Goal: Information Seeking & Learning: Check status

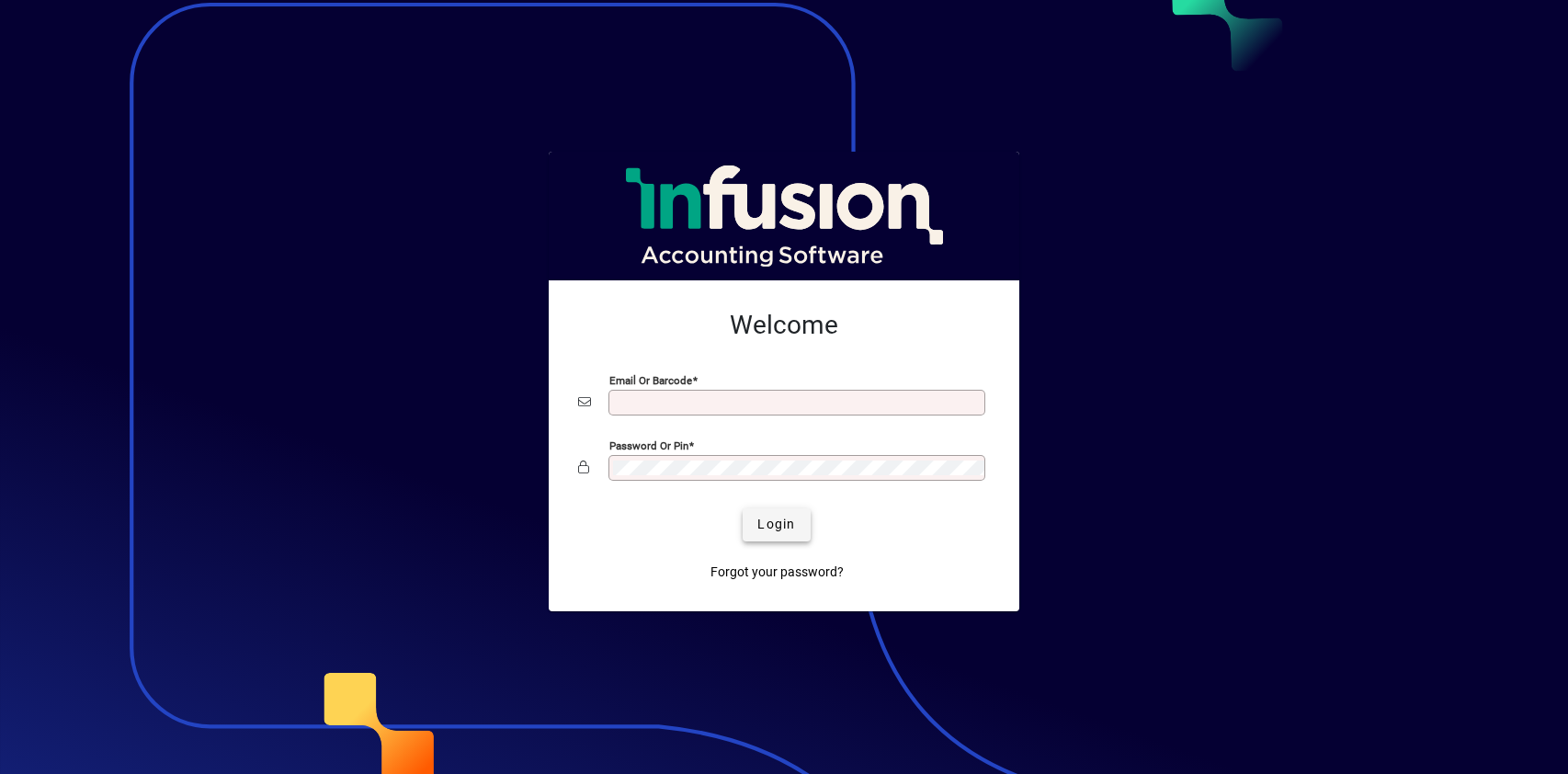
type input "**********"
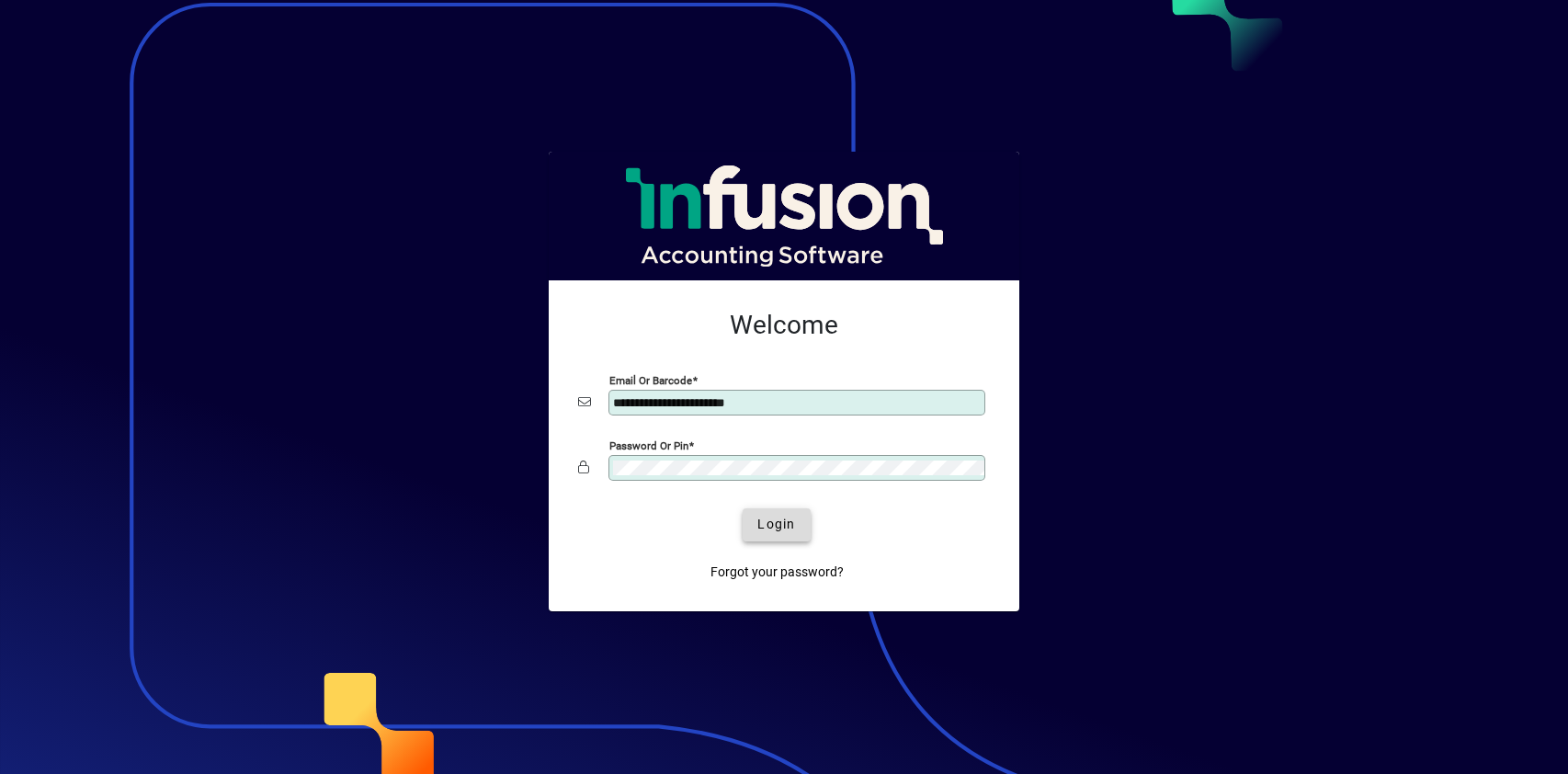
click at [780, 527] on span "Login" at bounding box center [776, 524] width 37 height 20
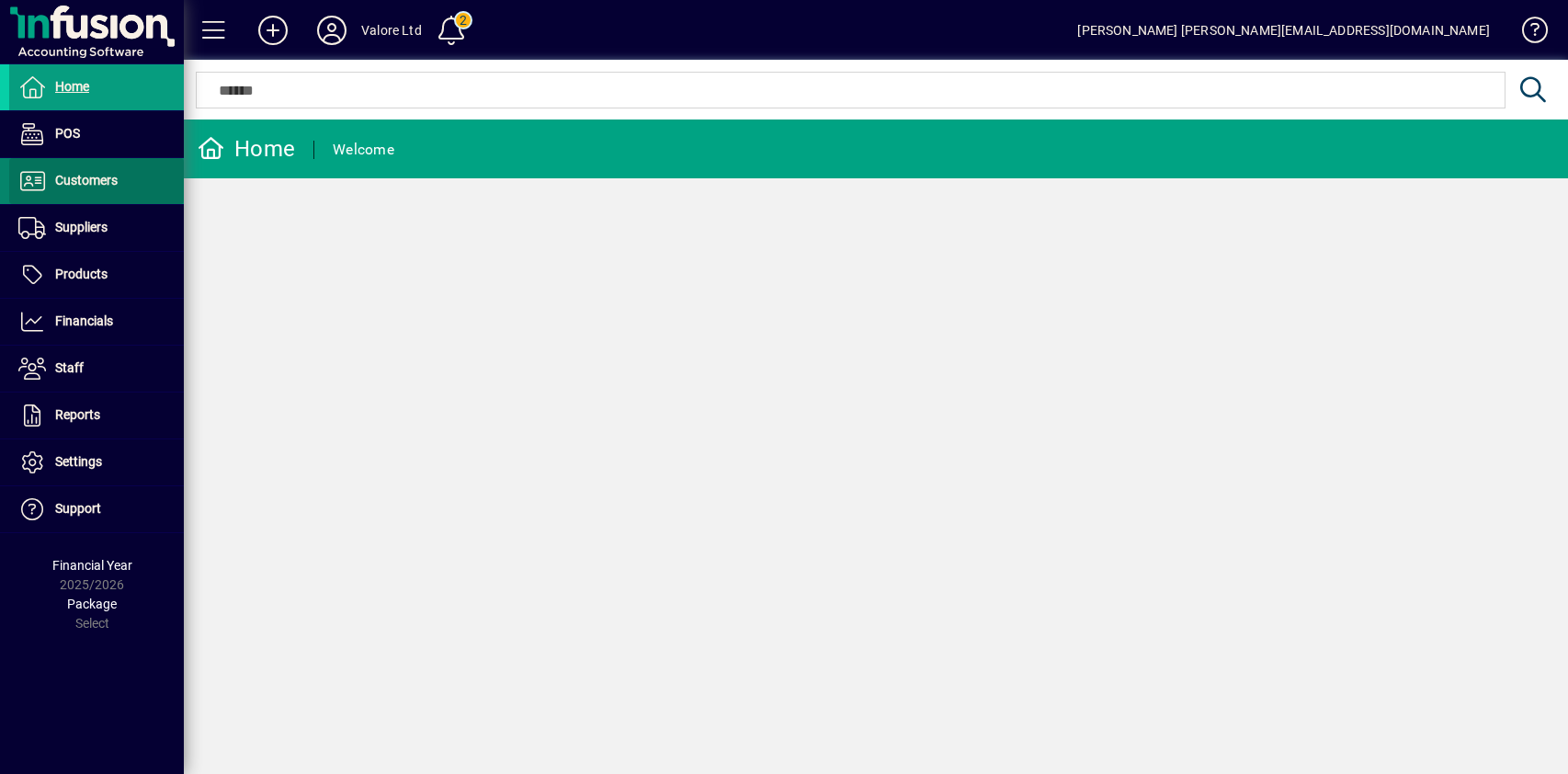
click at [81, 177] on span "Customers" at bounding box center [86, 181] width 62 height 15
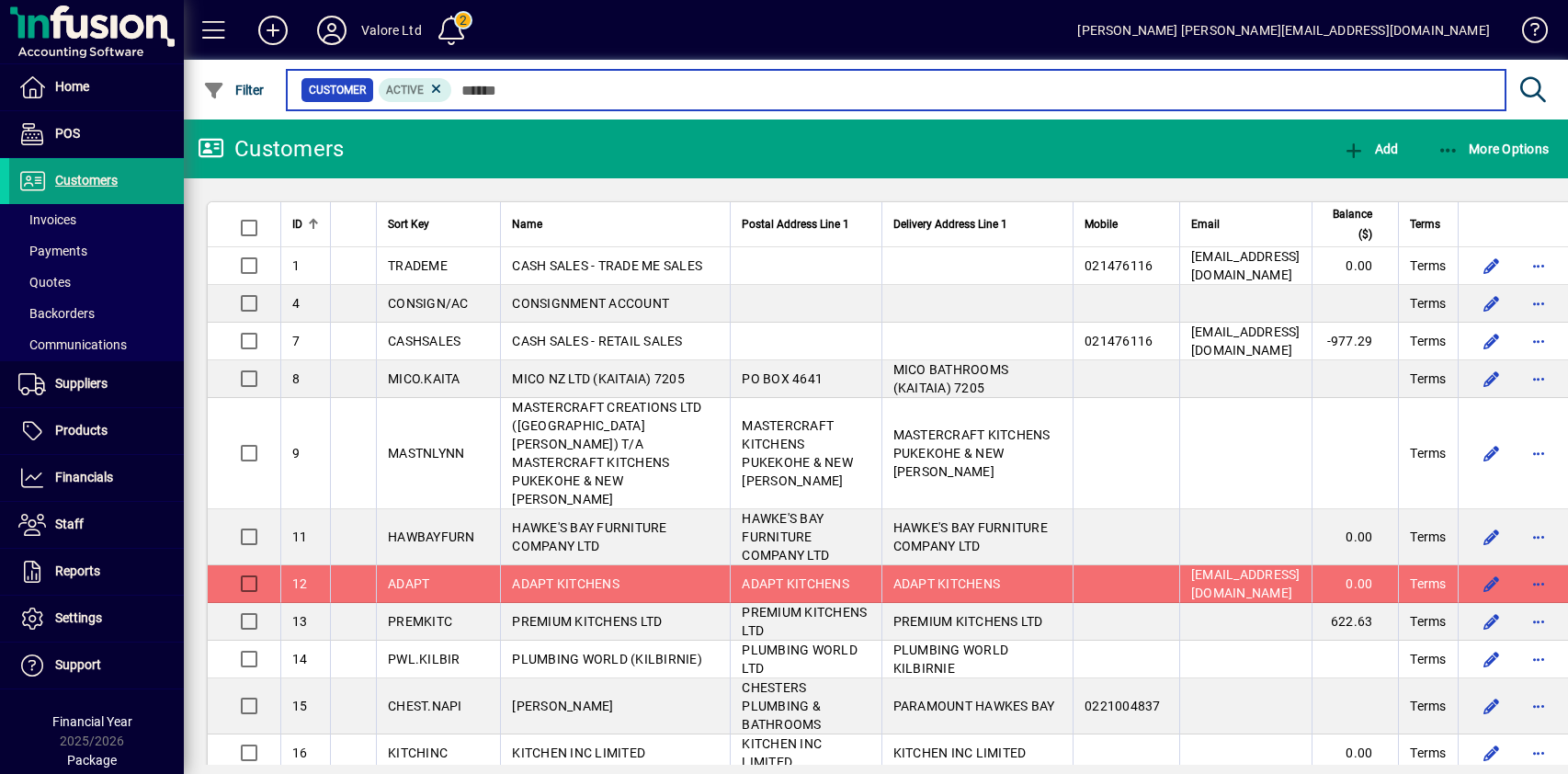
click at [516, 92] on input "text" at bounding box center [971, 90] width 1038 height 26
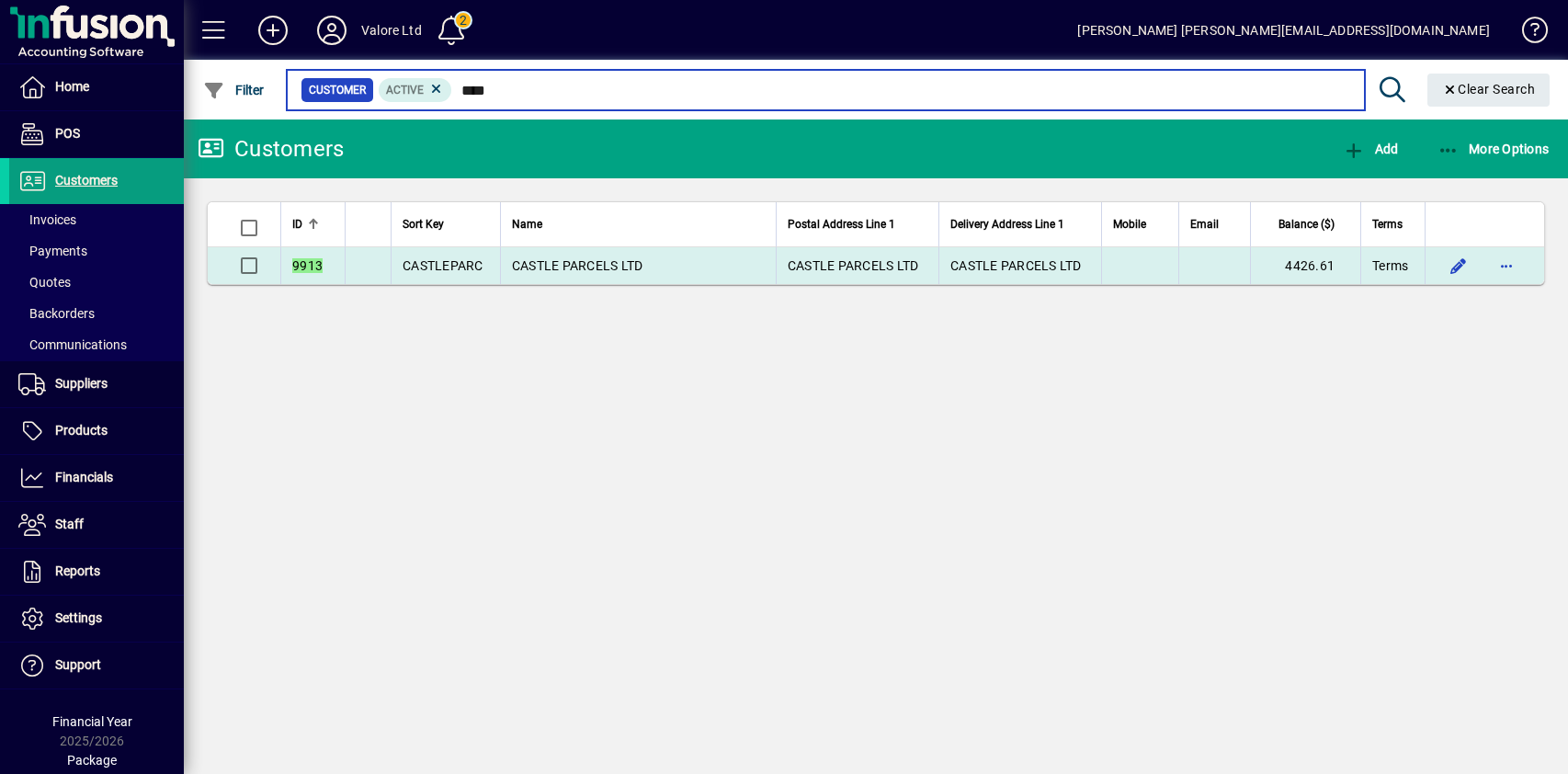
type input "****"
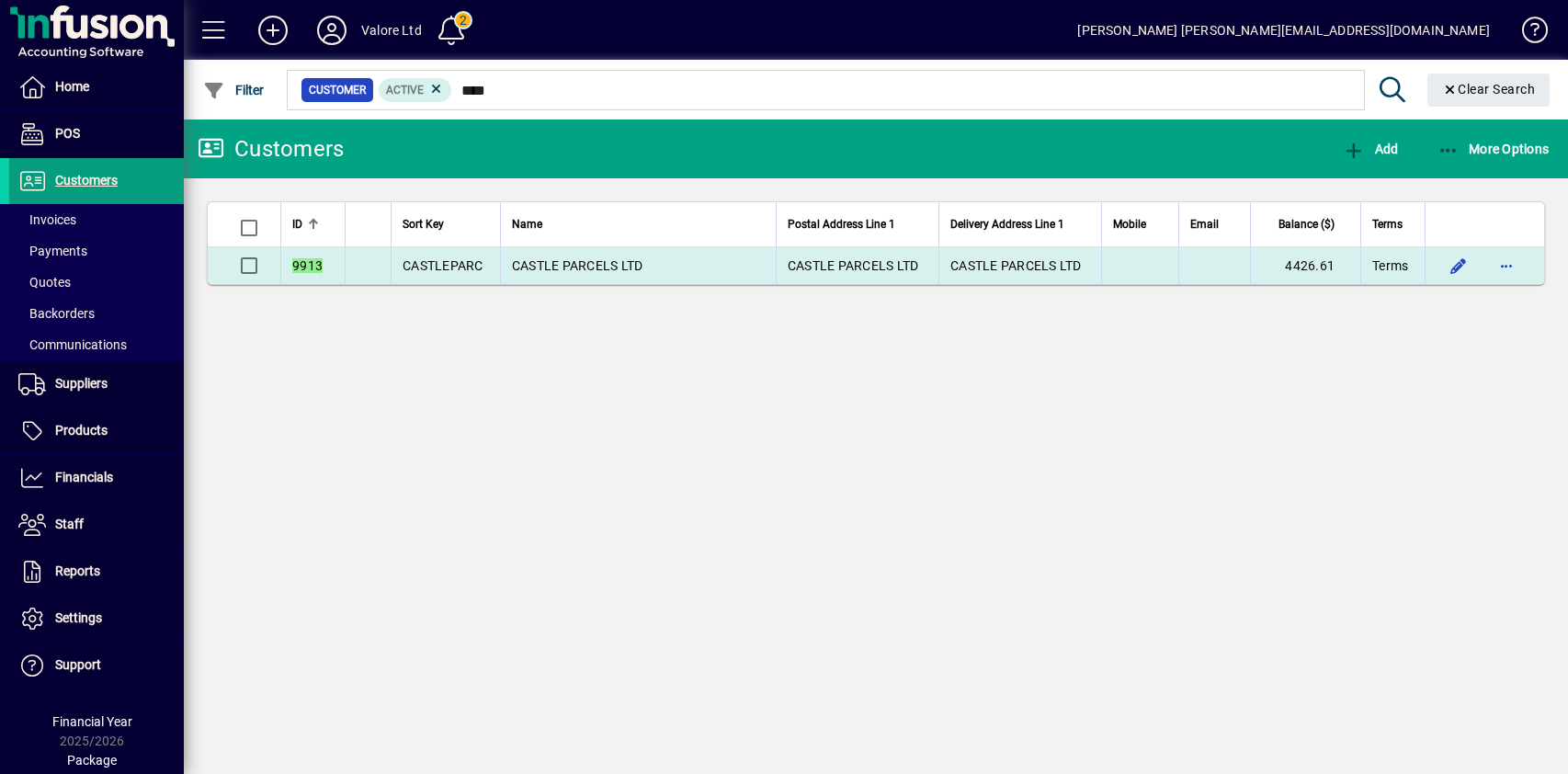
click at [591, 254] on td "CASTLE PARCELS LTD" at bounding box center [638, 265] width 276 height 36
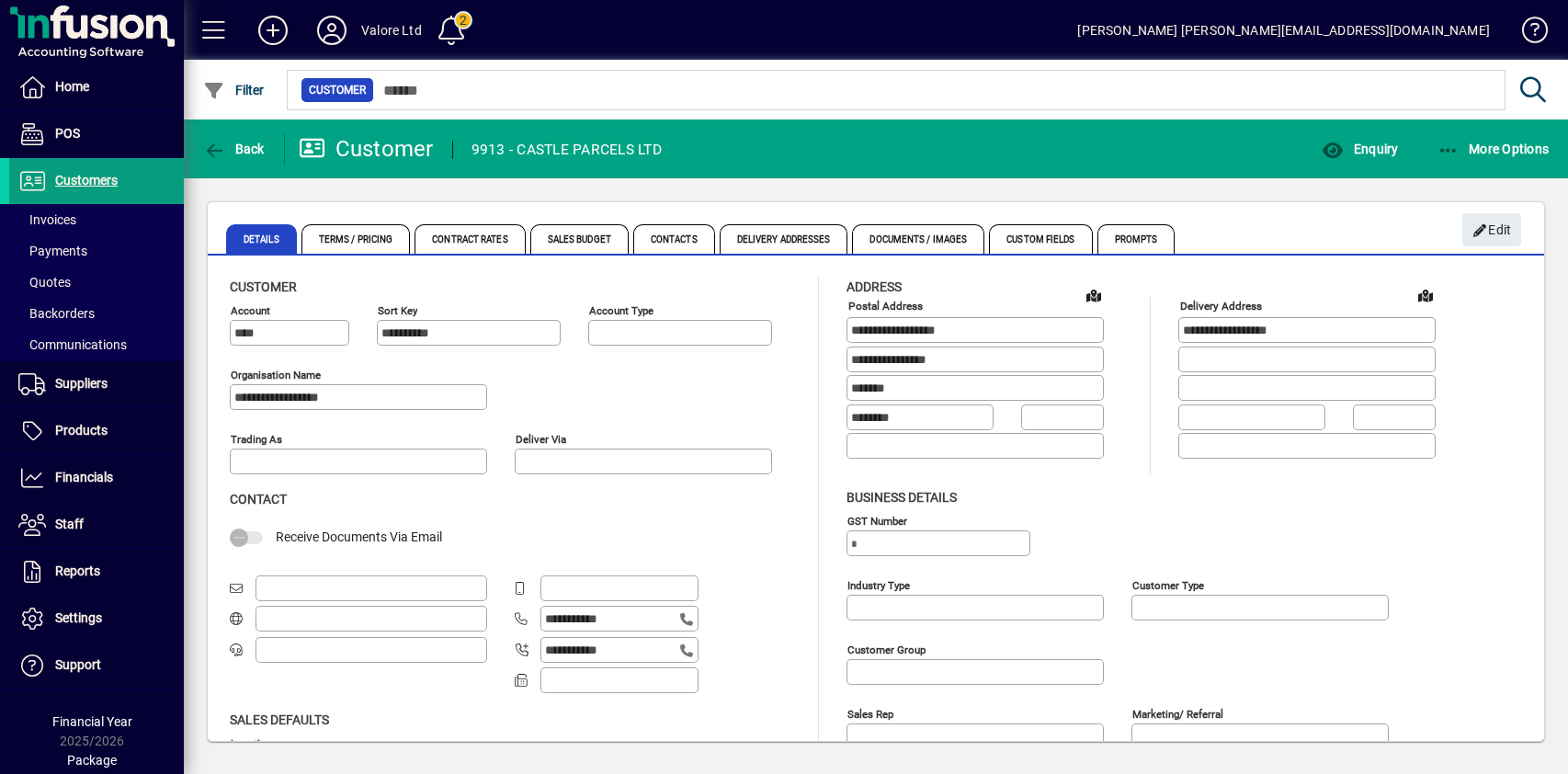
type input "**********"
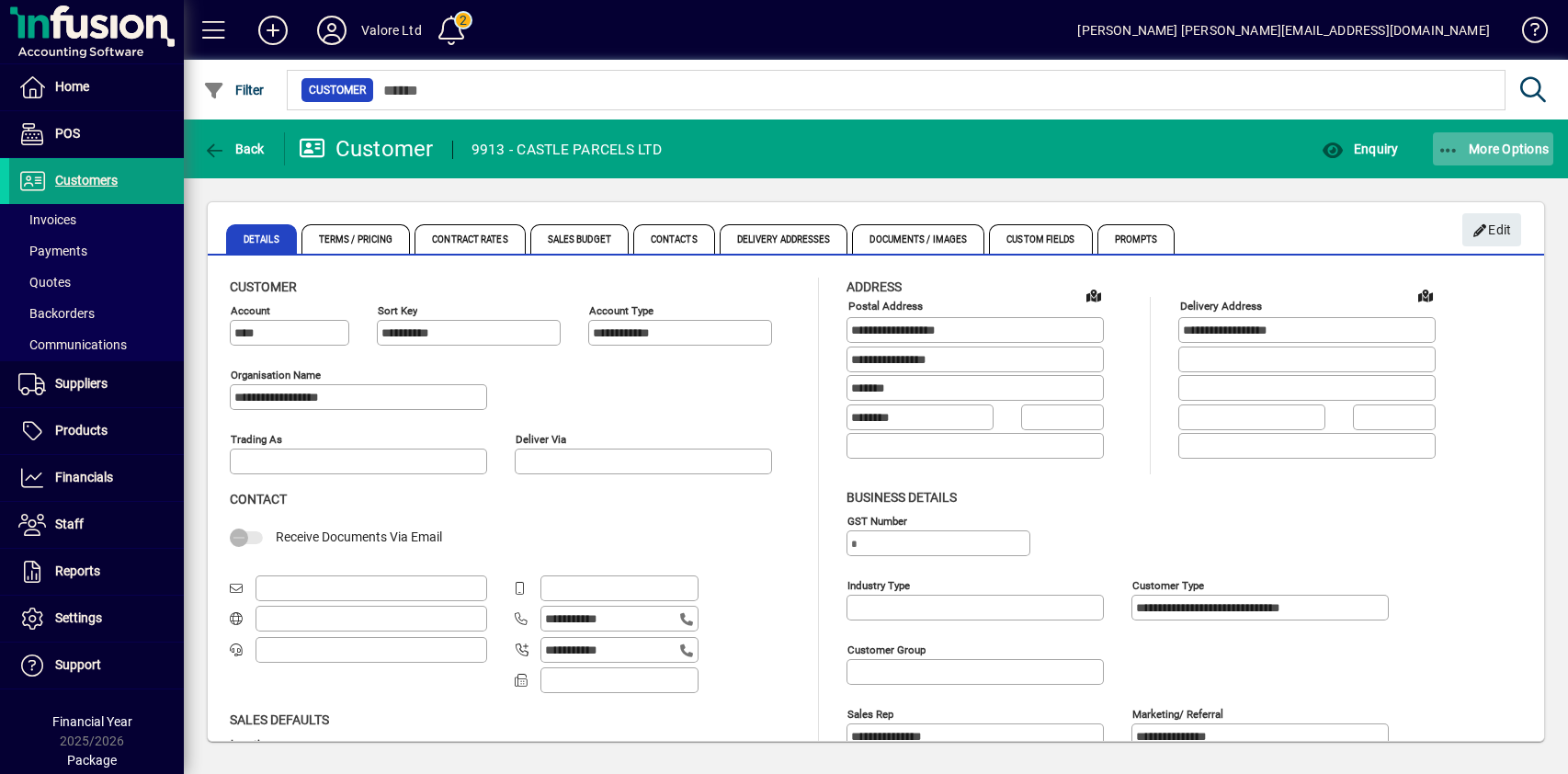
click at [1497, 148] on span "More Options" at bounding box center [1494, 149] width 112 height 15
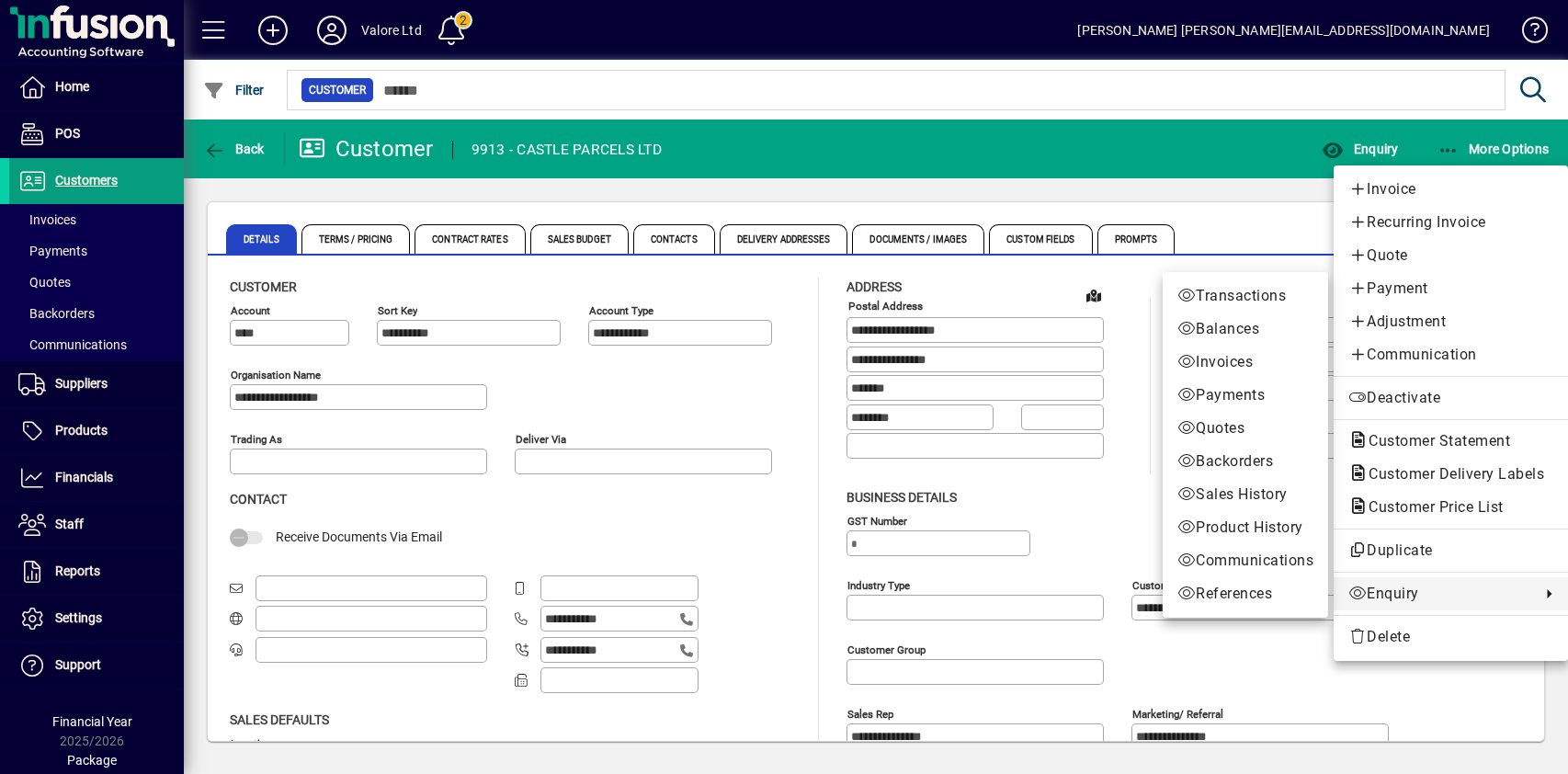
click at [1389, 591] on span "Enquiry" at bounding box center [1440, 594] width 182 height 22
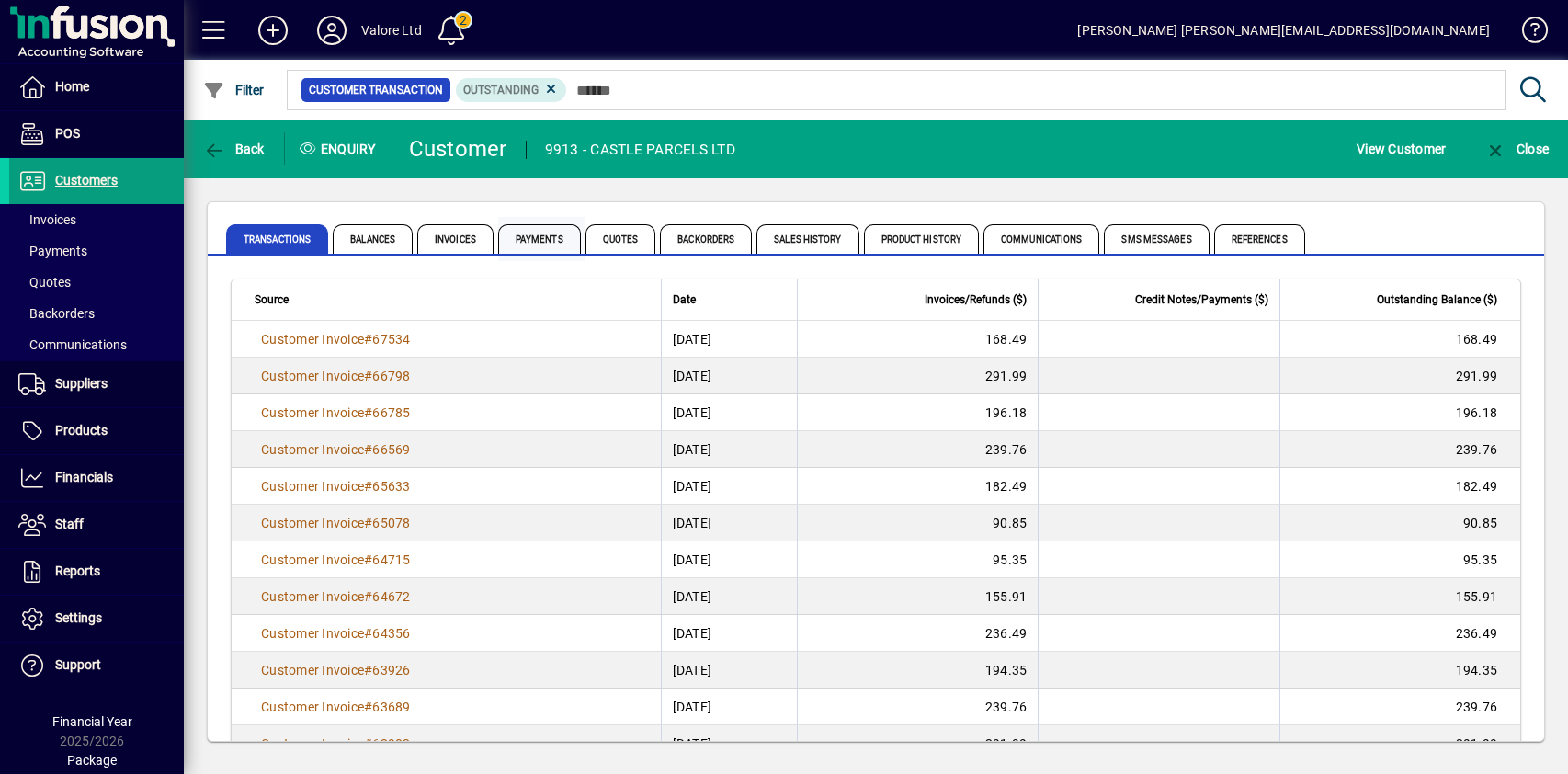
click at [545, 242] on span "Payments" at bounding box center [539, 239] width 83 height 30
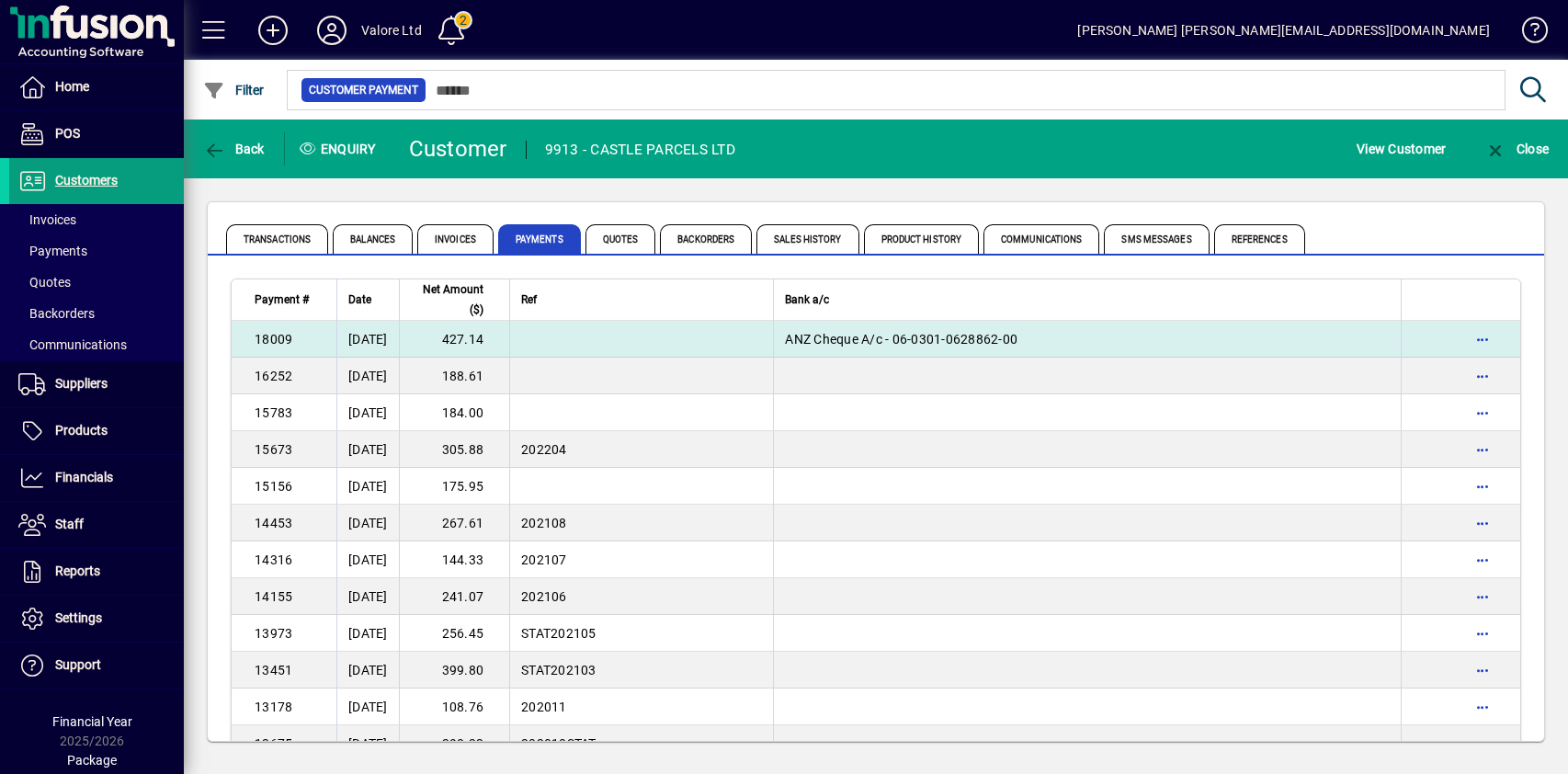
click at [495, 335] on td "427.14" at bounding box center [453, 338] width 110 height 36
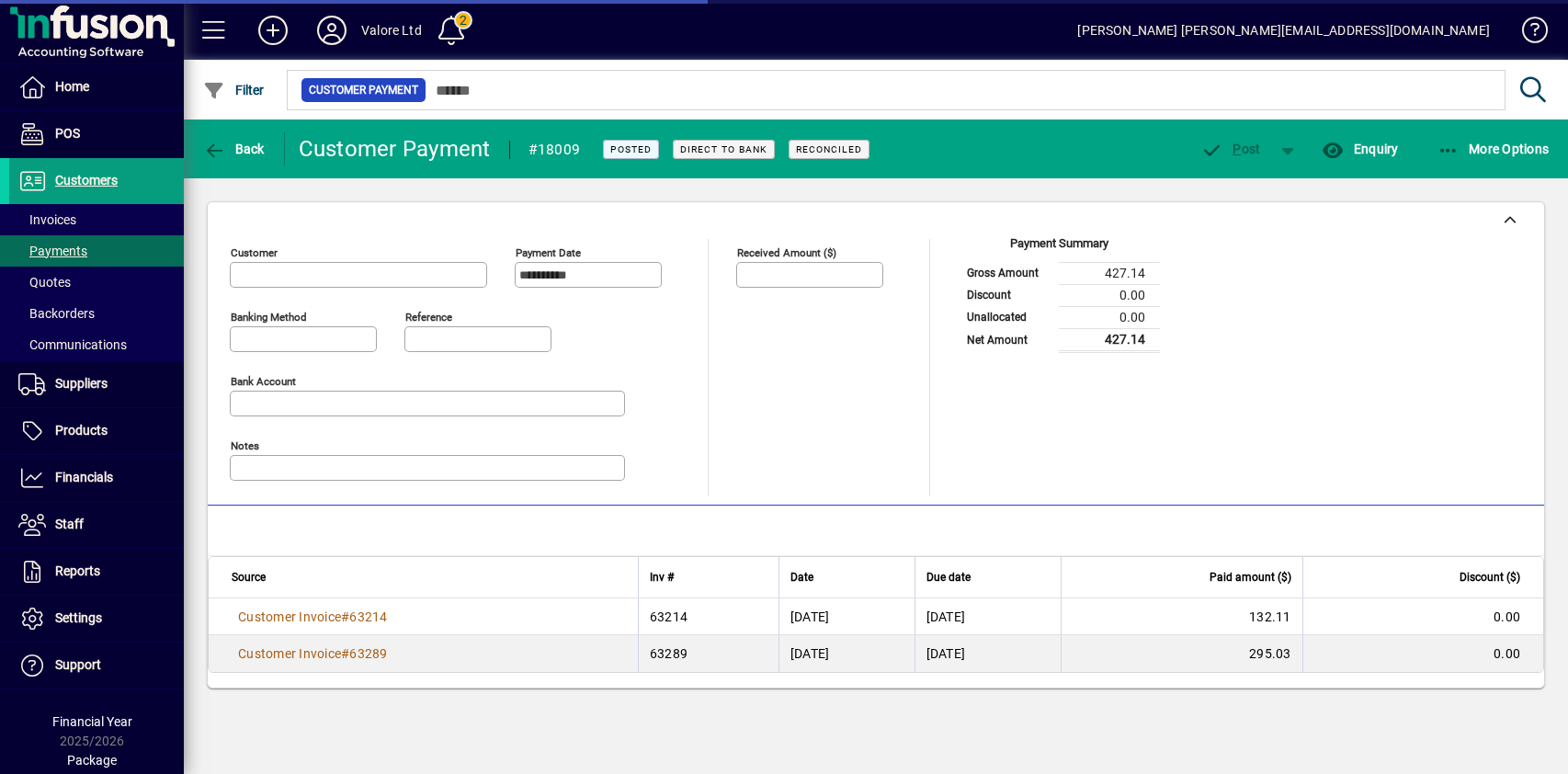
type input "**********"
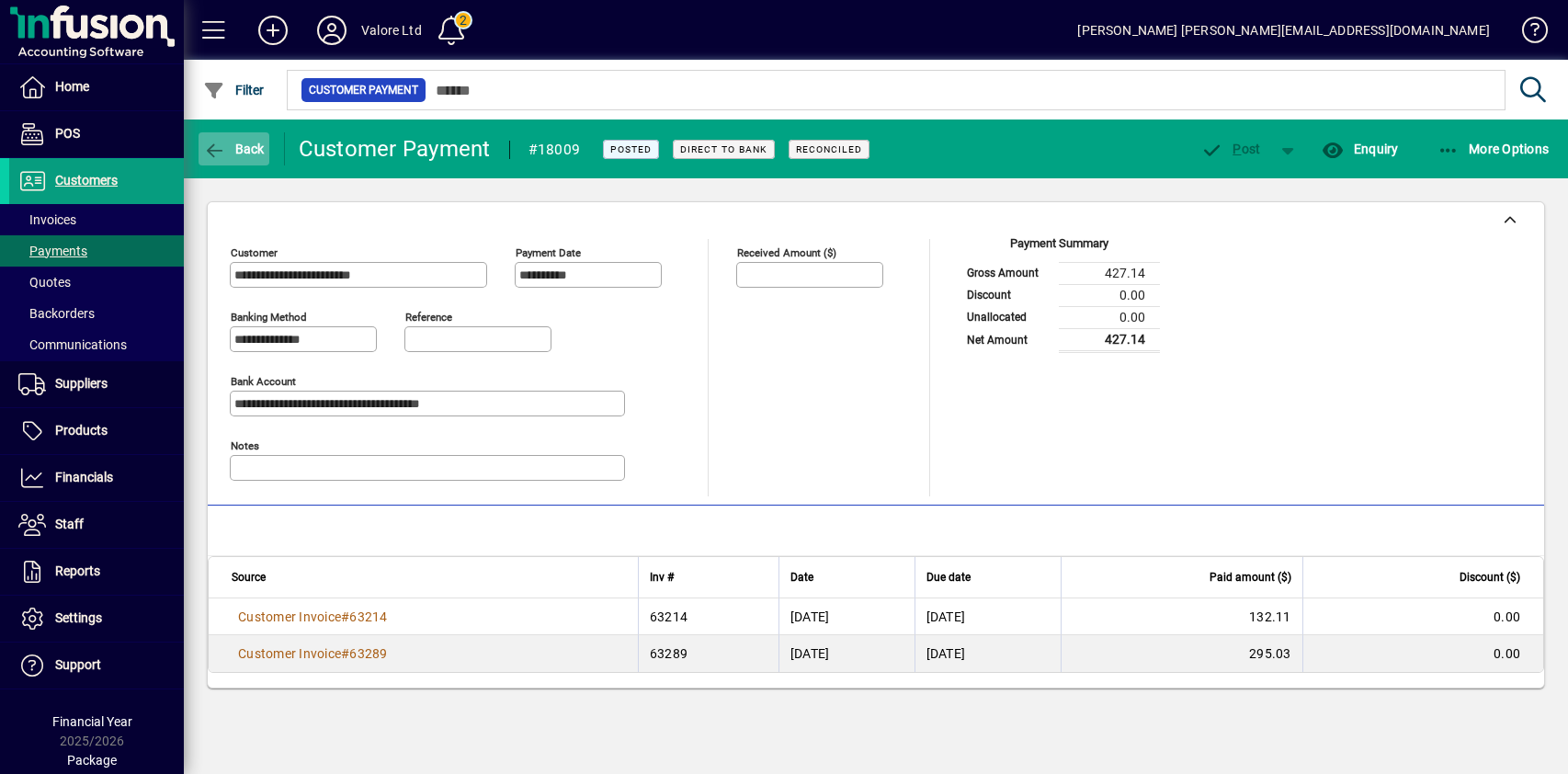
click at [233, 154] on span "Back" at bounding box center [234, 149] width 61 height 15
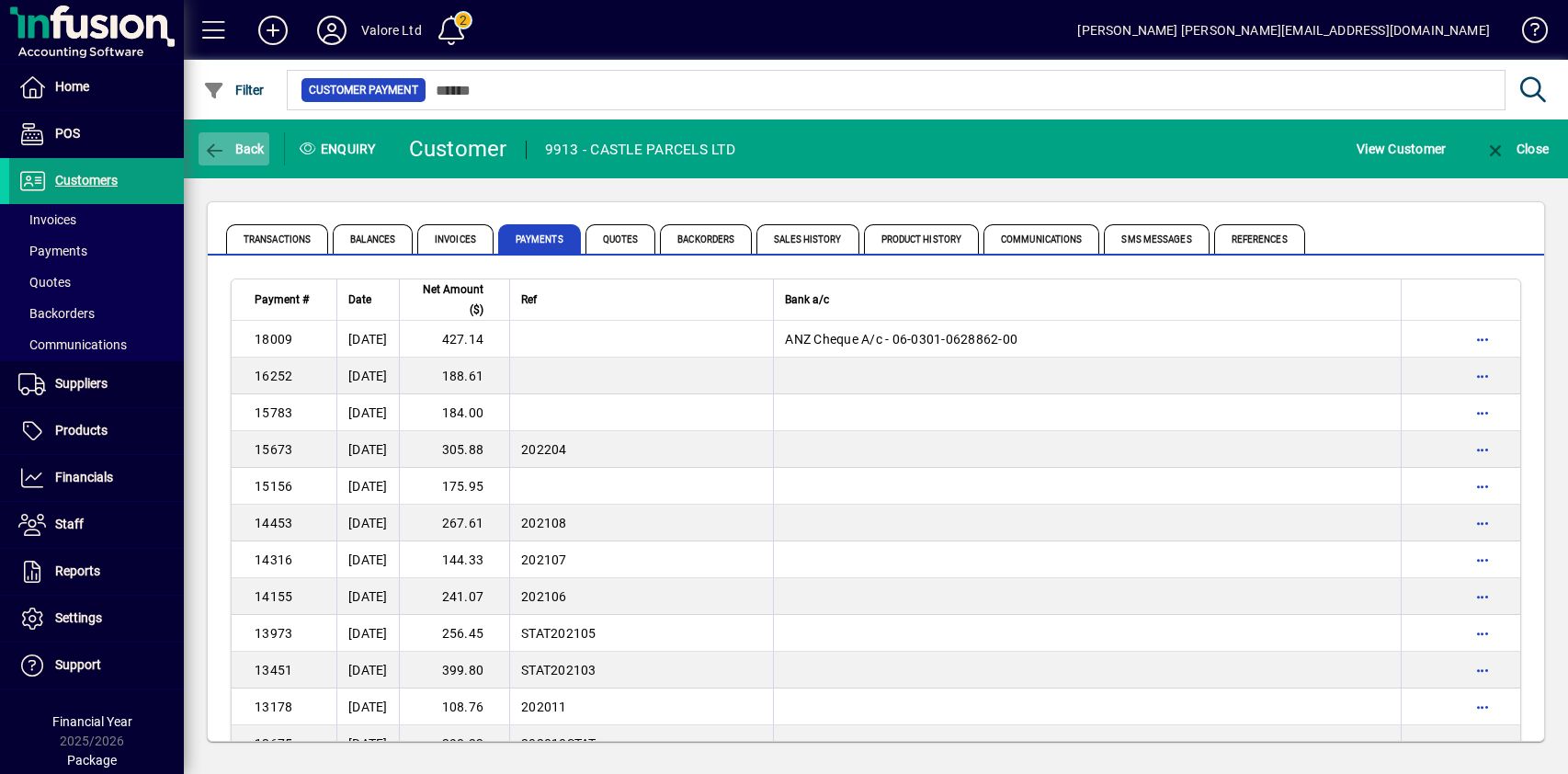
click at [249, 152] on span "Back" at bounding box center [234, 149] width 61 height 15
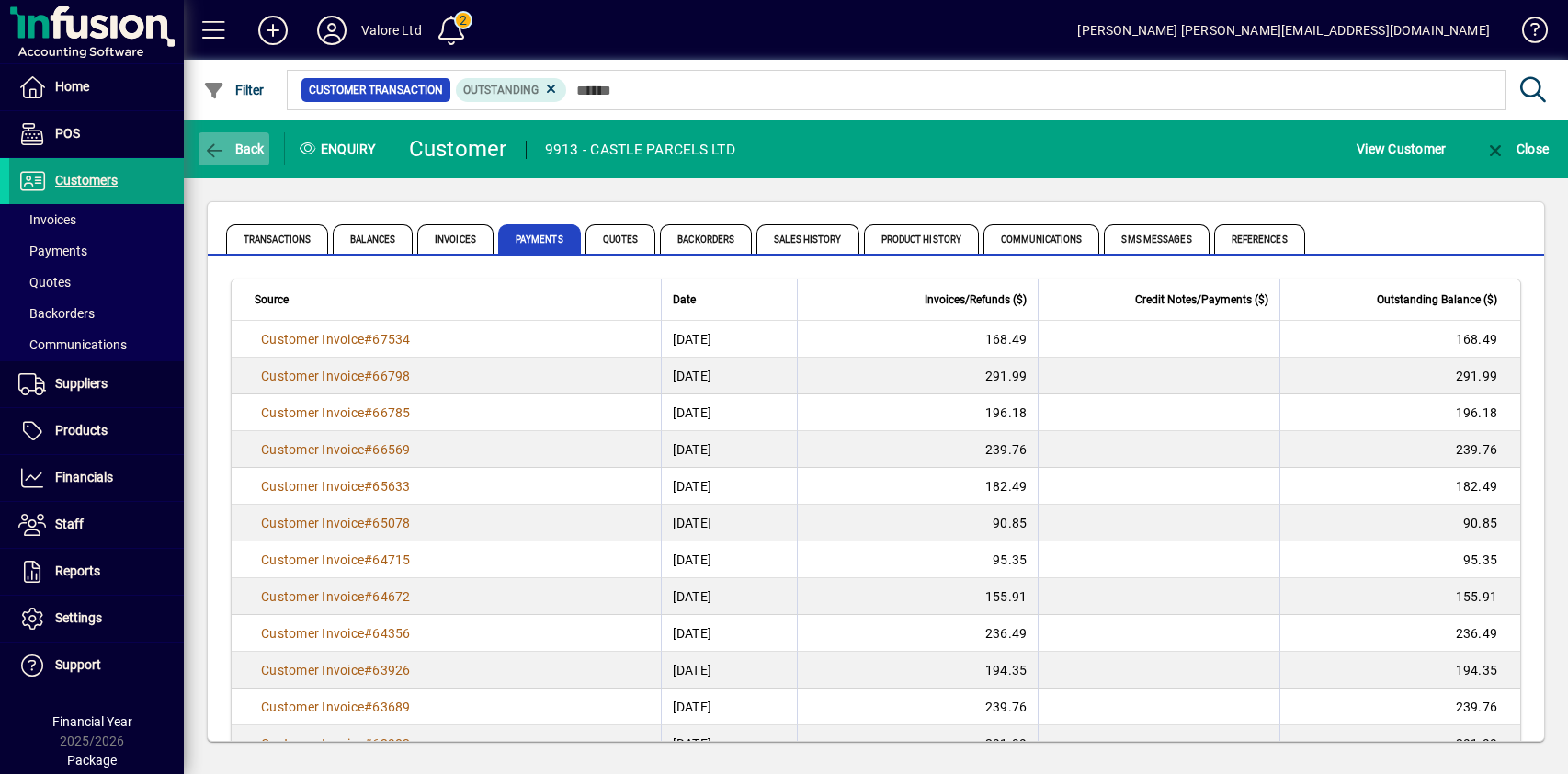
click at [234, 146] on span "Back" at bounding box center [234, 149] width 61 height 15
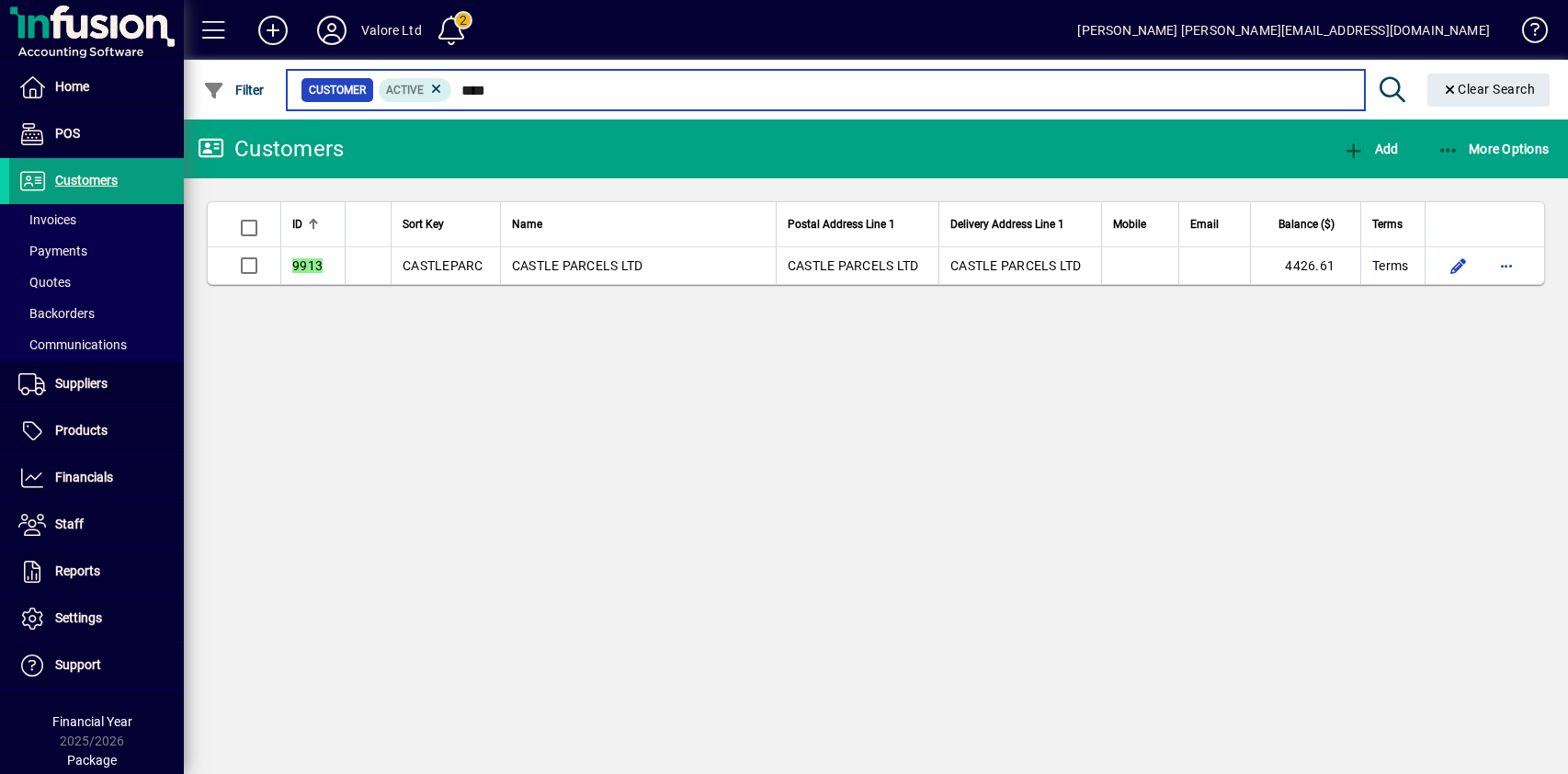
drag, startPoint x: 495, startPoint y: 88, endPoint x: 527, endPoint y: 94, distance: 32.6
click at [507, 93] on input "****" at bounding box center [900, 90] width 897 height 26
click at [527, 94] on input "****" at bounding box center [900, 90] width 897 height 26
click at [527, 88] on input "****" at bounding box center [900, 90] width 897 height 26
click at [527, 88] on input "****" at bounding box center [900, 90] width 897 height 26
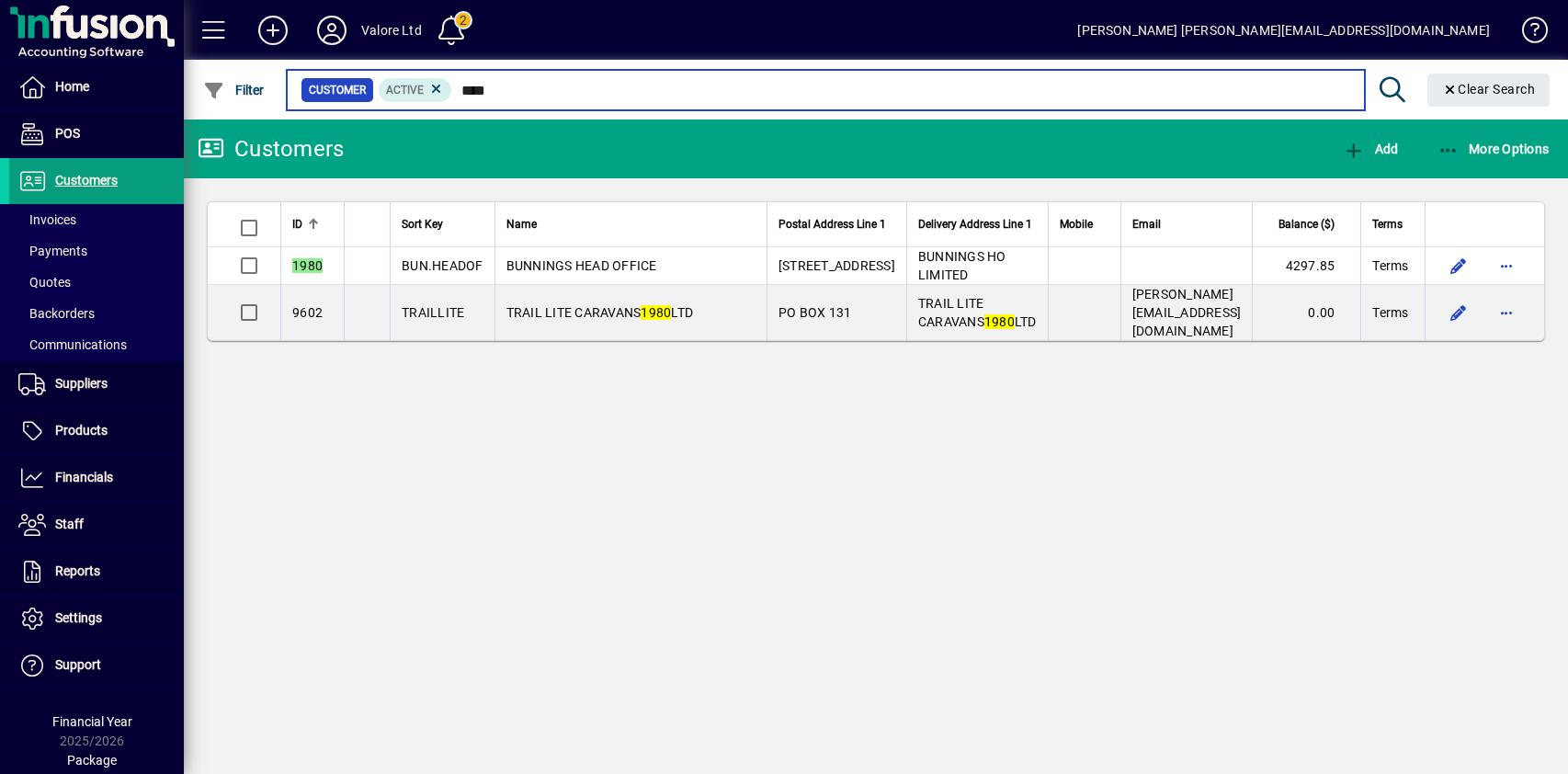
type input "****"
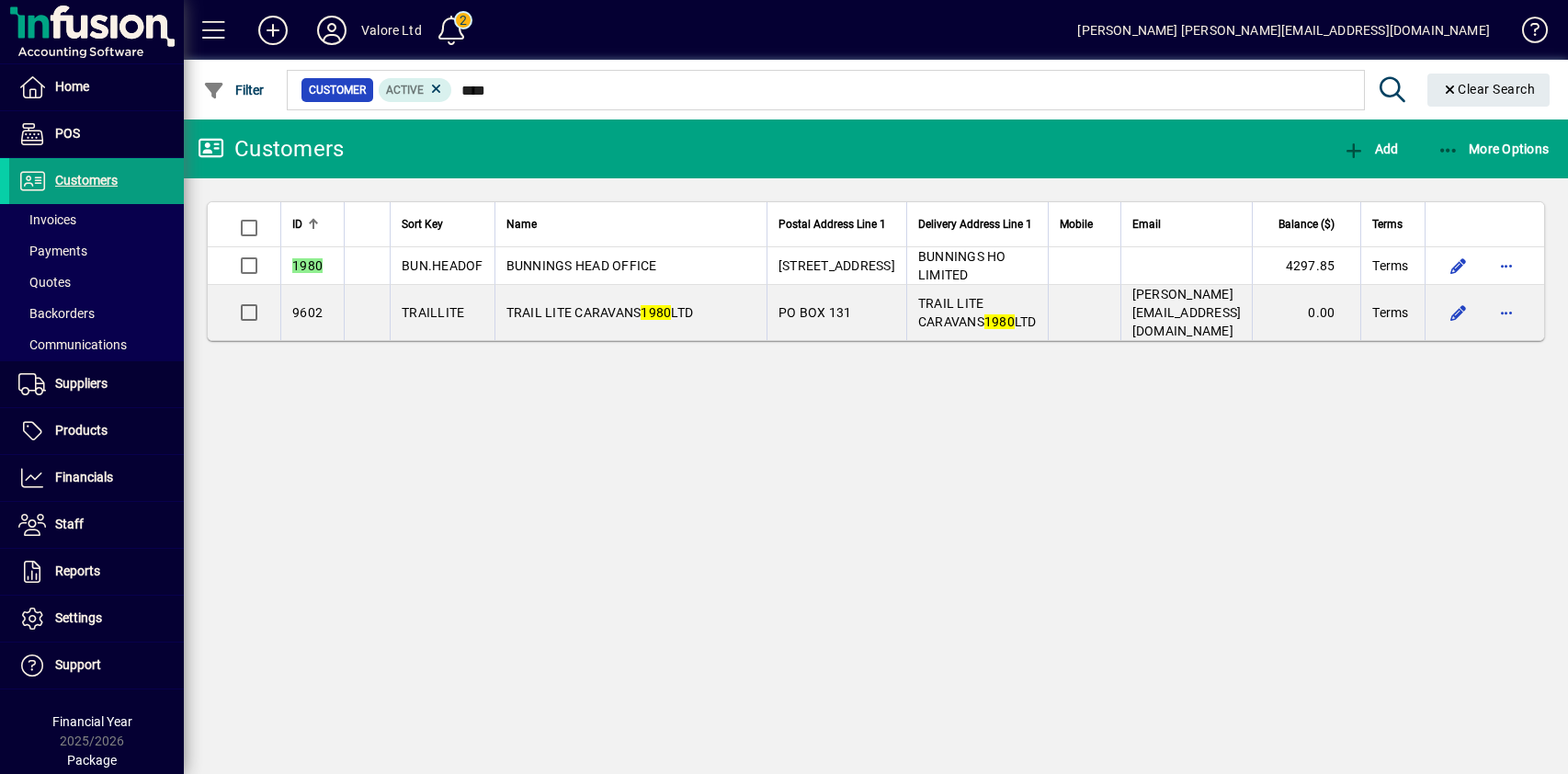
click at [612, 264] on span "BUNNINGS HEAD OFFICE" at bounding box center [582, 265] width 151 height 15
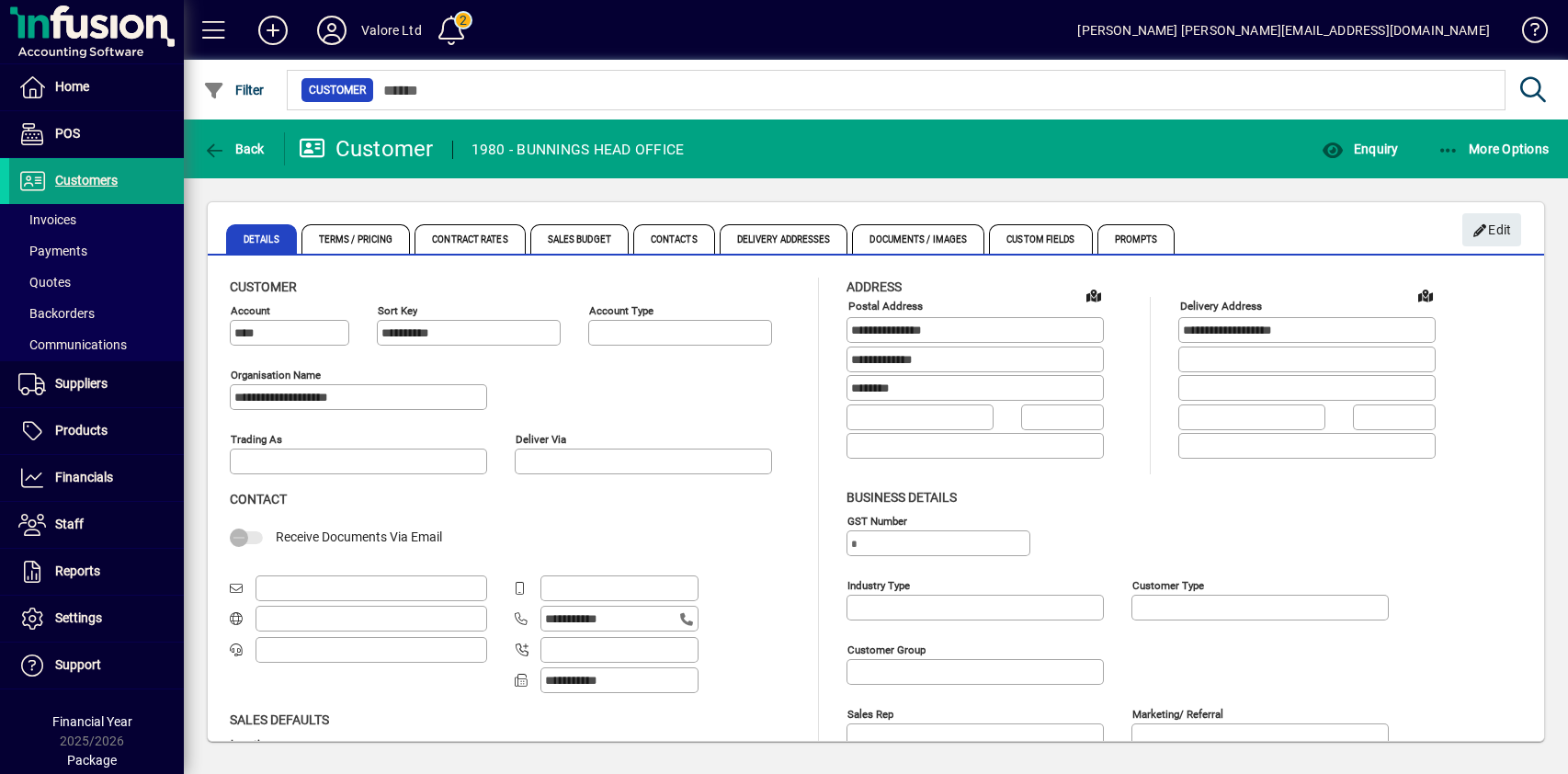
type input "**********"
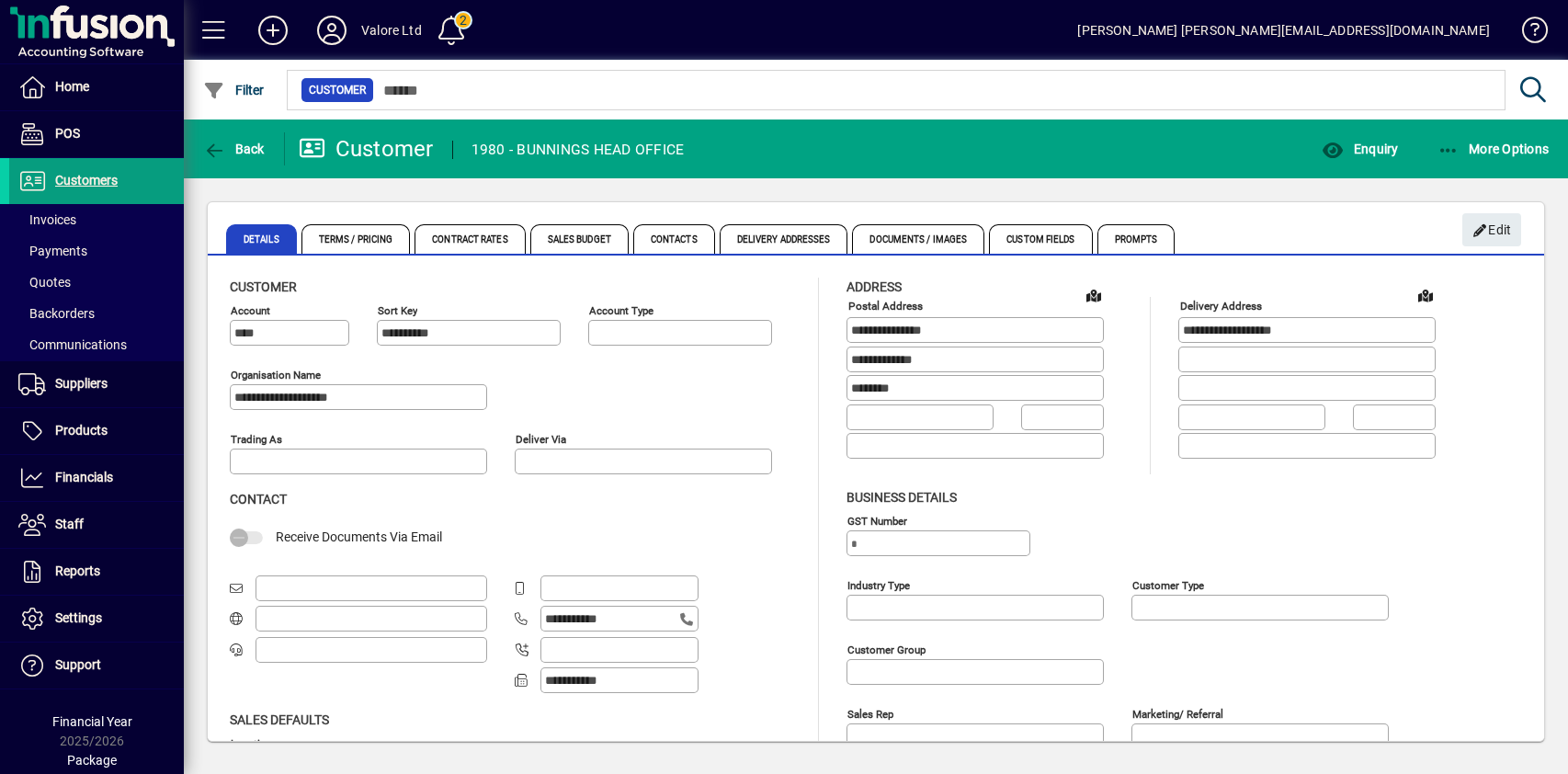
type input "**********"
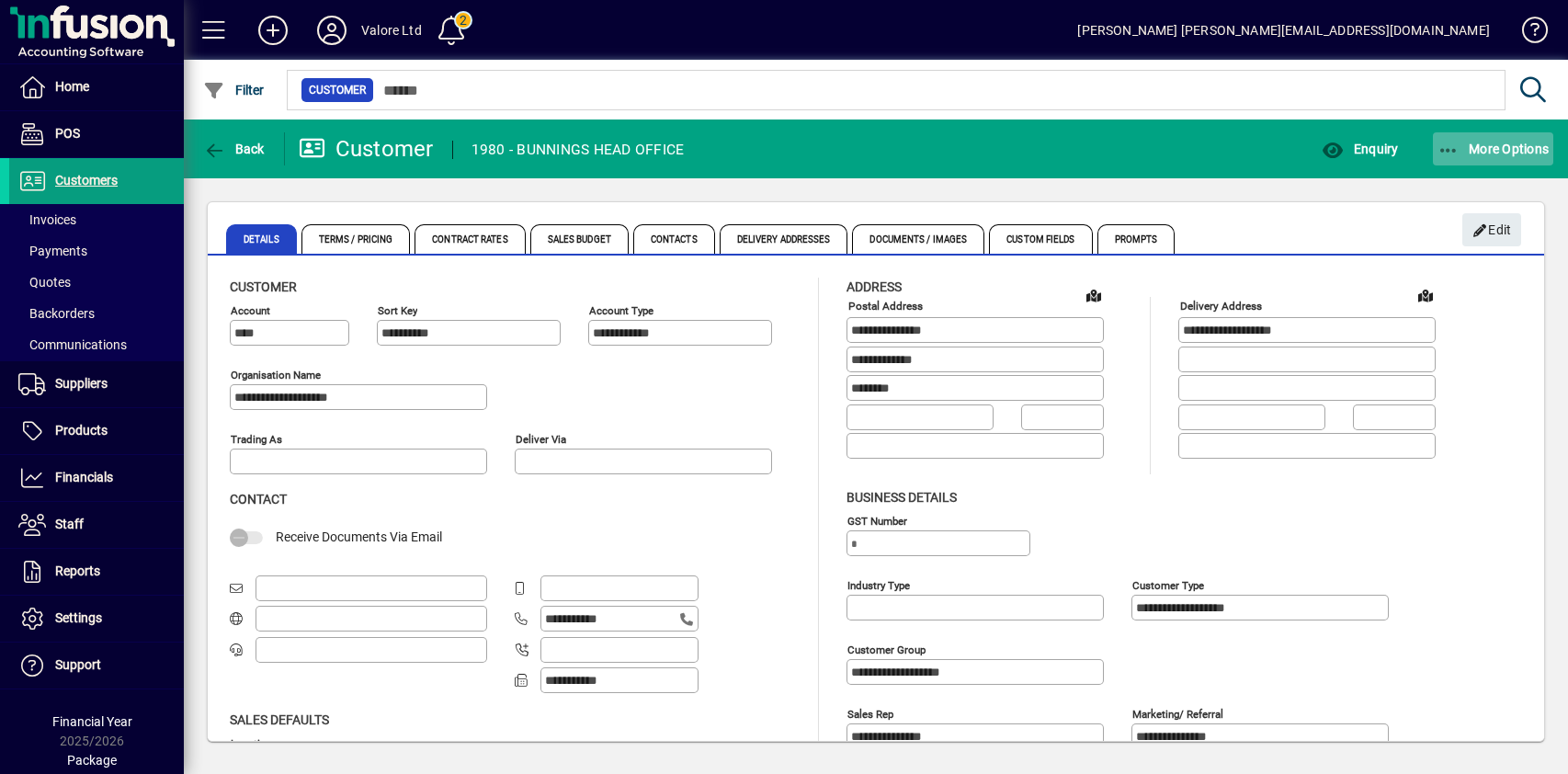
click at [1491, 148] on span "More Options" at bounding box center [1494, 149] width 112 height 15
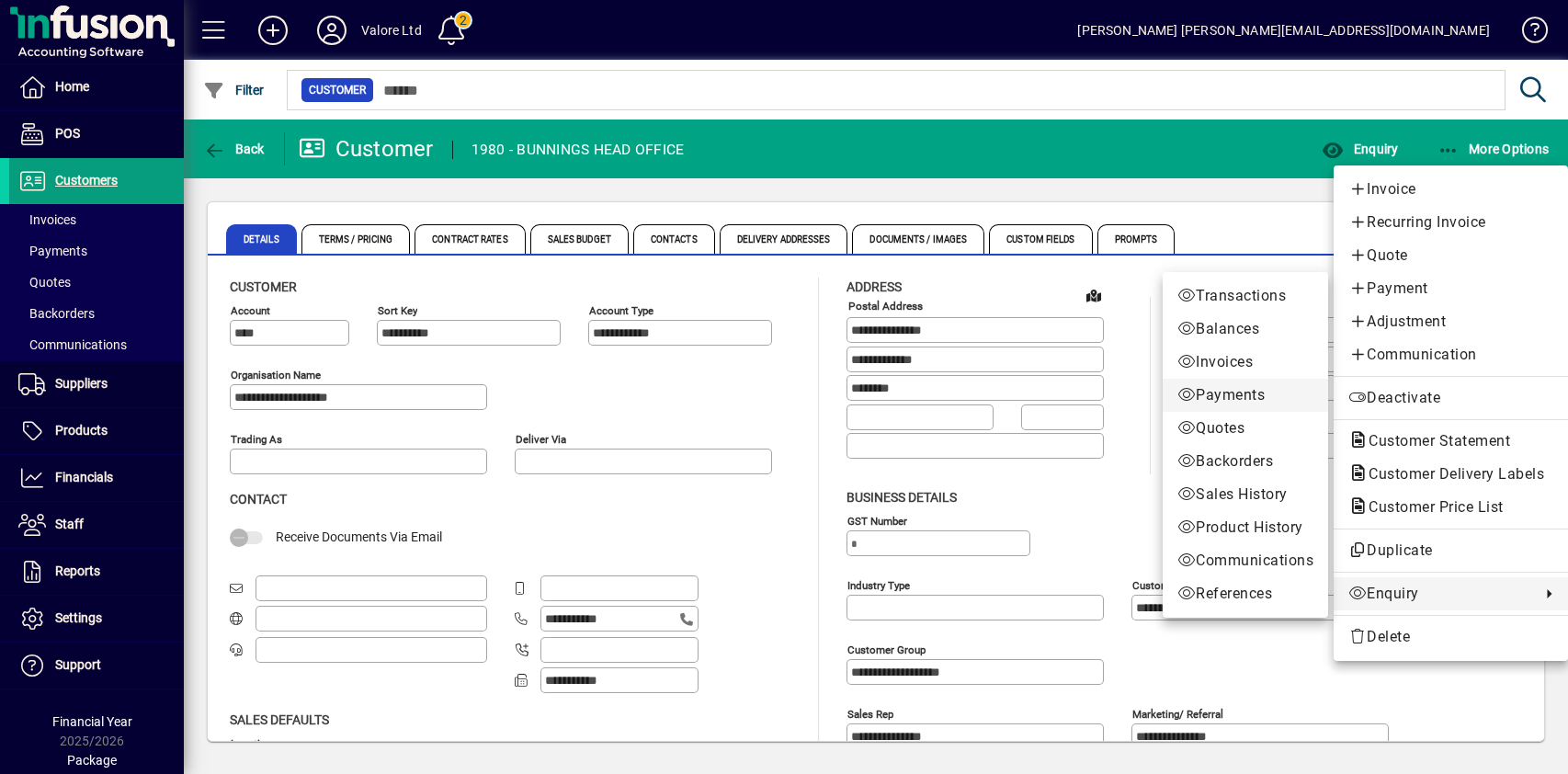
click at [1227, 388] on span "Payments" at bounding box center [1245, 396] width 136 height 22
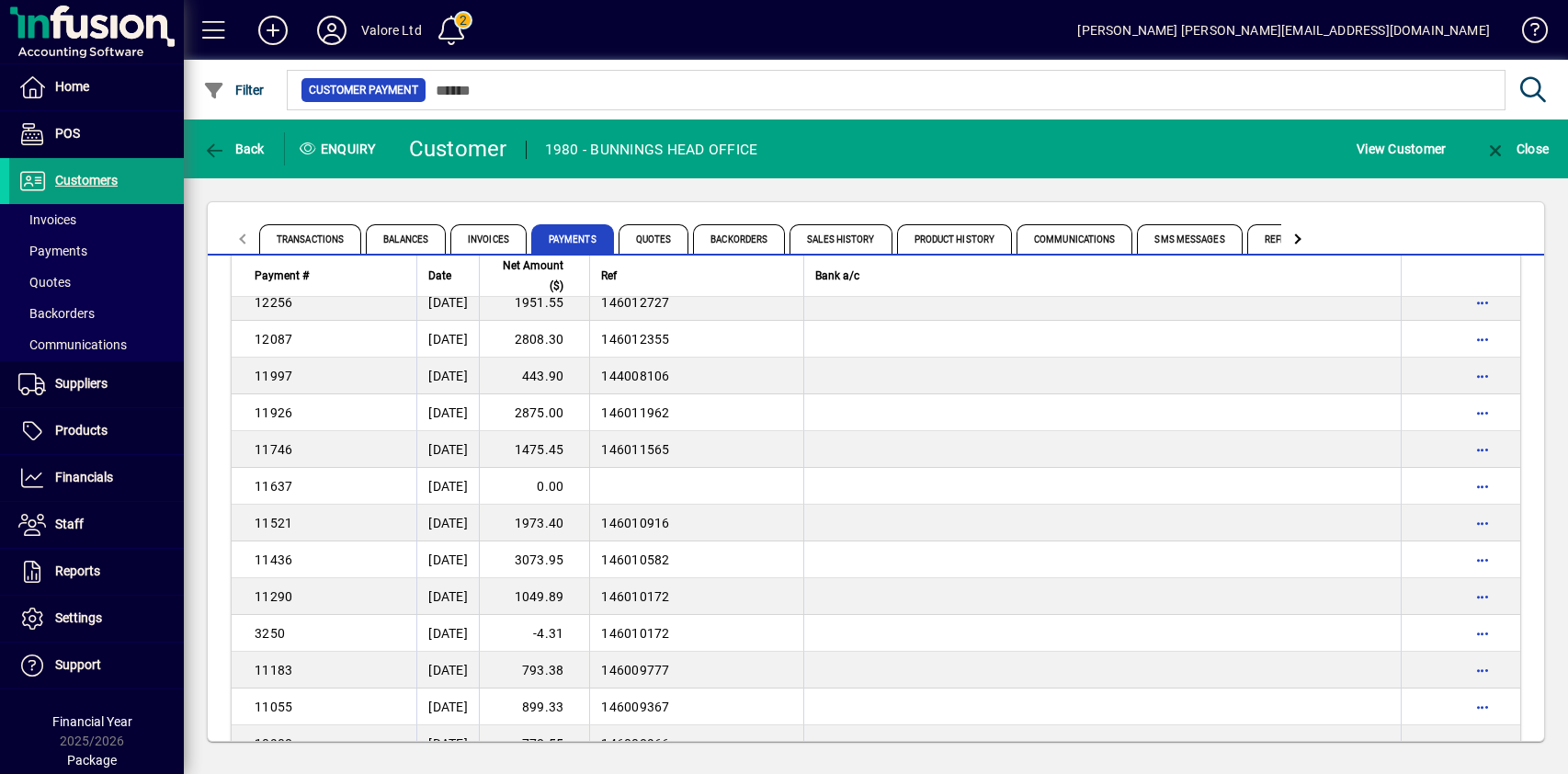
scroll to position [3034, 0]
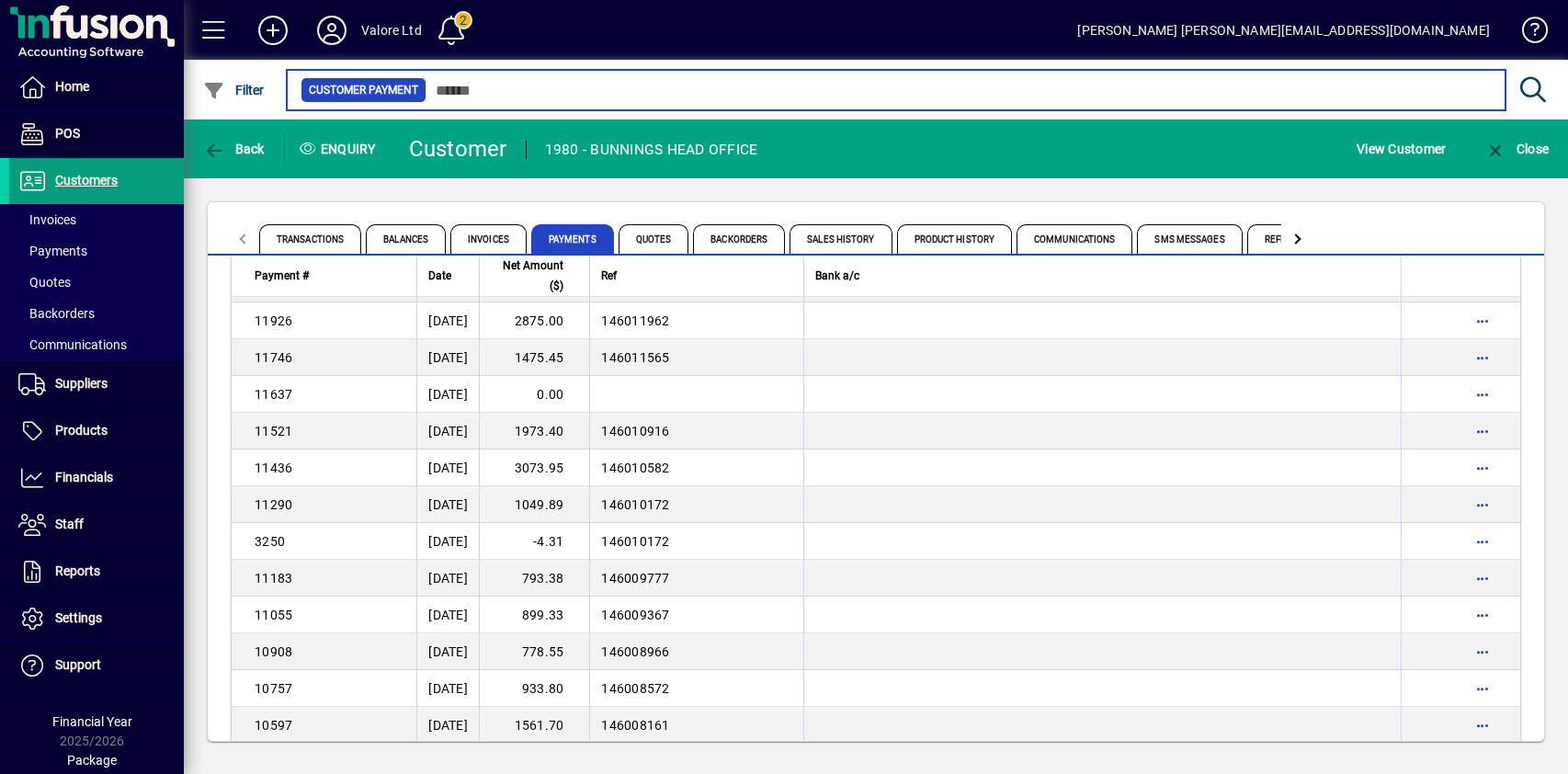
click at [818, 95] on input "text" at bounding box center [958, 90] width 1064 height 26
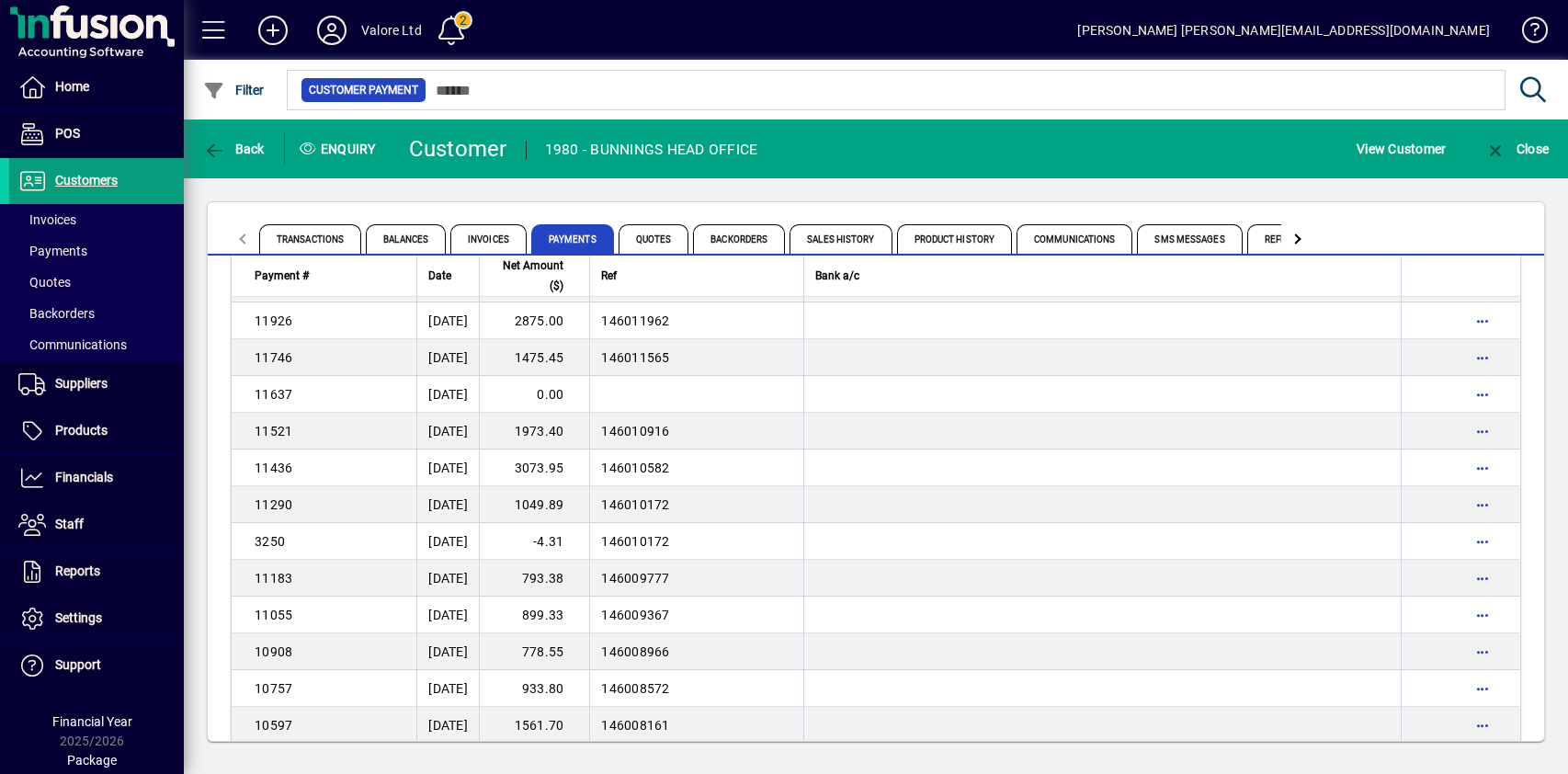
click at [897, 190] on div "Transactions Balances Invoices Payments Quotes Backorders Sales History Product…" at bounding box center [875, 471] width 1385 height 587
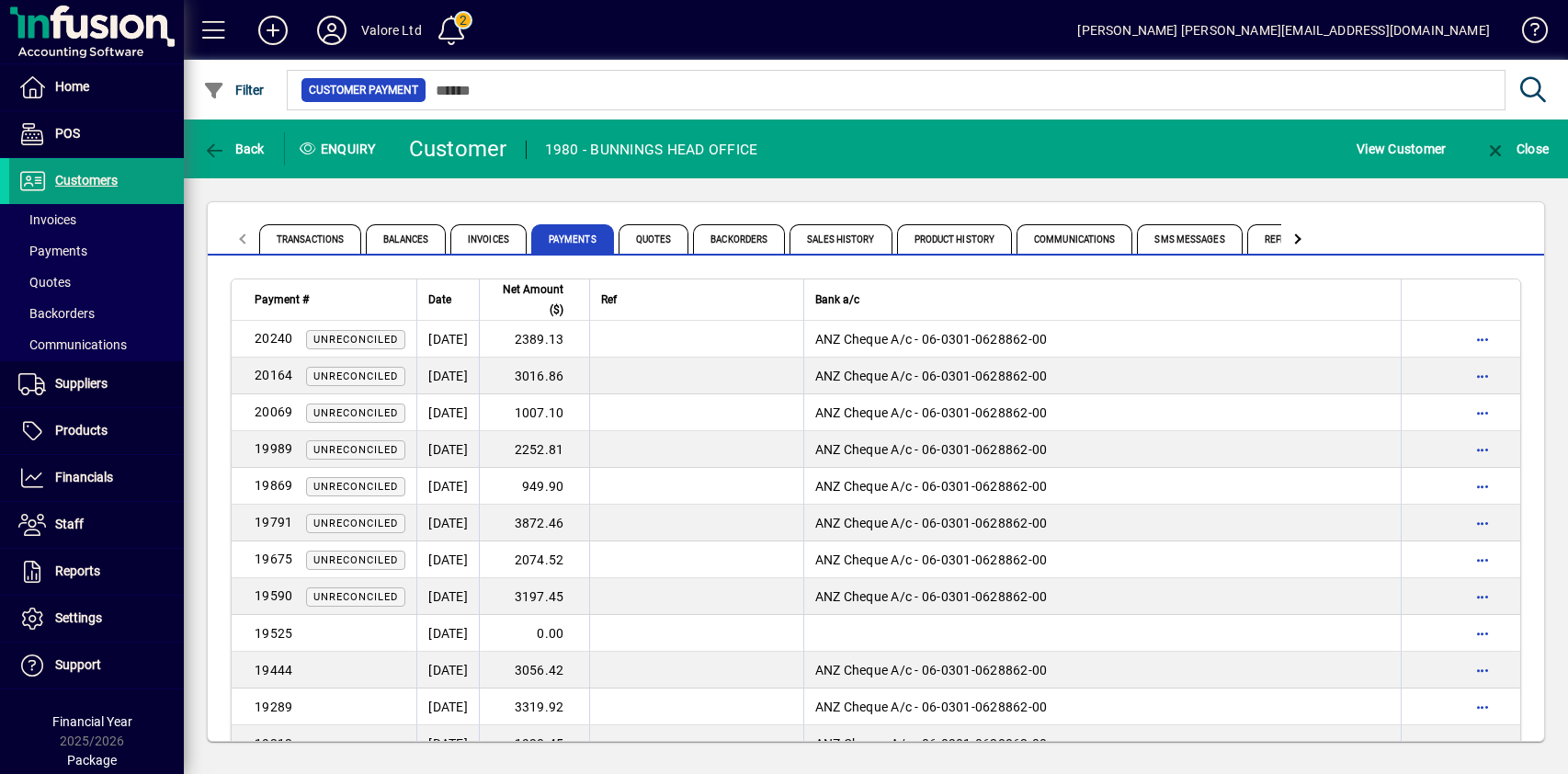
scroll to position [2635, 0]
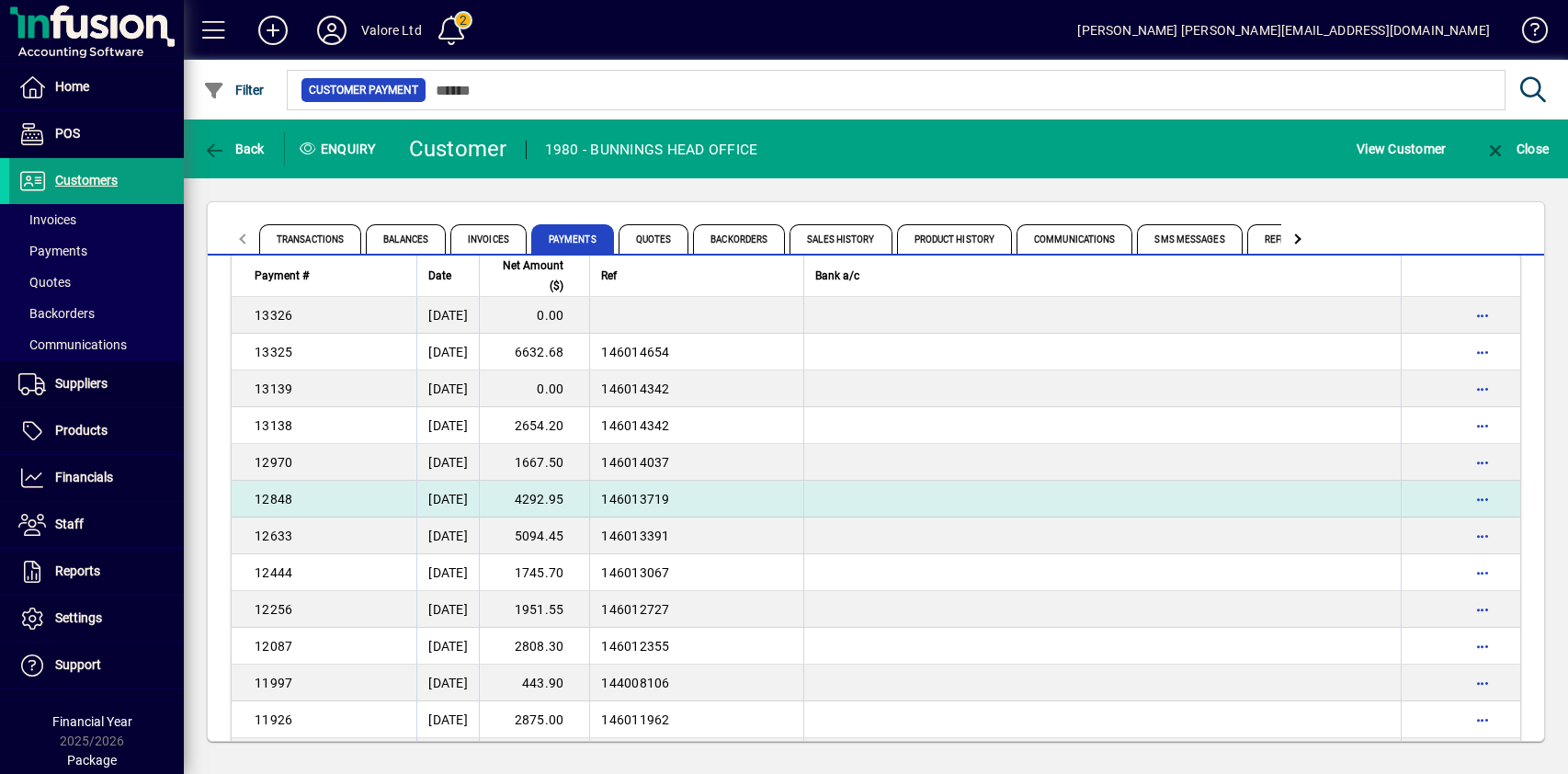
click at [567, 500] on td "4292.95" at bounding box center [534, 498] width 110 height 36
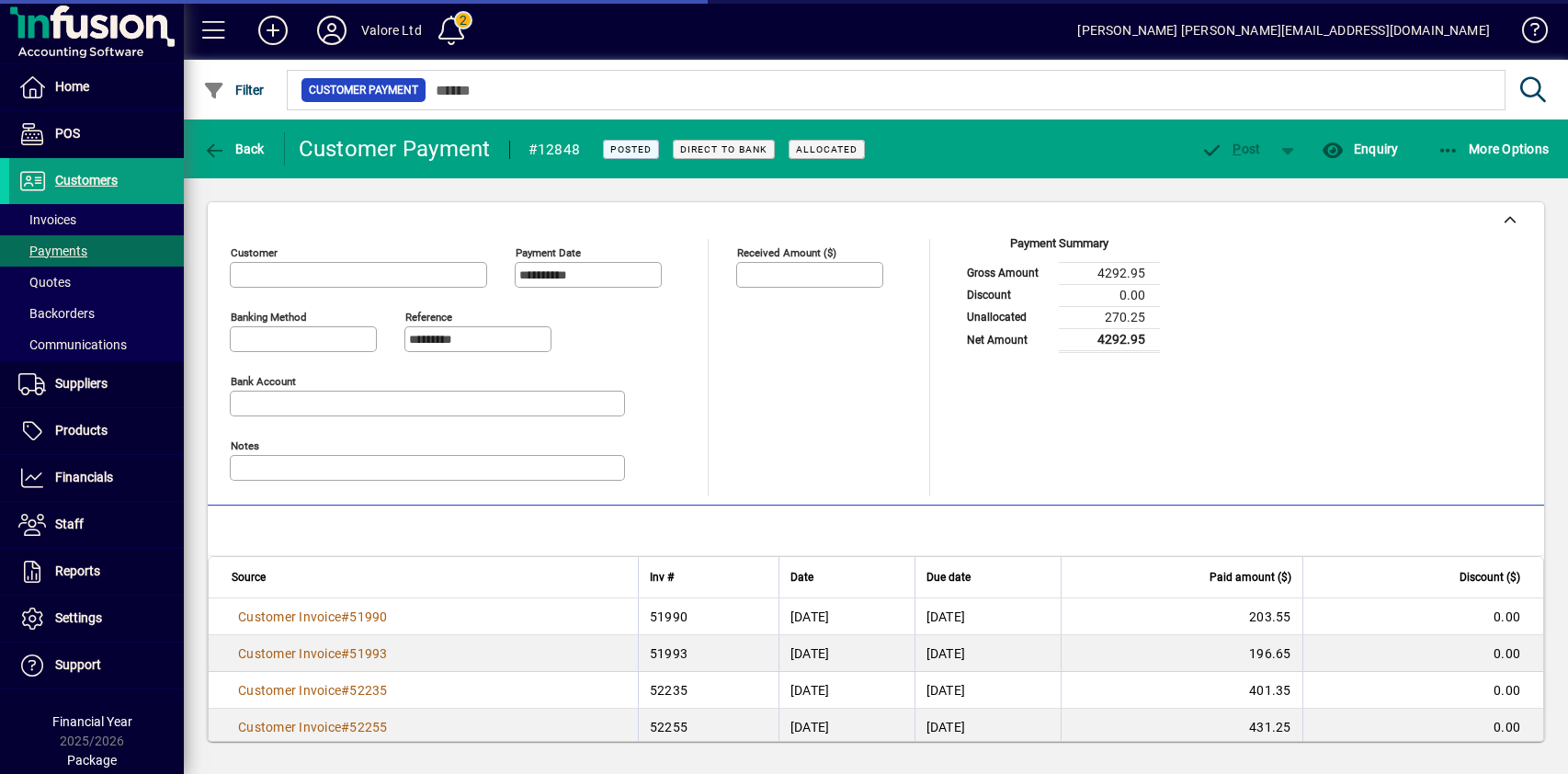
type input "**********"
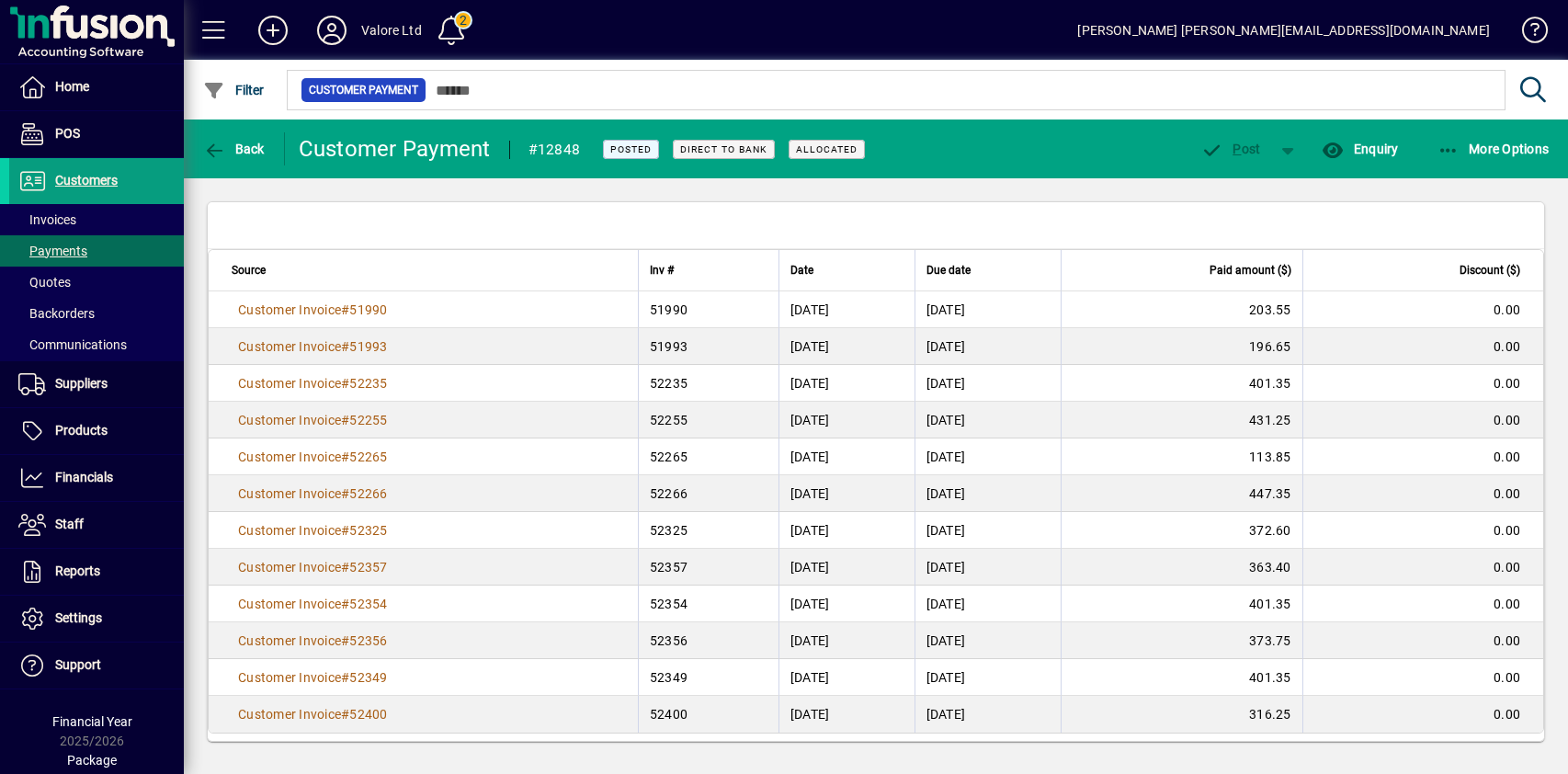
scroll to position [315, 0]
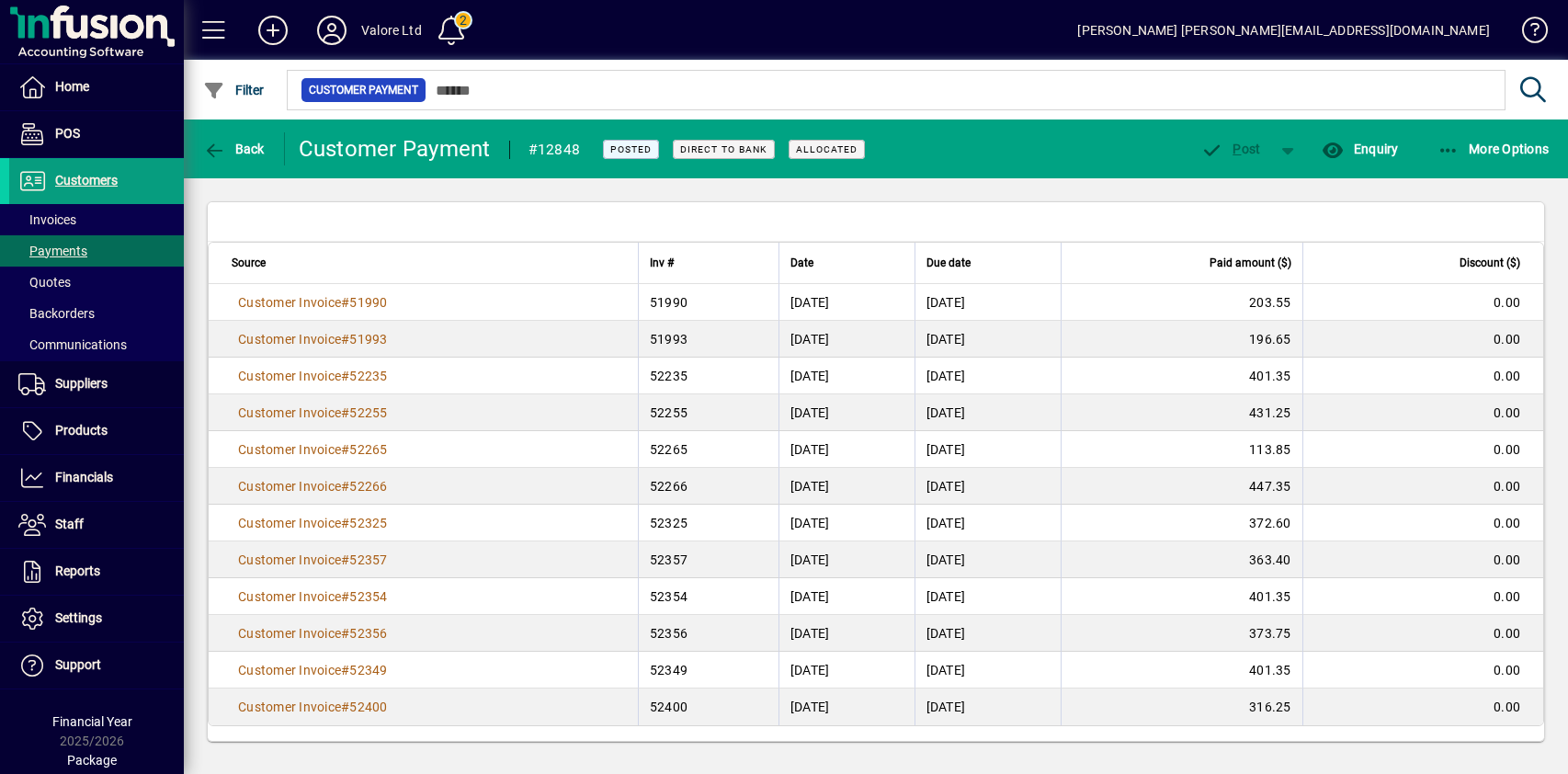
drag, startPoint x: 217, startPoint y: 301, endPoint x: 1510, endPoint y: 714, distance: 1357.4
click at [1510, 714] on tbody "Customer Invoice # 51990 51990 02/11/2020 20/12/2020 203.55 0.00 Customer Invoi…" at bounding box center [875, 505] width 1334 height 441
copy tbody "Customer Invoice # 51990 51990 02/11/2020 20/12/2020 203.55 0.00 Customer Invoi…"
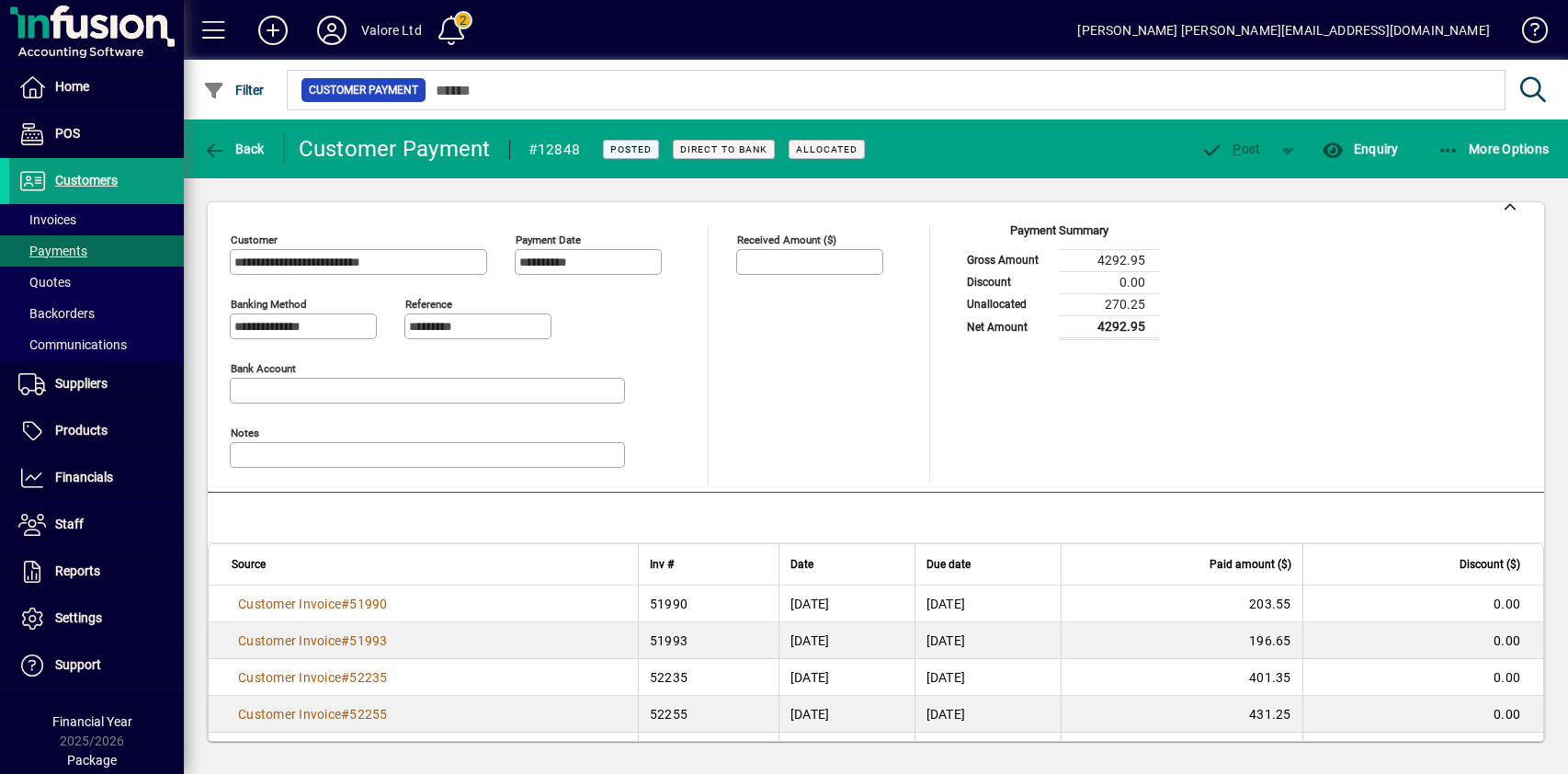
scroll to position [0, 0]
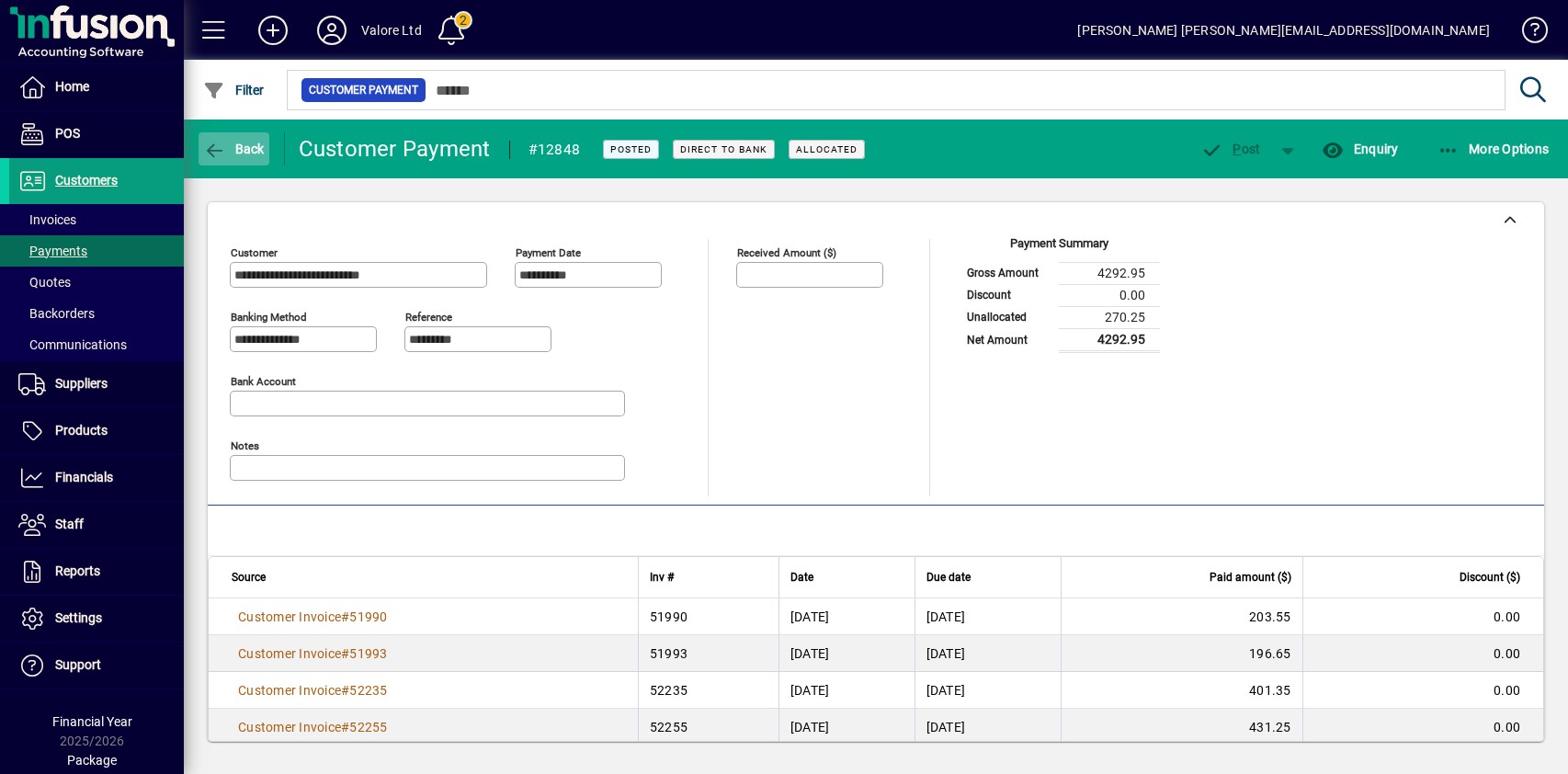
click at [236, 141] on button "Back" at bounding box center [234, 149] width 71 height 34
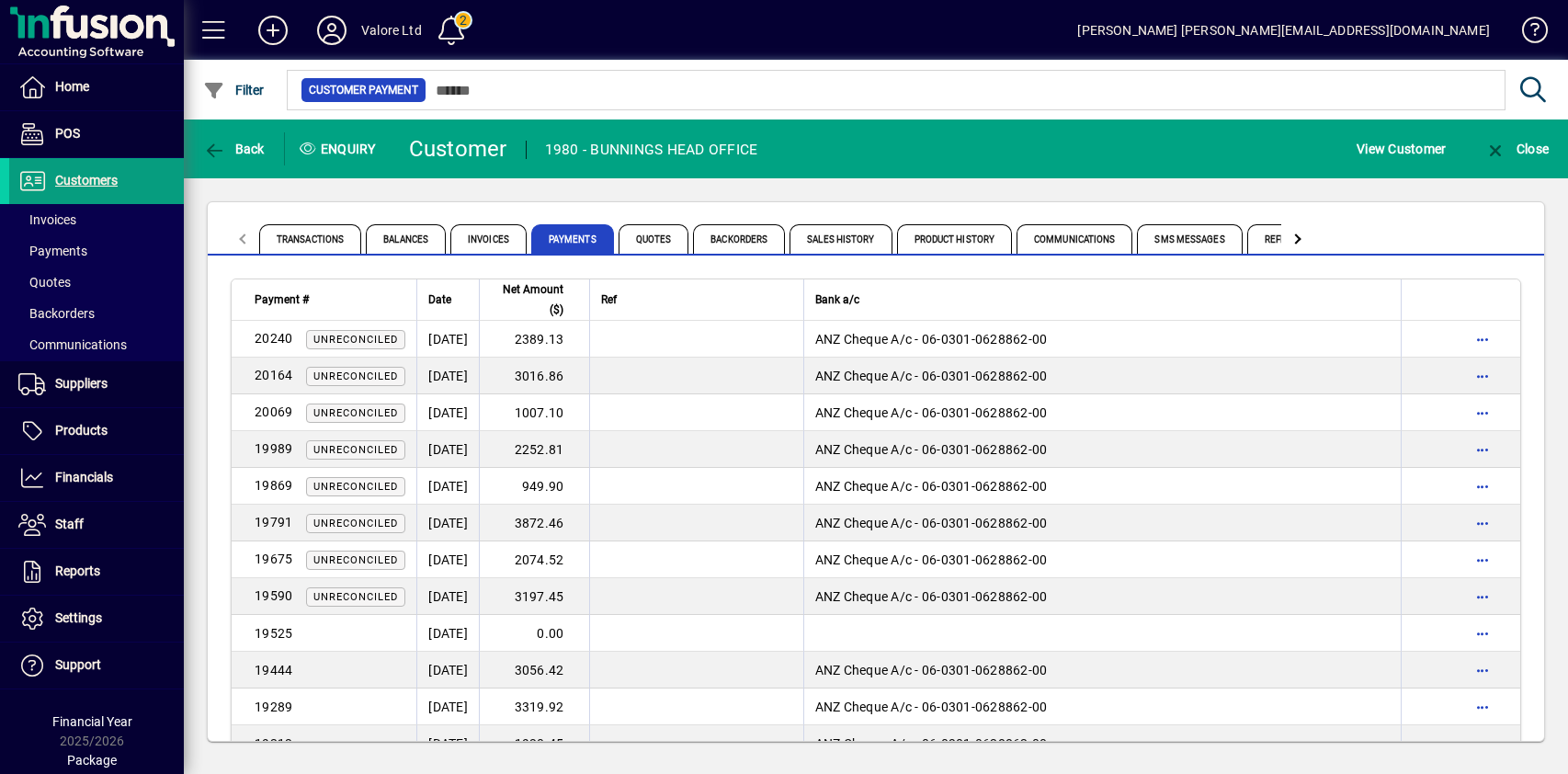
click at [804, 191] on div "Transactions Balances Invoices Payments Quotes Backorders Sales History Product…" at bounding box center [875, 471] width 1385 height 587
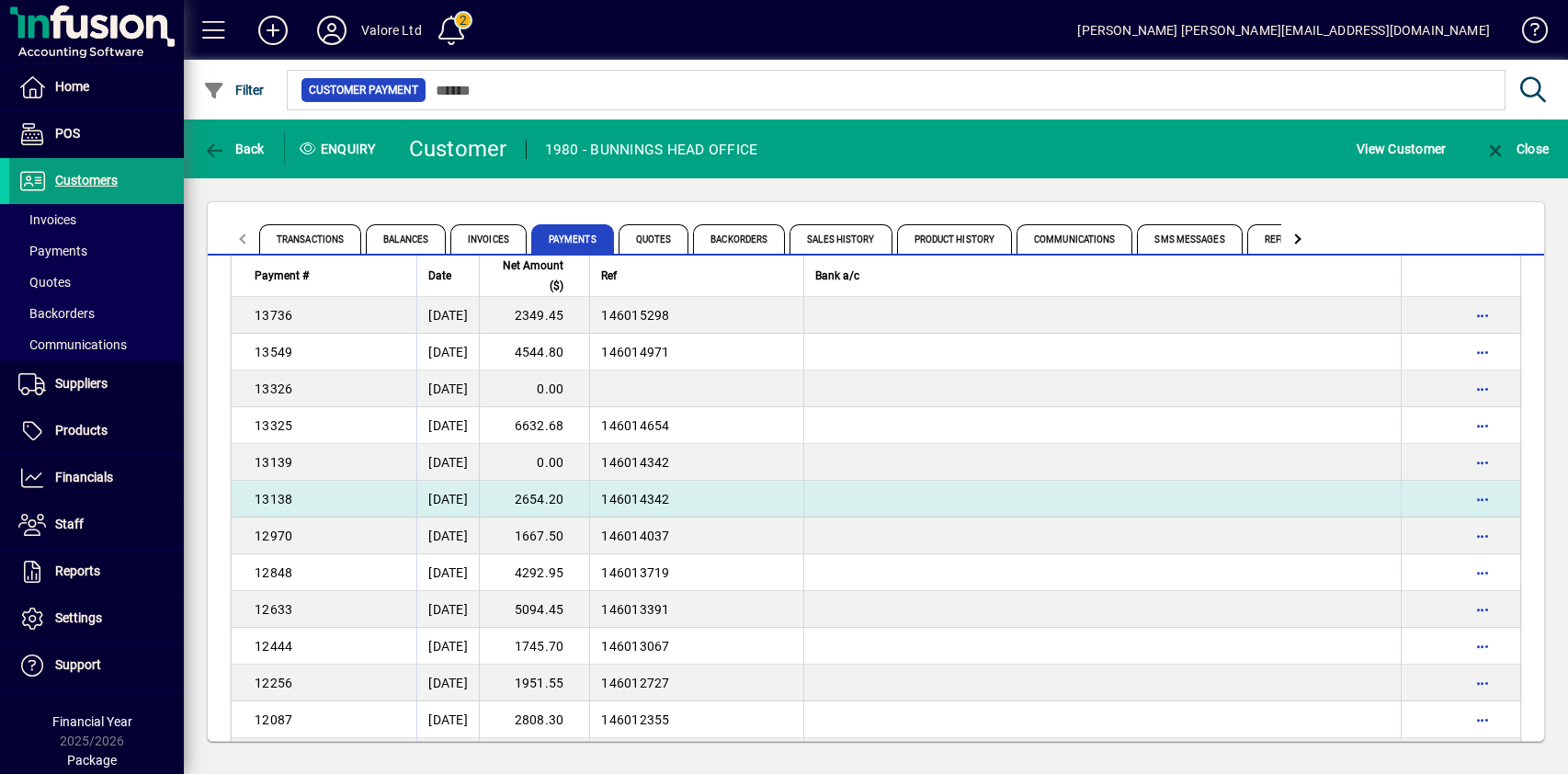
click at [582, 507] on td "2654.20" at bounding box center [534, 498] width 110 height 36
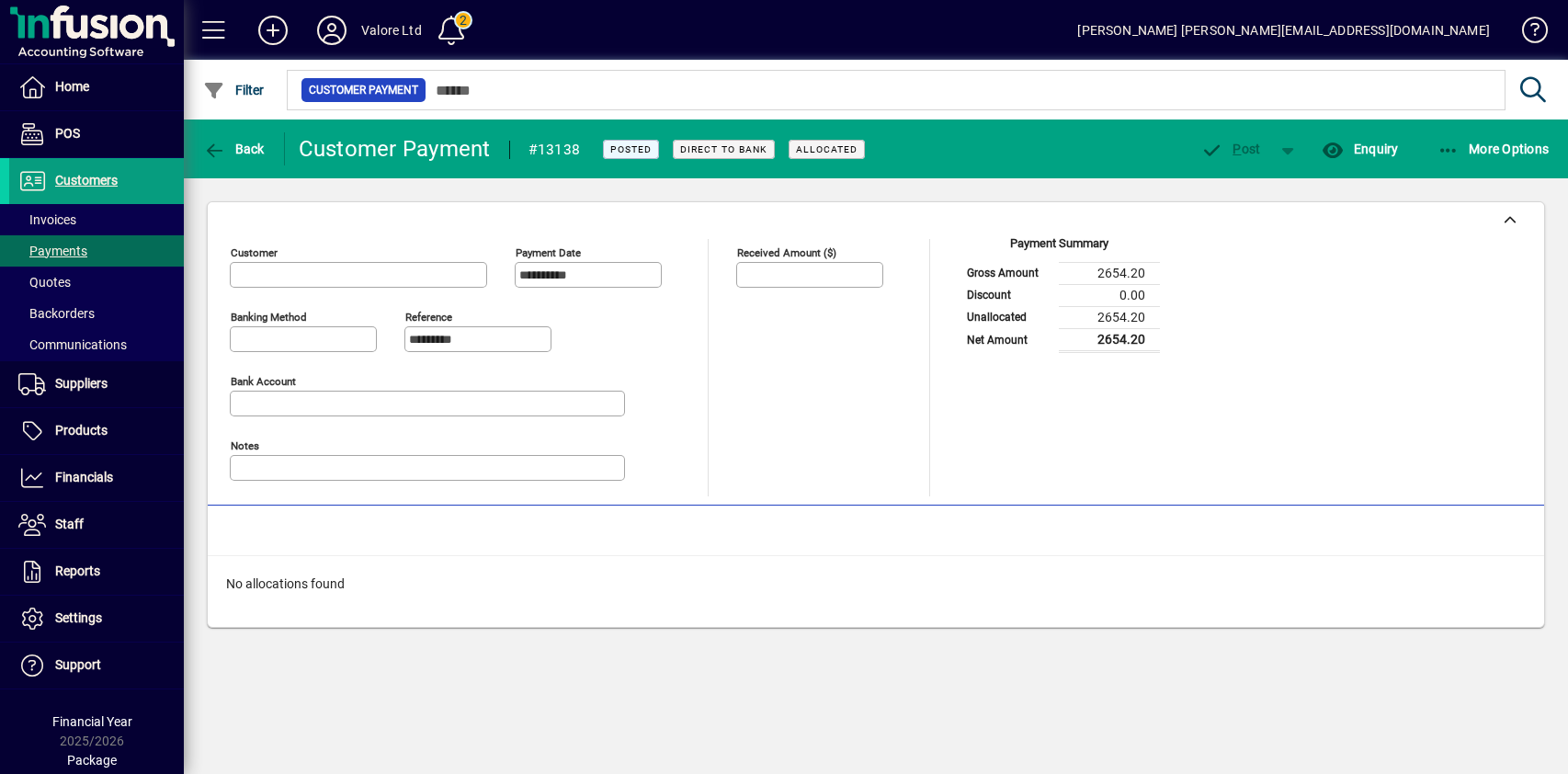
type input "**********"
click at [232, 145] on span "Back" at bounding box center [234, 149] width 61 height 15
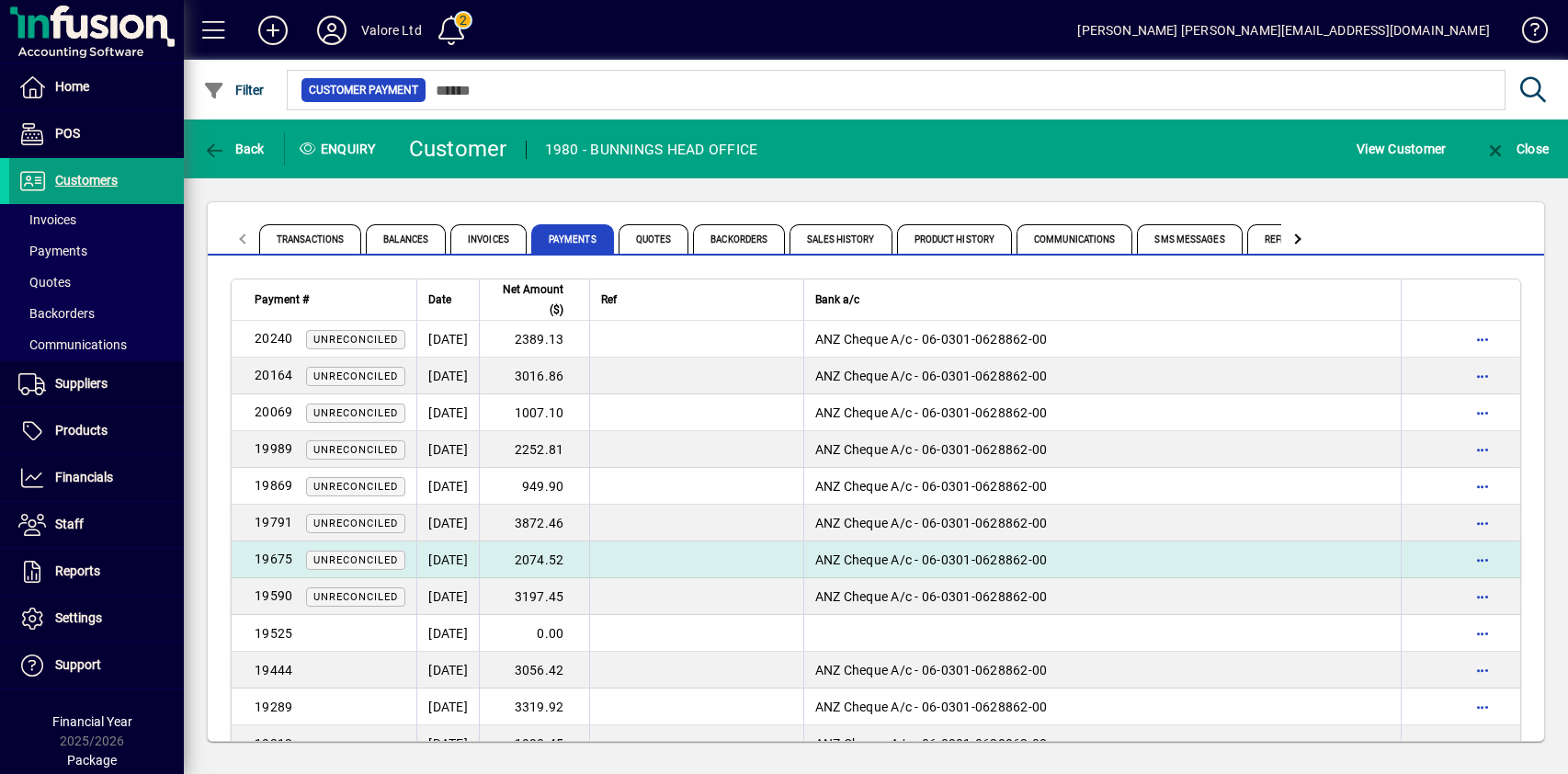
scroll to position [2488, 0]
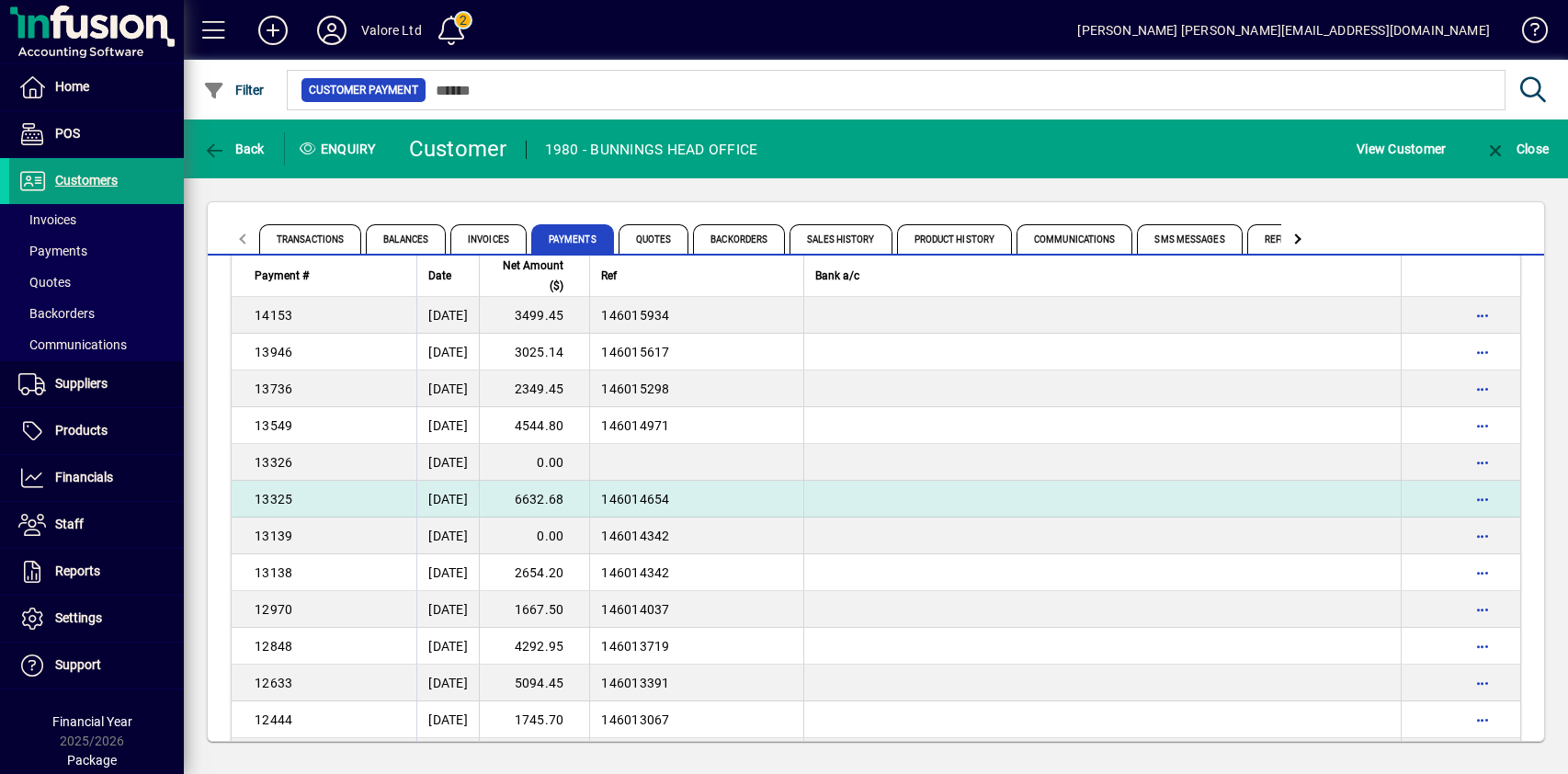
click at [568, 499] on td "6632.68" at bounding box center [534, 498] width 110 height 36
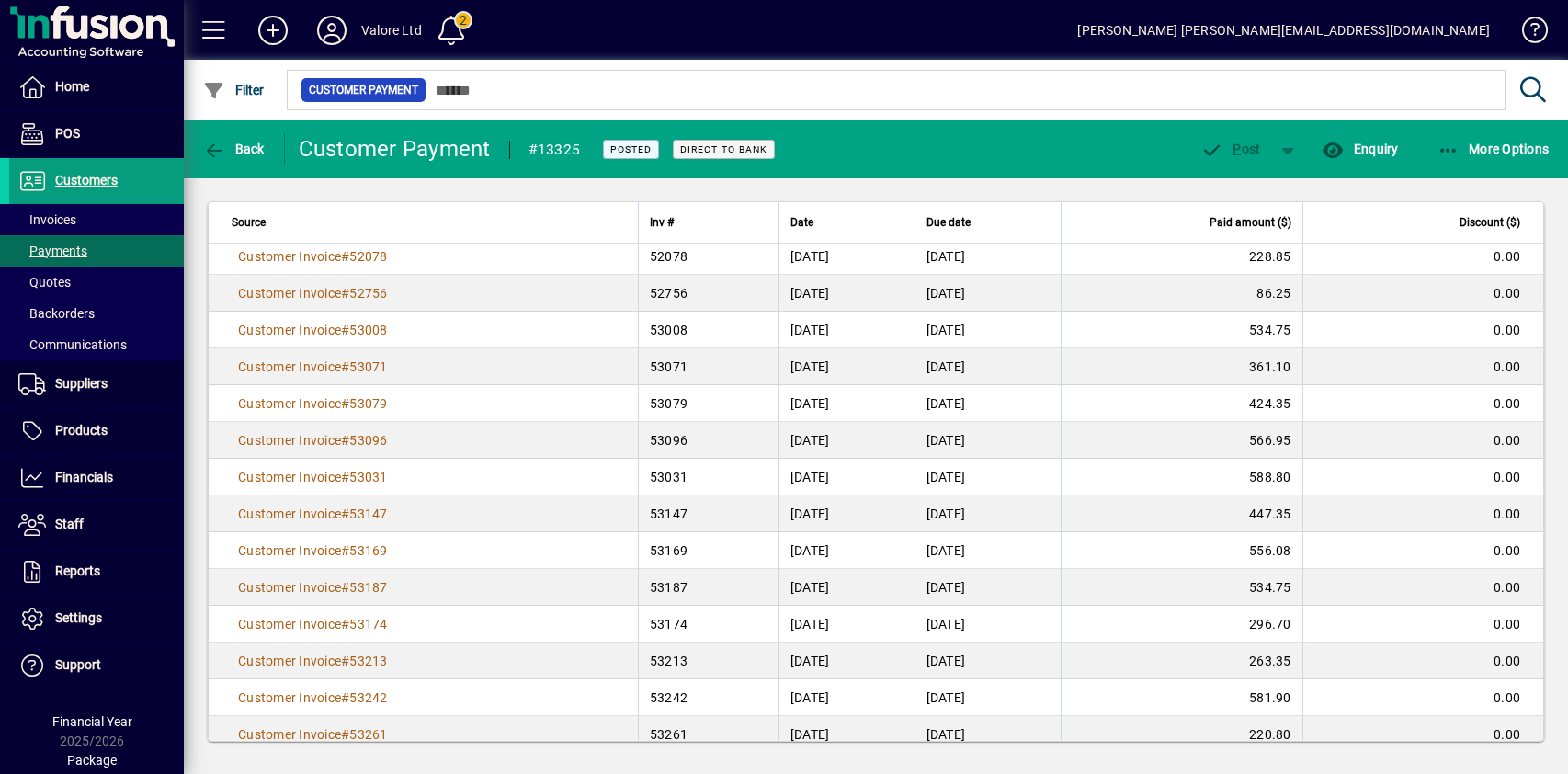
scroll to position [368, 0]
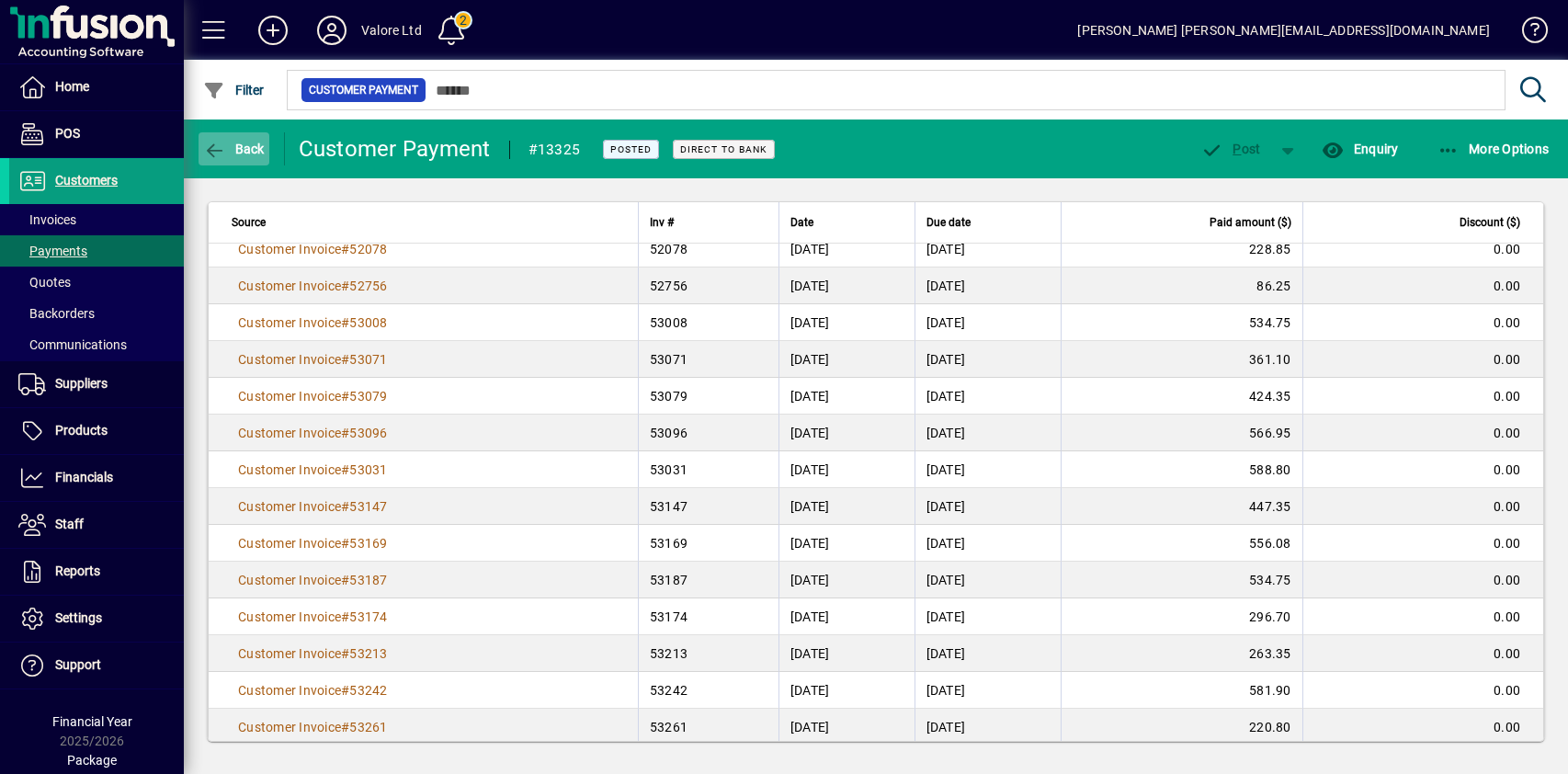
click at [221, 146] on icon "button" at bounding box center [214, 151] width 23 height 19
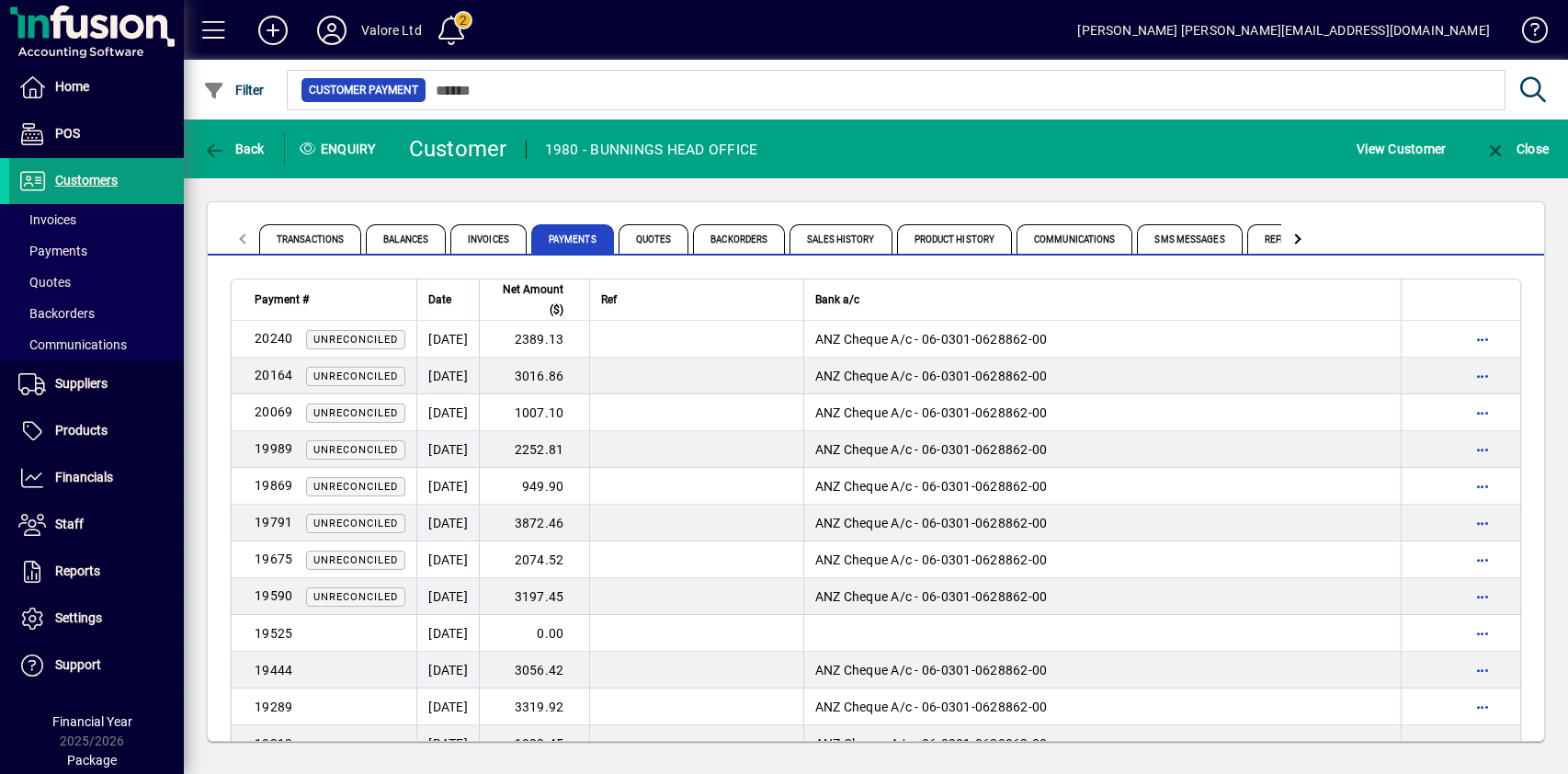
click at [831, 193] on div "Transactions Balances Invoices Payments Quotes Backorders Sales History Product…" at bounding box center [875, 471] width 1385 height 587
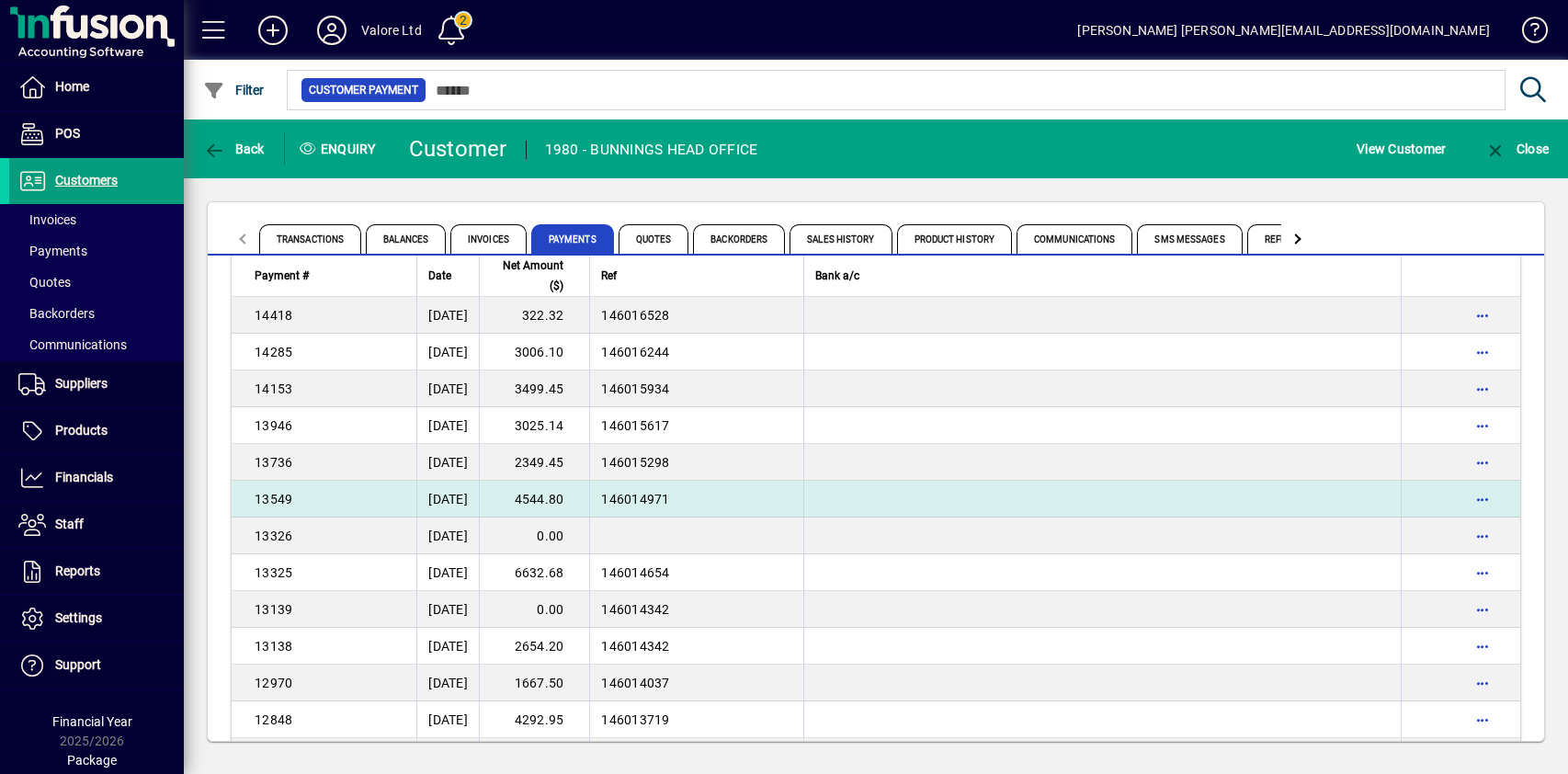
click at [586, 500] on td "4544.80" at bounding box center [534, 498] width 110 height 36
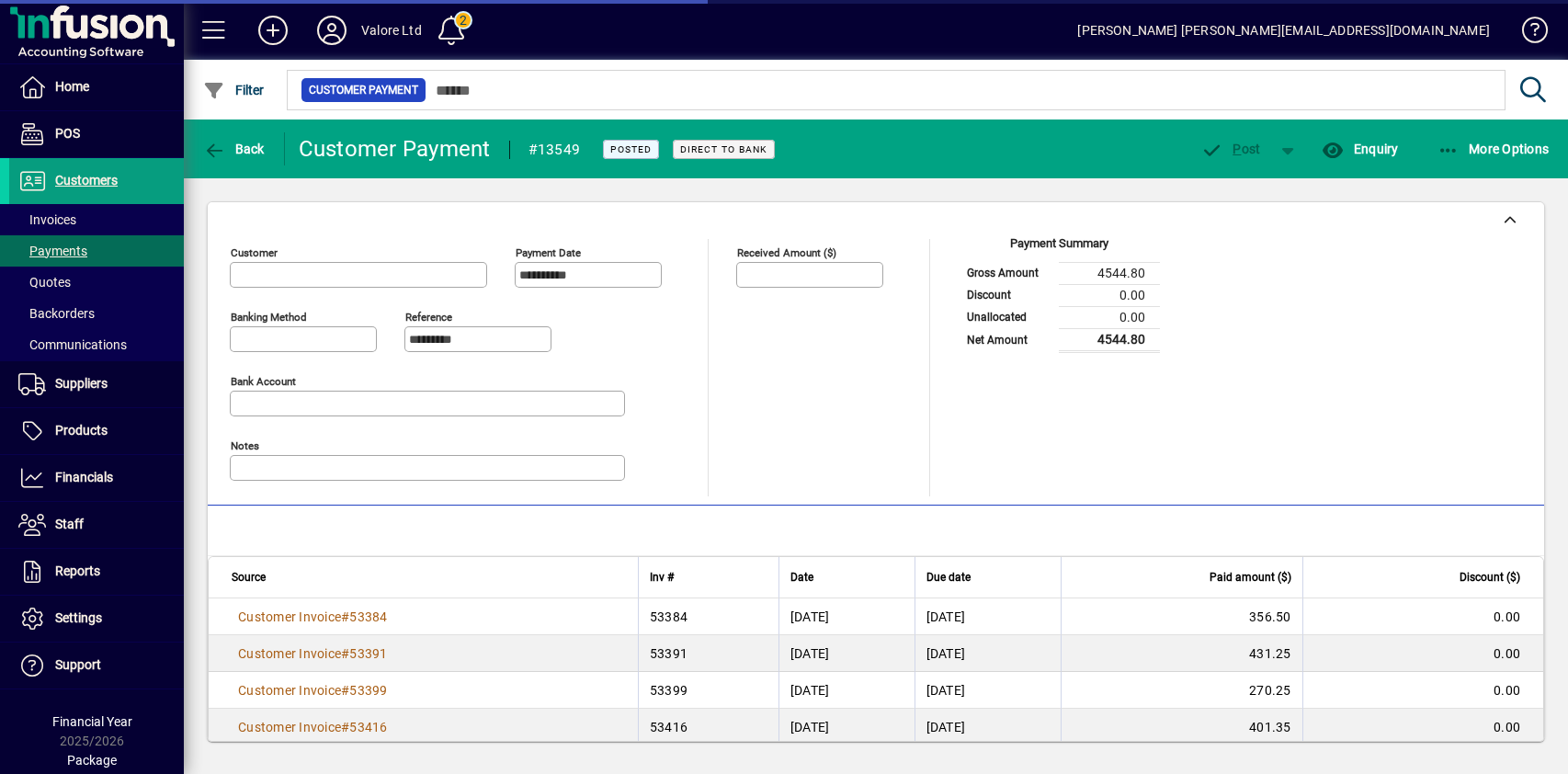
type input "**********"
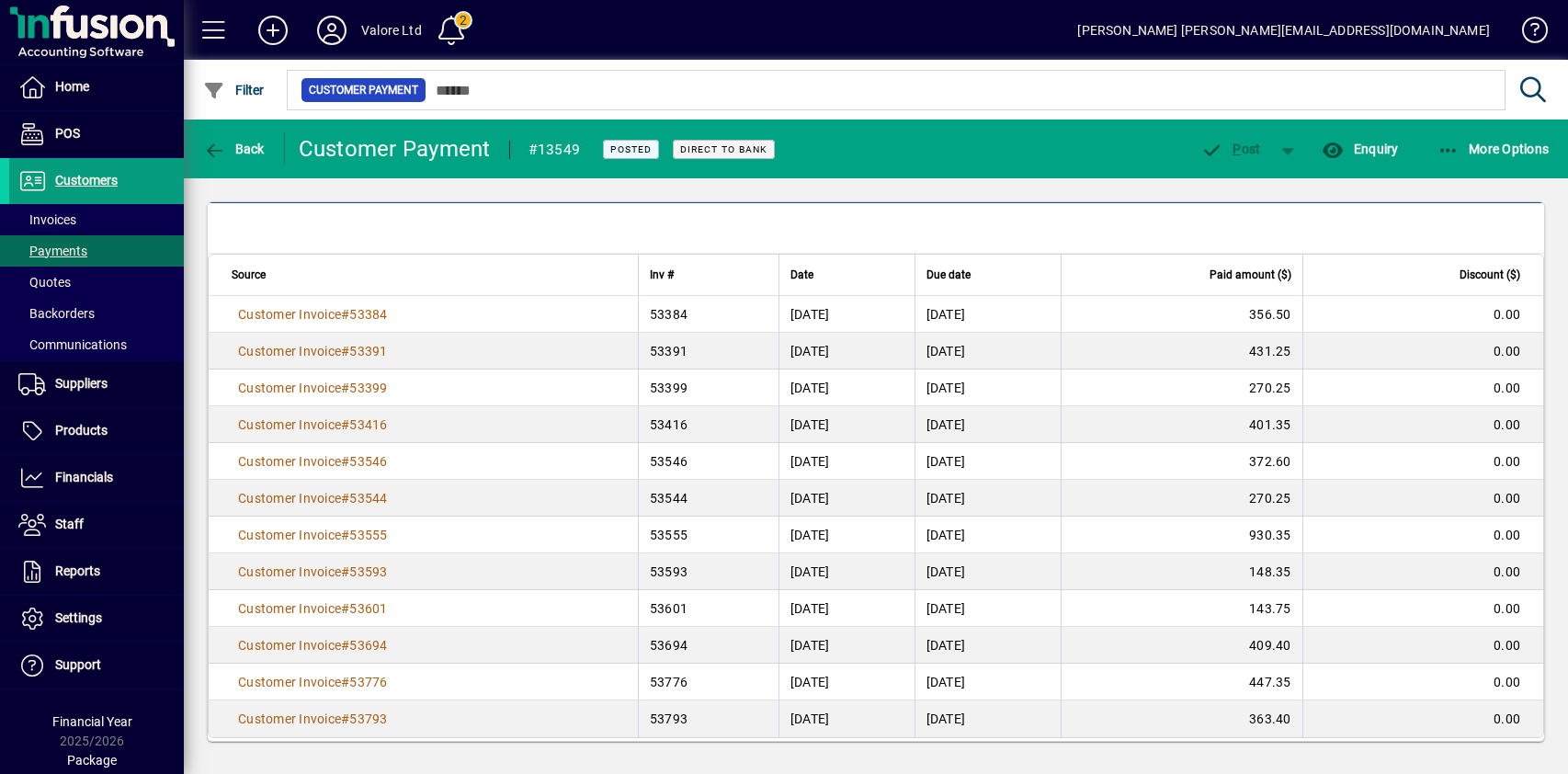
scroll to position [315, 0]
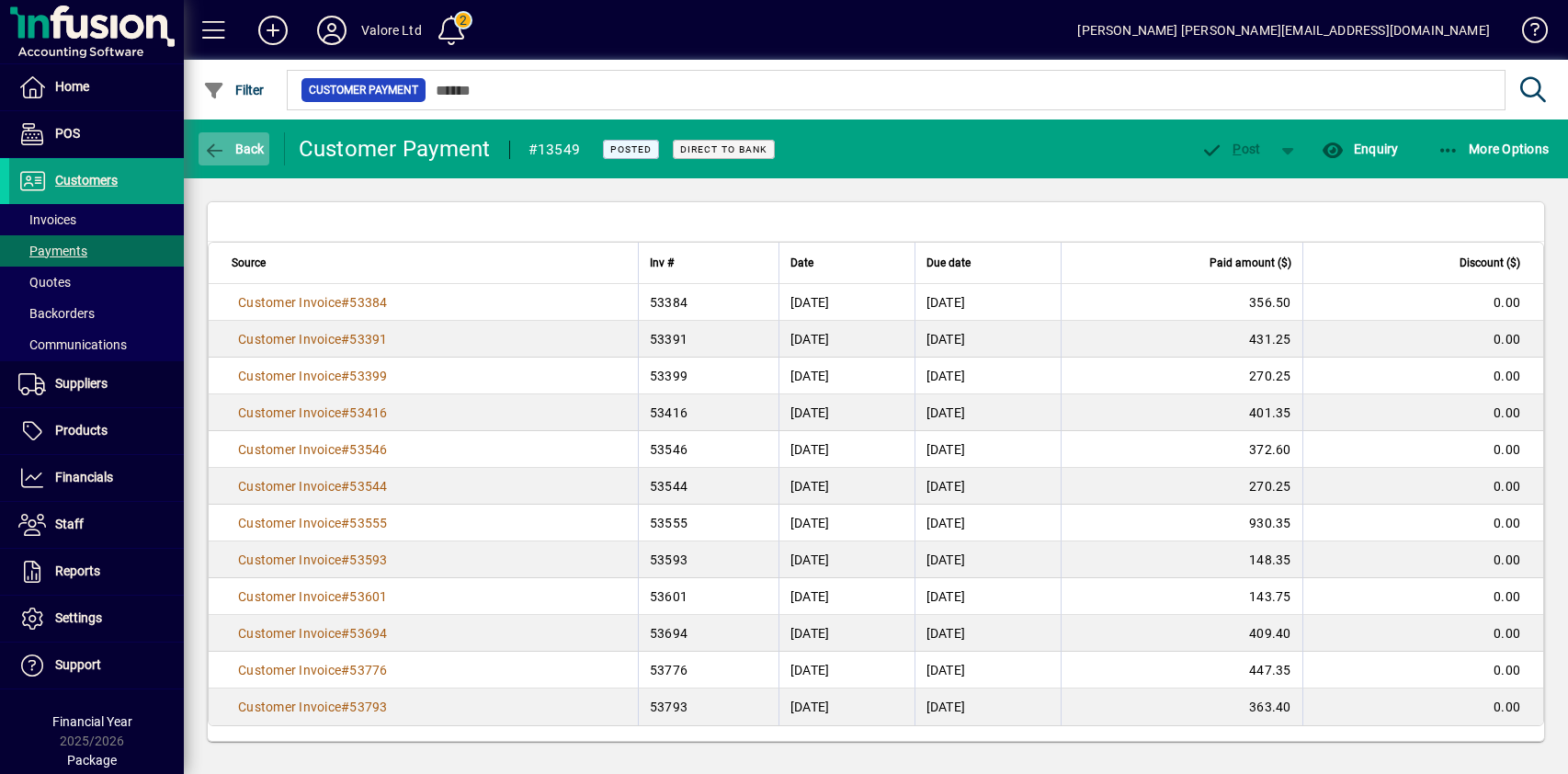
click at [218, 143] on icon "button" at bounding box center [214, 151] width 23 height 19
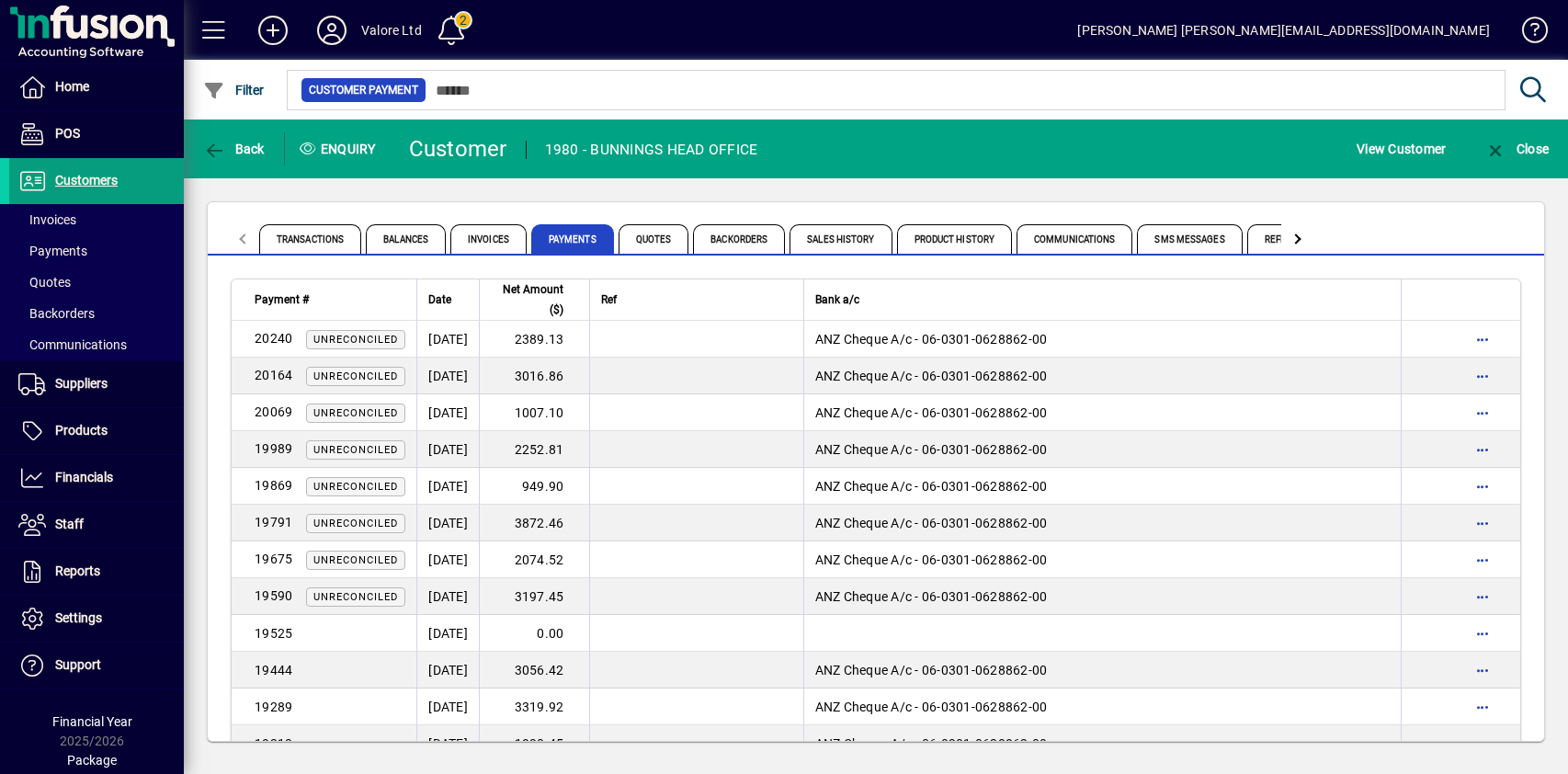
click at [777, 190] on div "Transactions Balances Invoices Payments Quotes Backorders Sales History Product…" at bounding box center [875, 471] width 1385 height 587
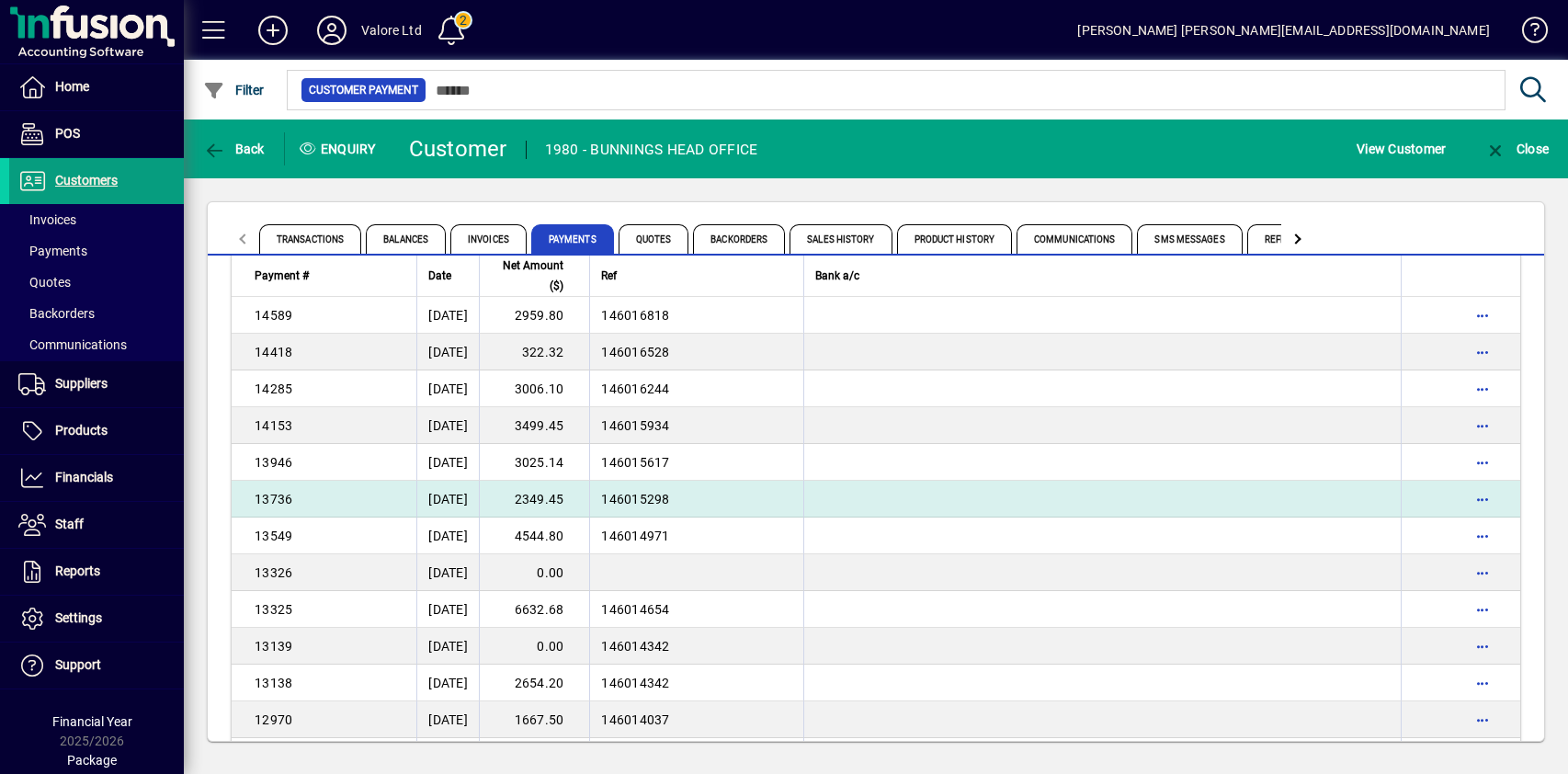
click at [581, 500] on td "2349.45" at bounding box center [534, 498] width 110 height 36
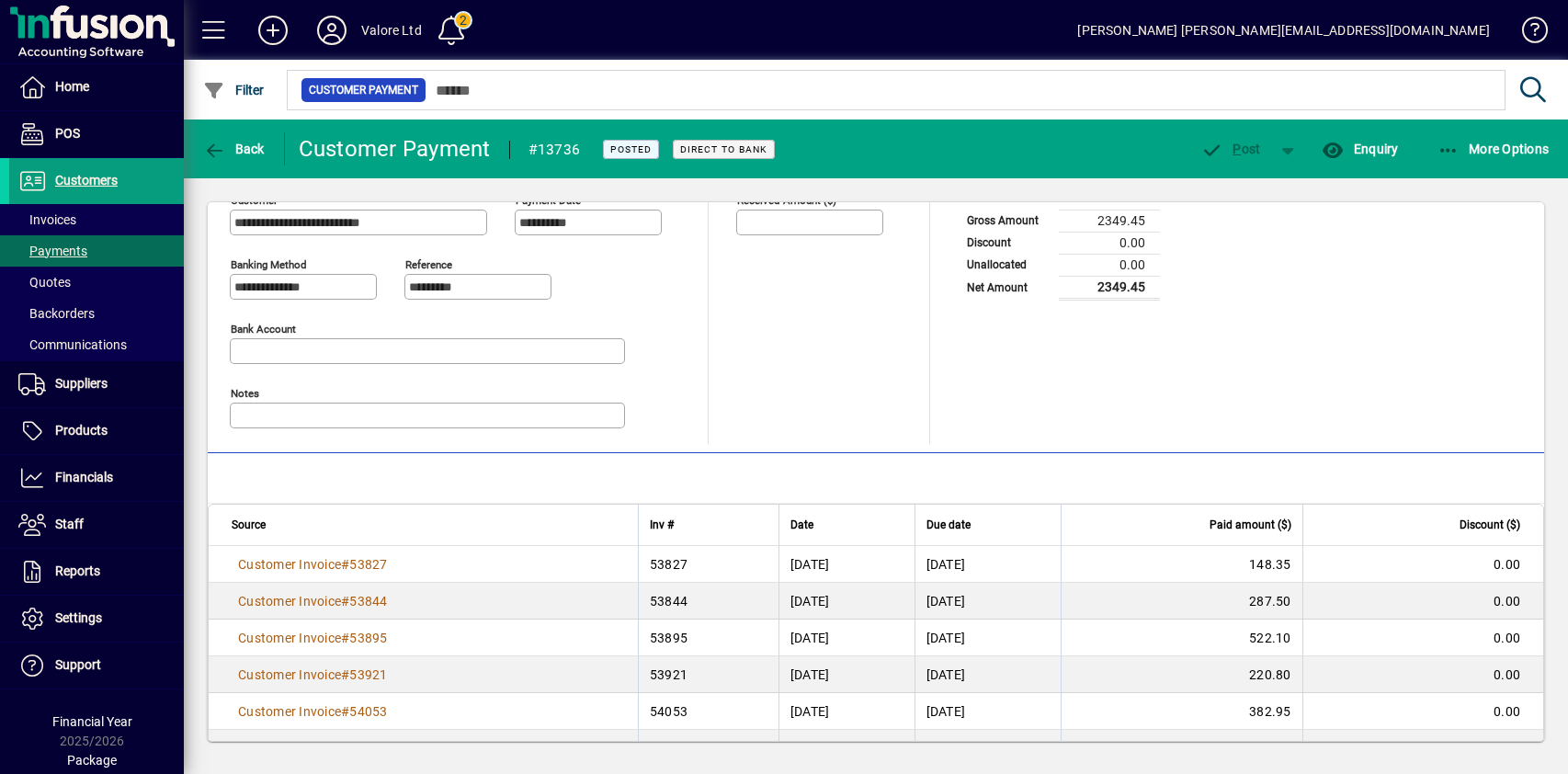
scroll to position [130, 0]
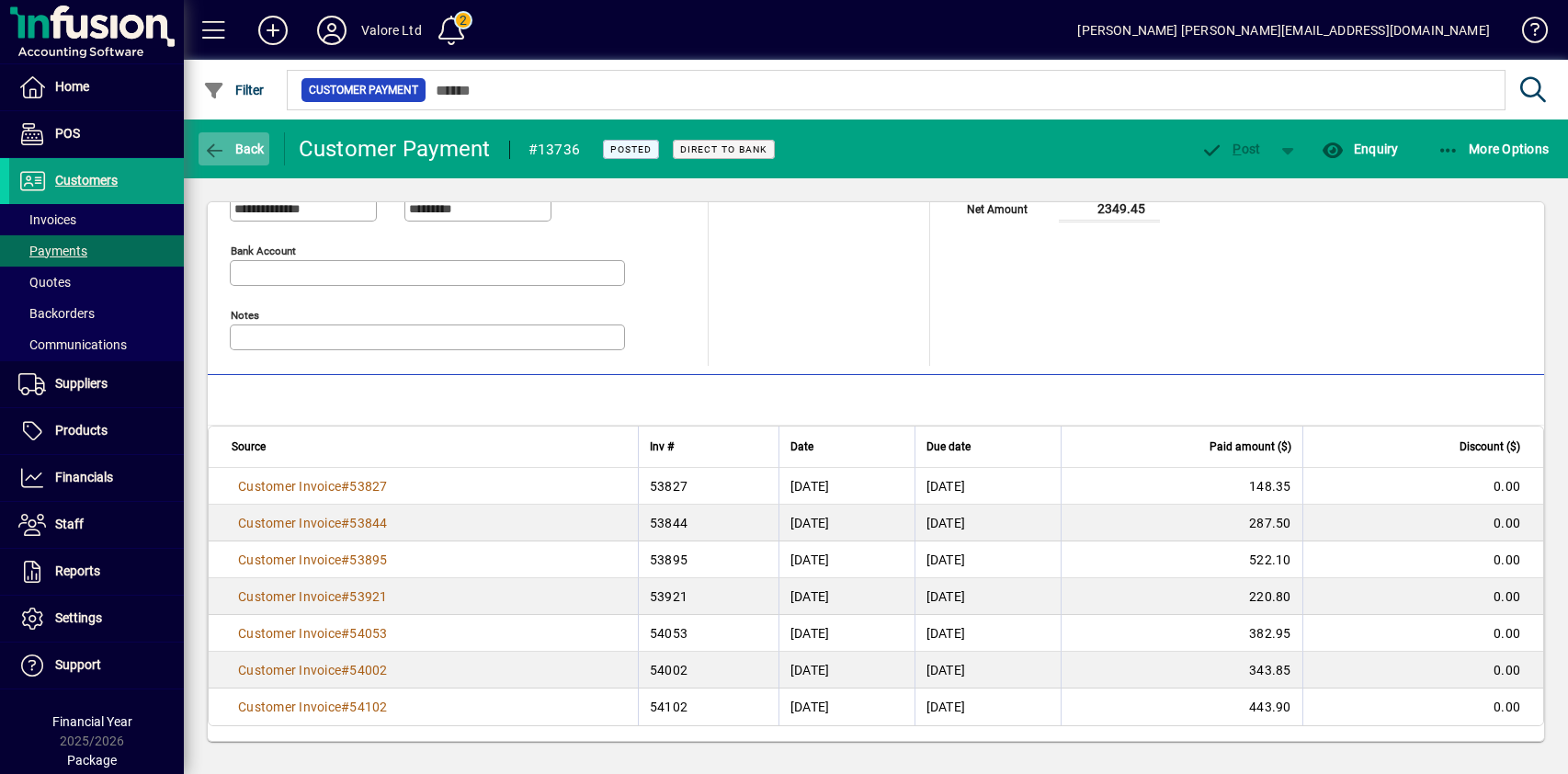
click at [226, 143] on span "Back" at bounding box center [234, 149] width 61 height 15
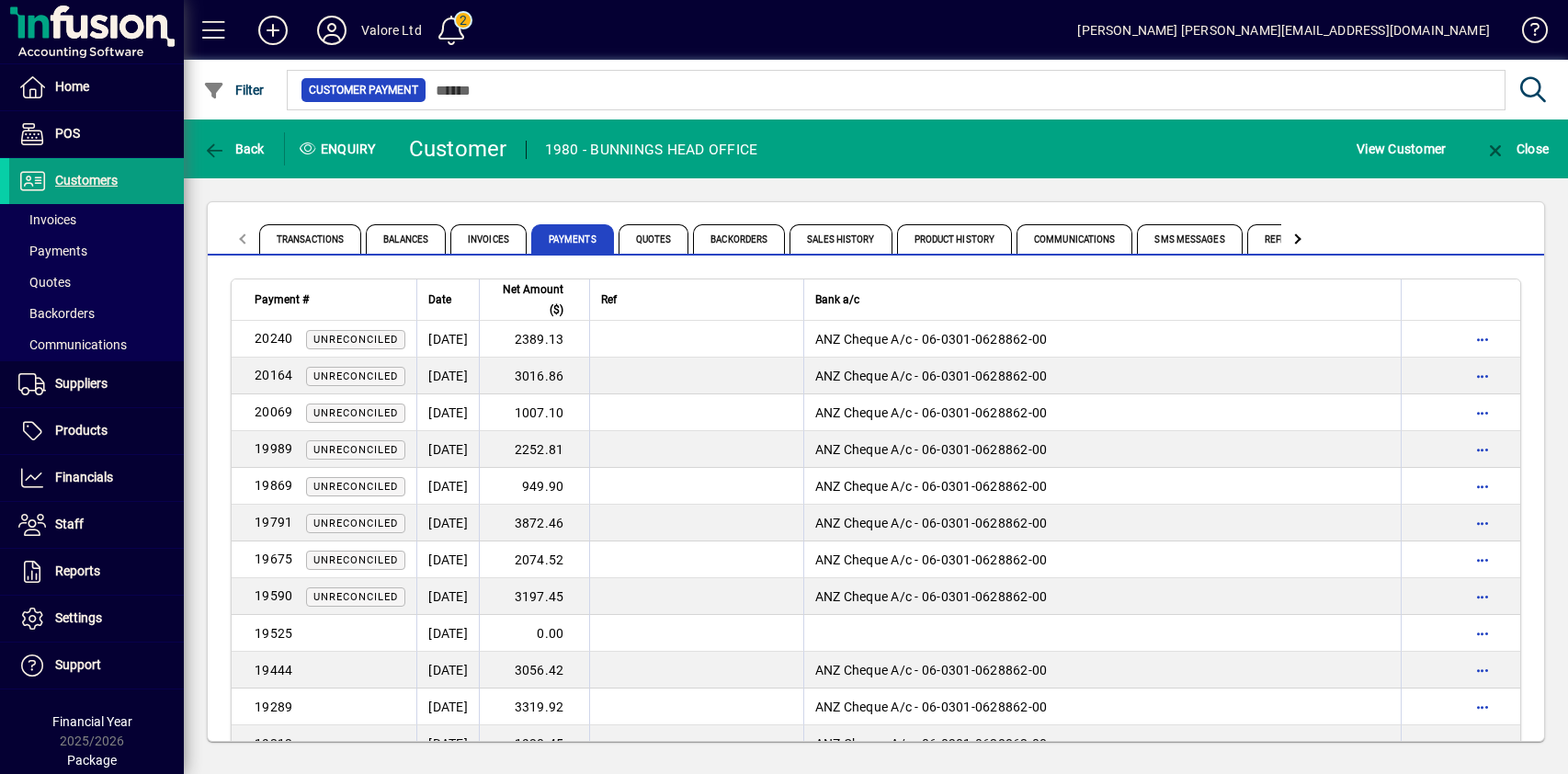
click at [683, 188] on div "Transactions Balances Invoices Payments Quotes Backorders Sales History Product…" at bounding box center [875, 471] width 1385 height 587
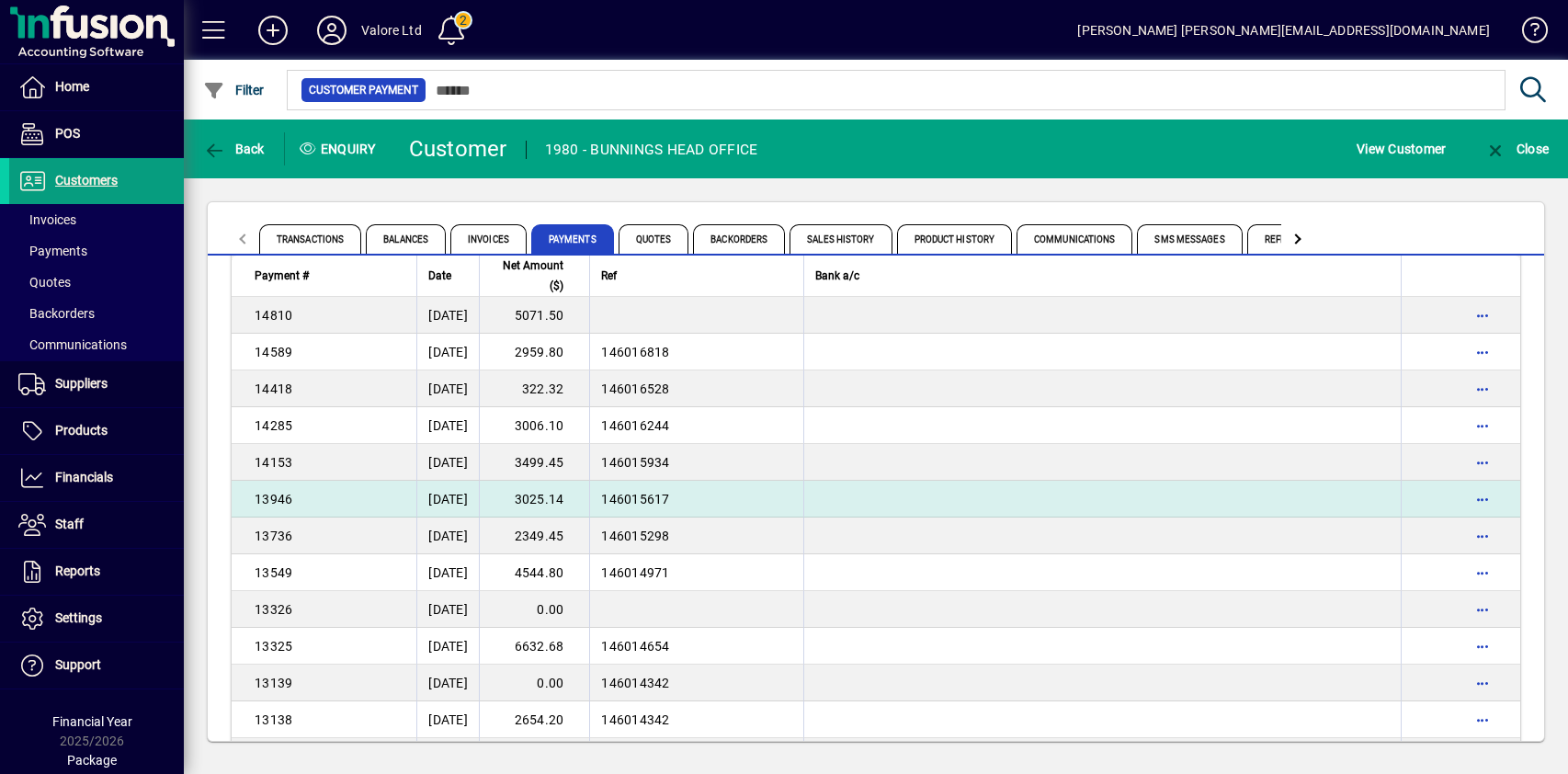
click at [576, 499] on td "3025.14" at bounding box center [534, 498] width 110 height 36
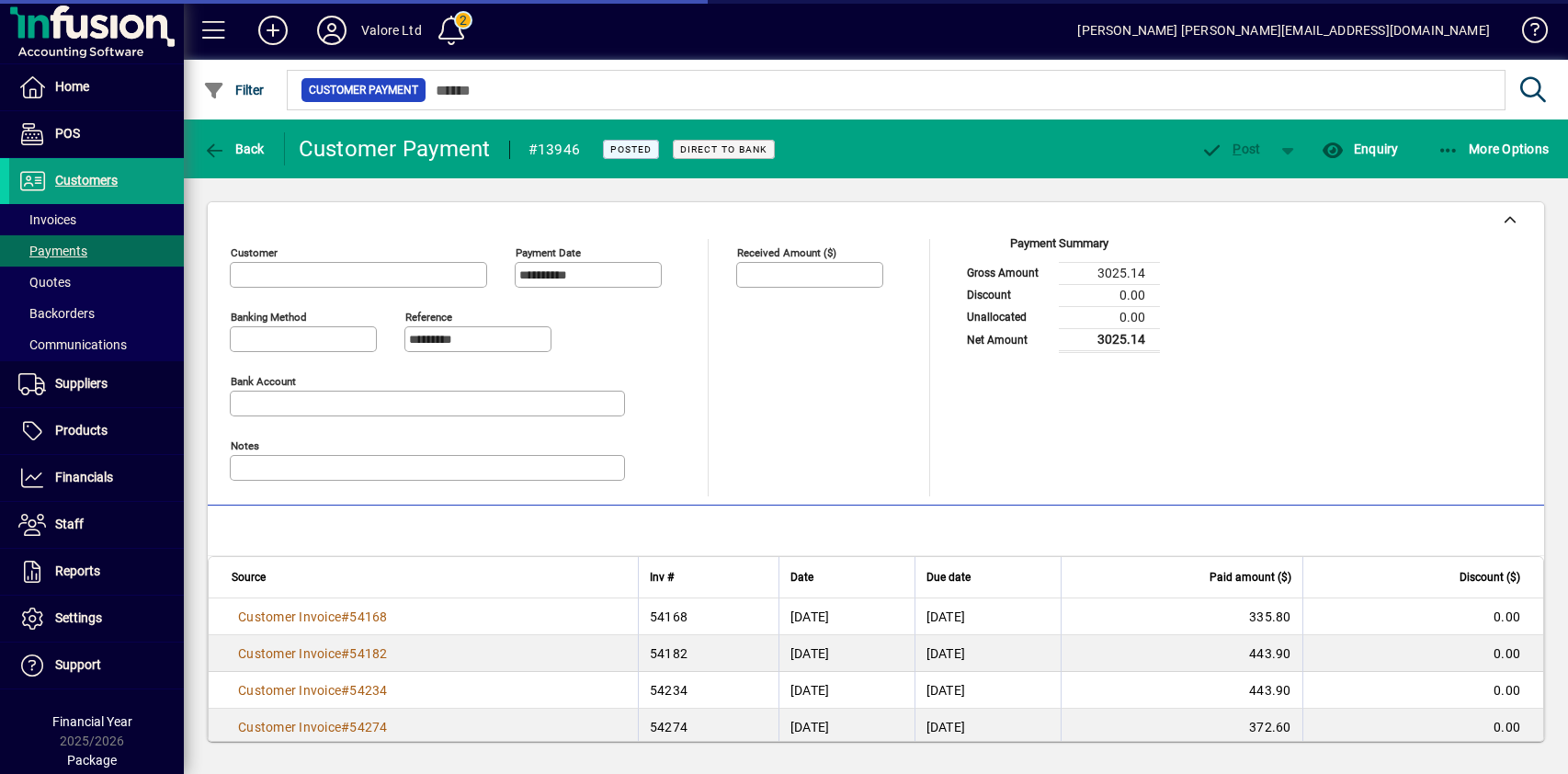
type input "**********"
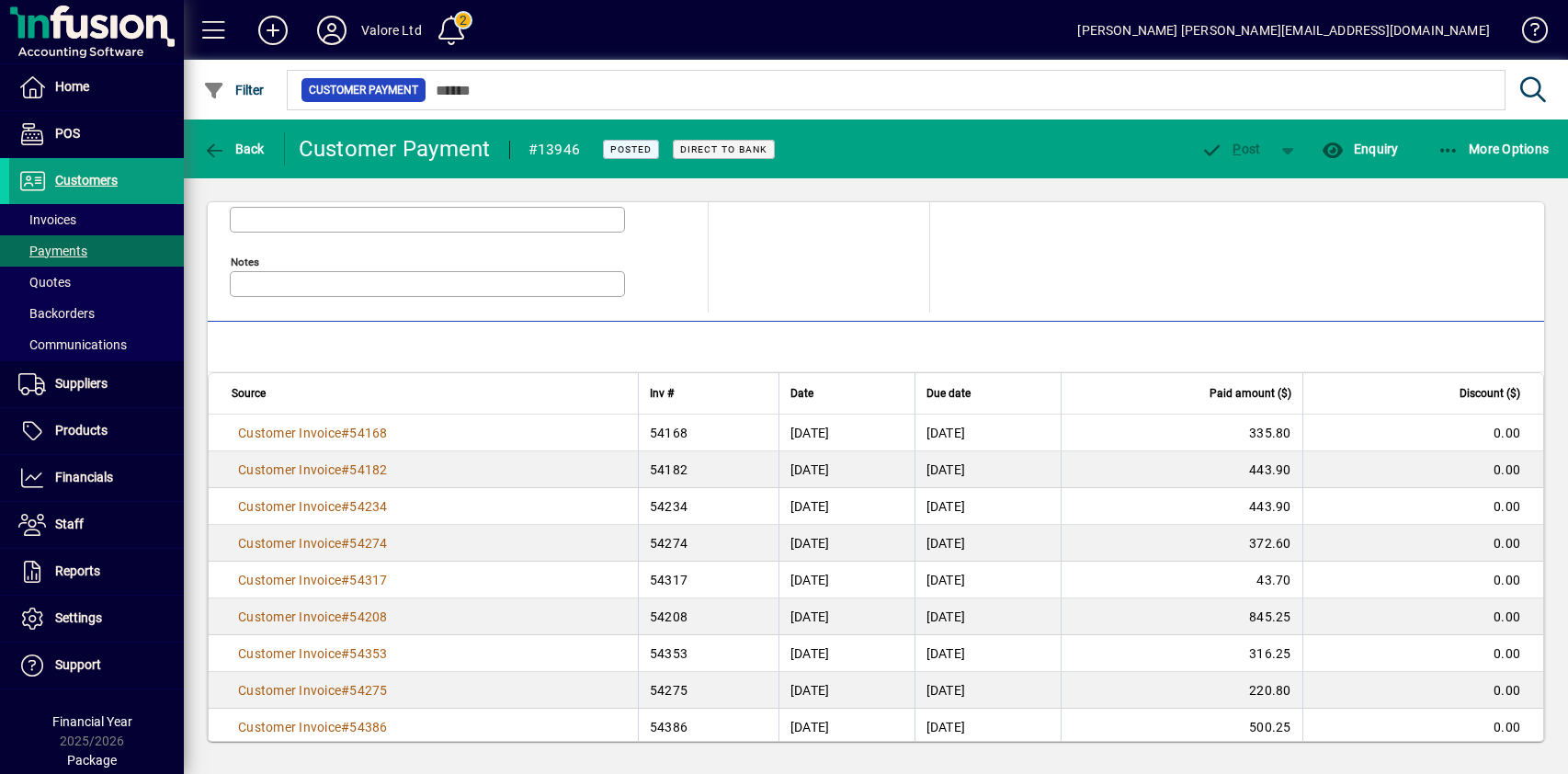
scroll to position [241, 0]
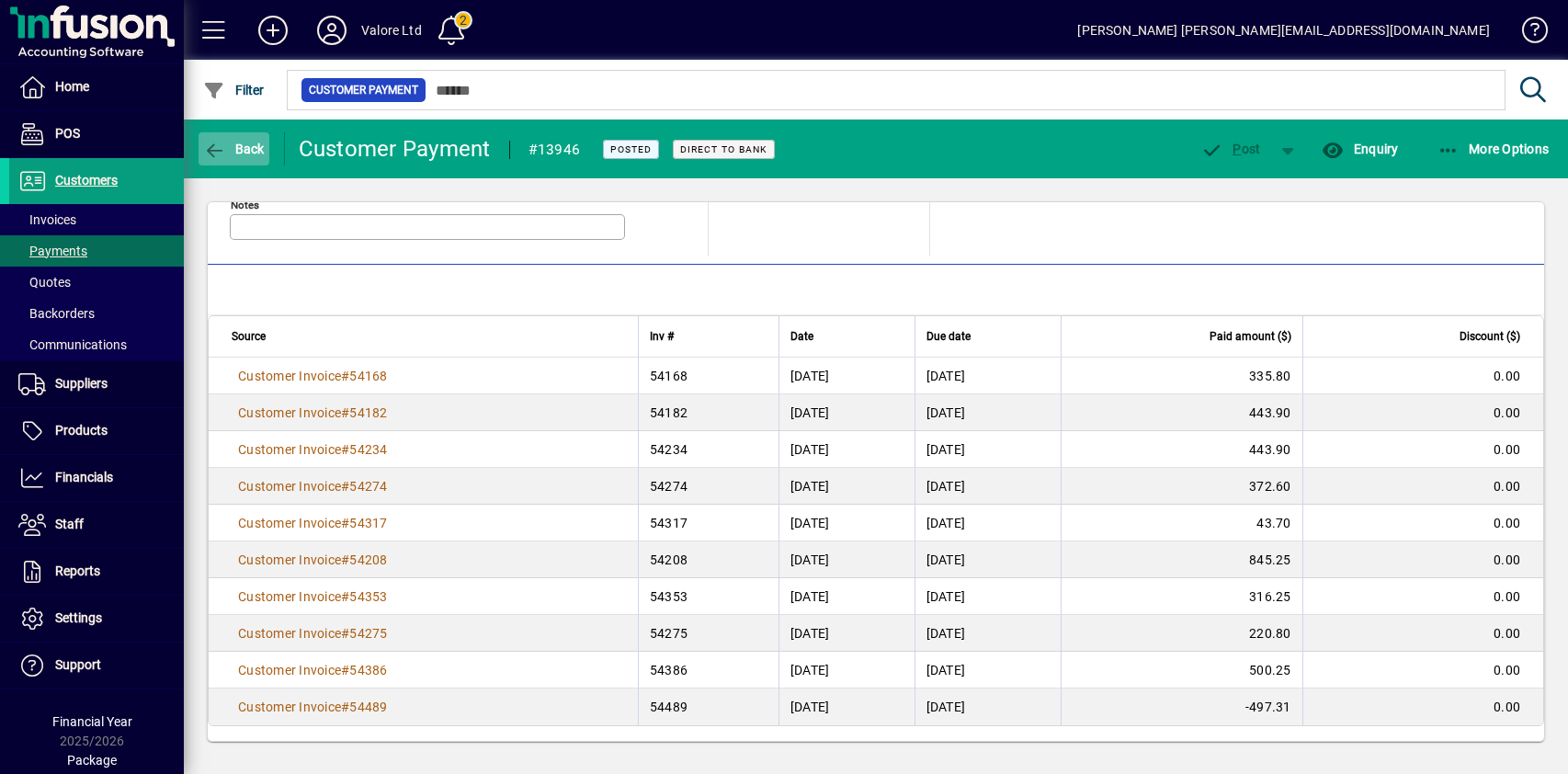
click at [242, 147] on span "Back" at bounding box center [234, 149] width 61 height 15
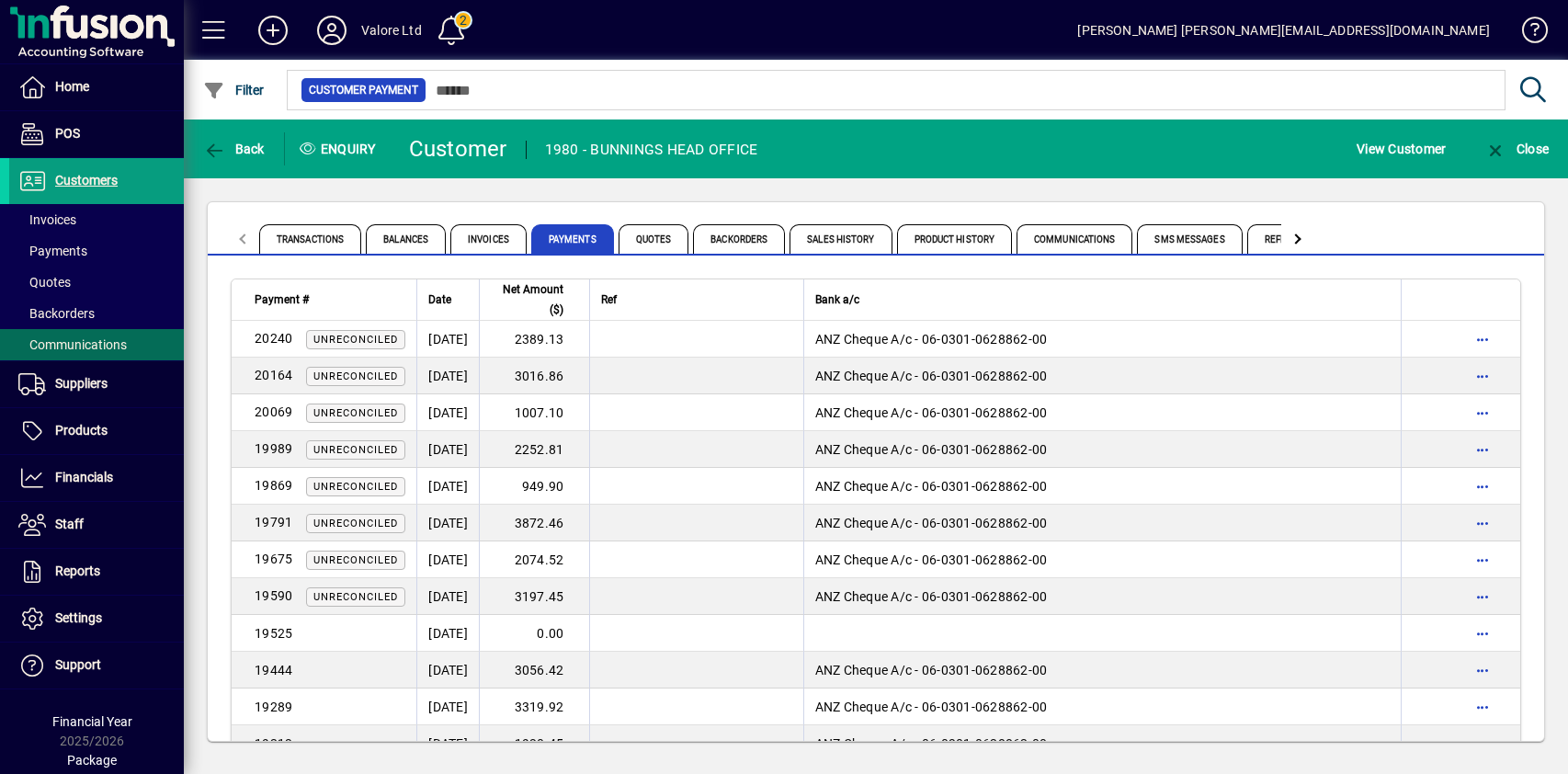
scroll to position [2341, 0]
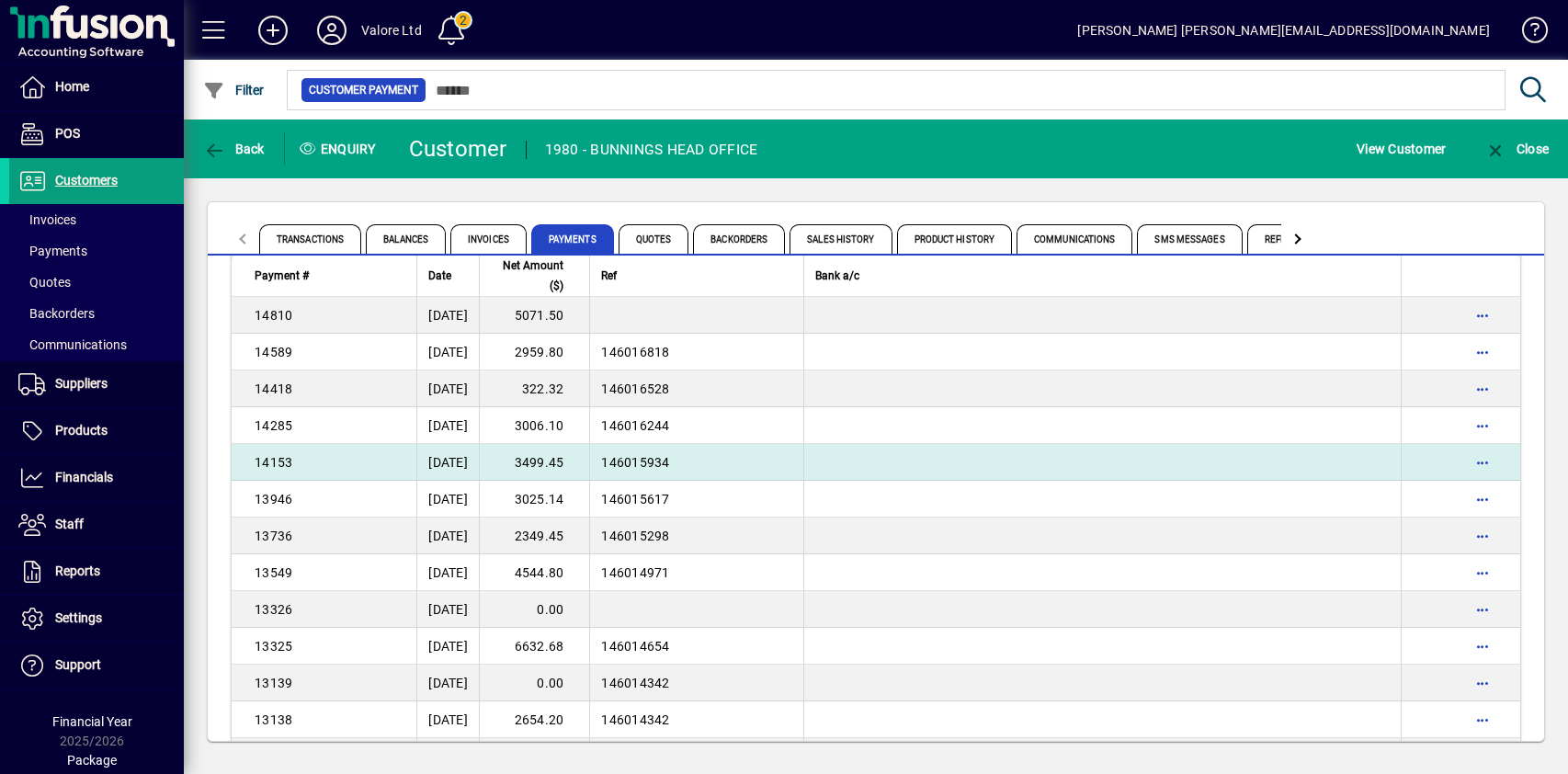
click at [574, 458] on td "3499.45" at bounding box center [534, 462] width 110 height 36
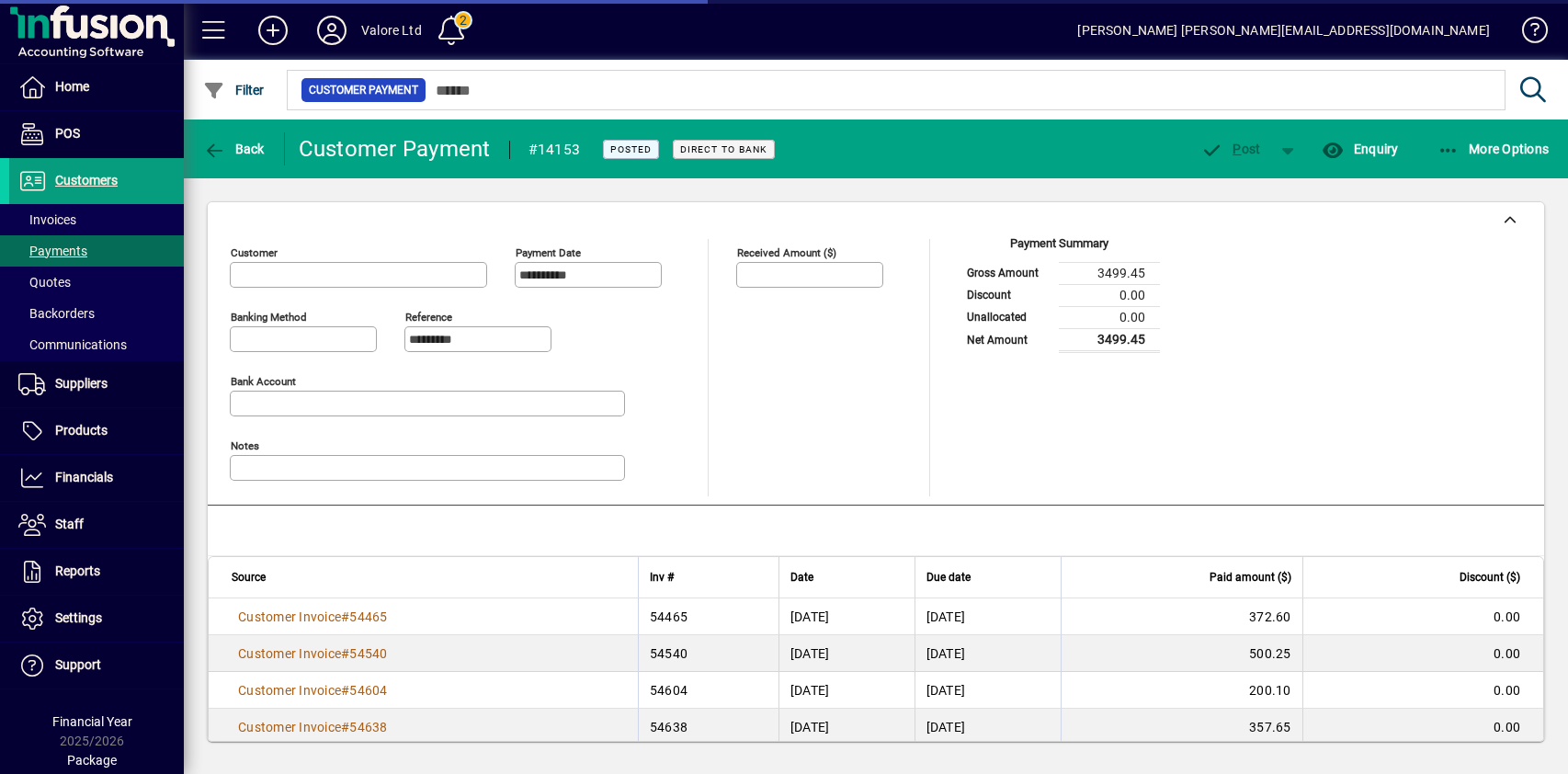
type input "**********"
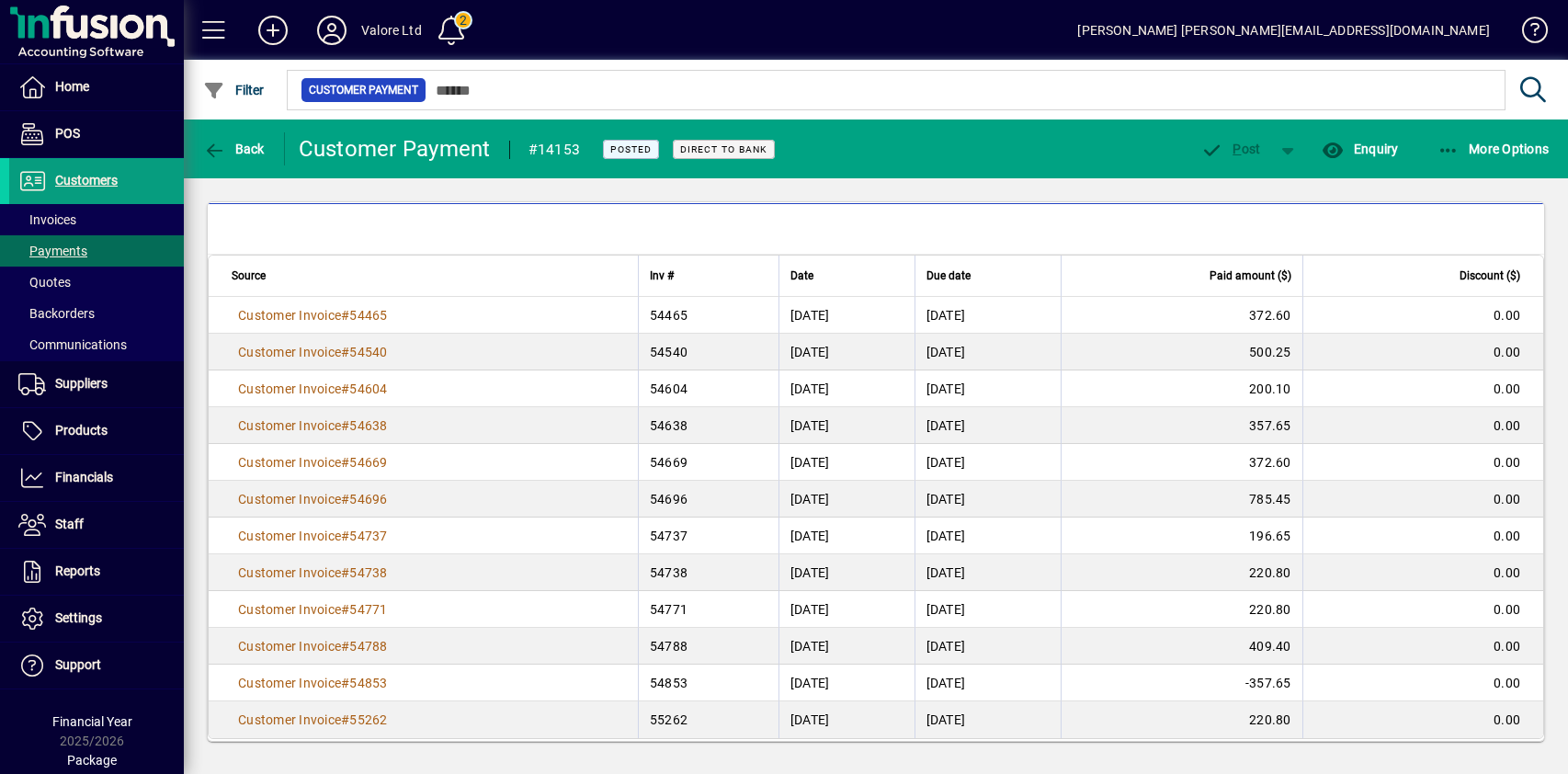
scroll to position [315, 0]
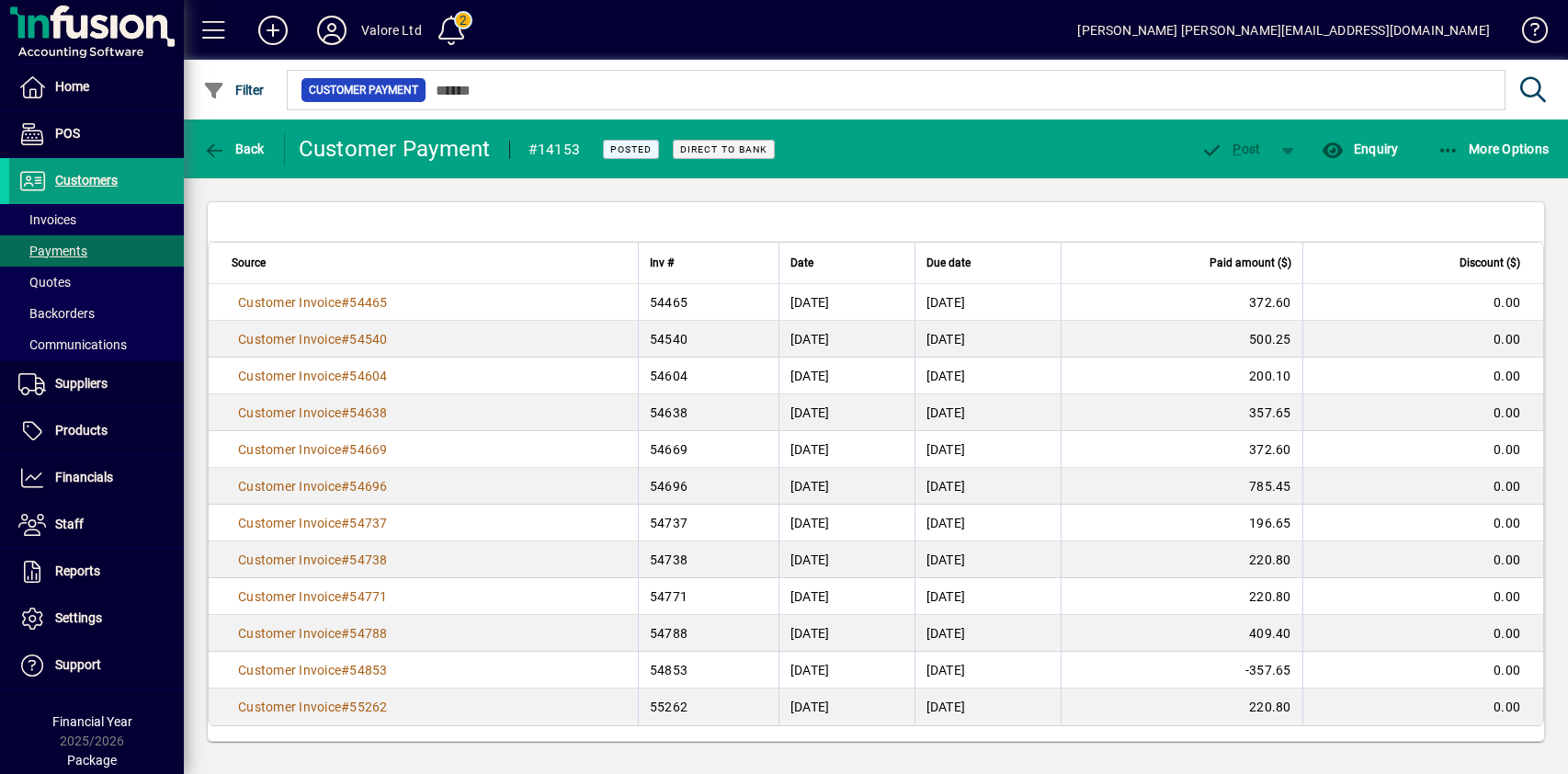
drag, startPoint x: 228, startPoint y: 301, endPoint x: 1510, endPoint y: 706, distance: 1344.5
click at [1510, 706] on tbody "Customer Invoice # 54465 54465 31/05/2021 20/06/2021 372.60 0.00 Customer Invoi…" at bounding box center [875, 505] width 1334 height 441
copy tbody "Customer Invoice # 54465 54465 31/05/2021 20/06/2021 372.60 0.00 Customer Invoi…"
click at [1196, 329] on td "500.25" at bounding box center [1181, 338] width 241 height 36
click at [230, 156] on span "Back" at bounding box center [234, 149] width 61 height 15
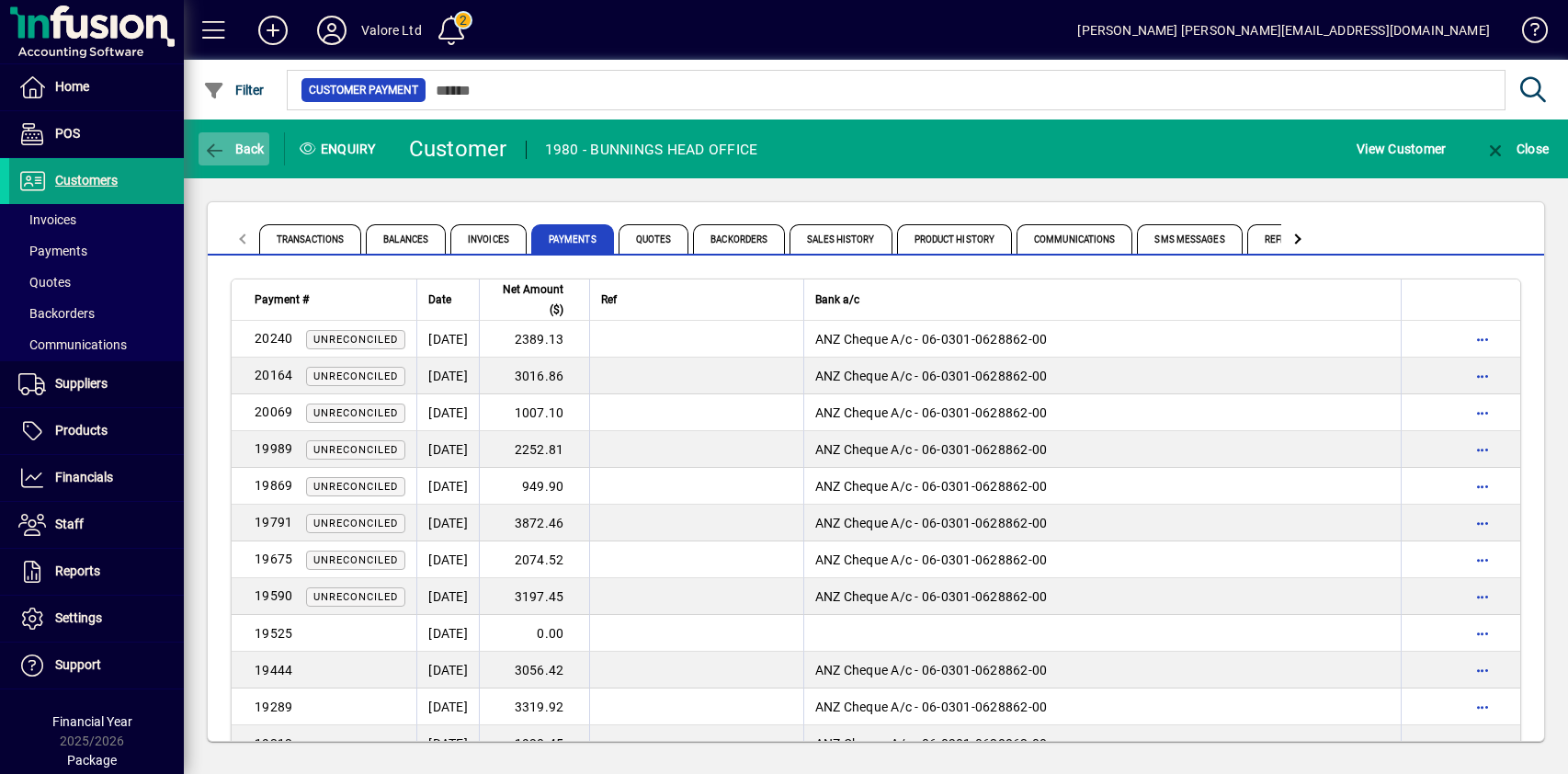
click at [209, 147] on icon "button" at bounding box center [214, 151] width 23 height 19
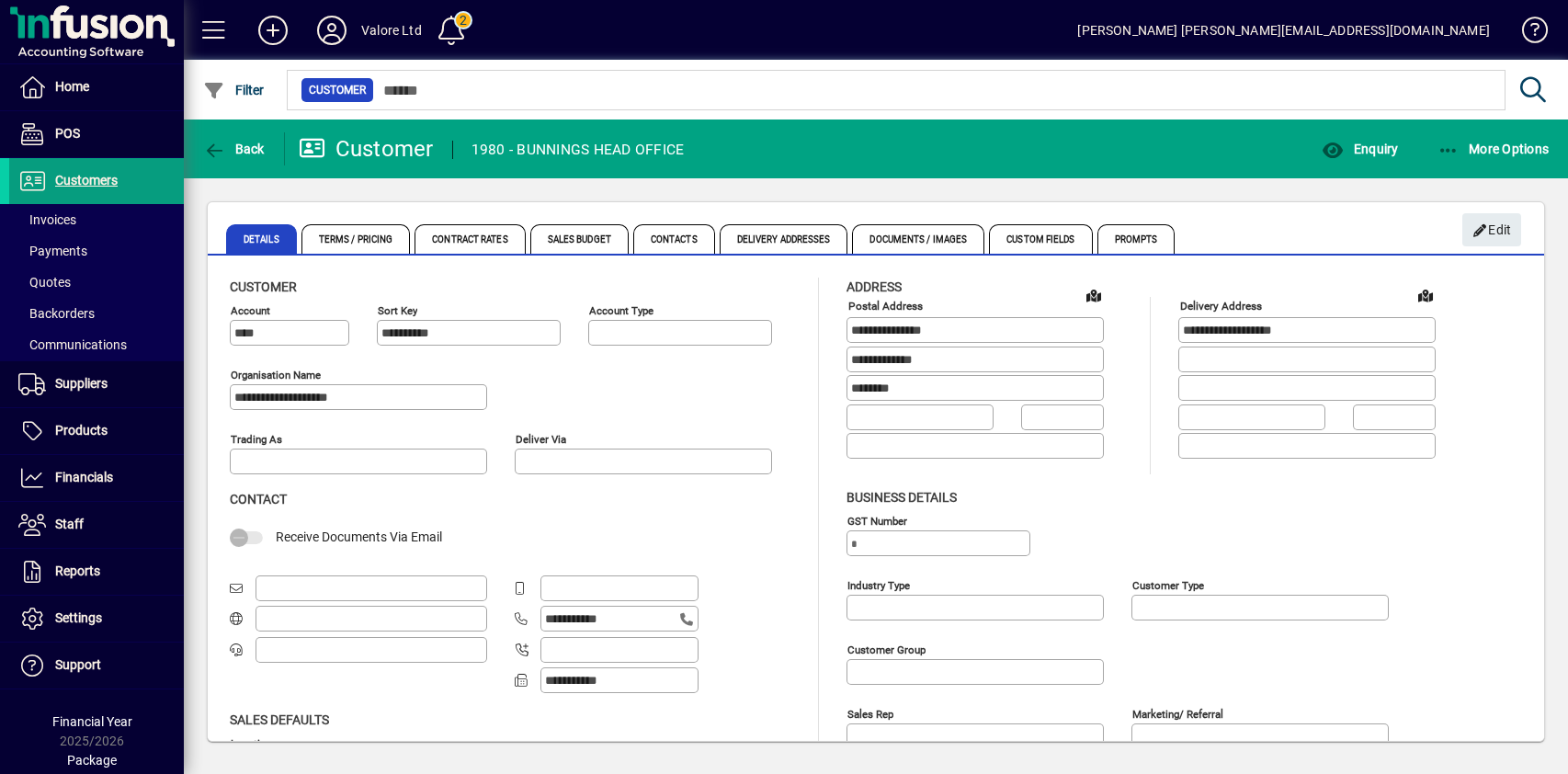
type input "**********"
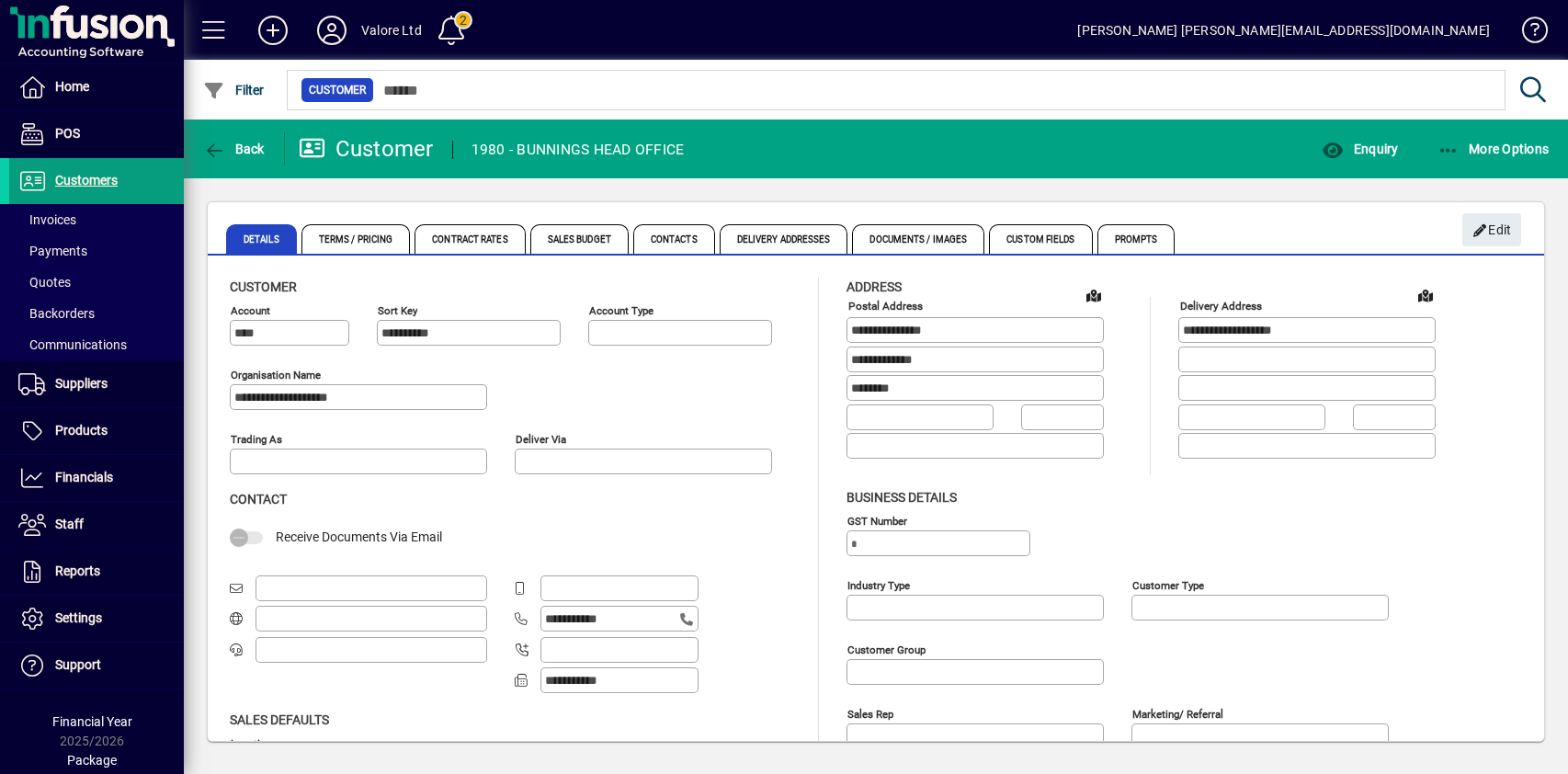
type input "**********"
click at [223, 144] on icon "button" at bounding box center [214, 151] width 23 height 19
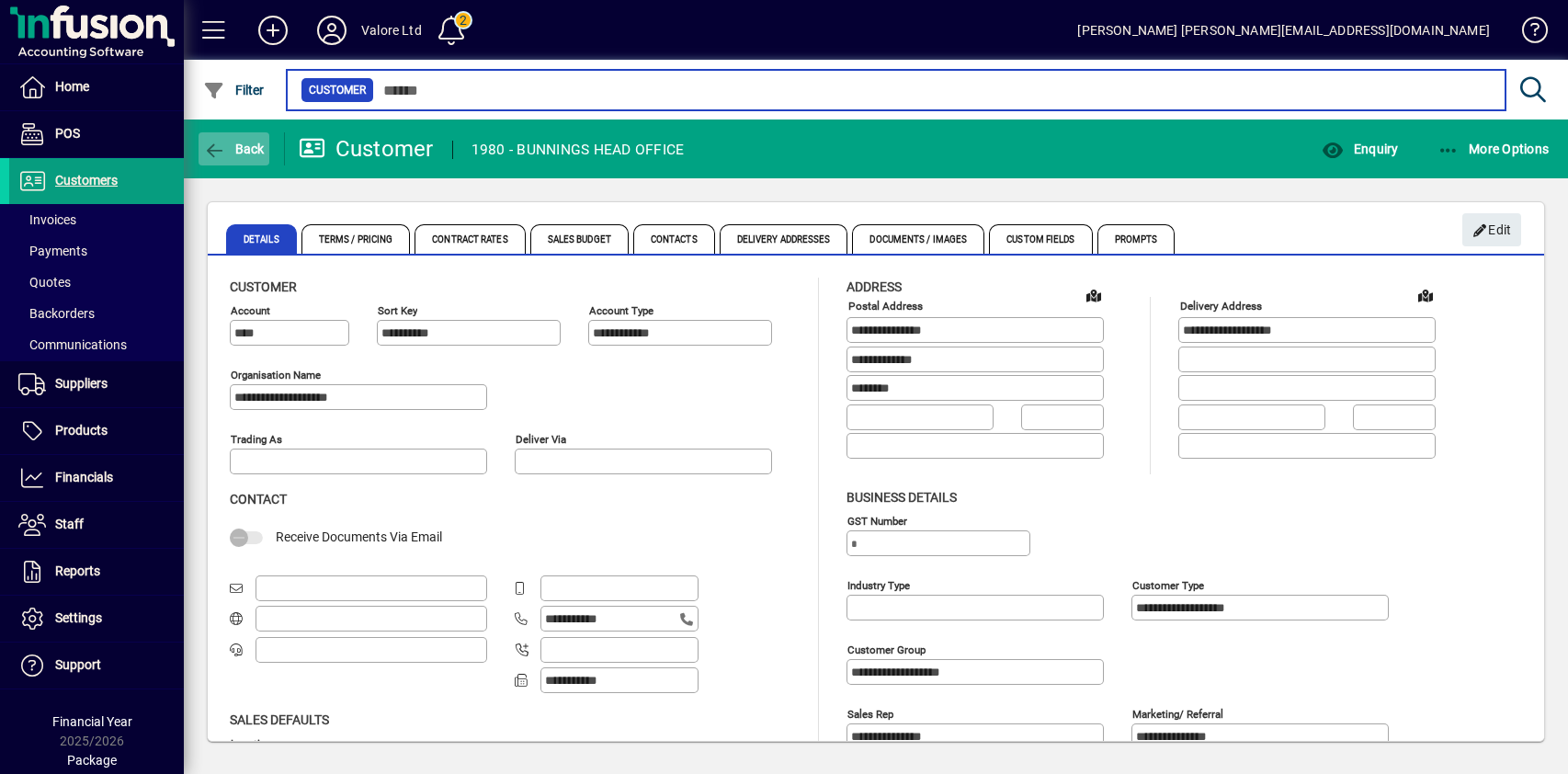
type input "****"
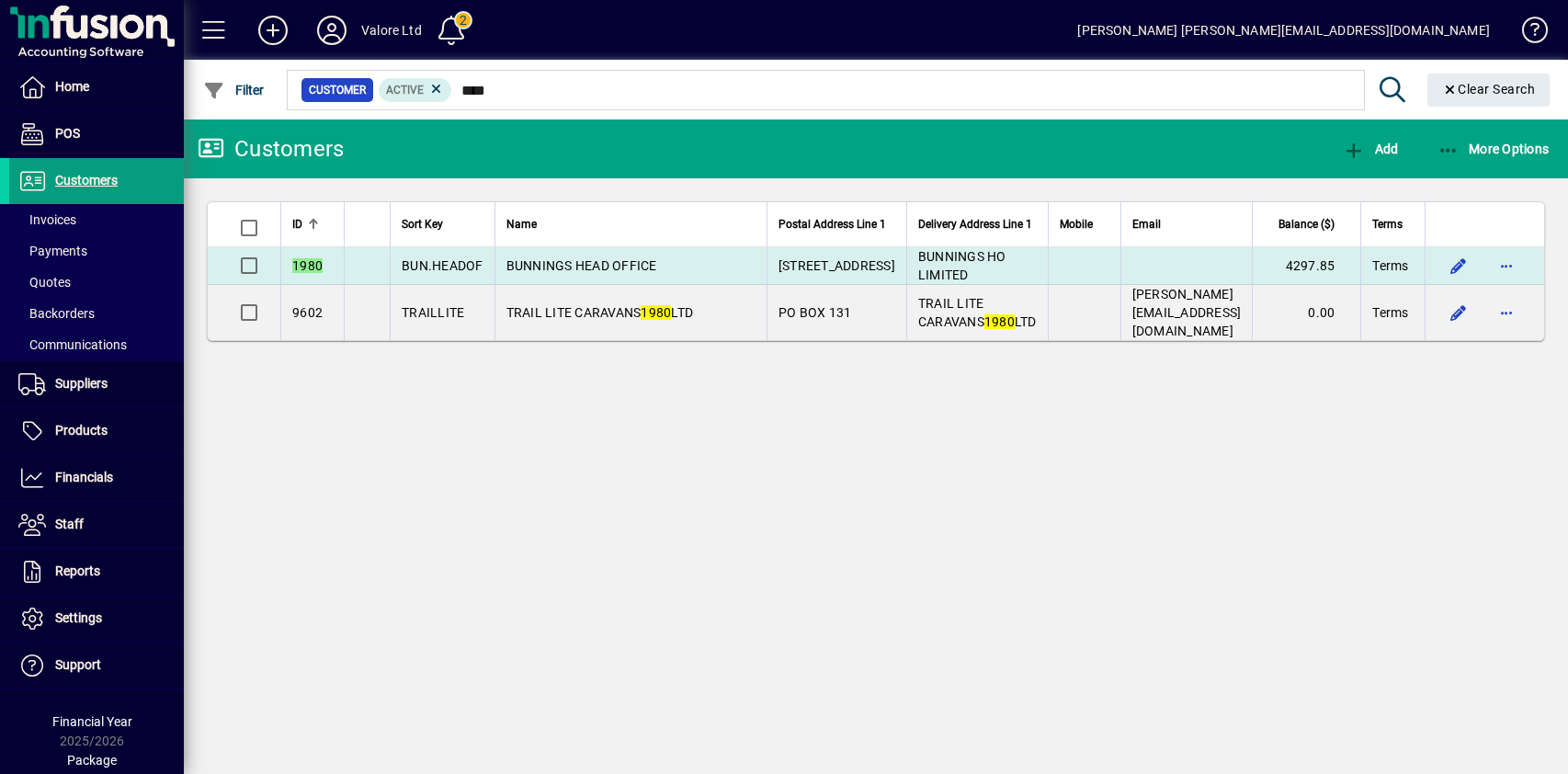
click at [597, 265] on span "BUNNINGS HEAD OFFICE" at bounding box center [582, 265] width 151 height 15
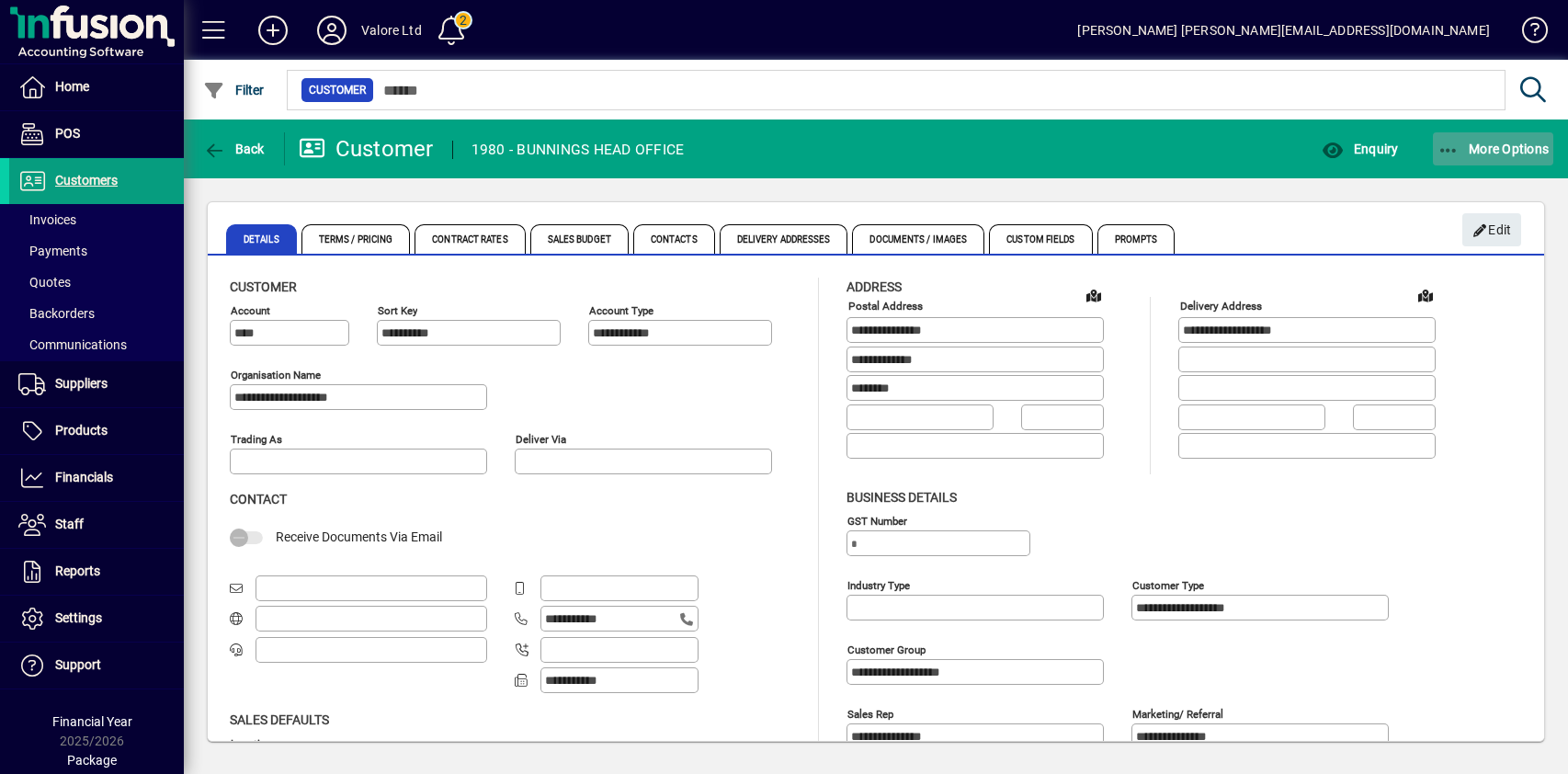
click at [1525, 153] on span "More Options" at bounding box center [1494, 149] width 112 height 15
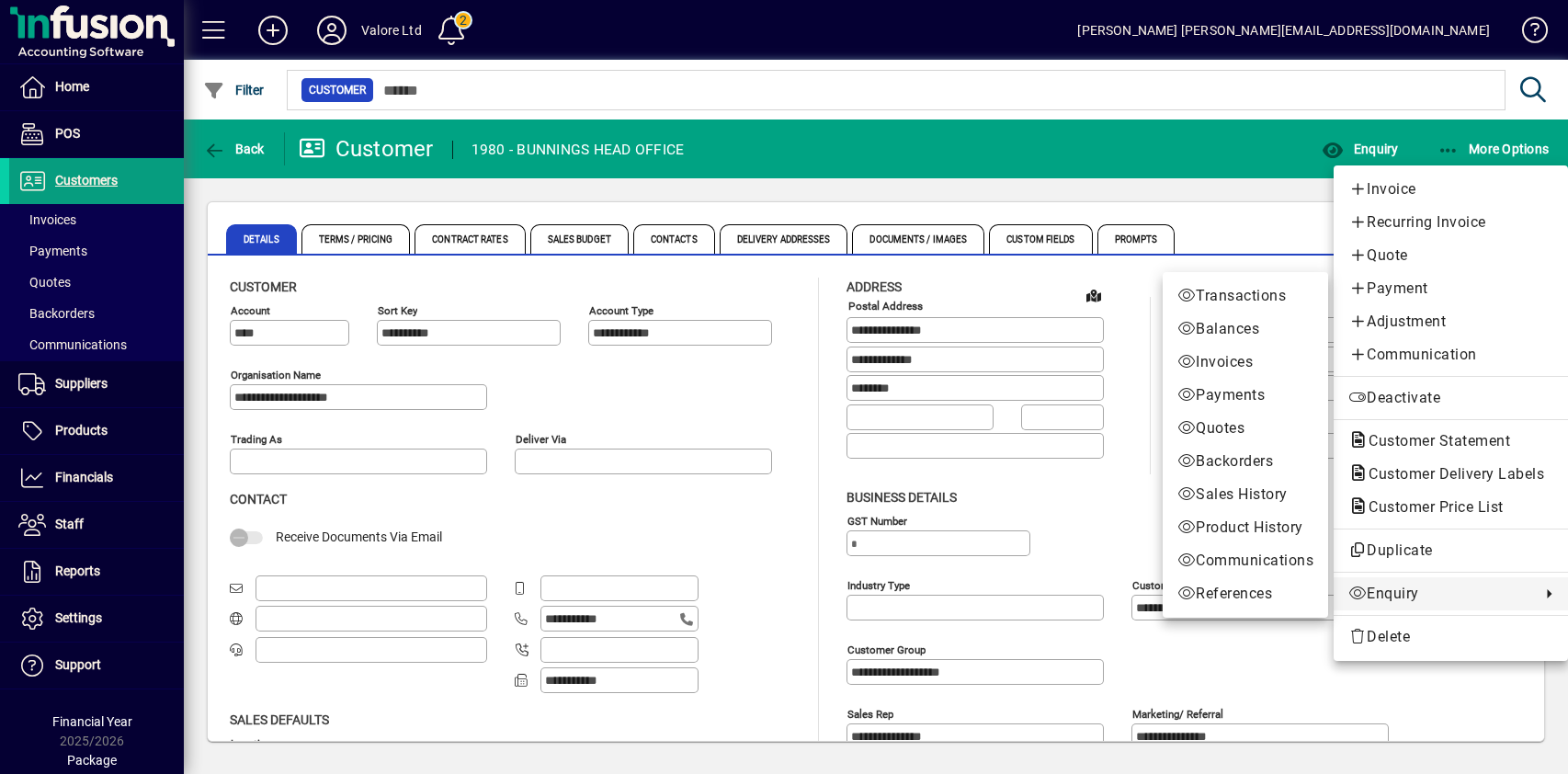
click at [1399, 581] on link "Enquiry" at bounding box center [1451, 594] width 235 height 34
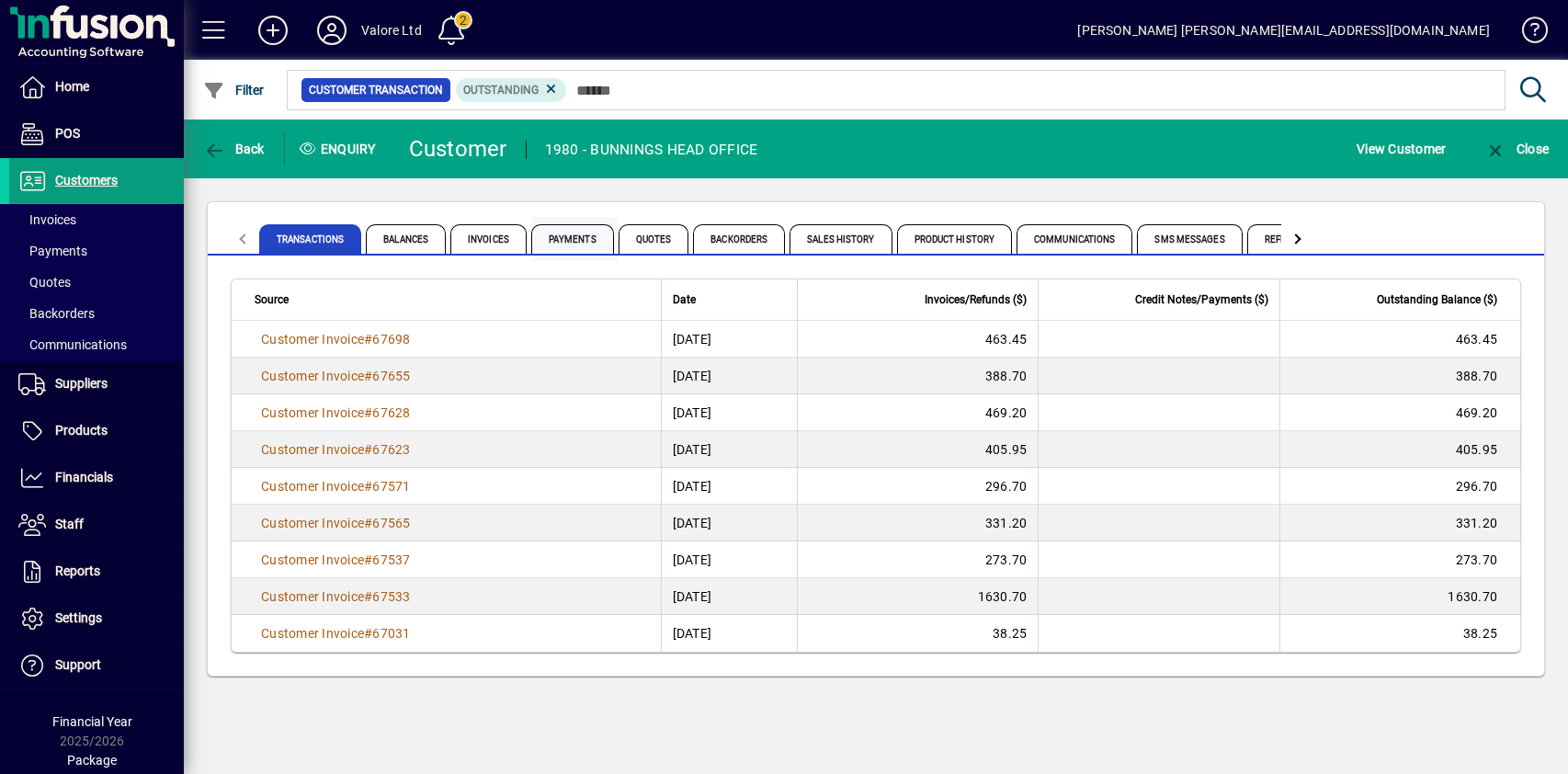
click at [566, 235] on span "Payments" at bounding box center [573, 239] width 83 height 30
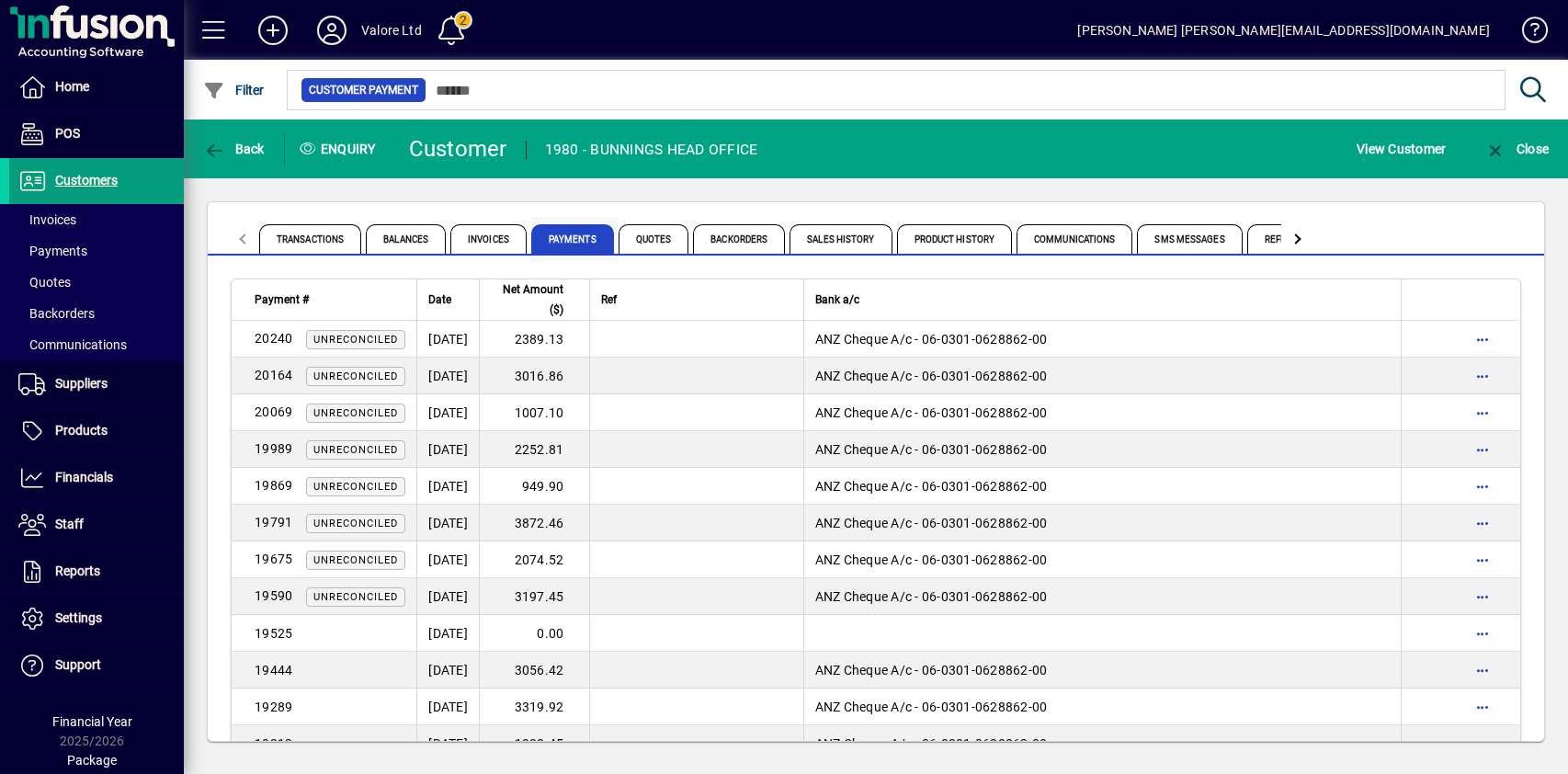
scroll to position [2635, 0]
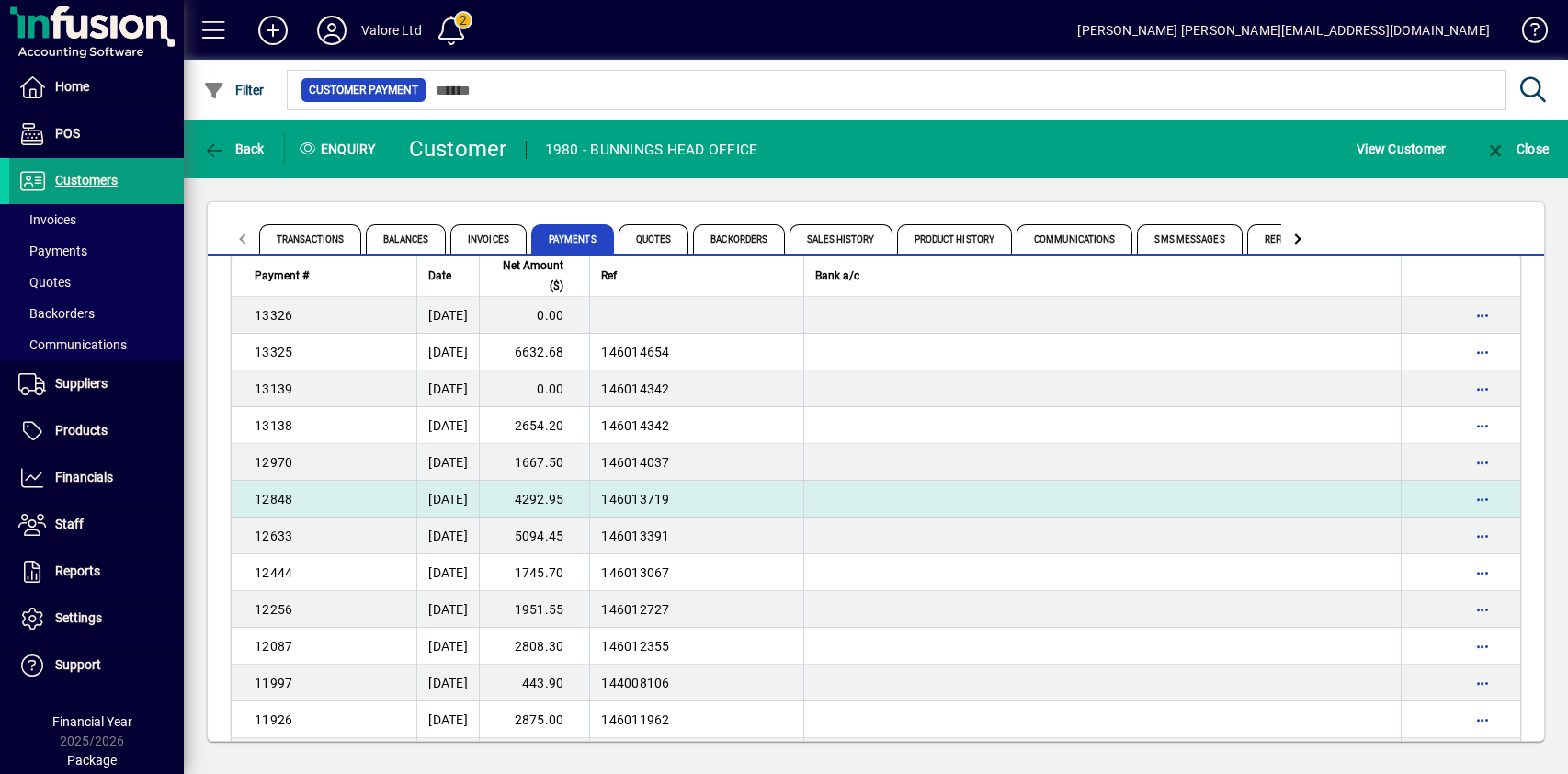
click at [588, 494] on td "4292.95" at bounding box center [534, 498] width 110 height 36
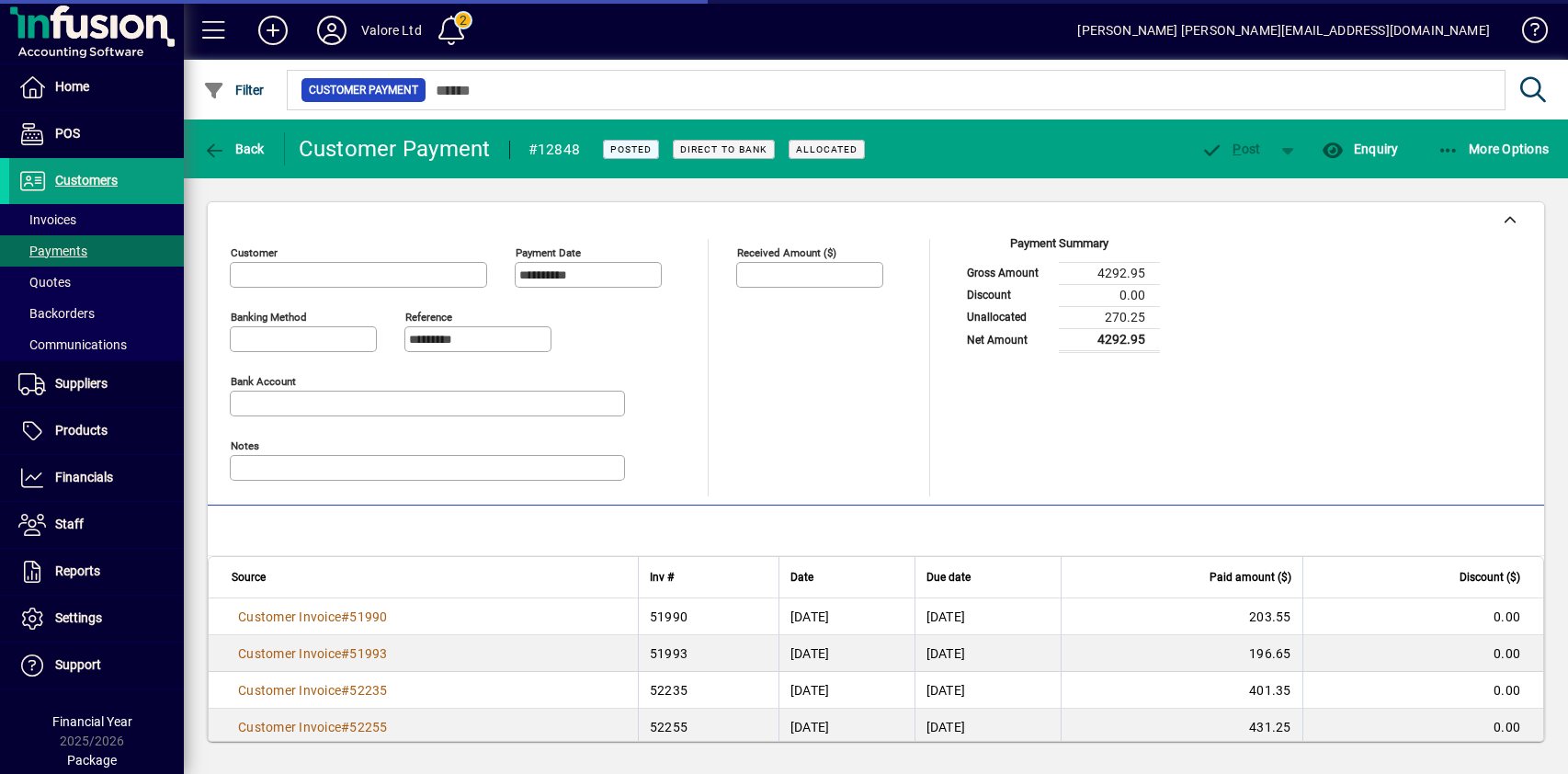
type input "**********"
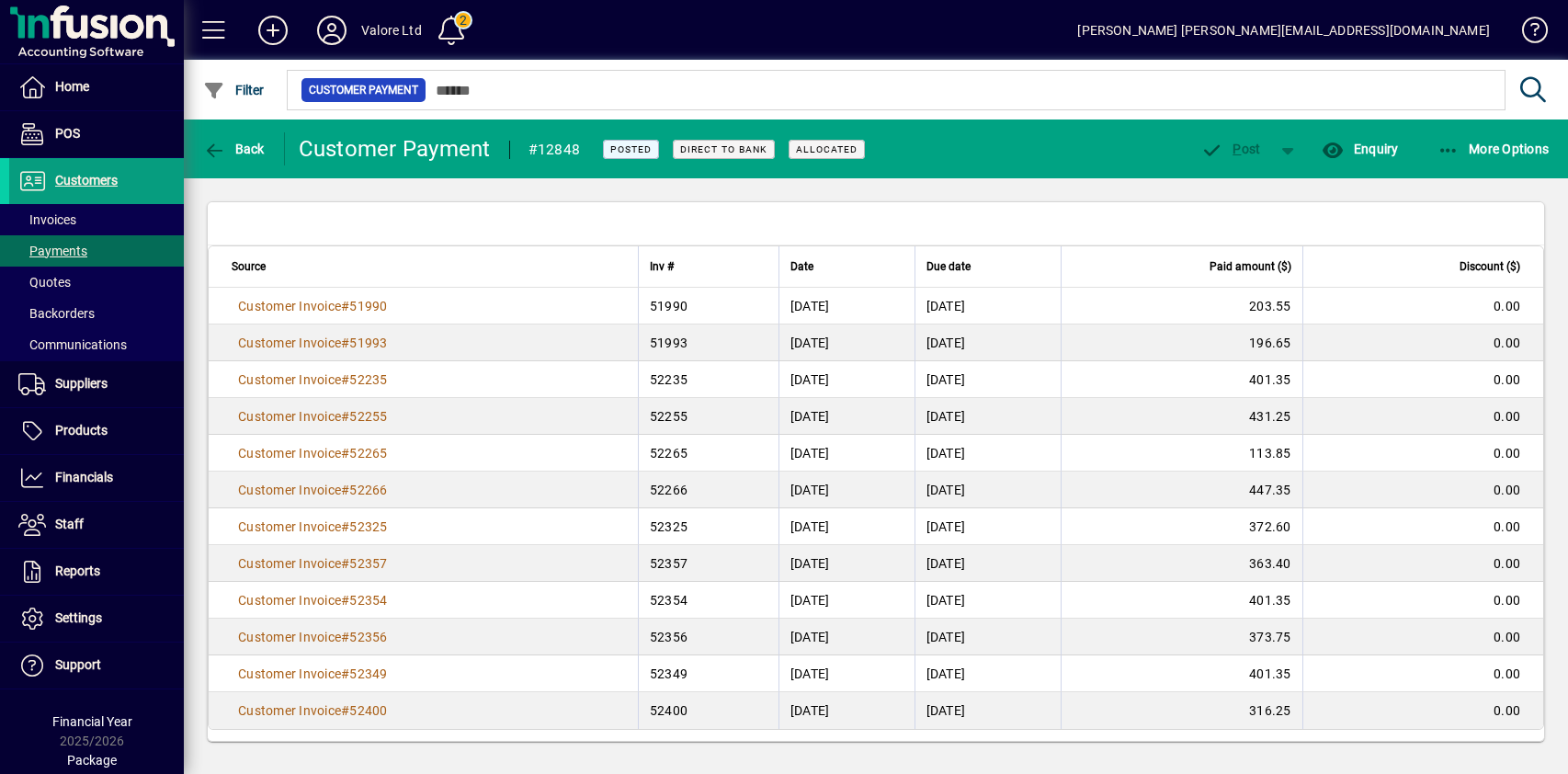
scroll to position [315, 0]
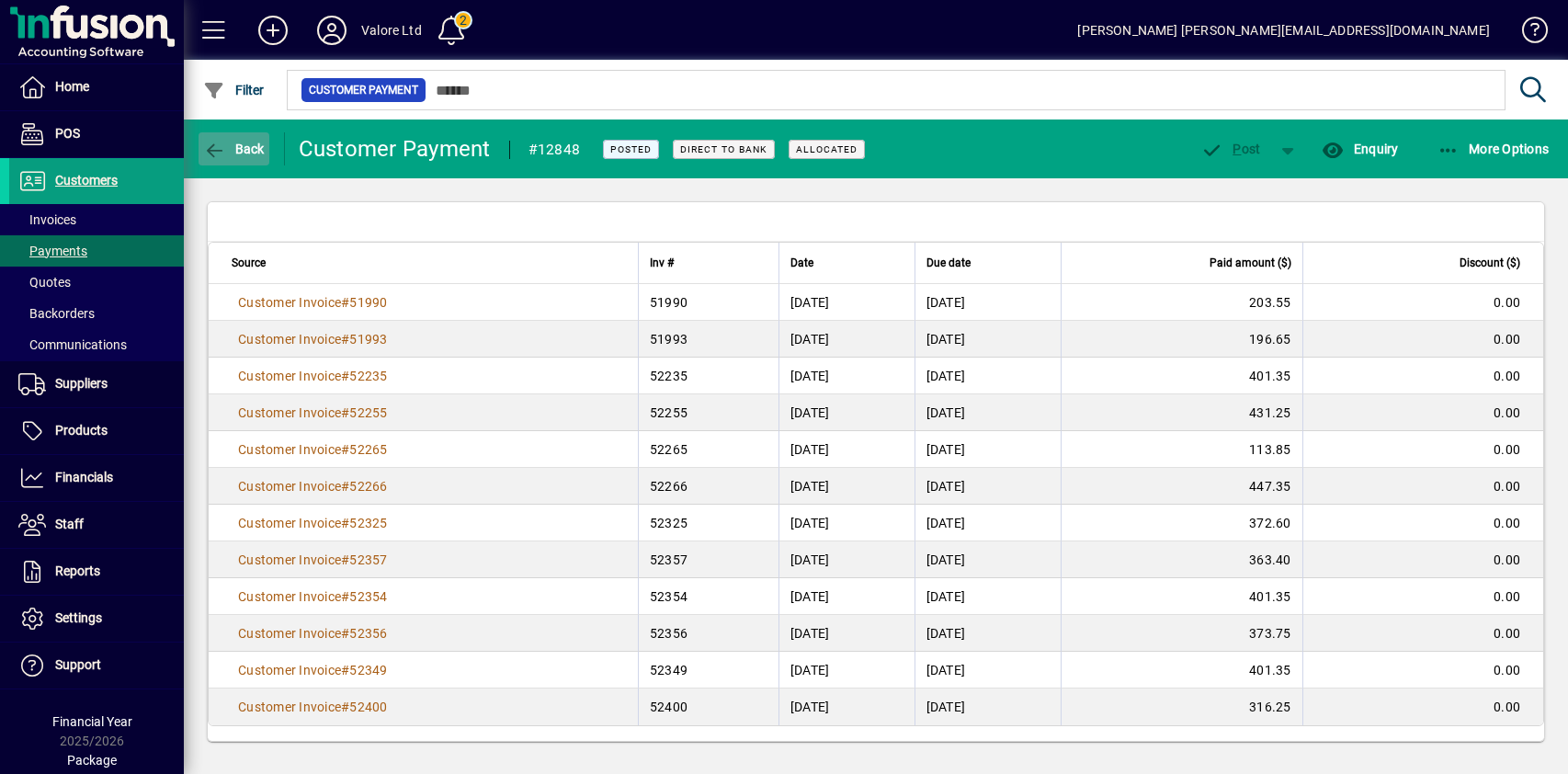
click at [220, 147] on icon "button" at bounding box center [214, 151] width 23 height 19
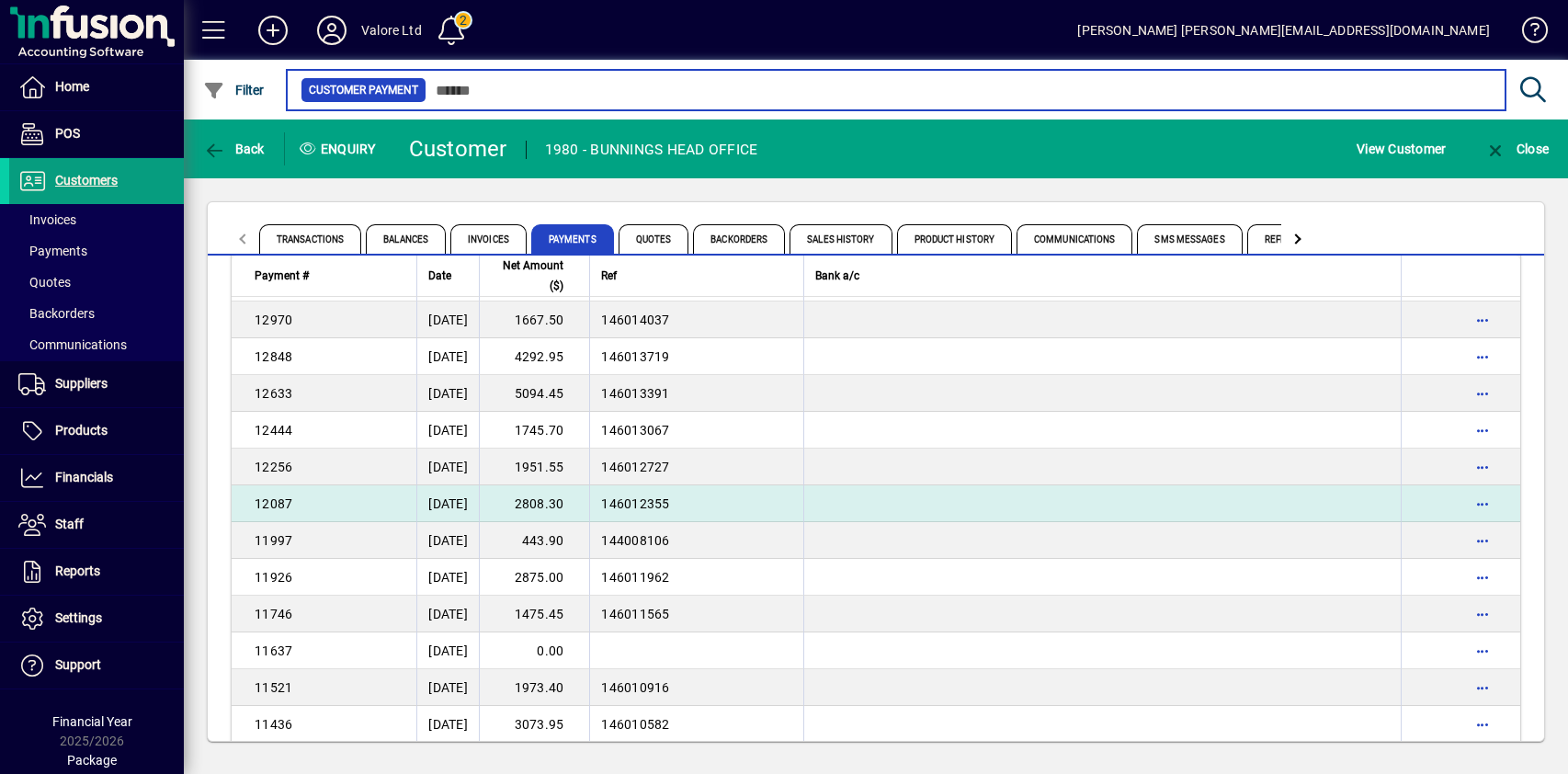
scroll to position [2758, 0]
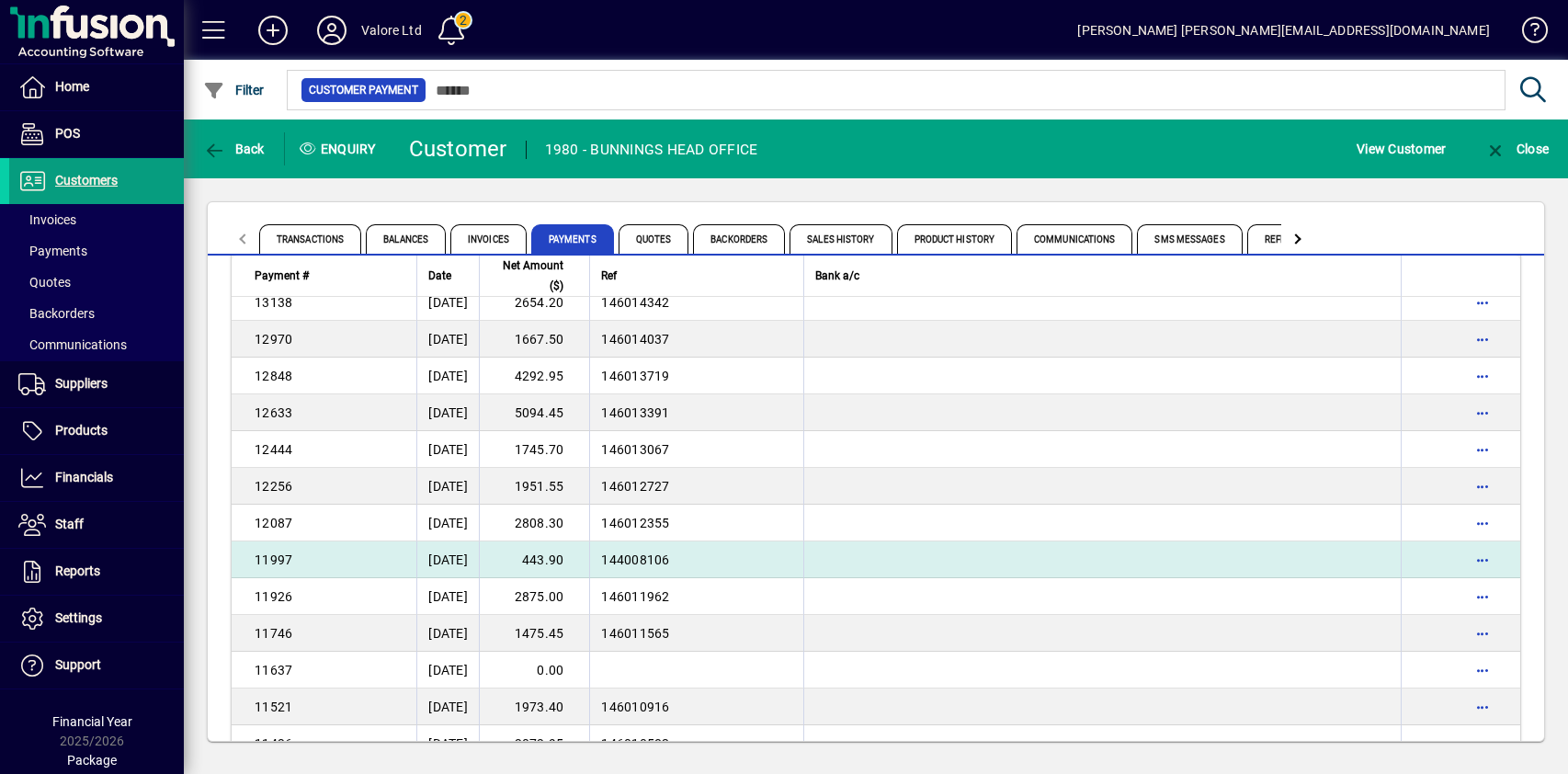
click at [585, 559] on td "443.90" at bounding box center [534, 559] width 110 height 36
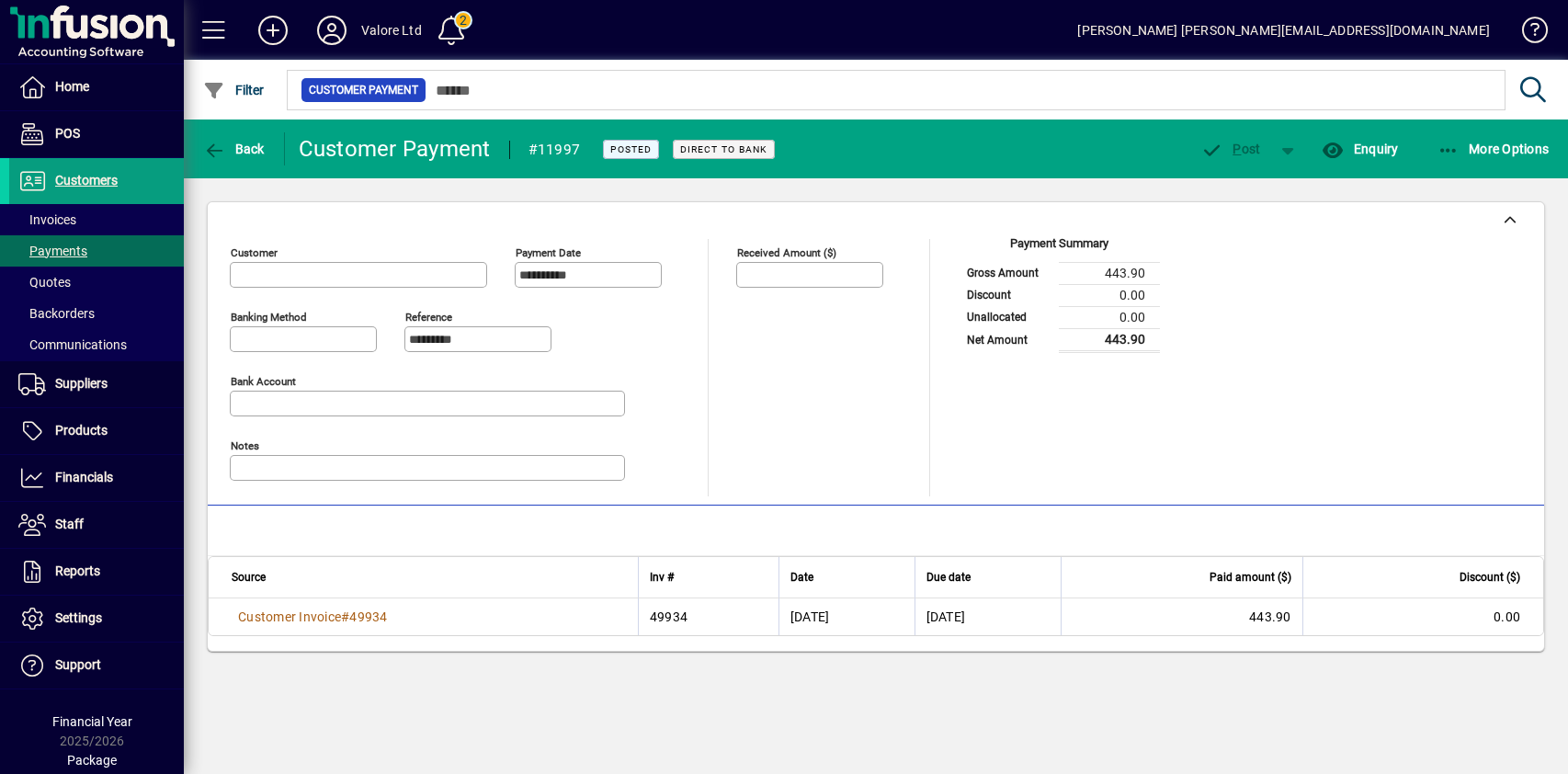
type input "**********"
click at [239, 154] on span "Back" at bounding box center [234, 149] width 61 height 15
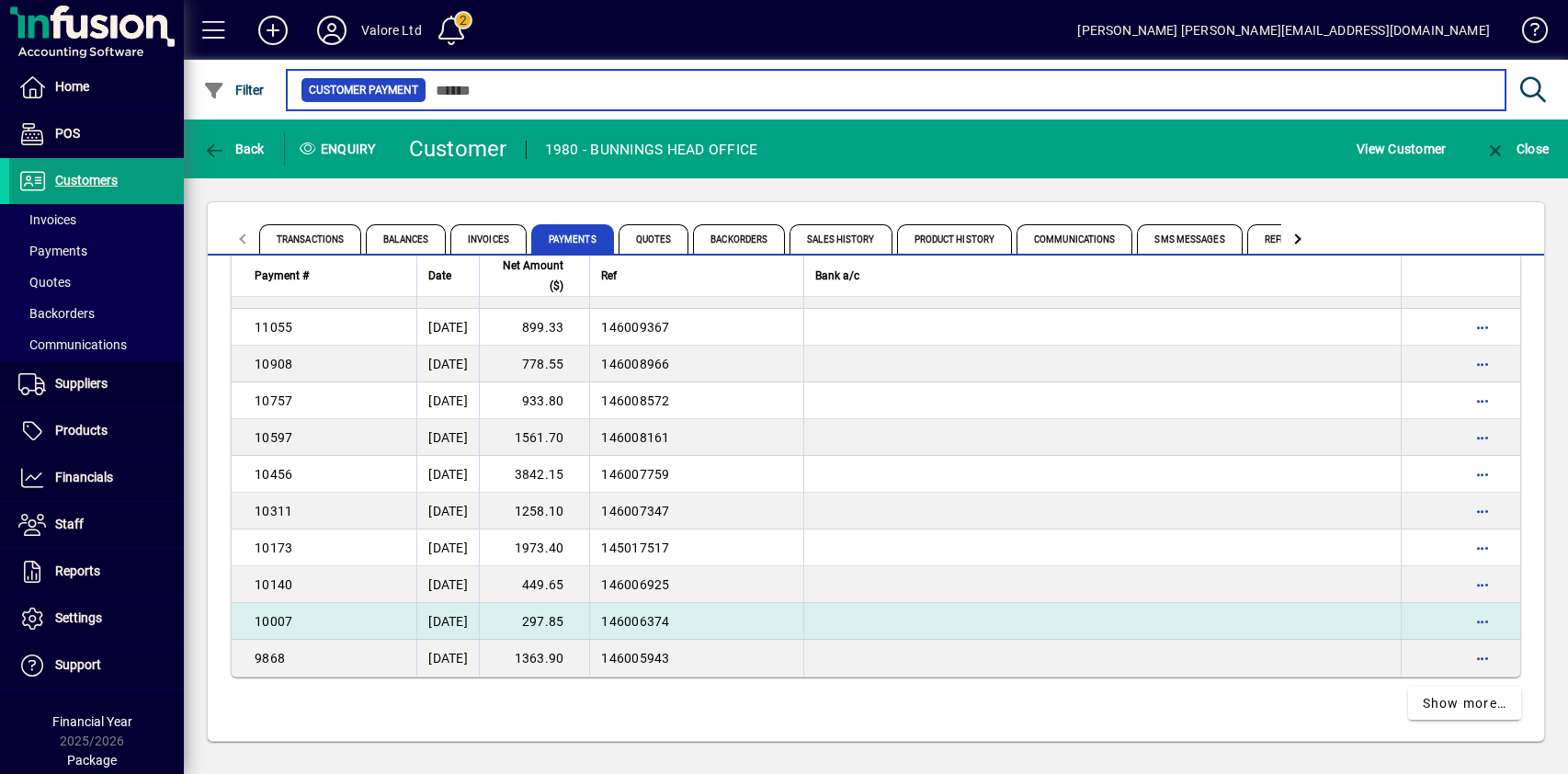
scroll to position [3333, 0]
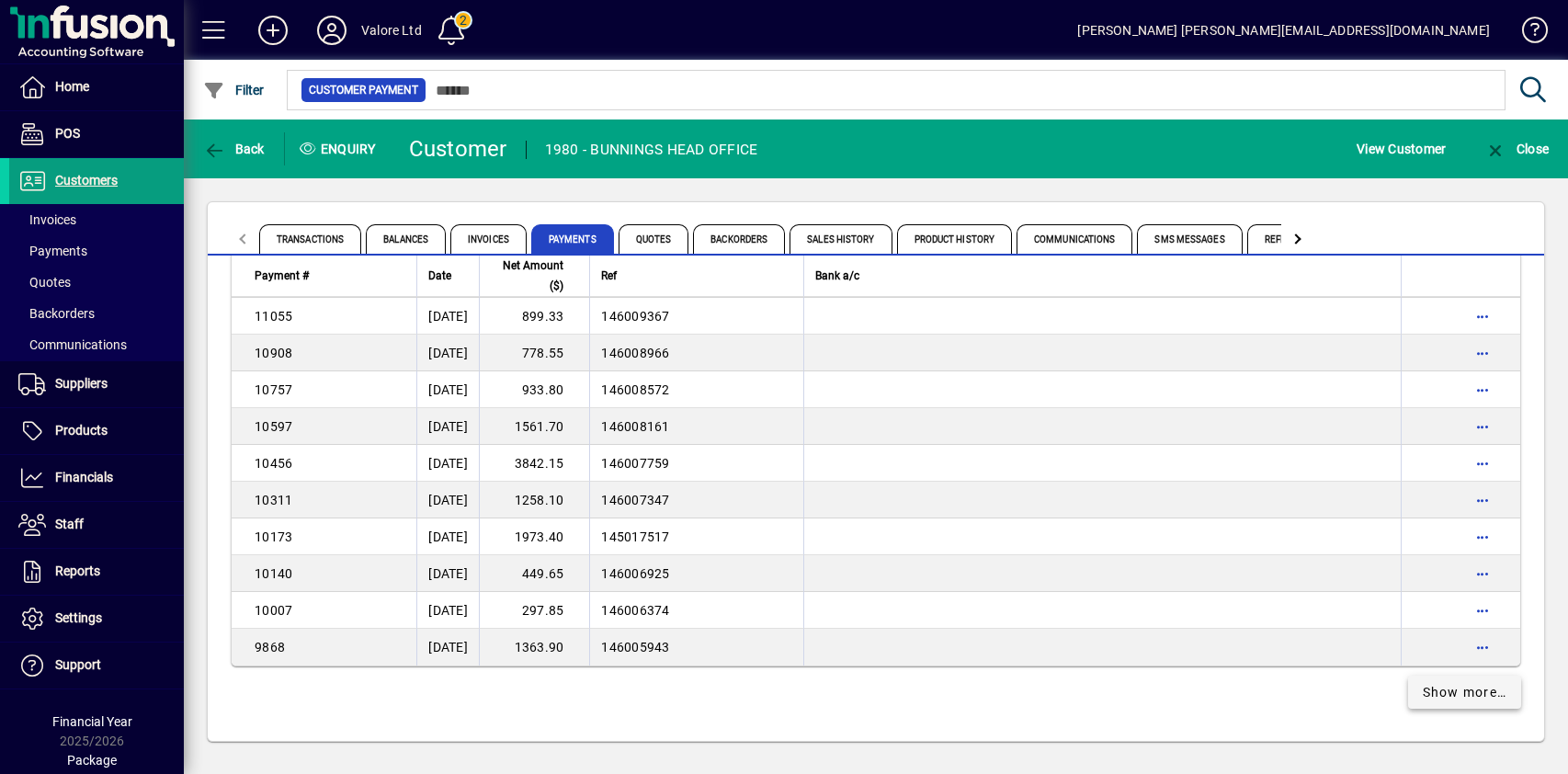
click at [1473, 692] on span "Show more…" at bounding box center [1465, 692] width 85 height 20
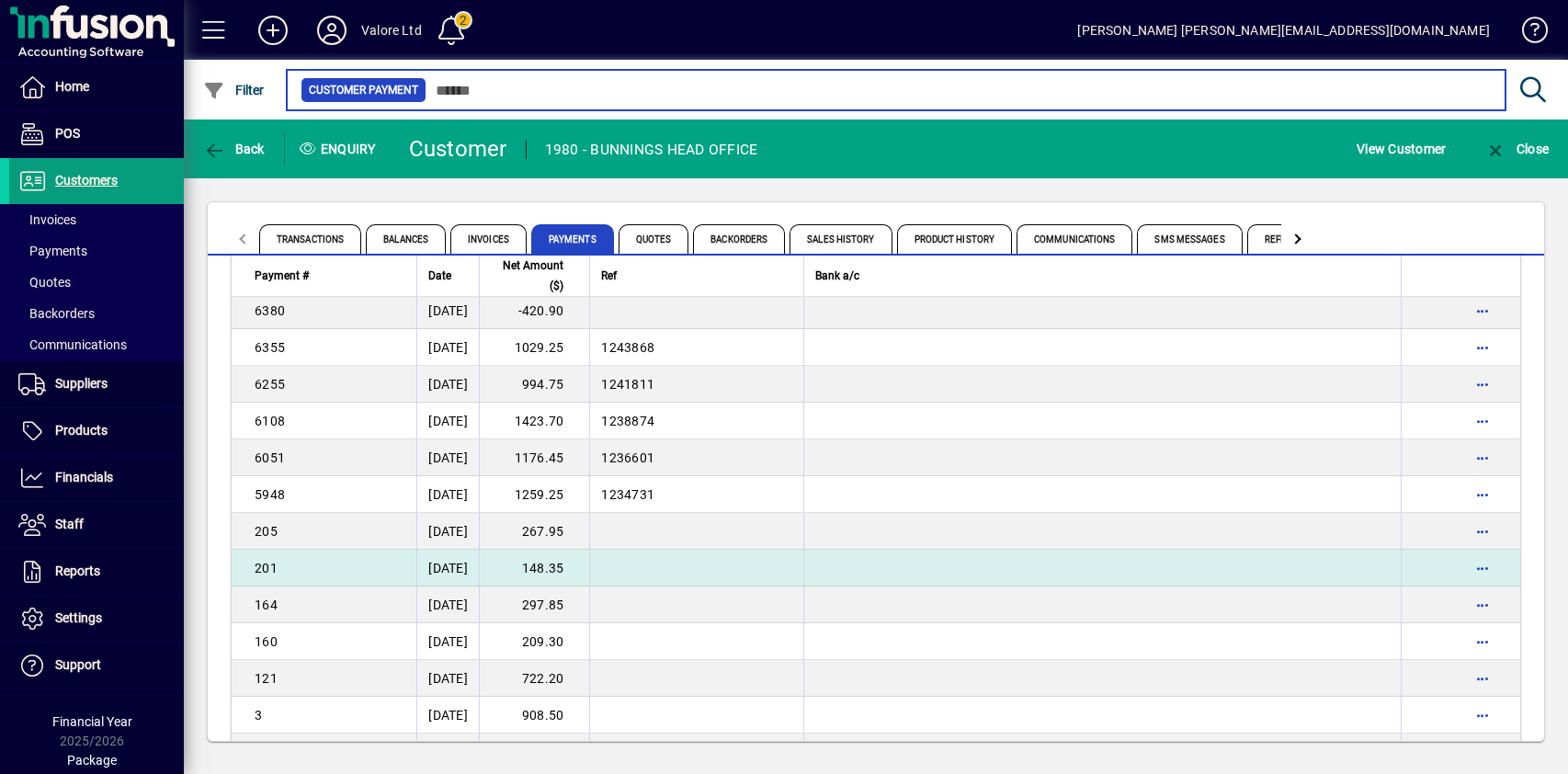
scroll to position [4899, 0]
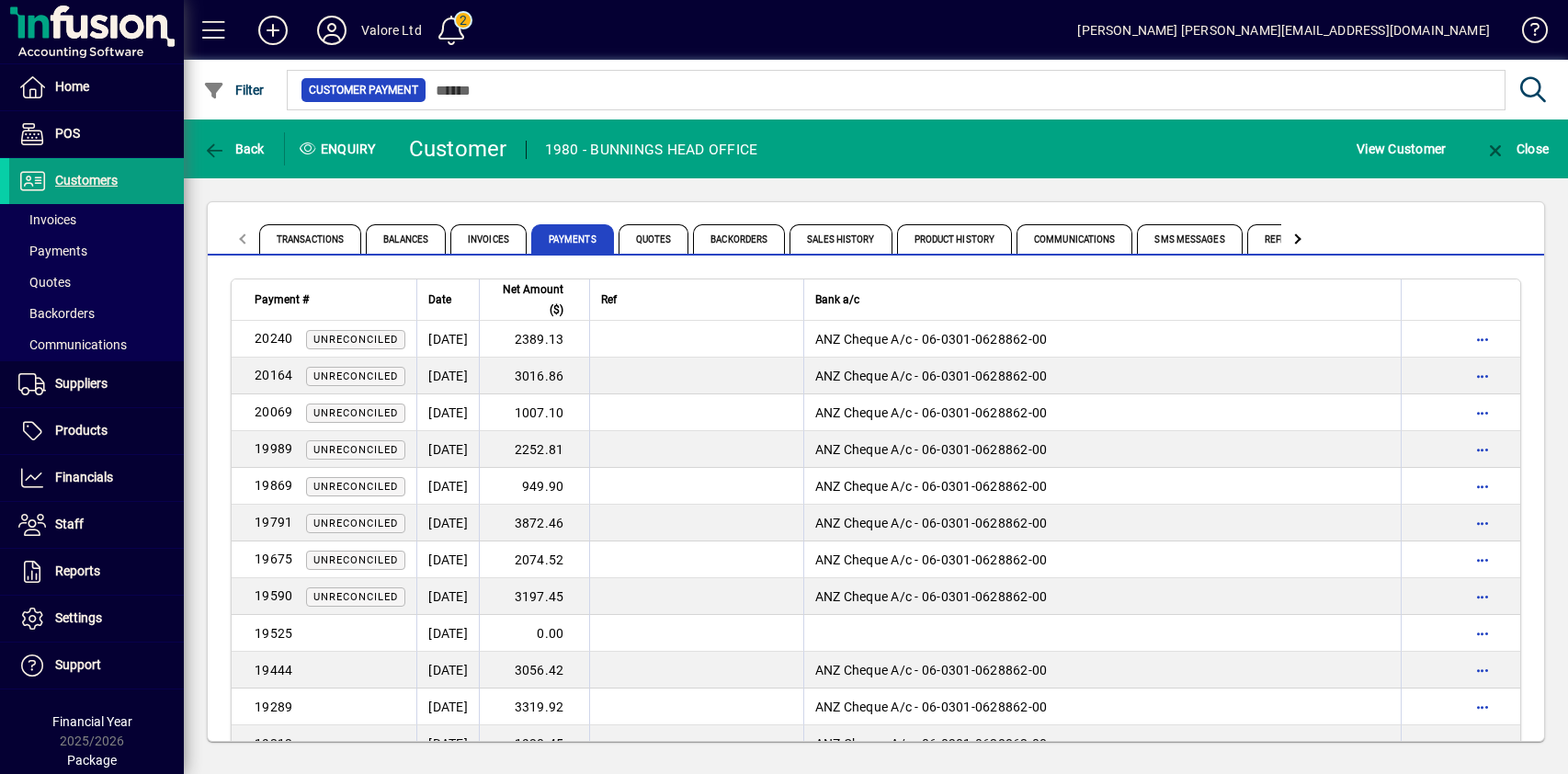
scroll to position [4899, 0]
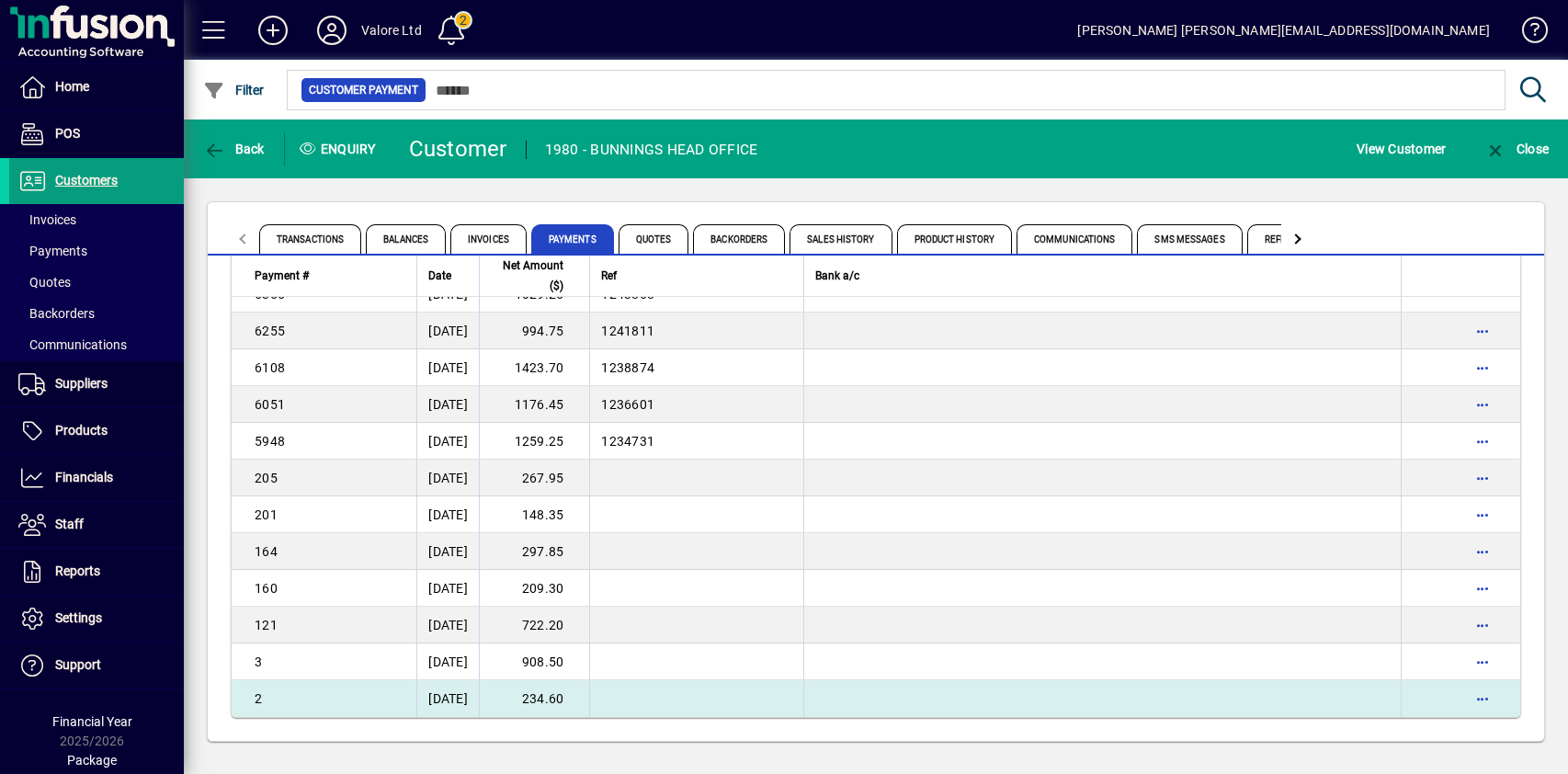
click at [589, 699] on td "234.60" at bounding box center [534, 698] width 110 height 36
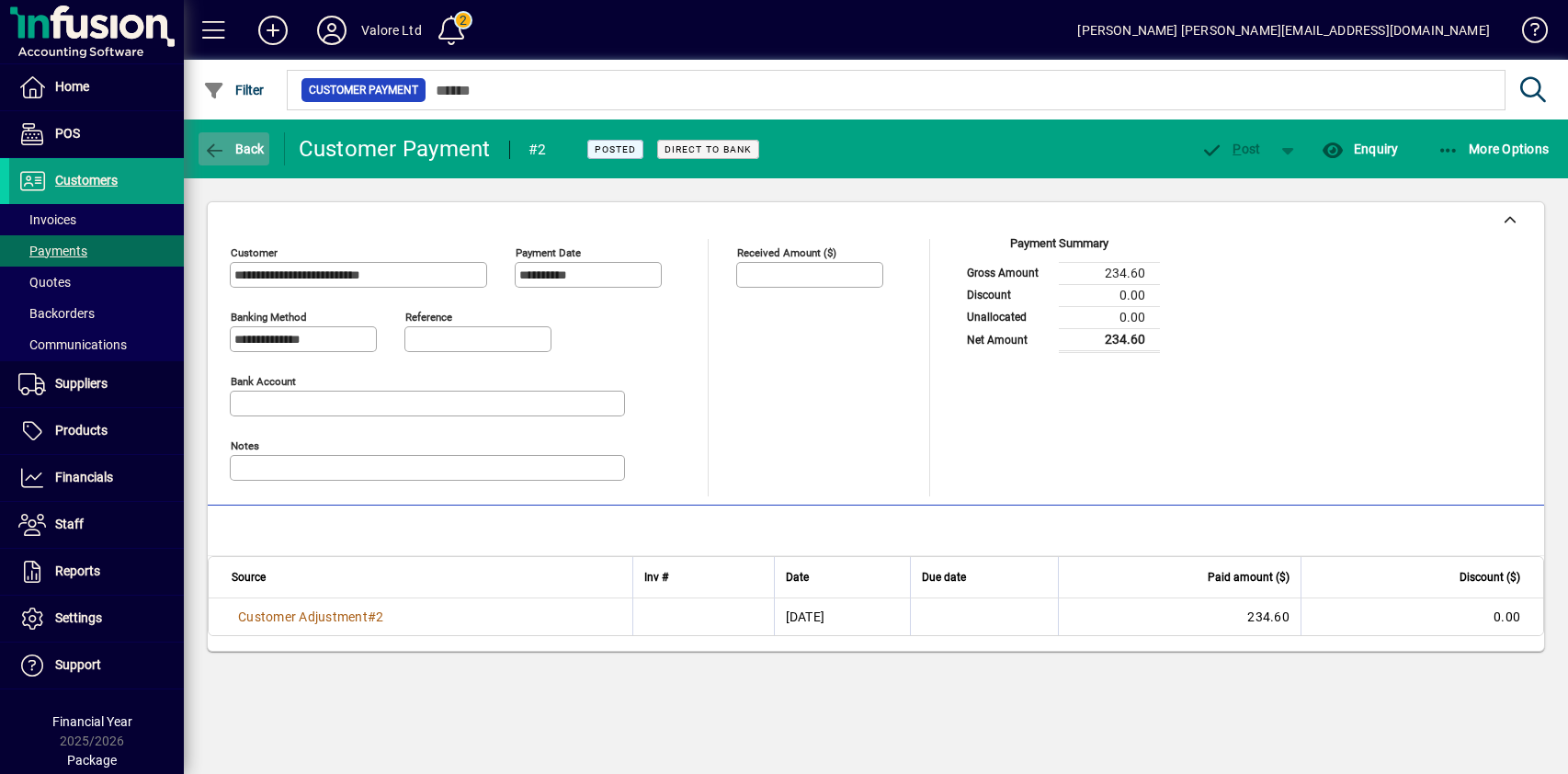
click at [236, 151] on span "Back" at bounding box center [234, 149] width 61 height 15
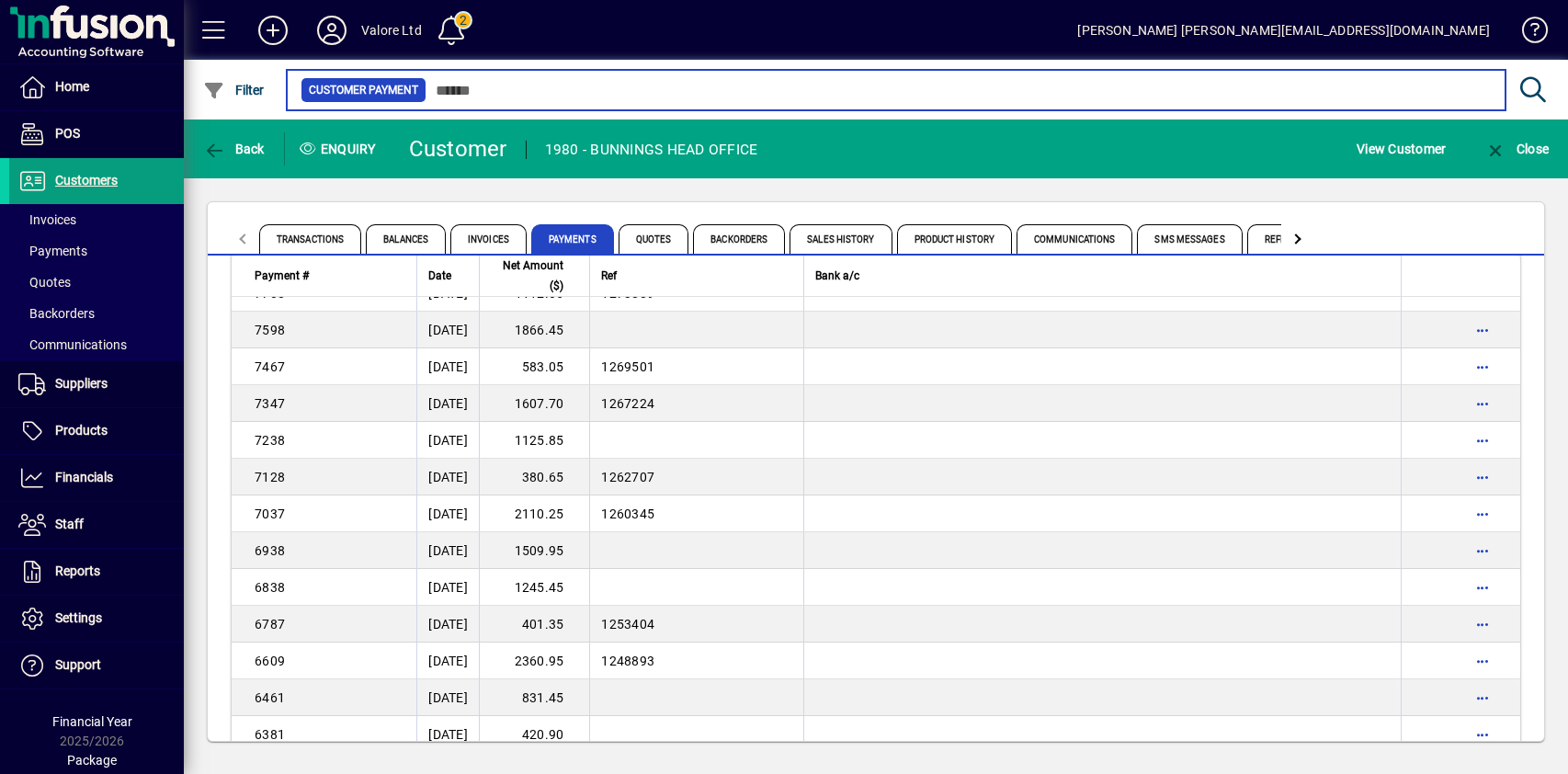
scroll to position [4899, 0]
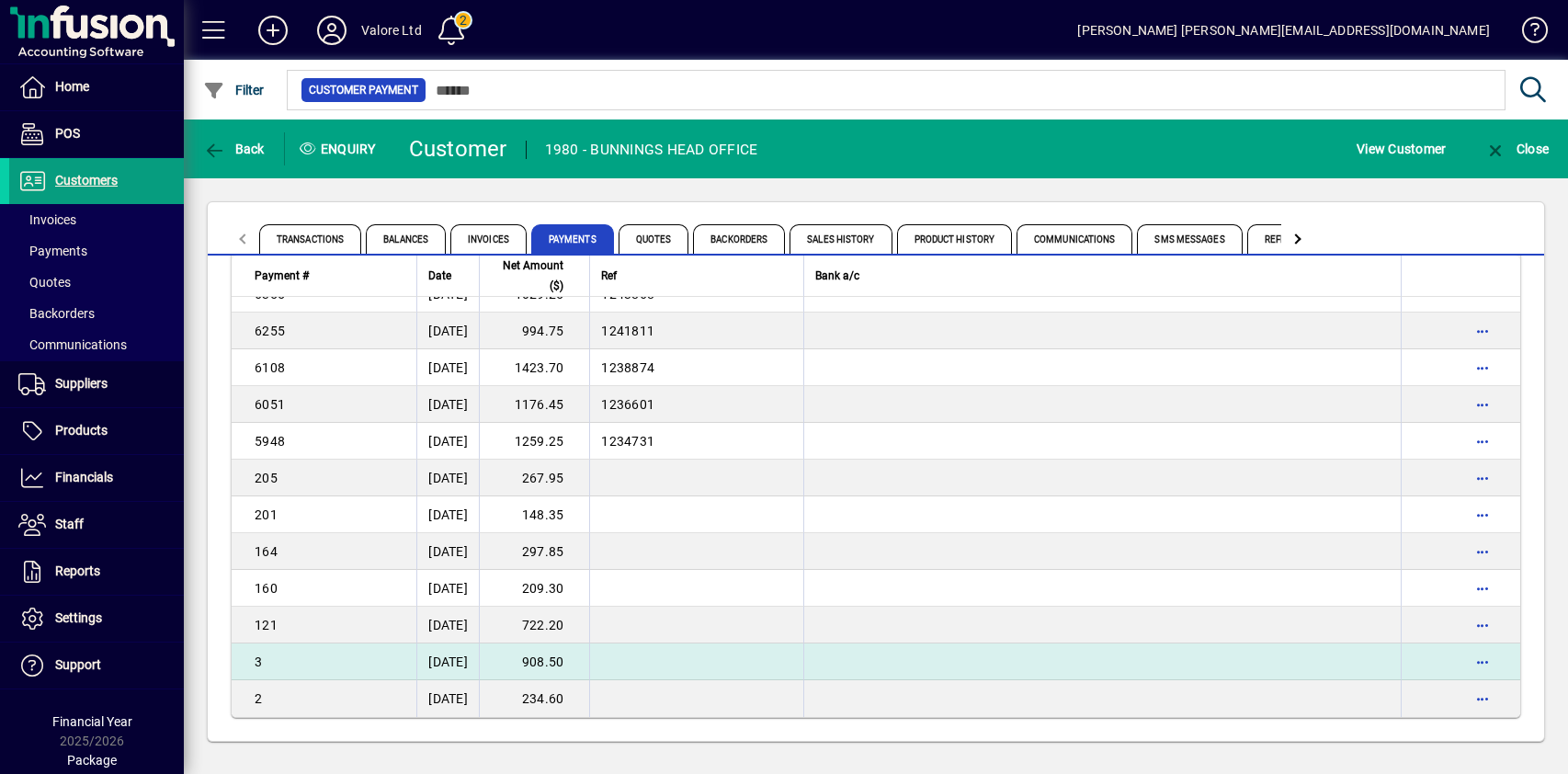
click at [551, 659] on td "908.50" at bounding box center [534, 661] width 110 height 36
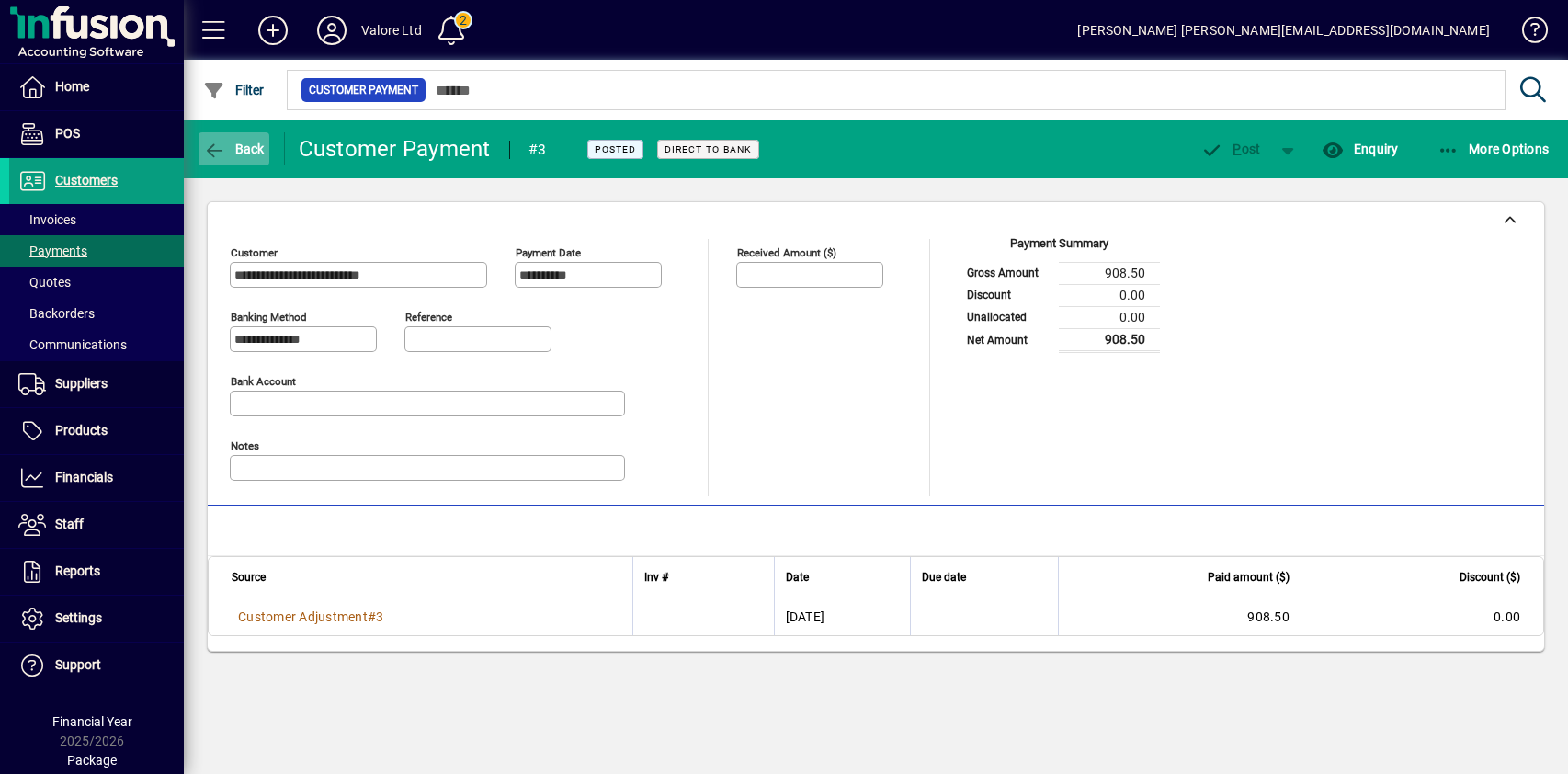
click at [251, 148] on span "Back" at bounding box center [234, 149] width 61 height 15
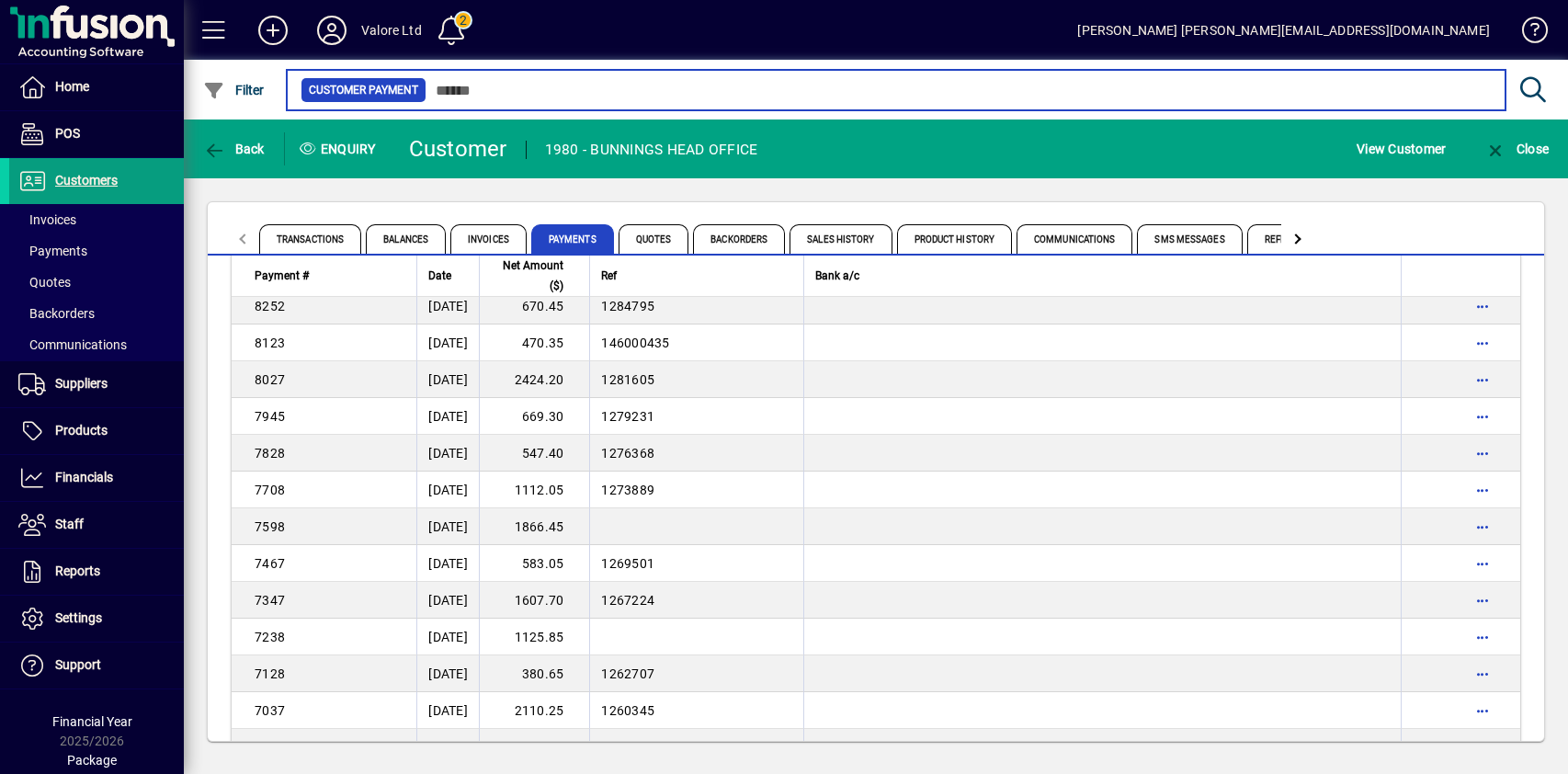
scroll to position [4899, 0]
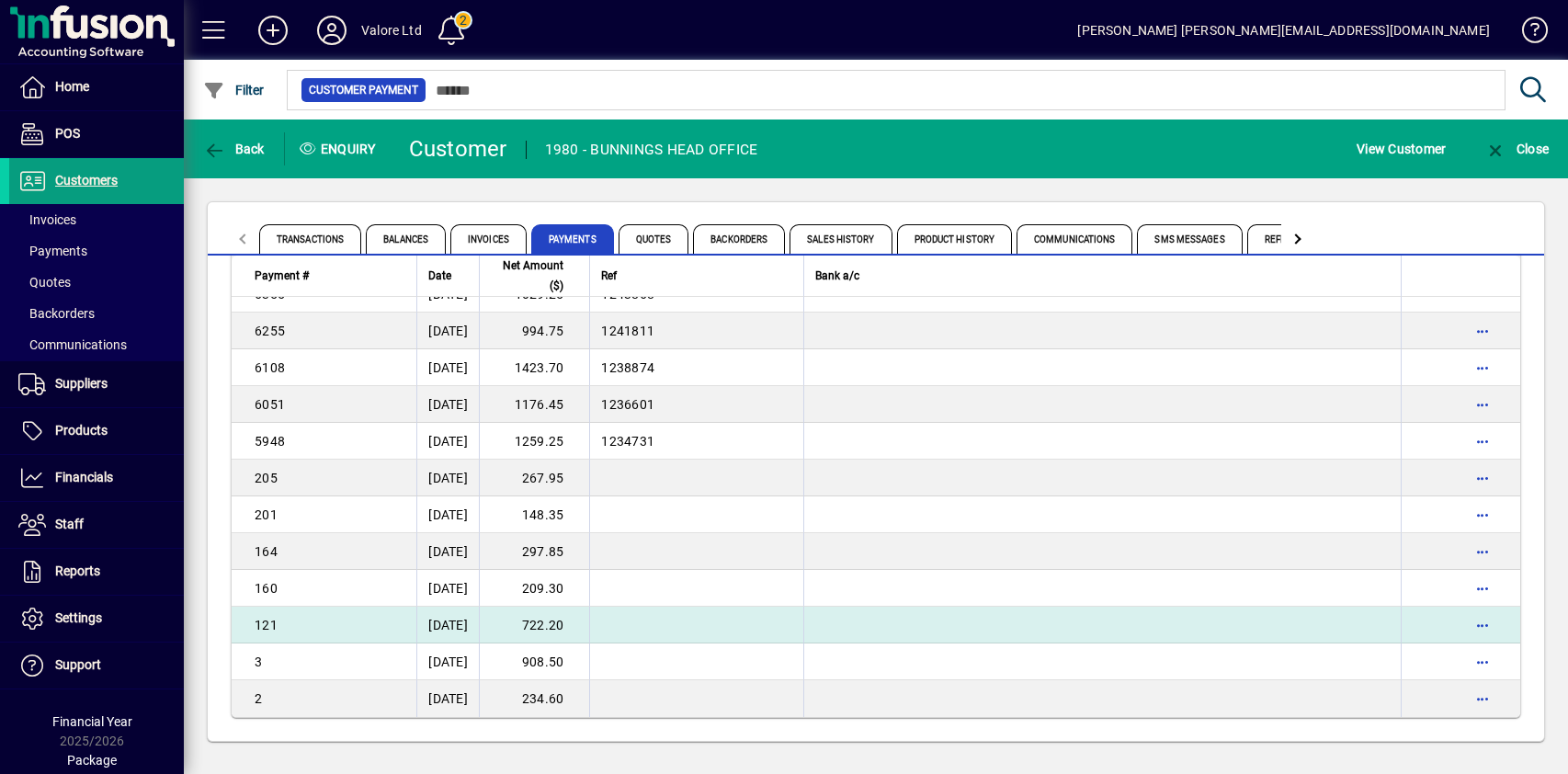
click at [586, 630] on td "722.20" at bounding box center [534, 624] width 110 height 36
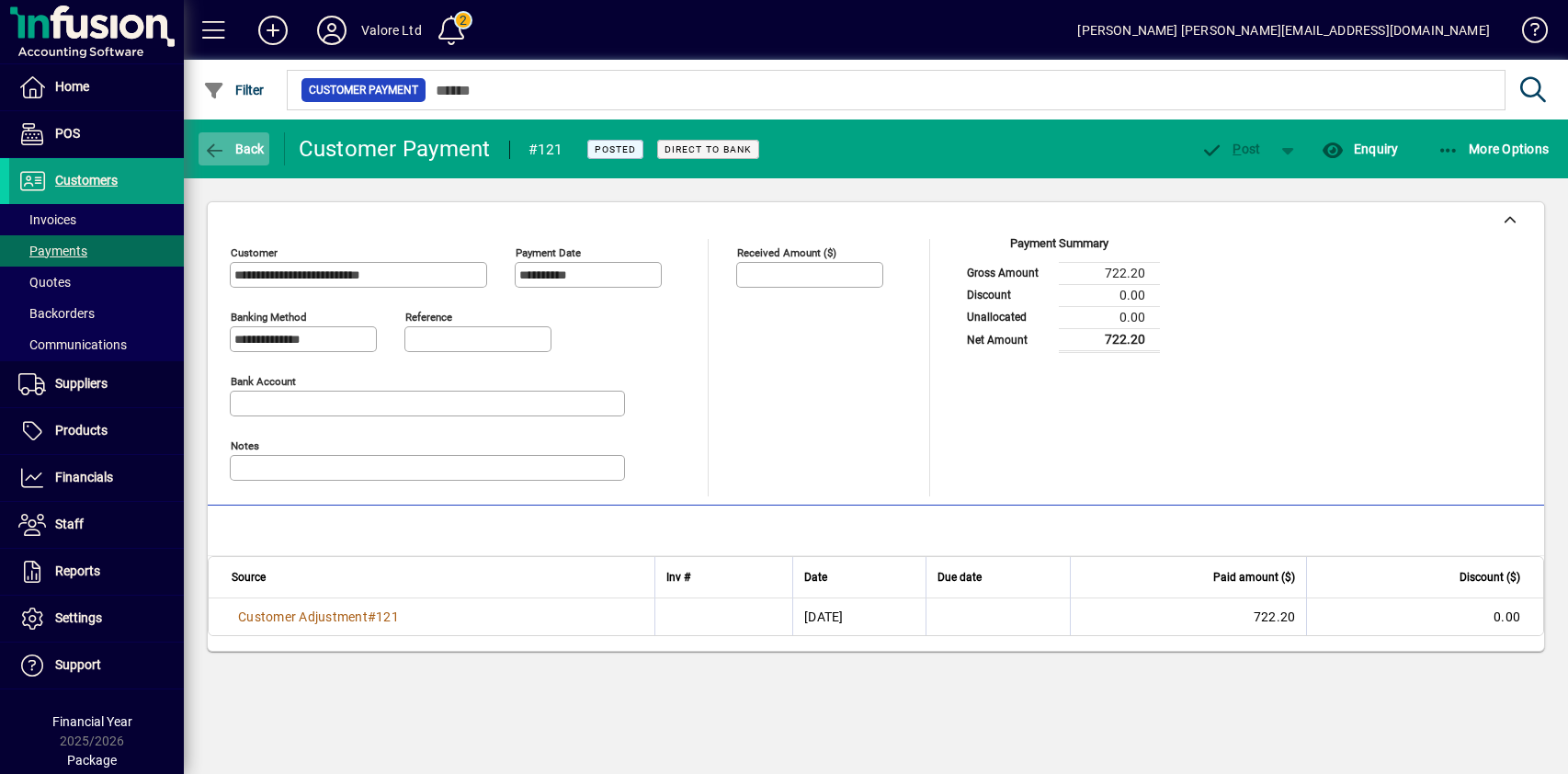
click at [220, 138] on span "button" at bounding box center [234, 148] width 71 height 44
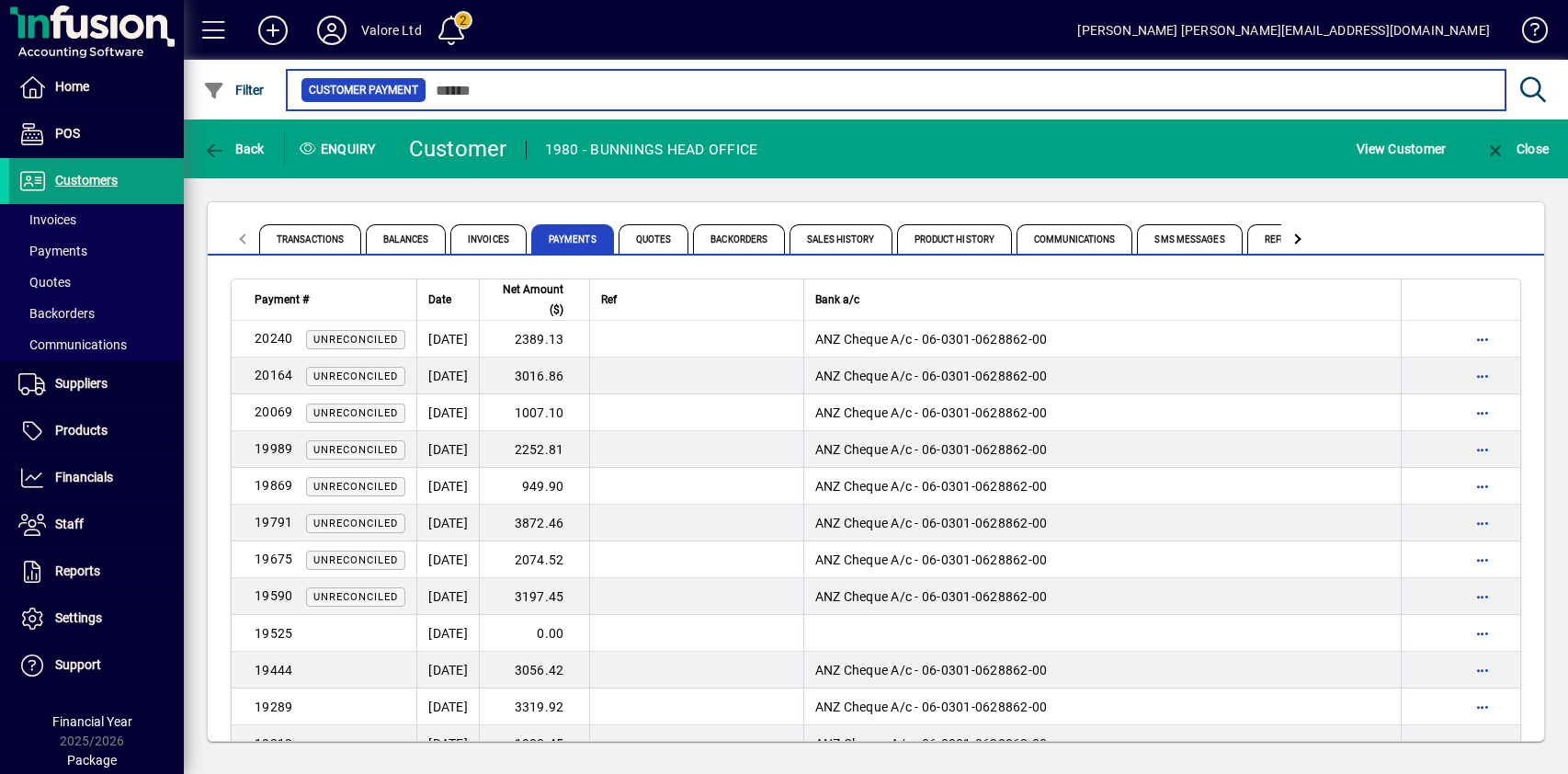
scroll to position [4899, 0]
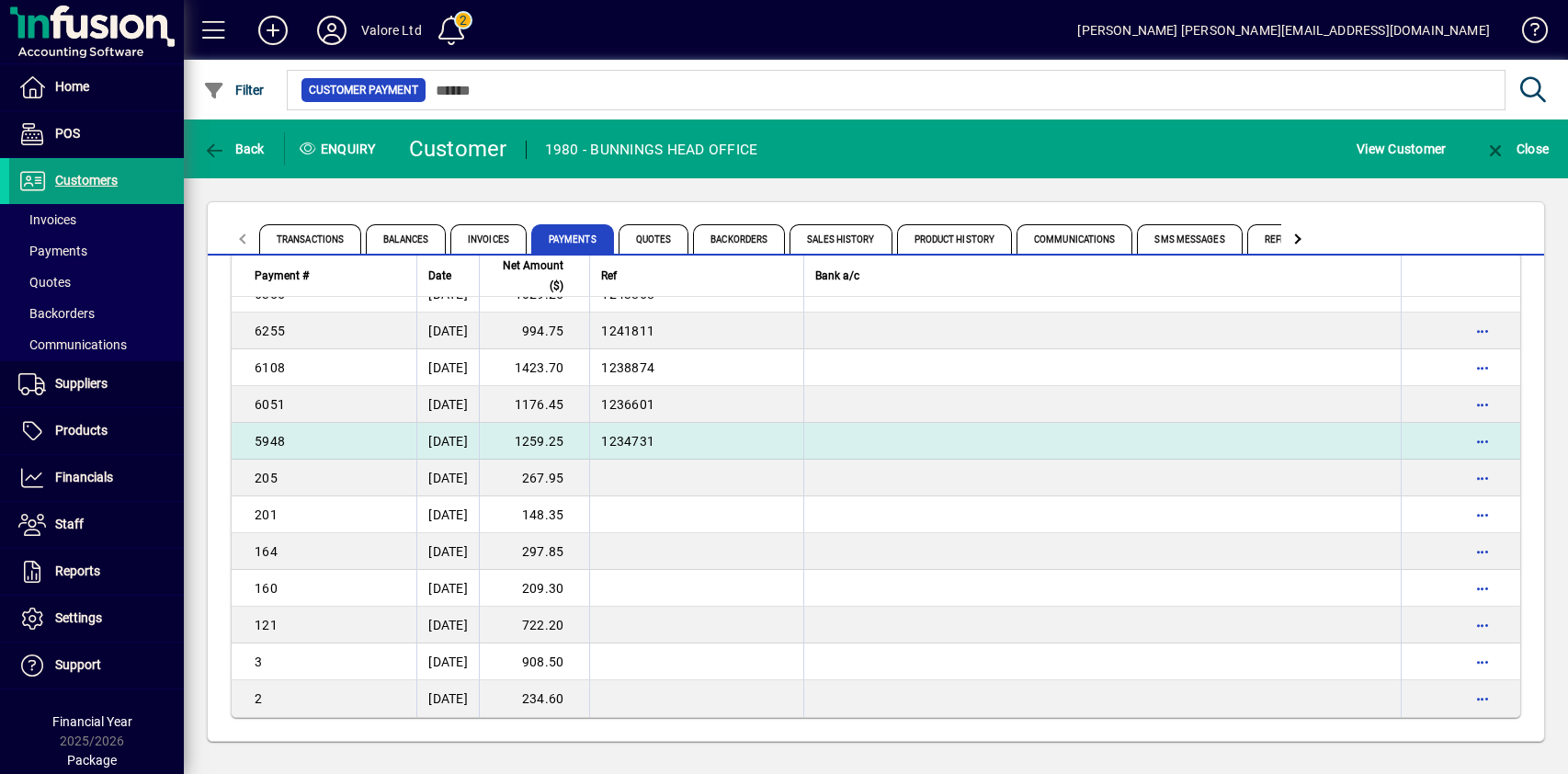
click at [584, 442] on td "1259.25" at bounding box center [534, 441] width 110 height 36
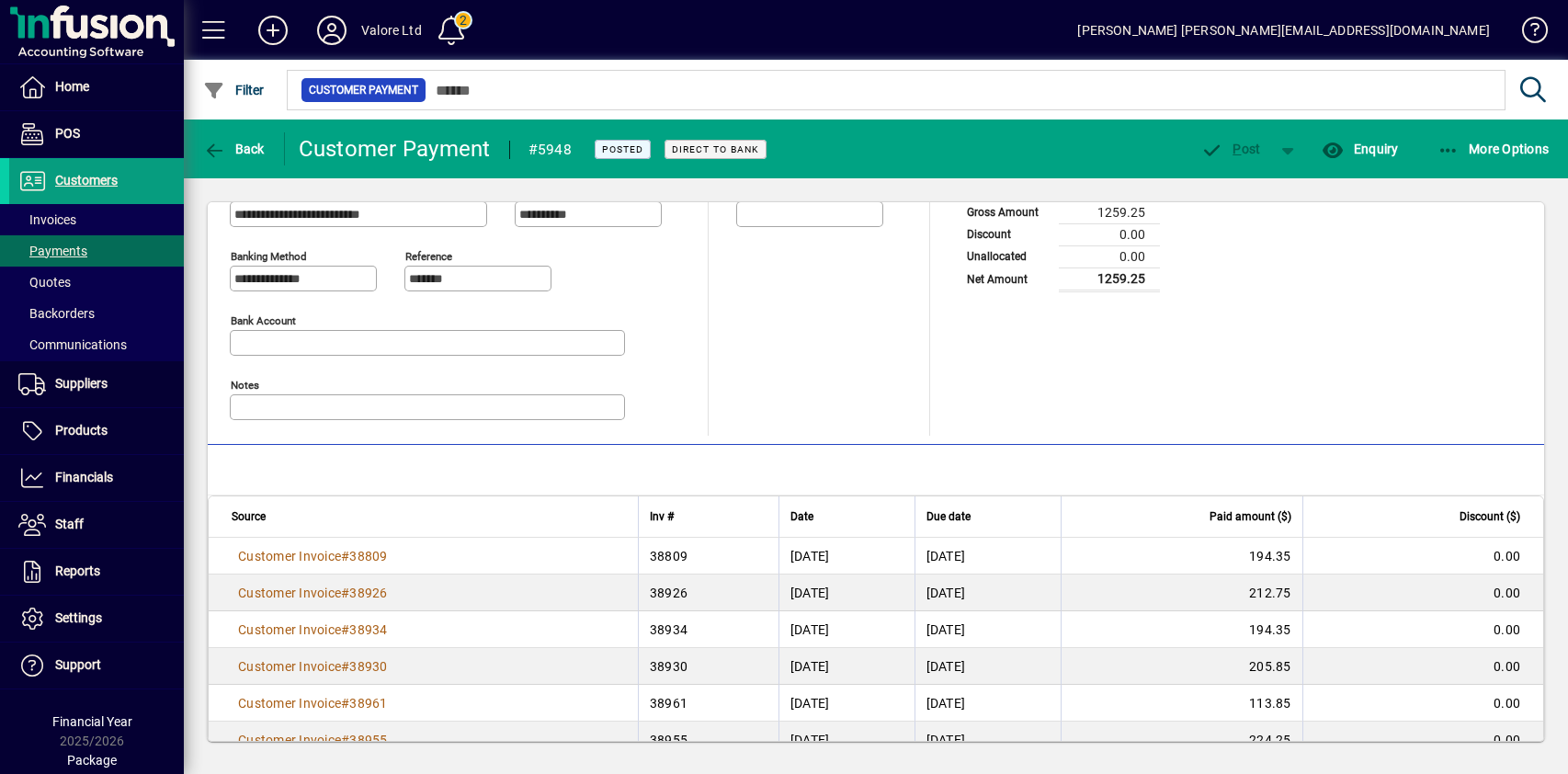
scroll to position [130, 0]
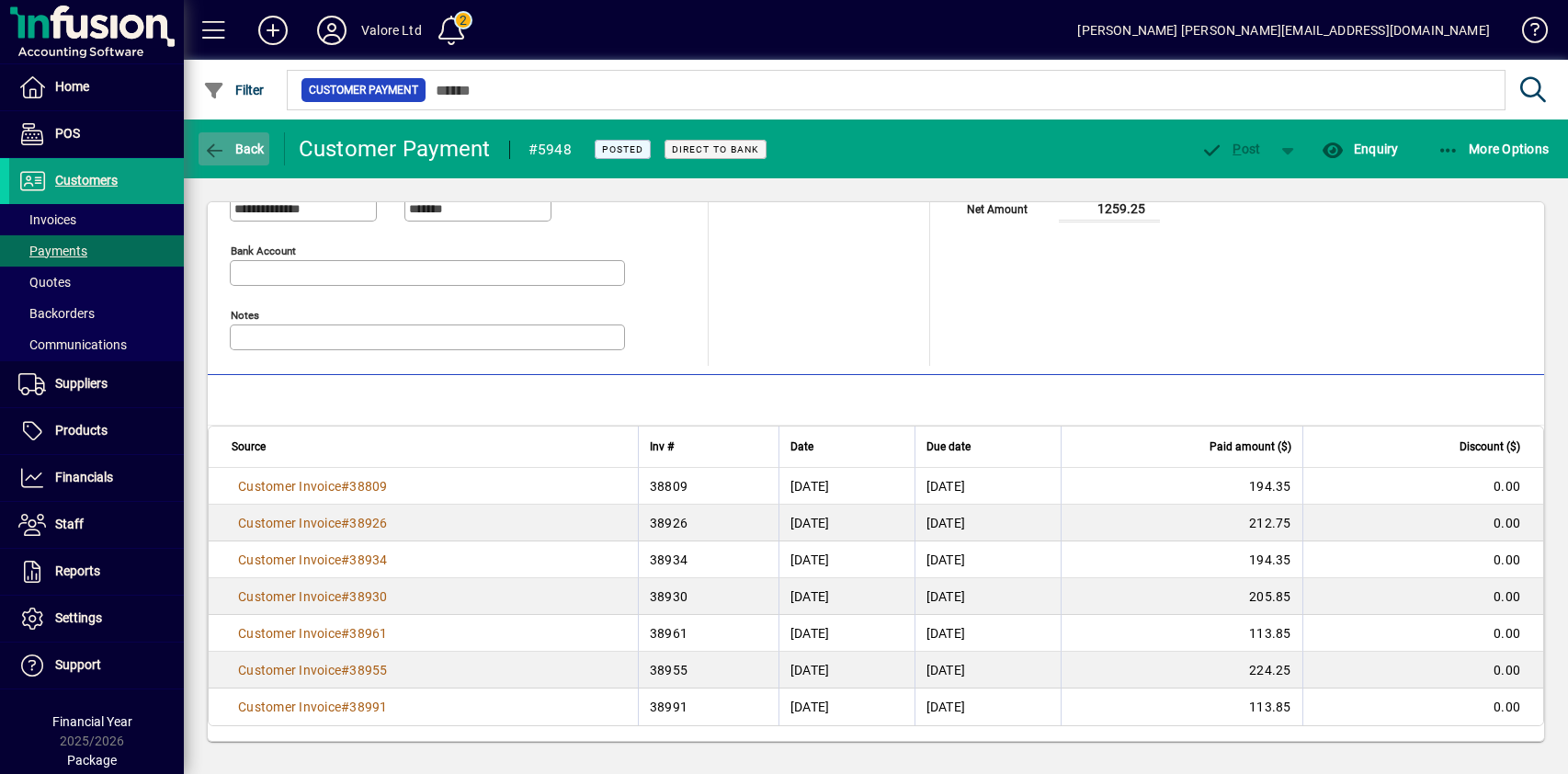
click at [230, 145] on span "Back" at bounding box center [234, 149] width 61 height 15
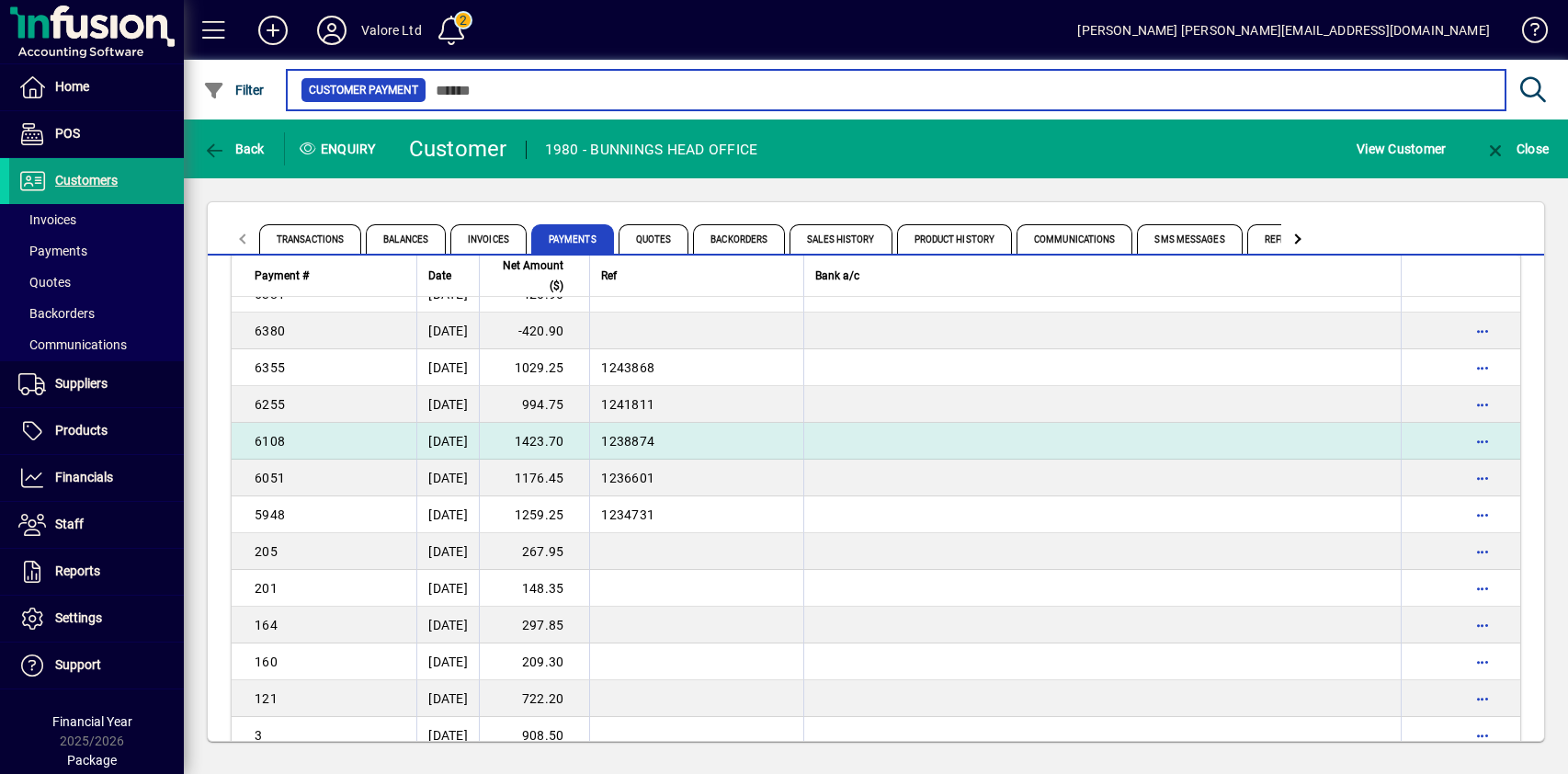
scroll to position [4807, 0]
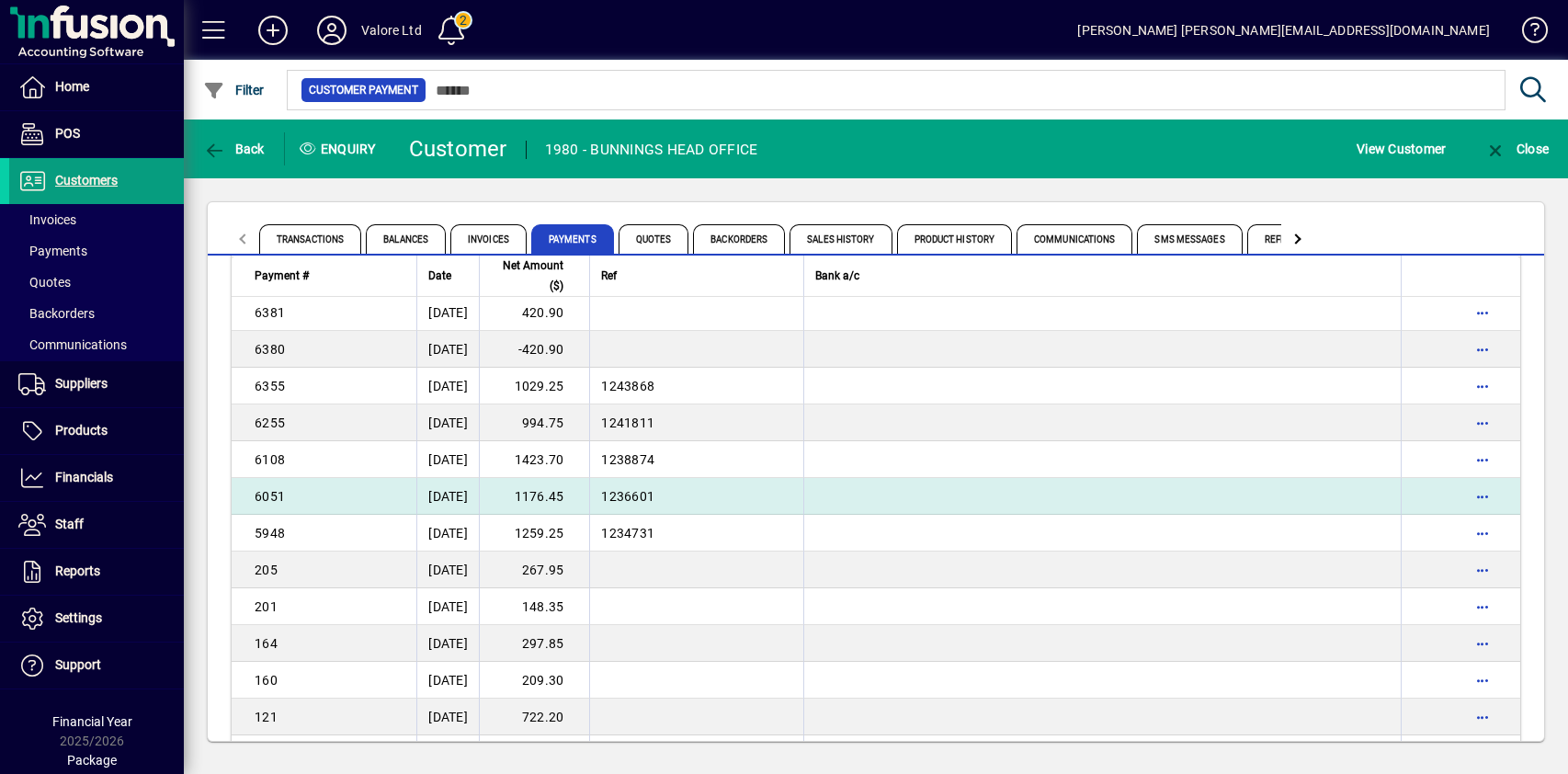
click at [563, 496] on td "1176.45" at bounding box center [534, 496] width 110 height 36
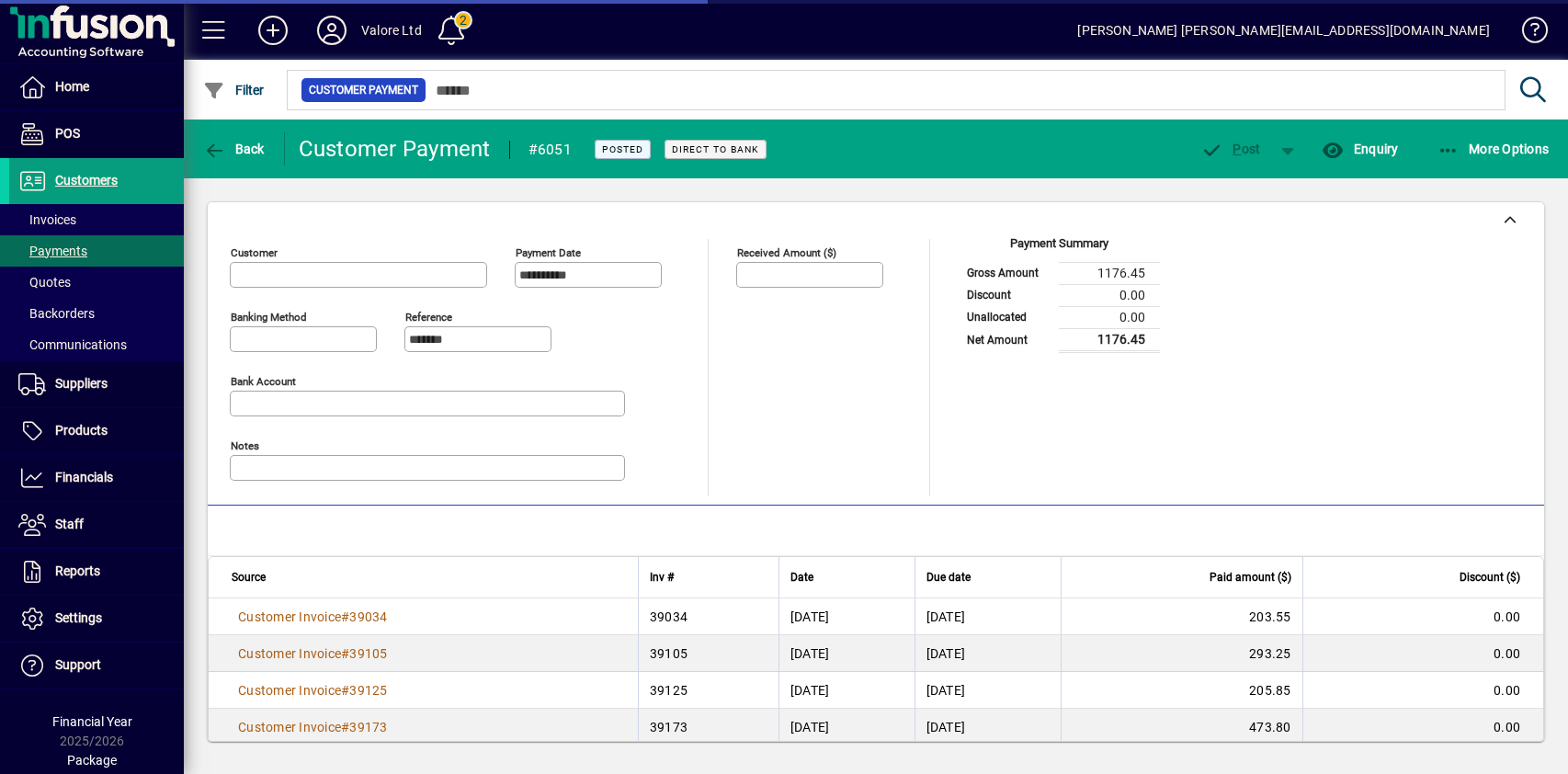
type input "**********"
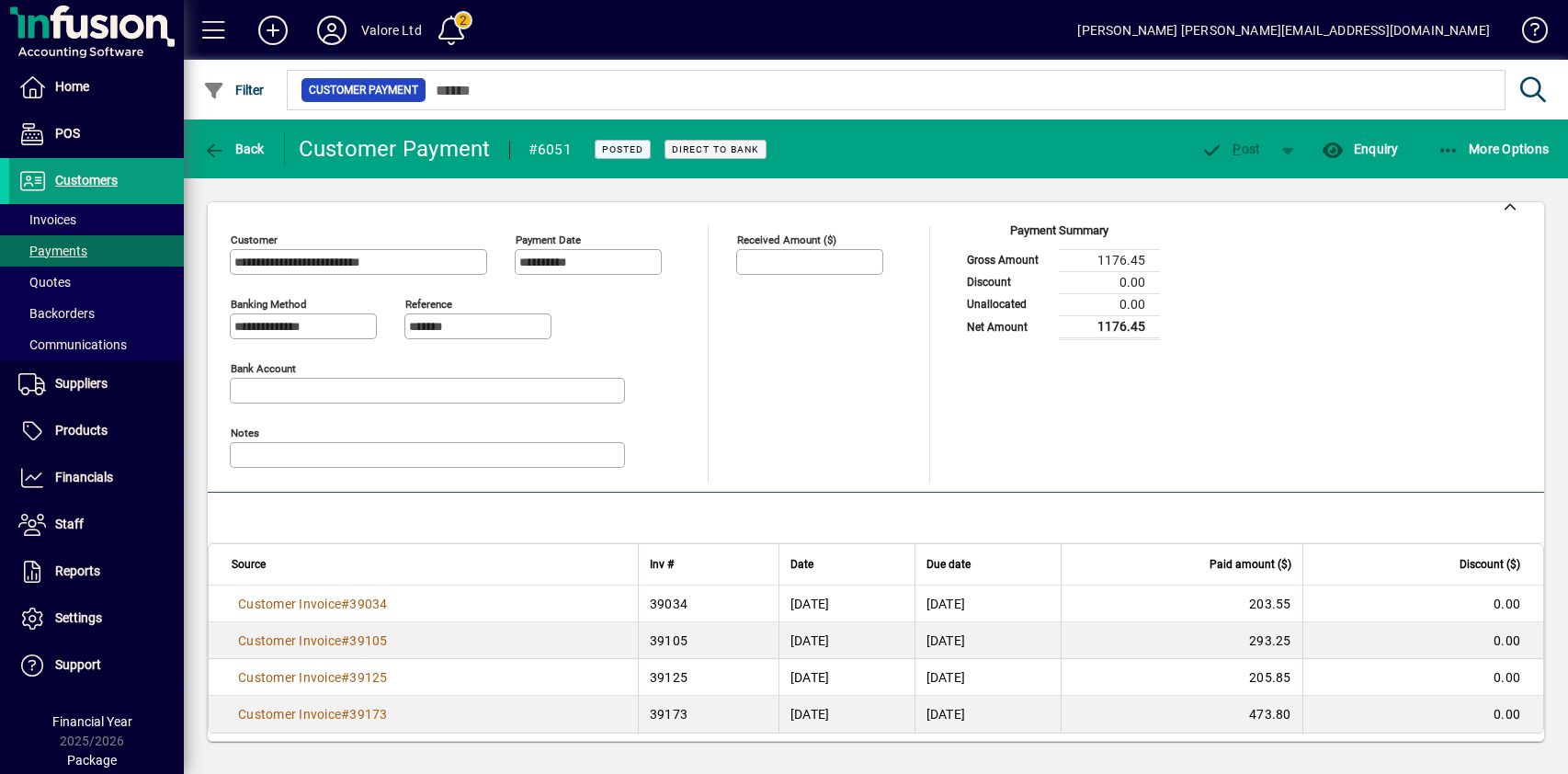
scroll to position [20, 0]
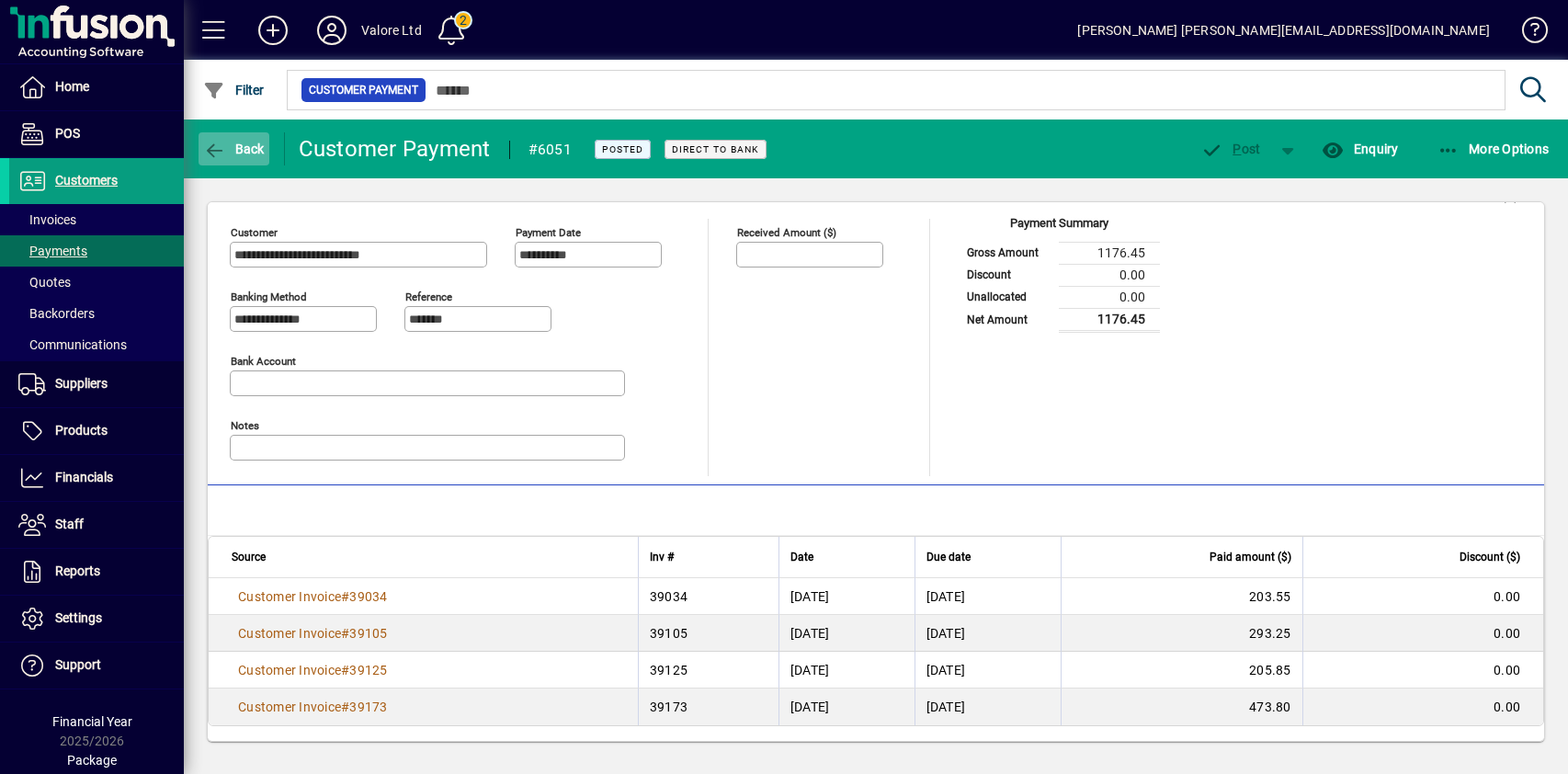
click at [238, 151] on span "Back" at bounding box center [234, 149] width 61 height 15
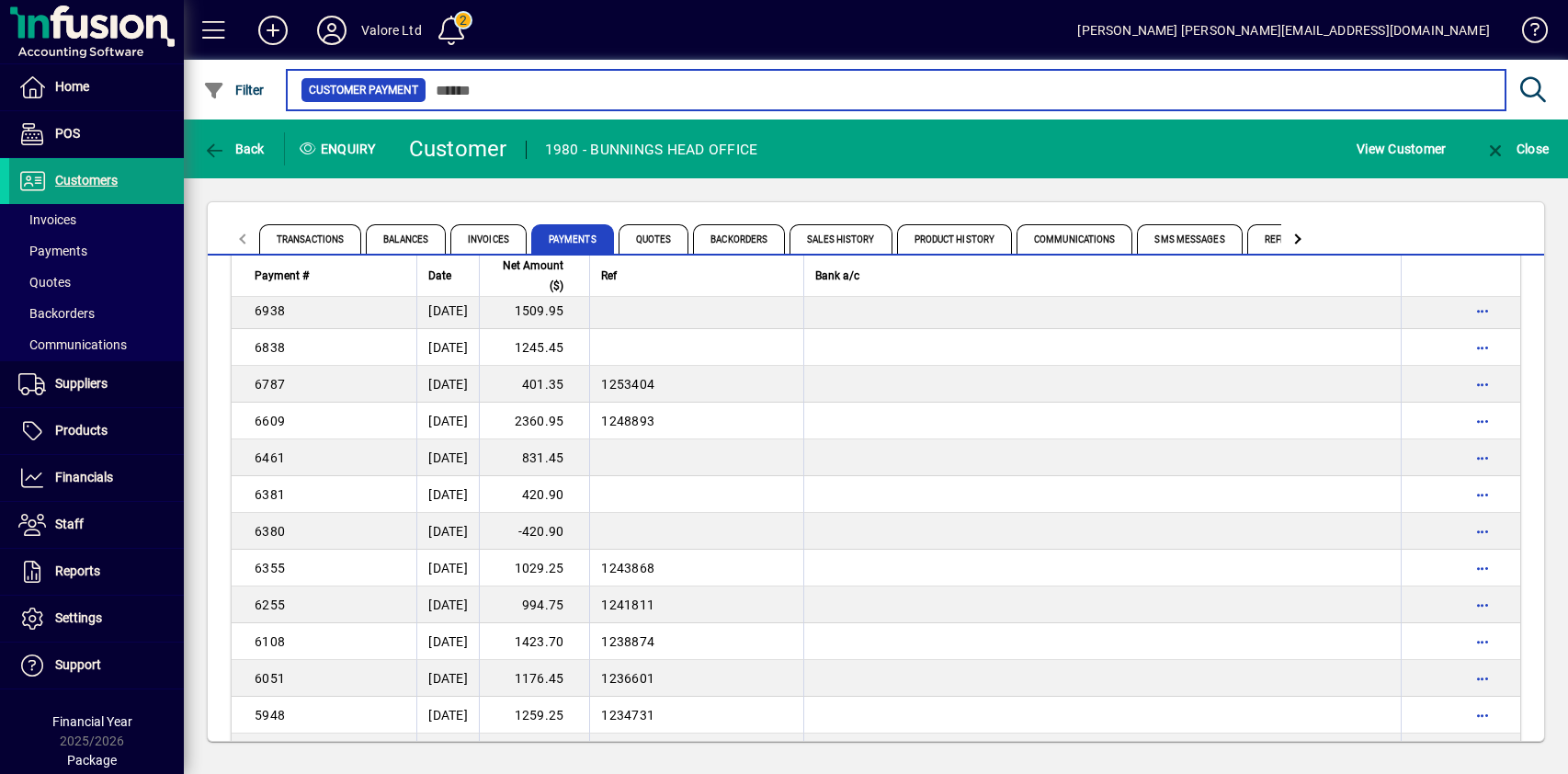
scroll to position [4899, 0]
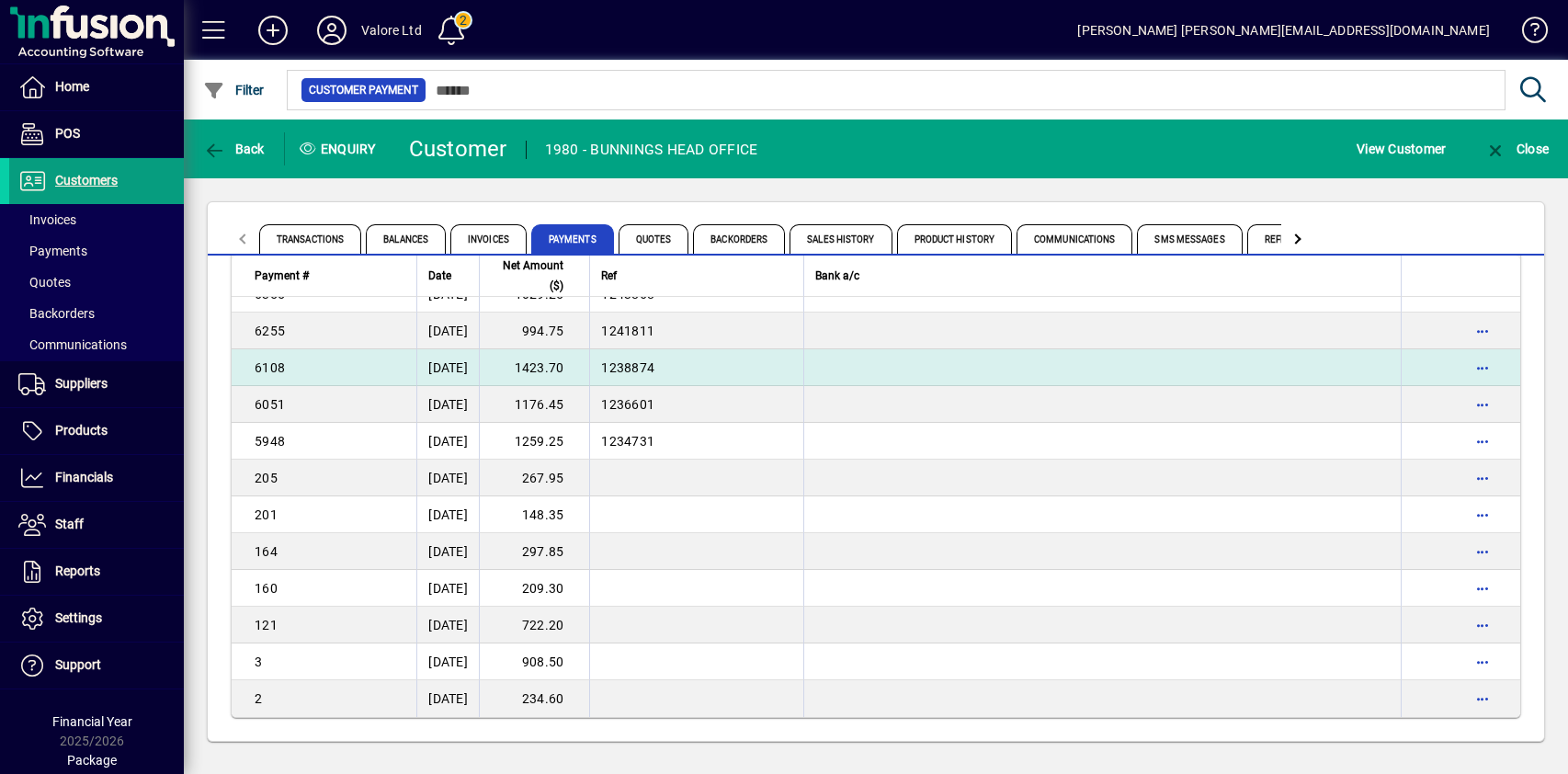
click at [571, 369] on td "1423.70" at bounding box center [534, 367] width 110 height 36
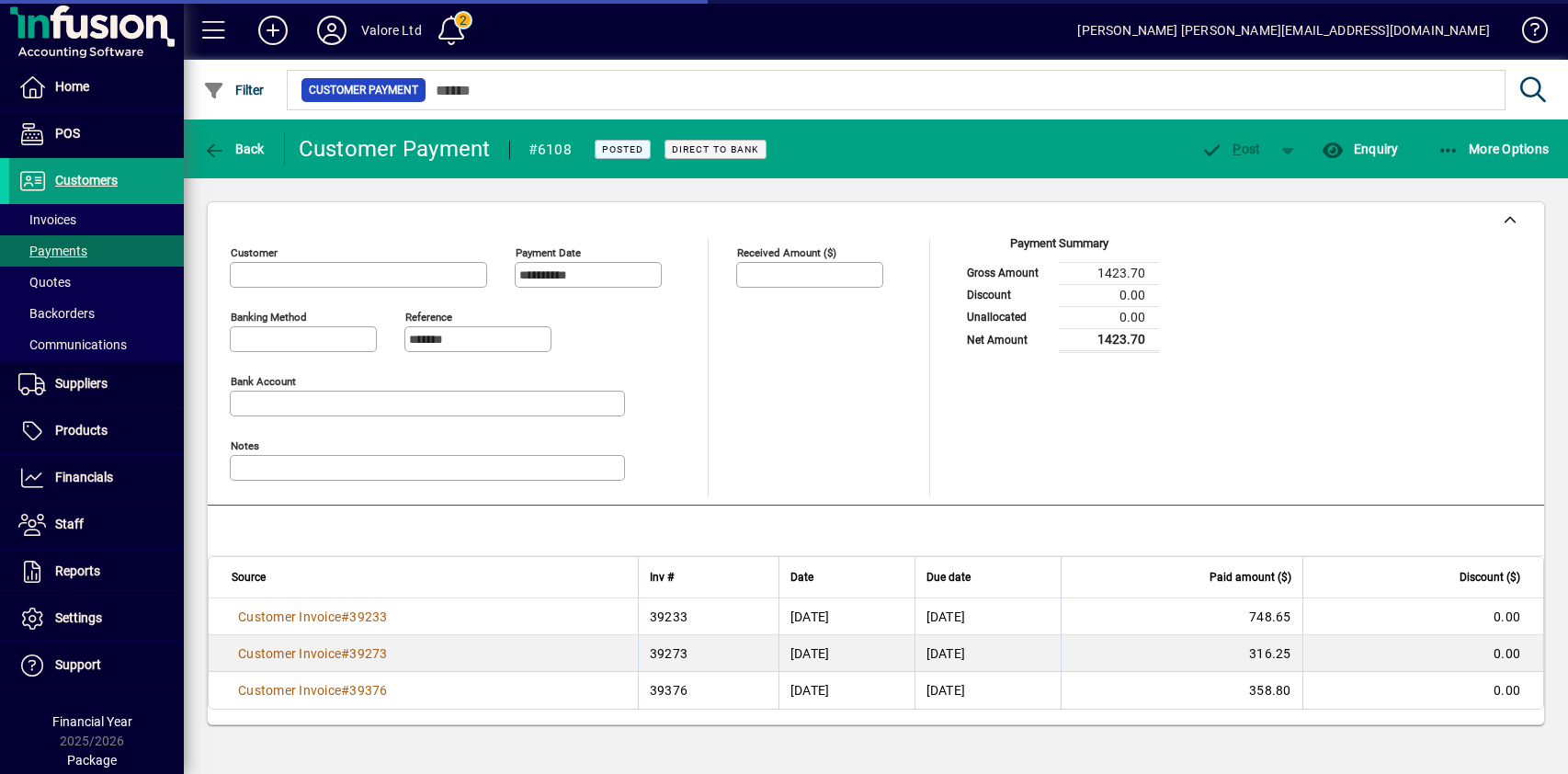
type input "**********"
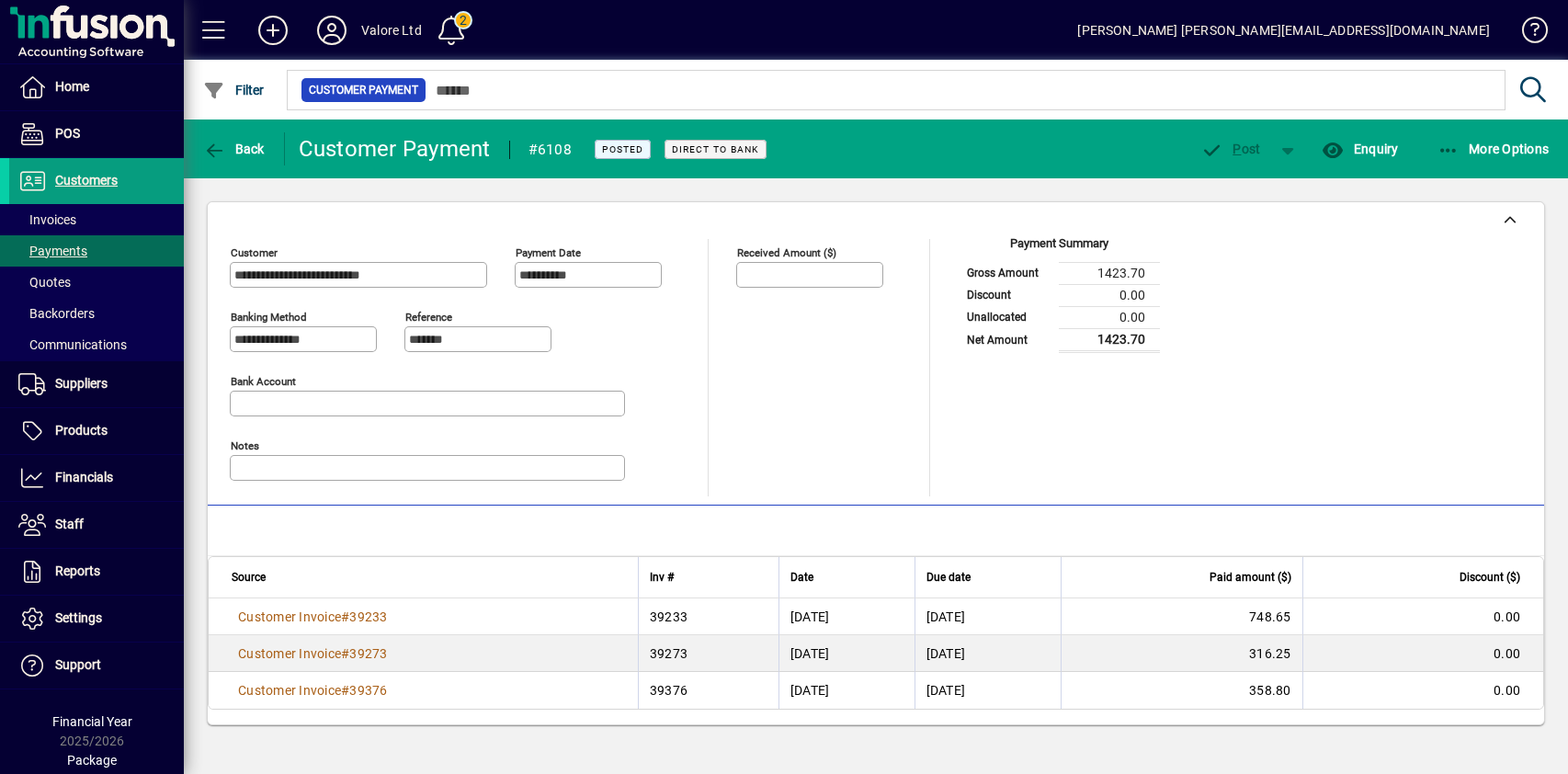
drag, startPoint x: 1099, startPoint y: 277, endPoint x: 1145, endPoint y: 272, distance: 46.3
click at [1145, 272] on td "1423.70" at bounding box center [1109, 273] width 101 height 22
copy td "1423.70"
click at [229, 143] on span "Back" at bounding box center [234, 149] width 61 height 15
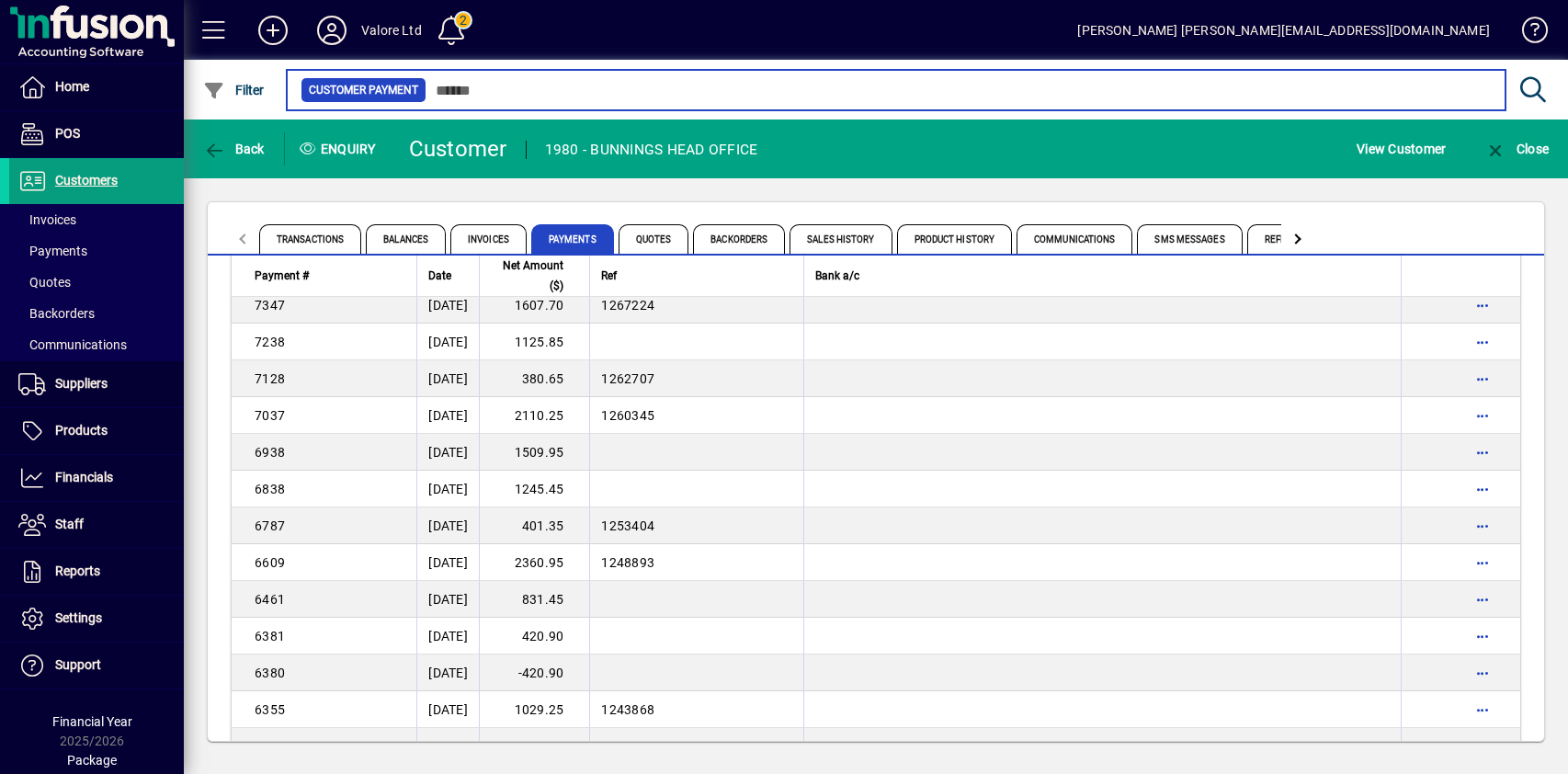
scroll to position [4899, 0]
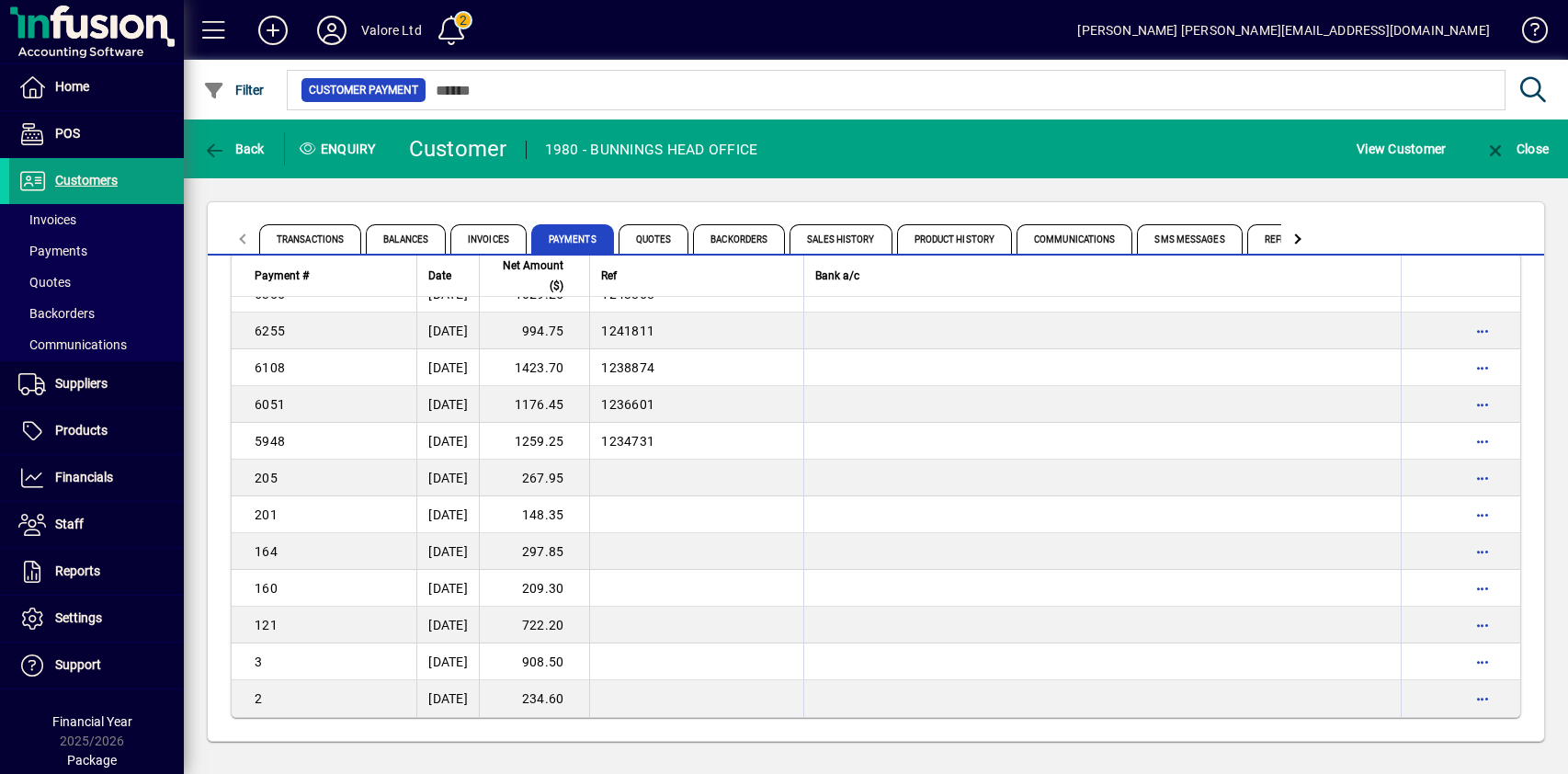
click at [572, 328] on td "994.75" at bounding box center [534, 331] width 110 height 36
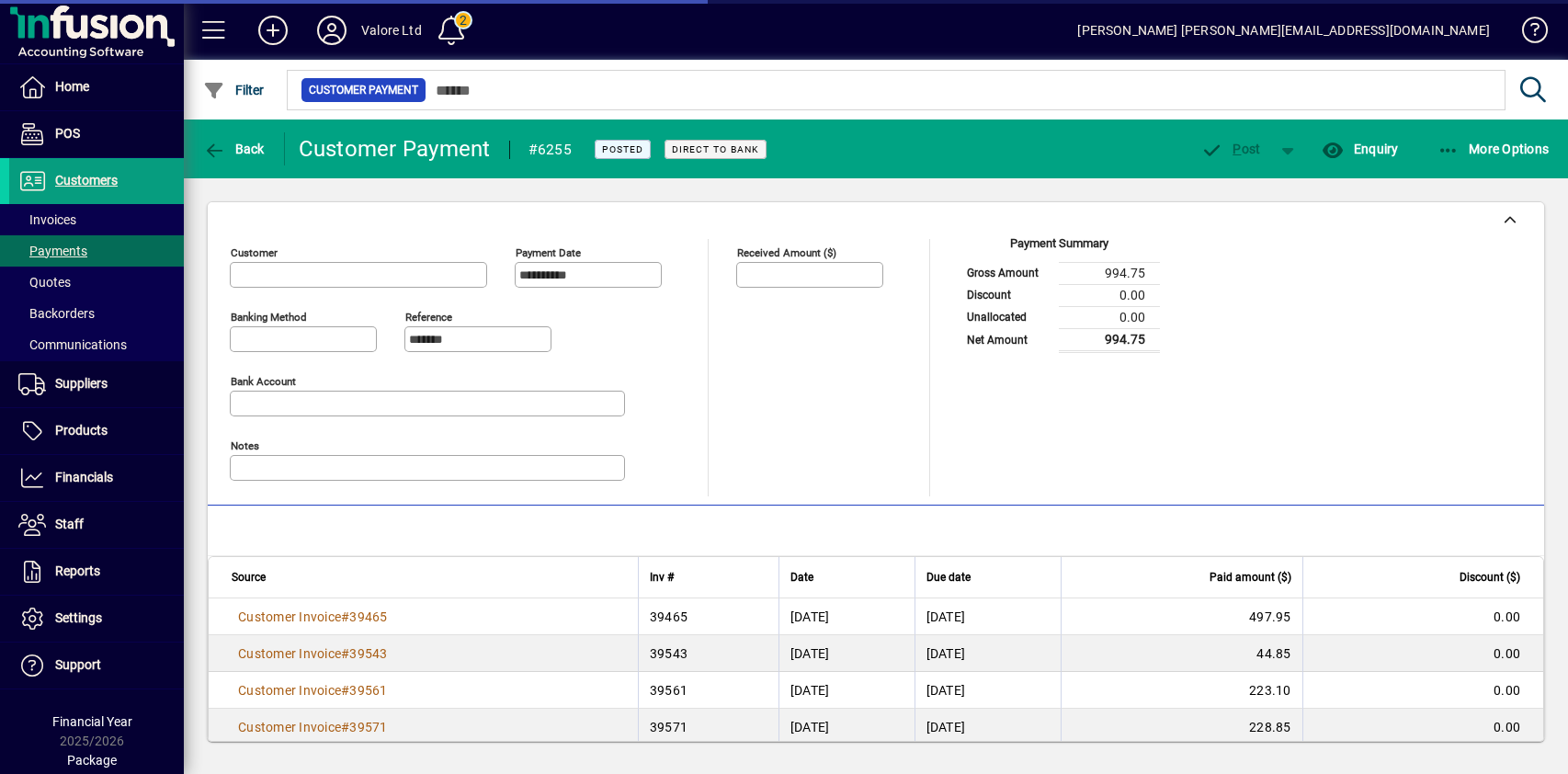
type input "**********"
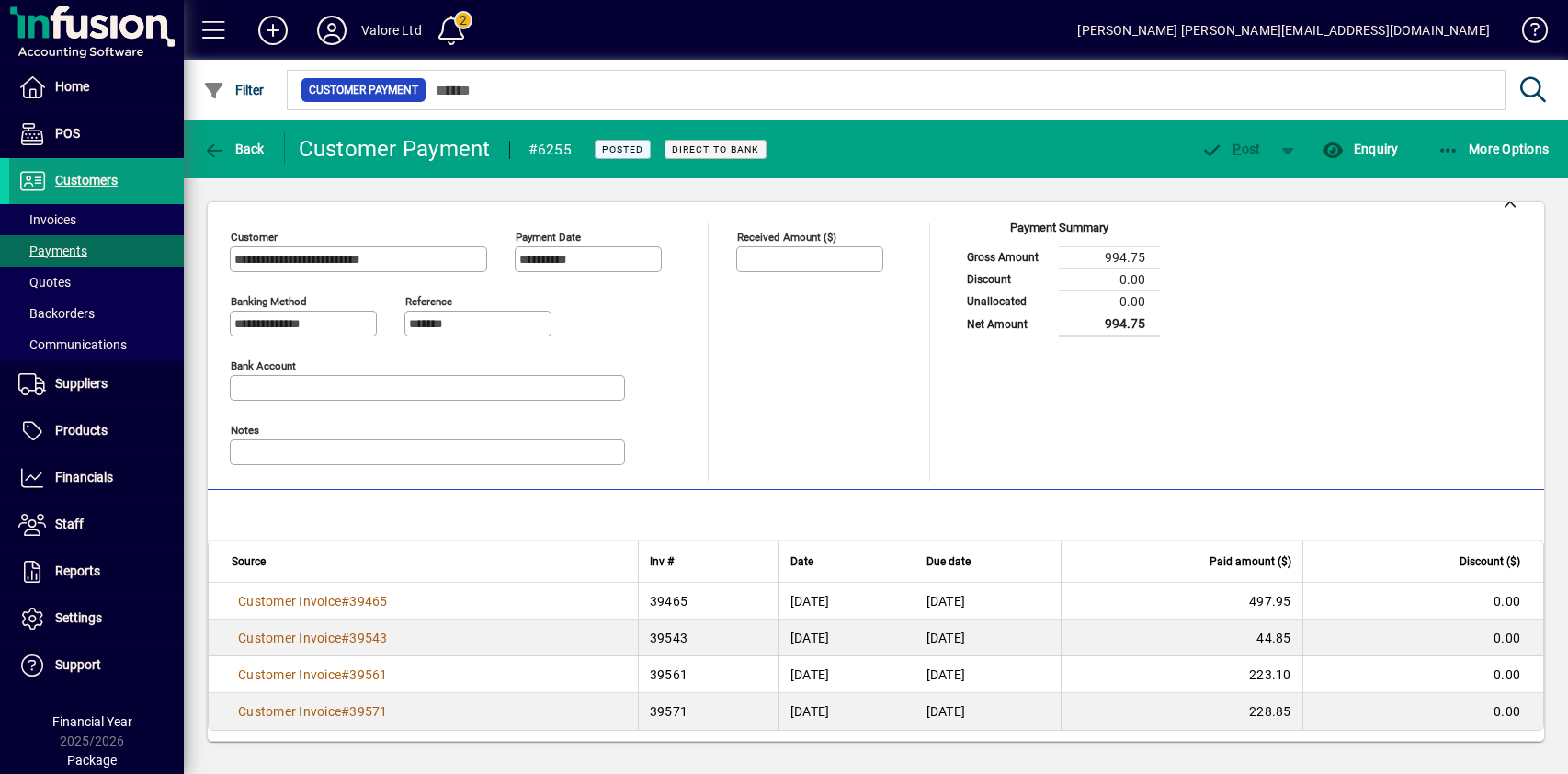
scroll to position [20, 0]
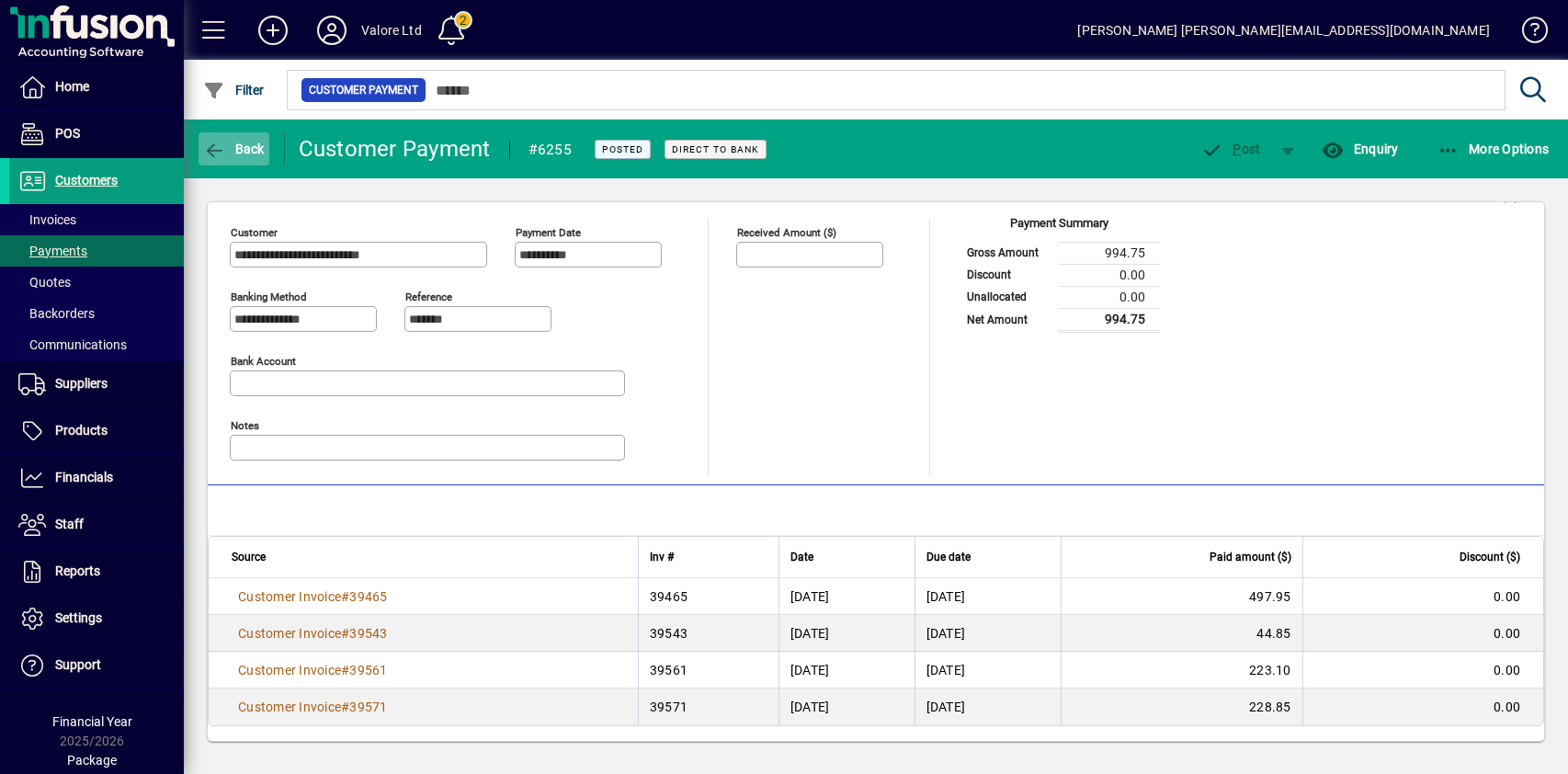
click at [235, 146] on span "Back" at bounding box center [234, 149] width 61 height 15
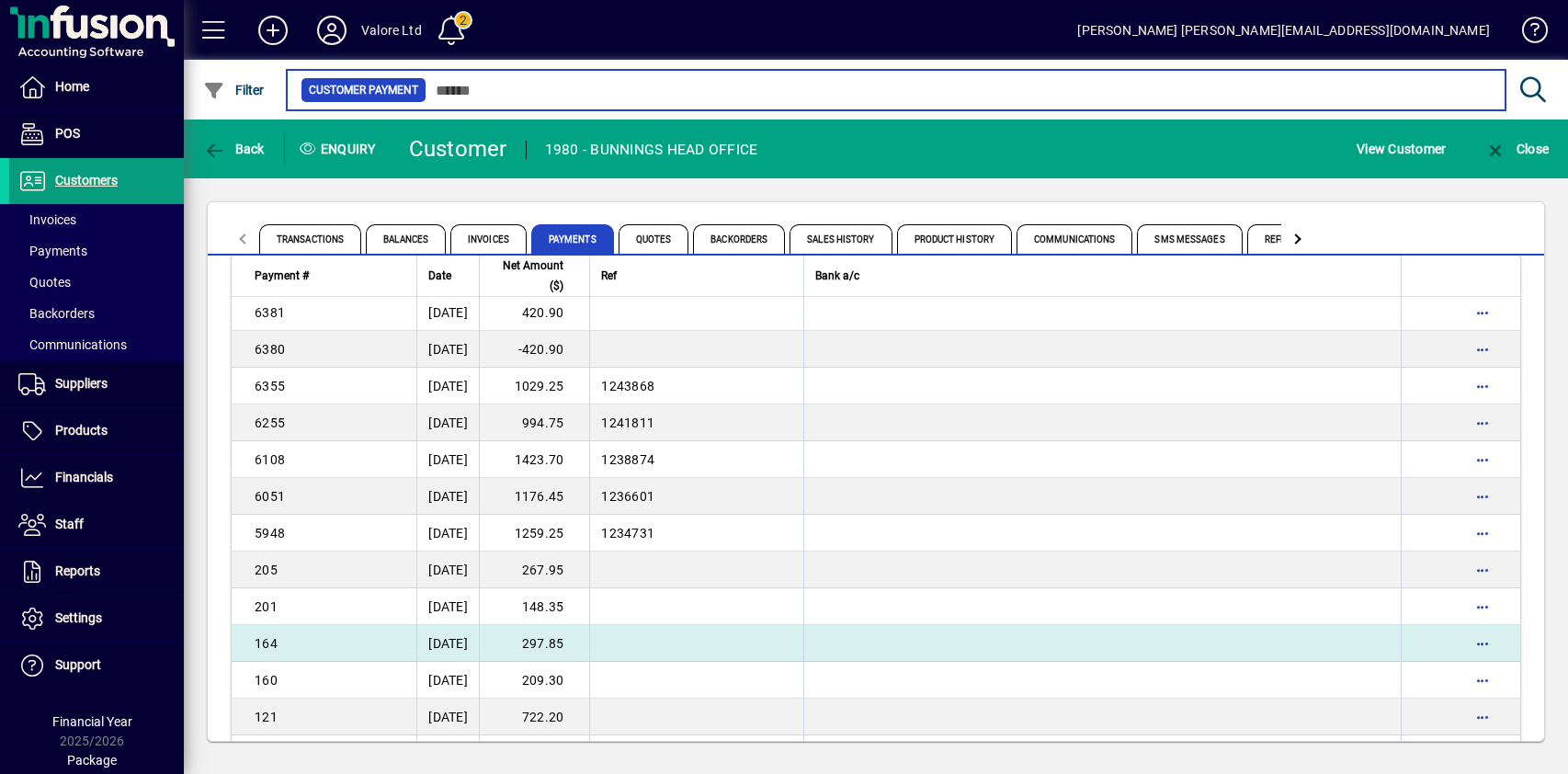
scroll to position [4716, 0]
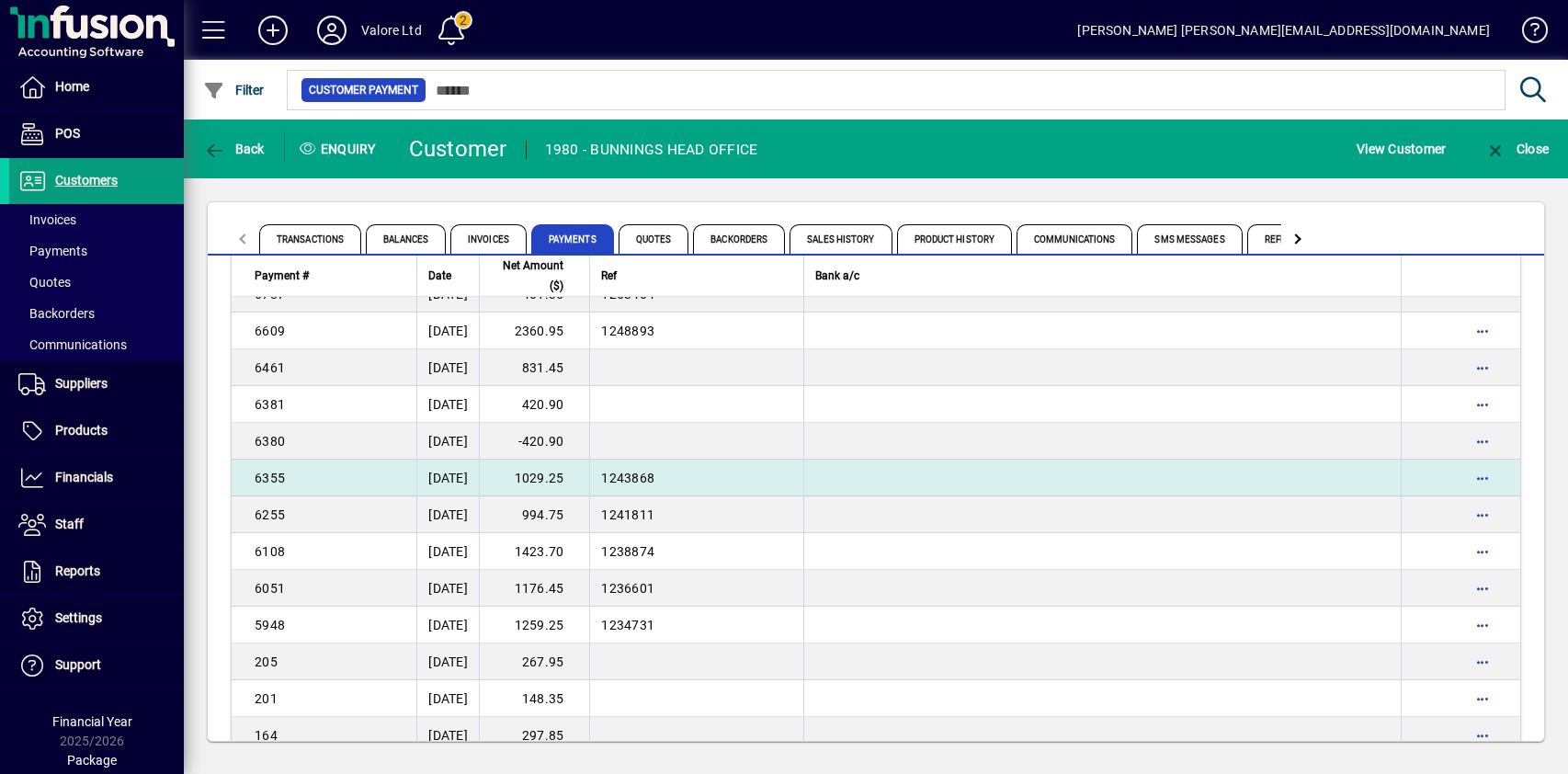
click at [580, 477] on td "1029.25" at bounding box center [534, 478] width 110 height 36
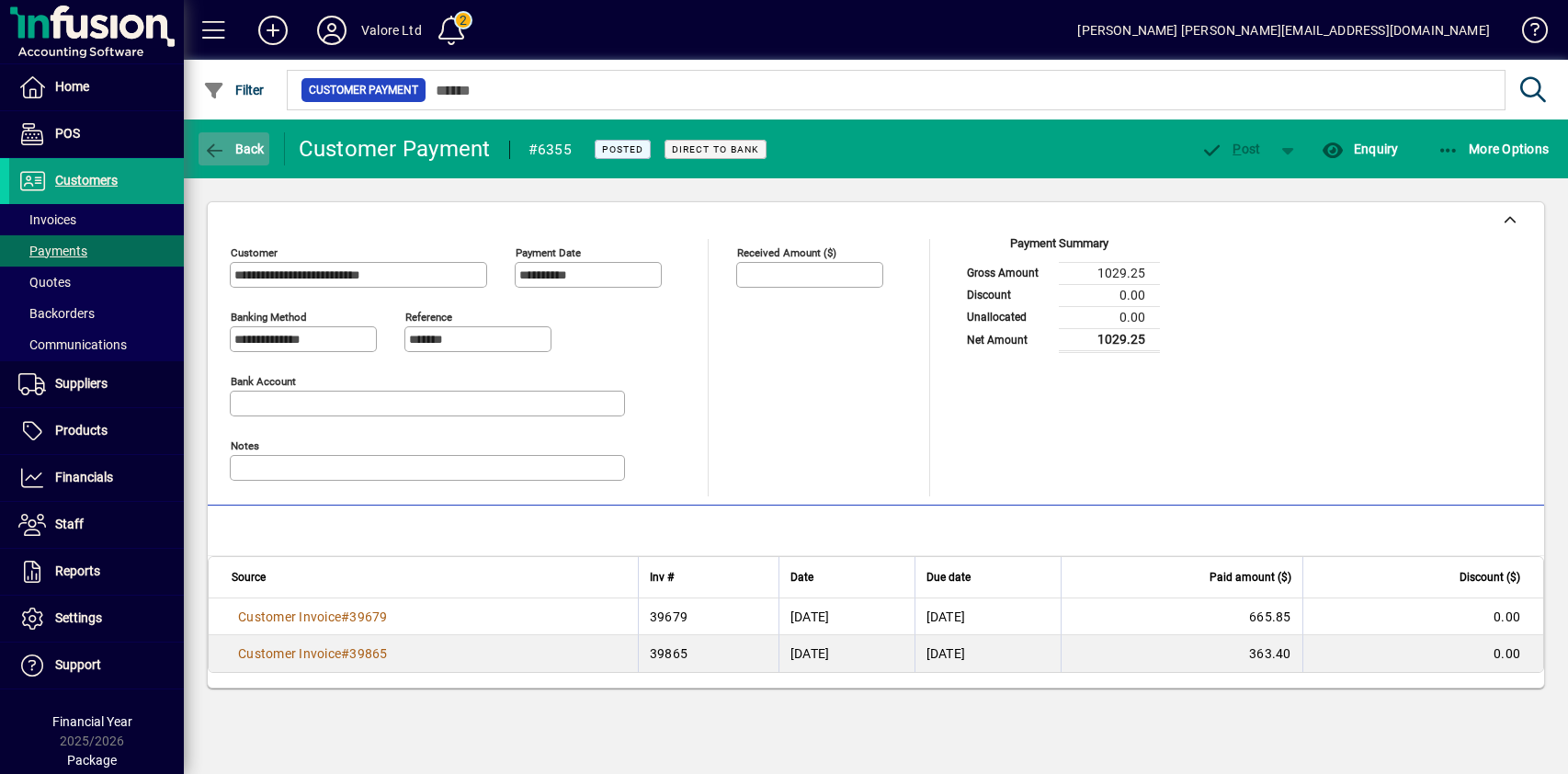
click at [249, 143] on span "Back" at bounding box center [234, 149] width 61 height 15
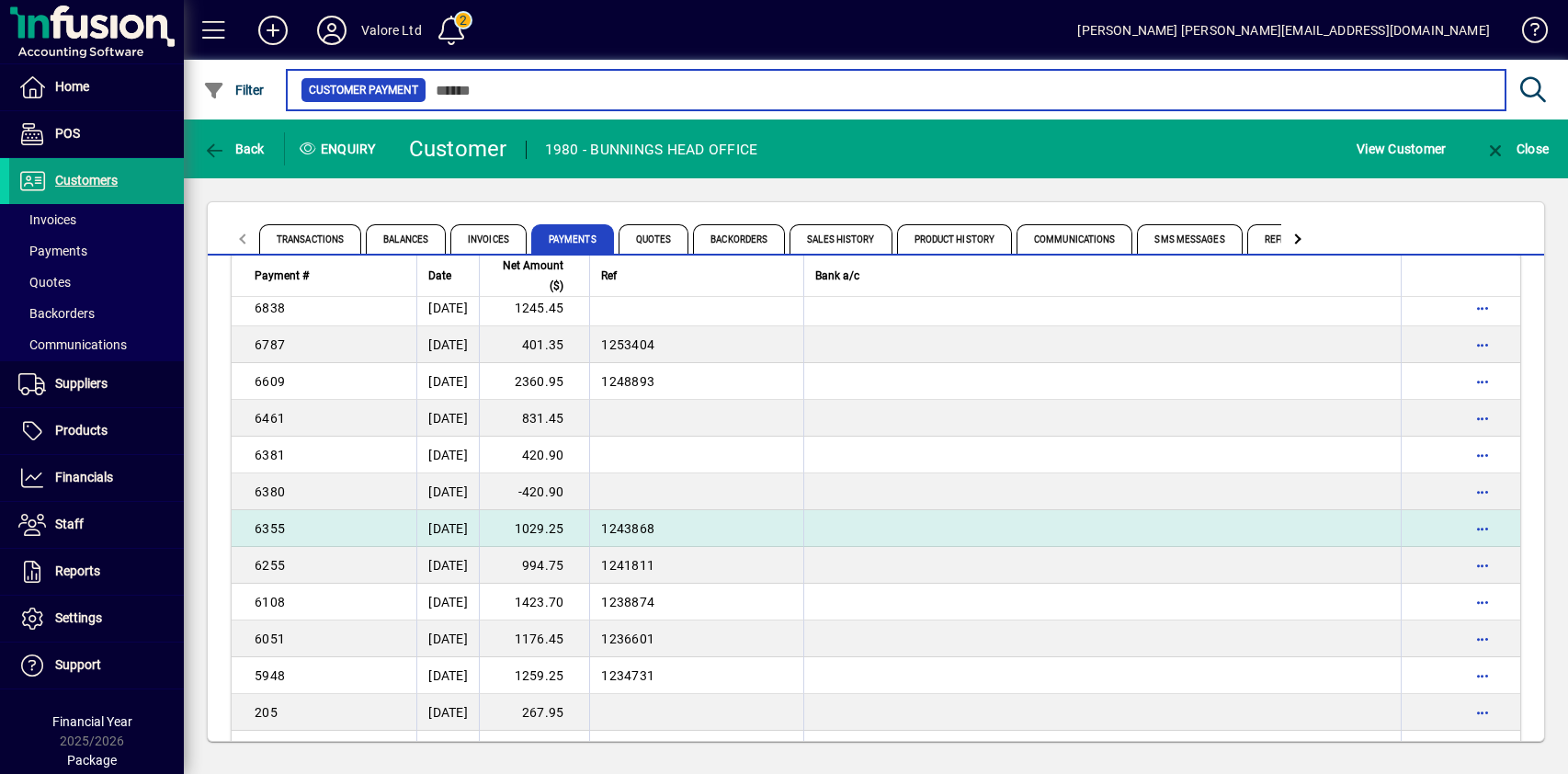
scroll to position [4573, 0]
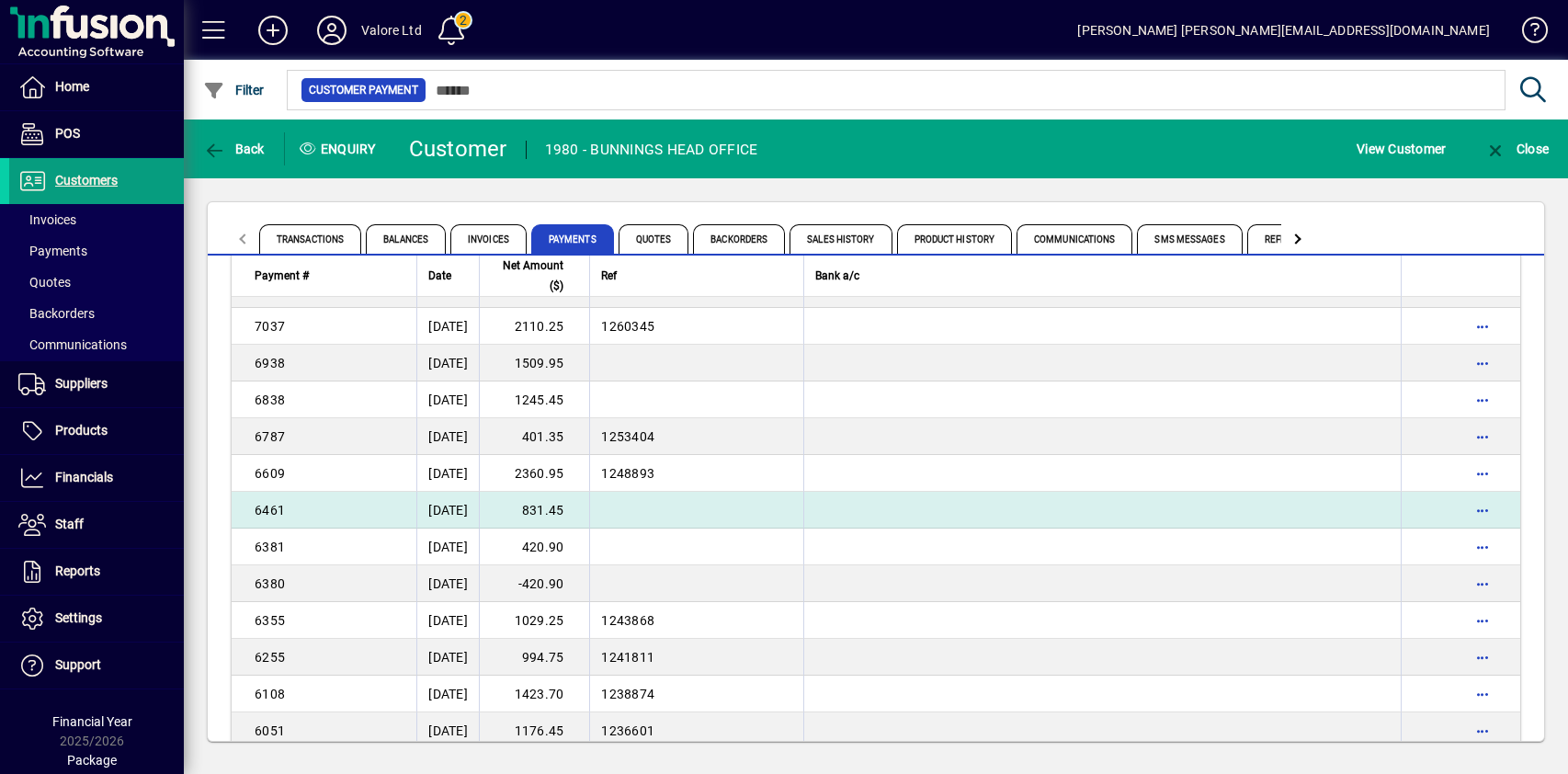
click at [589, 511] on td "831.45" at bounding box center [534, 509] width 110 height 36
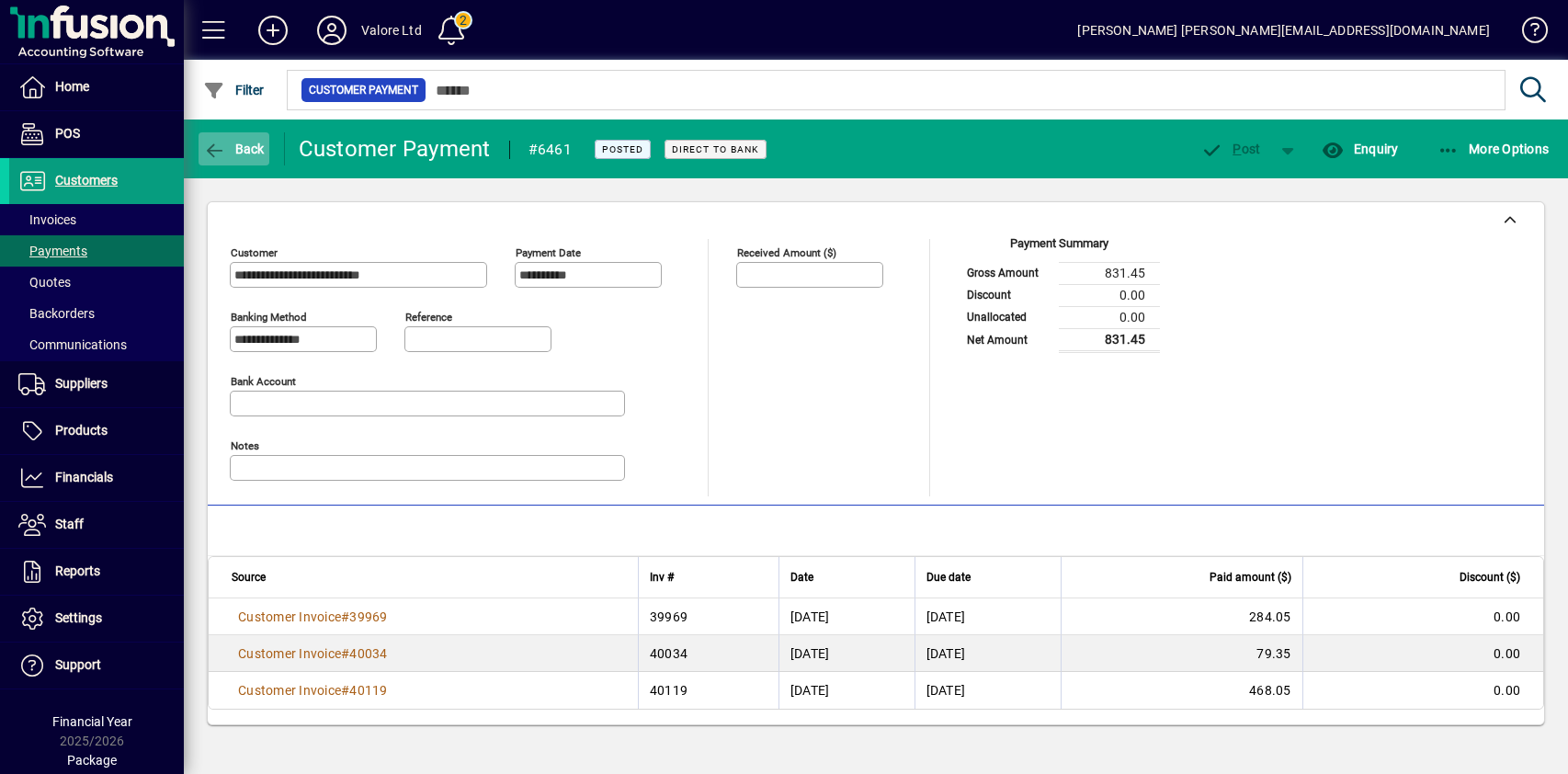
click at [261, 159] on span "button" at bounding box center [234, 148] width 71 height 44
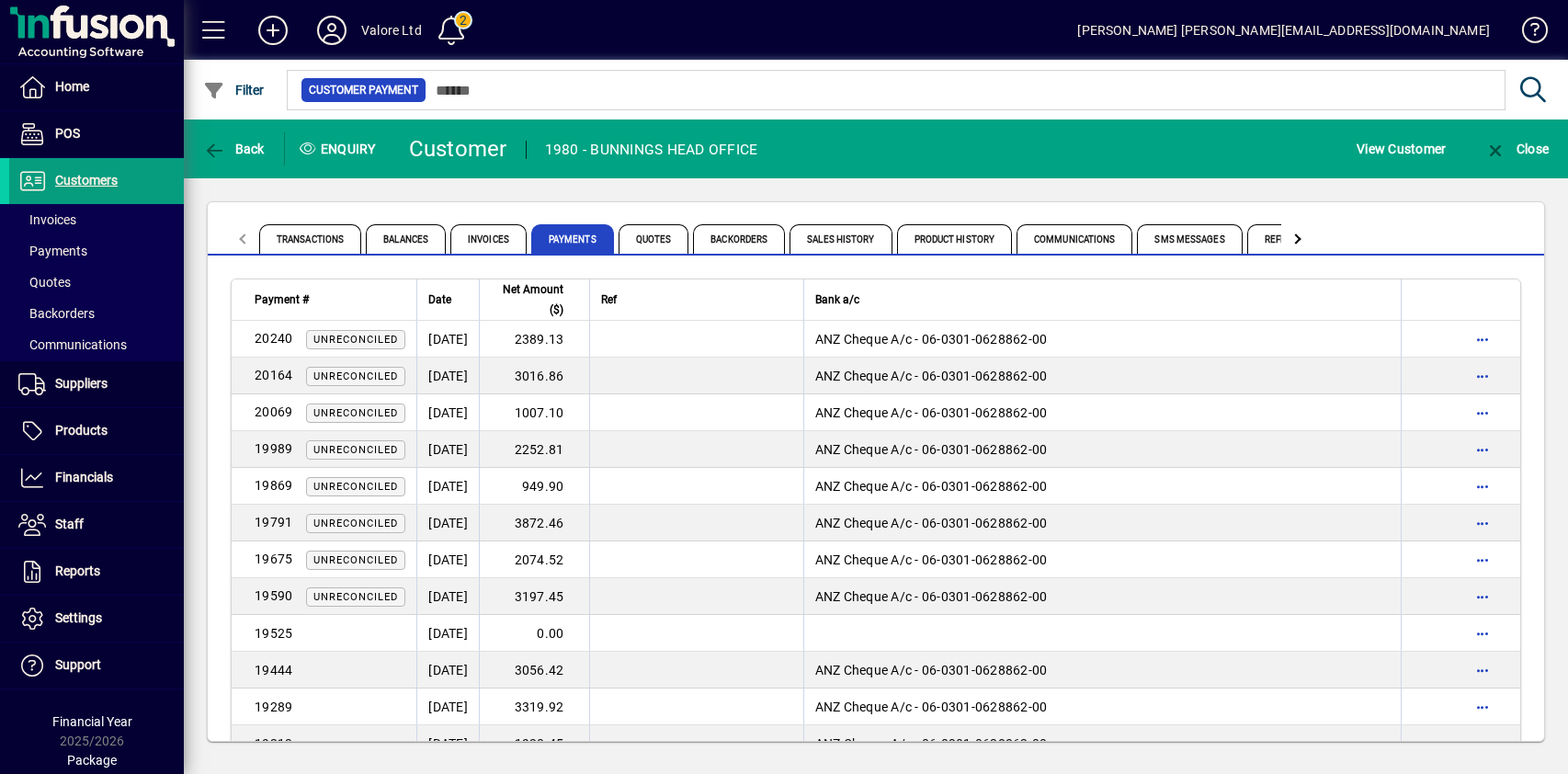
scroll to position [4584, 0]
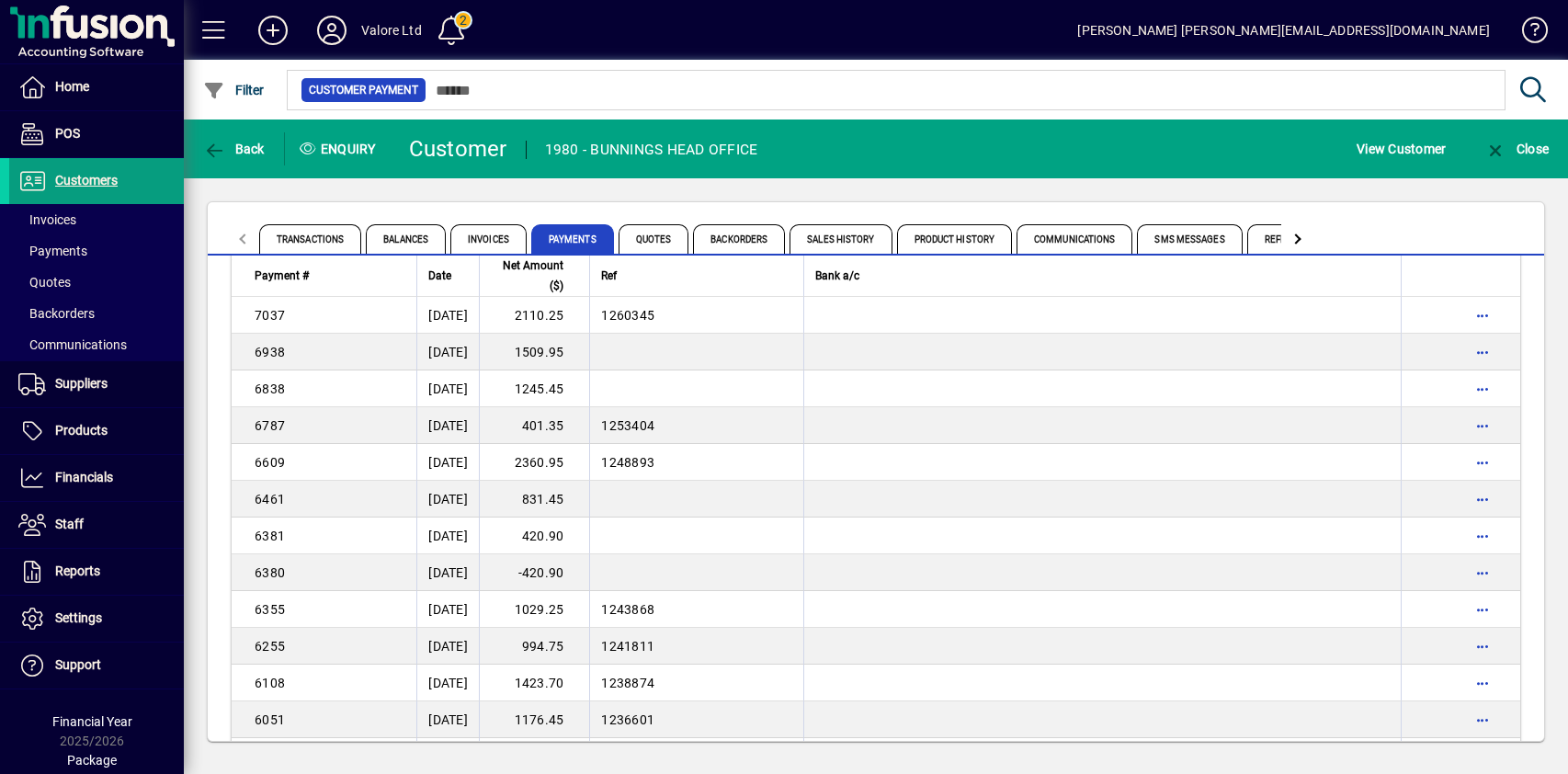
click at [567, 462] on td "2360.95" at bounding box center [534, 462] width 110 height 36
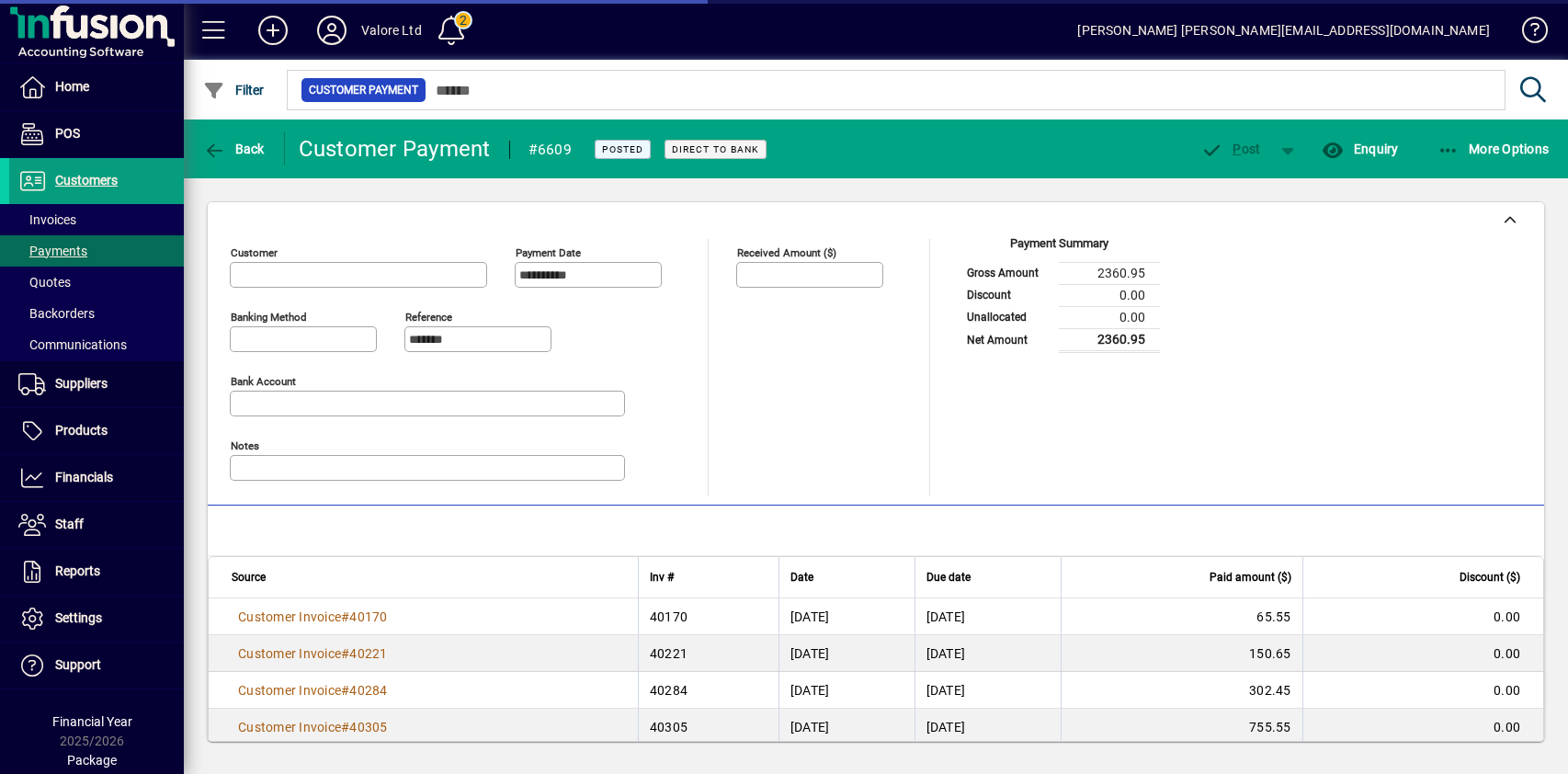
type input "**********"
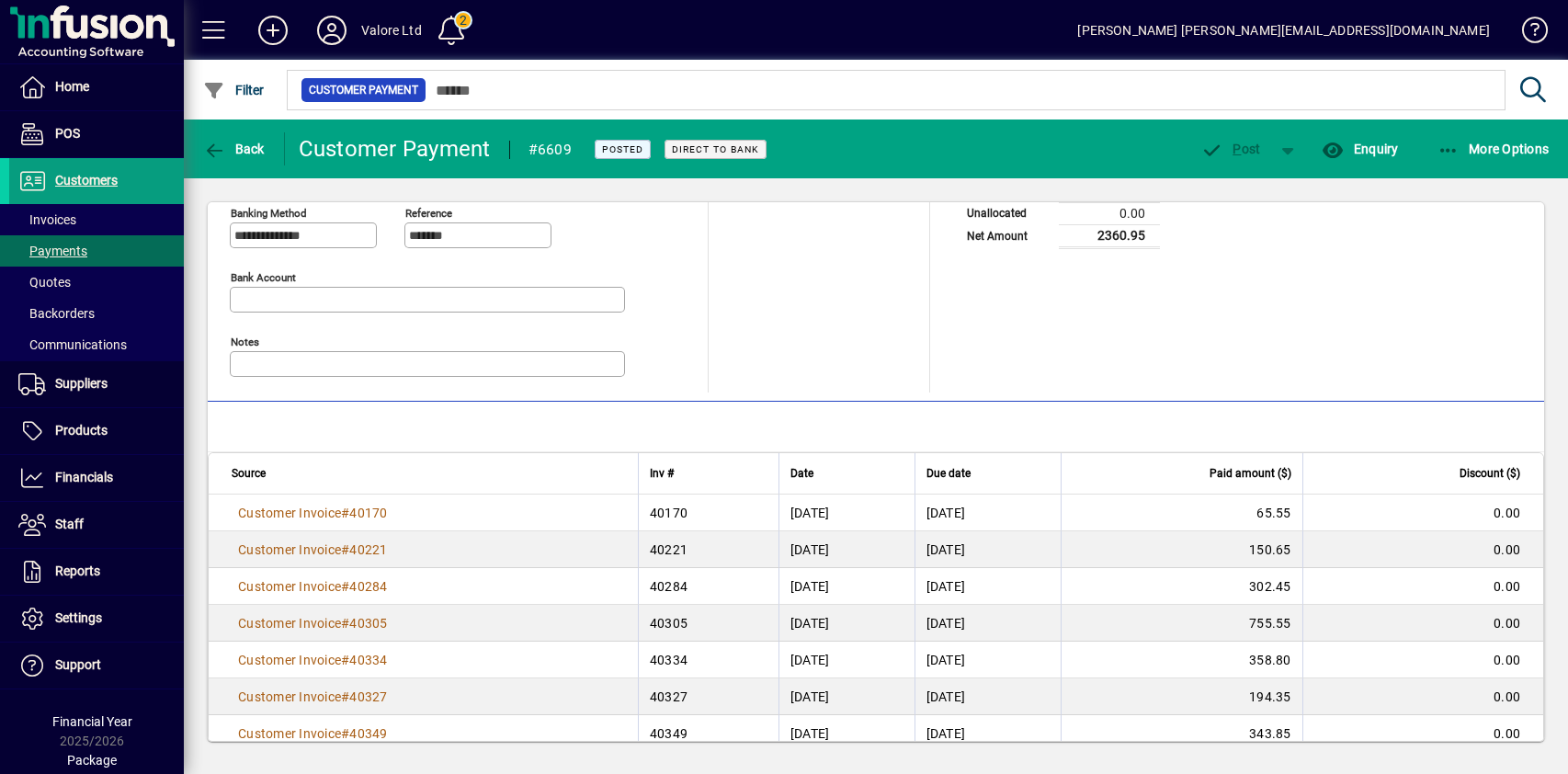
scroll to position [168, 0]
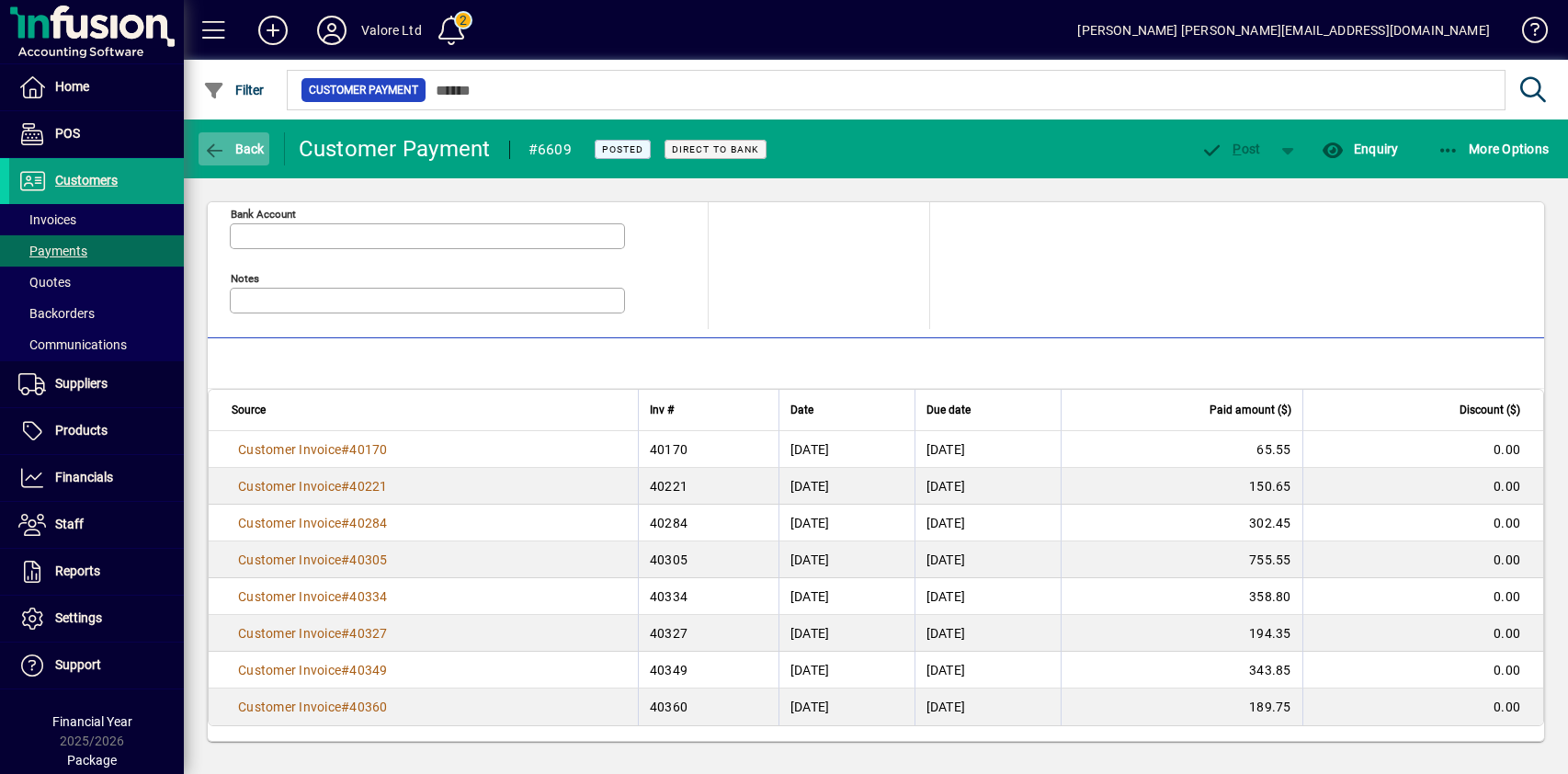
click at [232, 152] on span "Back" at bounding box center [234, 149] width 61 height 15
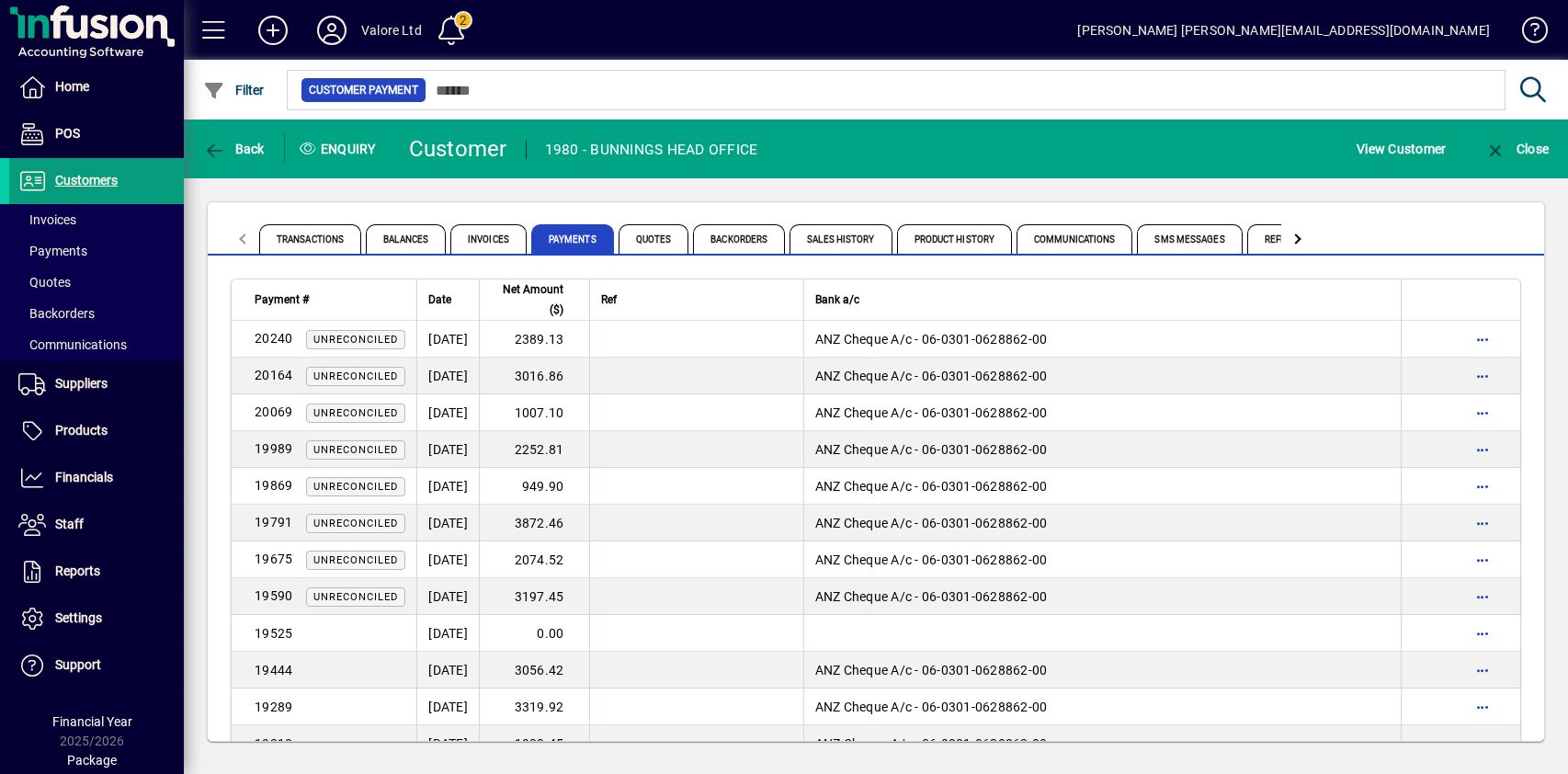
scroll to position [4547, 0]
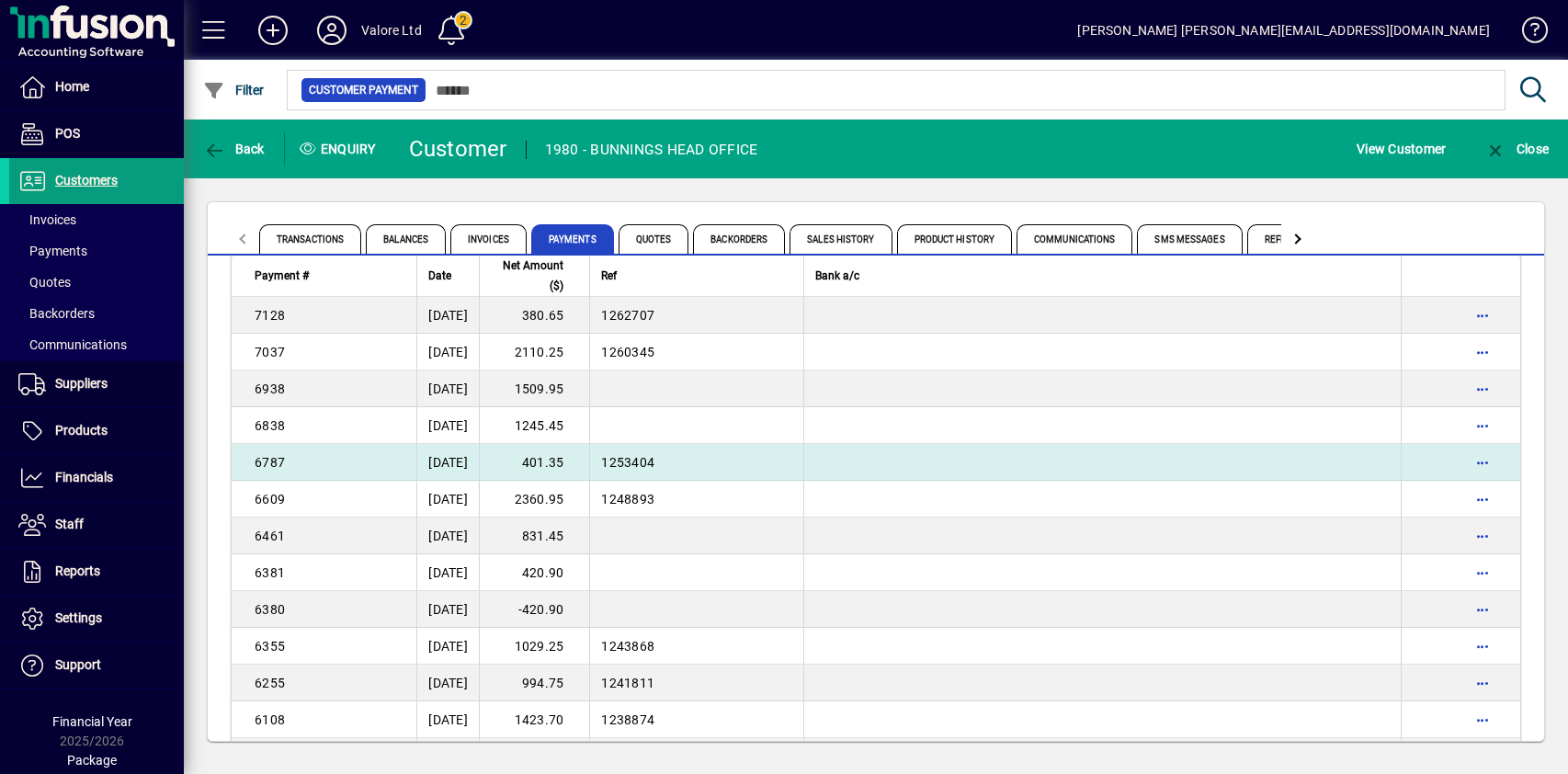
click at [583, 463] on td "401.35" at bounding box center [534, 462] width 110 height 36
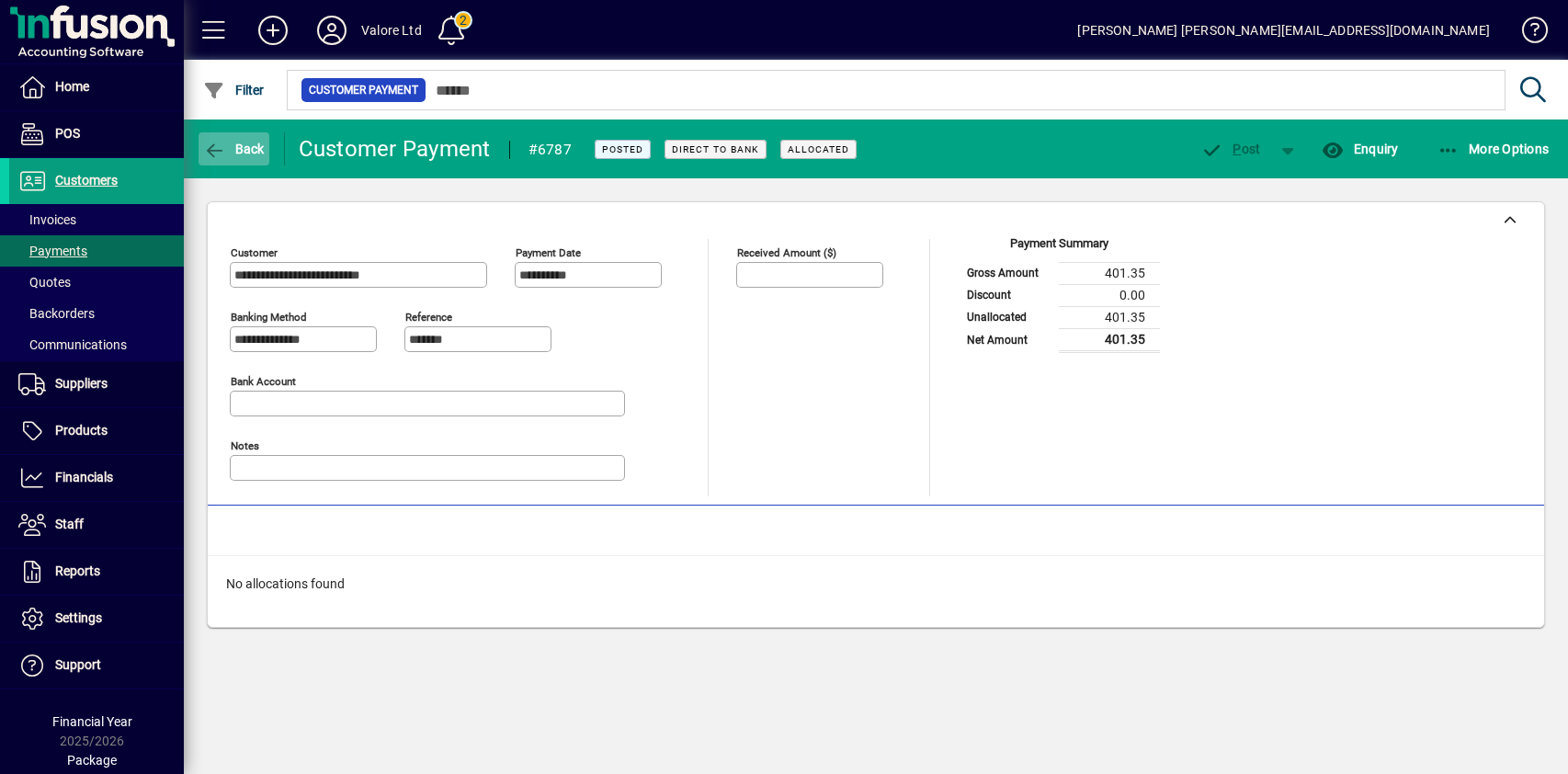
click at [232, 144] on span "Back" at bounding box center [234, 149] width 61 height 15
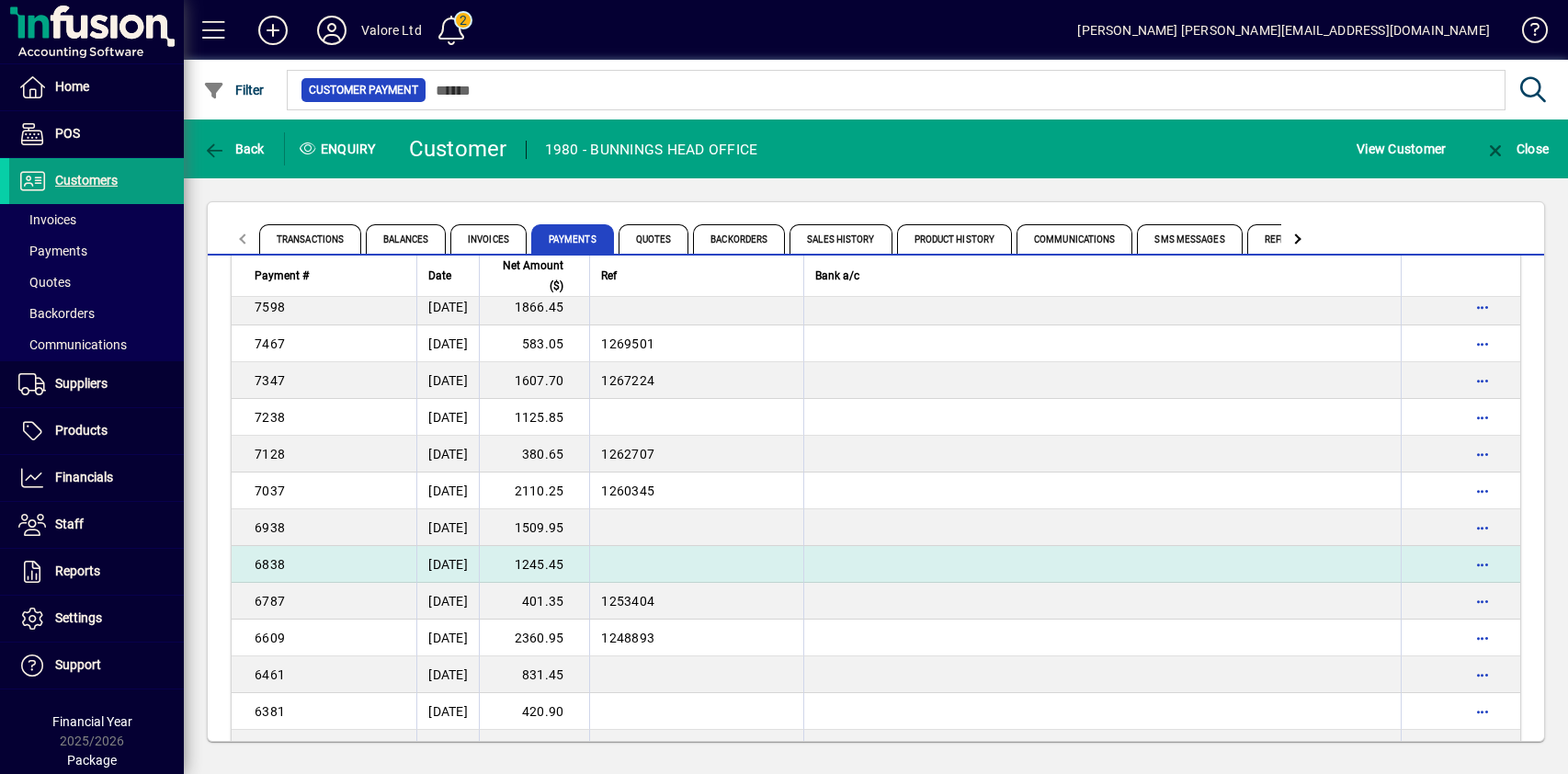
scroll to position [4440, 0]
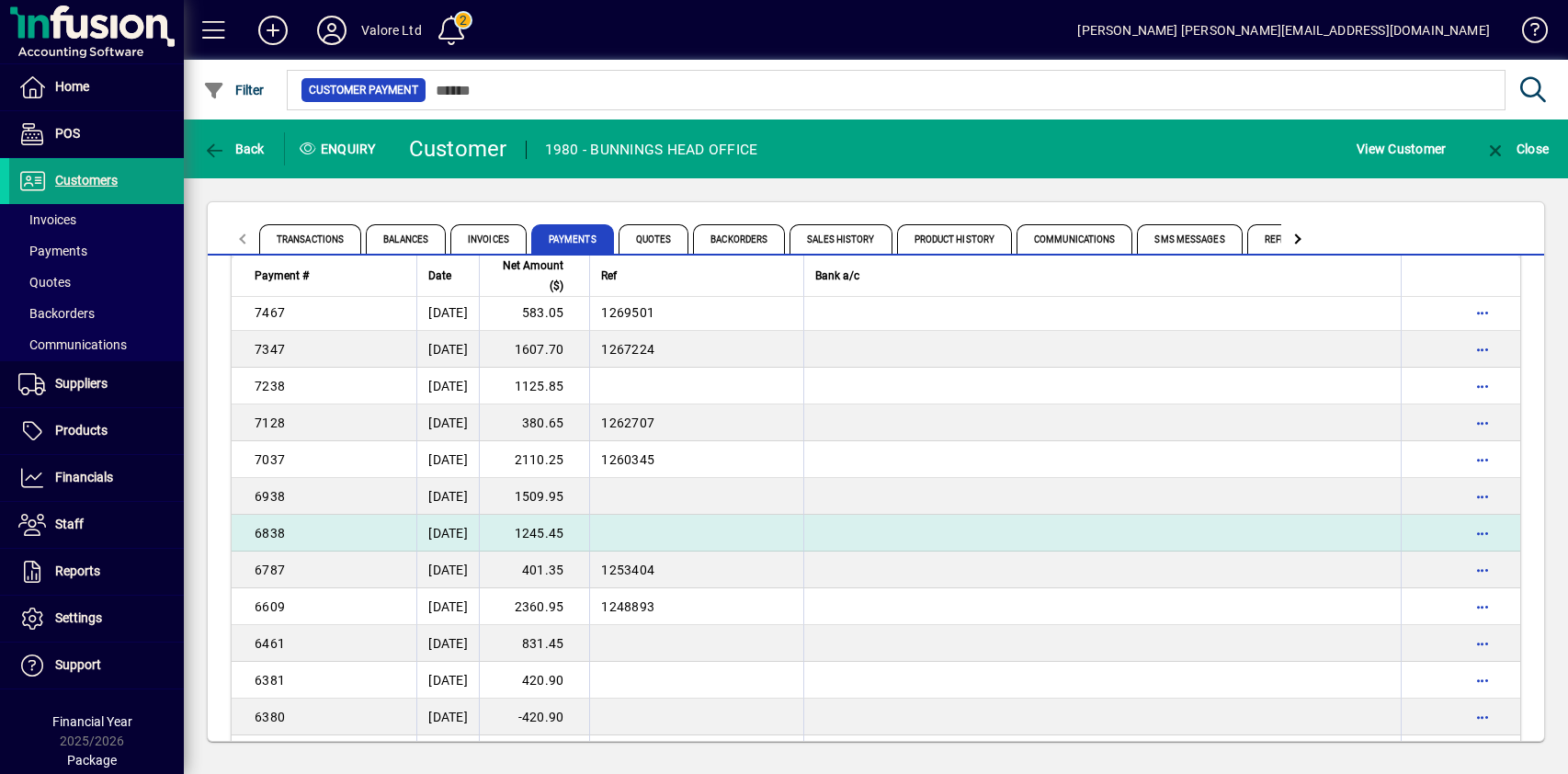
click at [568, 529] on td "1245.45" at bounding box center [534, 533] width 110 height 36
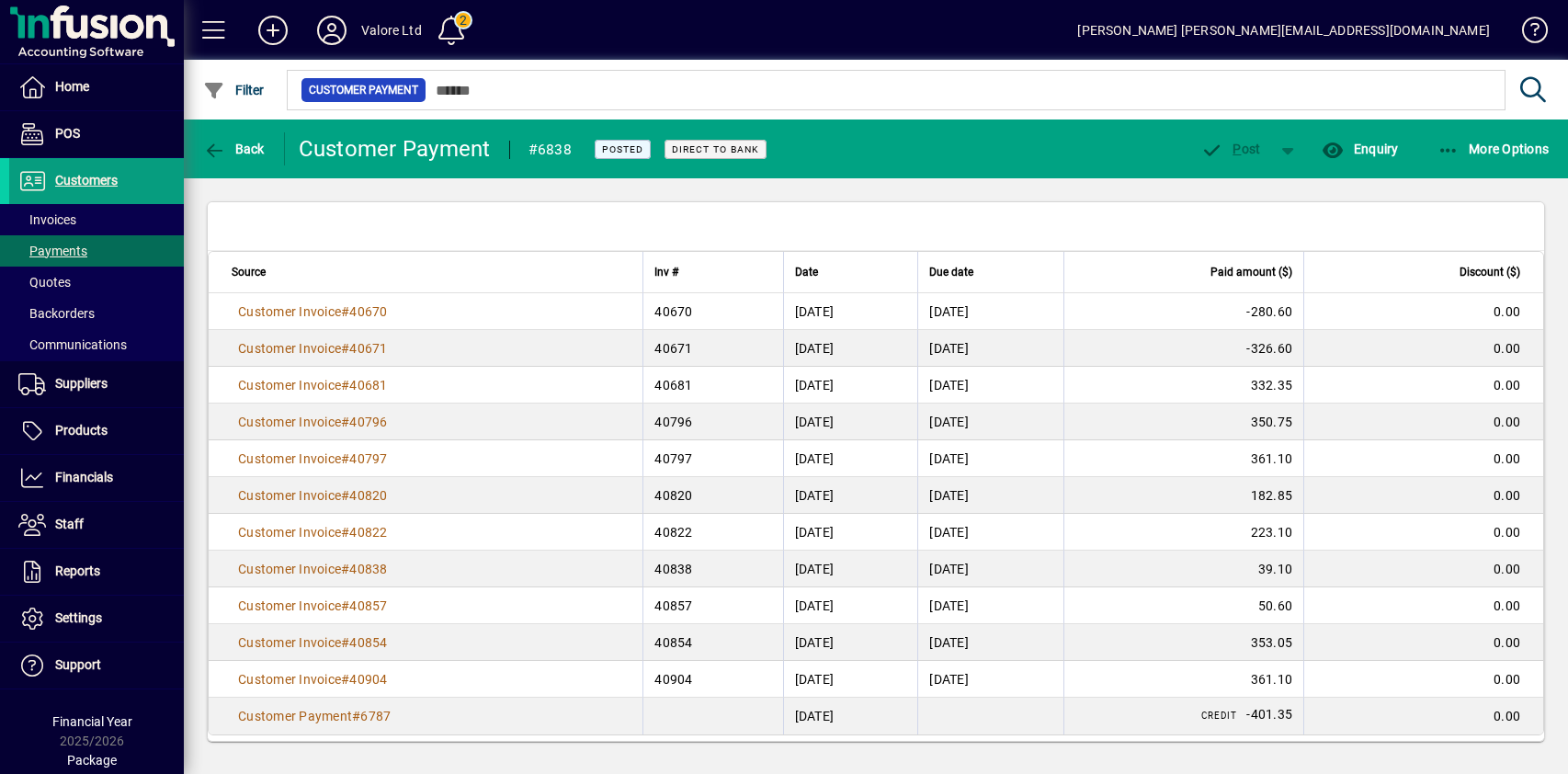
scroll to position [315, 0]
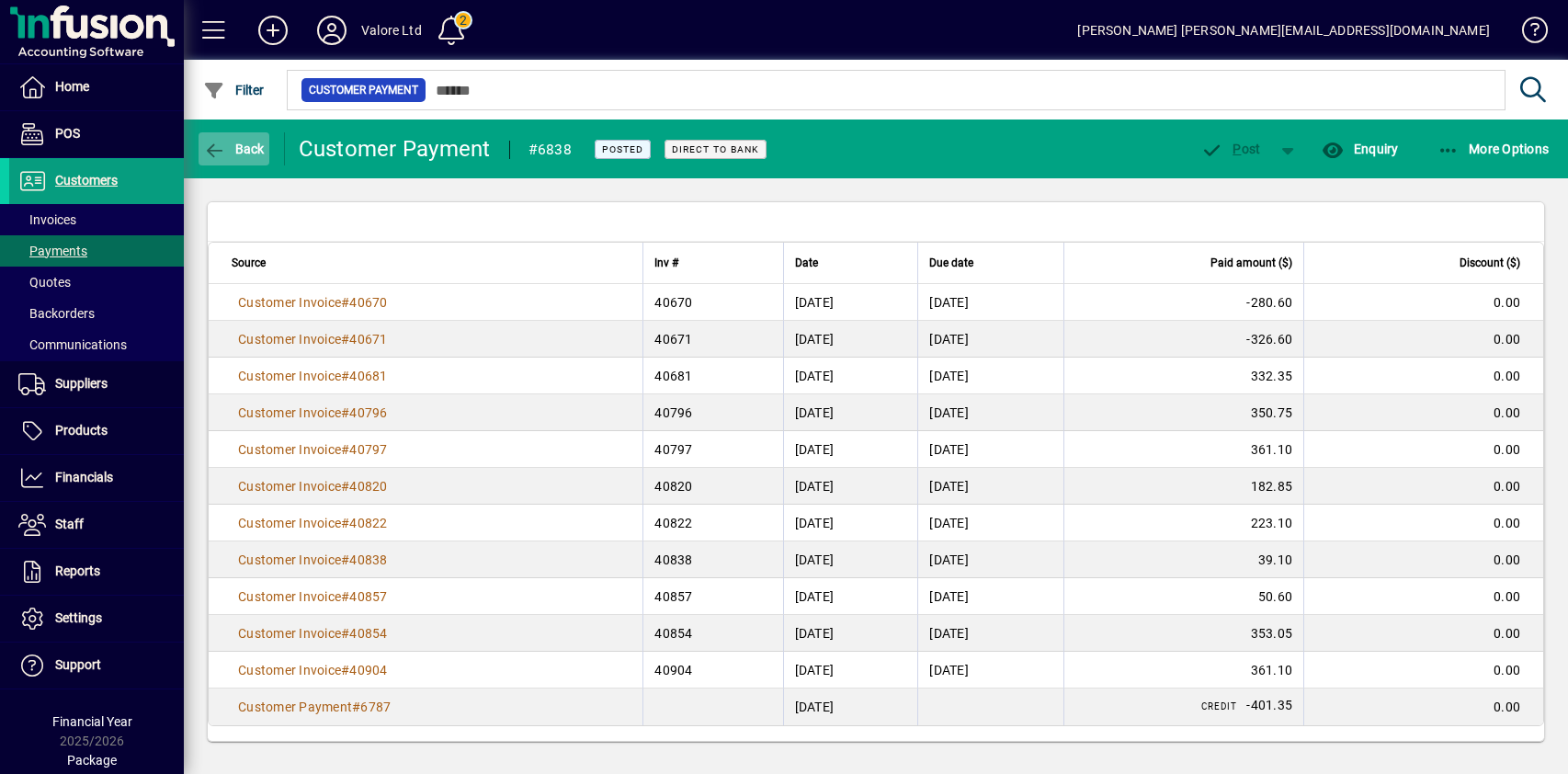
click at [228, 146] on span "Back" at bounding box center [234, 149] width 61 height 15
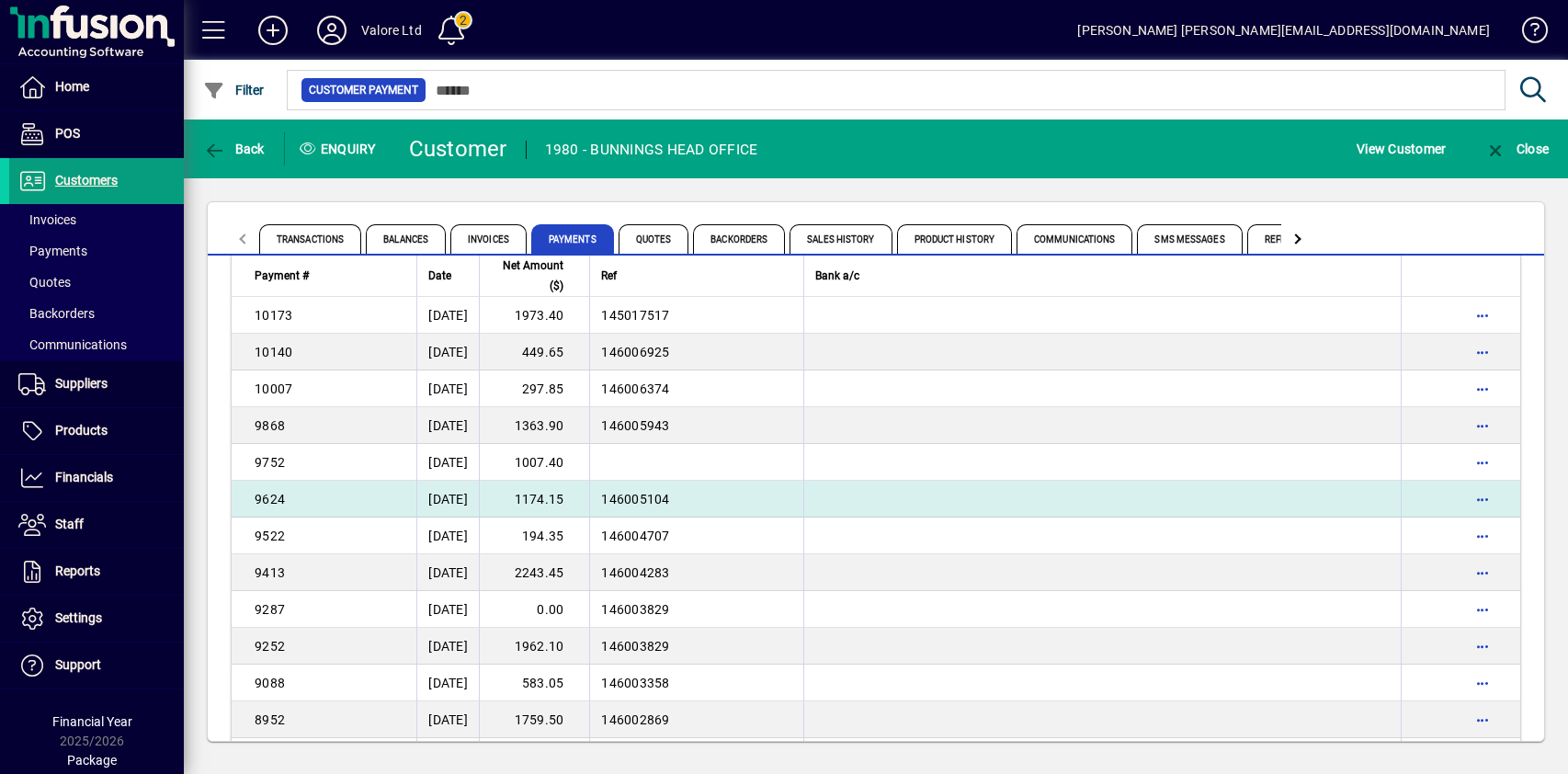
scroll to position [3462, 0]
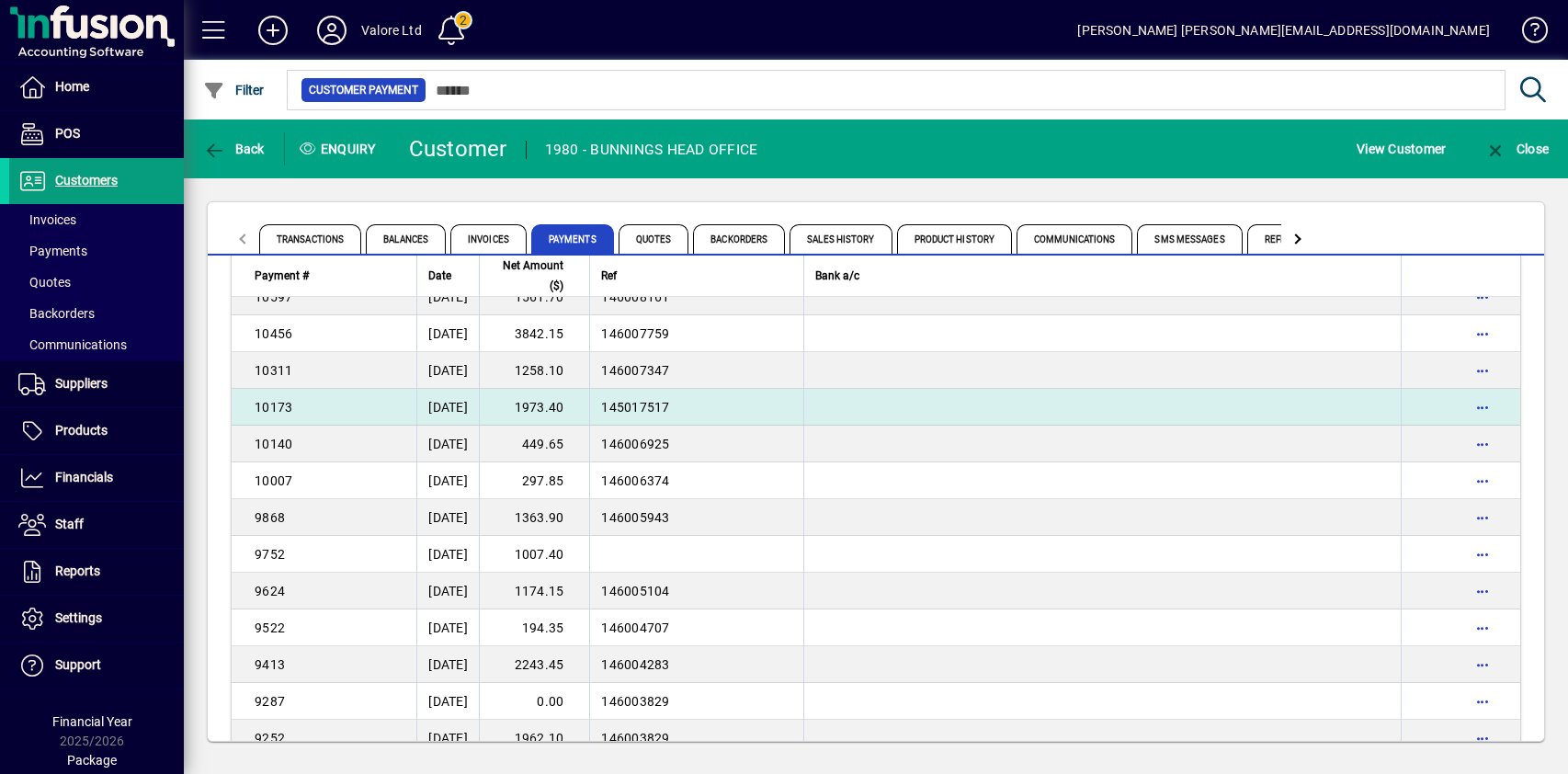
click at [561, 407] on td "1973.40" at bounding box center [534, 407] width 110 height 36
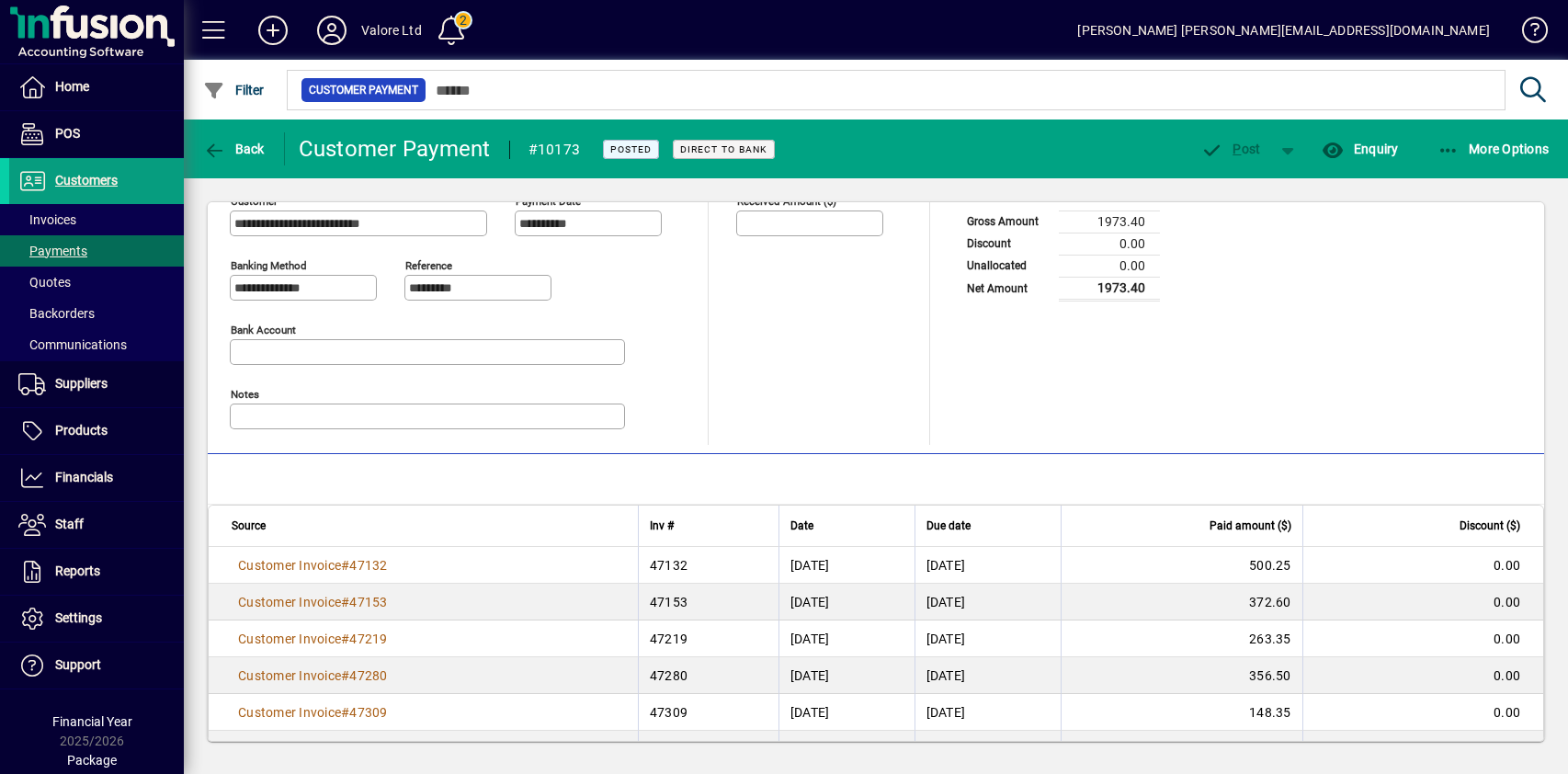
scroll to position [94, 0]
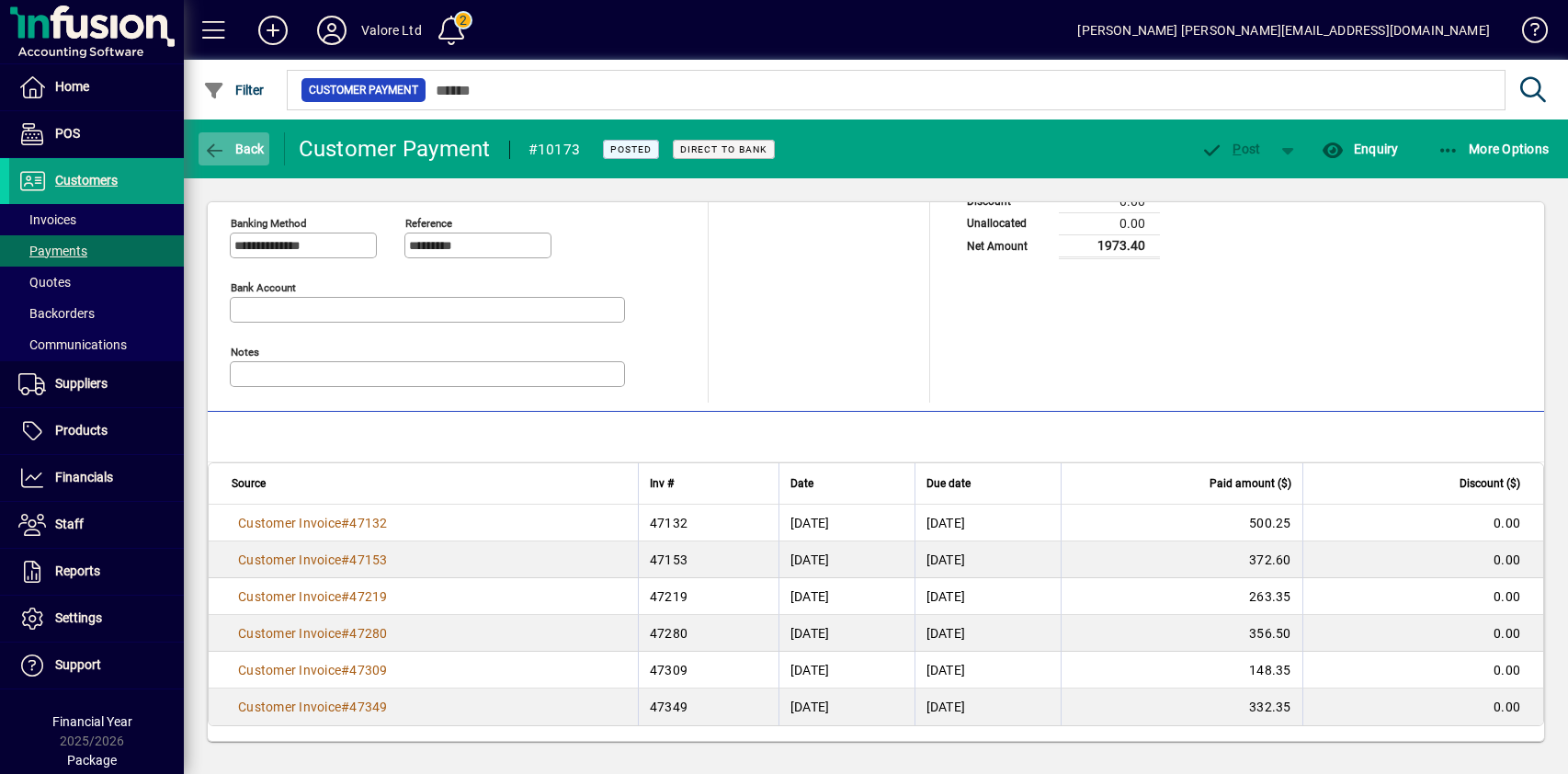
click at [227, 150] on span "Back" at bounding box center [234, 149] width 61 height 15
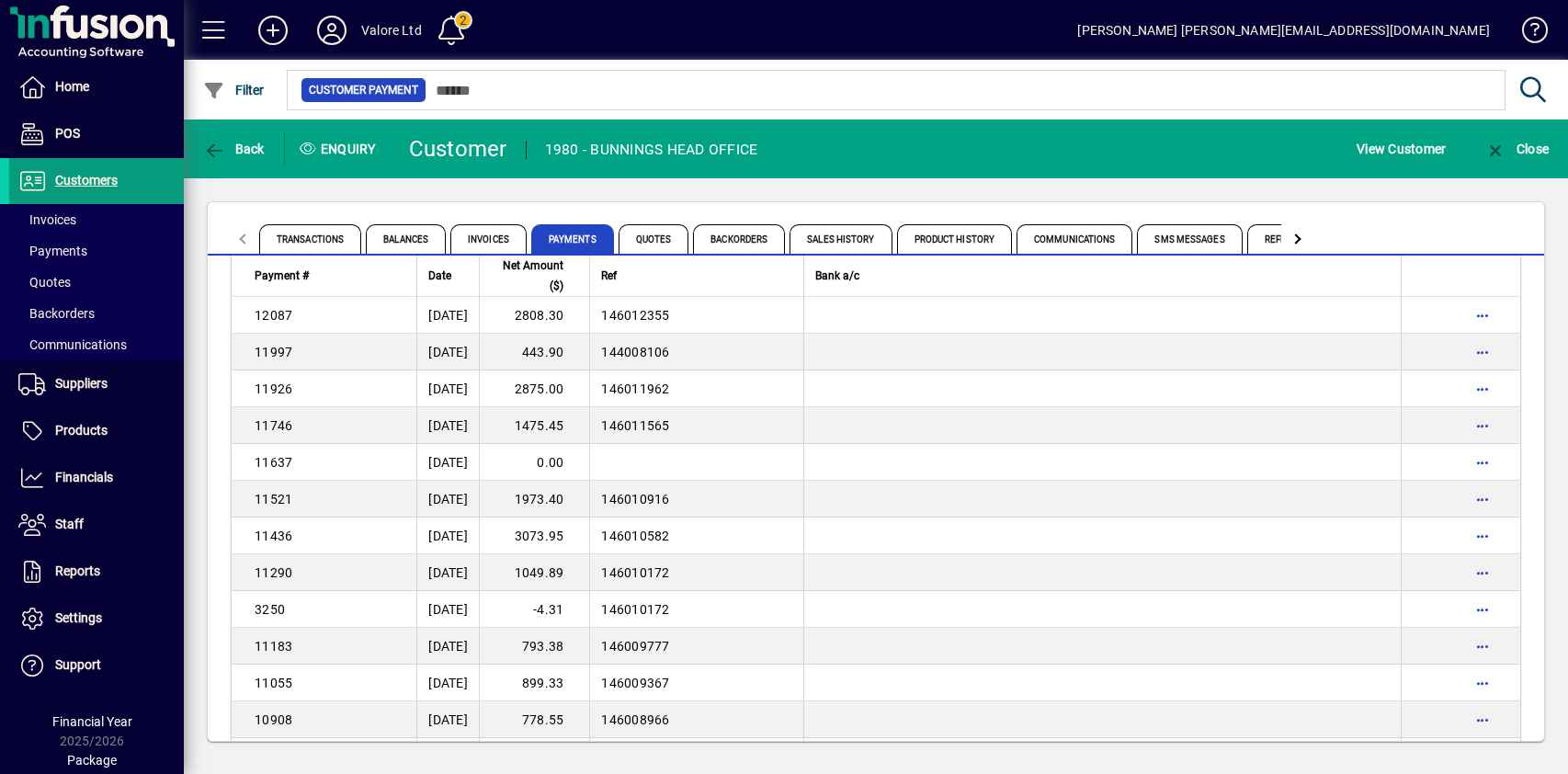
scroll to position [3371, 0]
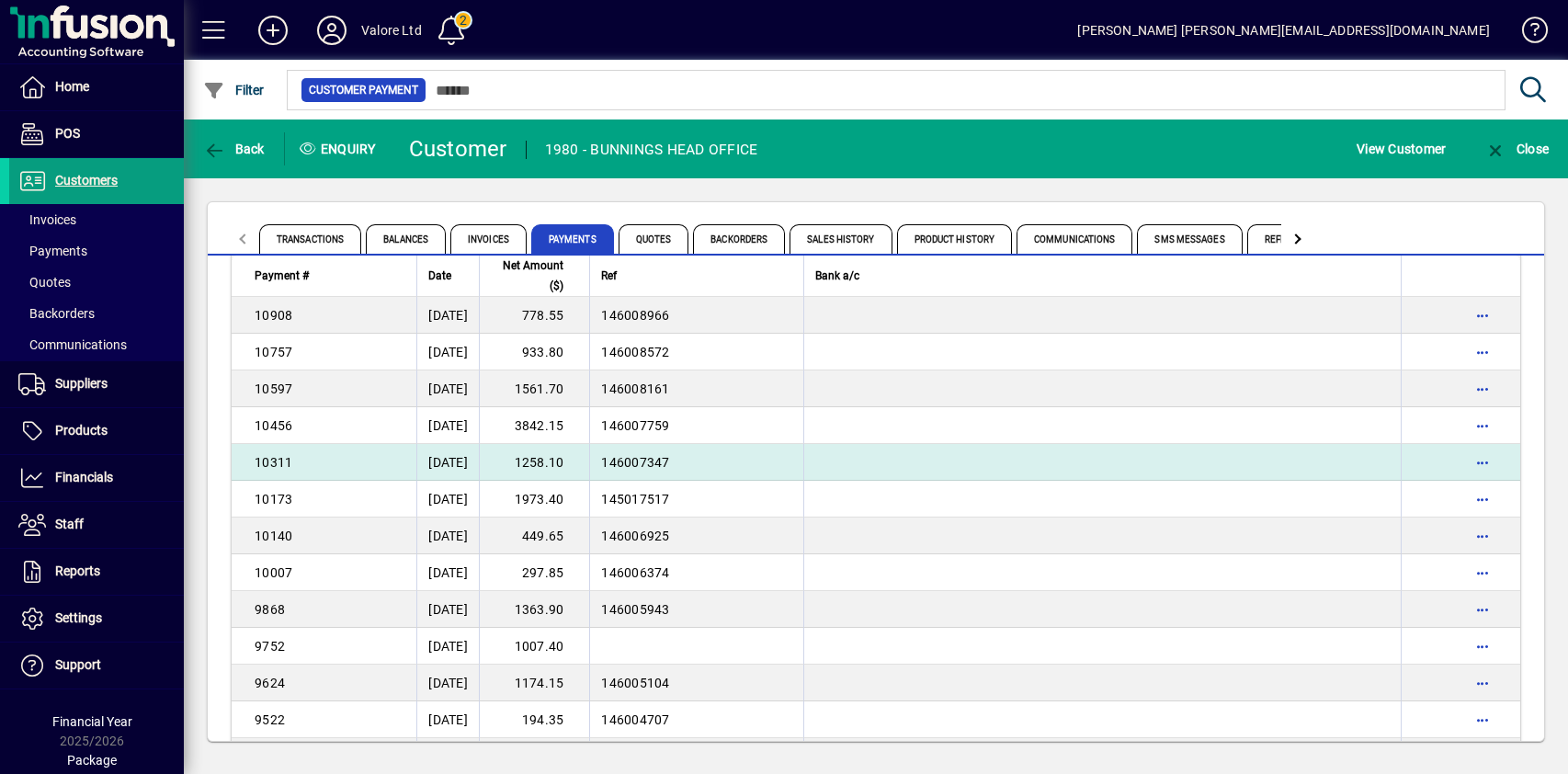
click at [585, 456] on td "1258.10" at bounding box center [534, 462] width 110 height 36
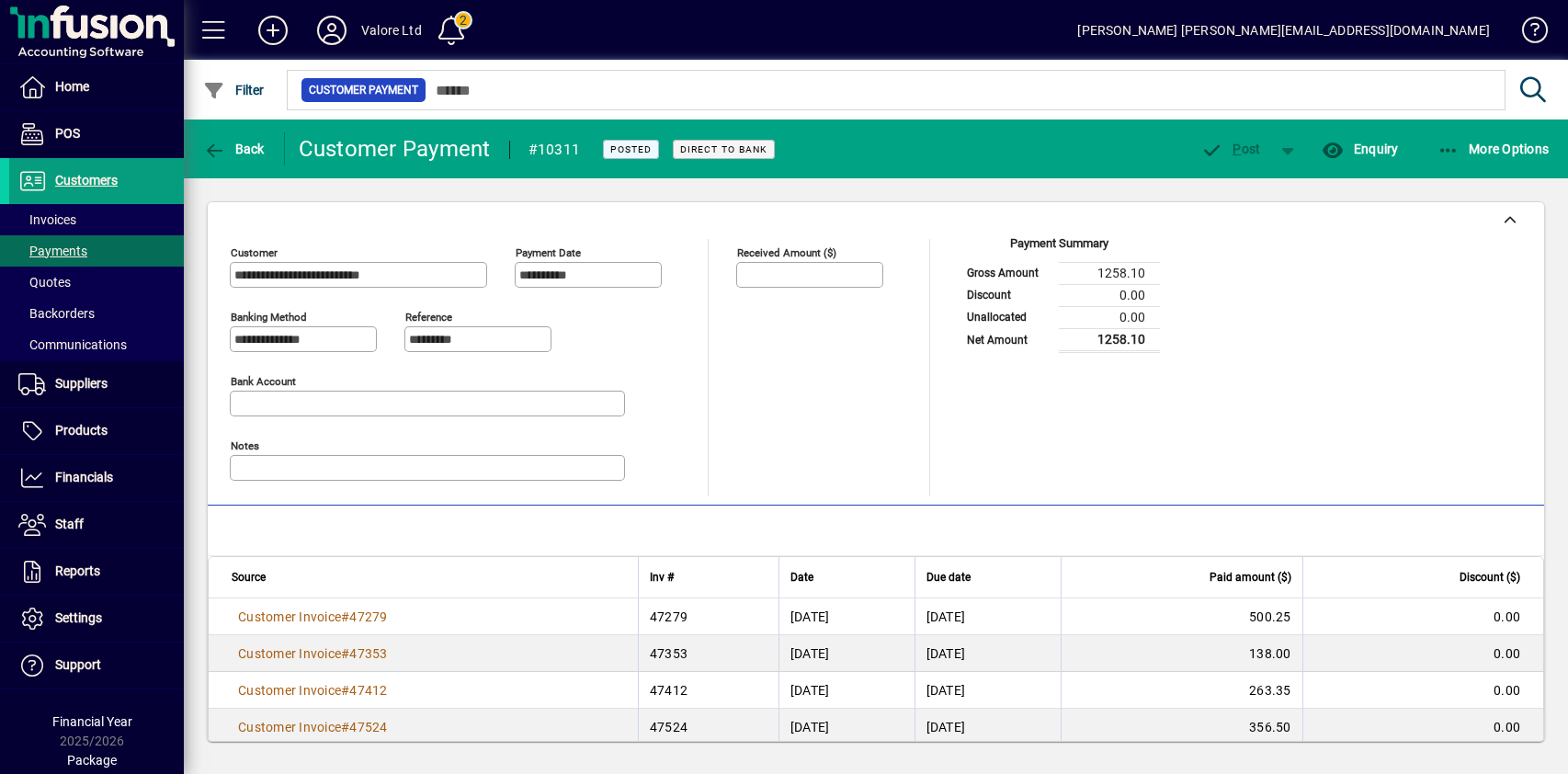
scroll to position [20, 0]
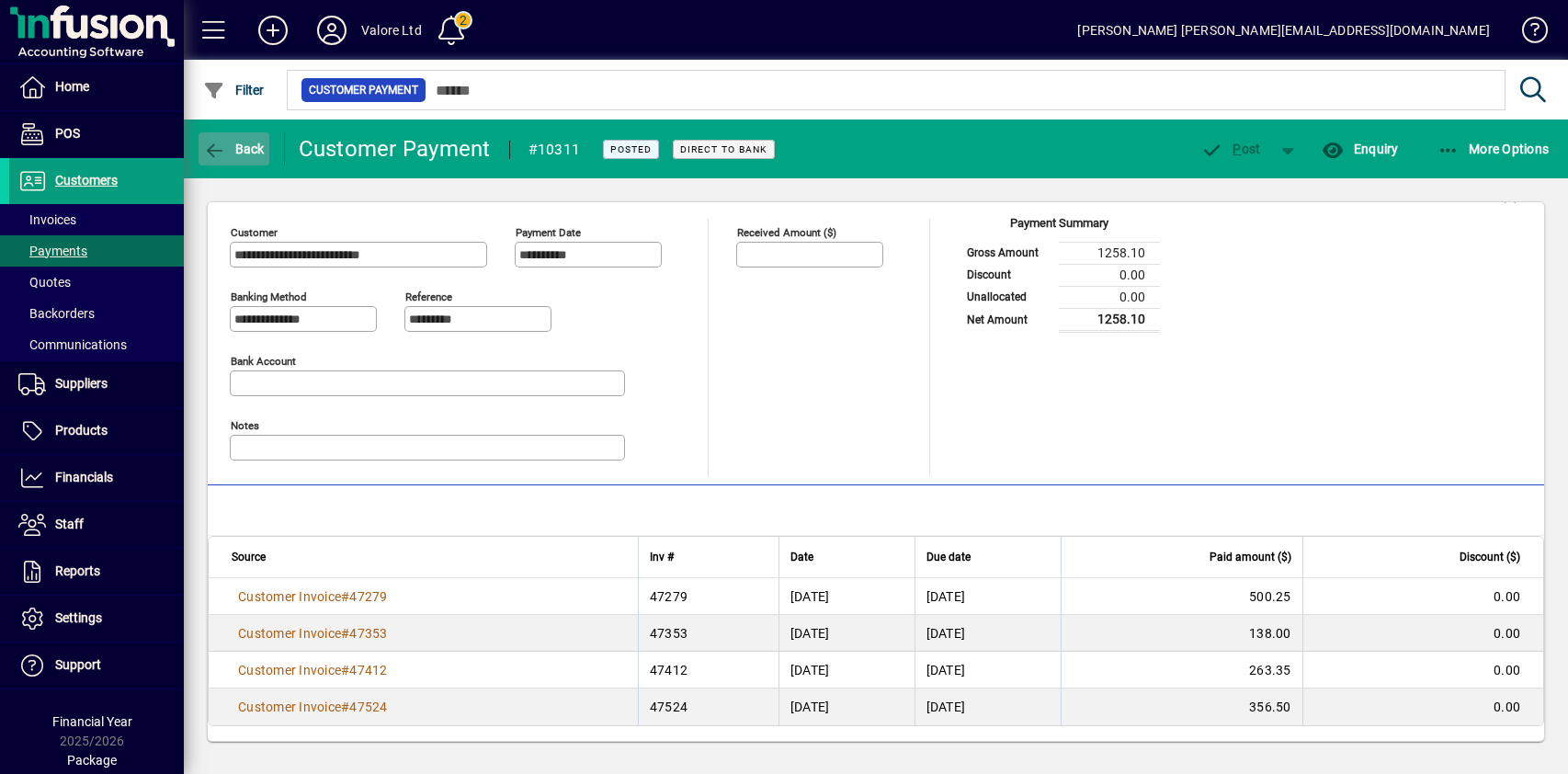
click at [237, 144] on span "Back" at bounding box center [234, 149] width 61 height 15
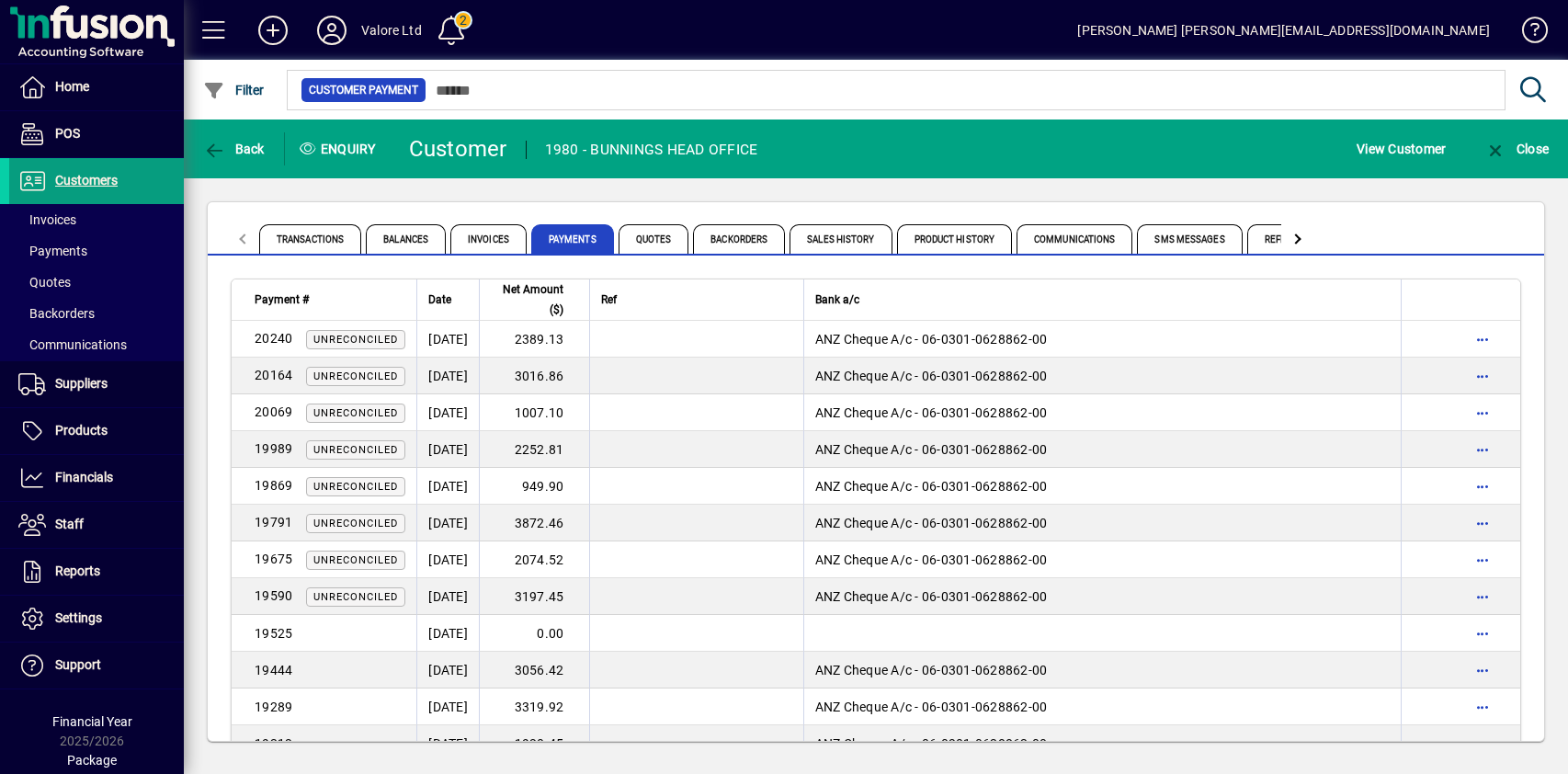
scroll to position [3334, 0]
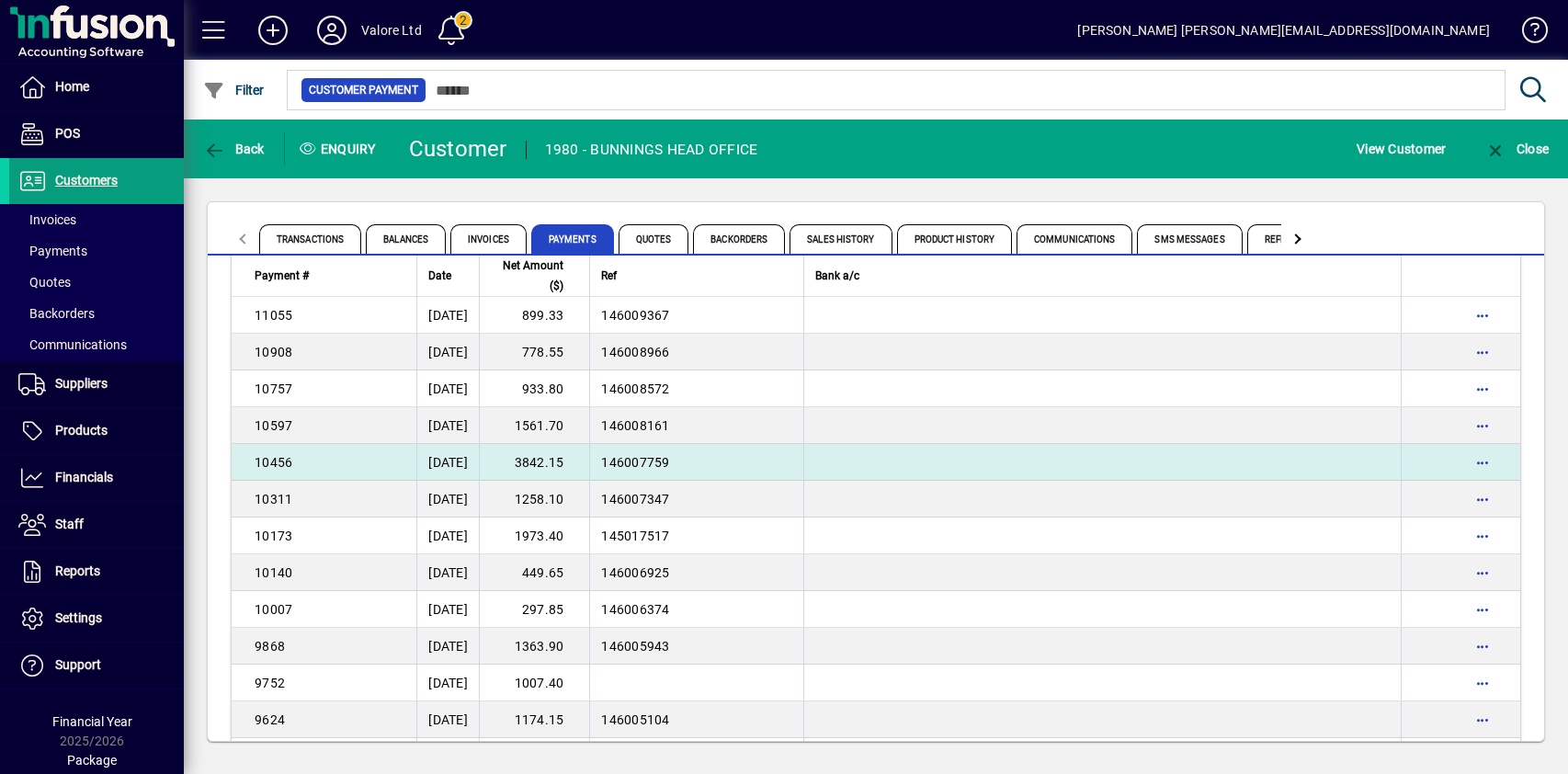
click at [564, 460] on td "3842.15" at bounding box center [534, 462] width 110 height 36
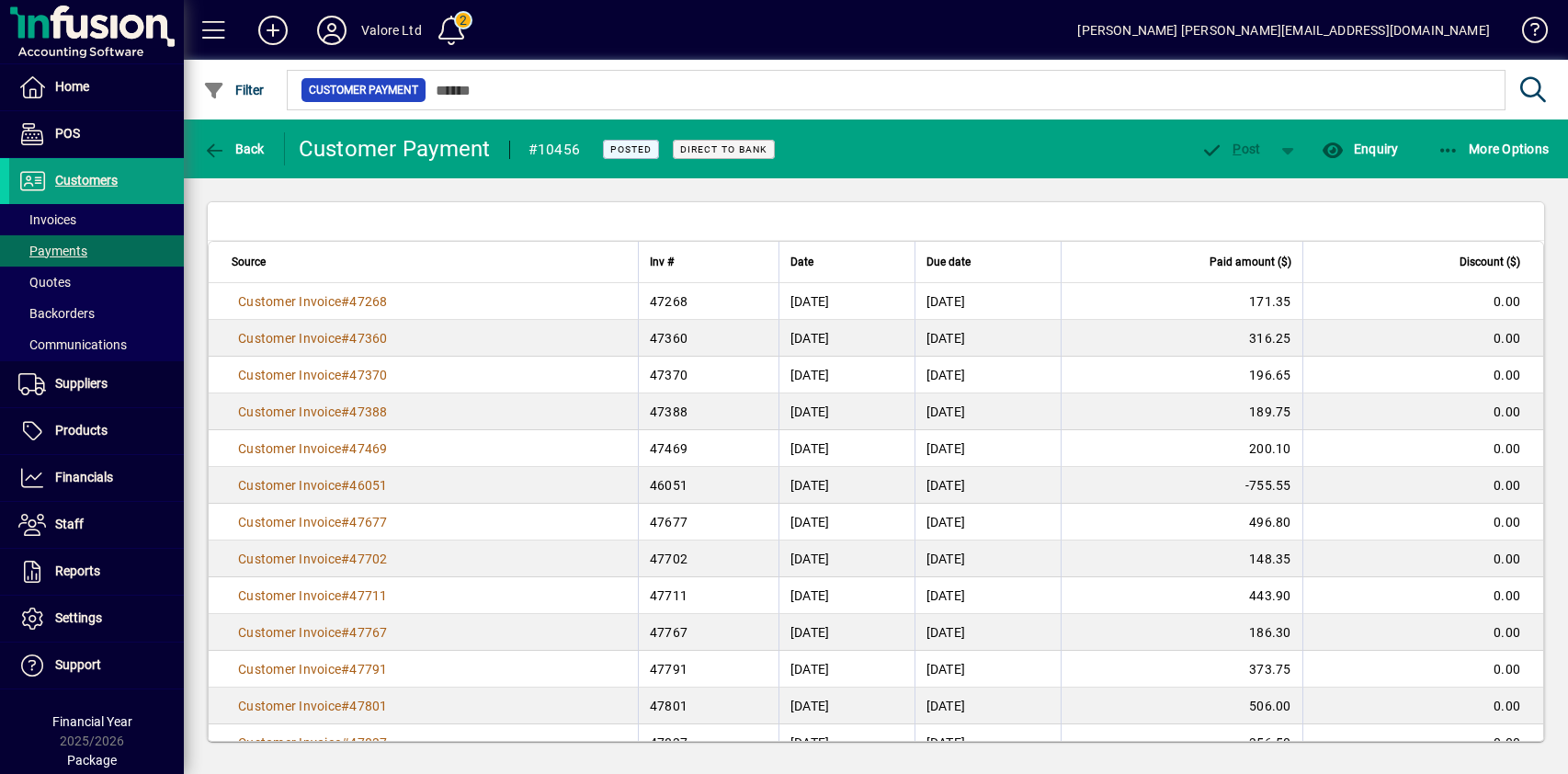
scroll to position [308, 0]
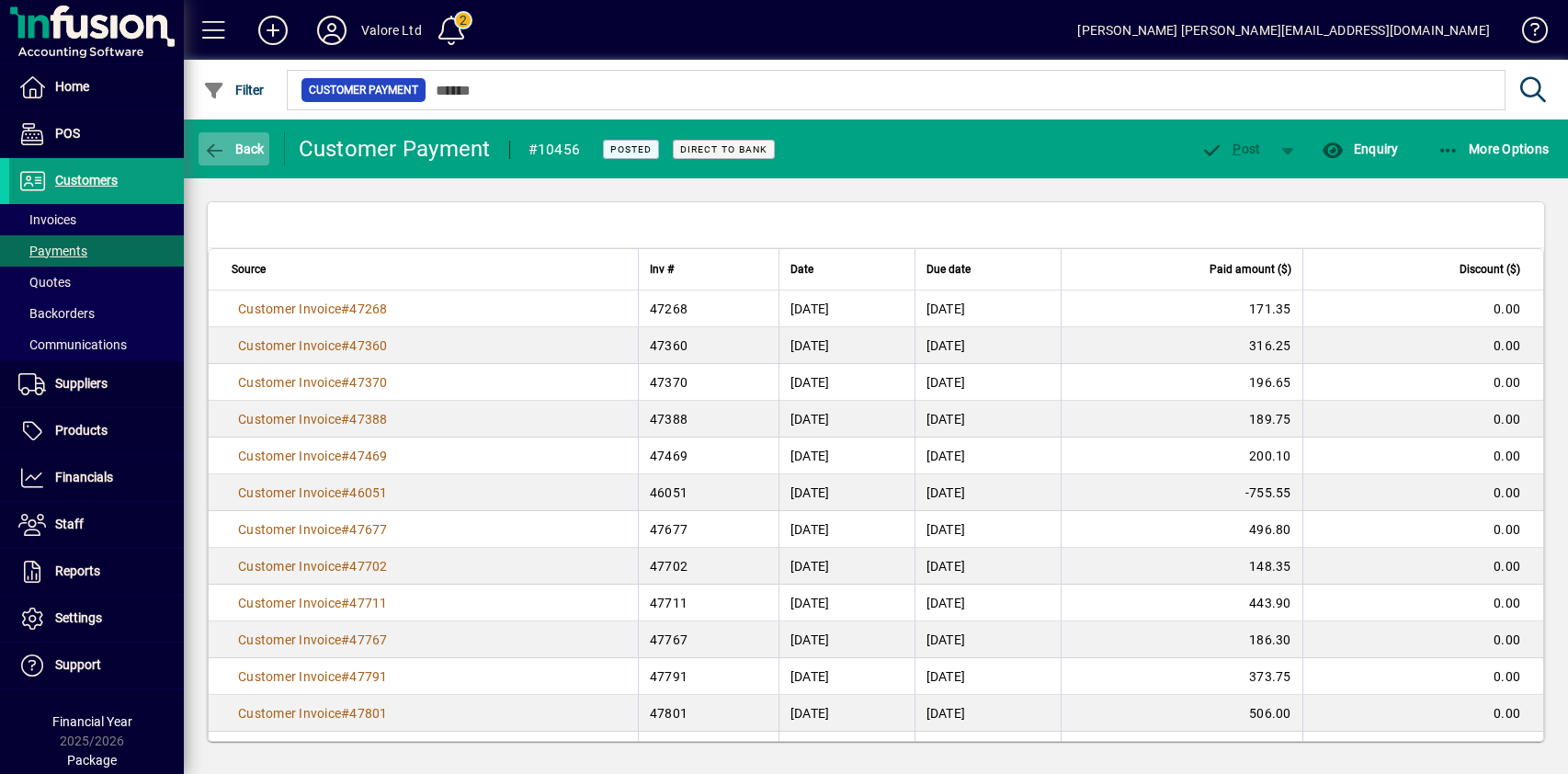
click at [246, 150] on span "Back" at bounding box center [234, 149] width 61 height 15
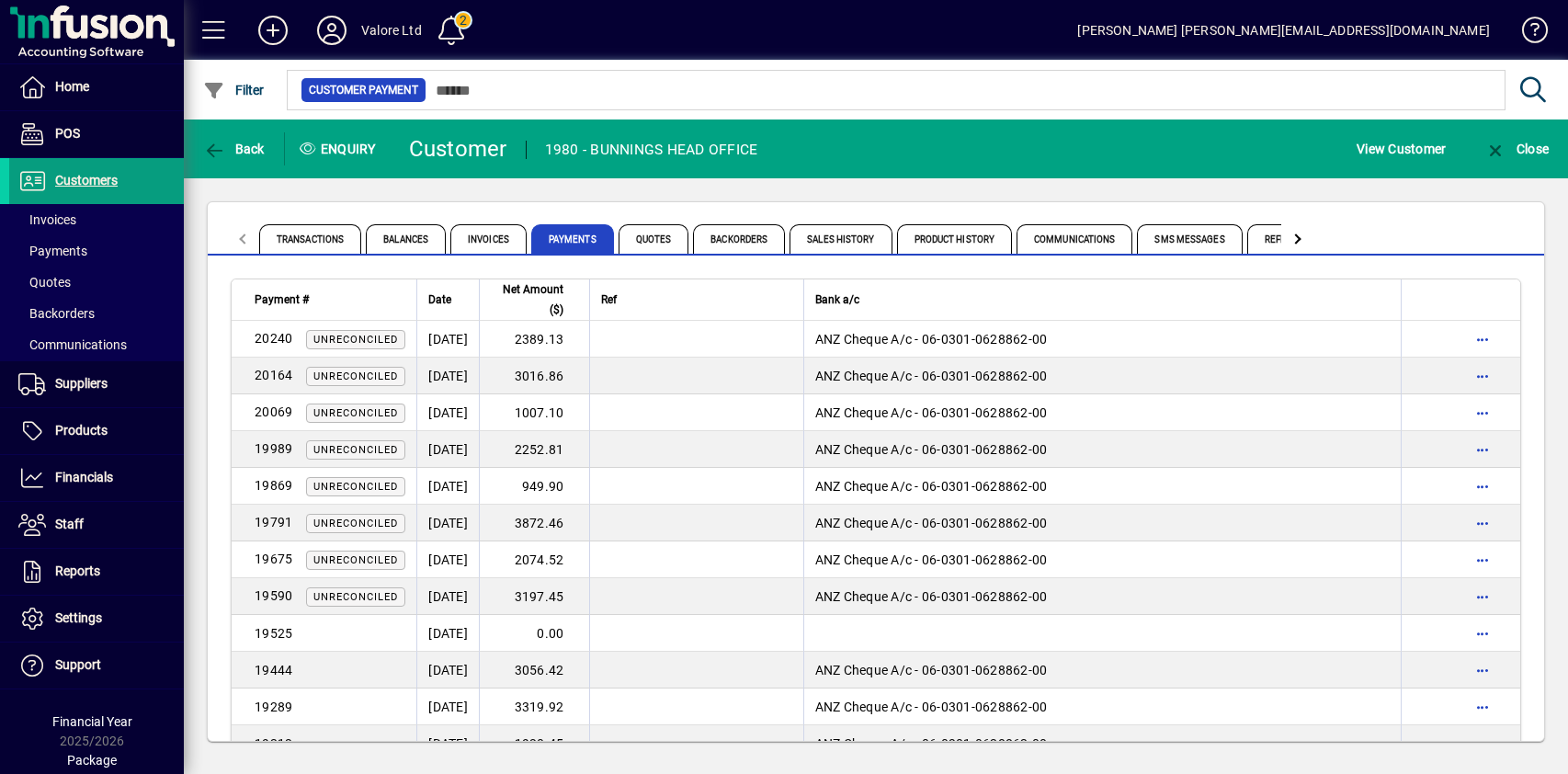
click at [817, 188] on div "Transactions Balances Invoices Payments Quotes Backorders Sales History Product…" at bounding box center [875, 471] width 1385 height 587
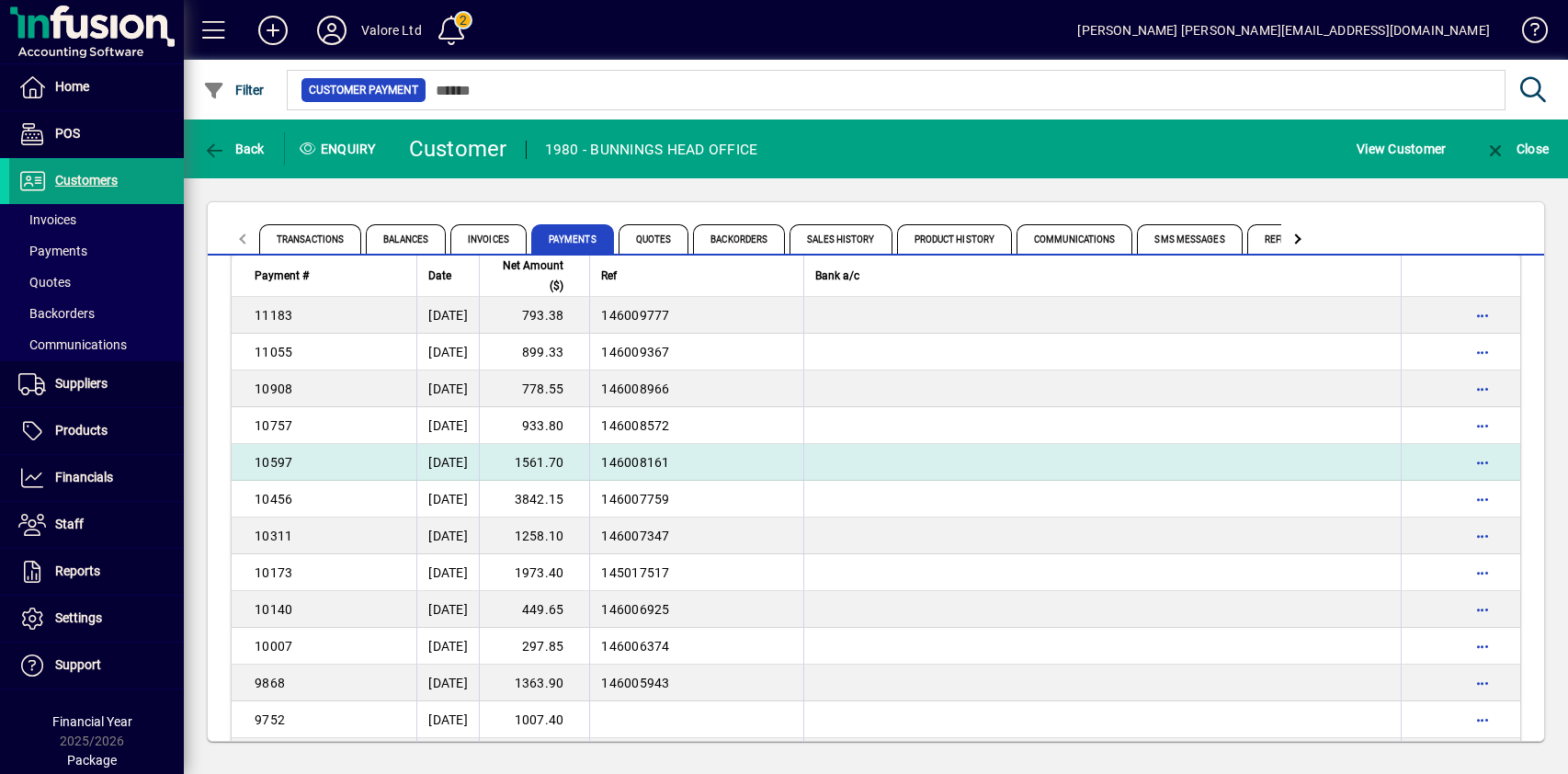
click at [575, 455] on td "1561.70" at bounding box center [534, 462] width 110 height 36
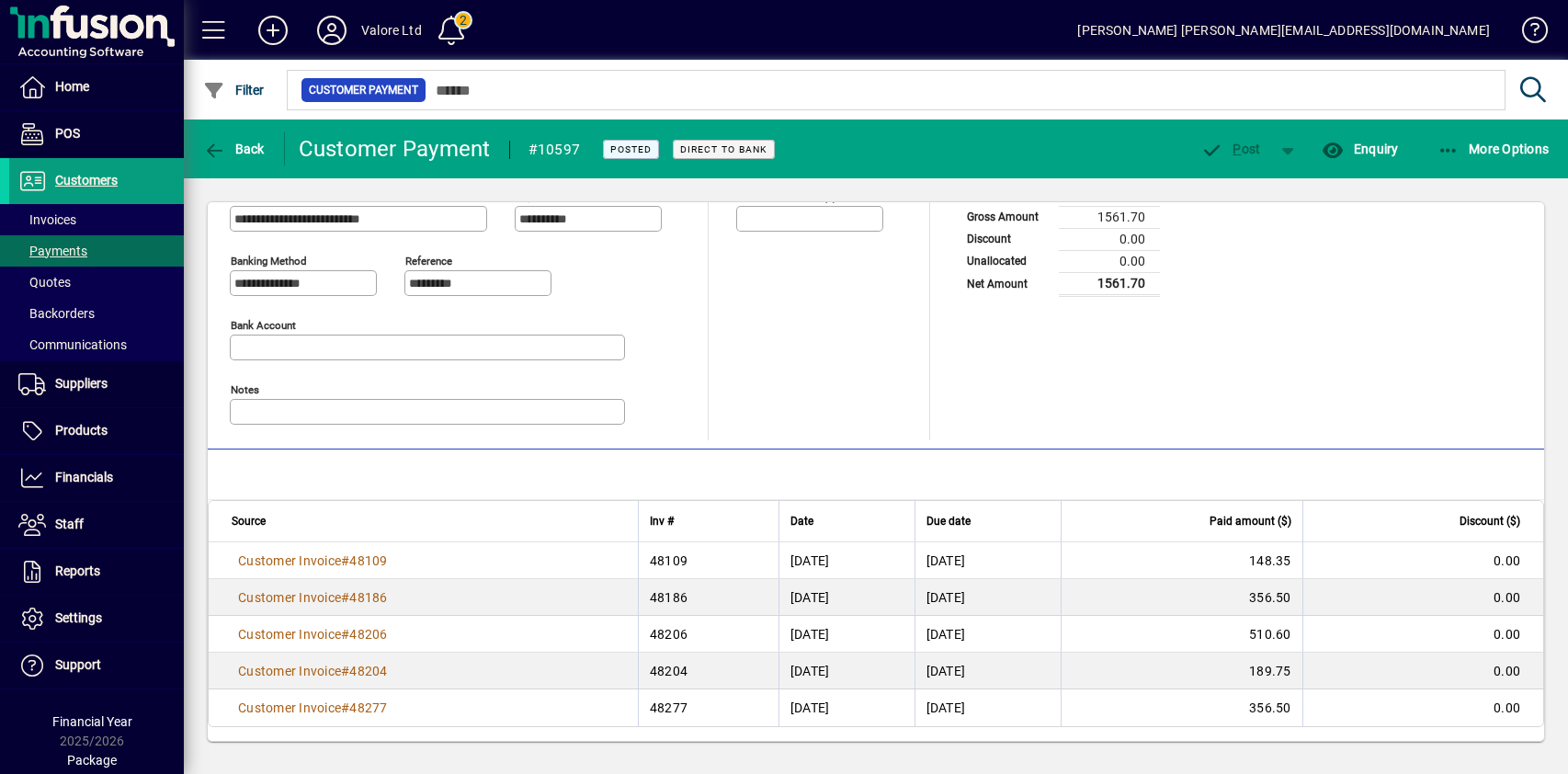
scroll to position [57, 0]
click at [223, 142] on icon "button" at bounding box center [214, 151] width 23 height 19
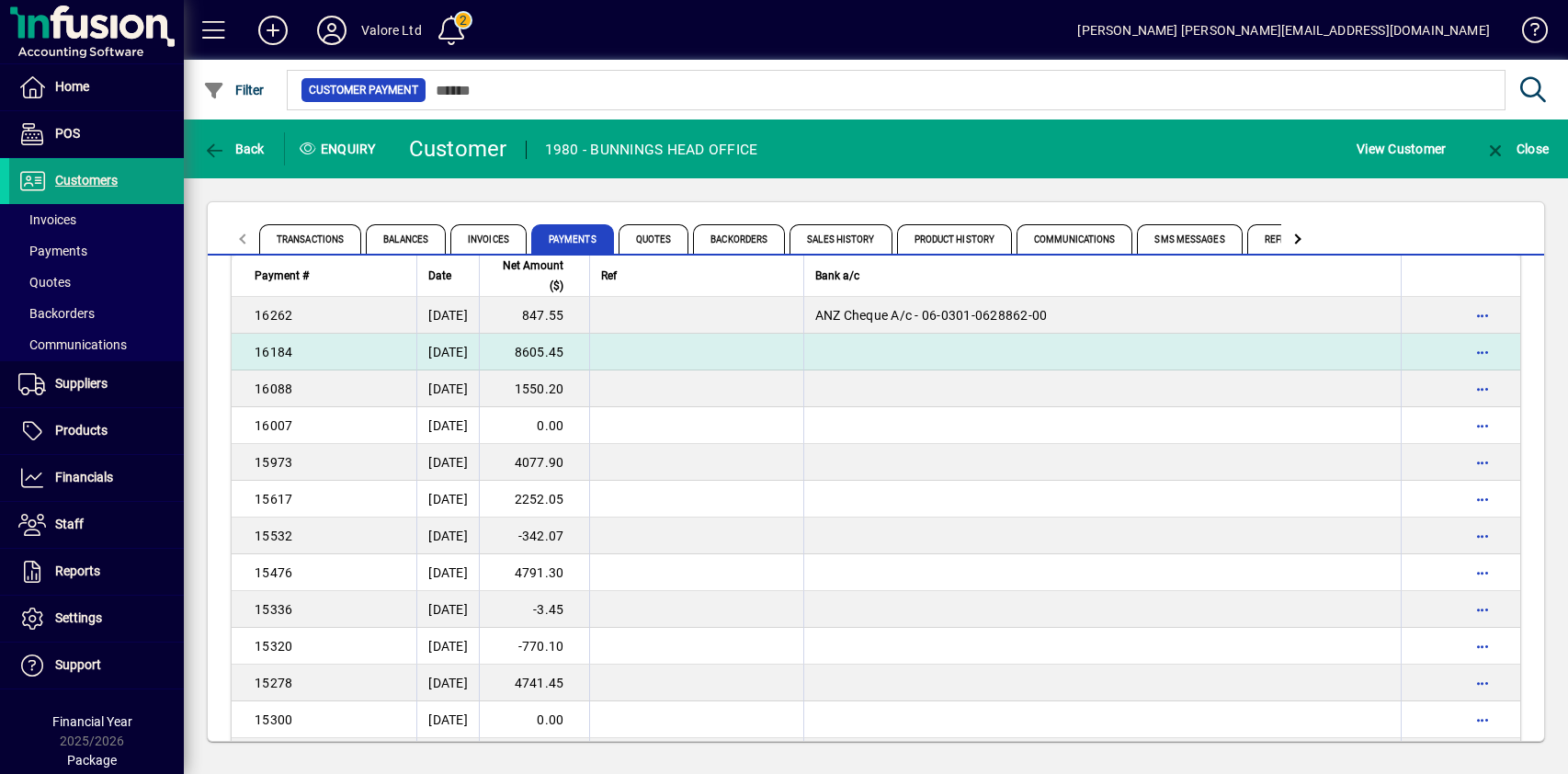
scroll to position [3260, 0]
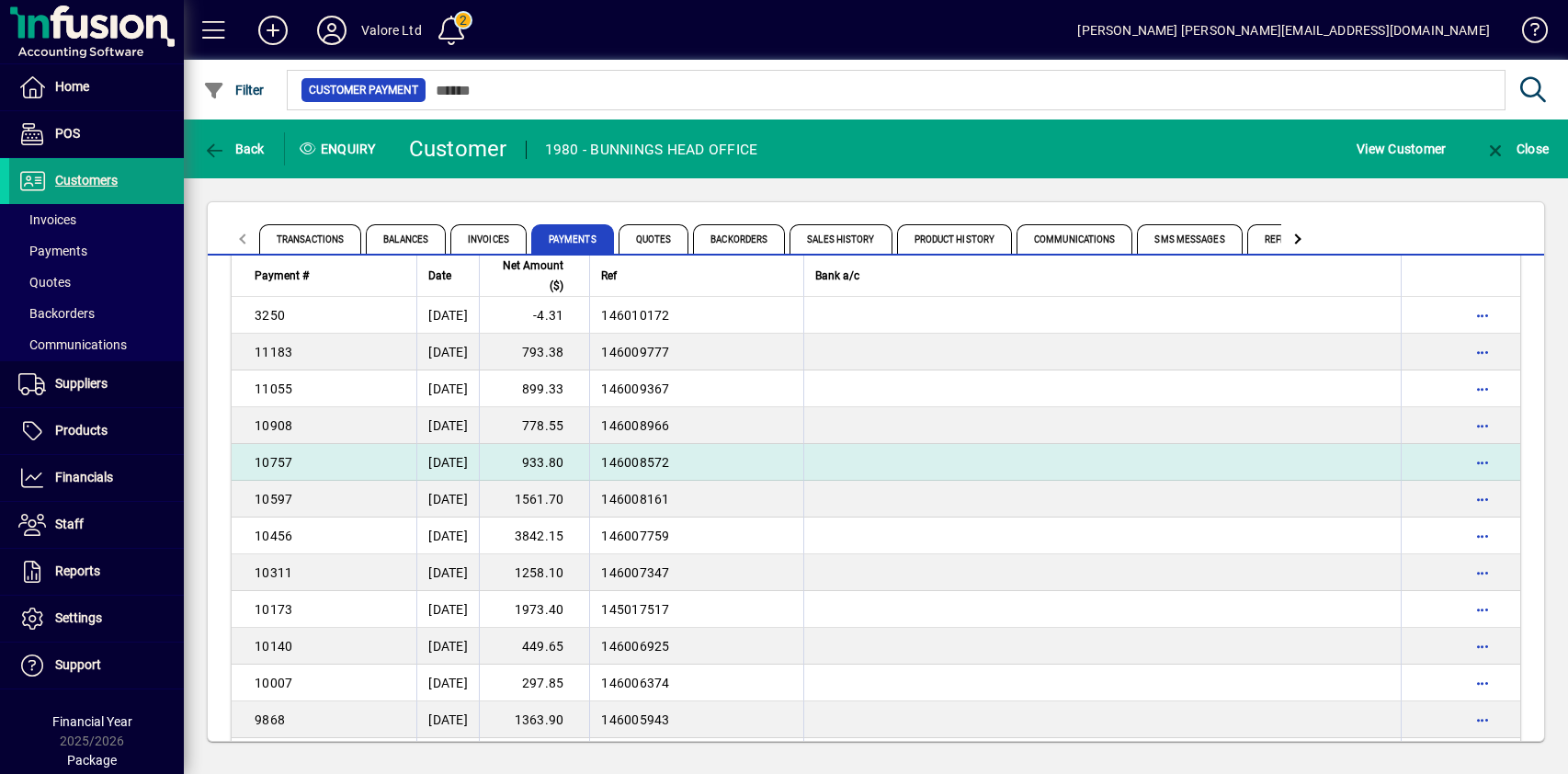
click at [583, 455] on td "933.80" at bounding box center [534, 462] width 110 height 36
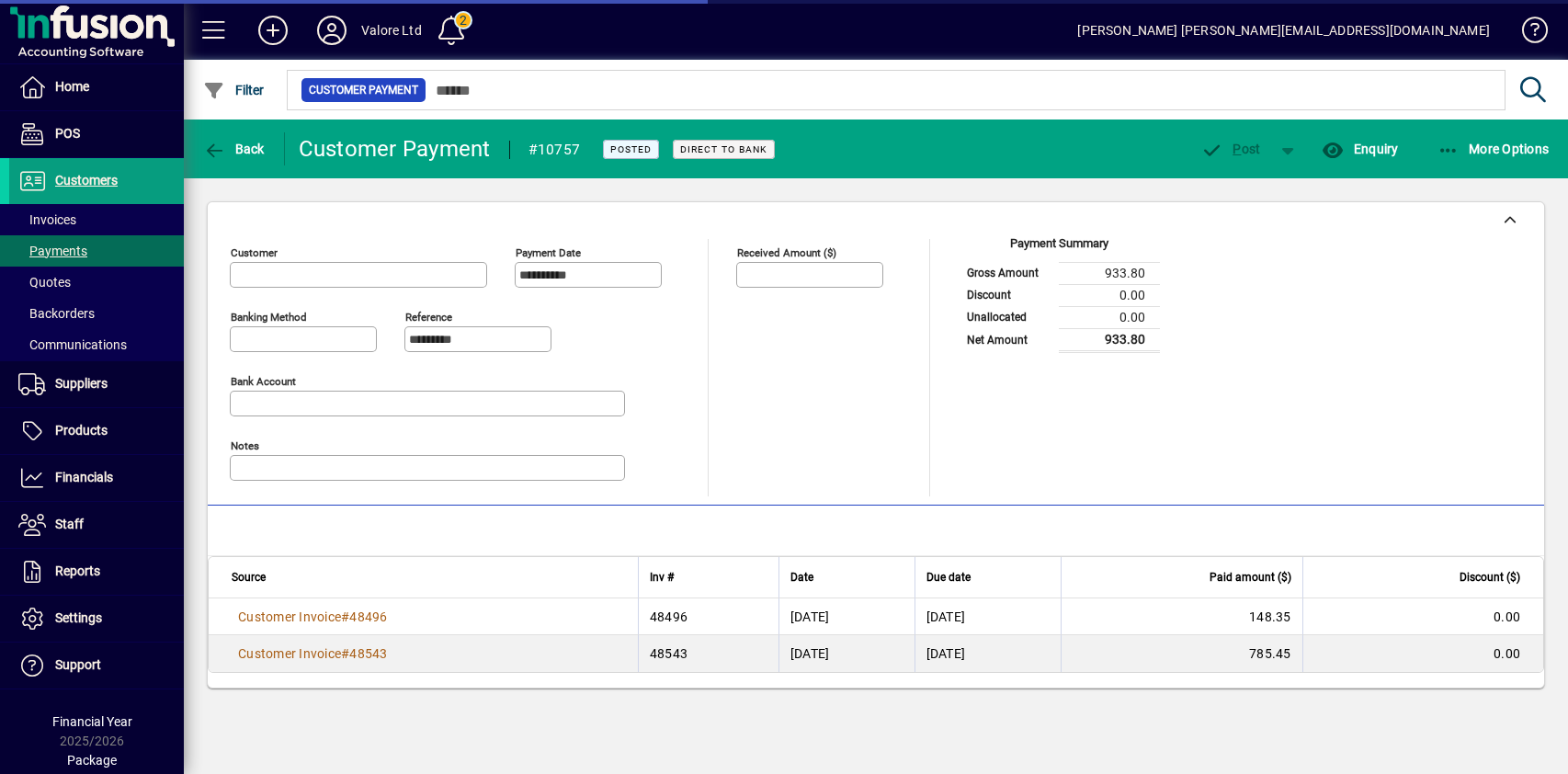
type input "**********"
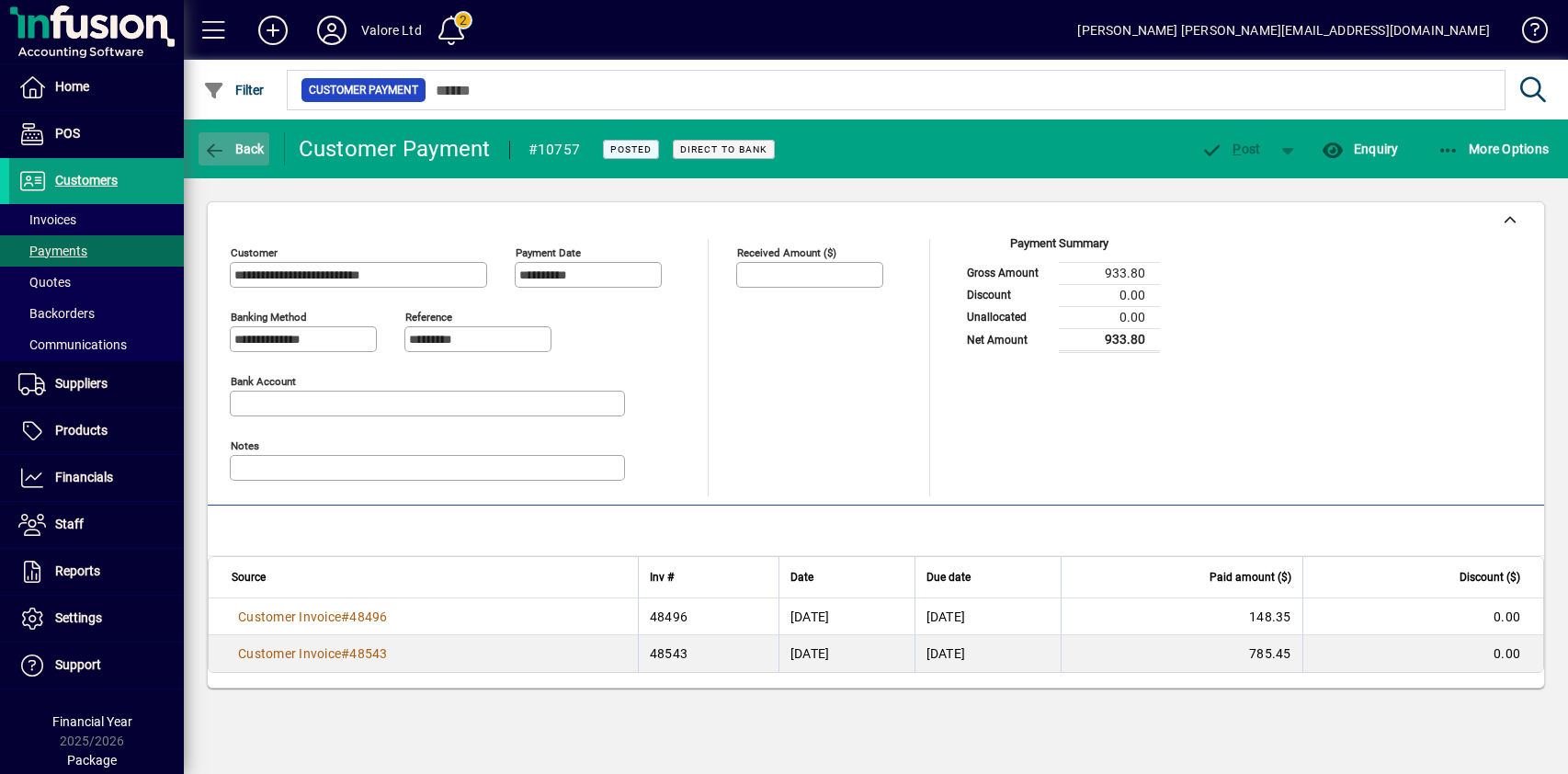
click at [246, 147] on span "Back" at bounding box center [234, 149] width 61 height 15
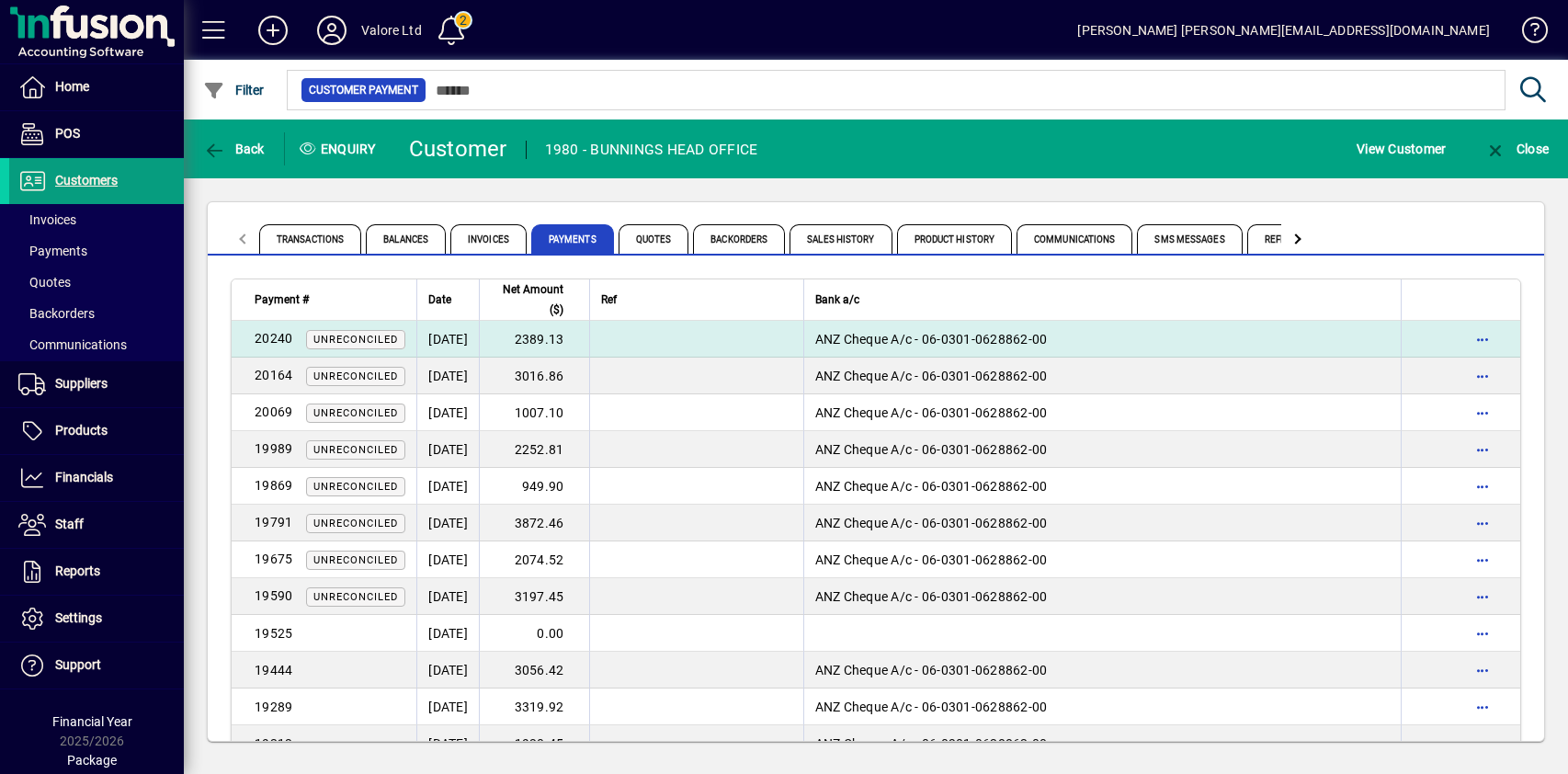
scroll to position [3224, 0]
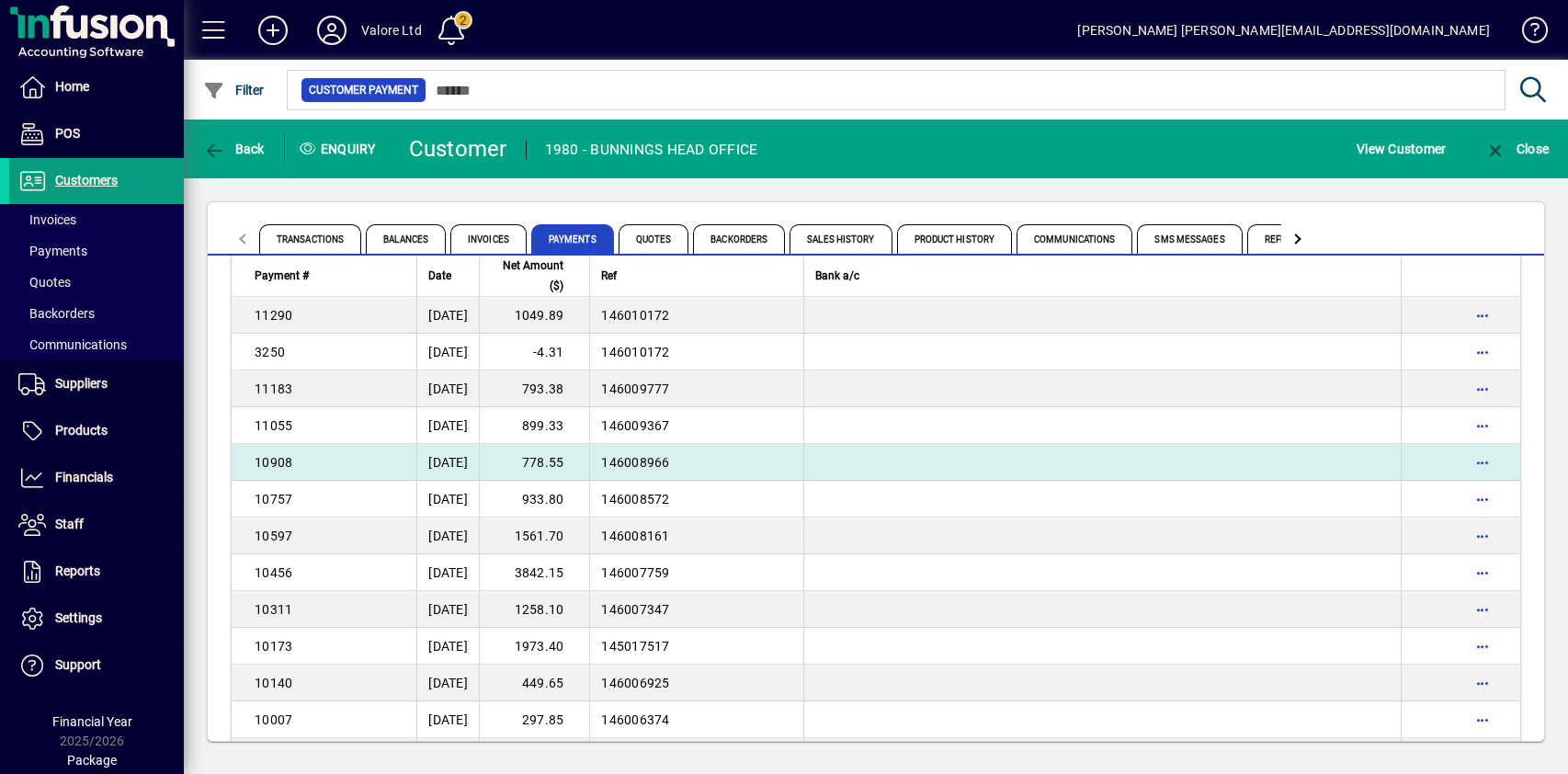
click at [575, 462] on td "778.55" at bounding box center [534, 462] width 110 height 36
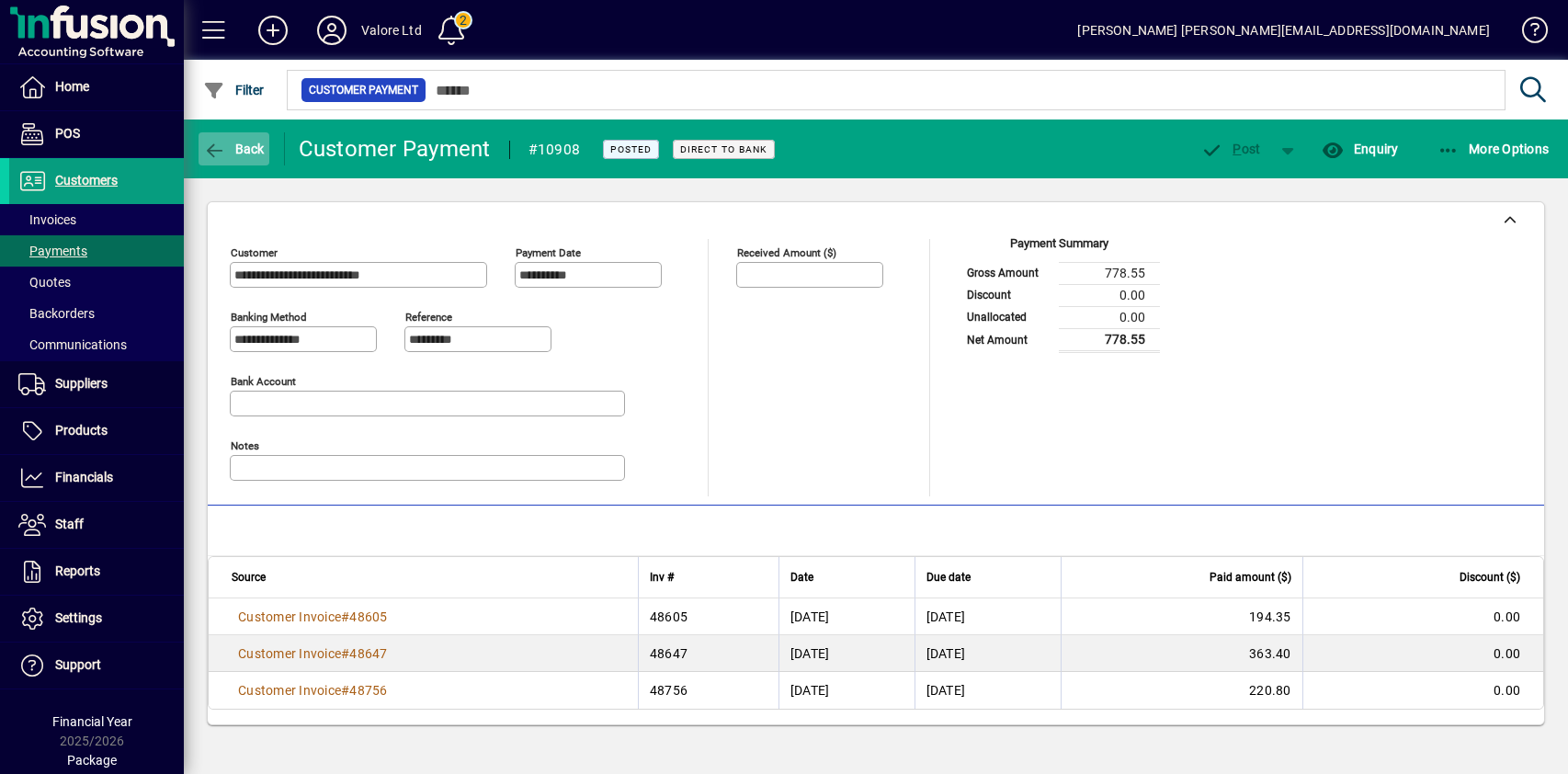
click at [252, 152] on span "Back" at bounding box center [234, 149] width 61 height 15
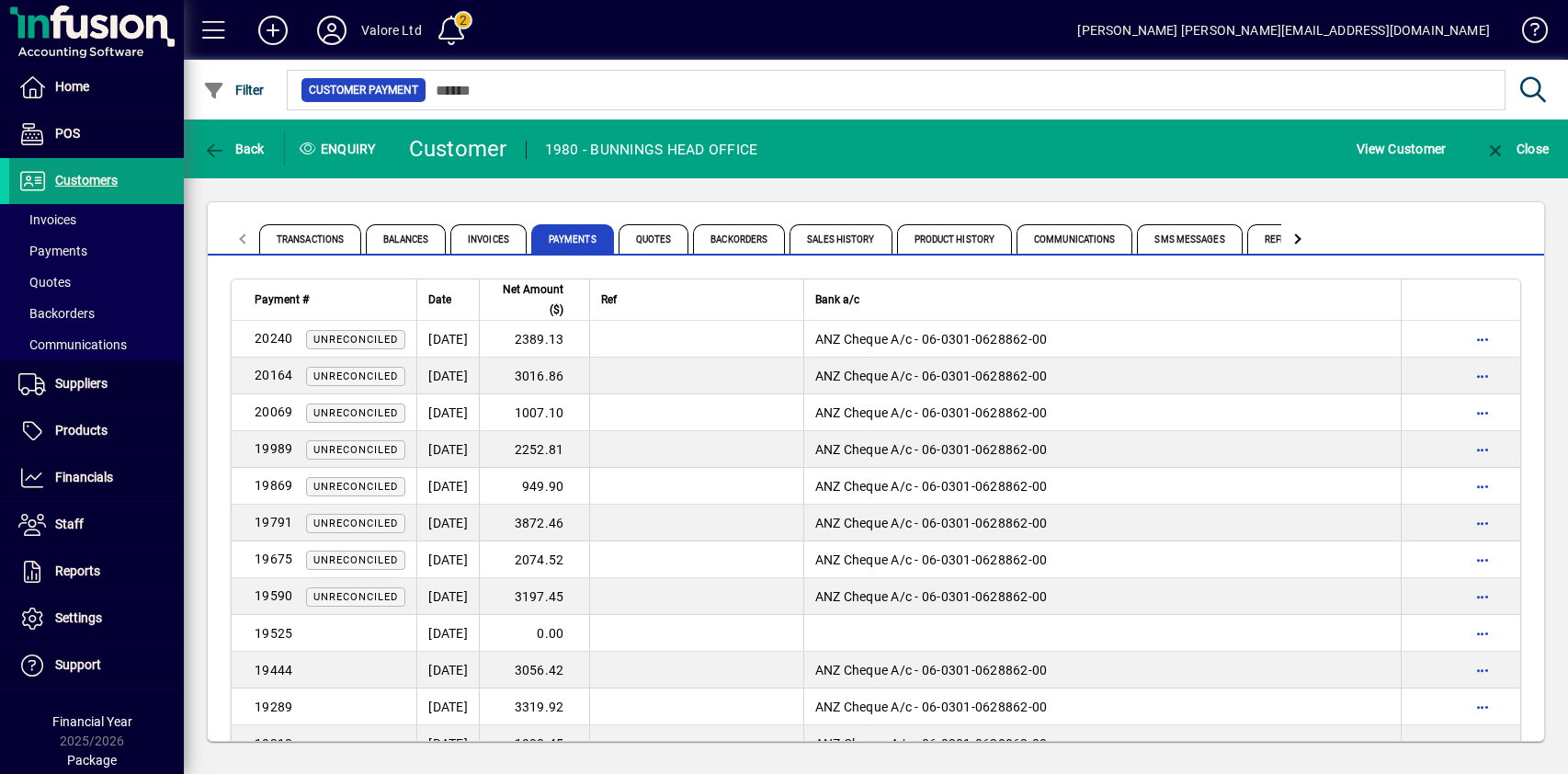
click at [771, 182] on div "Transactions Balances Invoices Payments Quotes Backorders Sales History Product…" at bounding box center [875, 471] width 1385 height 587
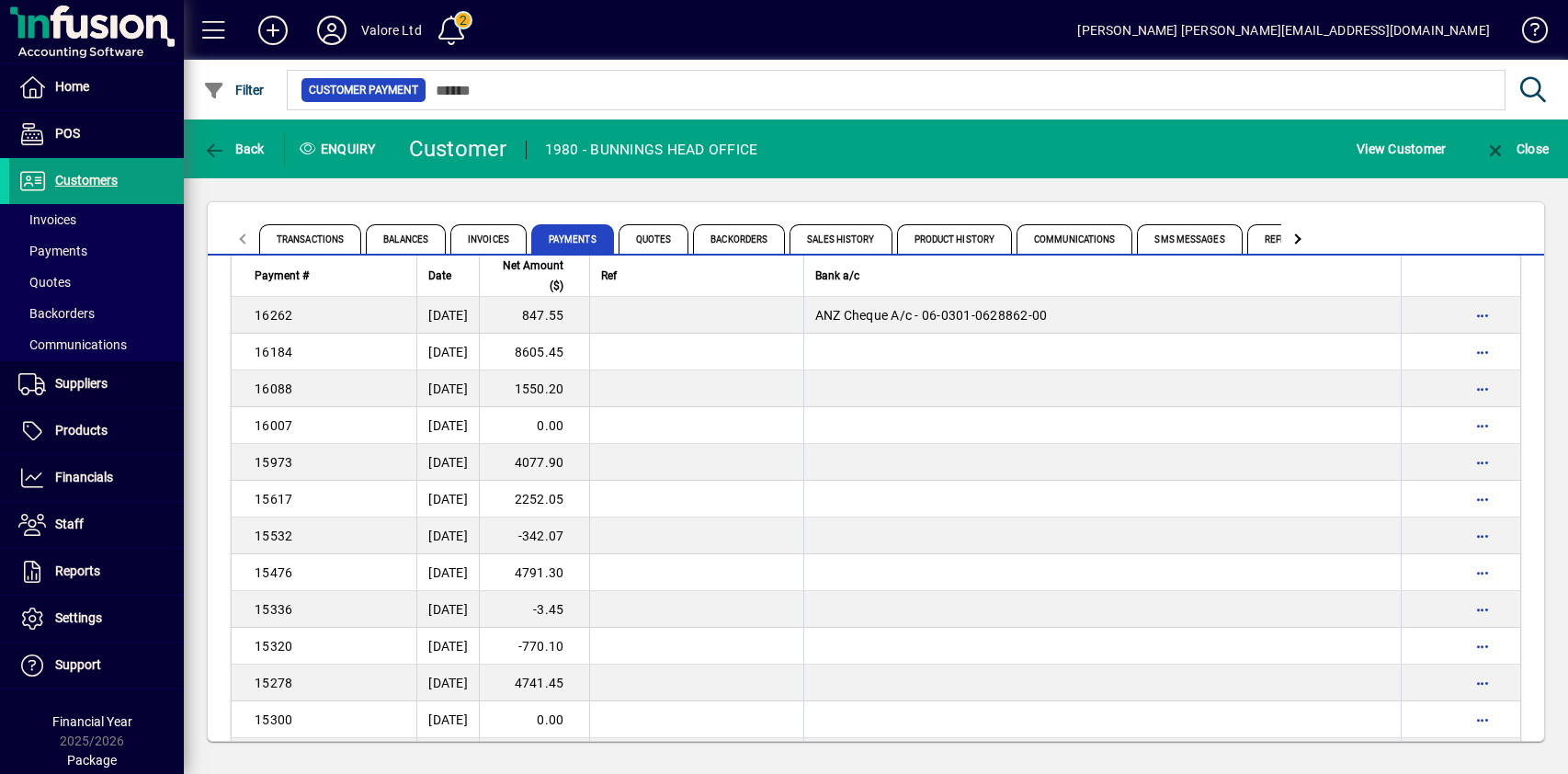
scroll to position [3260, 0]
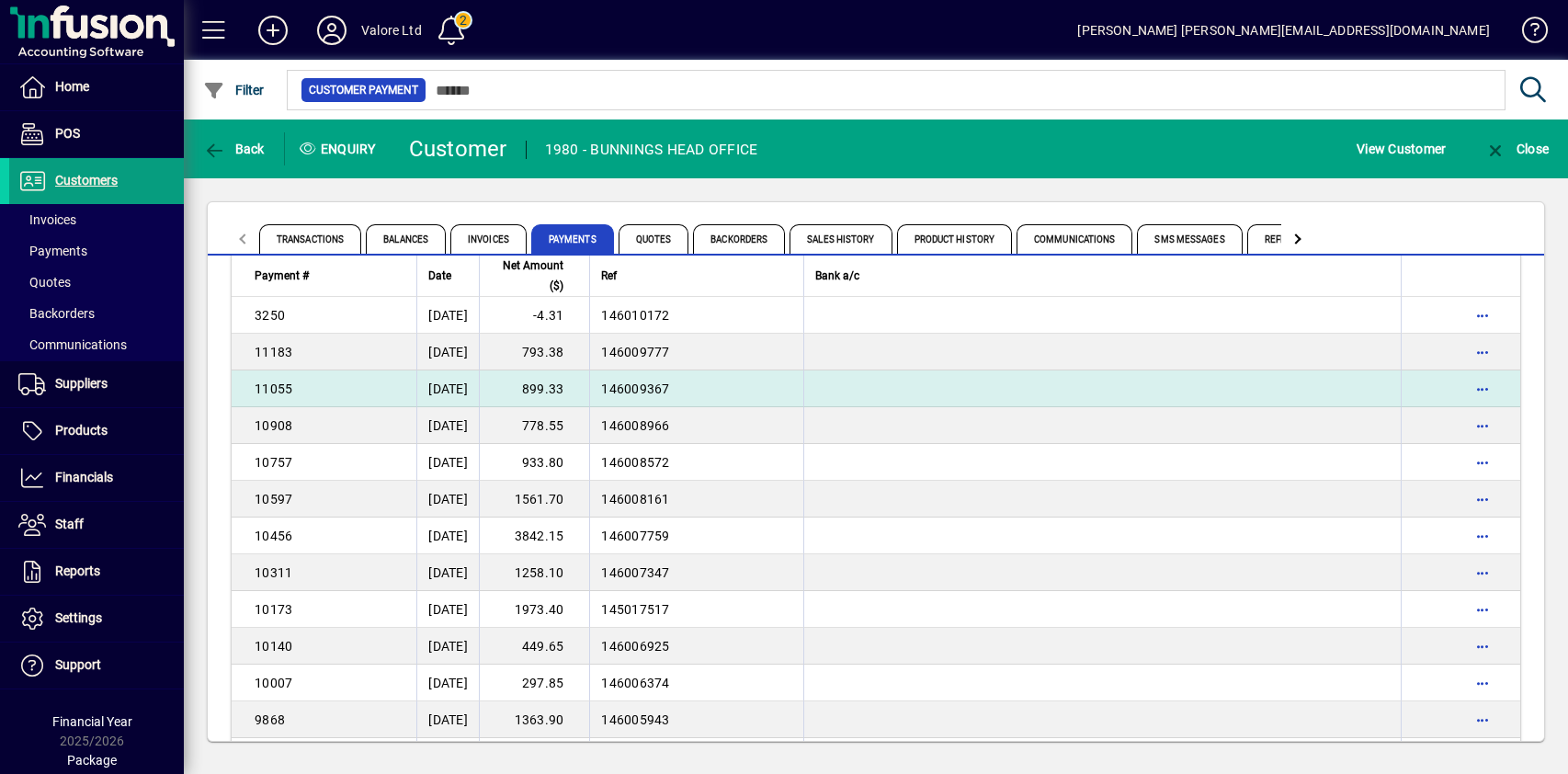
click at [582, 384] on td "899.33" at bounding box center [534, 388] width 110 height 36
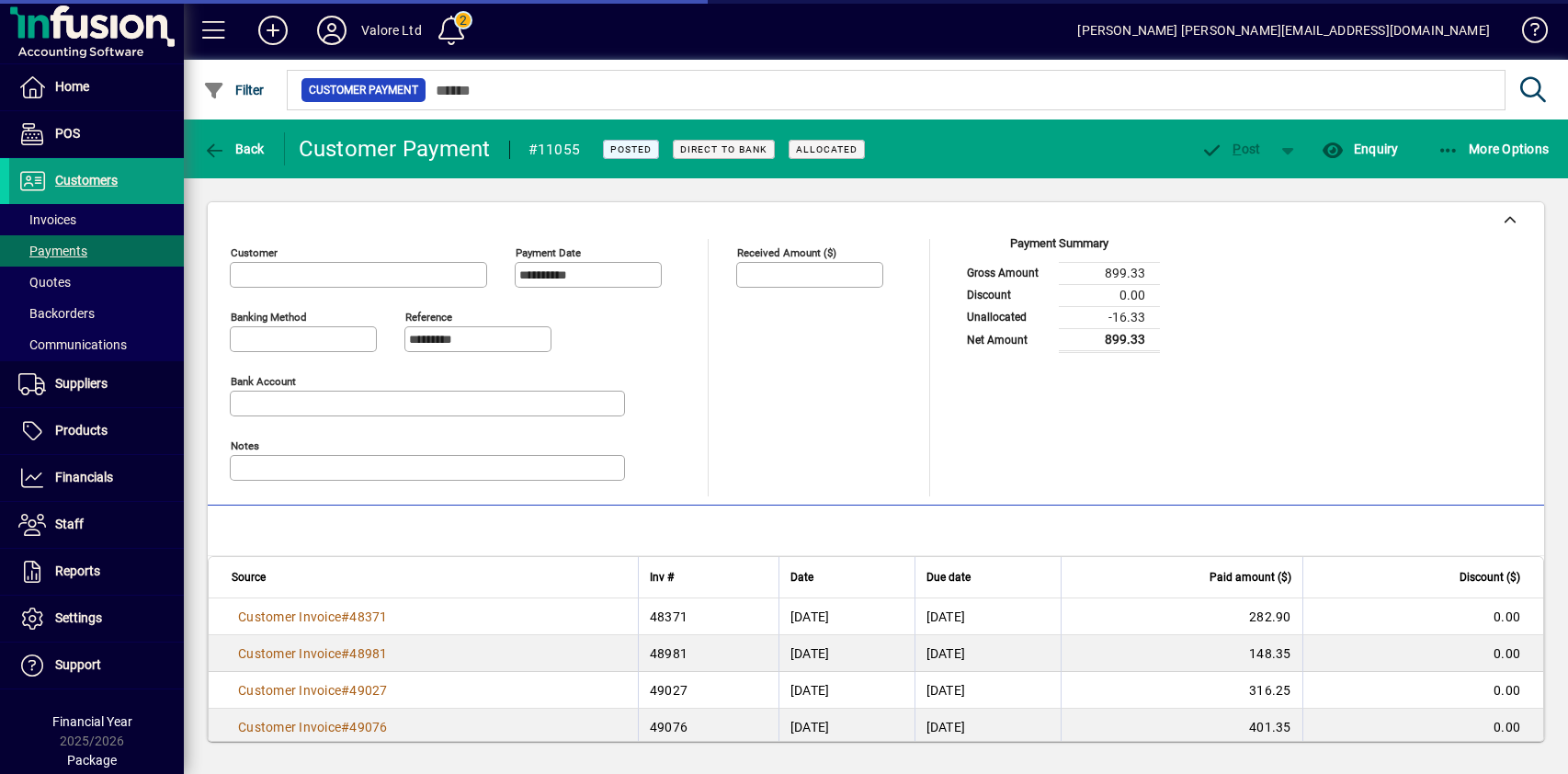
type input "**********"
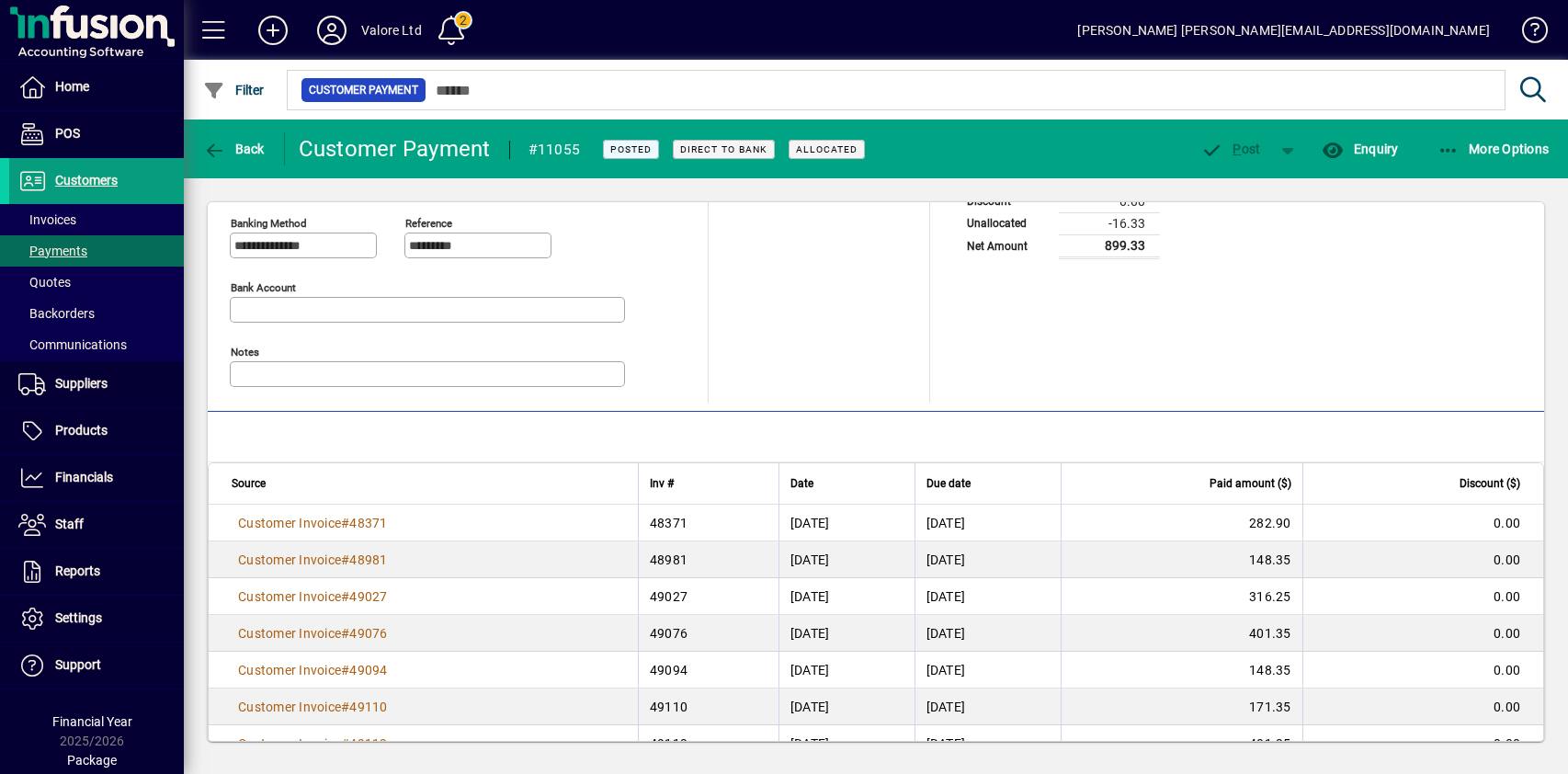
scroll to position [278, 0]
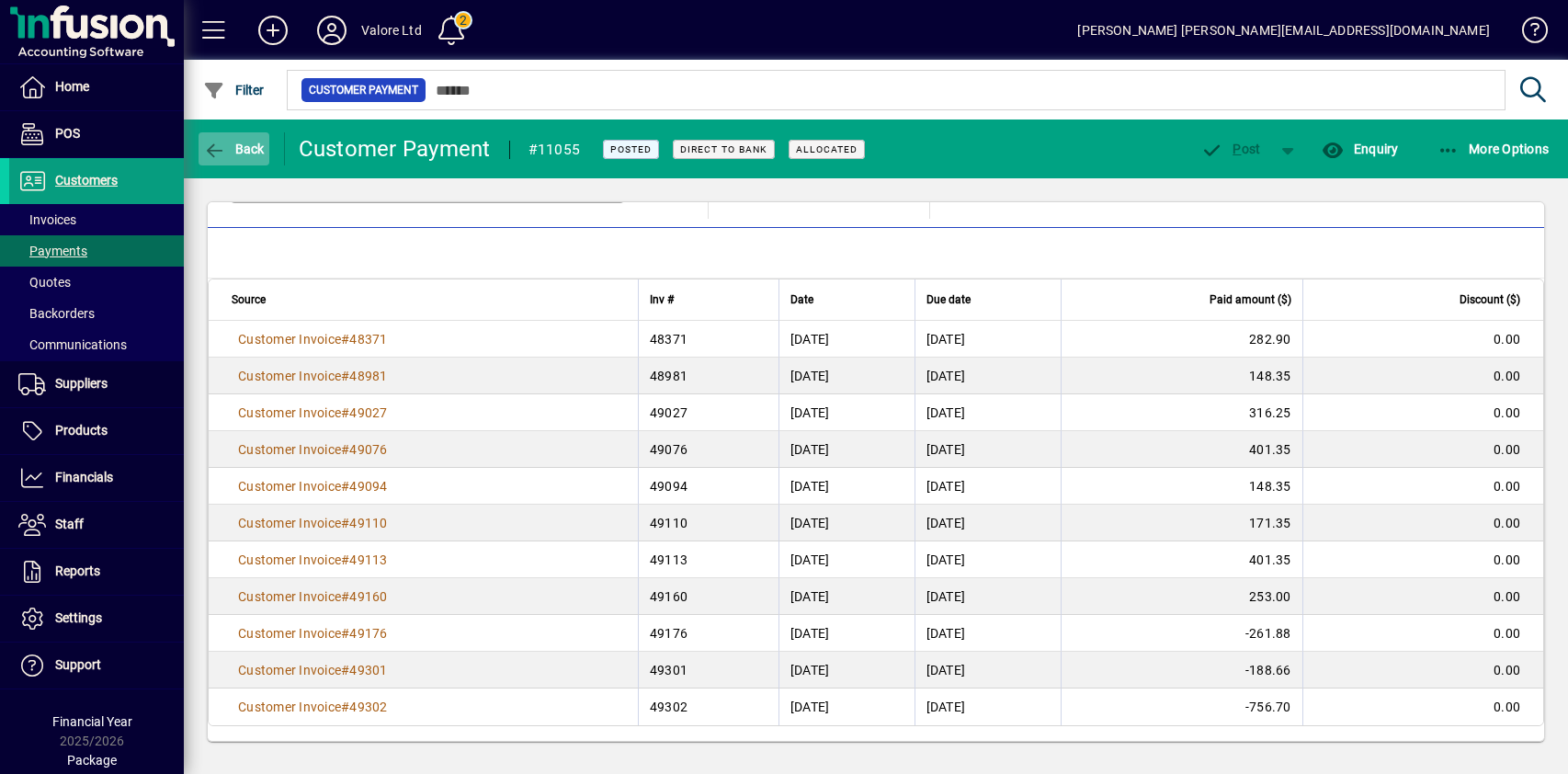
click at [244, 161] on span "button" at bounding box center [234, 148] width 71 height 44
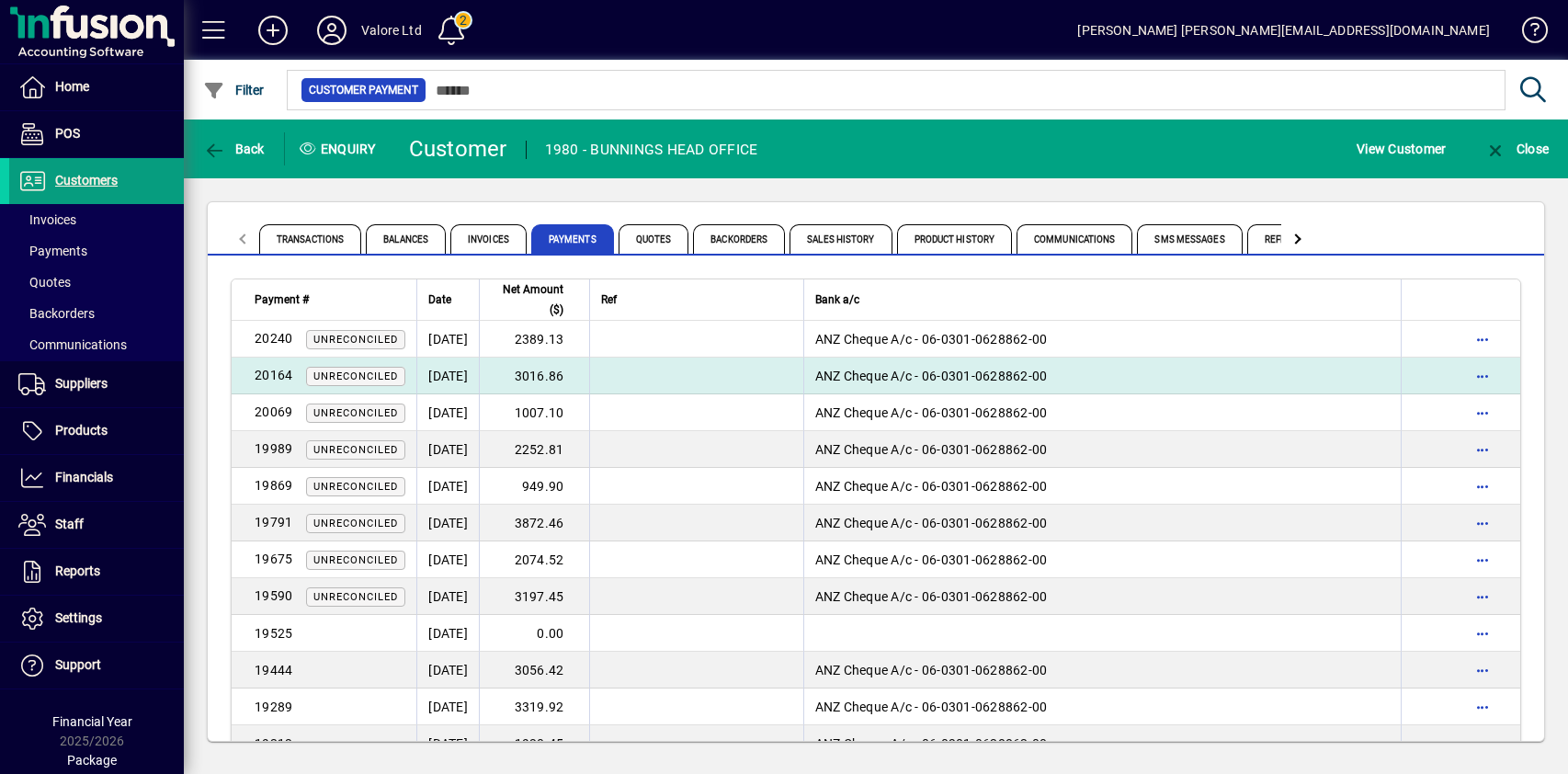
scroll to position [3150, 0]
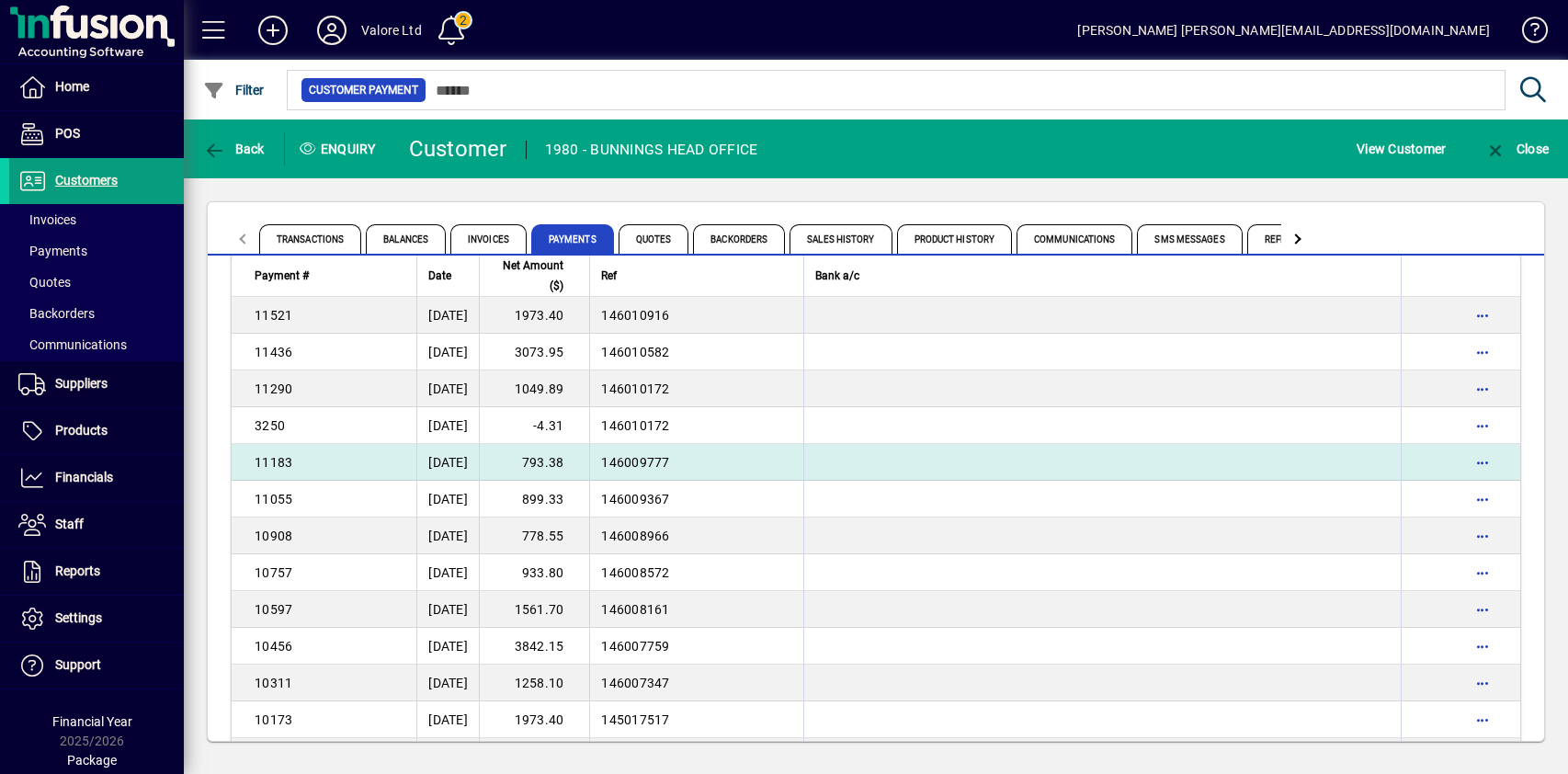
click at [566, 466] on td "793.38" at bounding box center [534, 462] width 110 height 36
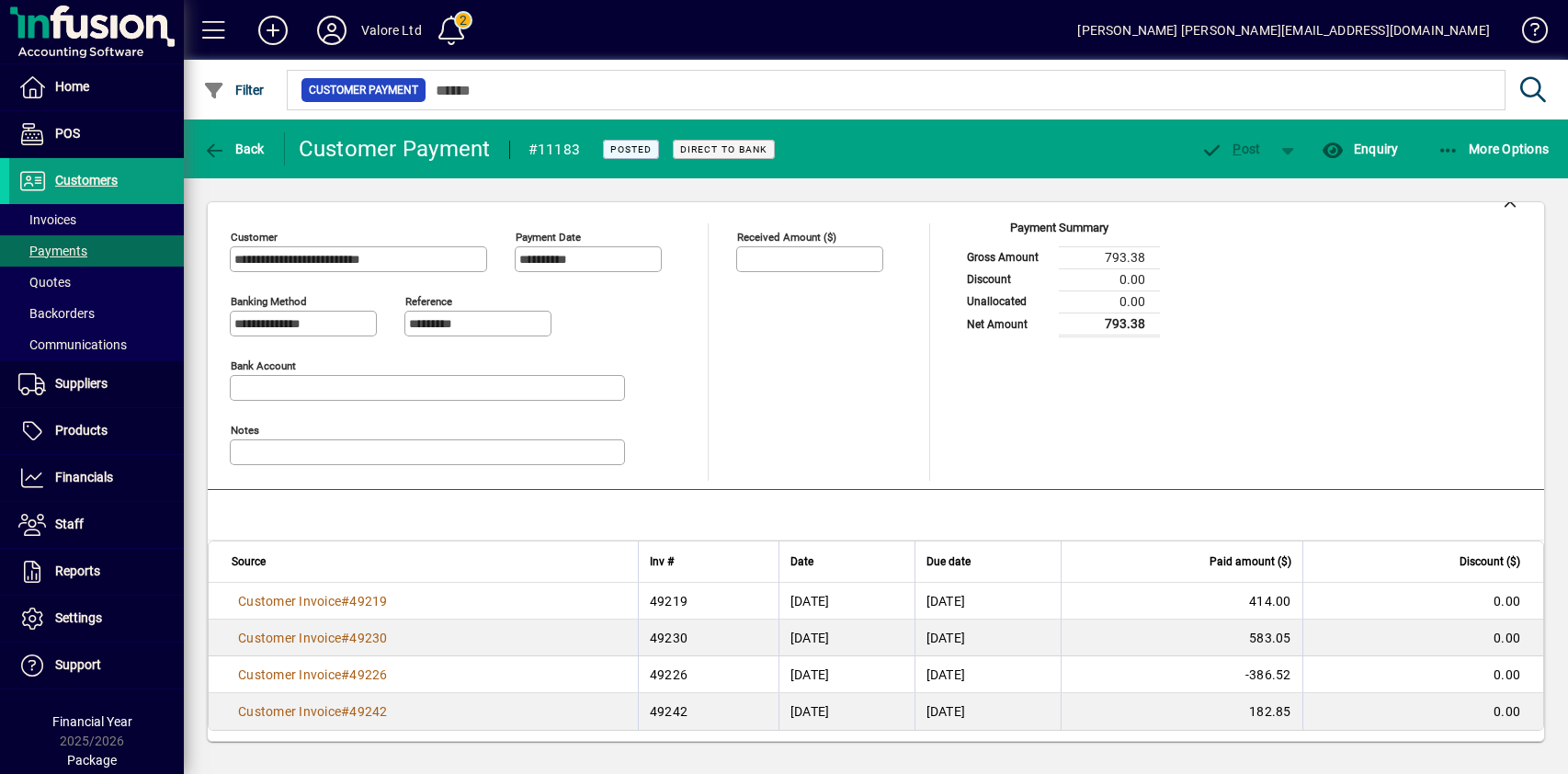
scroll to position [20, 0]
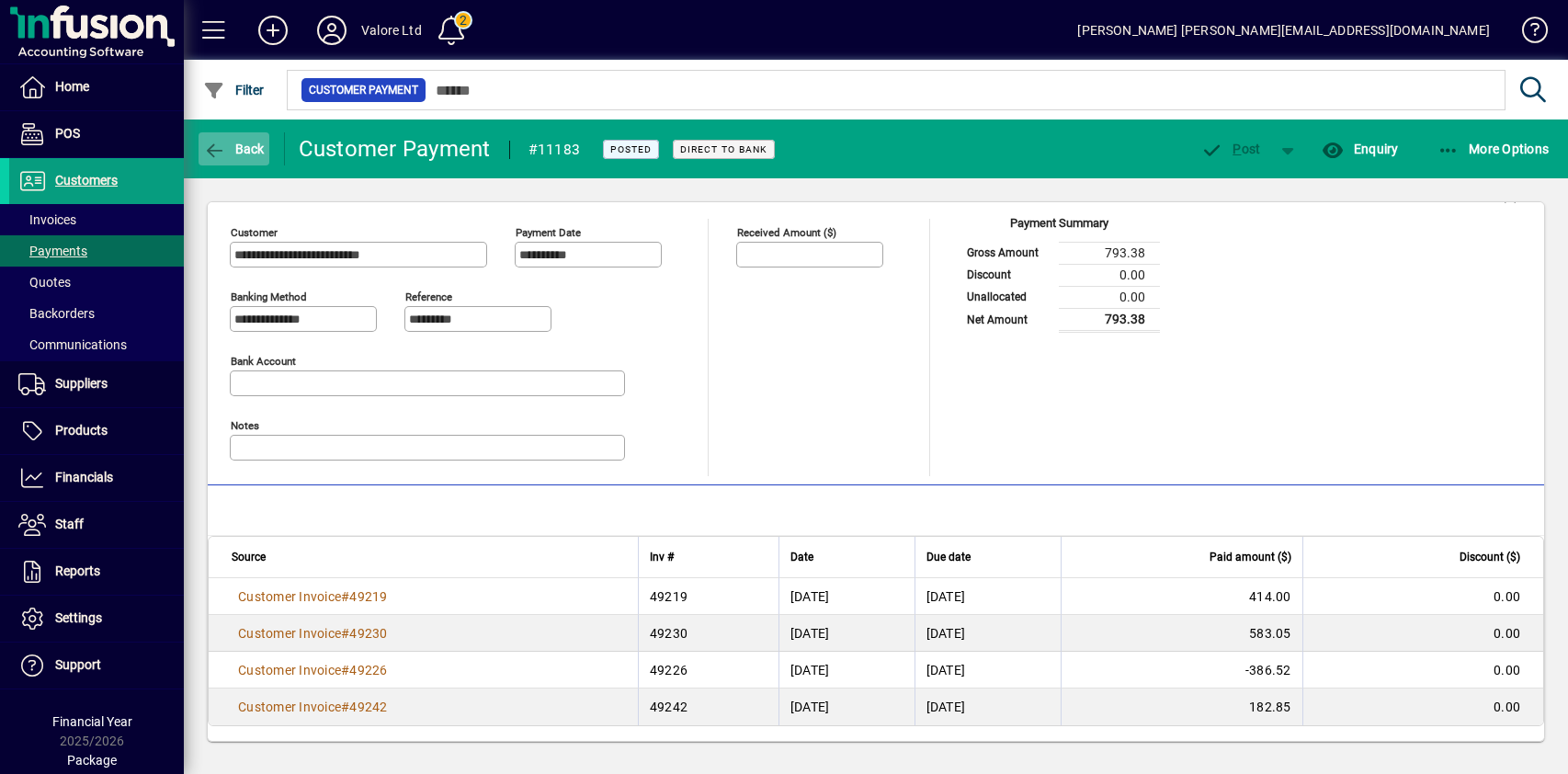
click at [234, 145] on span "Back" at bounding box center [234, 149] width 61 height 15
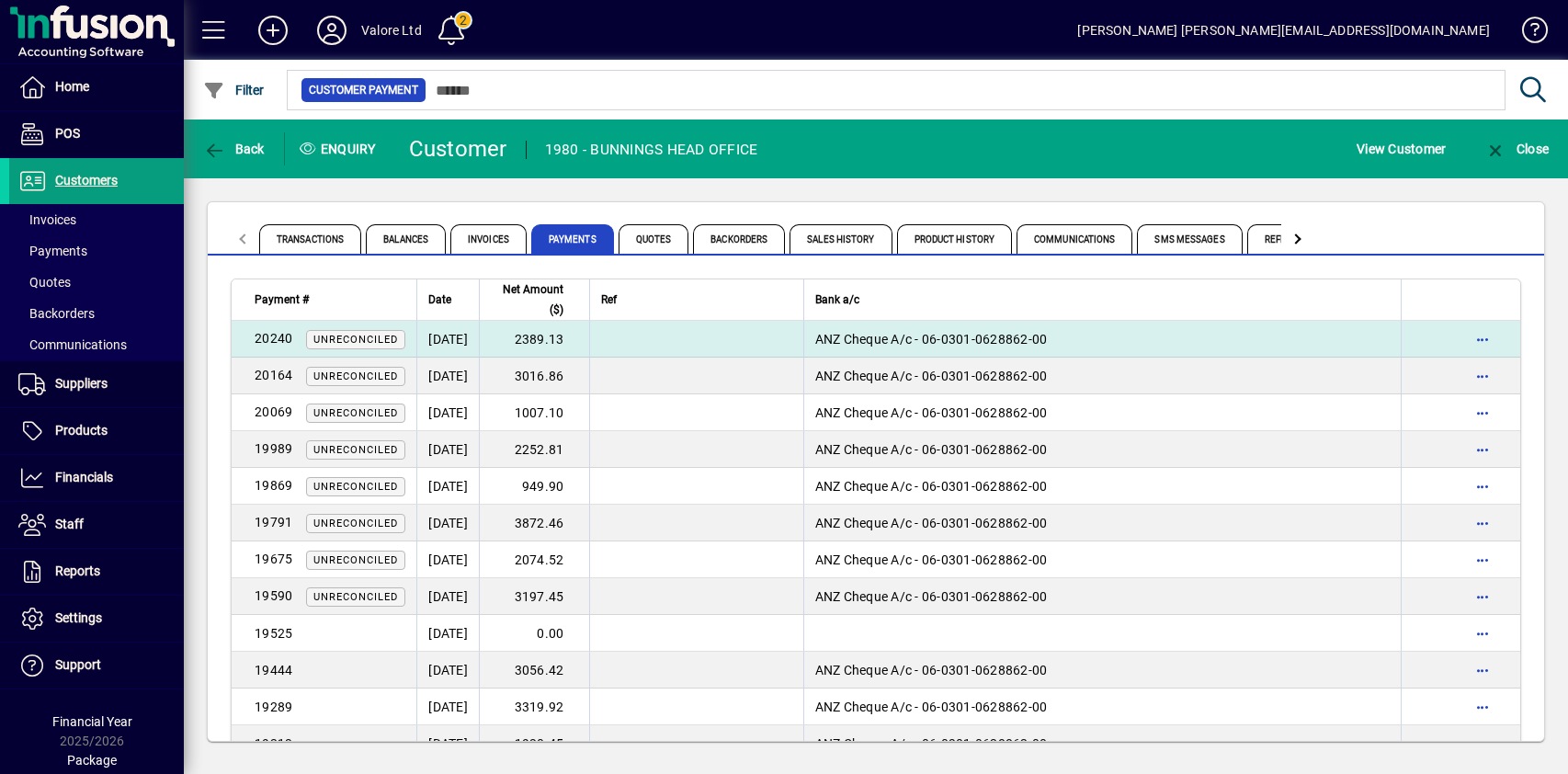
scroll to position [3113, 0]
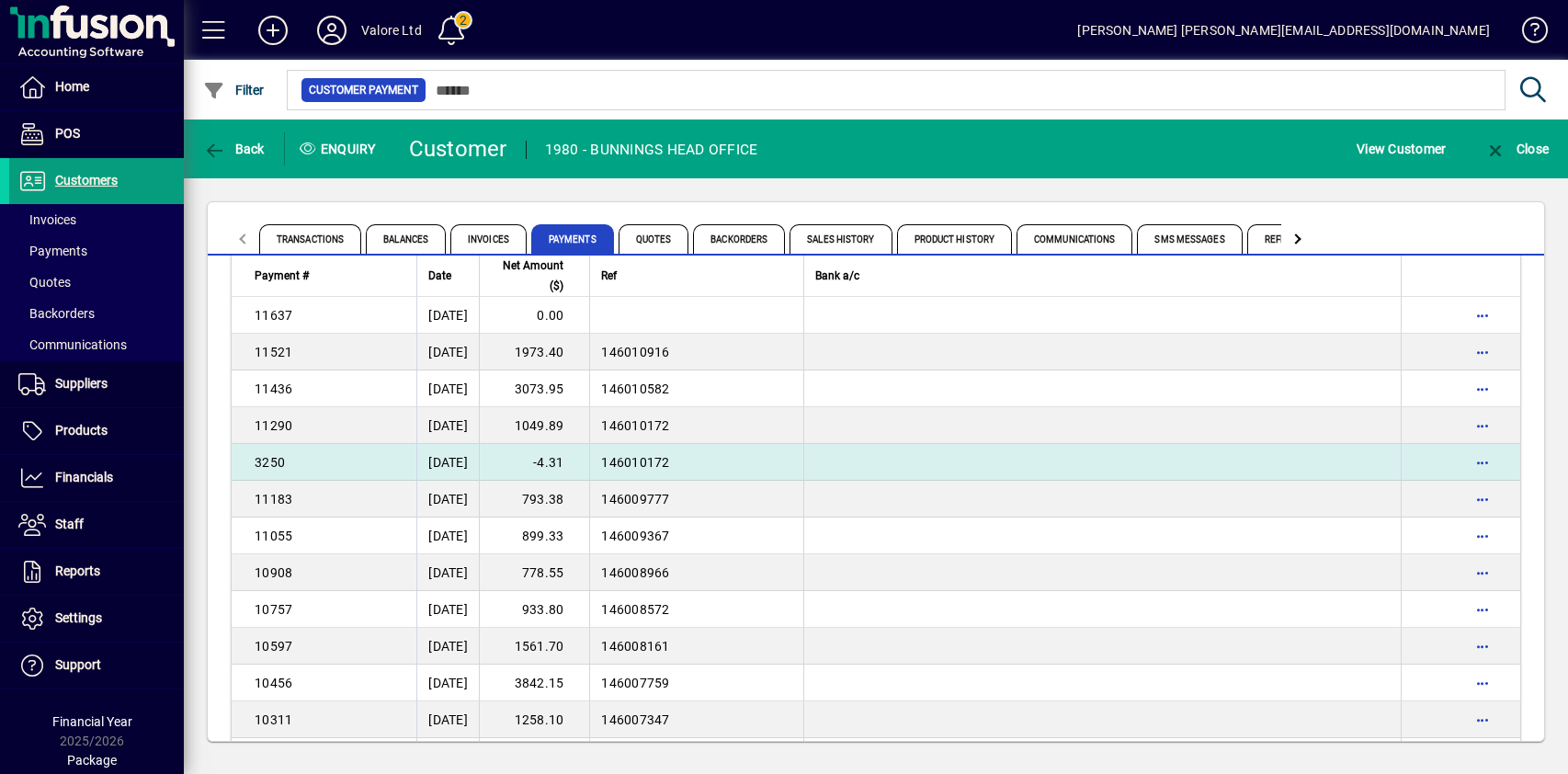
click at [589, 461] on td "-4.31" at bounding box center [534, 462] width 110 height 36
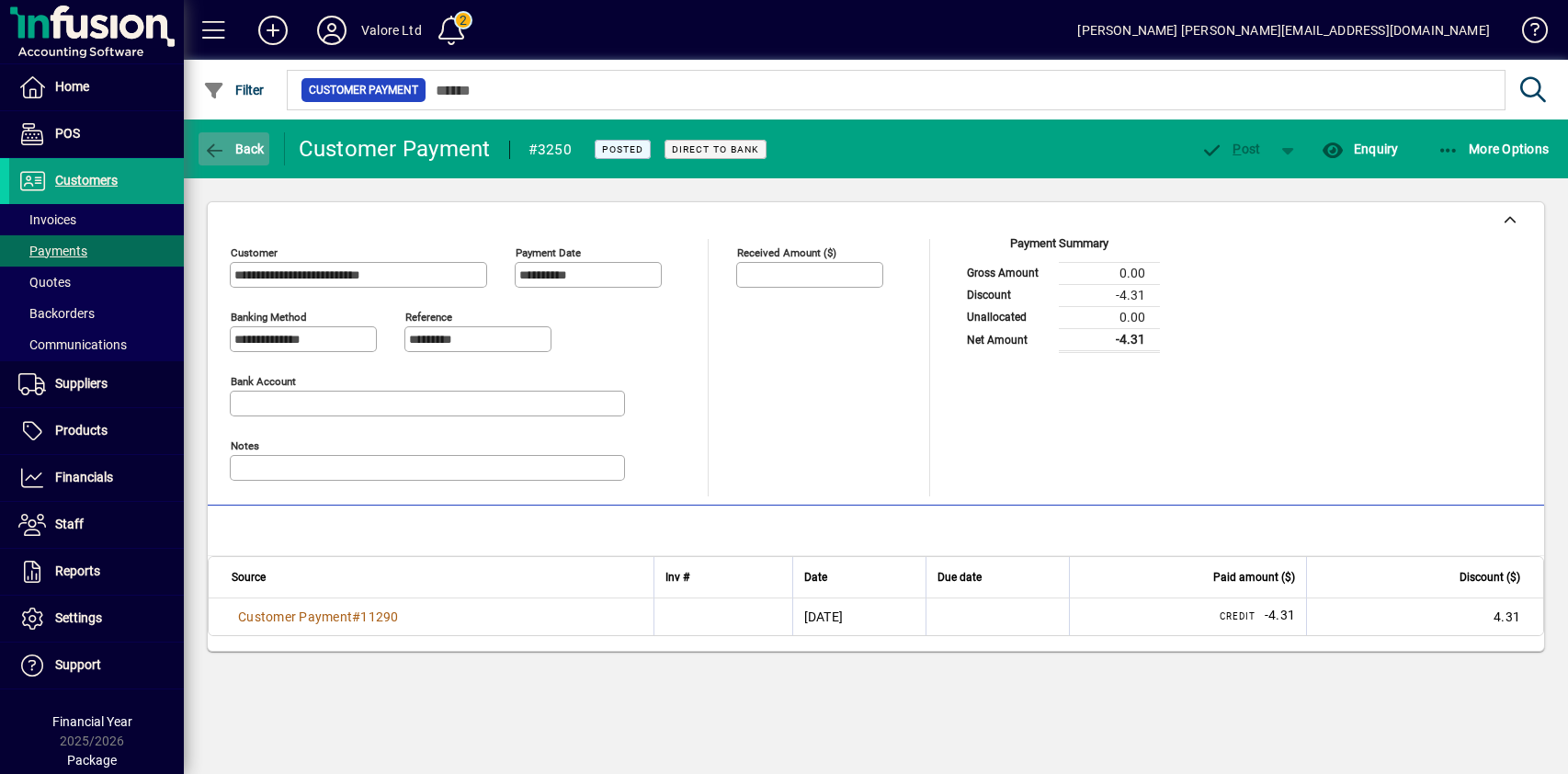
click at [229, 144] on span "Back" at bounding box center [234, 149] width 61 height 15
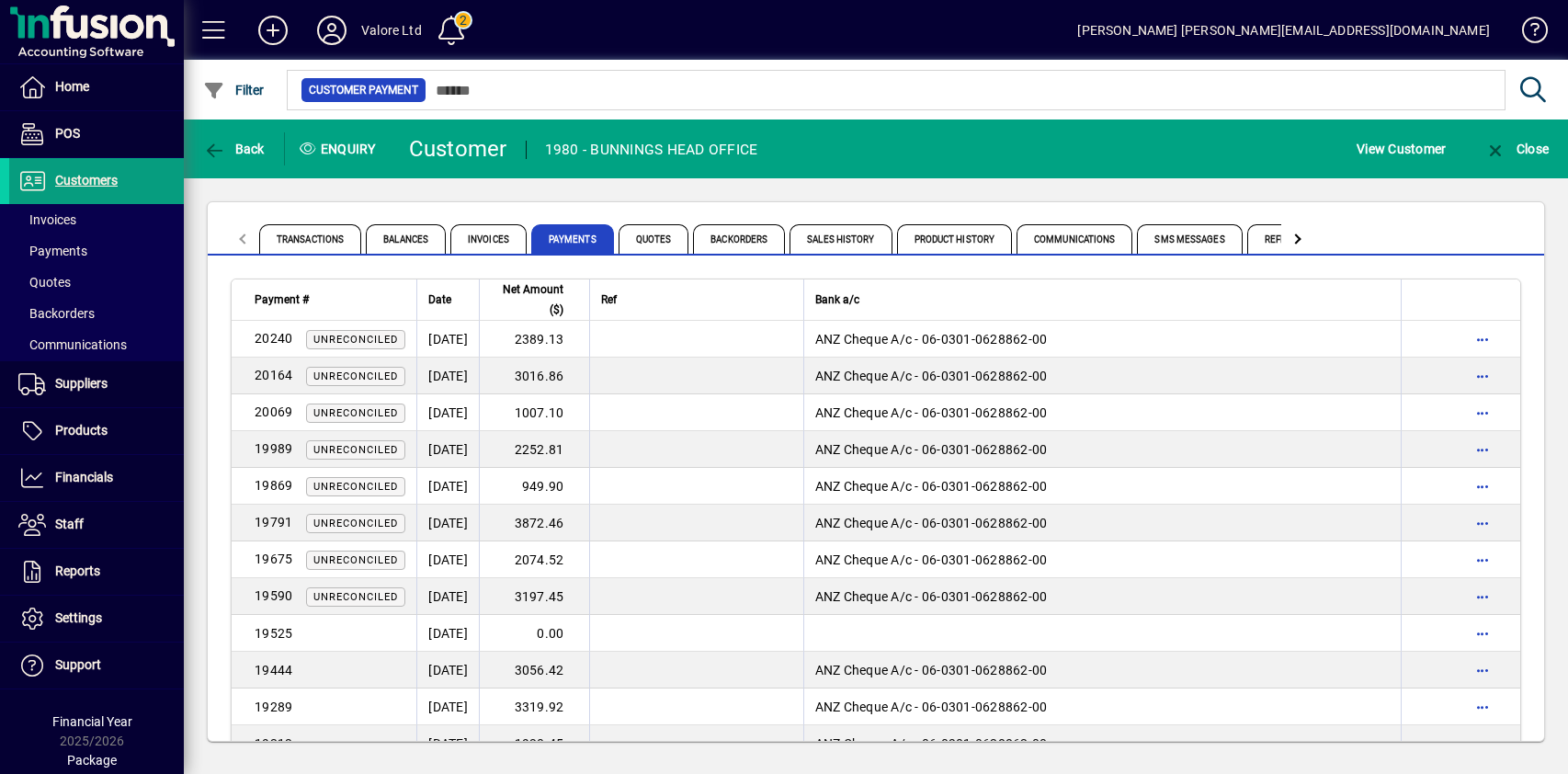
scroll to position [3076, 0]
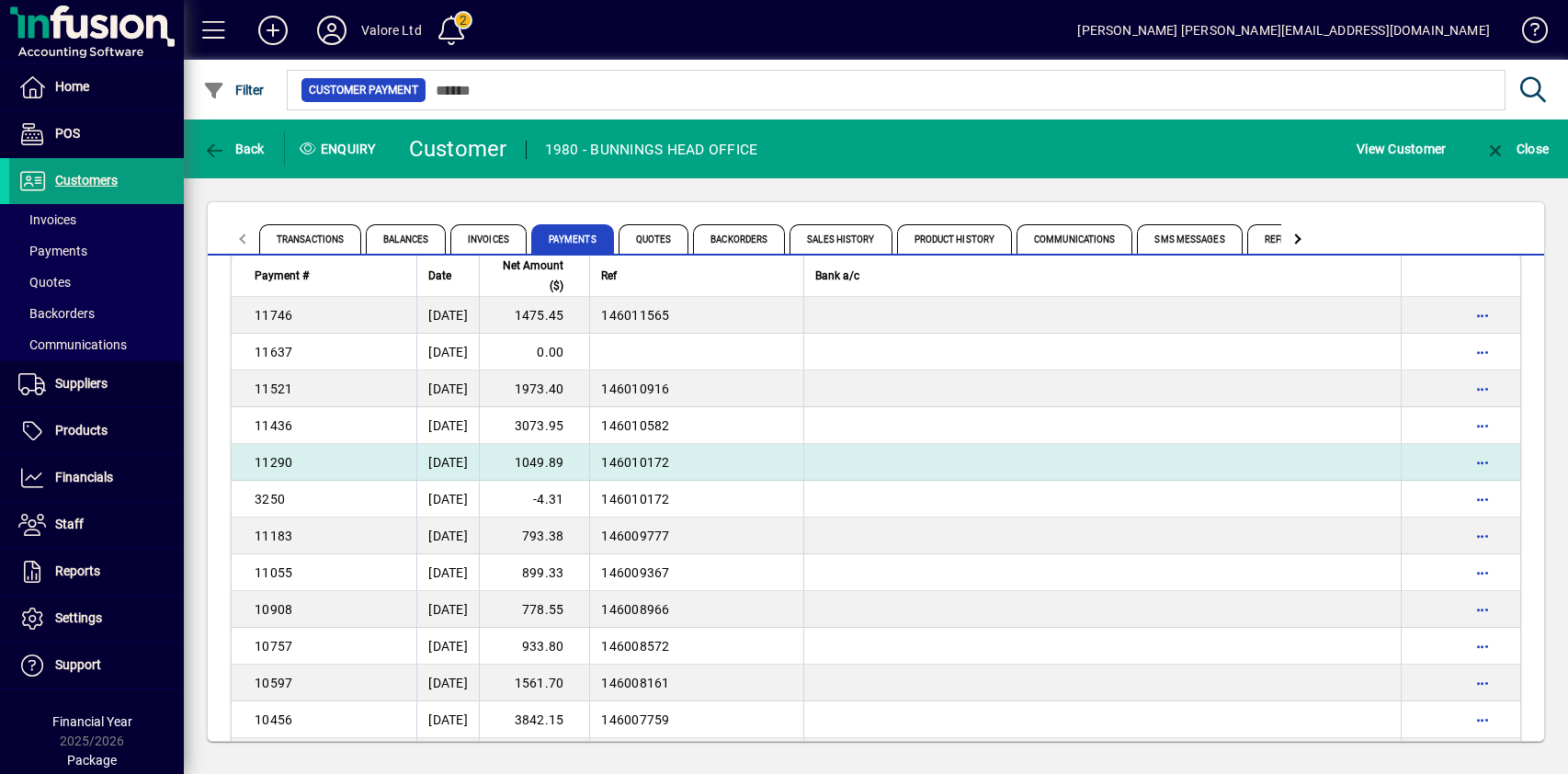
click at [578, 461] on td "1049.89" at bounding box center [534, 462] width 110 height 36
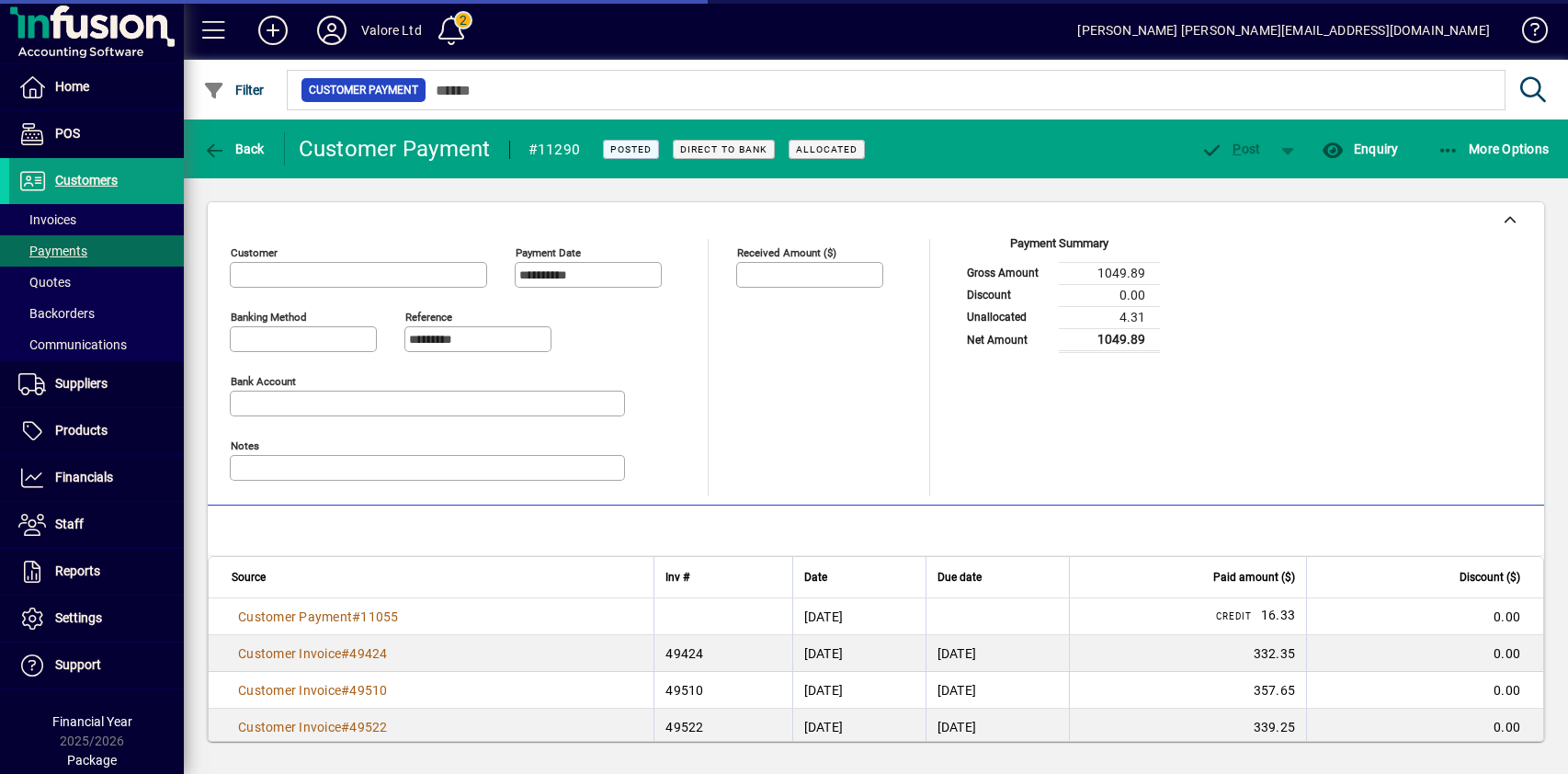
type input "**********"
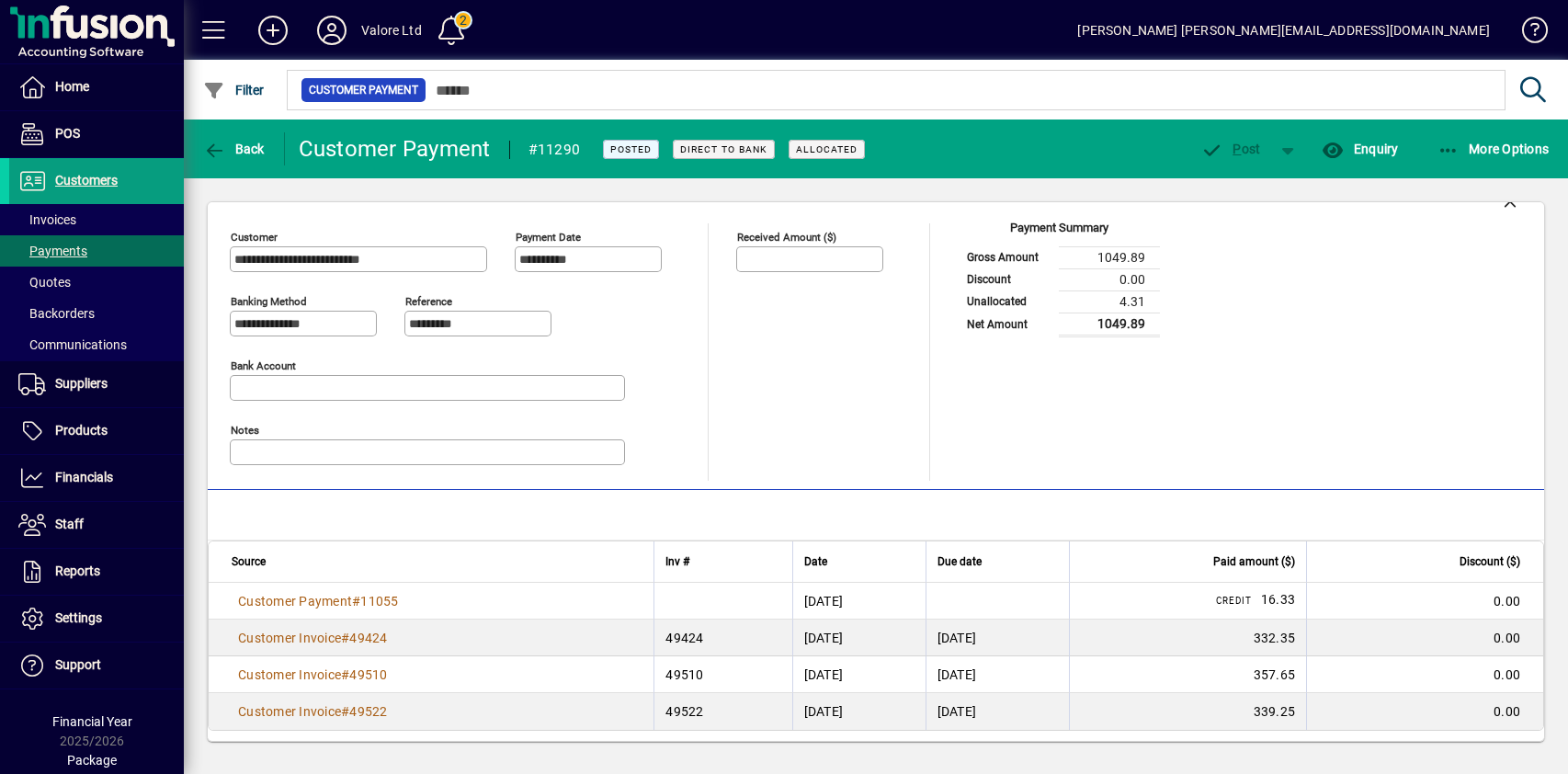
scroll to position [20, 0]
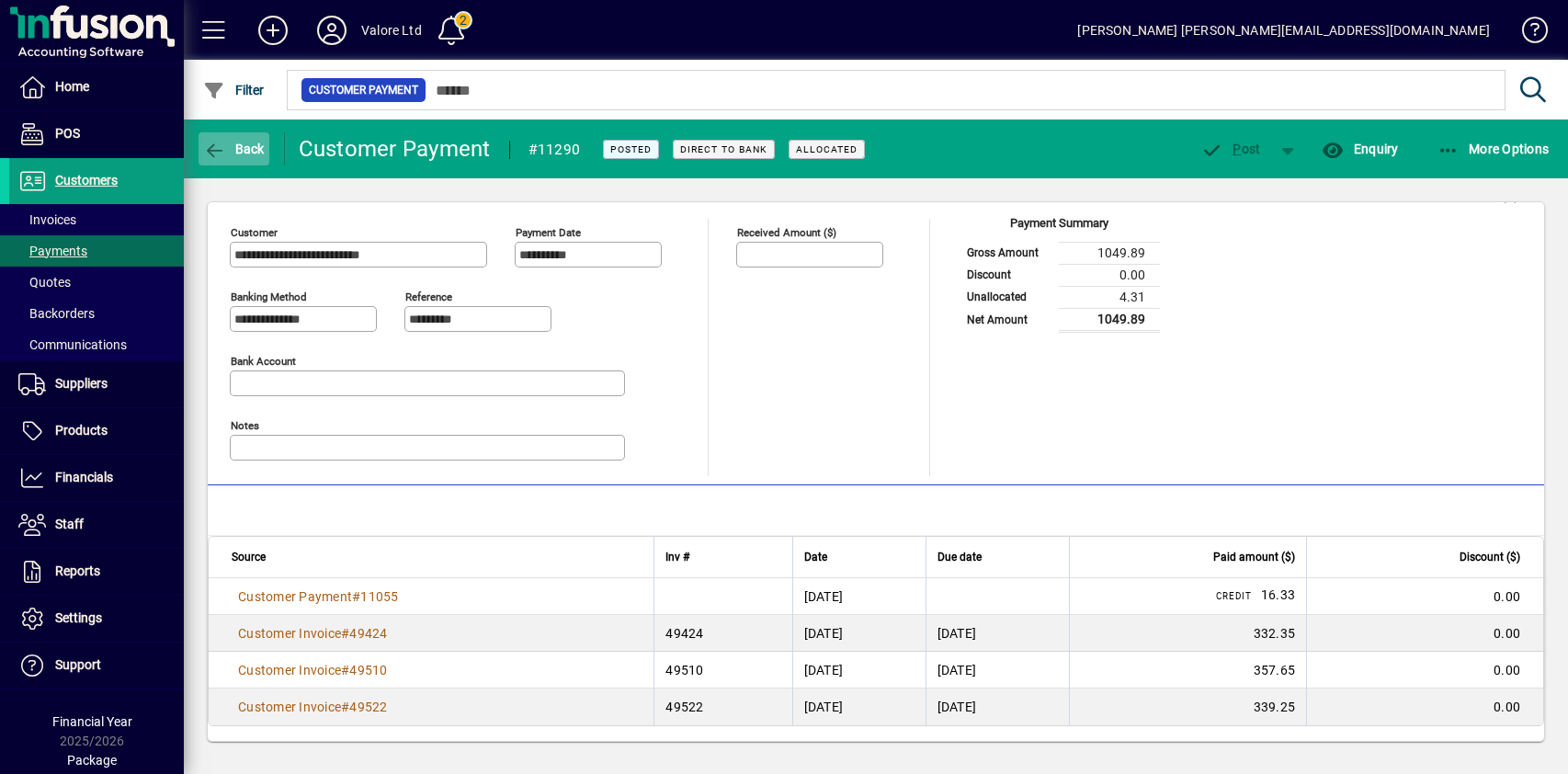
click at [239, 149] on span "Back" at bounding box center [234, 149] width 61 height 15
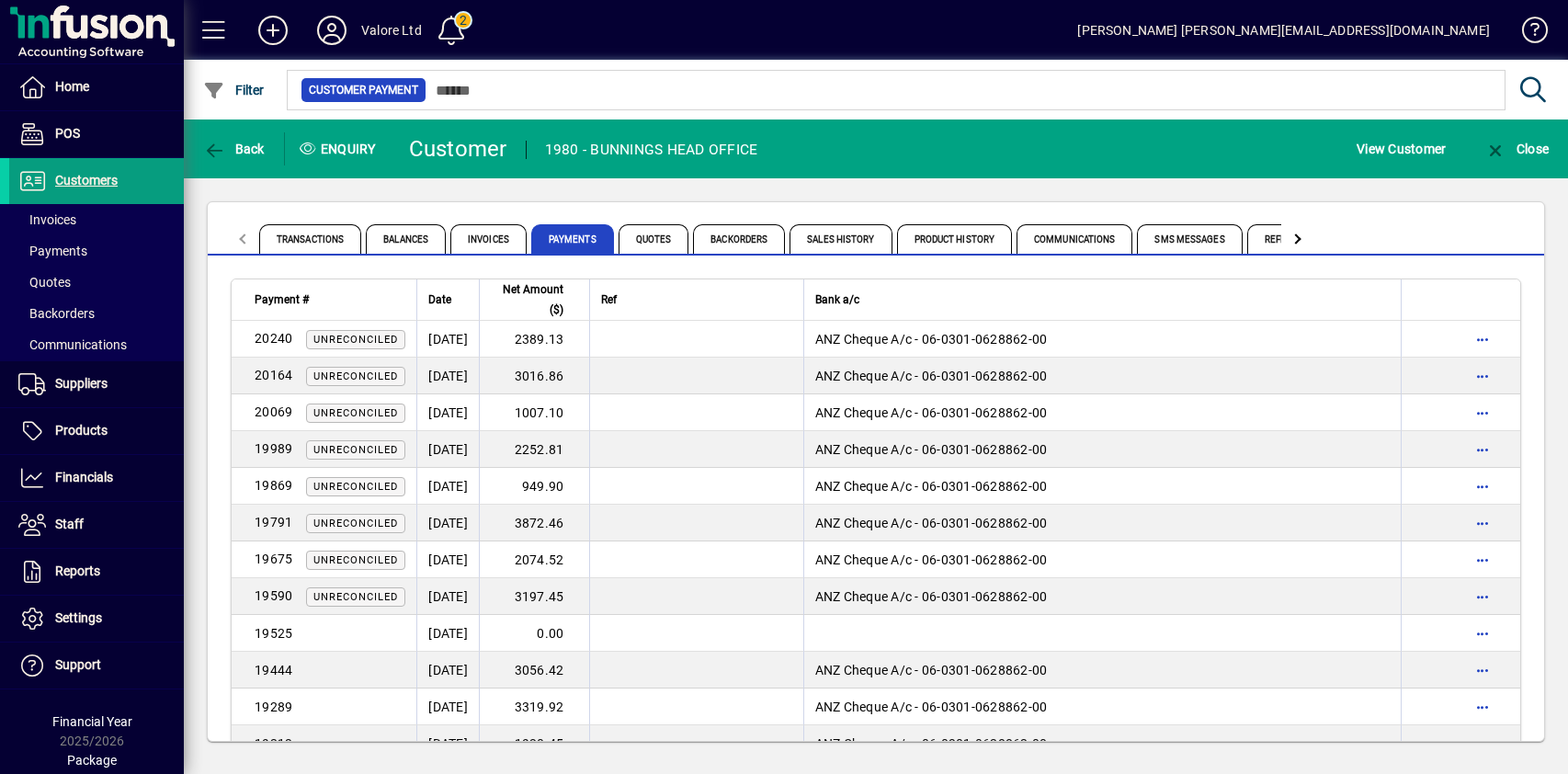
scroll to position [4511, 0]
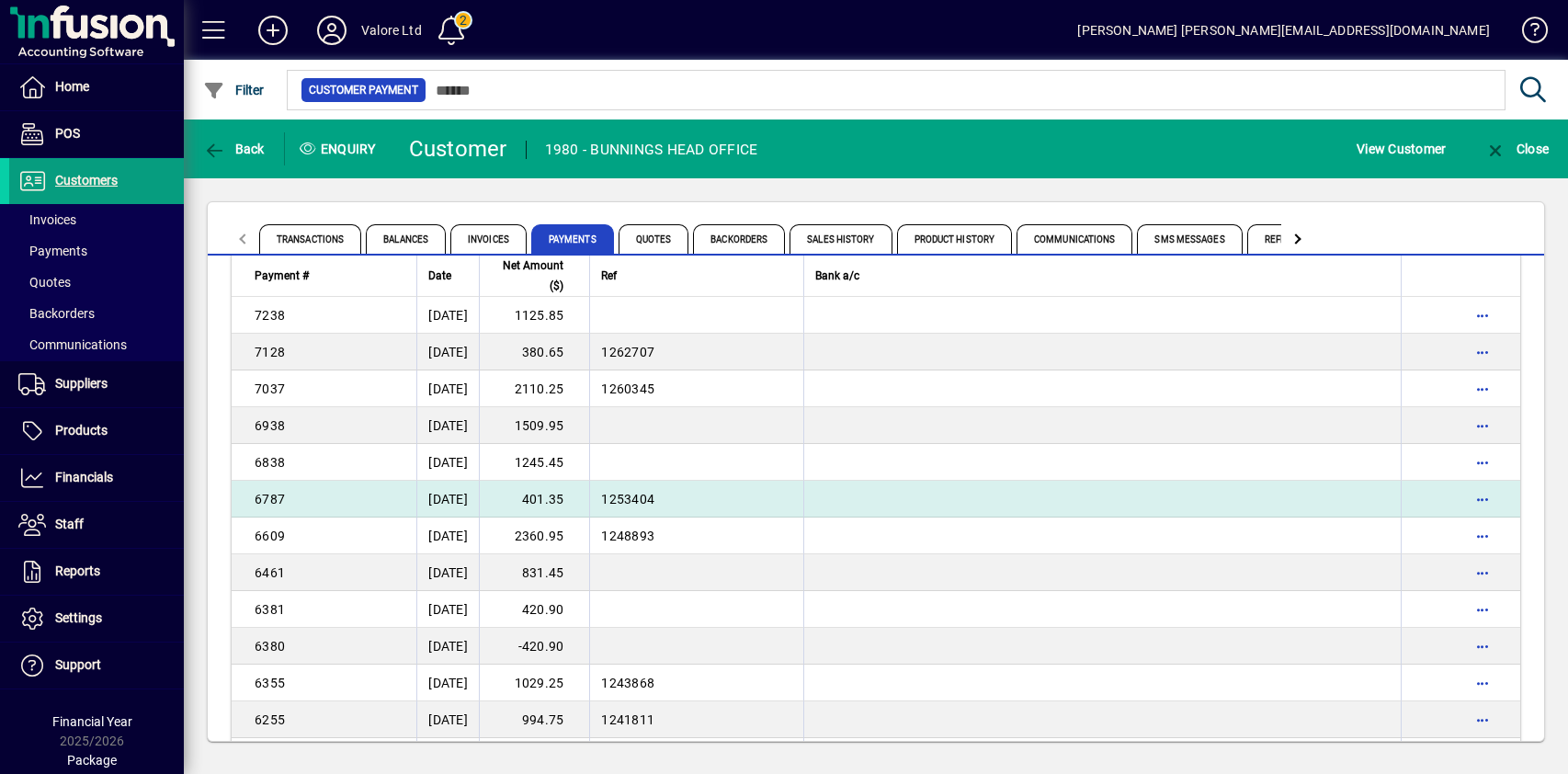
click at [582, 497] on td "401.35" at bounding box center [534, 498] width 110 height 36
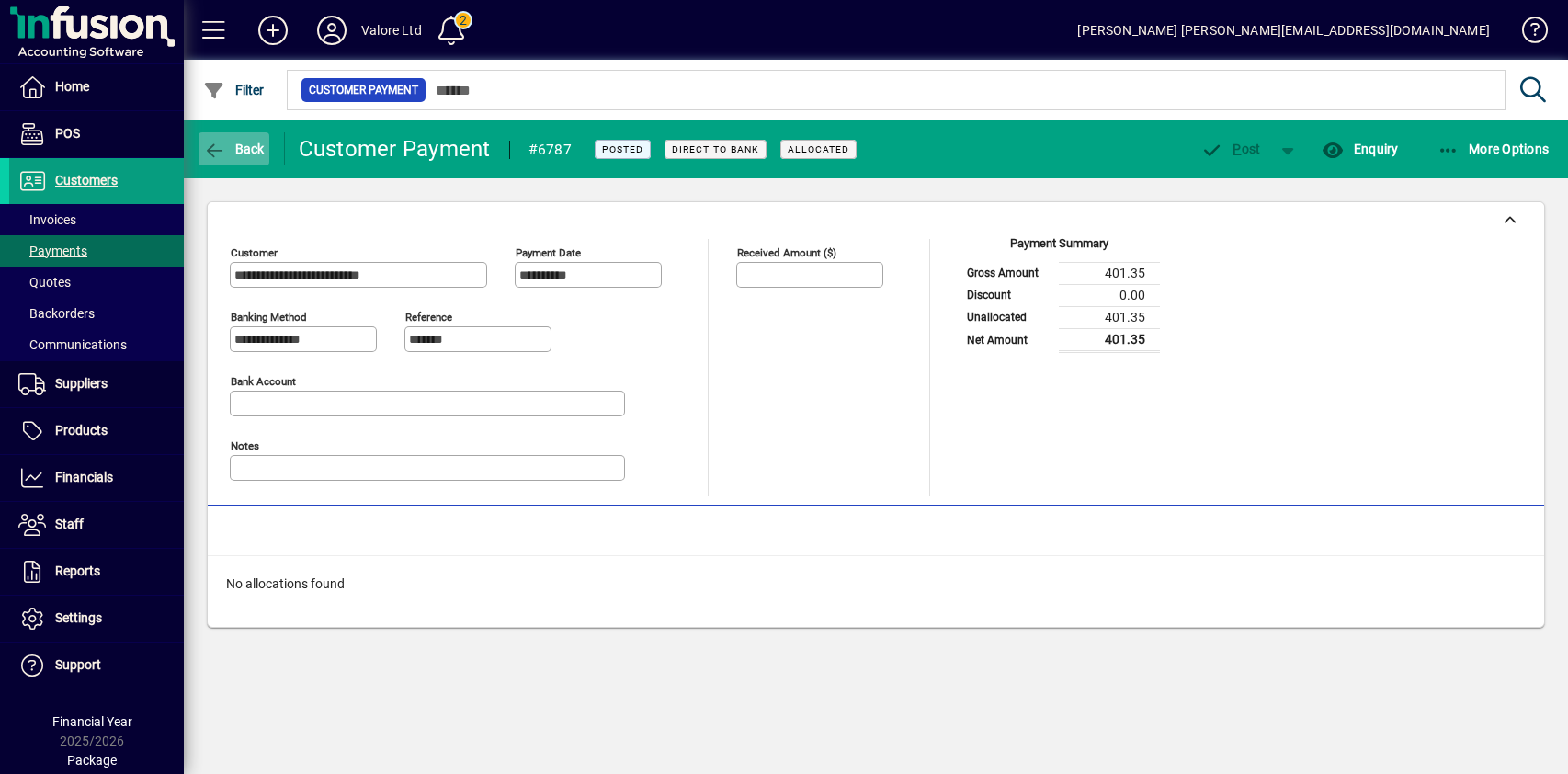
click at [238, 148] on span "Back" at bounding box center [234, 149] width 61 height 15
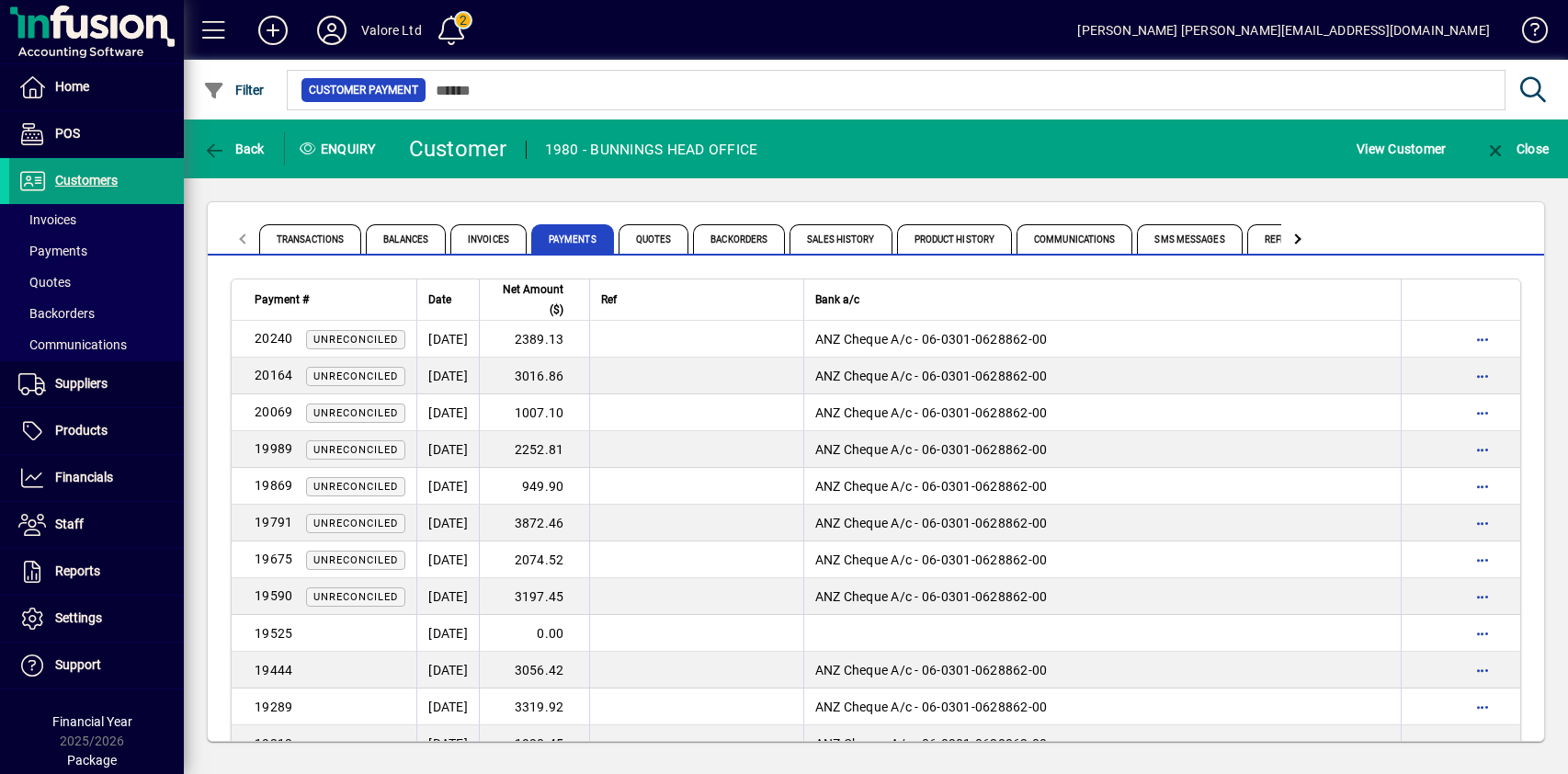
scroll to position [4474, 0]
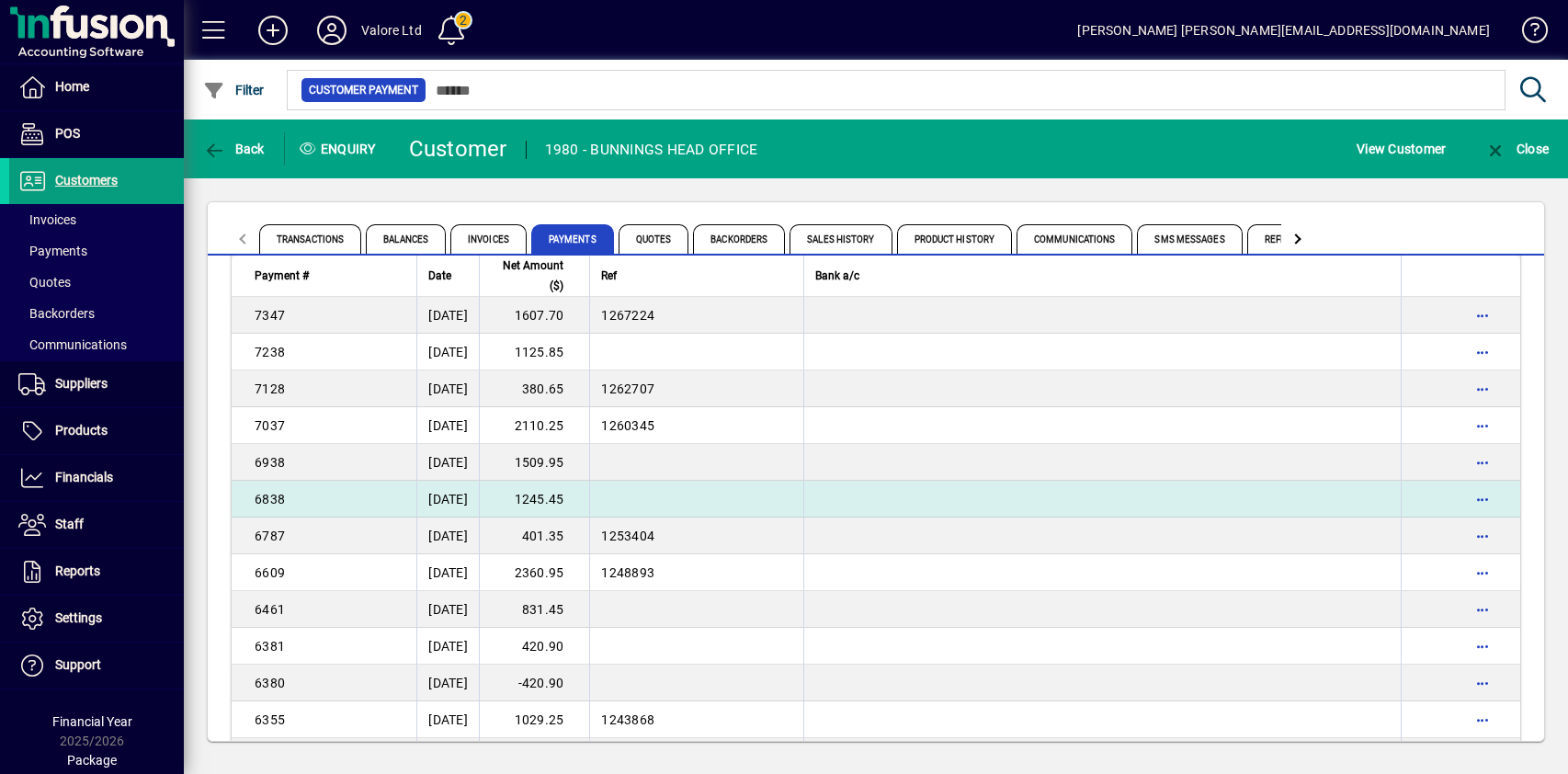
click at [574, 499] on td "1245.45" at bounding box center [534, 498] width 110 height 36
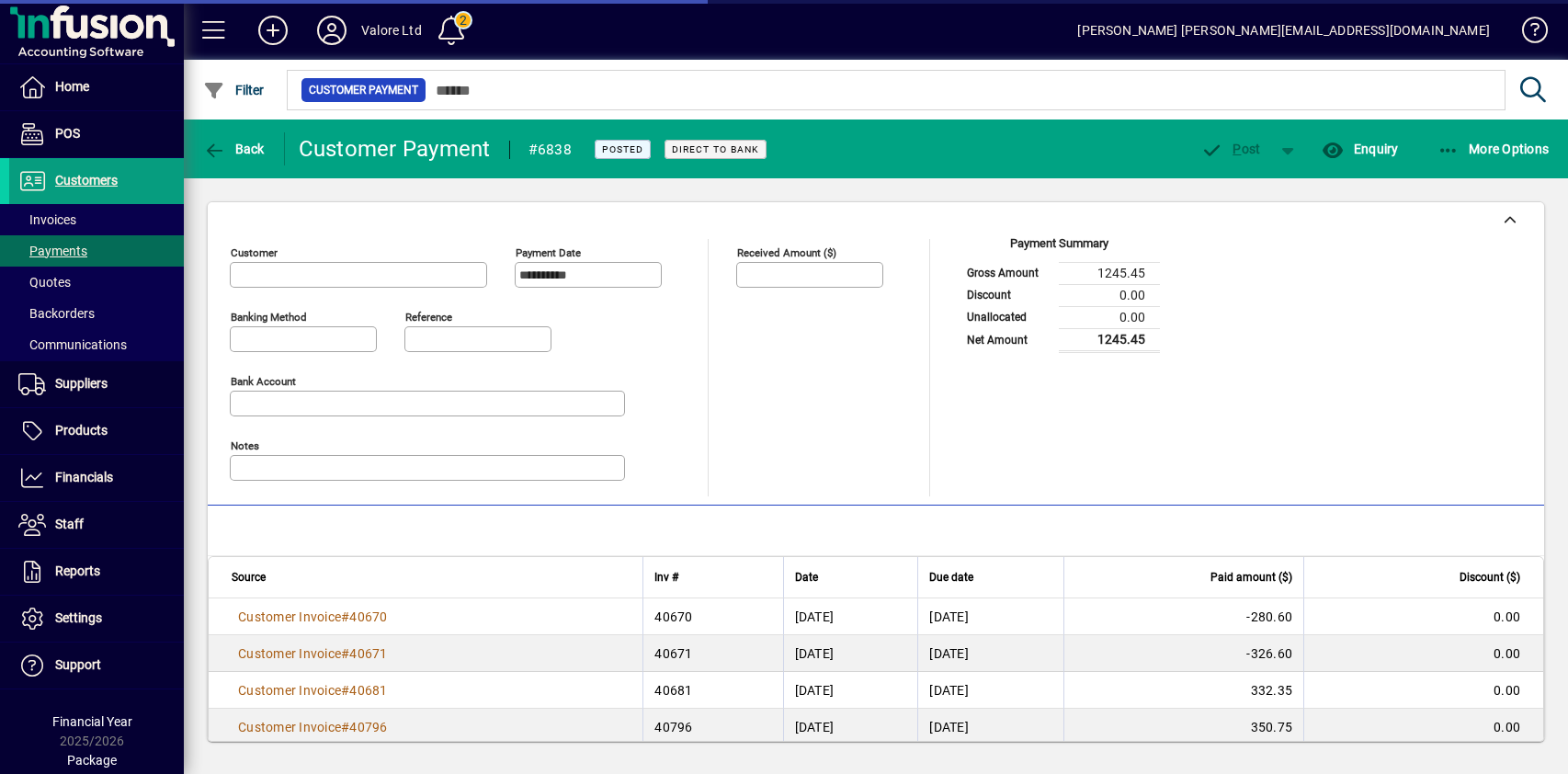
type input "**********"
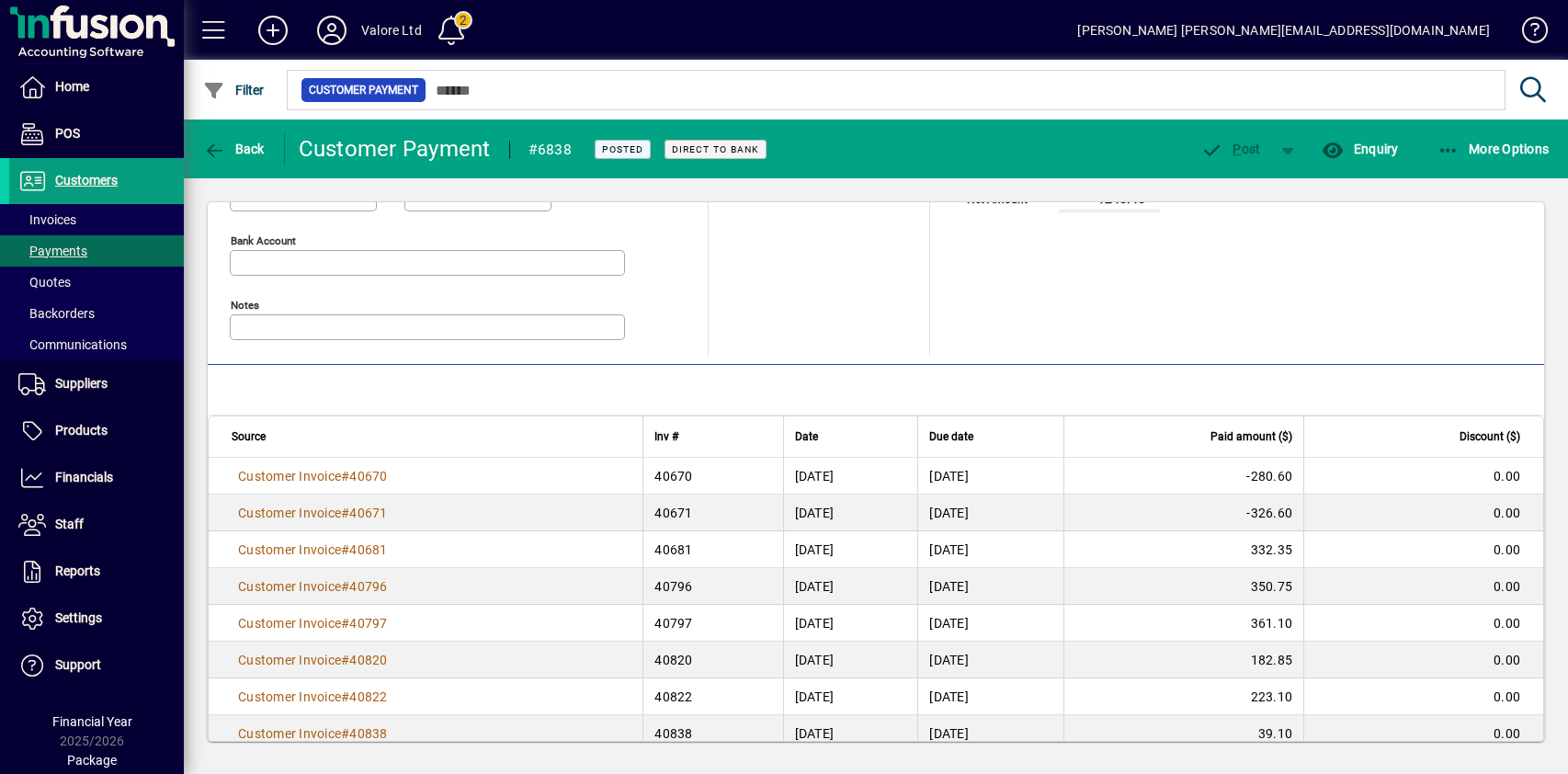
scroll to position [315, 0]
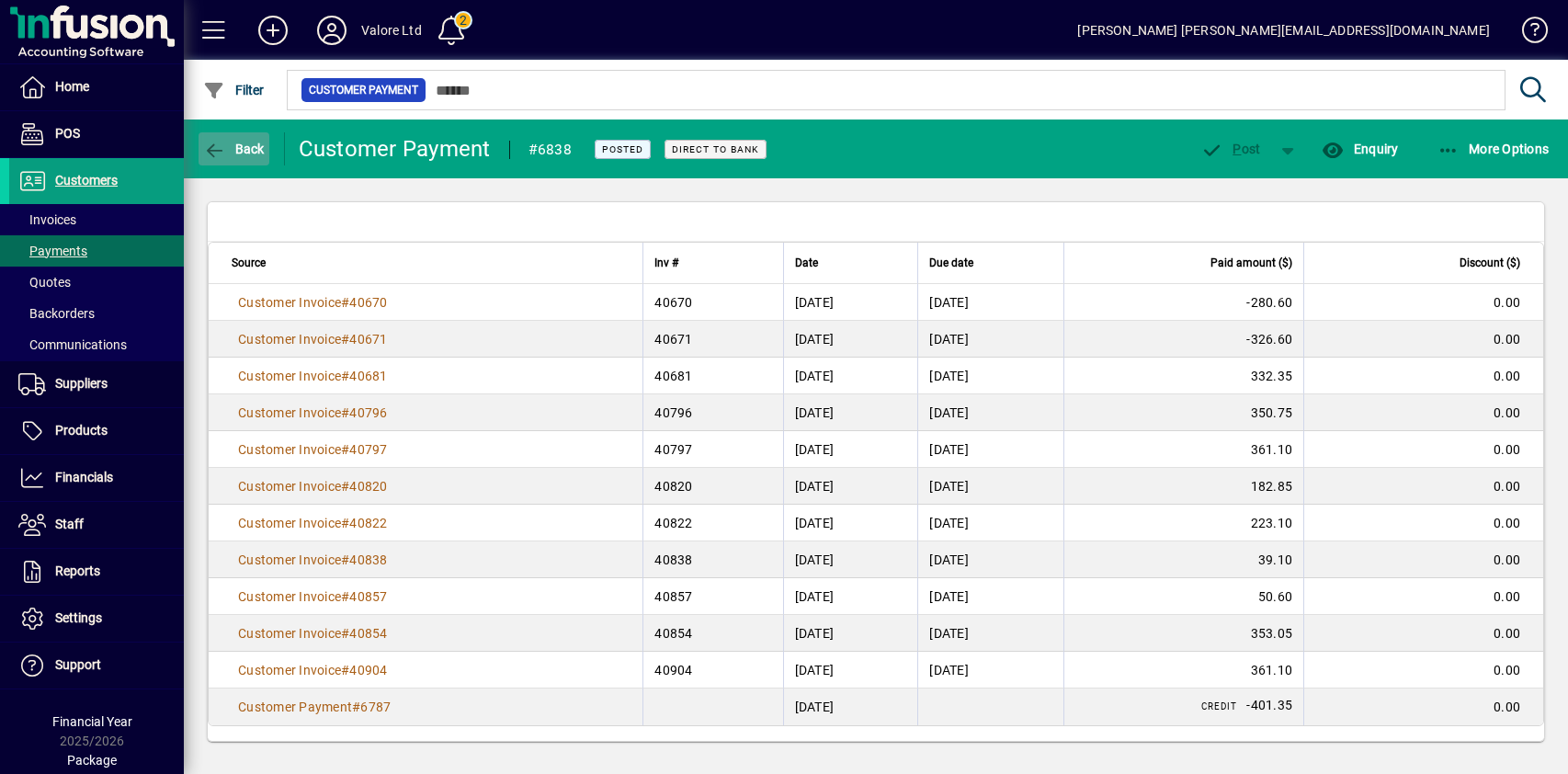
click at [240, 156] on span "button" at bounding box center [234, 148] width 71 height 44
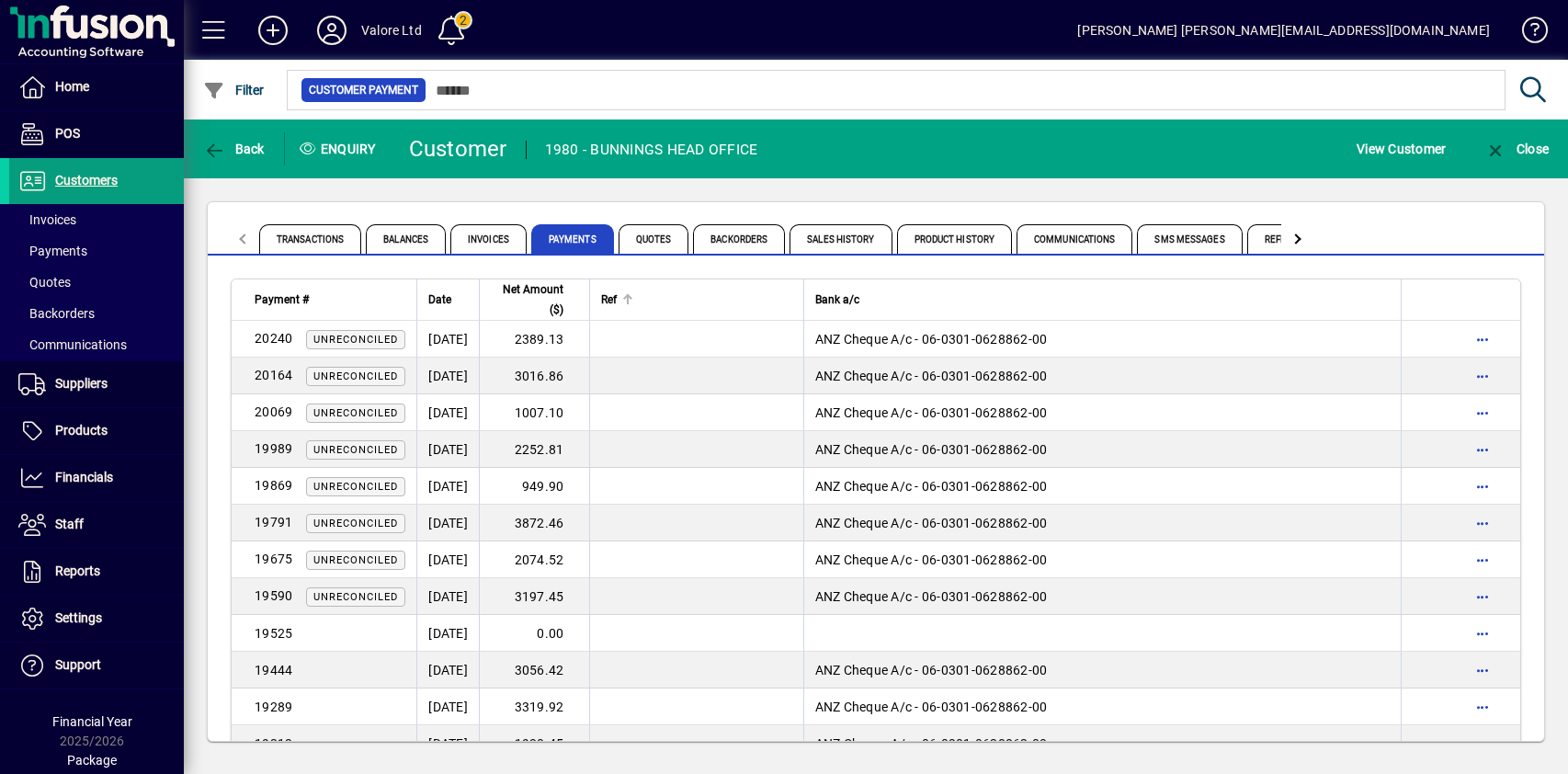
scroll to position [4474, 0]
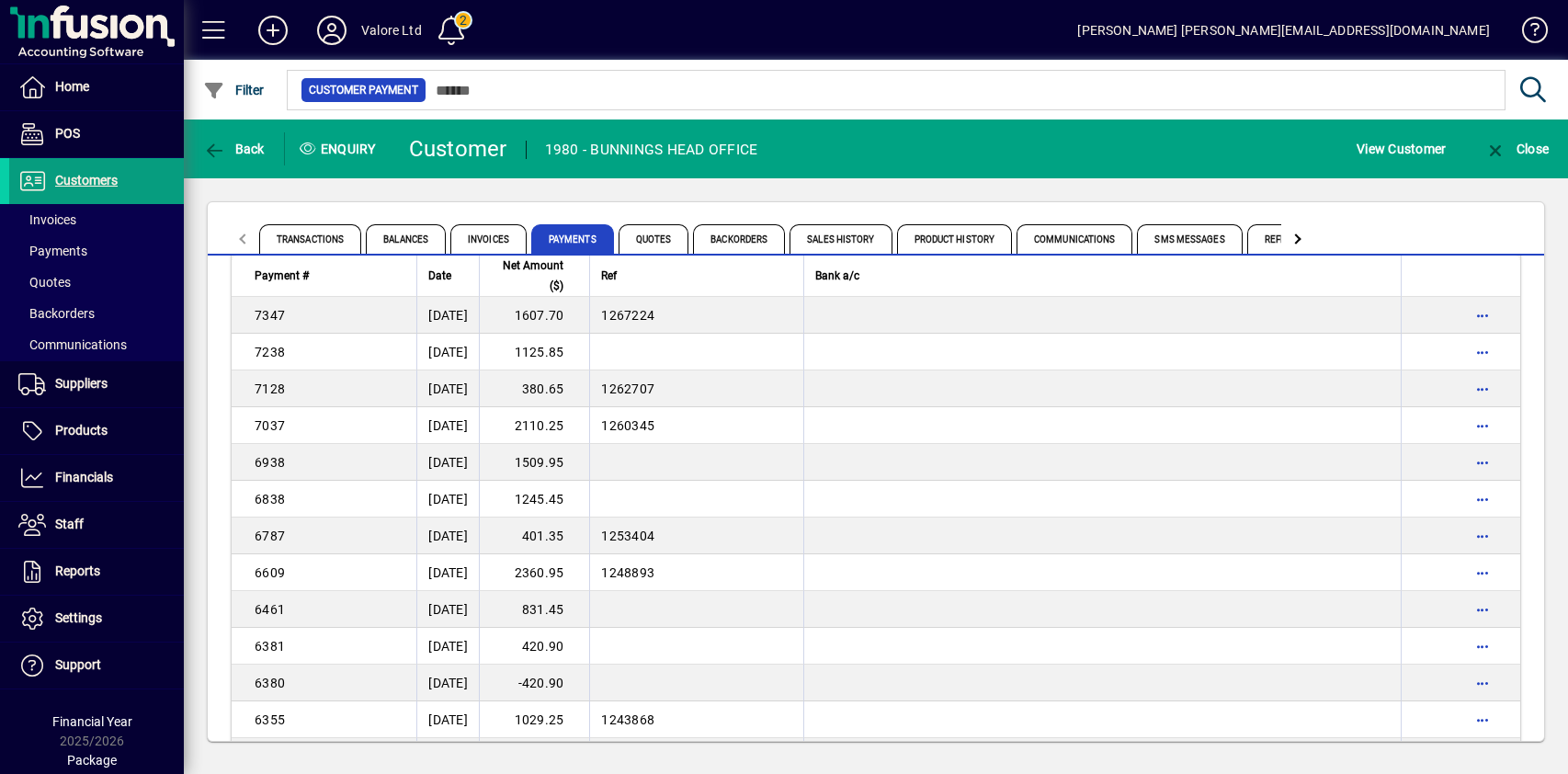
click at [772, 187] on div "Transactions Balances Invoices Payments Quotes Backorders Sales History Product…" at bounding box center [875, 471] width 1385 height 587
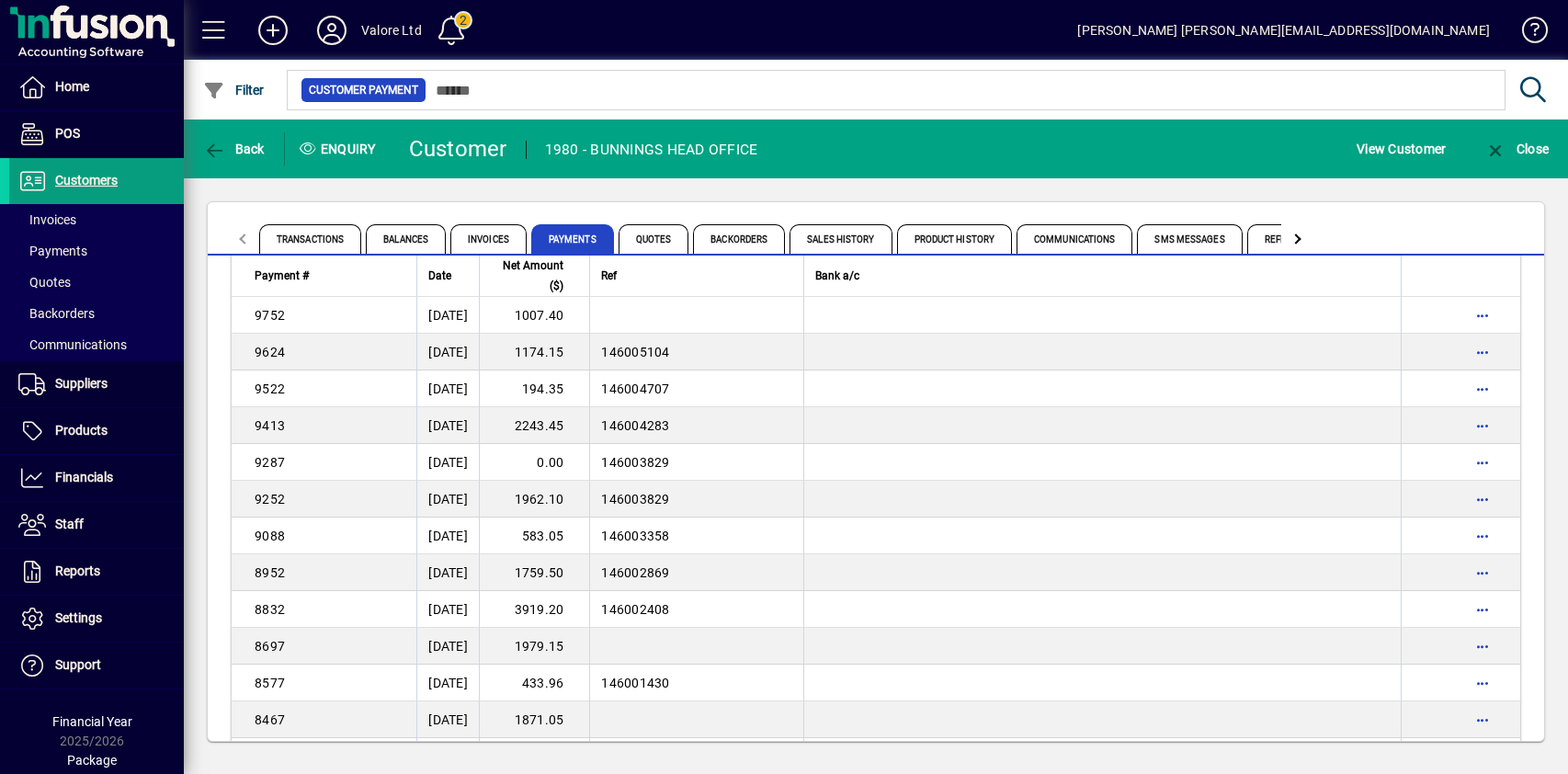
click at [568, 496] on td "1962.10" at bounding box center [534, 498] width 110 height 36
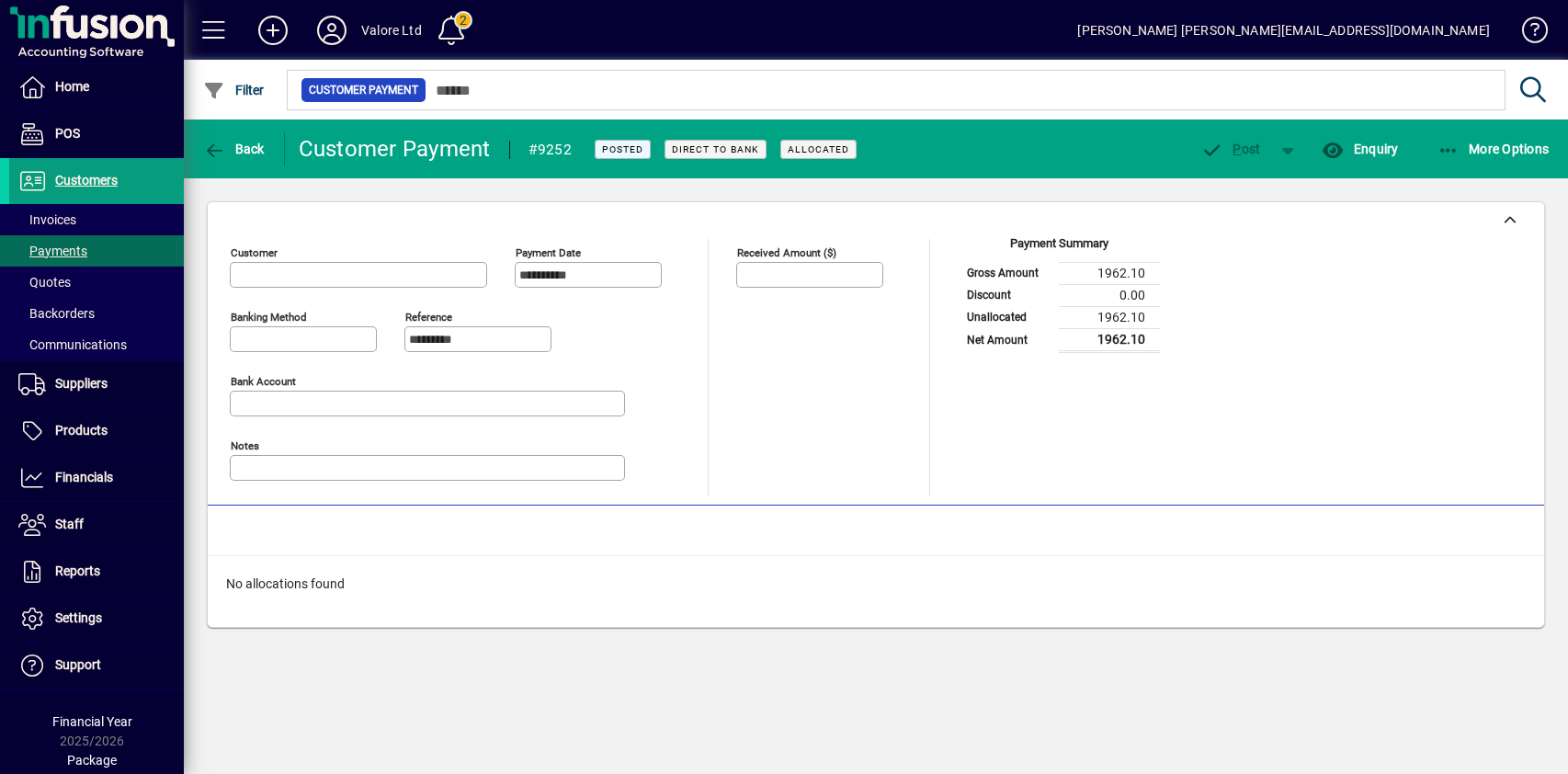
type input "**********"
click at [251, 146] on span "Back" at bounding box center [234, 149] width 61 height 15
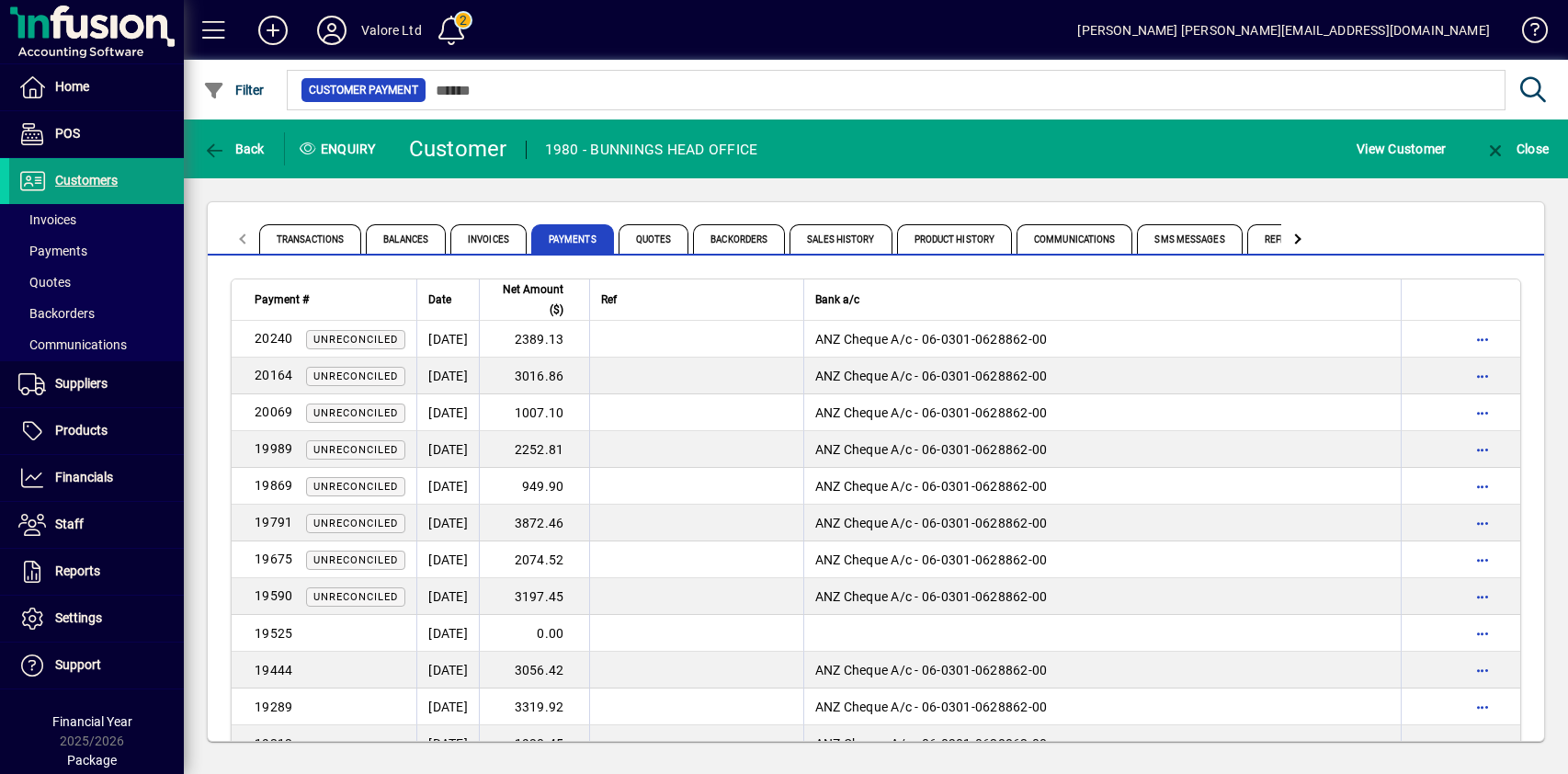
click at [545, 185] on div "Transactions Balances Invoices Payments Quotes Backorders Sales History Product…" at bounding box center [875, 471] width 1385 height 587
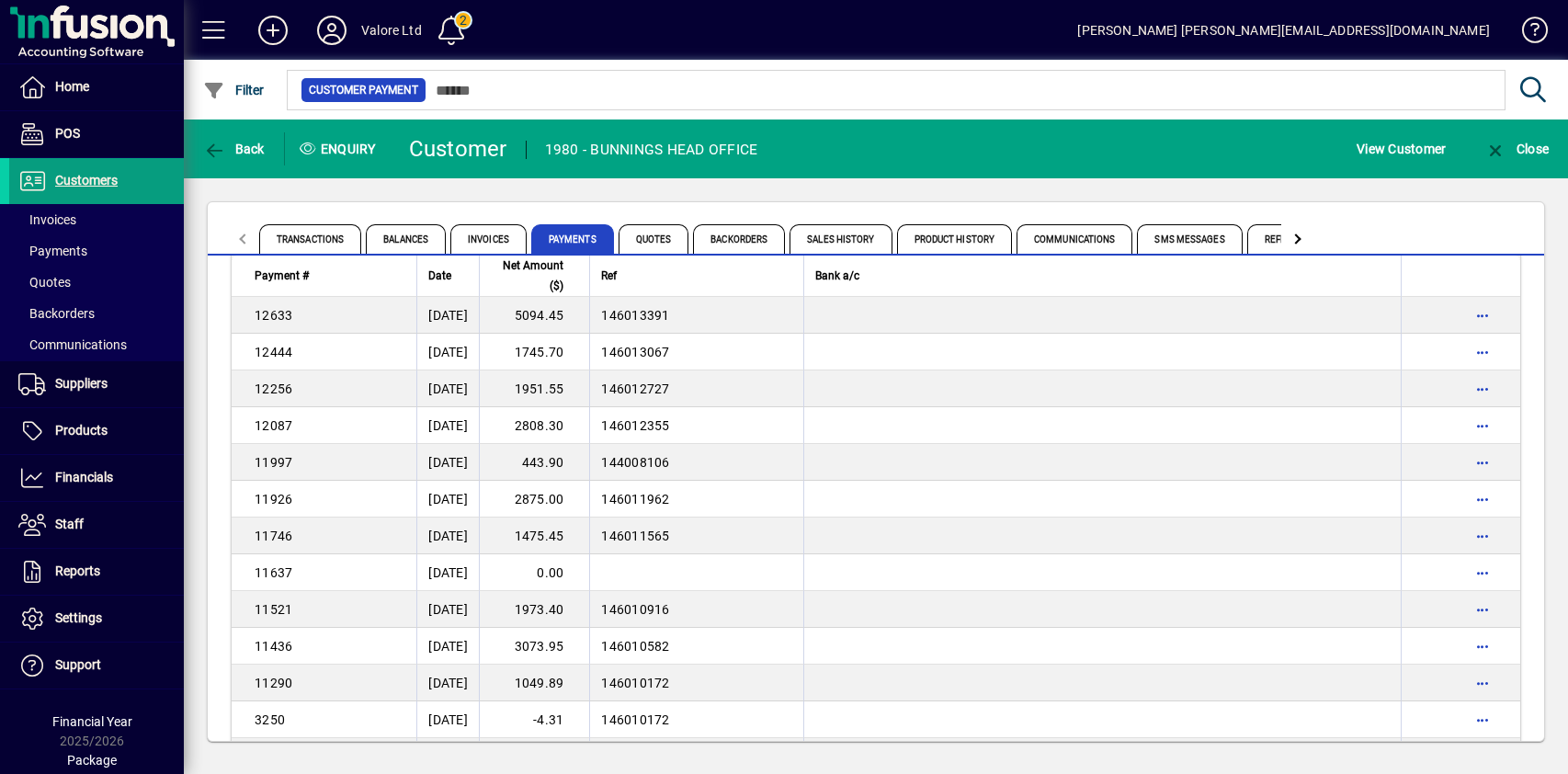
scroll to position [3701, 0]
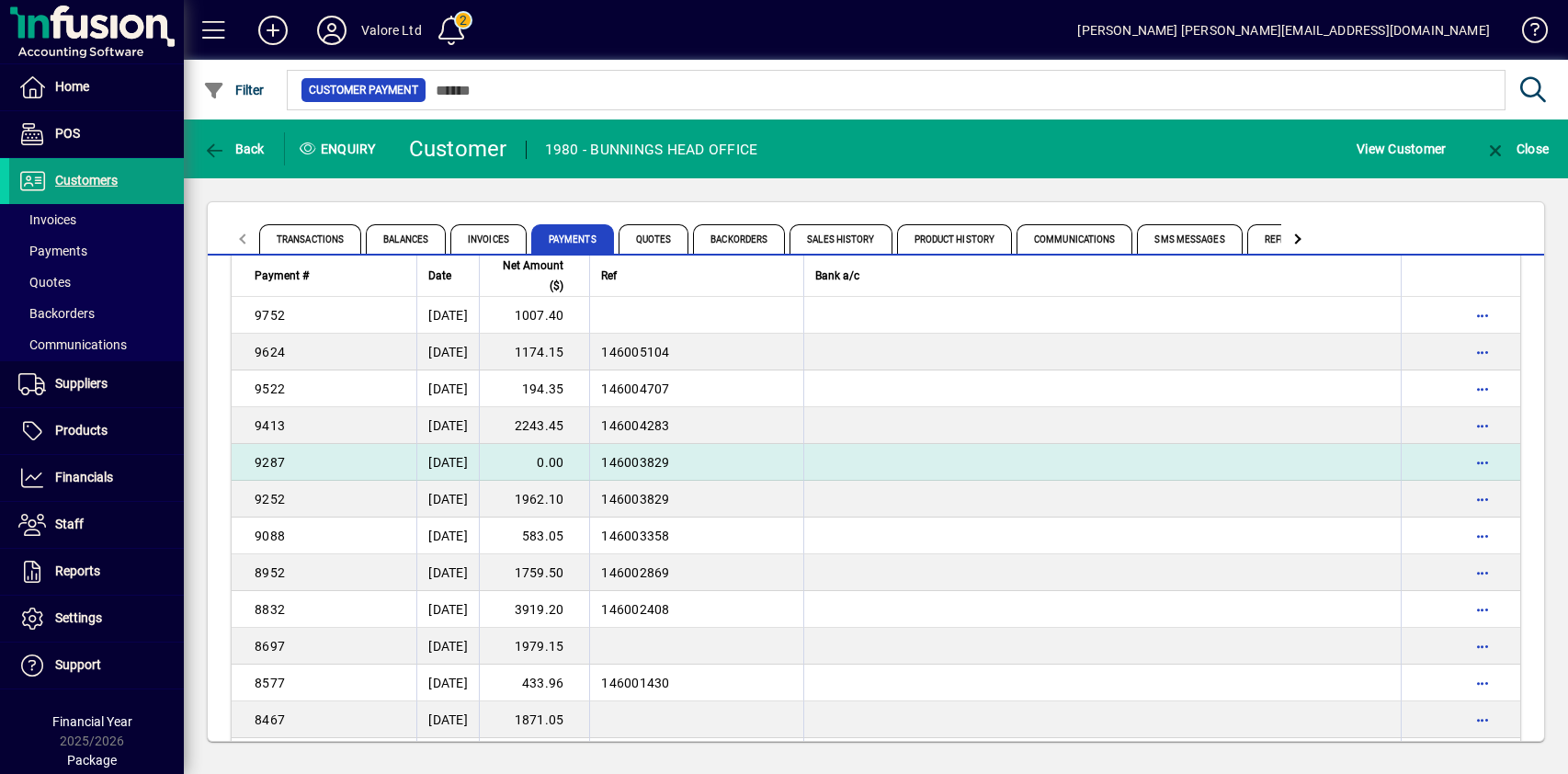
click at [582, 458] on td "0.00" at bounding box center [534, 462] width 110 height 36
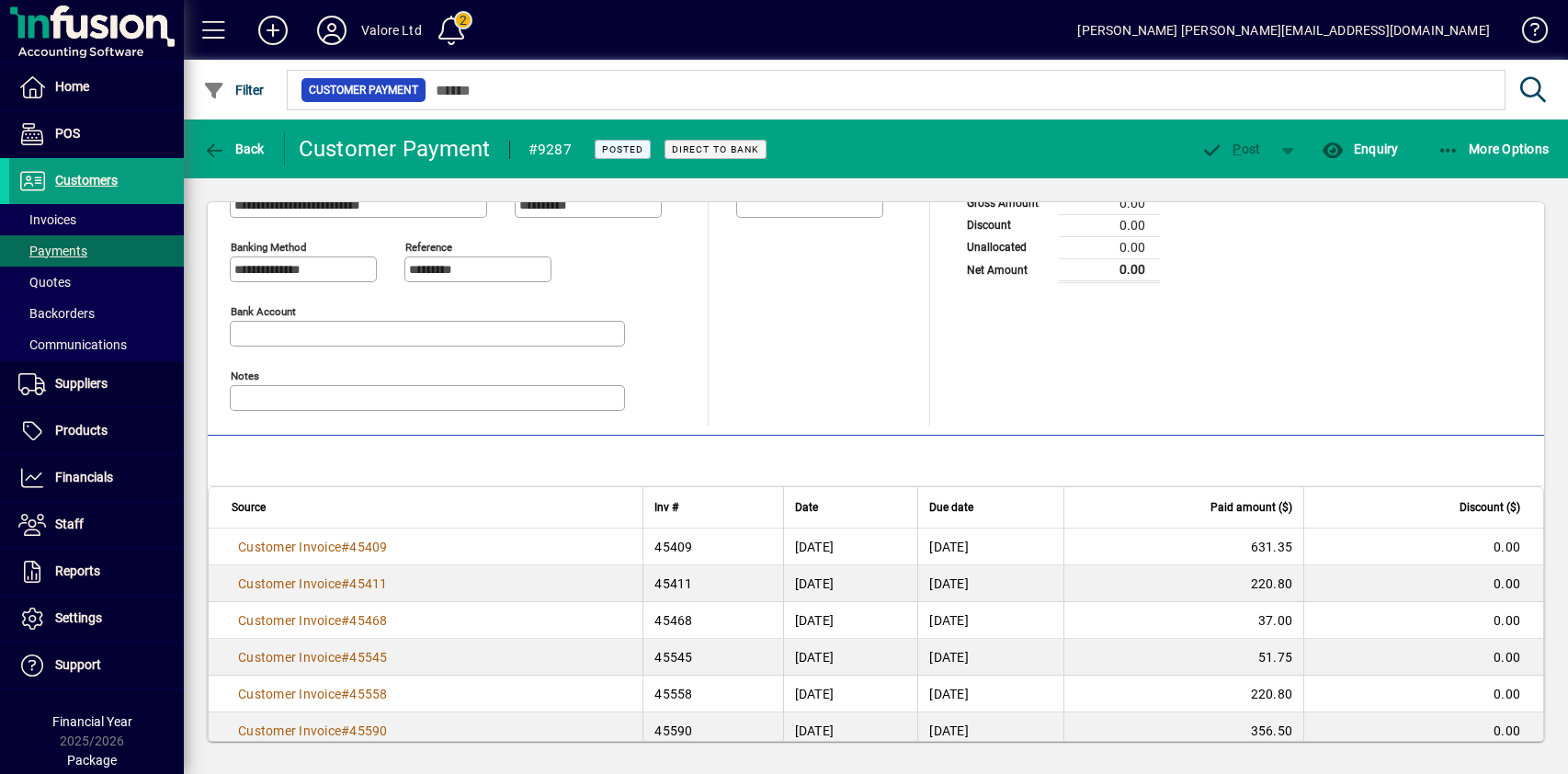
scroll to position [168, 0]
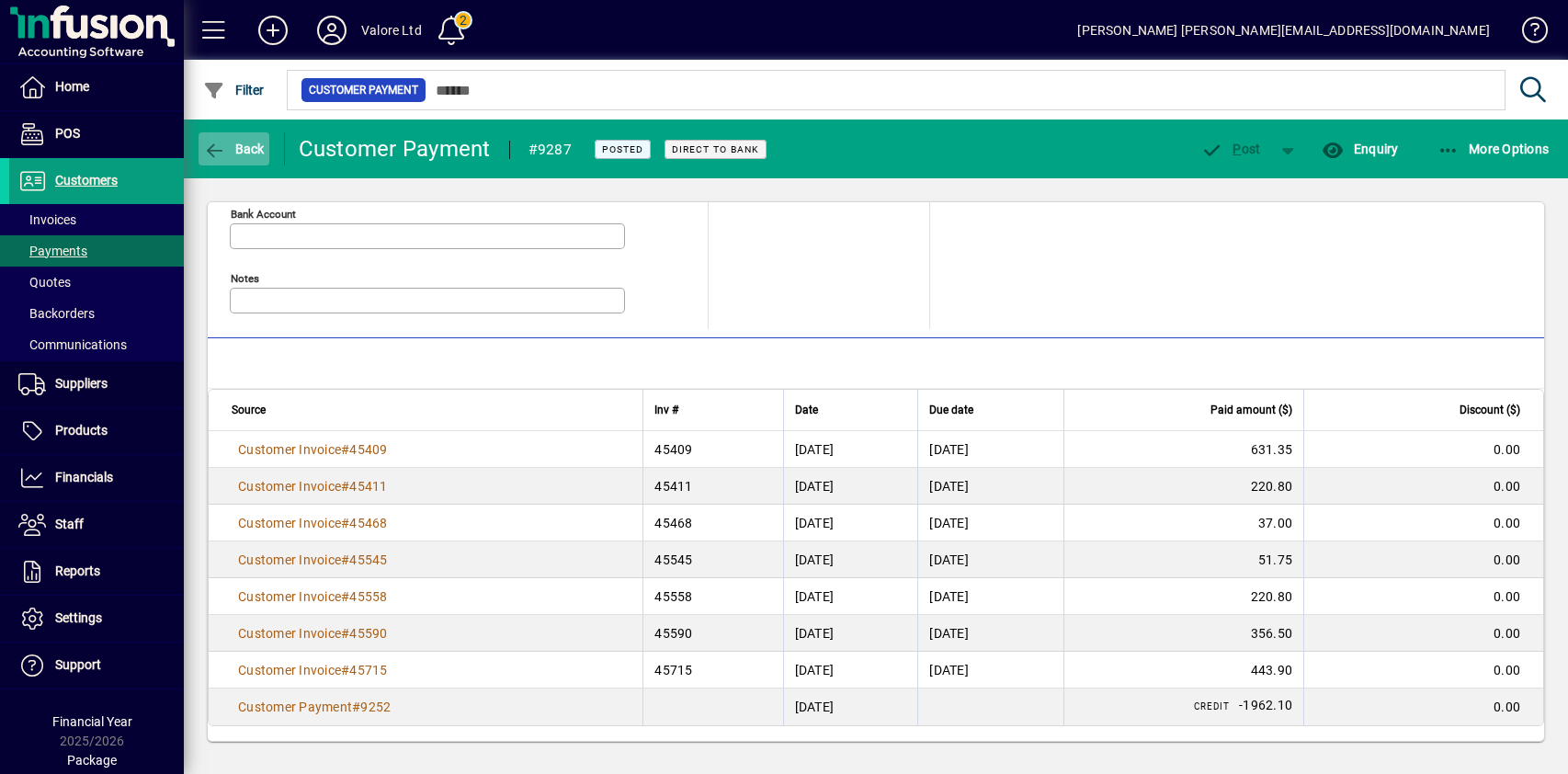
click at [238, 147] on span "Back" at bounding box center [234, 149] width 61 height 15
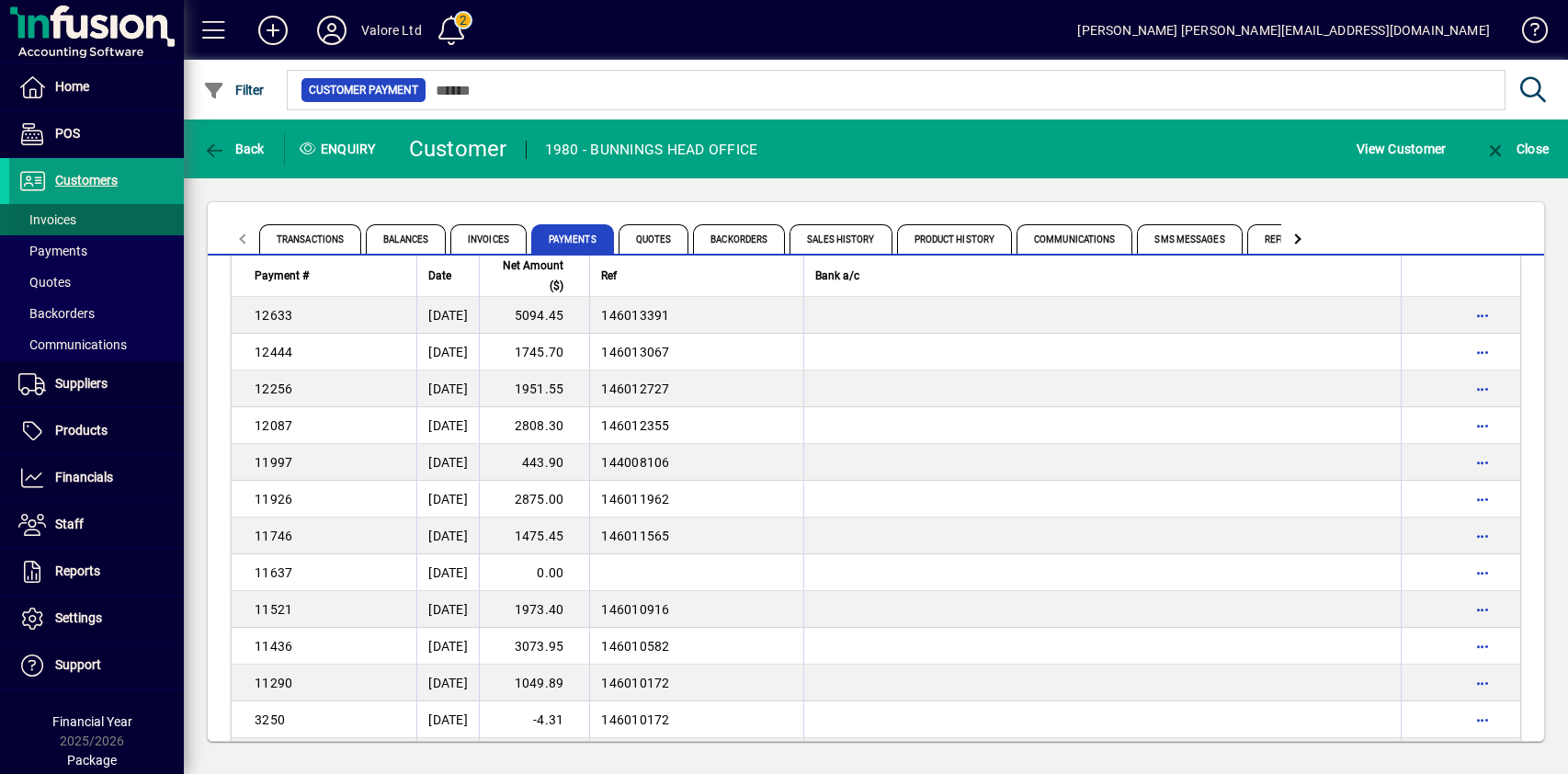
scroll to position [3701, 0]
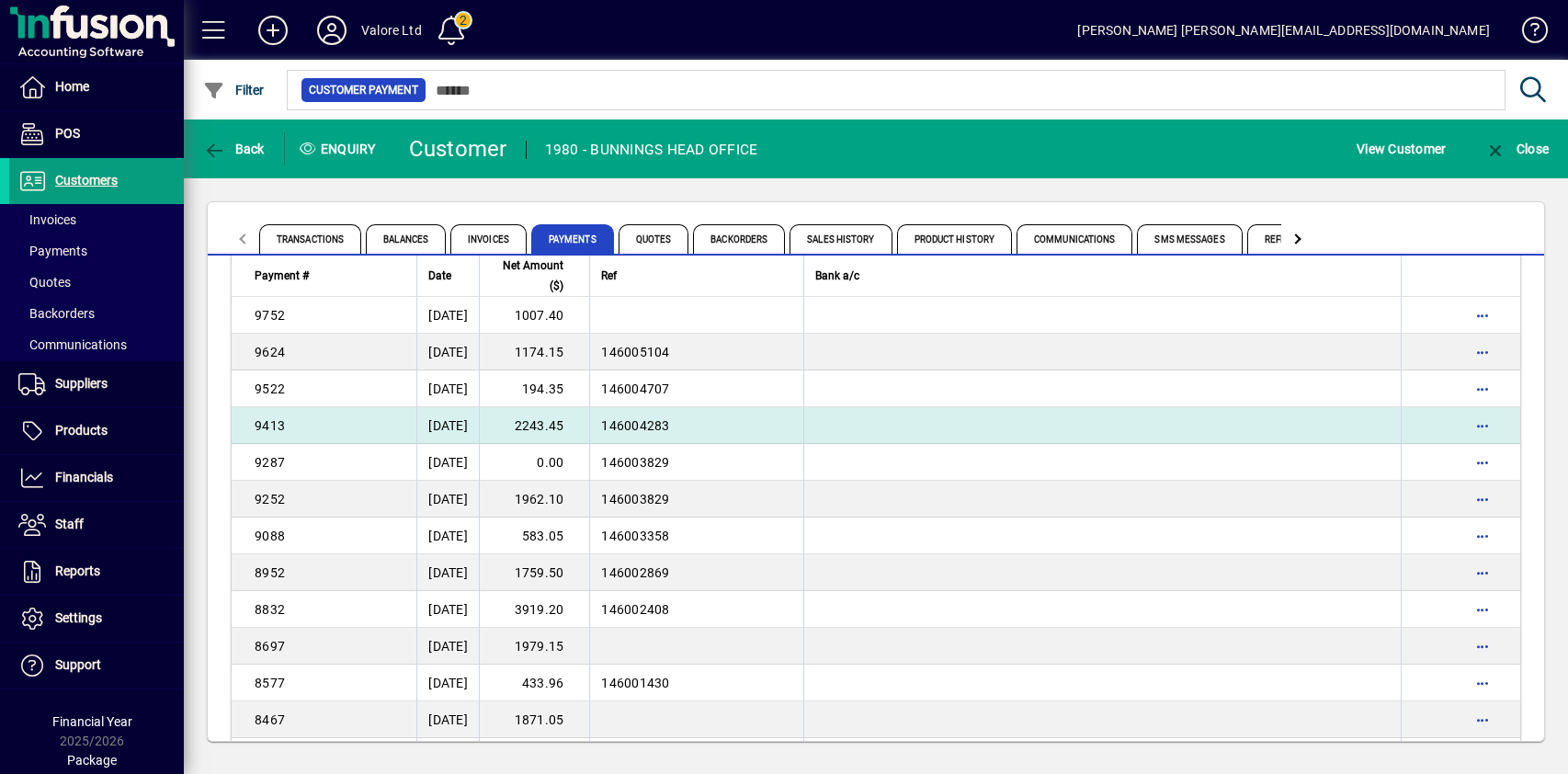
click at [588, 428] on td "2243.45" at bounding box center [534, 425] width 110 height 36
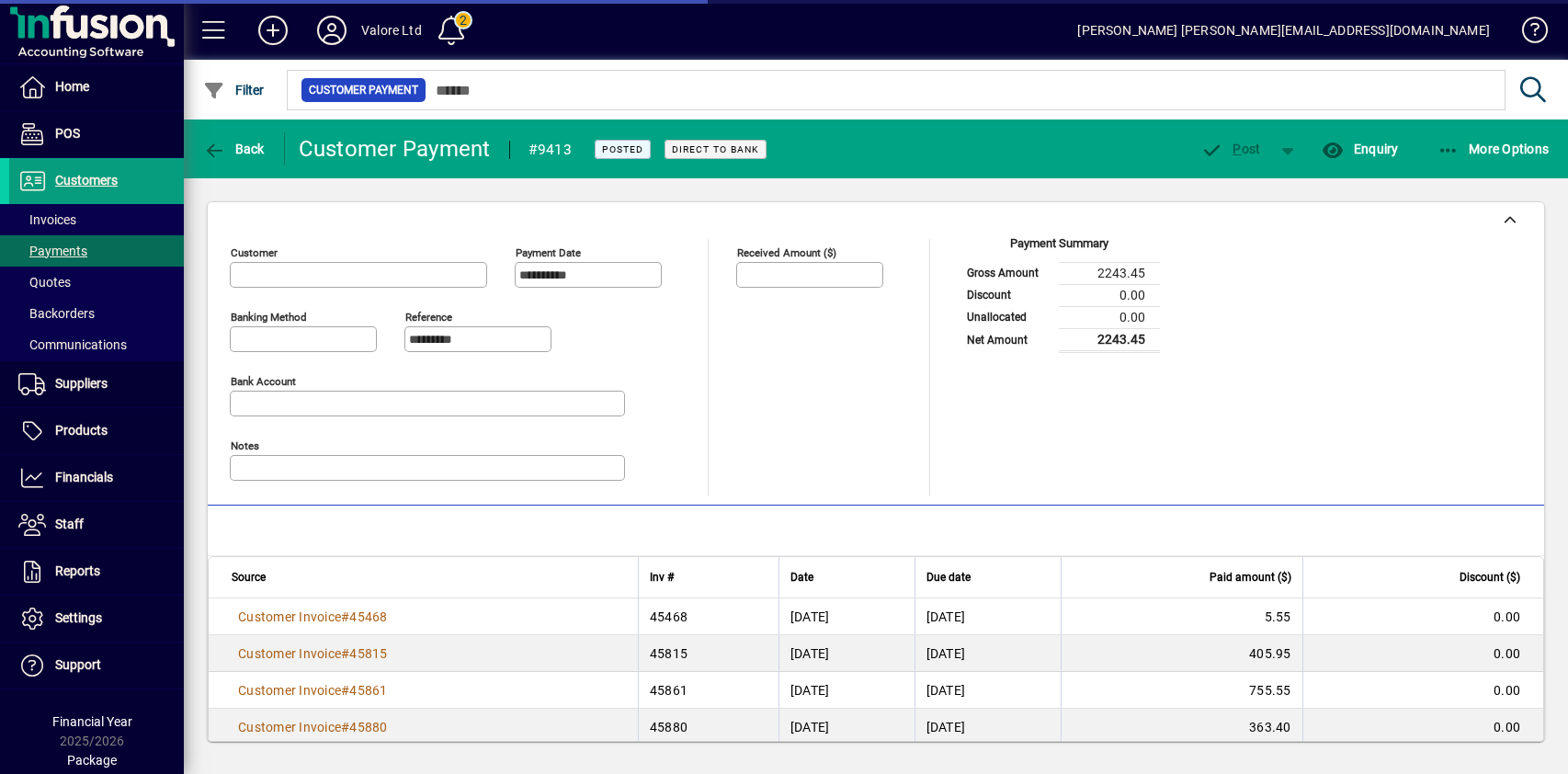
type input "**********"
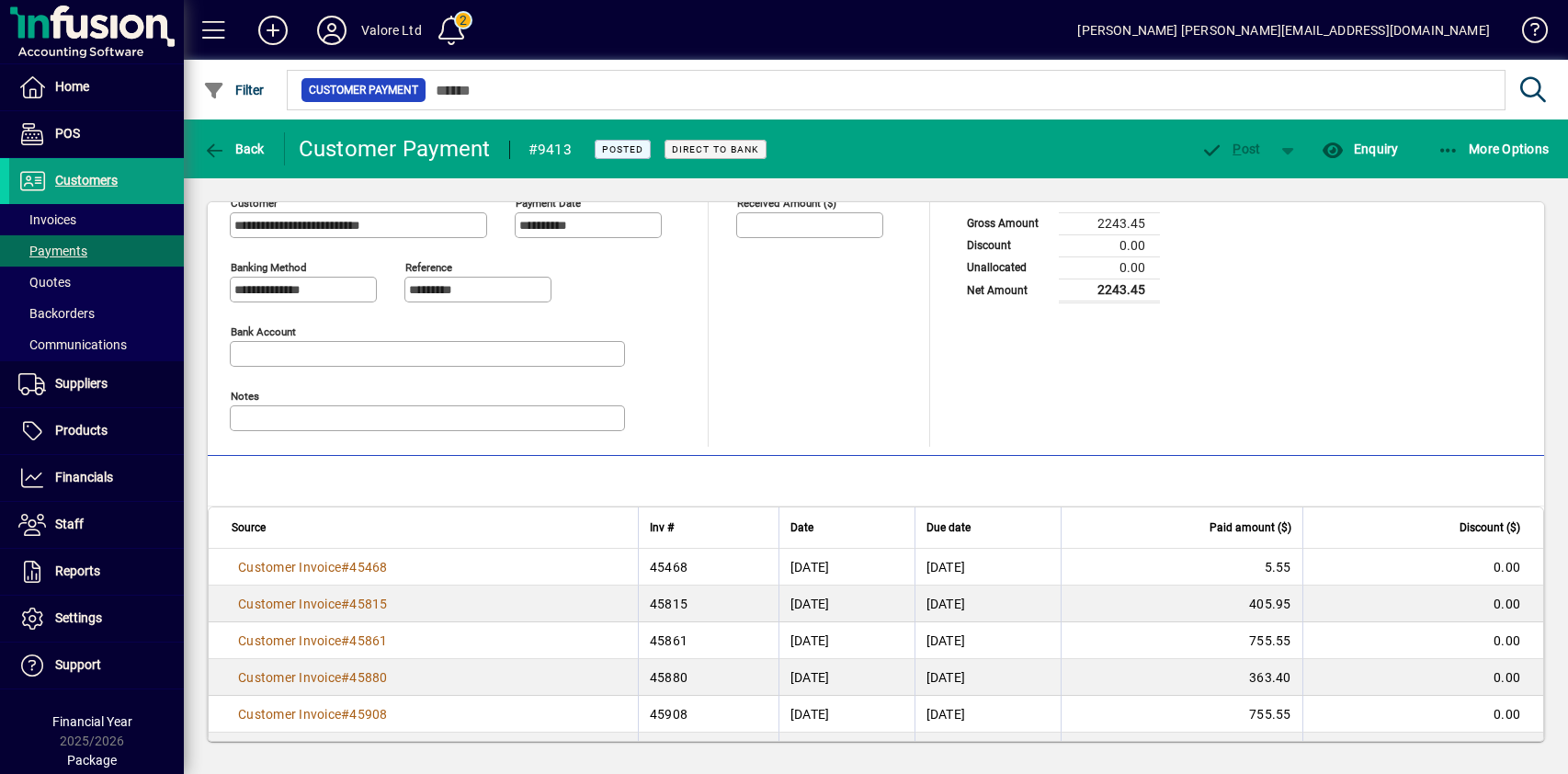
scroll to position [94, 0]
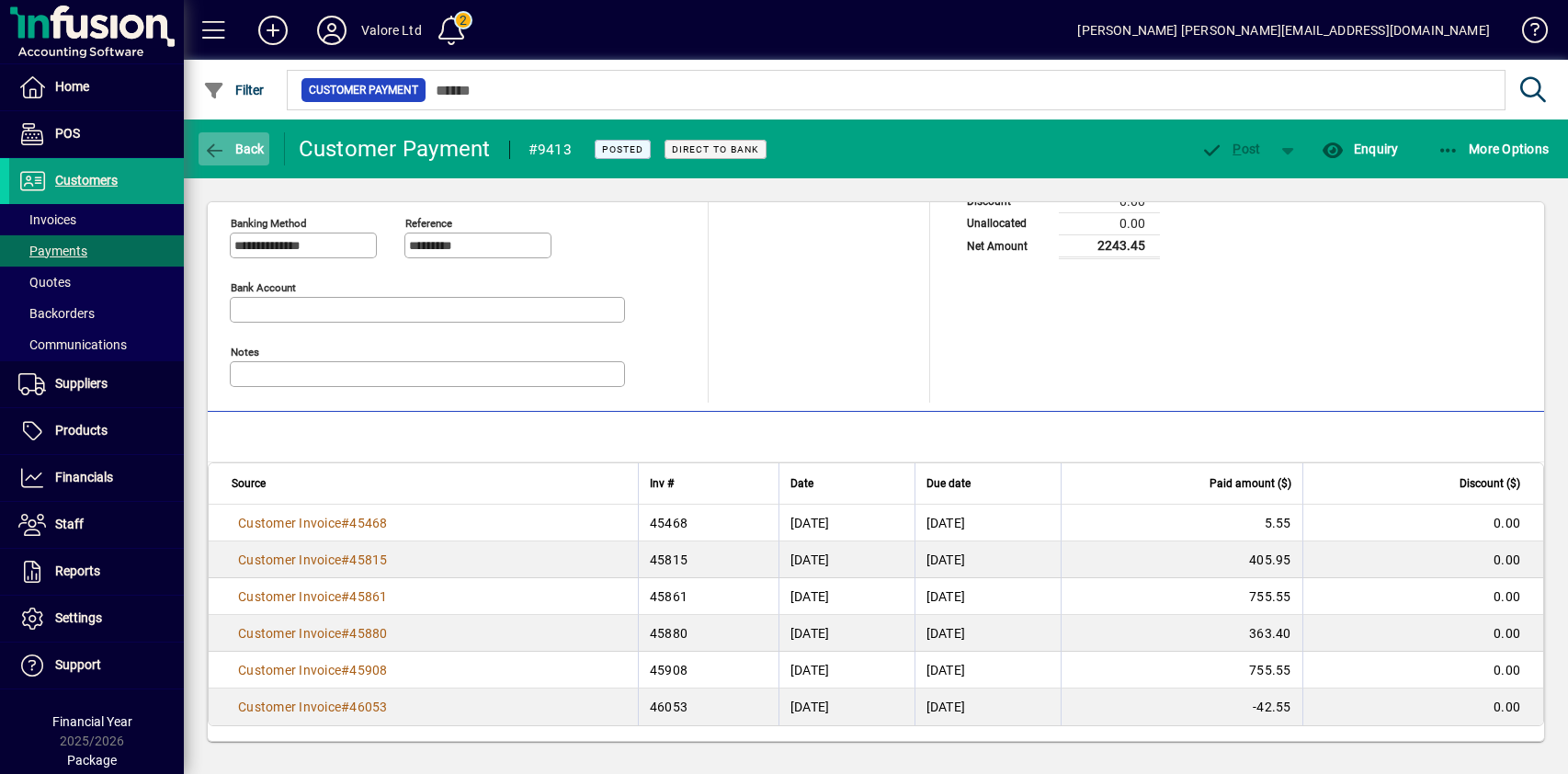
click at [242, 147] on span "Back" at bounding box center [234, 149] width 61 height 15
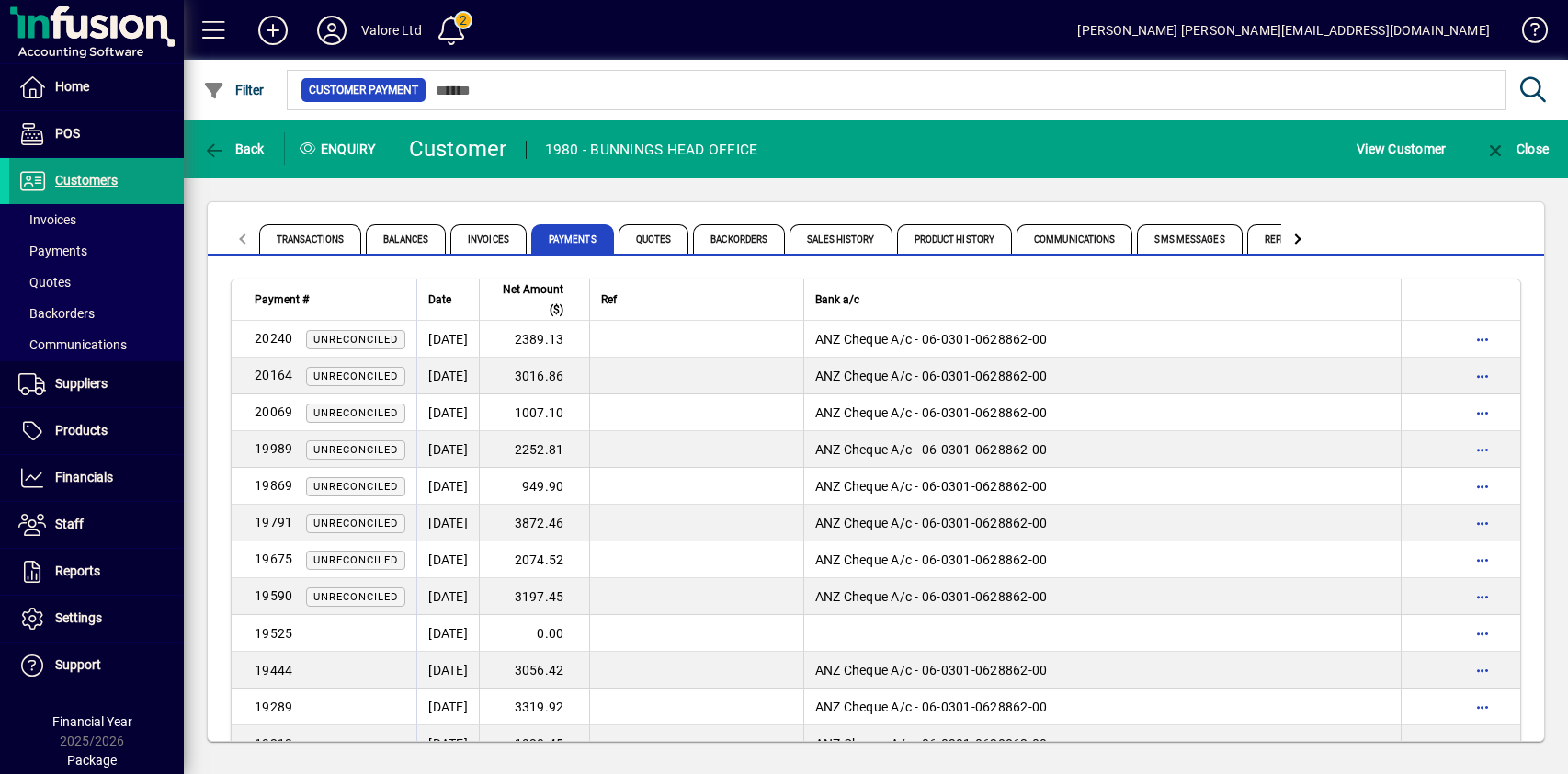
click at [1176, 194] on div "Transactions Balances Invoices Payments Quotes Backorders Sales History Product…" at bounding box center [875, 471] width 1385 height 587
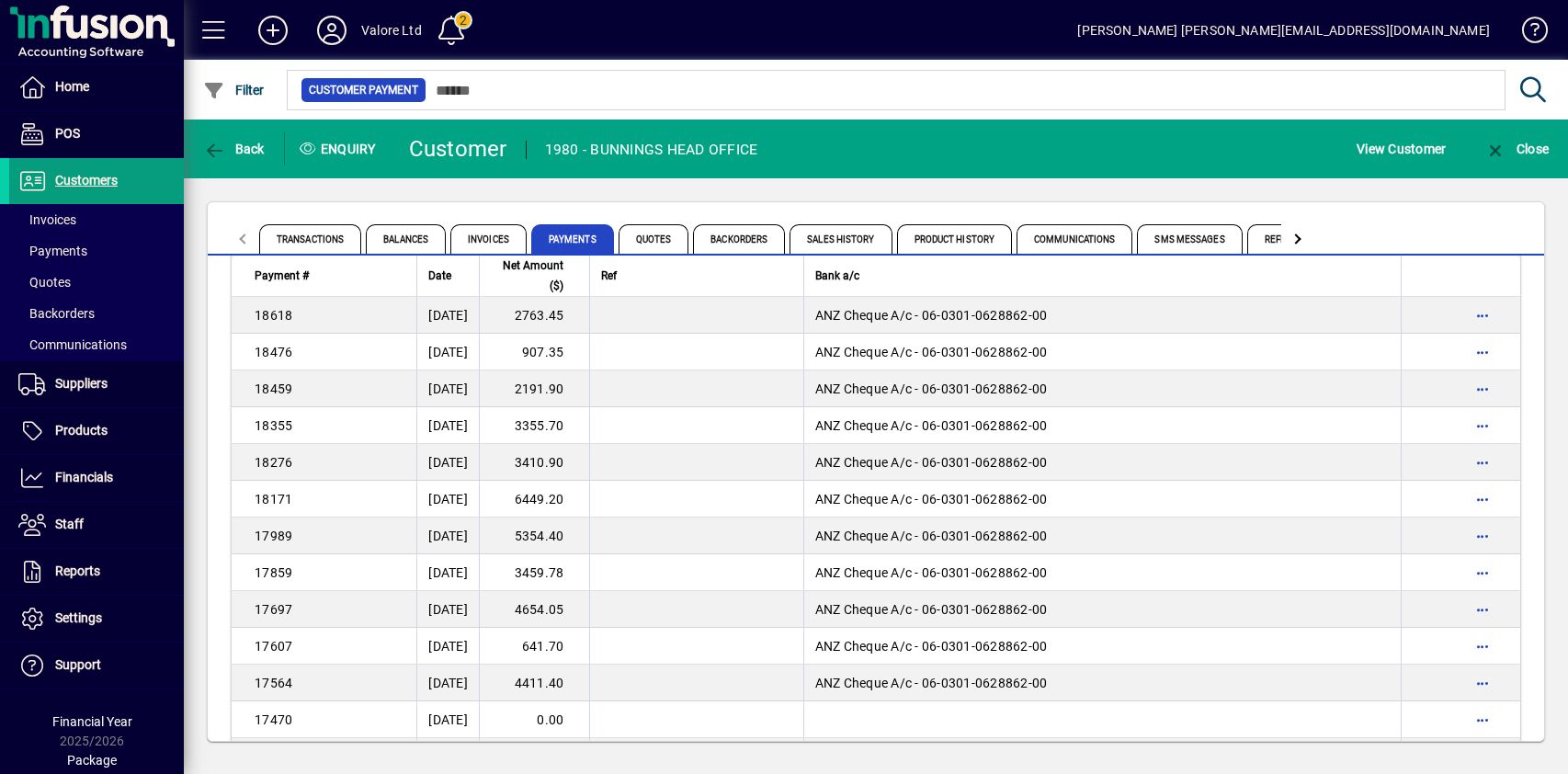
scroll to position [3407, 0]
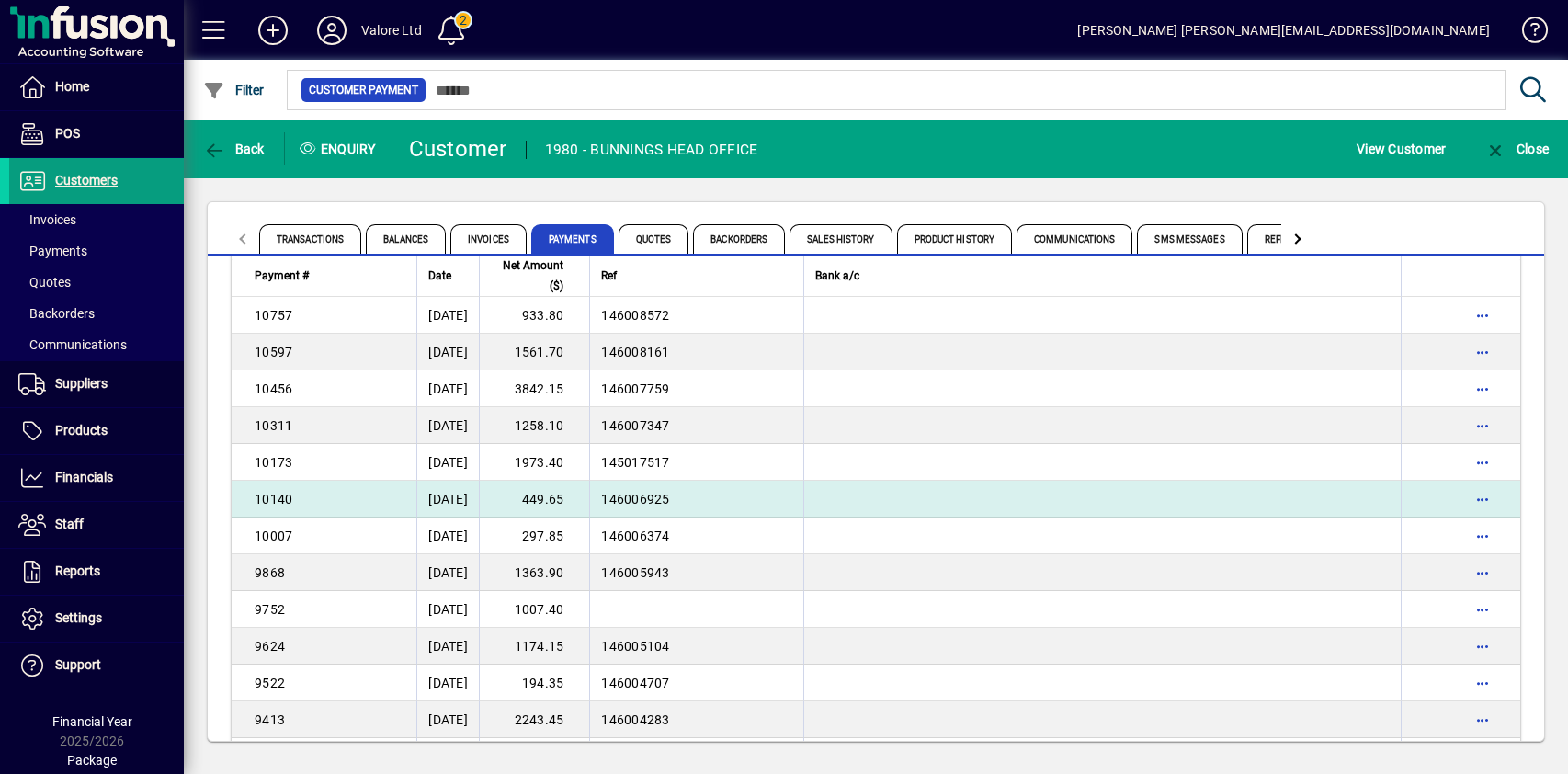
click at [577, 494] on td "449.65" at bounding box center [534, 498] width 110 height 36
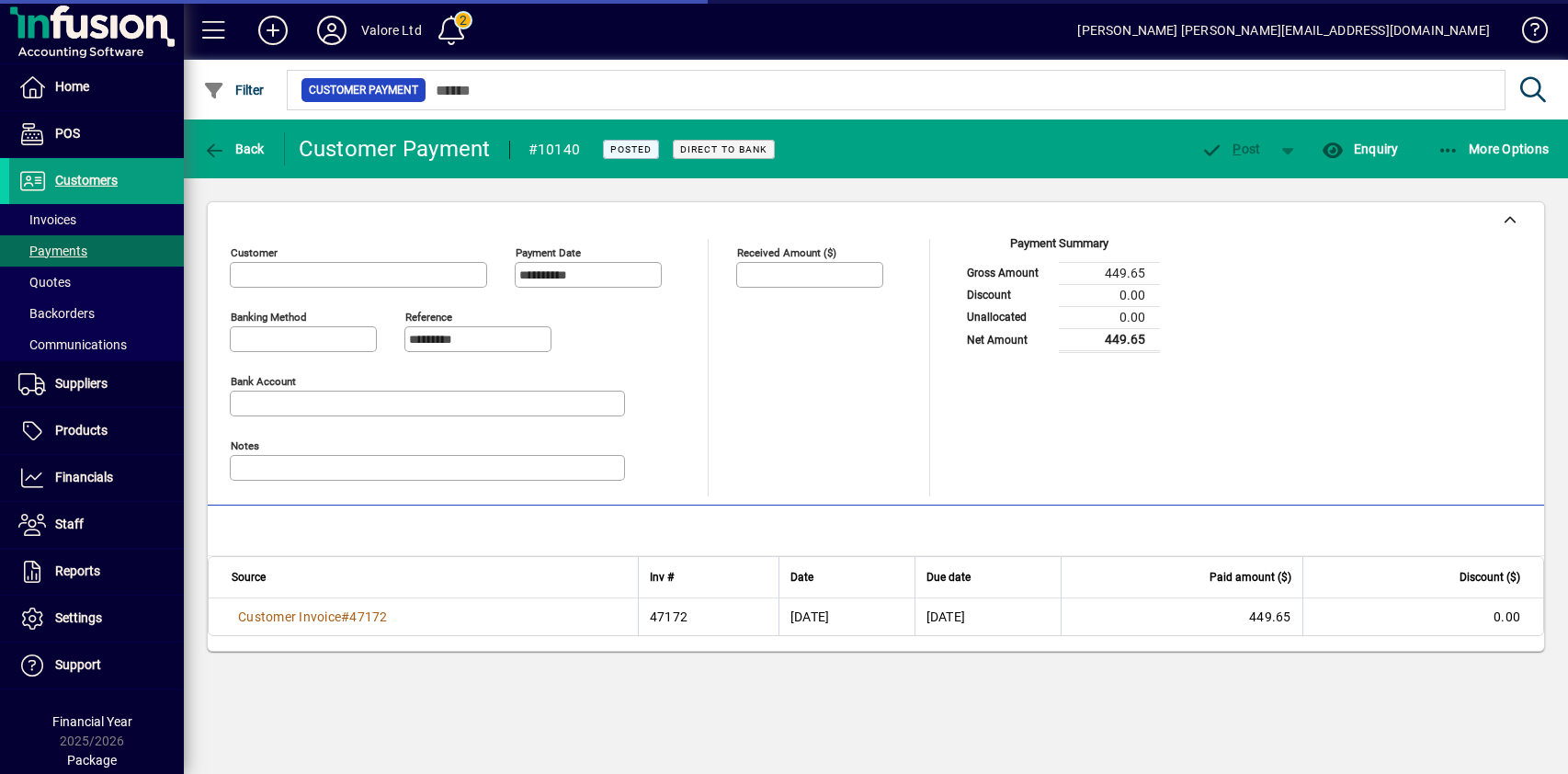
type input "**********"
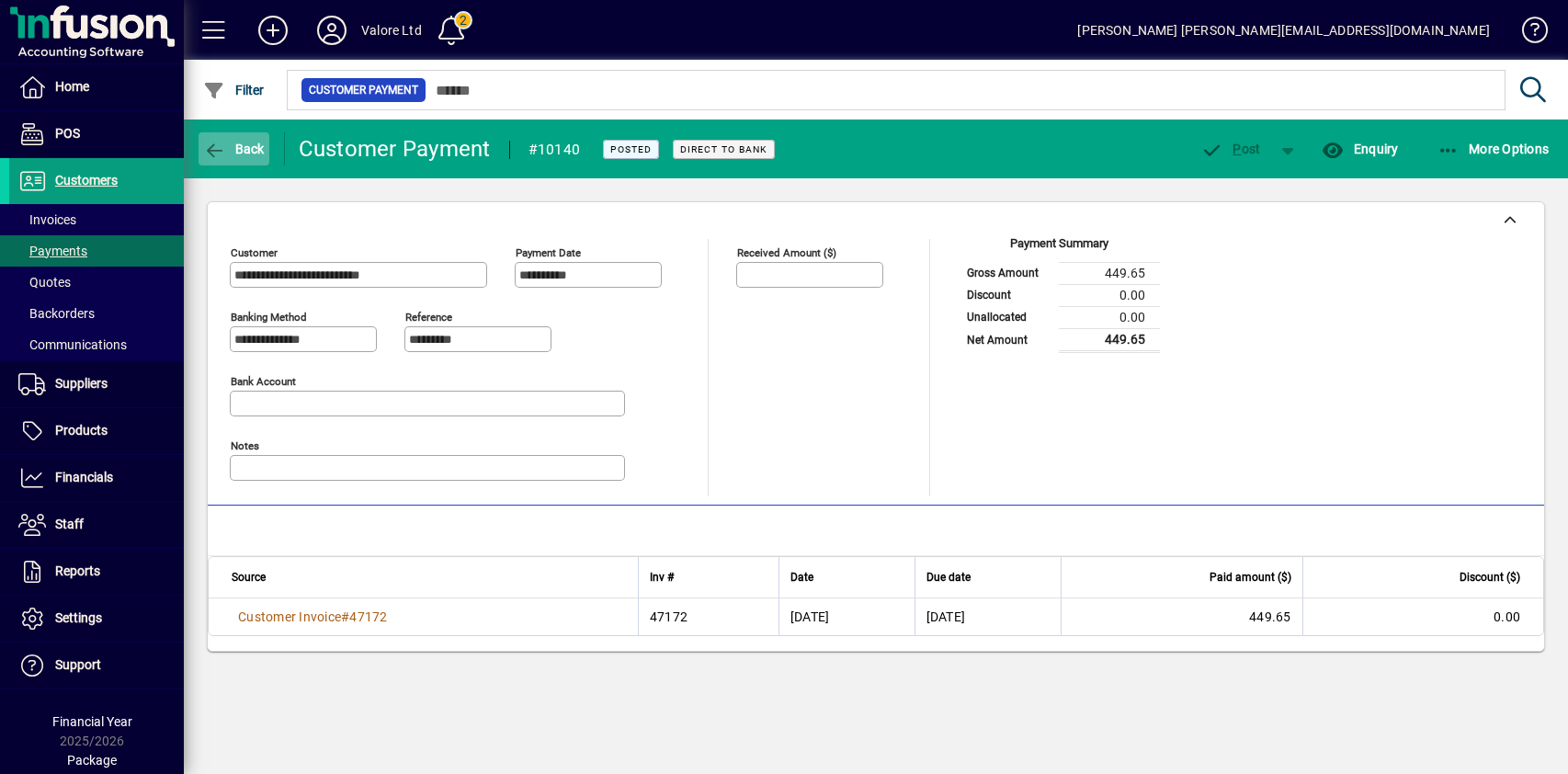
click at [220, 147] on icon "button" at bounding box center [214, 151] width 23 height 19
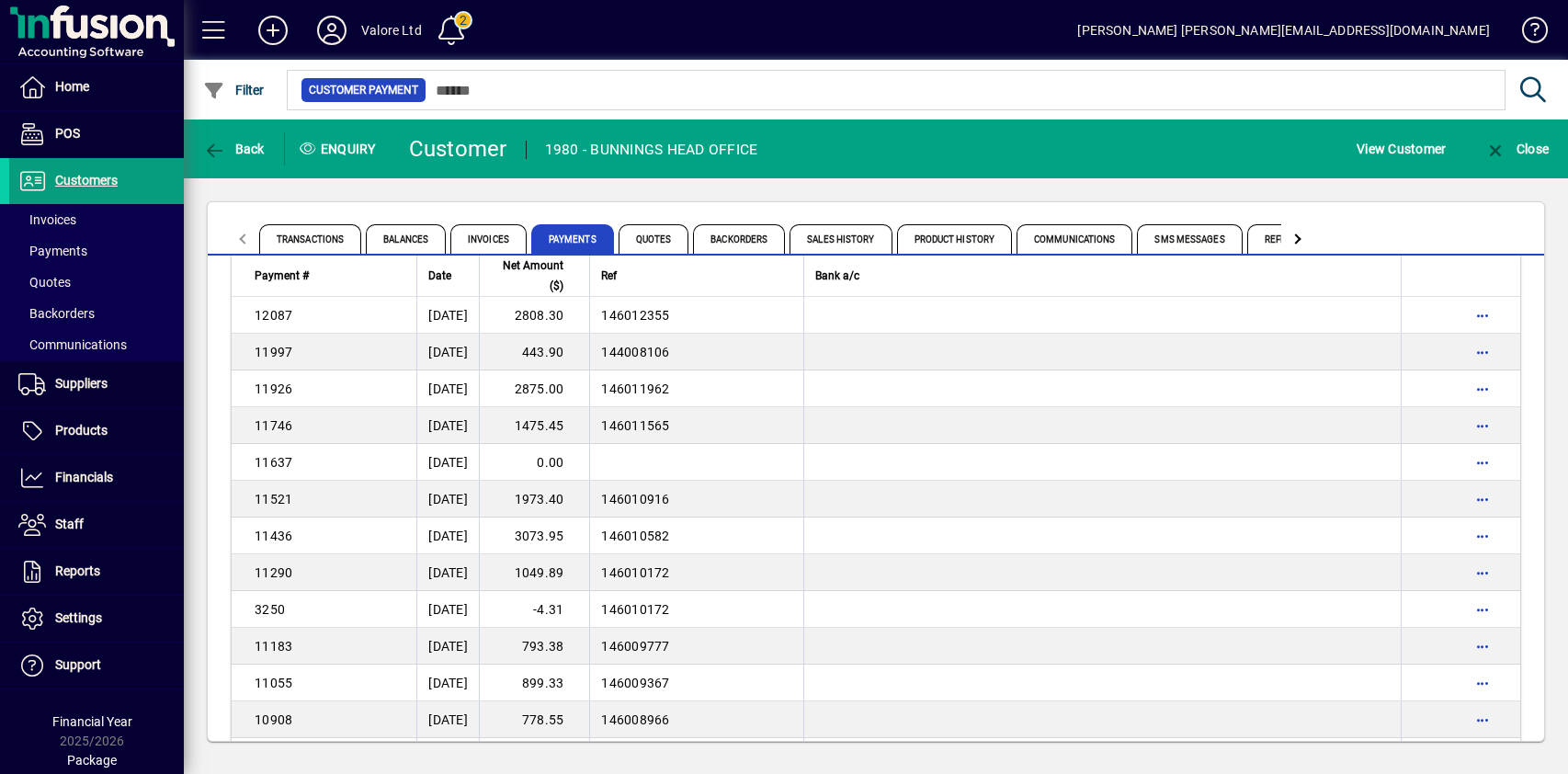
scroll to position [3371, 0]
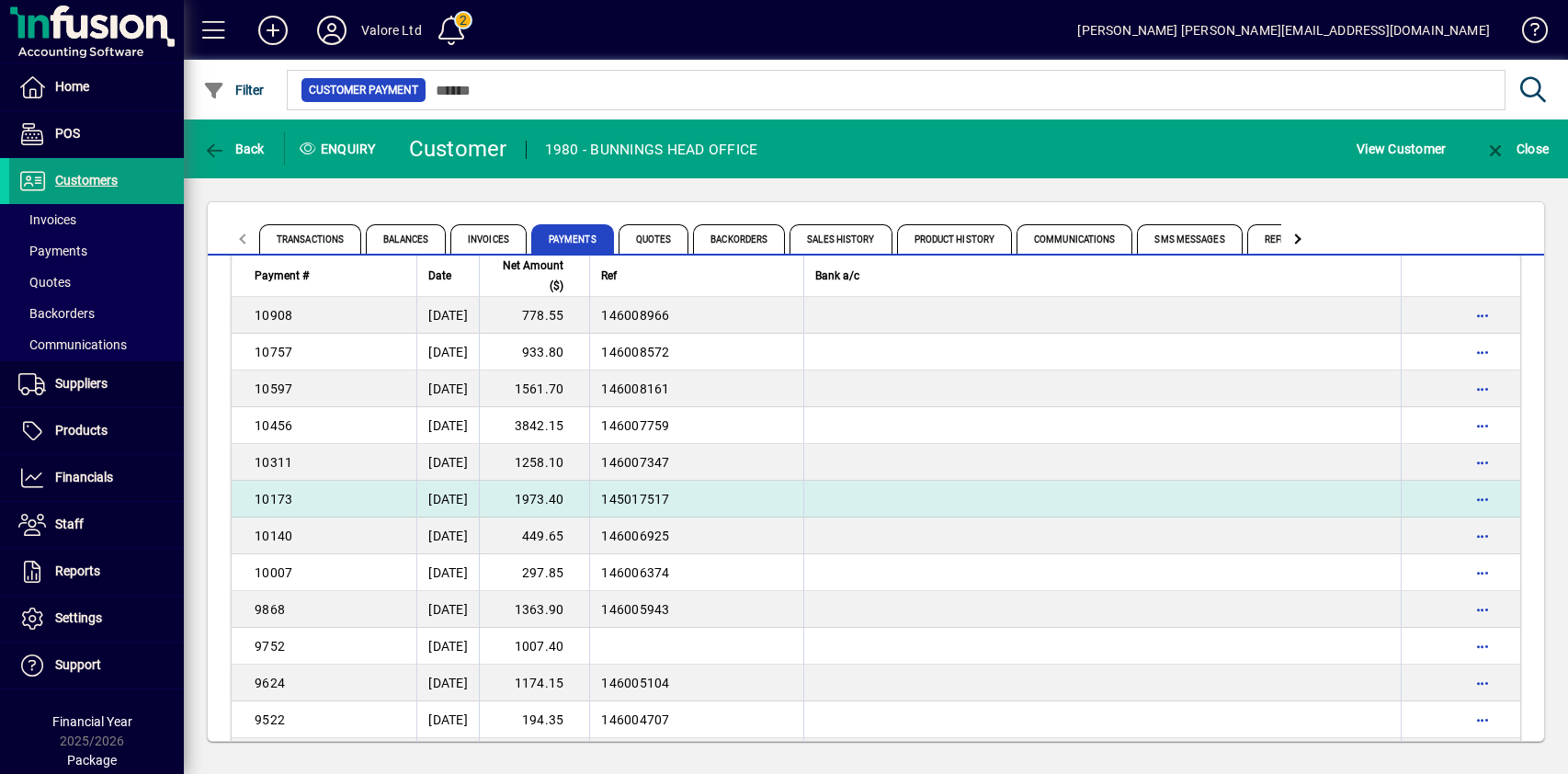
click at [577, 501] on td "1973.40" at bounding box center [534, 498] width 110 height 36
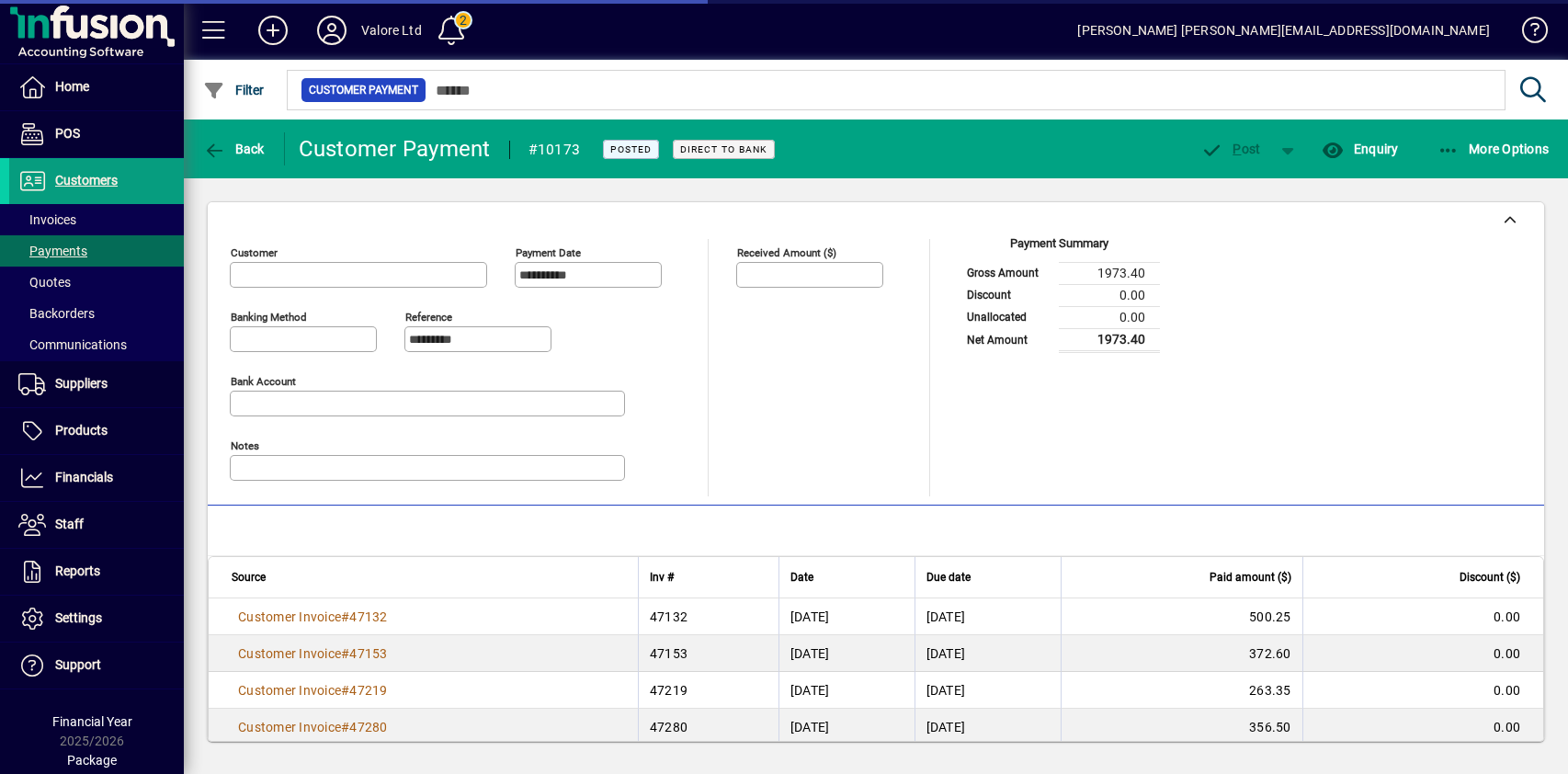
type input "**********"
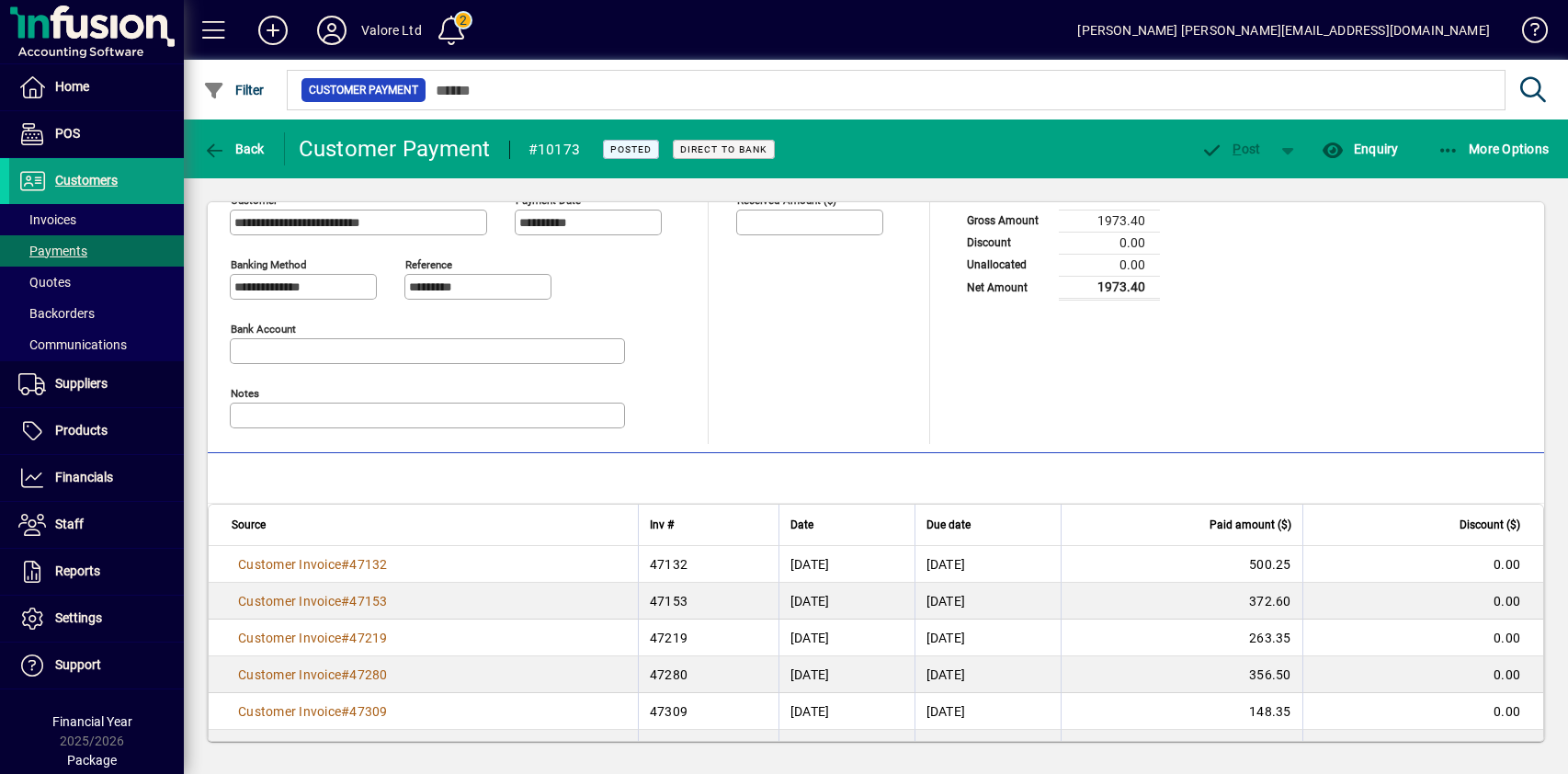
scroll to position [94, 0]
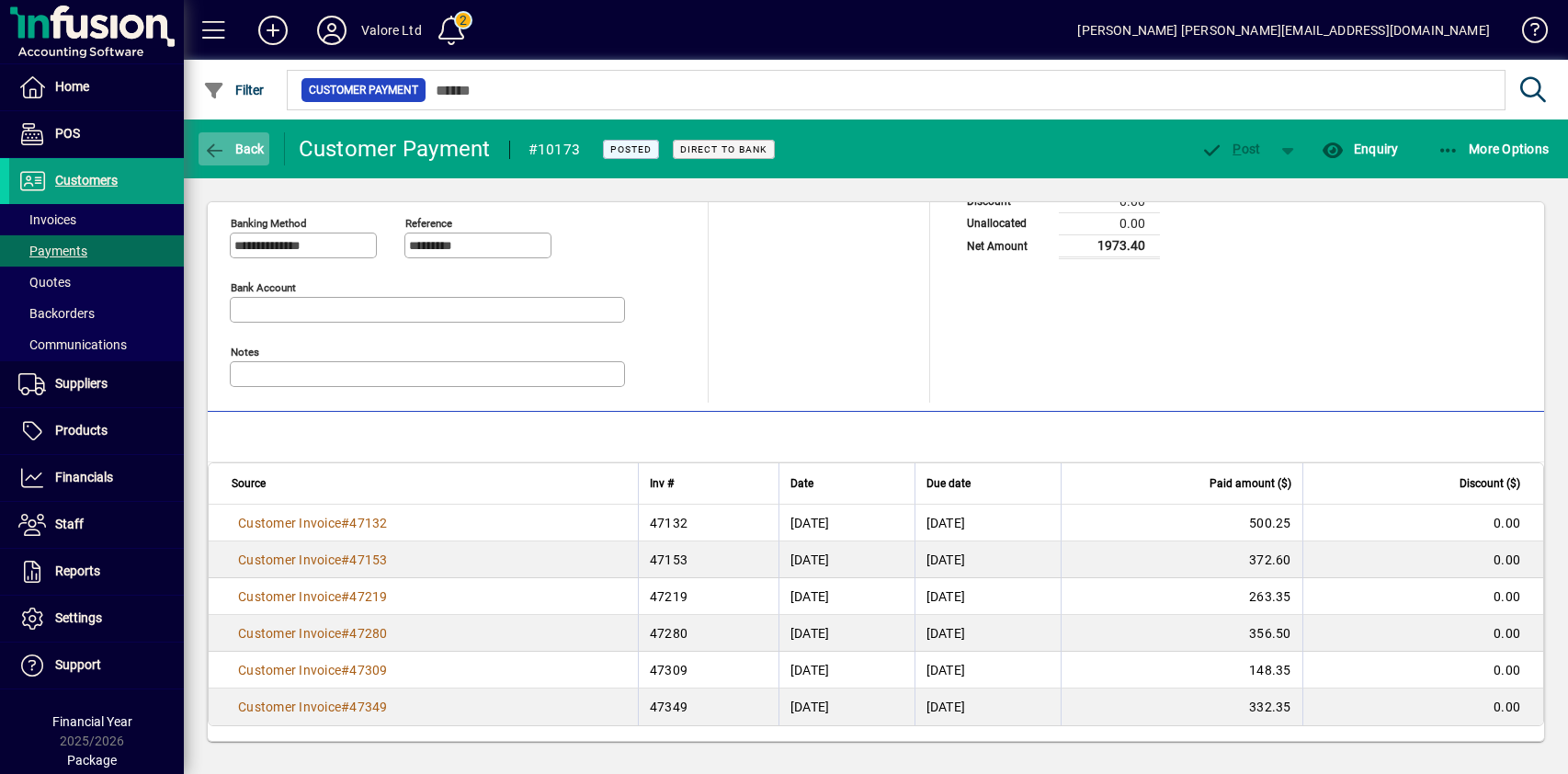
click at [249, 152] on span "Back" at bounding box center [234, 149] width 61 height 15
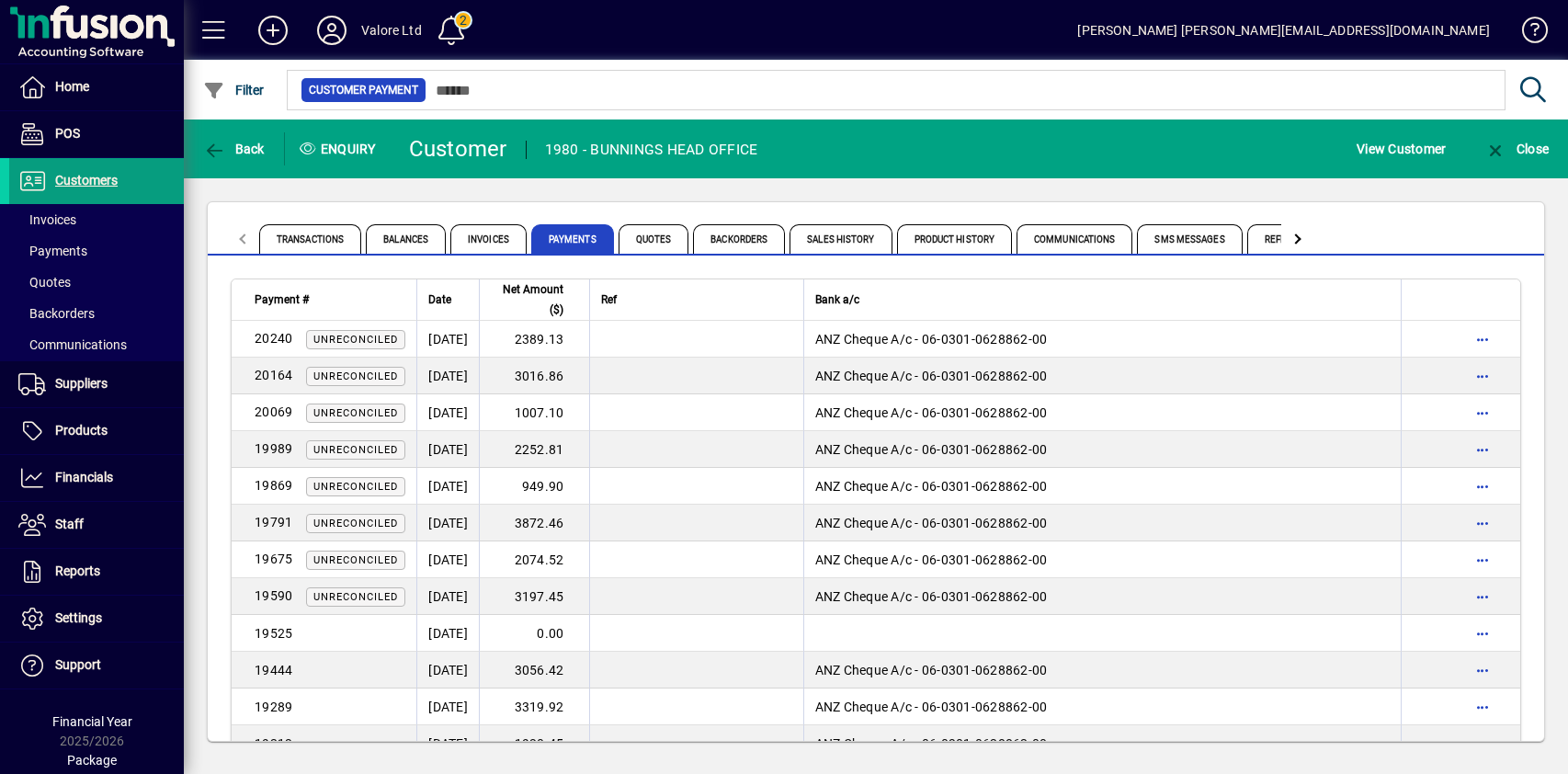
scroll to position [3334, 0]
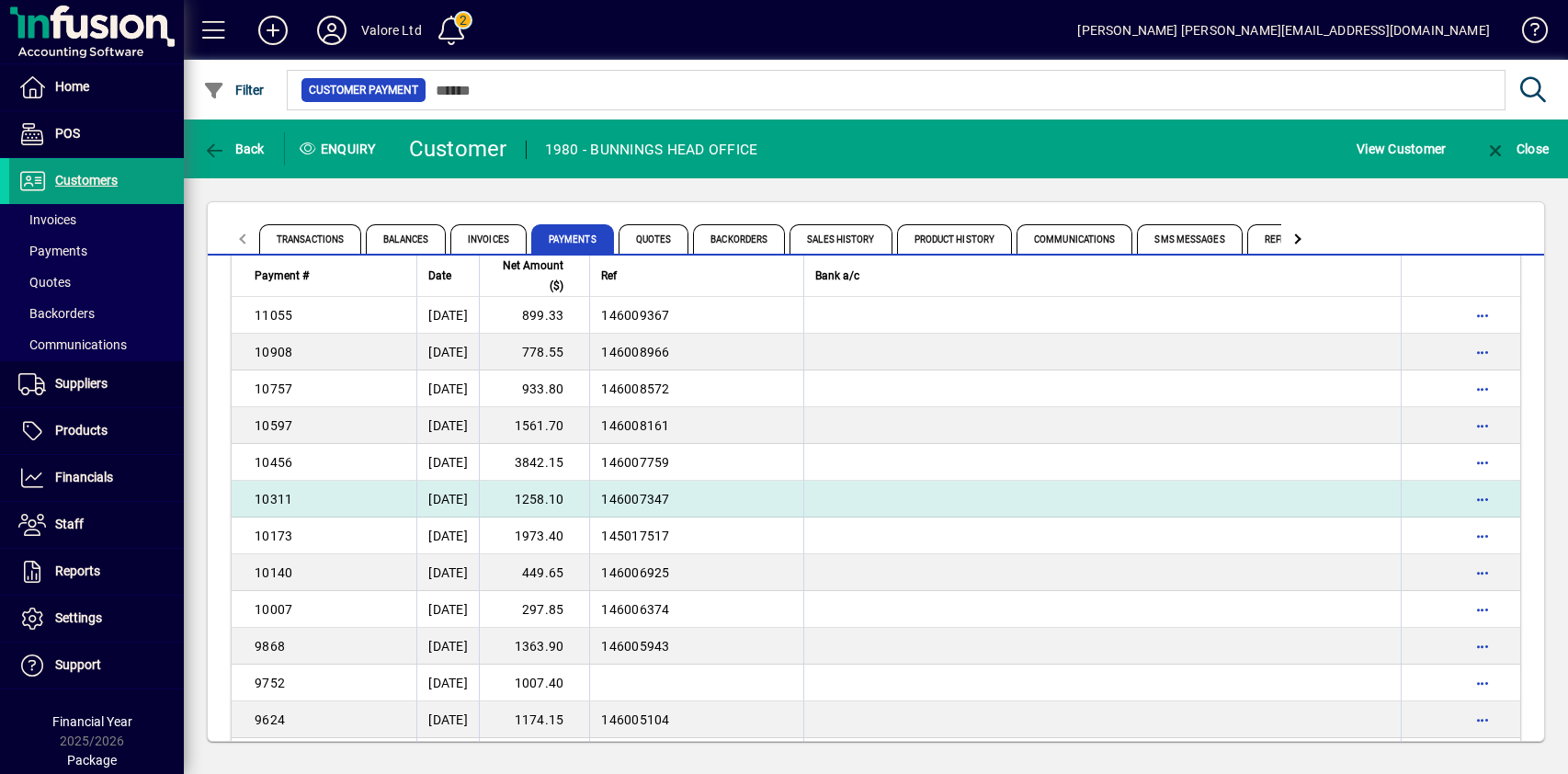
click at [571, 500] on td "1258.10" at bounding box center [534, 498] width 110 height 36
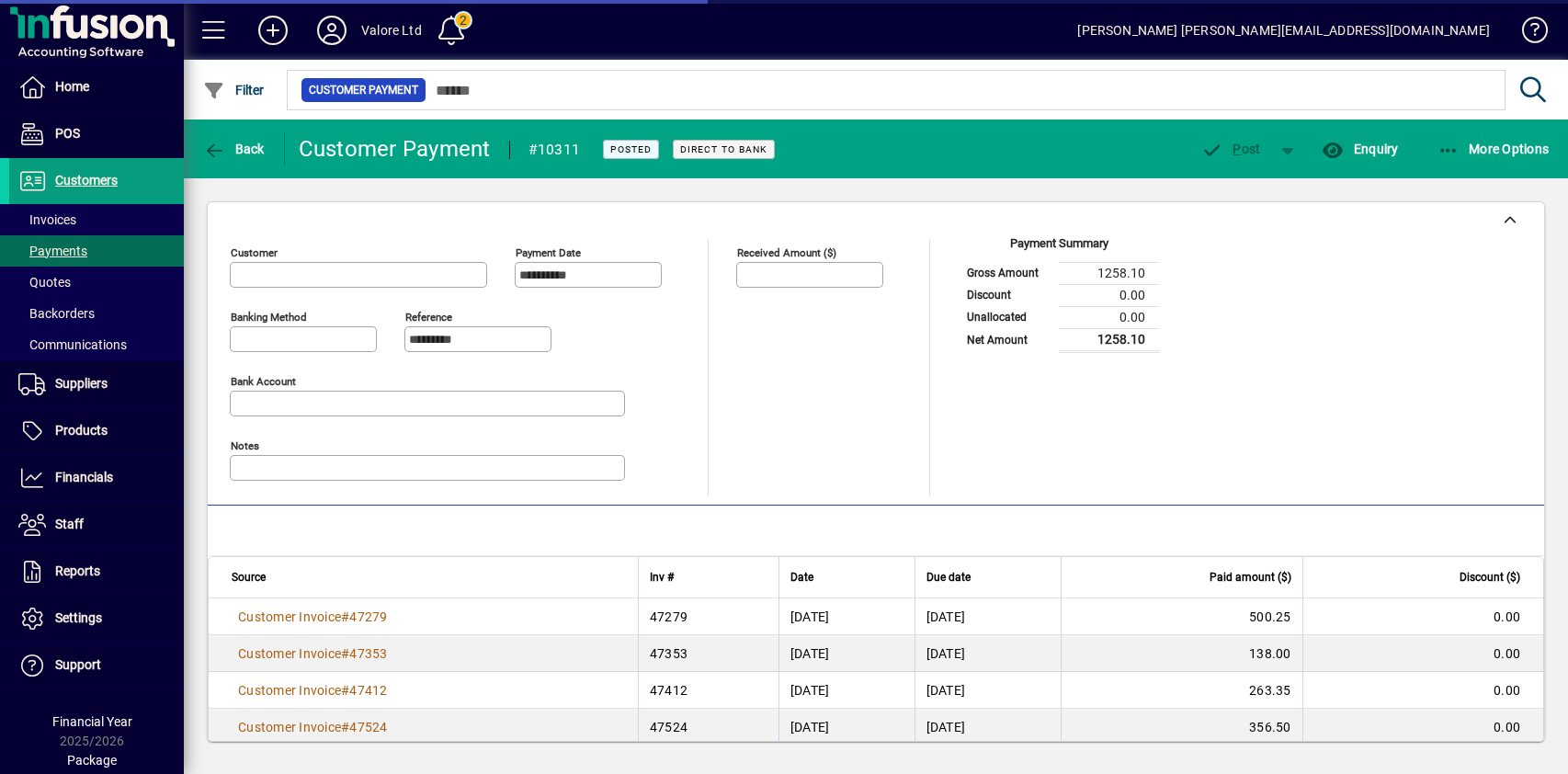
type input "**********"
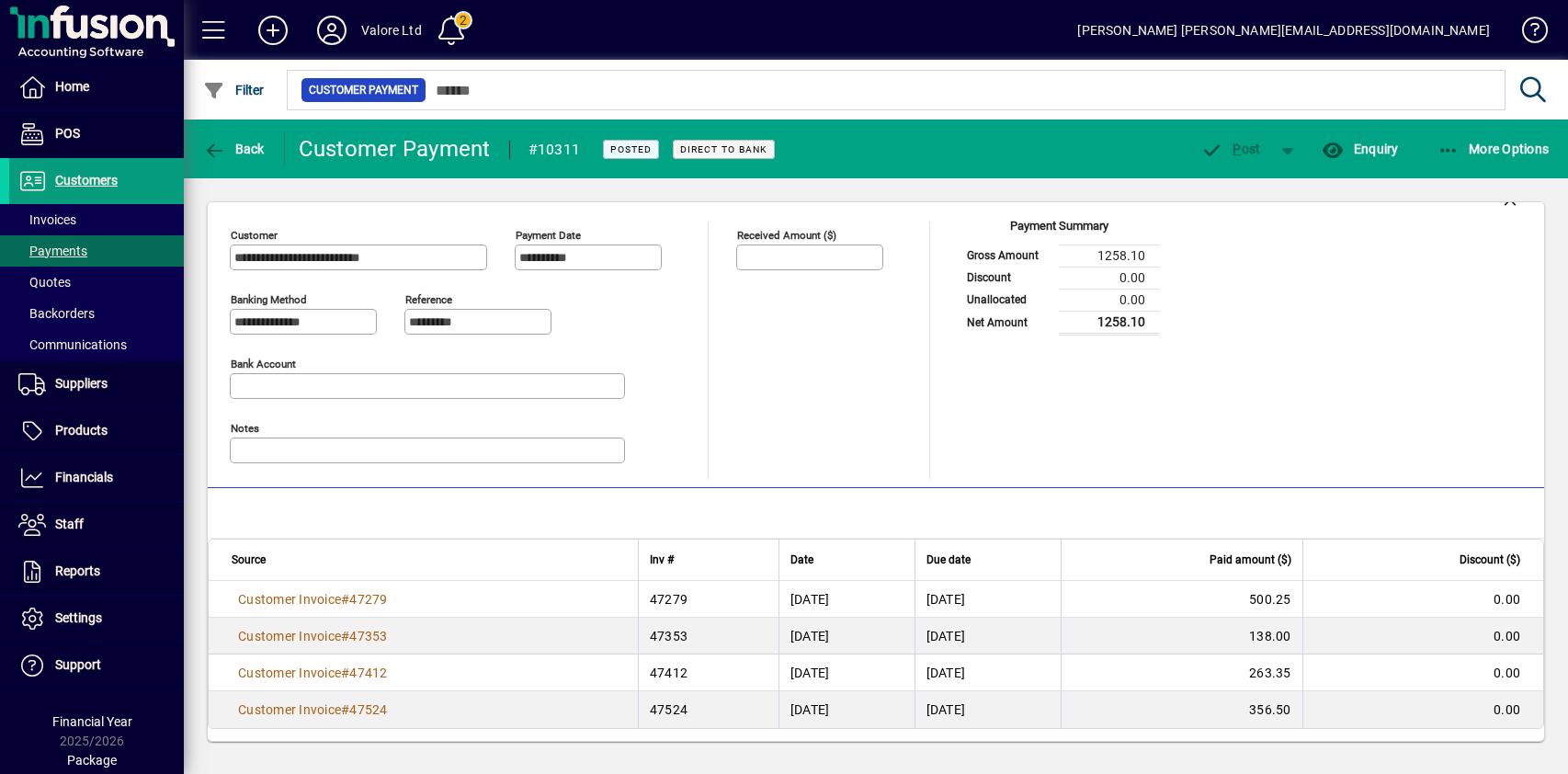
scroll to position [20, 0]
click at [222, 143] on icon "button" at bounding box center [214, 151] width 23 height 19
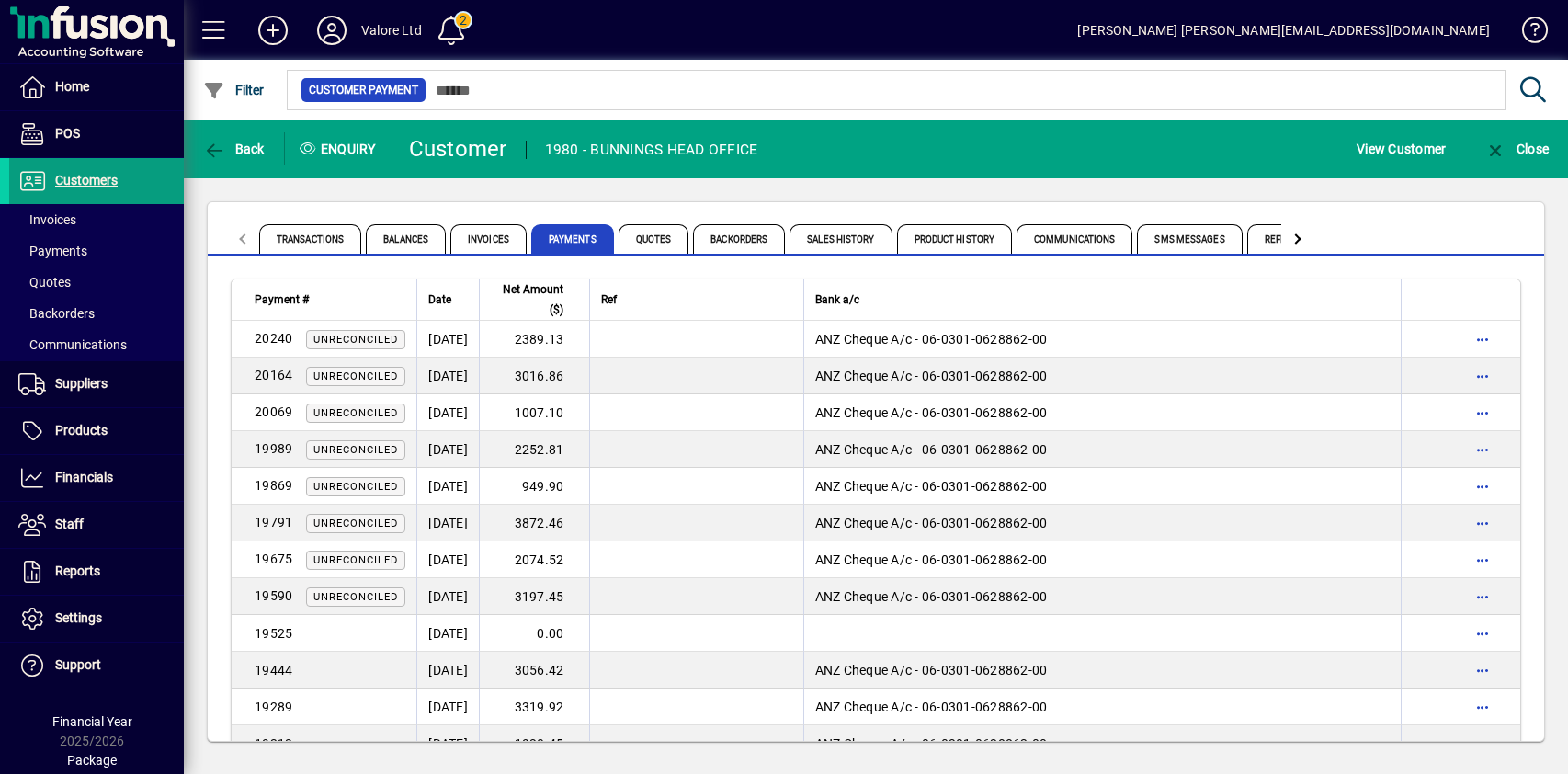
scroll to position [3334, 0]
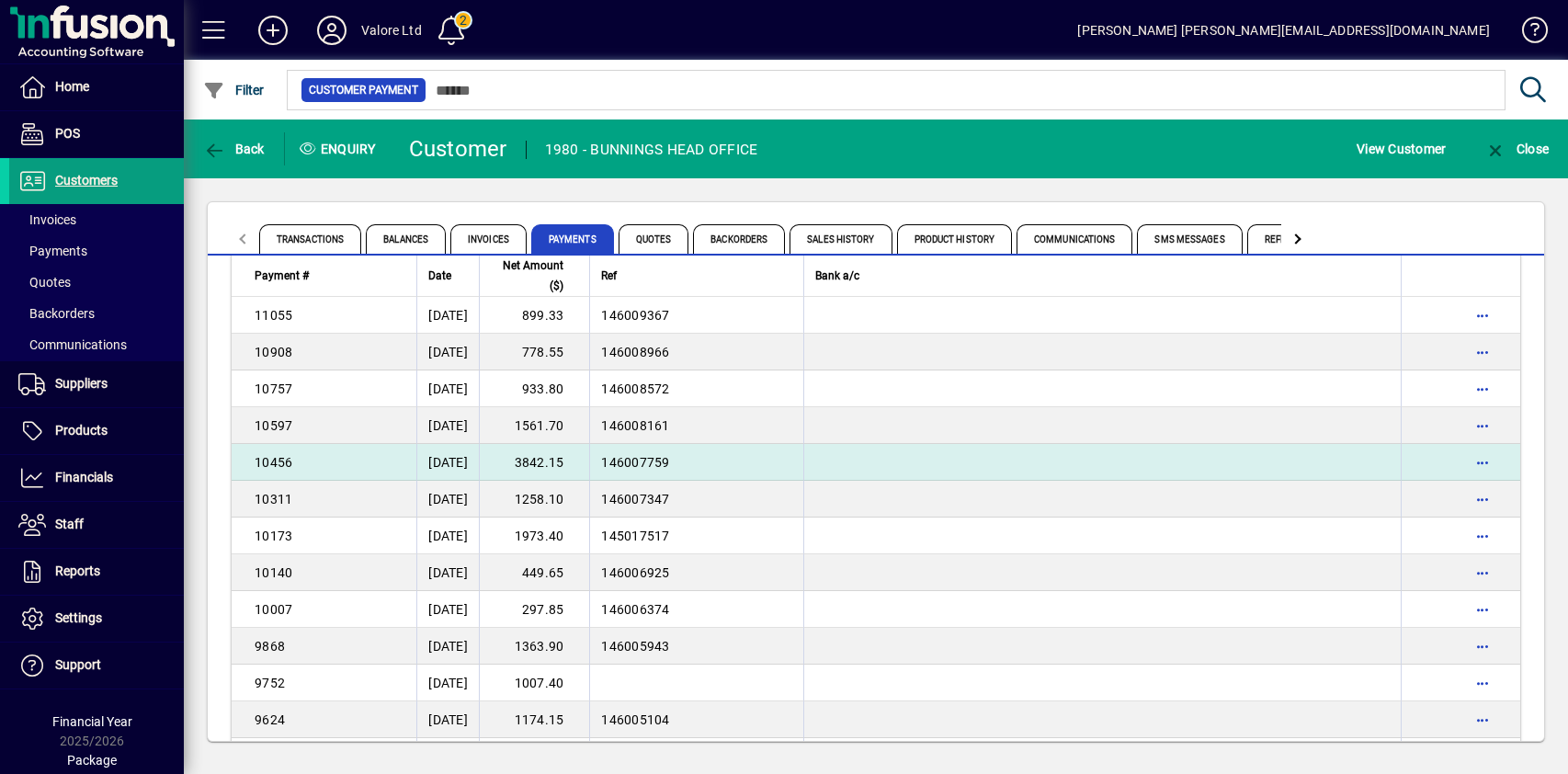
click at [583, 457] on td "3842.15" at bounding box center [534, 462] width 110 height 36
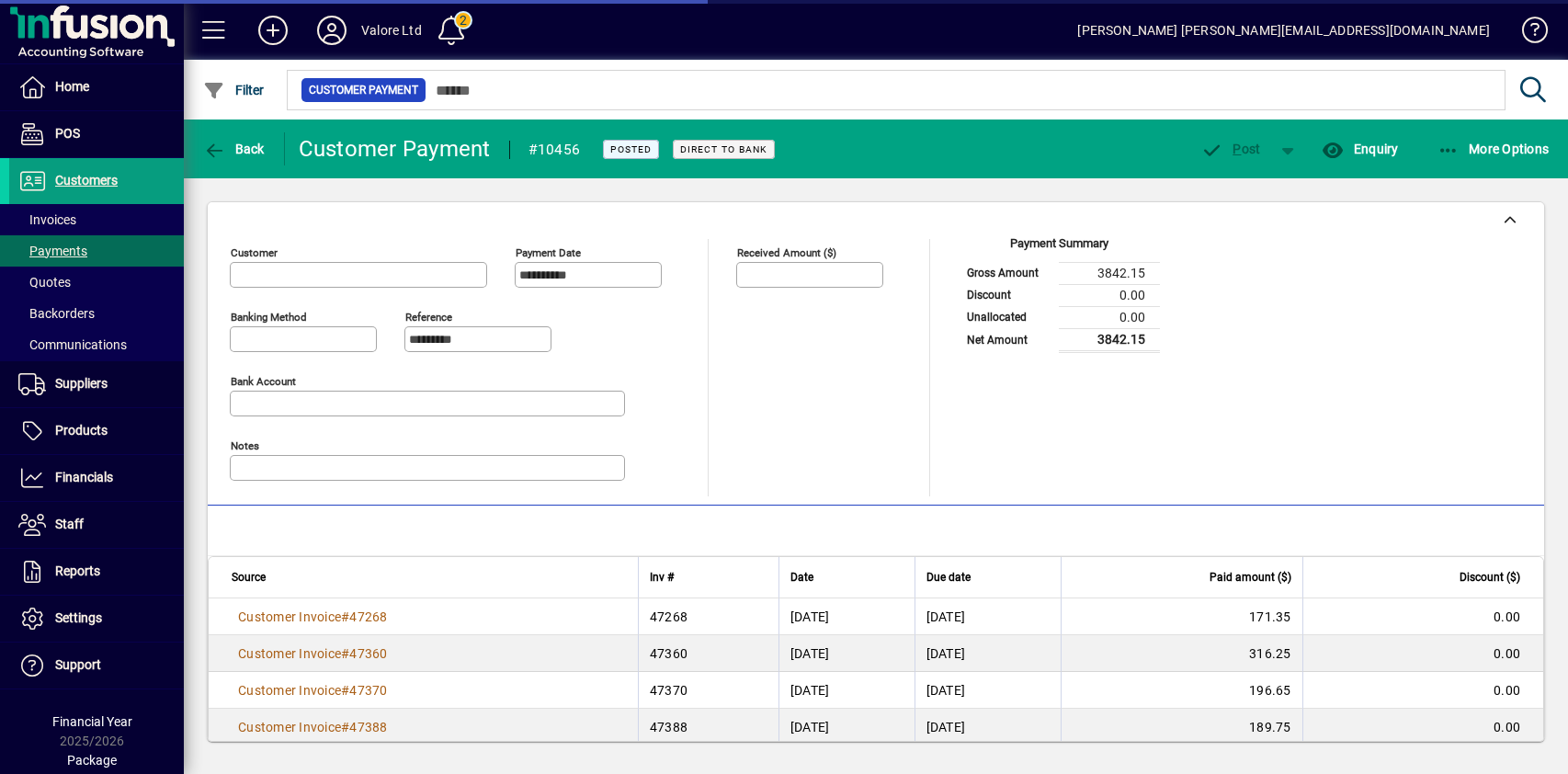
type input "**********"
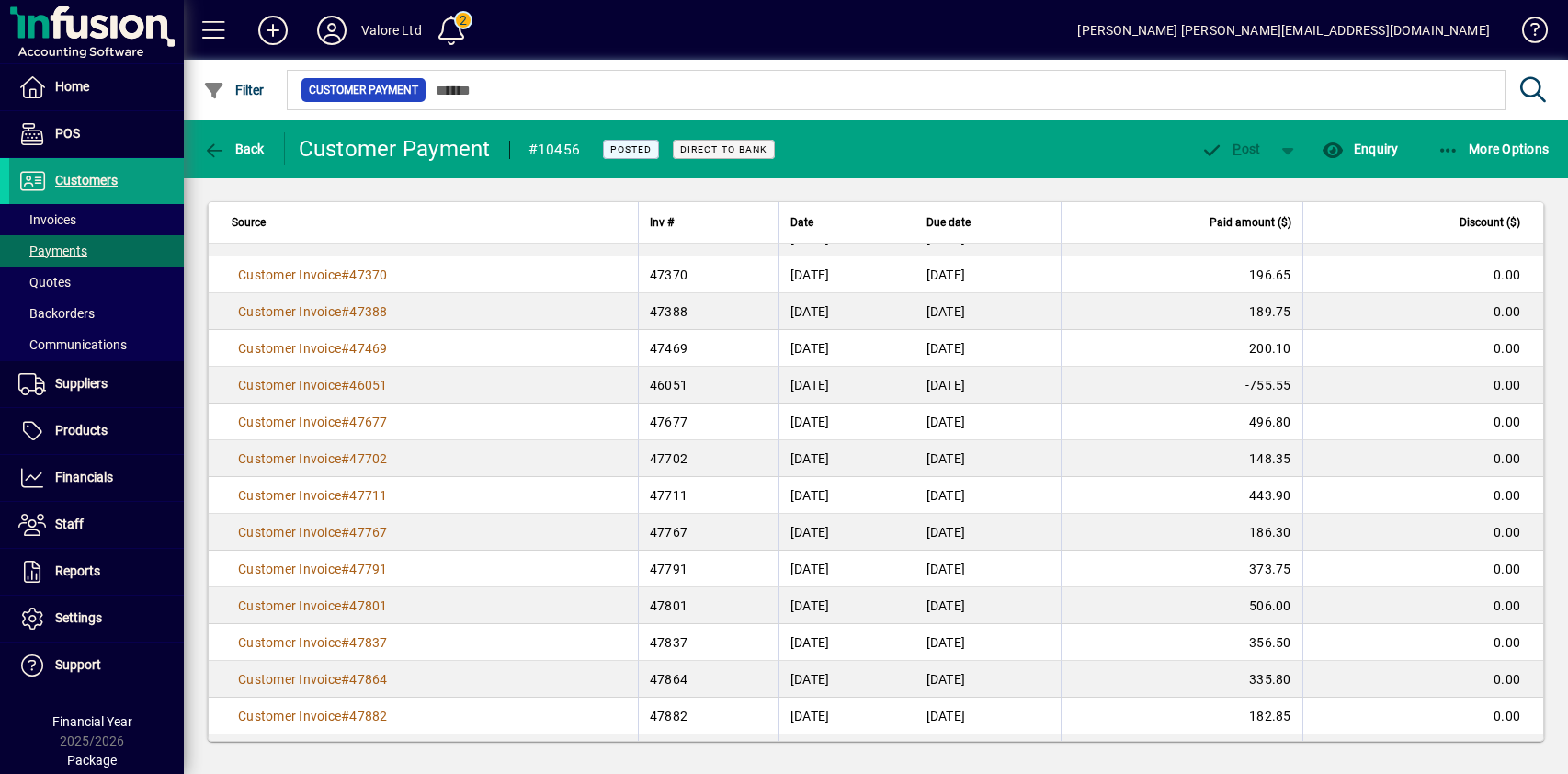
scroll to position [315, 0]
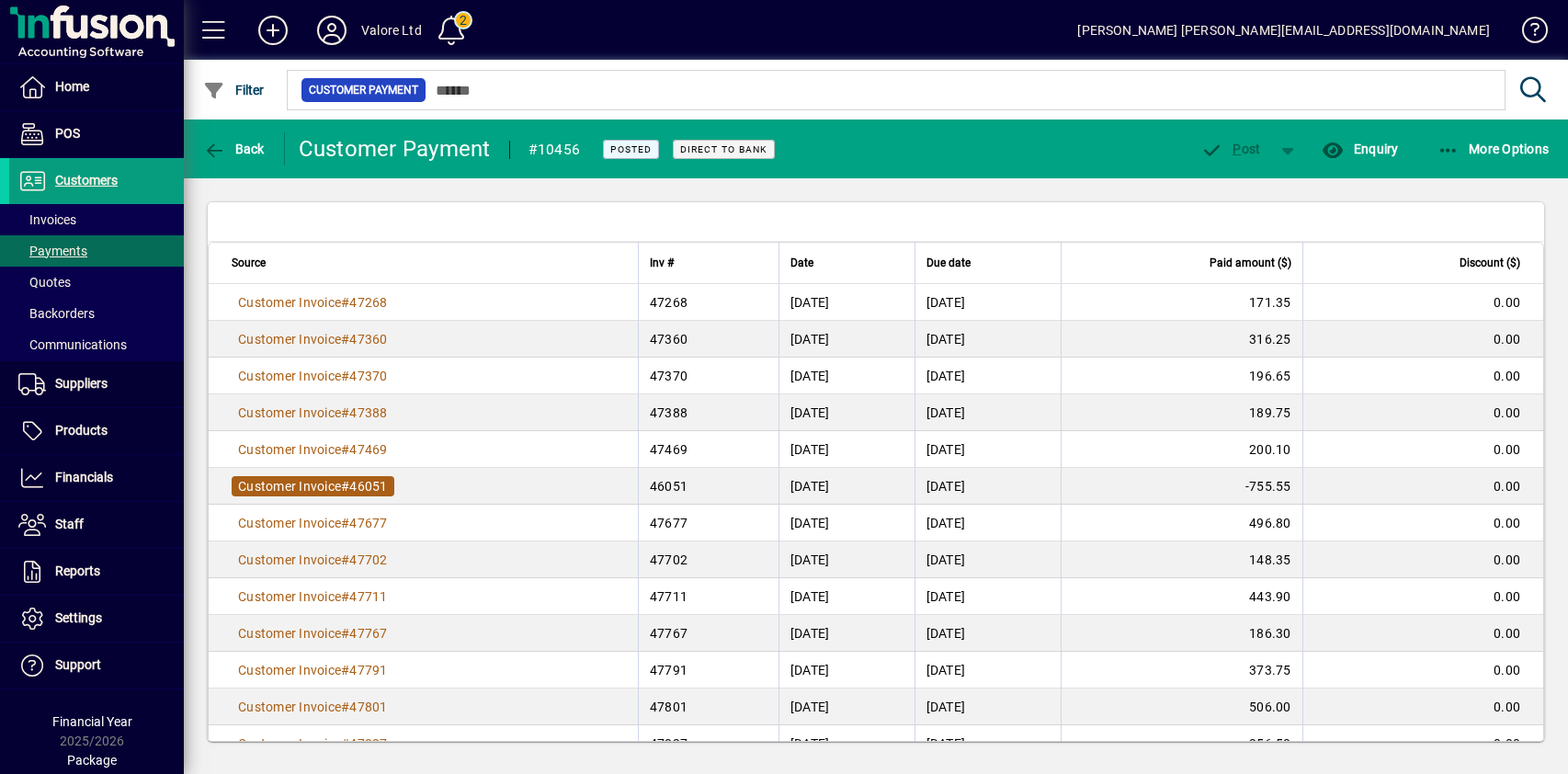
click at [353, 486] on span "46051" at bounding box center [368, 486] width 37 height 15
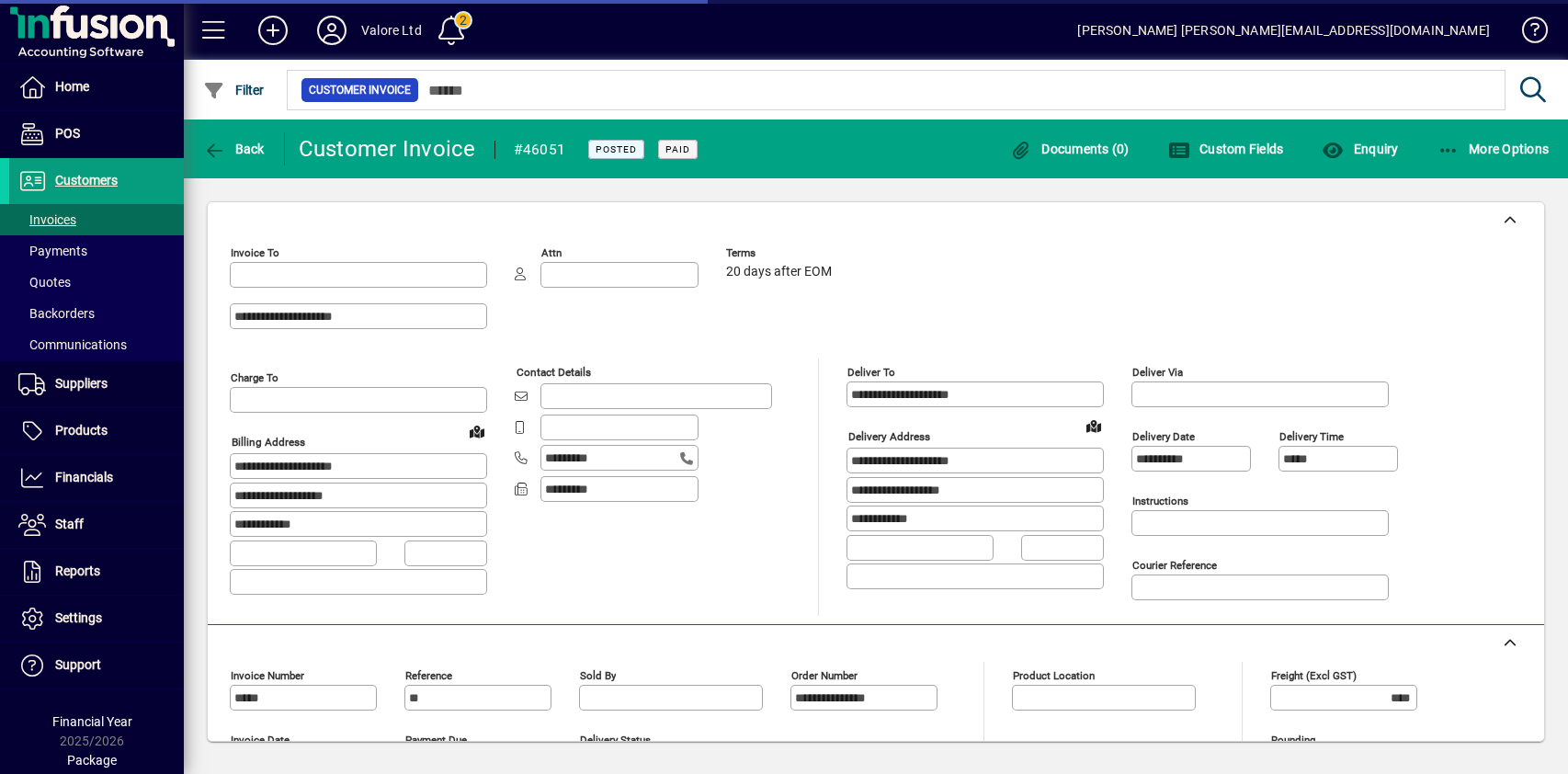
type input "**********"
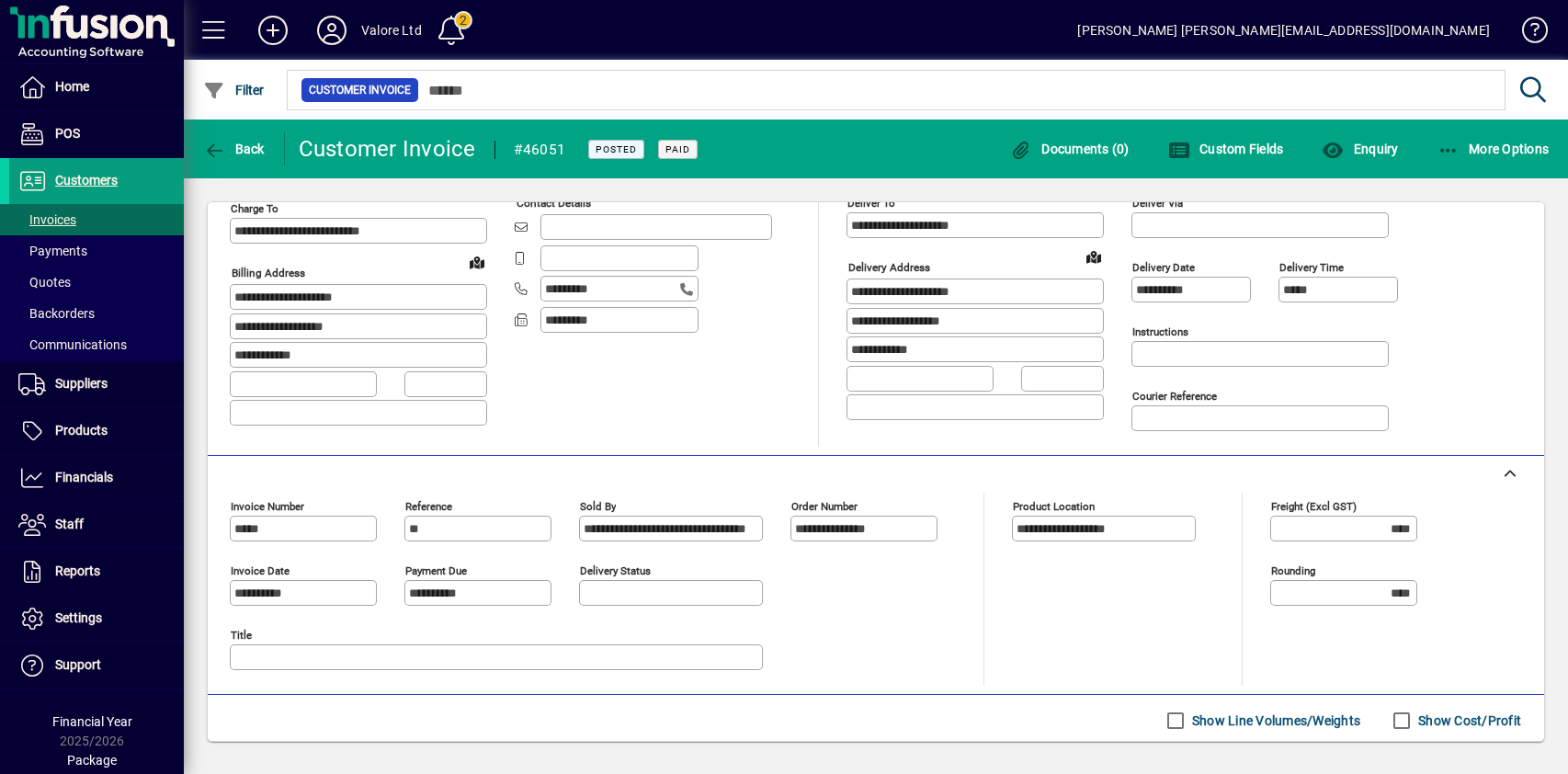
scroll to position [150, 0]
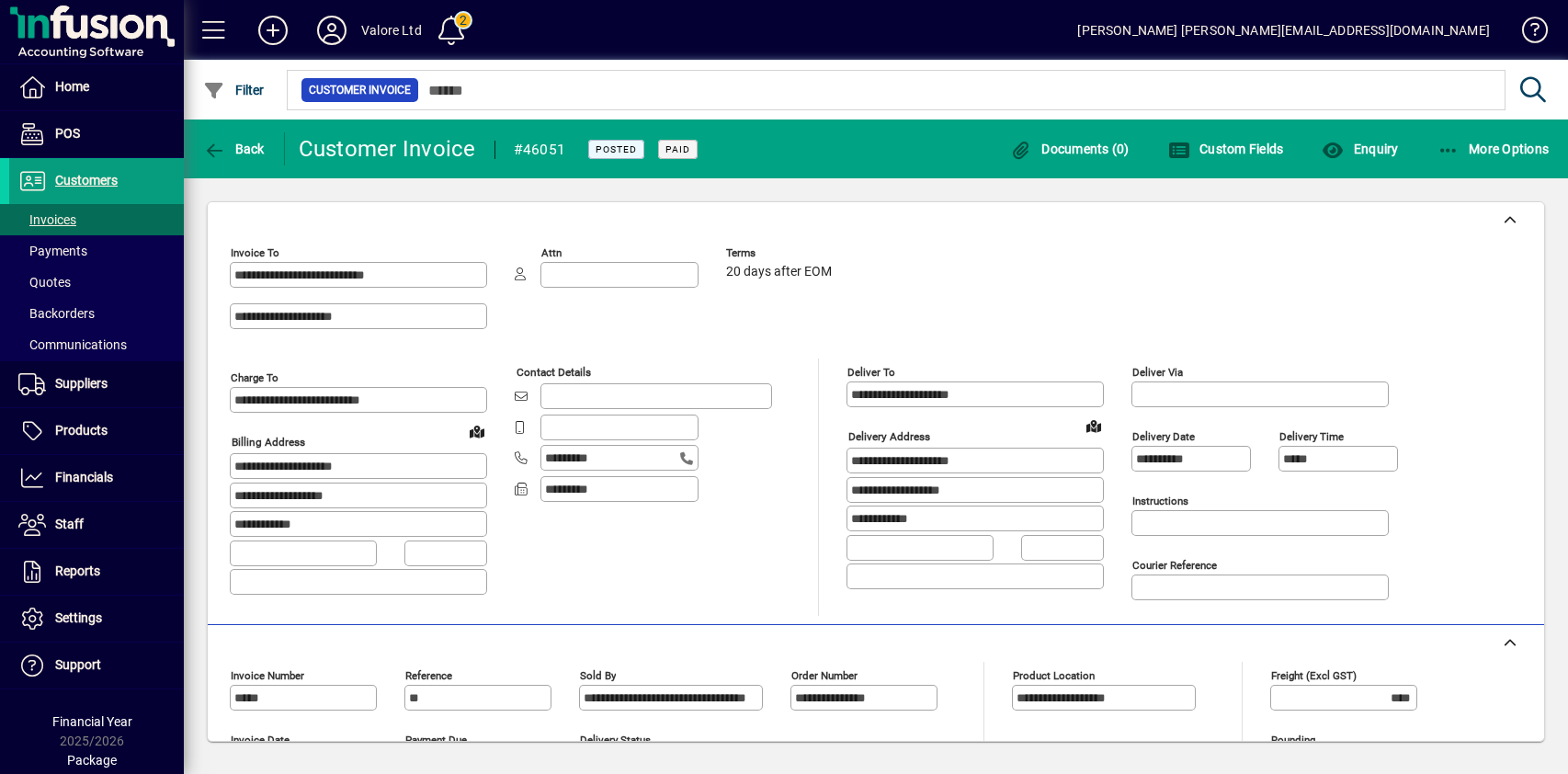
scroll to position [58, 0]
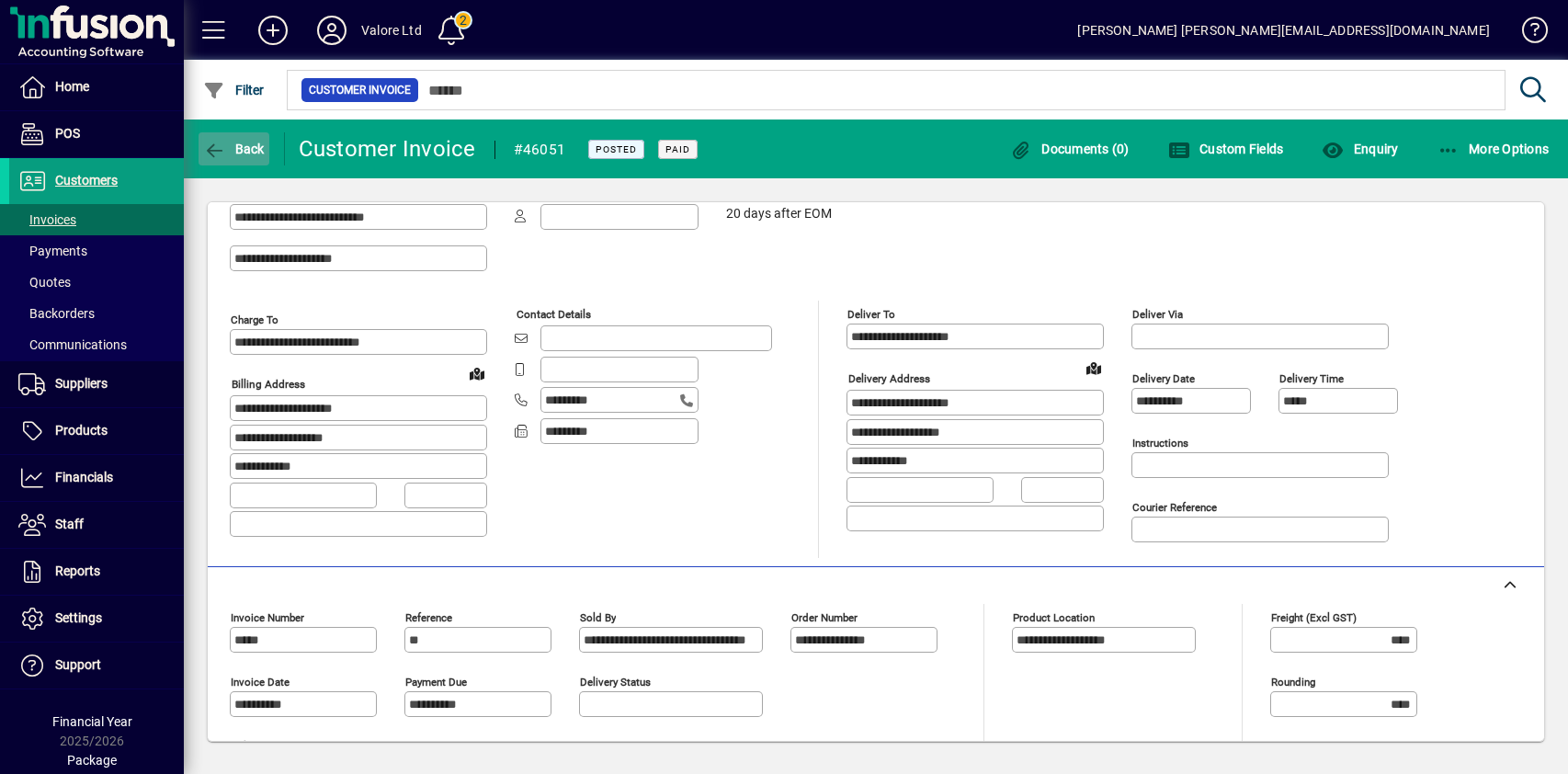
click at [244, 143] on span "Back" at bounding box center [234, 149] width 61 height 15
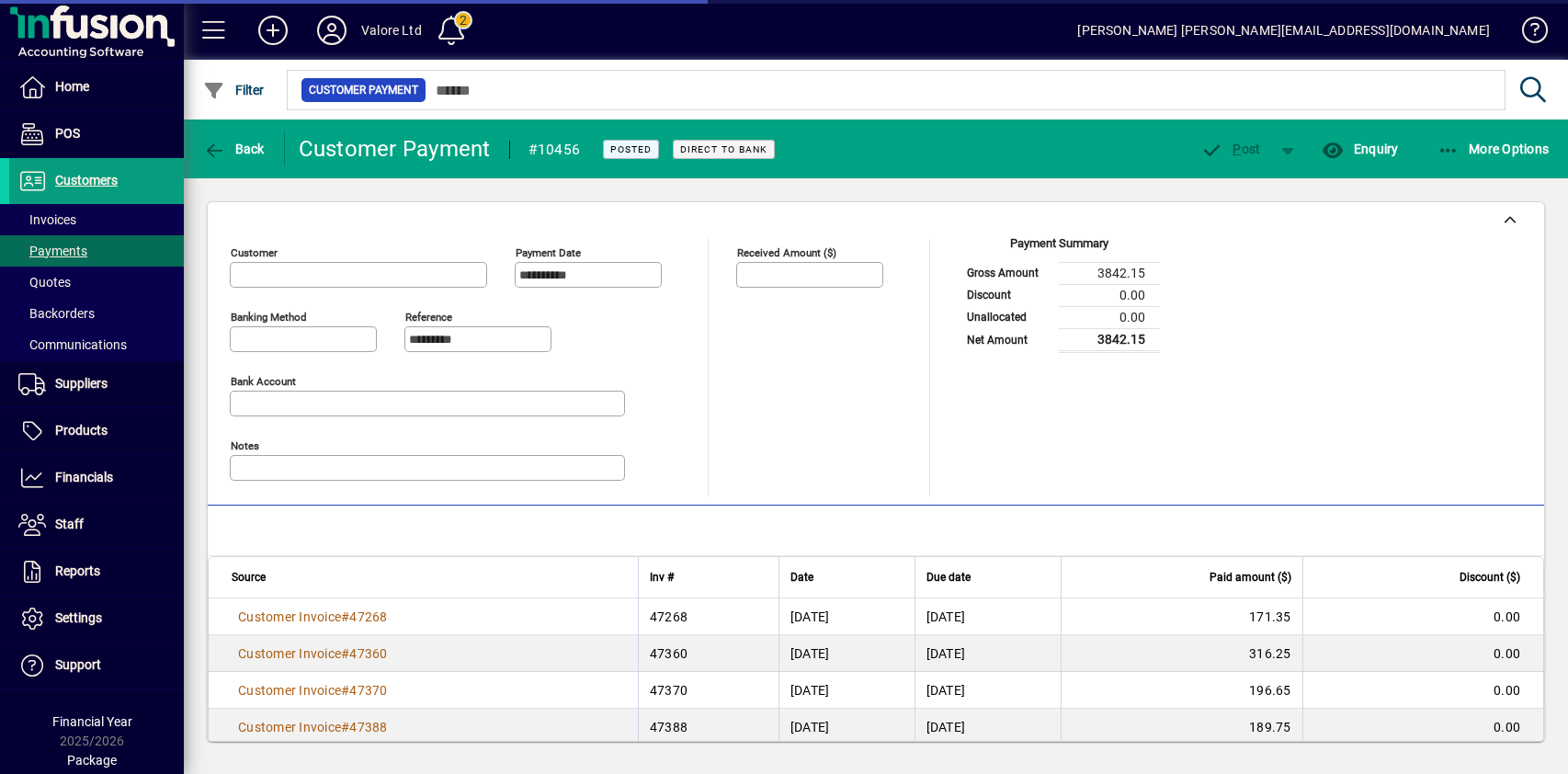
type input "**********"
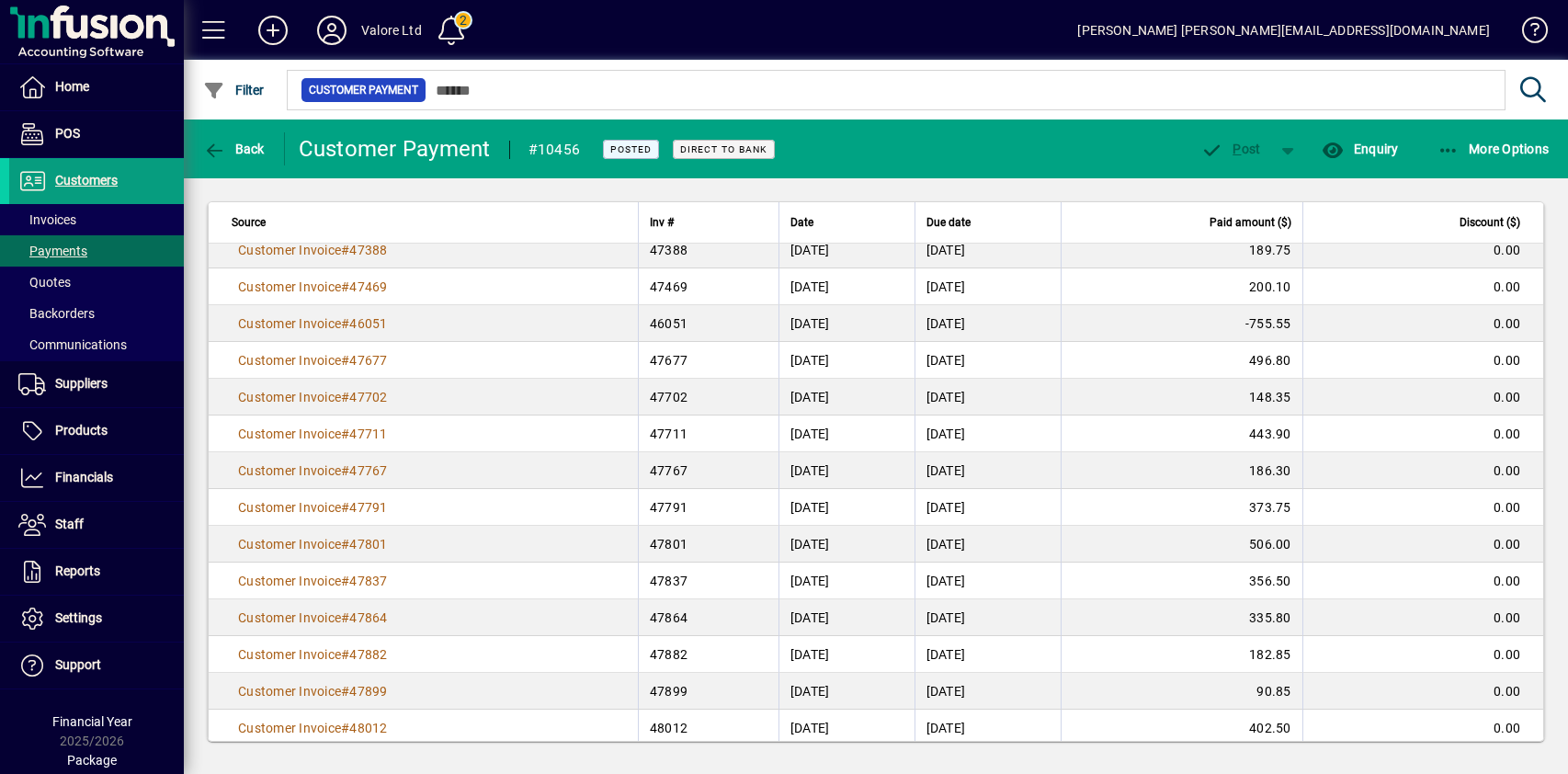
scroll to position [498, 0]
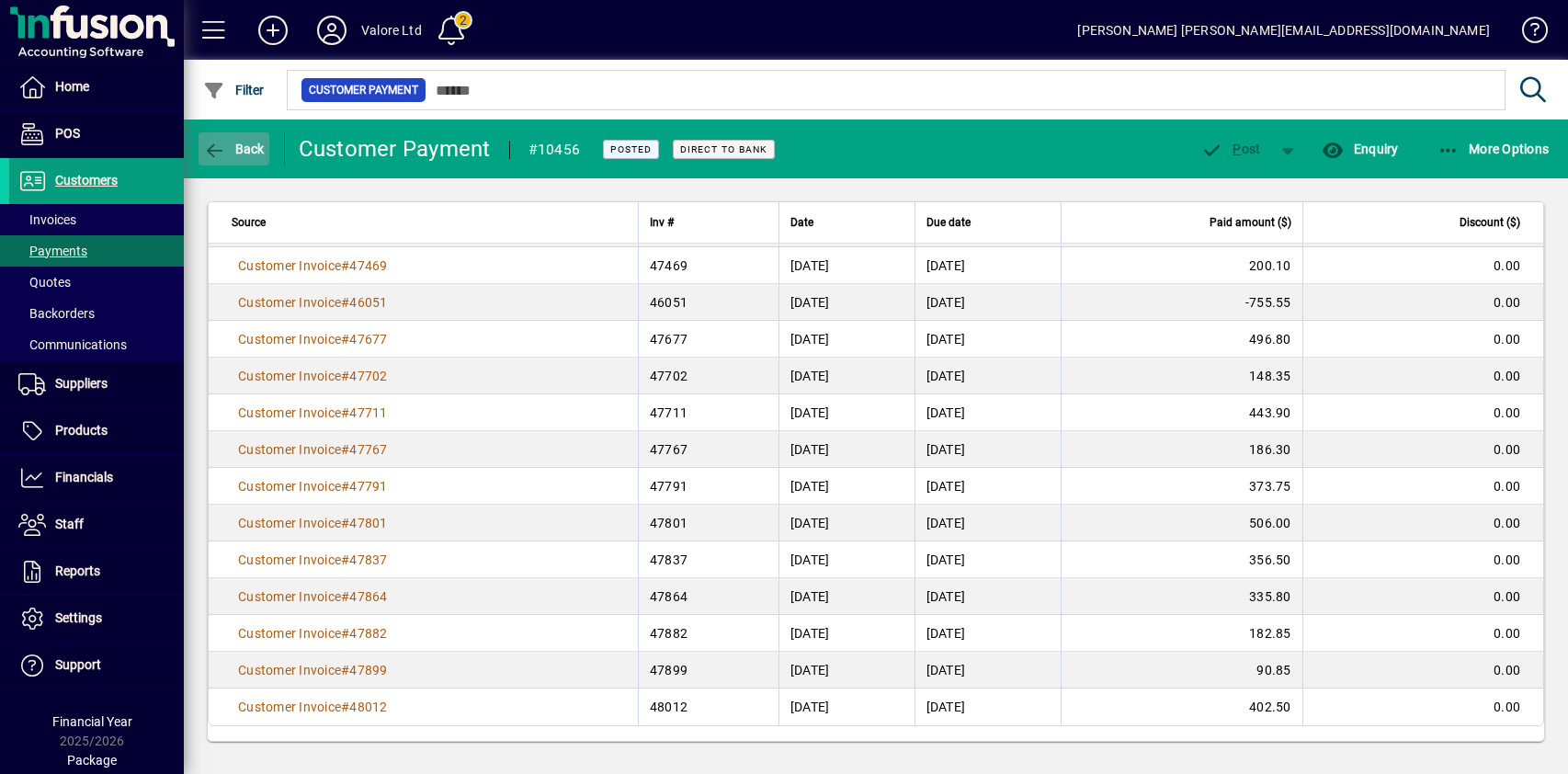
click at [239, 142] on span "Back" at bounding box center [234, 149] width 61 height 15
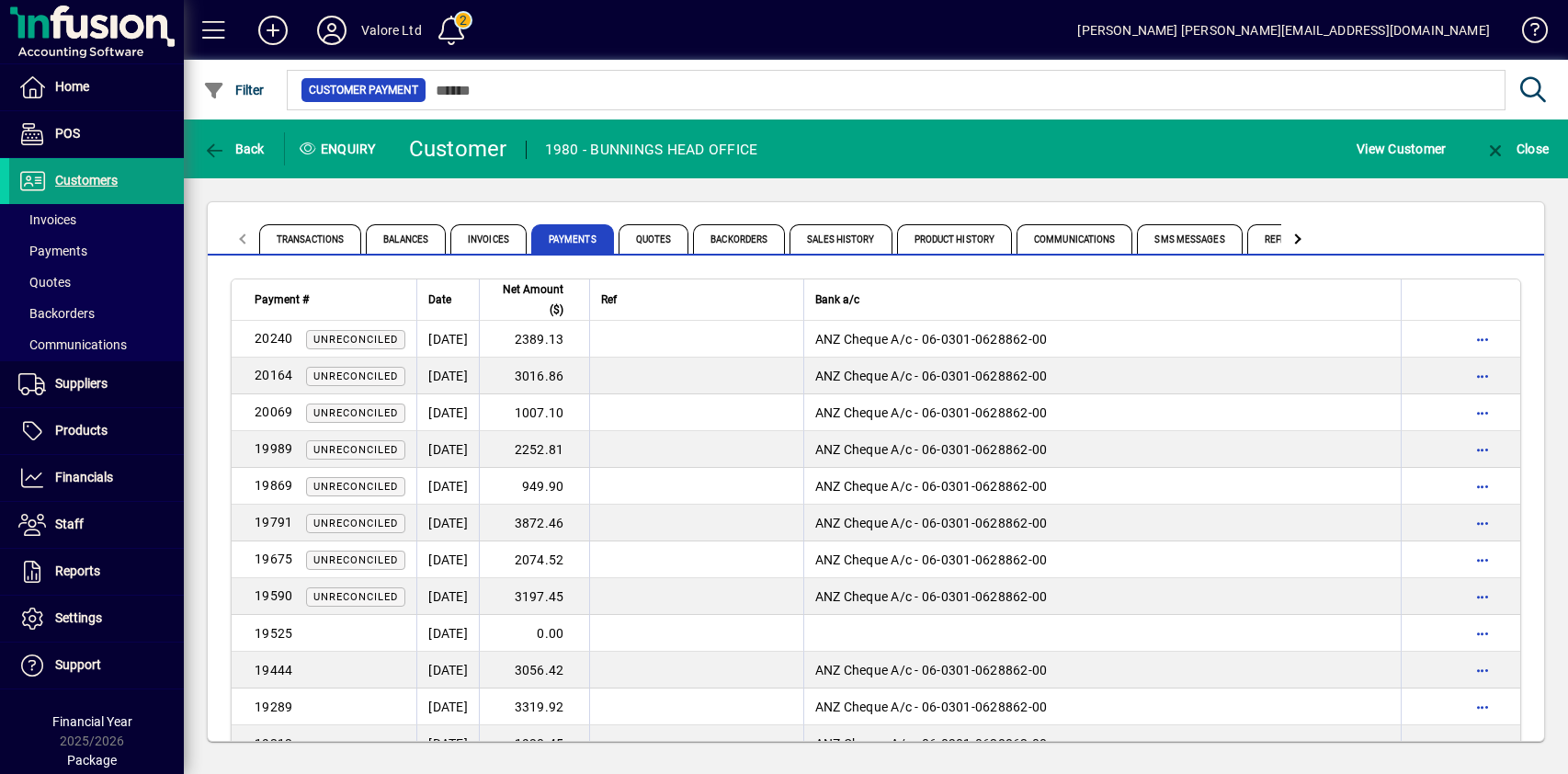
click at [926, 196] on div "Transactions Balances Invoices Payments Quotes Backorders Sales History Product…" at bounding box center [875, 471] width 1385 height 587
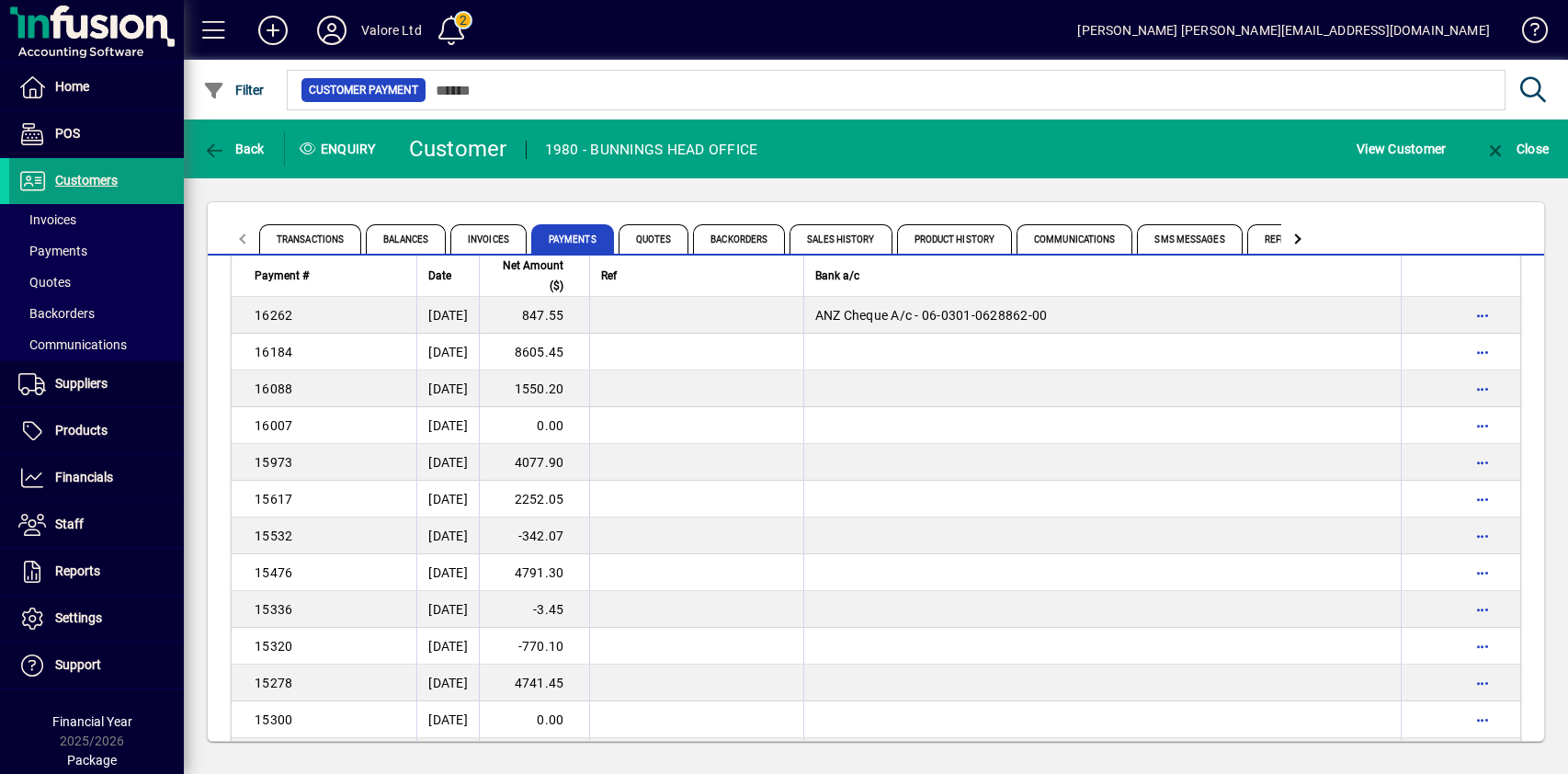
scroll to position [3260, 0]
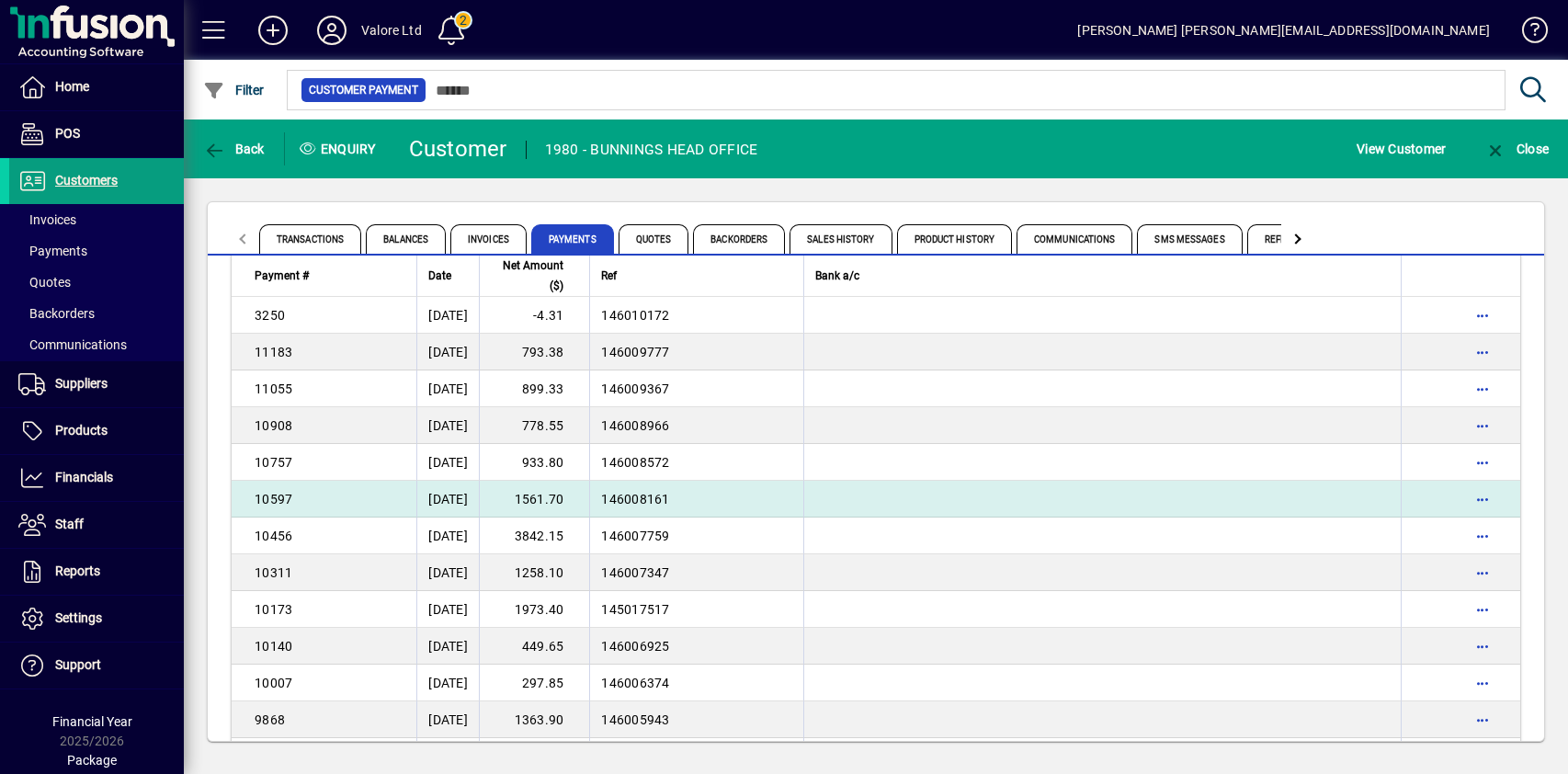
click at [582, 498] on td "1561.70" at bounding box center [534, 498] width 110 height 36
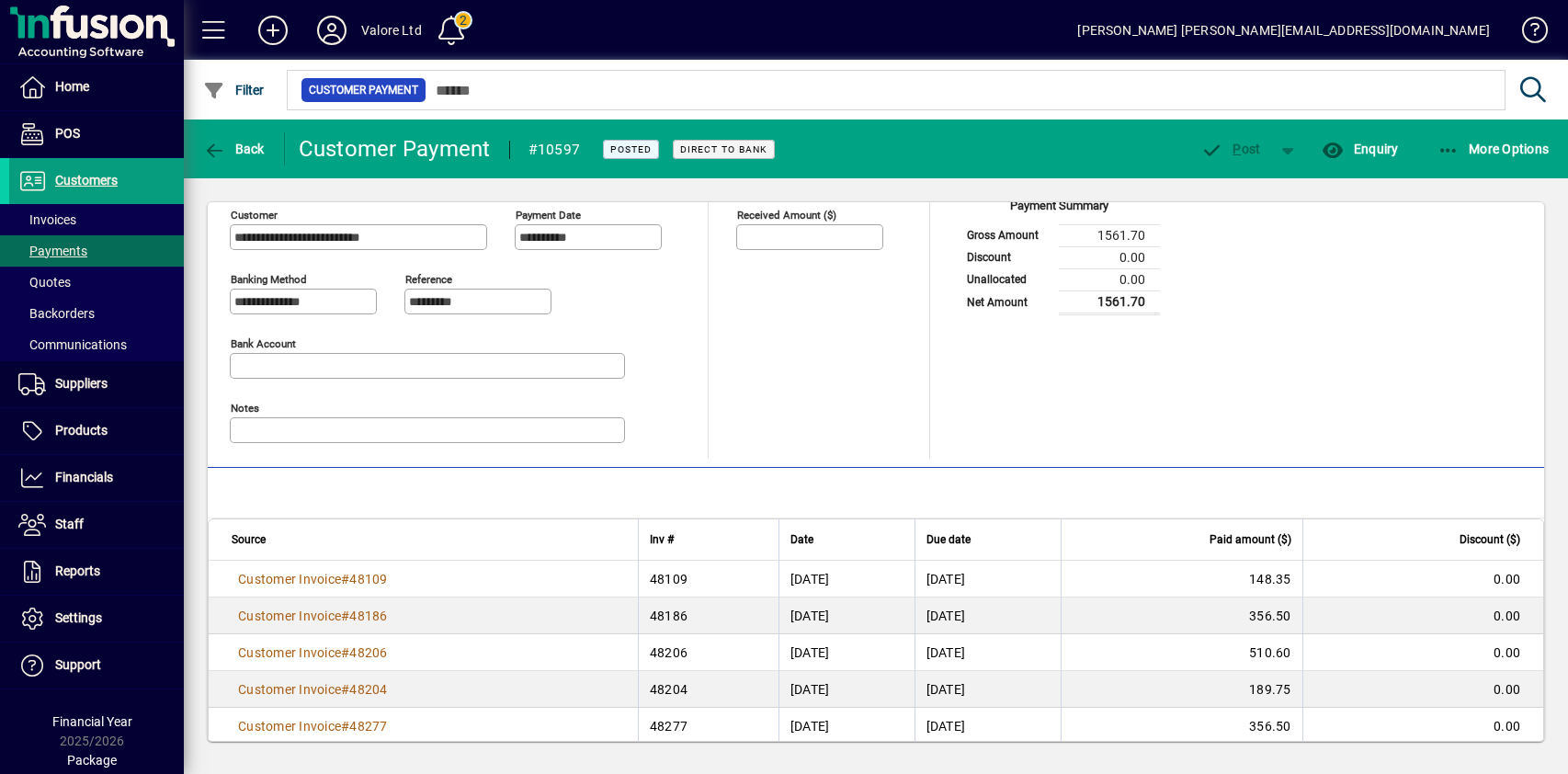
scroll to position [57, 0]
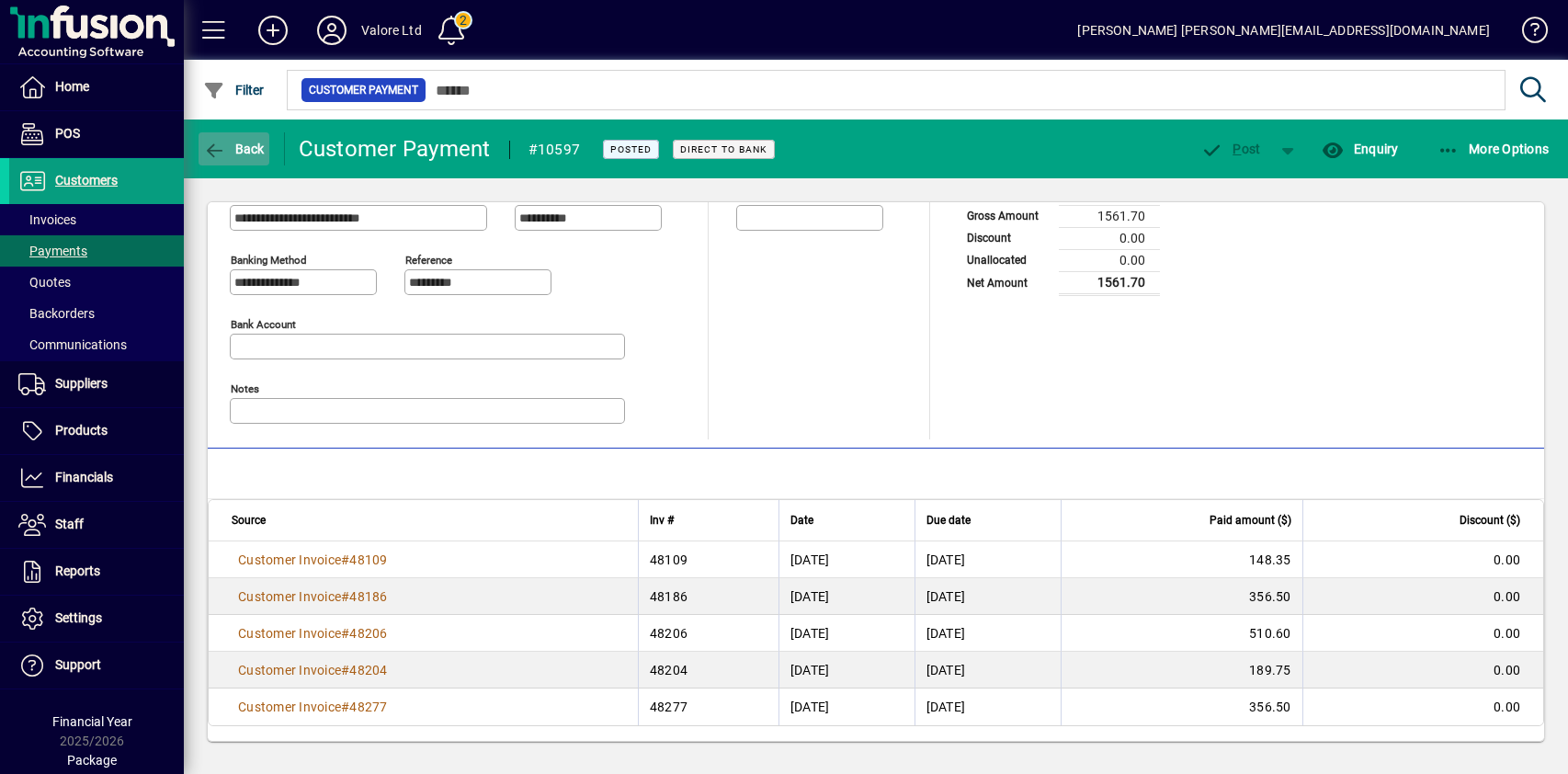
click at [217, 143] on icon "button" at bounding box center [214, 151] width 23 height 19
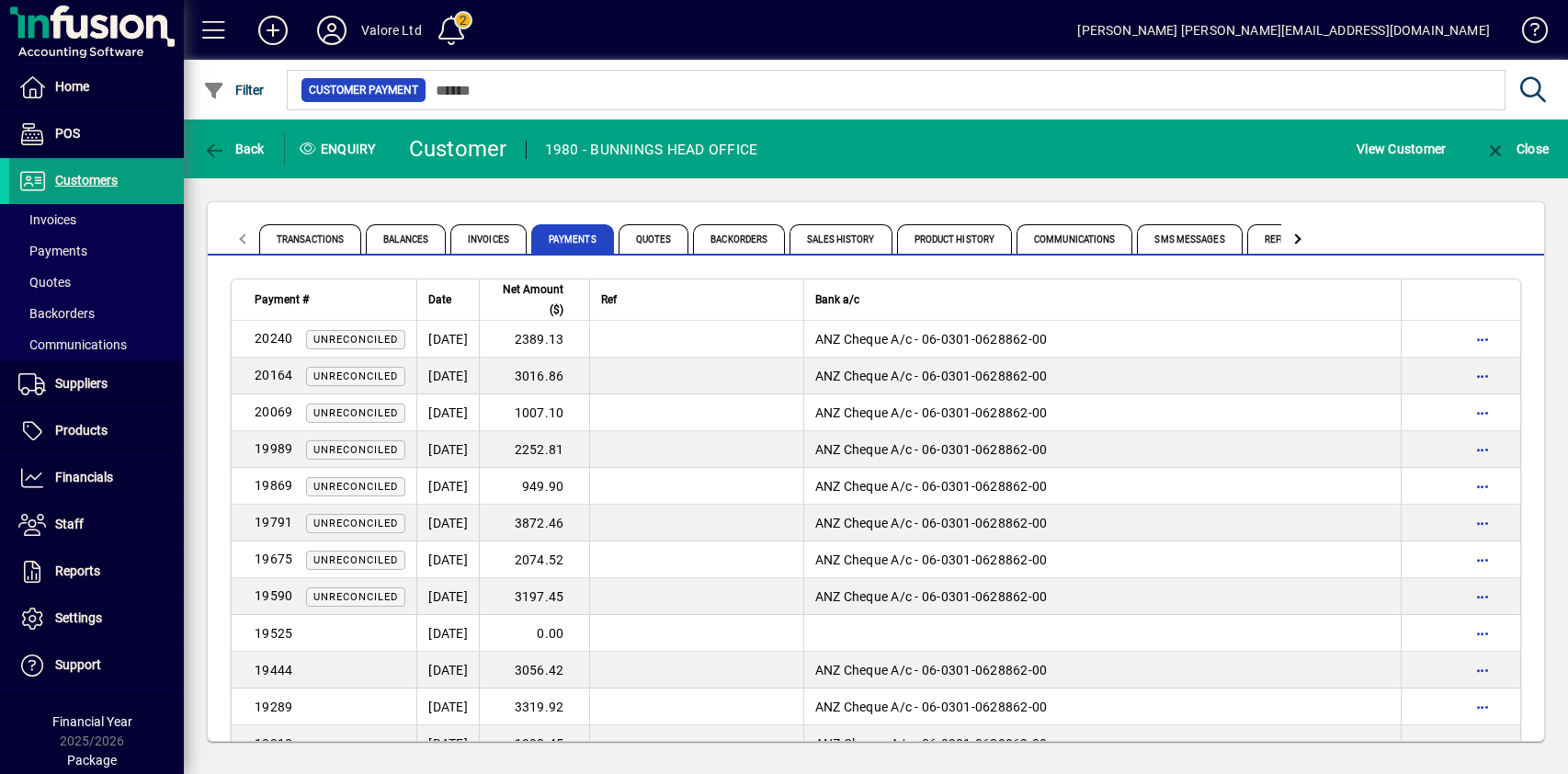
scroll to position [3150, 0]
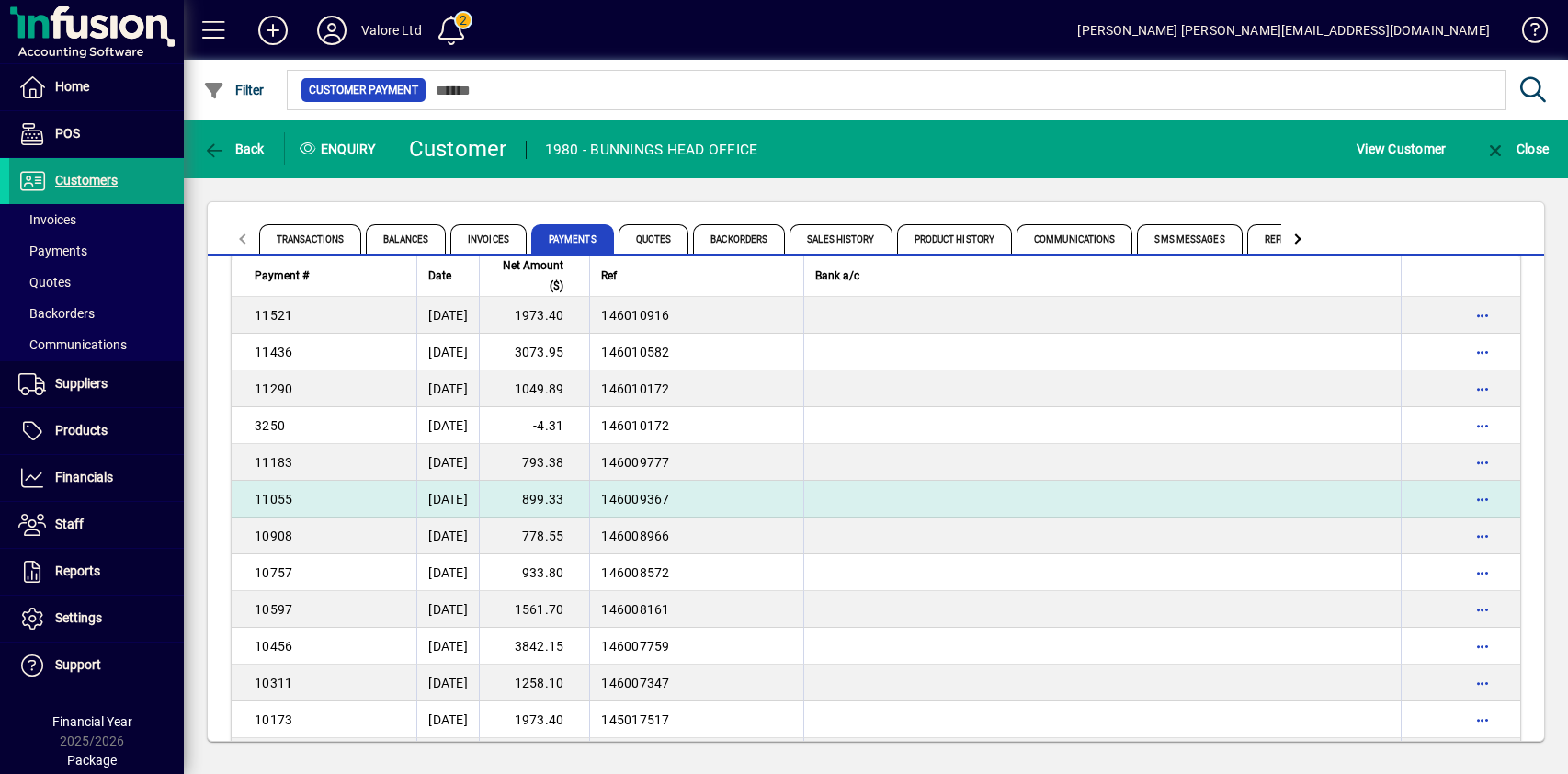
click at [575, 500] on td "899.33" at bounding box center [534, 498] width 110 height 36
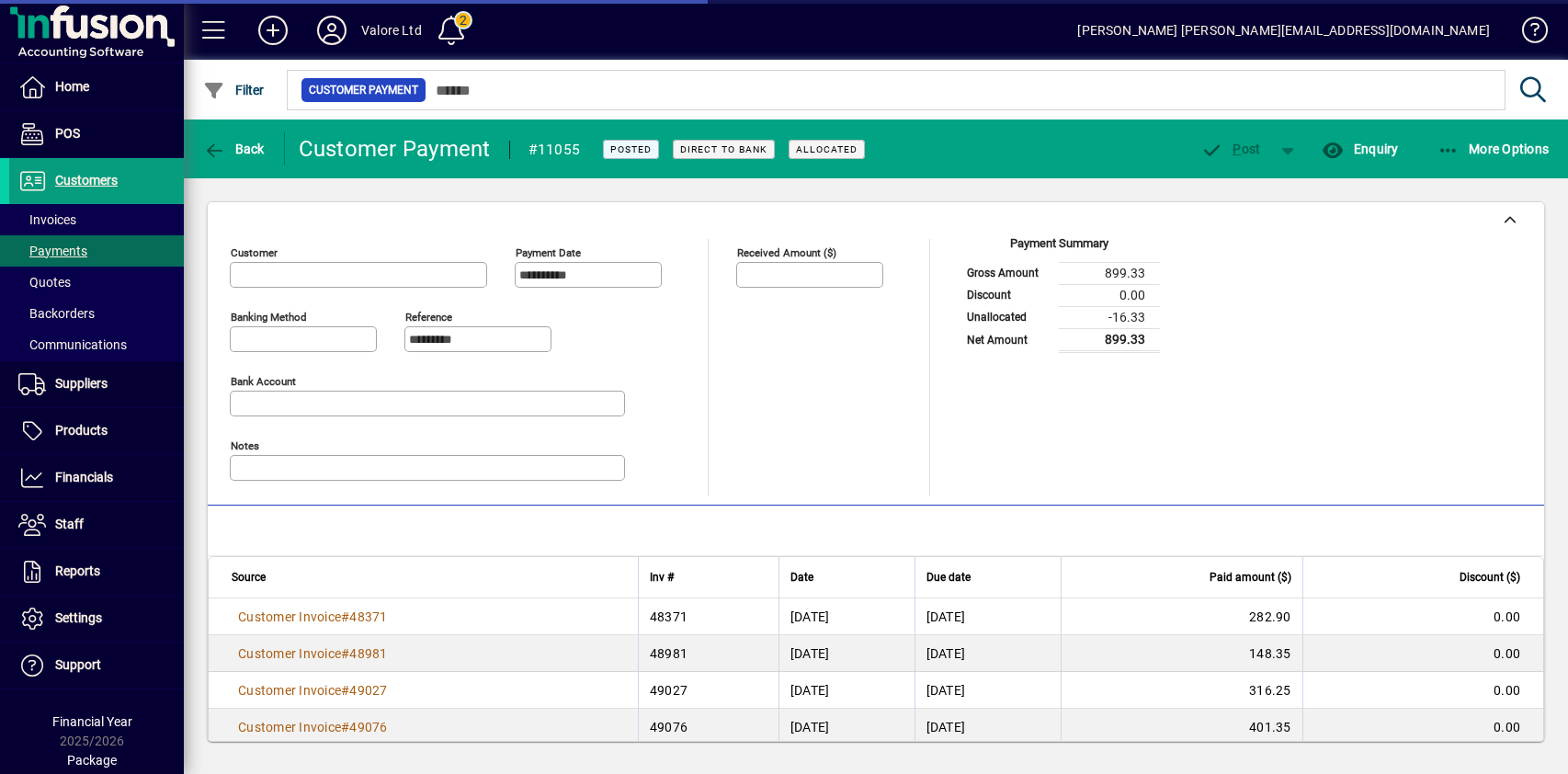
type input "**********"
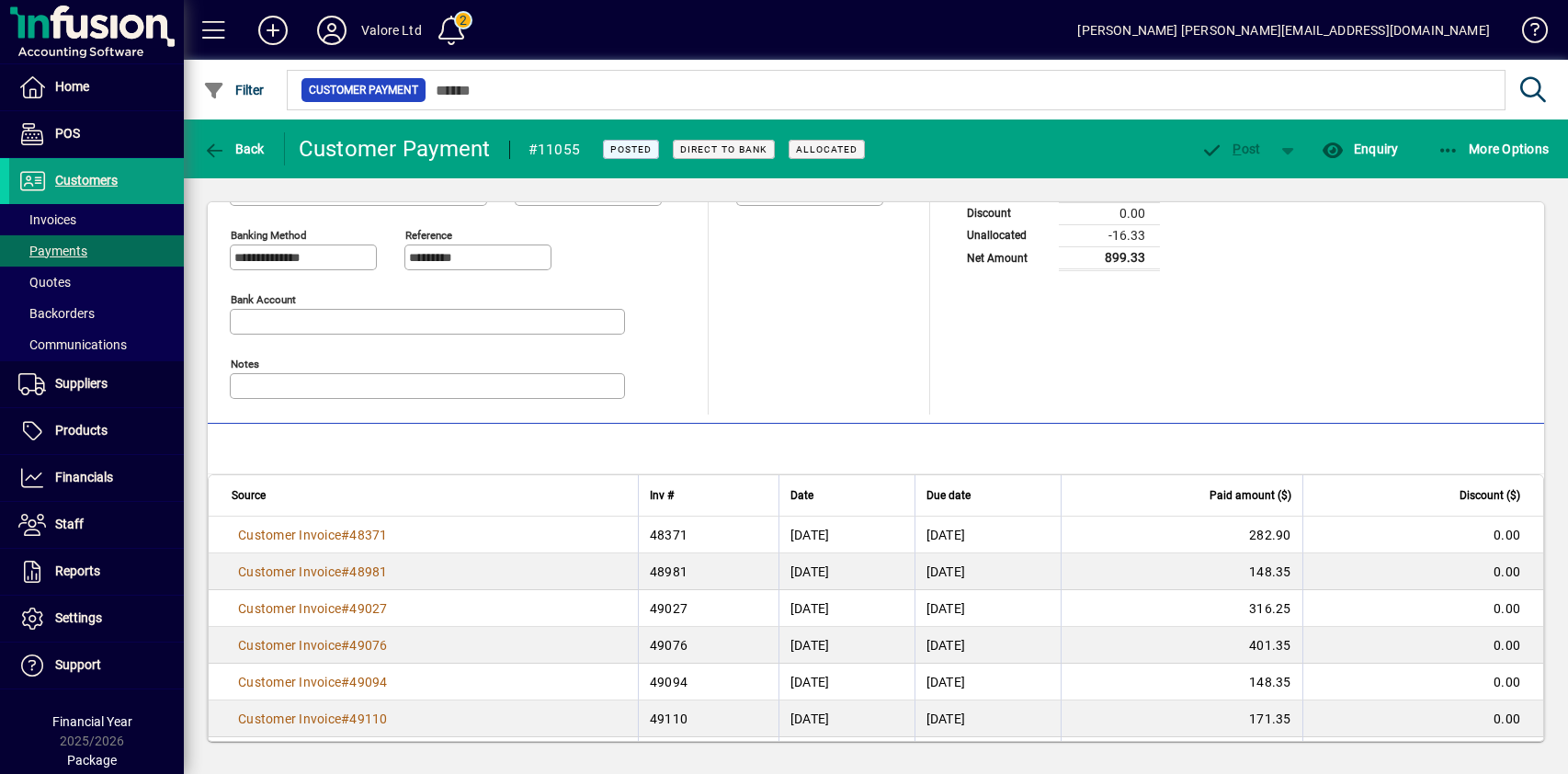
scroll to position [278, 0]
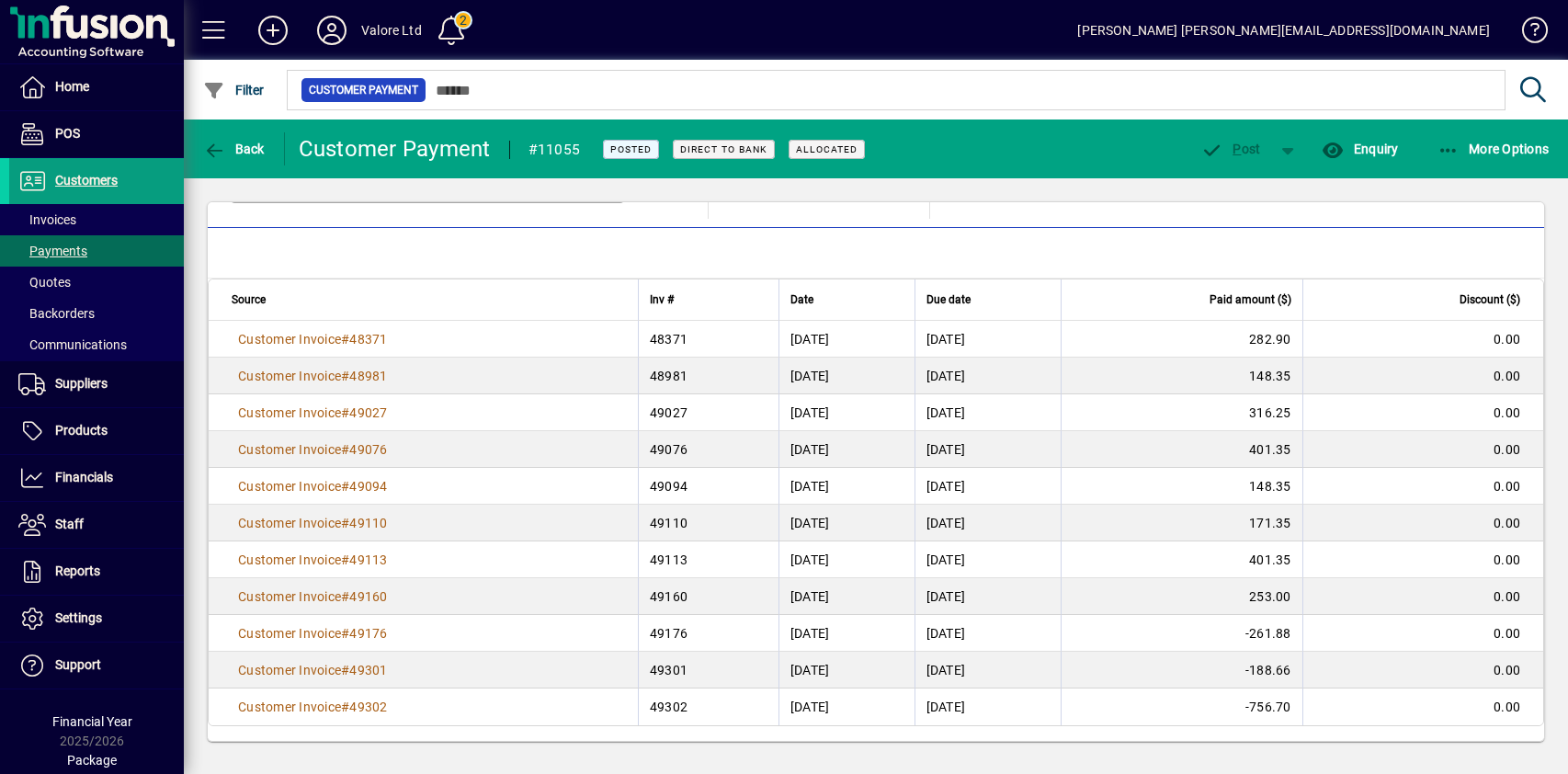
drag, startPoint x: 219, startPoint y: 333, endPoint x: 1495, endPoint y: 712, distance: 1331.1
click at [1514, 721] on tbody "Customer Invoice # 48371 48371 06/09/2019 20/10/2019 282.90 0.00 Customer Invoi…" at bounding box center [875, 523] width 1334 height 404
copy tbody "Customer Invoice # 48371 48371 06/09/2019 20/10/2019 282.90 0.00 Customer Invoi…"
click at [1141, 242] on mat-toolbar-row "Allocations" at bounding box center [875, 253] width 1336 height 50
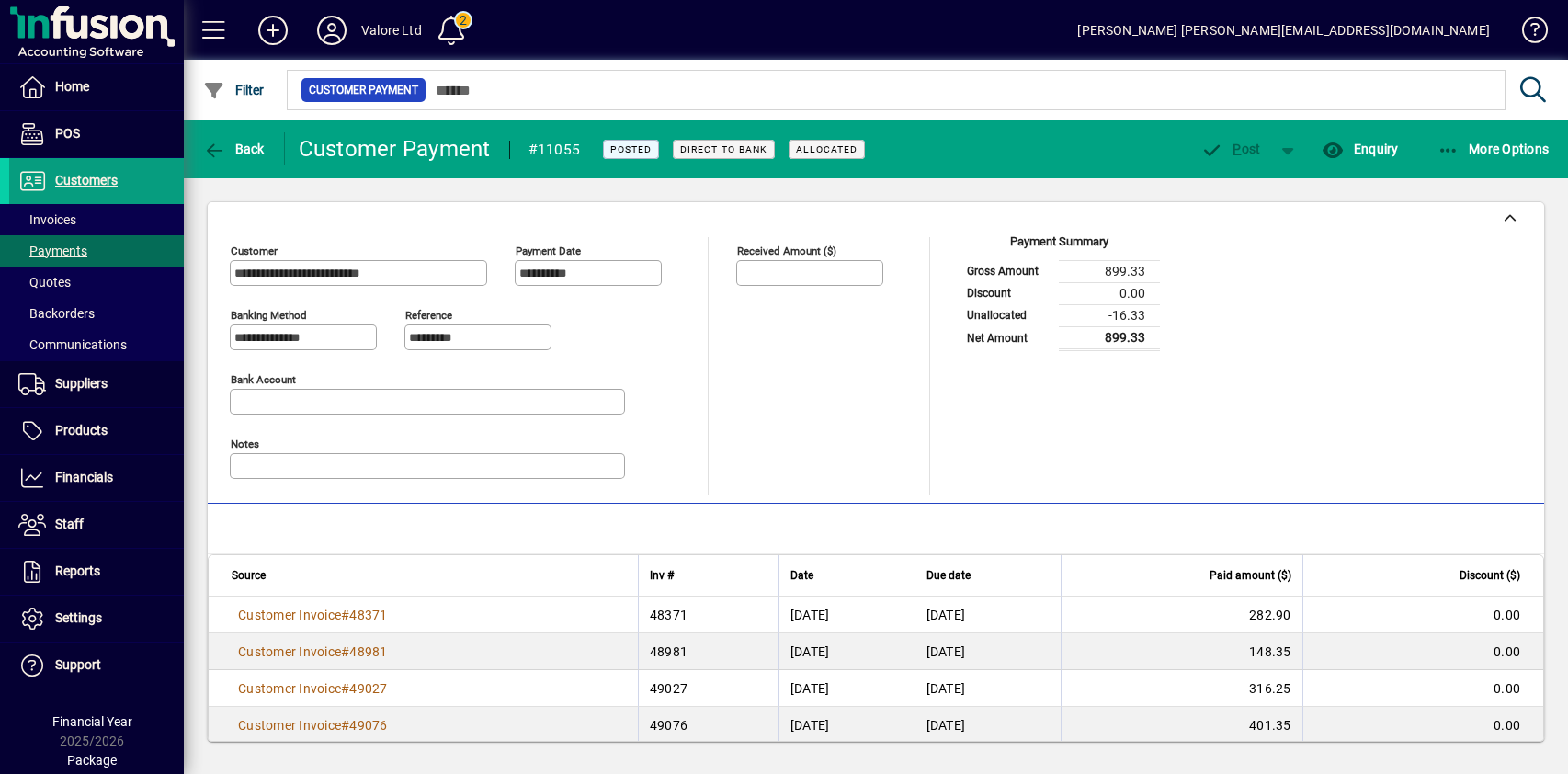
scroll to position [0, 0]
click at [231, 147] on span "Back" at bounding box center [234, 149] width 61 height 15
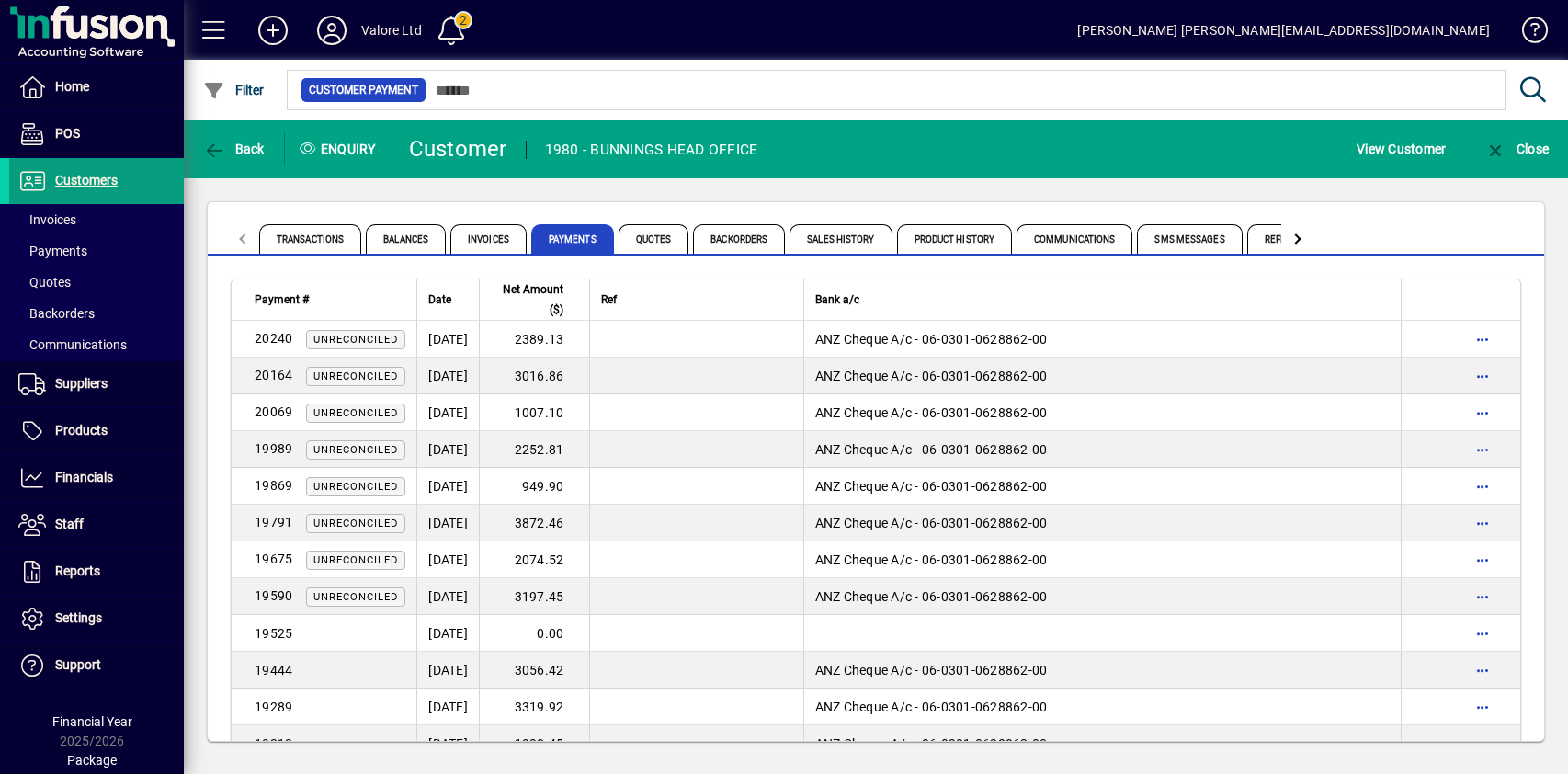
scroll to position [3150, 0]
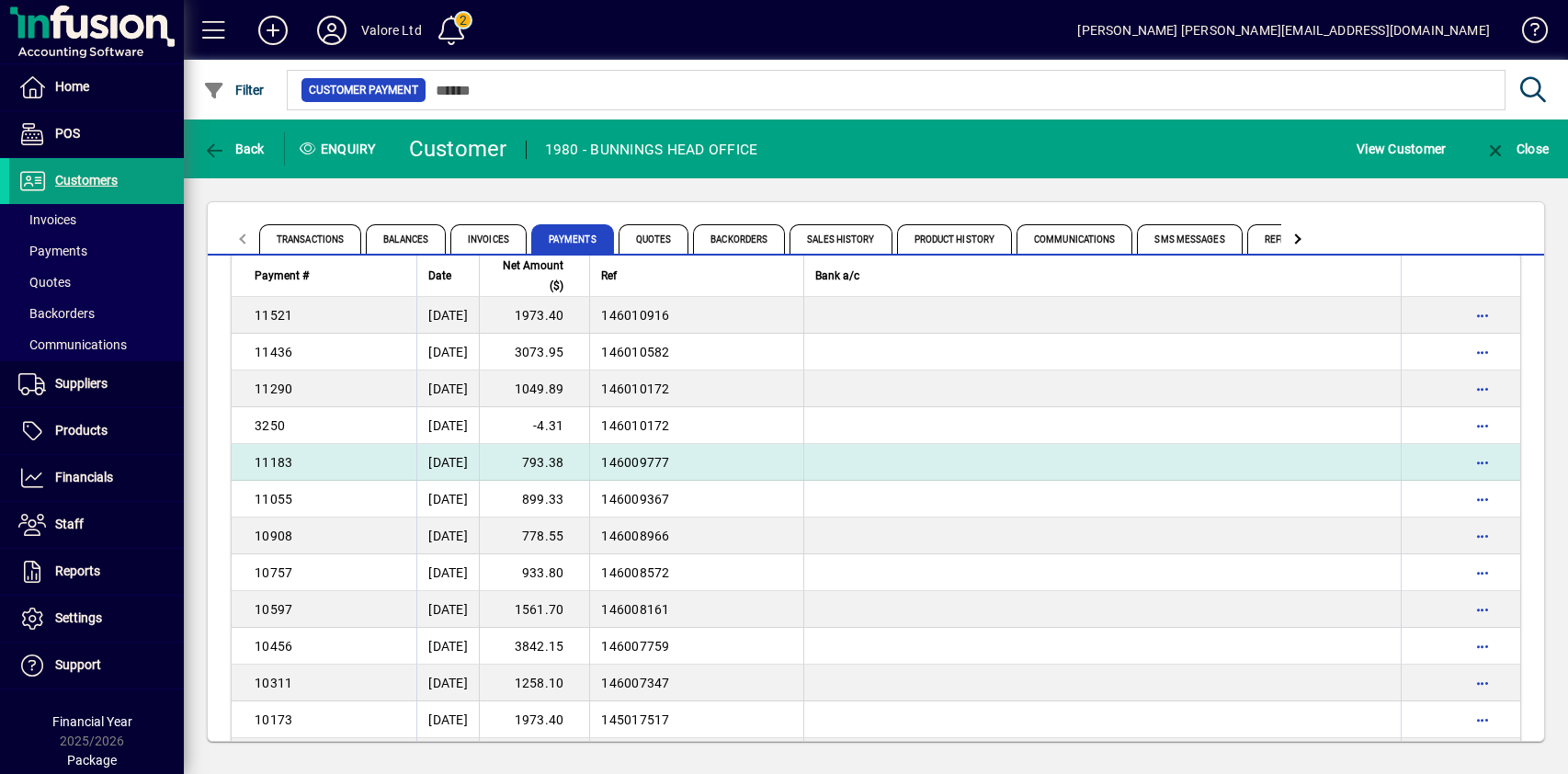
click at [587, 463] on td "793.38" at bounding box center [534, 462] width 110 height 36
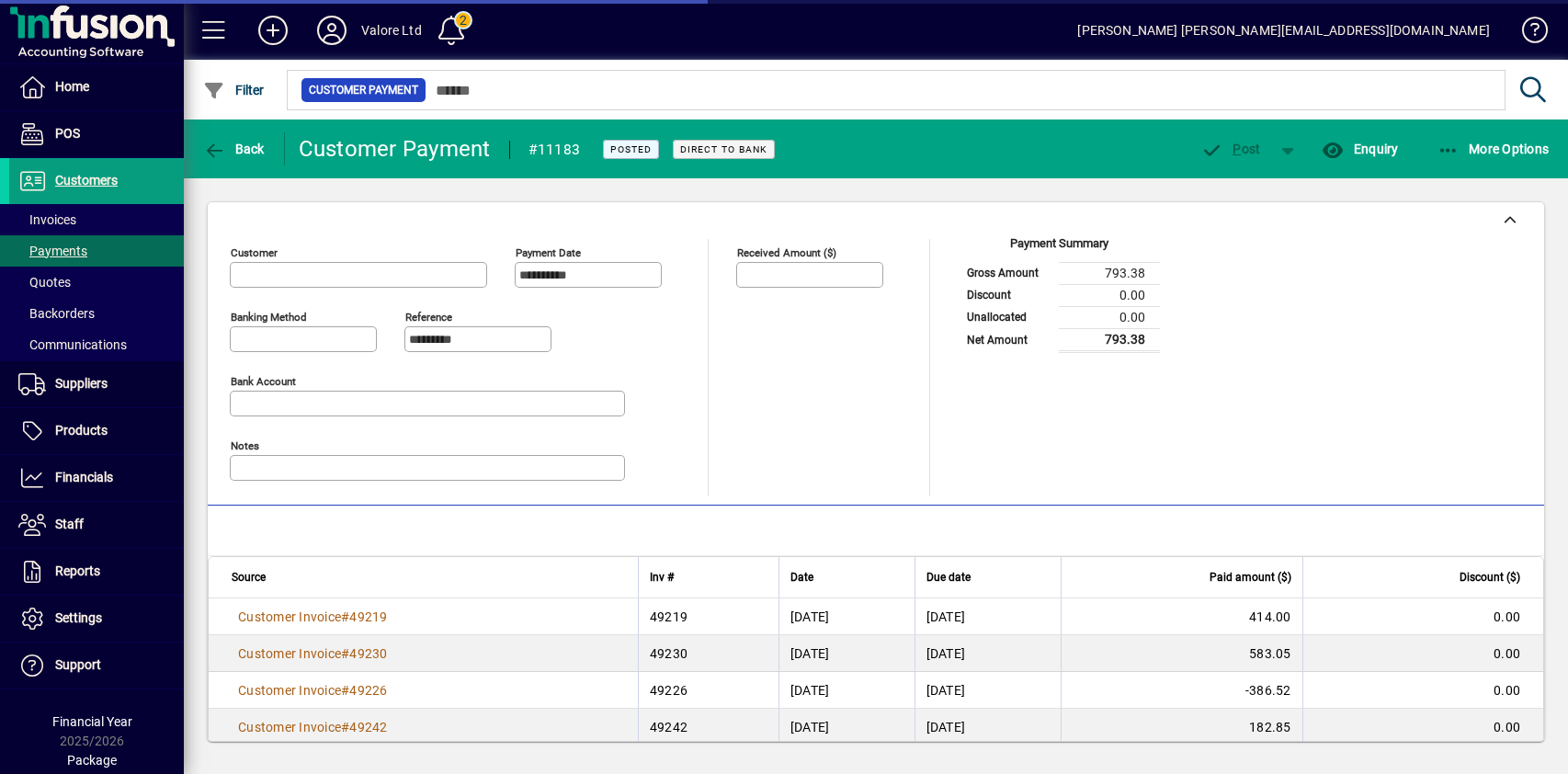
type input "**********"
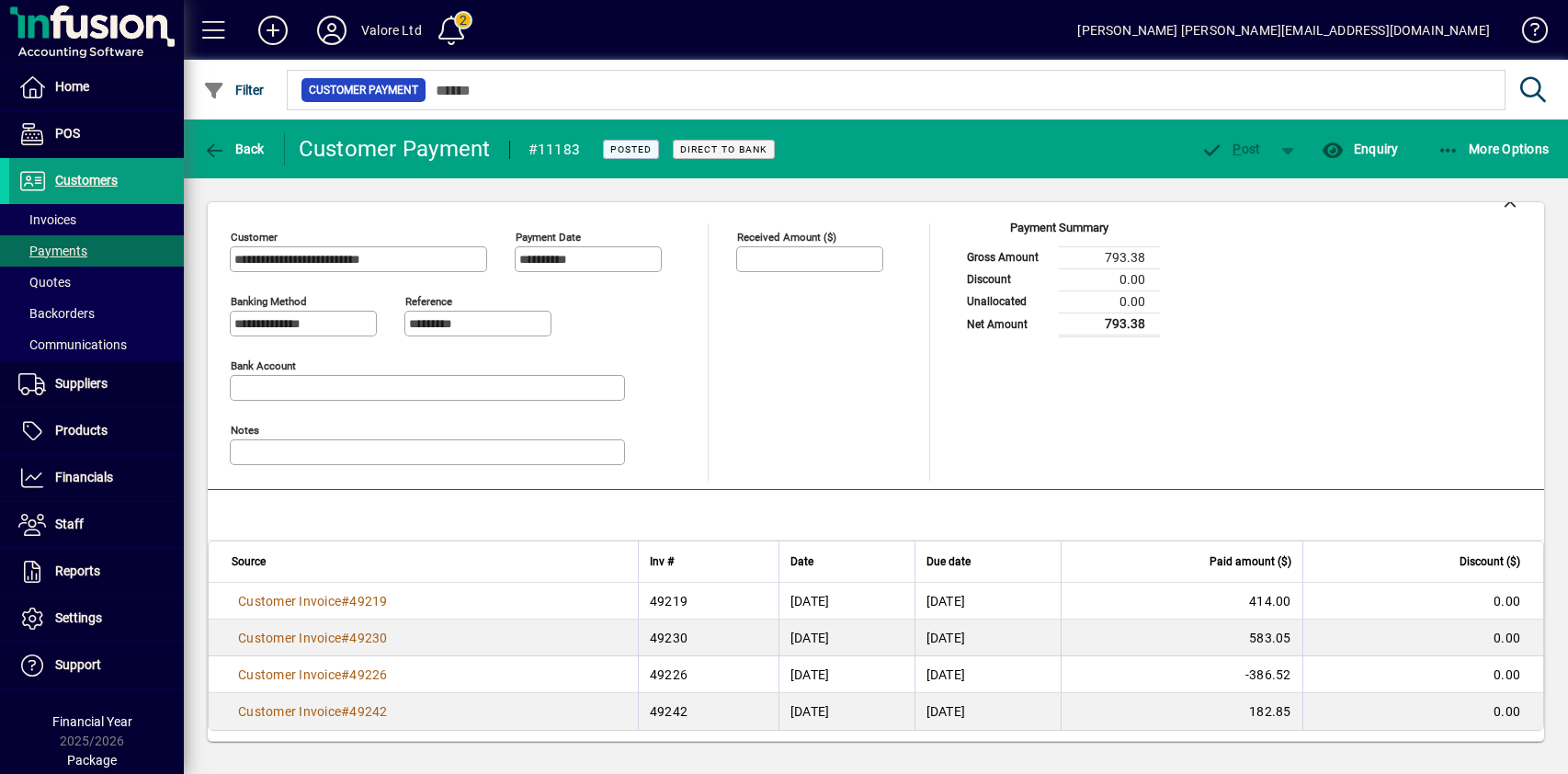
scroll to position [20, 0]
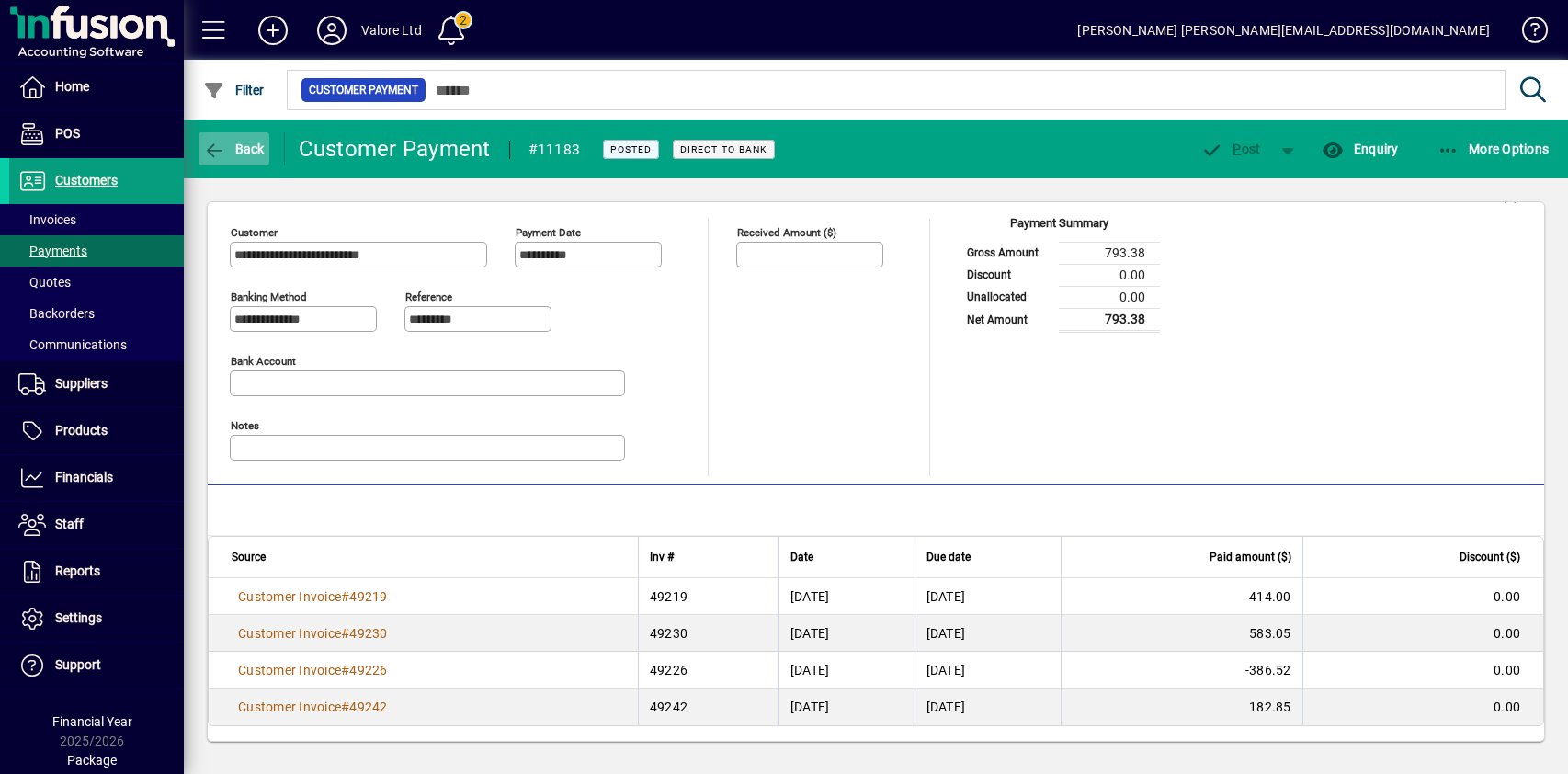
click at [219, 143] on icon "button" at bounding box center [214, 151] width 23 height 19
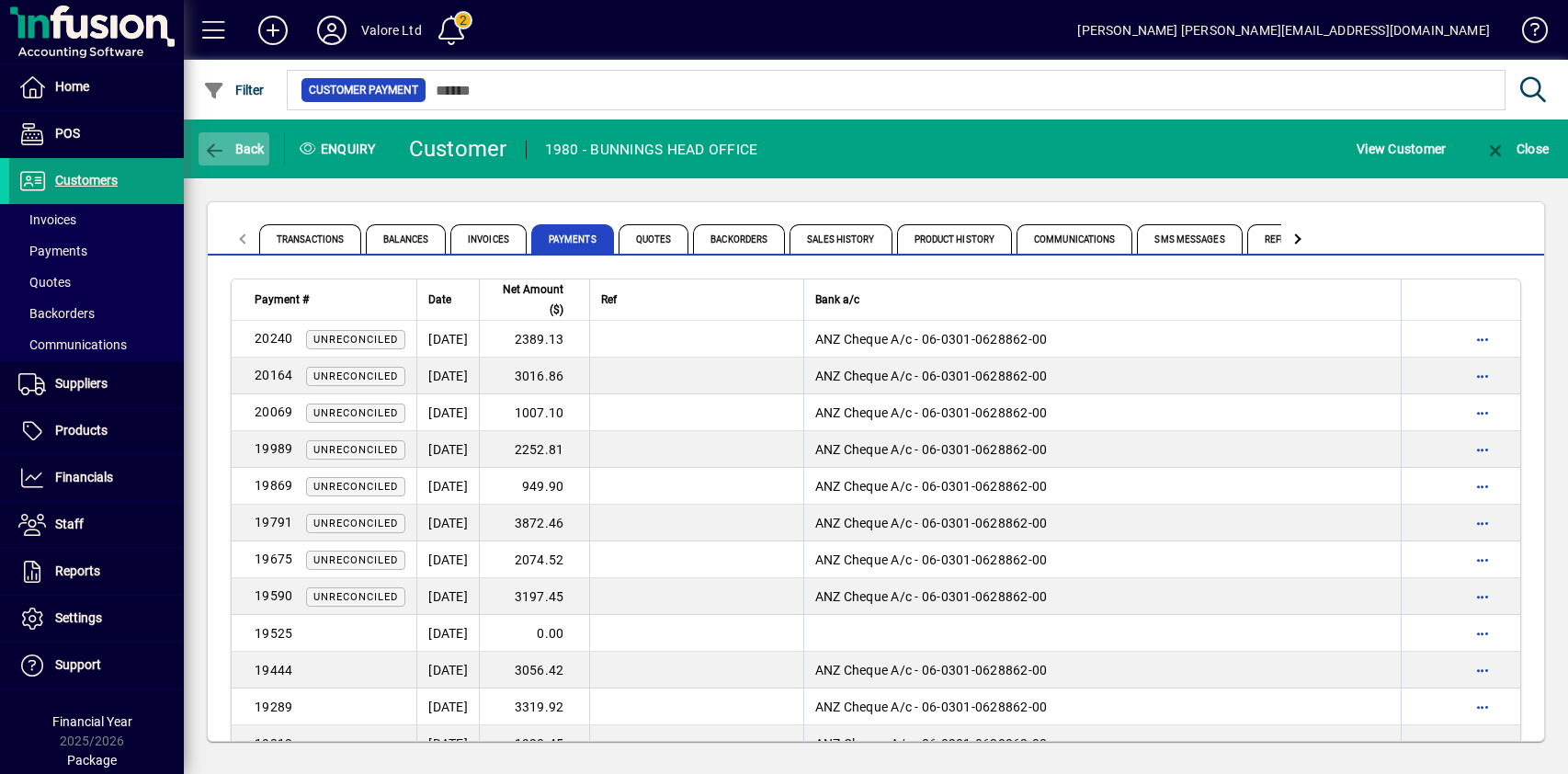
scroll to position [3113, 0]
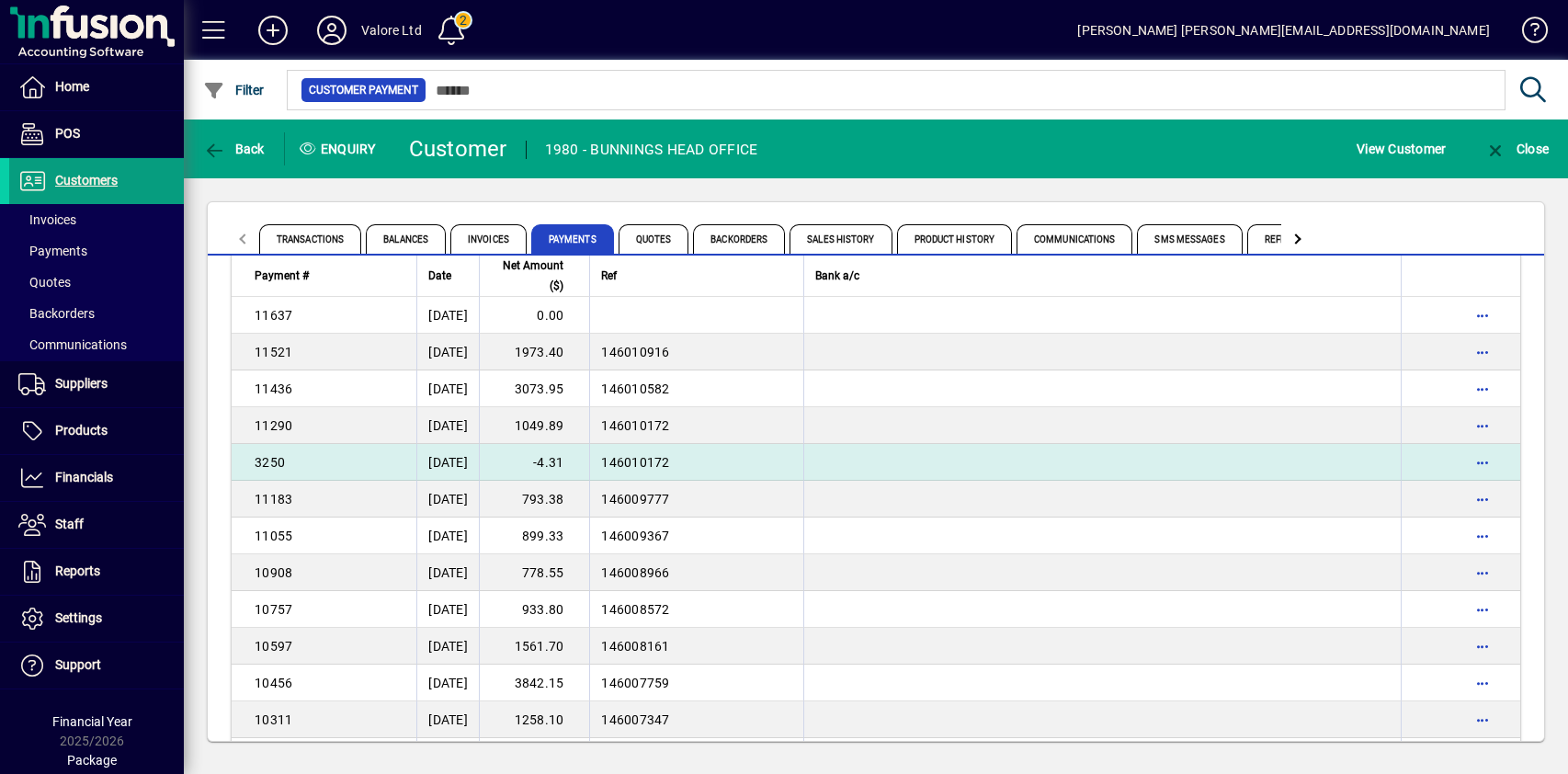
click at [589, 463] on td "-4.31" at bounding box center [534, 462] width 110 height 36
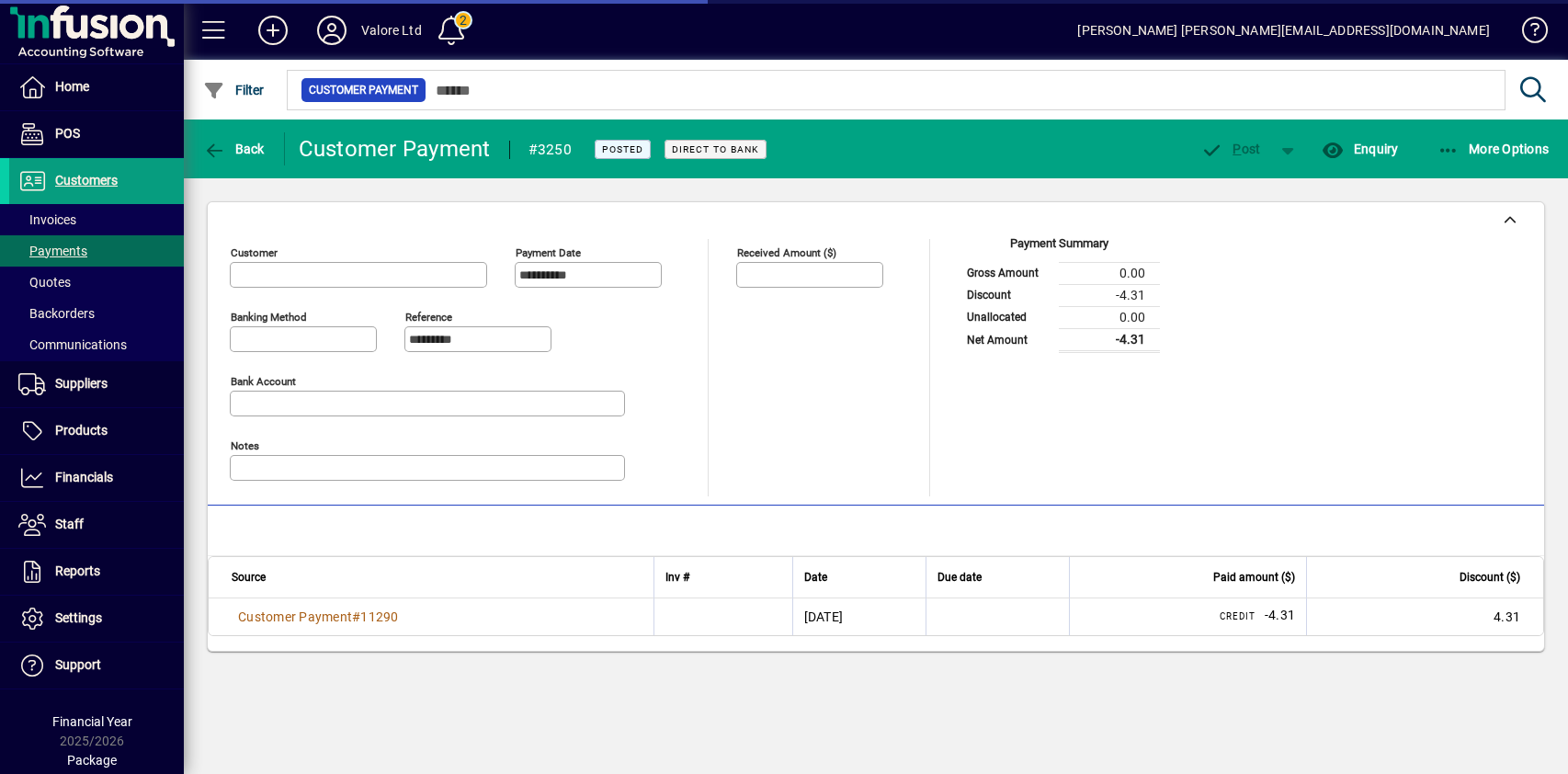
type input "**********"
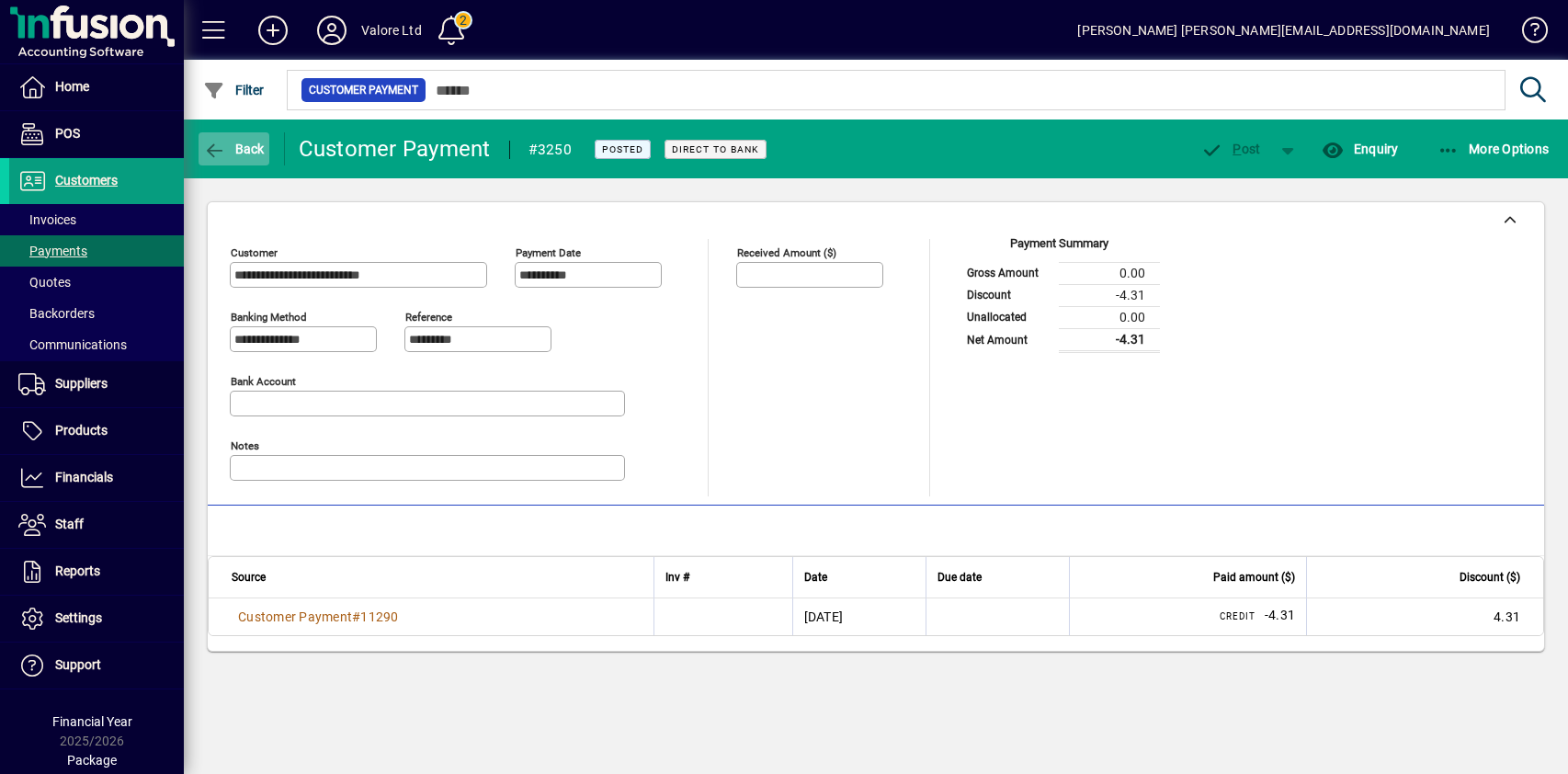
click at [244, 147] on span "Back" at bounding box center [234, 149] width 61 height 15
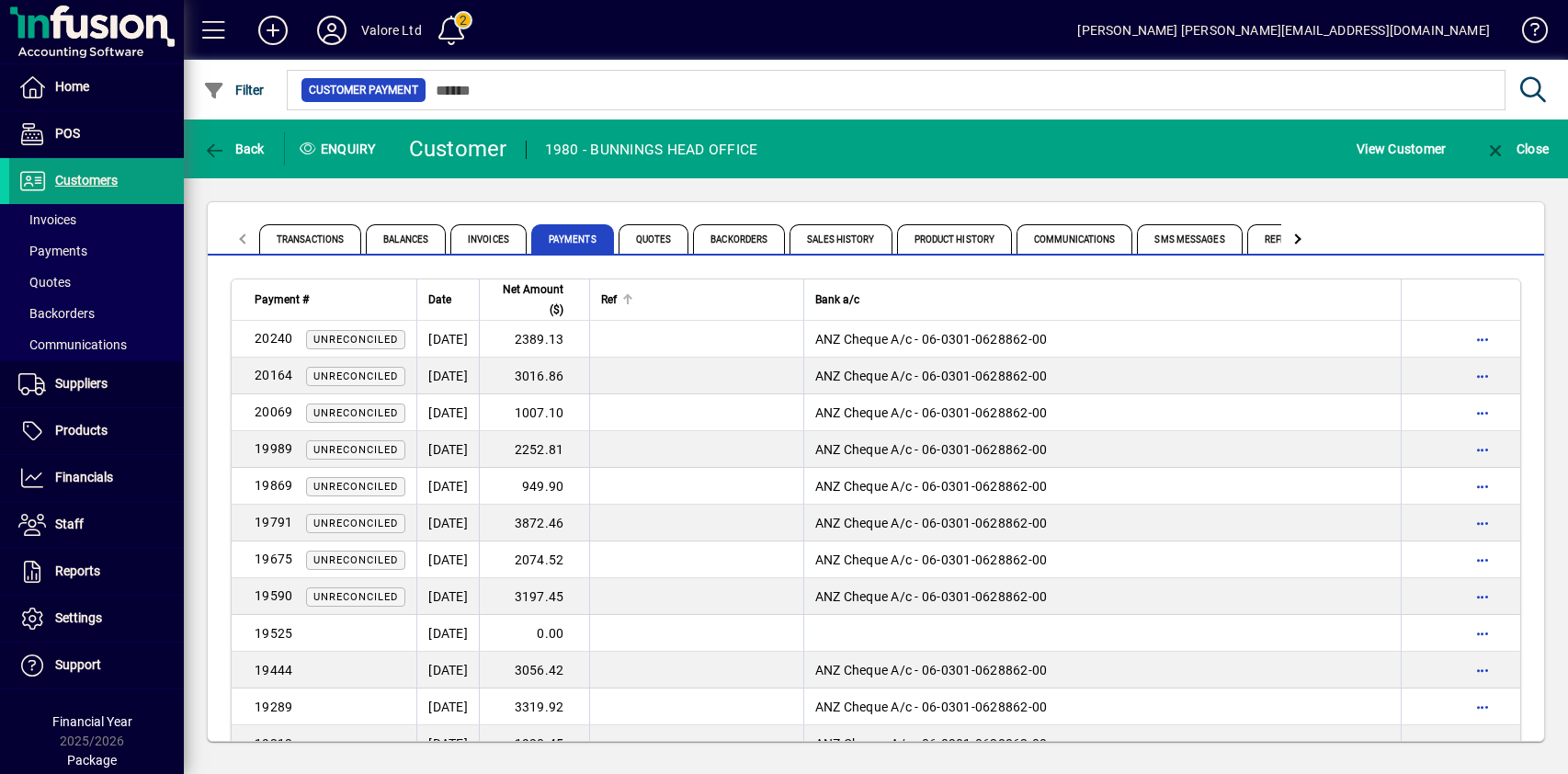
scroll to position [3076, 0]
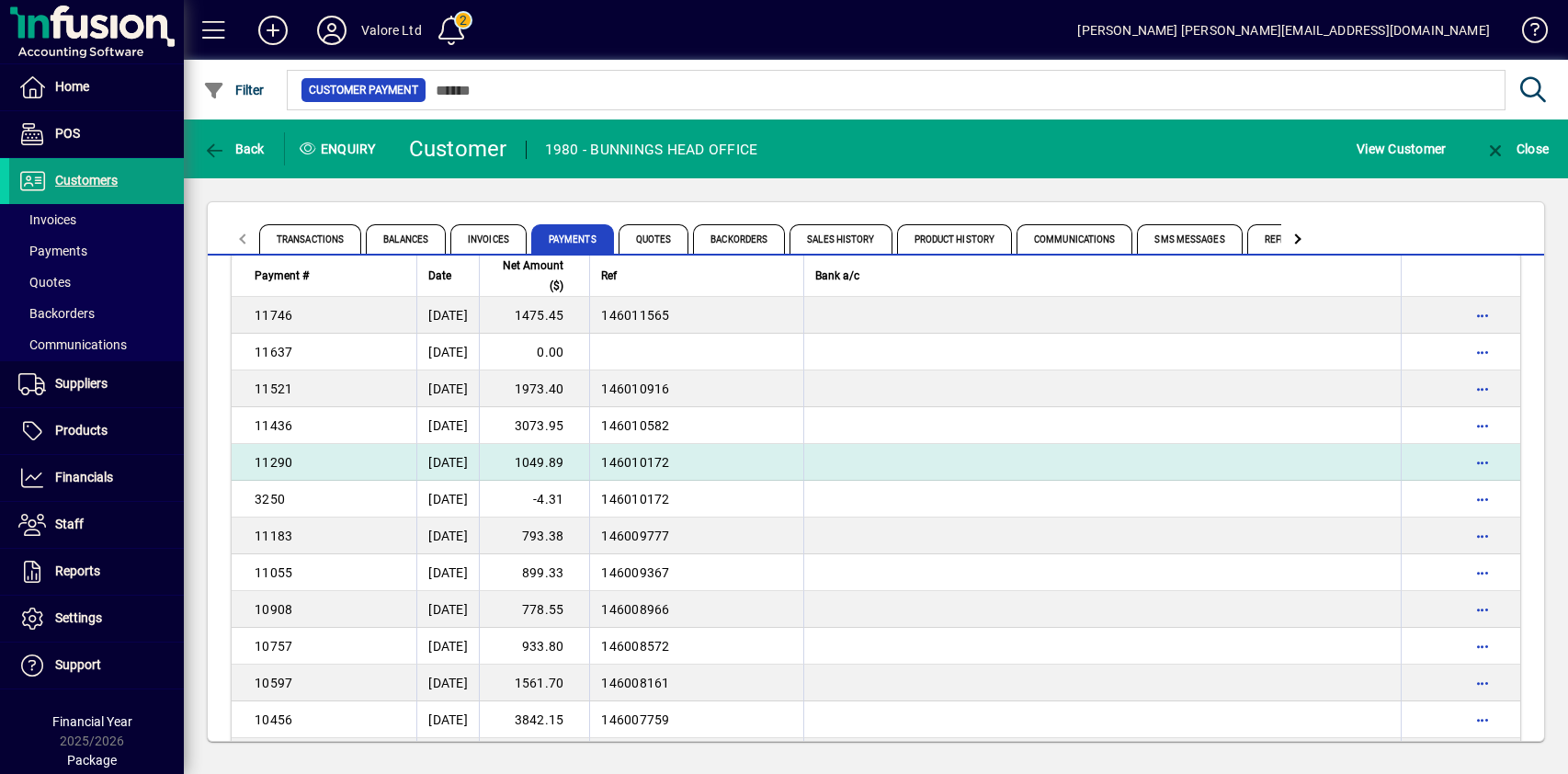
click at [571, 459] on td "1049.89" at bounding box center [534, 462] width 110 height 36
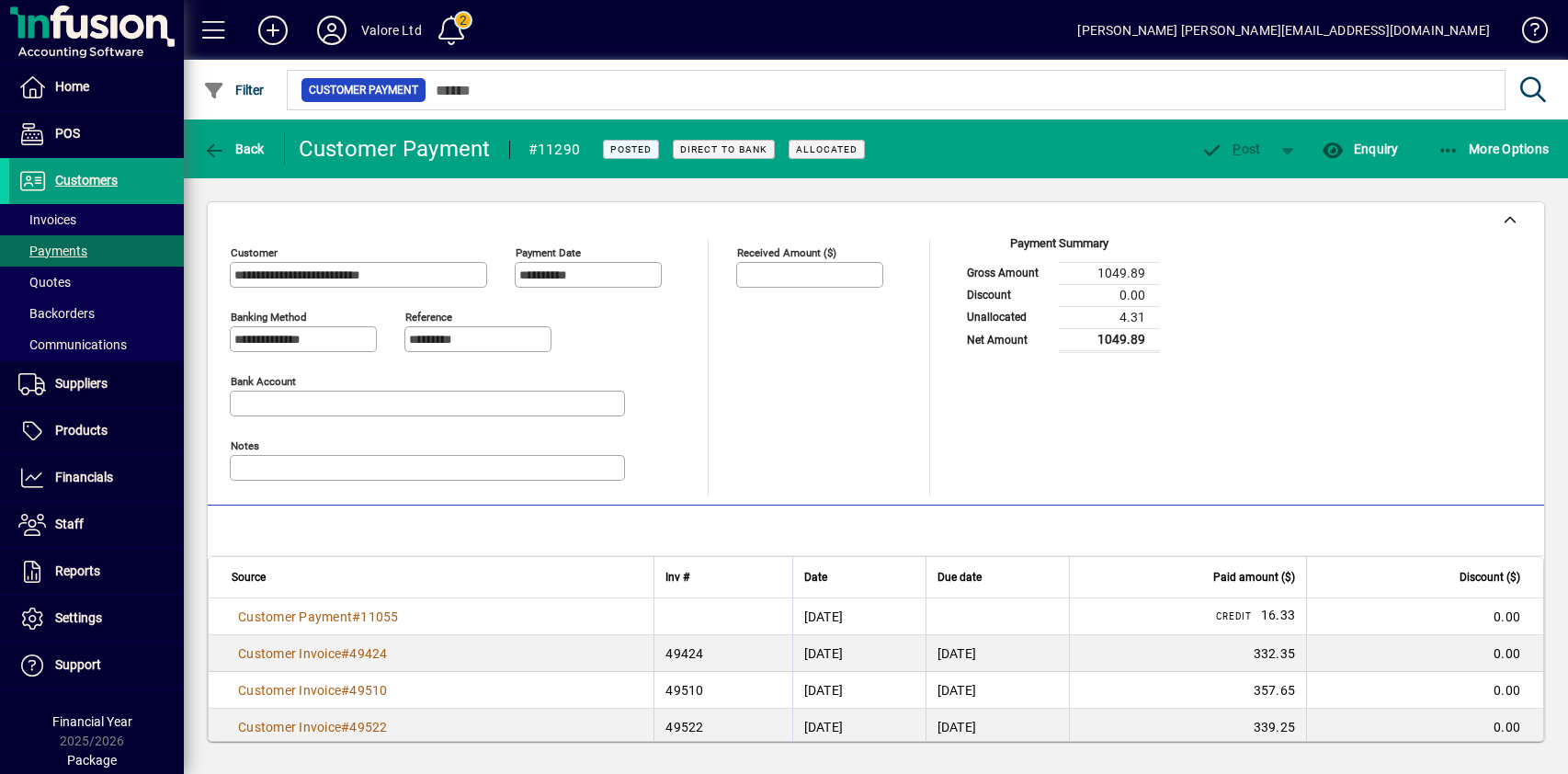
scroll to position [20, 0]
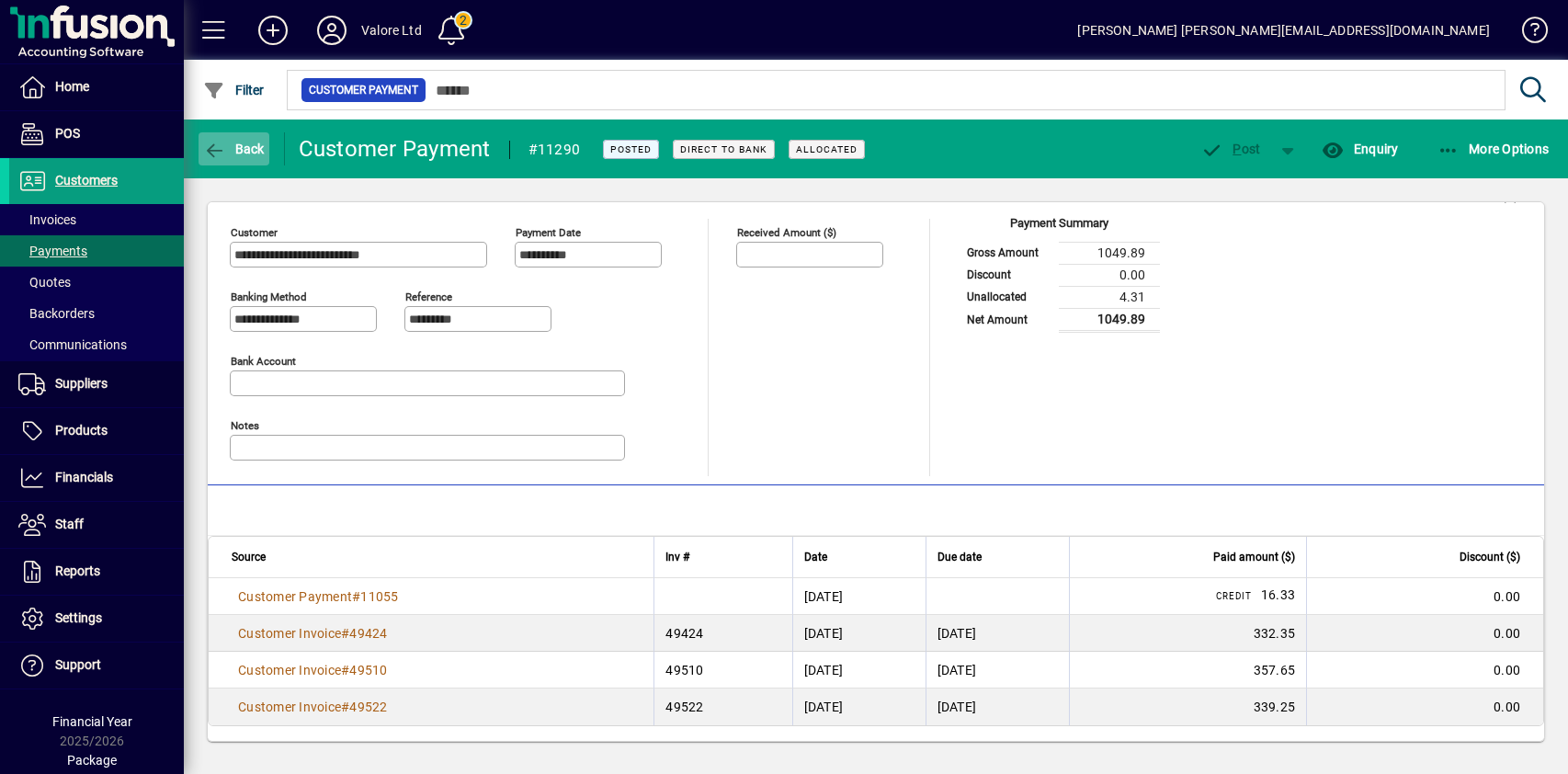
click at [248, 150] on span "Back" at bounding box center [234, 149] width 61 height 15
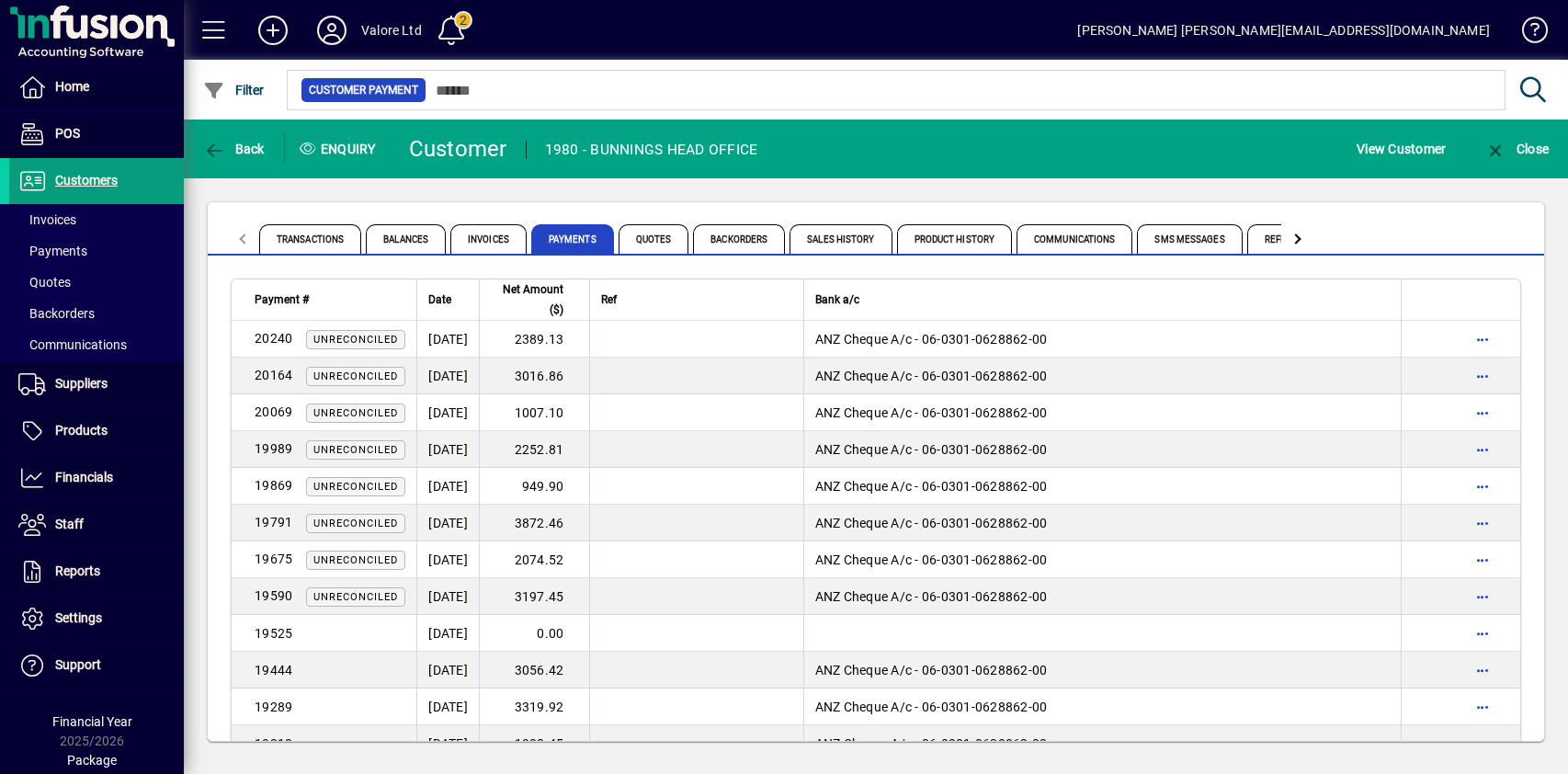
scroll to position [3003, 0]
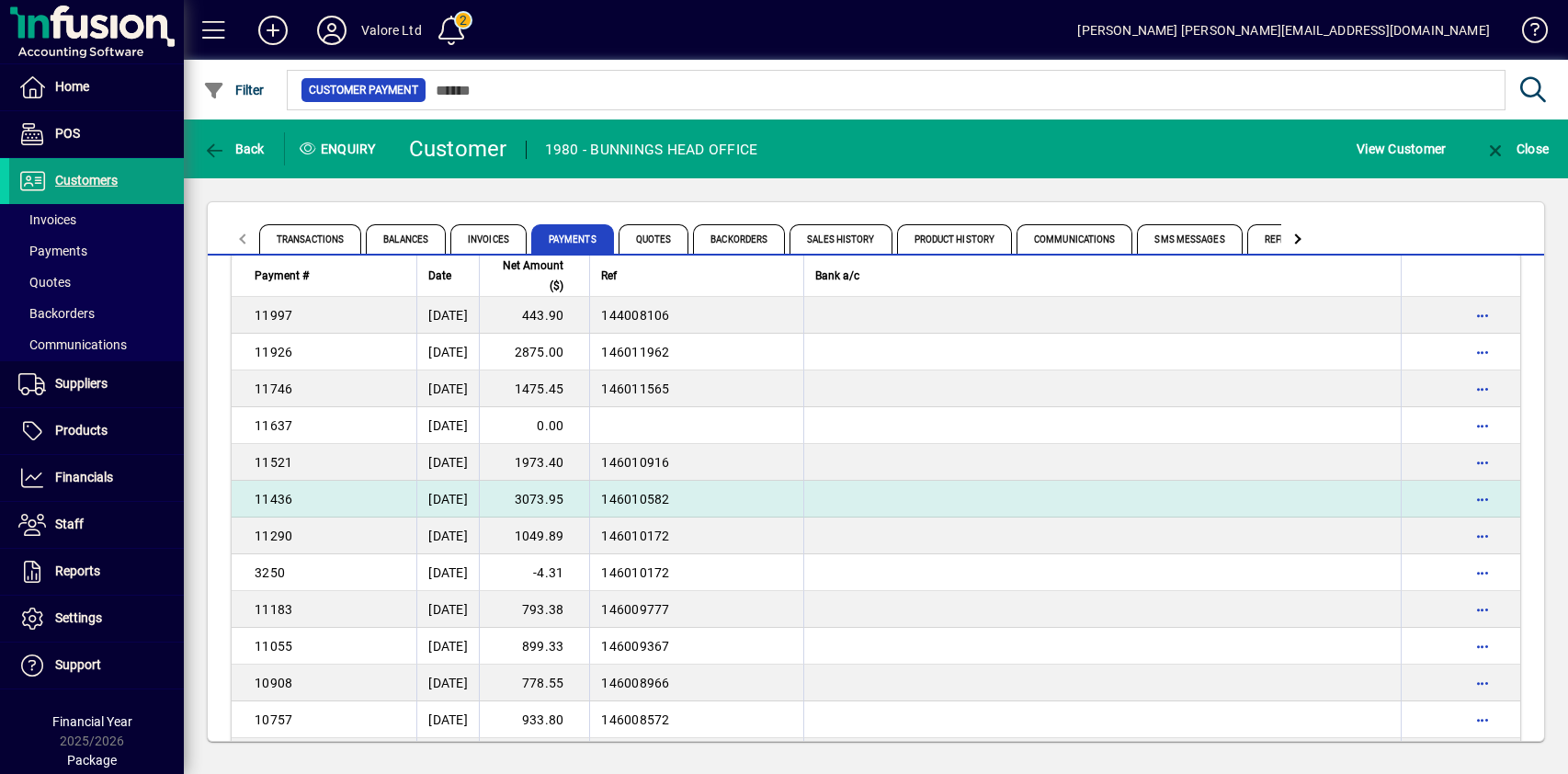
click at [578, 497] on td "3073.95" at bounding box center [534, 498] width 110 height 36
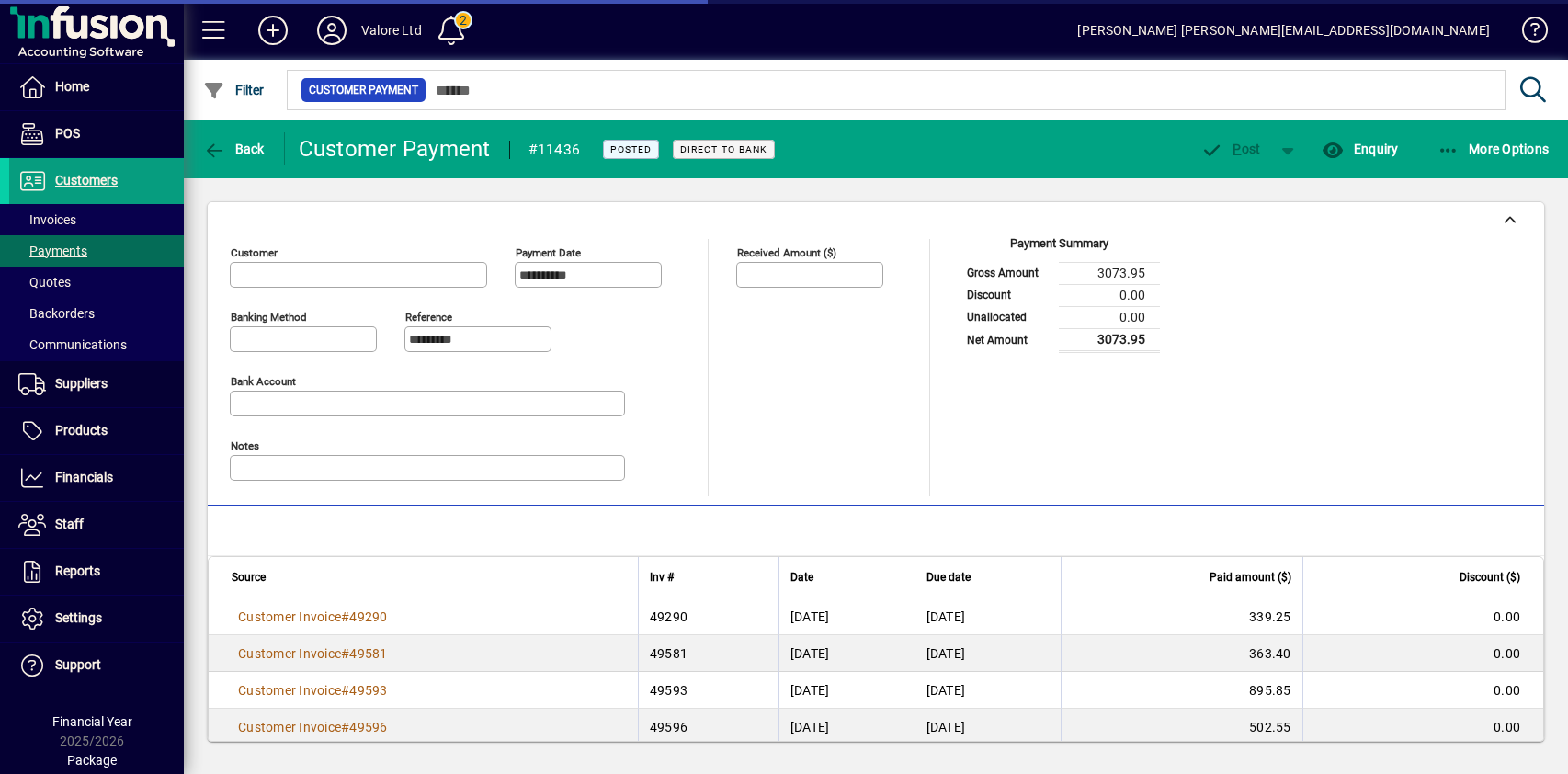
type input "**********"
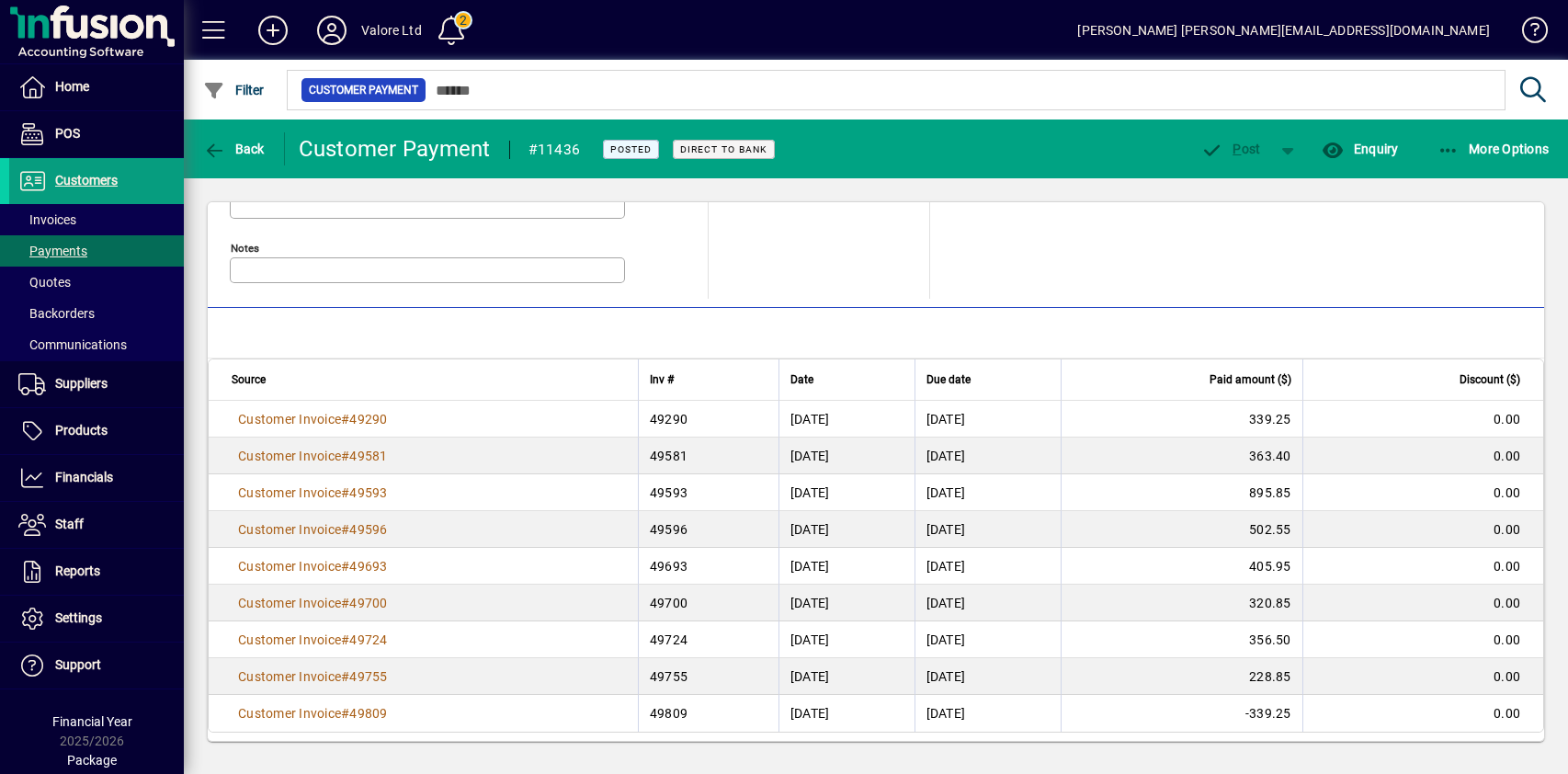
scroll to position [204, 0]
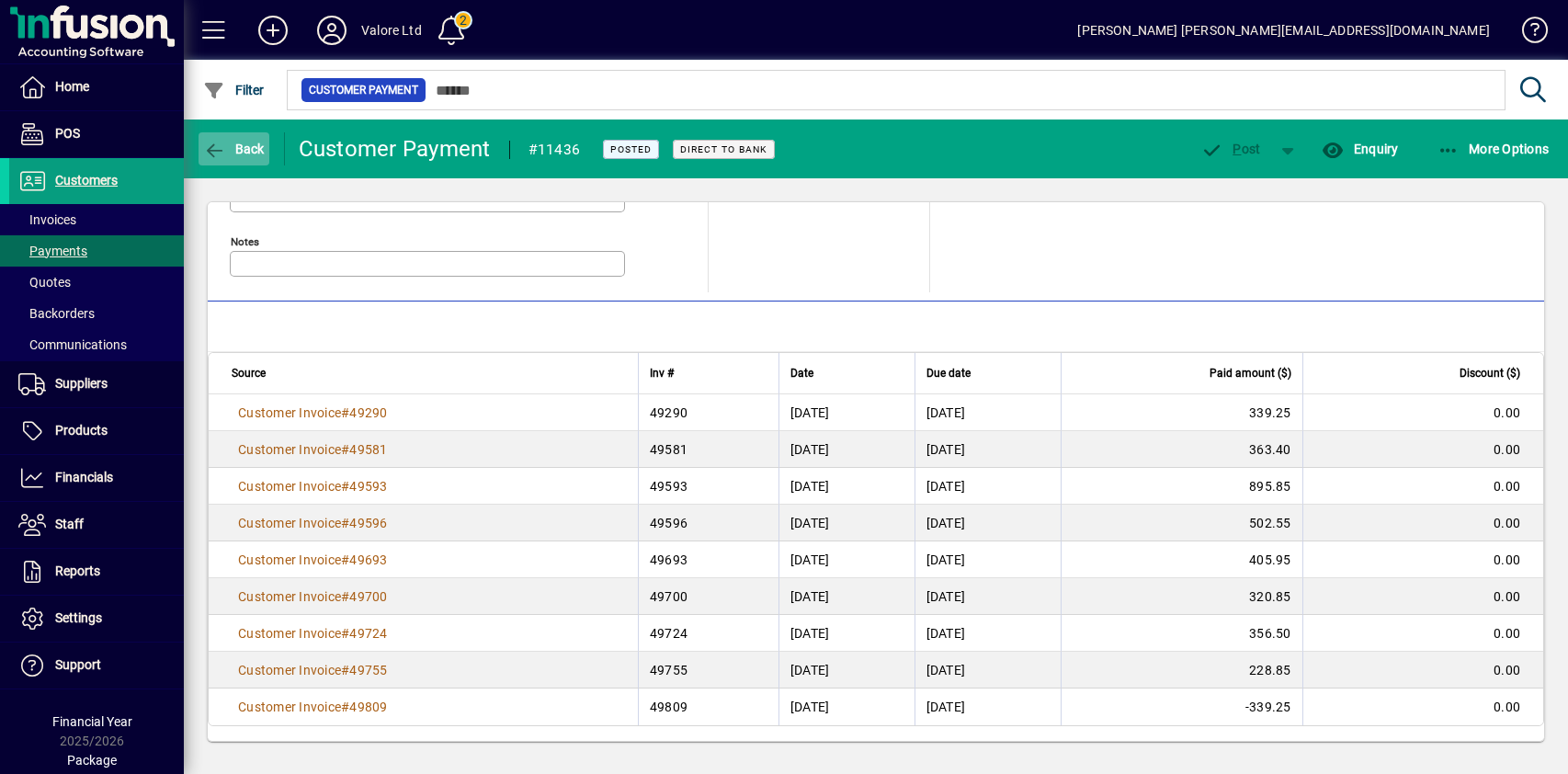
click at [235, 146] on span "Back" at bounding box center [234, 149] width 61 height 15
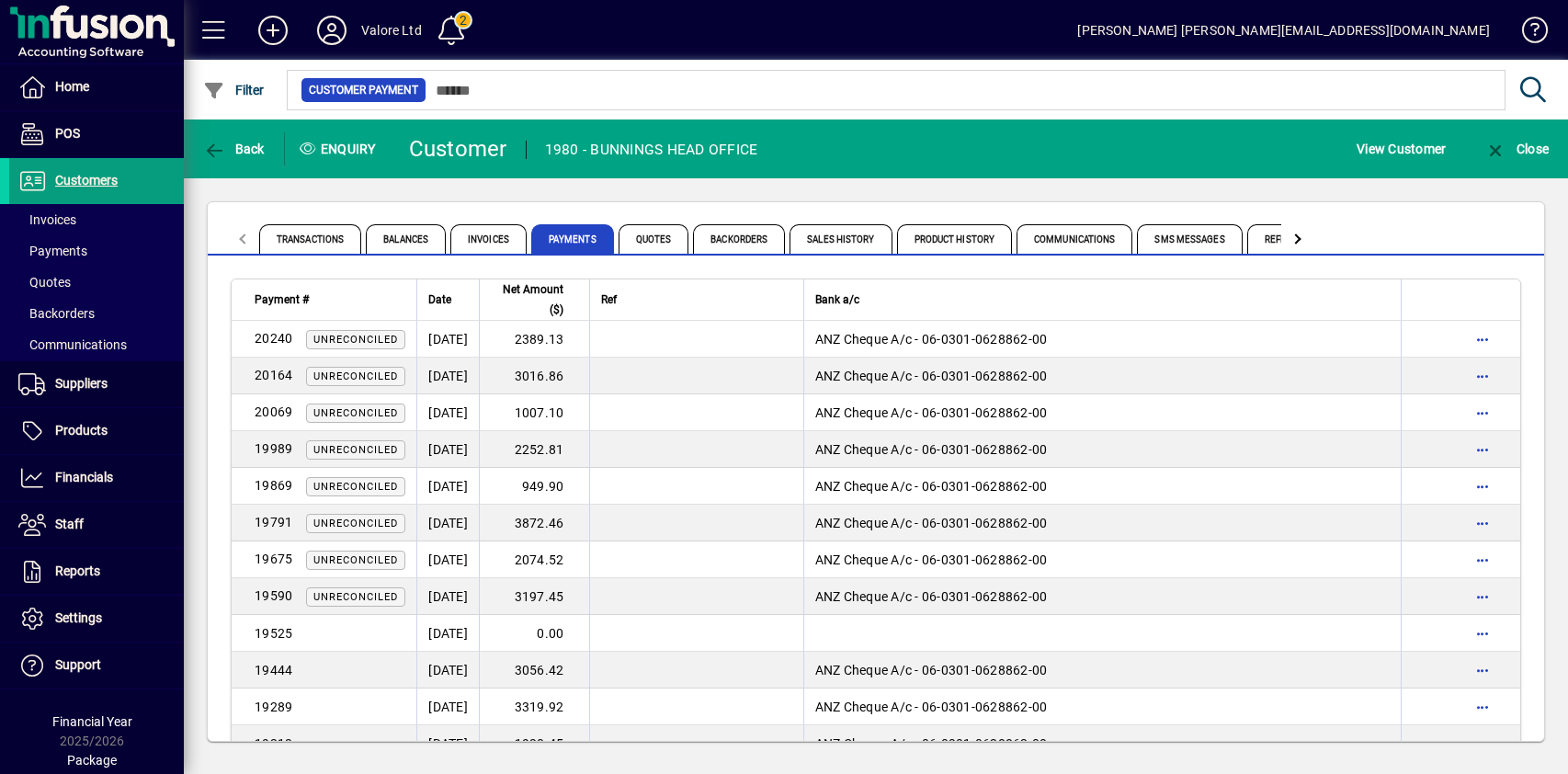
click at [676, 196] on div "Transactions Balances Invoices Payments Quotes Backorders Sales History Product…" at bounding box center [875, 471] width 1385 height 587
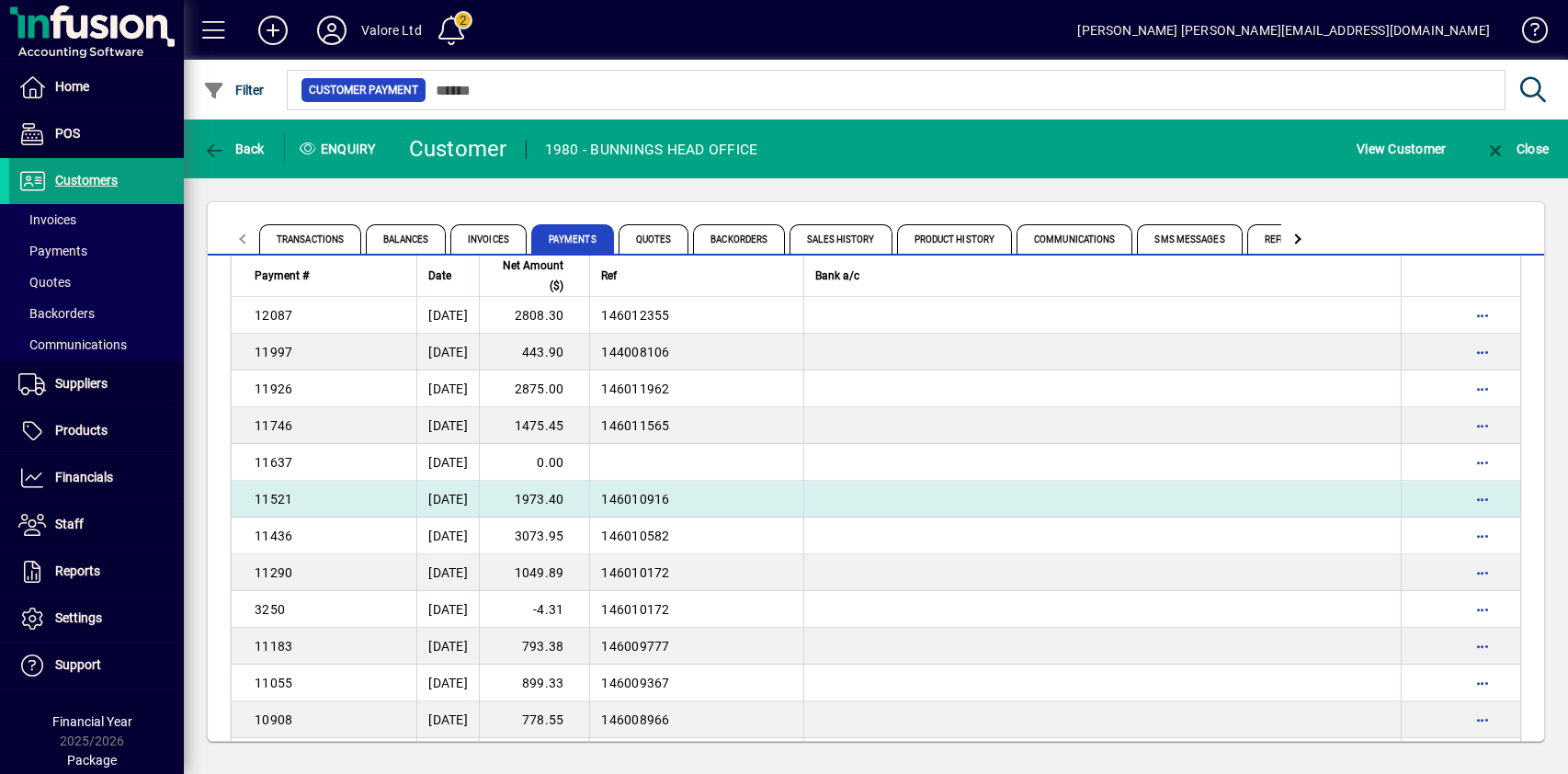
click at [574, 499] on td "1973.40" at bounding box center [534, 498] width 110 height 36
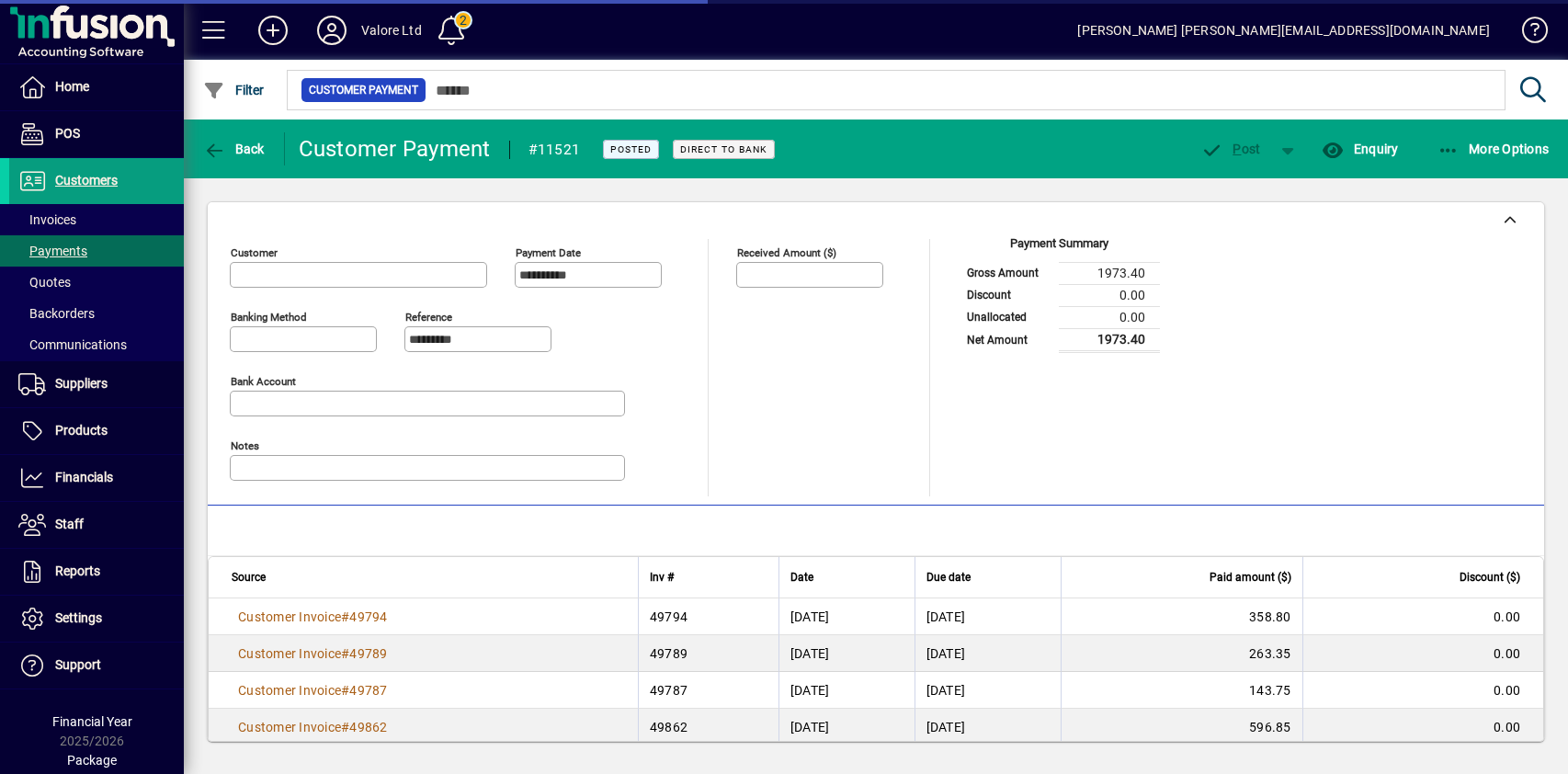
type input "**********"
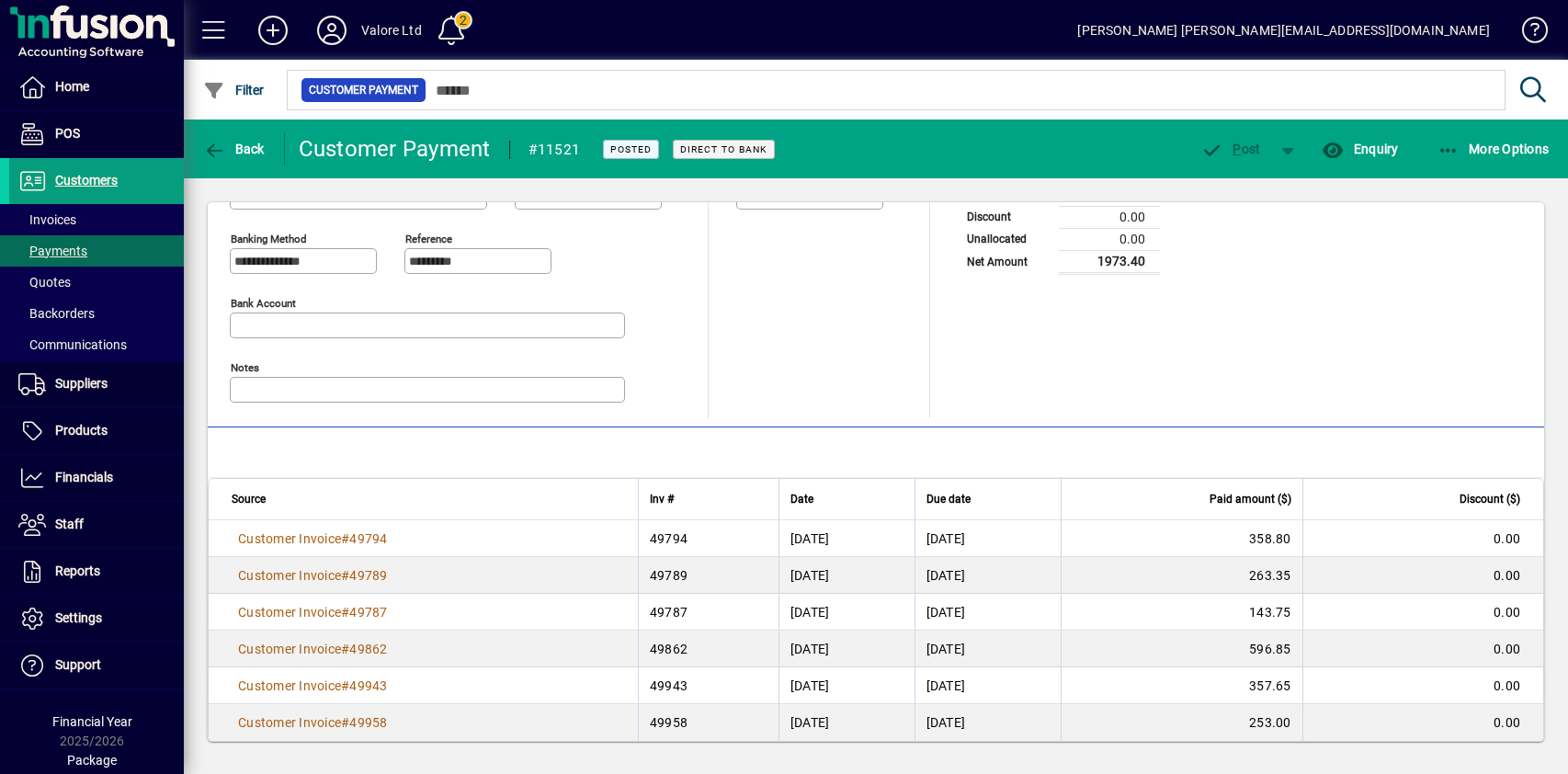
scroll to position [94, 0]
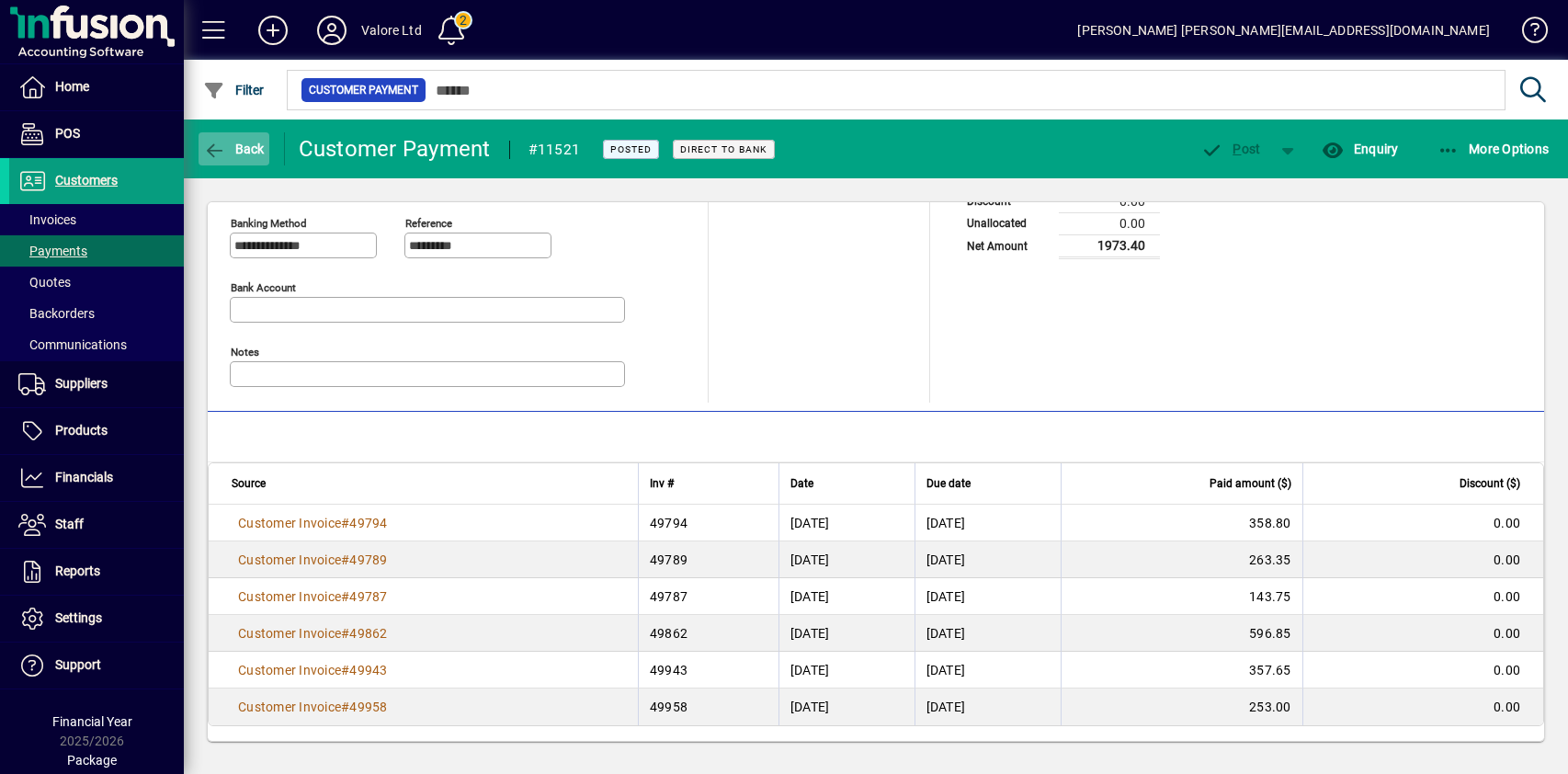
click at [235, 146] on span "Back" at bounding box center [234, 149] width 61 height 15
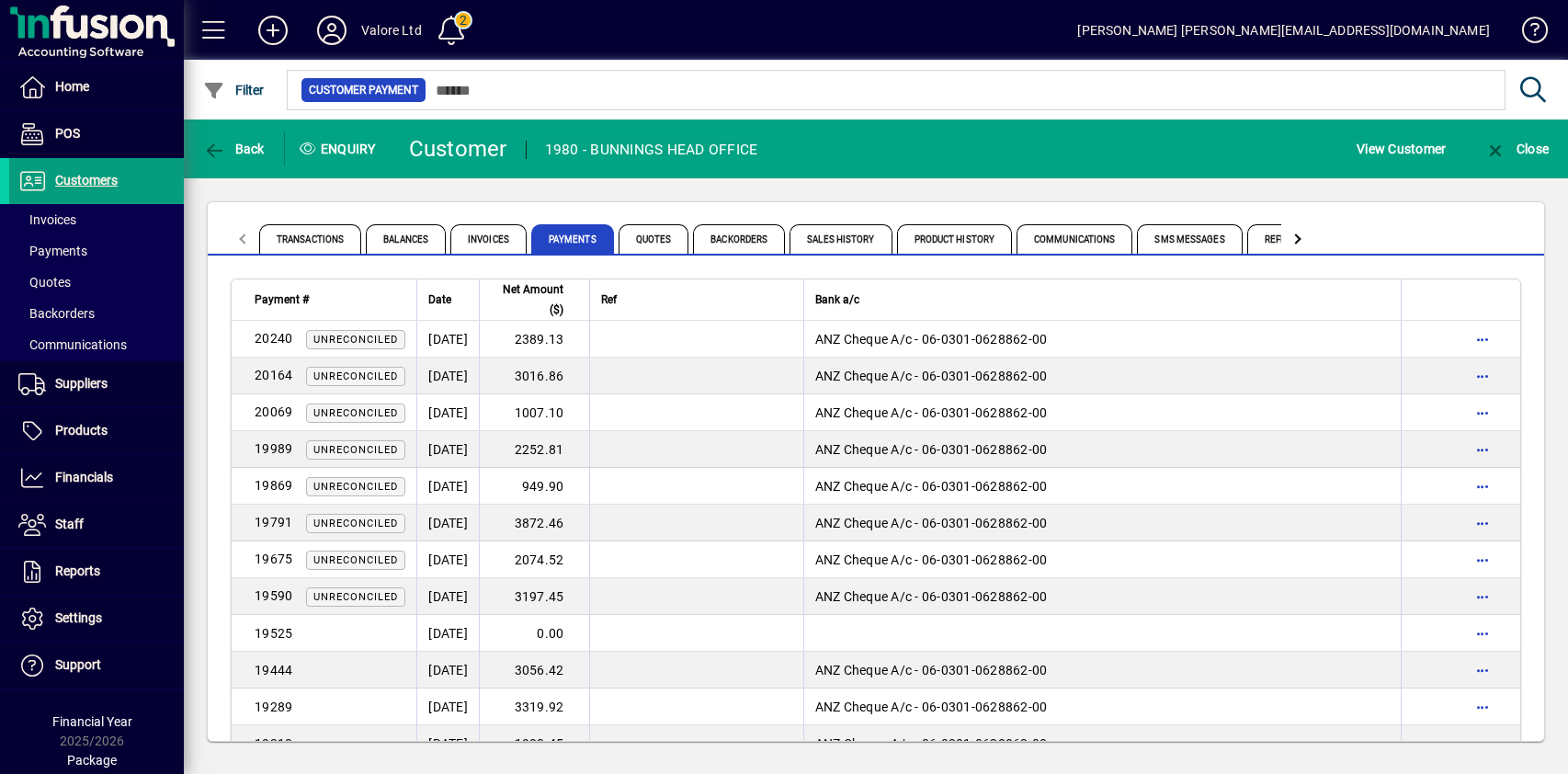
click at [617, 190] on div "Transactions Balances Invoices Payments Quotes Backorders Sales History Product…" at bounding box center [875, 471] width 1385 height 587
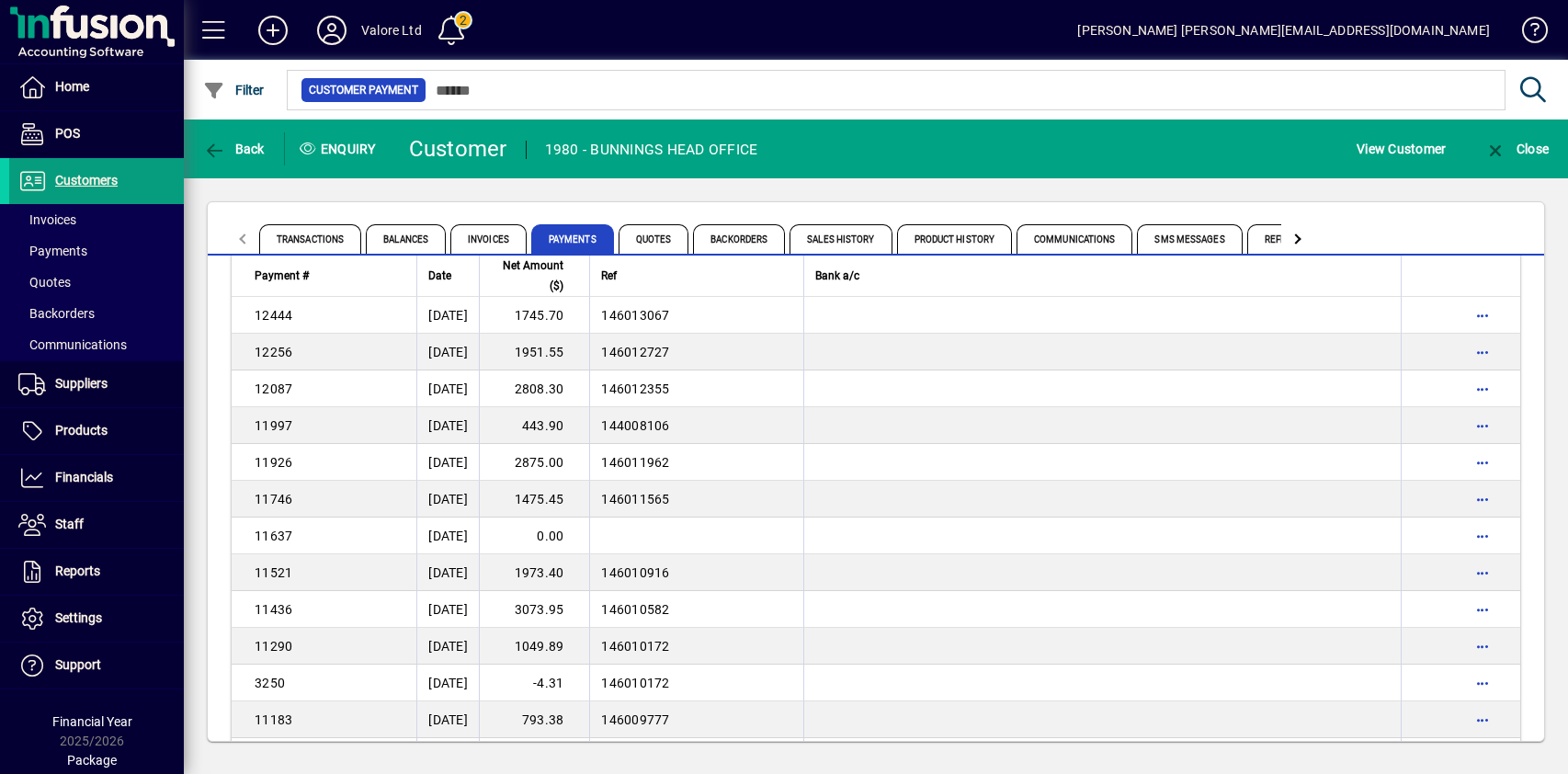
click at [576, 501] on td "1475.45" at bounding box center [534, 498] width 110 height 36
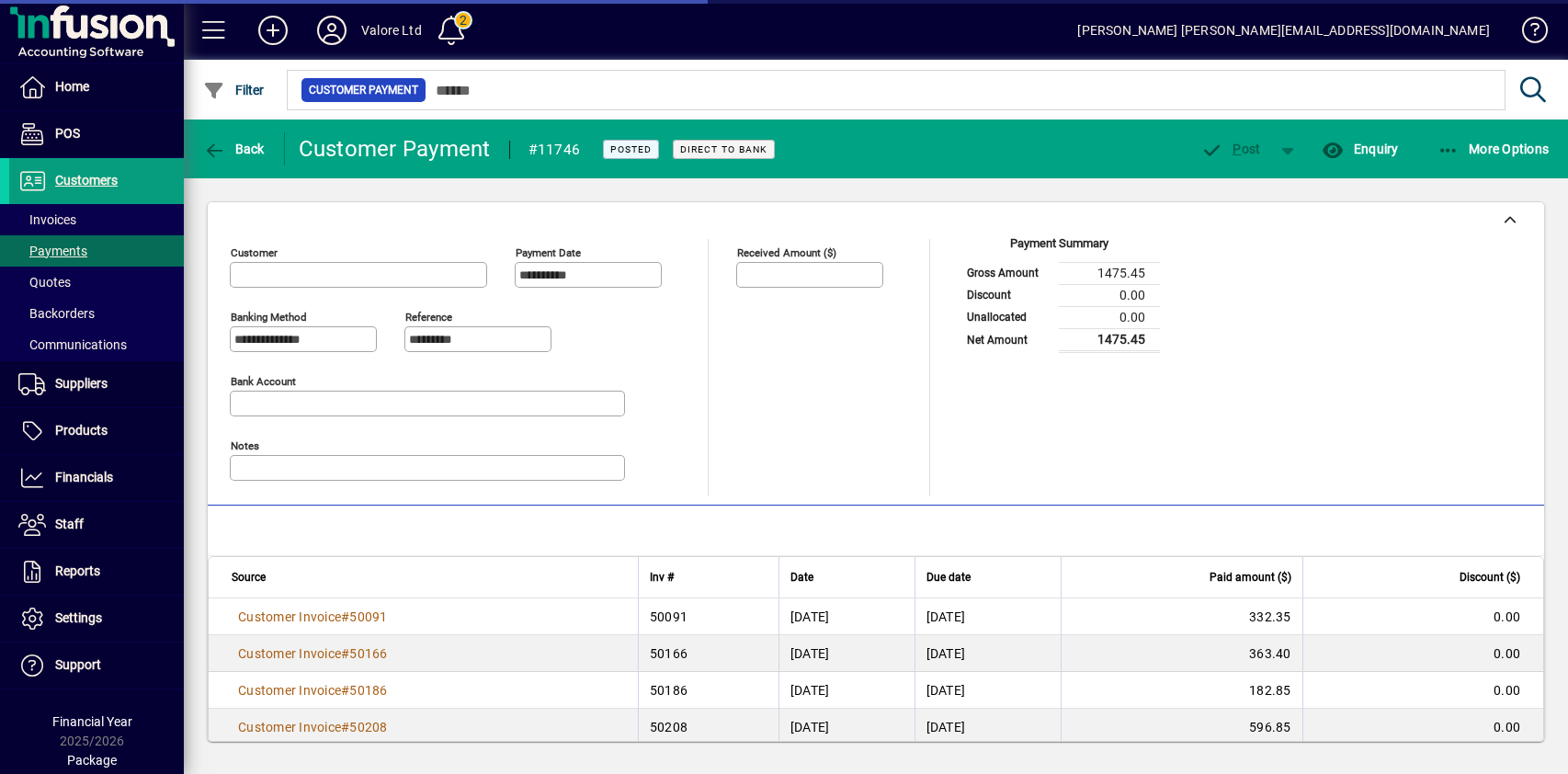
type input "**********"
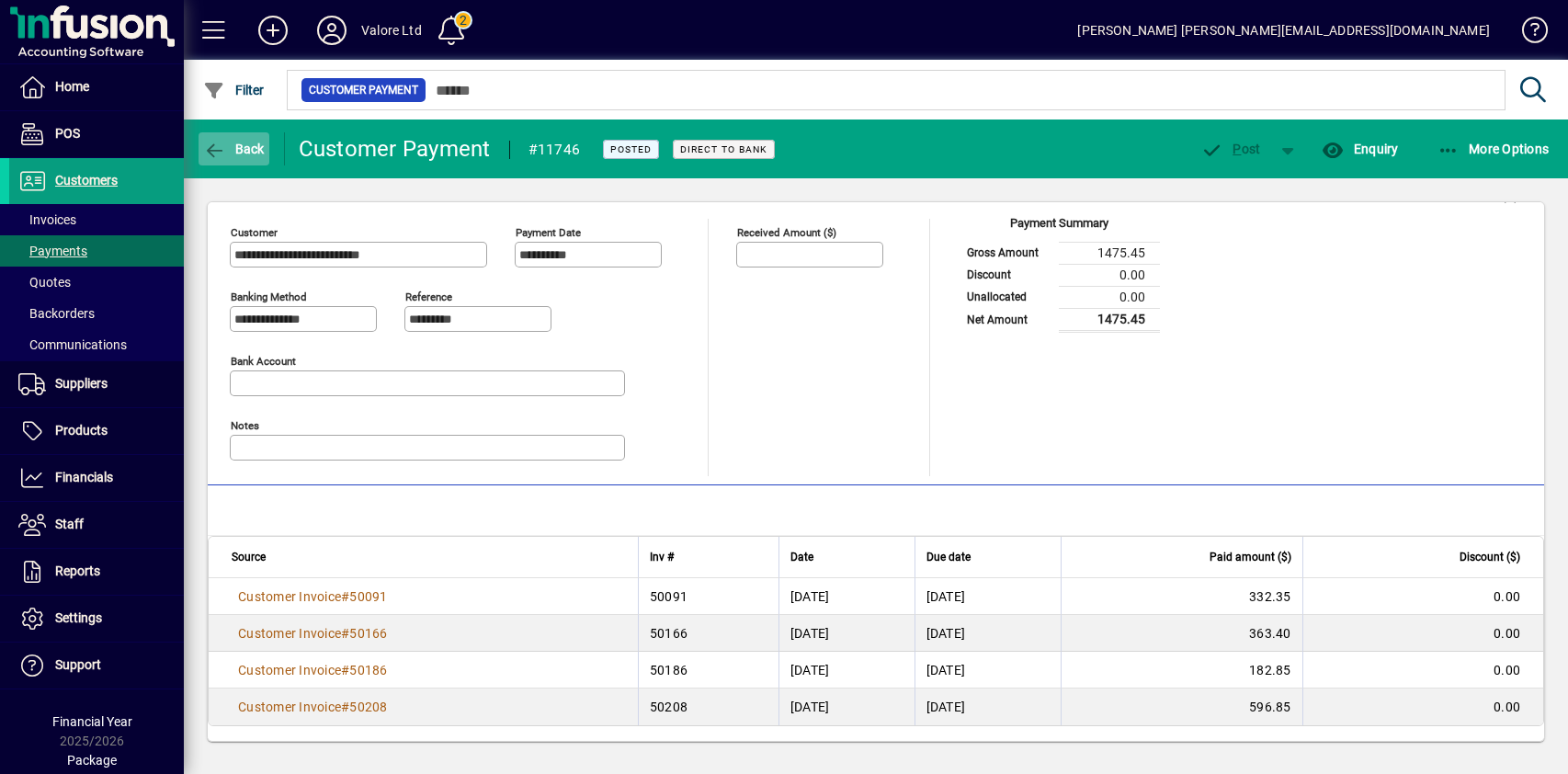
click at [232, 146] on span "Back" at bounding box center [234, 149] width 61 height 15
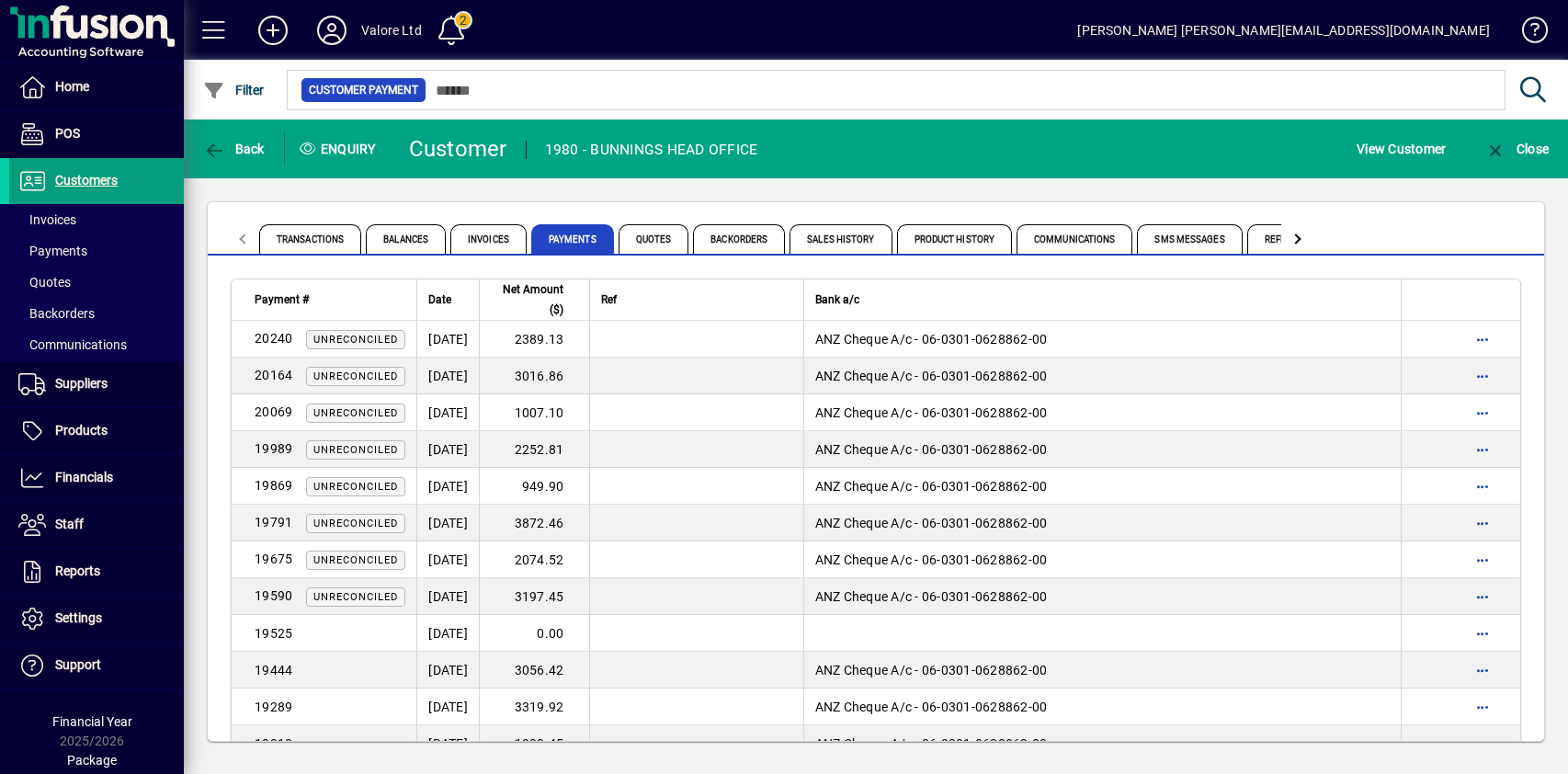
scroll to position [2856, 0]
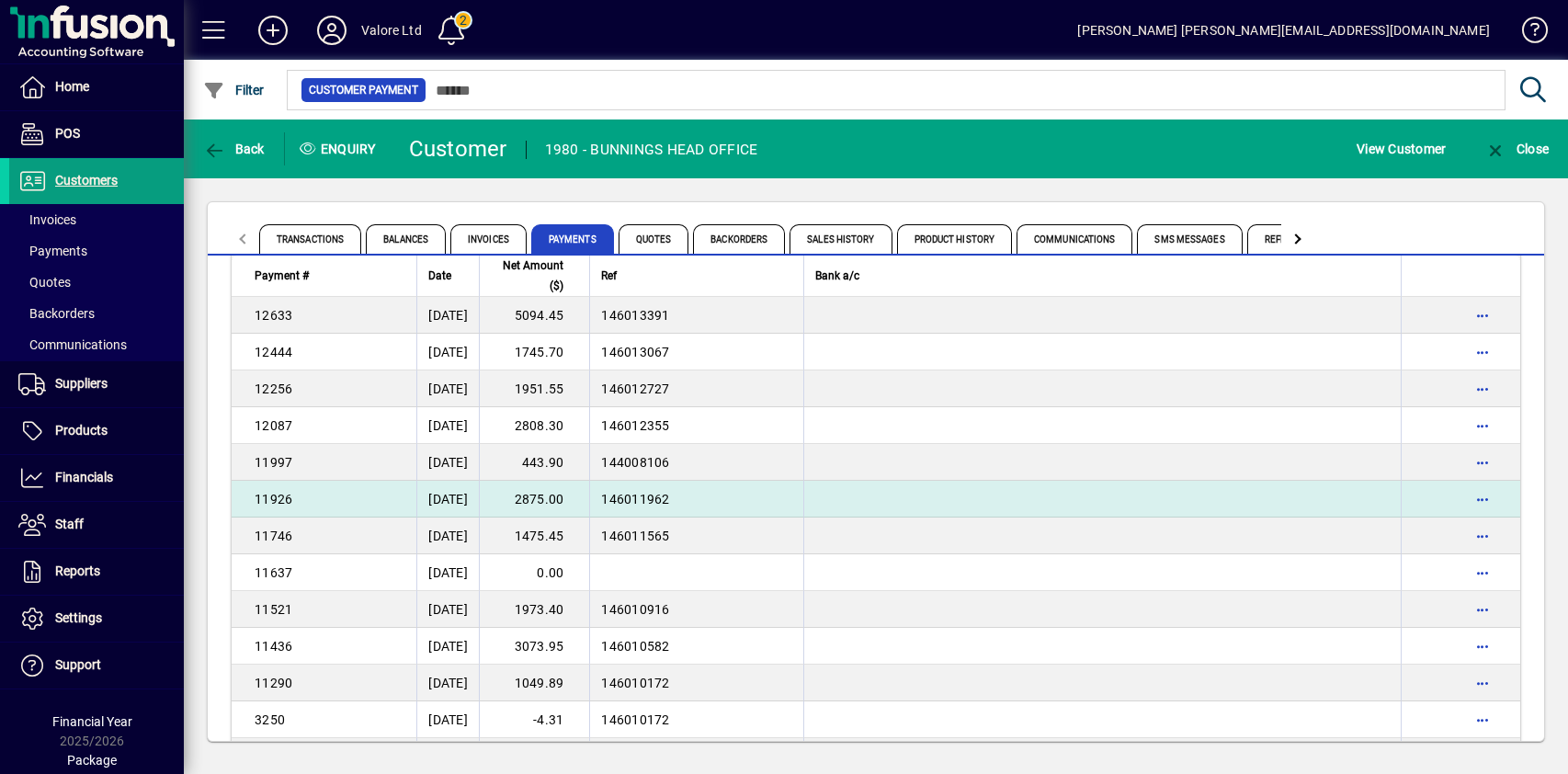
click at [566, 503] on td "2875.00" at bounding box center [534, 498] width 110 height 36
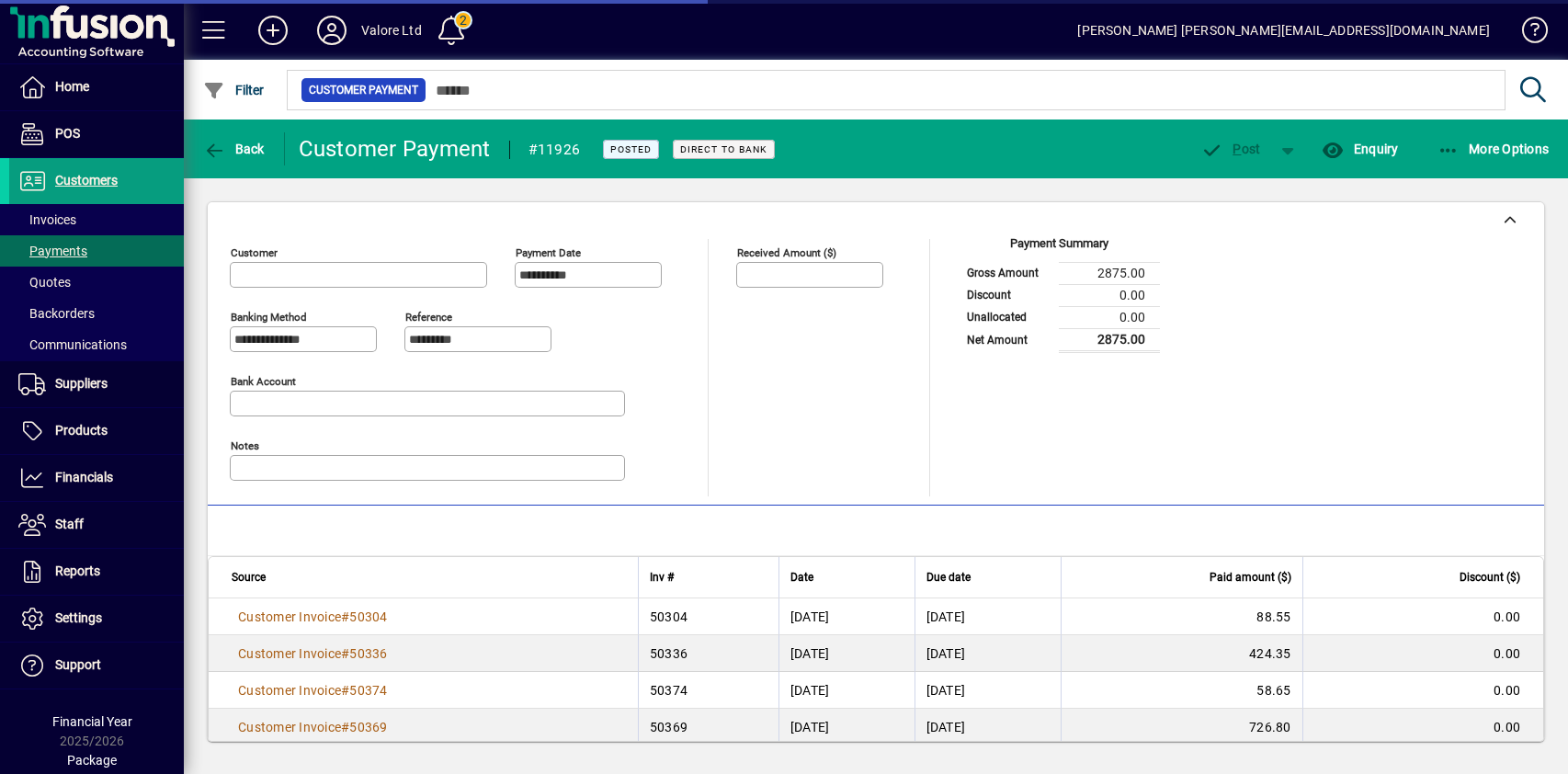
type input "**********"
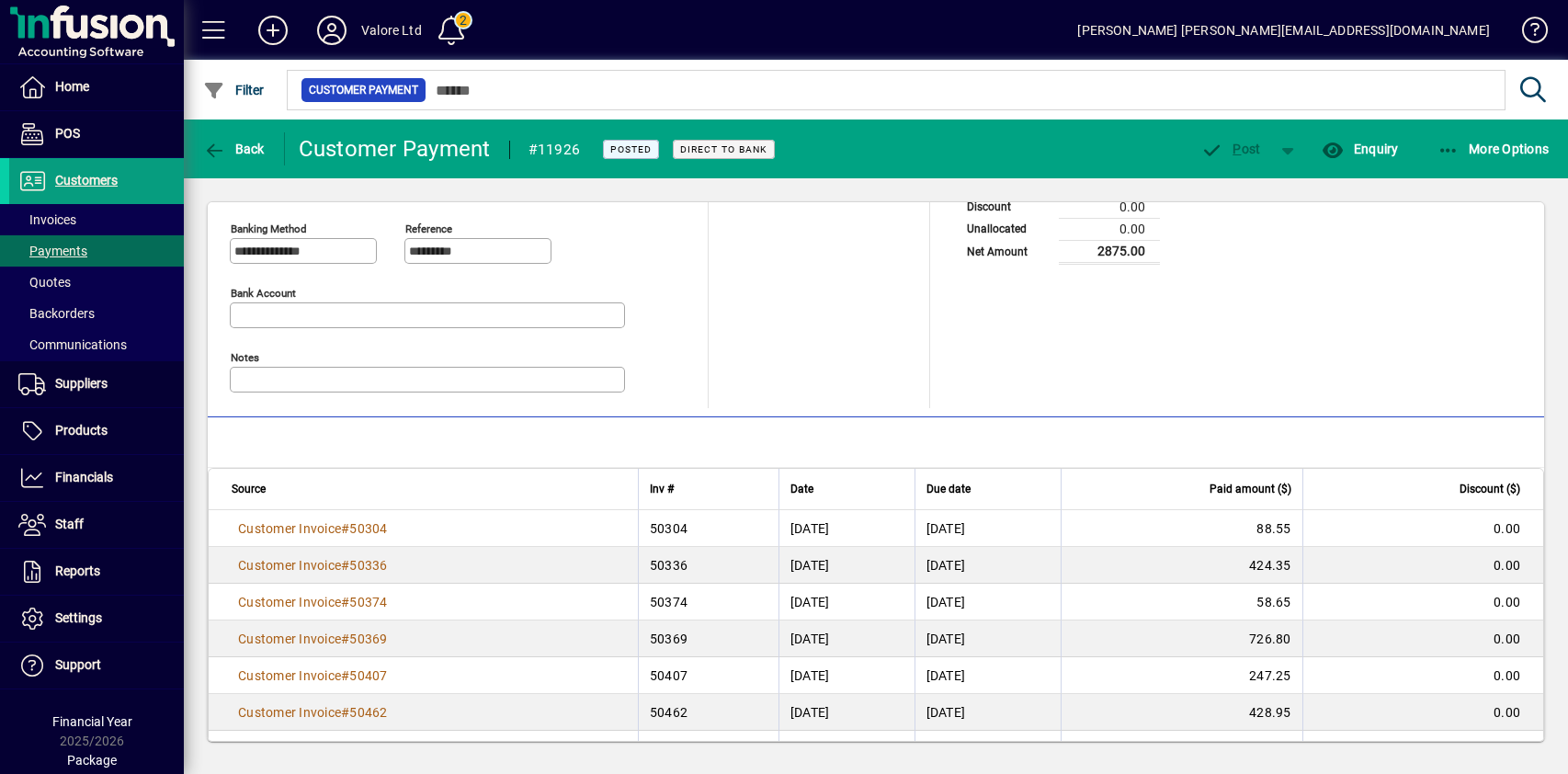
scroll to position [204, 0]
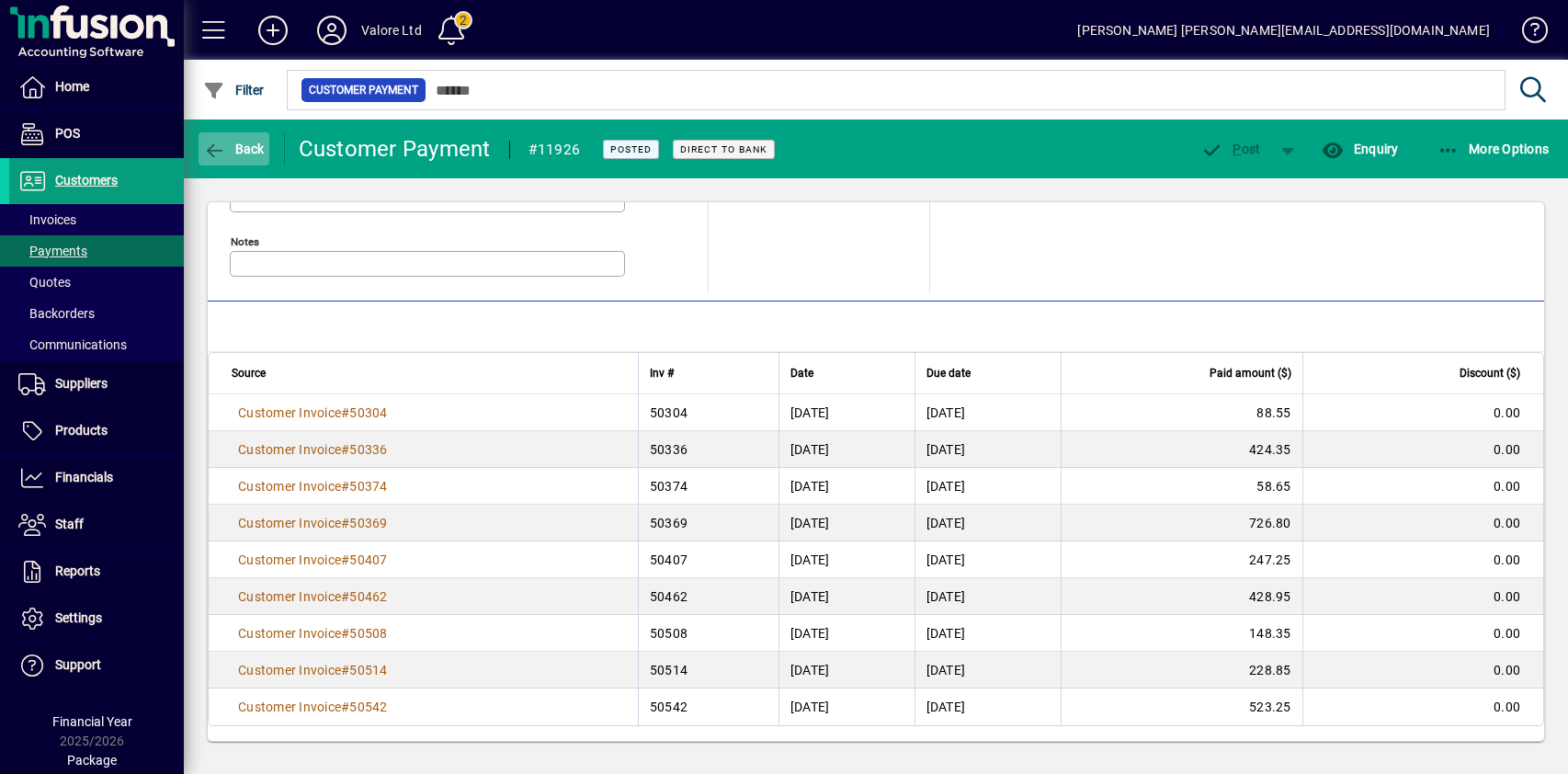
click at [243, 148] on span "Back" at bounding box center [234, 149] width 61 height 15
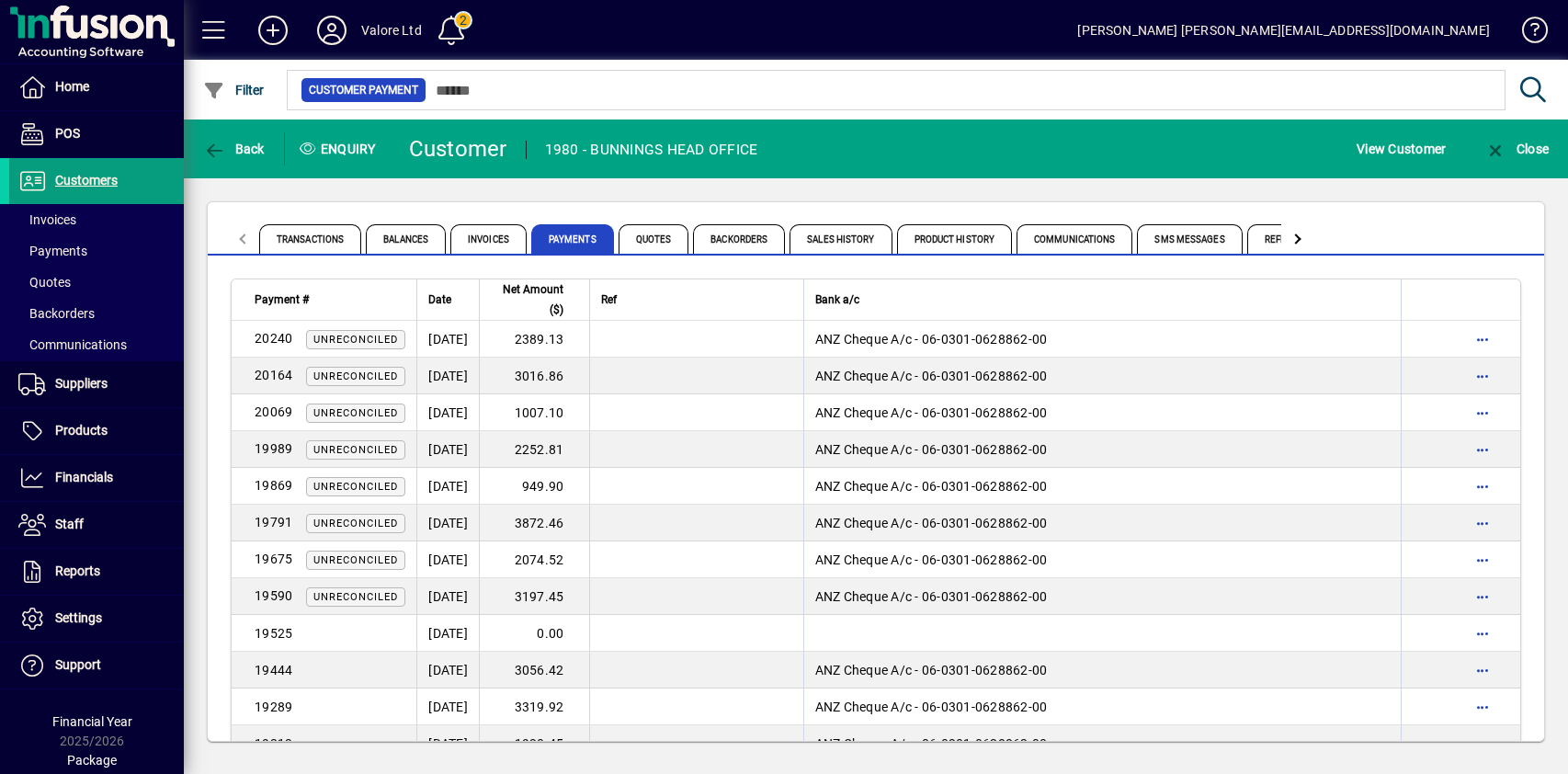
click at [1090, 272] on app-page-flat "Payment # Date Net Amount ($) Ref Bank a/c 20240 Unreconciled [DATE] 2389.13 AN…" at bounding box center [875, 497] width 1336 height 485
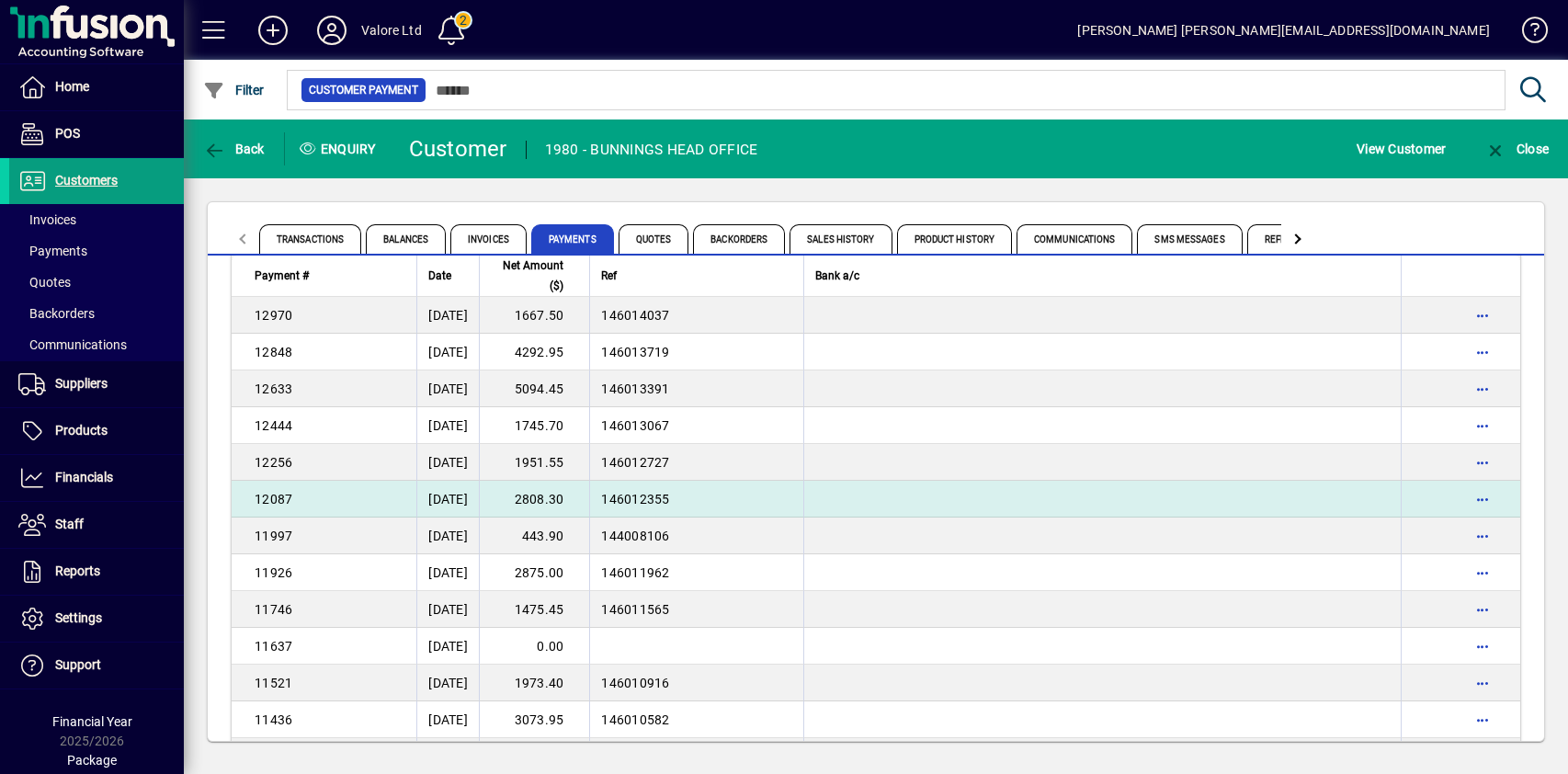
click at [565, 501] on td "2808.30" at bounding box center [534, 498] width 110 height 36
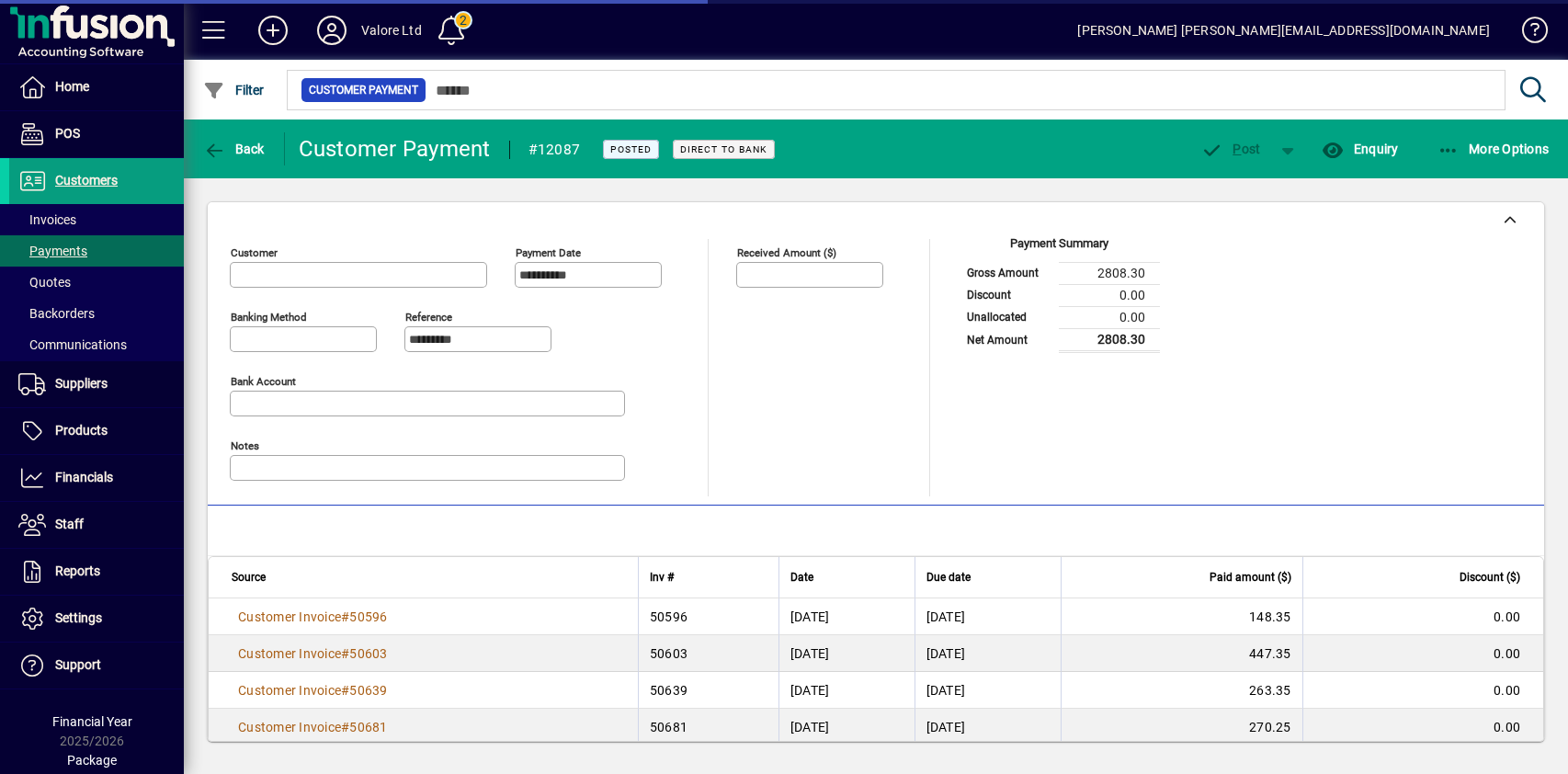
type input "**********"
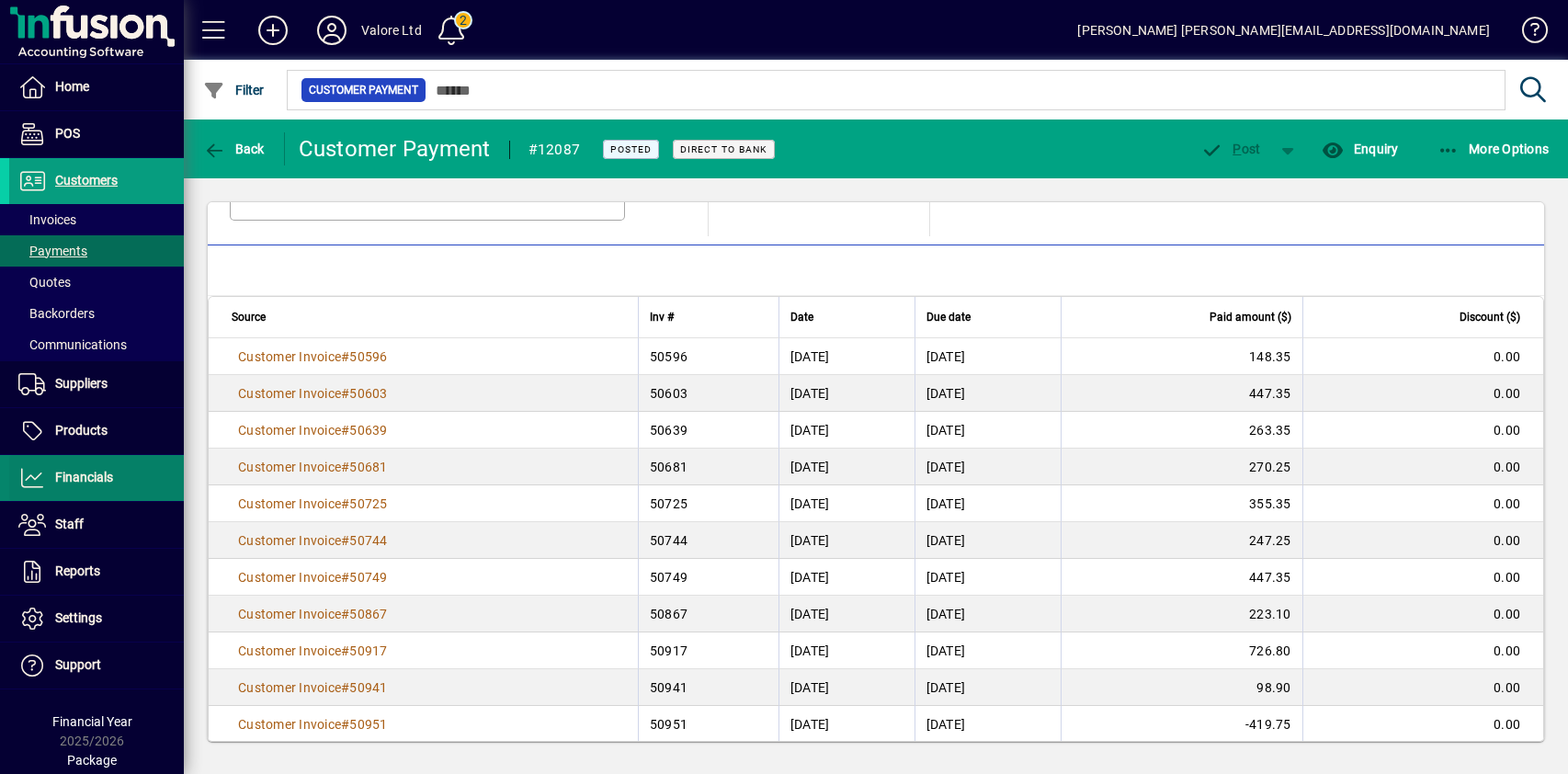
scroll to position [278, 0]
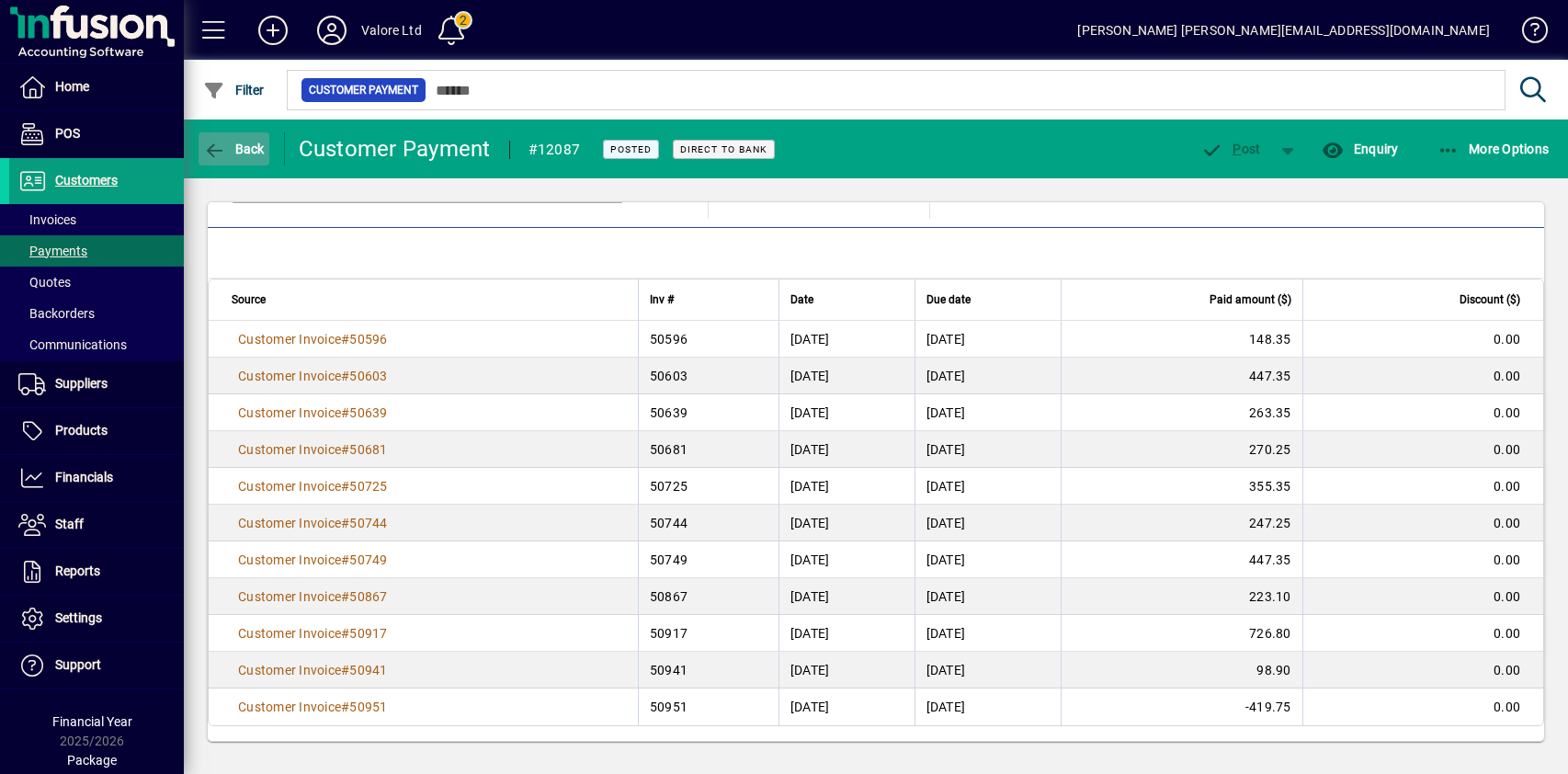
click at [229, 144] on span "Back" at bounding box center [234, 149] width 61 height 15
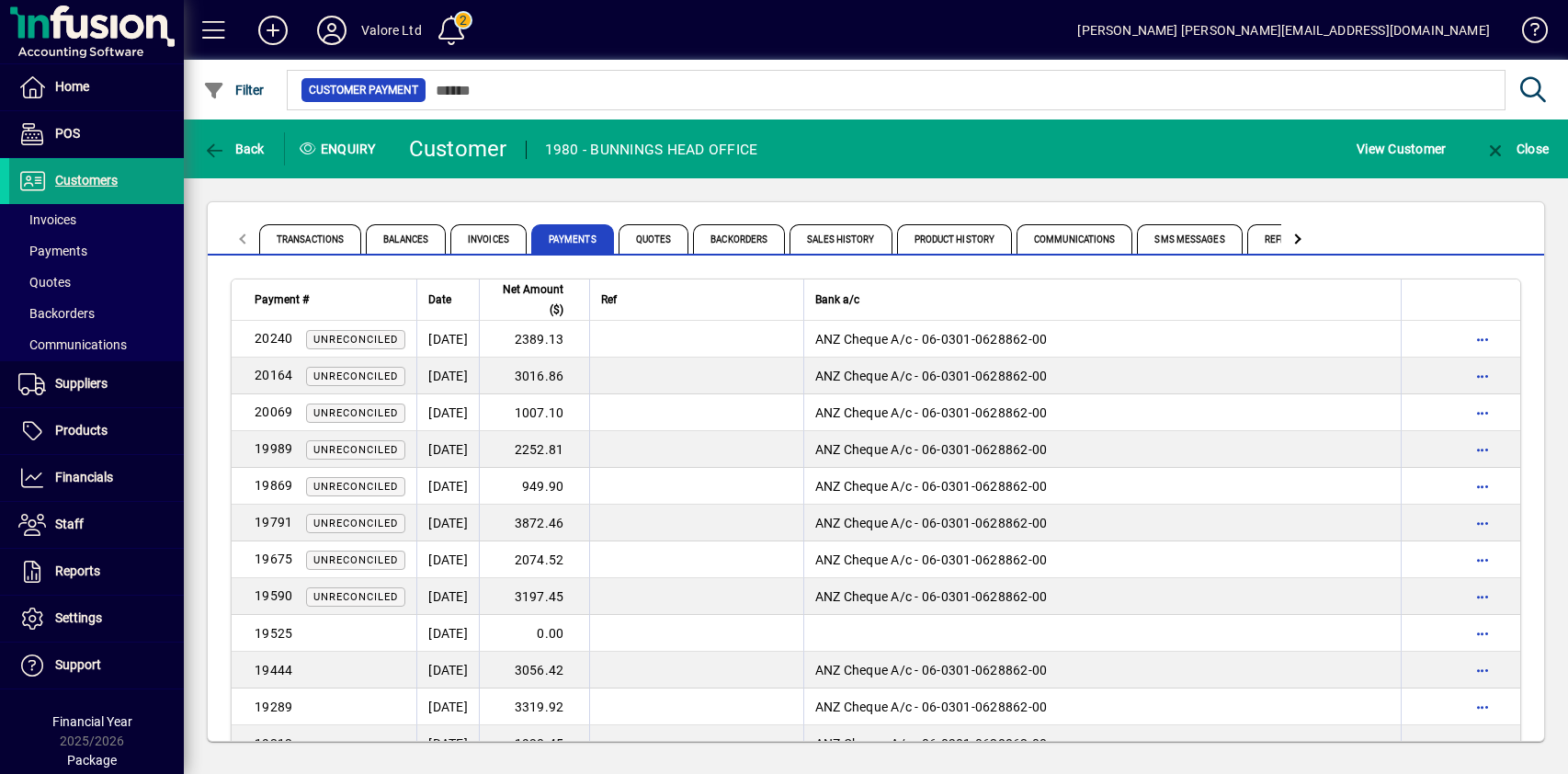
click at [751, 184] on div "Transactions Balances Invoices Payments Quotes Backorders Sales History Product…" at bounding box center [875, 471] width 1385 height 587
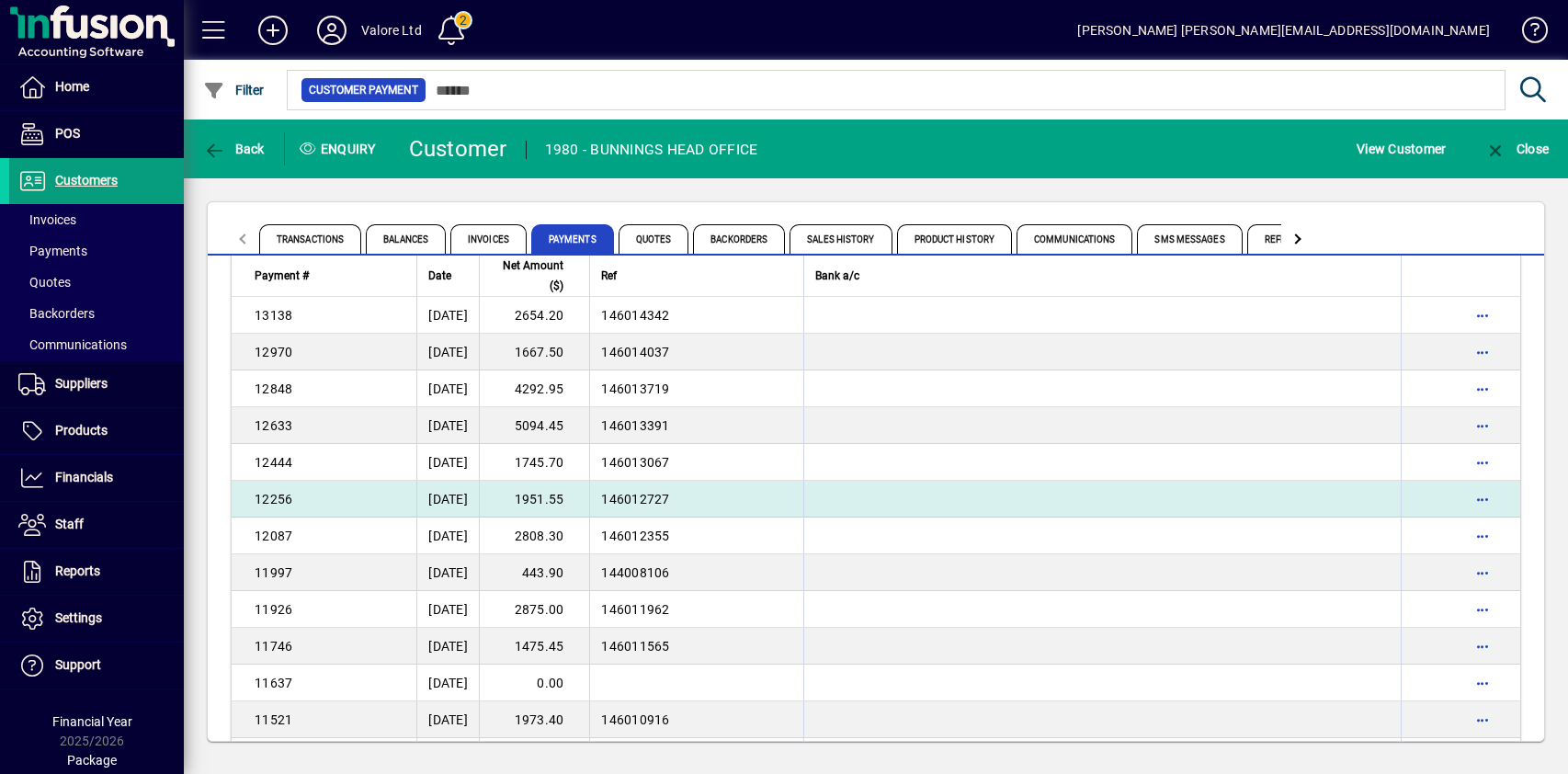
click at [582, 502] on td "1951.55" at bounding box center [534, 498] width 110 height 36
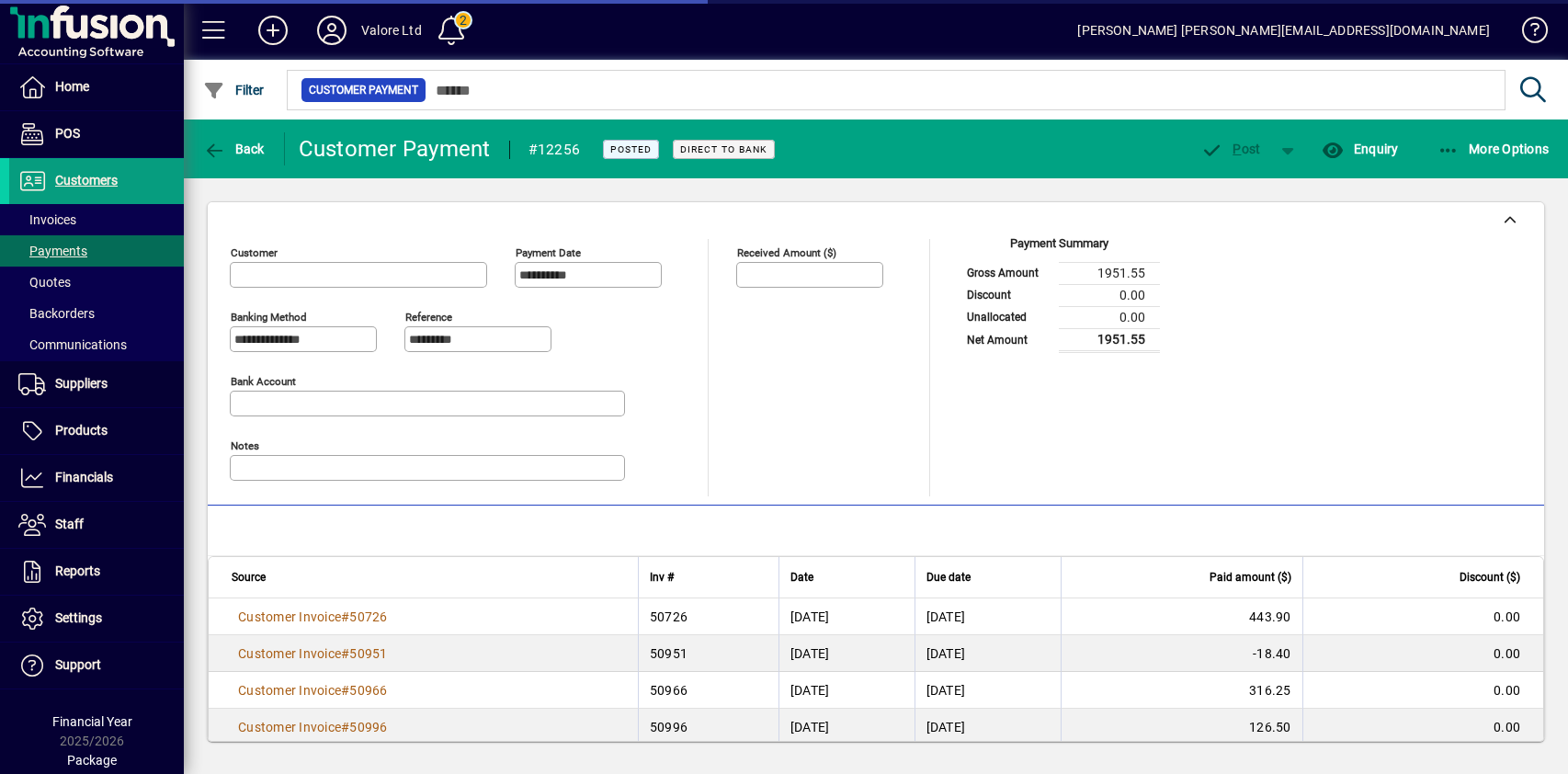
type input "**********"
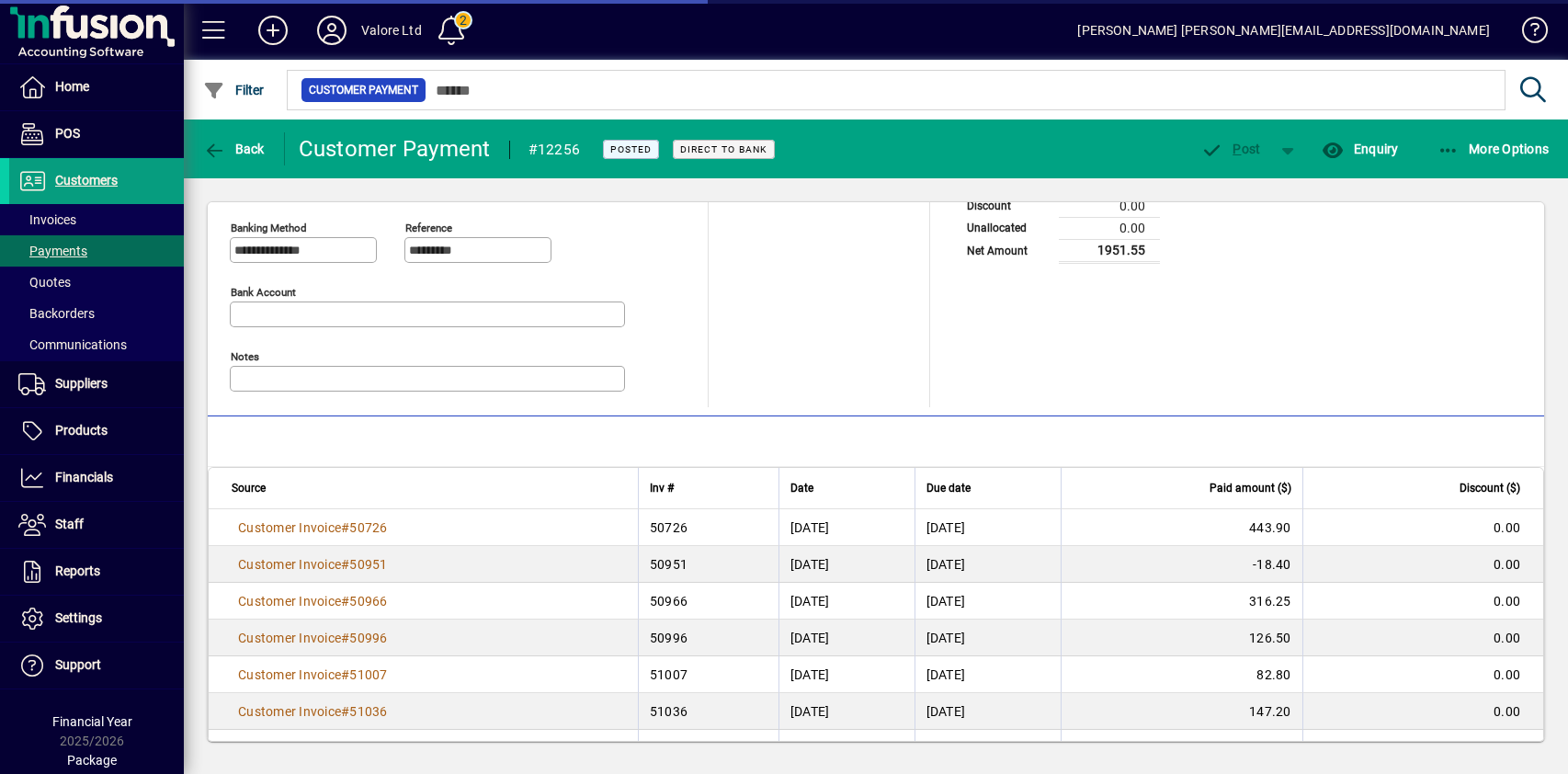
scroll to position [204, 0]
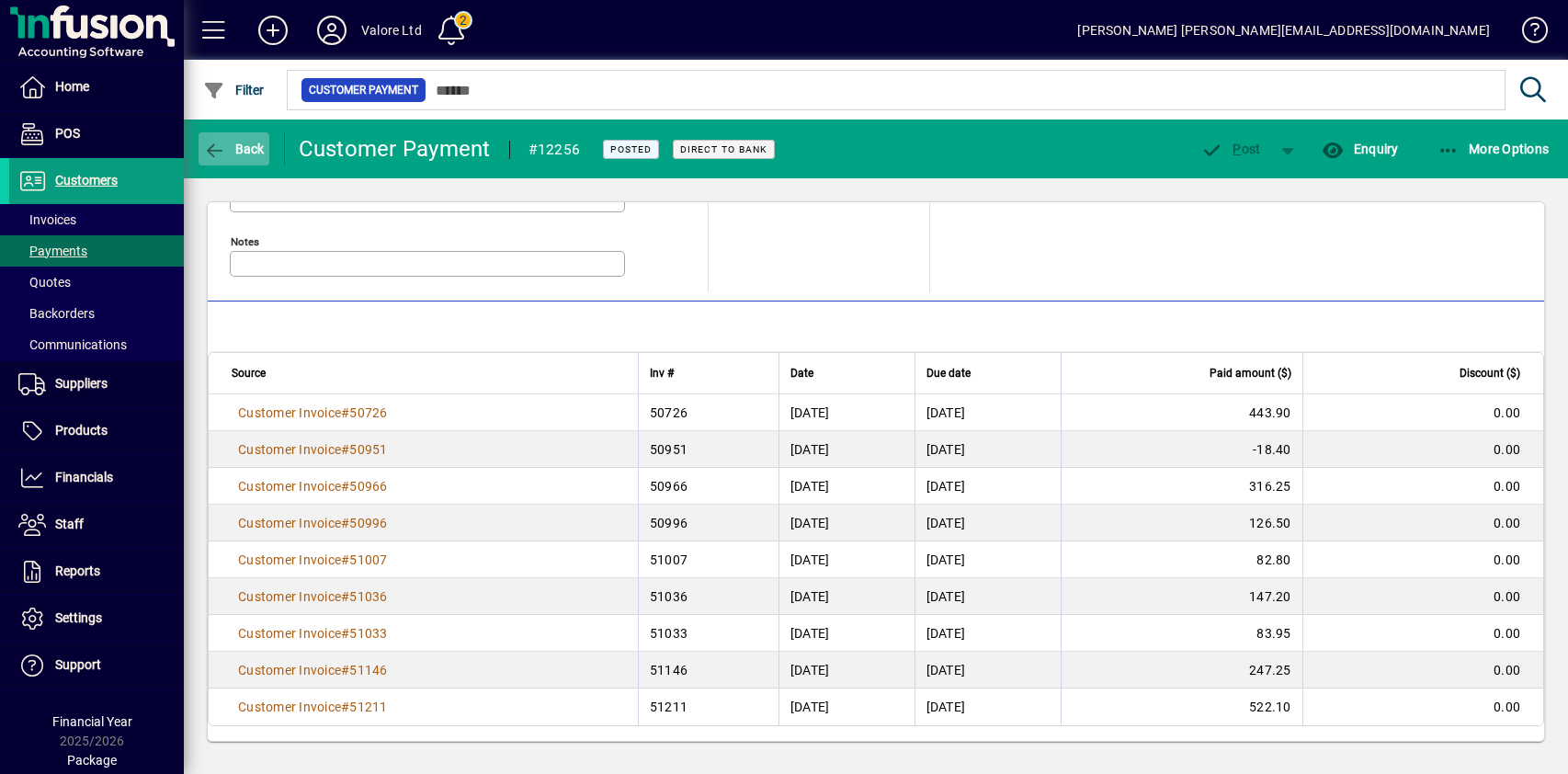
click at [223, 147] on icon "button" at bounding box center [214, 151] width 23 height 19
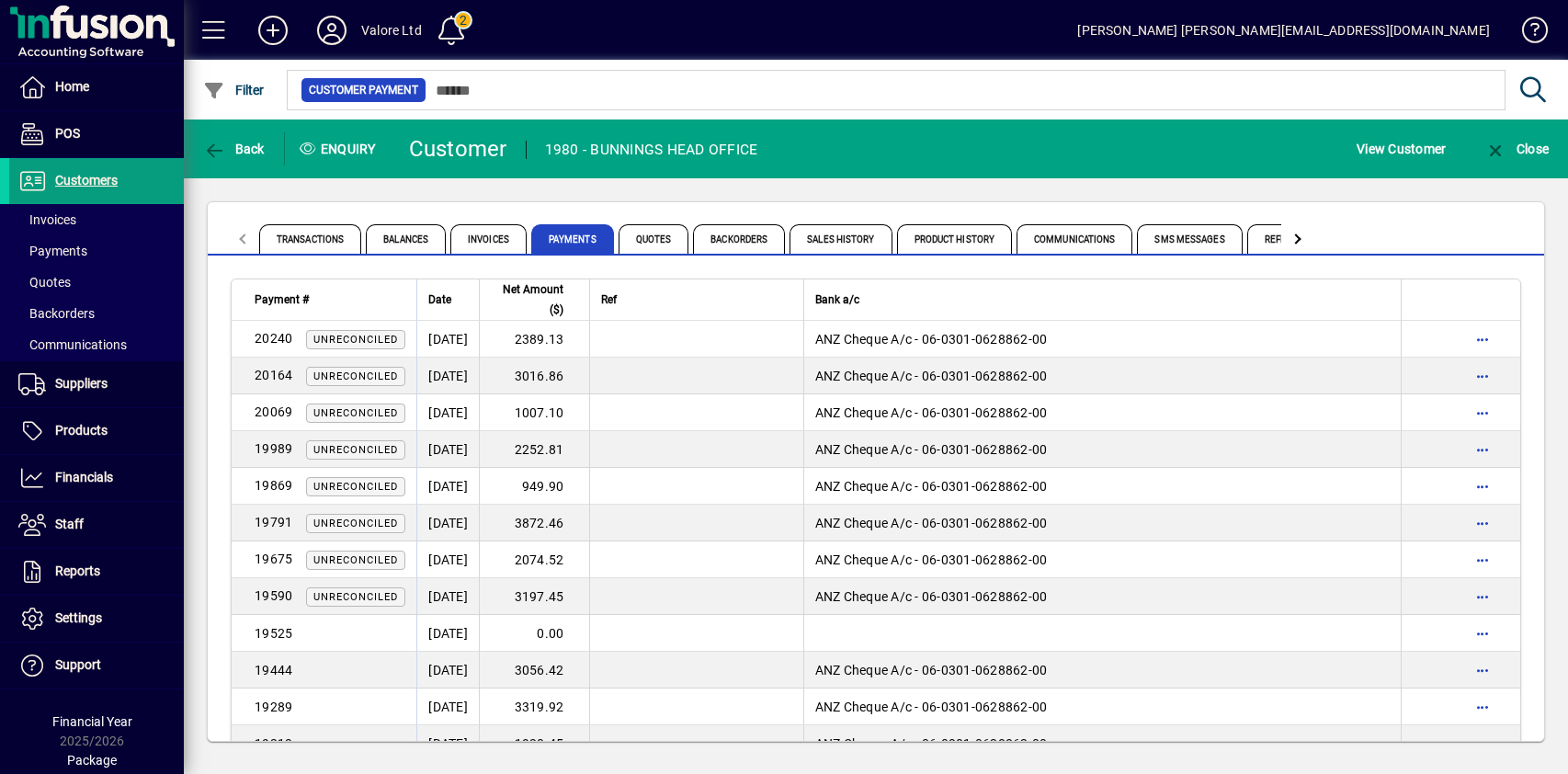
click at [721, 195] on div "Transactions Balances Invoices Payments Quotes Backorders Sales History Product…" at bounding box center [875, 471] width 1385 height 587
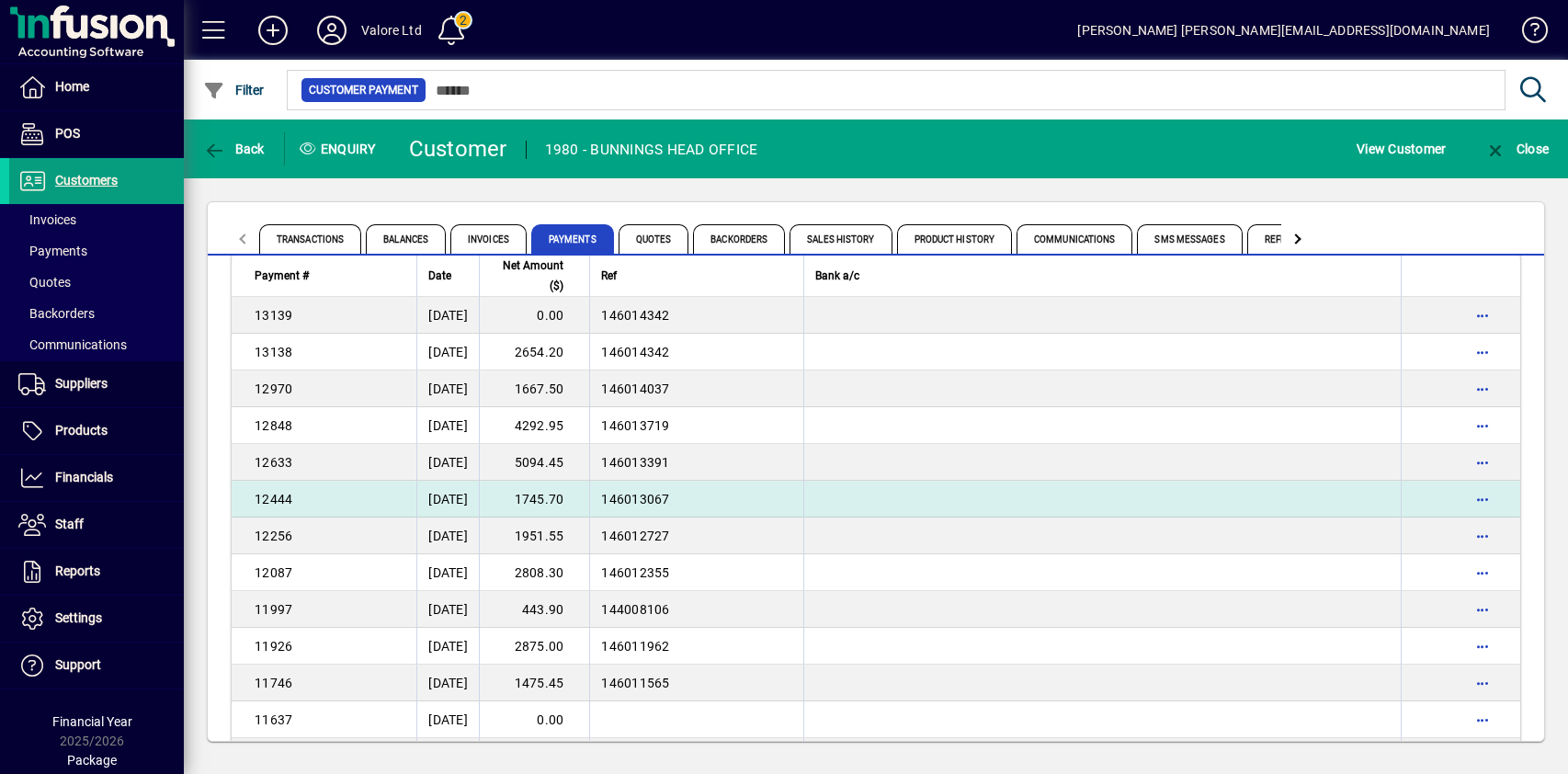
click at [589, 505] on td "1745.70" at bounding box center [534, 498] width 110 height 36
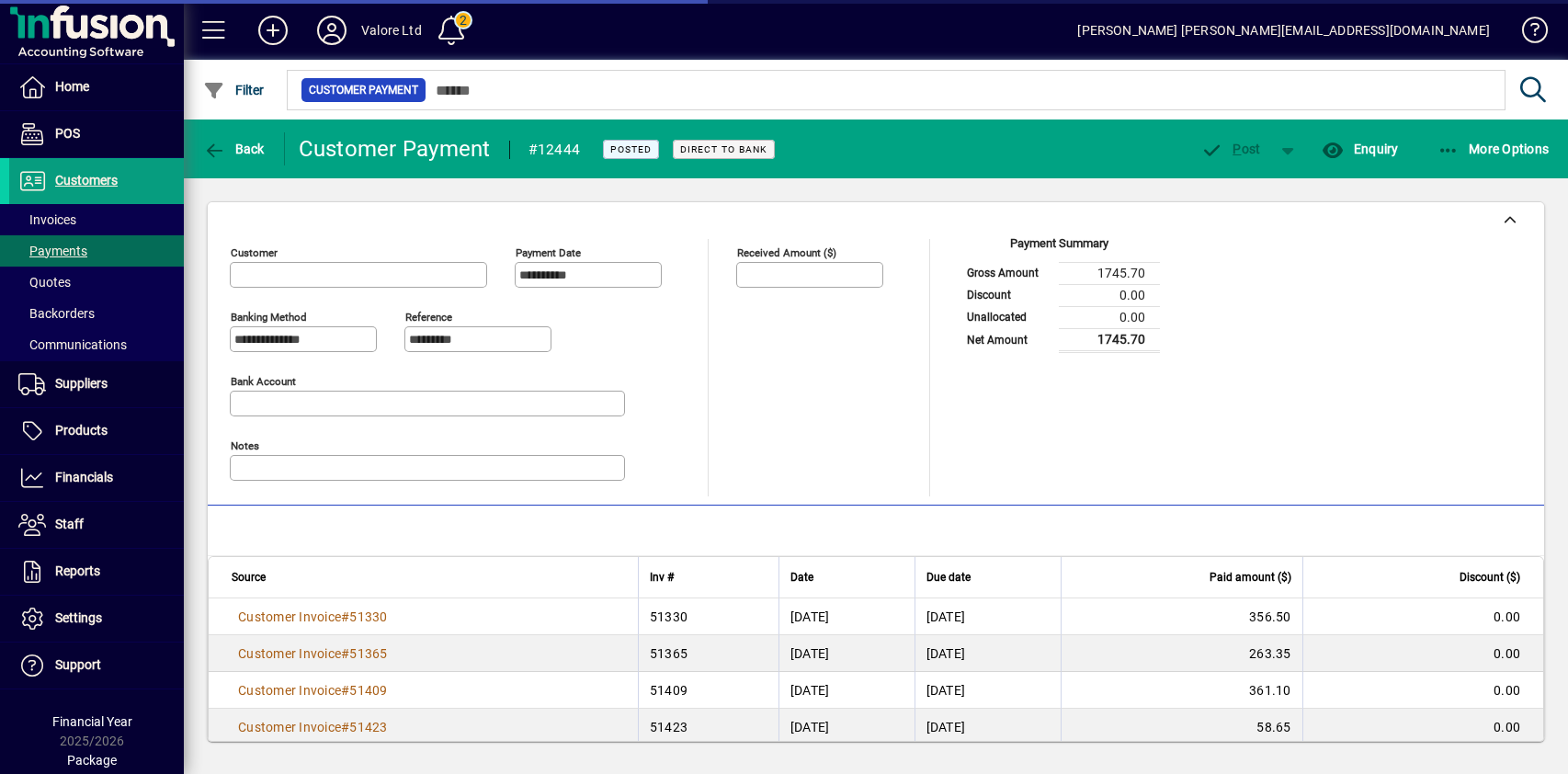
type input "**********"
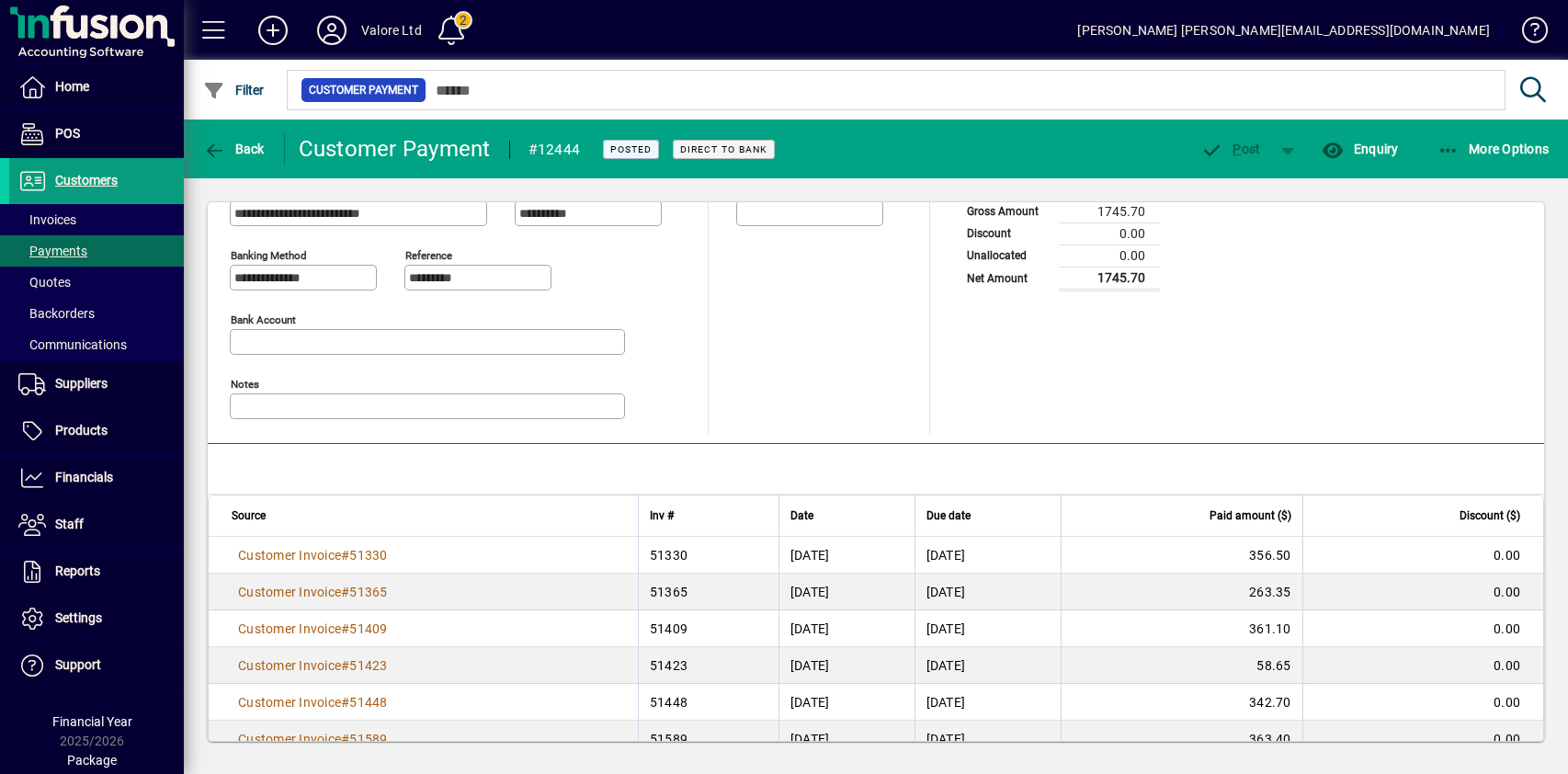
scroll to position [94, 0]
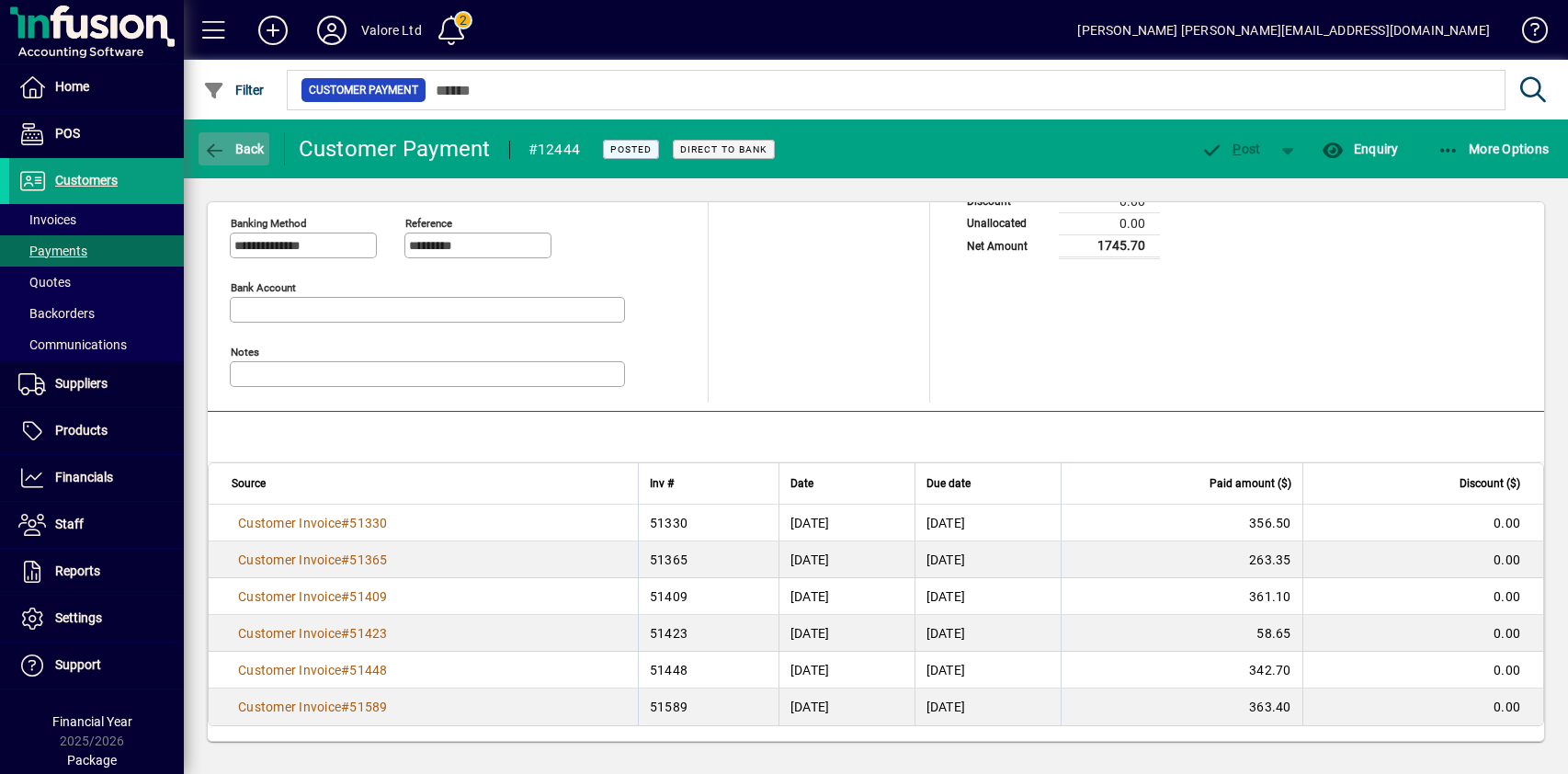
click at [227, 142] on span "Back" at bounding box center [234, 149] width 61 height 15
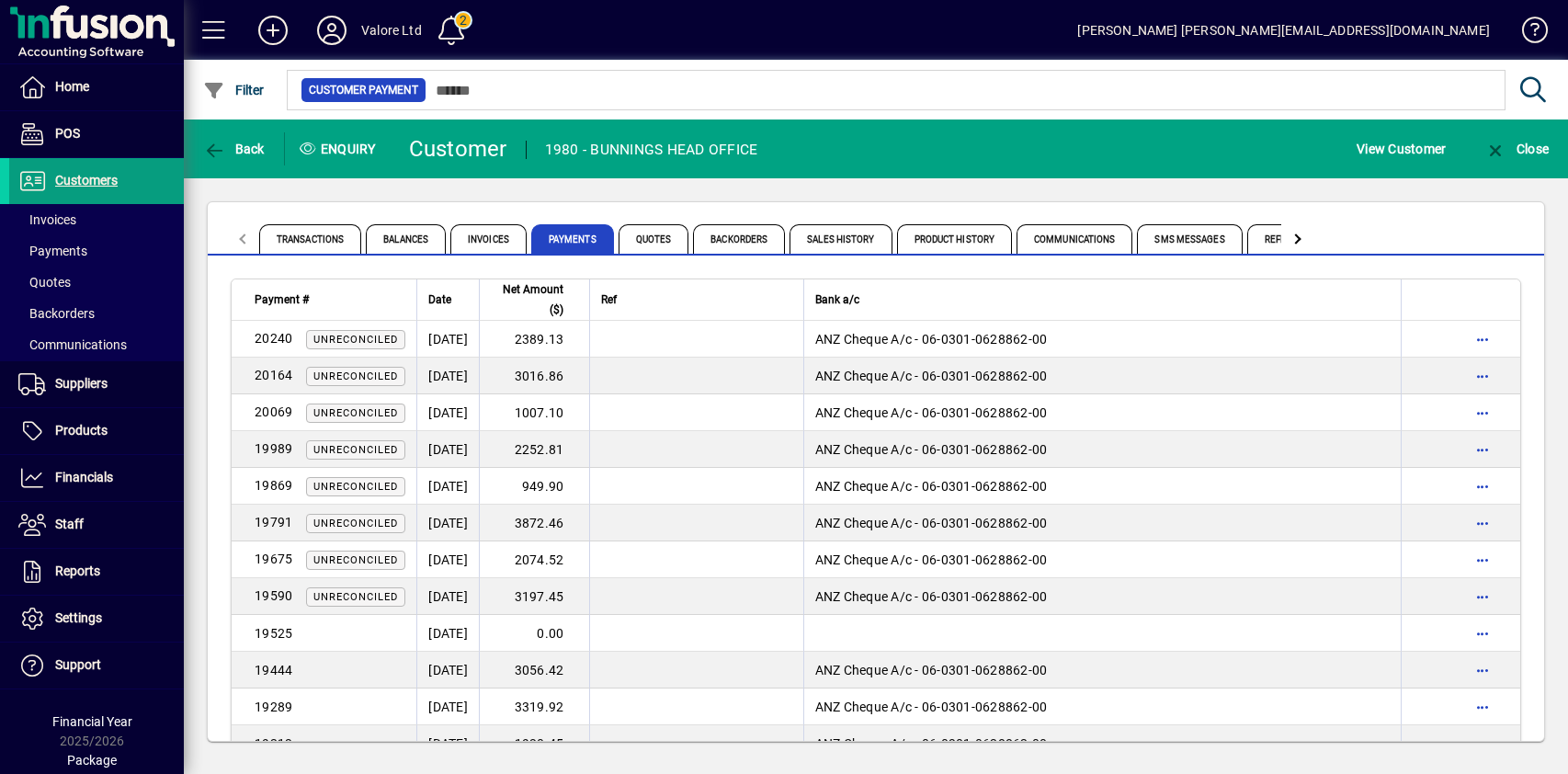
click at [760, 204] on div "Transactions Balances Invoices Payments Quotes Backorders Sales History Product…" at bounding box center [875, 228] width 1336 height 53
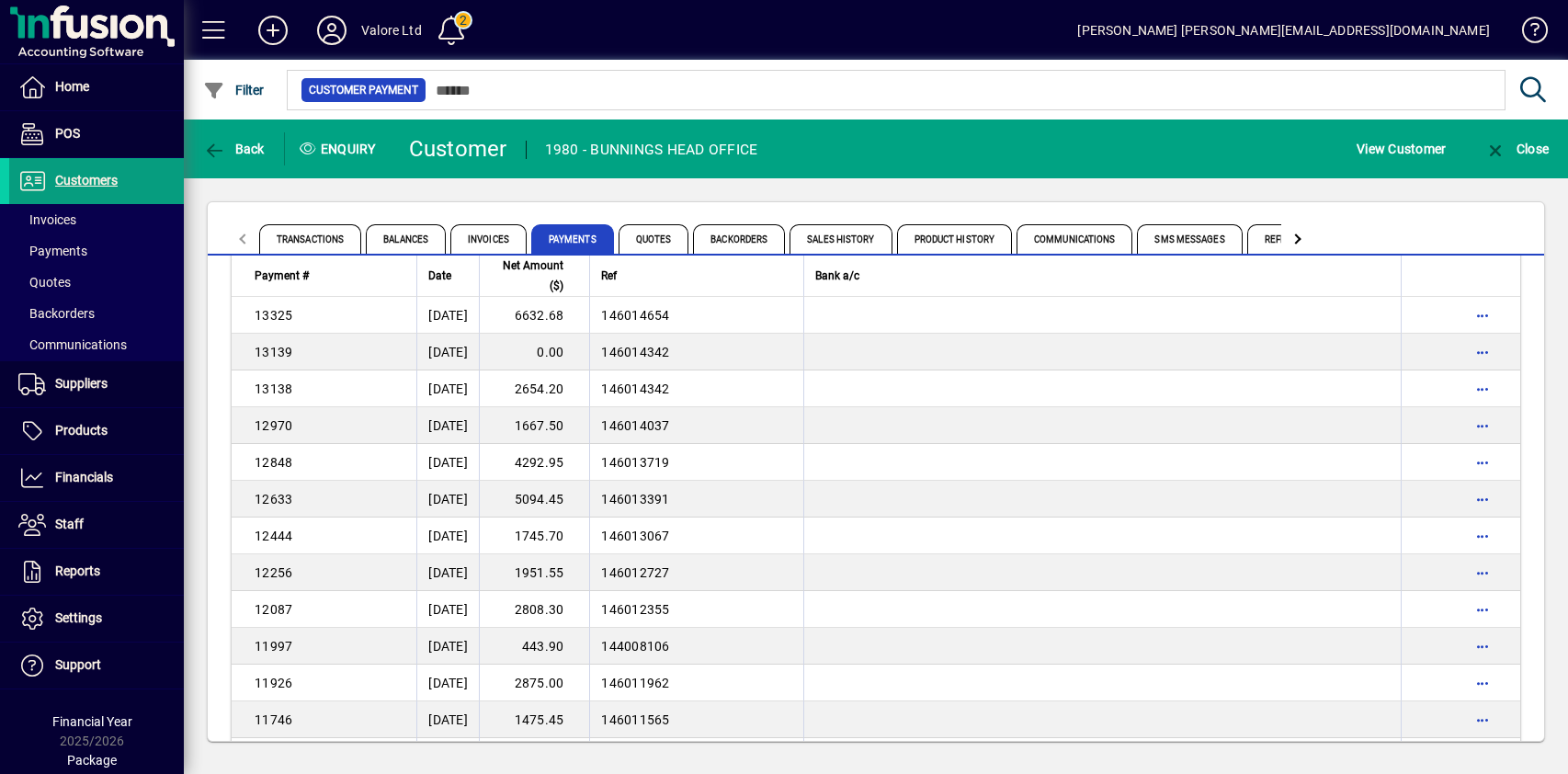
click at [586, 500] on td "5094.45" at bounding box center [534, 498] width 110 height 36
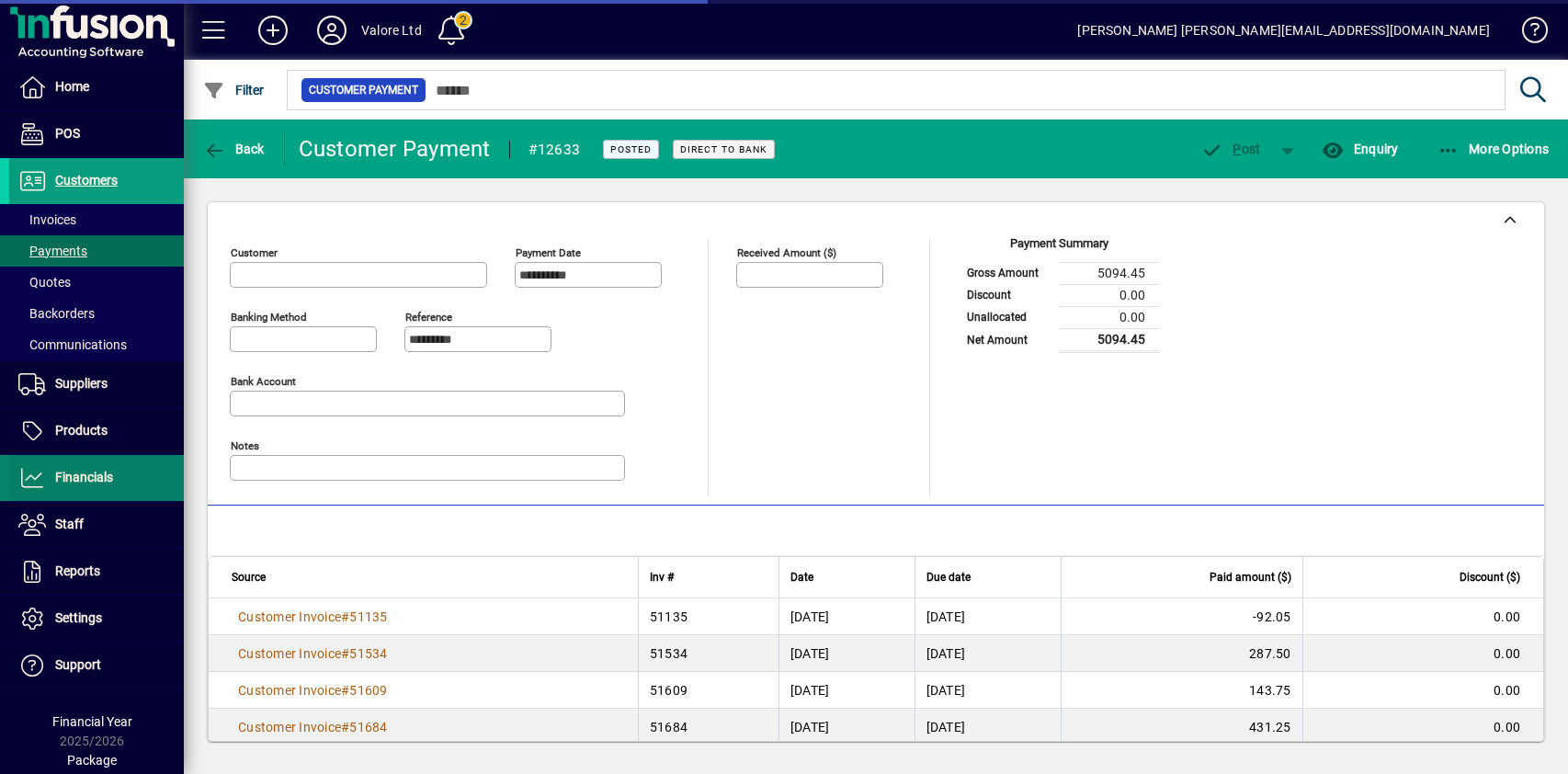
type input "**********"
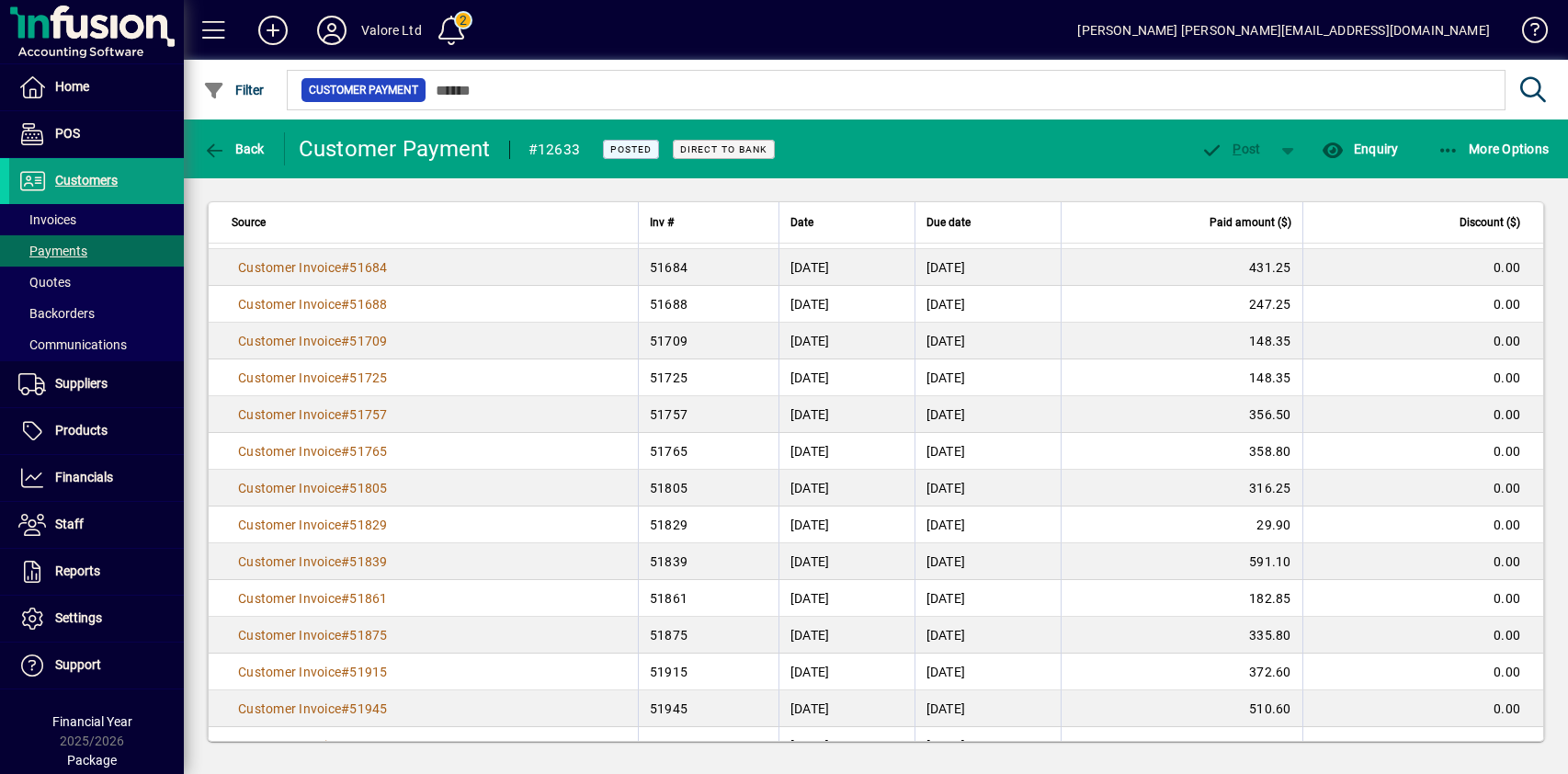
scroll to position [535, 0]
click at [247, 146] on span "Back" at bounding box center [234, 149] width 61 height 15
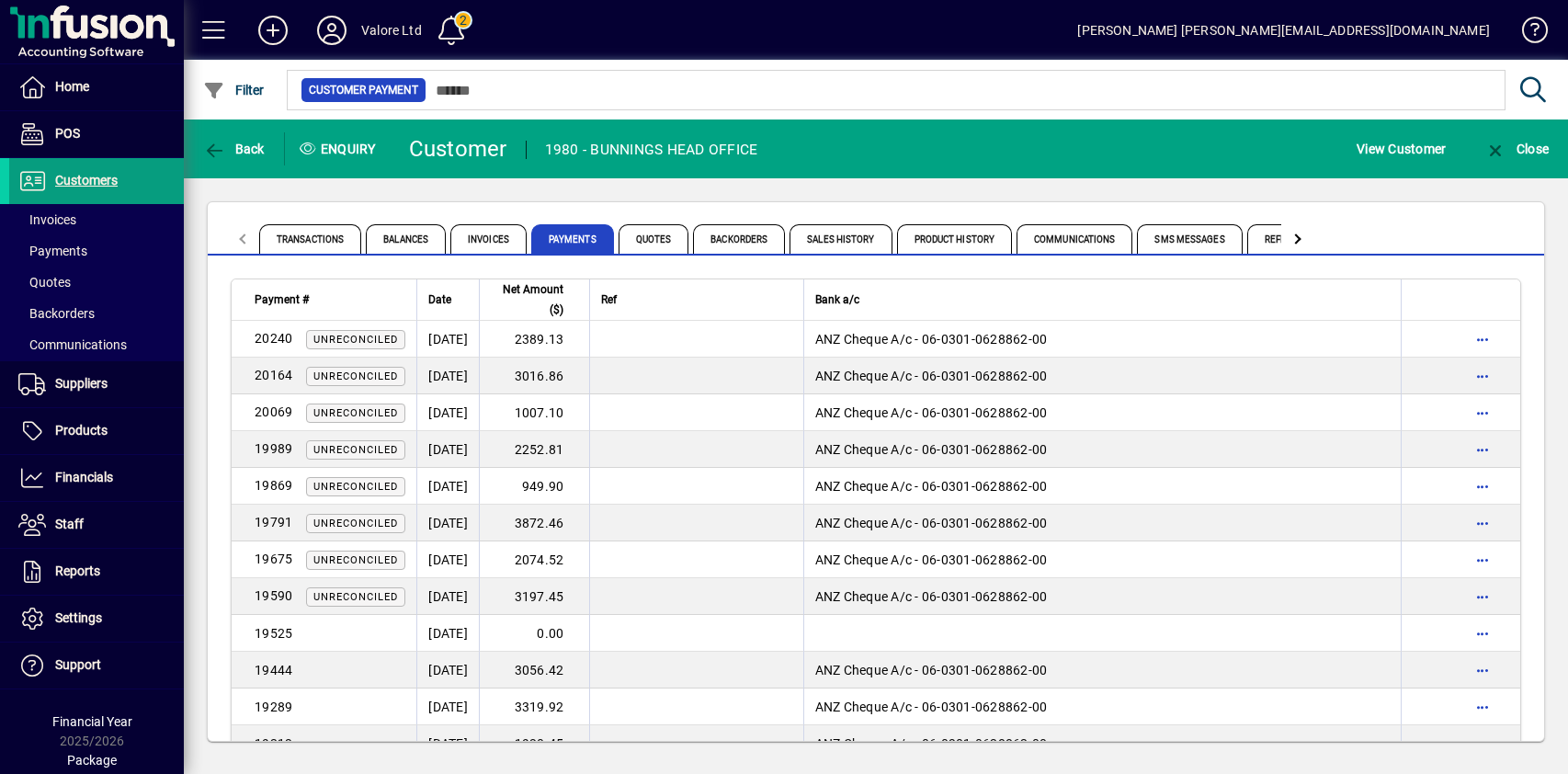
click at [560, 189] on div "Transactions Balances Invoices Payments Quotes Backorders Sales History Product…" at bounding box center [875, 471] width 1385 height 587
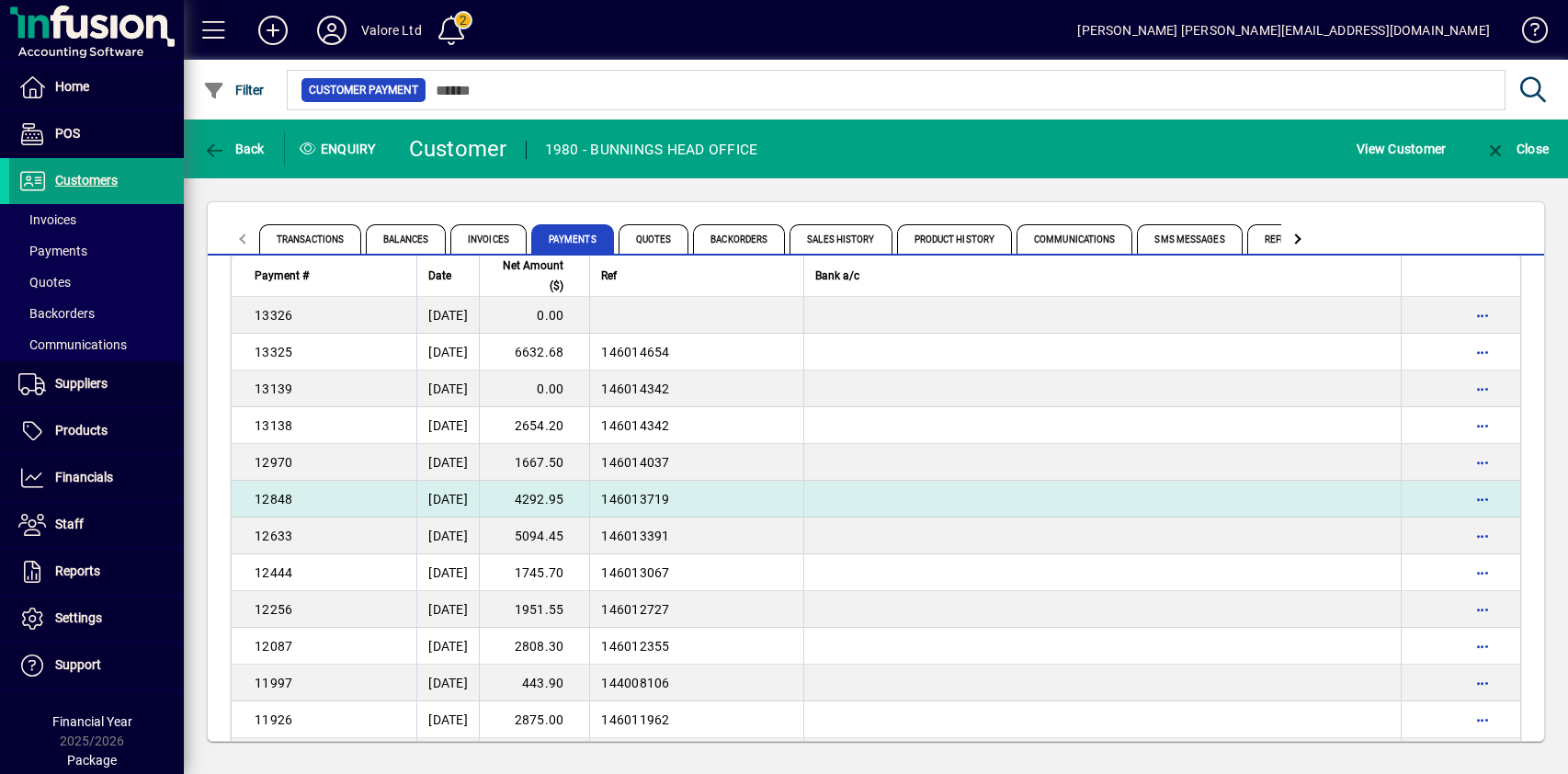
click at [589, 498] on td "4292.95" at bounding box center [534, 498] width 110 height 36
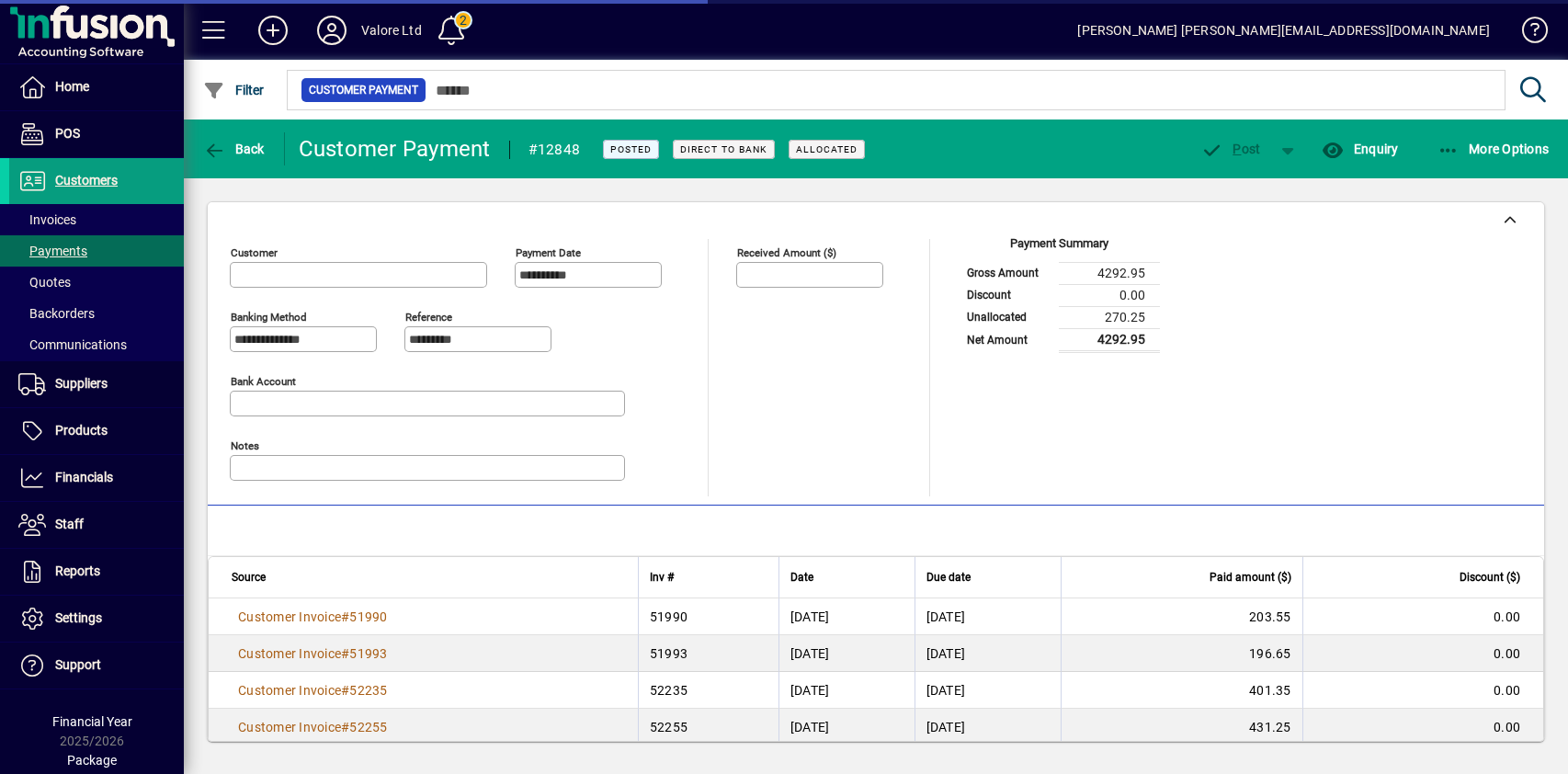
type input "**********"
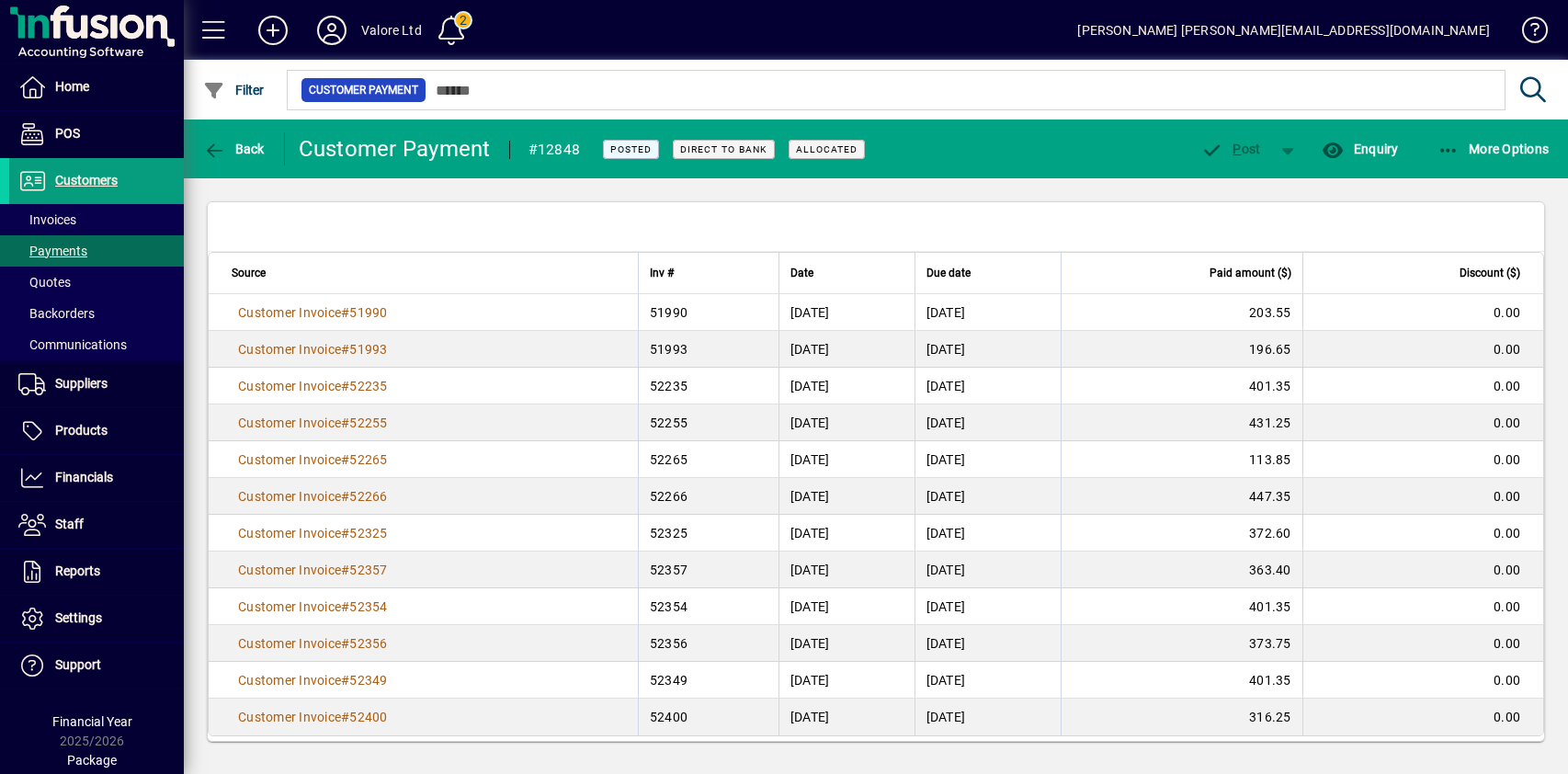
scroll to position [315, 0]
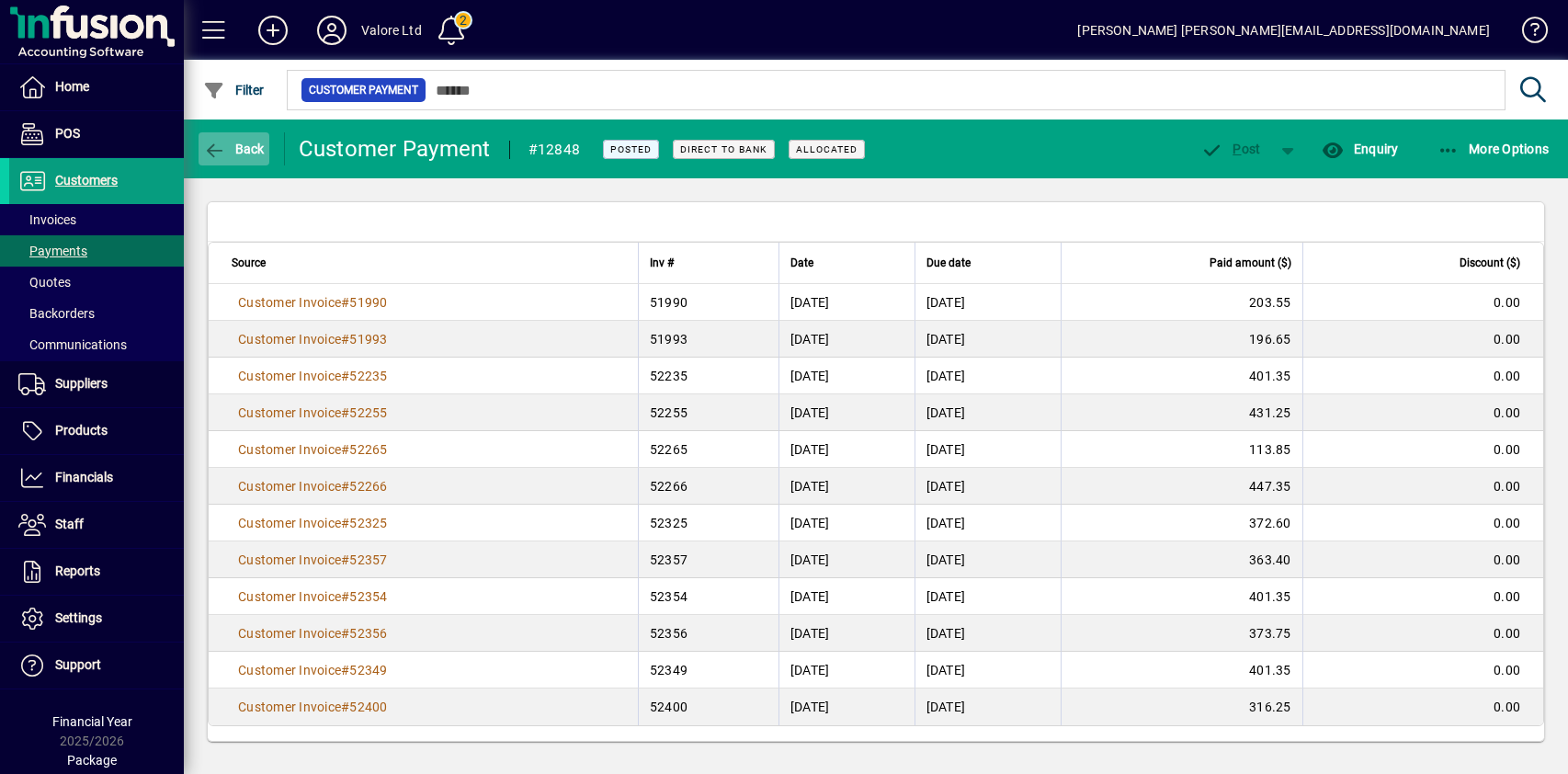
click at [218, 148] on icon "button" at bounding box center [214, 151] width 23 height 19
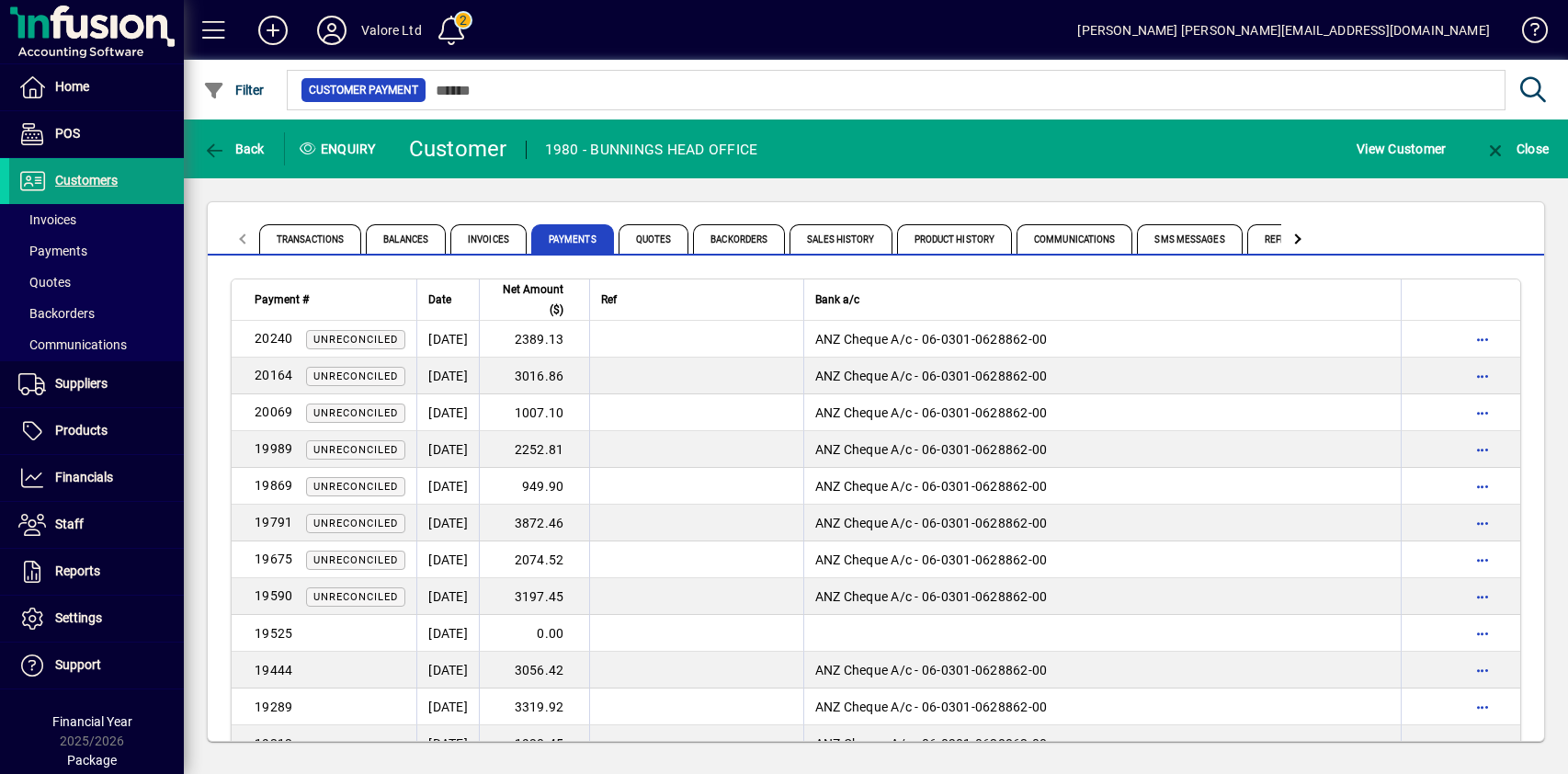
click at [372, 181] on div "Transactions Balances Invoices Payments Quotes Backorders Sales History Product…" at bounding box center [875, 471] width 1385 height 587
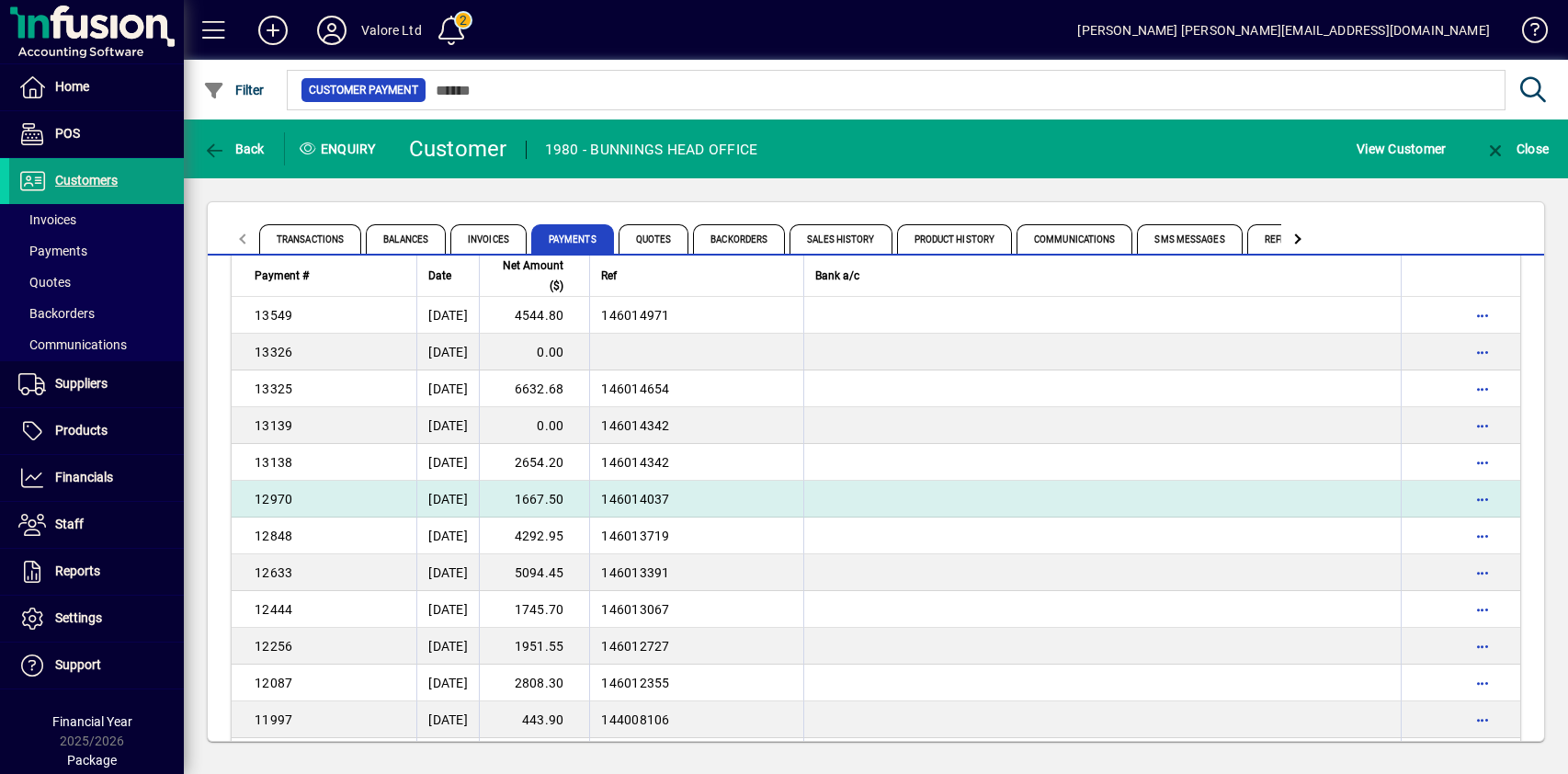
click at [589, 495] on td "1667.50" at bounding box center [534, 498] width 110 height 36
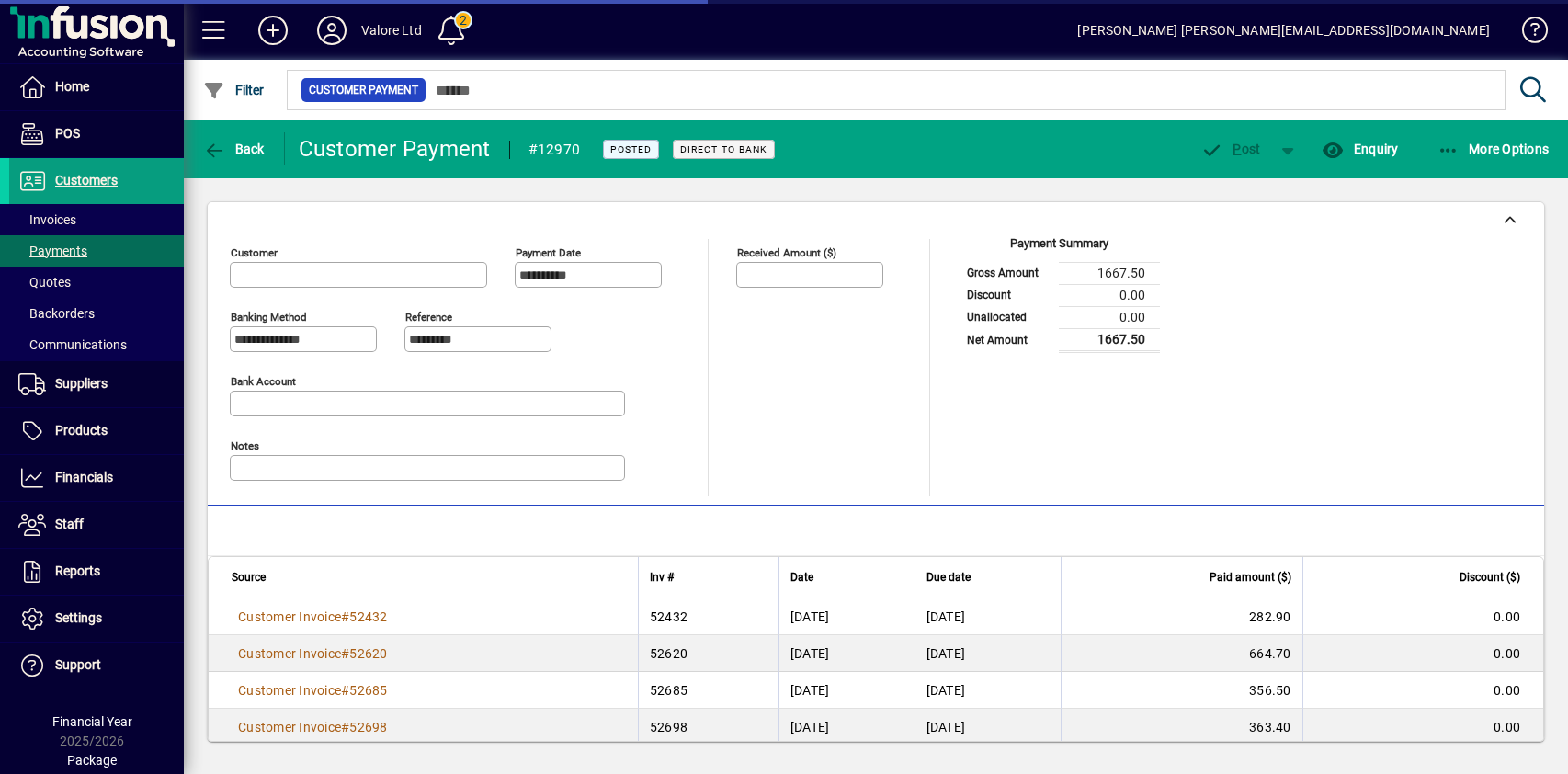
type input "**********"
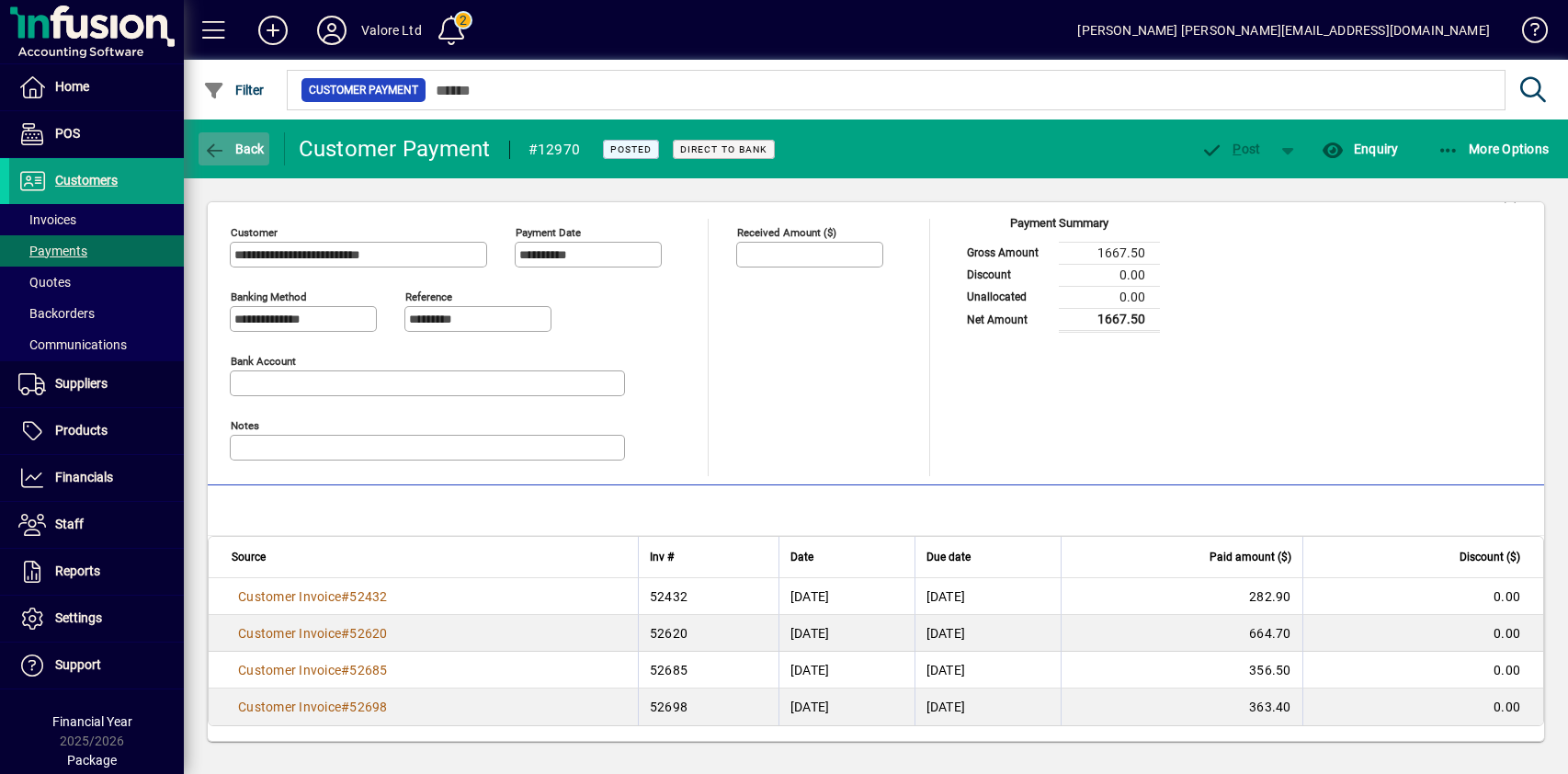
click at [238, 146] on span "Back" at bounding box center [234, 149] width 61 height 15
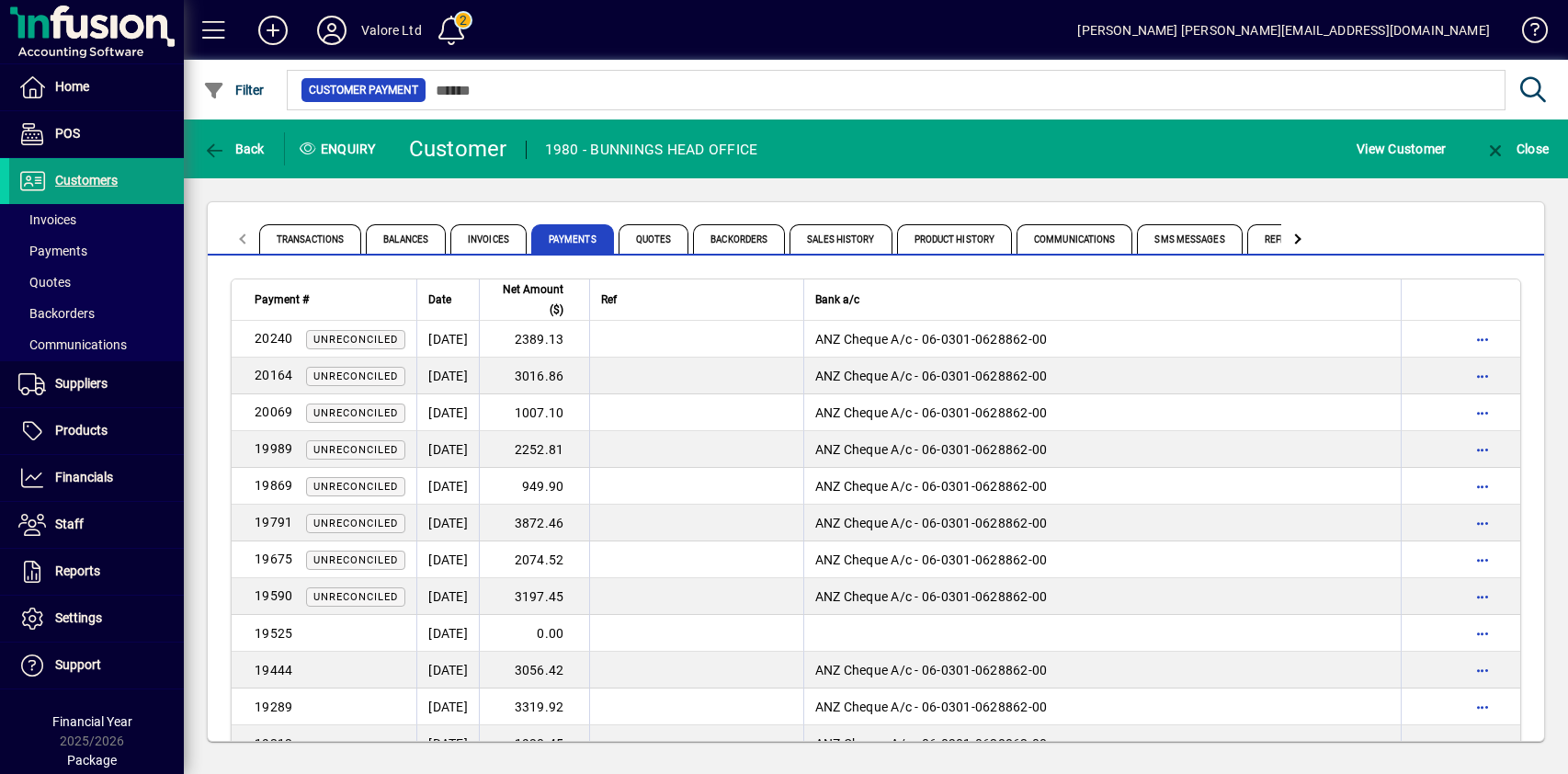
click at [967, 184] on div "Transactions Balances Invoices Payments Quotes Backorders Sales History Product…" at bounding box center [875, 471] width 1385 height 587
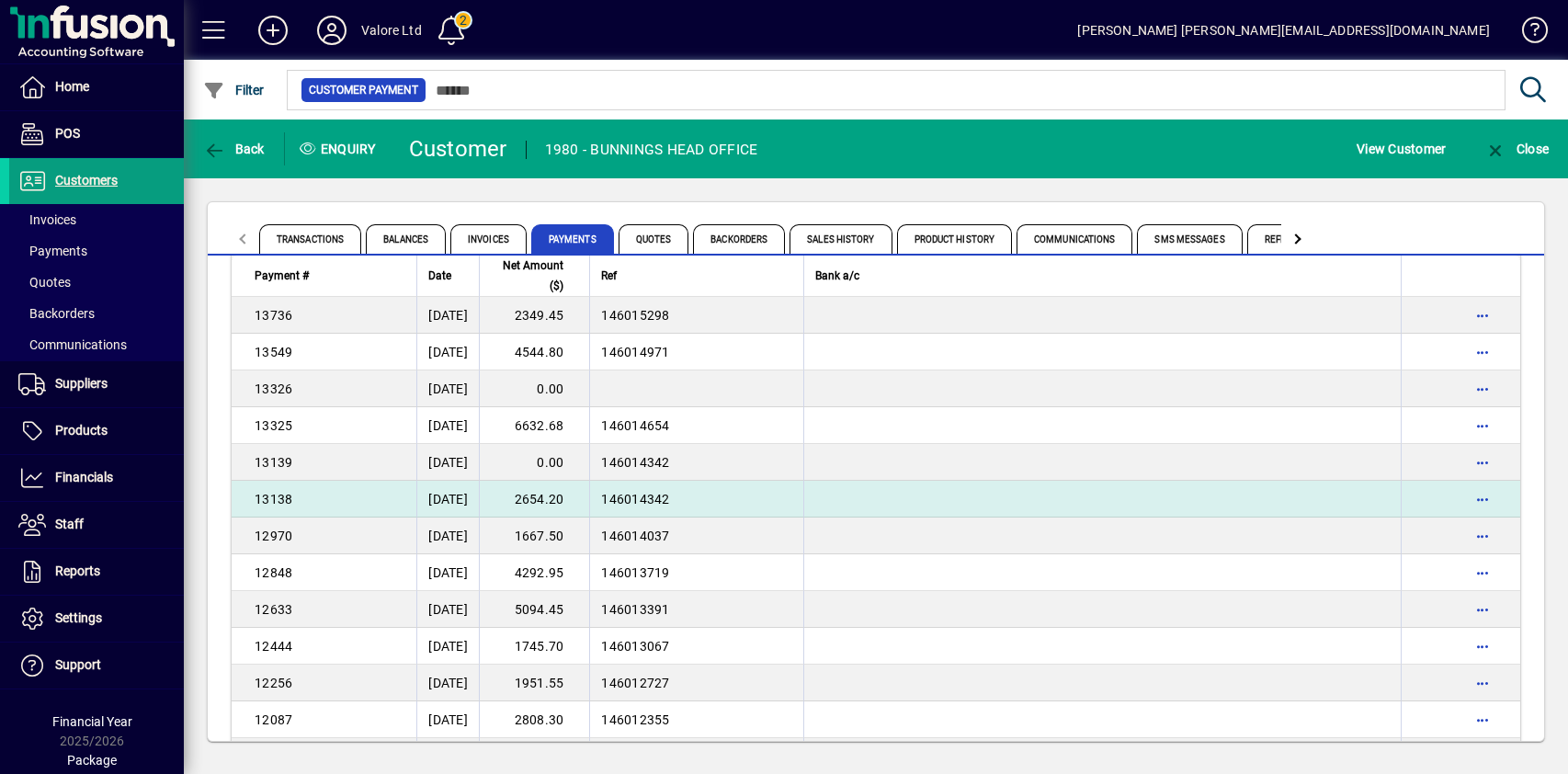
click at [570, 498] on td "2654.20" at bounding box center [534, 498] width 110 height 36
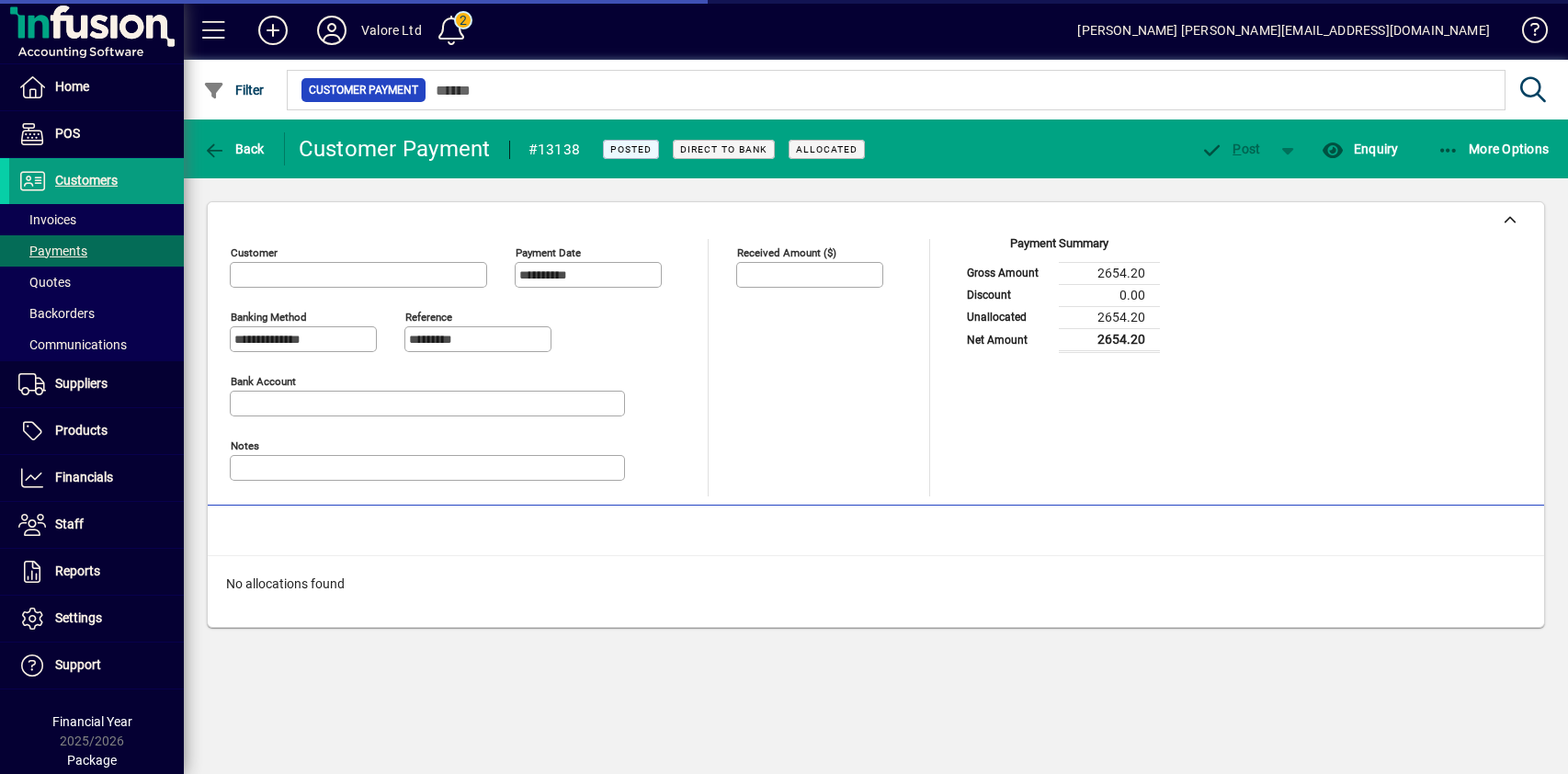
type input "**********"
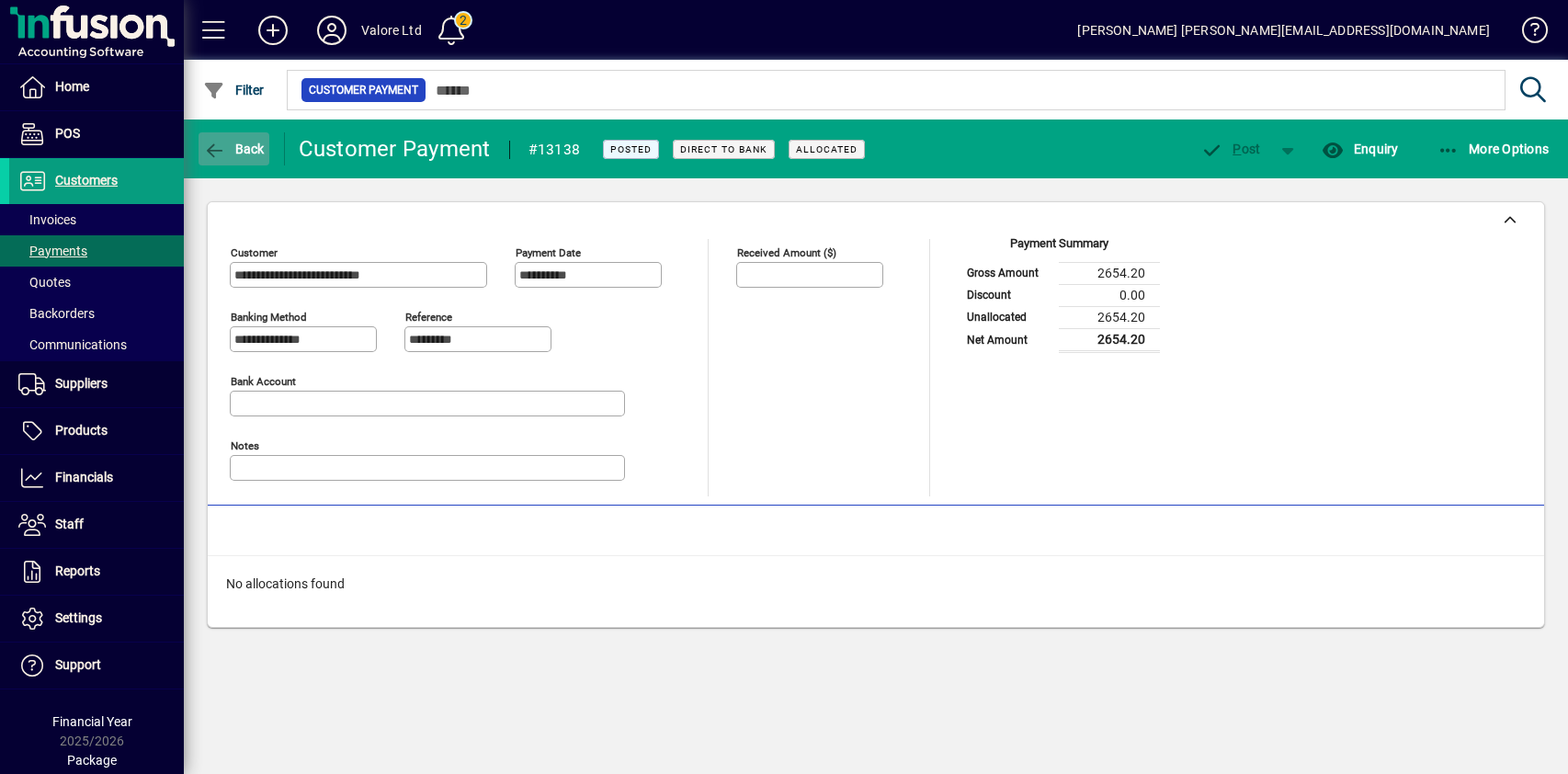
click at [245, 154] on span "Back" at bounding box center [234, 149] width 61 height 15
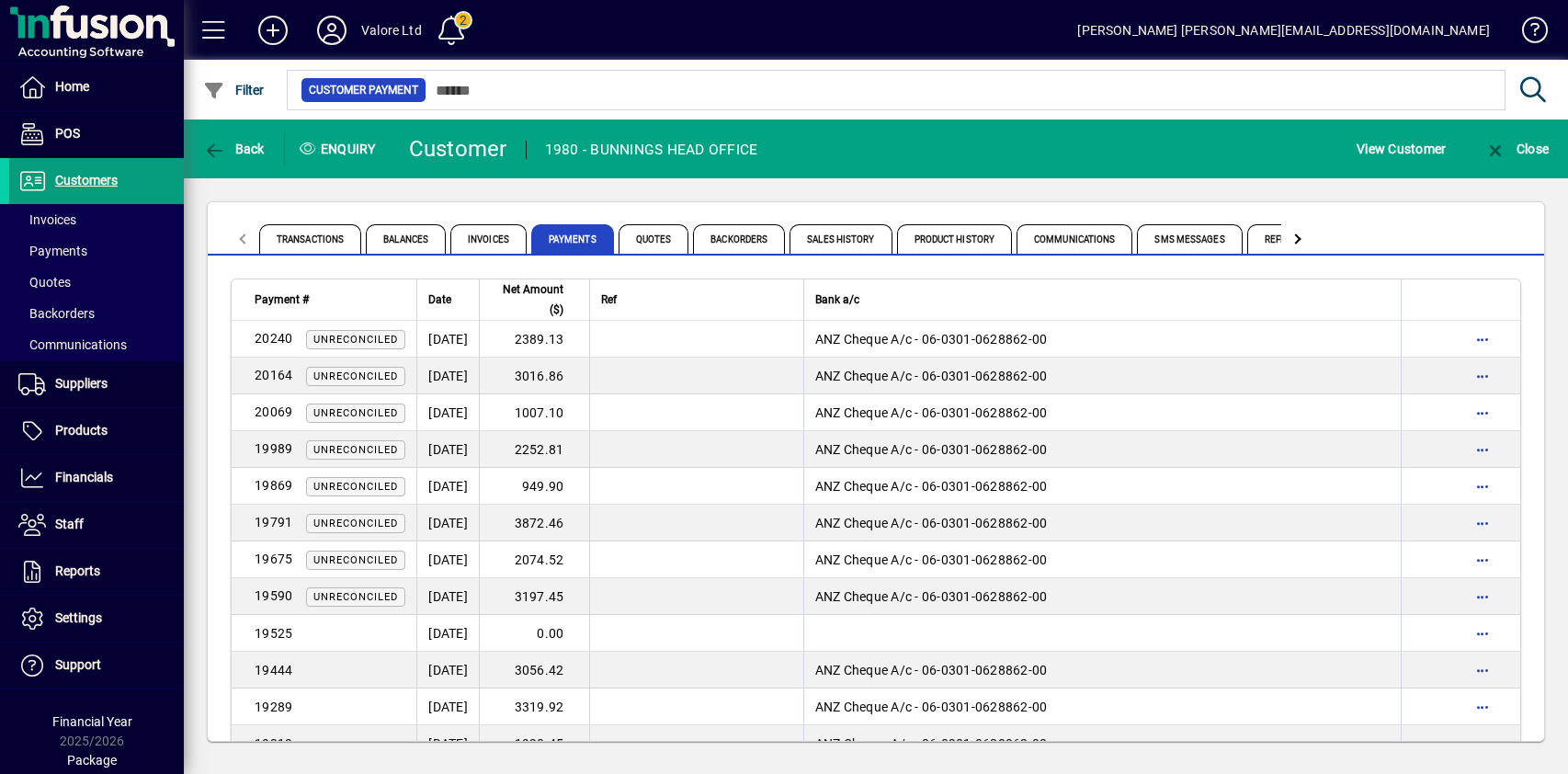
click at [554, 193] on div "Transactions Balances Invoices Payments Quotes Backorders Sales History Product…" at bounding box center [875, 471] width 1385 height 587
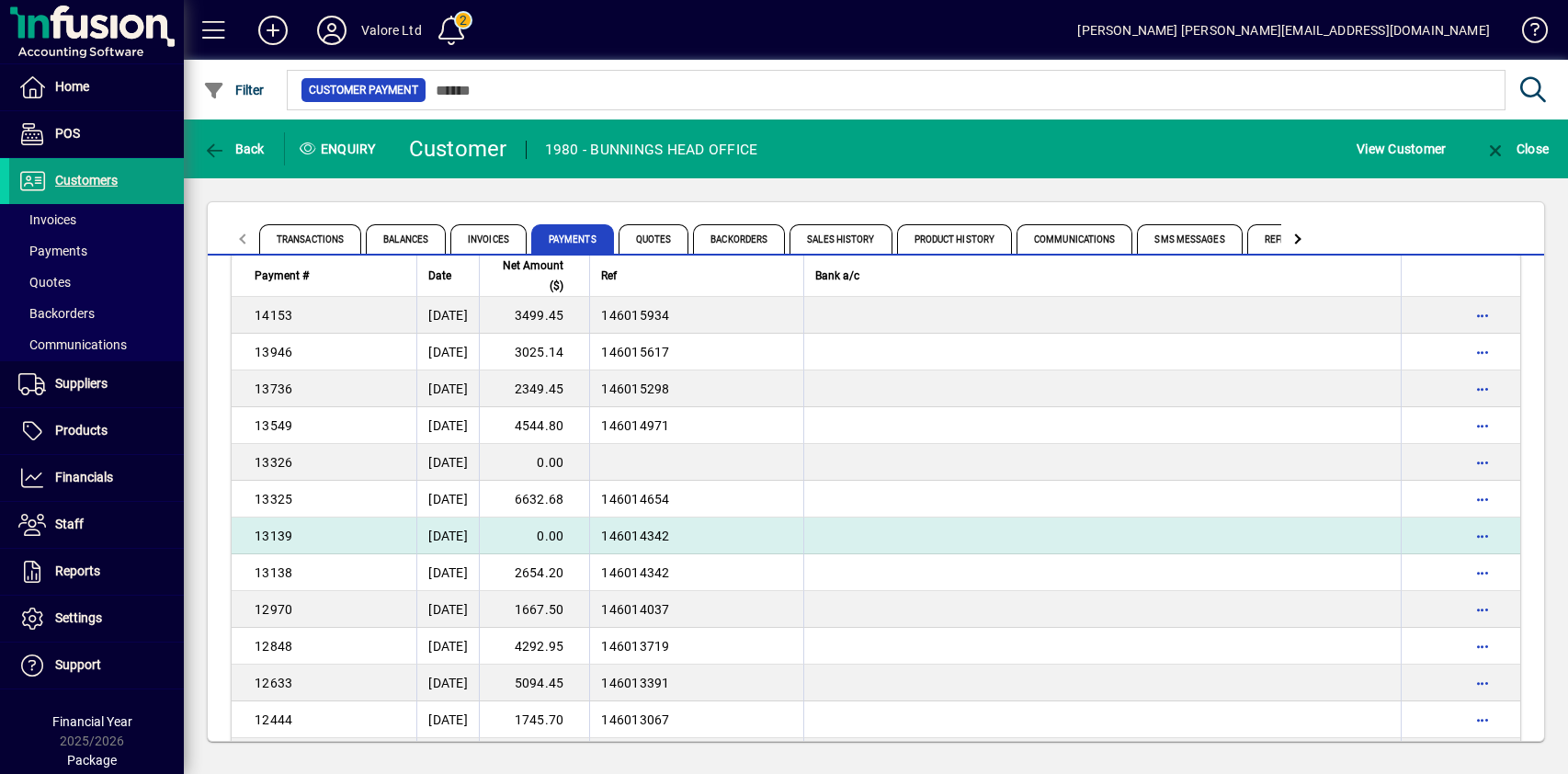
click at [575, 535] on td "0.00" at bounding box center [534, 536] width 110 height 36
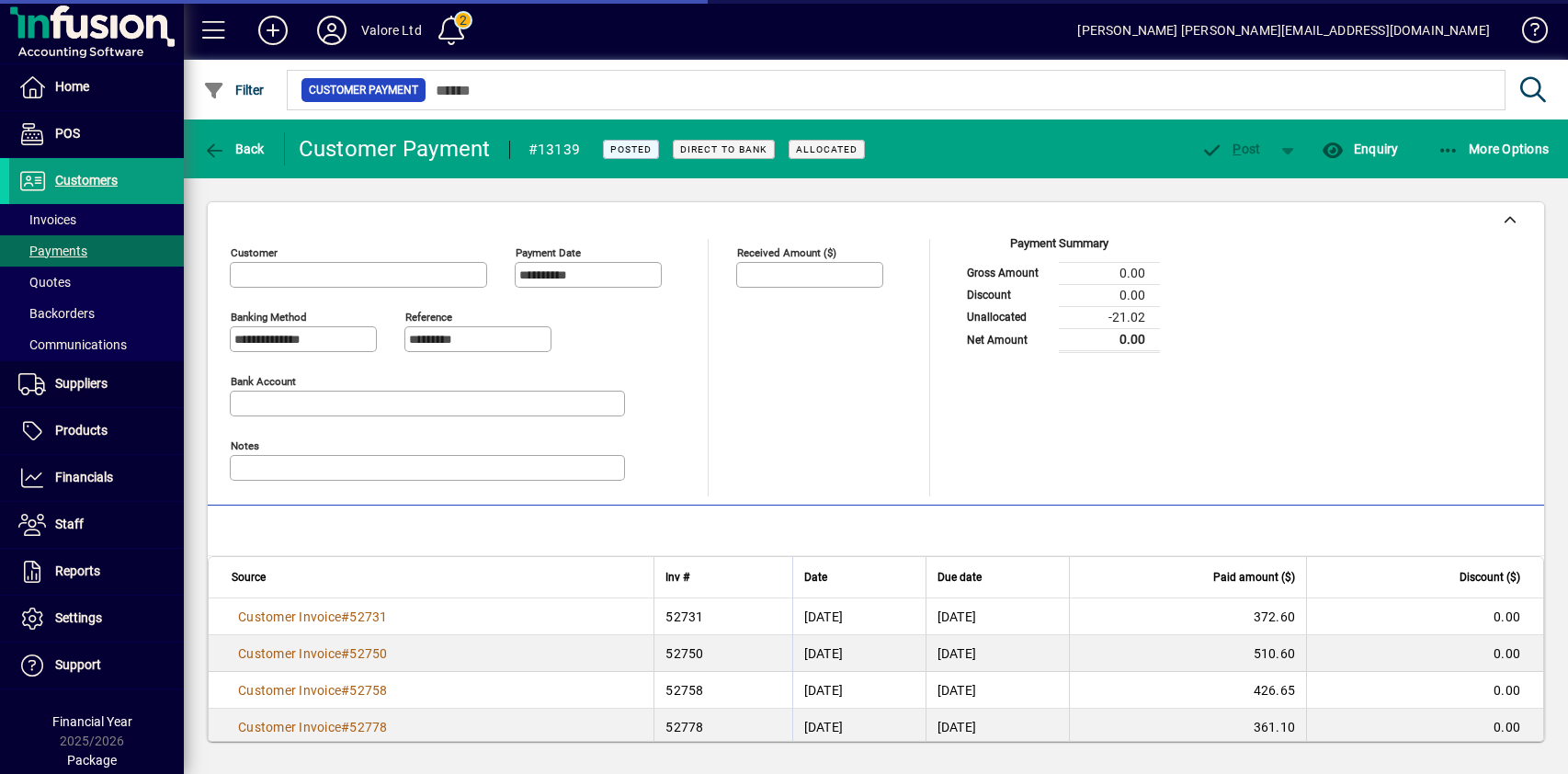
type input "**********"
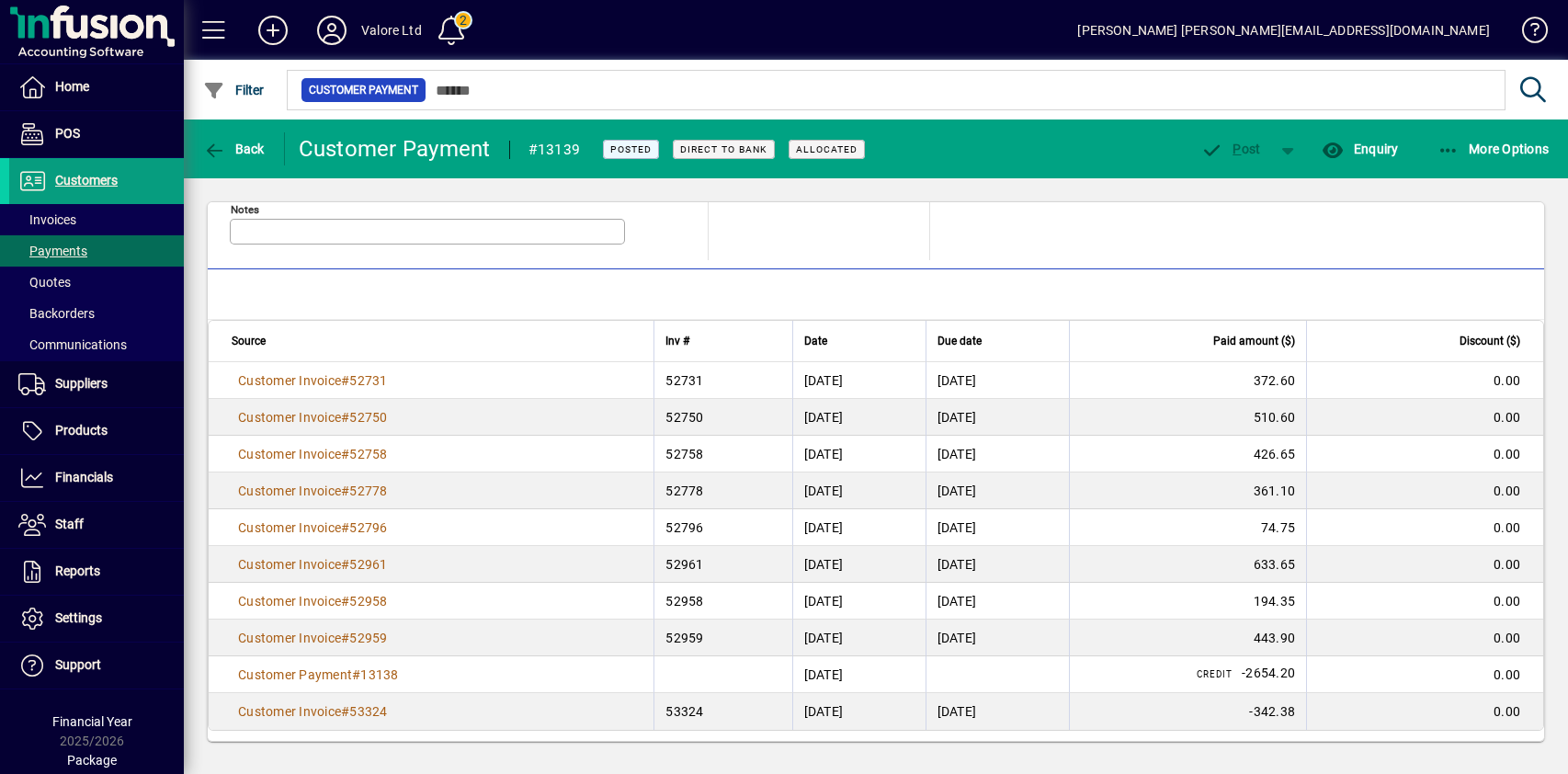
scroll to position [241, 0]
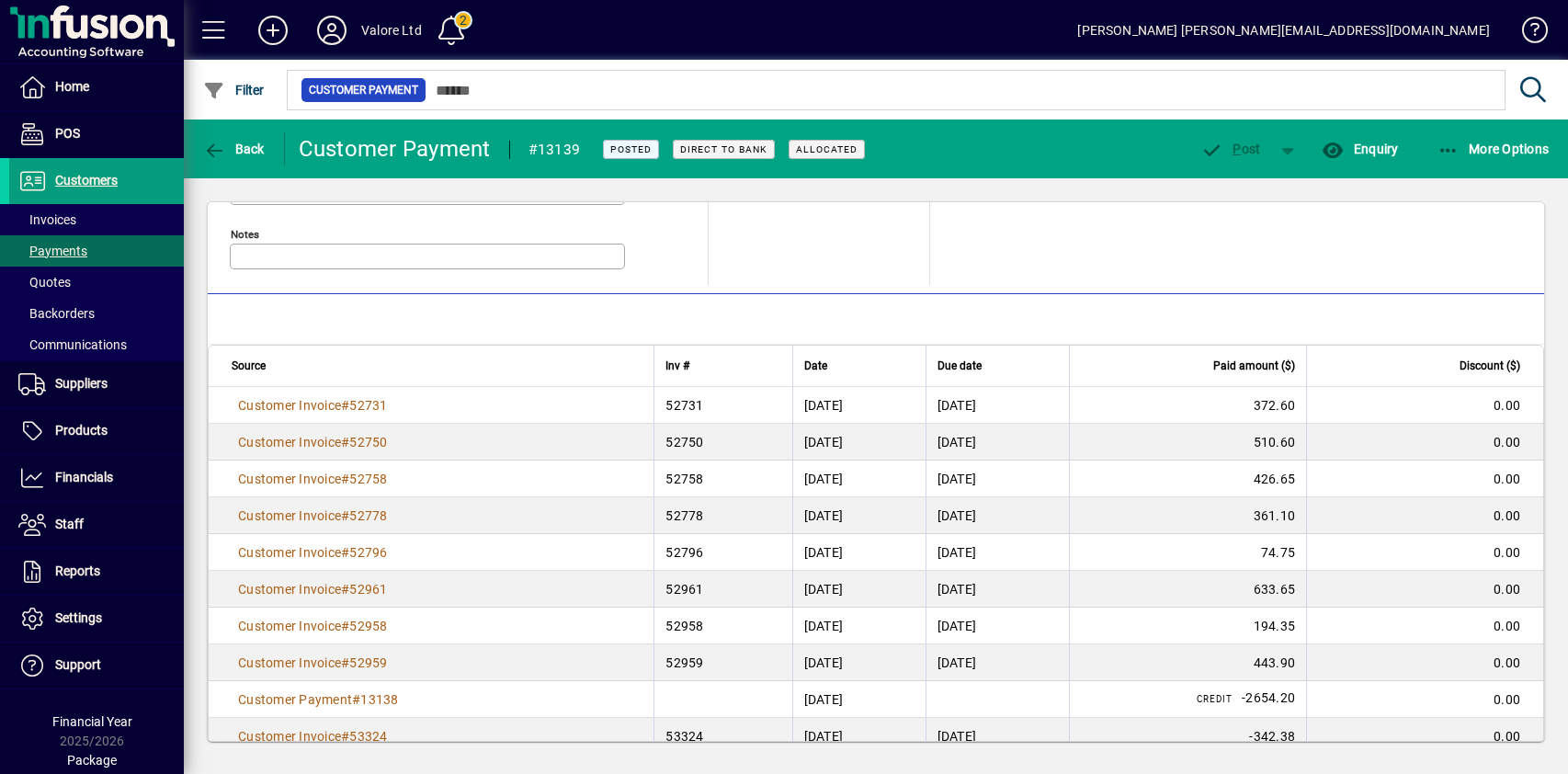
scroll to position [241, 0]
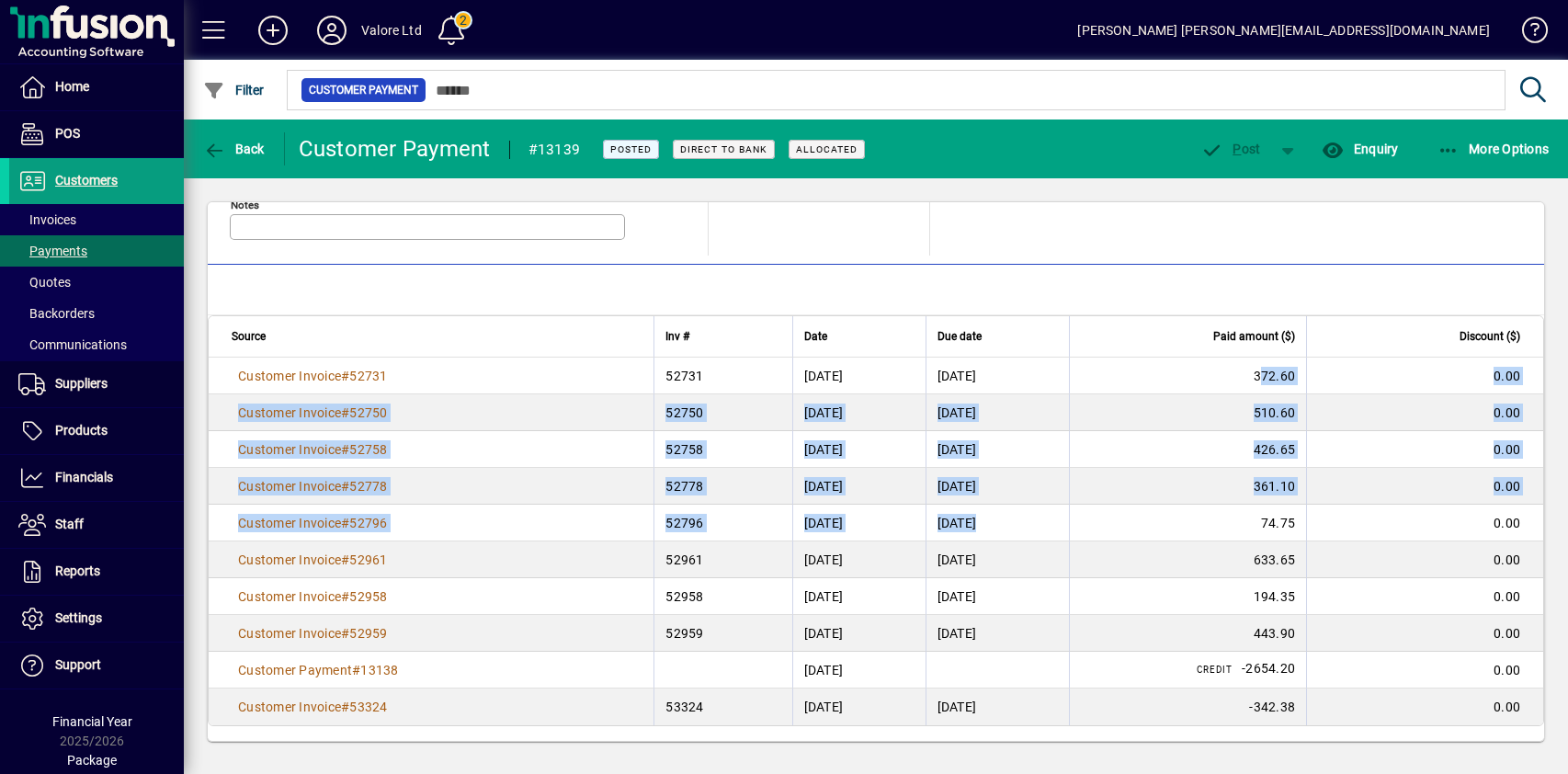
drag, startPoint x: 1229, startPoint y: 371, endPoint x: 1221, endPoint y: 508, distance: 137.2
click at [1221, 508] on tbody "Customer Invoice # 52731 52731 [DATE] [DATE] 372.60 0.00 Customer Invoice # 527…" at bounding box center [875, 541] width 1334 height 368
drag, startPoint x: 224, startPoint y: 373, endPoint x: 1471, endPoint y: 701, distance: 1289.4
click at [1510, 712] on tbody "Customer Invoice # 52731 52731 [DATE] [DATE] 372.60 0.00 Customer Invoice # 527…" at bounding box center [875, 541] width 1334 height 368
copy tbody "Customer Invoice # 52731 52731 [DATE] [DATE] 372.60 0.00 Customer Invoice # 527…"
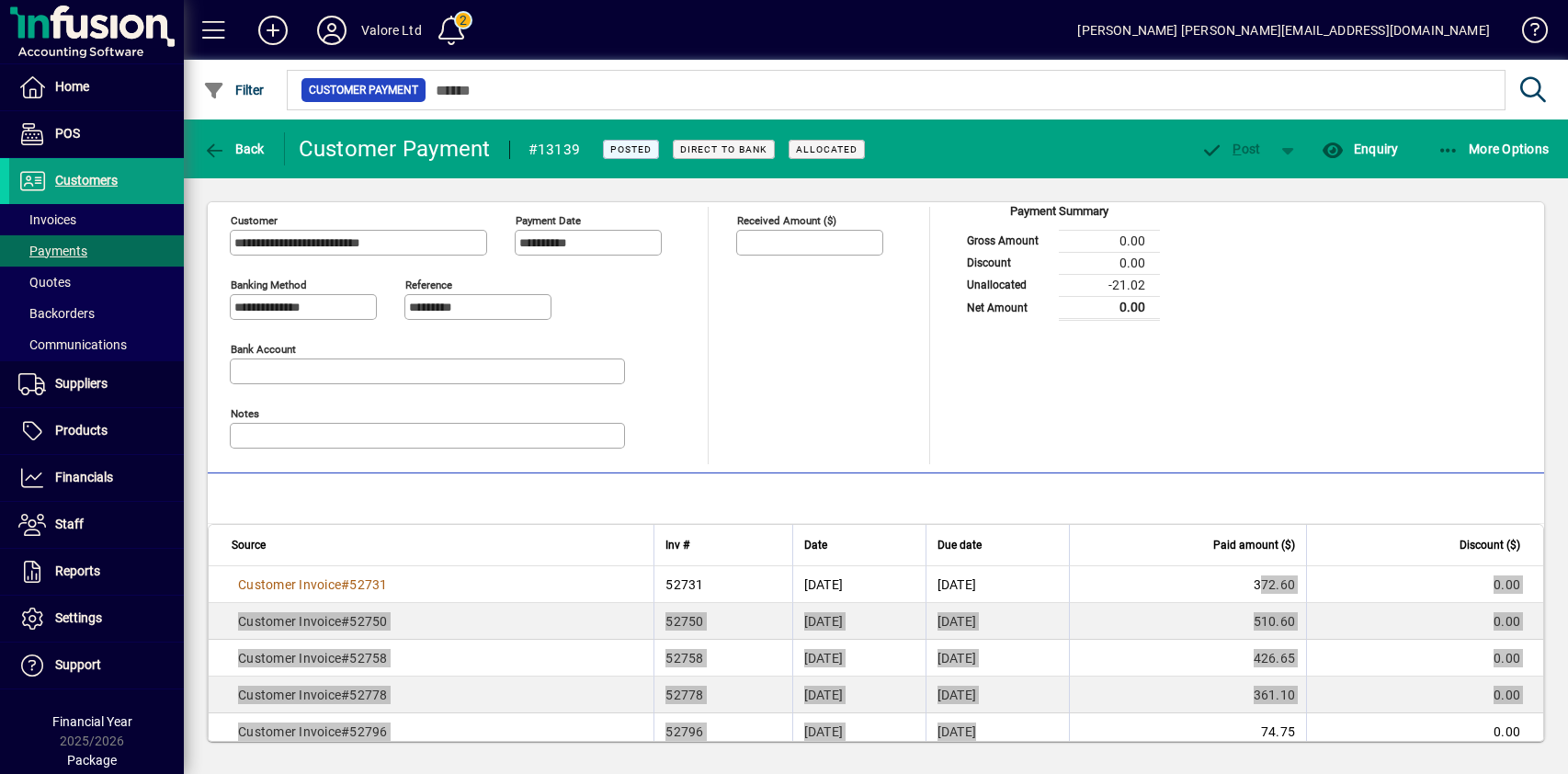
scroll to position [0, 0]
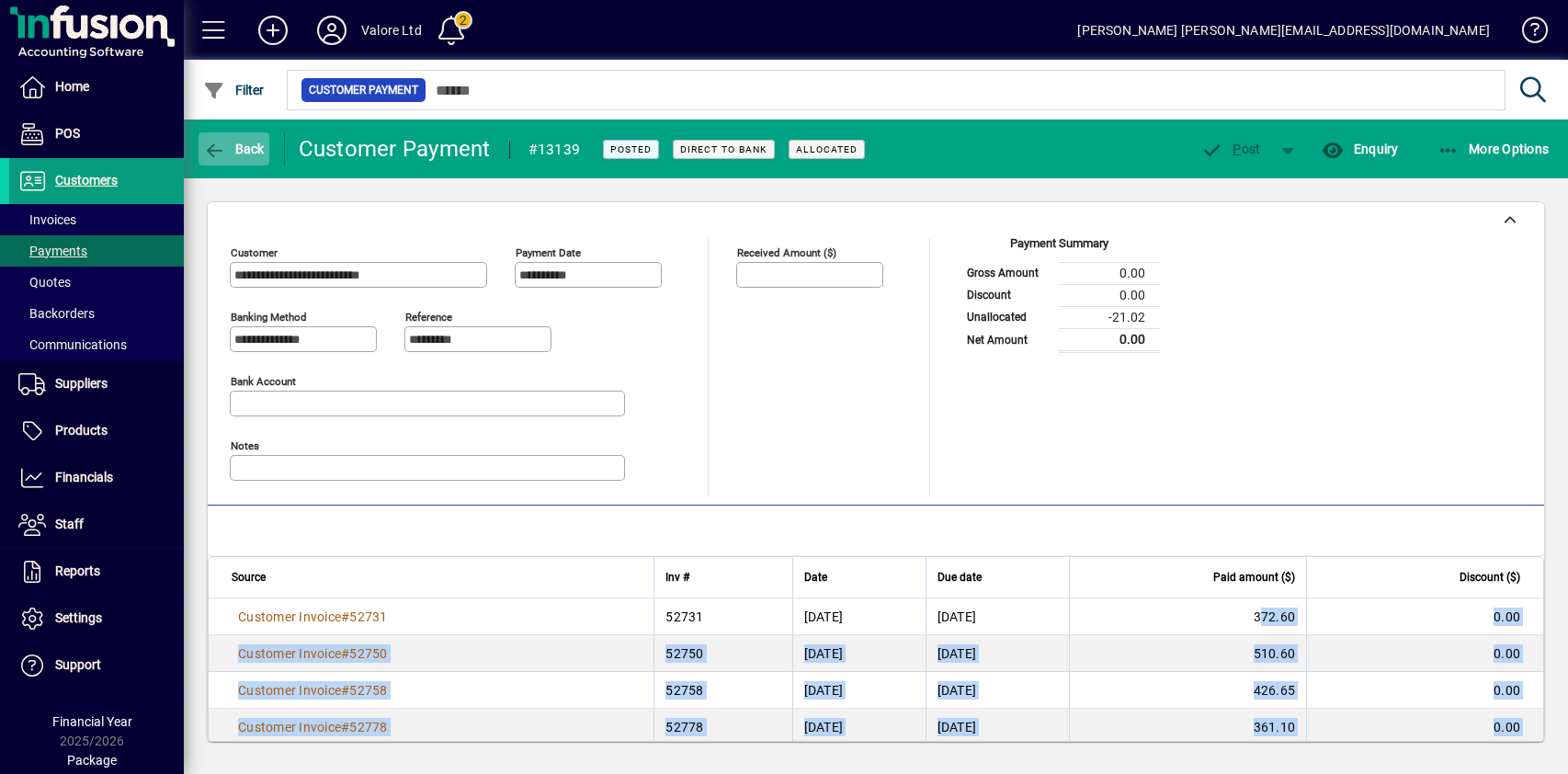
click at [223, 144] on icon "button" at bounding box center [214, 151] width 23 height 19
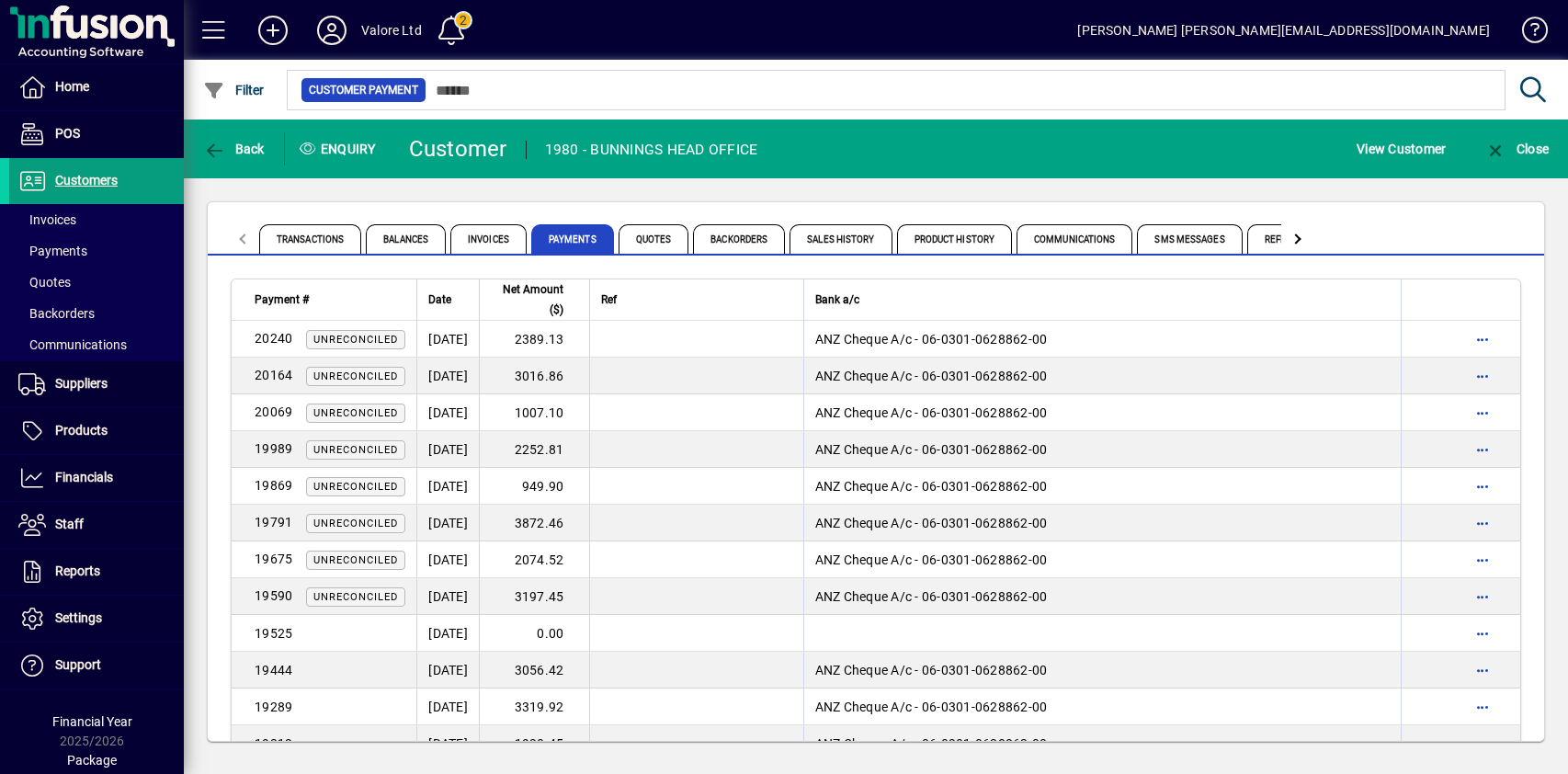
click at [568, 184] on div "Transactions Balances Invoices Payments Quotes Backorders Sales History Product…" at bounding box center [875, 471] width 1385 height 587
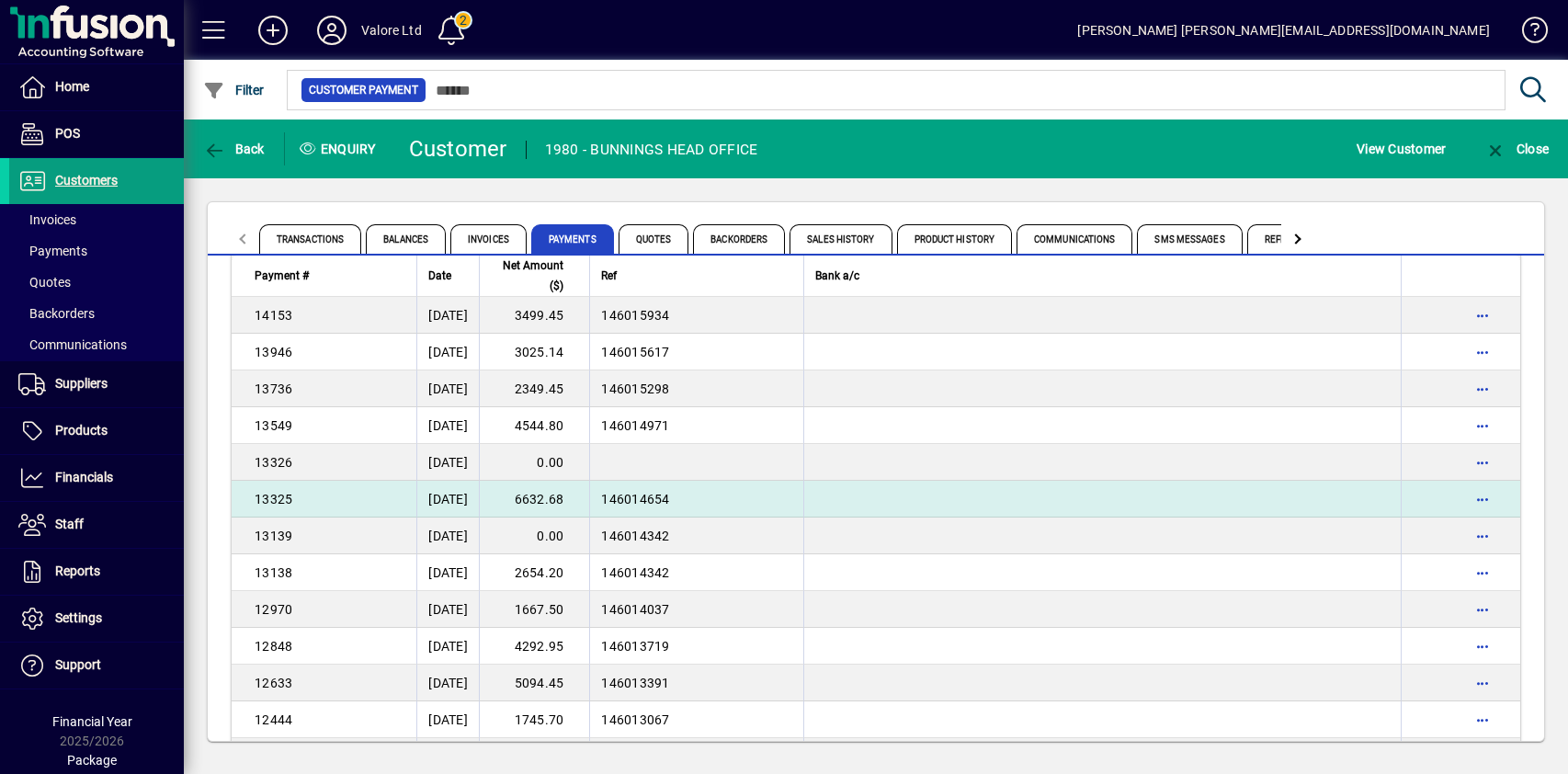
click at [589, 503] on td "6632.68" at bounding box center [534, 498] width 110 height 36
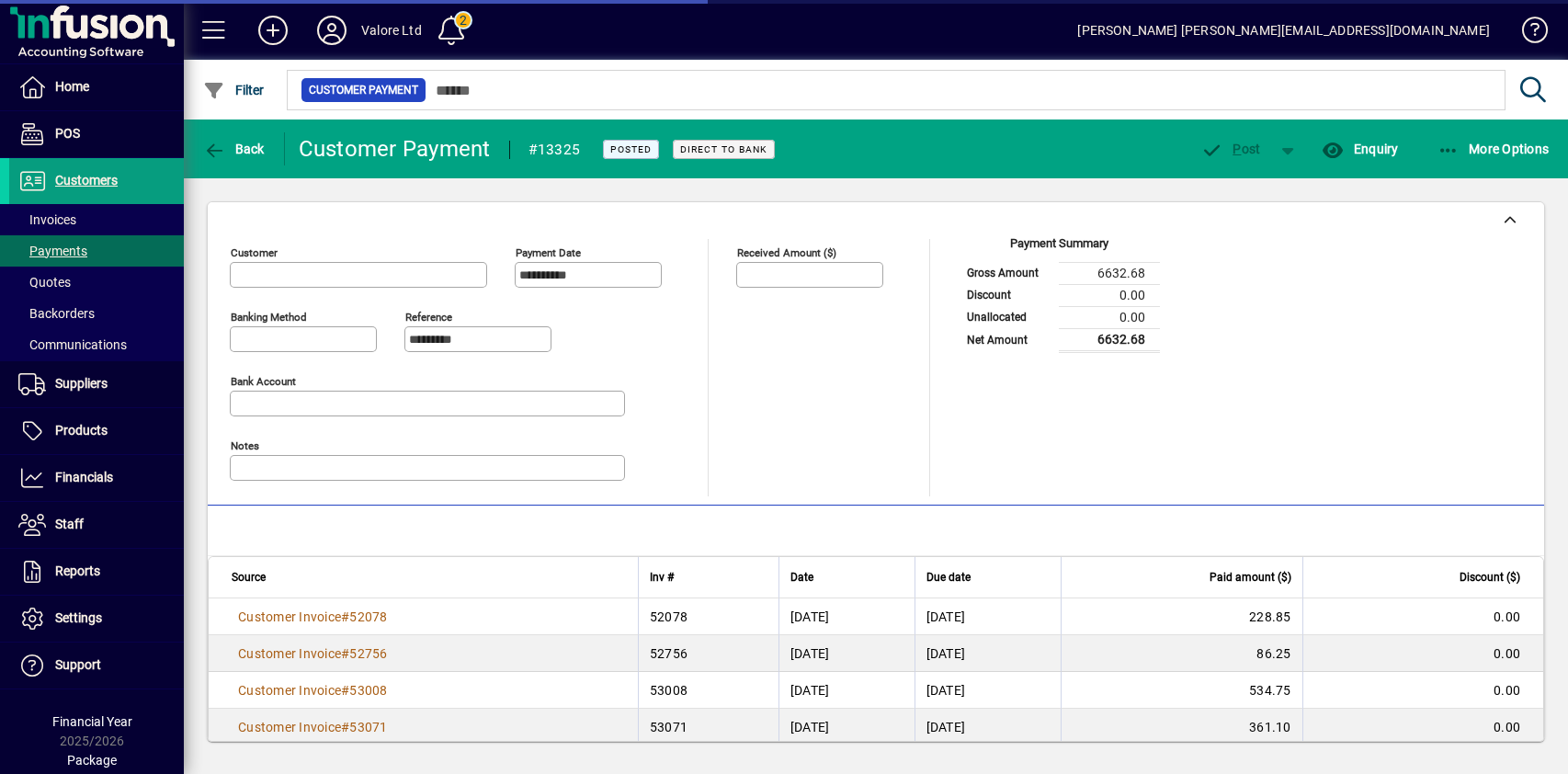
type input "**********"
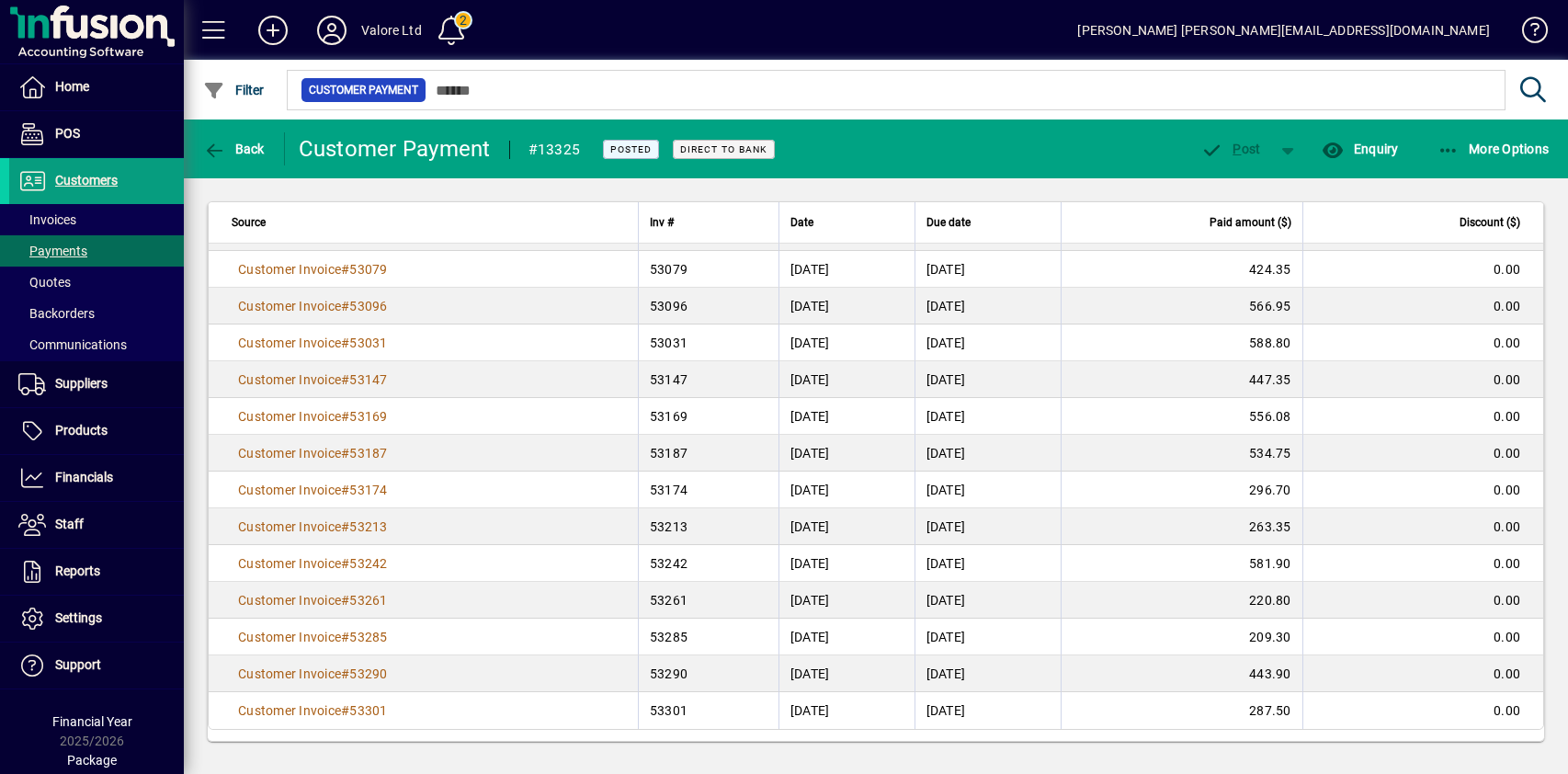
scroll to position [498, 0]
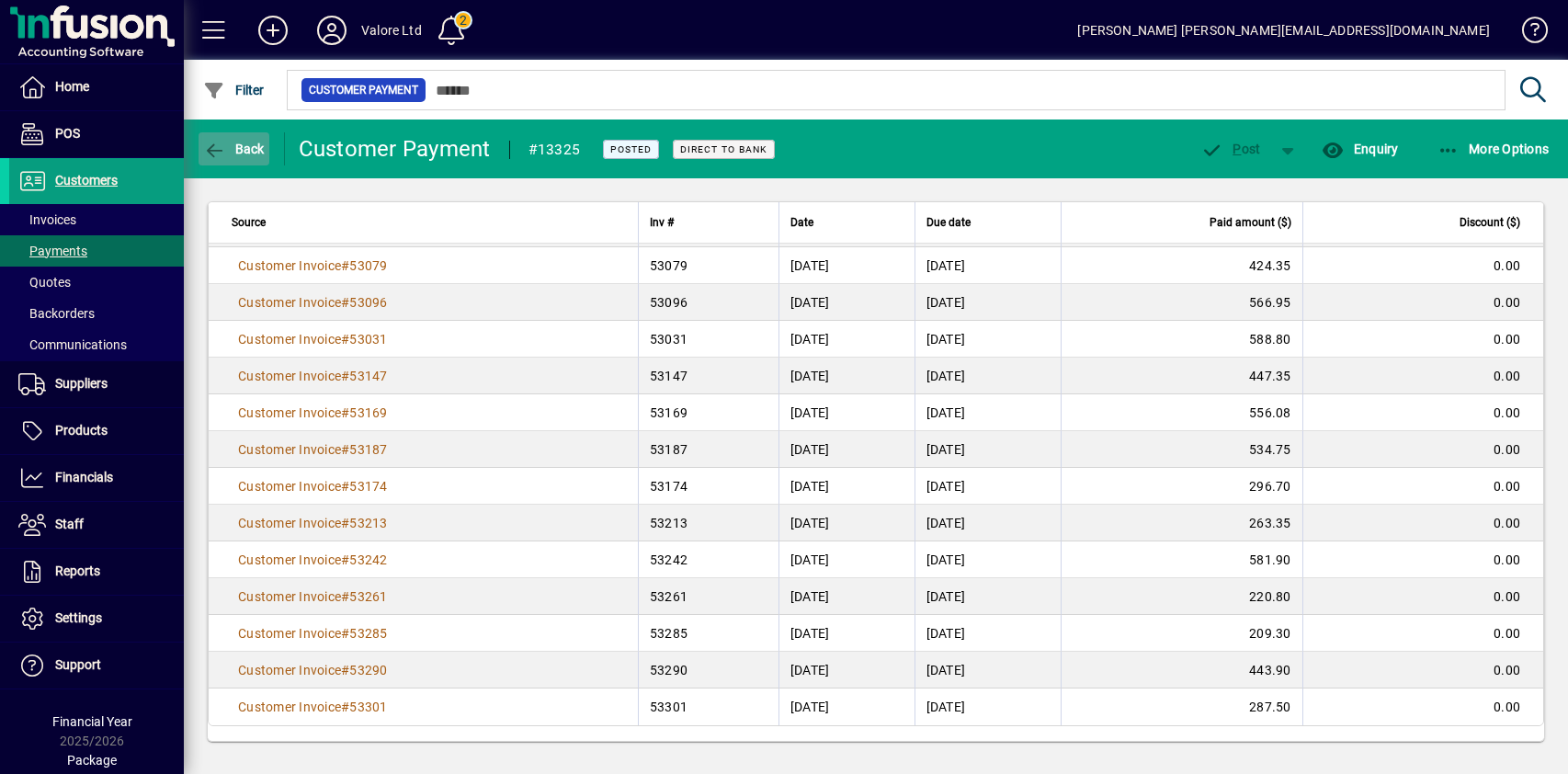
click at [238, 147] on span "Back" at bounding box center [234, 149] width 61 height 15
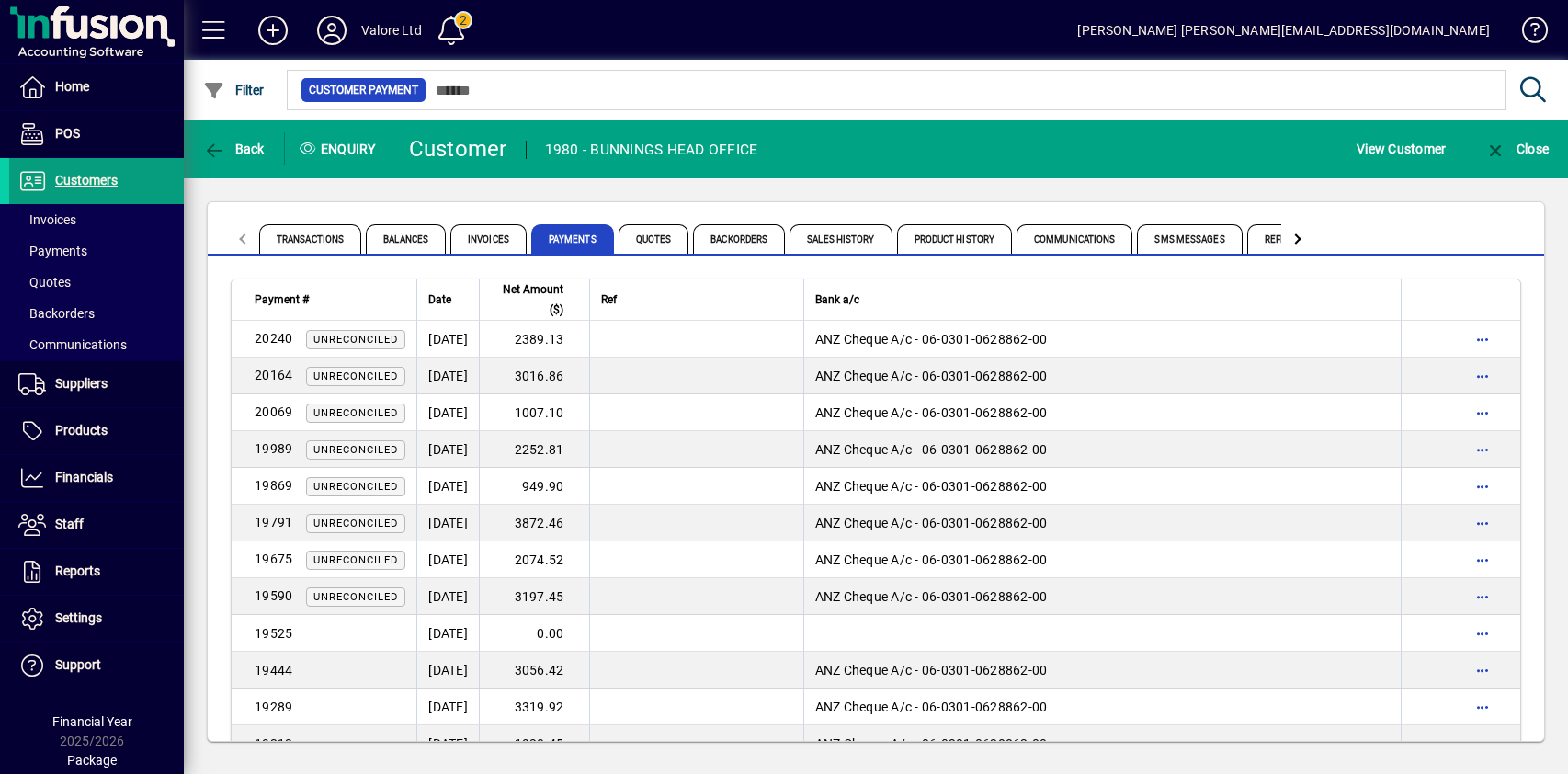
click at [442, 188] on div "Transactions Balances Invoices Payments Quotes Backorders Sales History Product…" at bounding box center [875, 471] width 1385 height 587
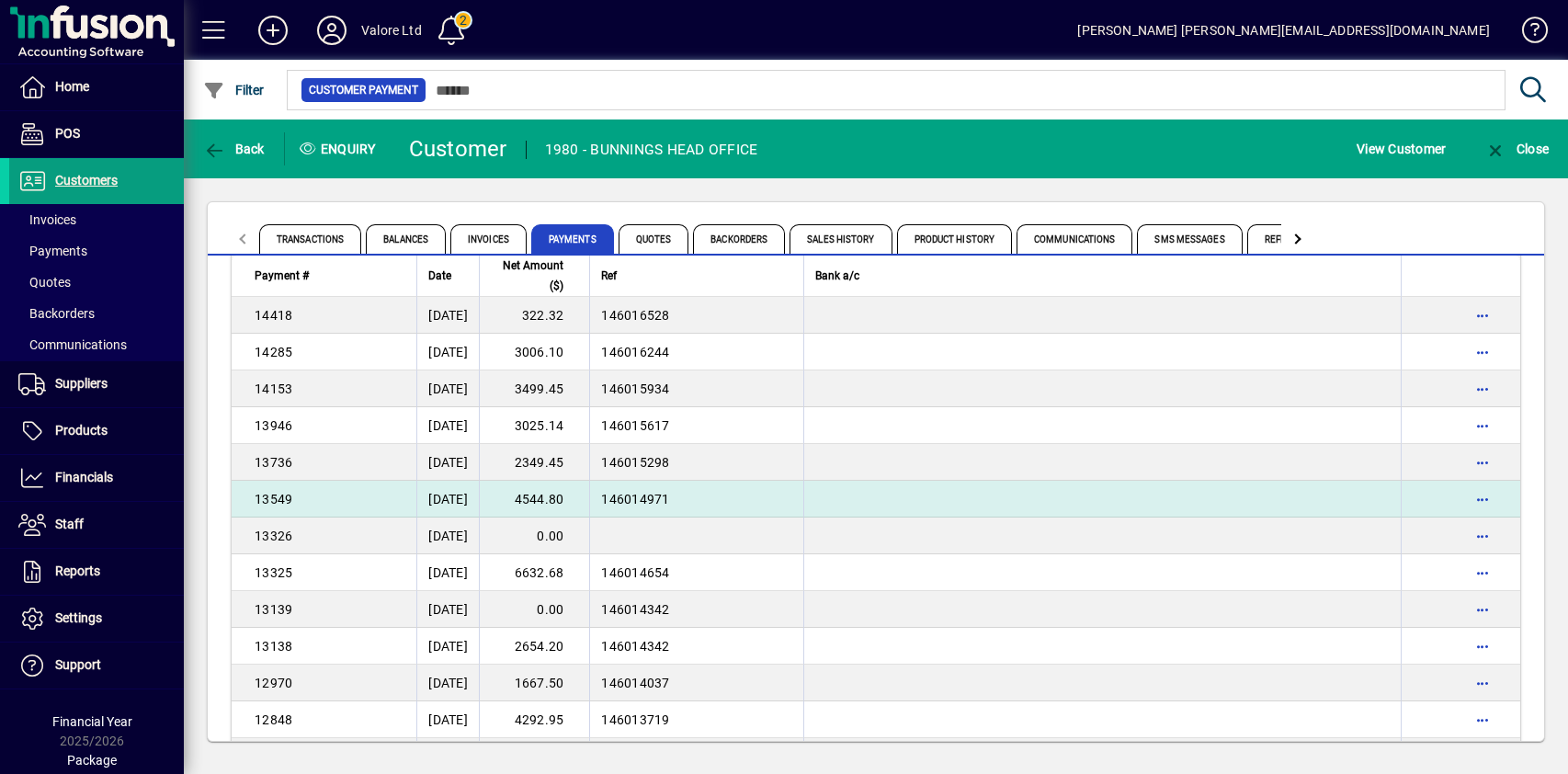
click at [574, 494] on td "4544.80" at bounding box center [534, 498] width 110 height 36
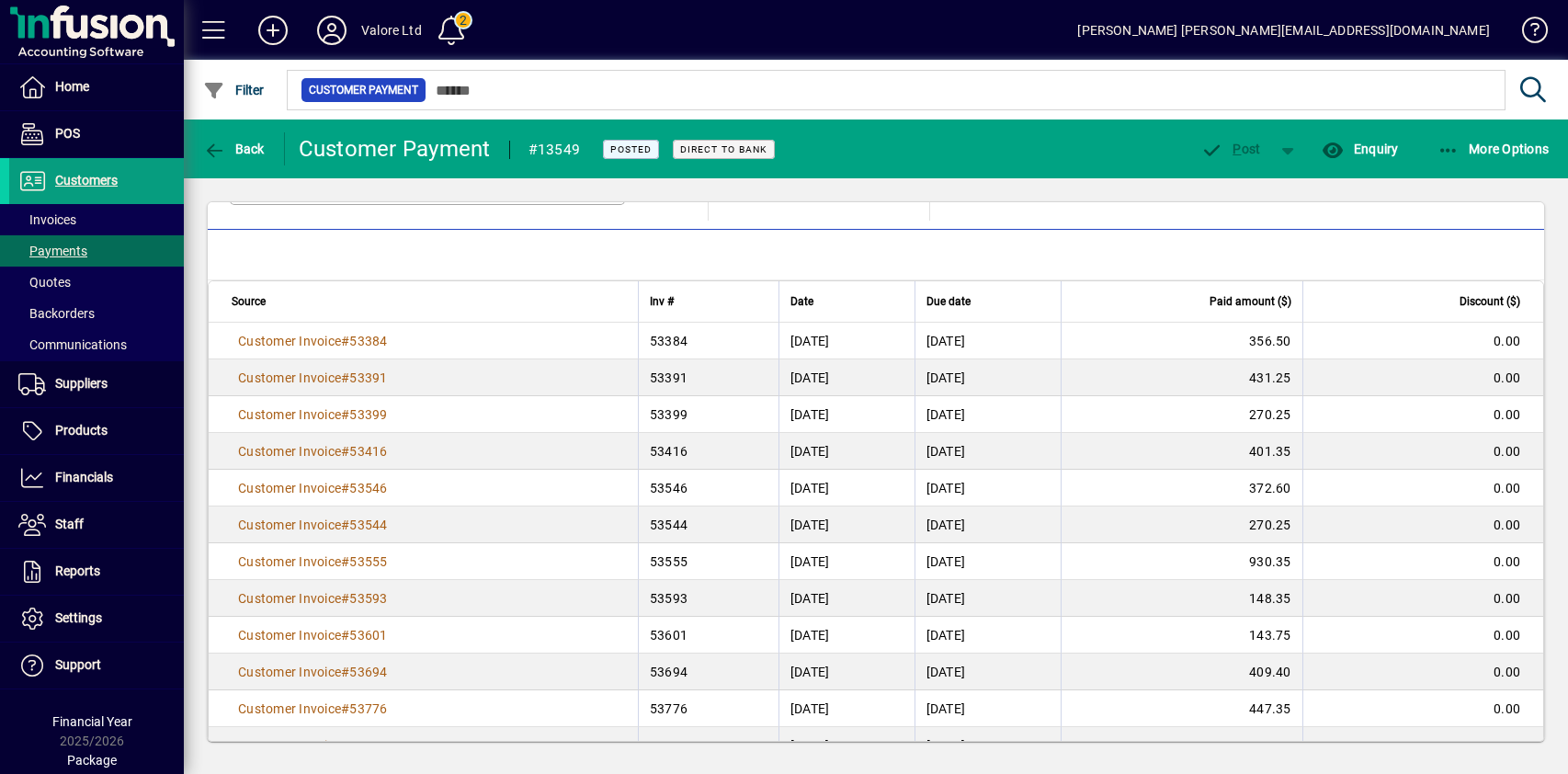
scroll to position [315, 0]
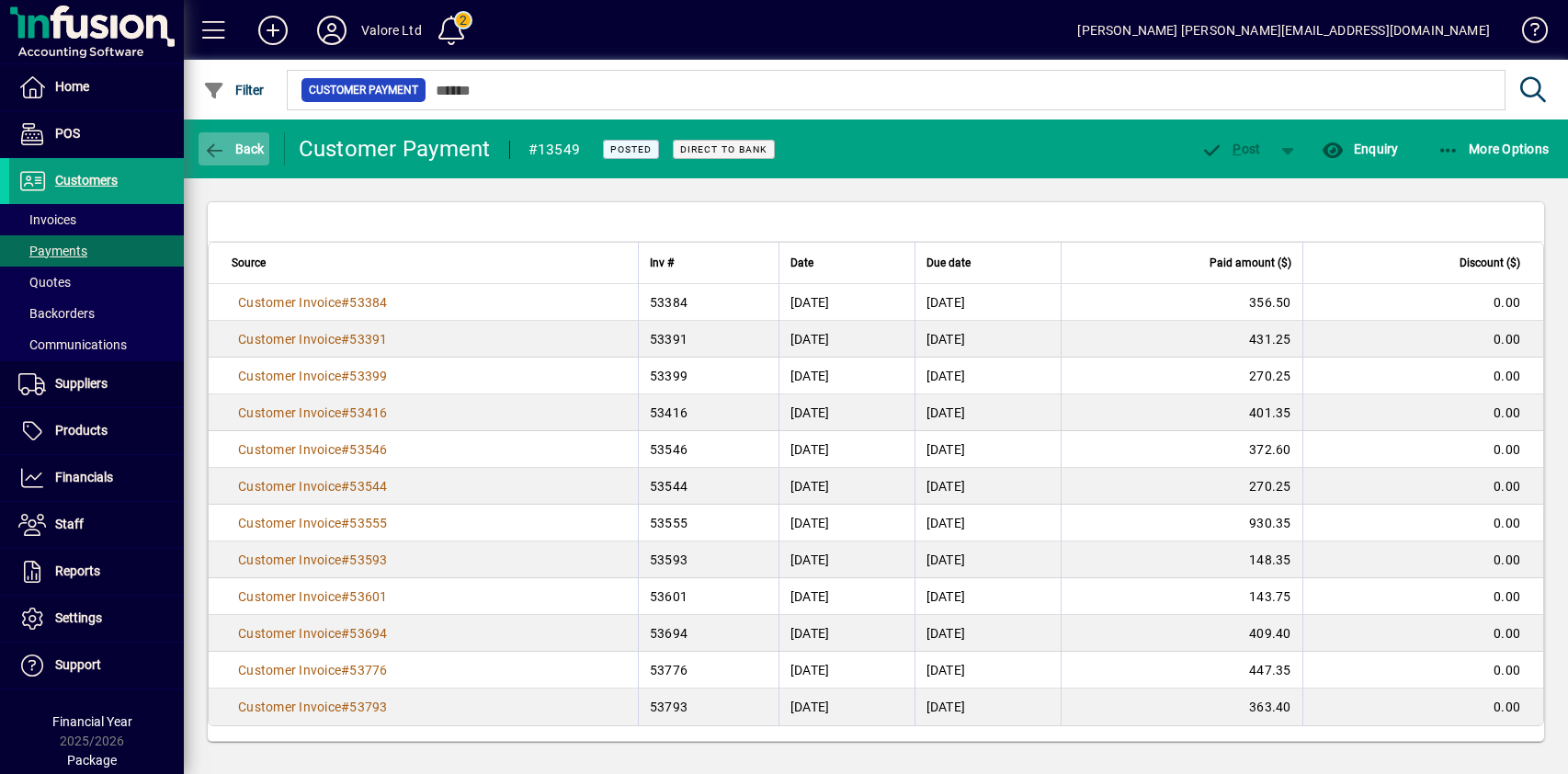
click at [251, 148] on span "Back" at bounding box center [234, 149] width 61 height 15
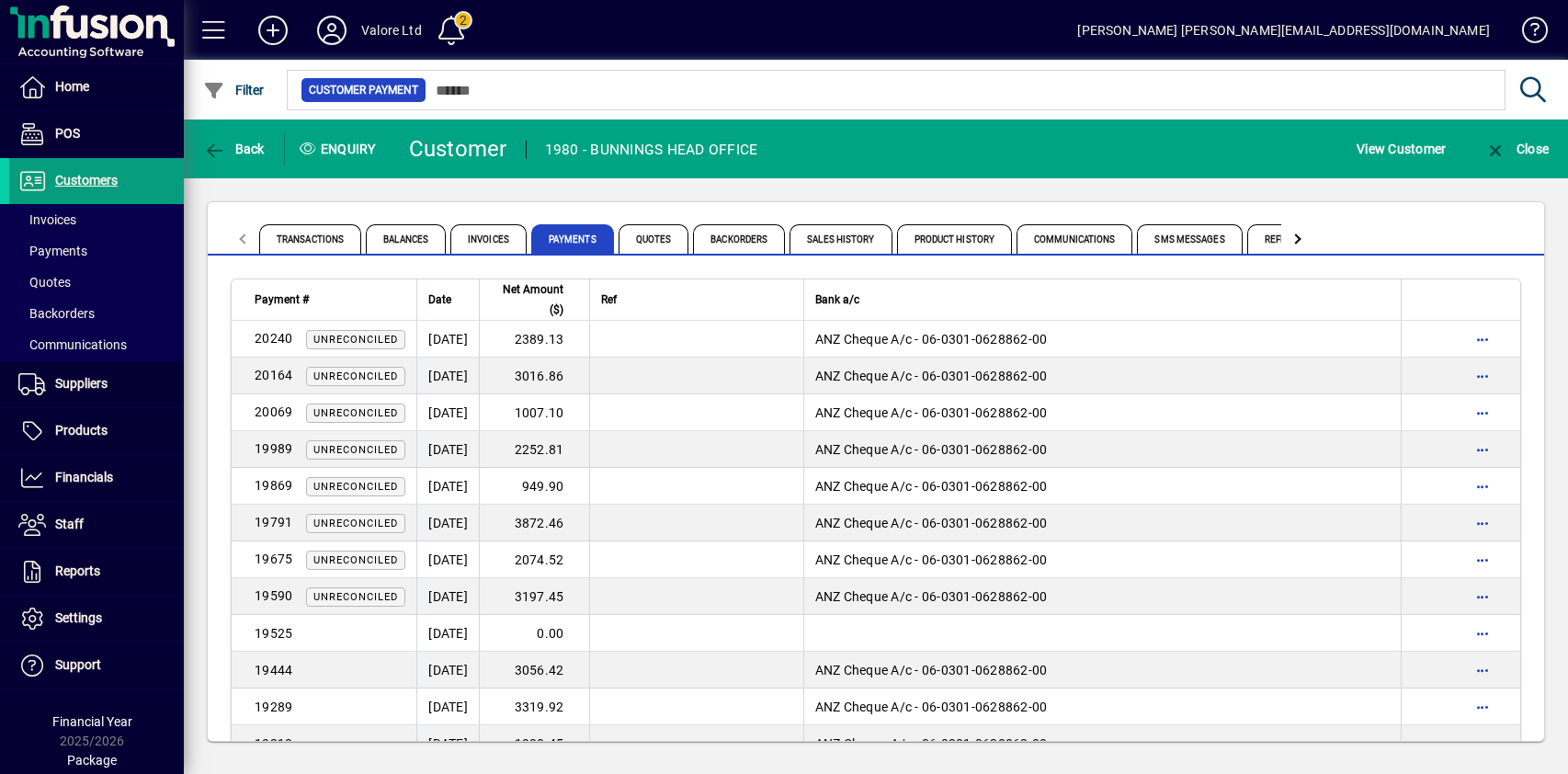
click at [507, 191] on div "Transactions Balances Invoices Payments Quotes Backorders Sales History Product…" at bounding box center [875, 471] width 1385 height 587
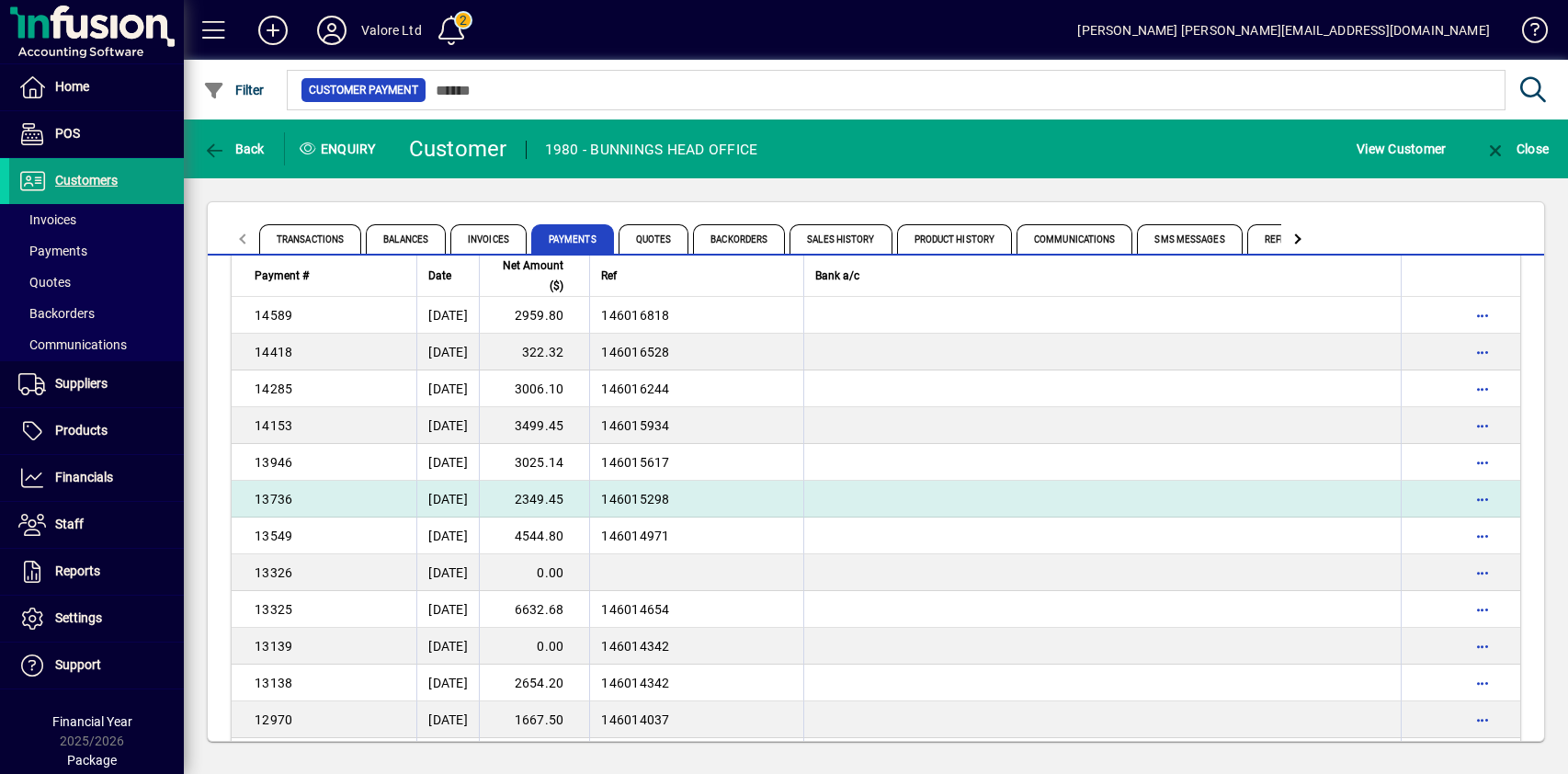
click at [581, 499] on td "2349.45" at bounding box center [534, 498] width 110 height 36
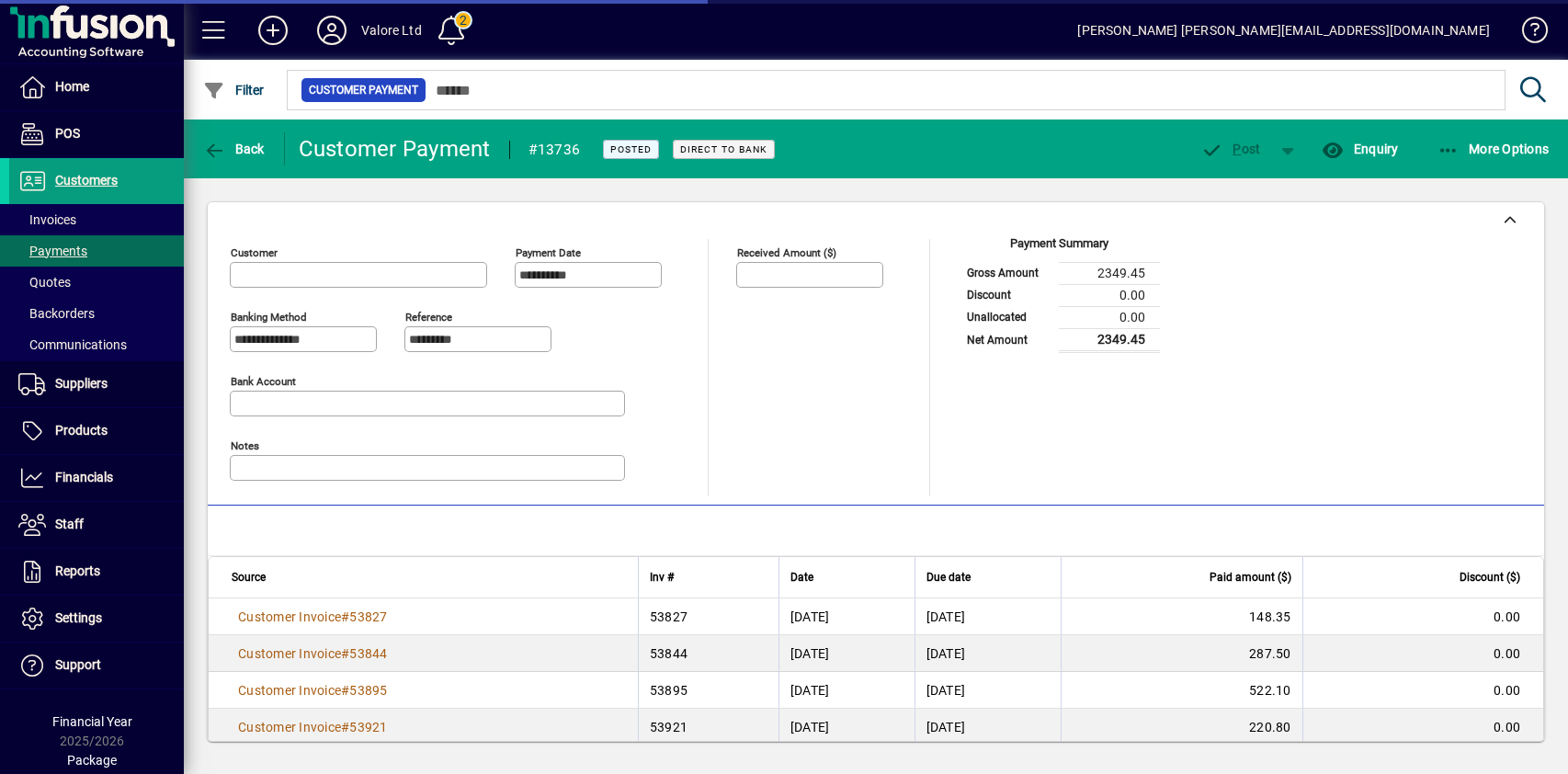
type input "**********"
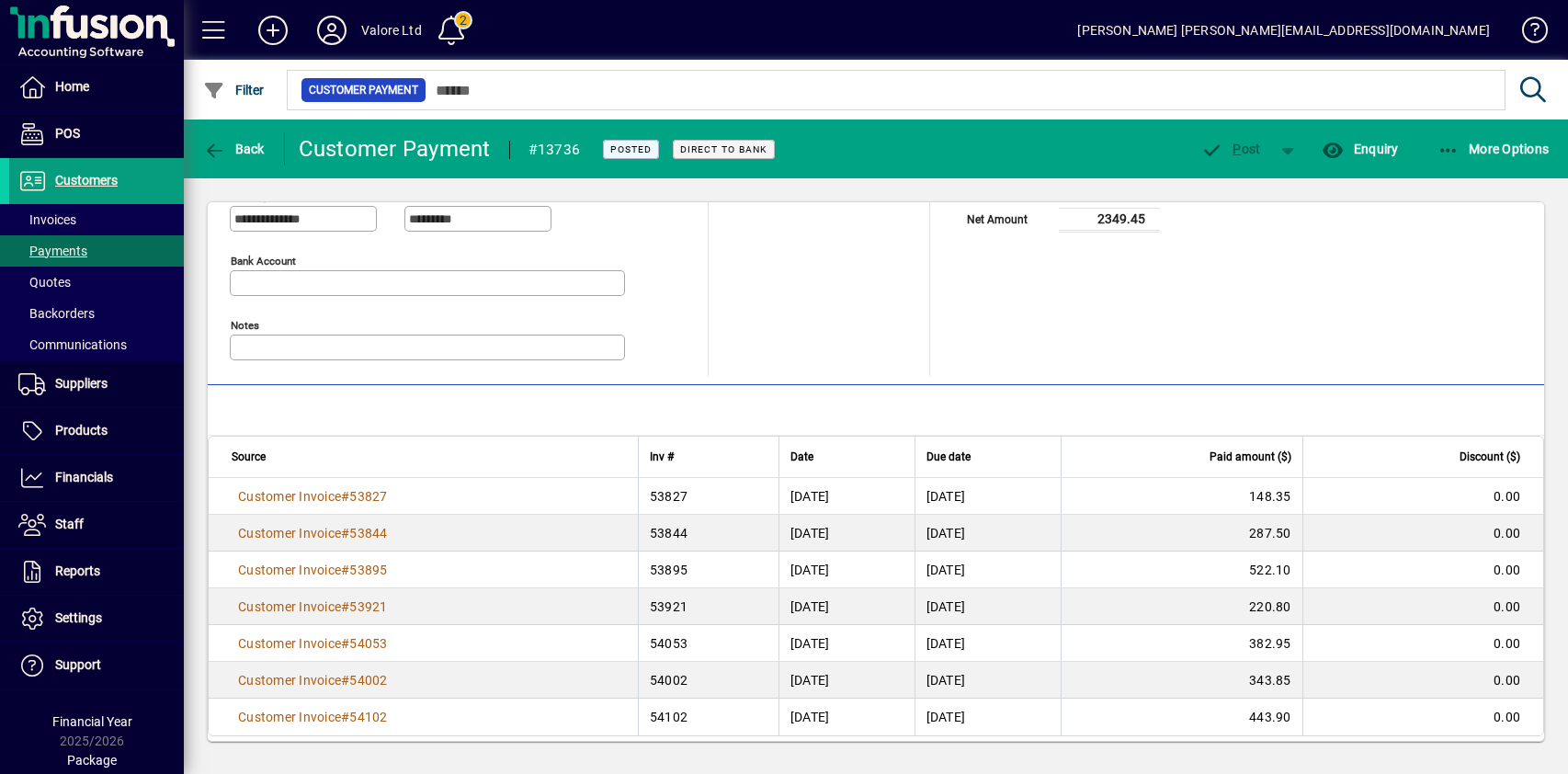
scroll to position [130, 0]
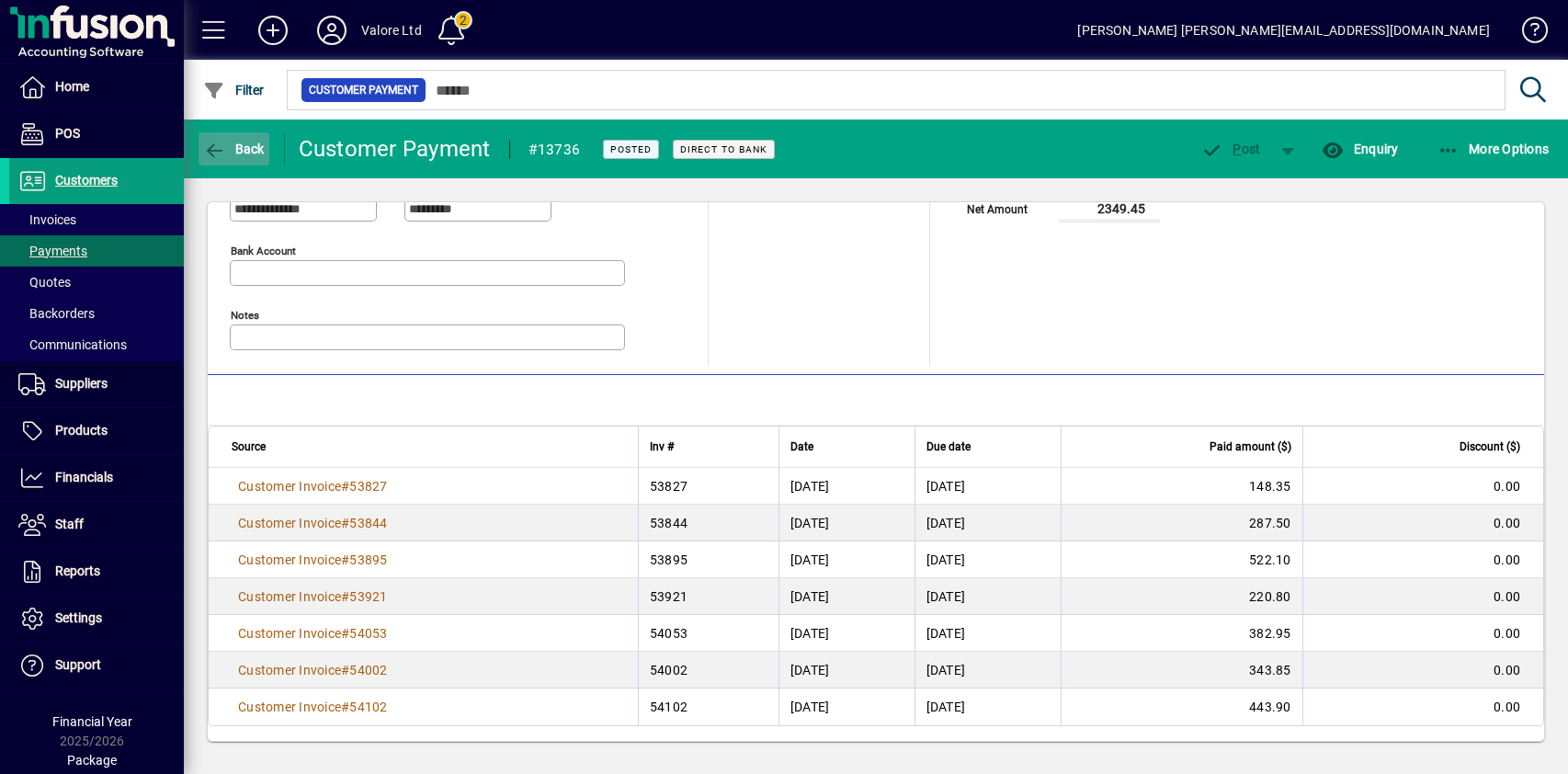
click at [241, 155] on span "Back" at bounding box center [234, 149] width 61 height 15
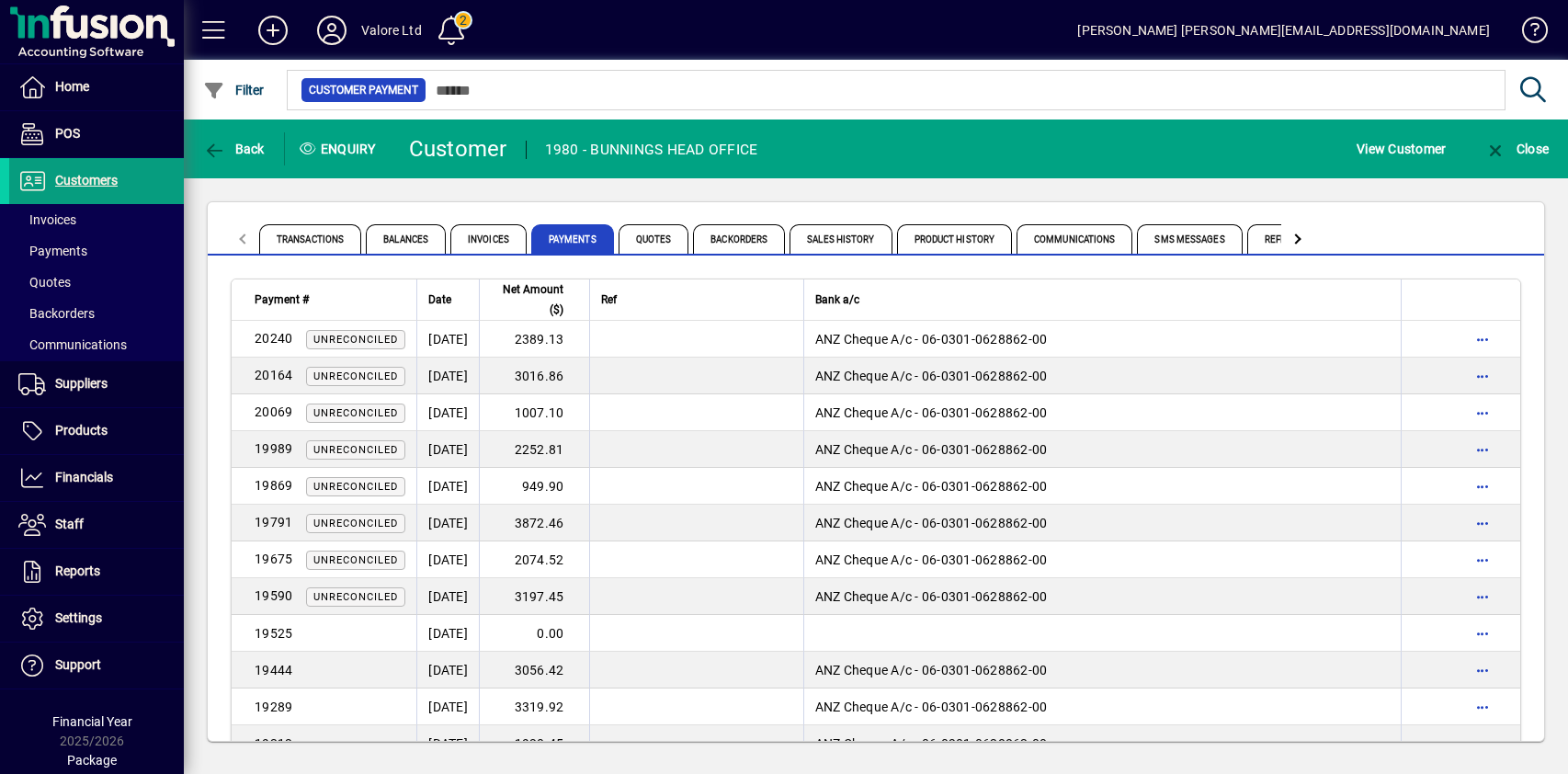
click at [617, 191] on div "Transactions Balances Invoices Payments Quotes Backorders Sales History Product…" at bounding box center [875, 471] width 1385 height 587
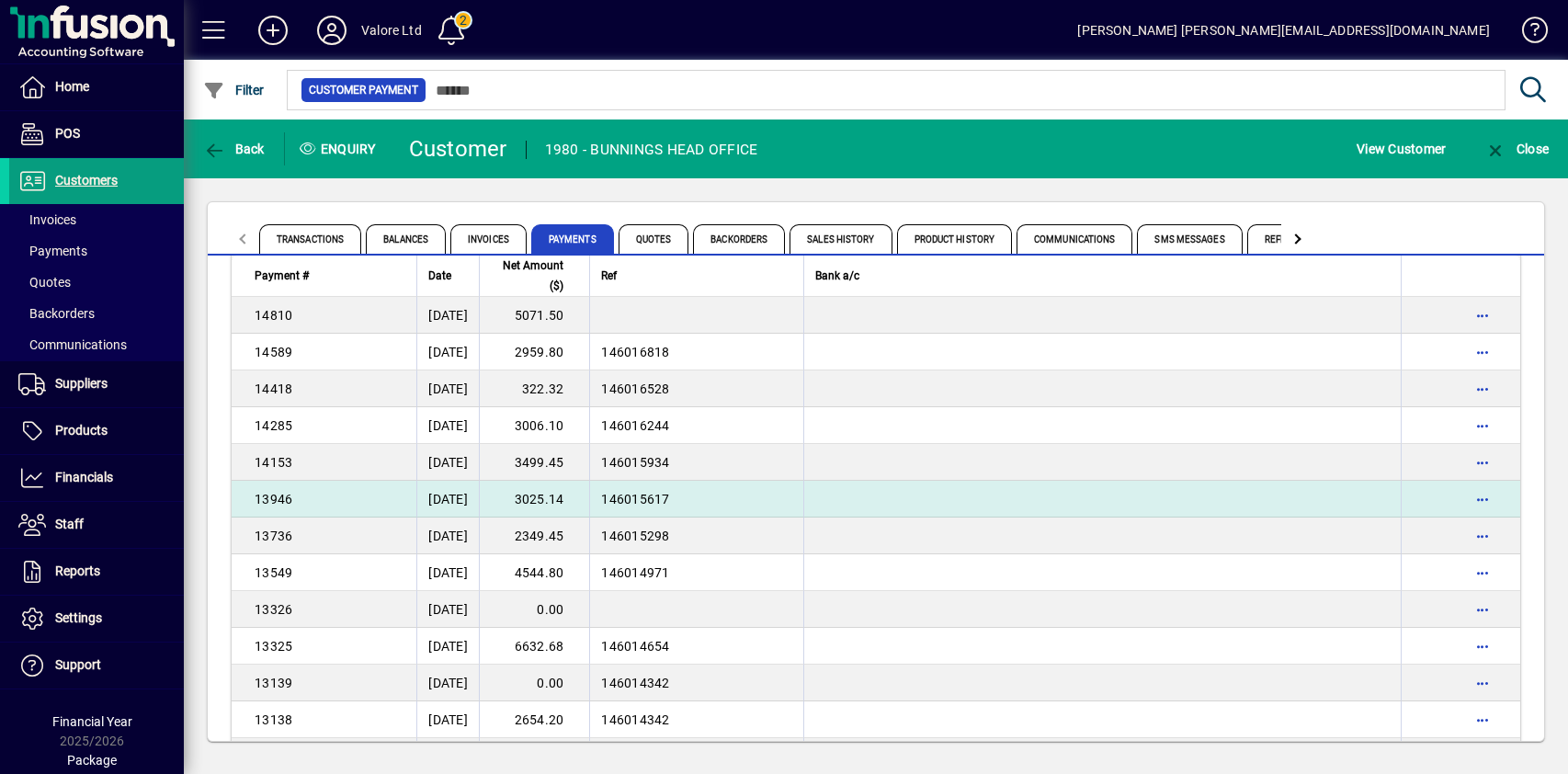
click at [574, 499] on td "3025.14" at bounding box center [534, 498] width 110 height 36
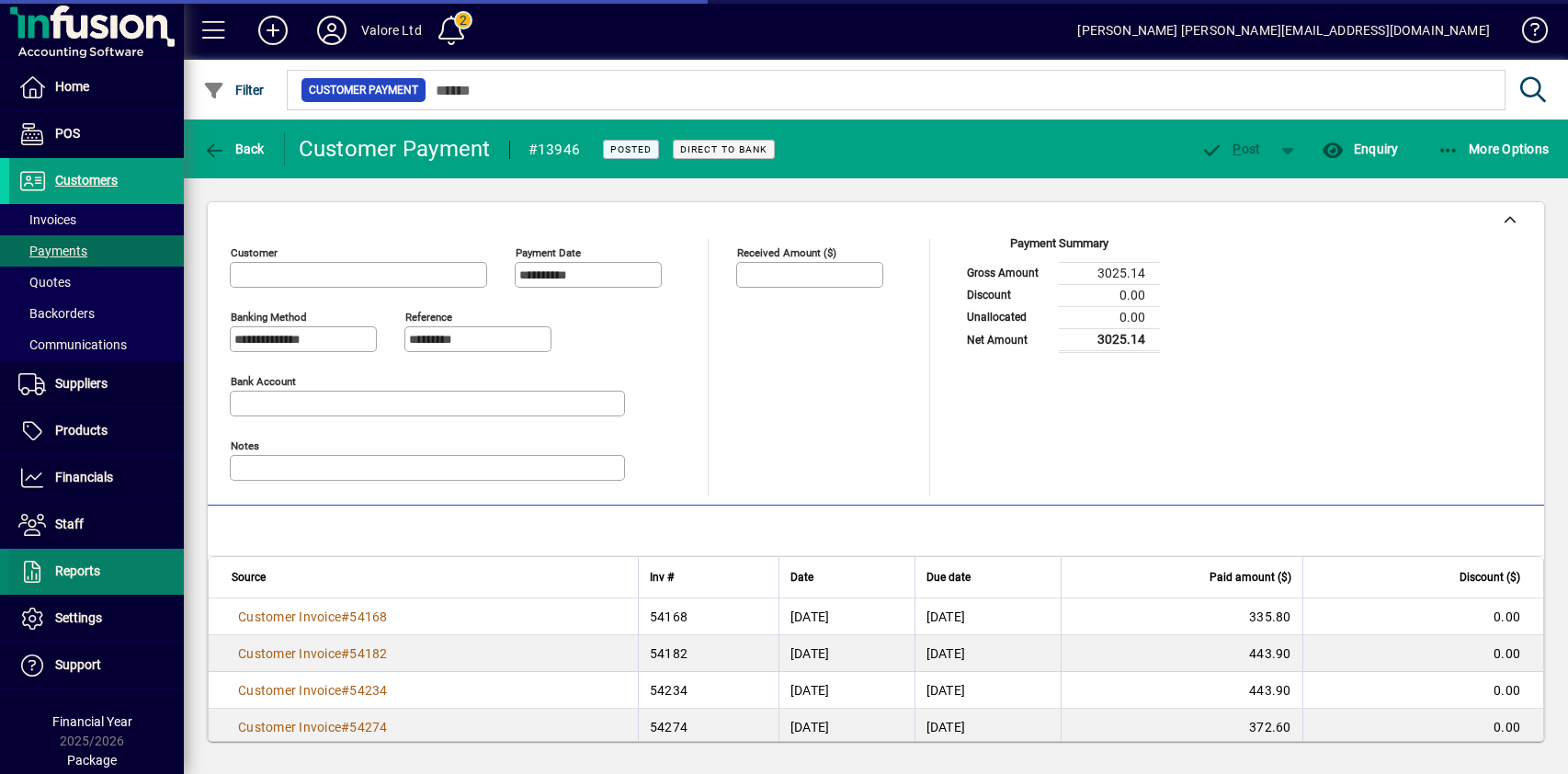
type input "**********"
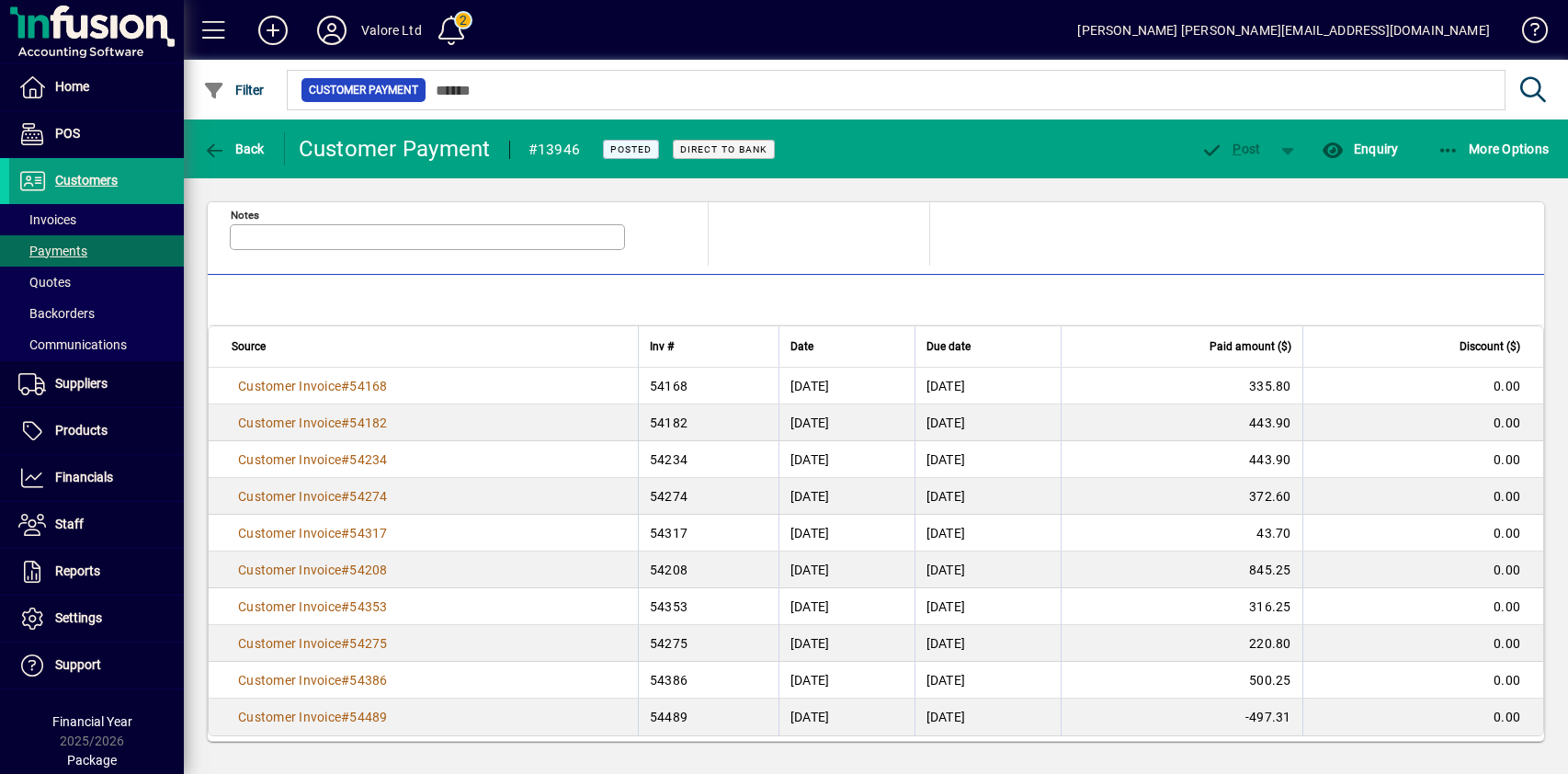
scroll to position [241, 0]
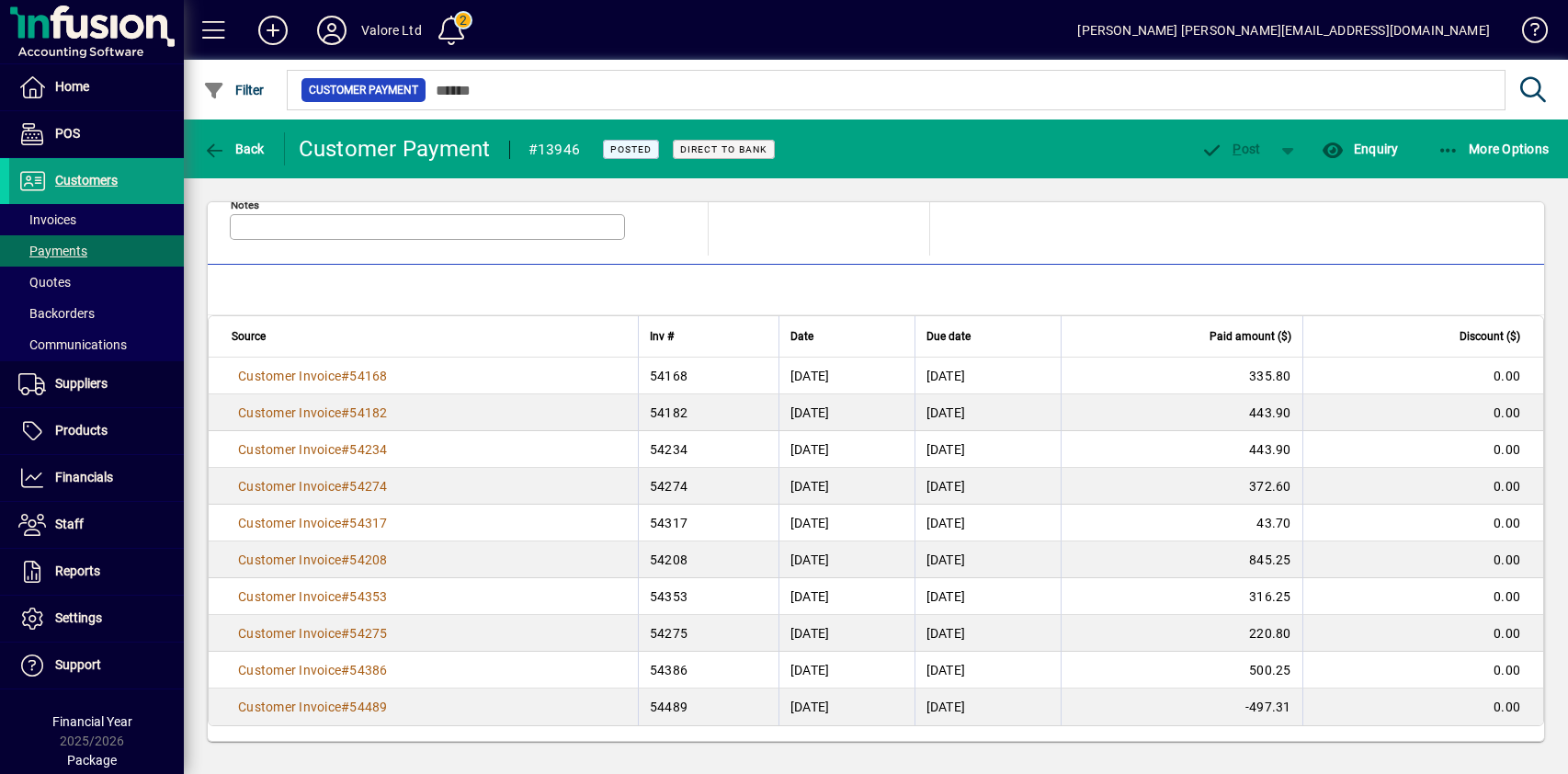
drag, startPoint x: 220, startPoint y: 371, endPoint x: 1510, endPoint y: 711, distance: 1334.1
click at [1510, 710] on tbody "Customer Invoice # 54168 54168 04/05/2021 20/06/2021 335.80 0.00 Customer Invoi…" at bounding box center [875, 541] width 1334 height 368
copy tbody "Customer Invoice # 54168 54168 04/05/2021 20/06/2021 335.80 0.00 Customer Invoi…"
click at [1088, 268] on mat-toolbar-row "Allocations" at bounding box center [875, 290] width 1336 height 50
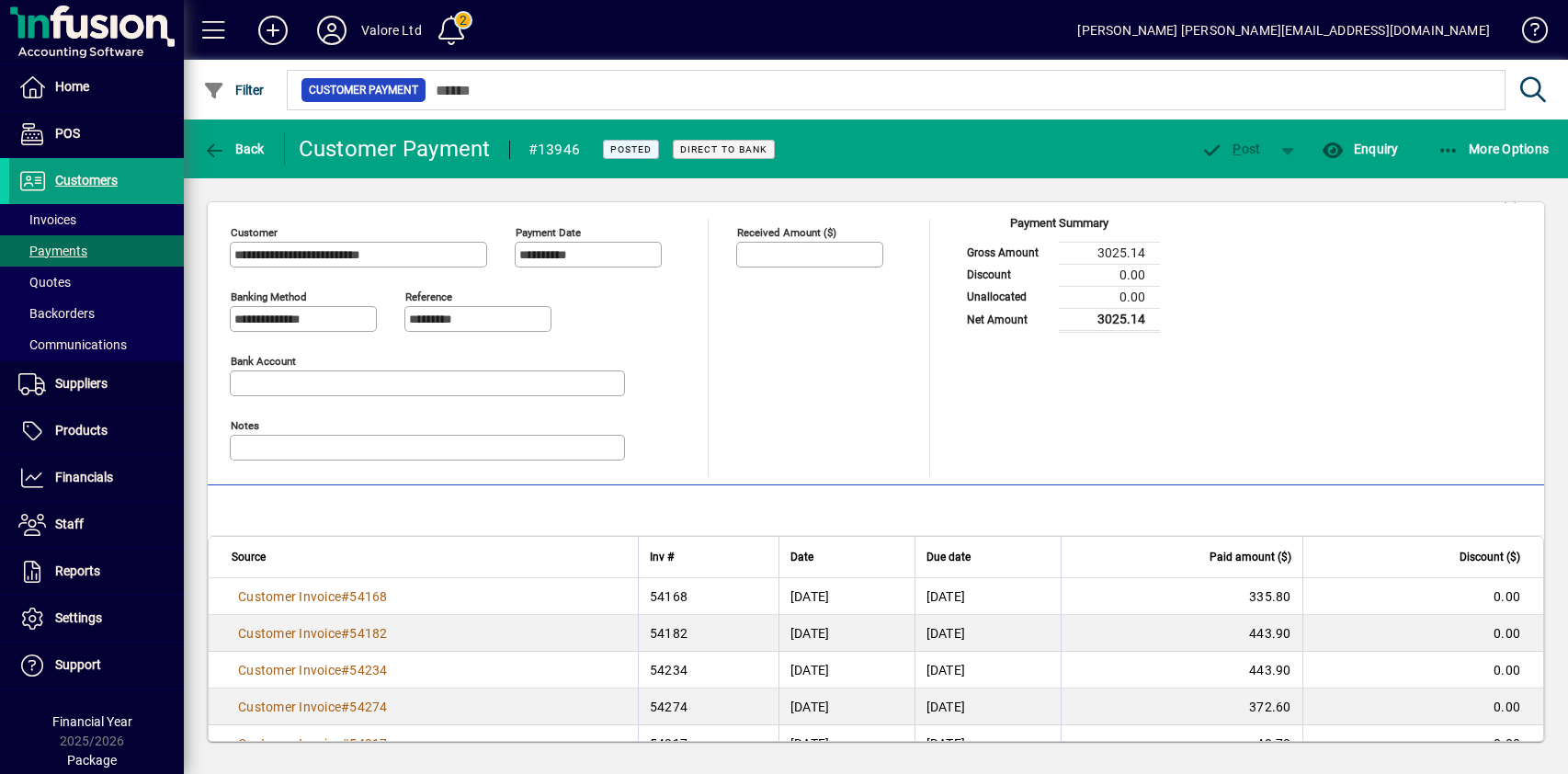
scroll to position [0, 0]
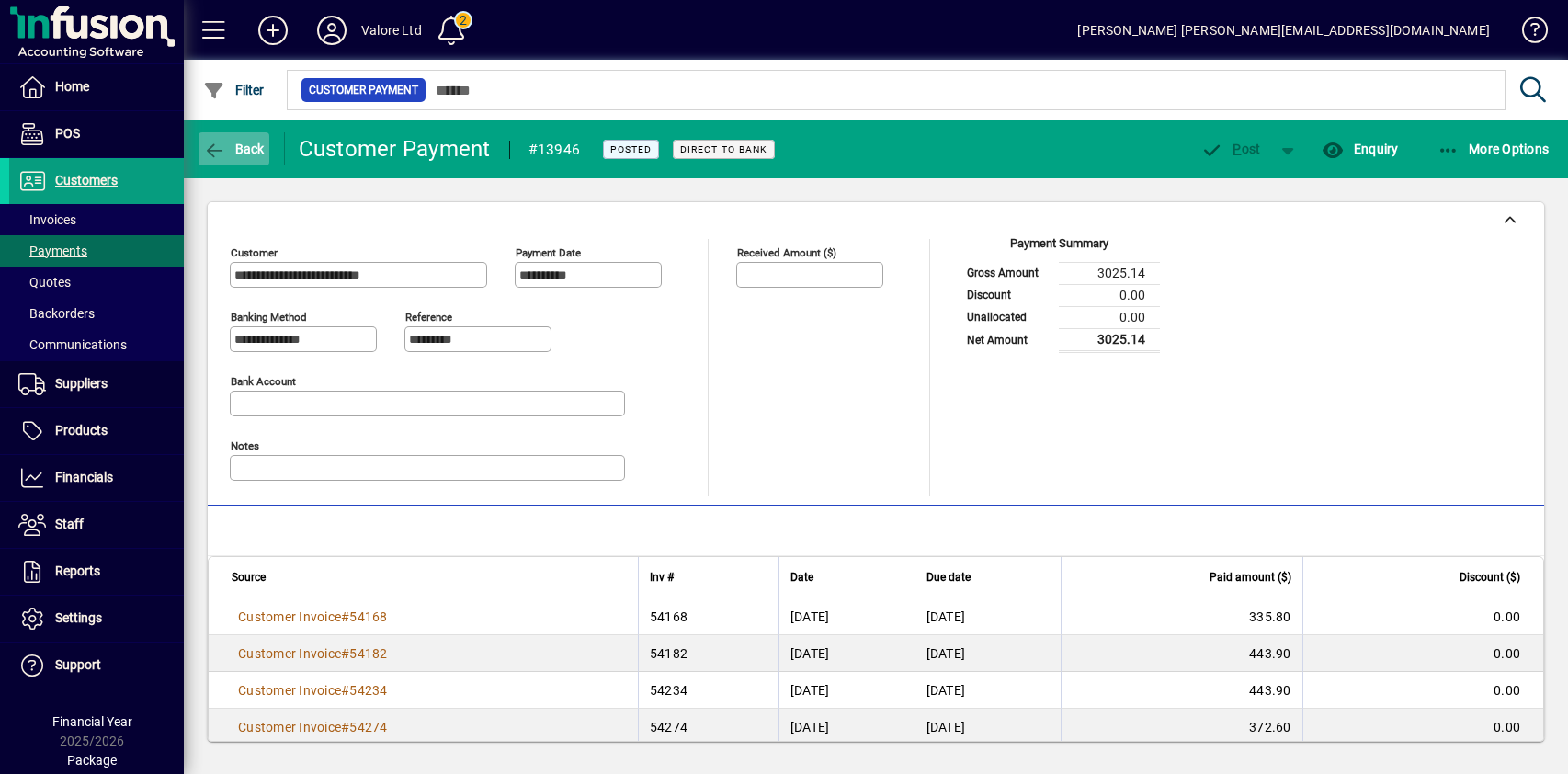
click at [248, 148] on span "Back" at bounding box center [234, 149] width 61 height 15
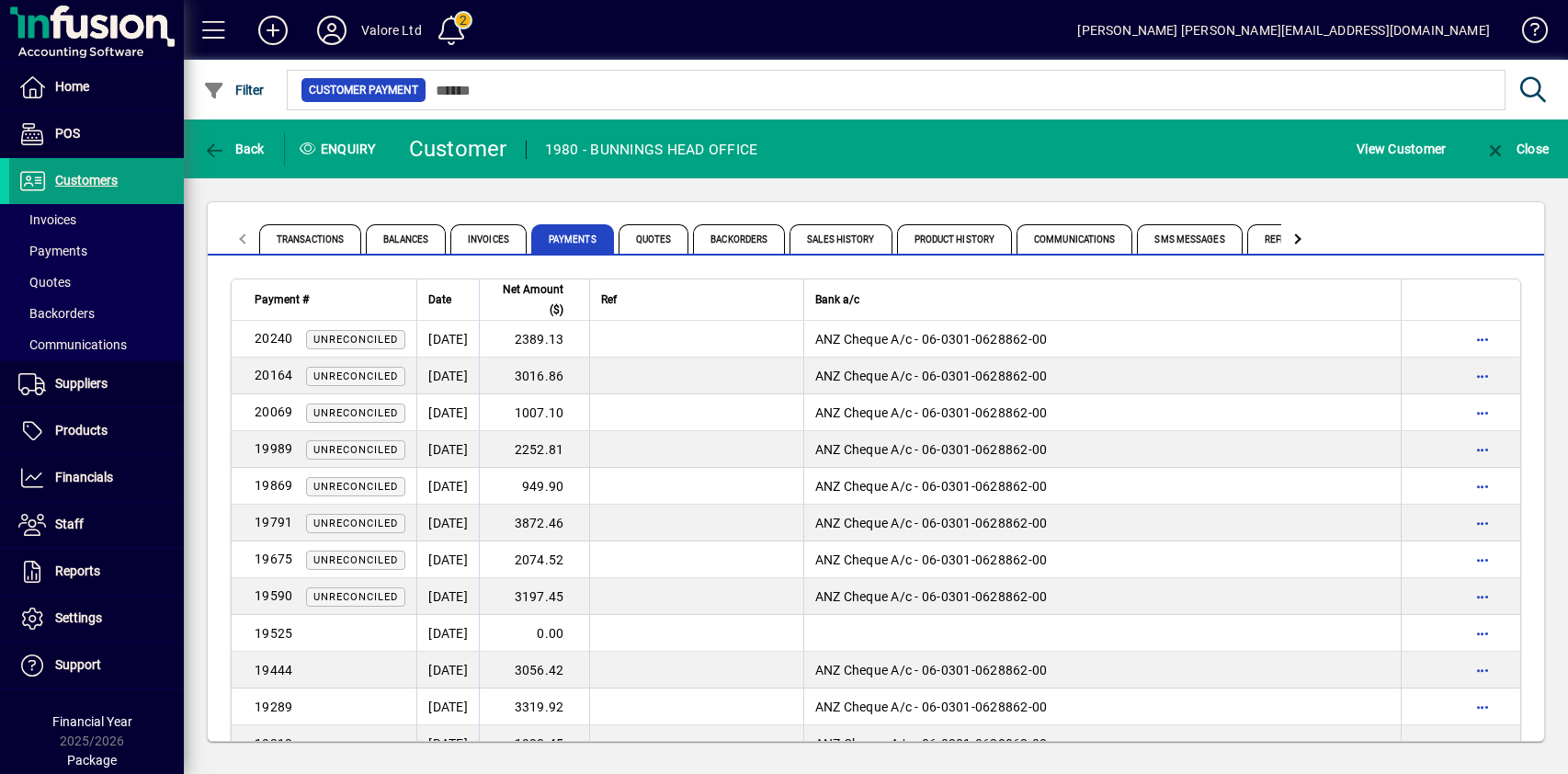
click at [529, 193] on div "Transactions Balances Invoices Payments Quotes Backorders Sales History Product…" at bounding box center [875, 471] width 1385 height 587
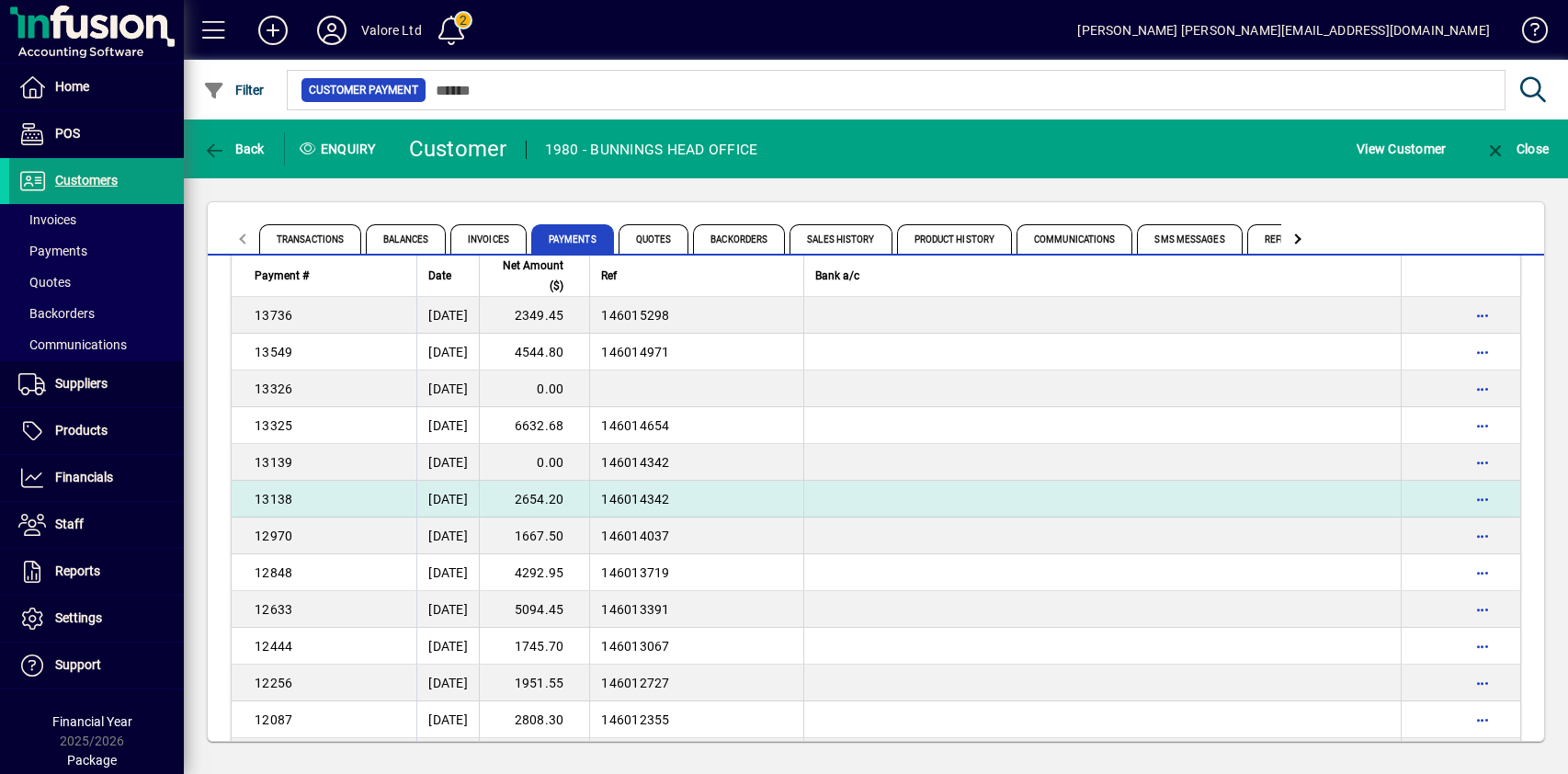
click at [586, 493] on td "2654.20" at bounding box center [534, 498] width 110 height 36
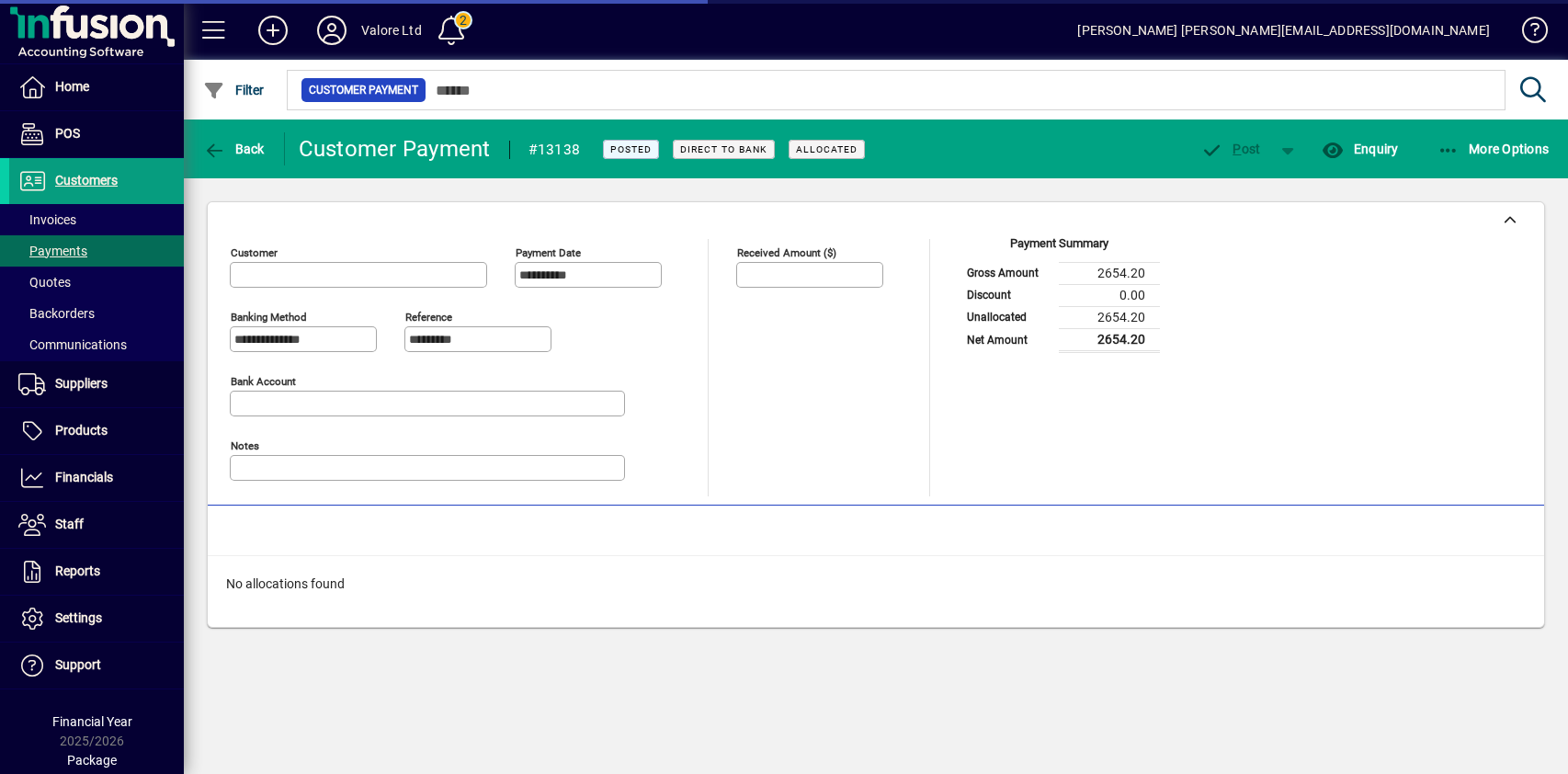
type input "**********"
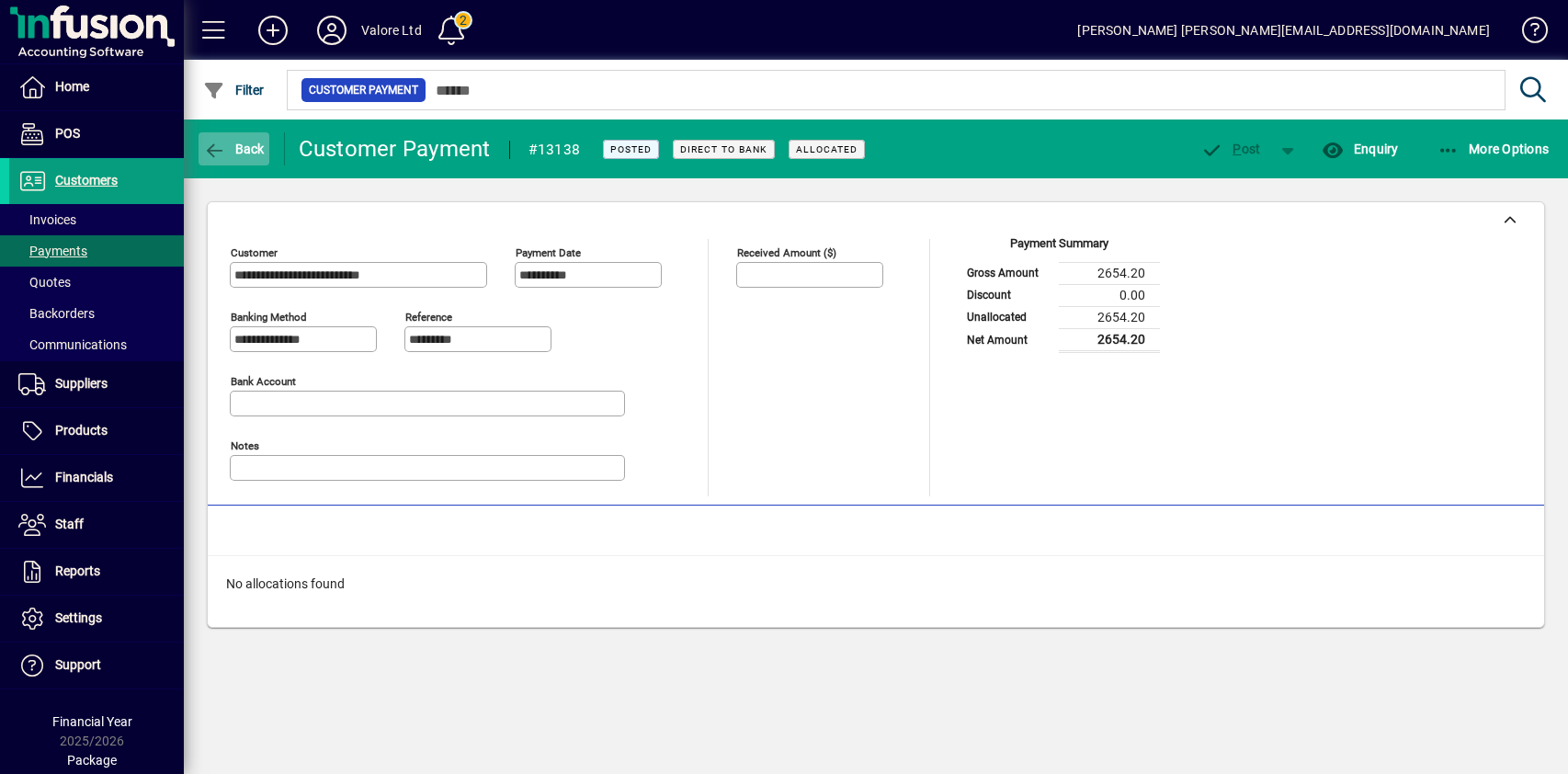
click at [232, 154] on span "Back" at bounding box center [234, 149] width 61 height 15
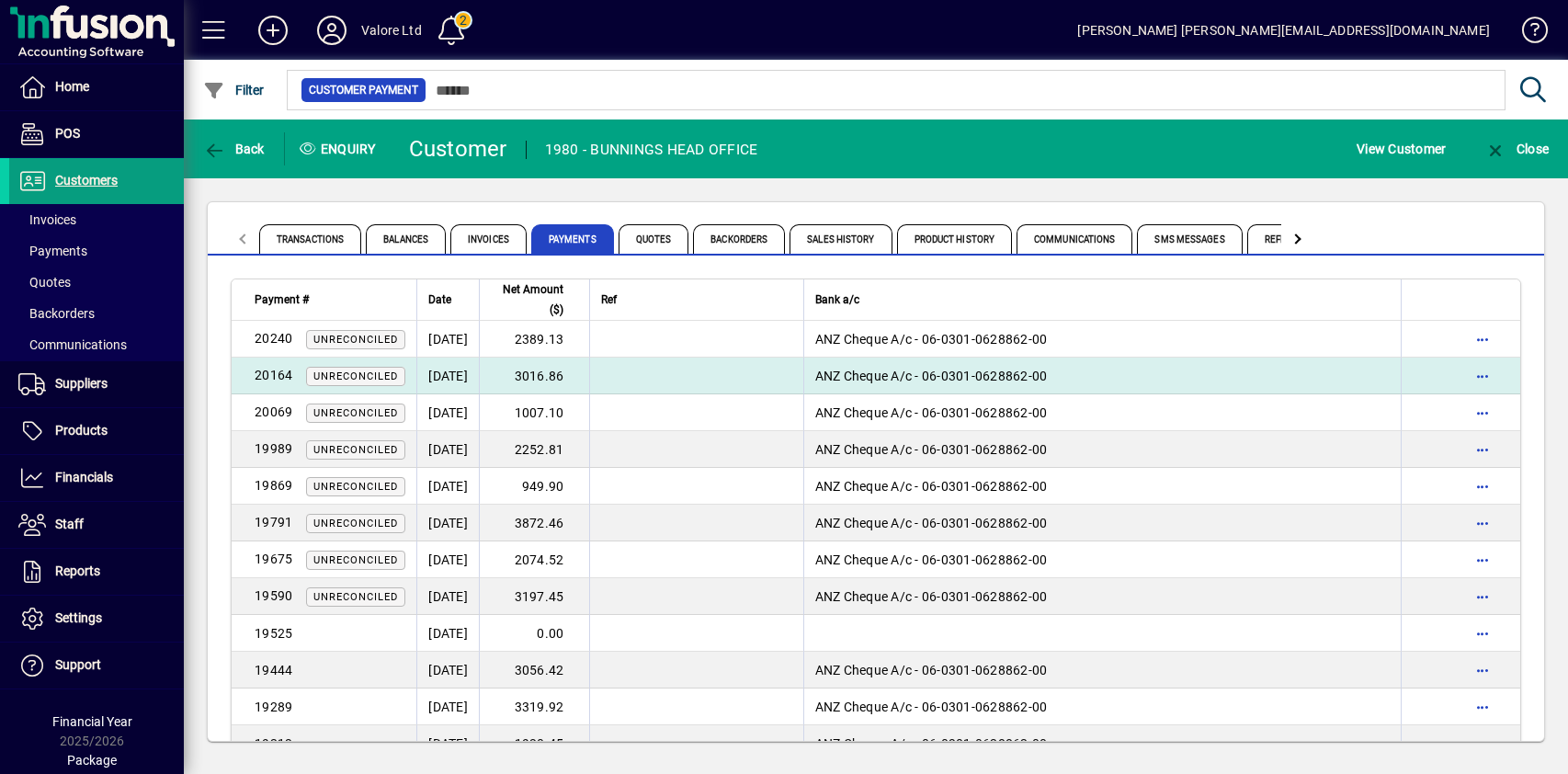
scroll to position [2561, 0]
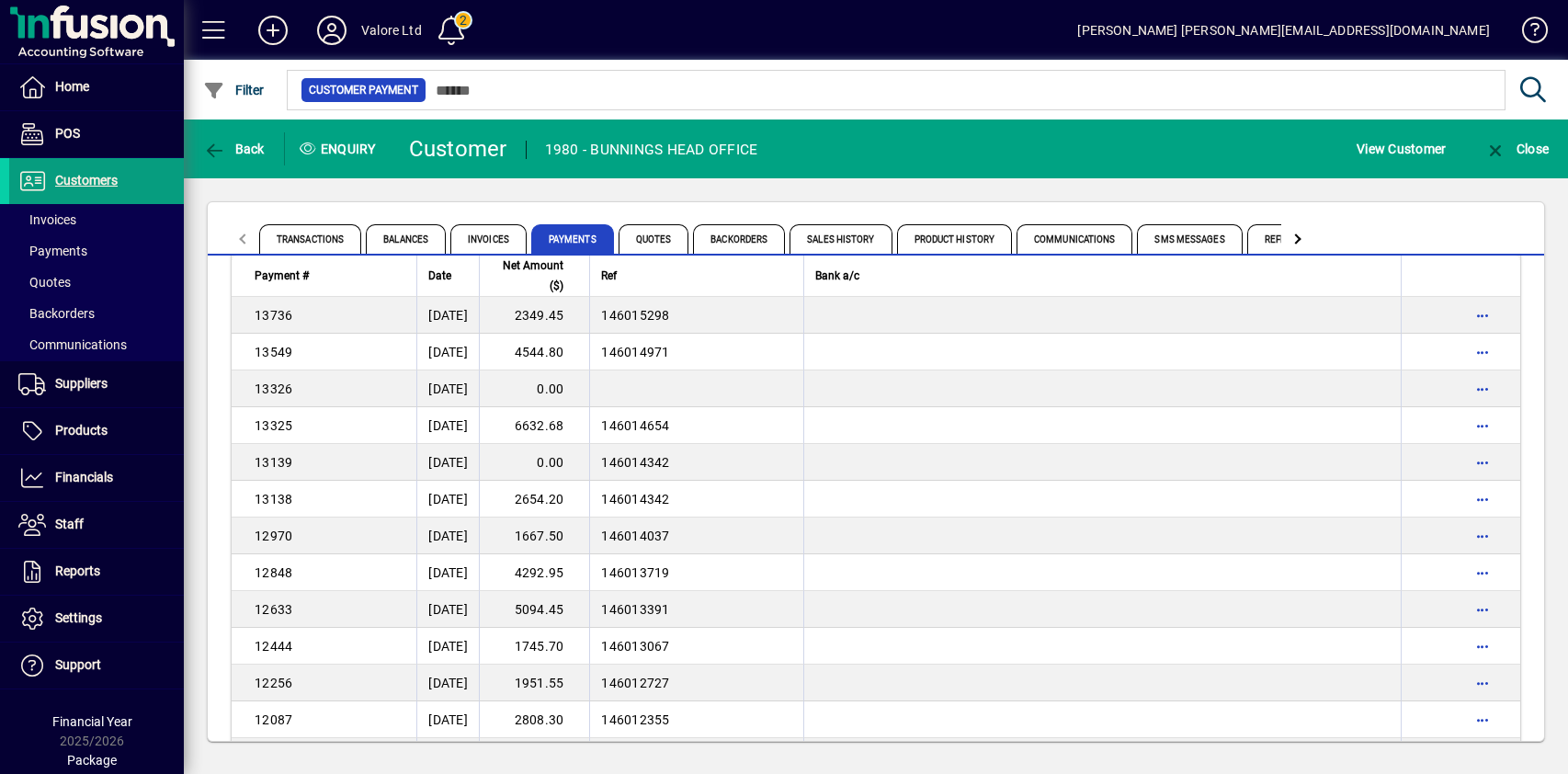
click at [581, 460] on td "0.00" at bounding box center [534, 462] width 110 height 36
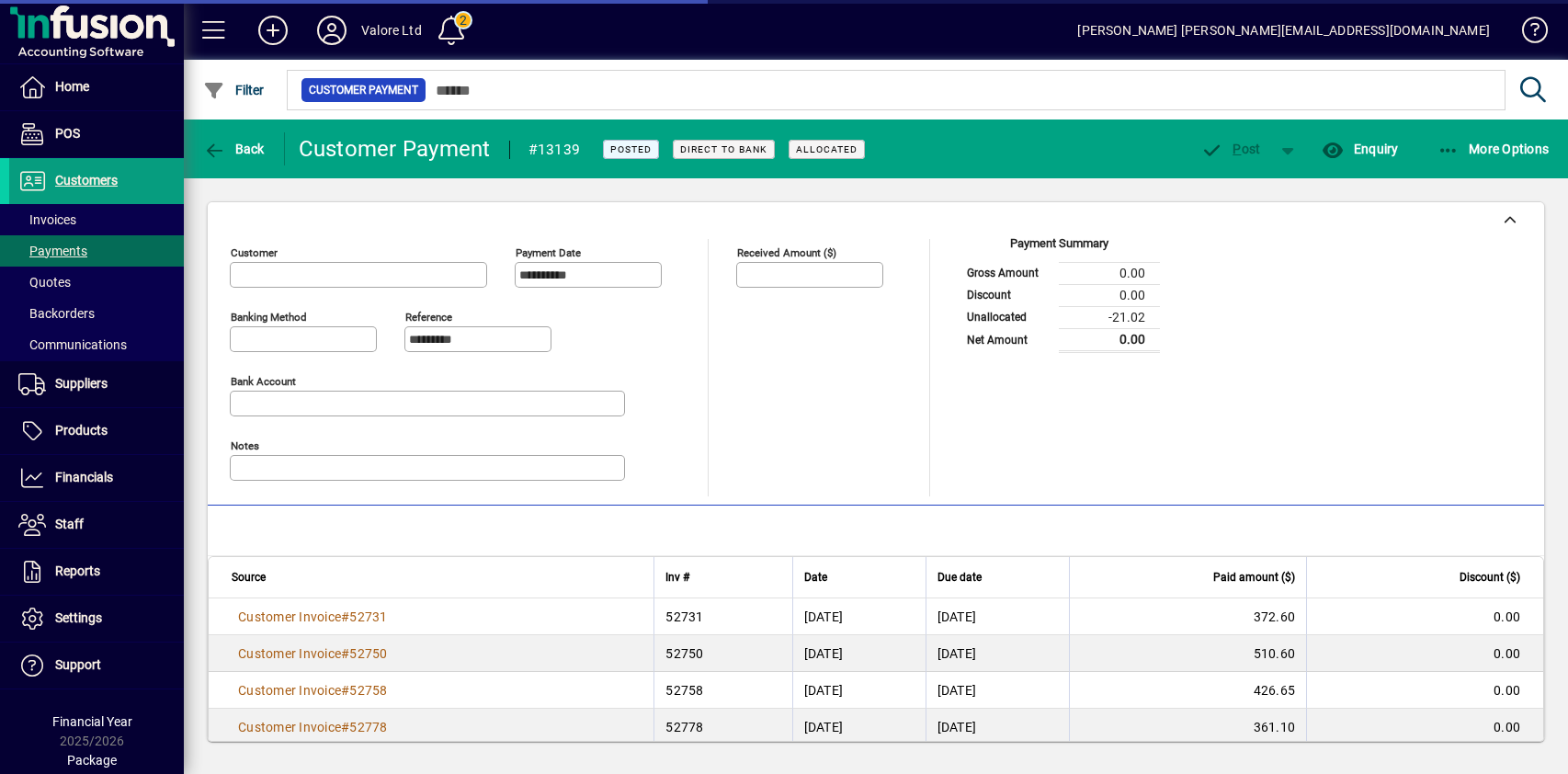
type input "**********"
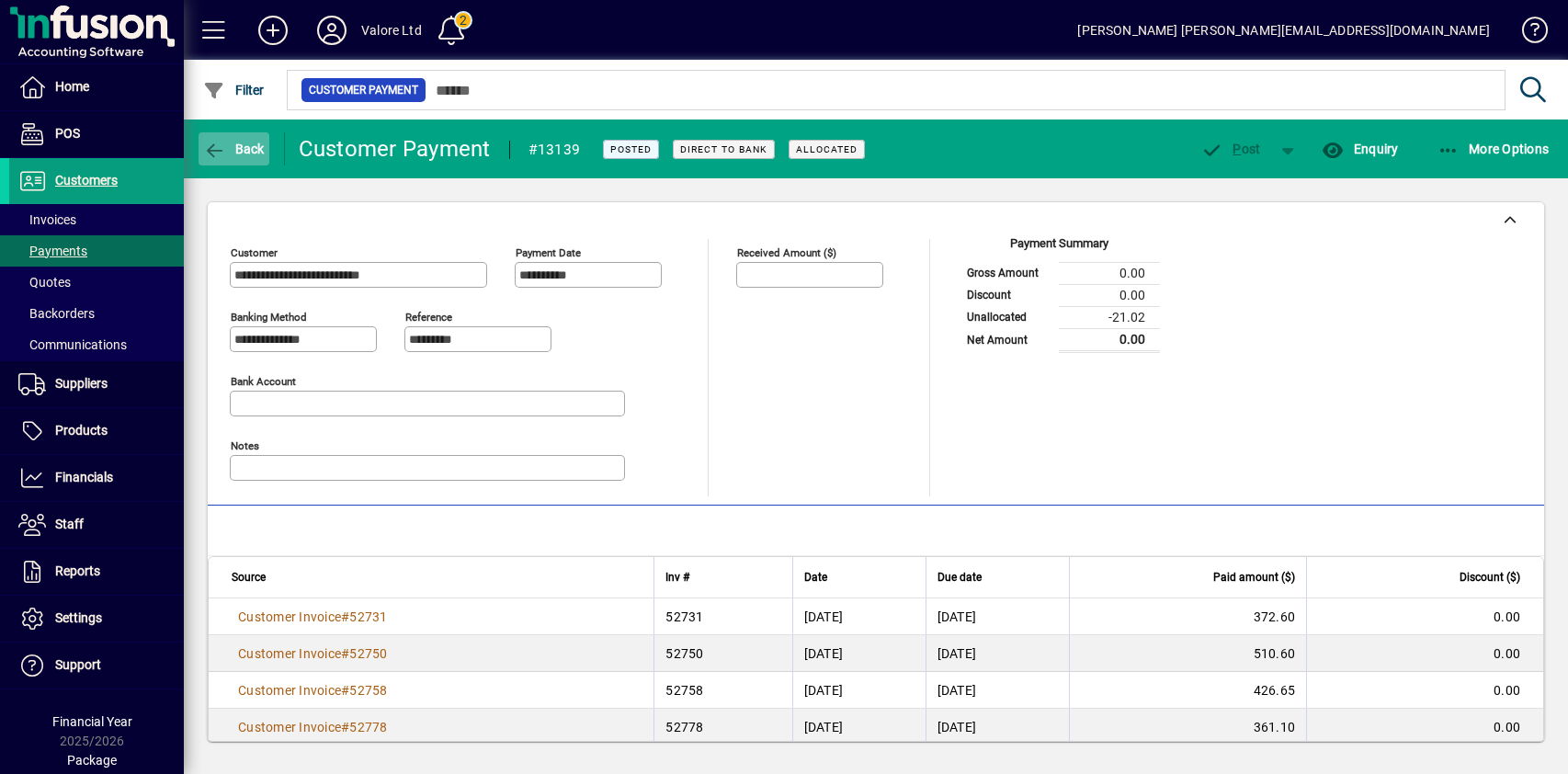
click at [237, 149] on span "Back" at bounding box center [234, 149] width 61 height 15
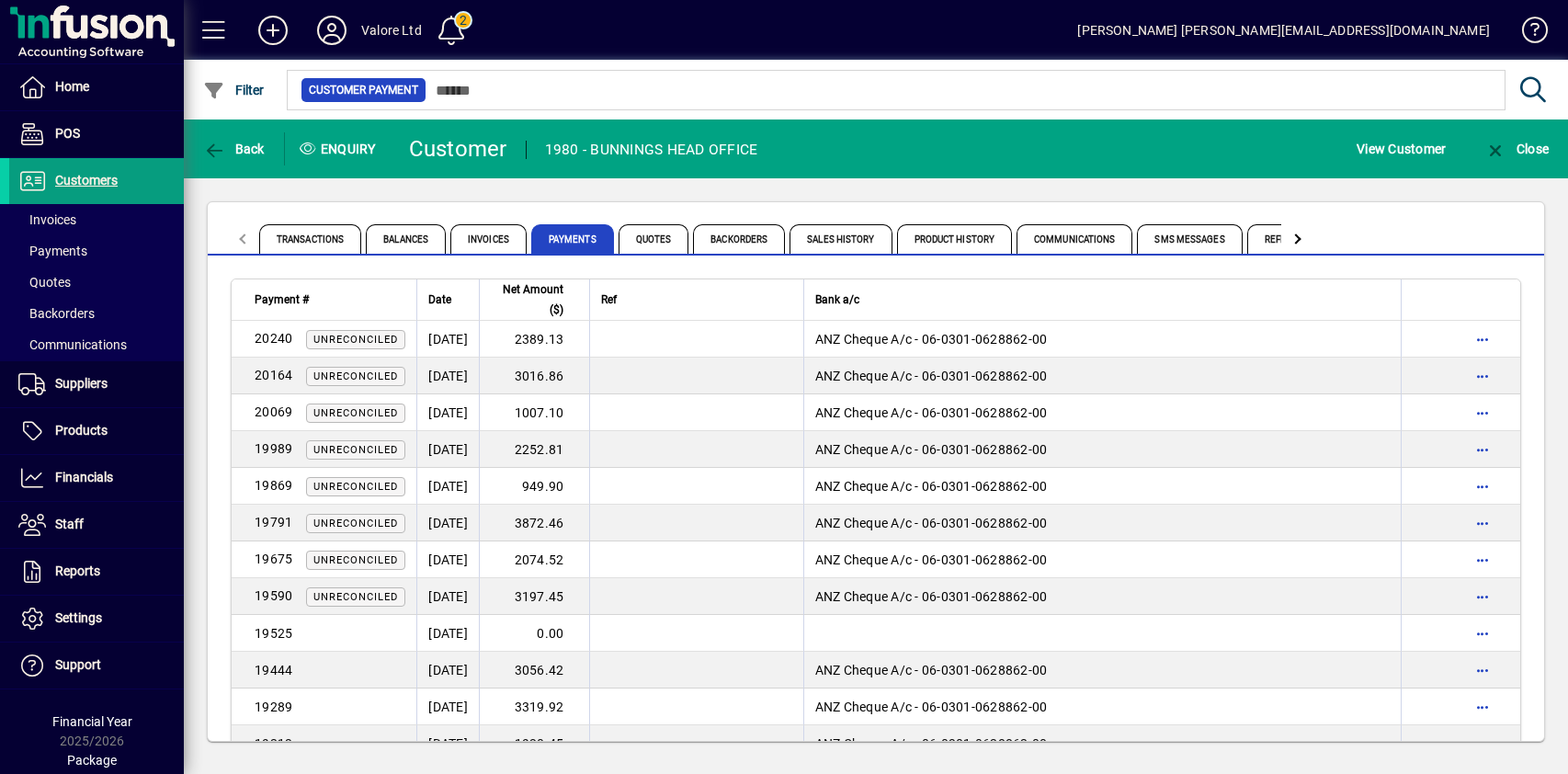
click at [561, 190] on div "Transactions Balances Invoices Payments Quotes Backorders Sales History Product…" at bounding box center [875, 471] width 1385 height 587
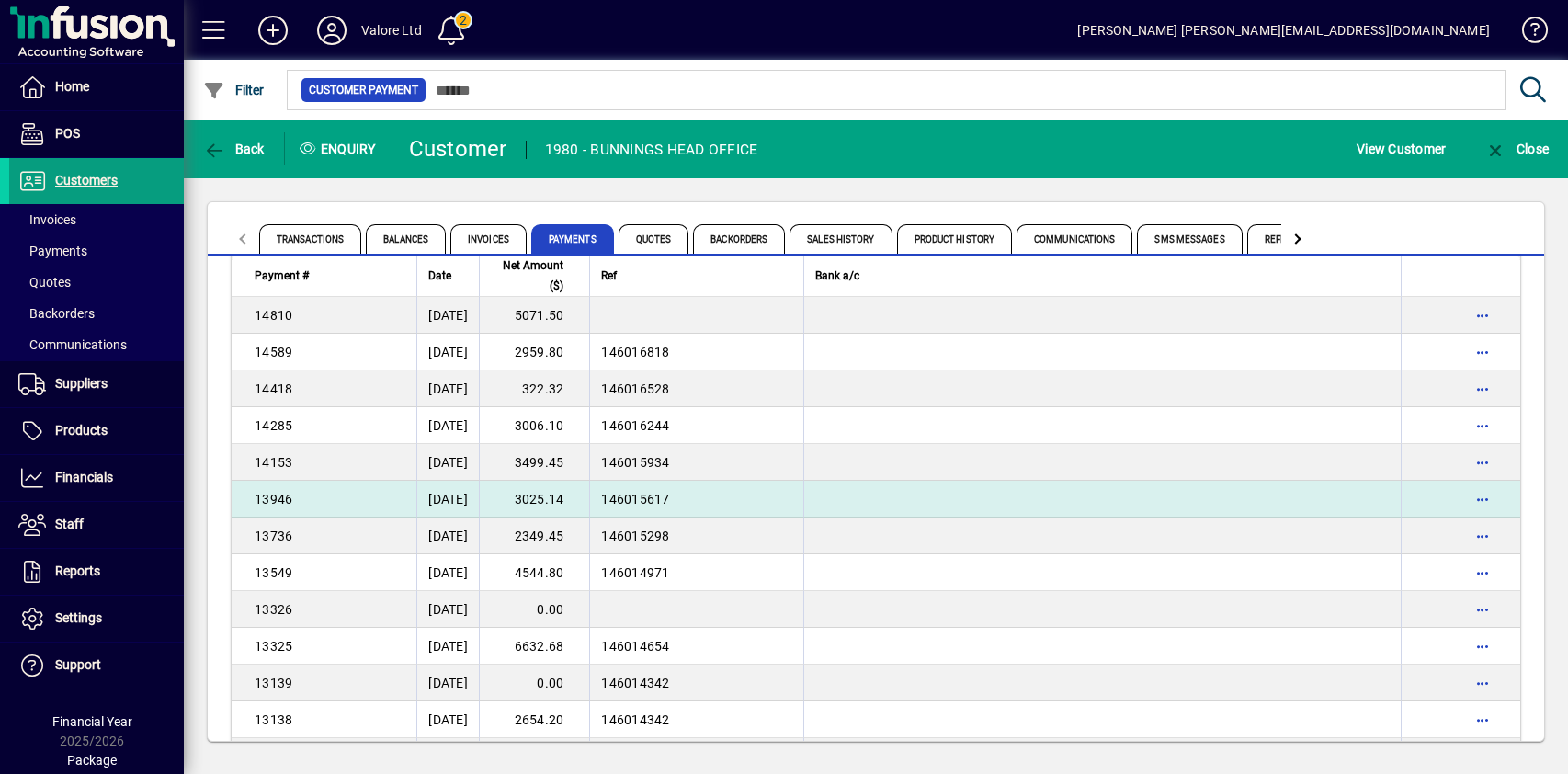
click at [589, 498] on td "3025.14" at bounding box center [534, 498] width 110 height 36
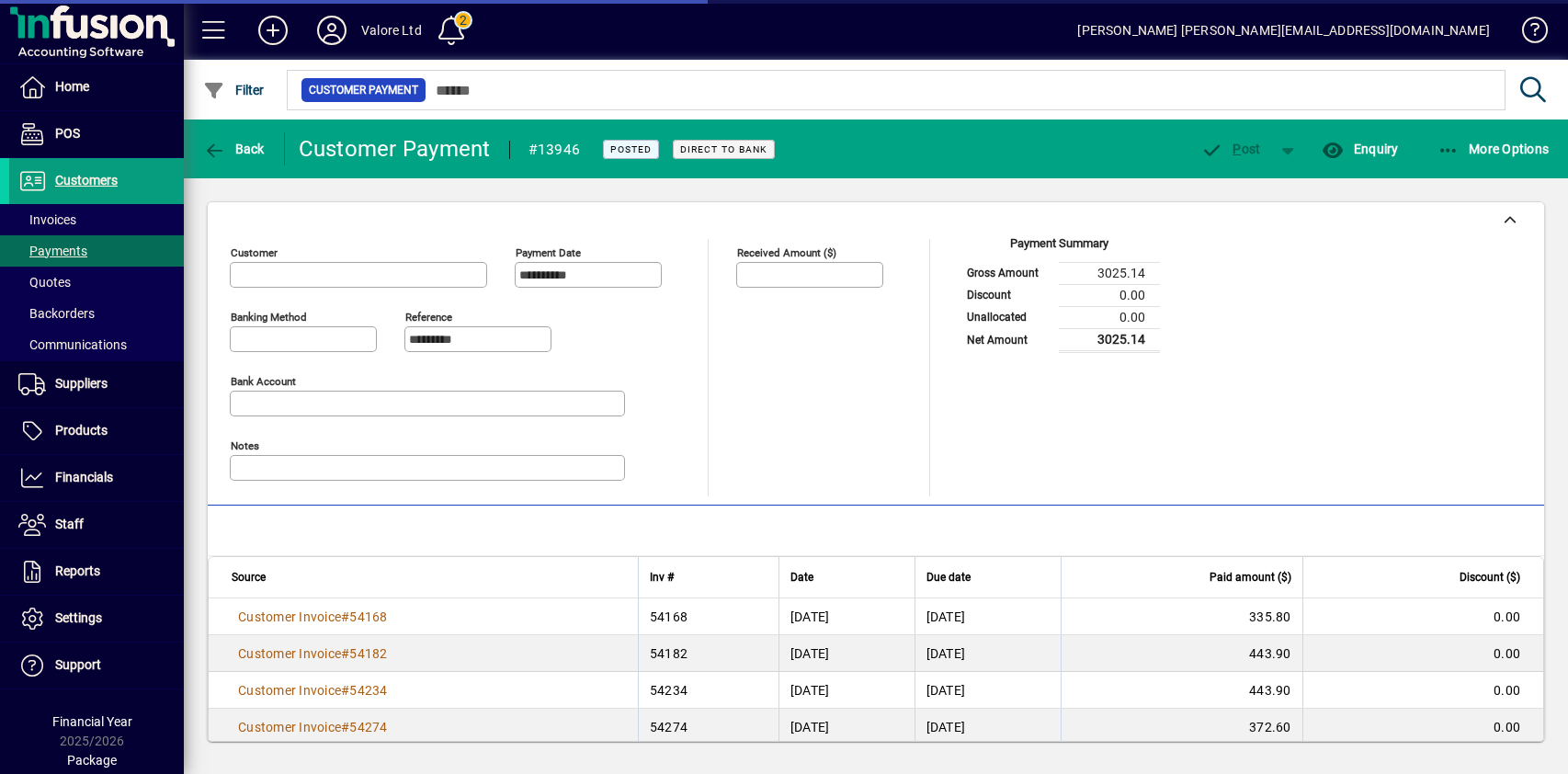
type input "**********"
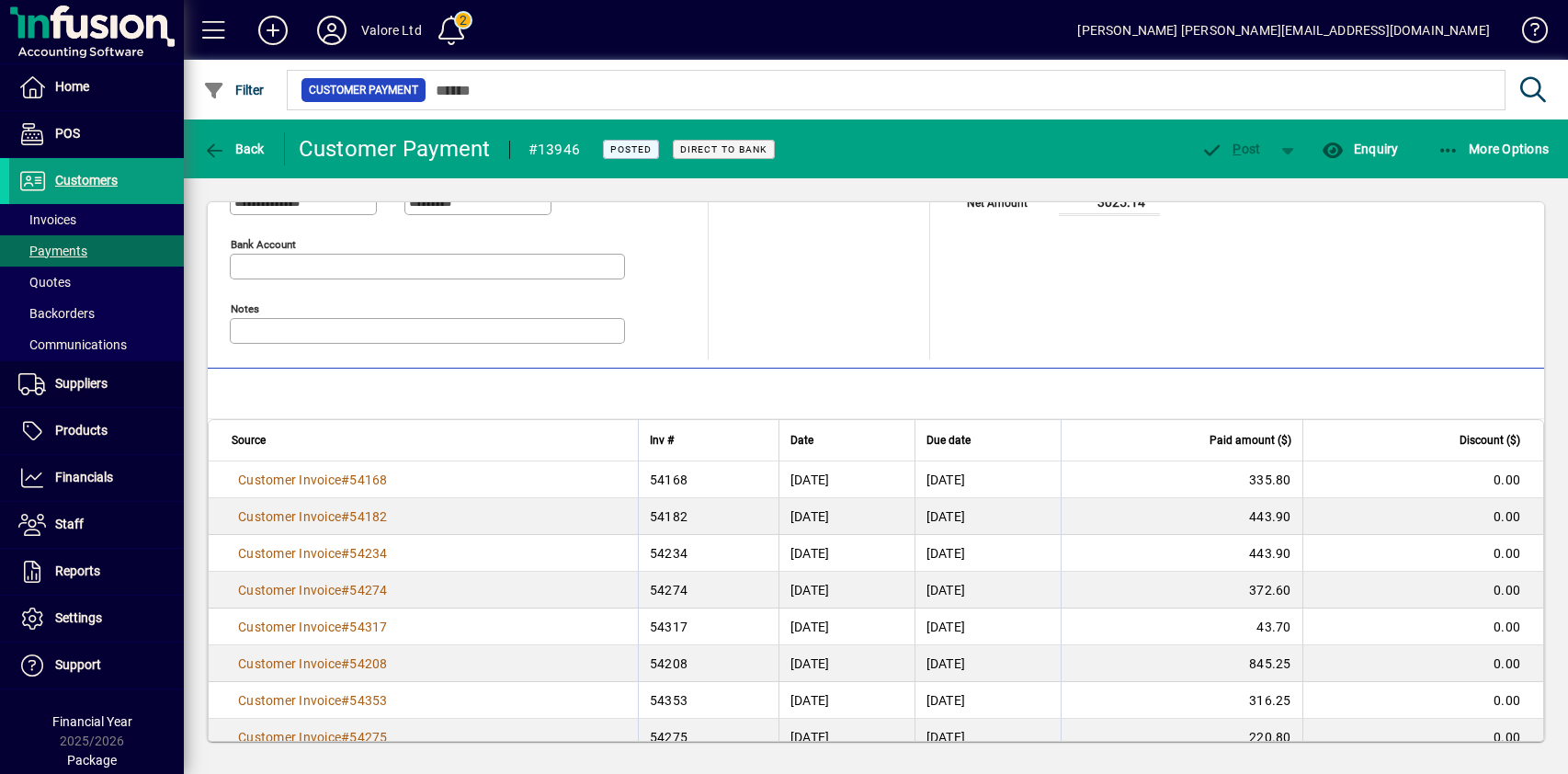
scroll to position [241, 0]
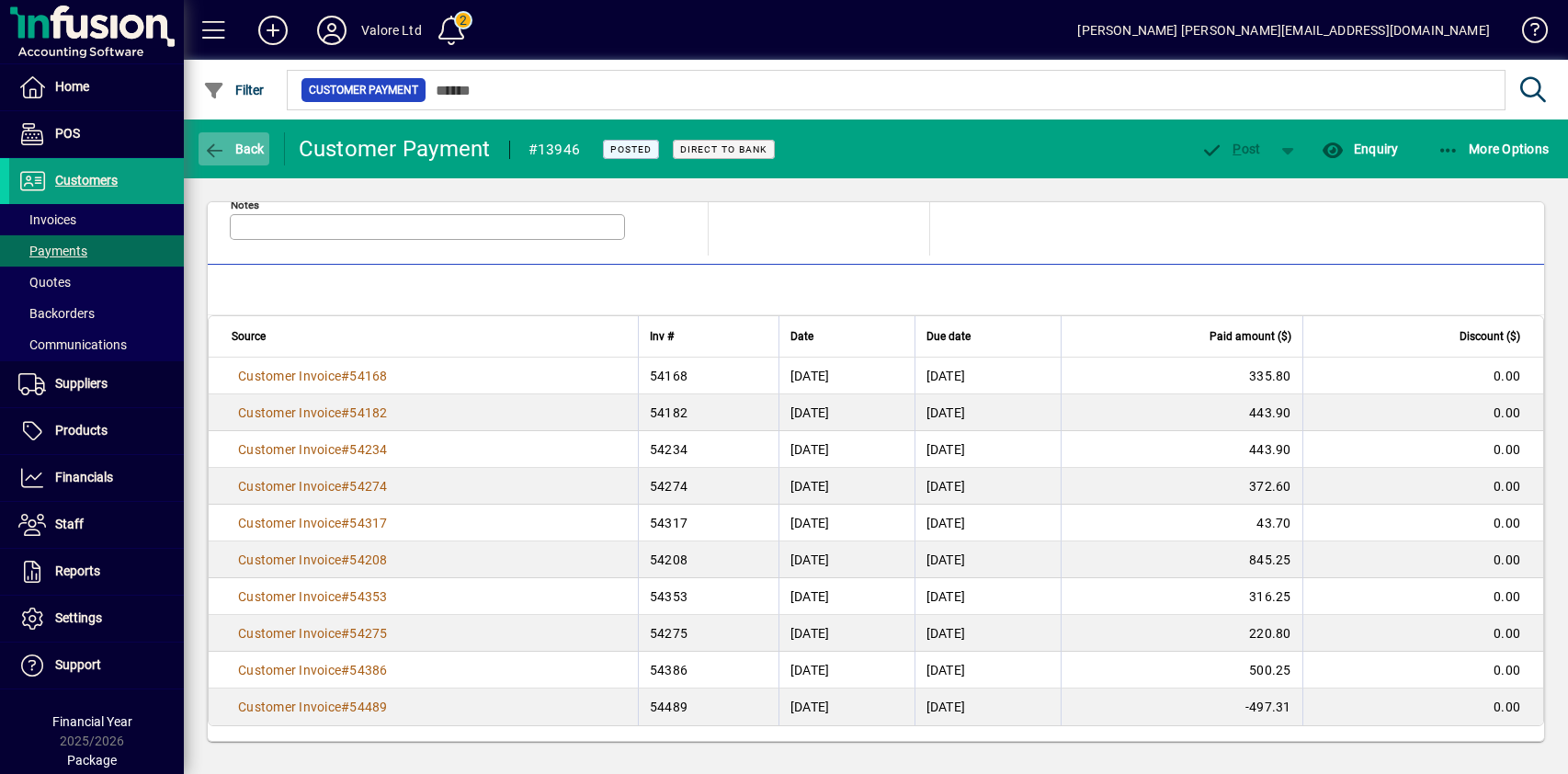
click at [242, 151] on span "Back" at bounding box center [234, 149] width 61 height 15
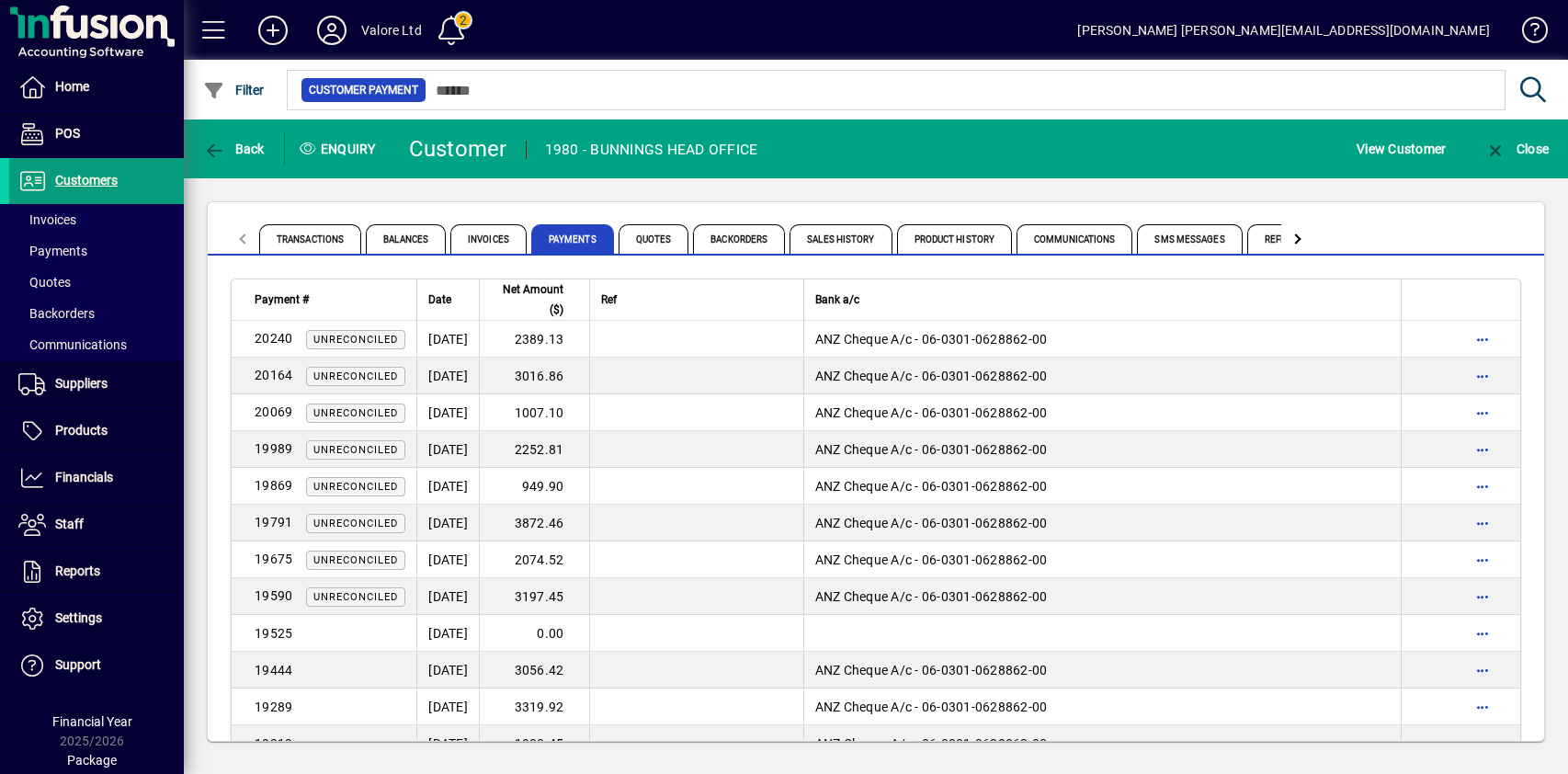
click at [454, 190] on div "Transactions Balances Invoices Payments Quotes Backorders Sales History Product…" at bounding box center [875, 471] width 1385 height 587
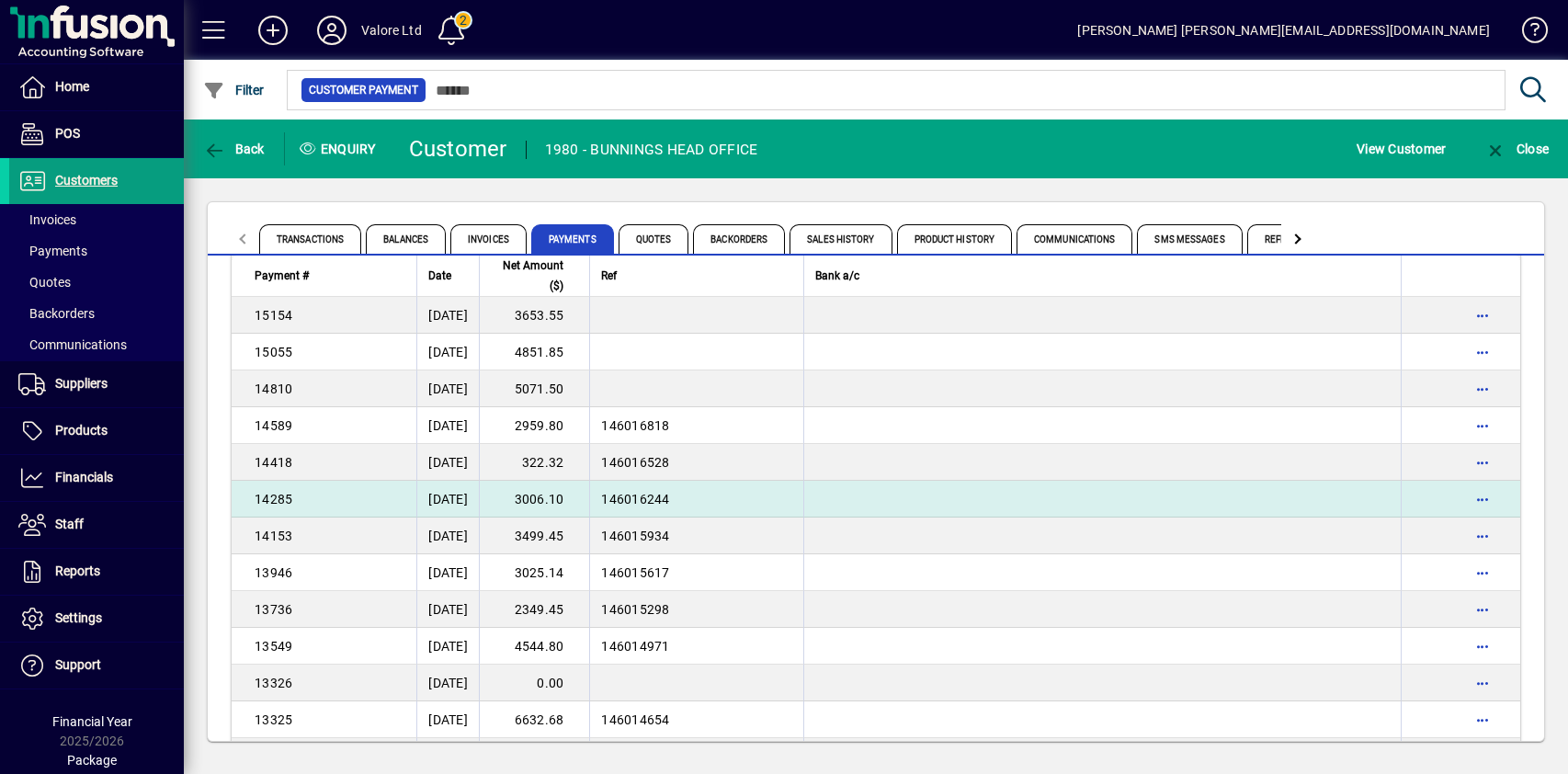
click at [587, 493] on td "3006.10" at bounding box center [534, 498] width 110 height 36
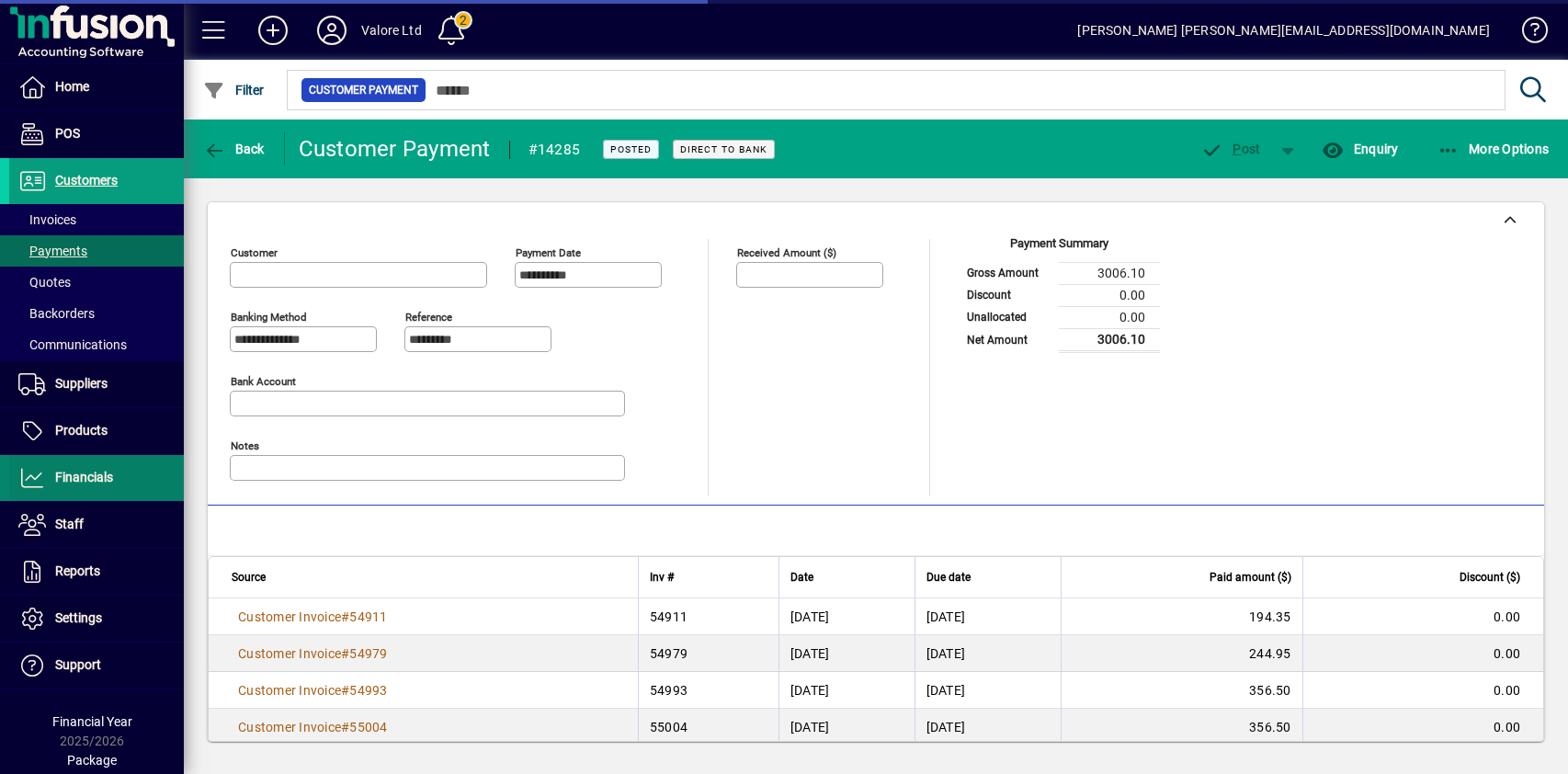
type input "**********"
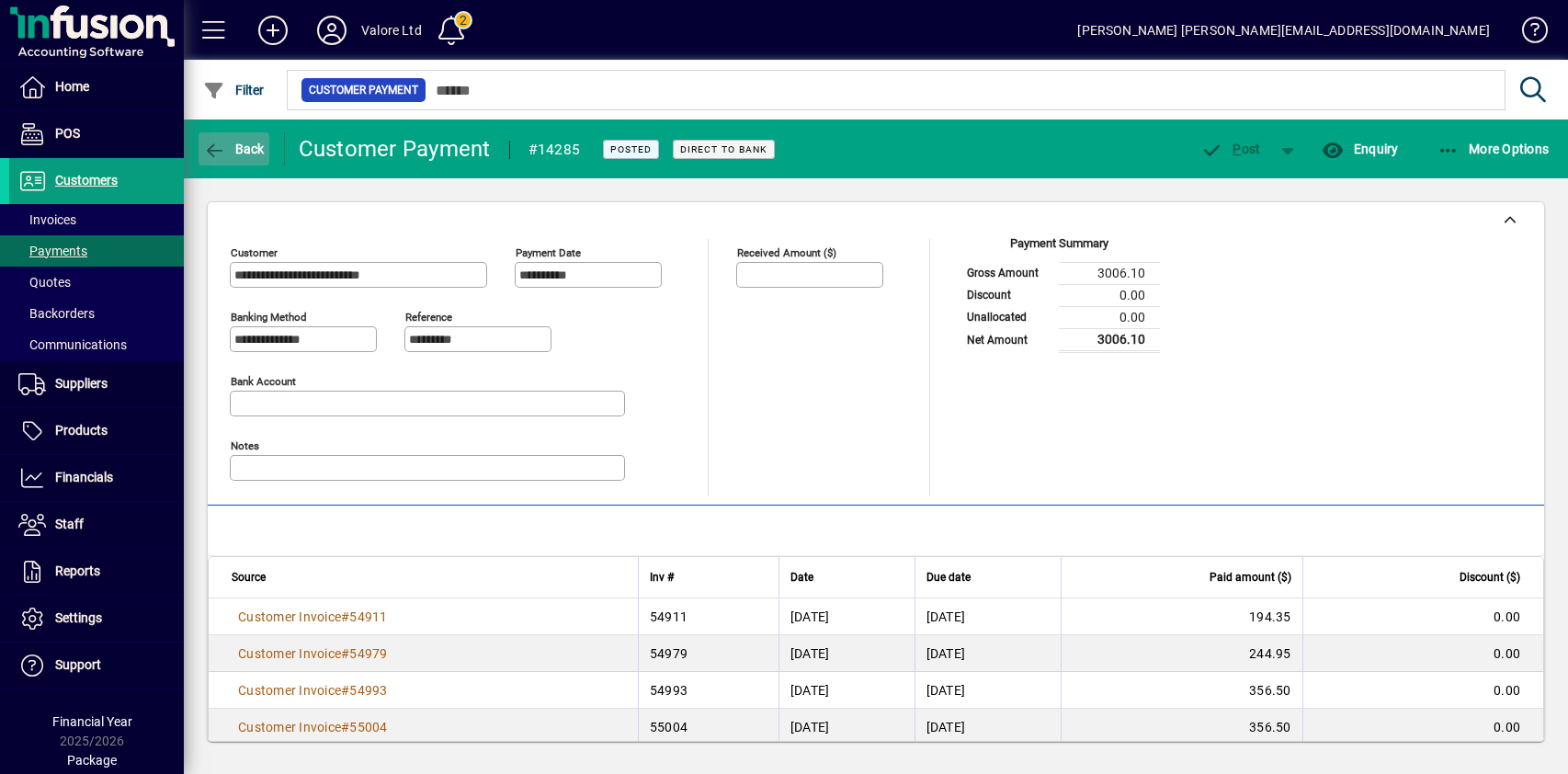
click at [237, 147] on span "Back" at bounding box center [234, 149] width 61 height 15
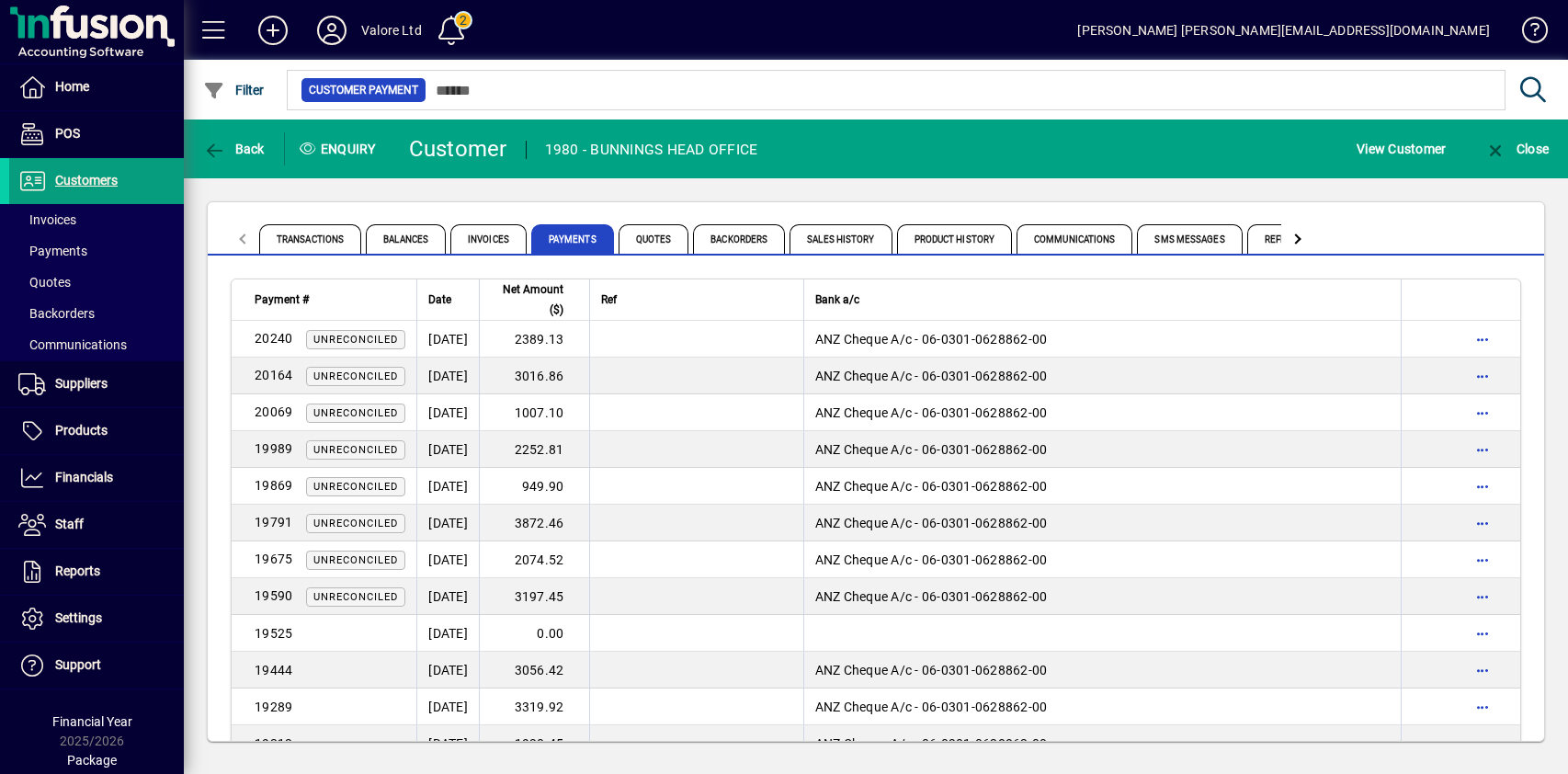
click at [676, 266] on app-page-flat "Payment # Date Net Amount ($) Ref Bank a/c 20240 Unreconciled 29/07/2025 2389.1…" at bounding box center [875, 497] width 1336 height 485
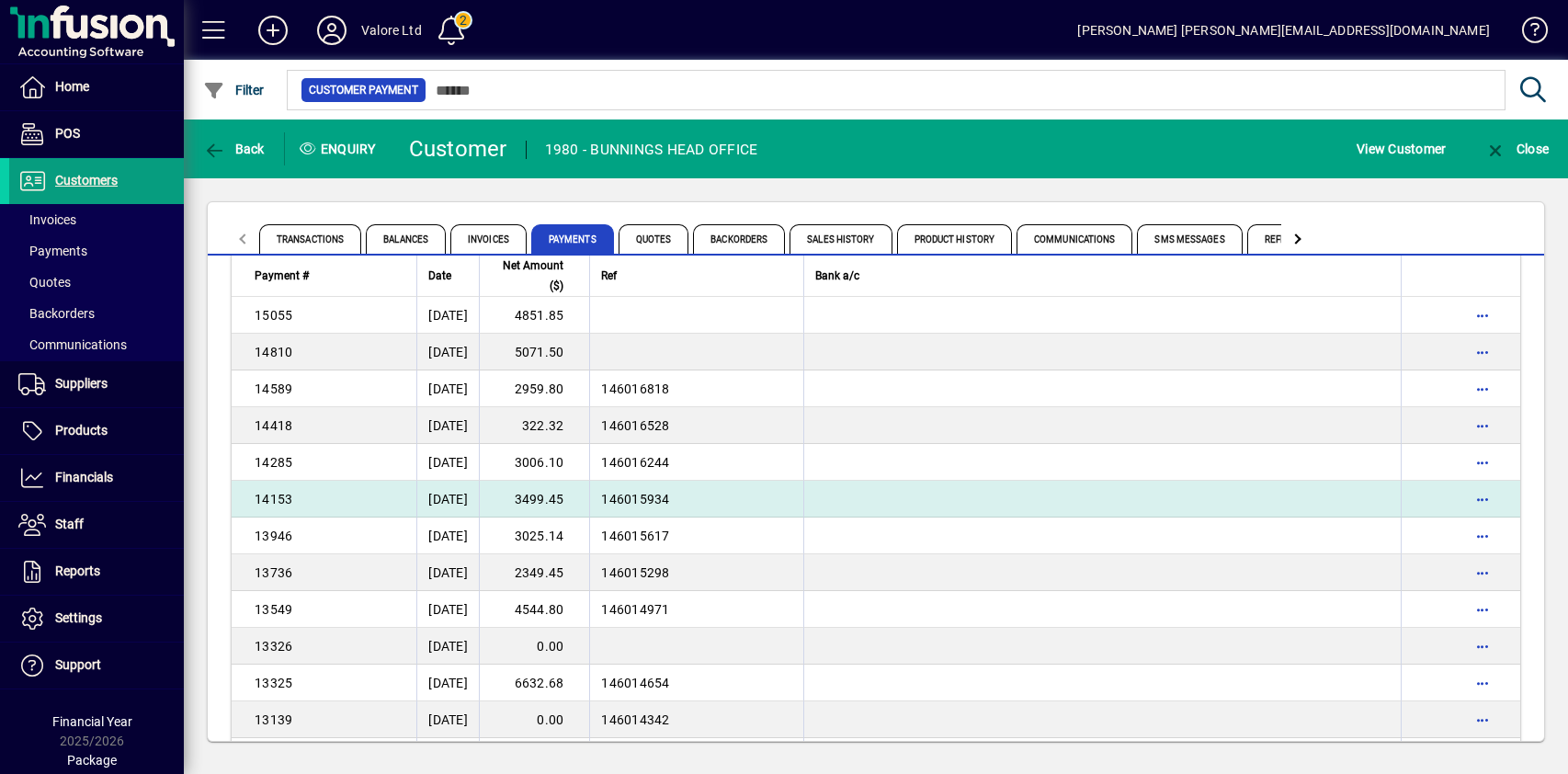
click at [575, 495] on td "3499.45" at bounding box center [534, 498] width 110 height 36
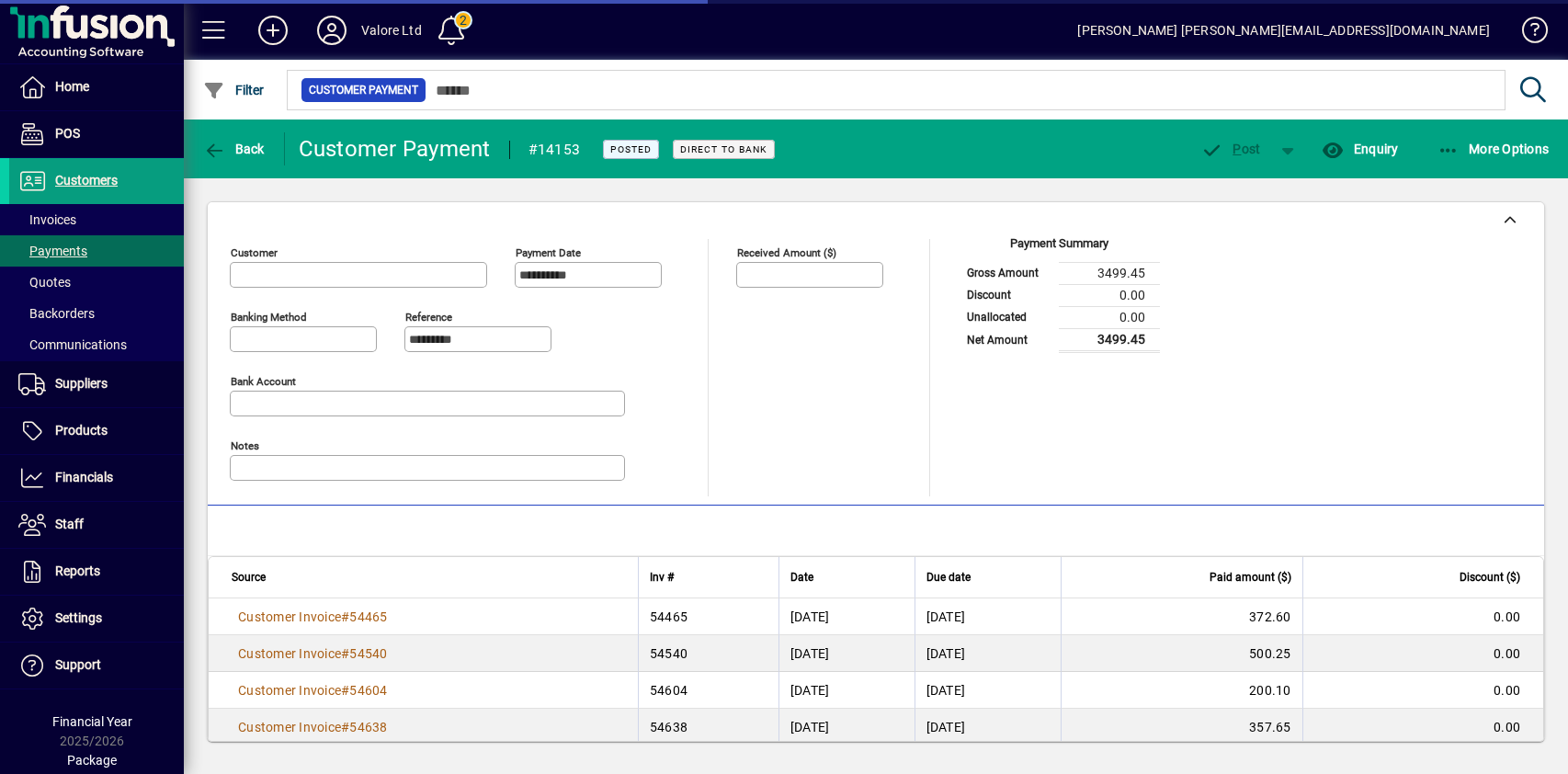
type input "**********"
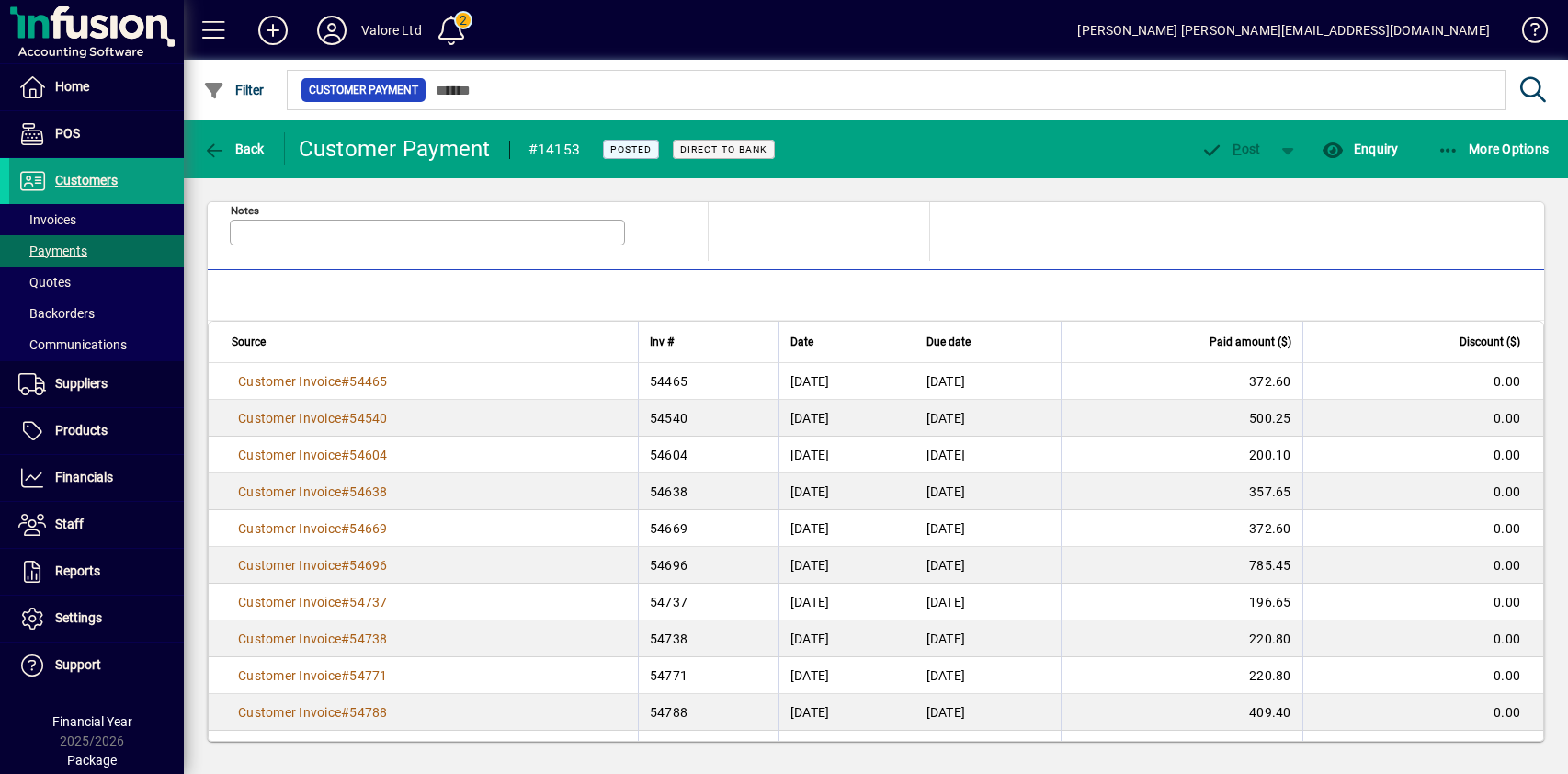
scroll to position [130, 0]
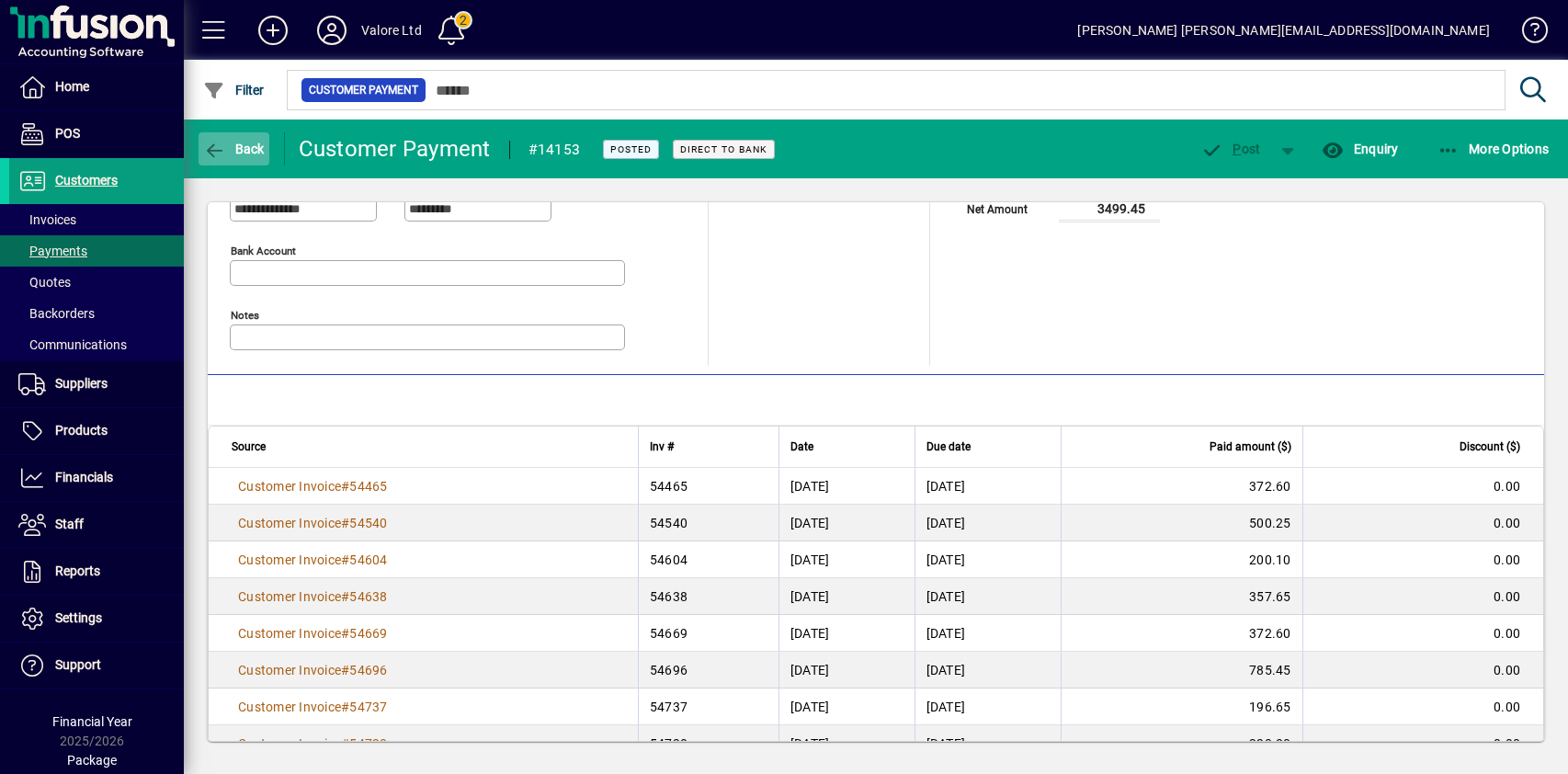
click at [252, 143] on span "Back" at bounding box center [234, 149] width 61 height 15
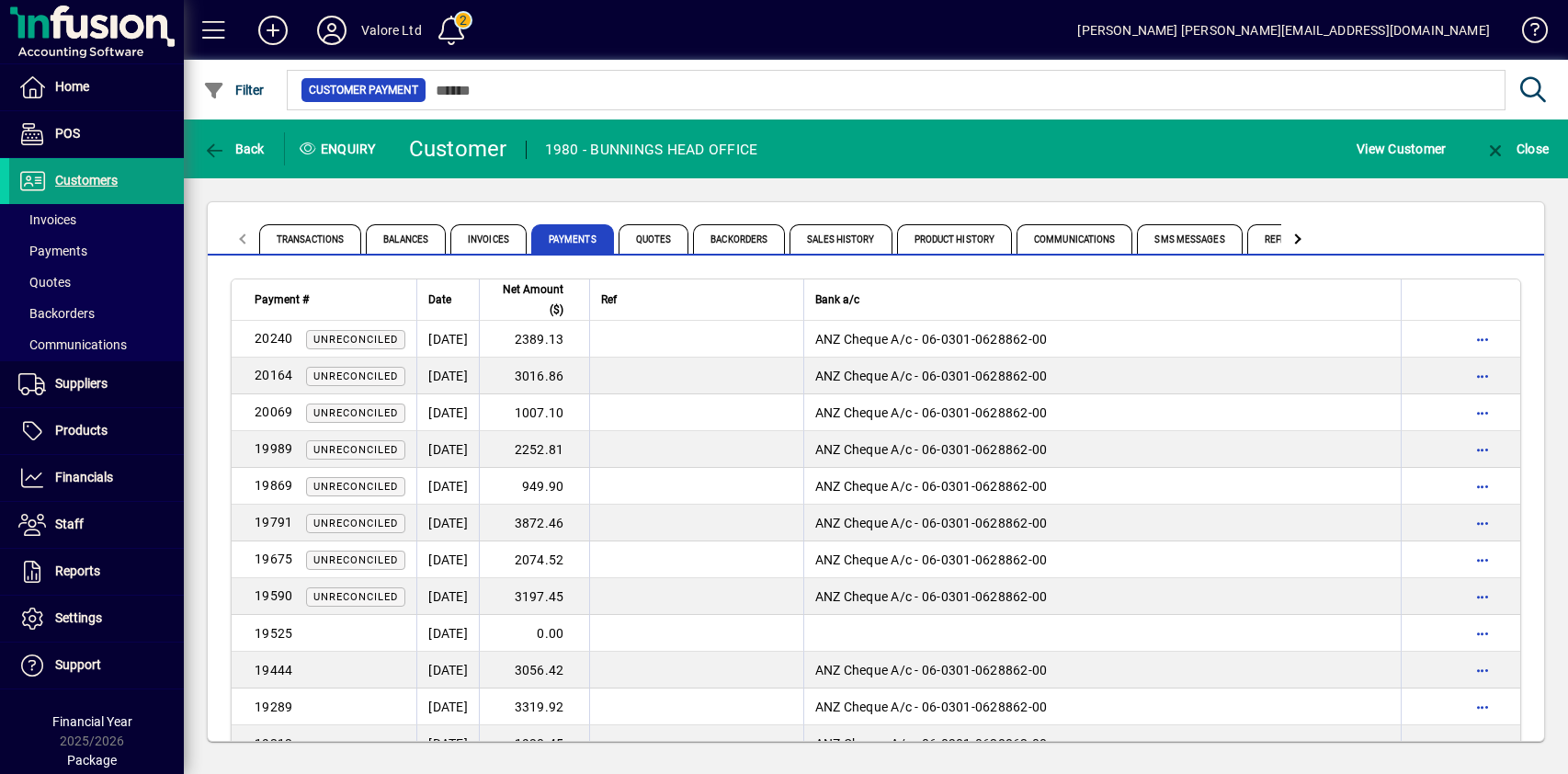
click at [469, 194] on div "Transactions Balances Invoices Payments Quotes Backorders Sales History Product…" at bounding box center [875, 471] width 1385 height 587
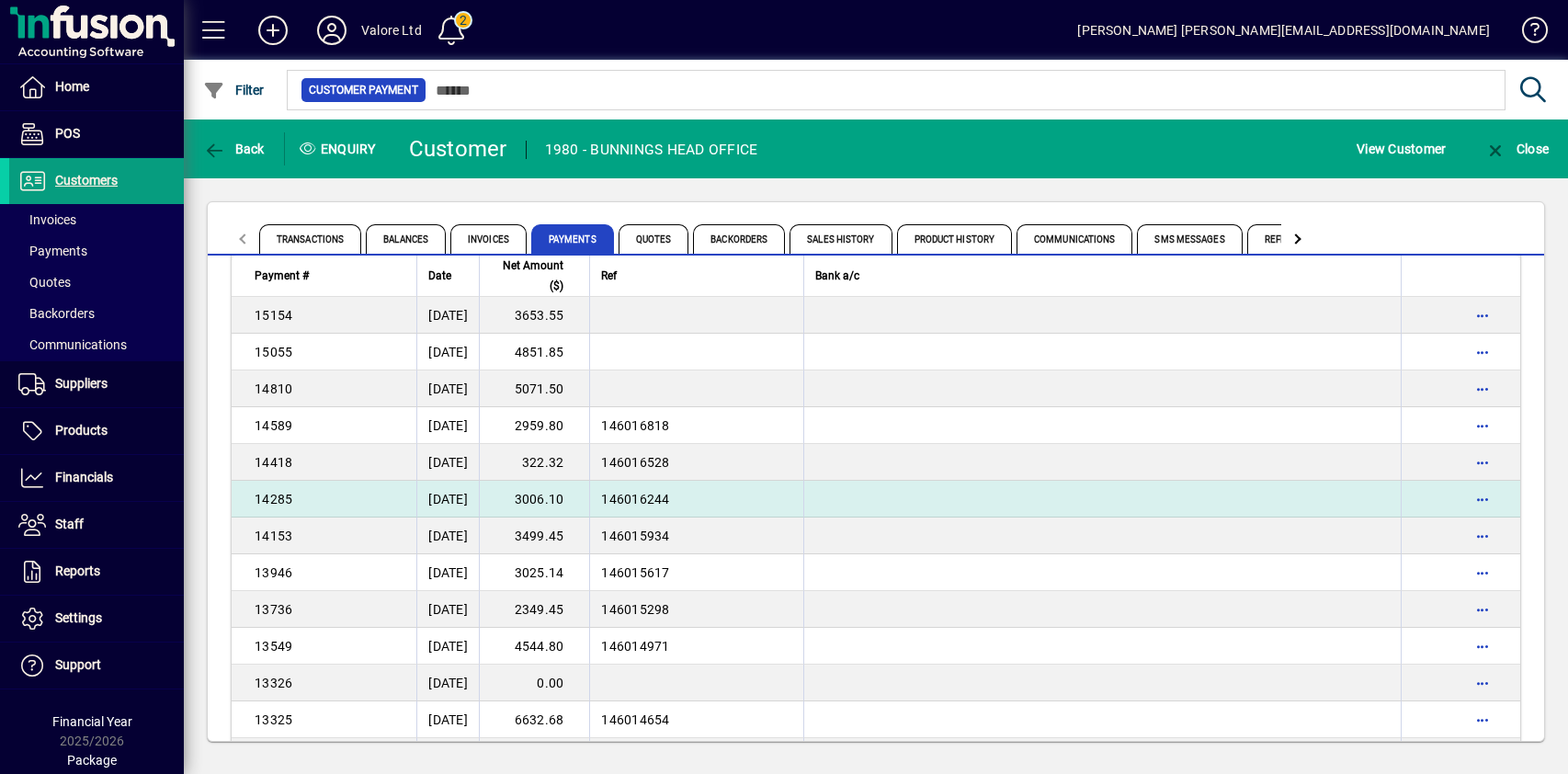
click at [588, 497] on td "3006.10" at bounding box center [534, 498] width 110 height 36
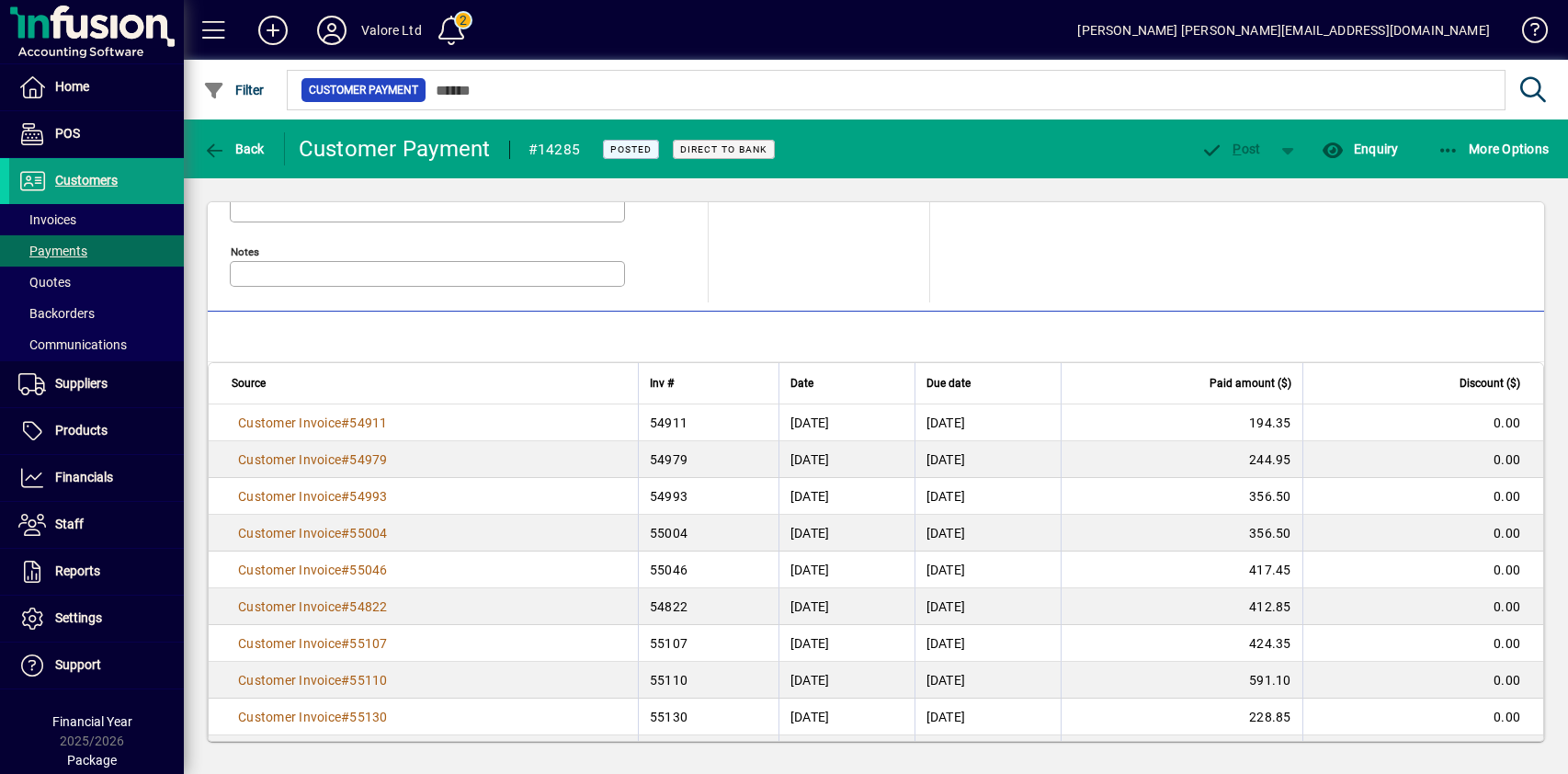
scroll to position [241, 0]
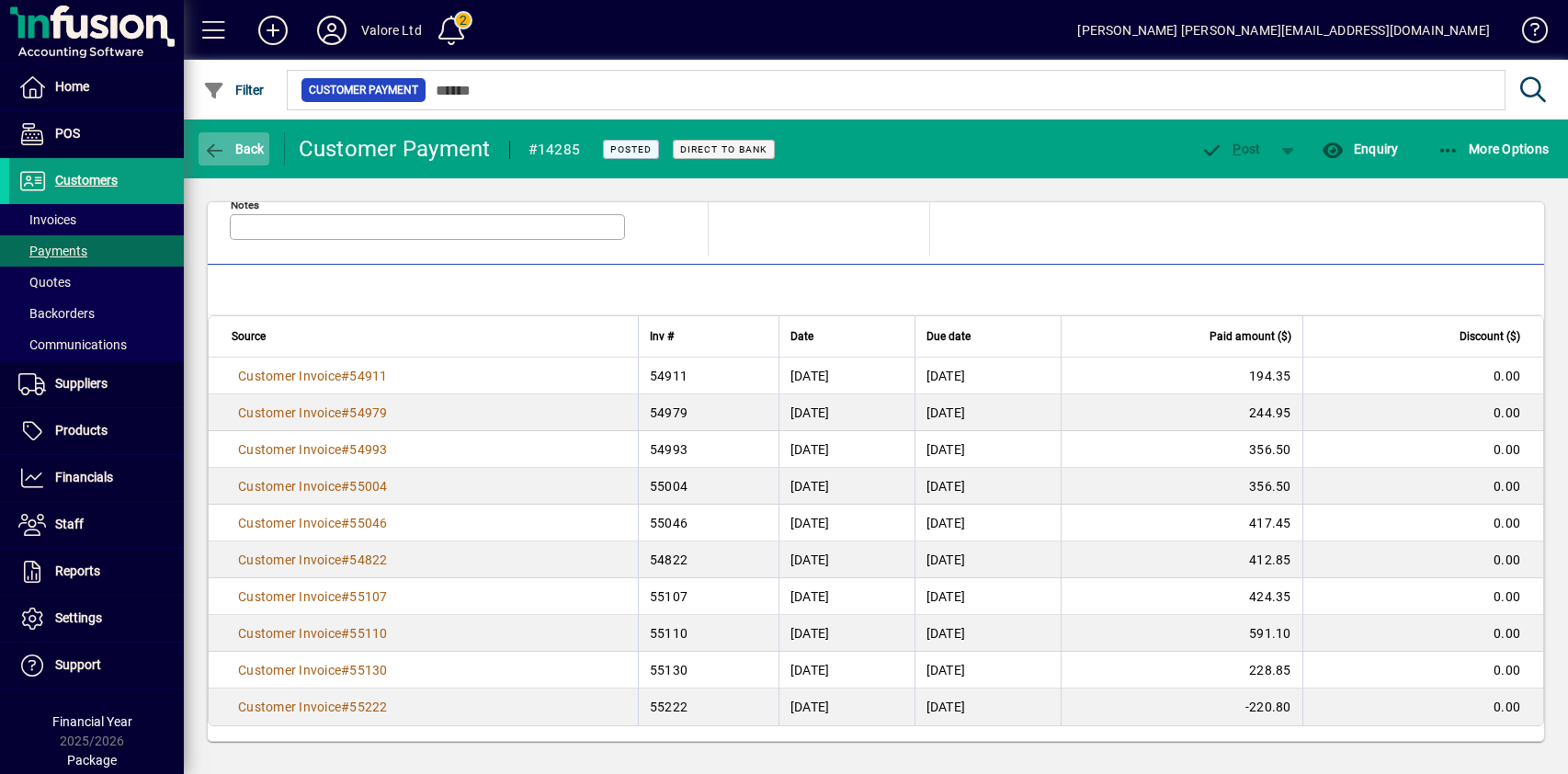
click at [246, 148] on span "Back" at bounding box center [234, 149] width 61 height 15
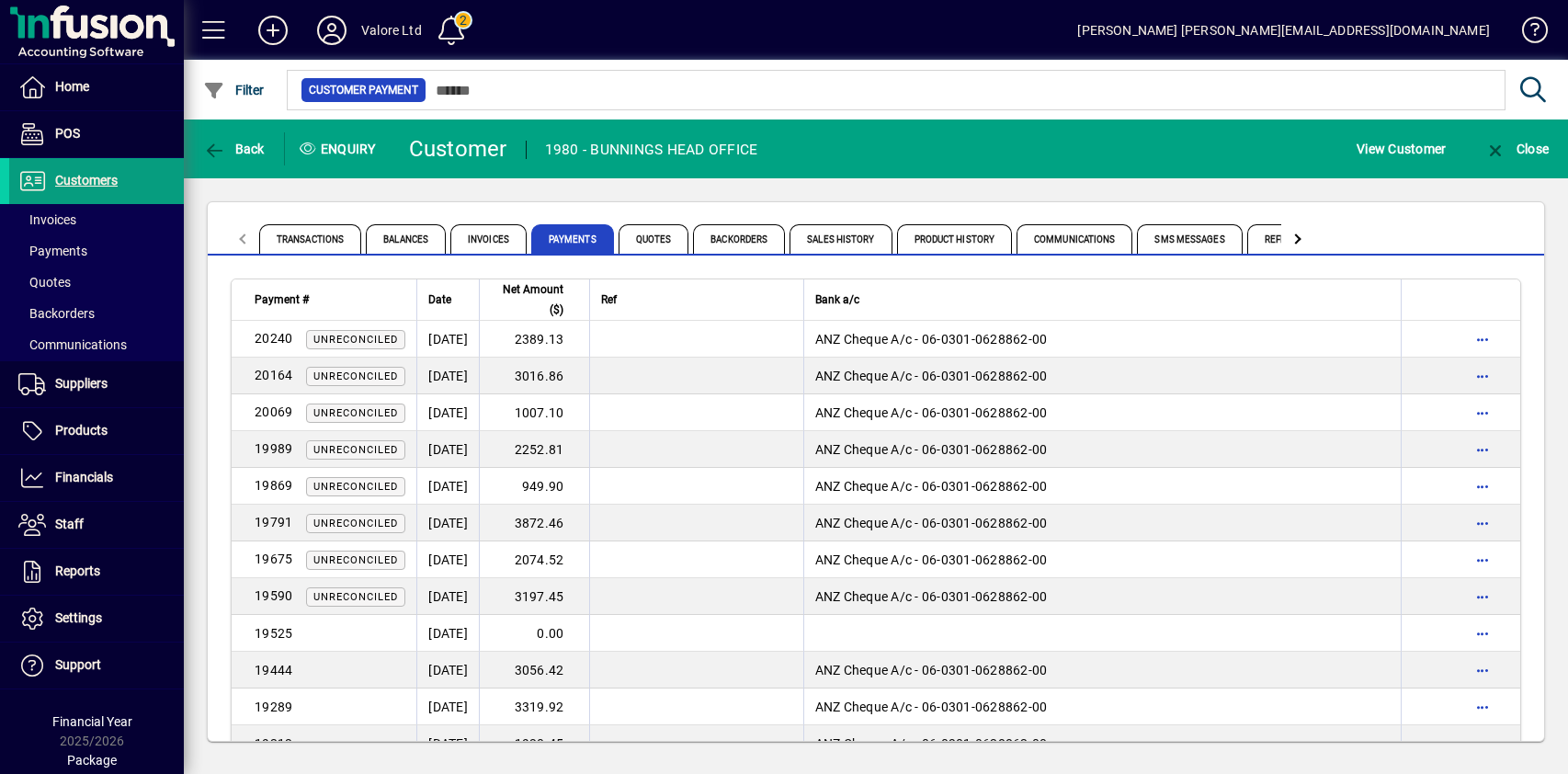
scroll to position [2231, 0]
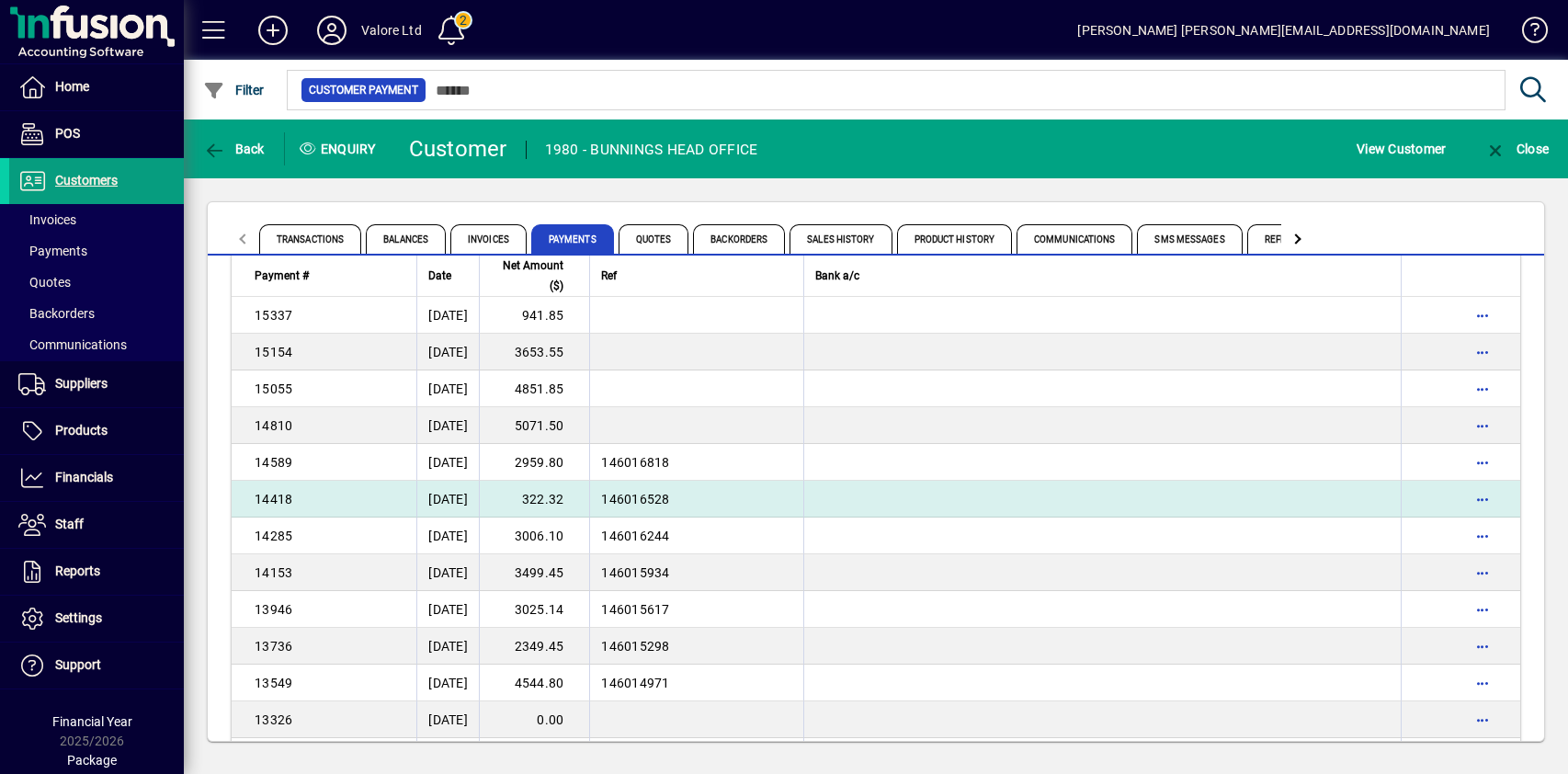
click at [575, 501] on td "322.32" at bounding box center [534, 498] width 110 height 36
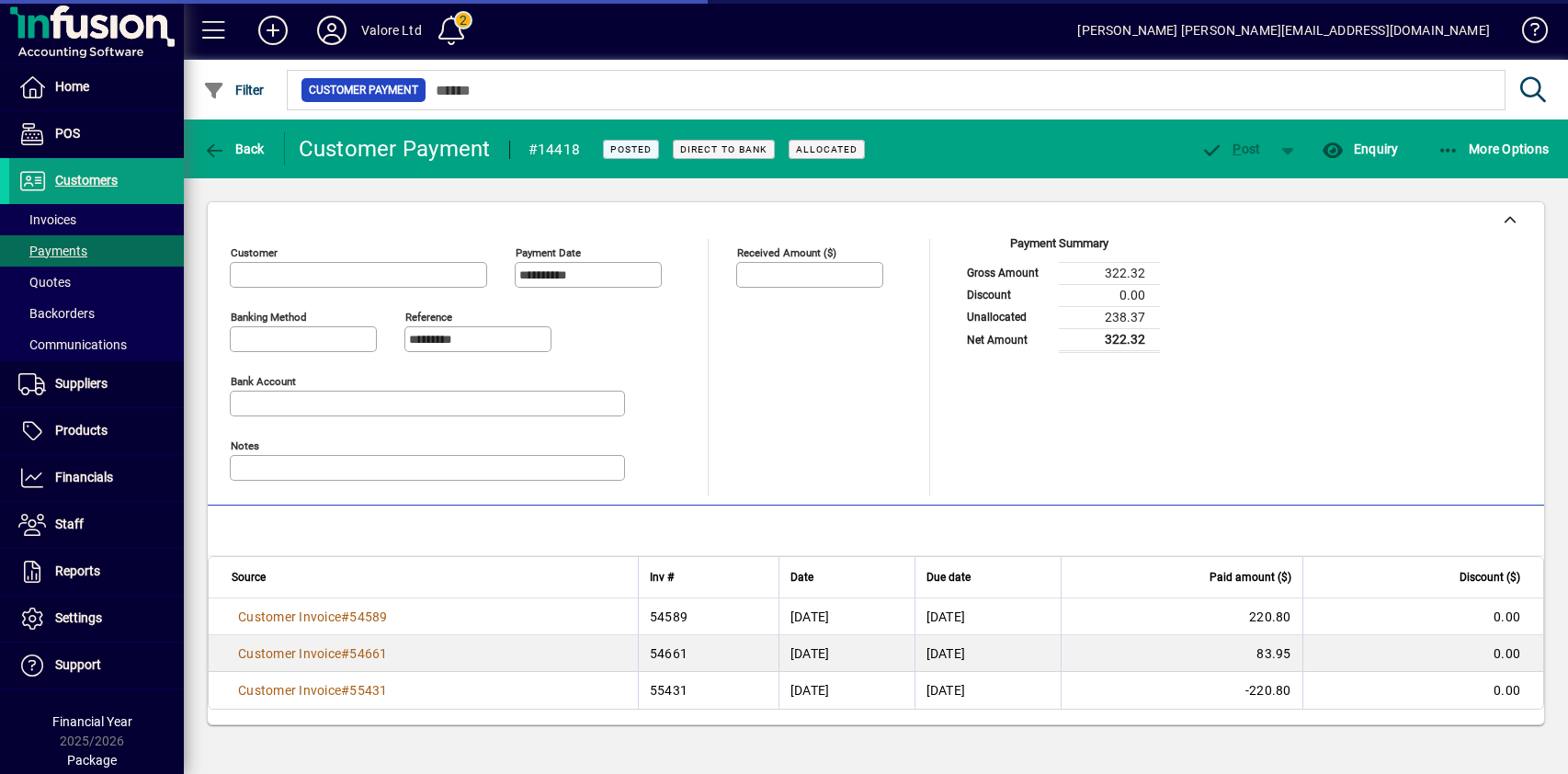
type input "**********"
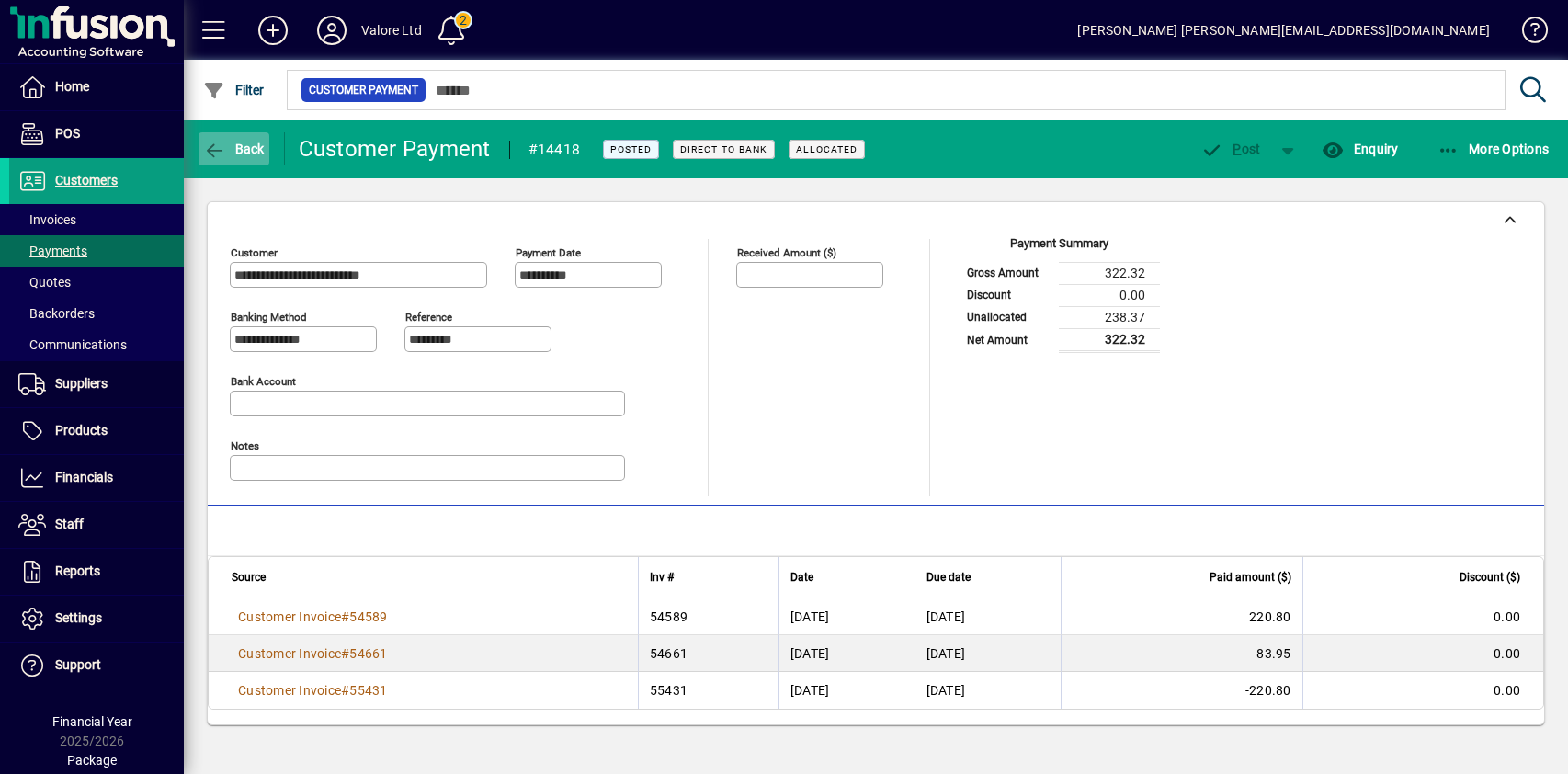
click at [238, 143] on span "Back" at bounding box center [234, 149] width 61 height 15
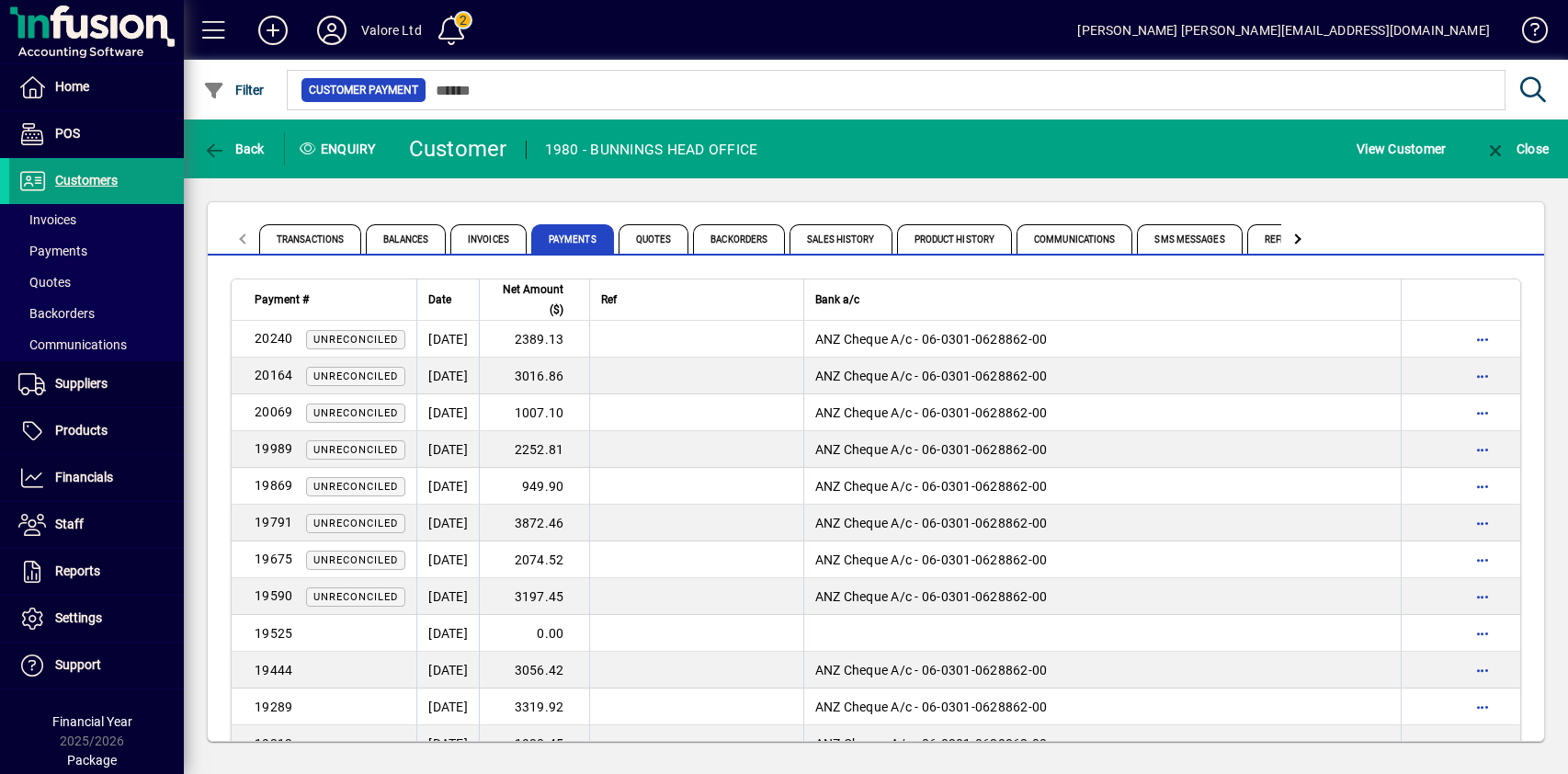
click at [532, 189] on div "Transactions Balances Invoices Payments Quotes Backorders Sales History Product…" at bounding box center [875, 471] width 1385 height 587
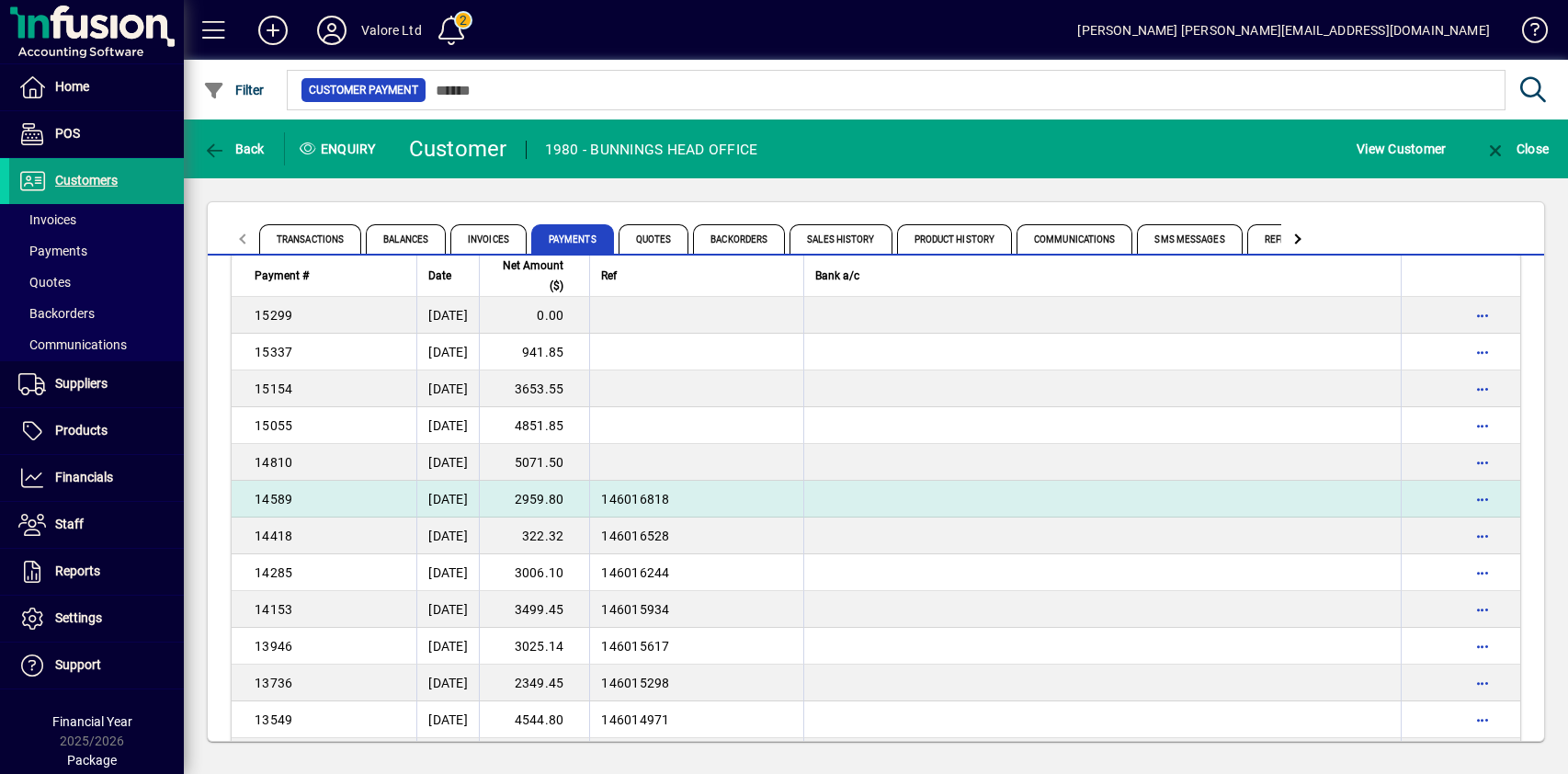
click at [569, 504] on td "2959.80" at bounding box center [534, 498] width 110 height 36
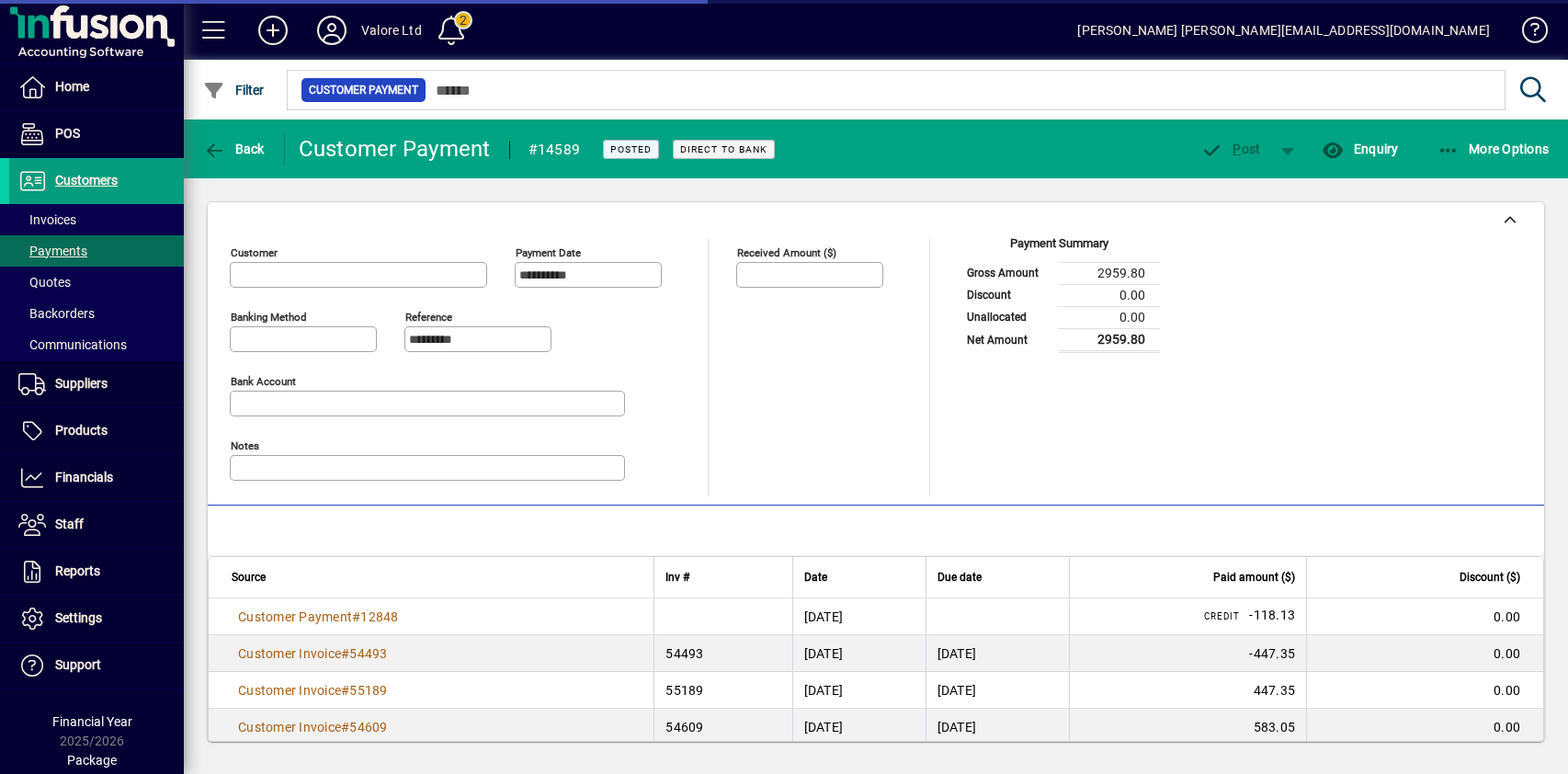
type input "**********"
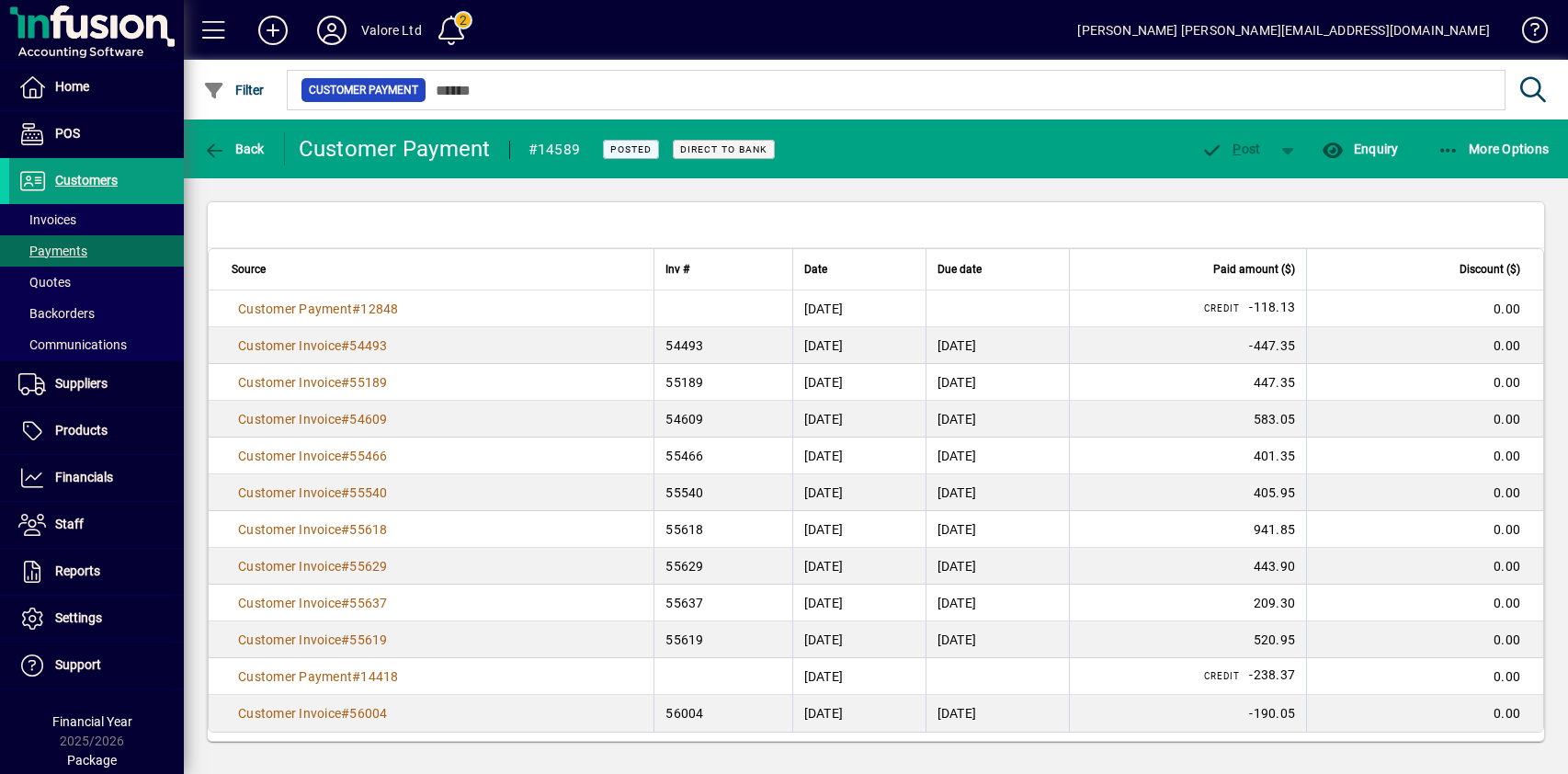
scroll to position [315, 0]
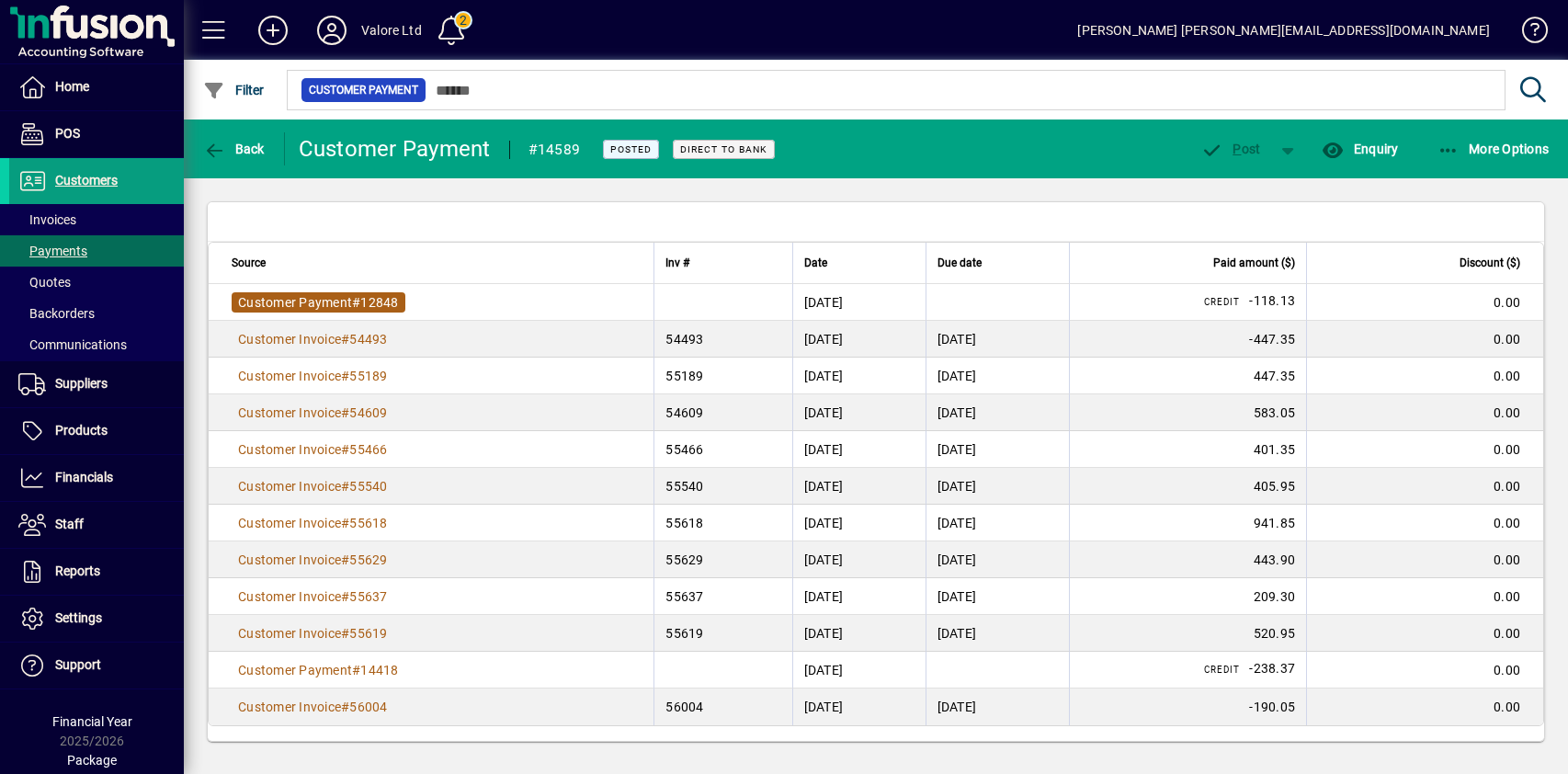
click at [376, 299] on span "12848" at bounding box center [379, 303] width 37 height 15
type input "**********"
type input "*********"
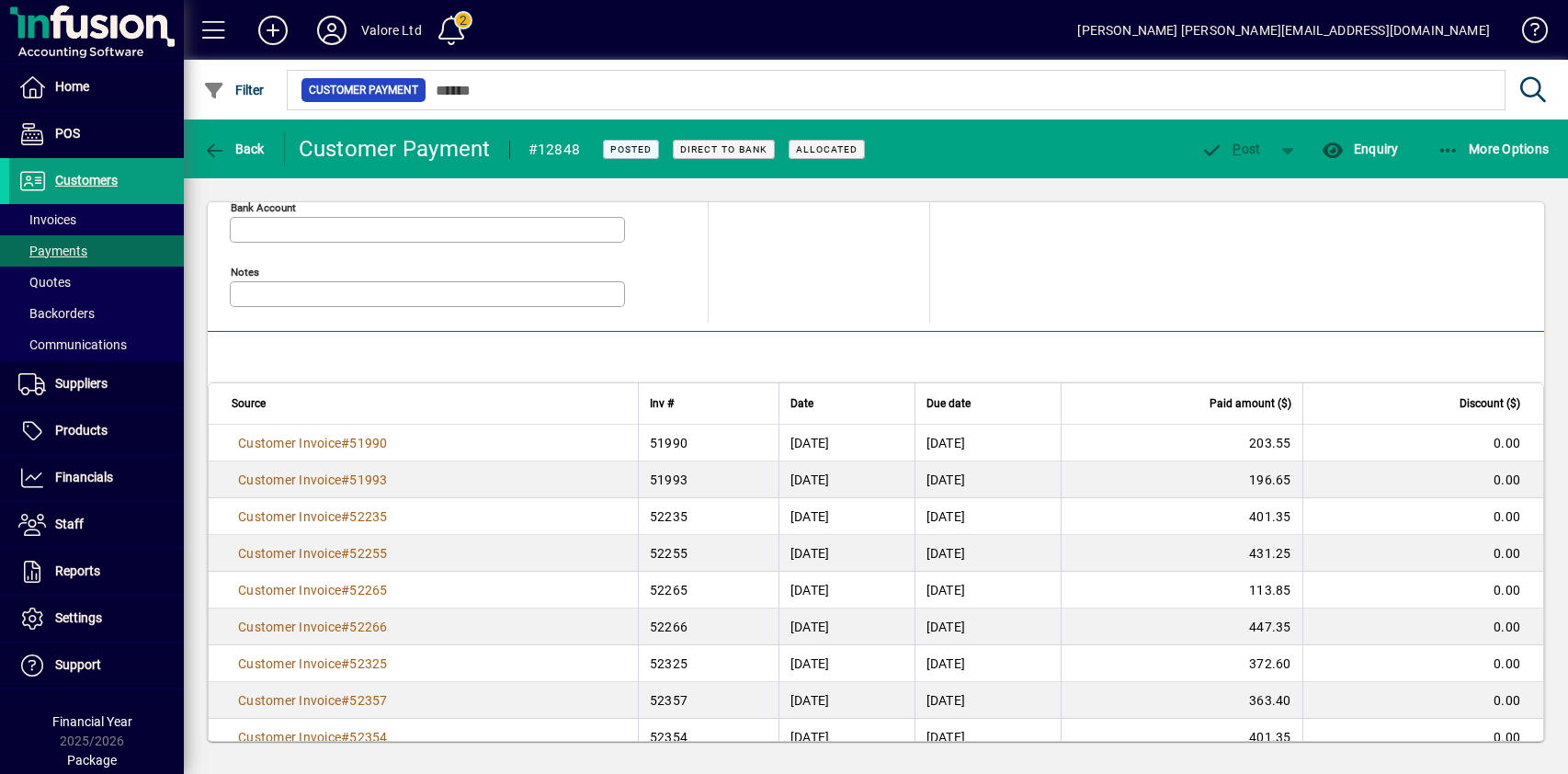
scroll to position [315, 0]
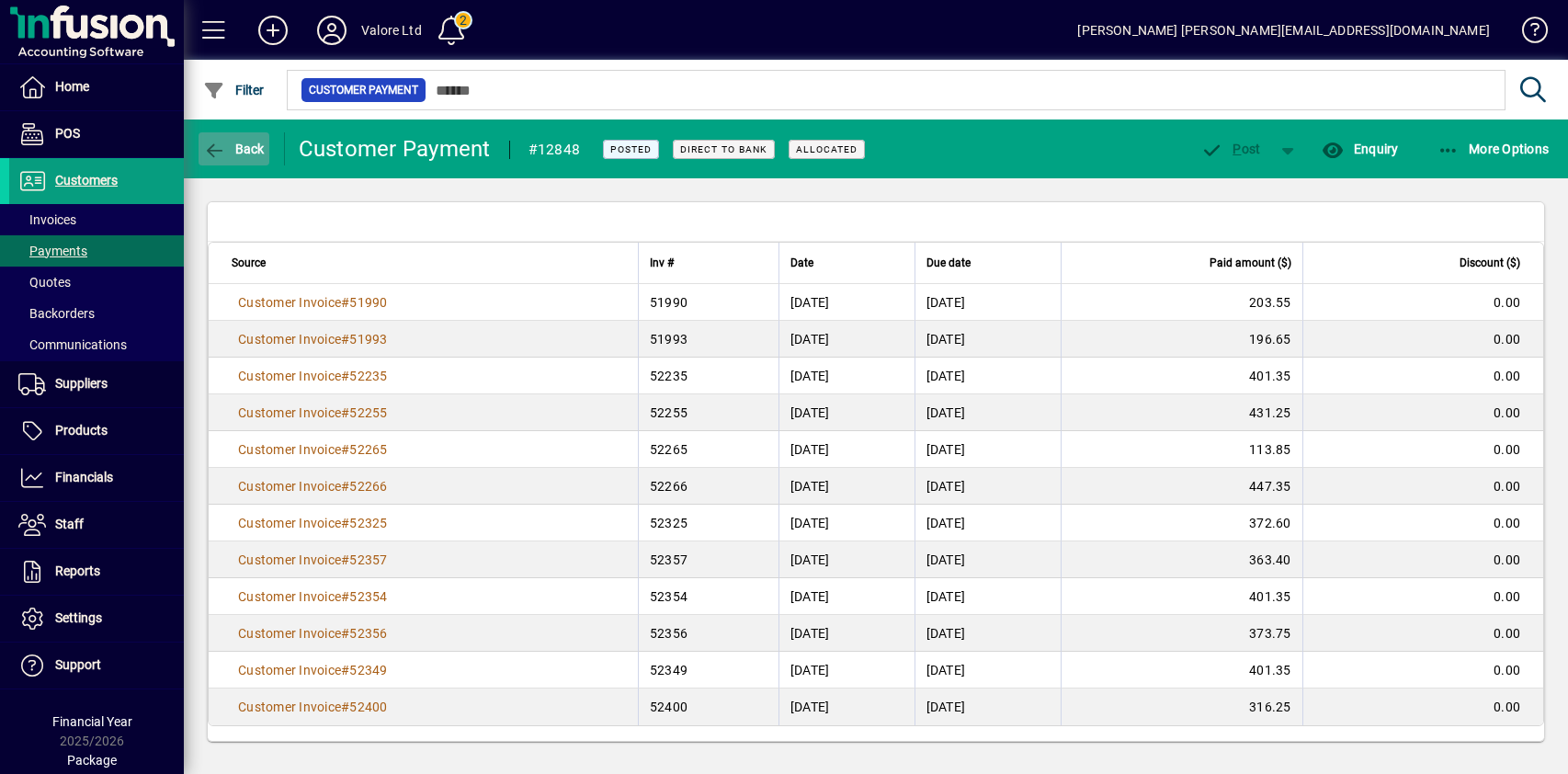
click at [236, 144] on span "Back" at bounding box center [234, 149] width 61 height 15
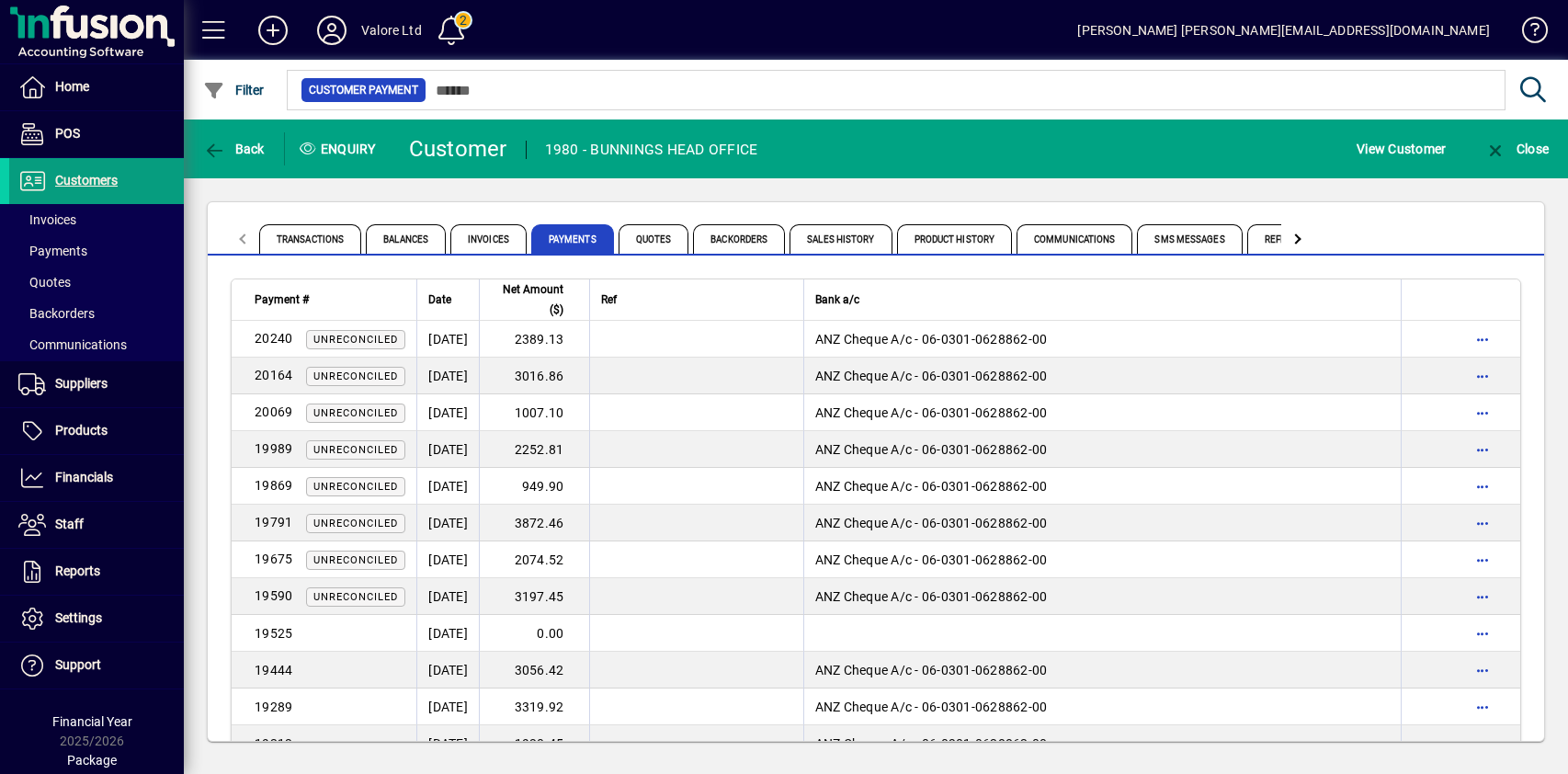
click at [654, 191] on div "Transactions Balances Invoices Payments Quotes Backorders Sales History Product…" at bounding box center [875, 471] width 1385 height 587
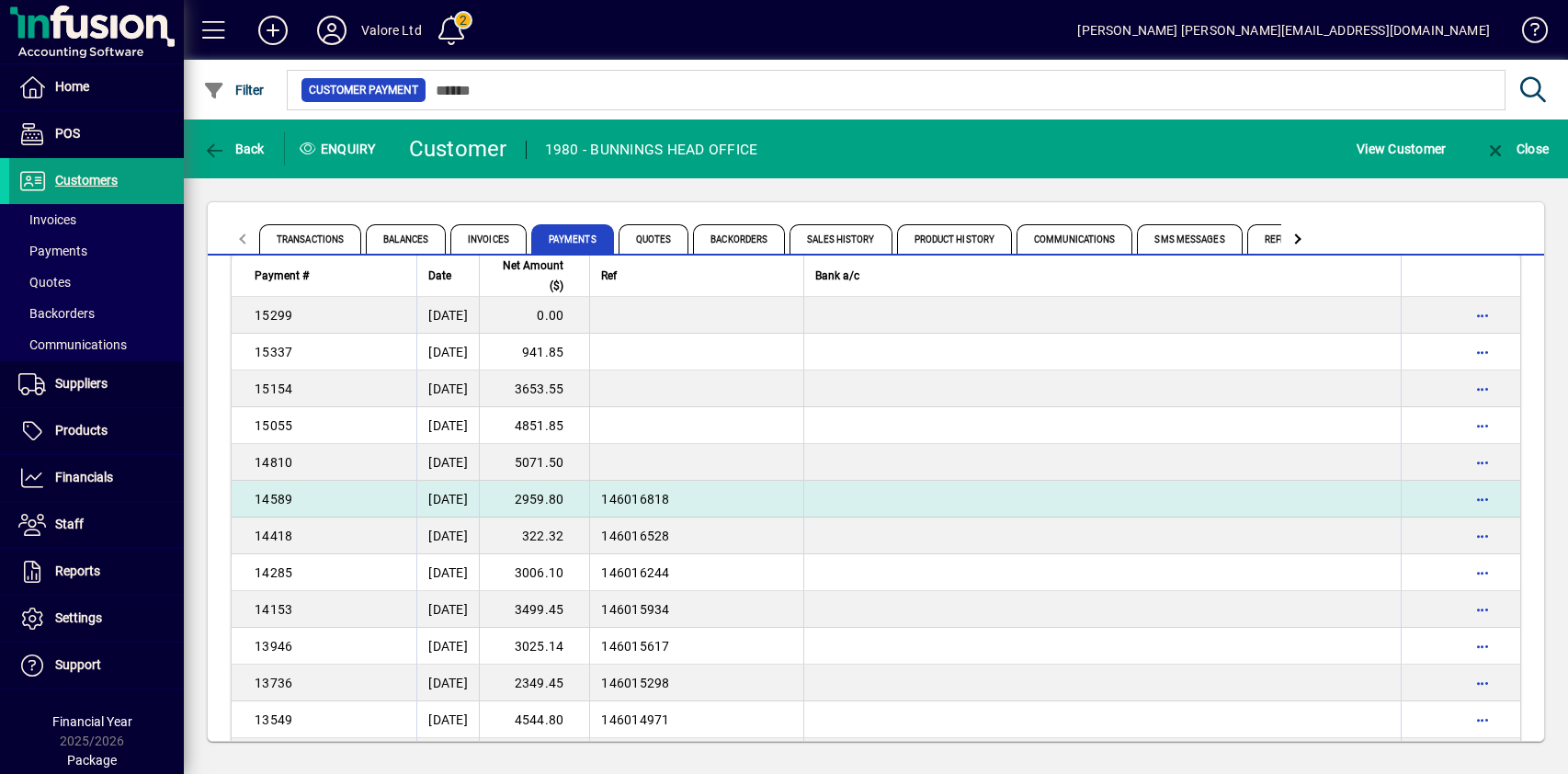
click at [578, 502] on td "2959.80" at bounding box center [534, 498] width 110 height 36
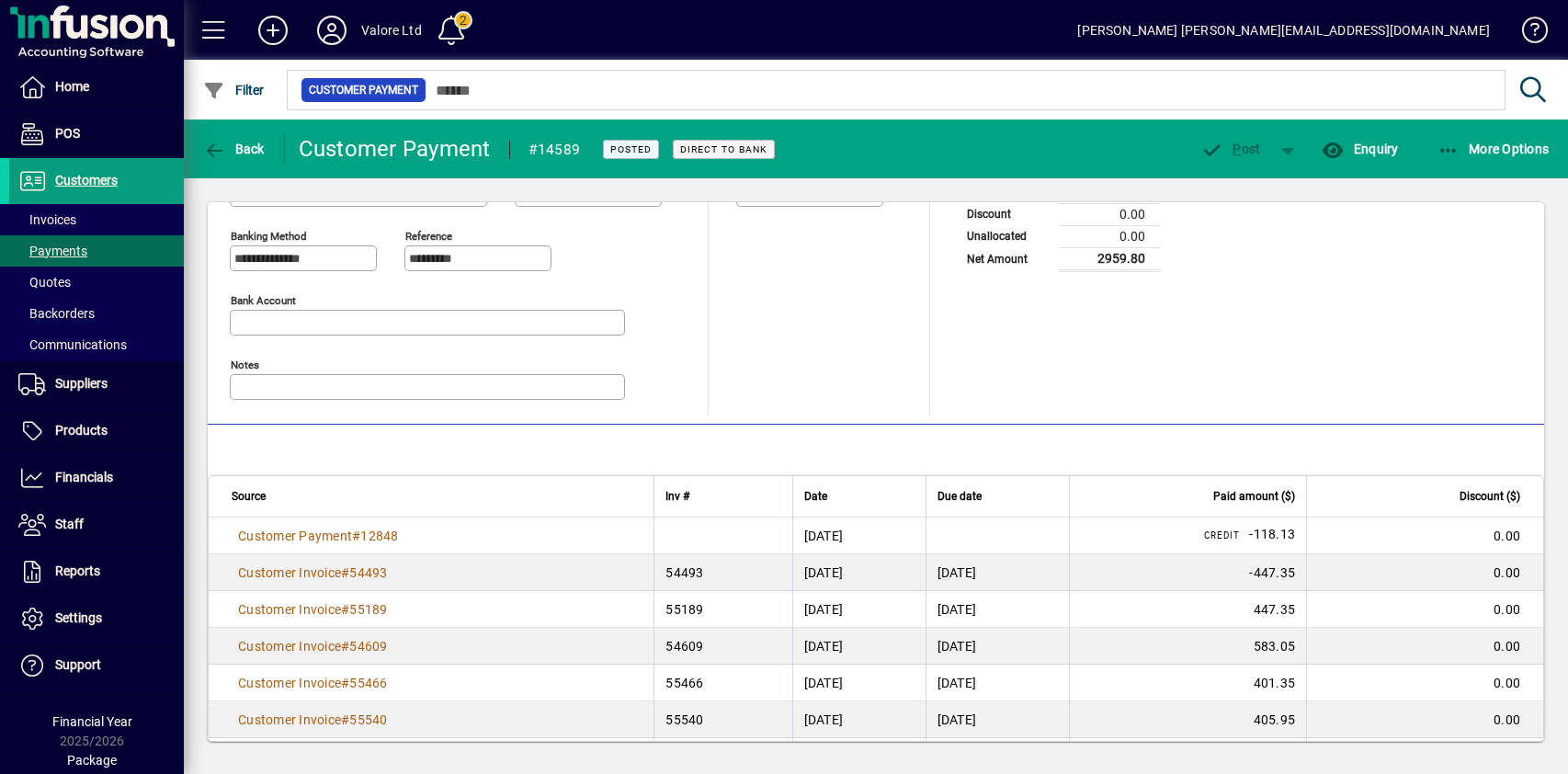
scroll to position [183, 0]
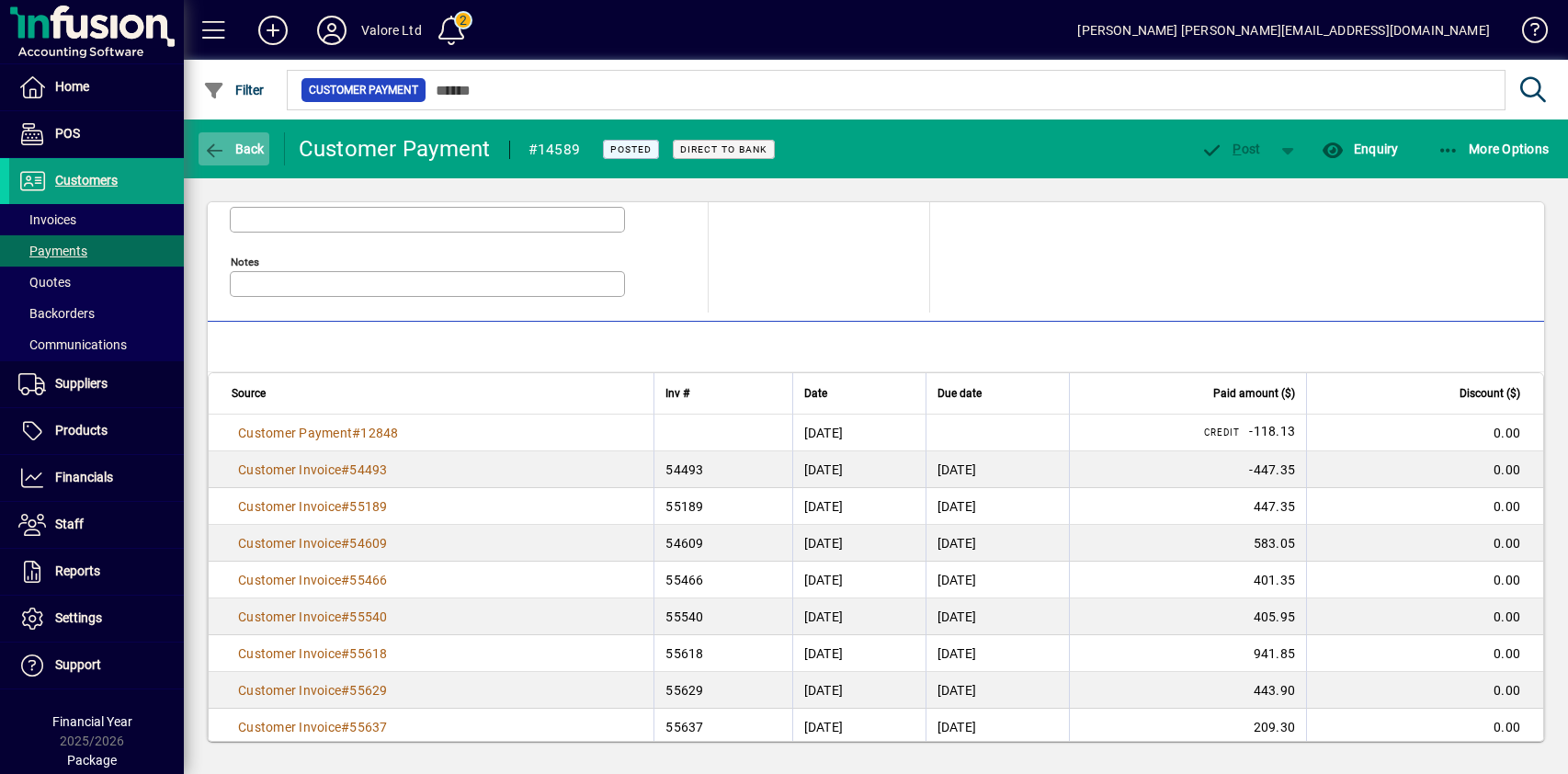
click at [243, 150] on span "Back" at bounding box center [234, 149] width 61 height 15
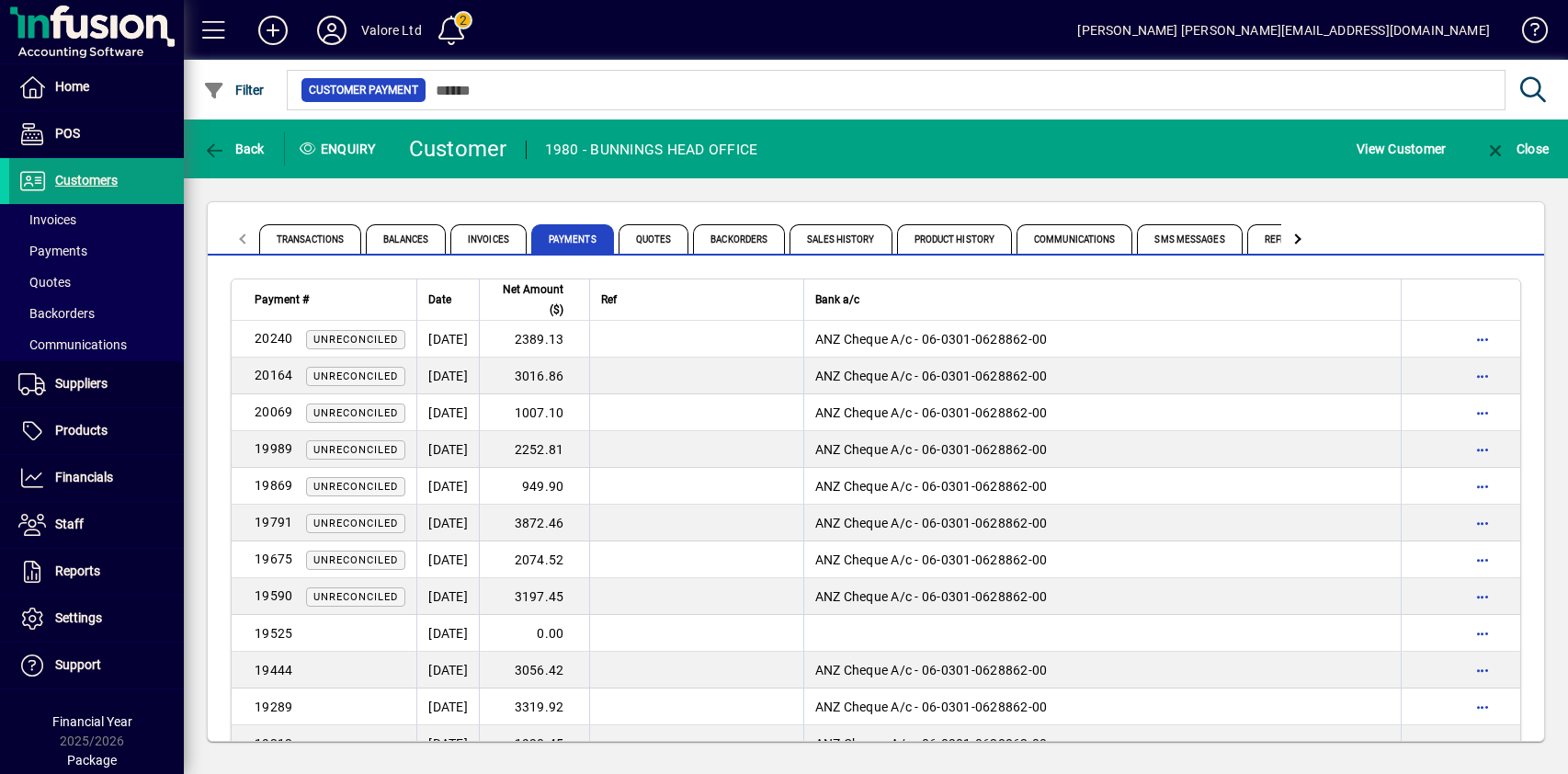
click at [436, 266] on app-page-flat "Payment # Date Net Amount ($) Ref Bank a/c 20240 Unreconciled 29/07/2025 2389.1…" at bounding box center [875, 497] width 1336 height 485
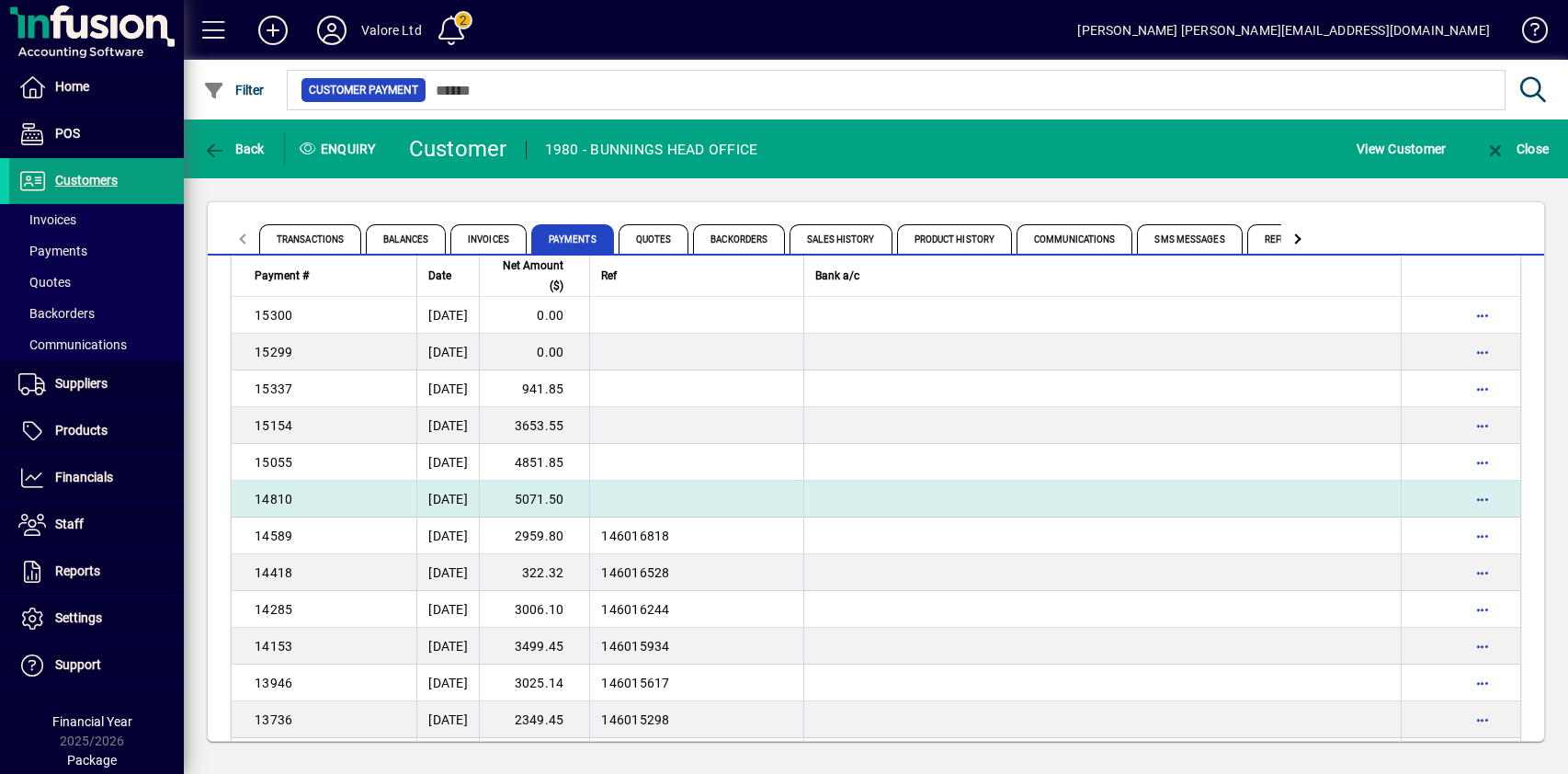
click at [584, 496] on td "5071.50" at bounding box center [534, 498] width 110 height 36
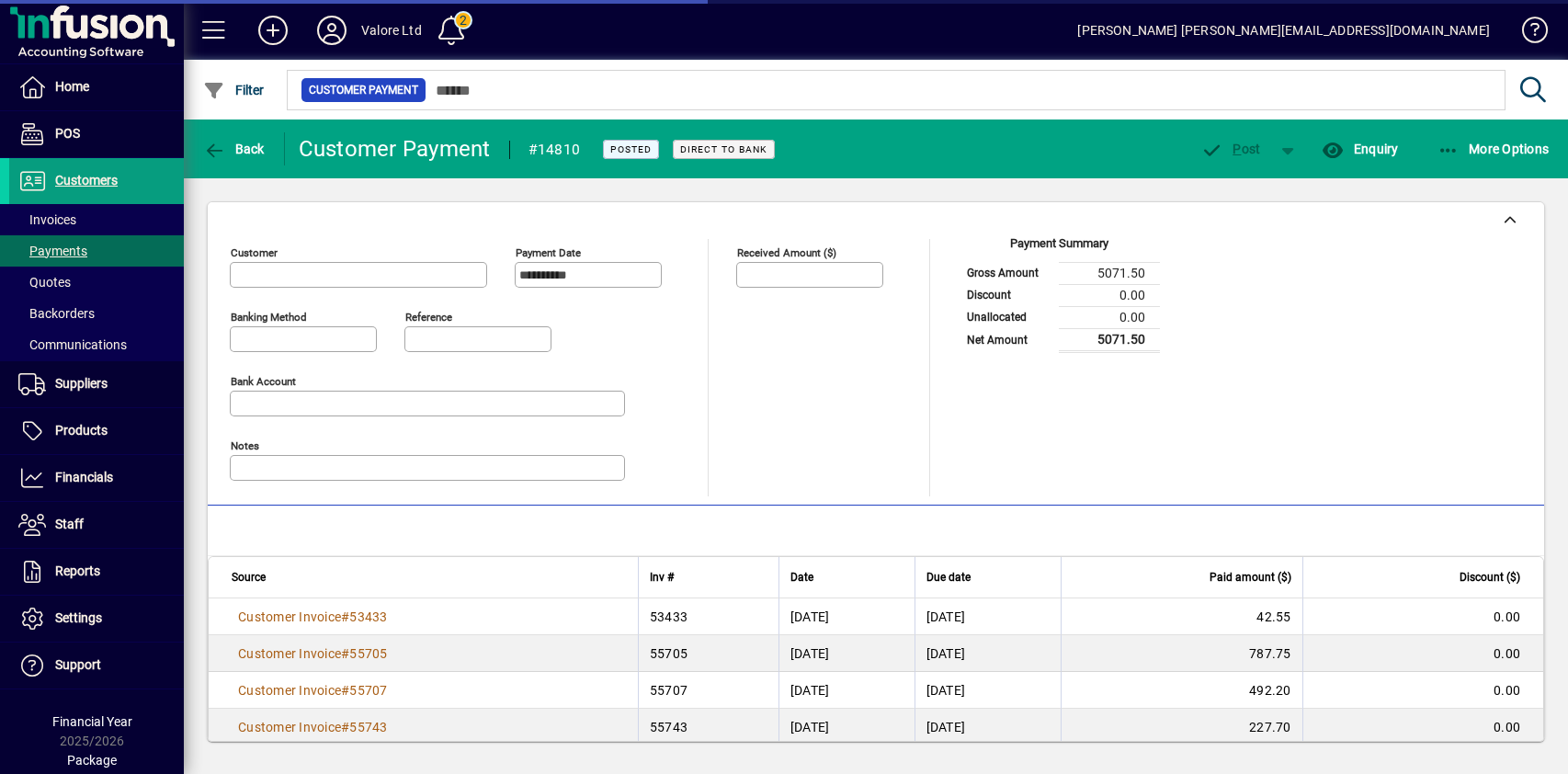
type input "**********"
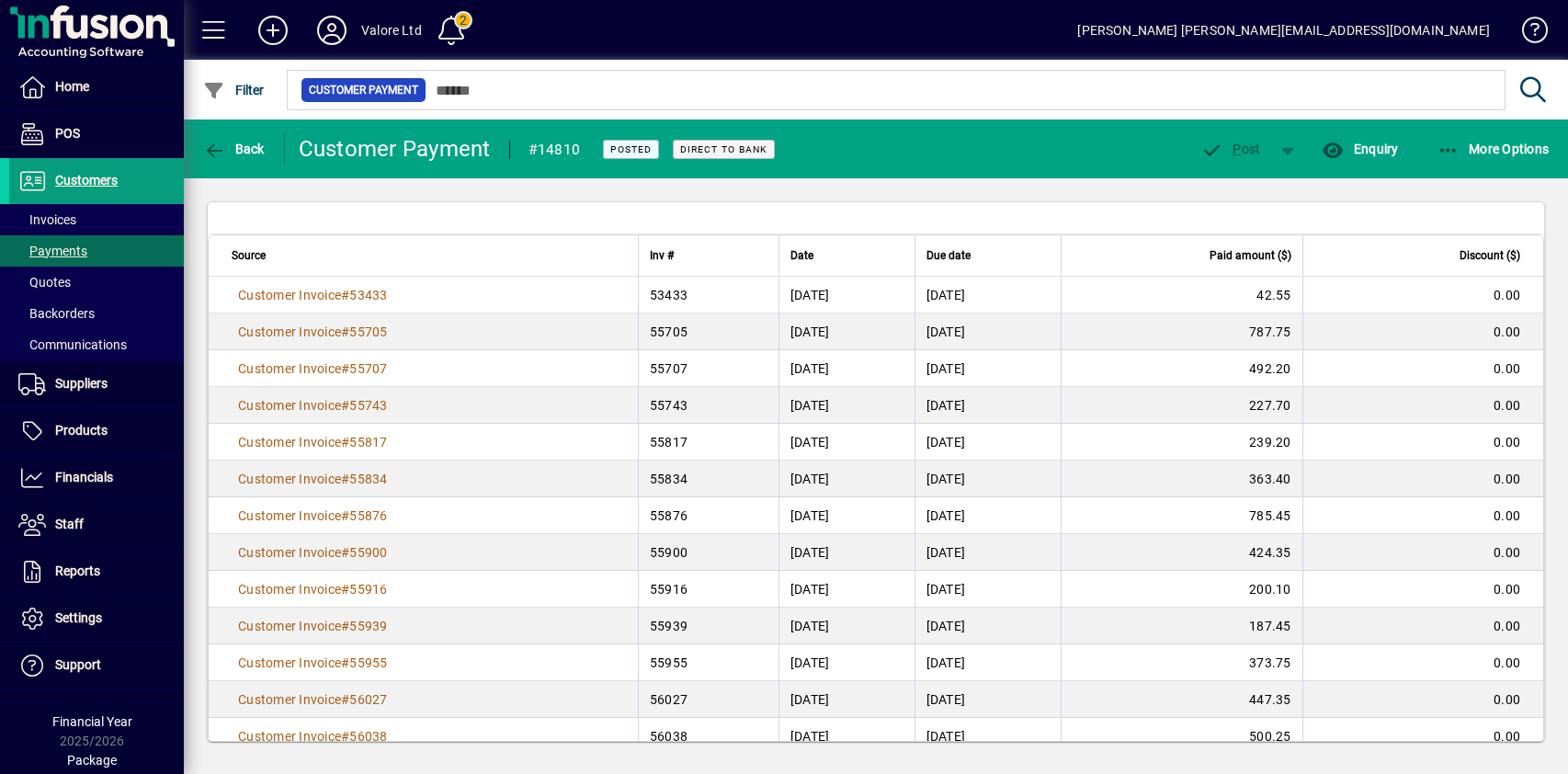
scroll to position [351, 0]
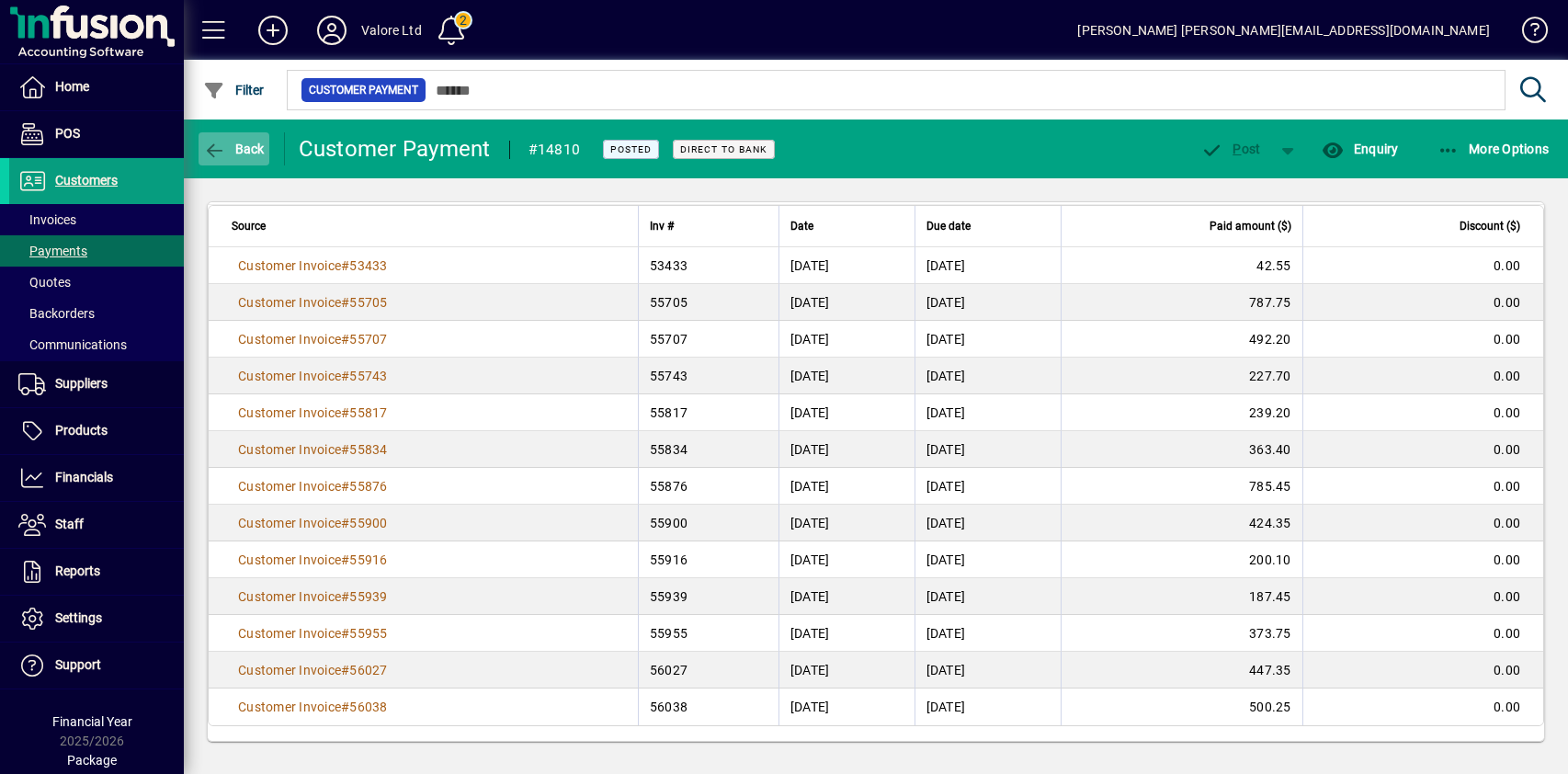
click at [231, 144] on span "Back" at bounding box center [234, 149] width 61 height 15
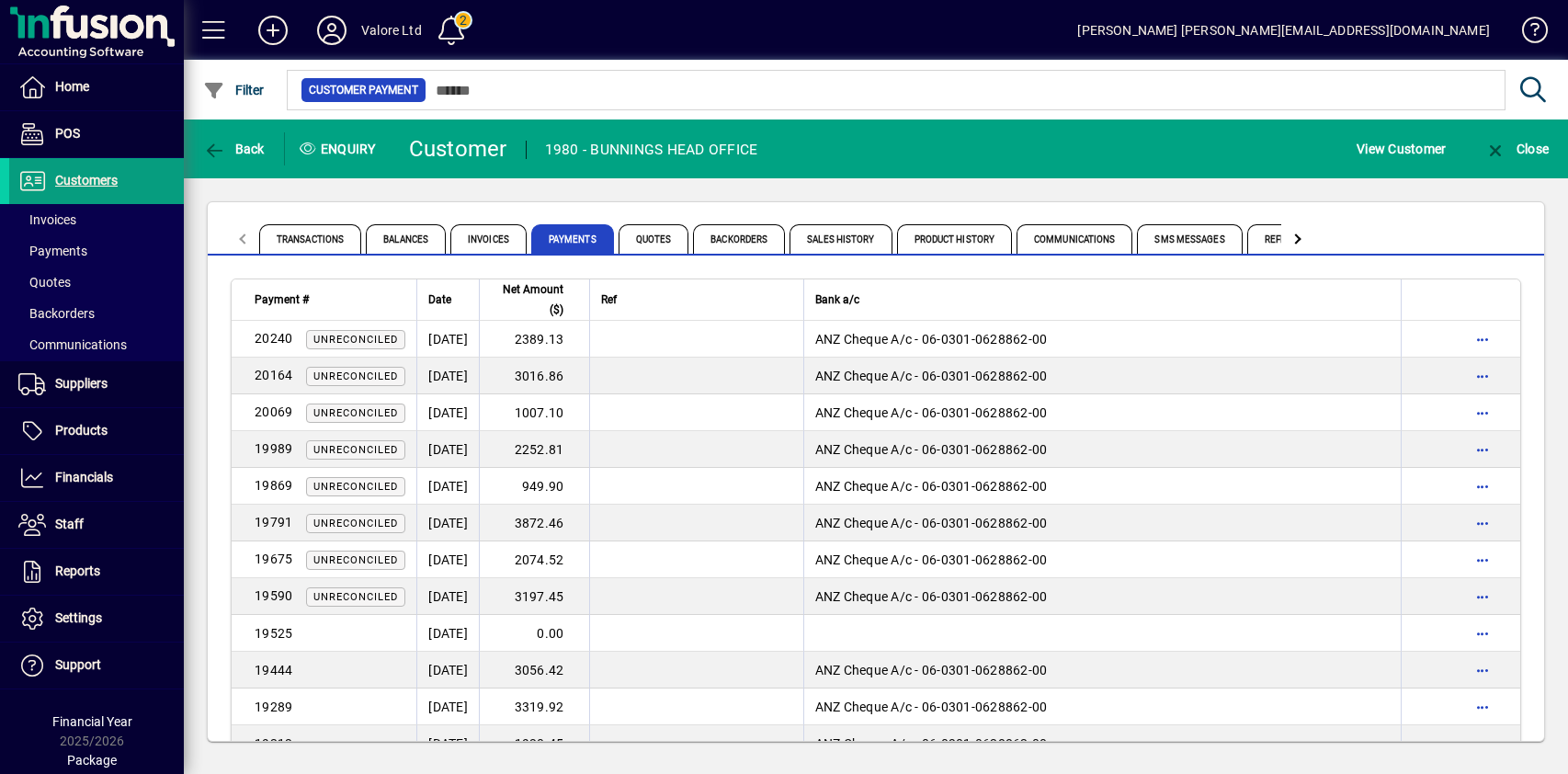
click at [571, 187] on div "Transactions Balances Invoices Payments Quotes Backorders Sales History Product…" at bounding box center [875, 471] width 1385 height 587
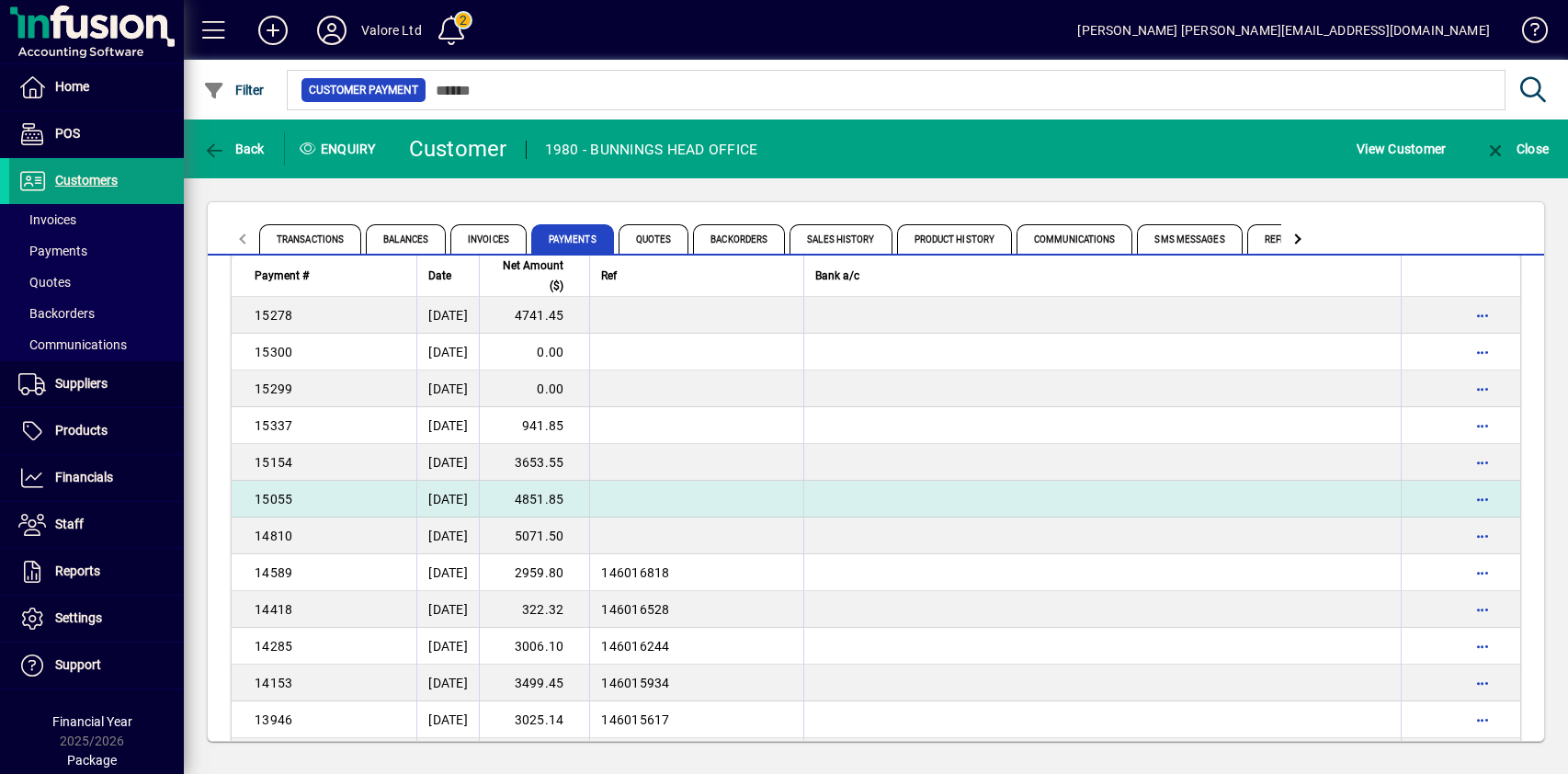
click at [569, 500] on td "4851.85" at bounding box center [534, 498] width 110 height 36
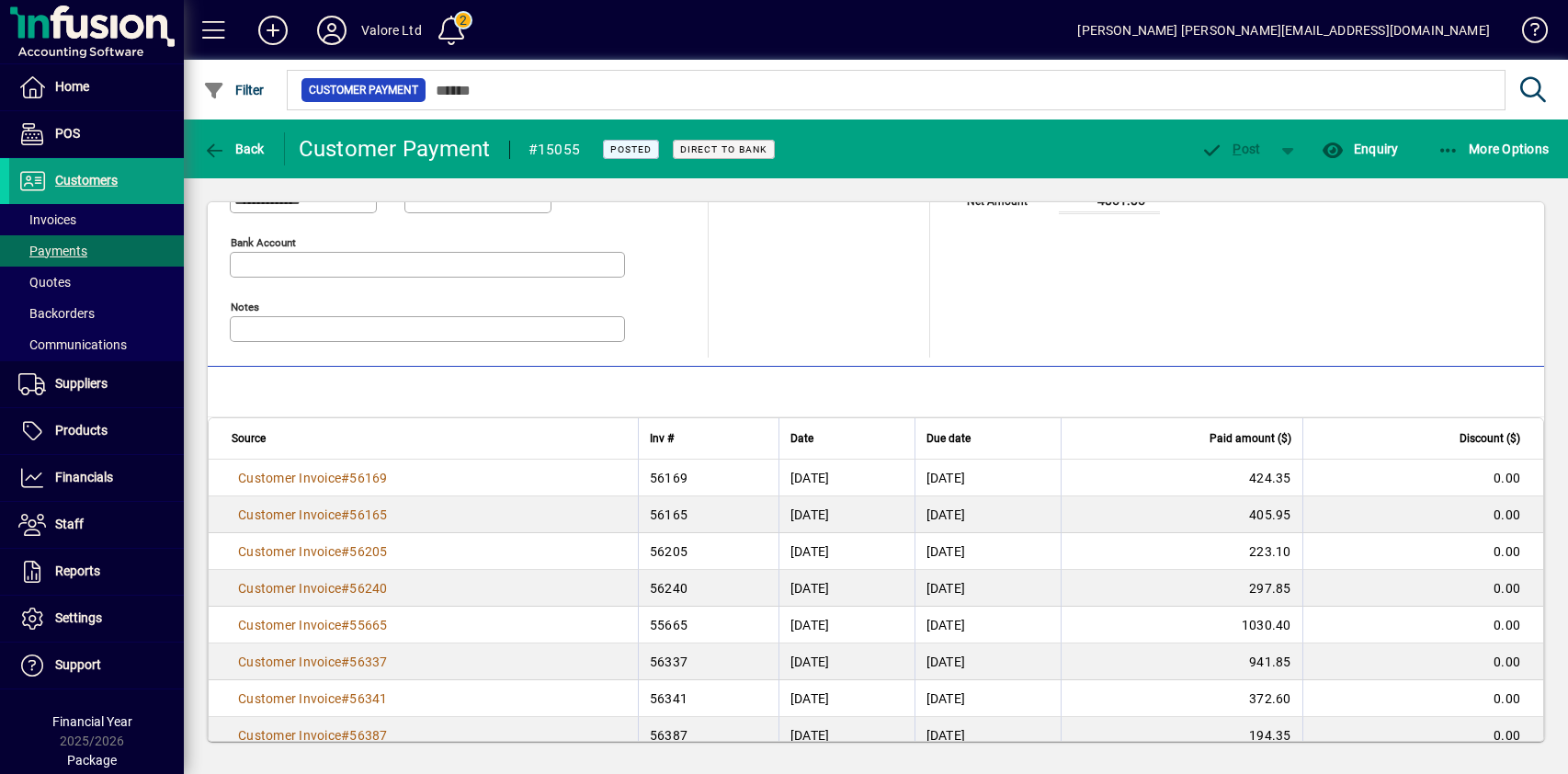
scroll to position [388, 0]
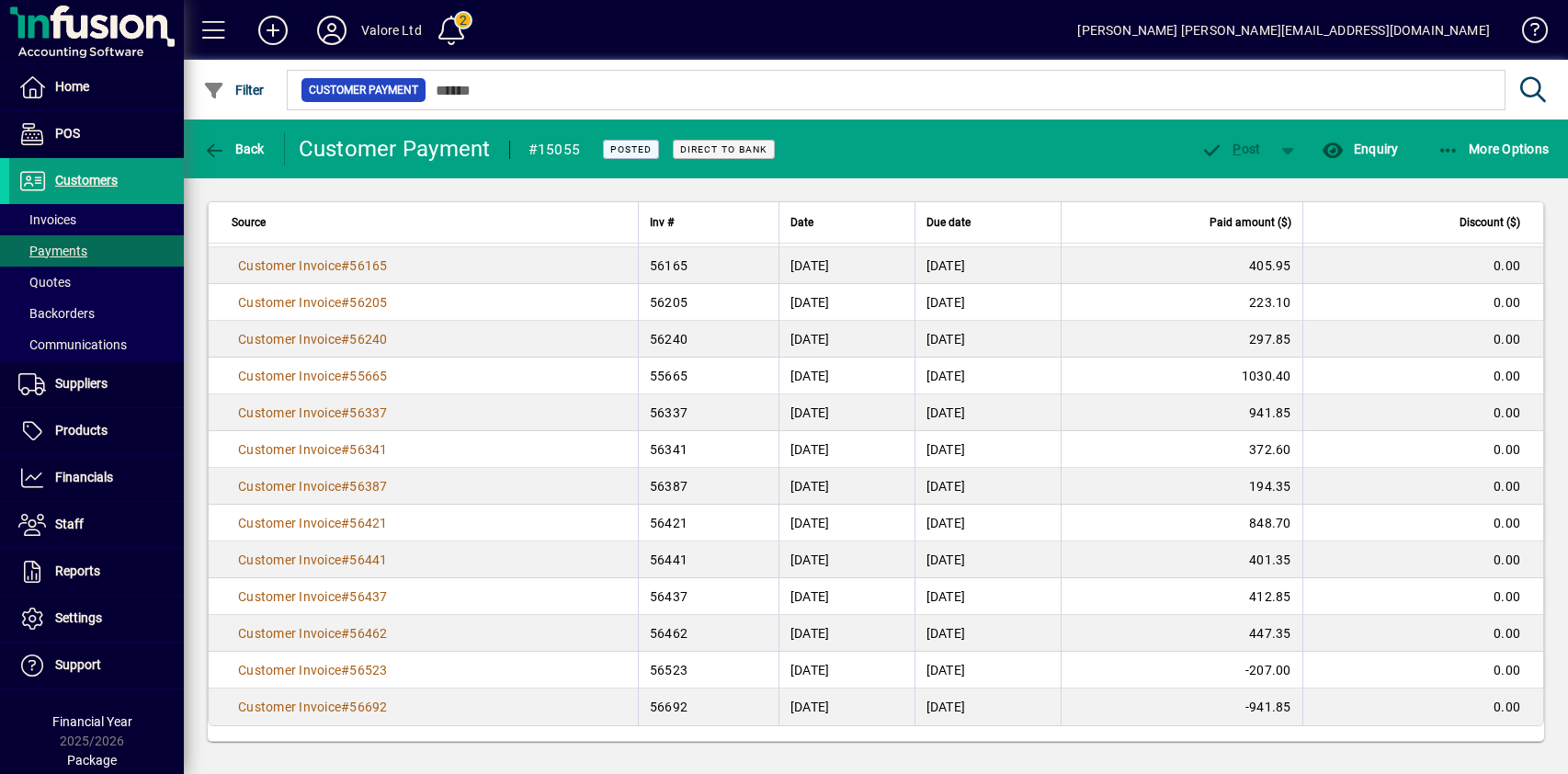
drag, startPoint x: 351, startPoint y: 674, endPoint x: 377, endPoint y: 674, distance: 26.0
click at [349, 674] on span "#" at bounding box center [345, 671] width 8 height 15
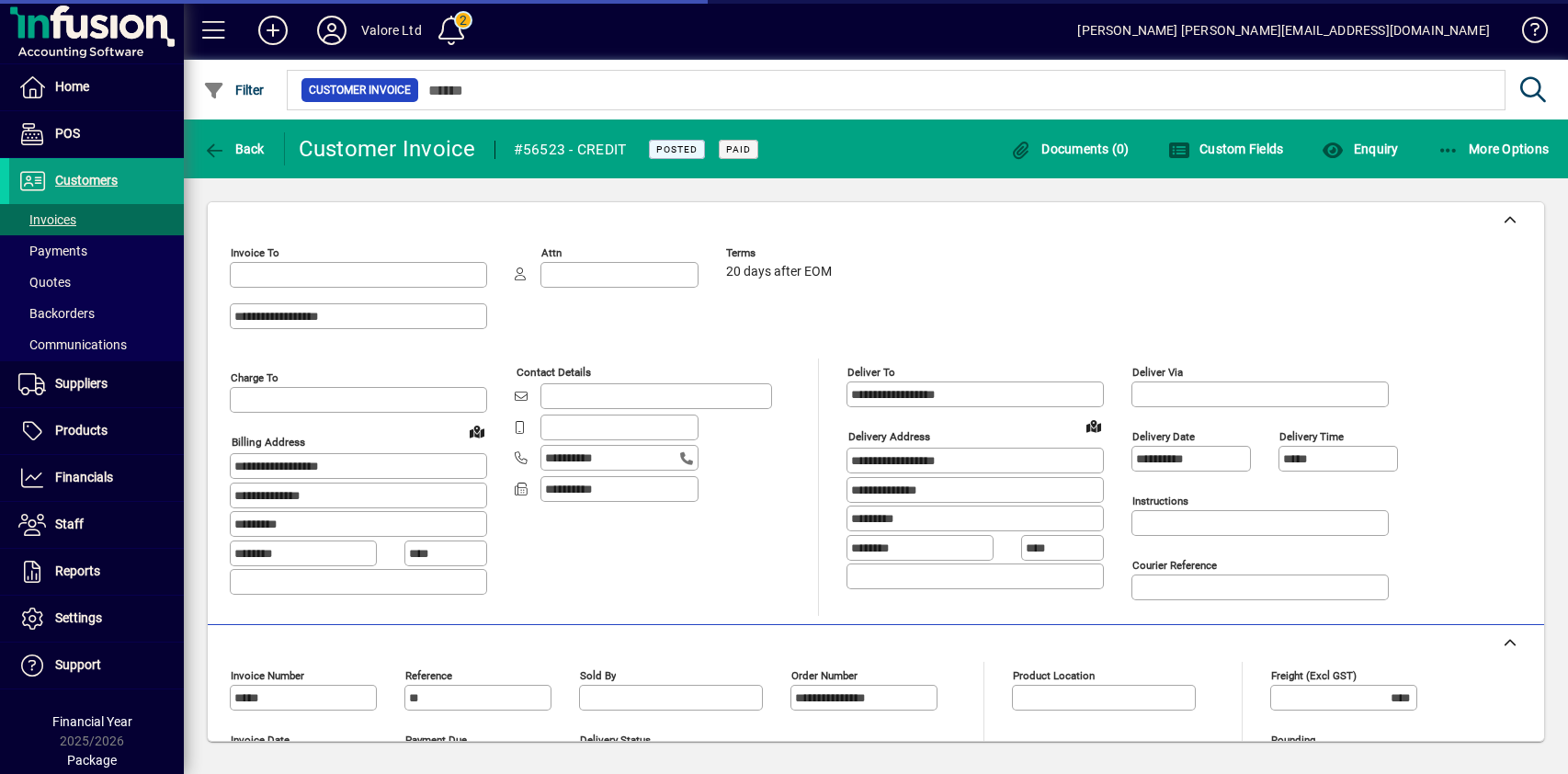
type input "**********"
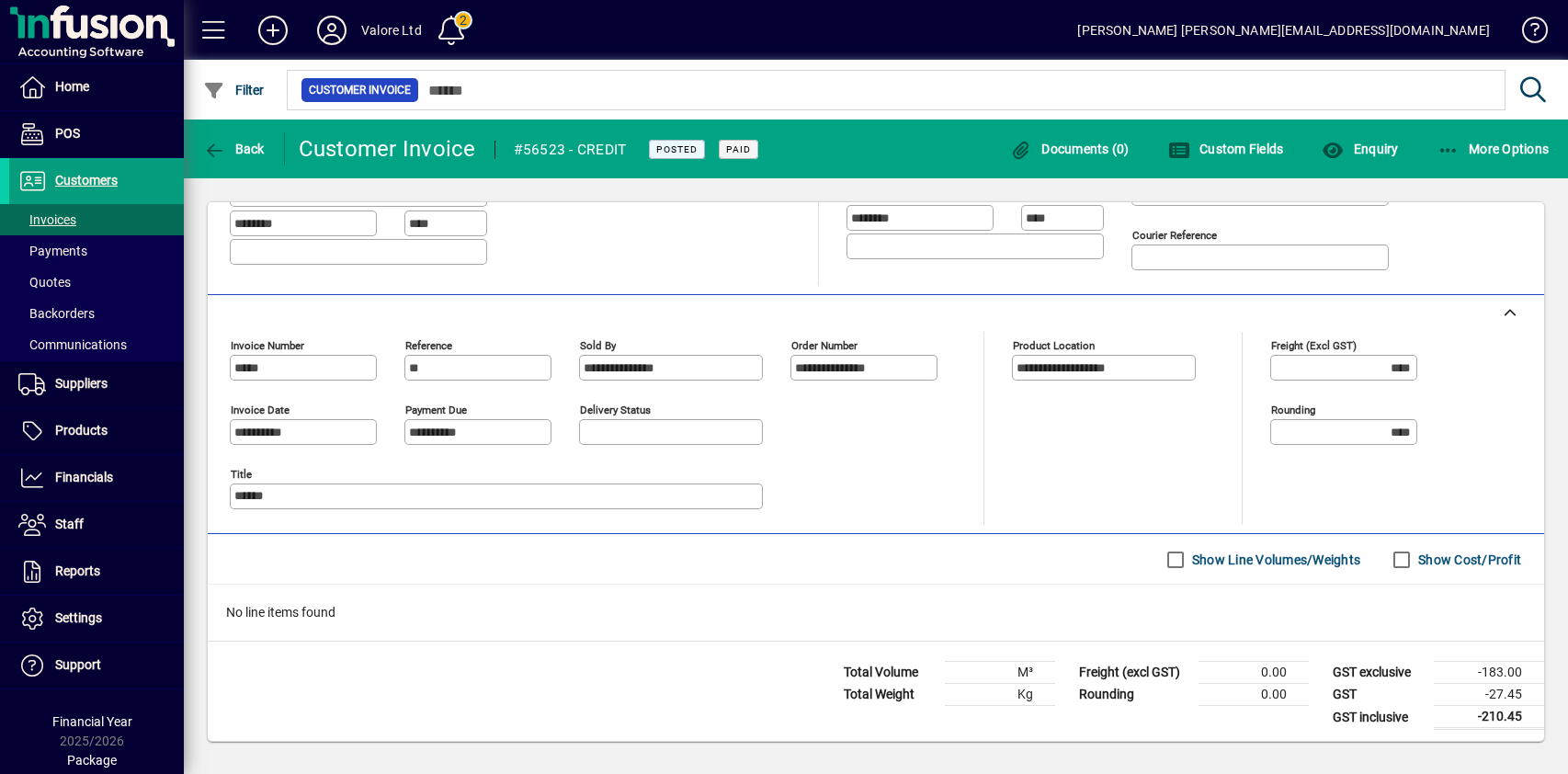
scroll to position [333, 0]
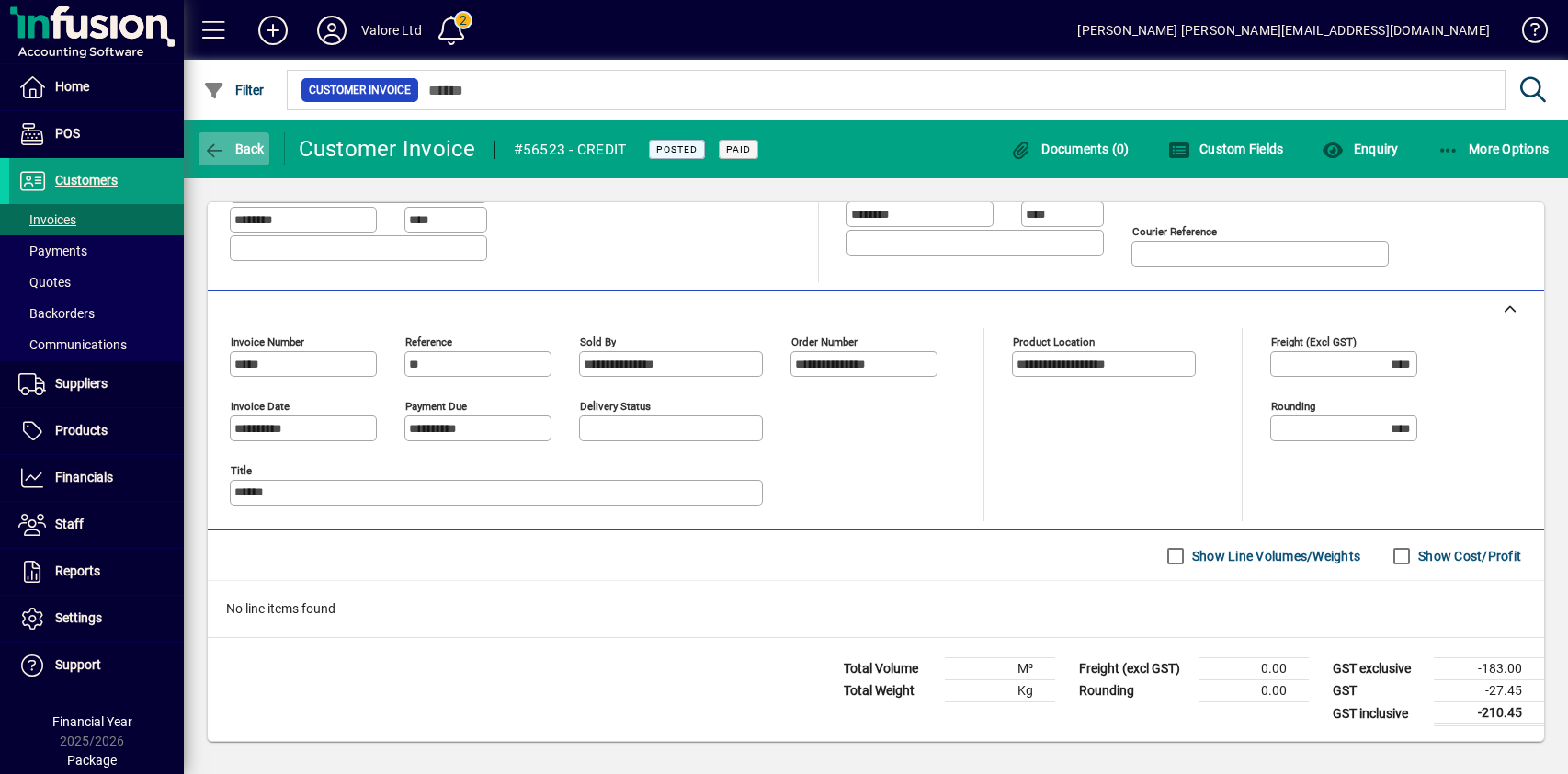
click at [245, 143] on span "Back" at bounding box center [234, 149] width 61 height 15
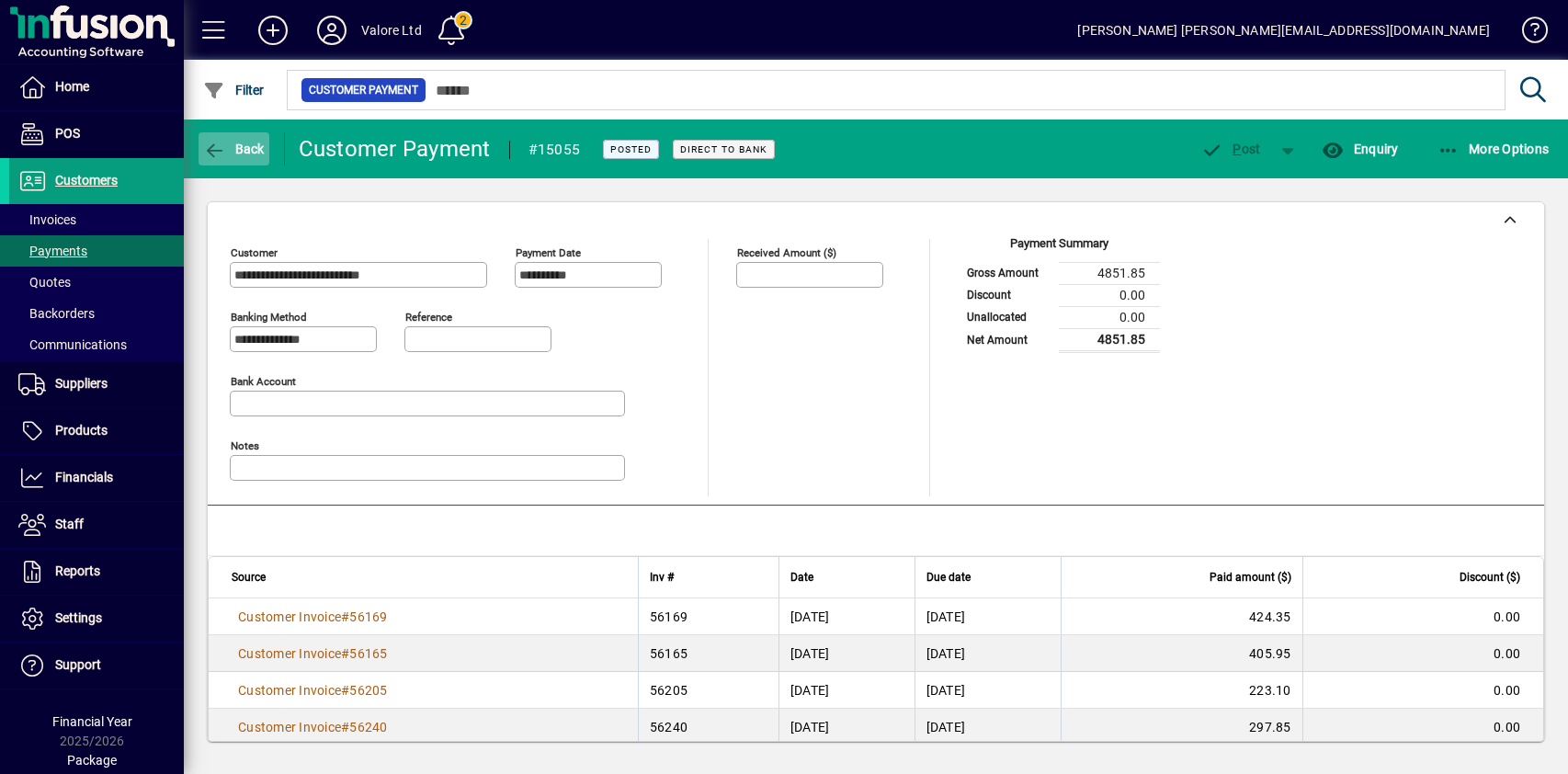
click at [231, 147] on span "Back" at bounding box center [234, 149] width 61 height 15
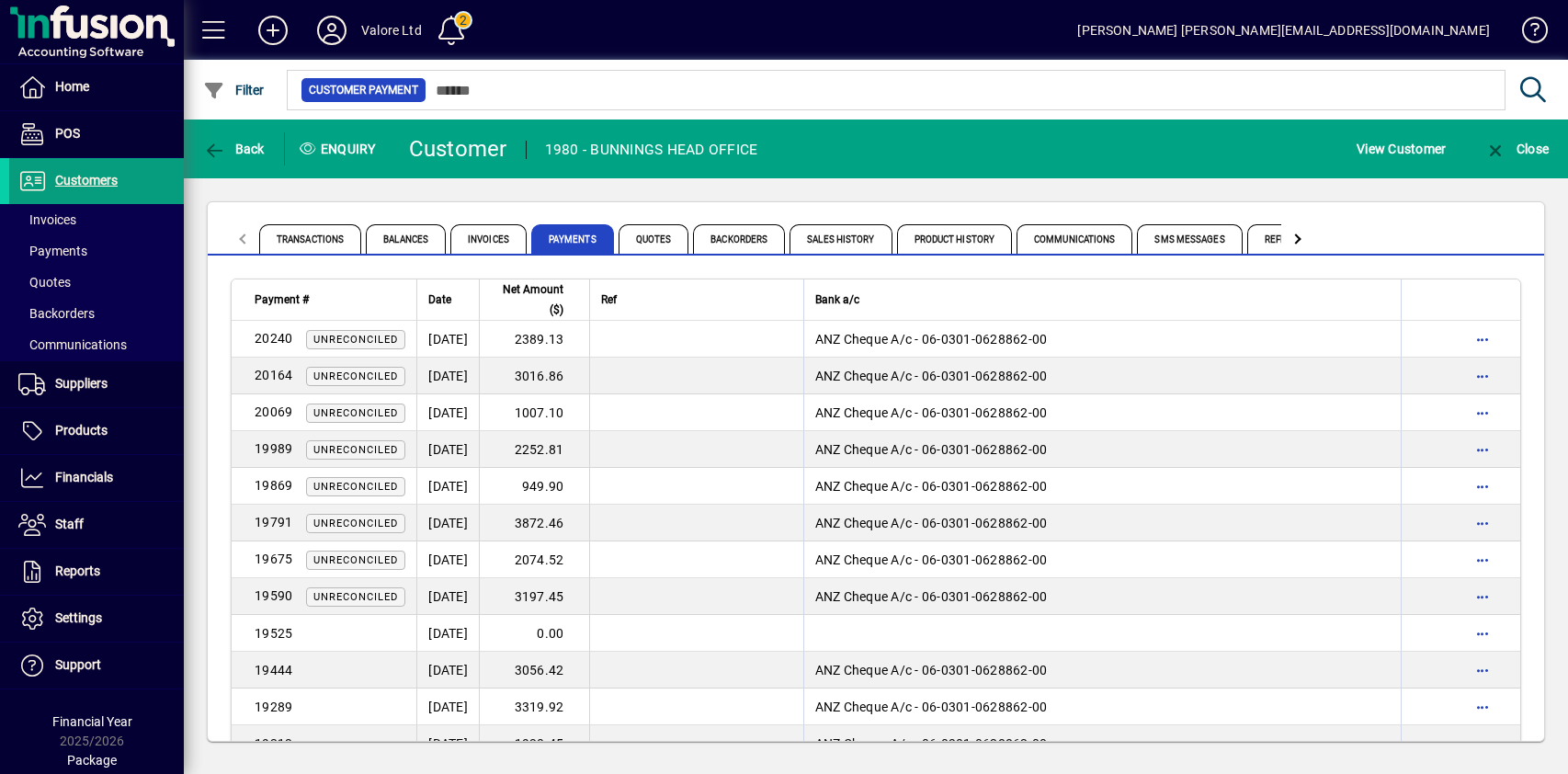
click at [614, 192] on div "Transactions Balances Invoices Payments Quotes Backorders Sales History Product…" at bounding box center [875, 471] width 1385 height 587
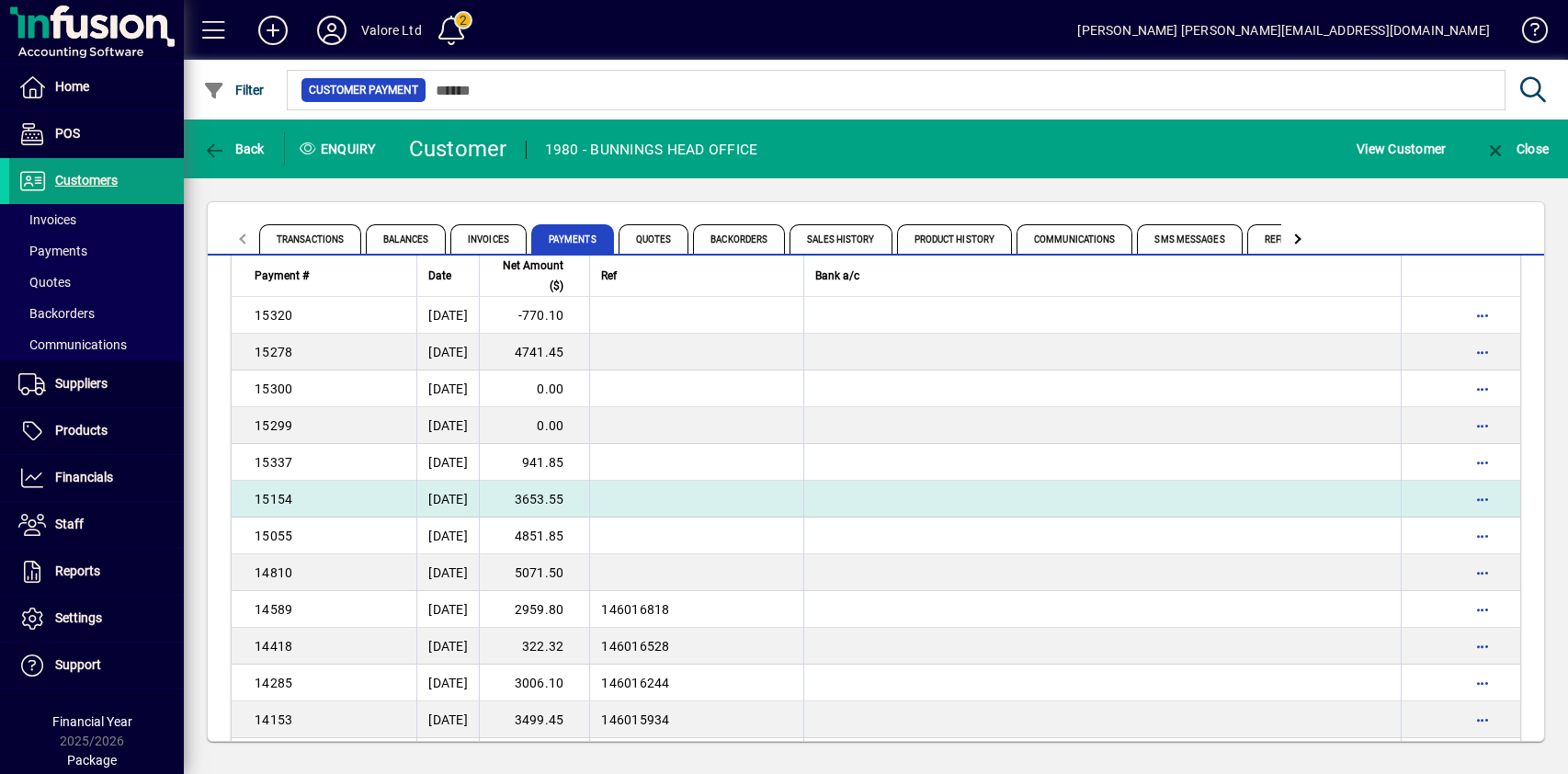
click at [588, 498] on td "3653.55" at bounding box center [534, 498] width 110 height 36
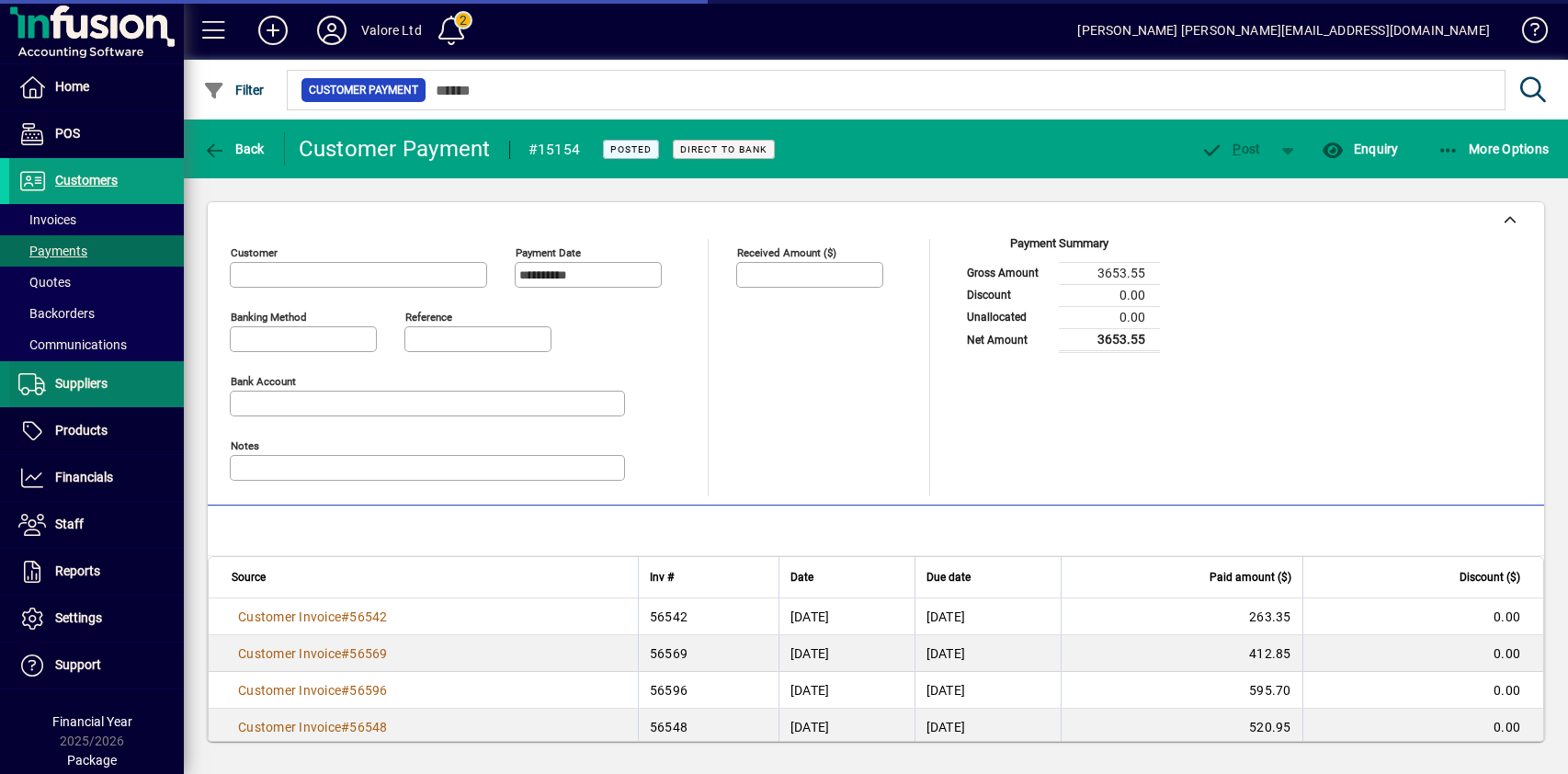
type input "**********"
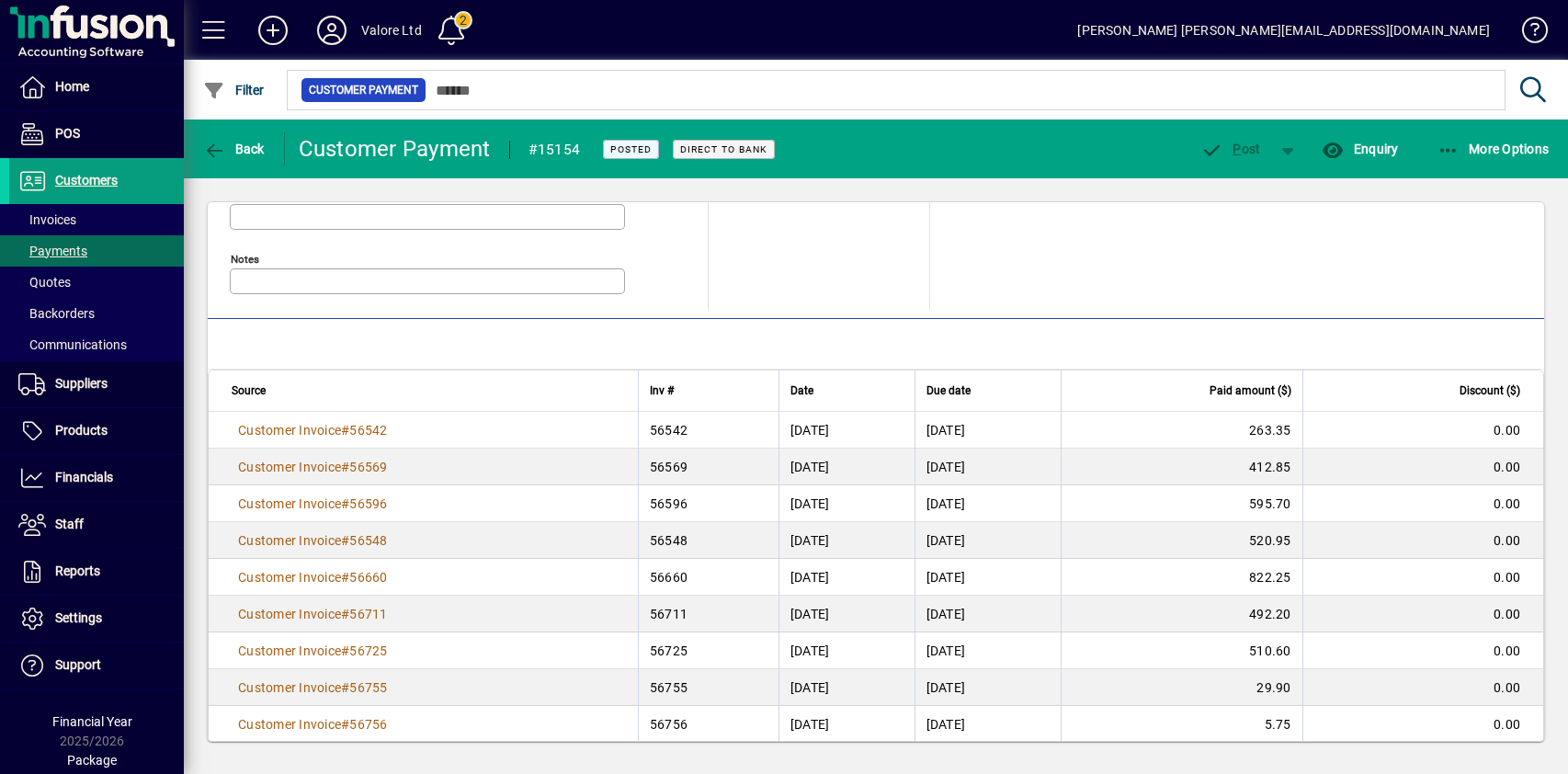
scroll to position [204, 0]
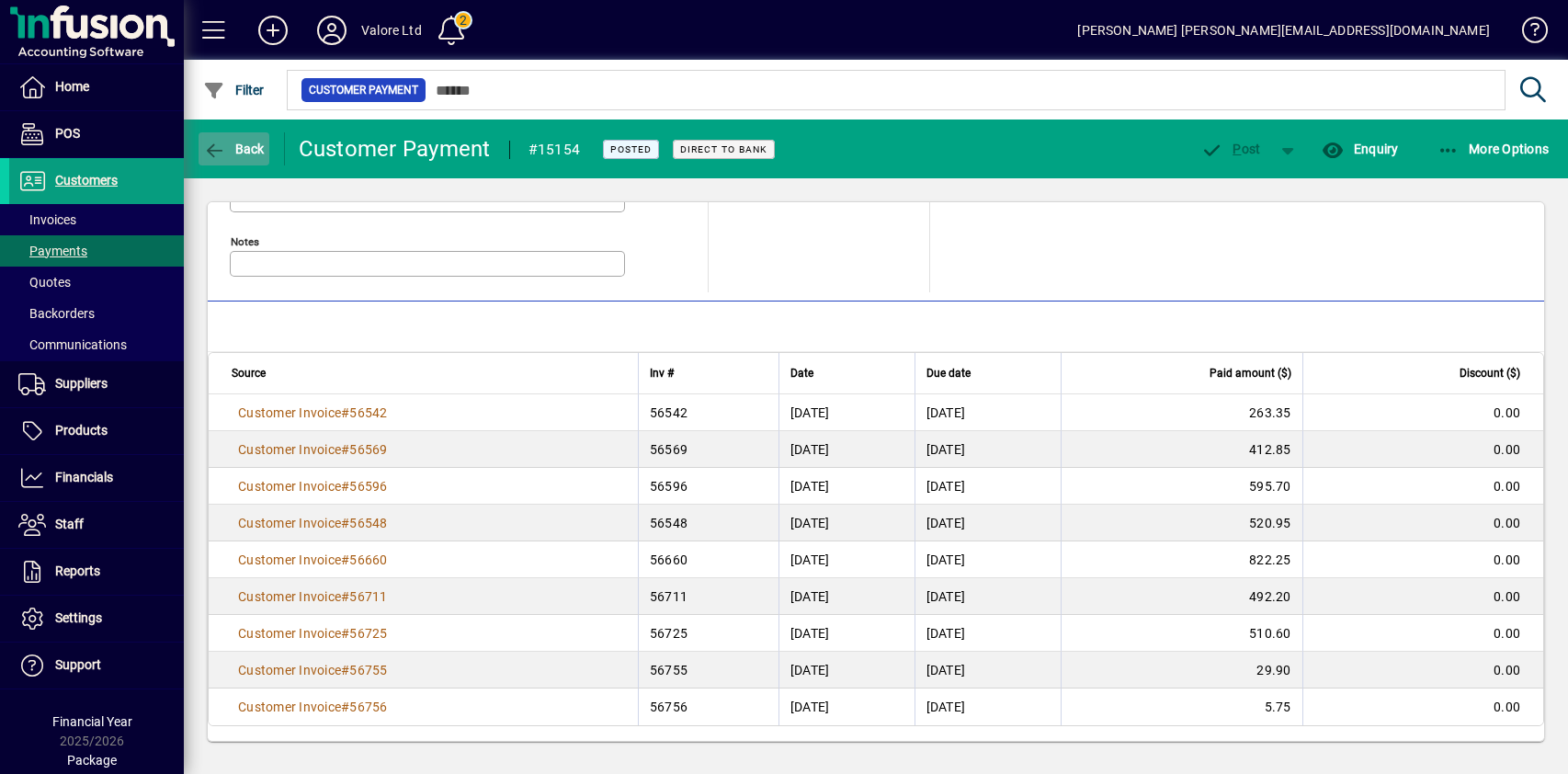
click at [246, 153] on span "Back" at bounding box center [234, 149] width 61 height 15
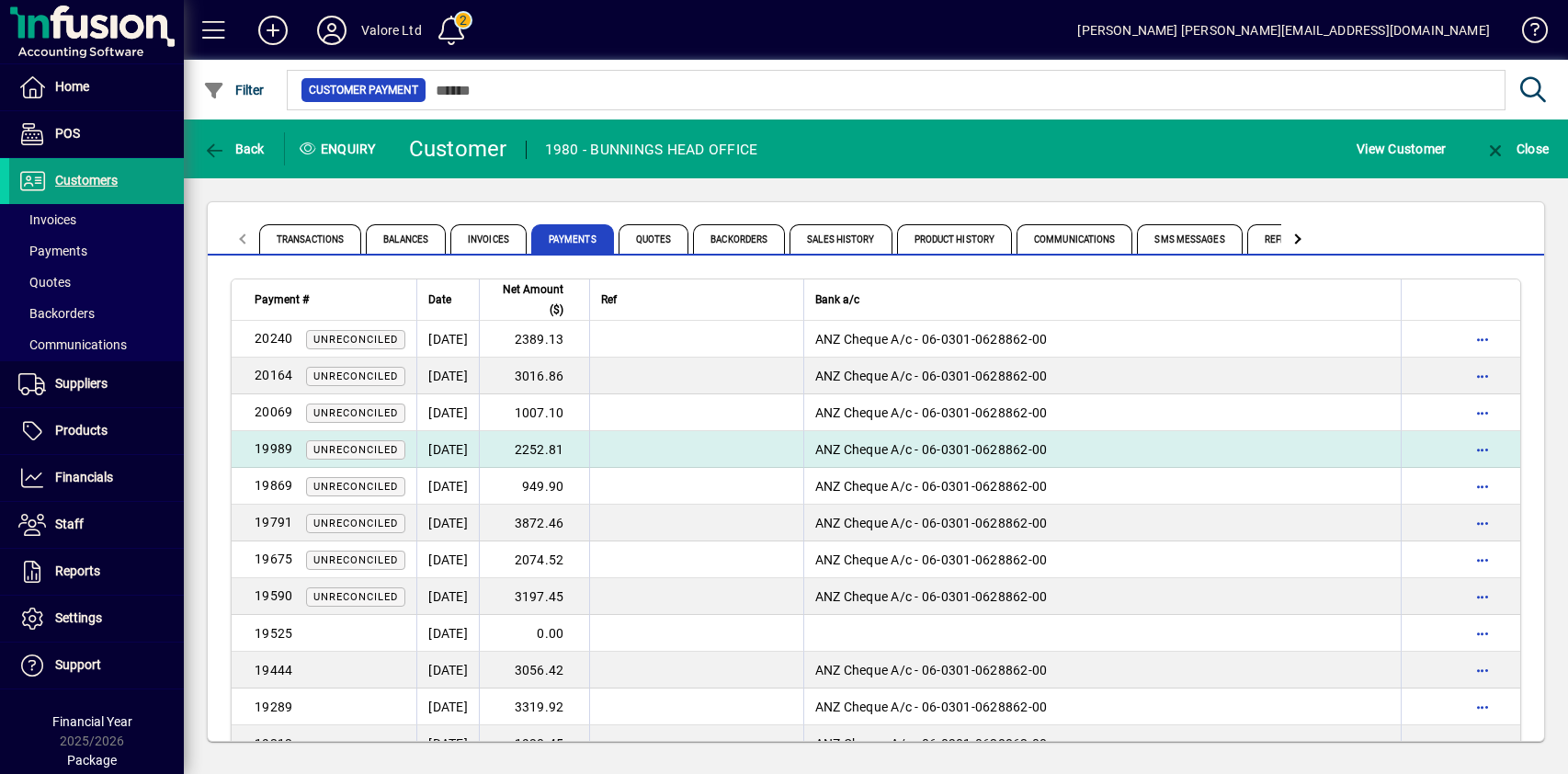
scroll to position [2046, 0]
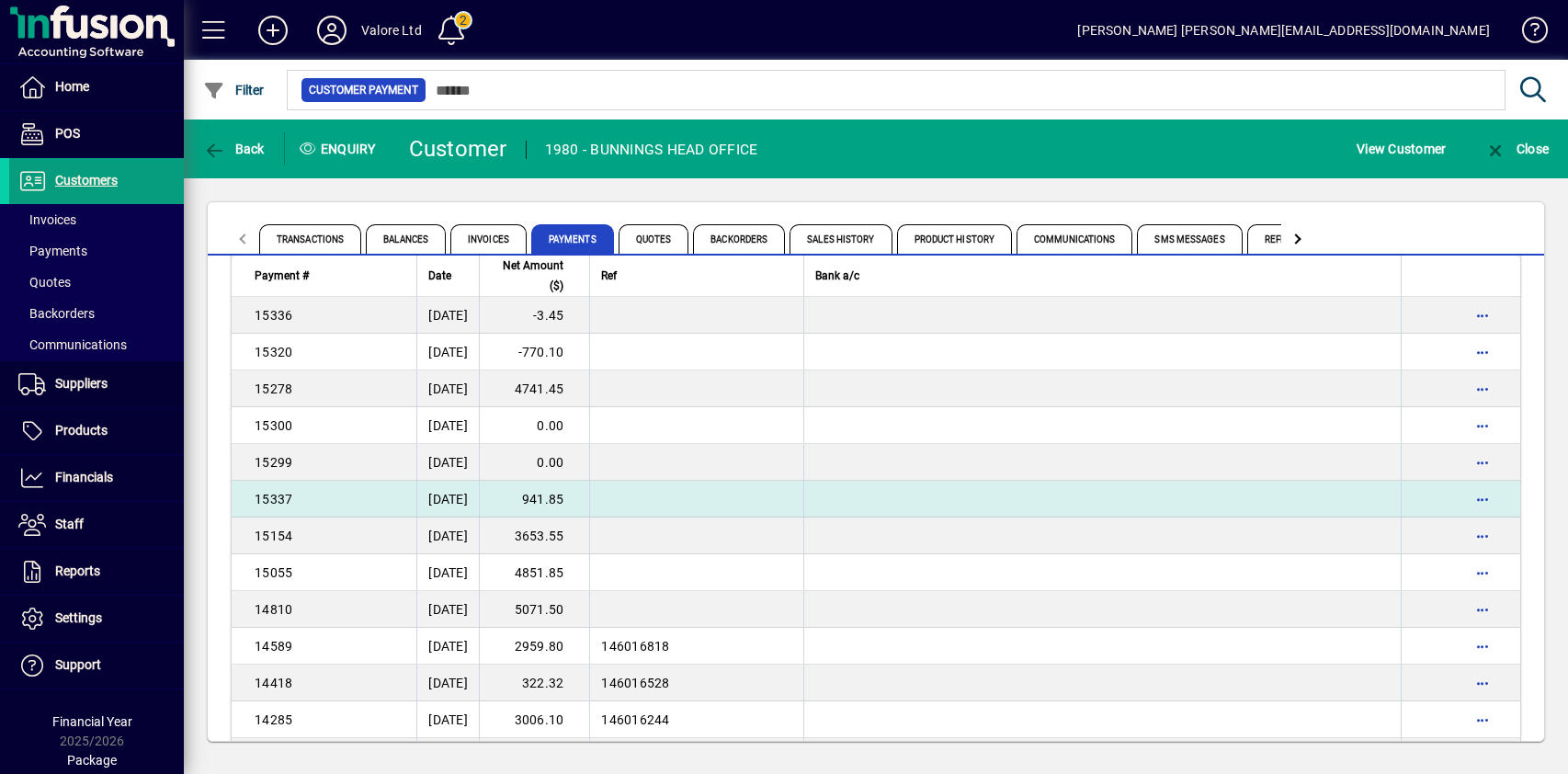
click at [574, 497] on td "941.85" at bounding box center [534, 498] width 110 height 36
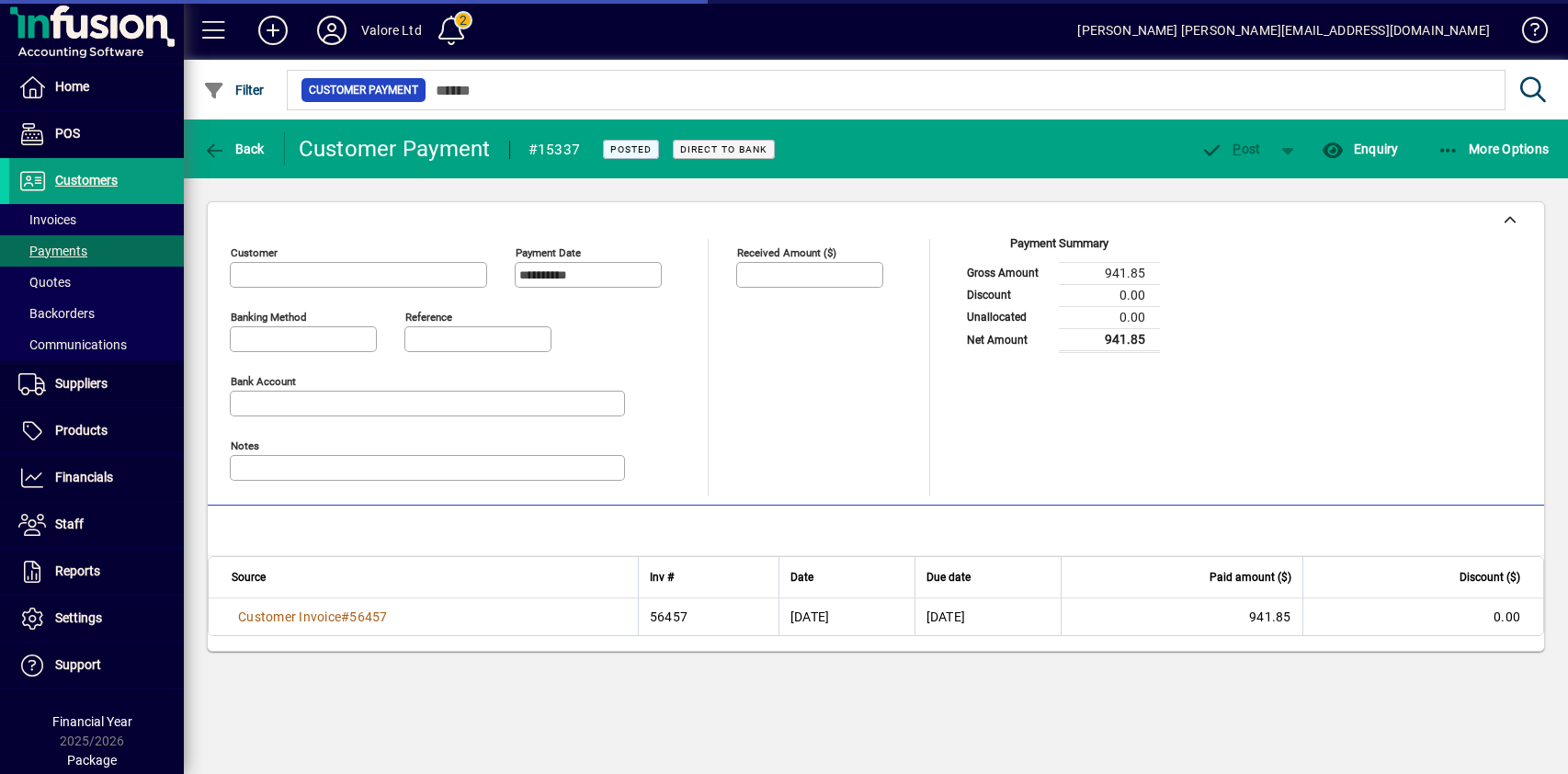
type input "**********"
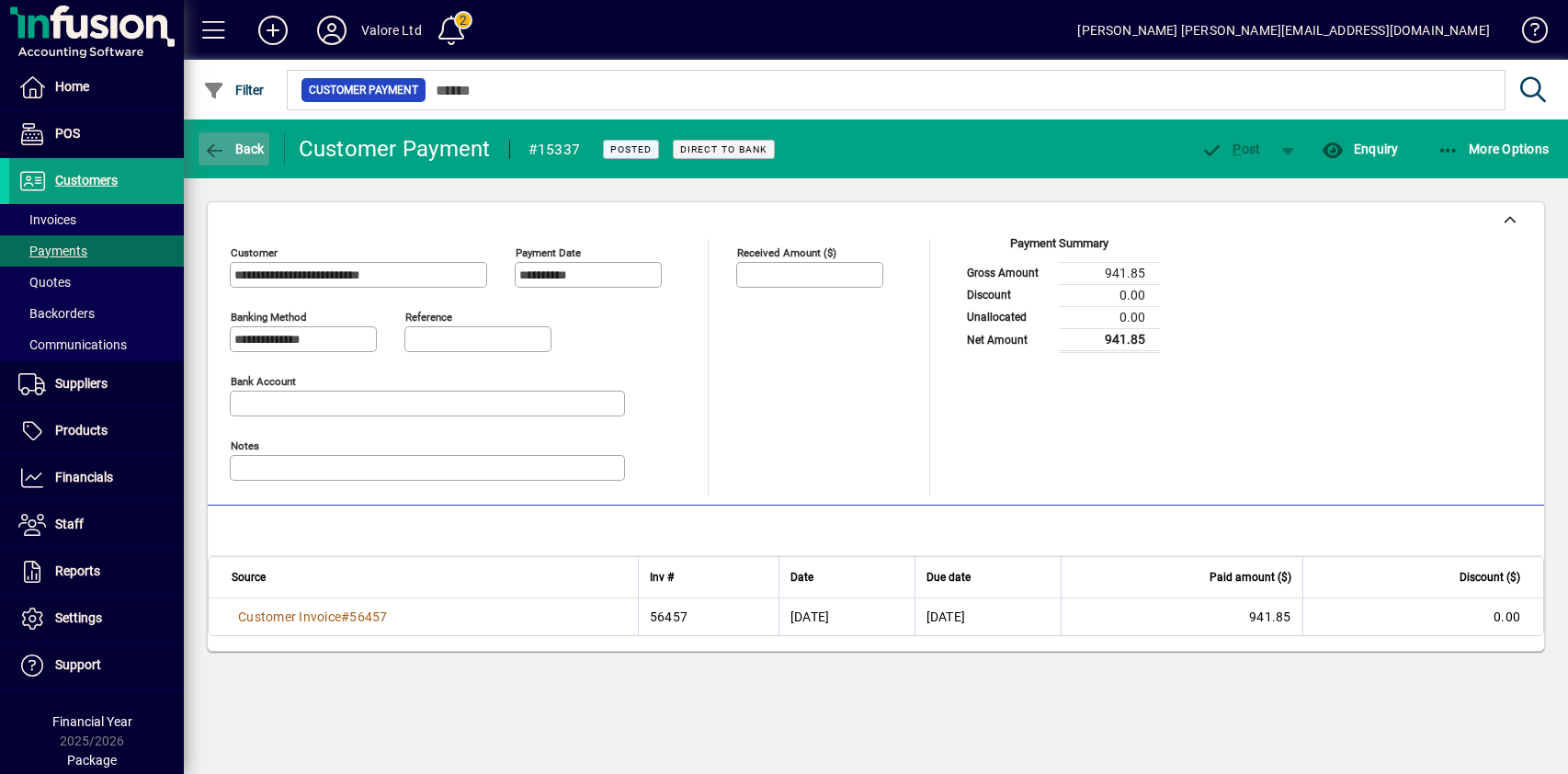
click at [229, 148] on span "Back" at bounding box center [234, 149] width 61 height 15
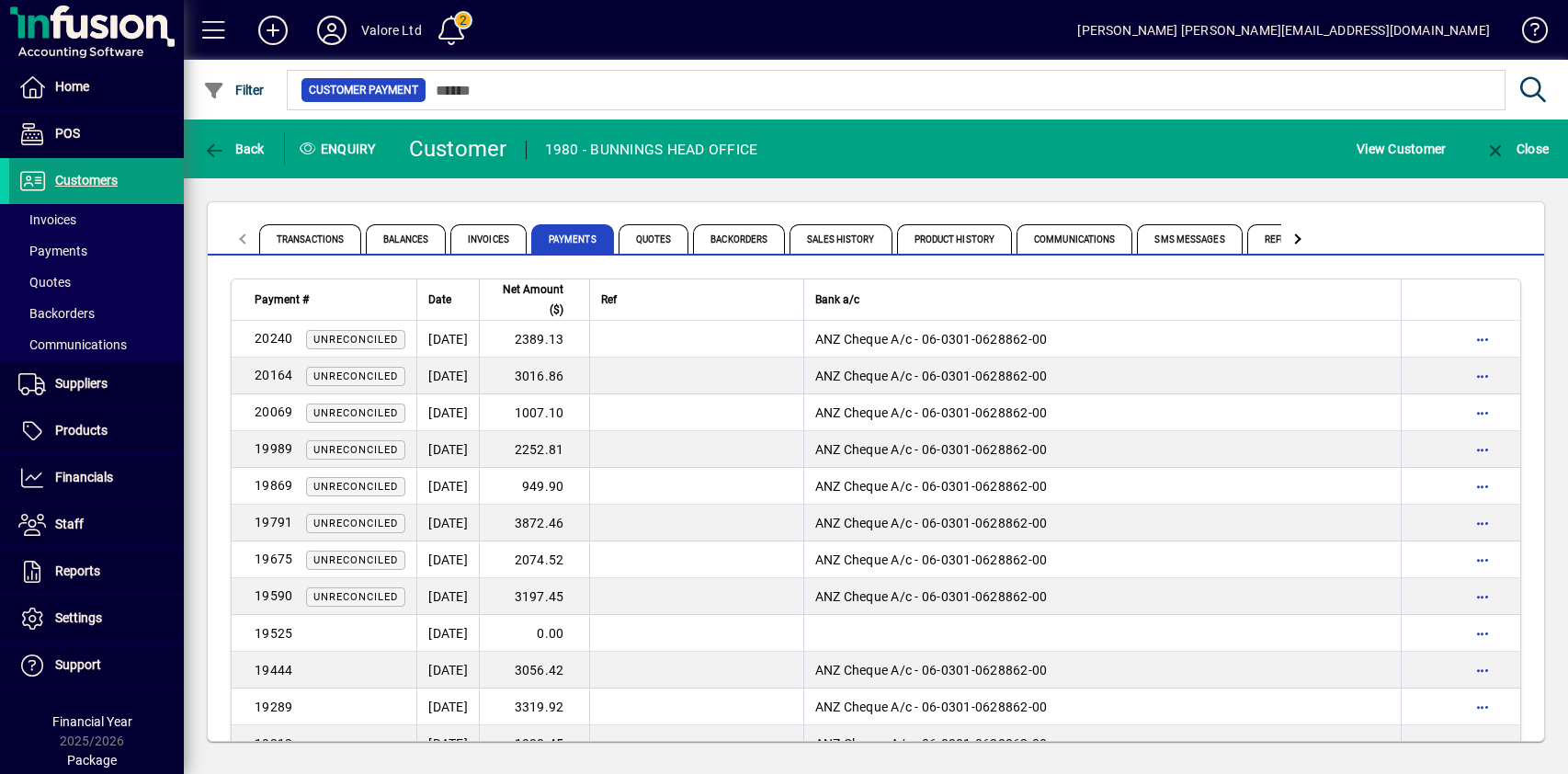
click at [472, 191] on div "Transactions Balances Invoices Payments Quotes Backorders Sales History Product…" at bounding box center [875, 471] width 1385 height 587
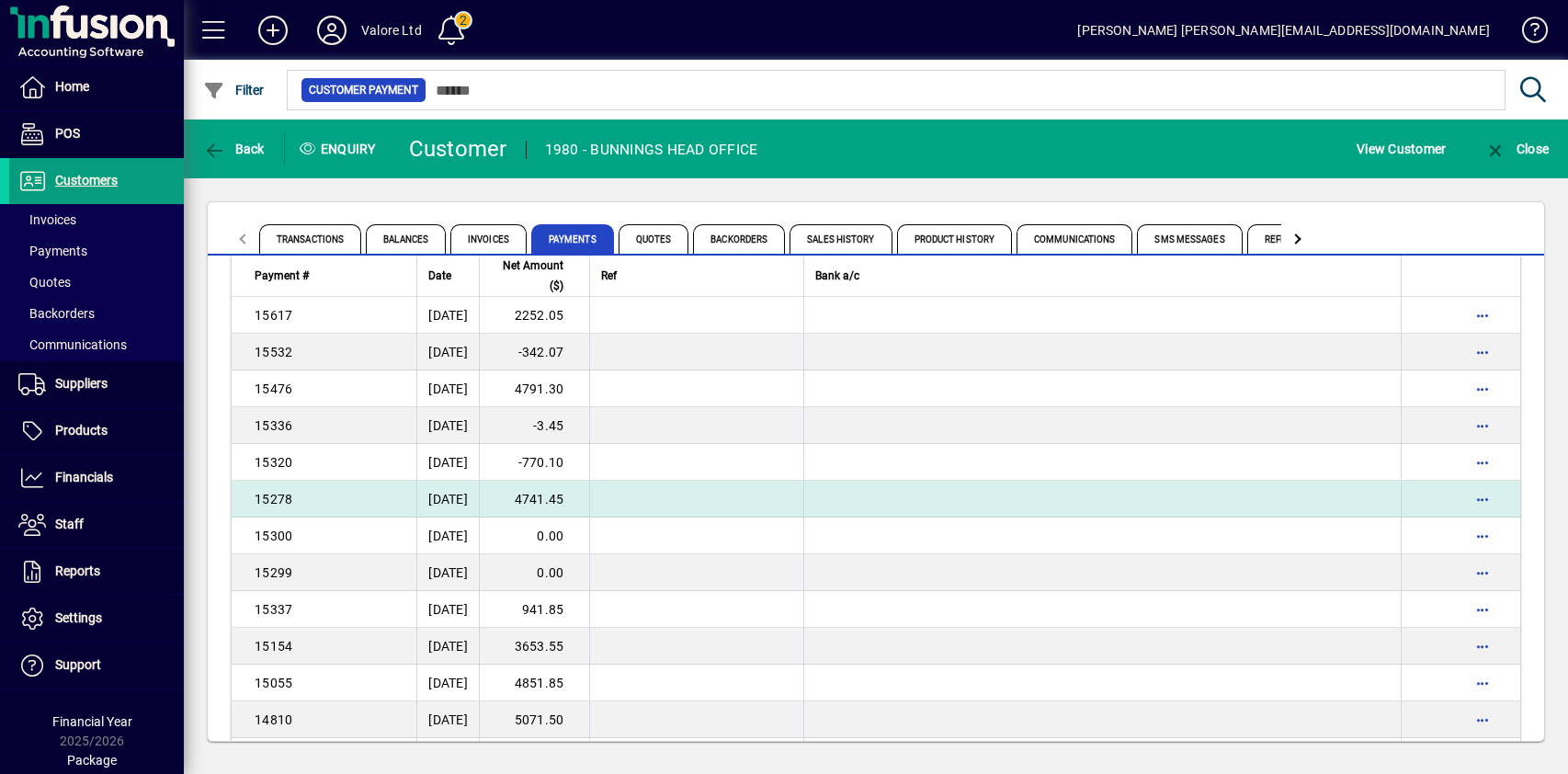
click at [588, 499] on td "4741.45" at bounding box center [534, 498] width 110 height 36
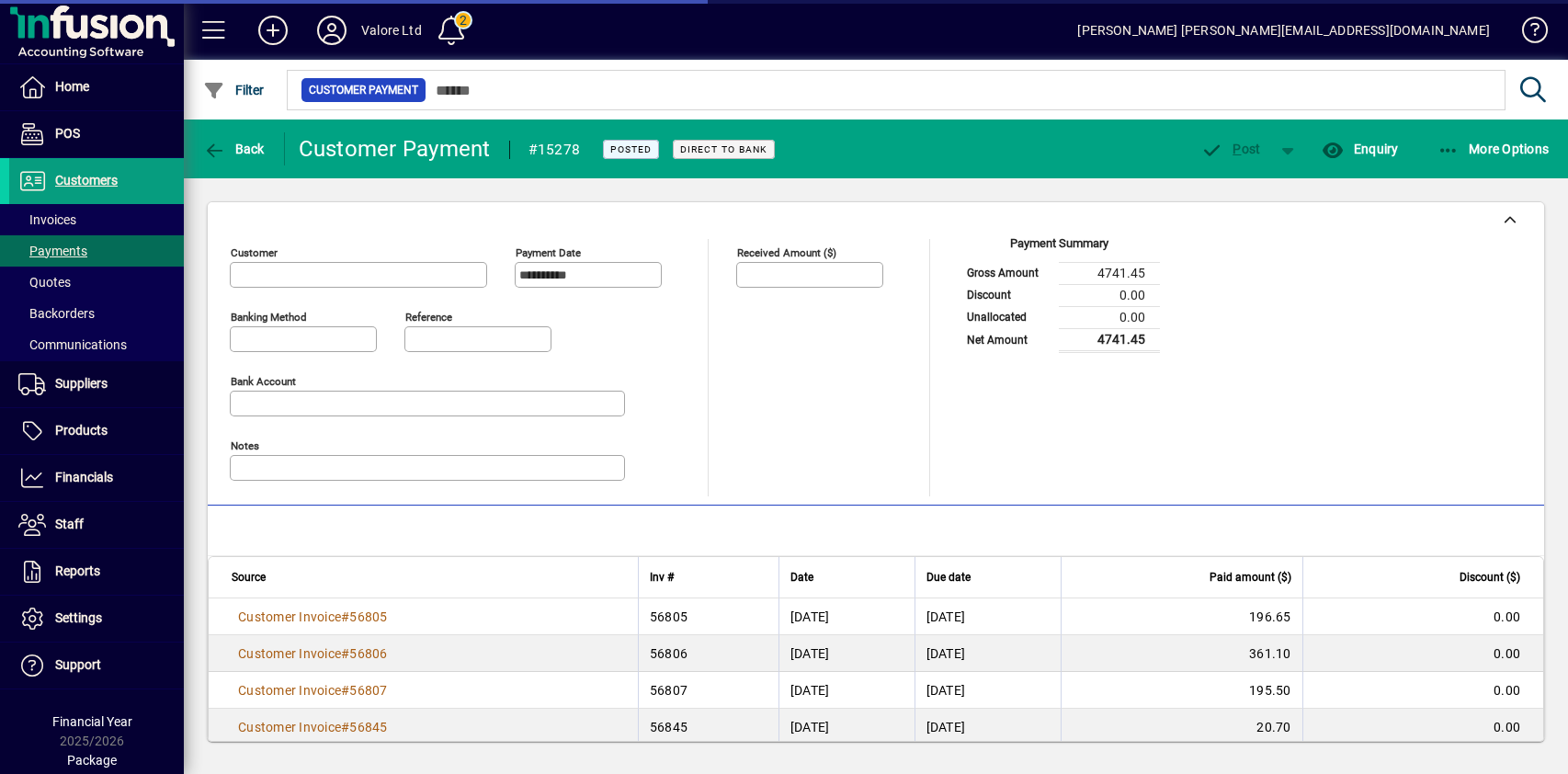
type input "**********"
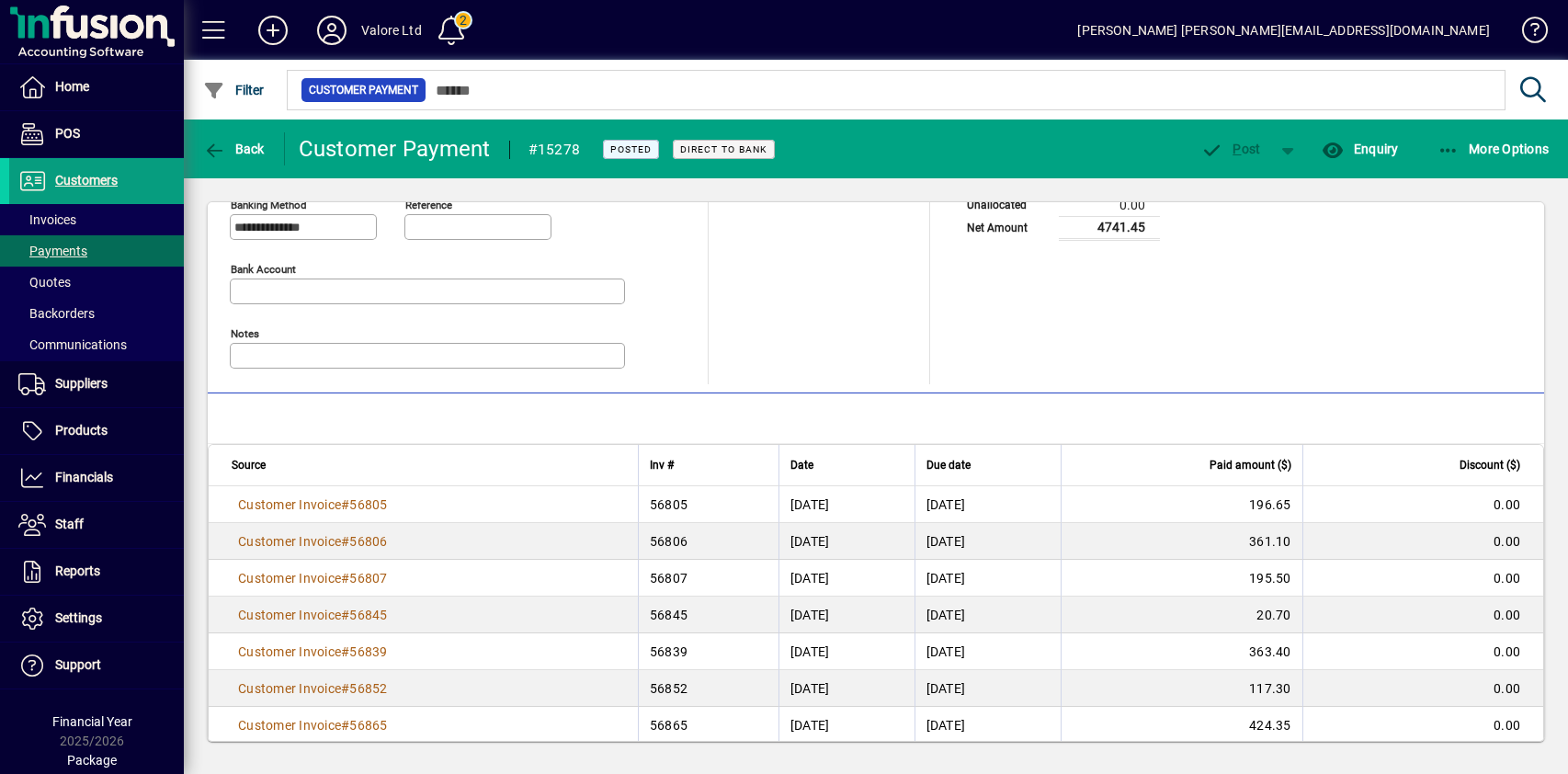
scroll to position [278, 0]
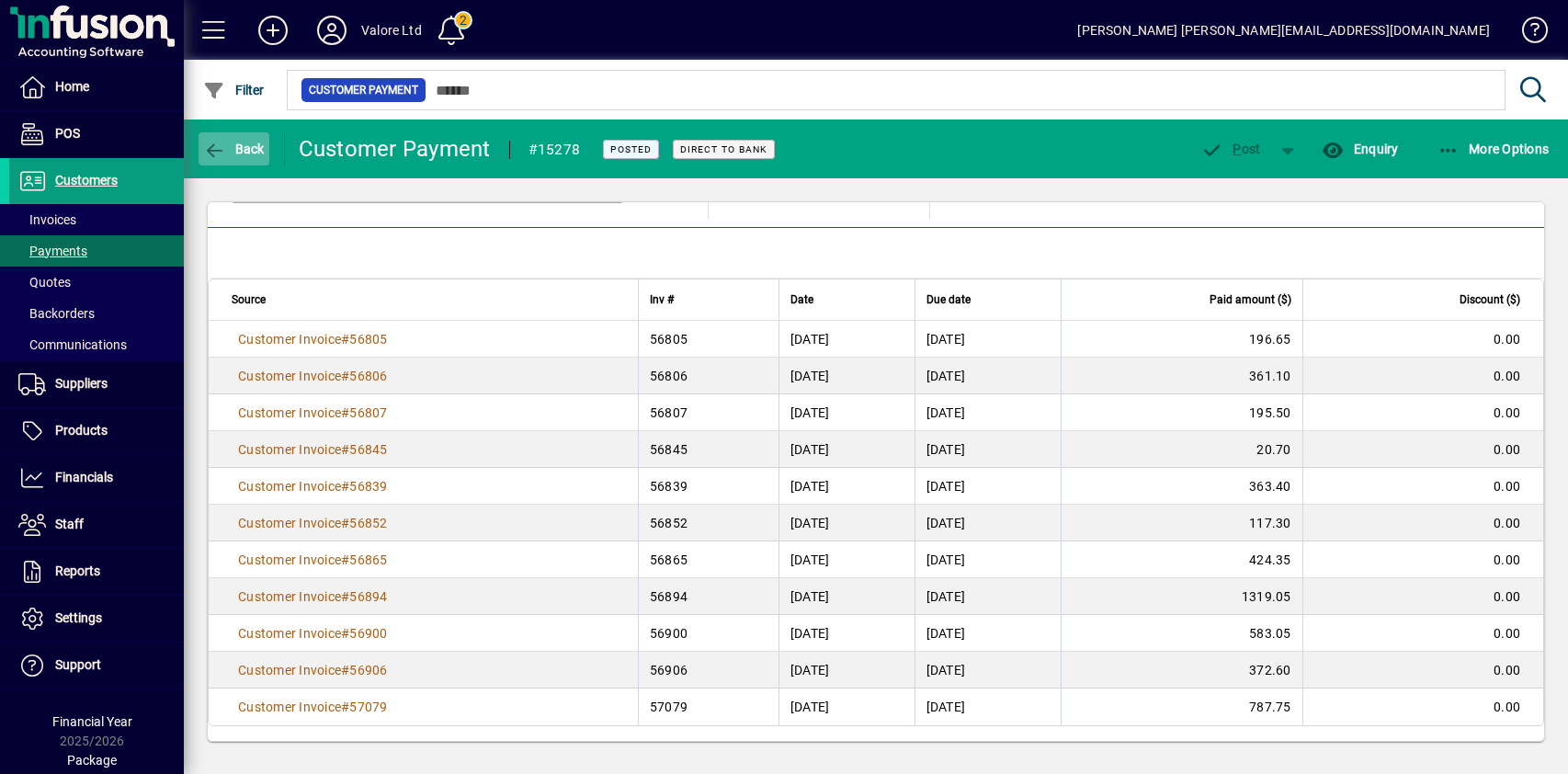
click at [248, 149] on span "Back" at bounding box center [234, 149] width 61 height 15
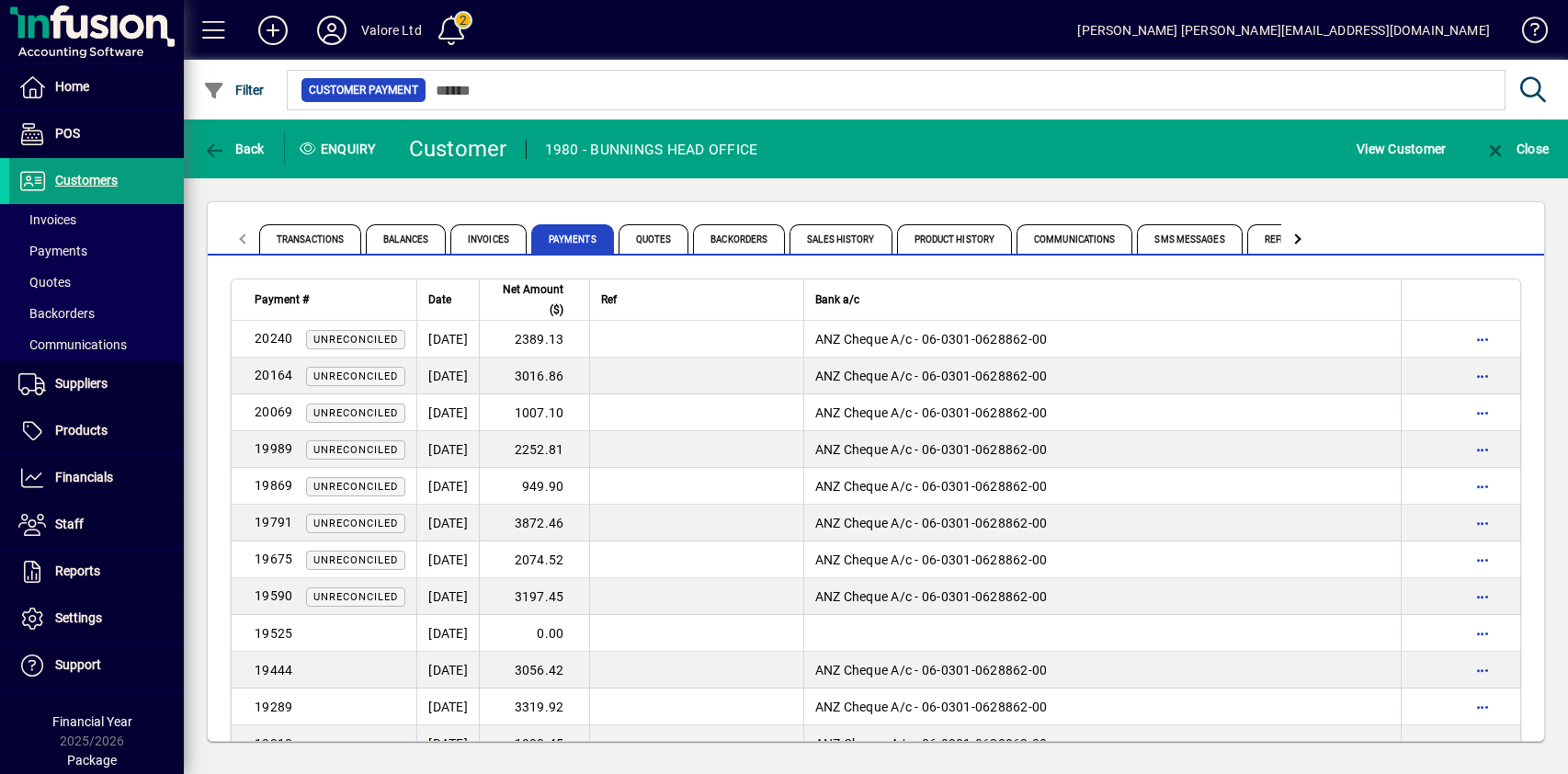
click at [561, 190] on div "Transactions Balances Invoices Payments Quotes Backorders Sales History Product…" at bounding box center [875, 471] width 1385 height 587
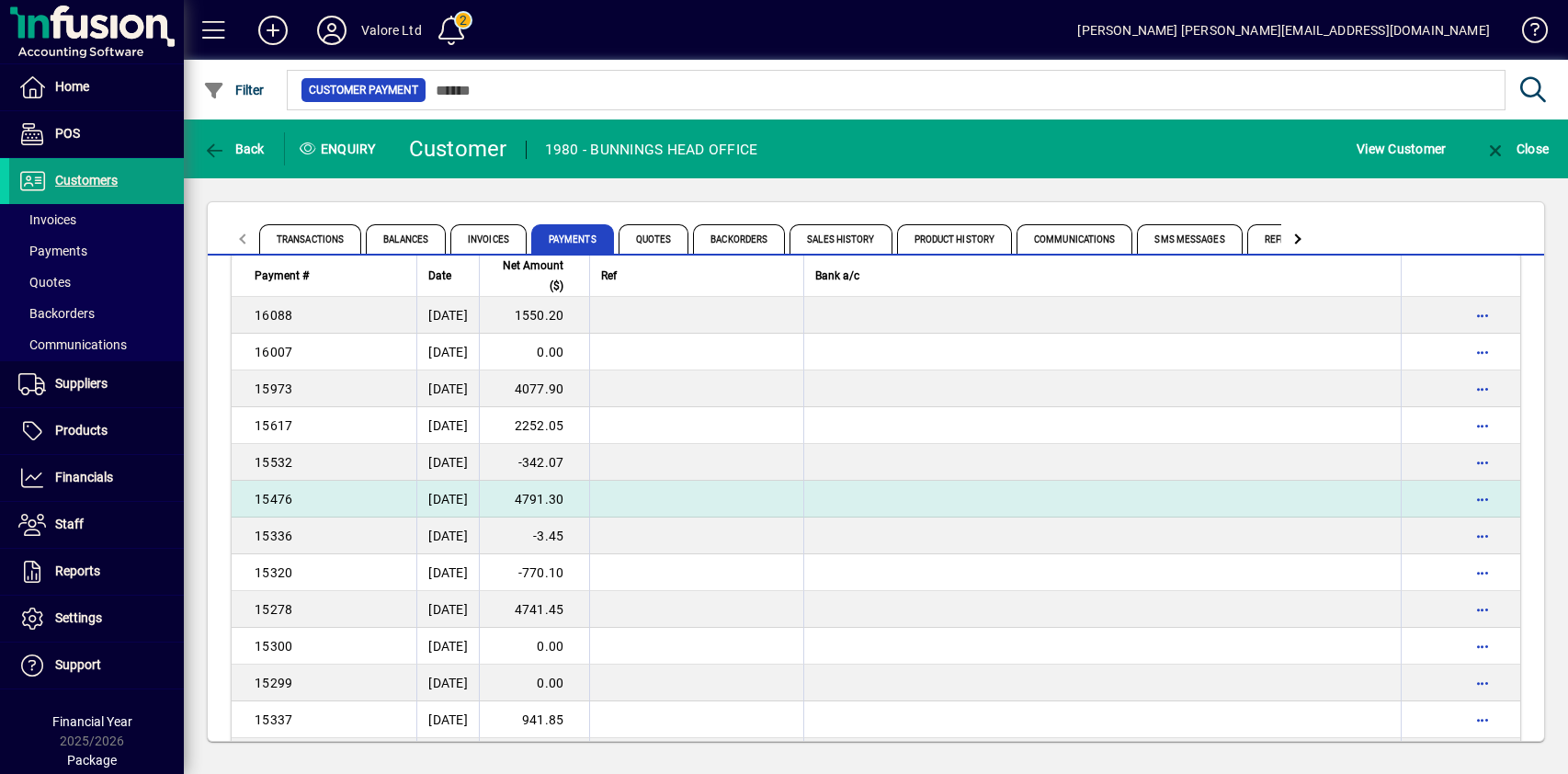
click at [573, 493] on td "4791.30" at bounding box center [534, 498] width 110 height 36
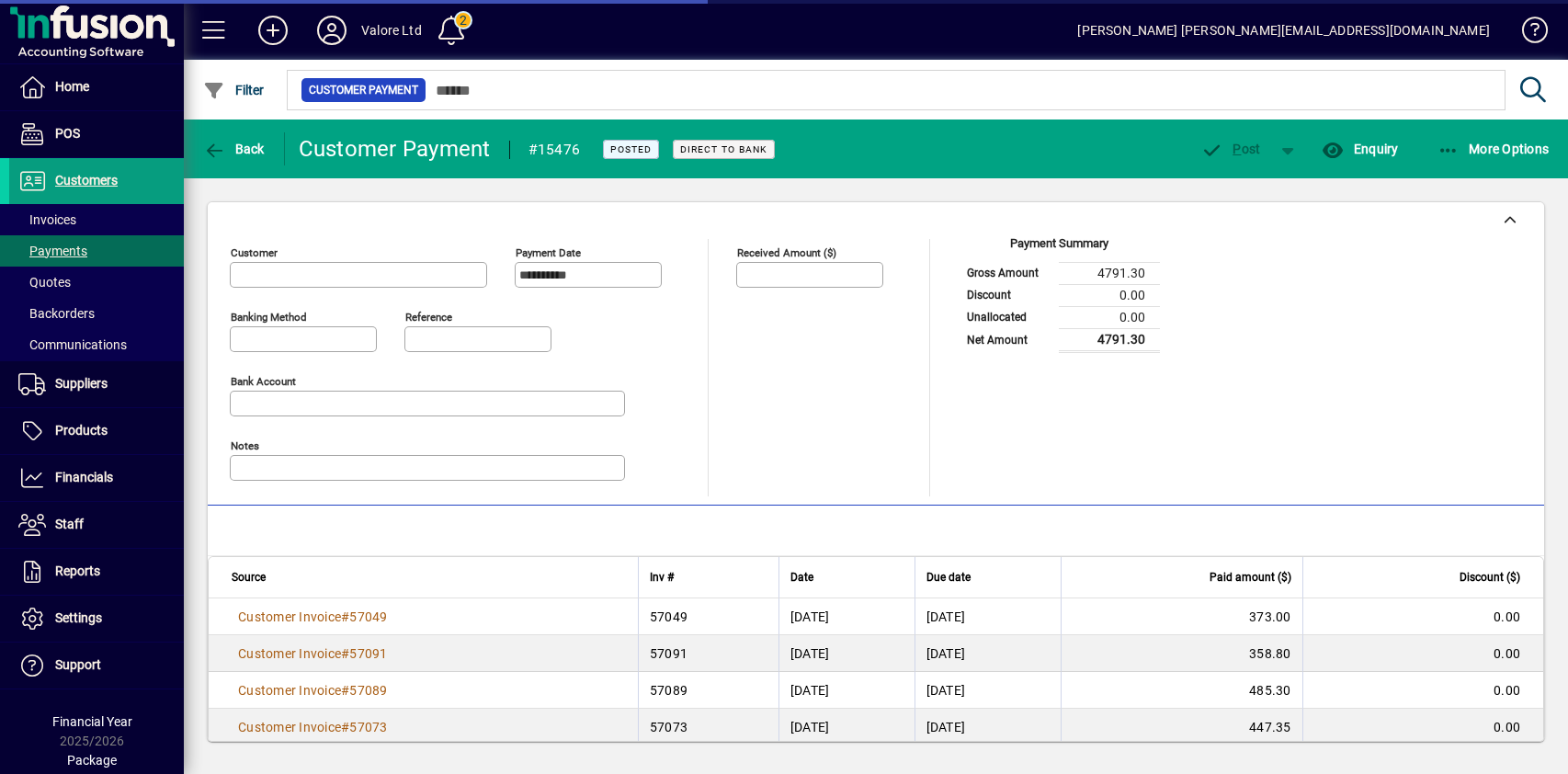
type input "**********"
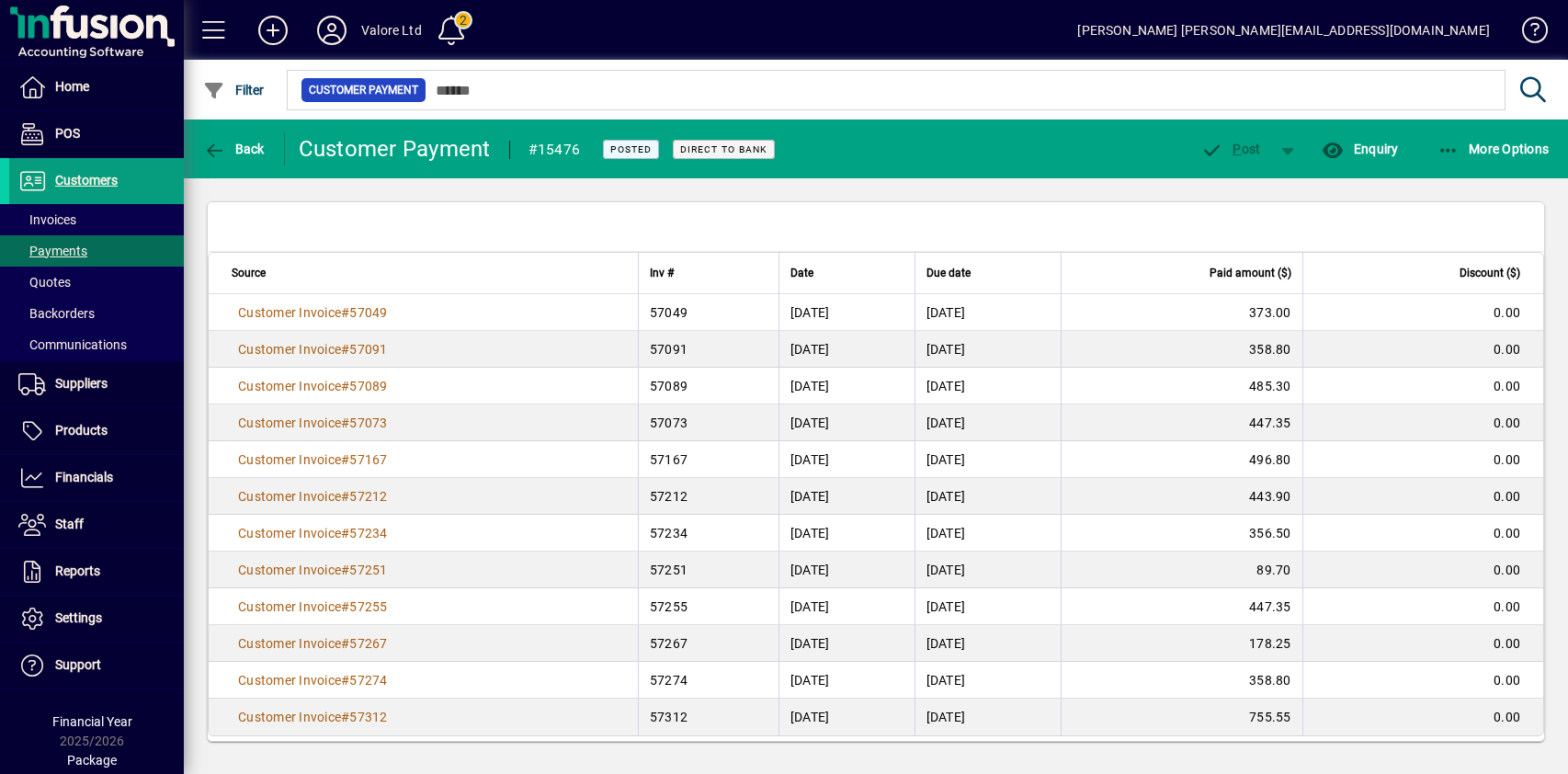
scroll to position [315, 0]
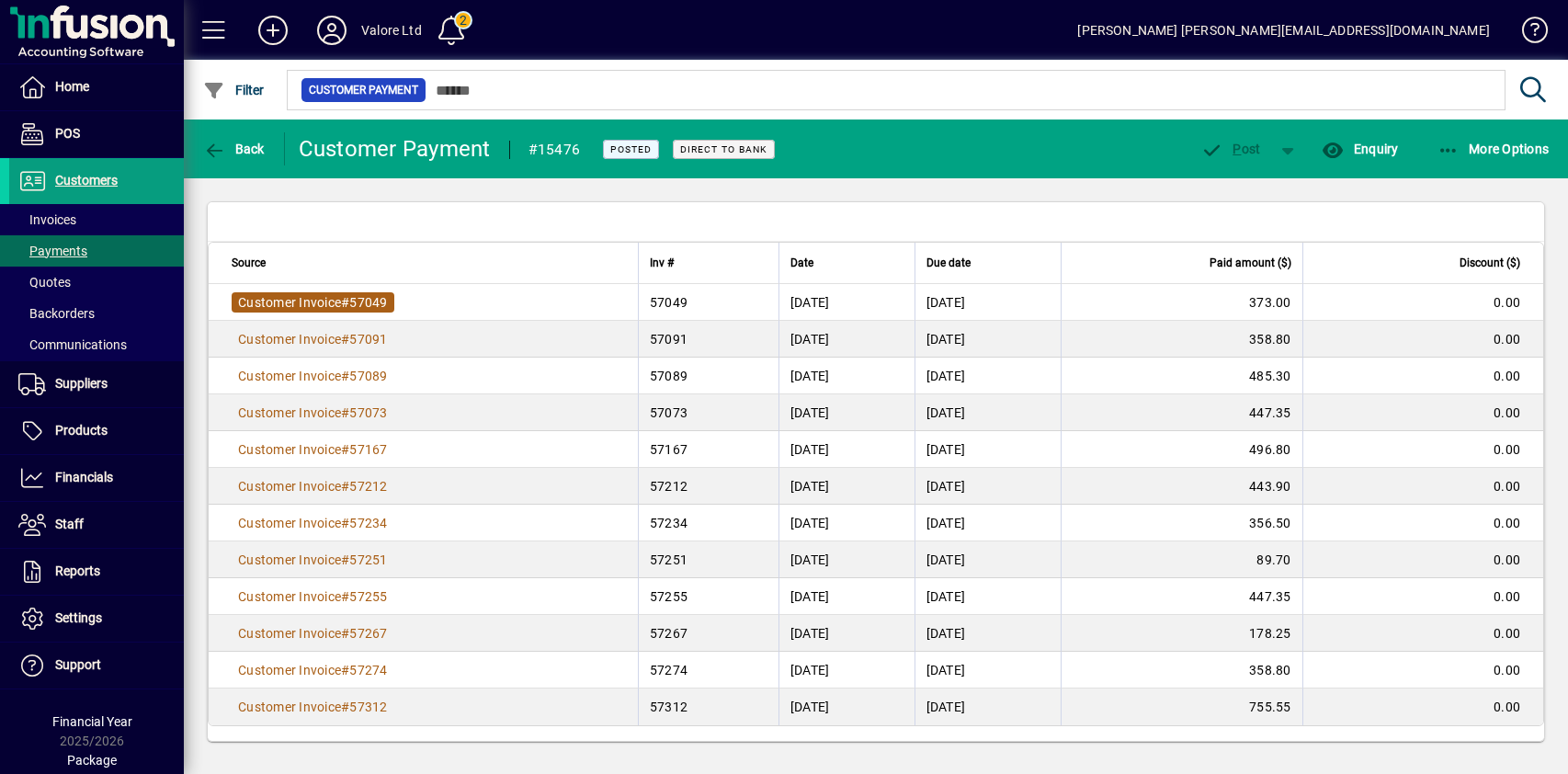
click at [376, 308] on span "57049" at bounding box center [368, 303] width 37 height 15
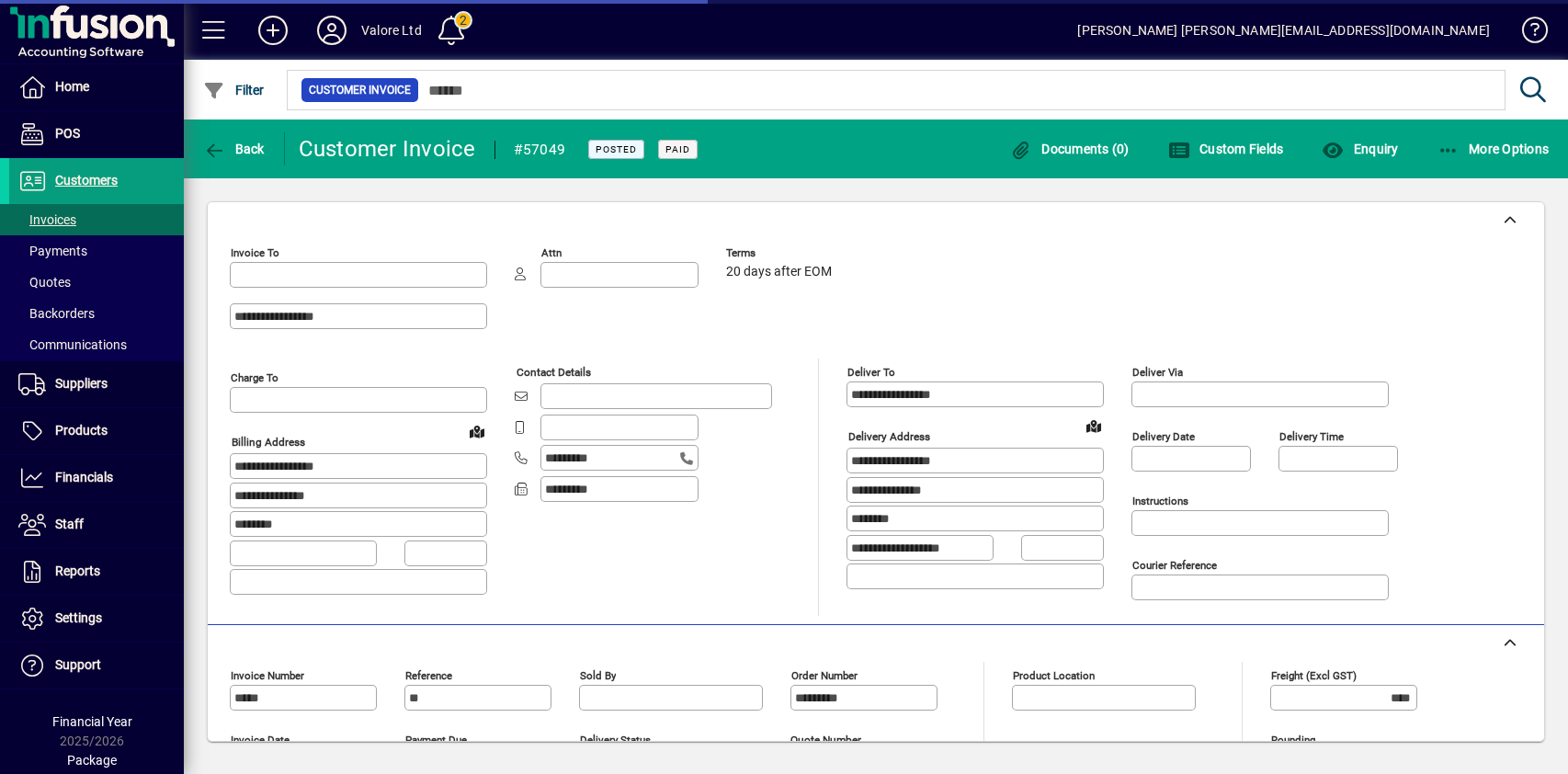
type input "**********"
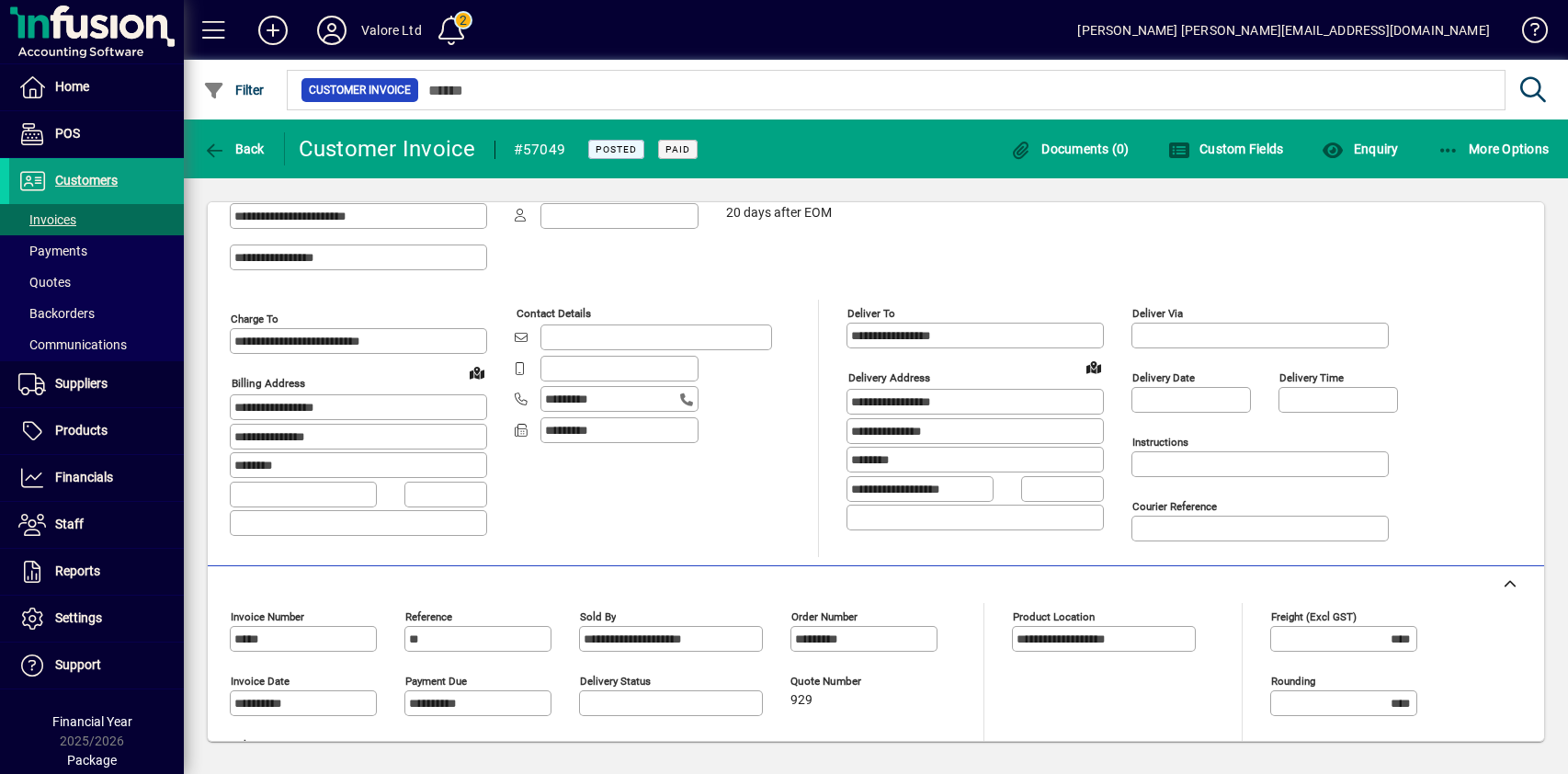
scroll to position [58, 0]
click at [249, 156] on button "Back" at bounding box center [234, 149] width 71 height 34
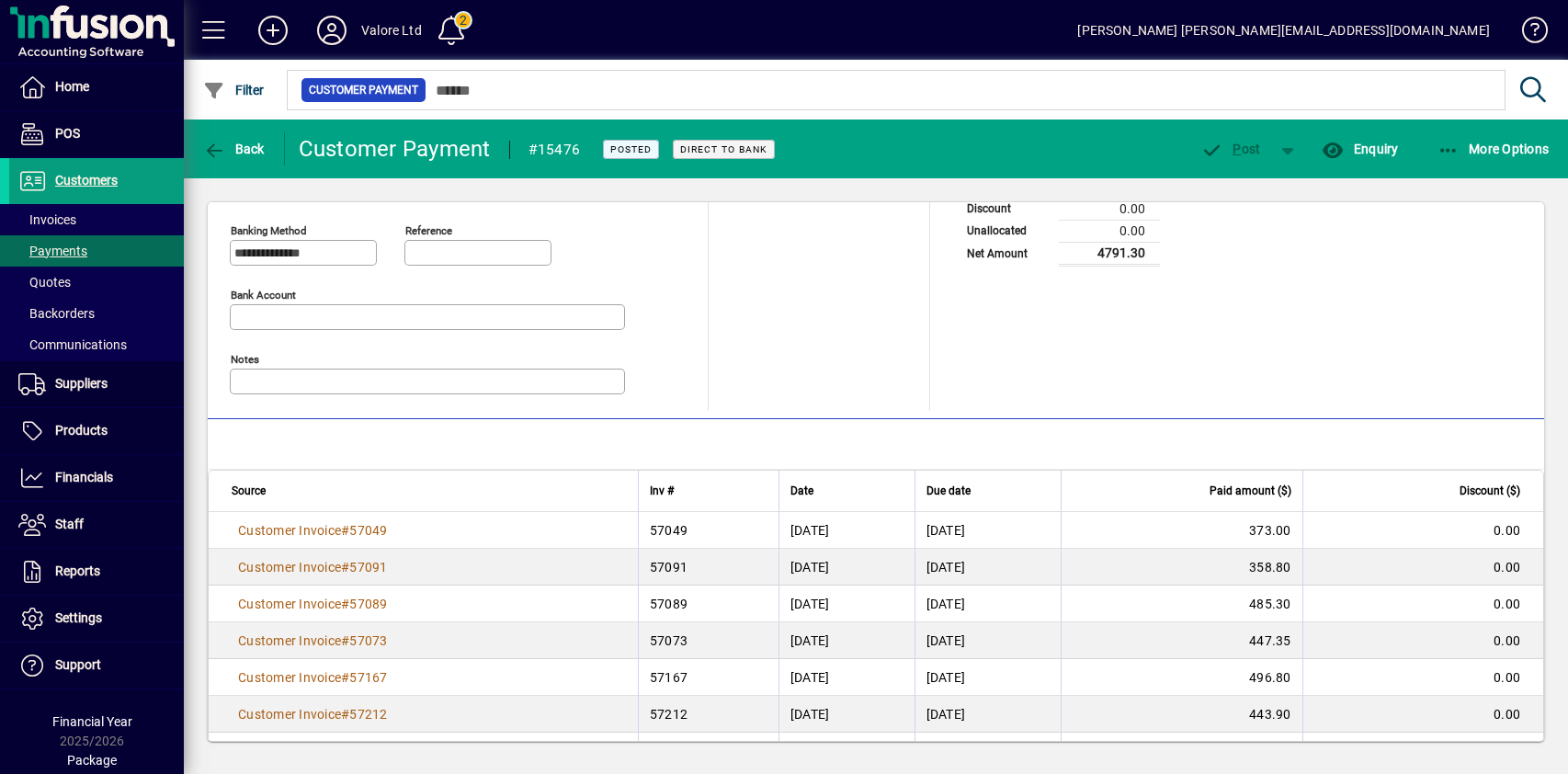
scroll to position [38, 0]
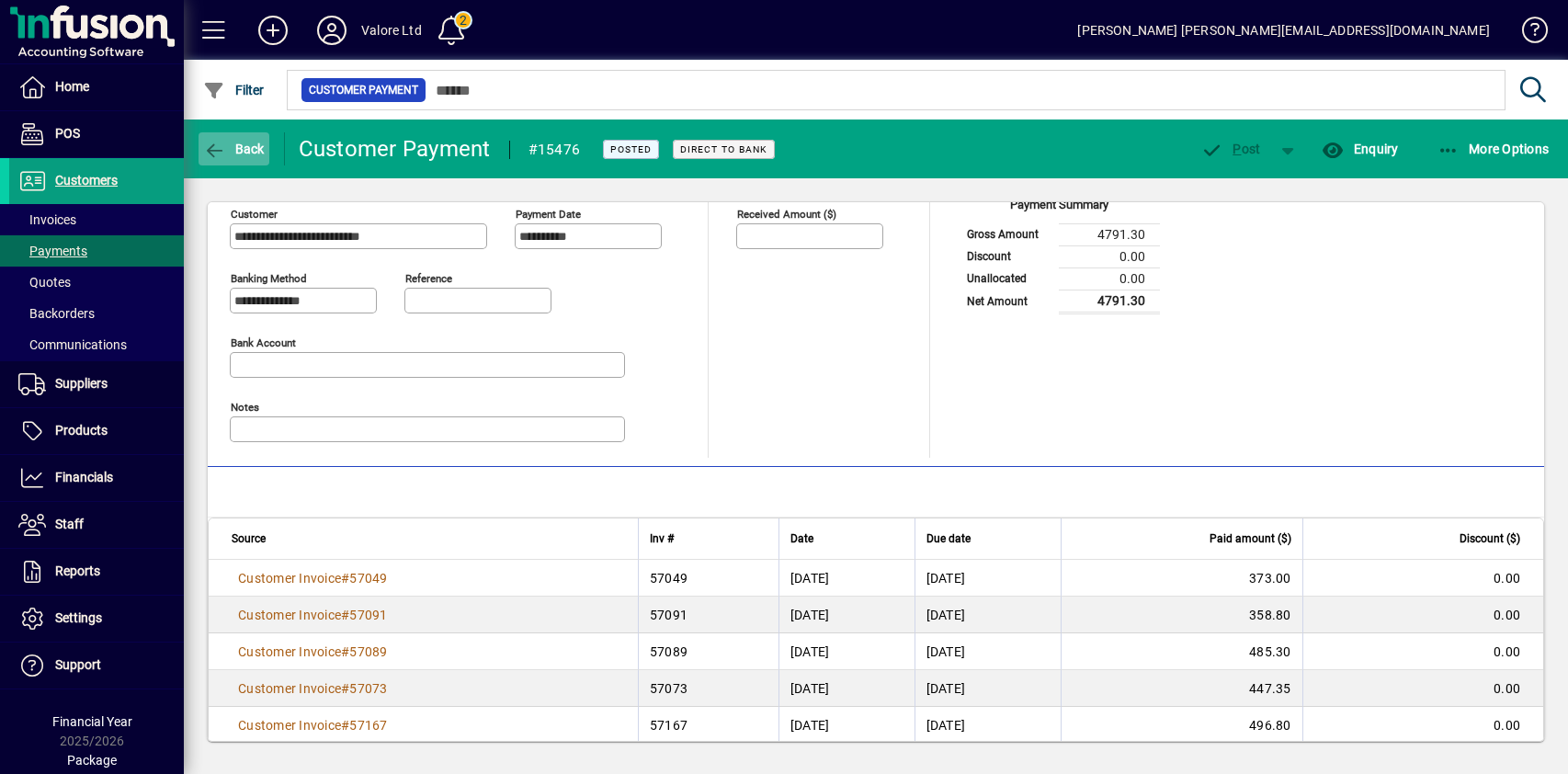
click at [238, 159] on span "button" at bounding box center [234, 148] width 71 height 44
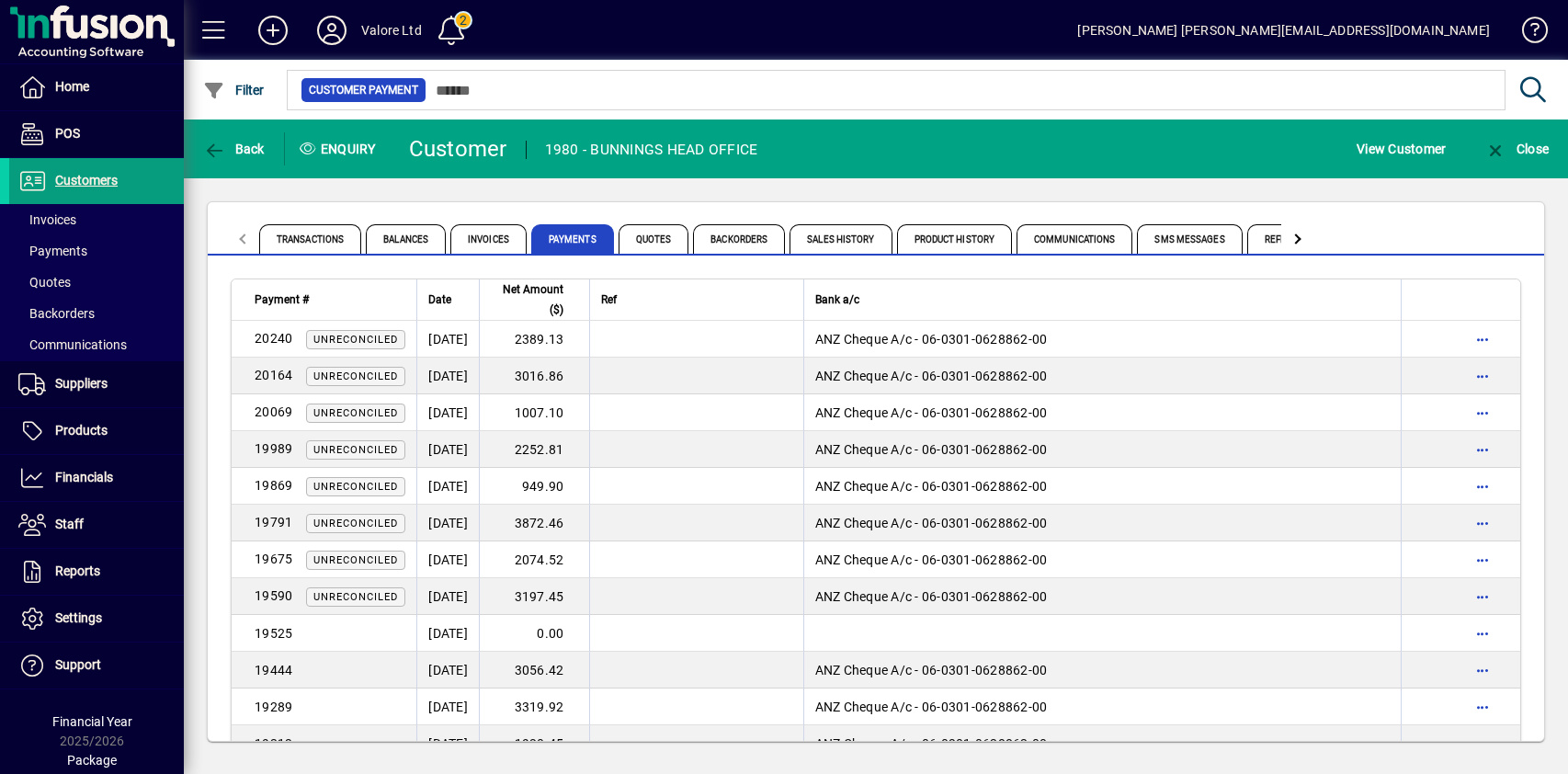
click at [539, 196] on div "Transactions Balances Invoices Payments Quotes Backorders Sales History Product…" at bounding box center [875, 471] width 1385 height 587
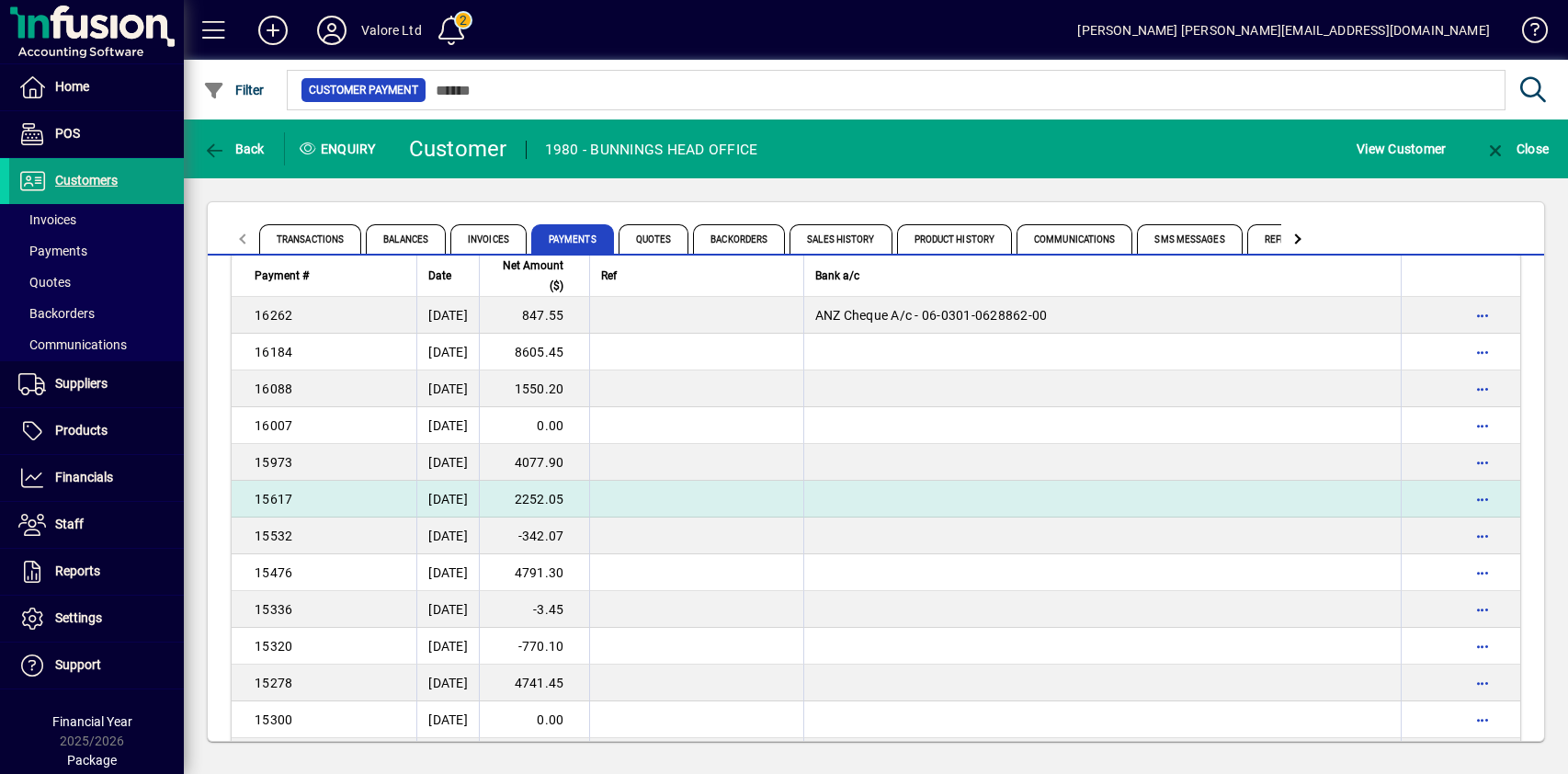
click at [573, 496] on td "2252.05" at bounding box center [534, 498] width 110 height 36
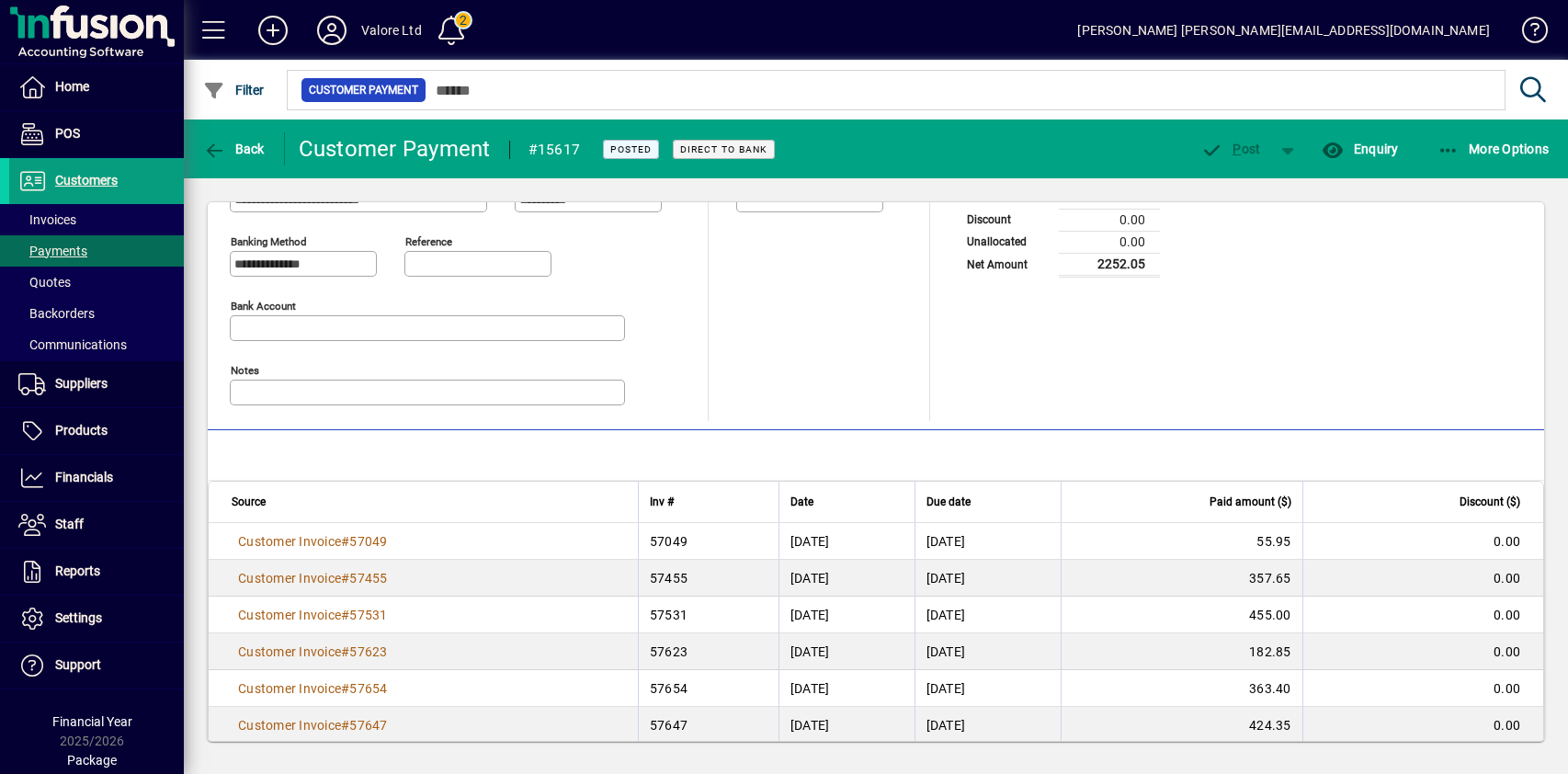
scroll to position [130, 0]
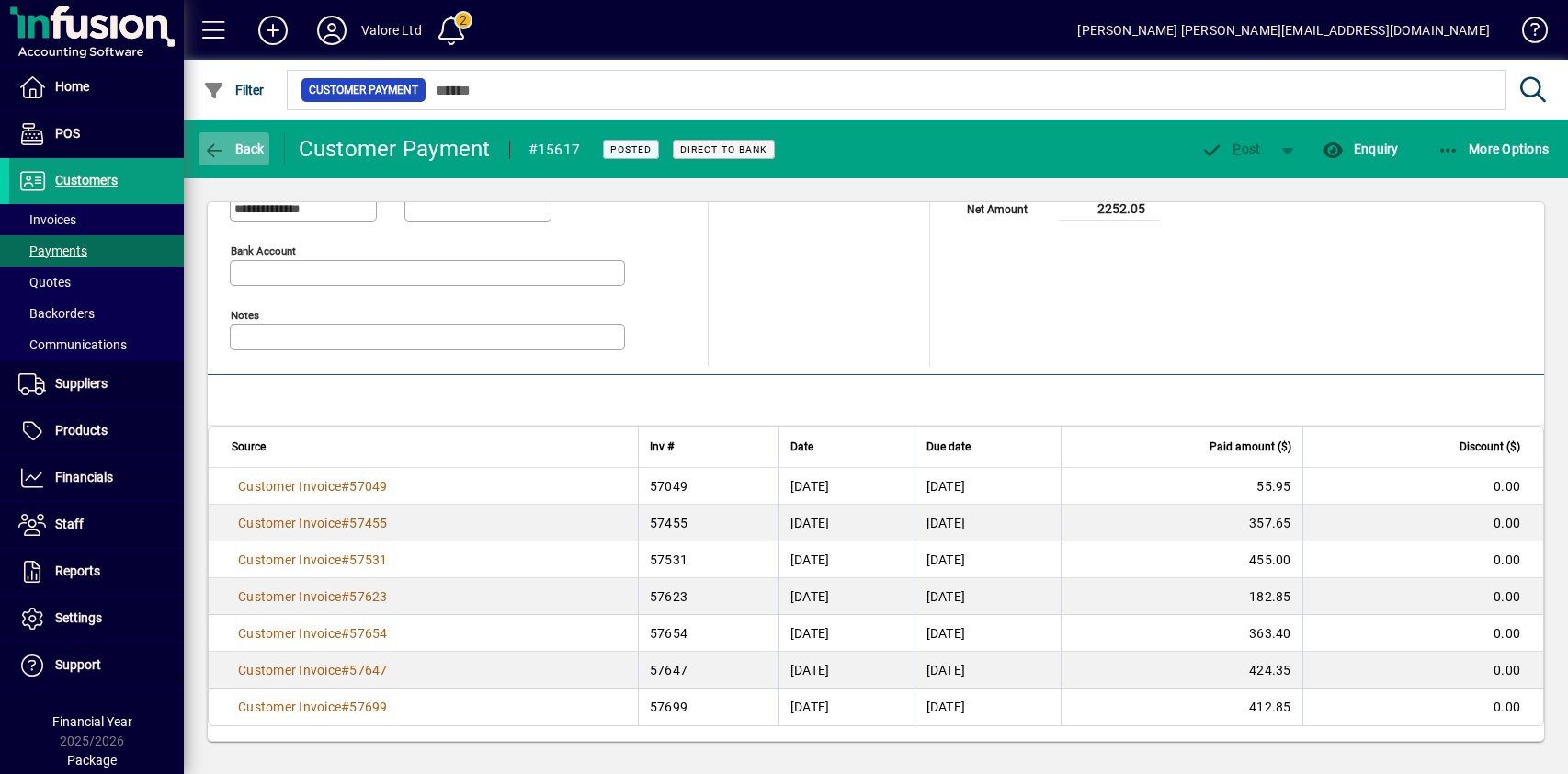
click at [234, 147] on span "Back" at bounding box center [234, 149] width 61 height 15
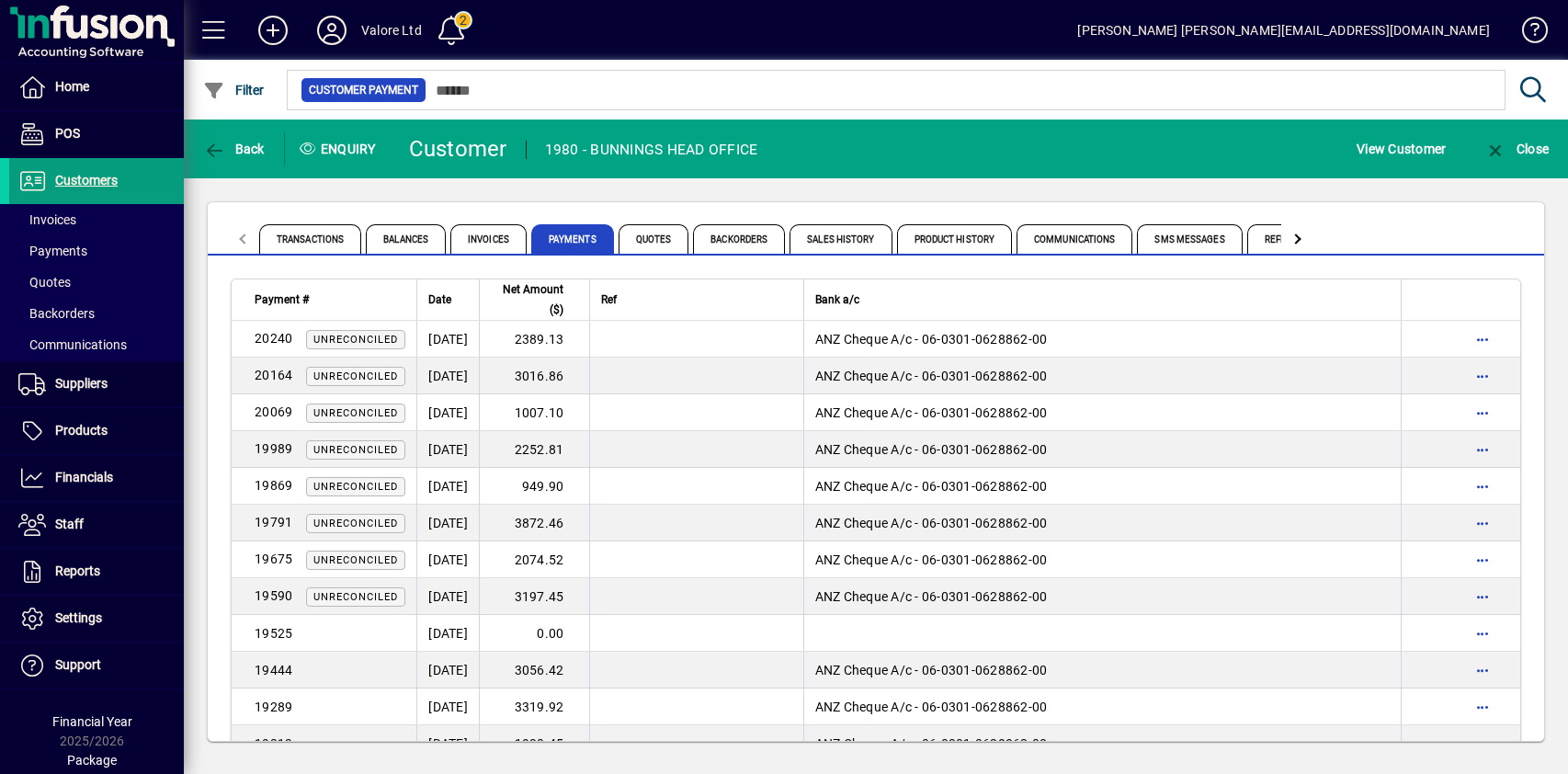
click at [536, 193] on div "Transactions Balances Invoices Payments Quotes Backorders Sales History Product…" at bounding box center [875, 471] width 1385 height 587
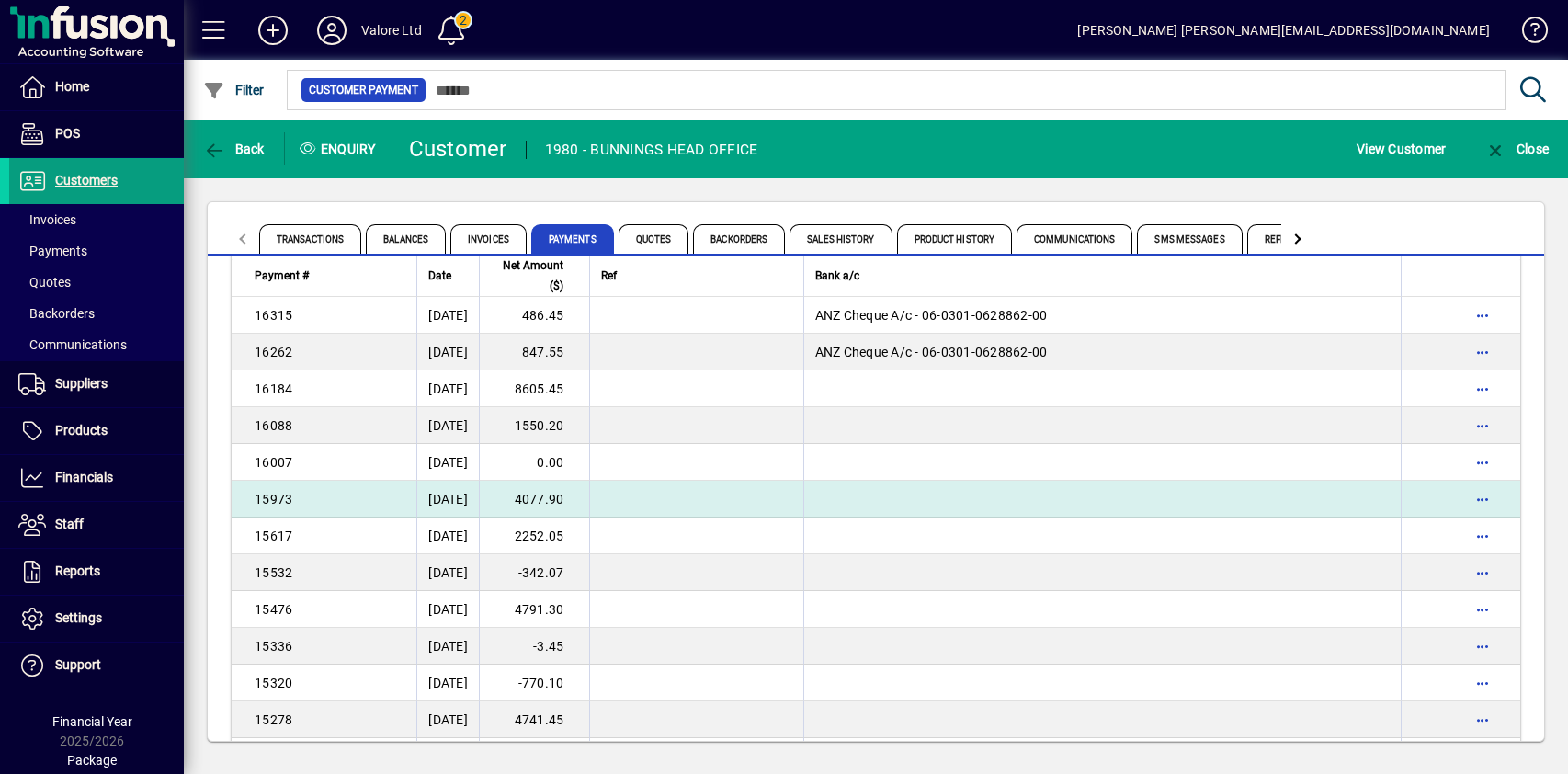
click at [572, 500] on td "4077.90" at bounding box center [534, 498] width 110 height 36
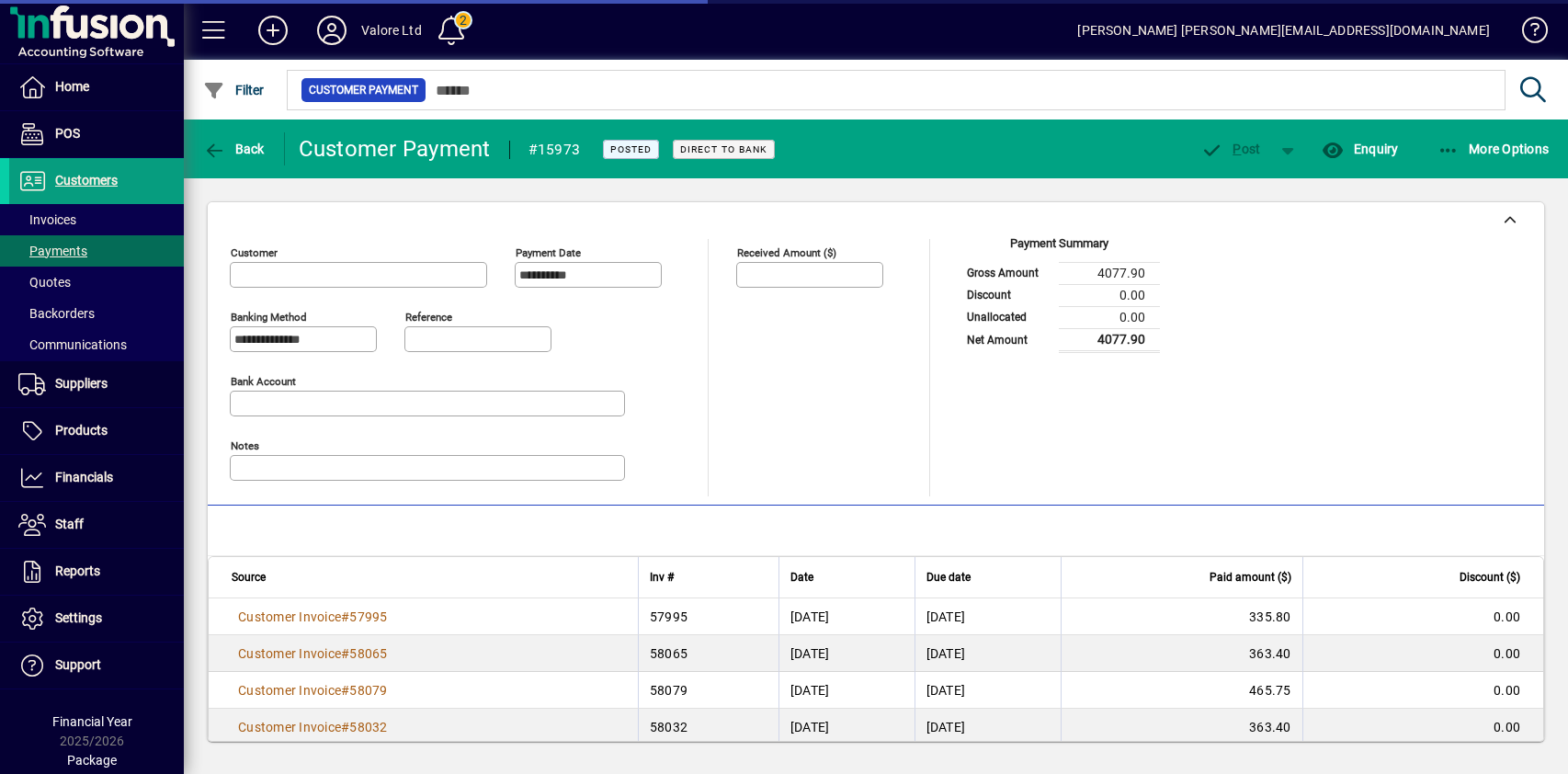
type input "**********"
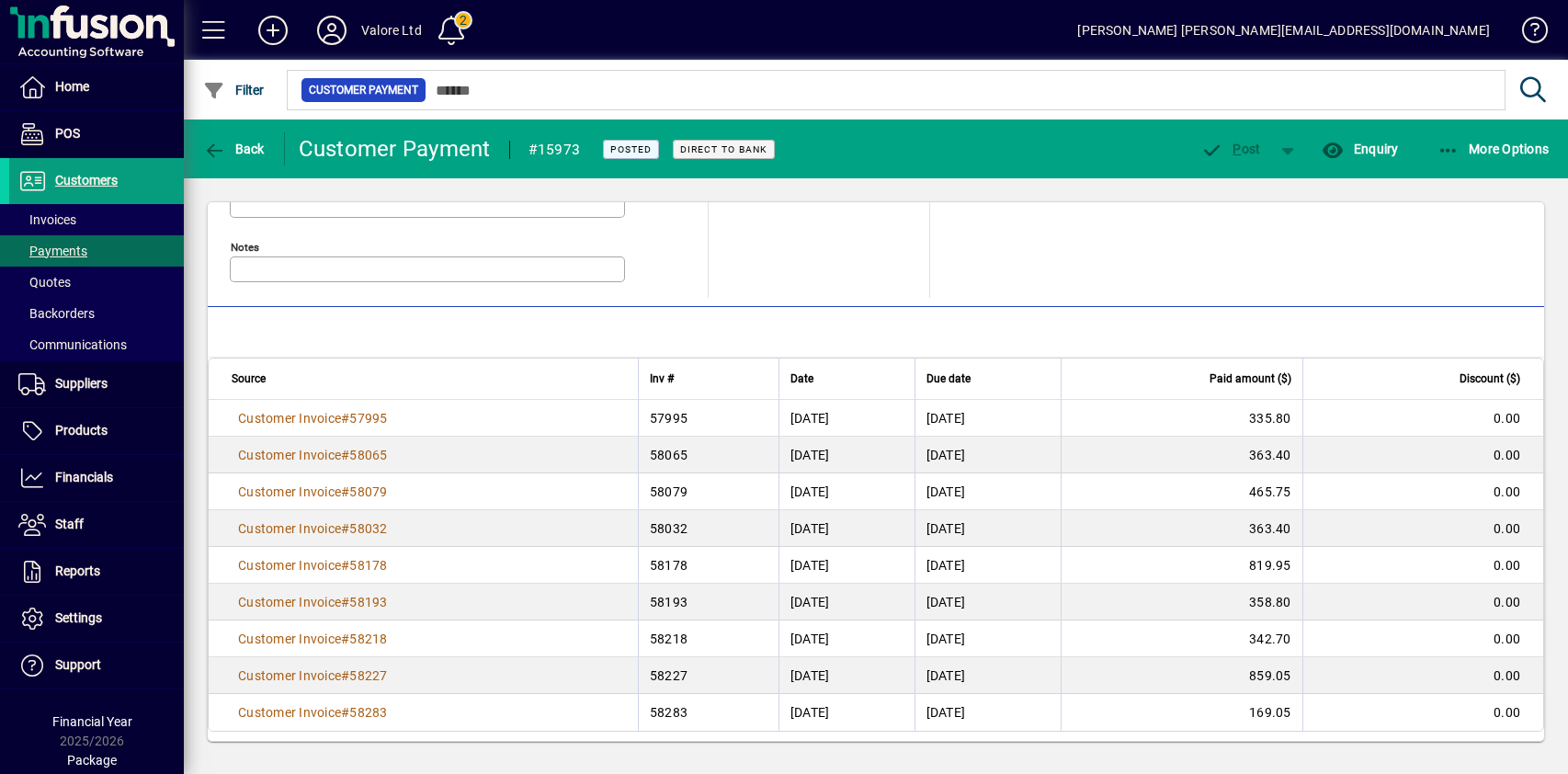
scroll to position [204, 0]
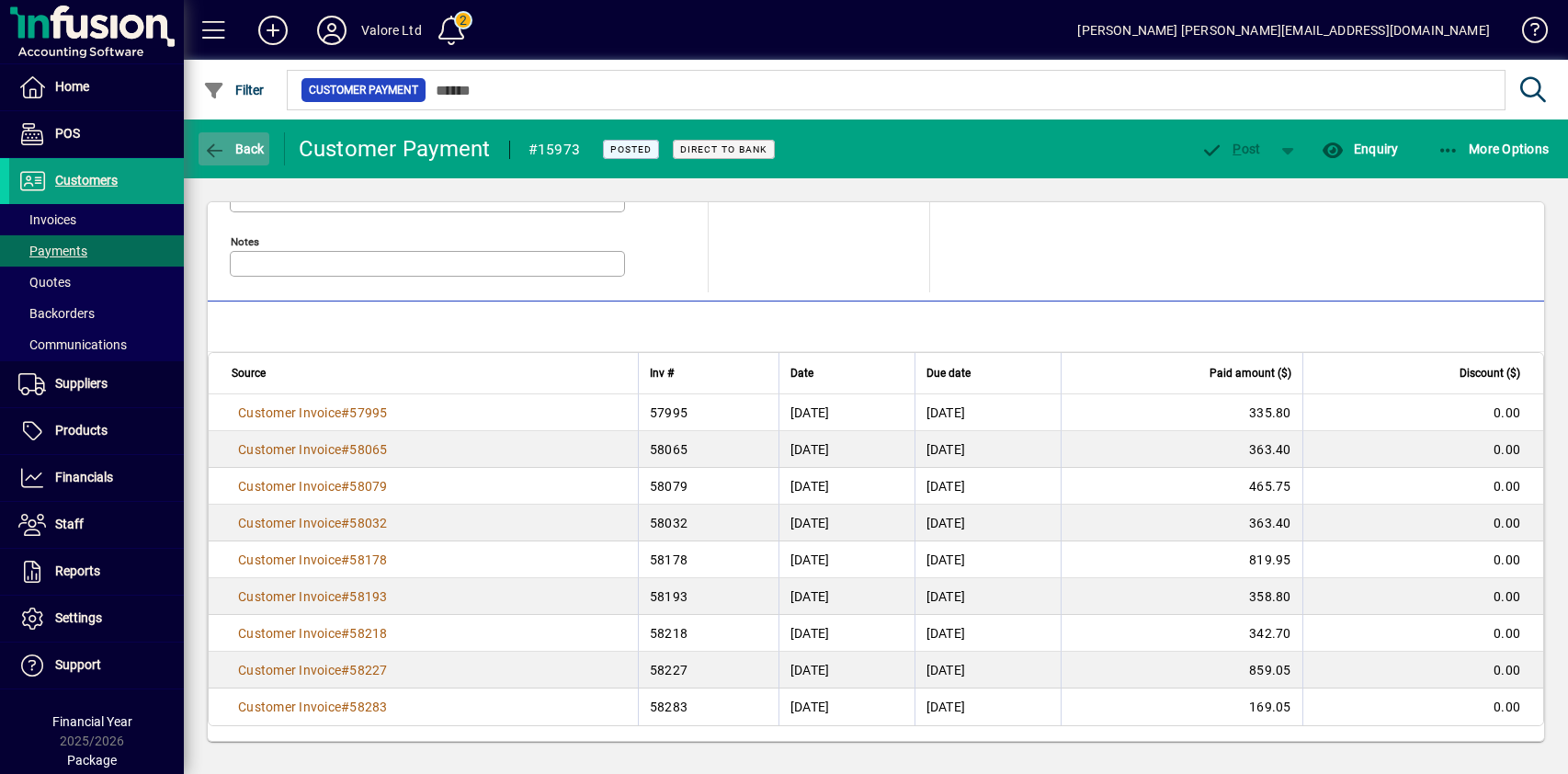
click at [245, 150] on span "Back" at bounding box center [234, 149] width 61 height 15
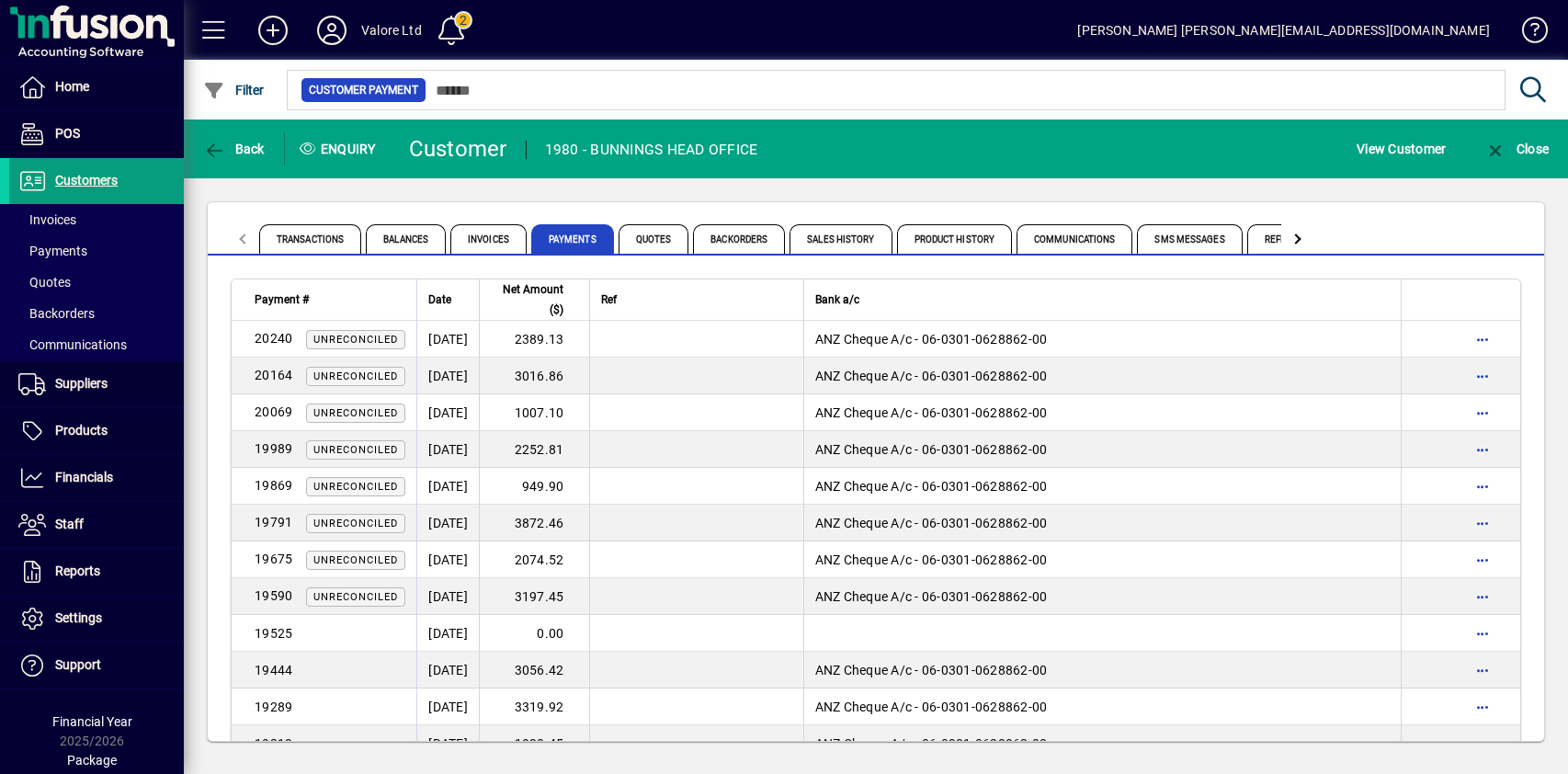
click at [465, 179] on div "Transactions Balances Invoices Payments Quotes Backorders Sales History Product…" at bounding box center [875, 471] width 1385 height 587
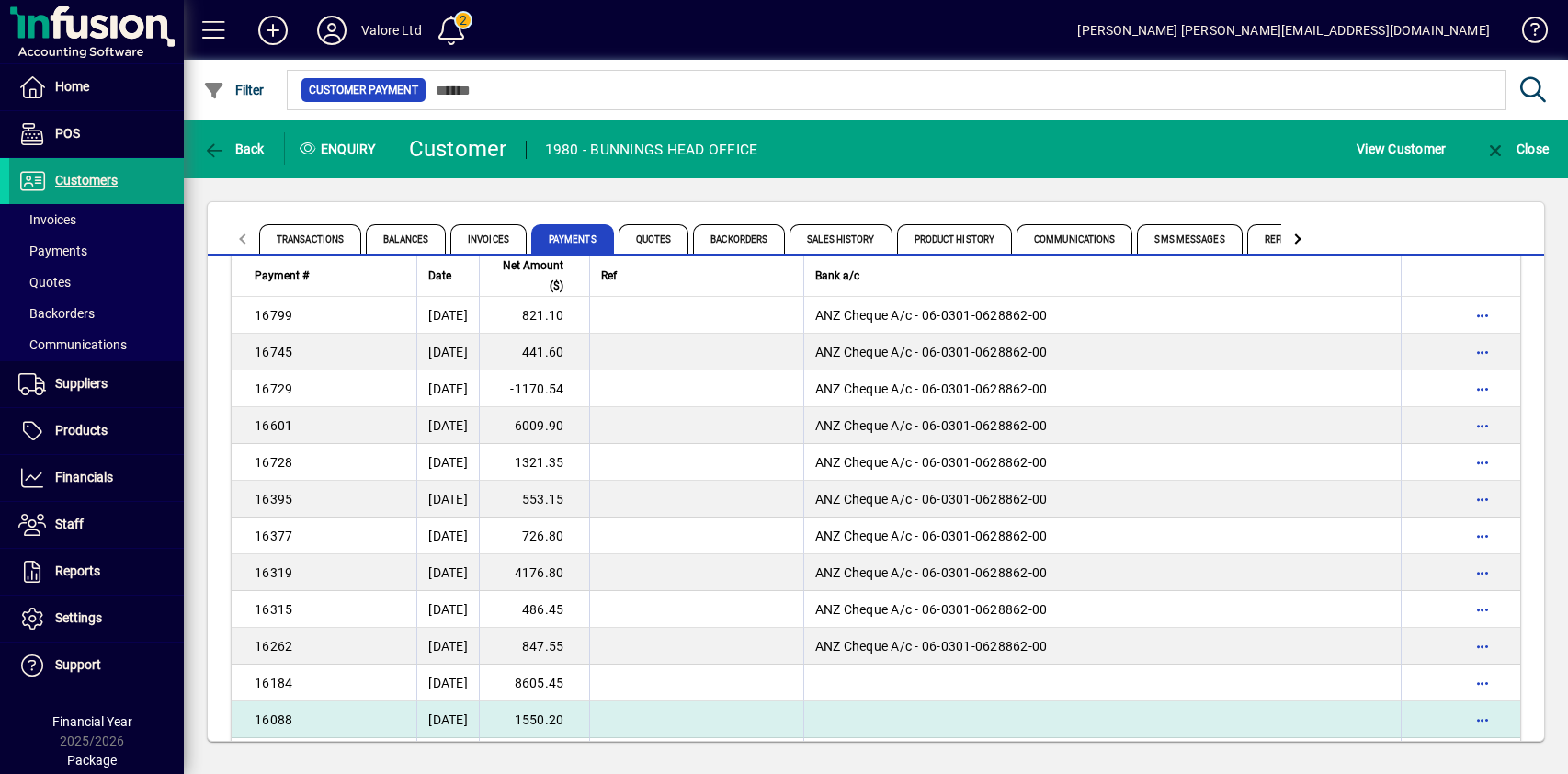
click at [575, 706] on td "1550.20" at bounding box center [534, 719] width 110 height 36
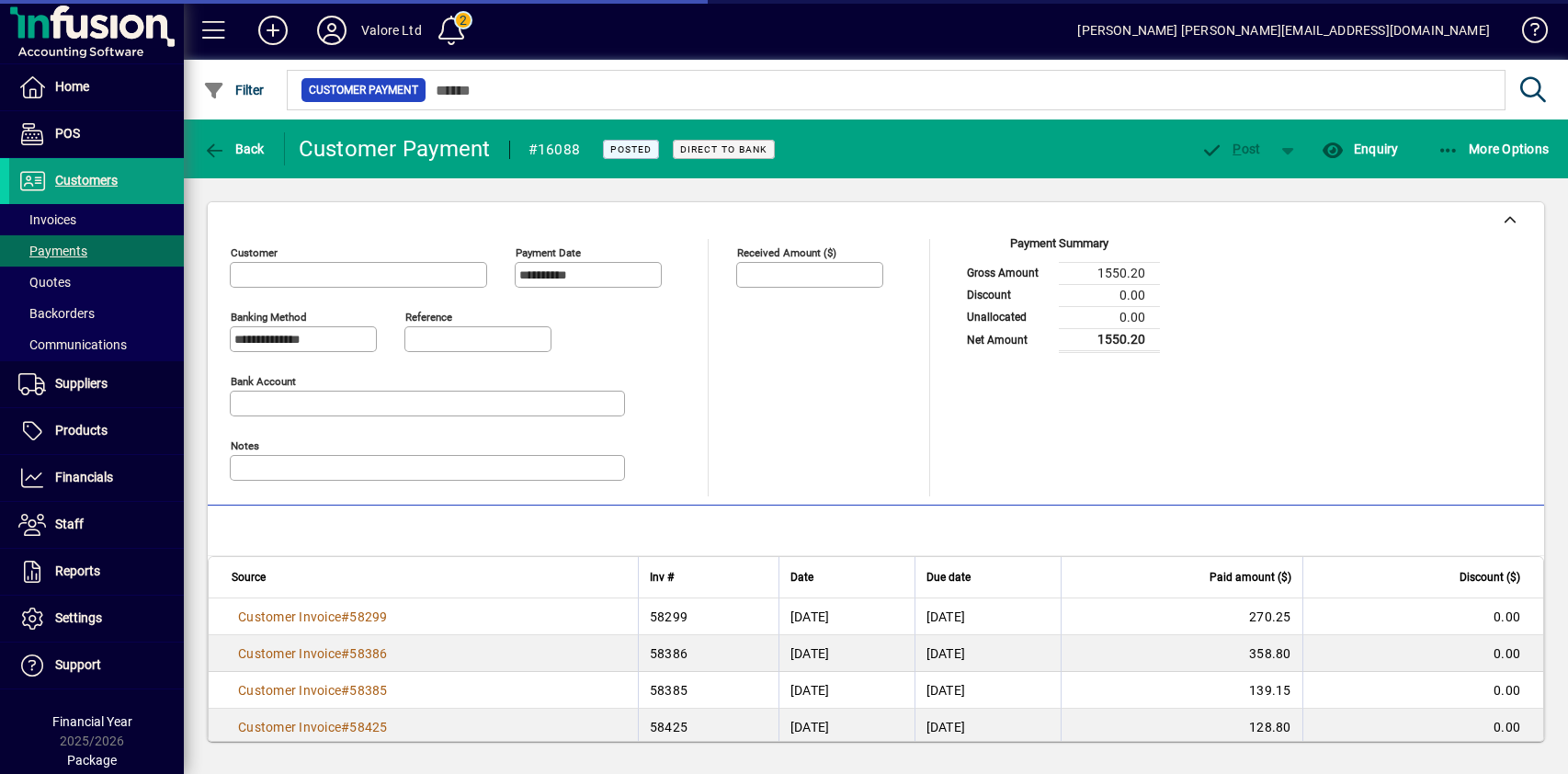
type input "**********"
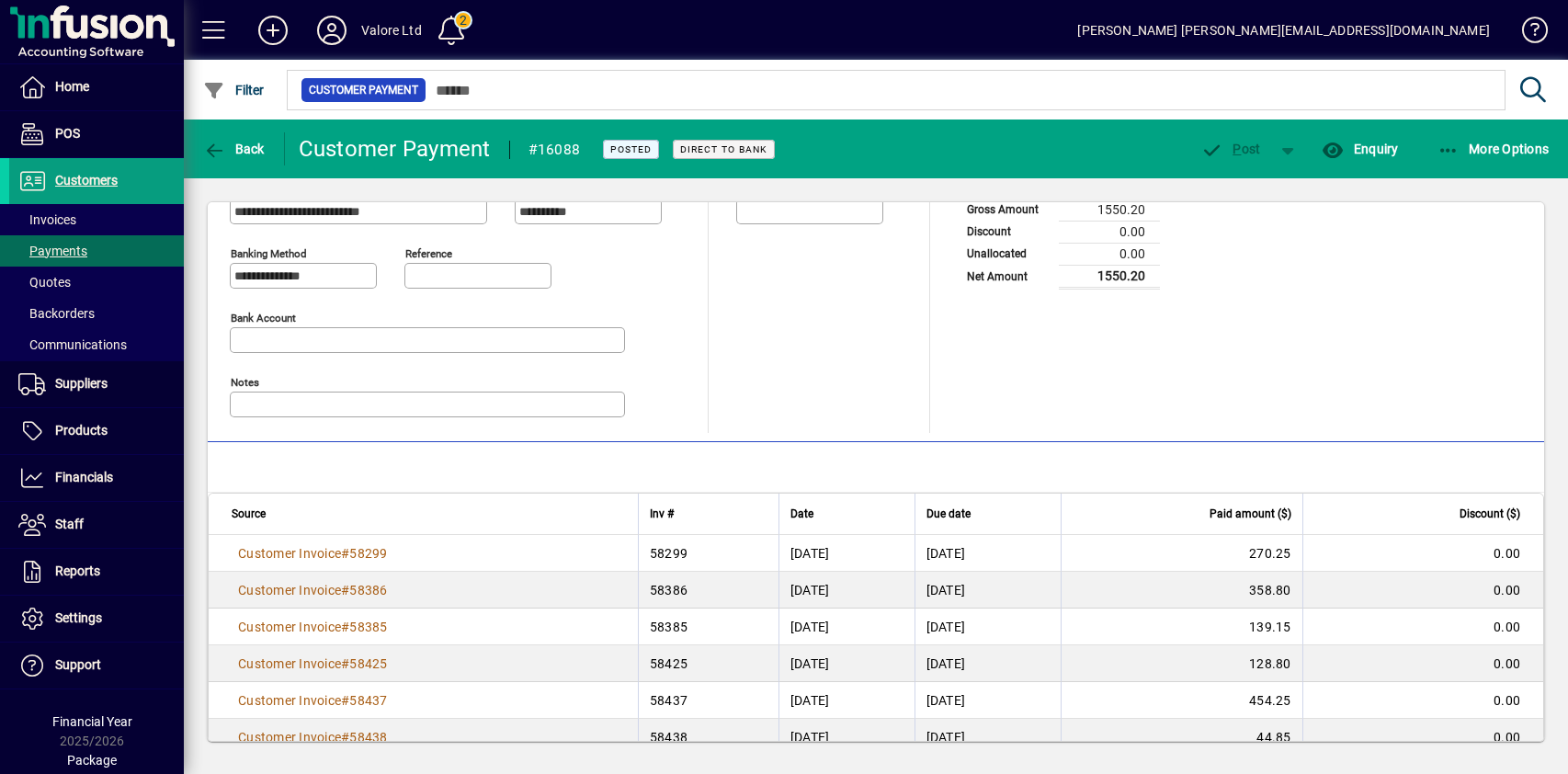
scroll to position [130, 0]
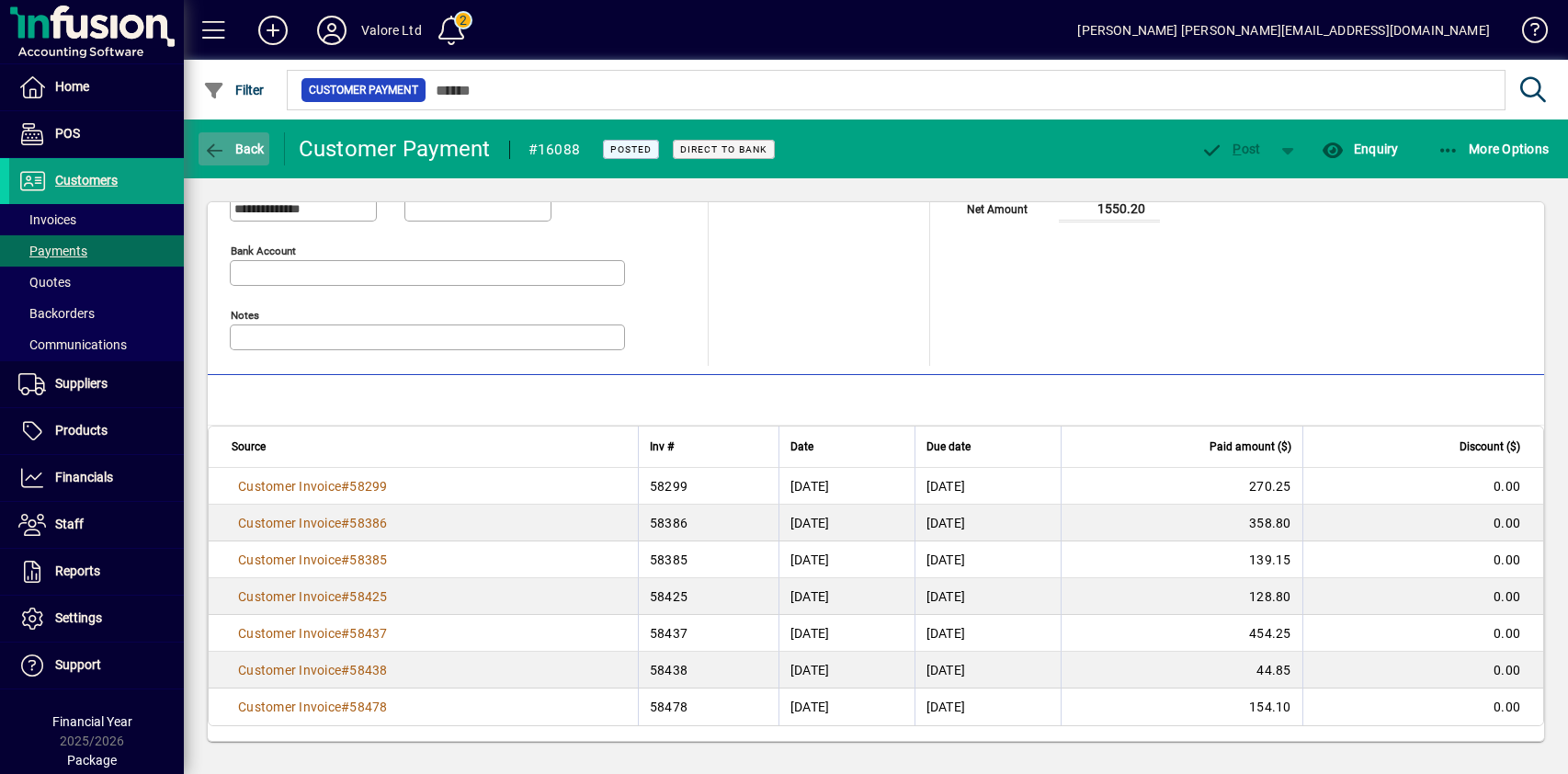
click at [238, 148] on span "Back" at bounding box center [234, 149] width 61 height 15
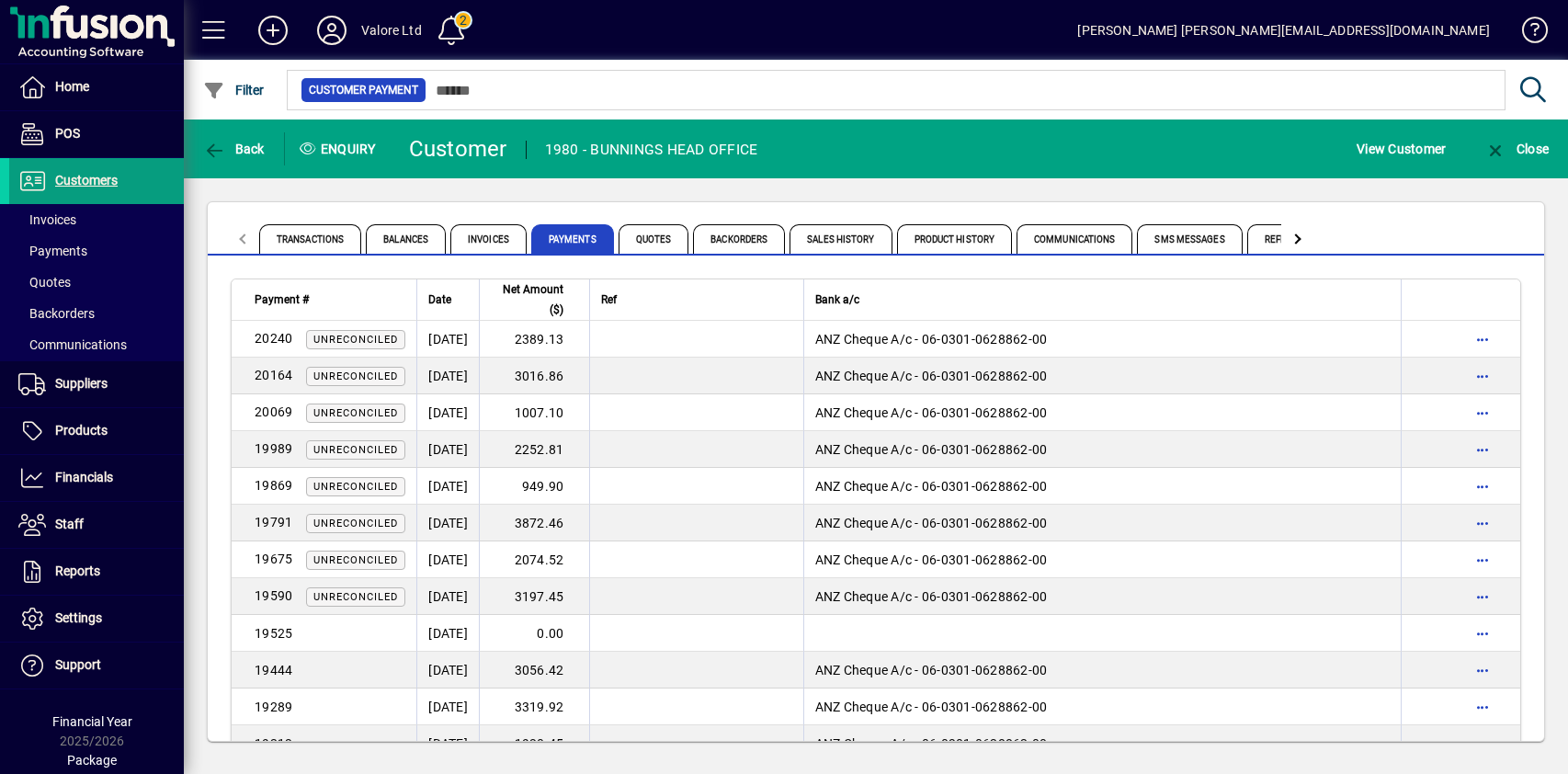
click at [663, 190] on div "Transactions Balances Invoices Payments Quotes Backorders Sales History Product…" at bounding box center [875, 471] width 1385 height 587
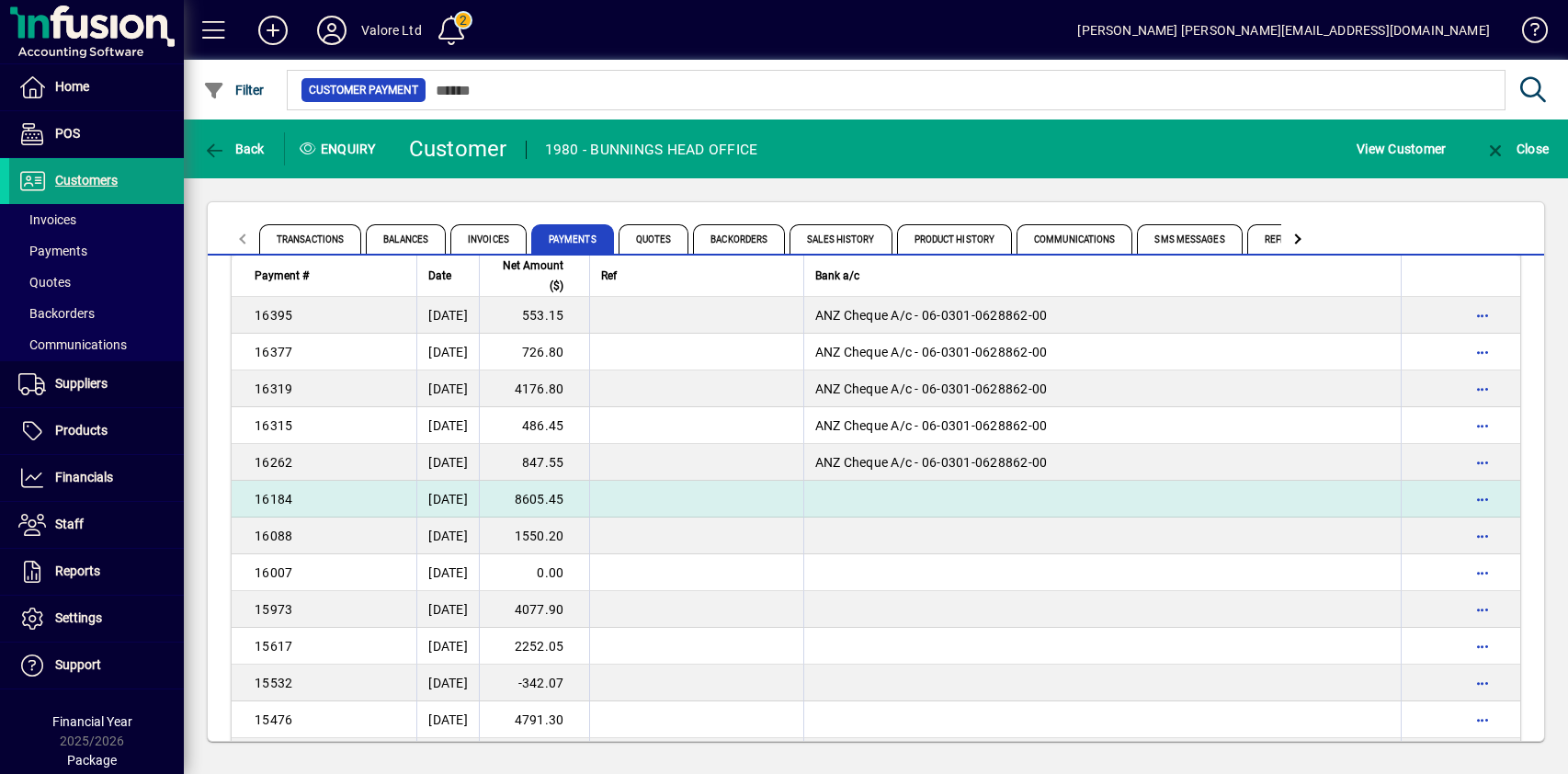
click at [578, 503] on td "8605.45" at bounding box center [534, 498] width 110 height 36
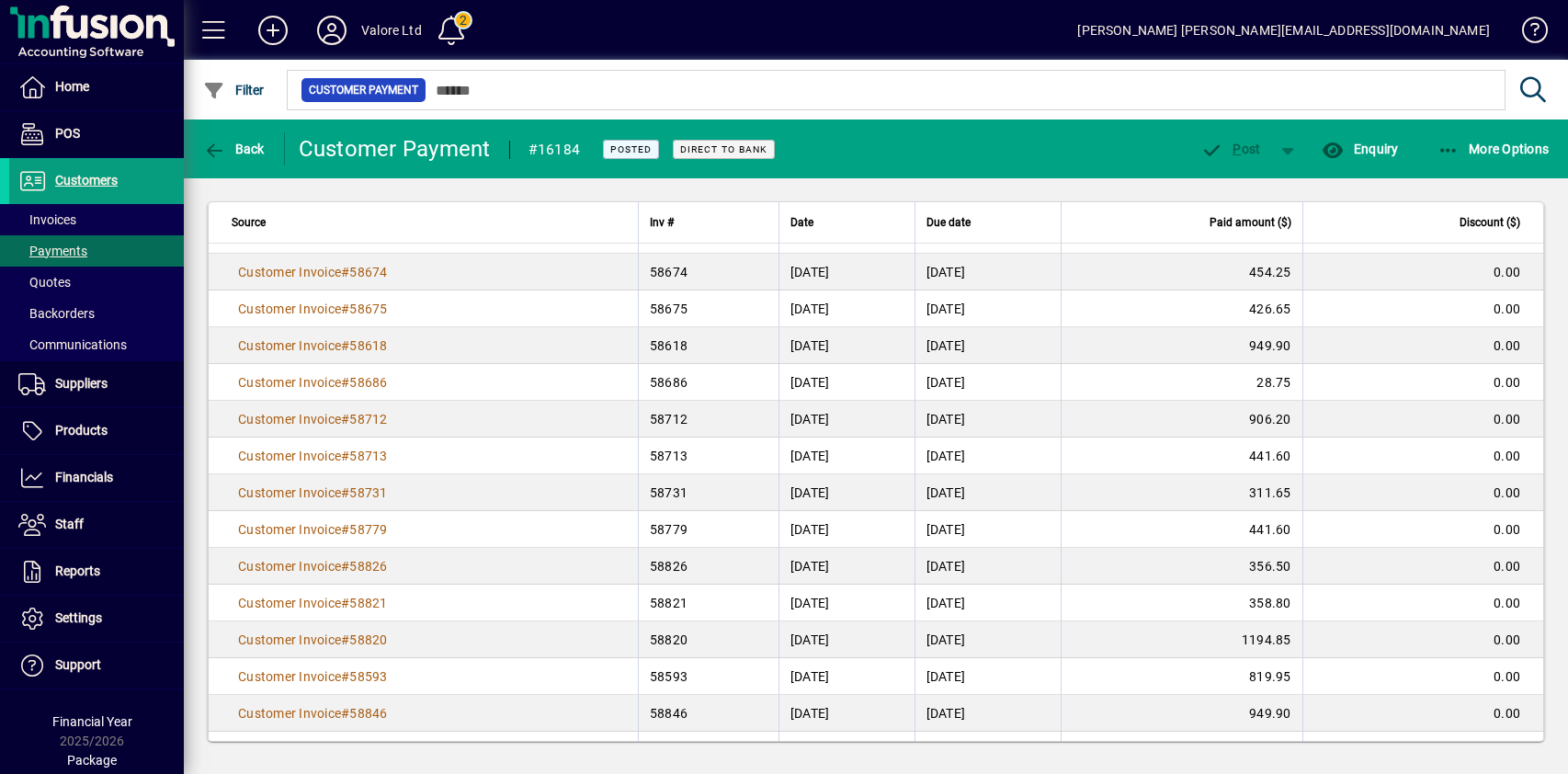
scroll to position [608, 0]
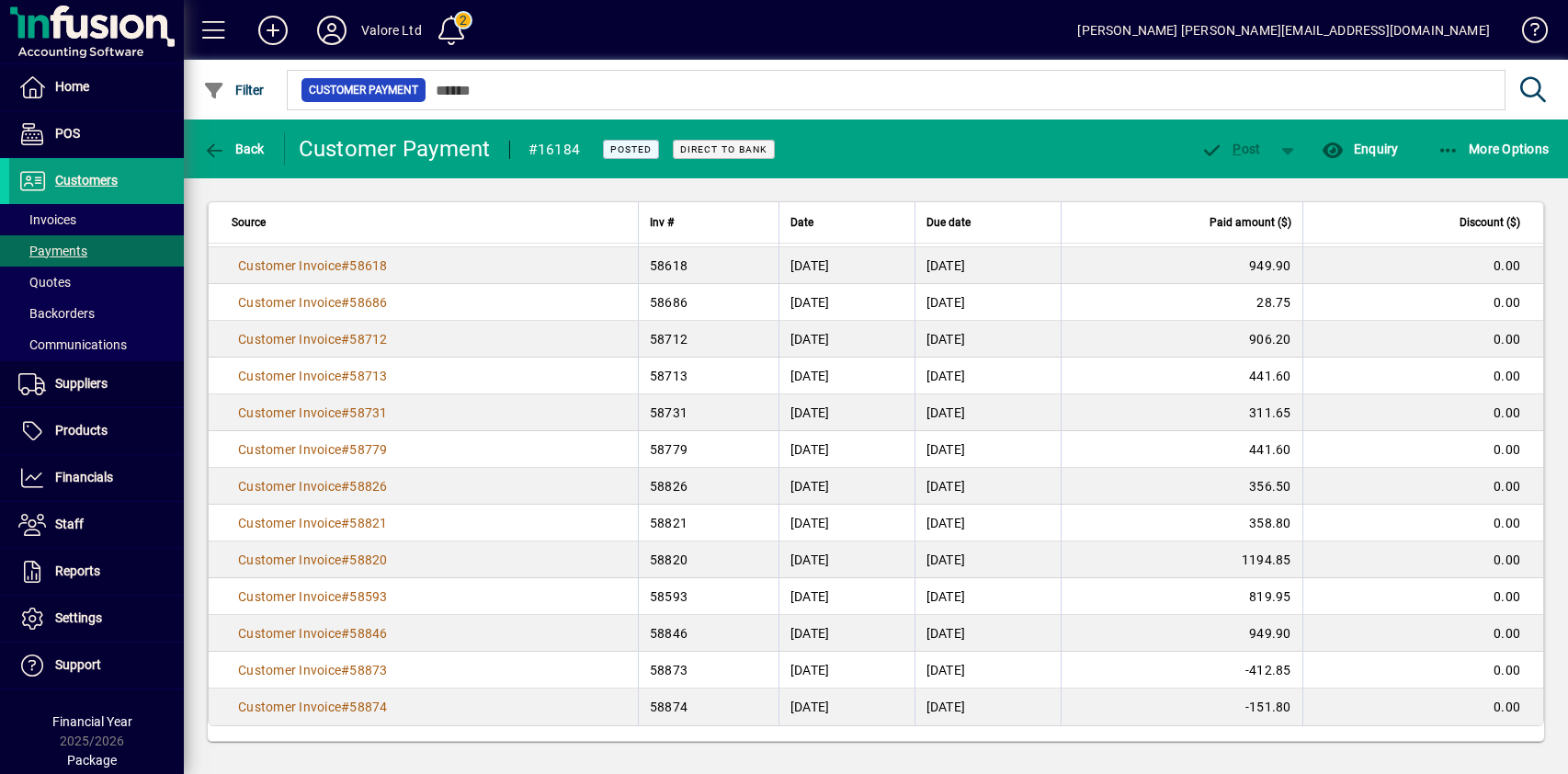
click at [485, 188] on div "**********" at bounding box center [875, 471] width 1385 height 587
click at [242, 150] on span "Back" at bounding box center [234, 149] width 61 height 15
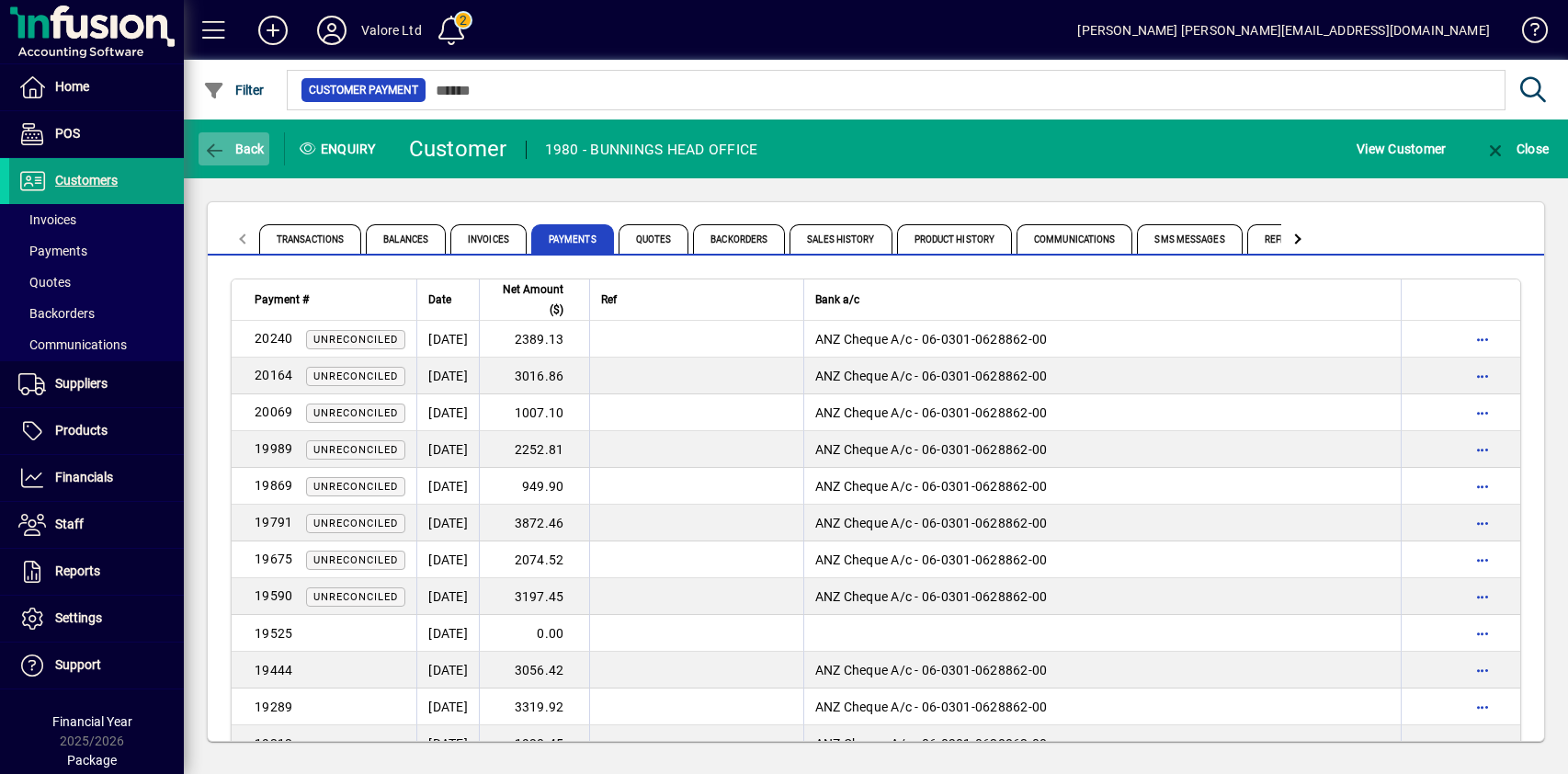
click at [241, 142] on span "Back" at bounding box center [234, 149] width 61 height 15
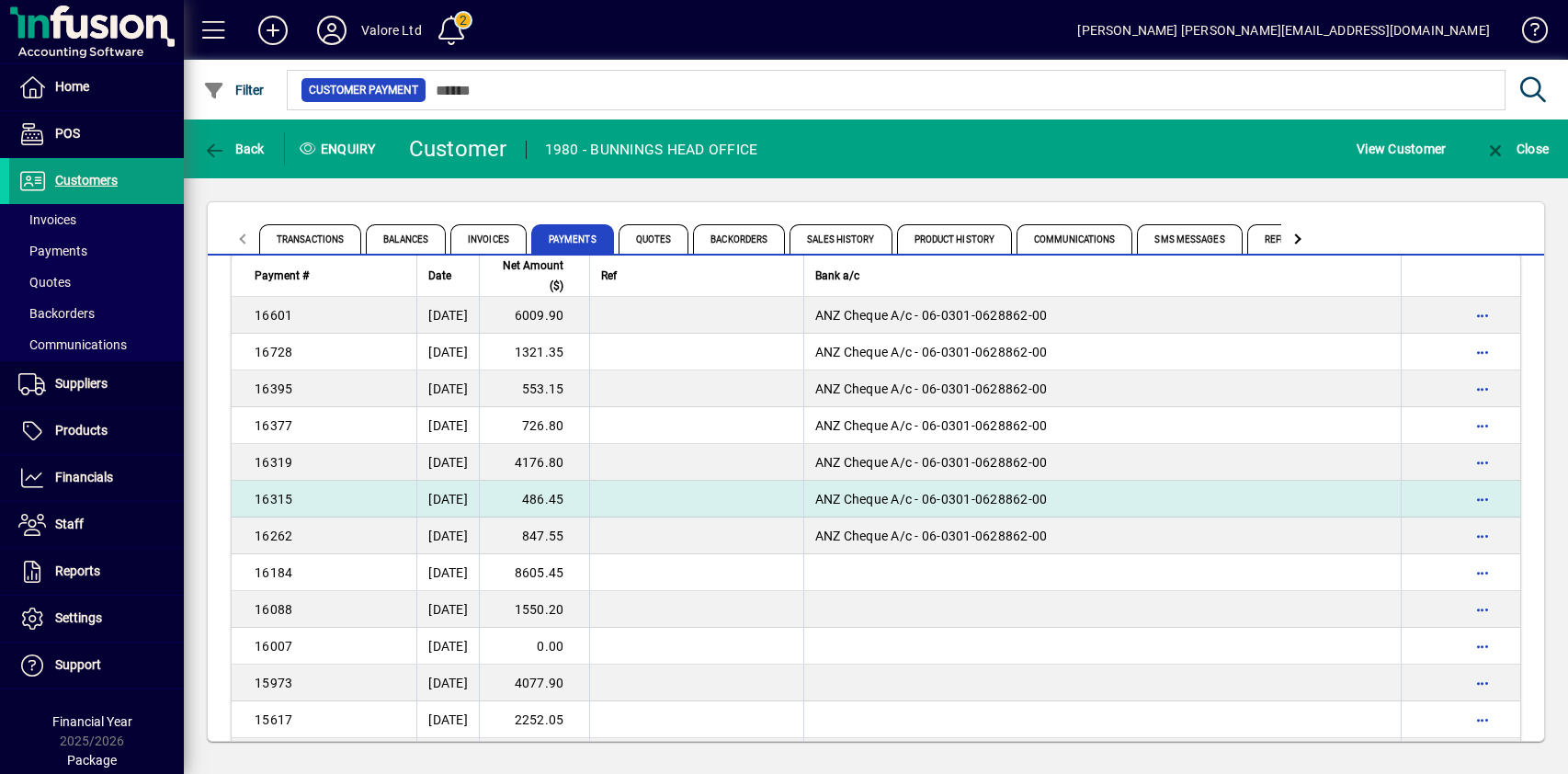
click at [589, 497] on td "486.45" at bounding box center [534, 498] width 110 height 36
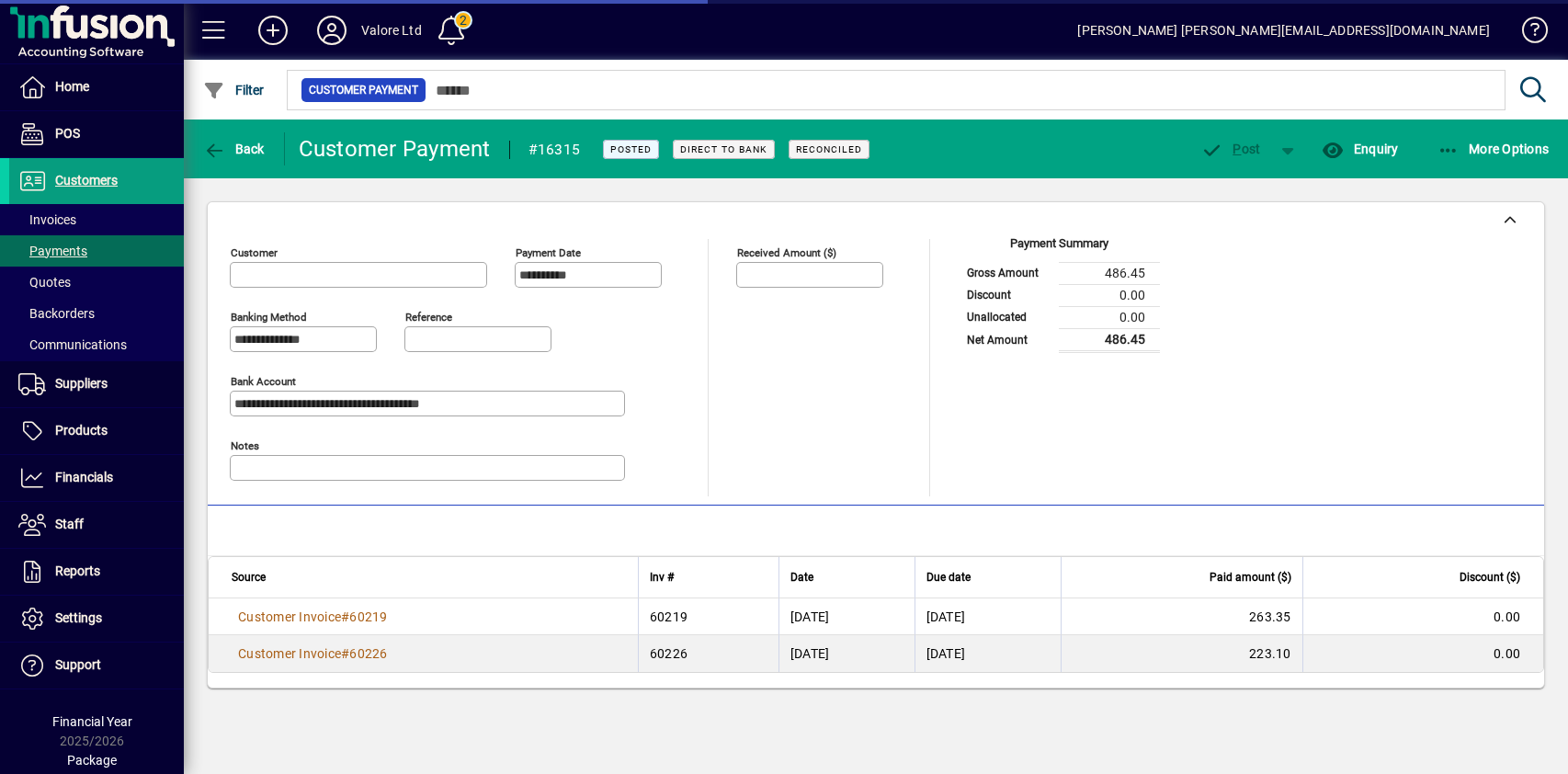
type input "**********"
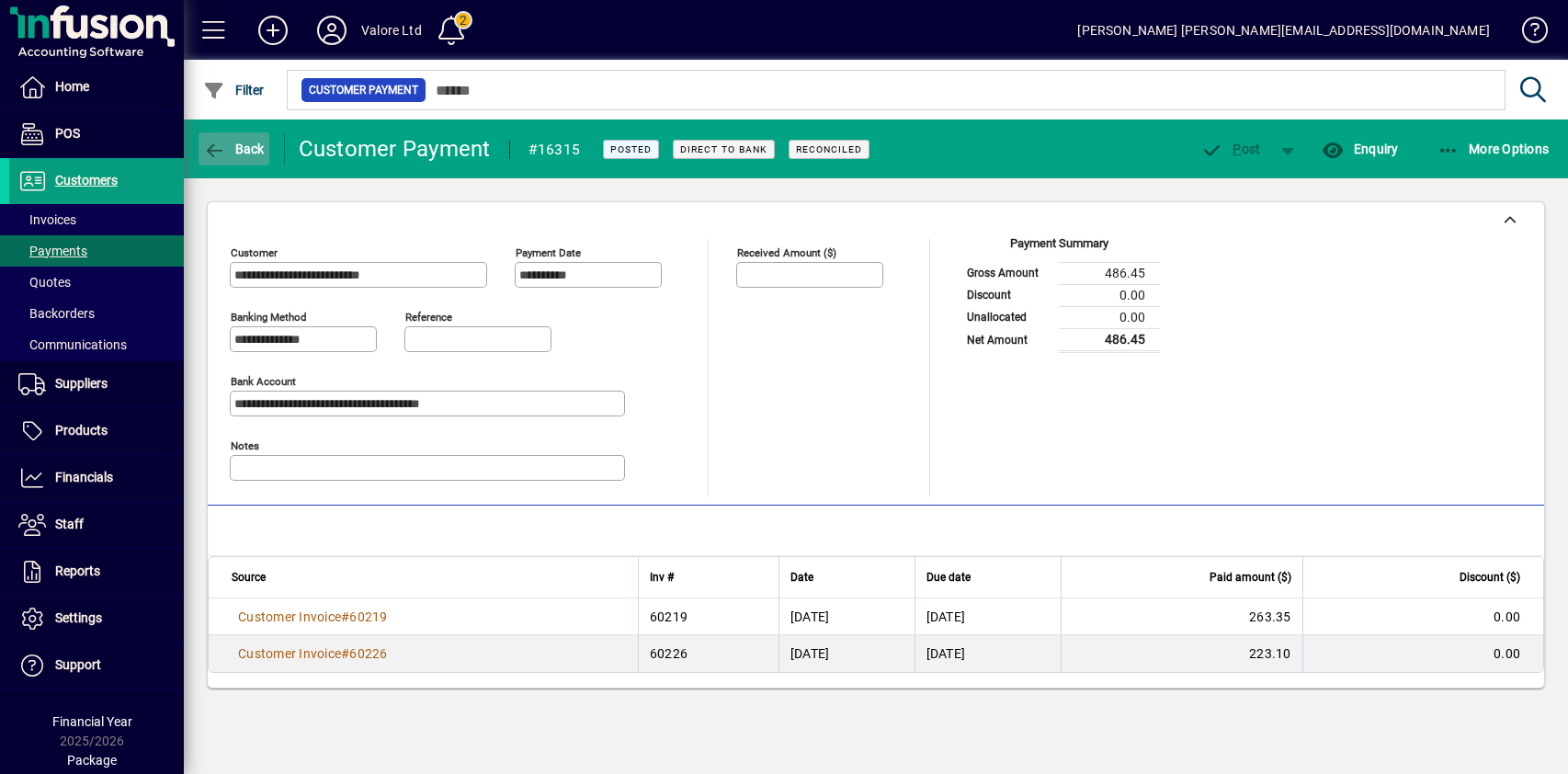
click at [245, 149] on span "Back" at bounding box center [234, 149] width 61 height 15
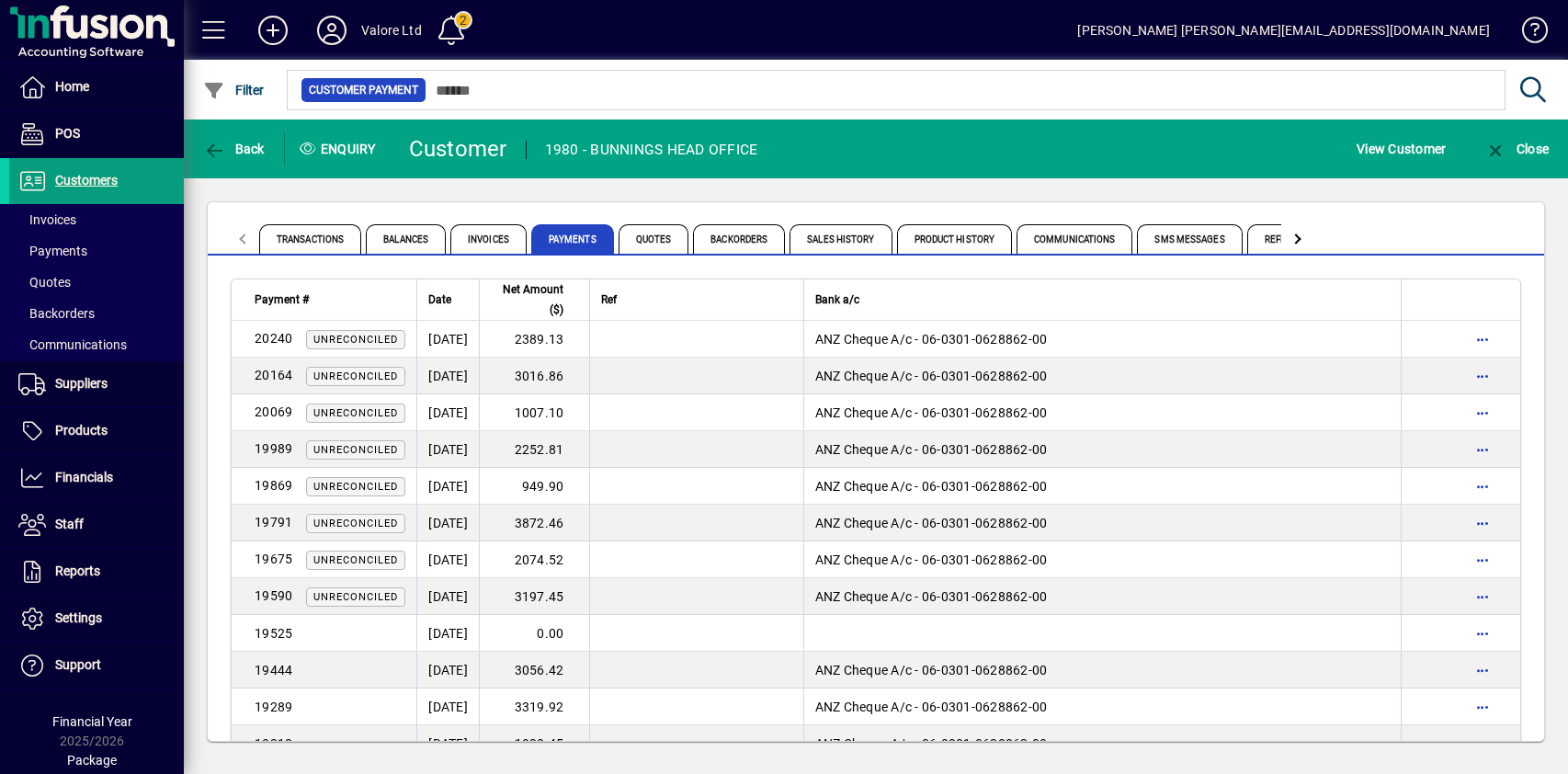
click at [470, 183] on div "Transactions Balances Invoices Payments Quotes Backorders Sales History Product…" at bounding box center [875, 471] width 1385 height 587
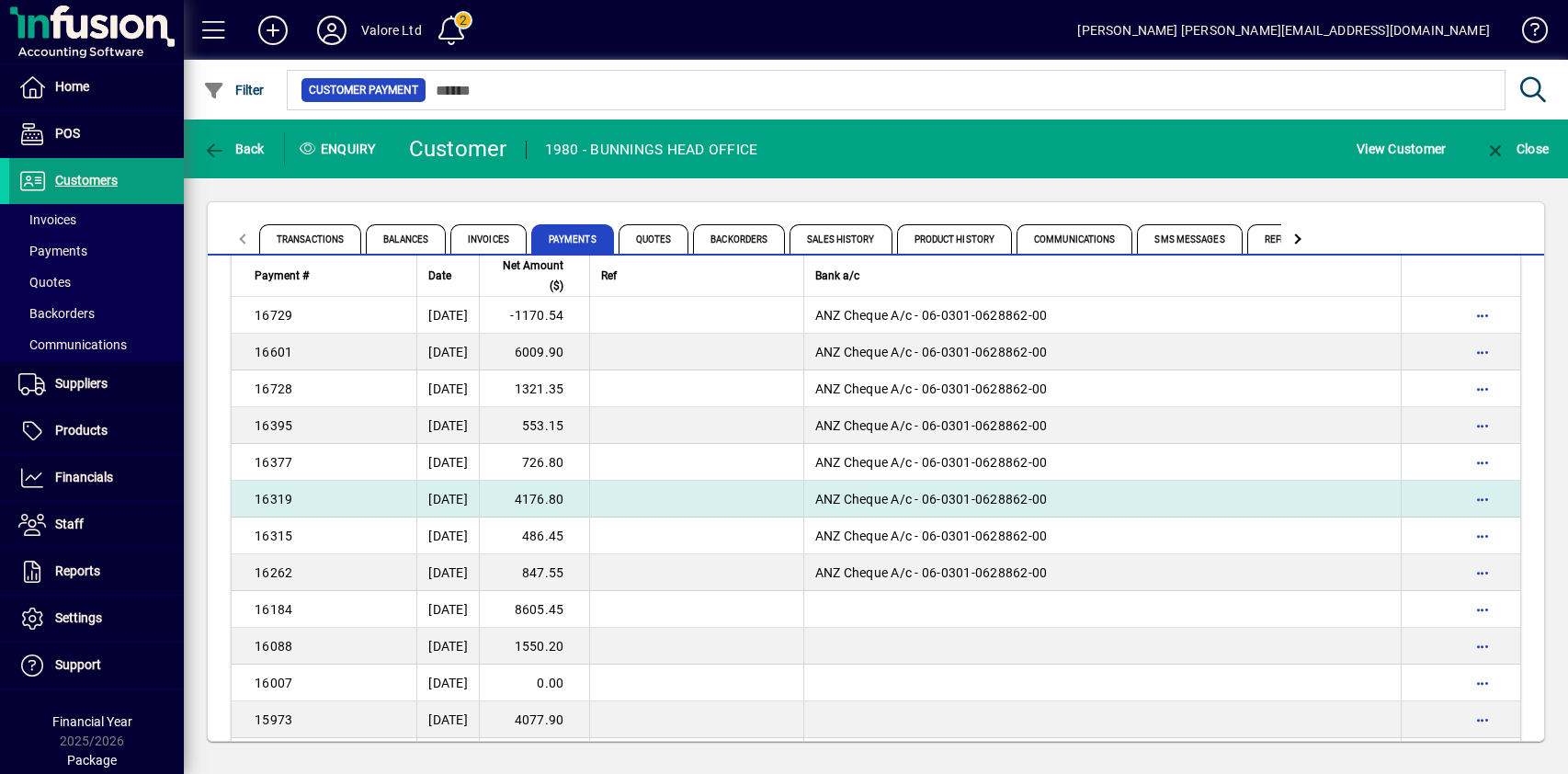
click at [580, 498] on td "4176.80" at bounding box center [534, 498] width 110 height 36
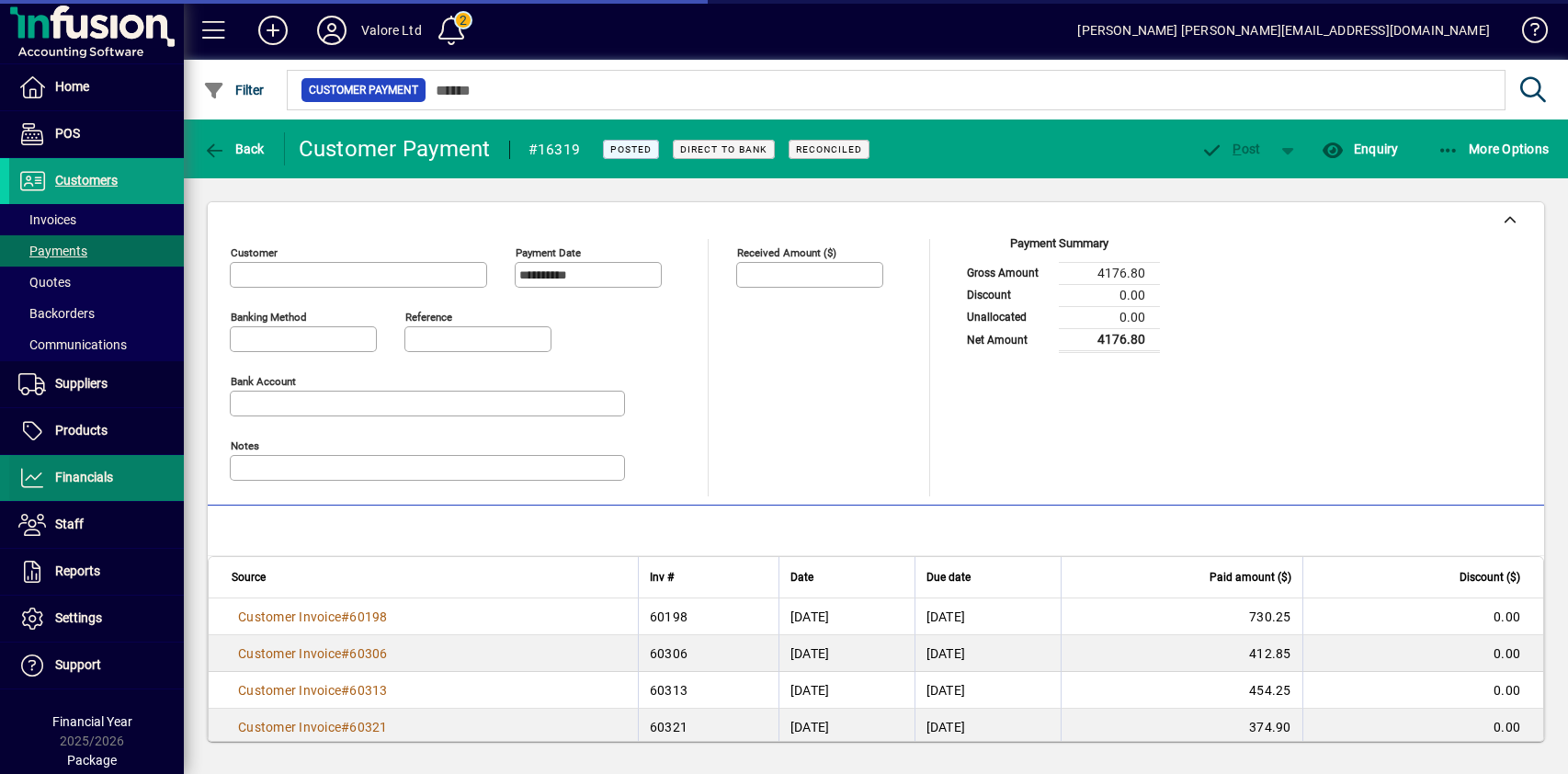
type input "**********"
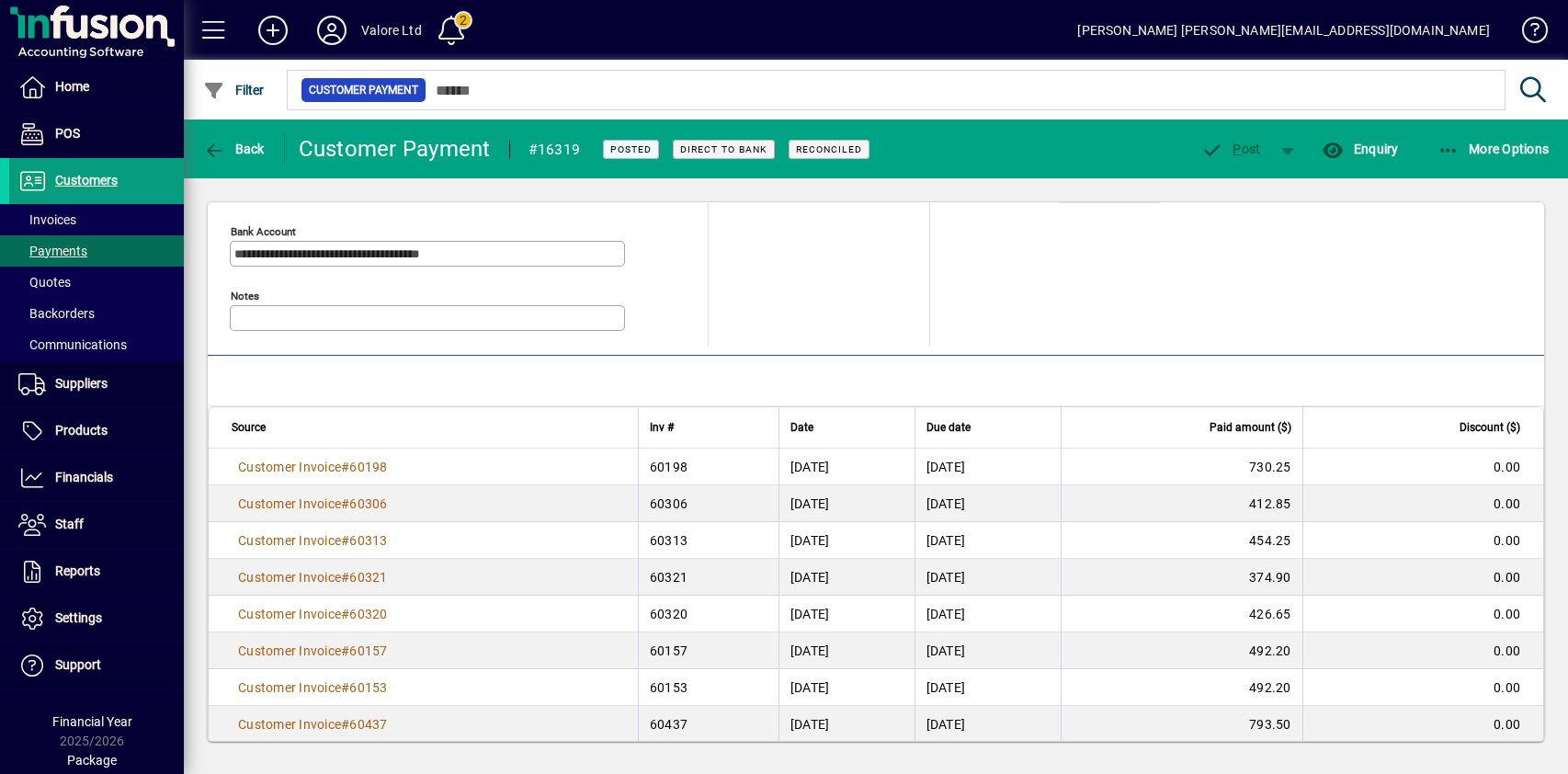
scroll to position [168, 0]
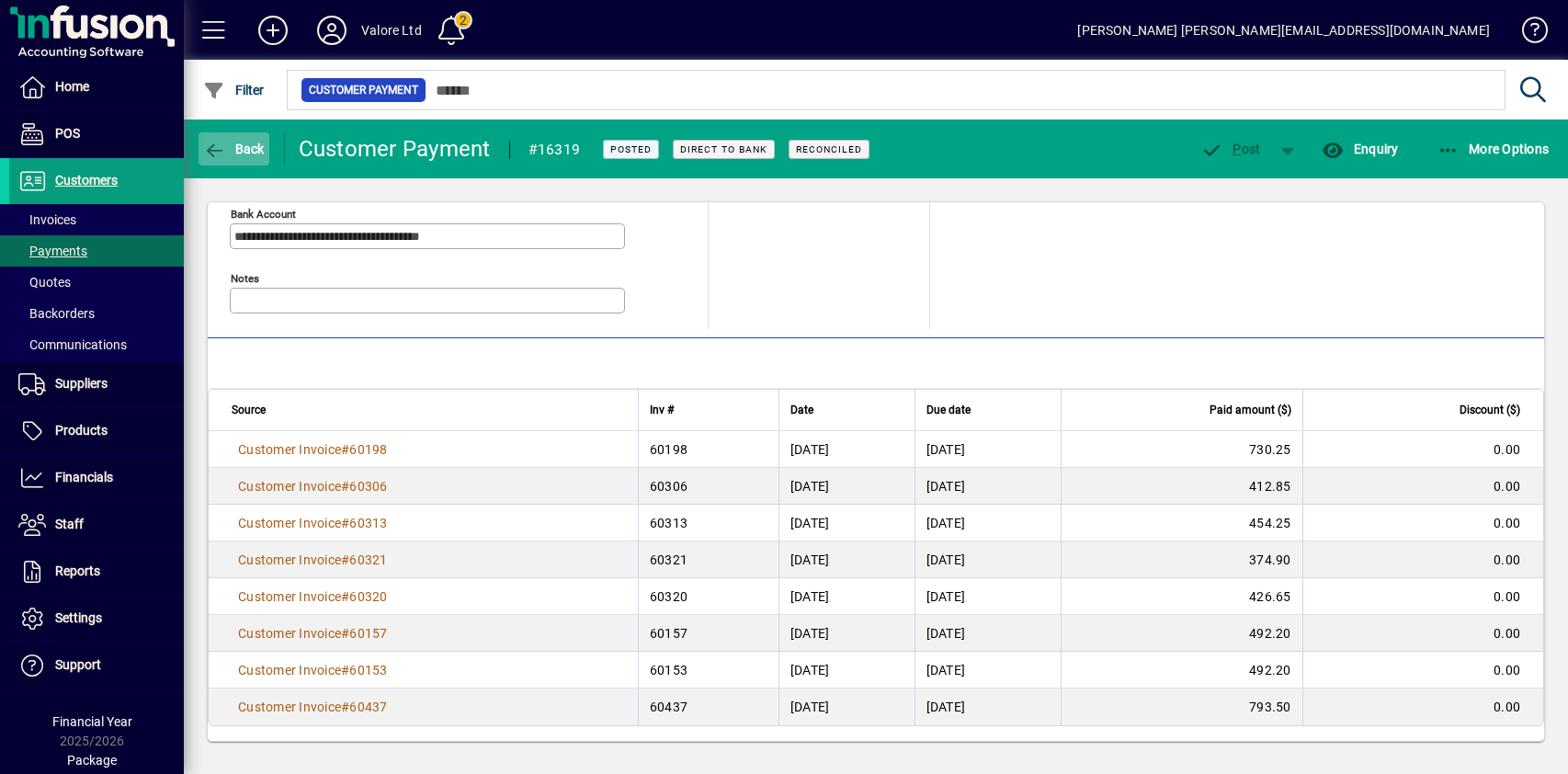
click at [247, 156] on span "Back" at bounding box center [234, 149] width 61 height 15
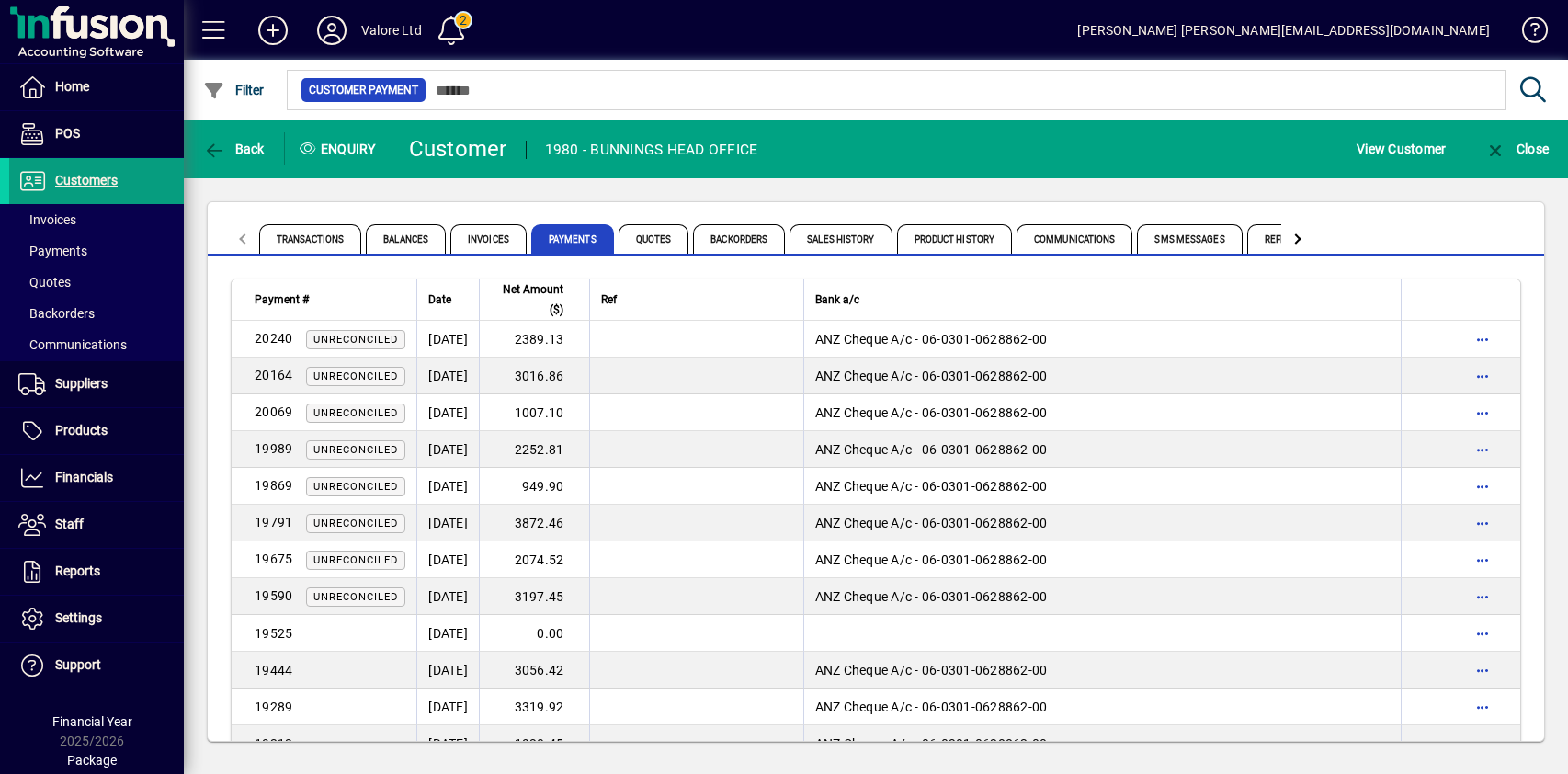
drag, startPoint x: 245, startPoint y: 151, endPoint x: 297, endPoint y: 151, distance: 52.0
click at [244, 150] on span "Back" at bounding box center [234, 149] width 61 height 15
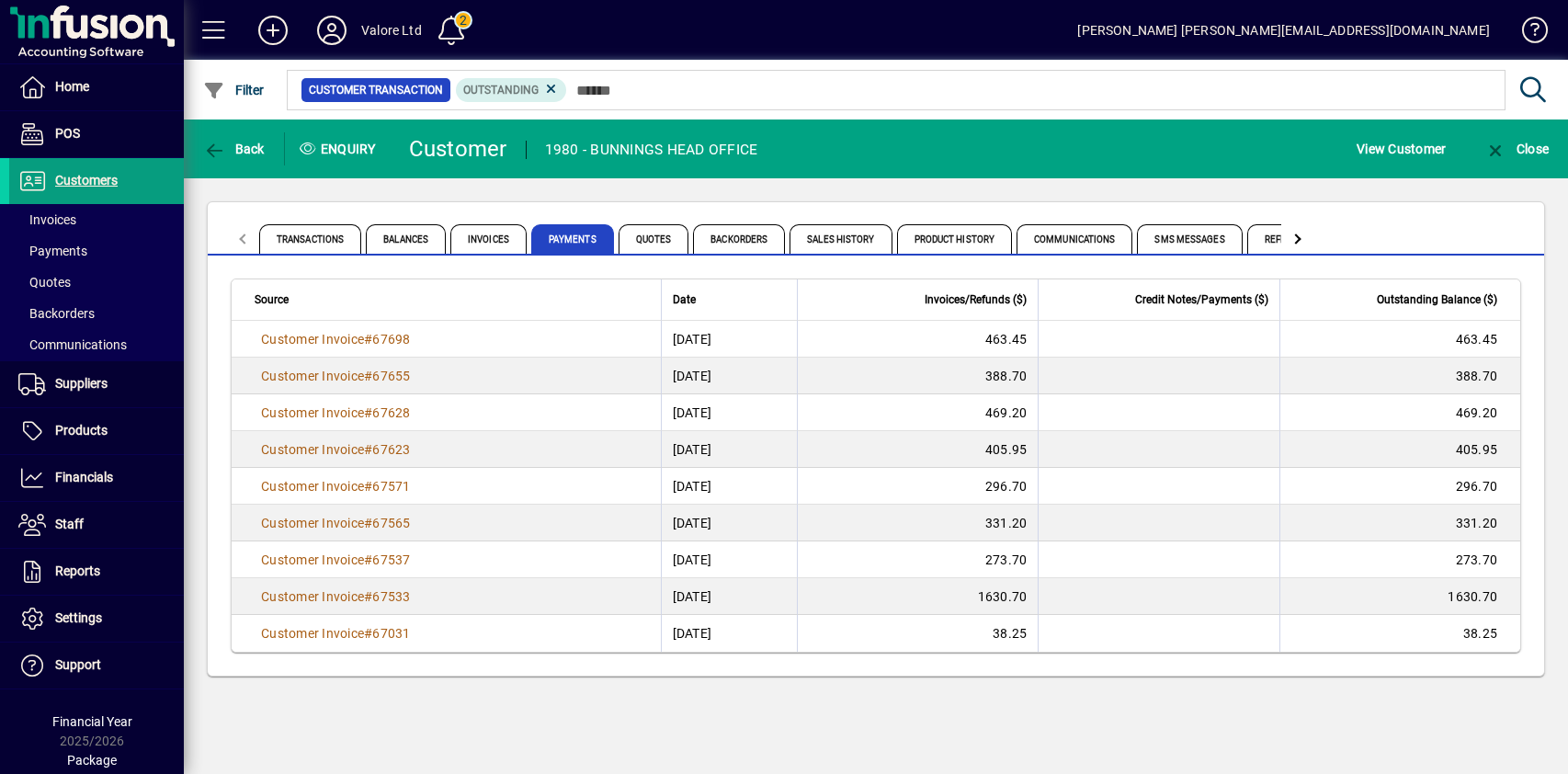
click at [494, 190] on div "Transactions Balances Invoices Payments Quotes Backorders Sales History Product…" at bounding box center [875, 439] width 1385 height 522
click at [250, 147] on span "Back" at bounding box center [234, 149] width 61 height 15
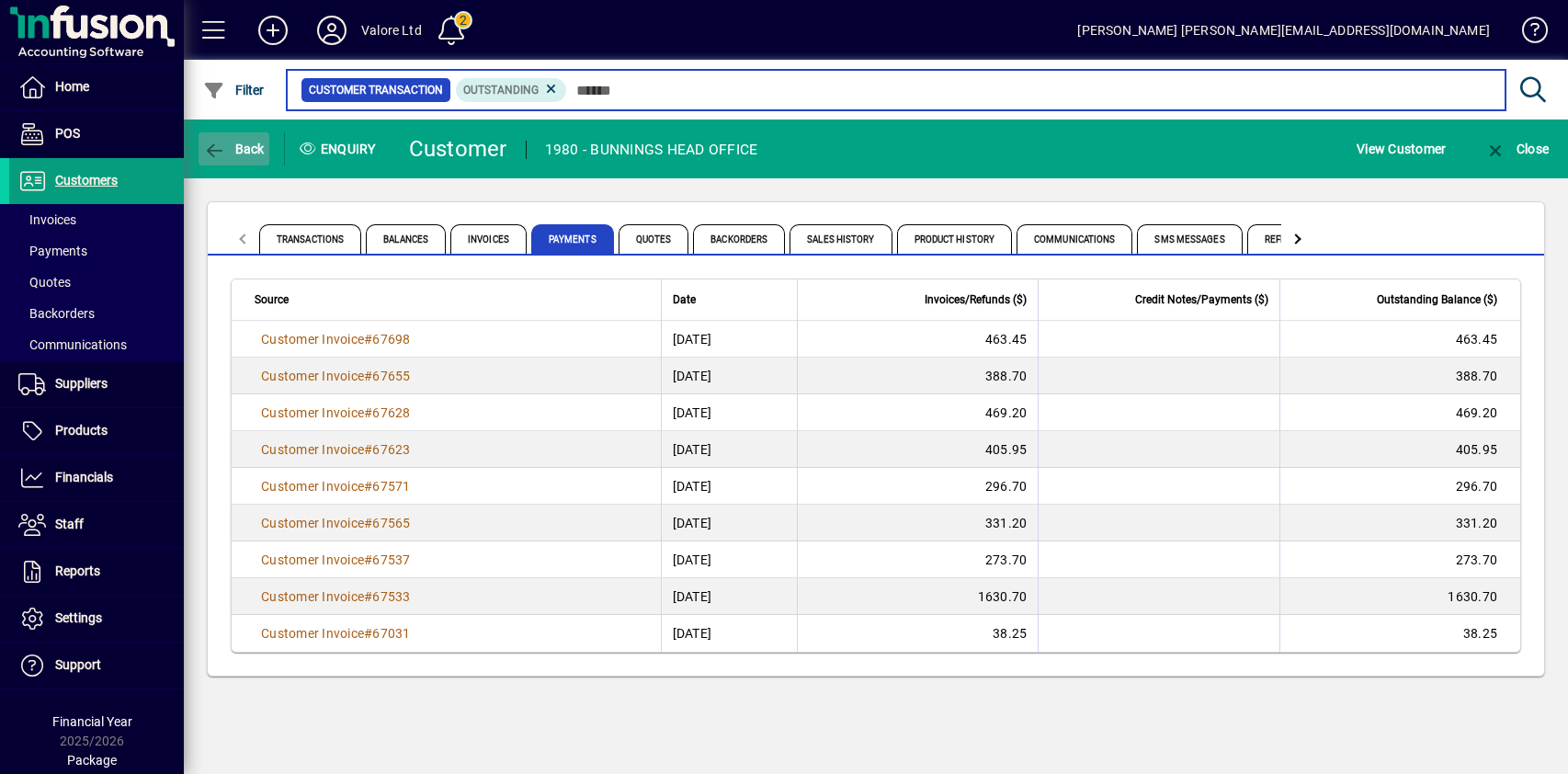
type input "****"
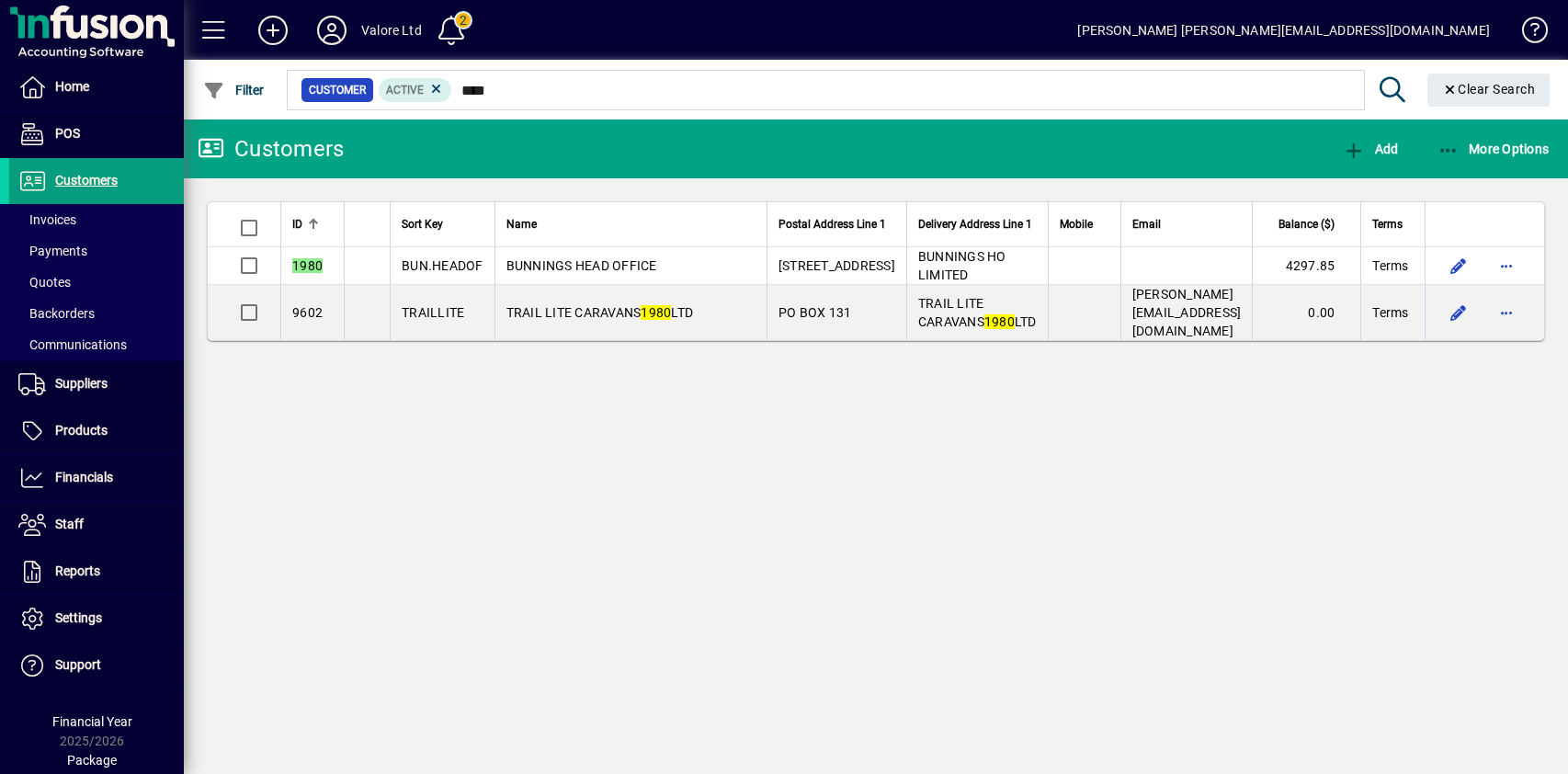
click at [924, 266] on span "BUNNINGS HO LIMITED" at bounding box center [962, 265] width 88 height 34
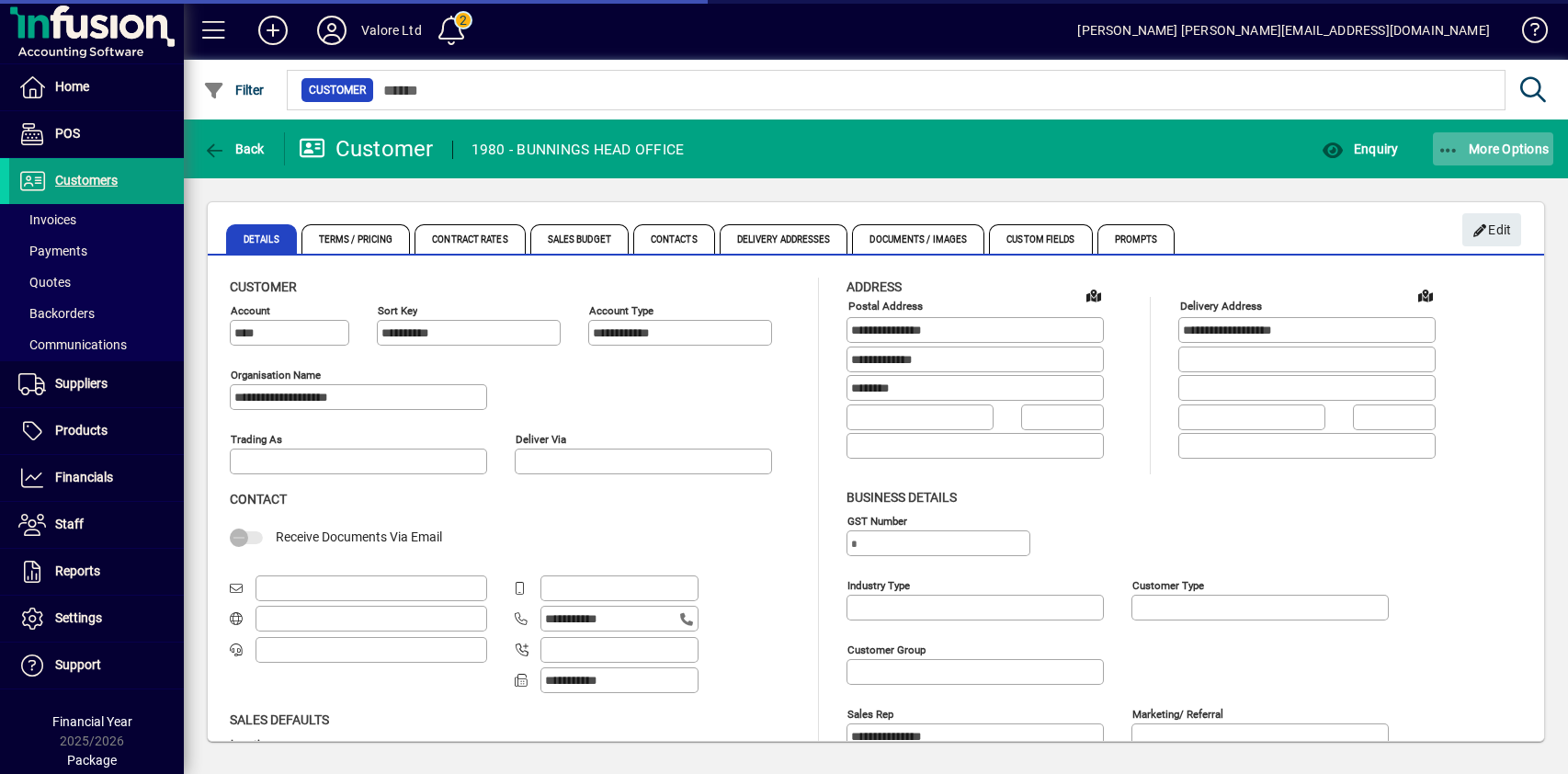
type input "**********"
click at [1518, 148] on span "More Options" at bounding box center [1494, 149] width 112 height 15
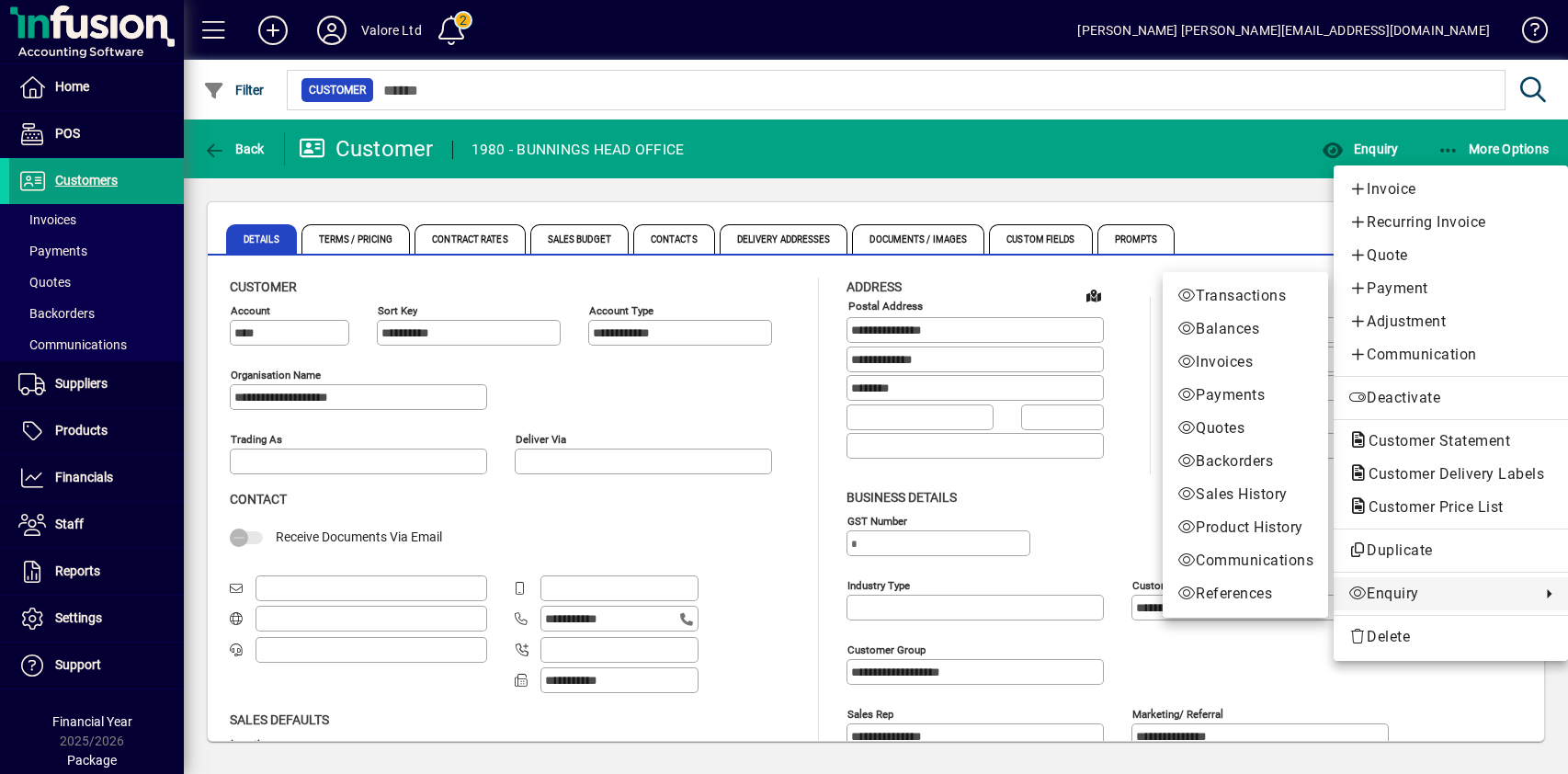
click at [1413, 591] on span "Enquiry" at bounding box center [1440, 594] width 182 height 22
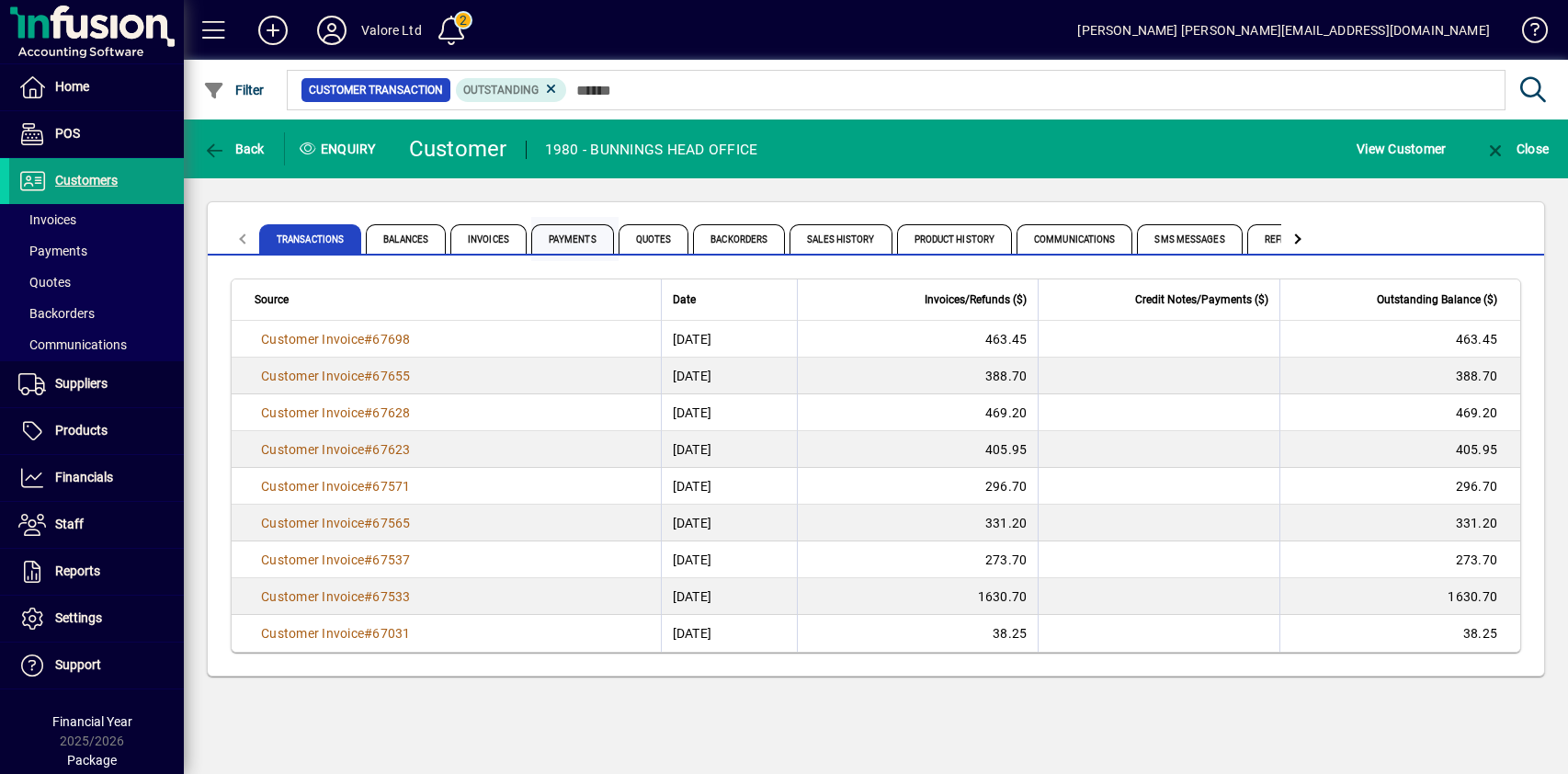
click at [564, 237] on span "Payments" at bounding box center [573, 239] width 83 height 30
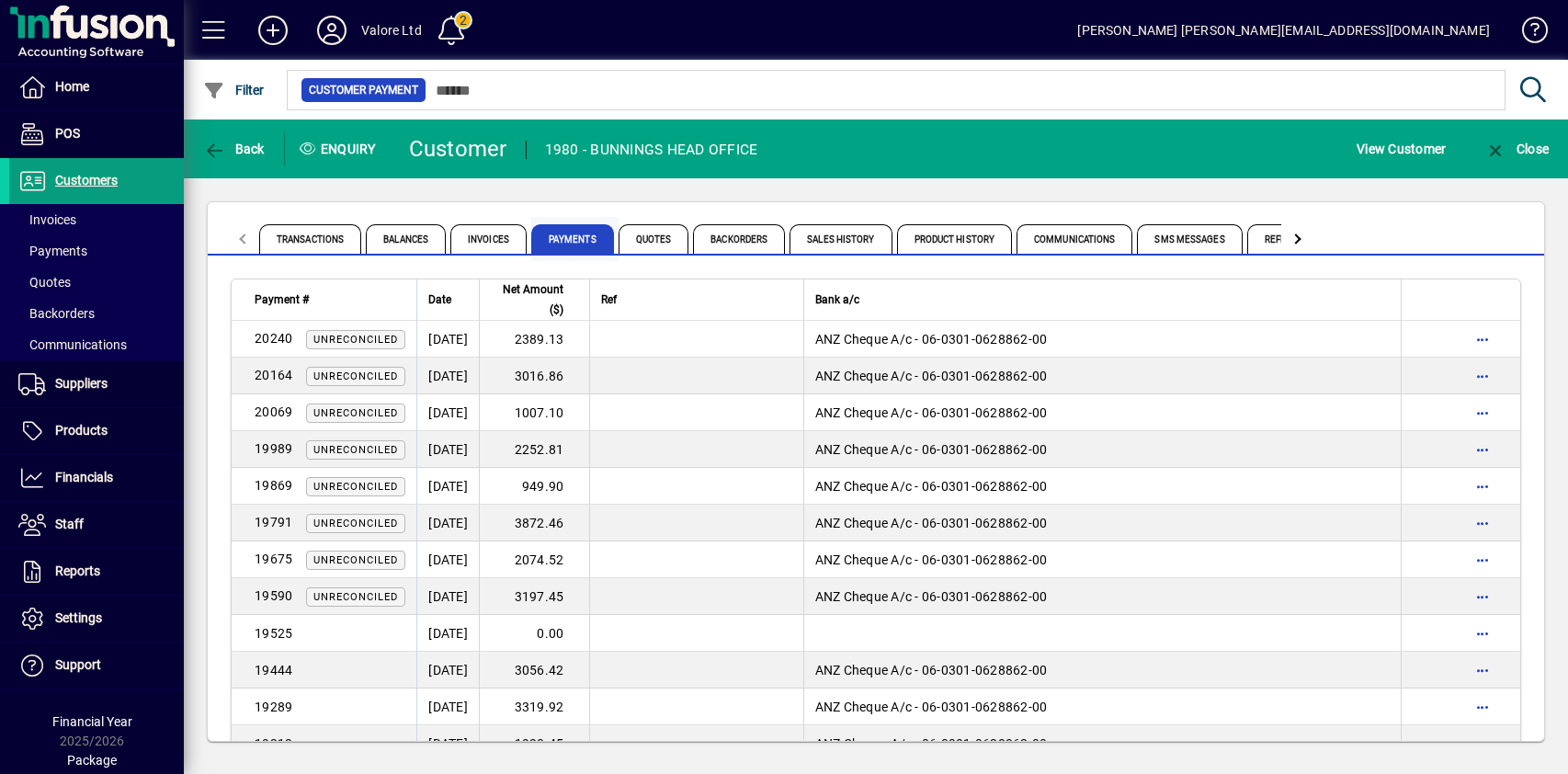
scroll to position [1459, 0]
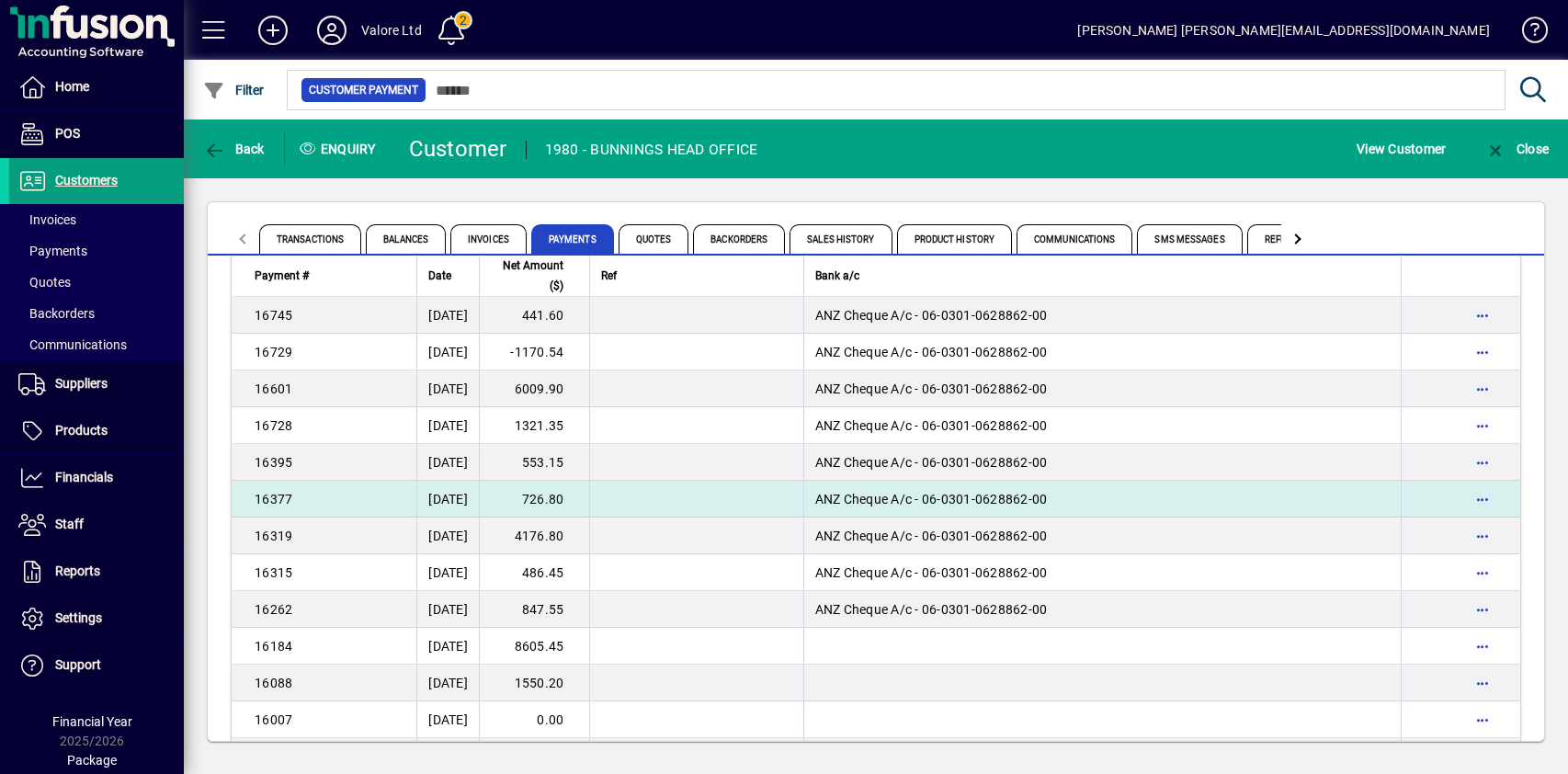
click at [574, 494] on td "726.80" at bounding box center [534, 498] width 110 height 36
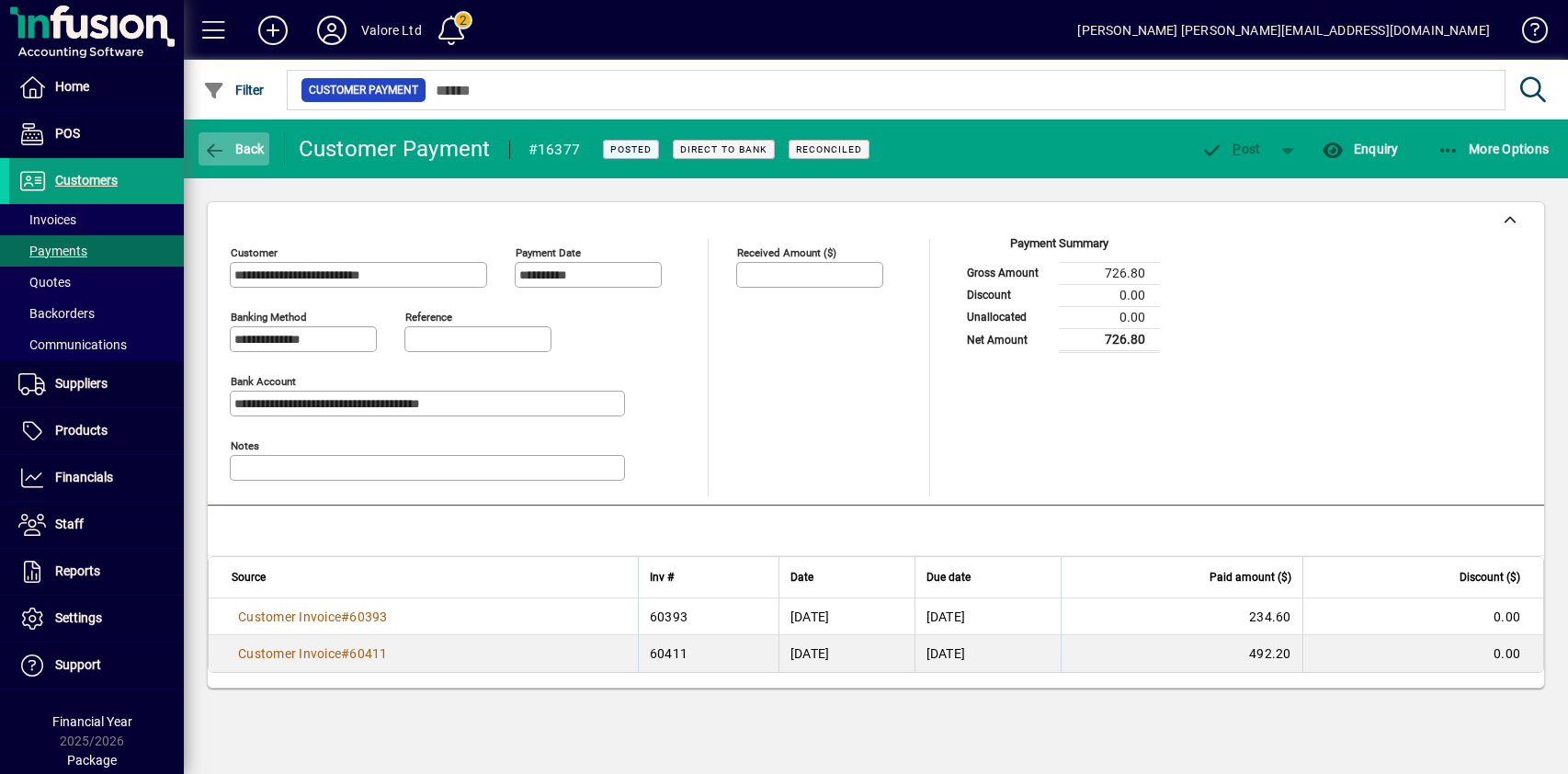
click at [250, 142] on span "Back" at bounding box center [234, 149] width 61 height 15
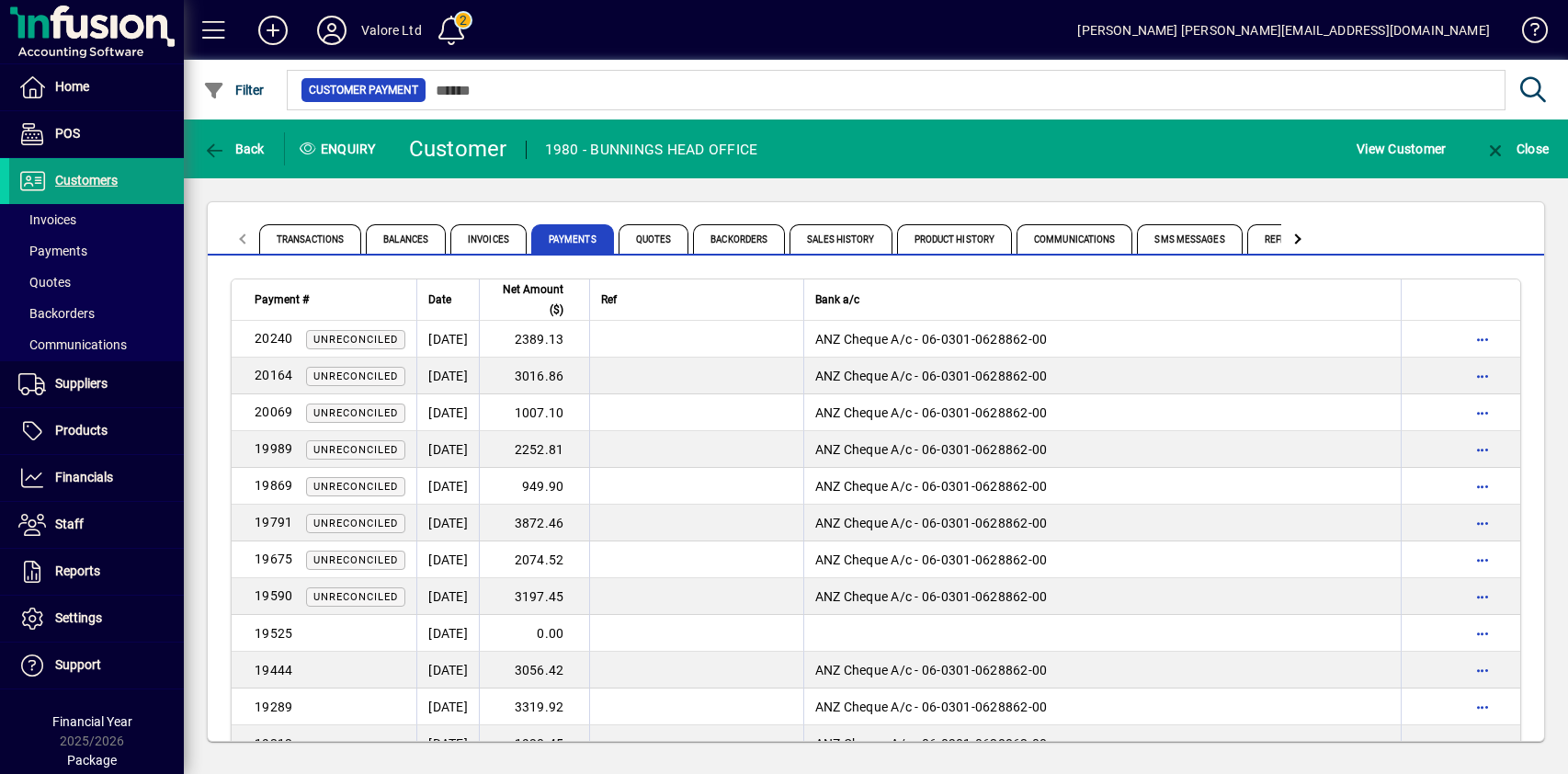
click at [752, 191] on div "Transactions Balances Invoices Payments Quotes Backorders Sales History Product…" at bounding box center [875, 471] width 1385 height 587
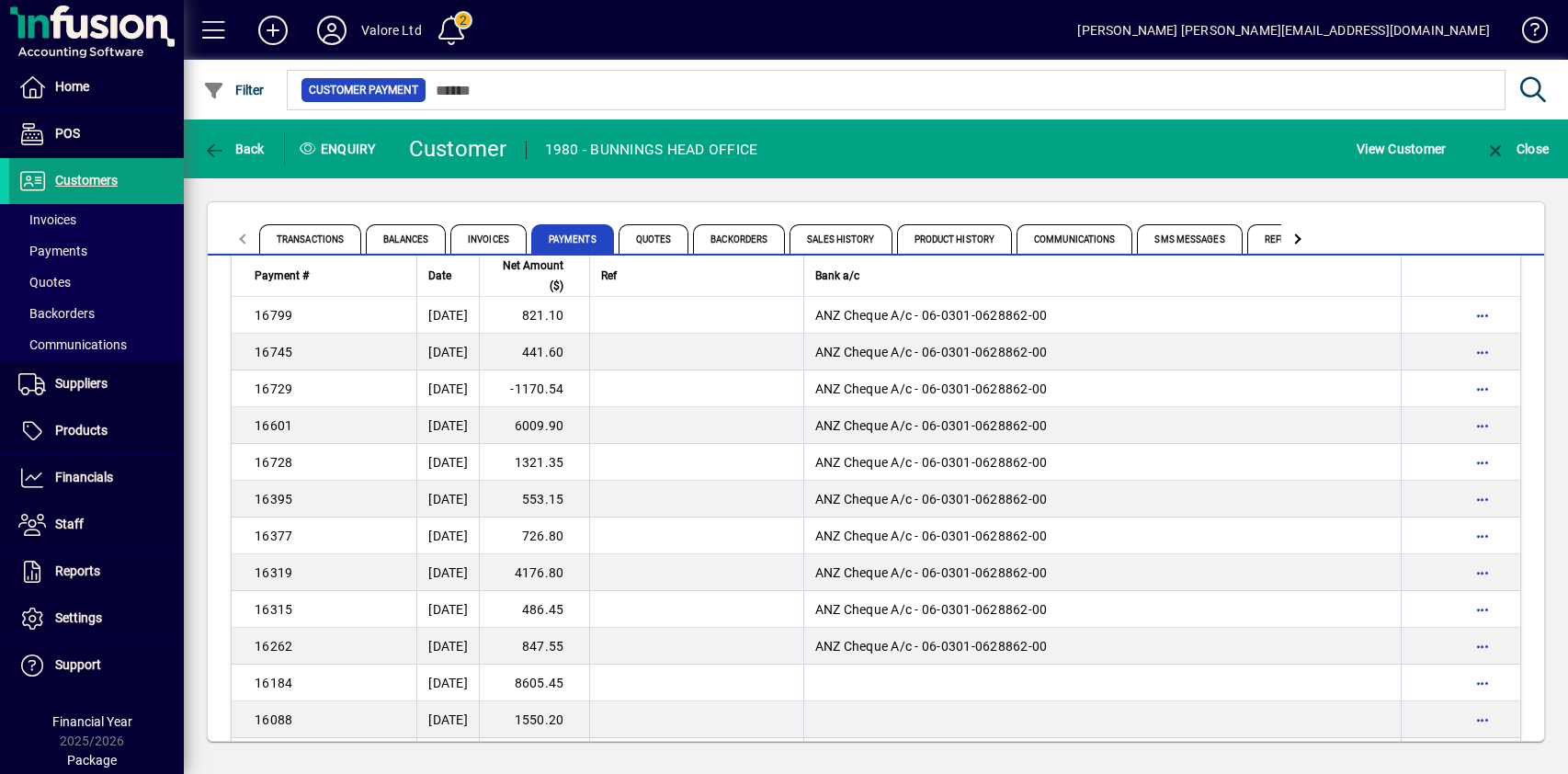
click at [577, 495] on td "553.15" at bounding box center [534, 498] width 110 height 36
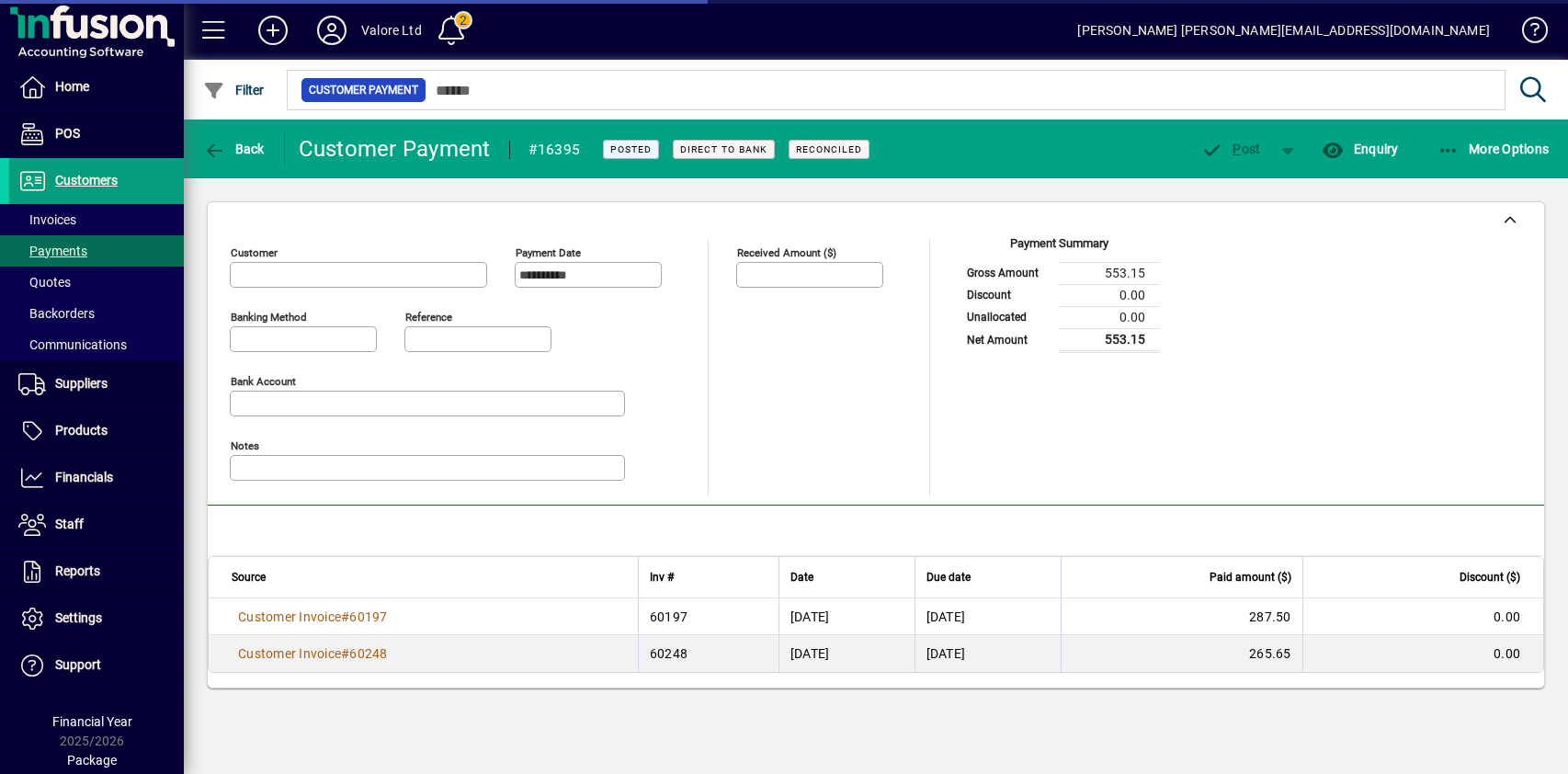
type input "**********"
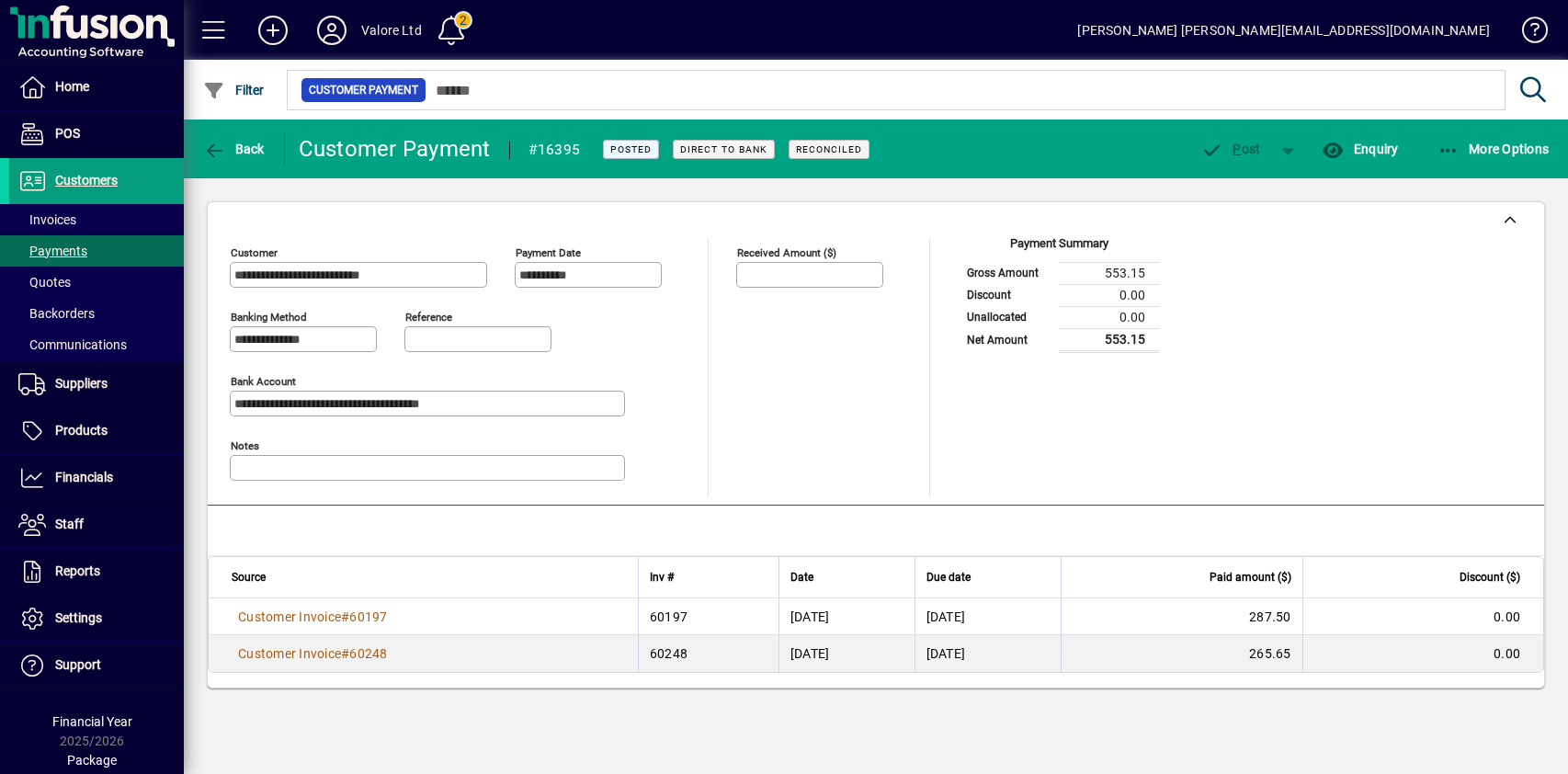
click at [419, 187] on div "**********" at bounding box center [875, 444] width 1385 height 534
click at [244, 147] on span "Back" at bounding box center [234, 149] width 61 height 15
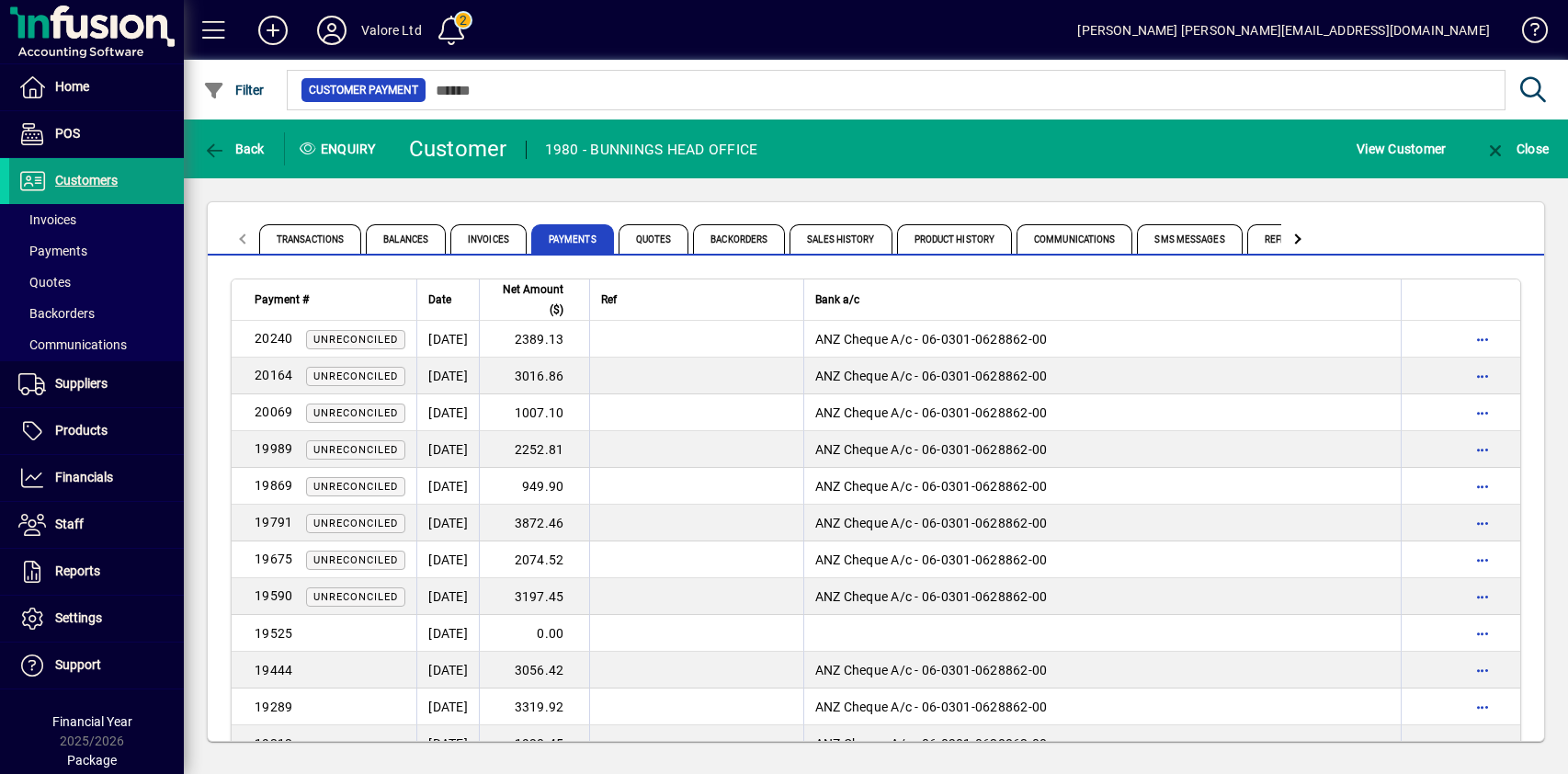
scroll to position [1385, 0]
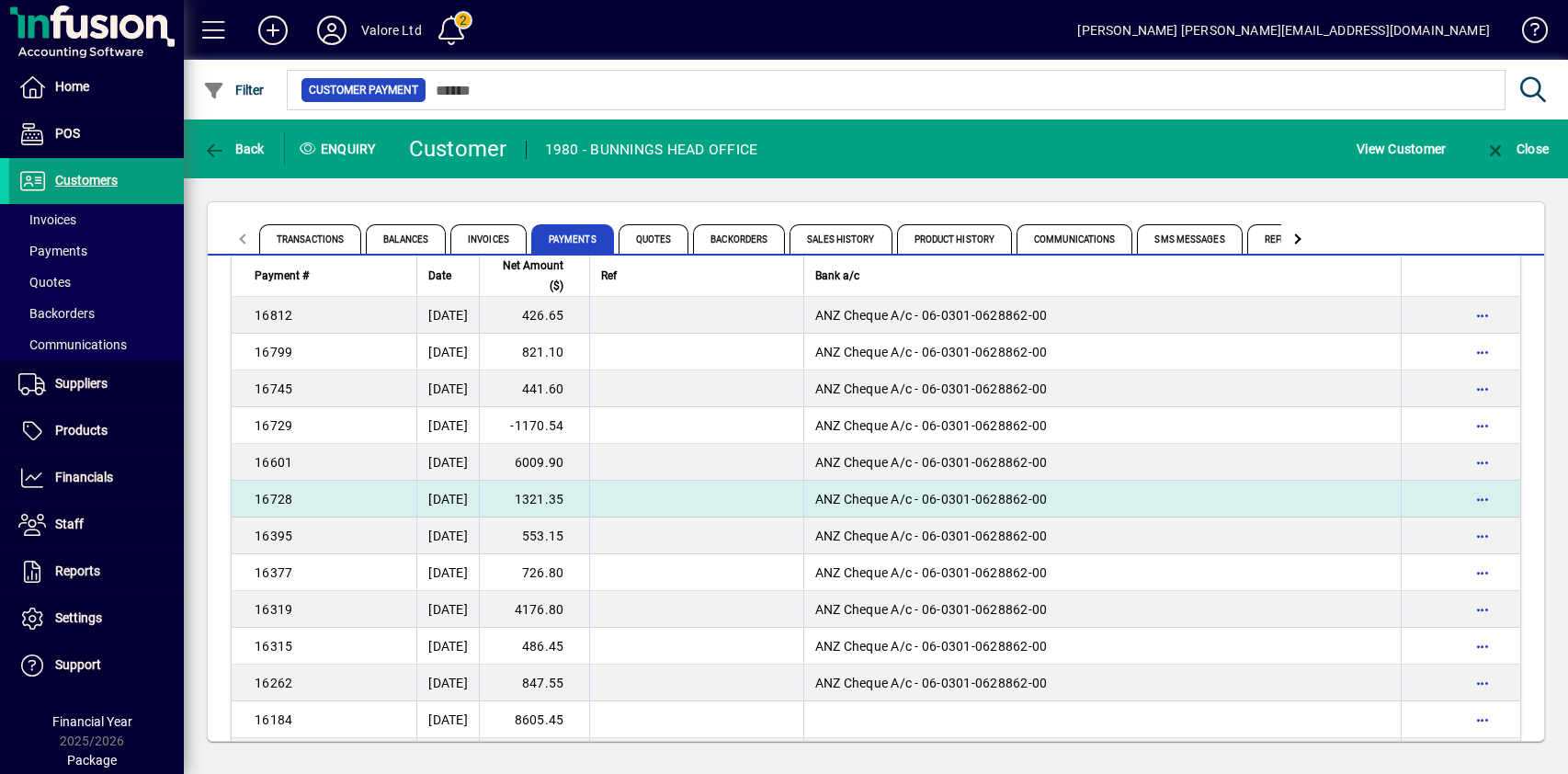
click at [581, 502] on td "1321.35" at bounding box center [534, 498] width 110 height 36
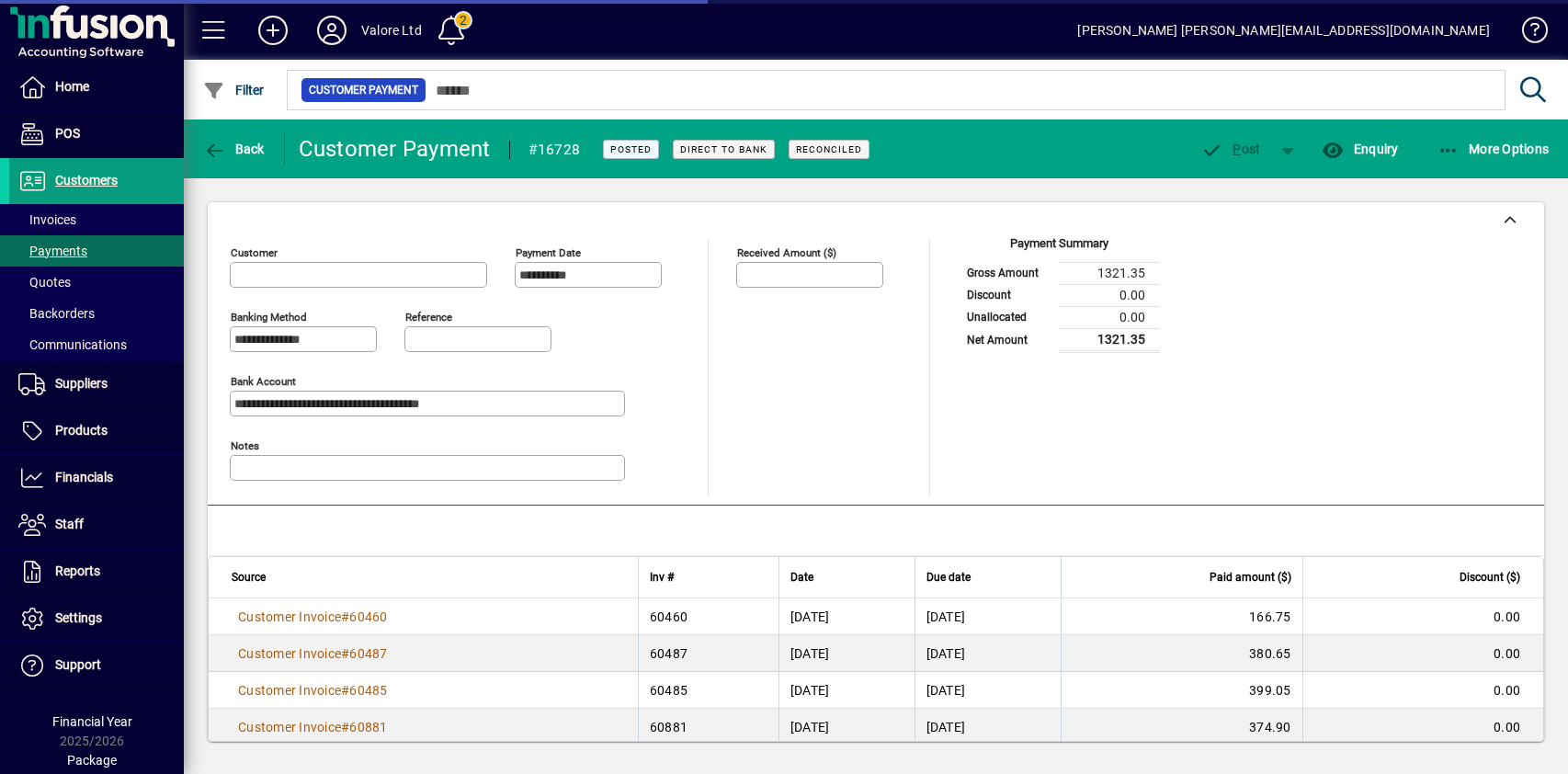
type input "**********"
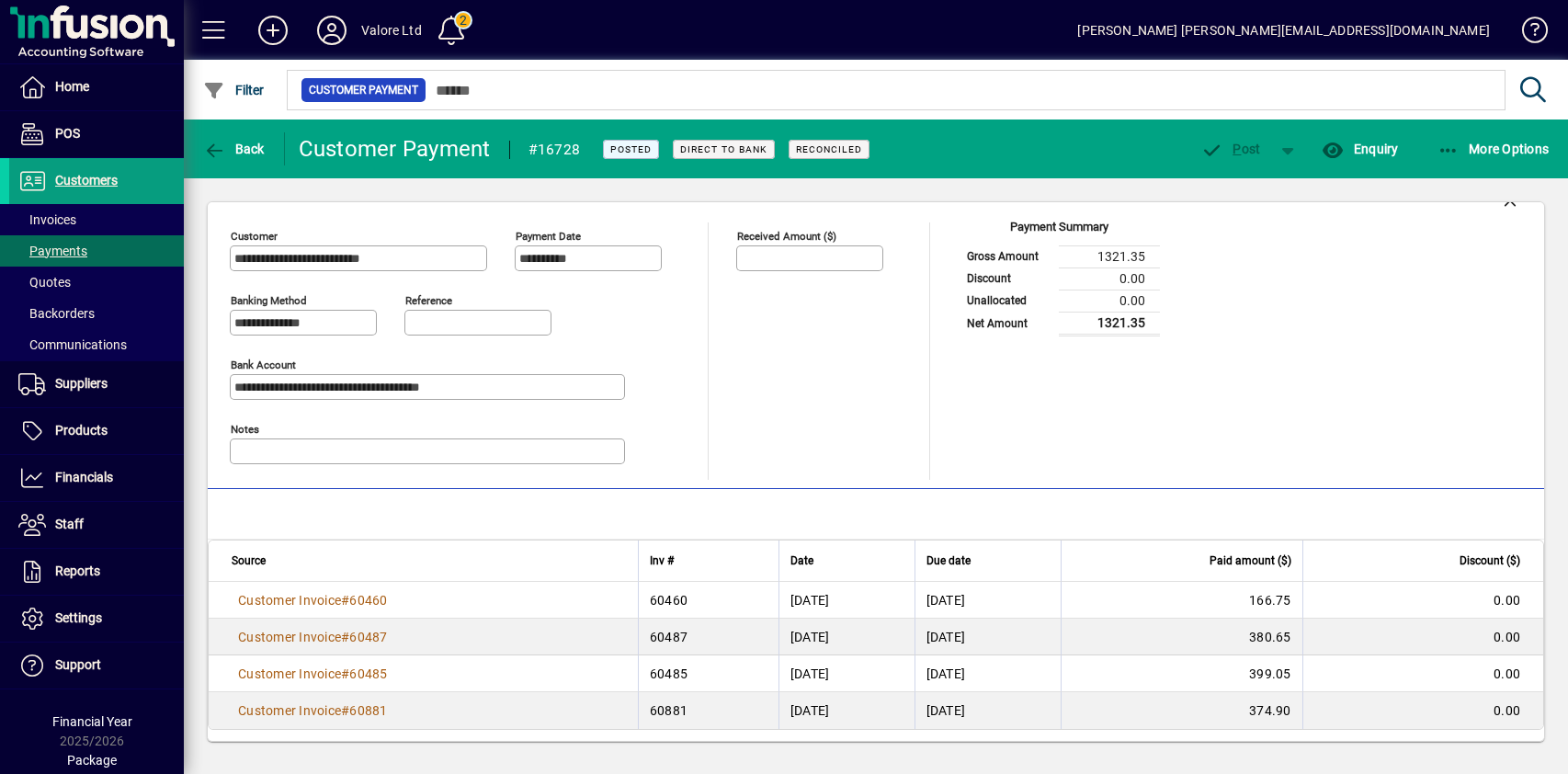
scroll to position [20, 0]
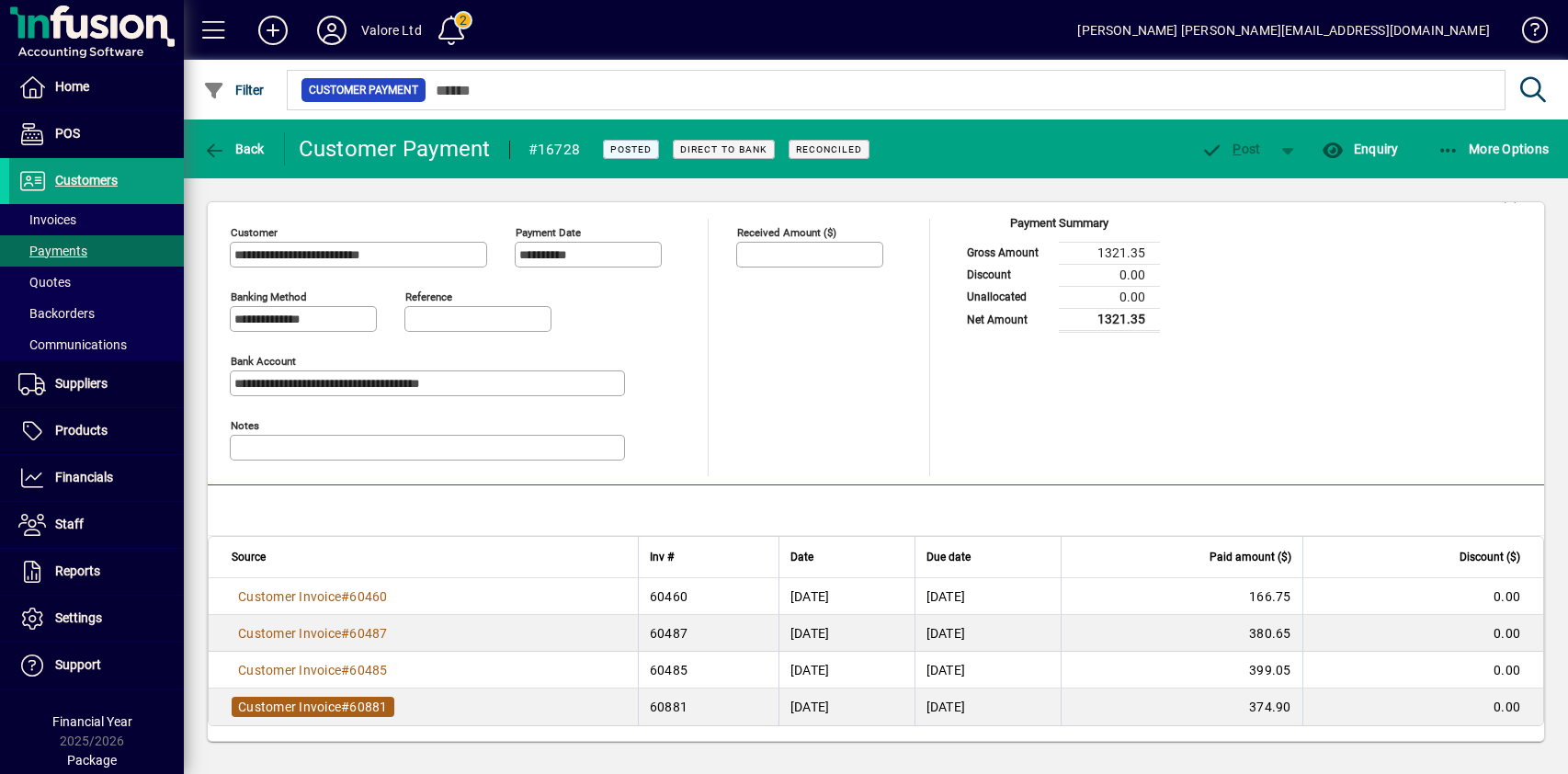
click at [337, 707] on span "Customer Invoice" at bounding box center [290, 707] width 103 height 15
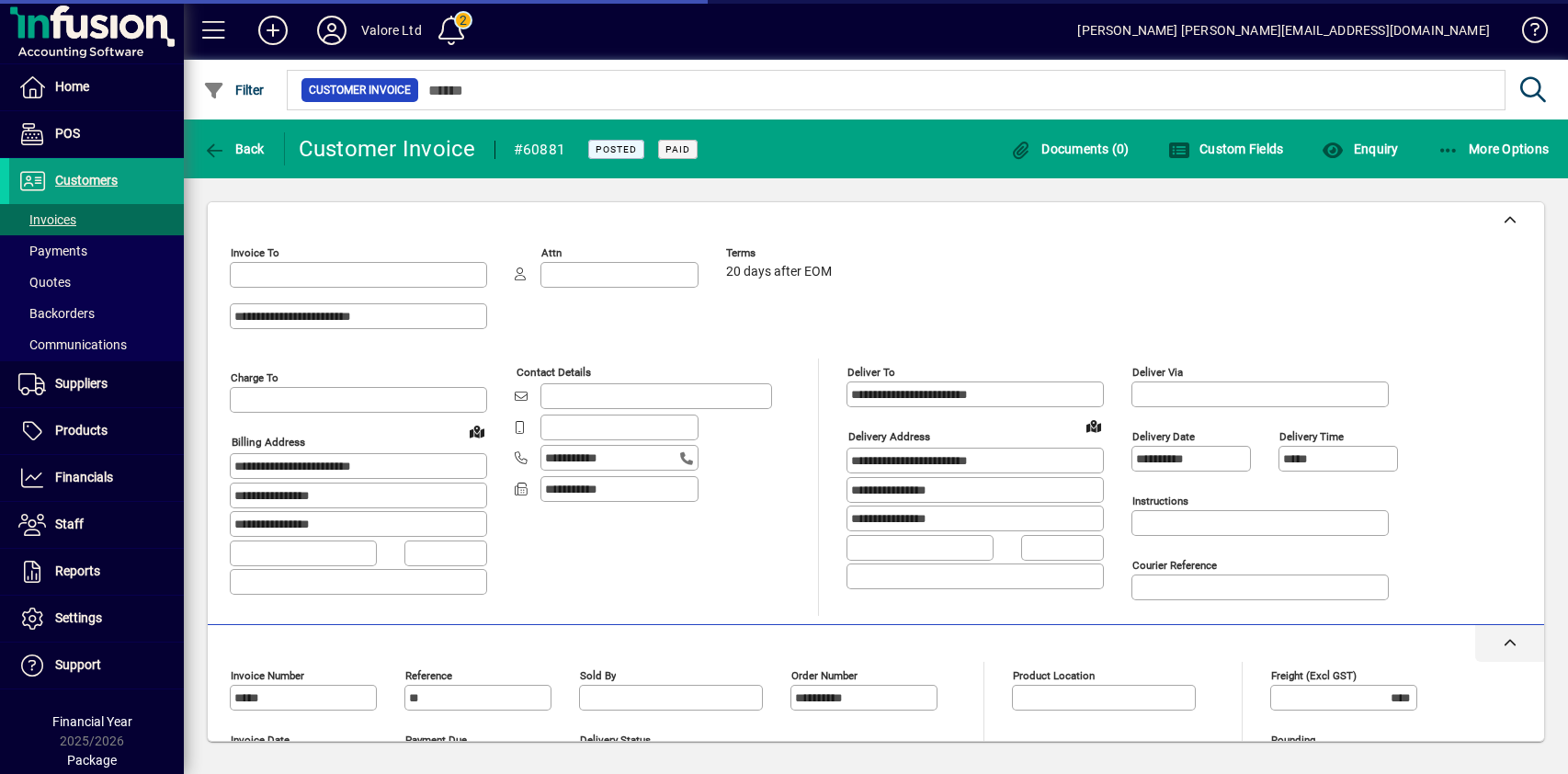
type input "**********"
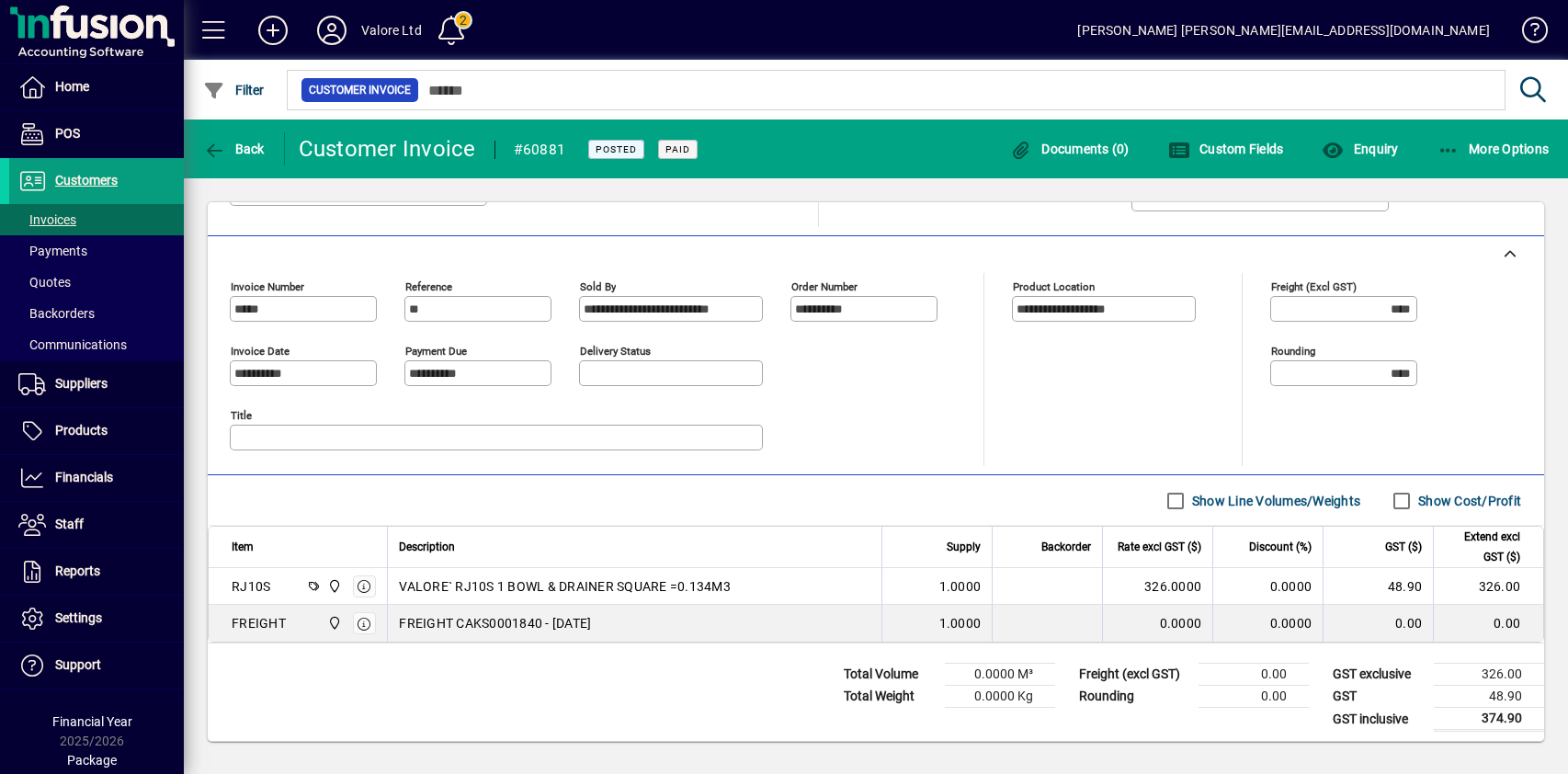
scroll to position [394, 0]
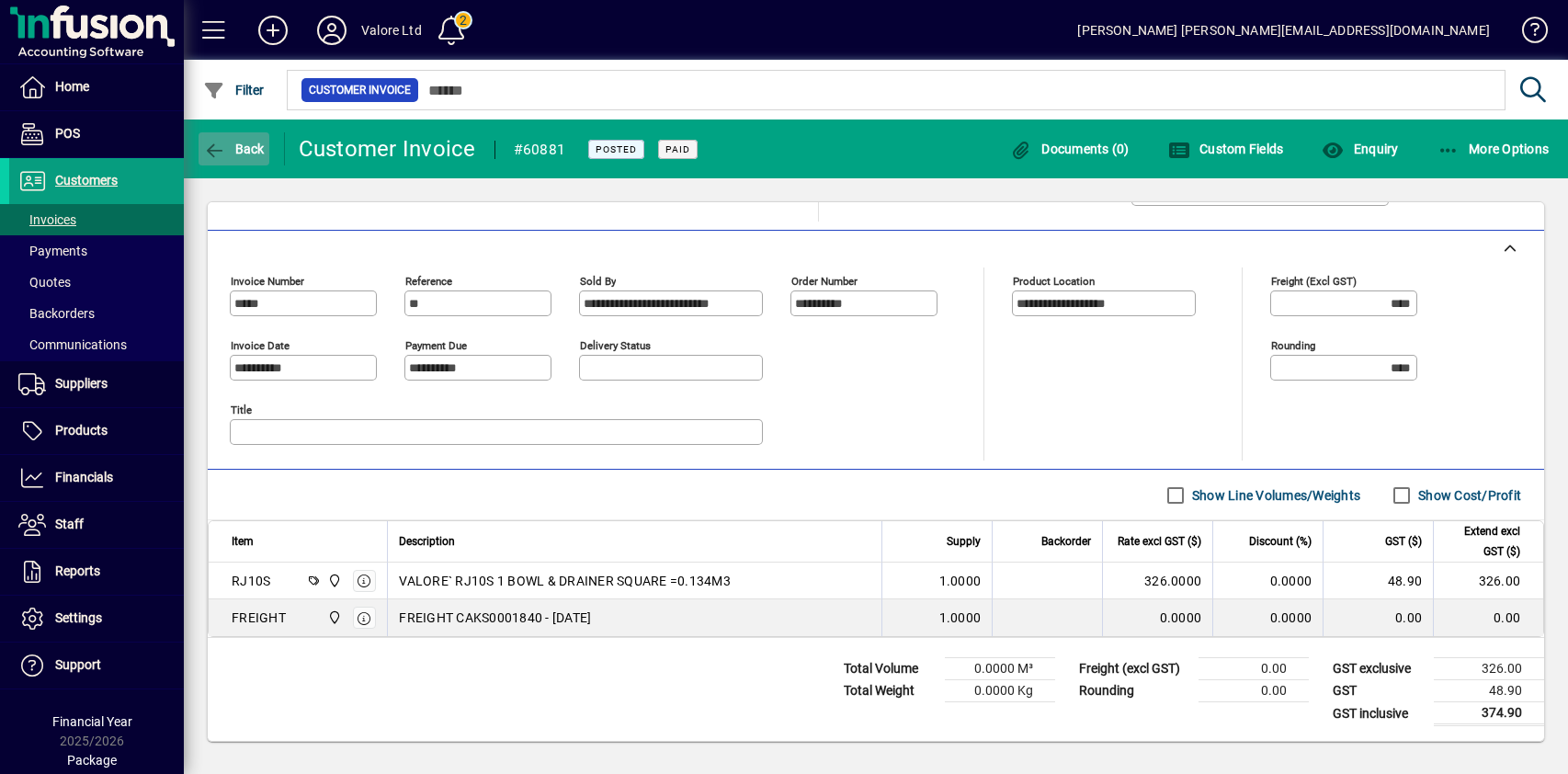
click at [226, 144] on span "Back" at bounding box center [234, 149] width 61 height 15
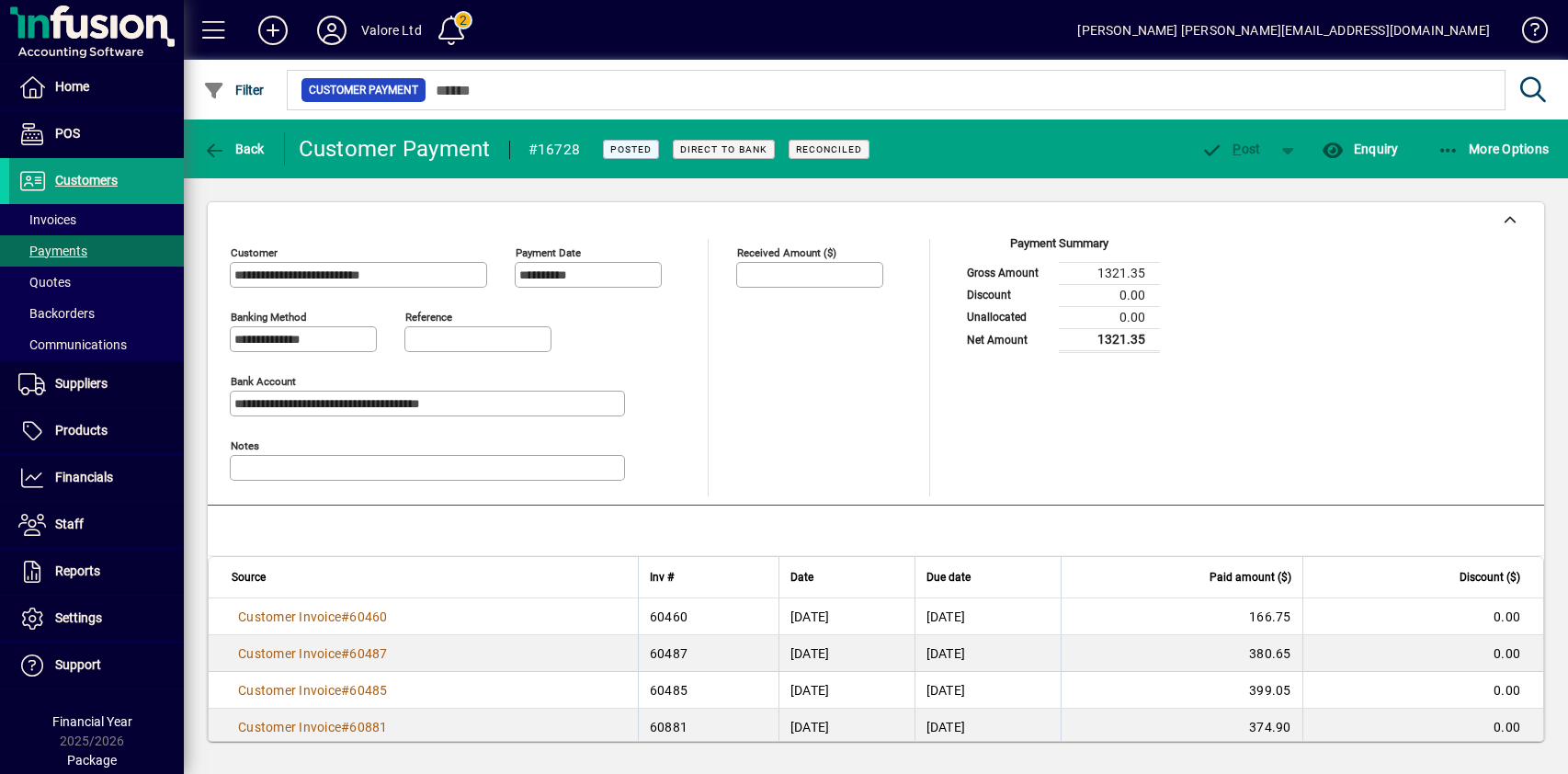
scroll to position [20, 0]
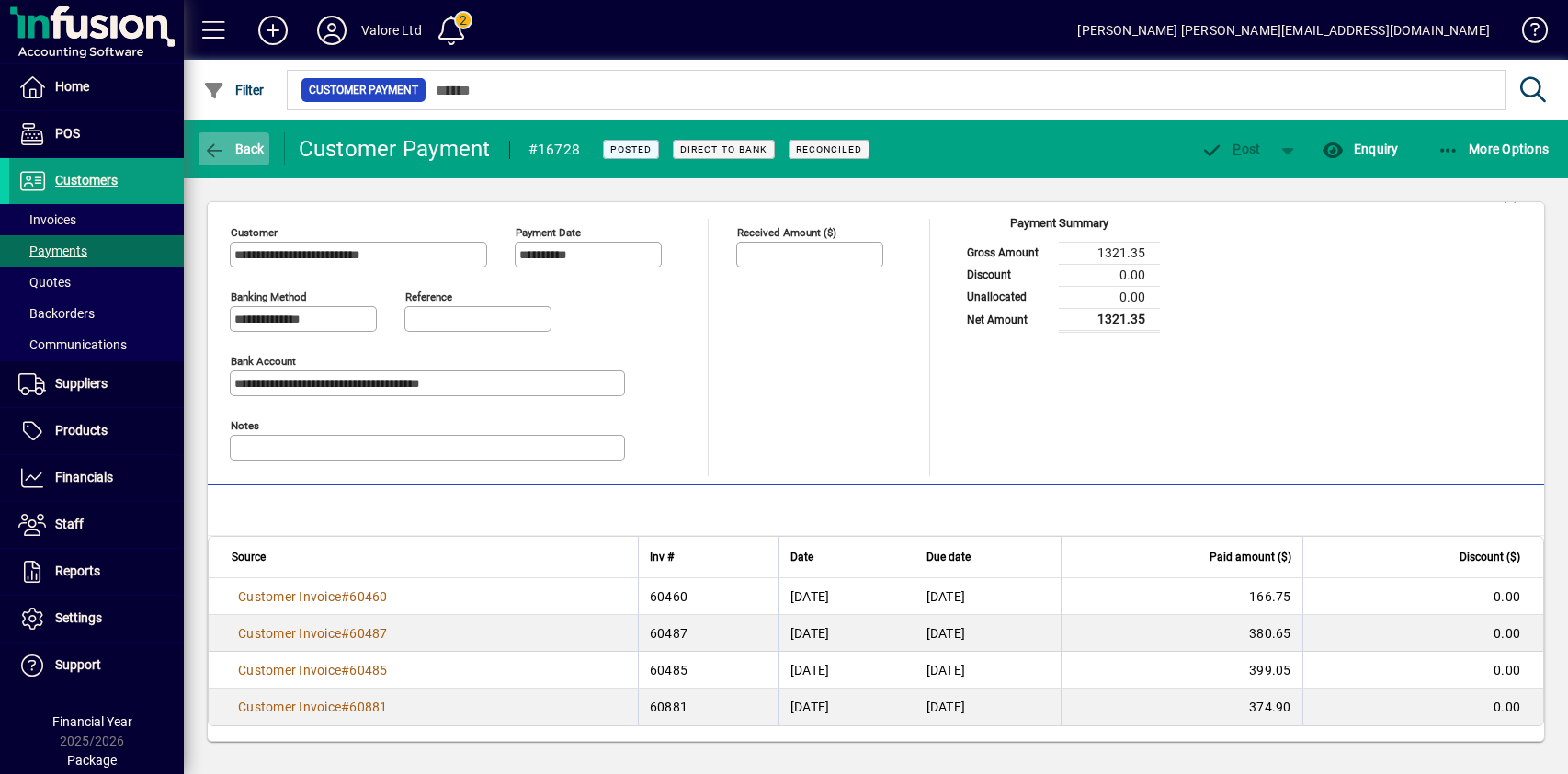
click at [253, 144] on span "Back" at bounding box center [234, 149] width 61 height 15
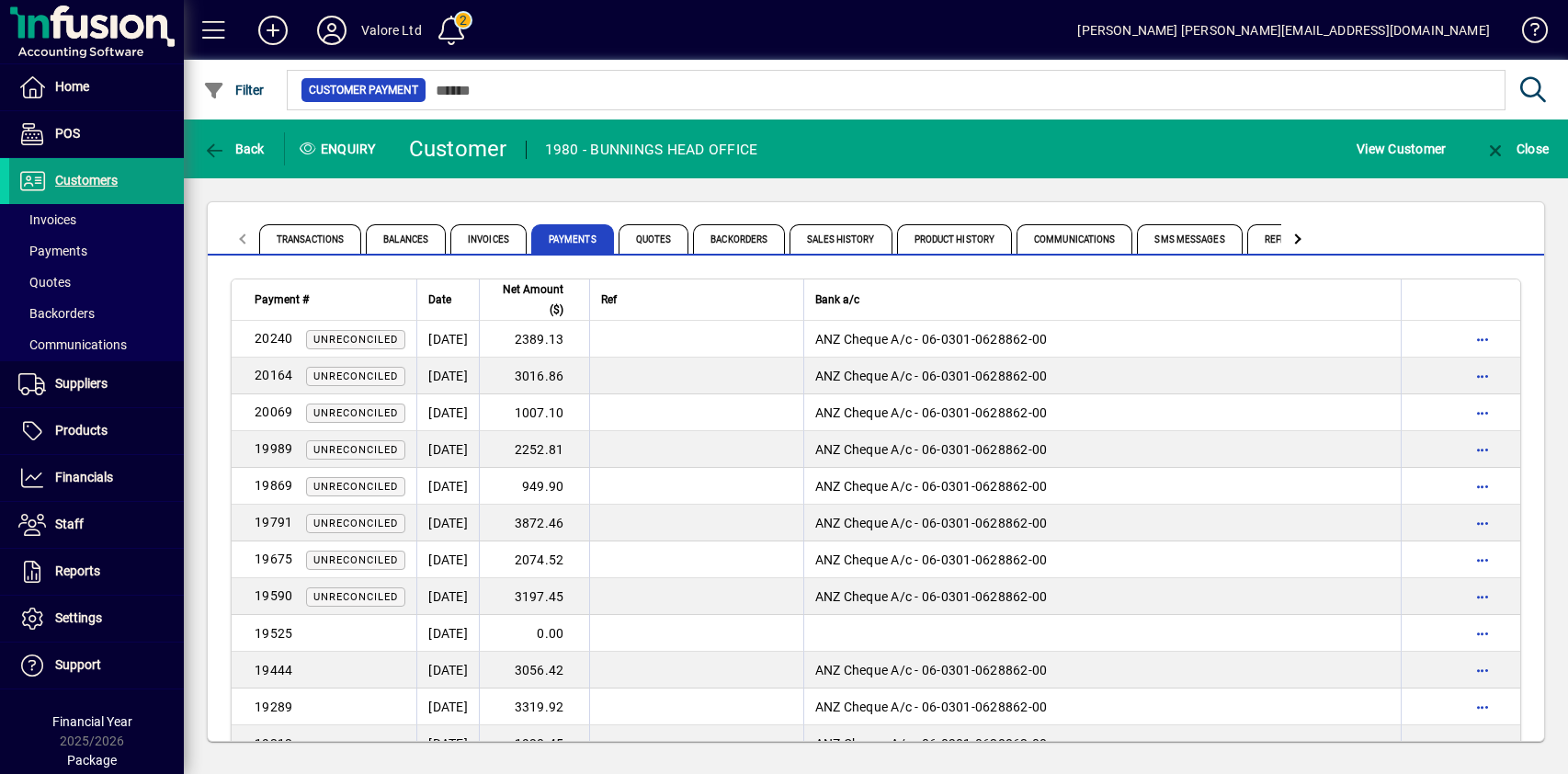
click at [480, 189] on div "Transactions Balances Invoices Payments Quotes Backorders Sales History Product…" at bounding box center [875, 471] width 1385 height 587
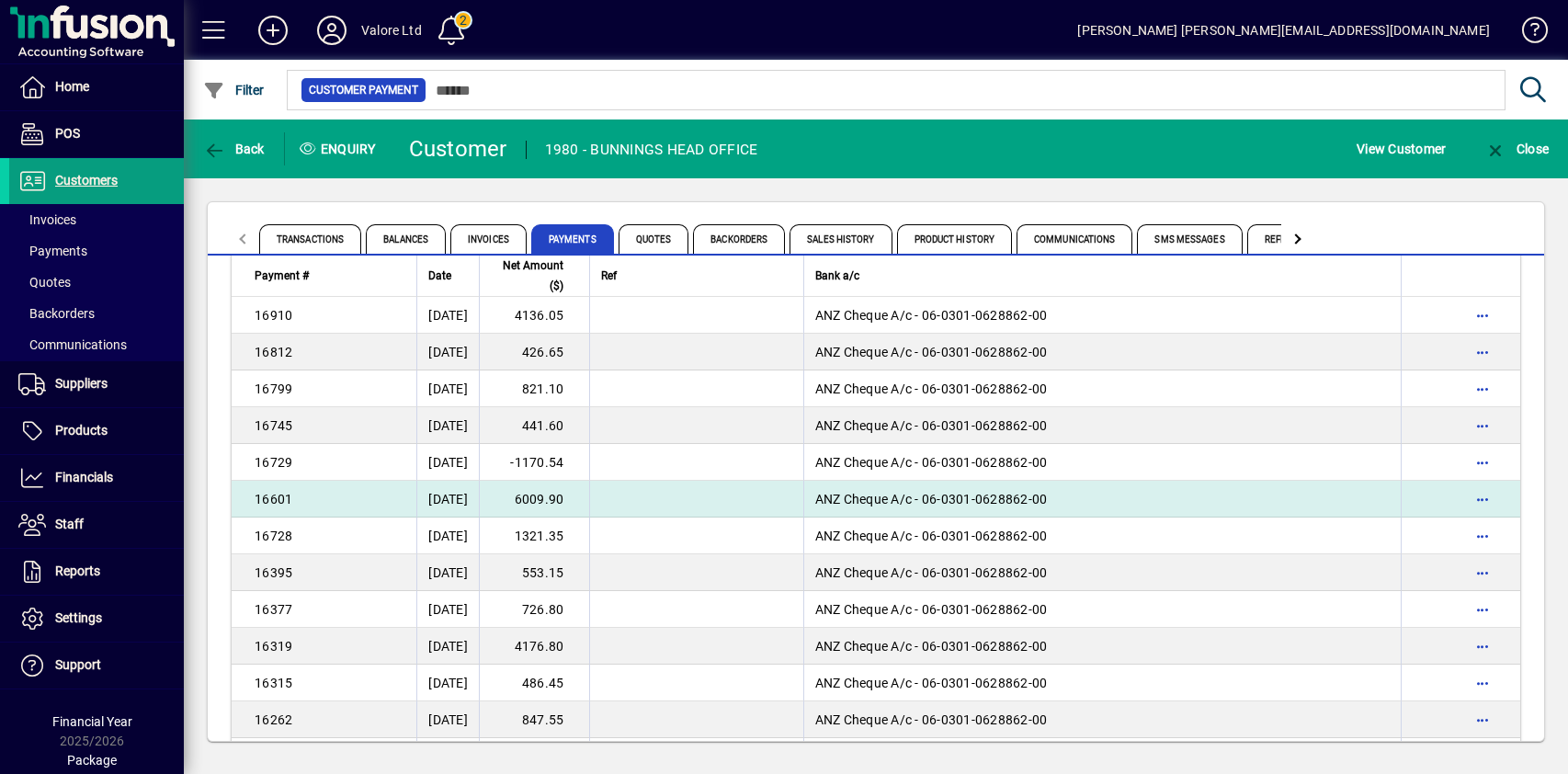
click at [568, 500] on td "6009.90" at bounding box center [534, 498] width 110 height 36
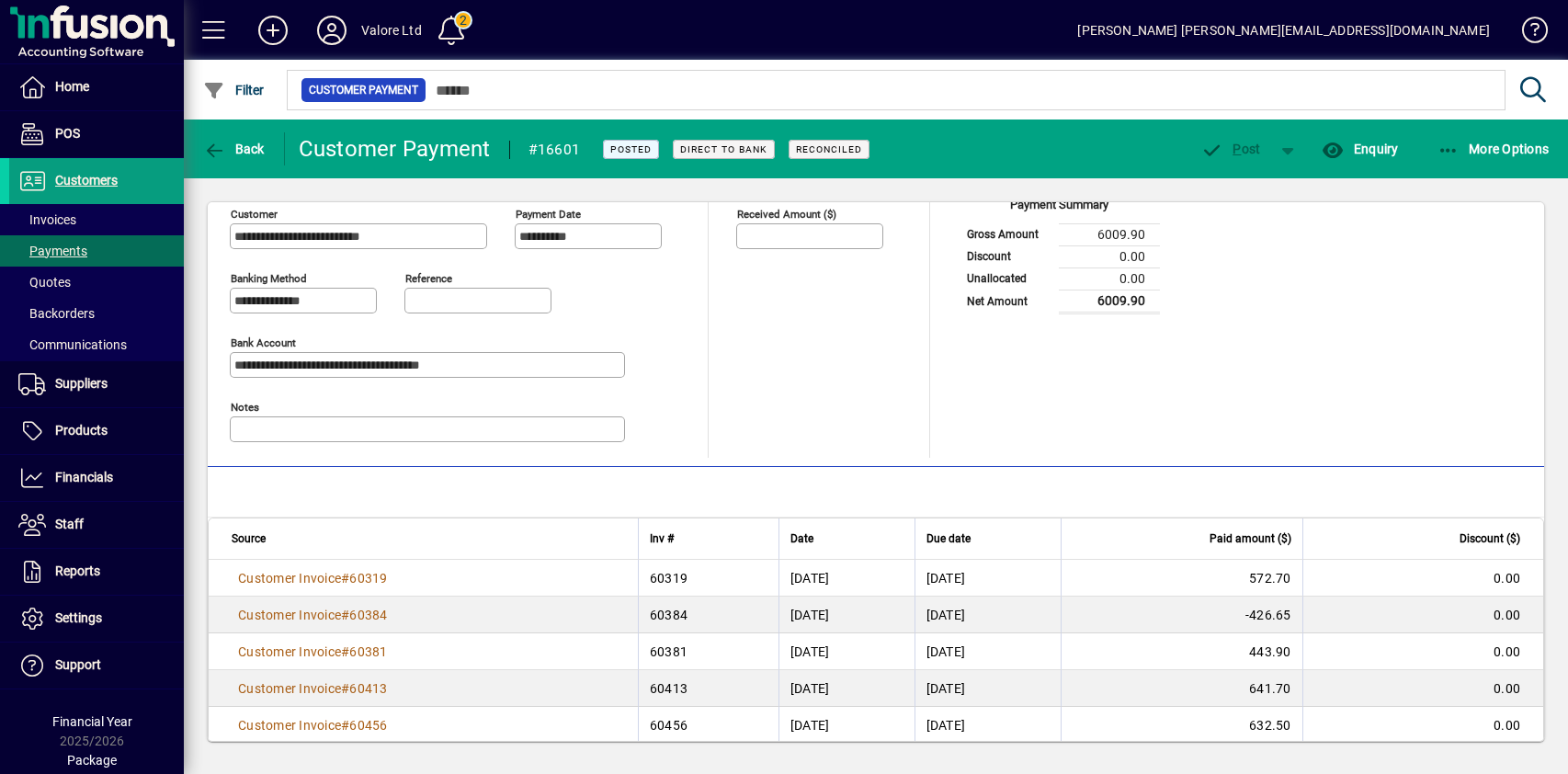
scroll to position [315, 0]
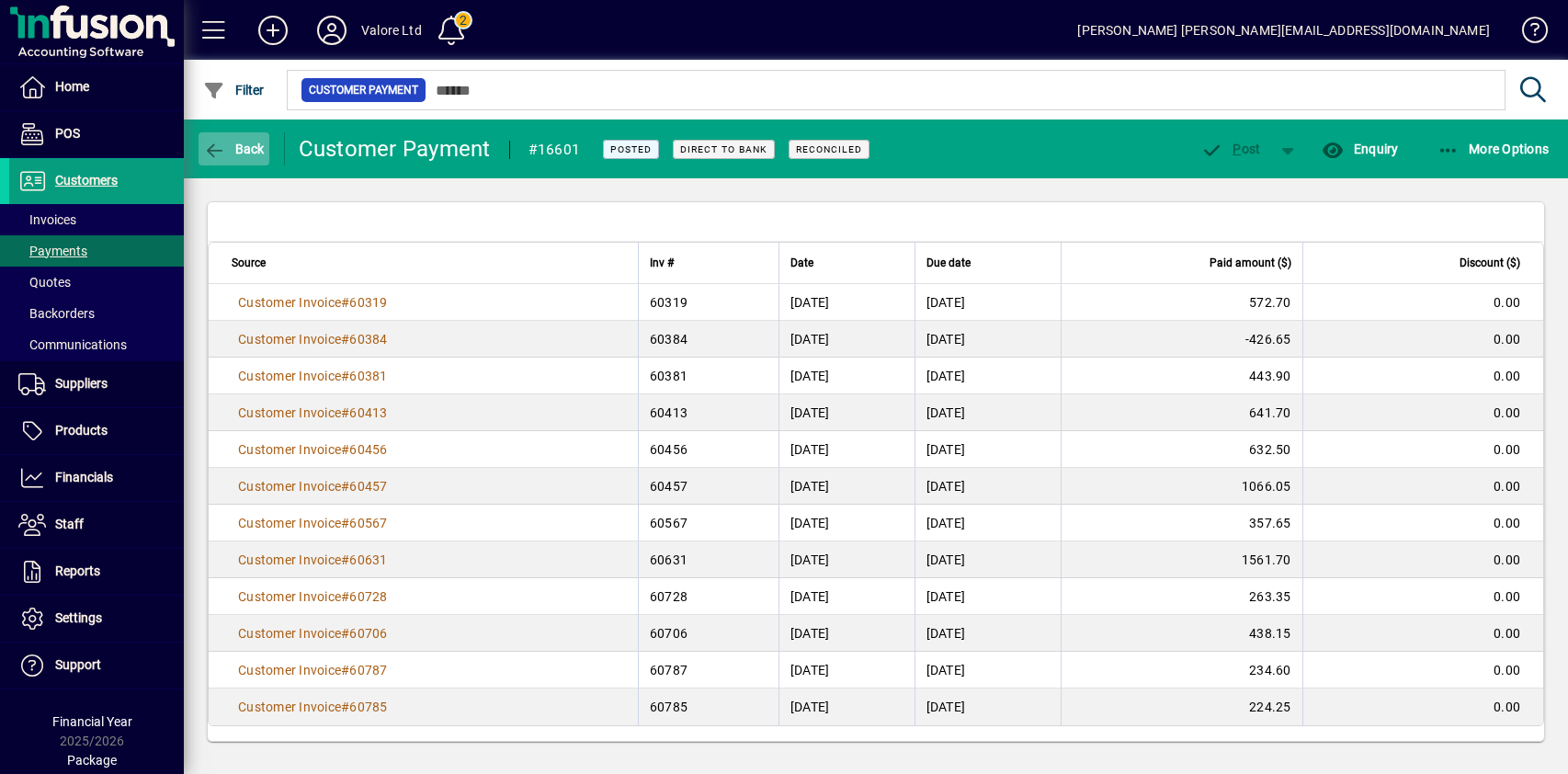
click at [231, 146] on span "Back" at bounding box center [234, 149] width 61 height 15
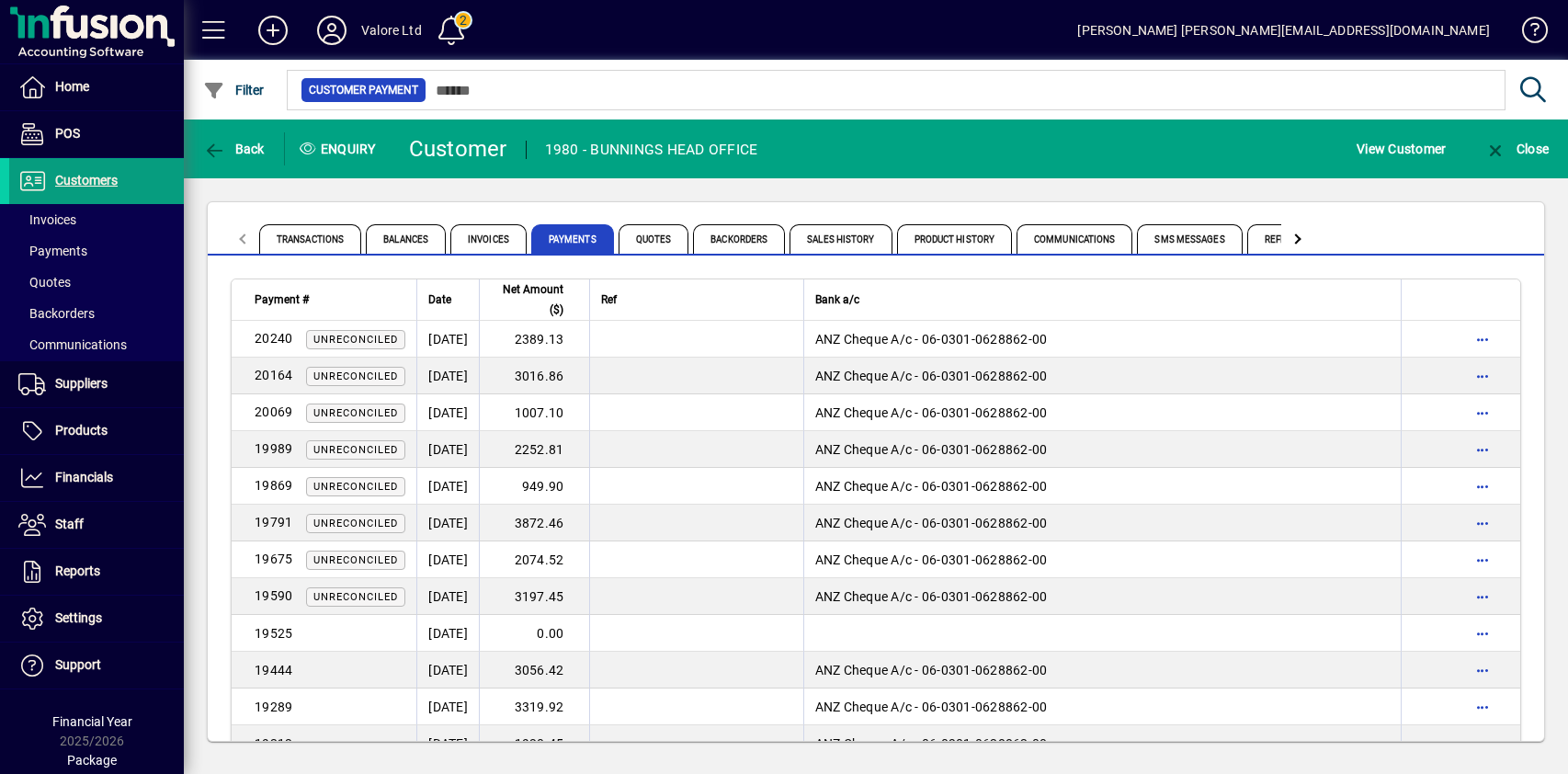
click at [453, 187] on div "Transactions Balances Invoices Payments Quotes Backorders Sales History Product…" at bounding box center [875, 471] width 1385 height 587
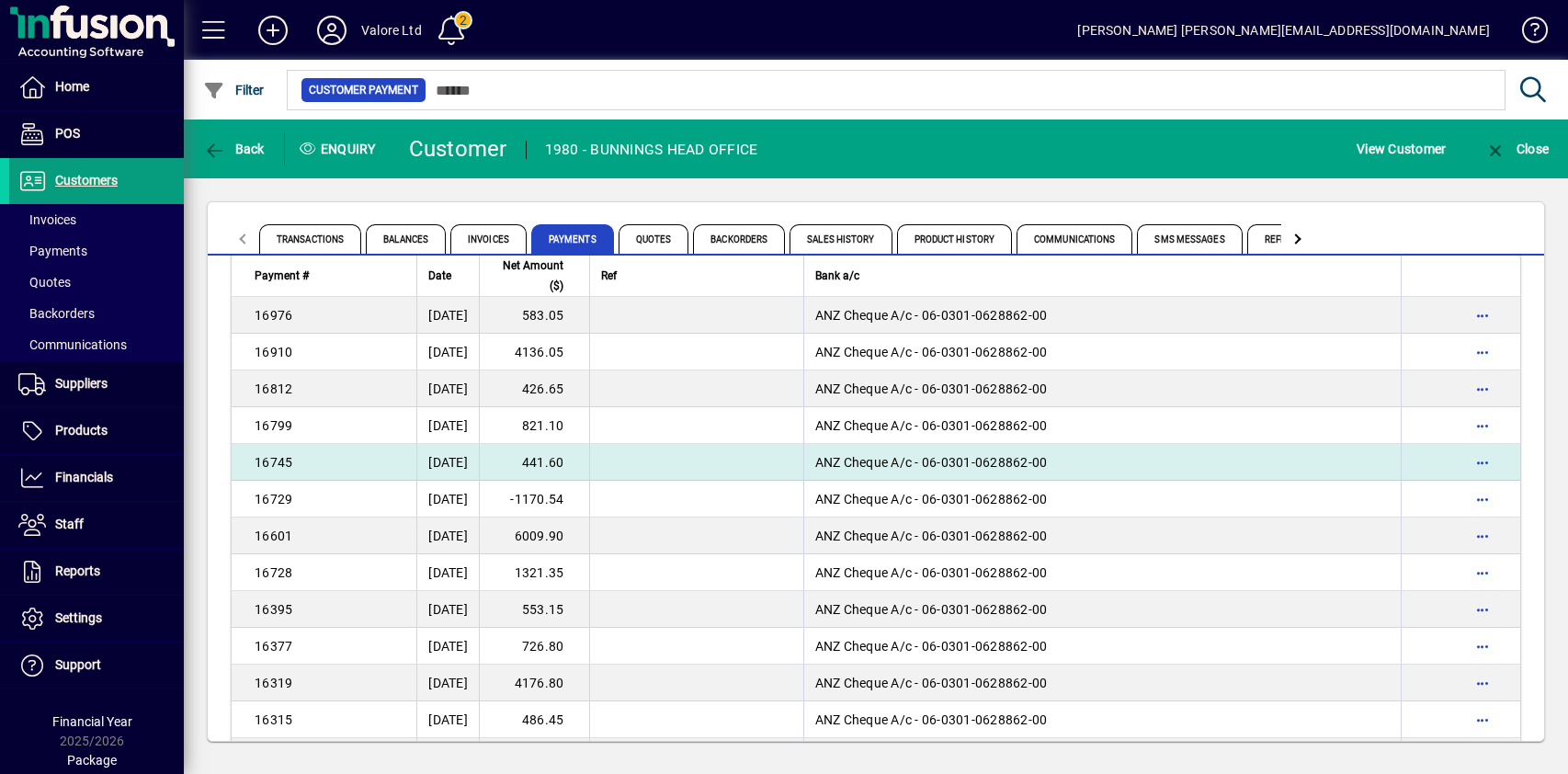
click at [542, 463] on td "441.60" at bounding box center [534, 462] width 110 height 36
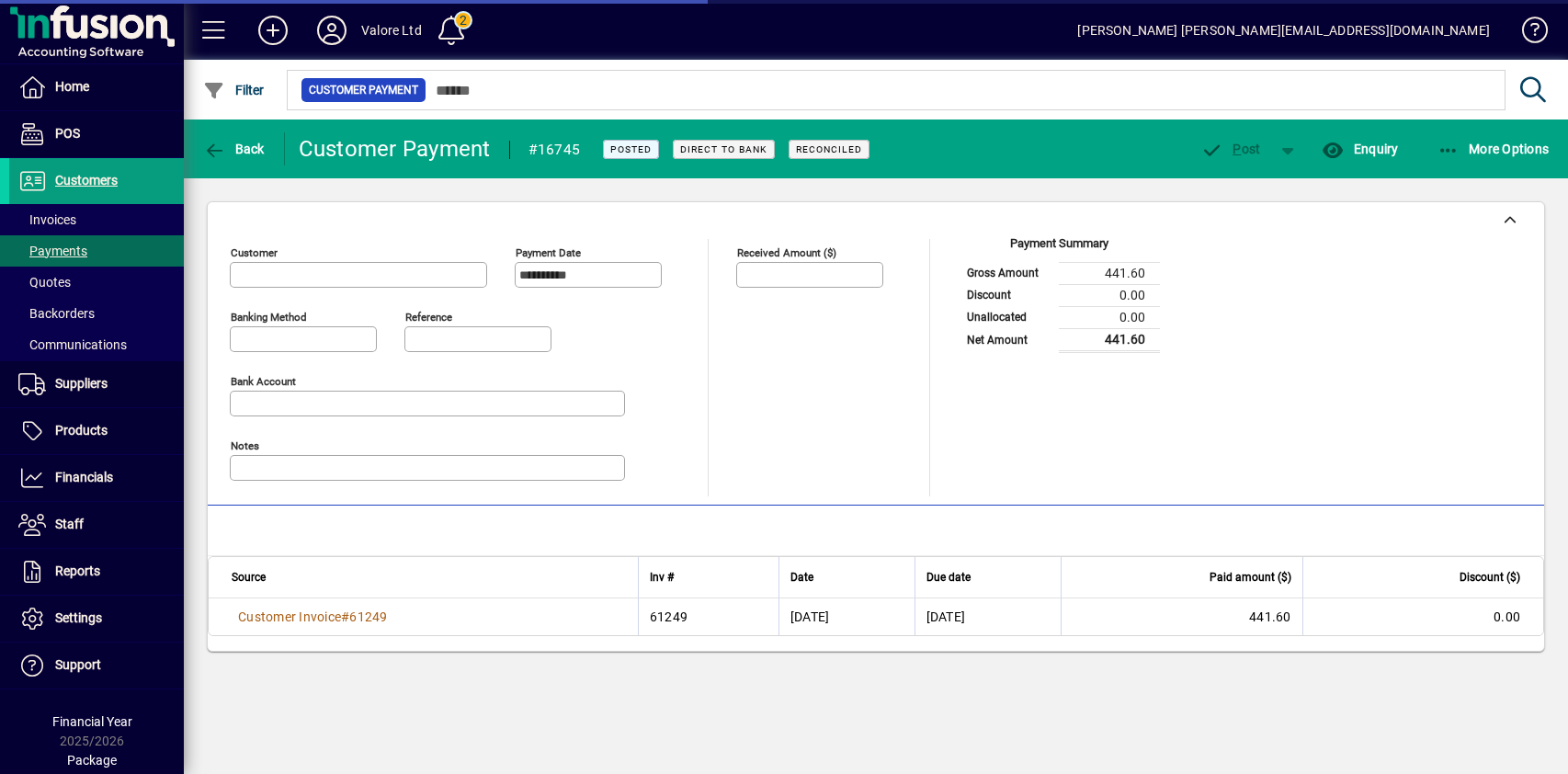
type input "**********"
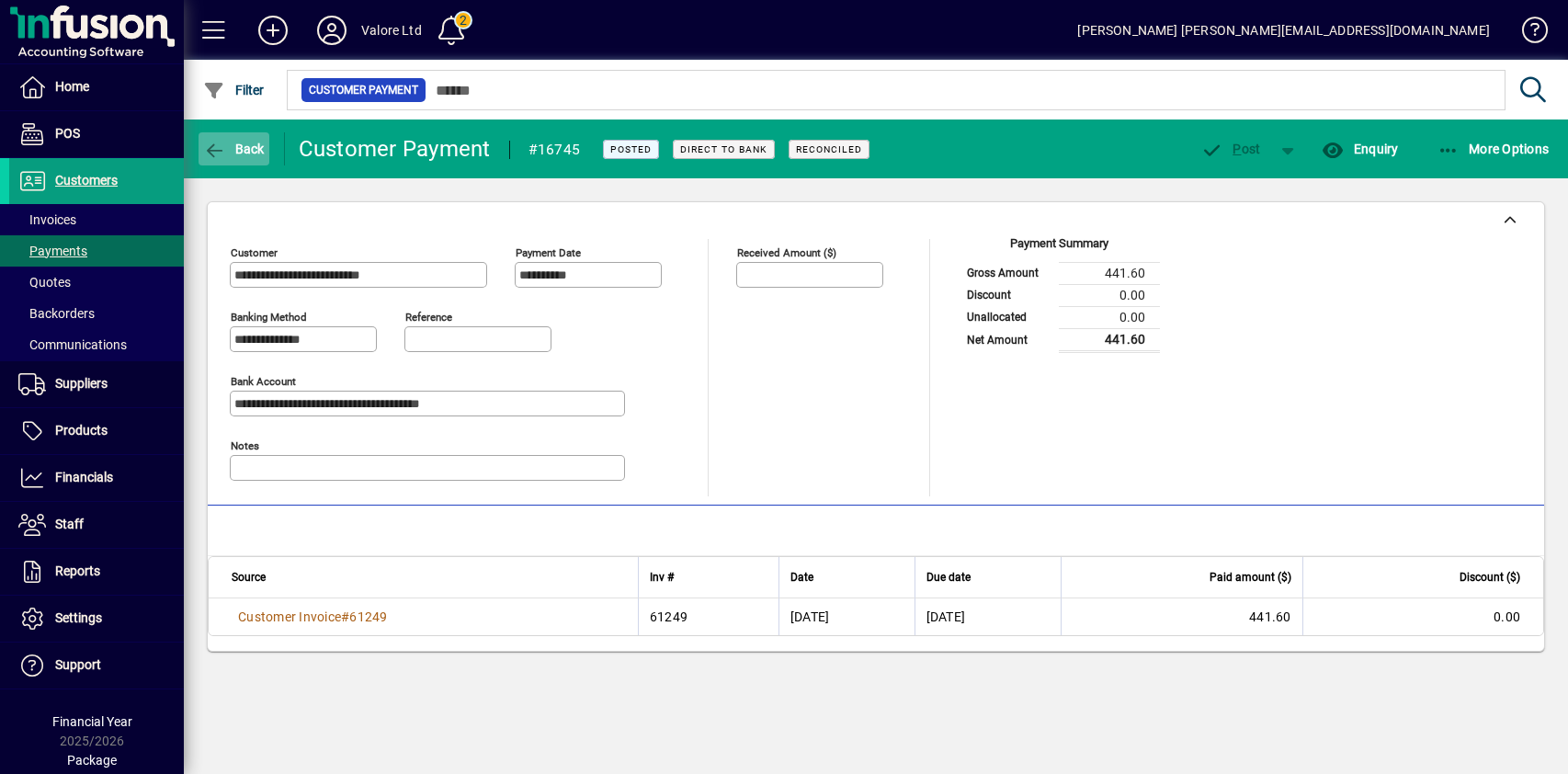
click at [250, 142] on span "Back" at bounding box center [234, 149] width 61 height 15
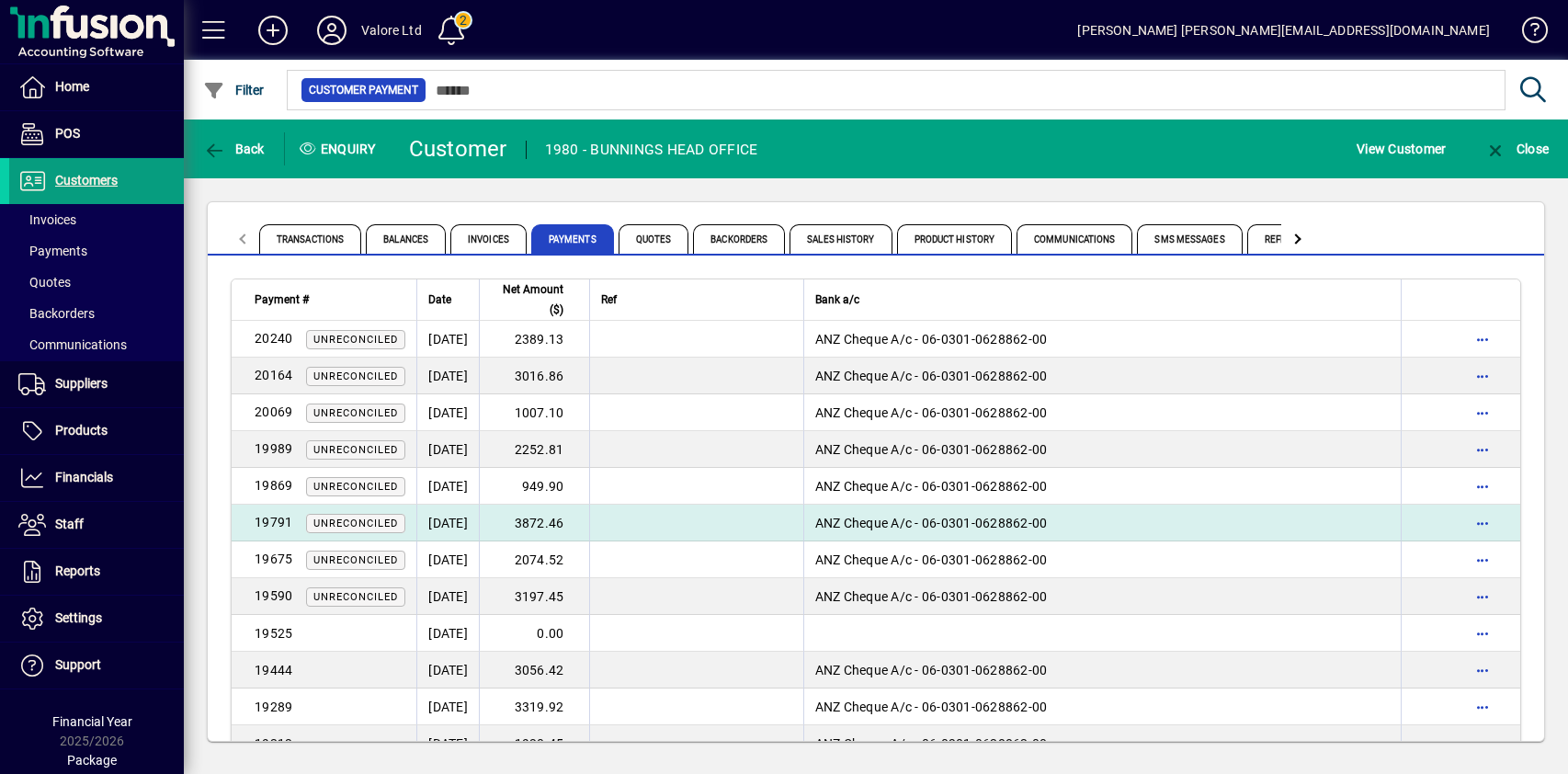
scroll to position [1238, 0]
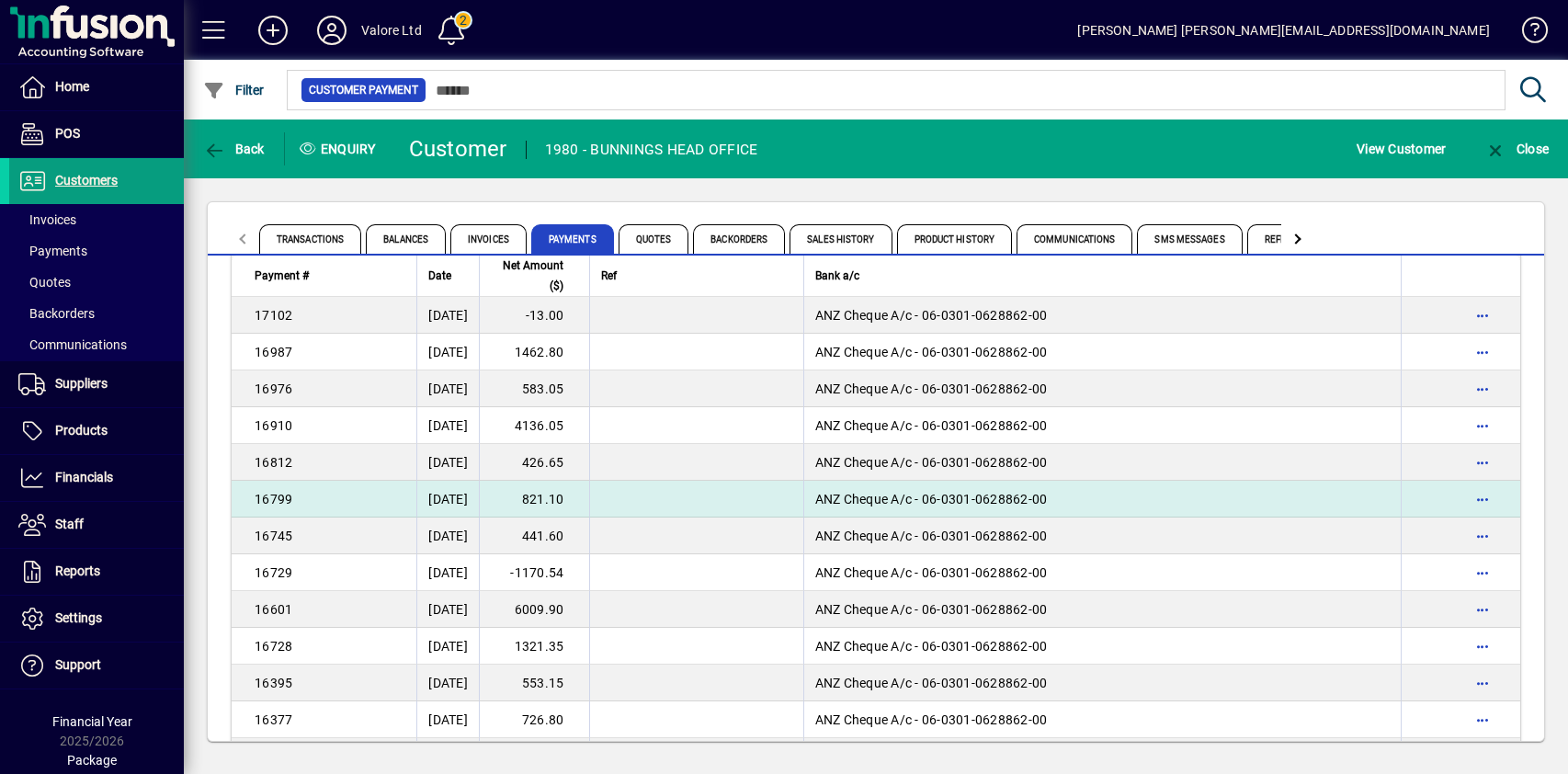
click at [578, 500] on td "821.10" at bounding box center [534, 498] width 110 height 36
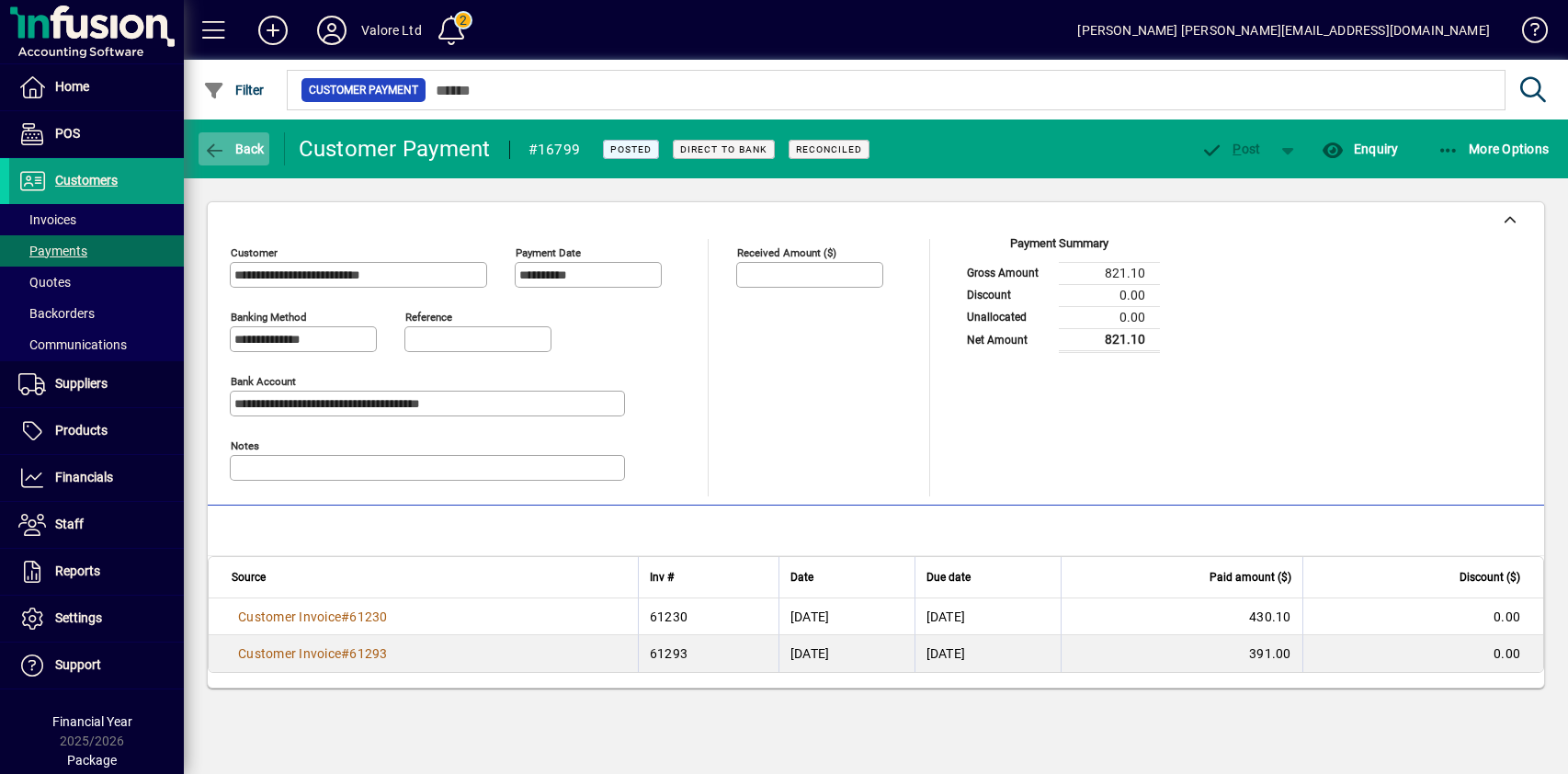
click at [234, 155] on span "Back" at bounding box center [234, 149] width 61 height 15
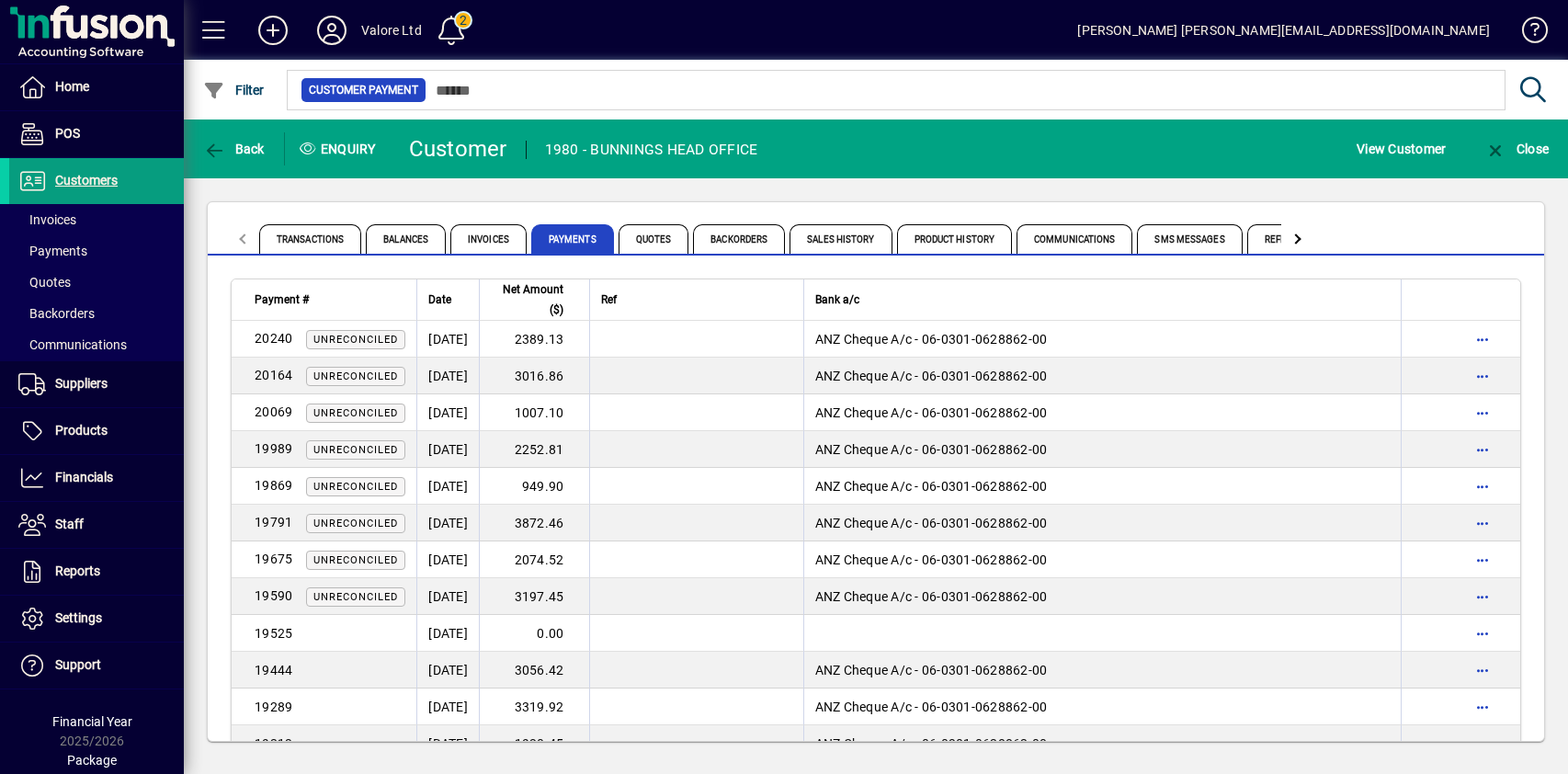
click at [528, 204] on div "Transactions Balances Invoices Payments Quotes Backorders Sales History Product…" at bounding box center [875, 228] width 1336 height 53
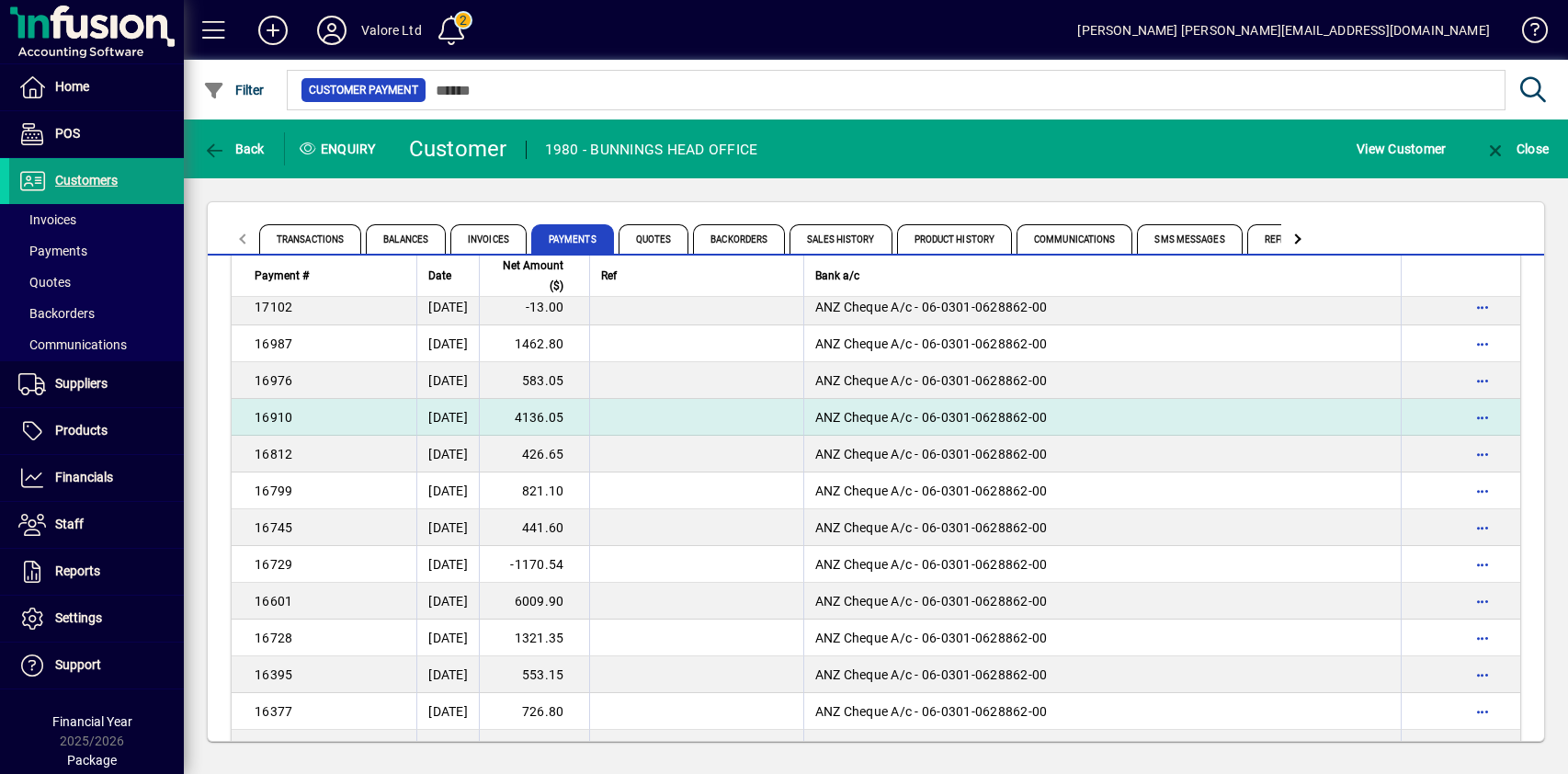
scroll to position [1219, 0]
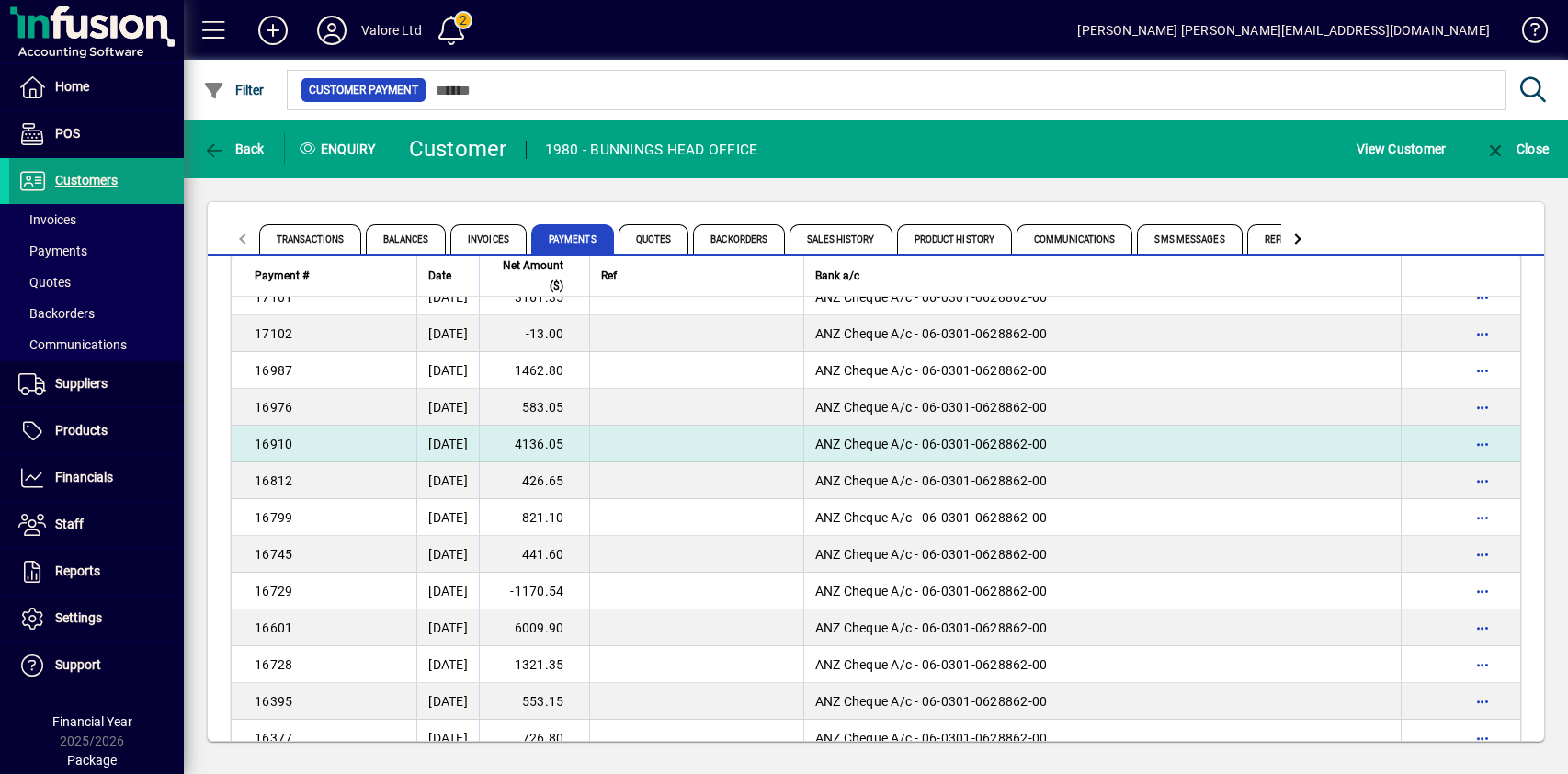
click at [578, 443] on td "4136.05" at bounding box center [534, 443] width 110 height 36
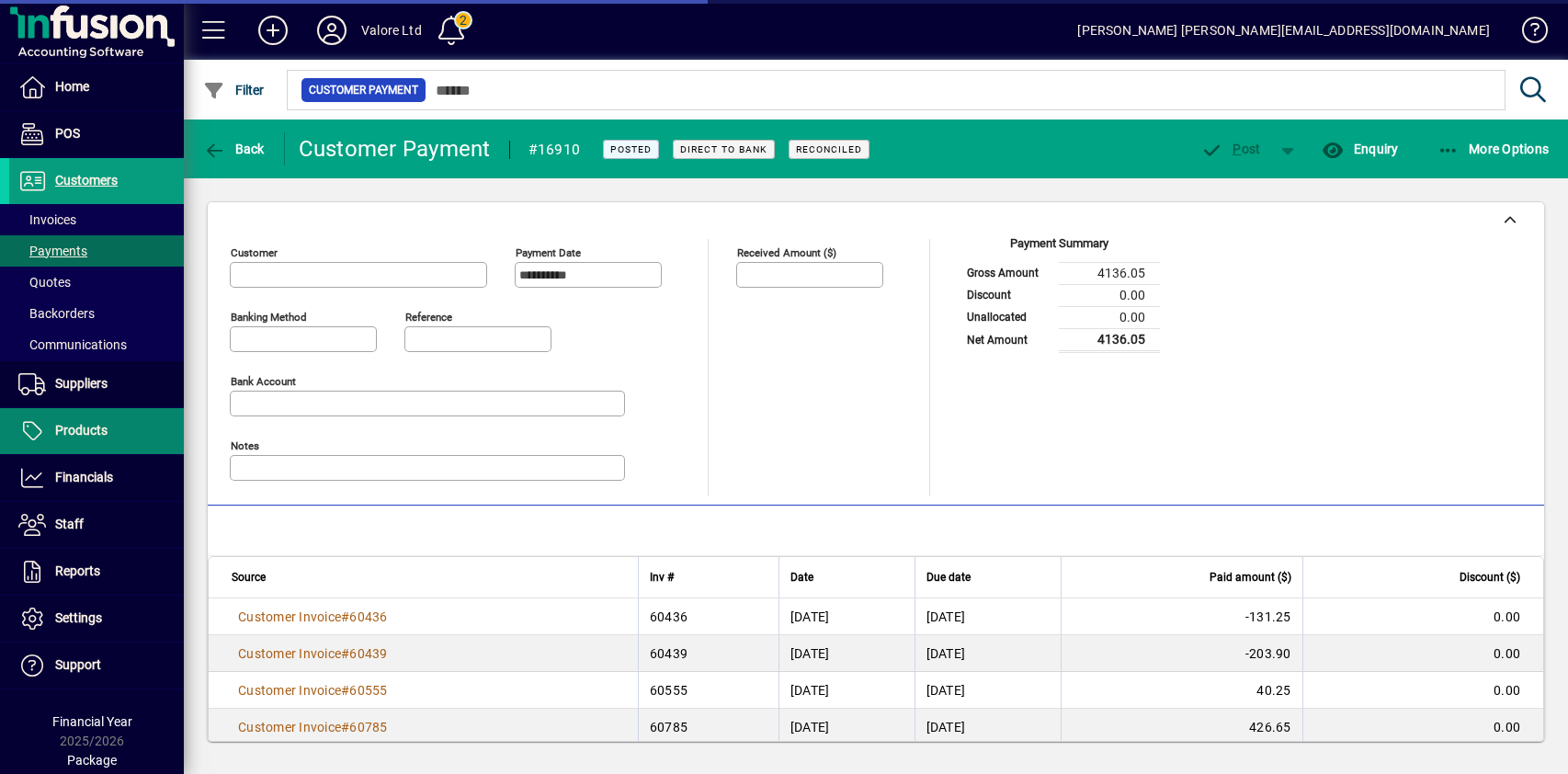
type input "**********"
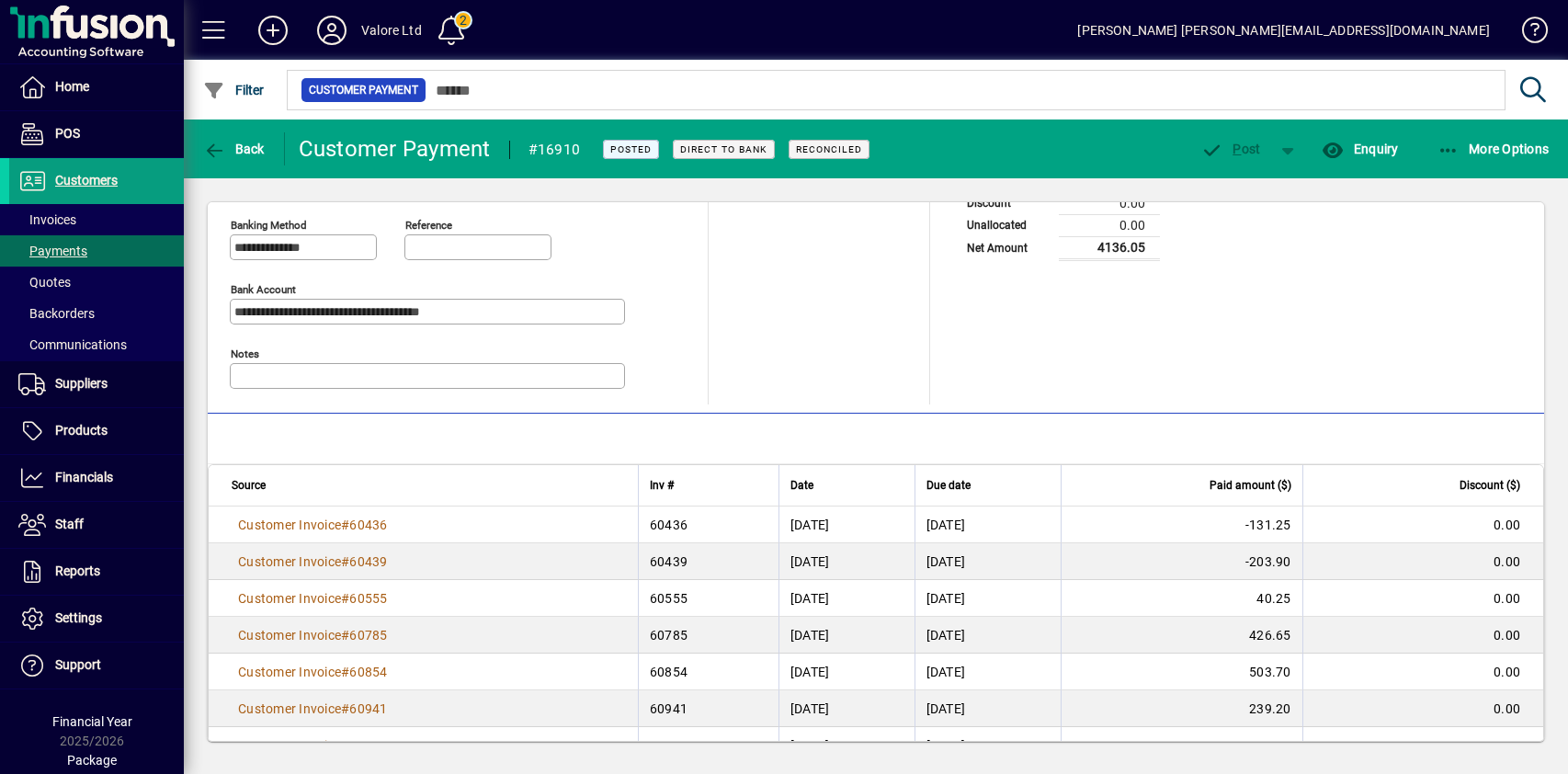
scroll to position [351, 0]
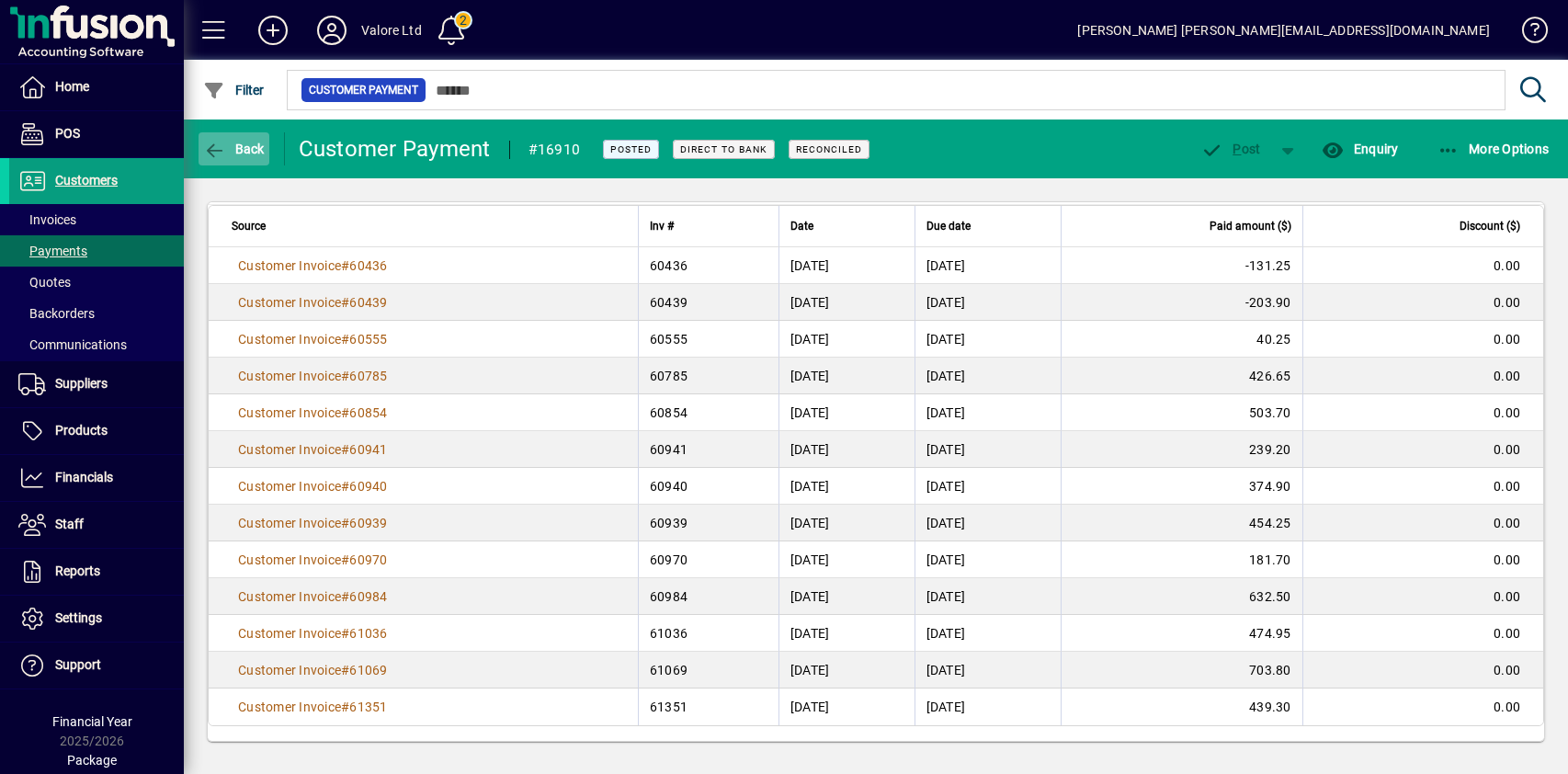
click at [251, 150] on span "Back" at bounding box center [234, 149] width 61 height 15
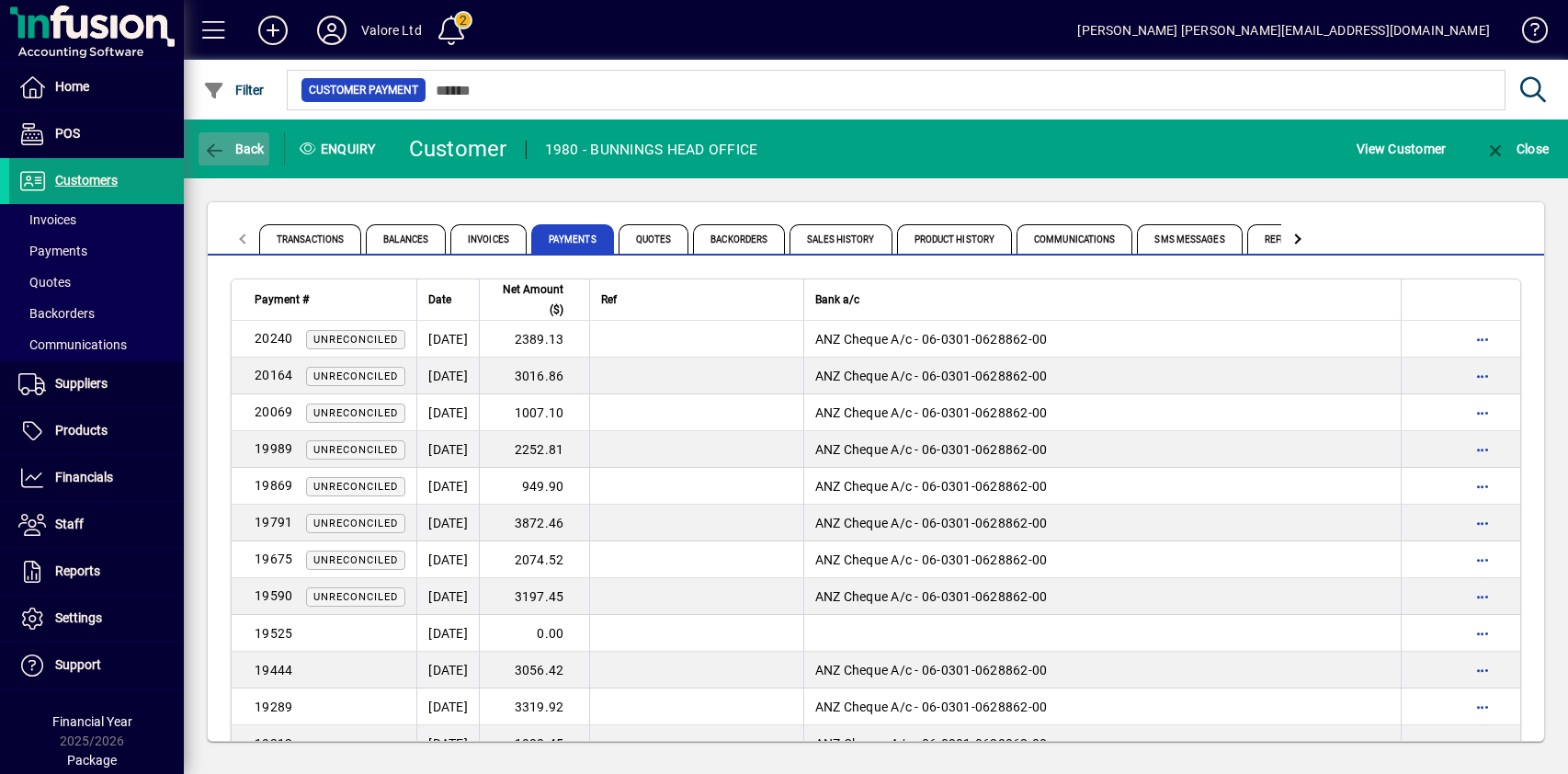
click at [226, 153] on span "Back" at bounding box center [234, 149] width 61 height 15
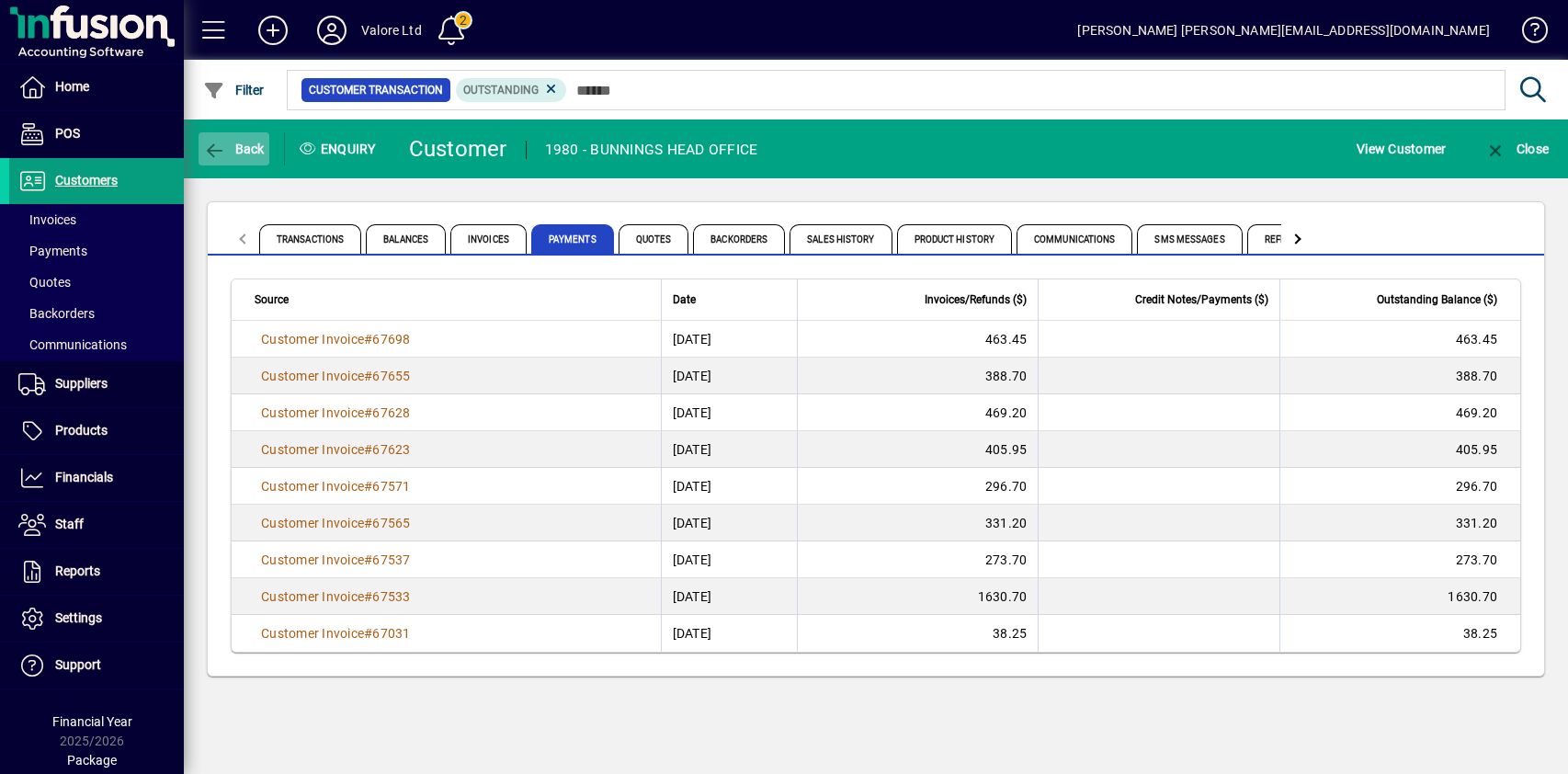
click at [251, 153] on span "Back" at bounding box center [234, 149] width 61 height 15
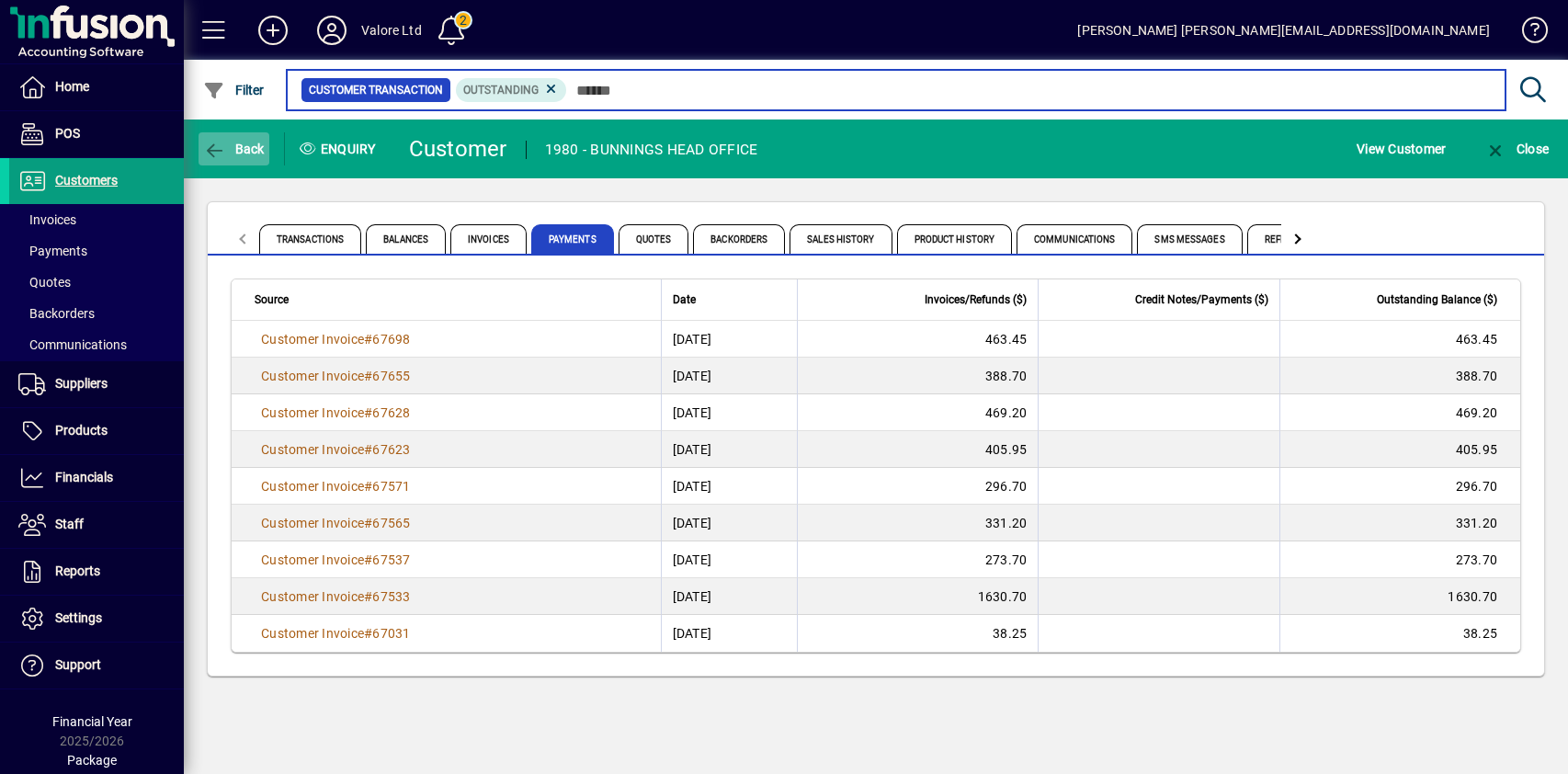
type input "****"
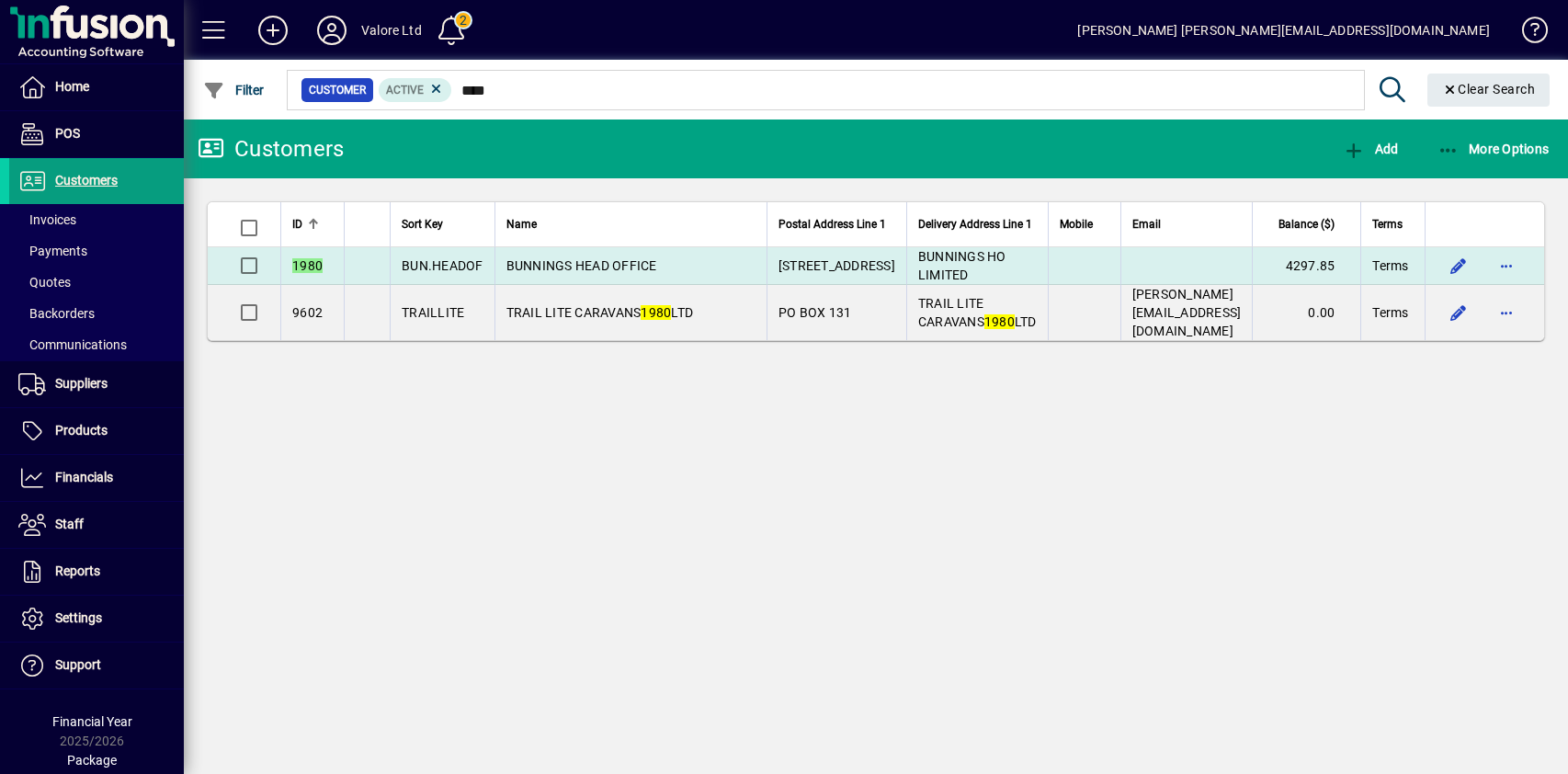
click at [508, 266] on span "BUNNINGS HEAD OFFICE" at bounding box center [582, 265] width 151 height 15
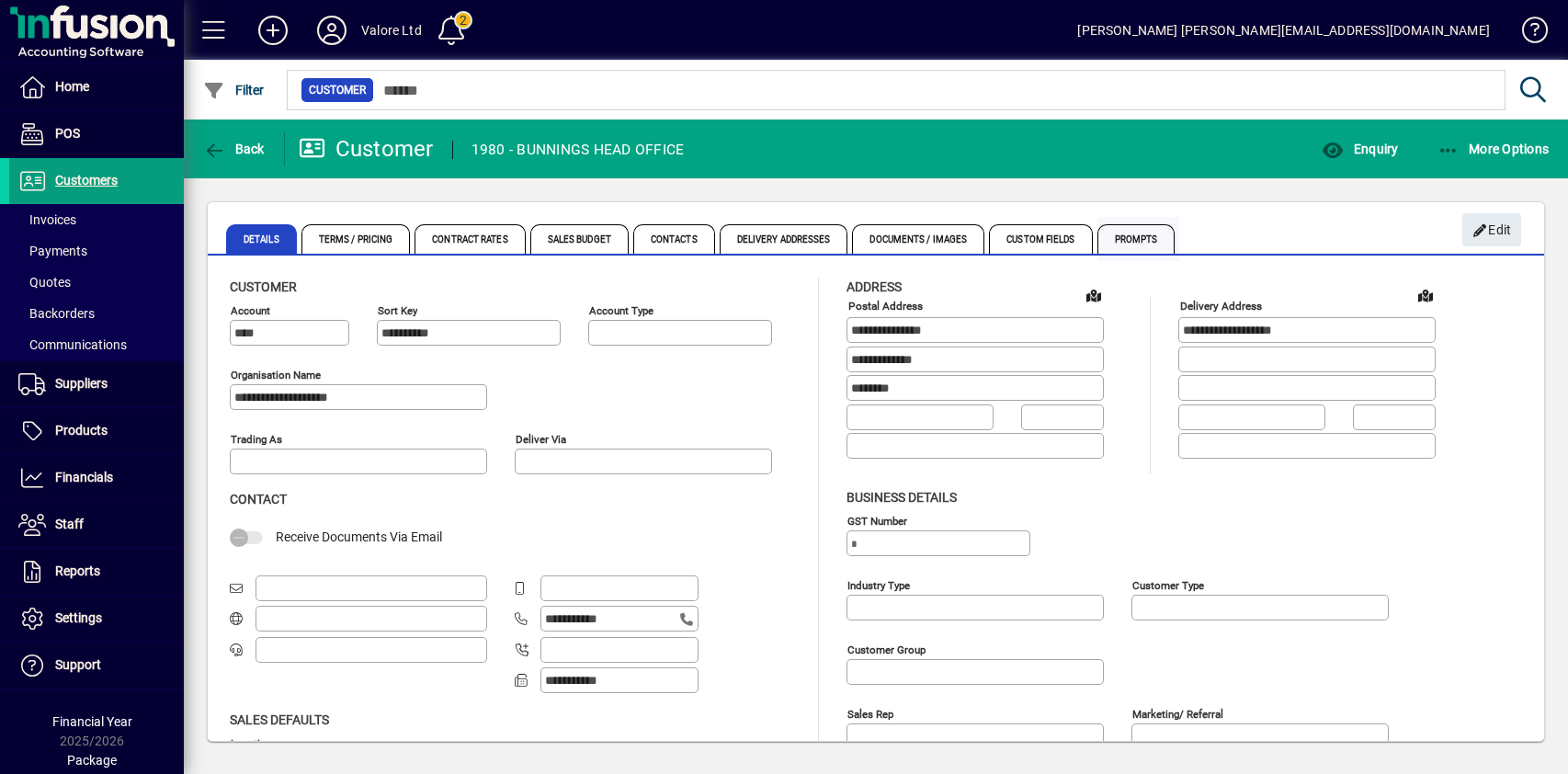
type input "**********"
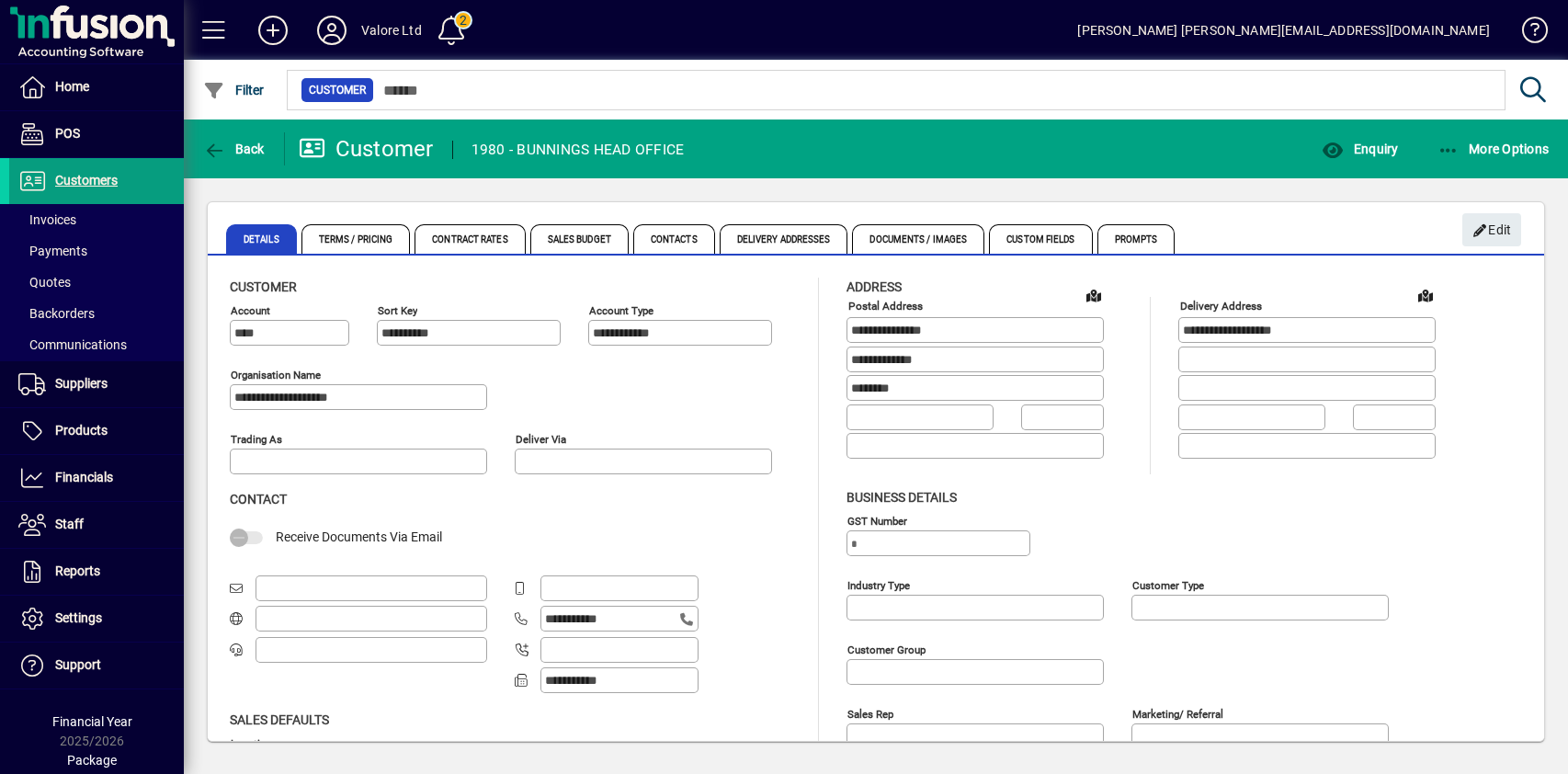
type input "**********"
click at [1467, 147] on span "More Options" at bounding box center [1494, 149] width 112 height 15
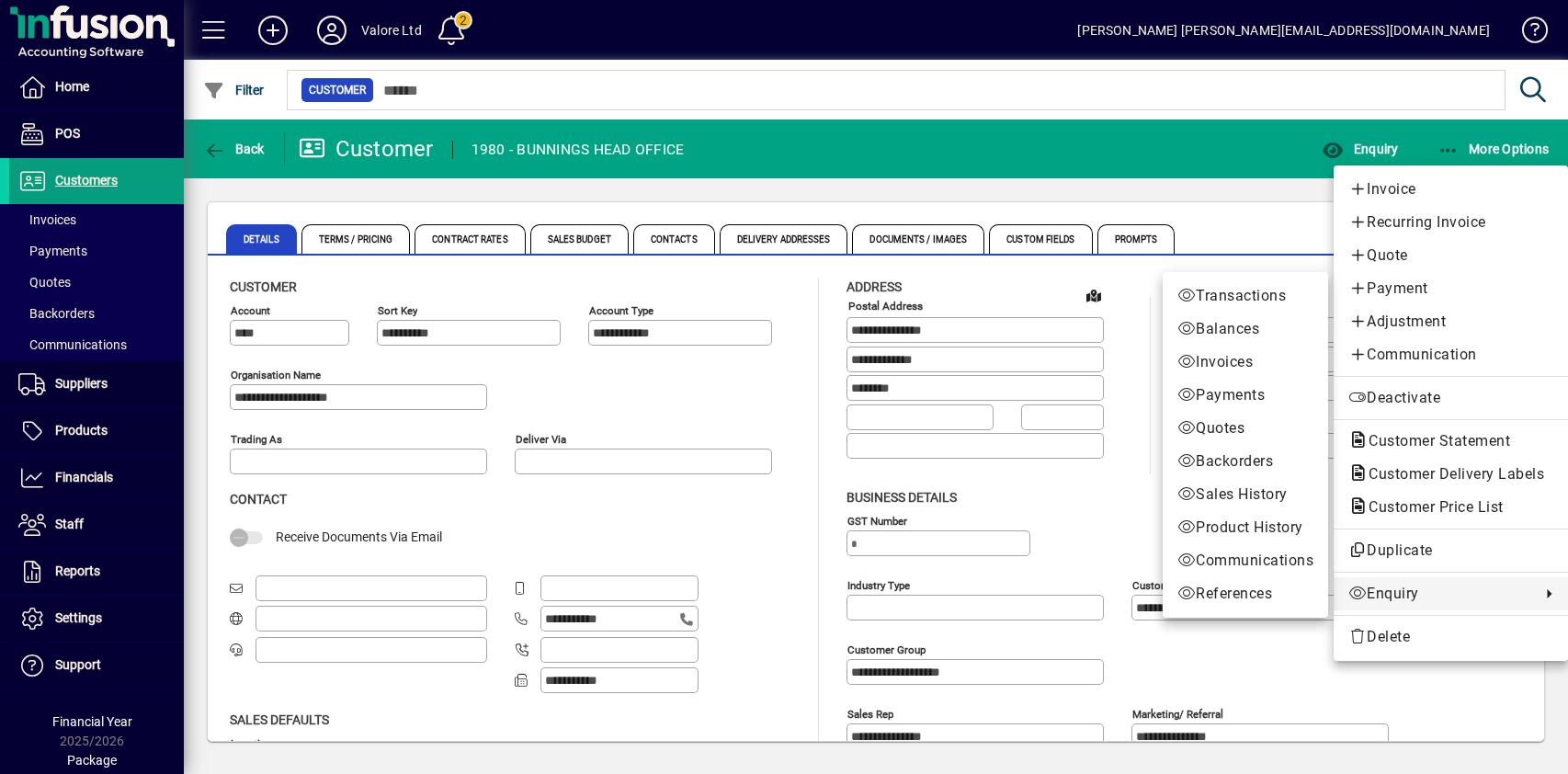
click at [1399, 595] on span "Enquiry" at bounding box center [1440, 594] width 182 height 22
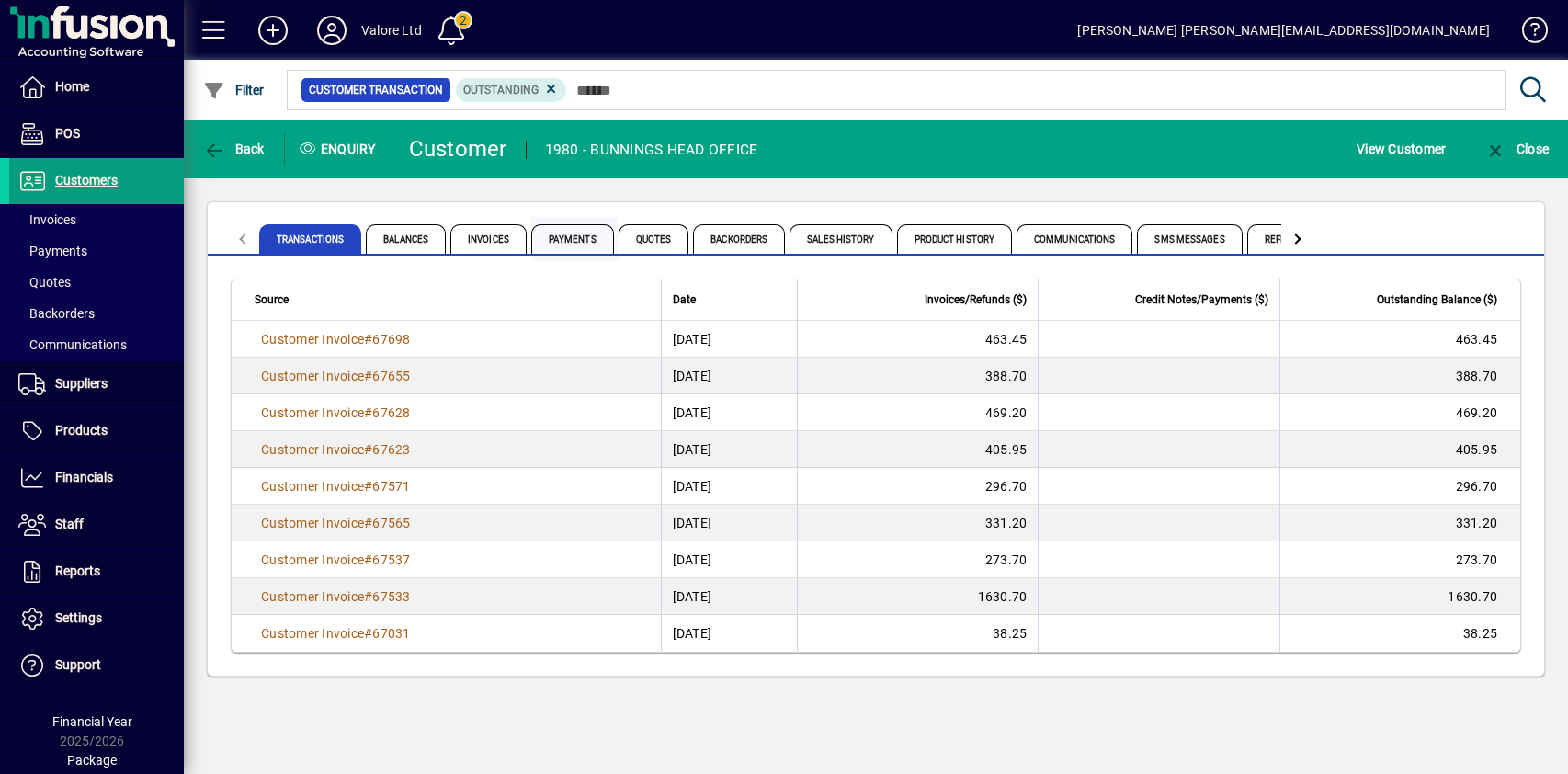
click at [580, 234] on span "Payments" at bounding box center [573, 239] width 83 height 30
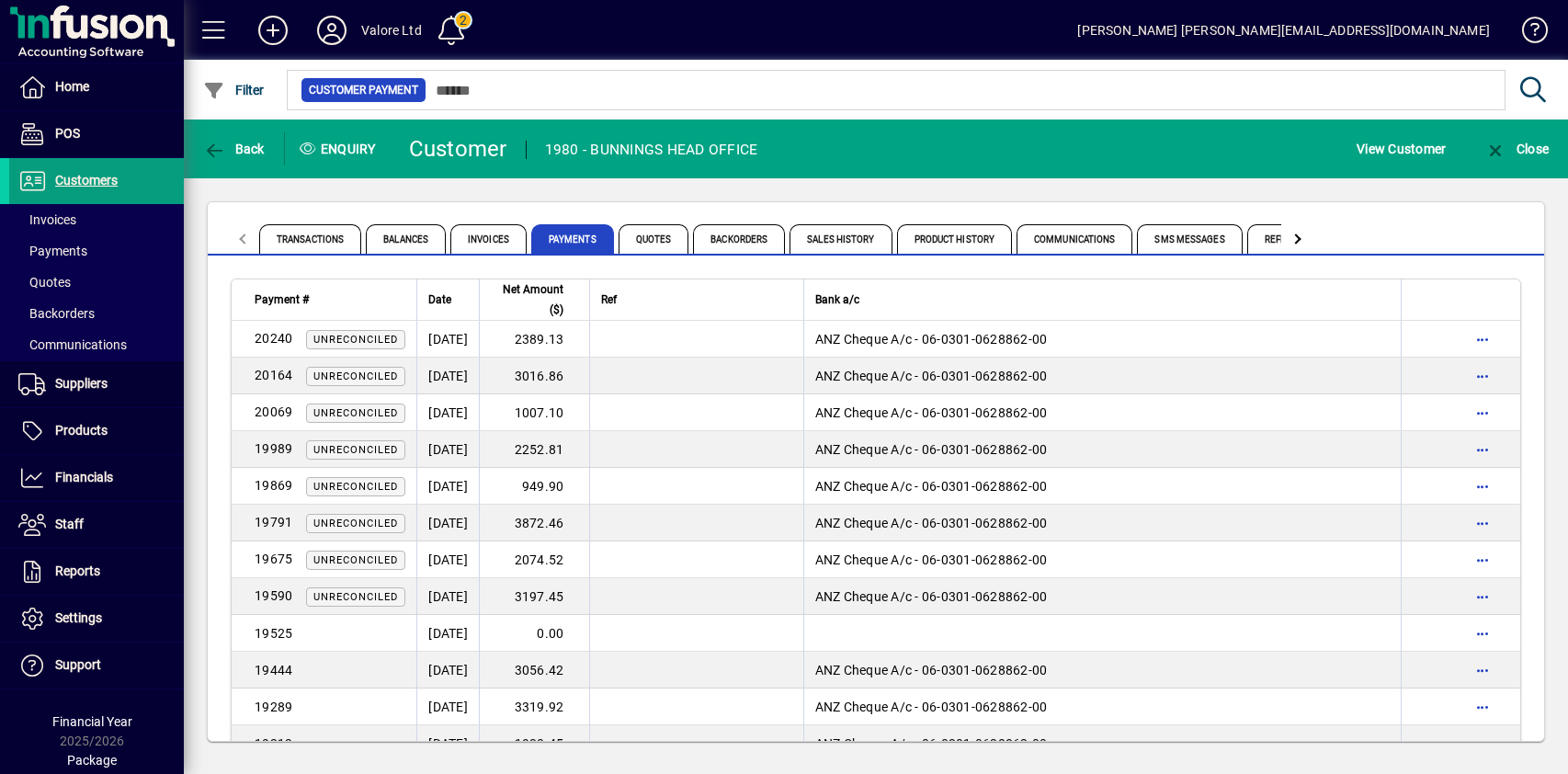
click at [509, 191] on div "Transactions Balances Invoices Payments Quotes Backorders Sales History Product…" at bounding box center [875, 471] width 1385 height 587
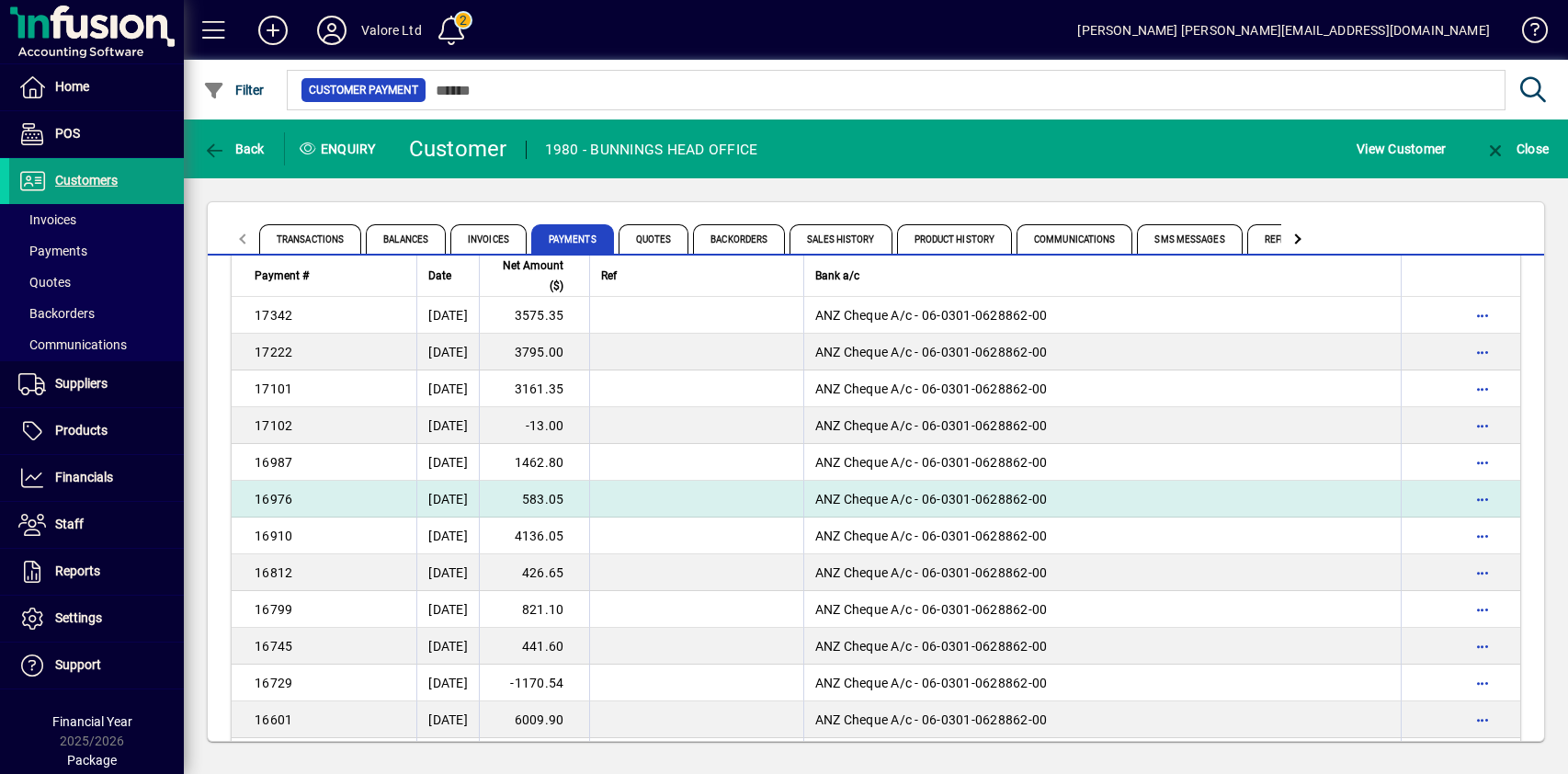
click at [580, 496] on td "583.05" at bounding box center [534, 498] width 110 height 36
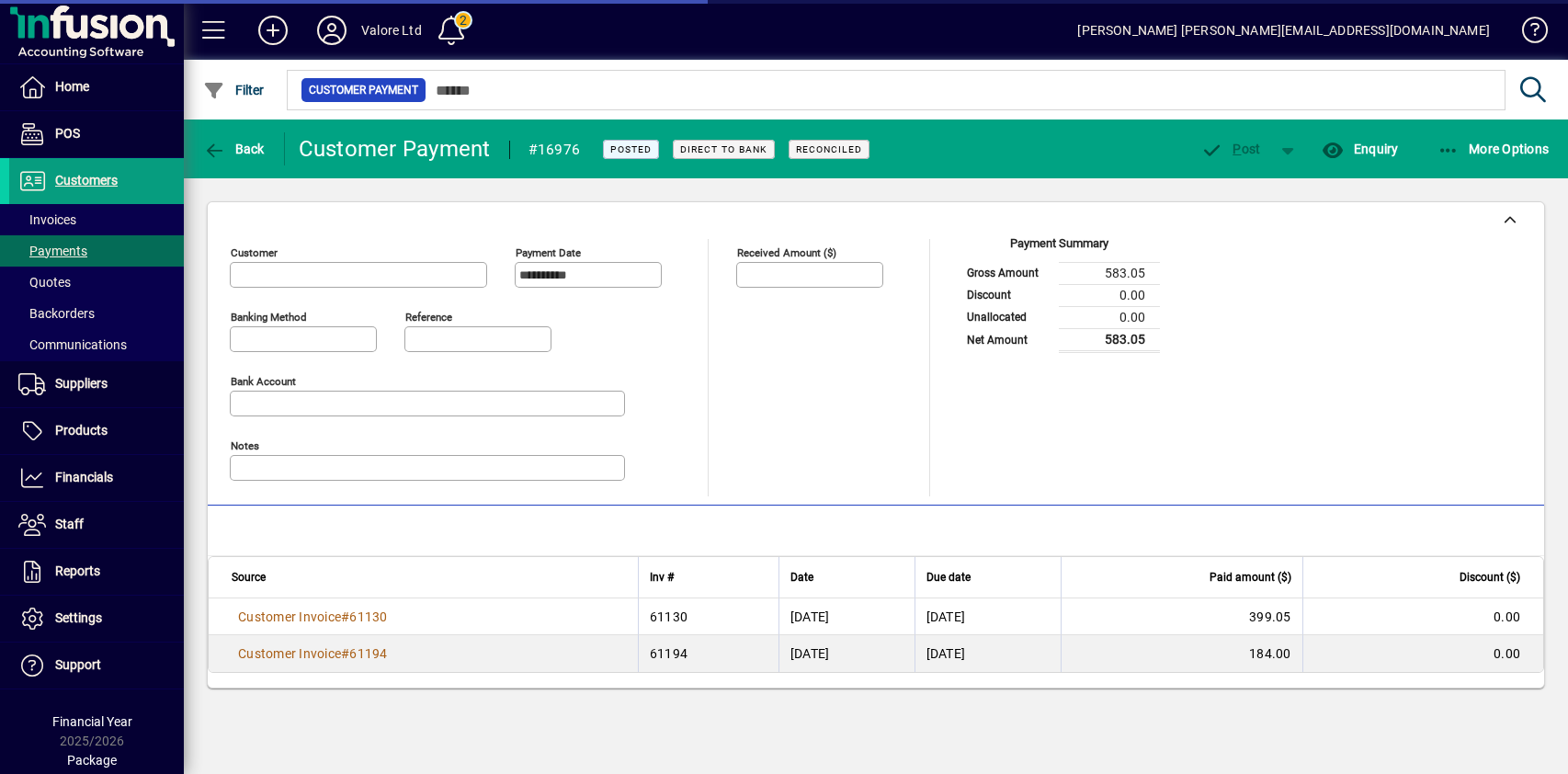
type input "**********"
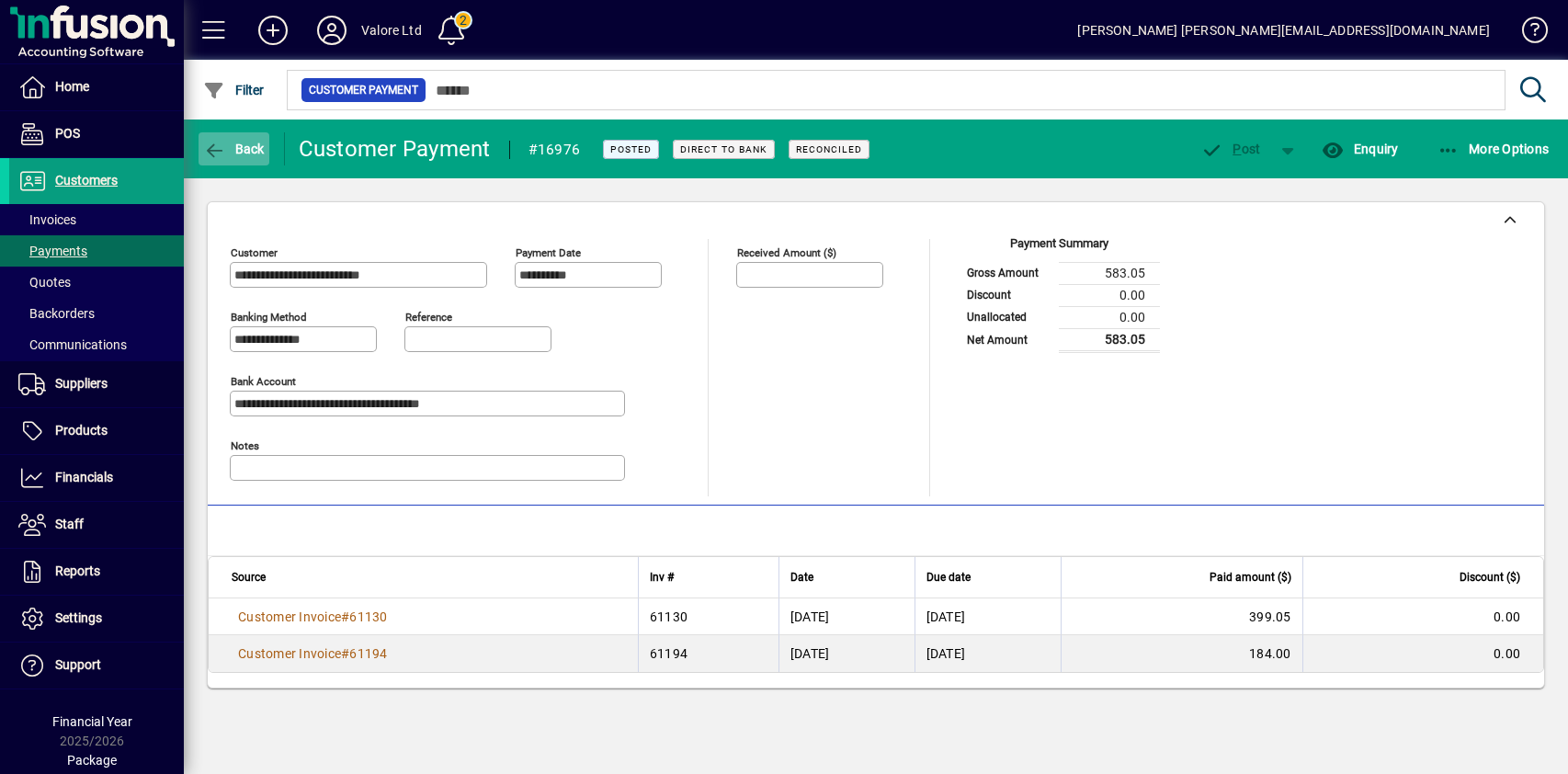
click at [233, 143] on span "Back" at bounding box center [234, 149] width 61 height 15
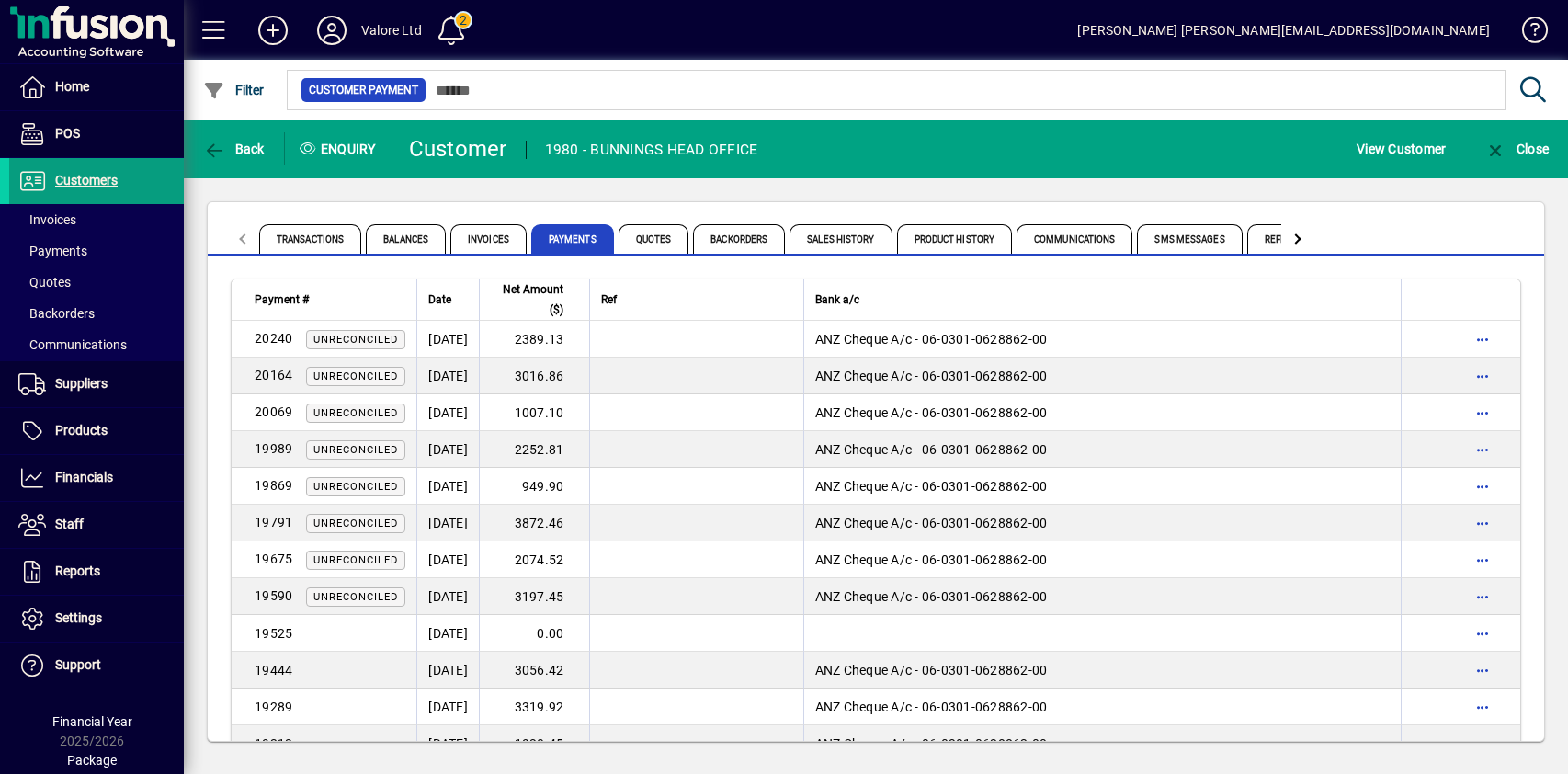
click at [528, 194] on div "Transactions Balances Invoices Payments Quotes Backorders Sales History Product…" at bounding box center [875, 471] width 1385 height 587
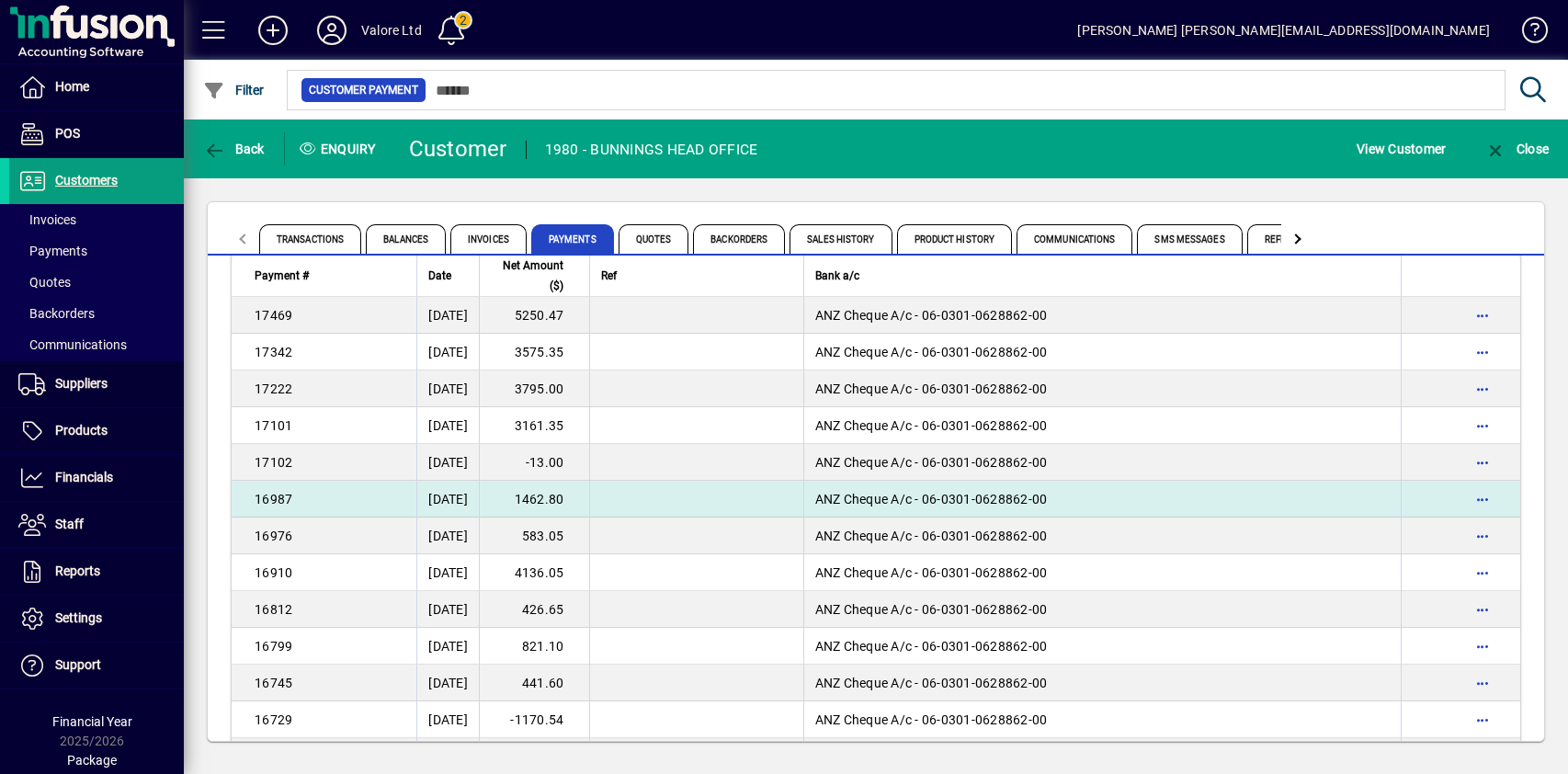
click at [587, 492] on td "1462.80" at bounding box center [534, 498] width 110 height 36
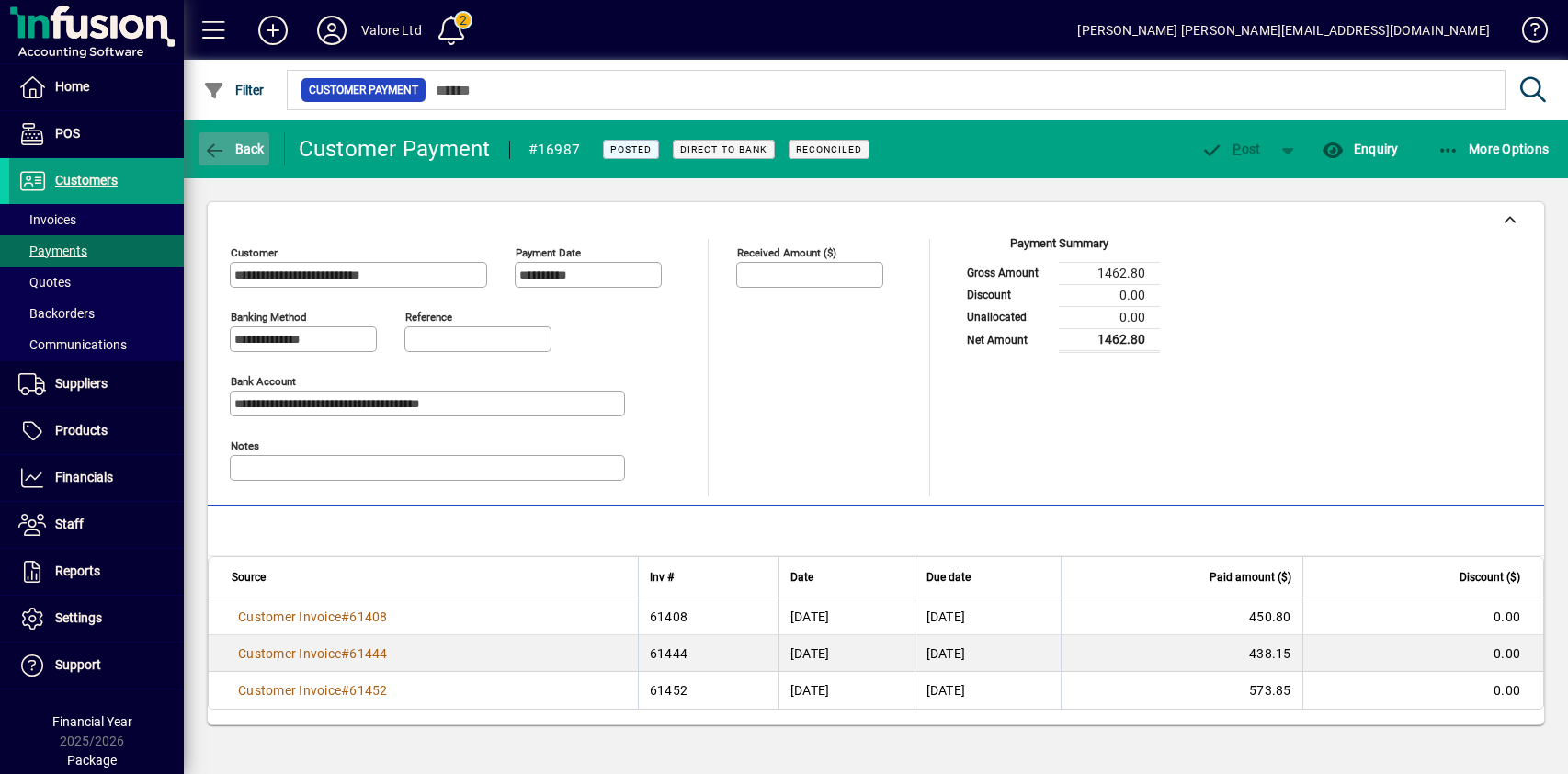
click at [241, 154] on span "Back" at bounding box center [234, 149] width 61 height 15
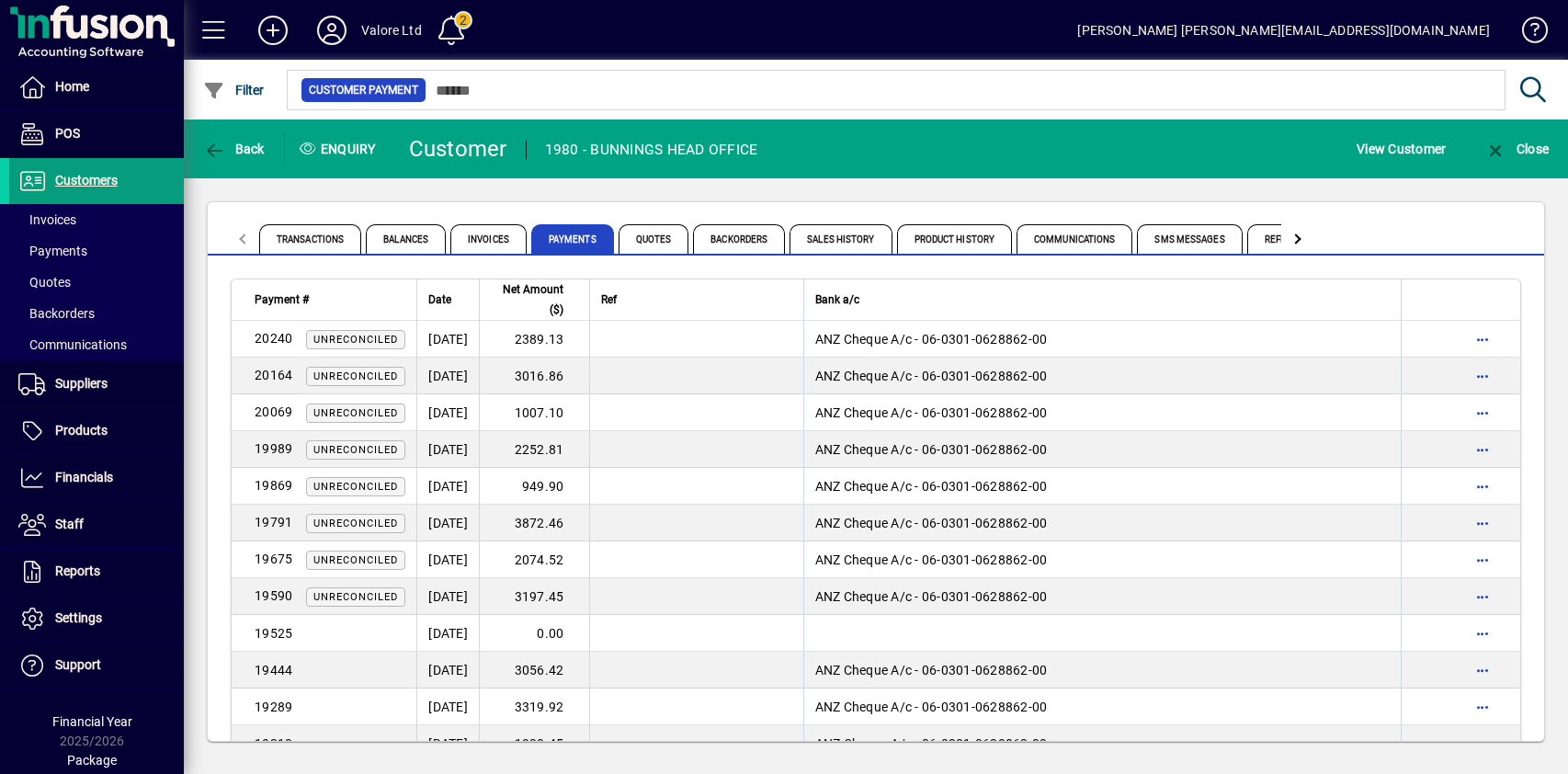
click at [398, 199] on div "Transactions Balances Invoices Payments Quotes Backorders Sales History Product…" at bounding box center [875, 471] width 1385 height 587
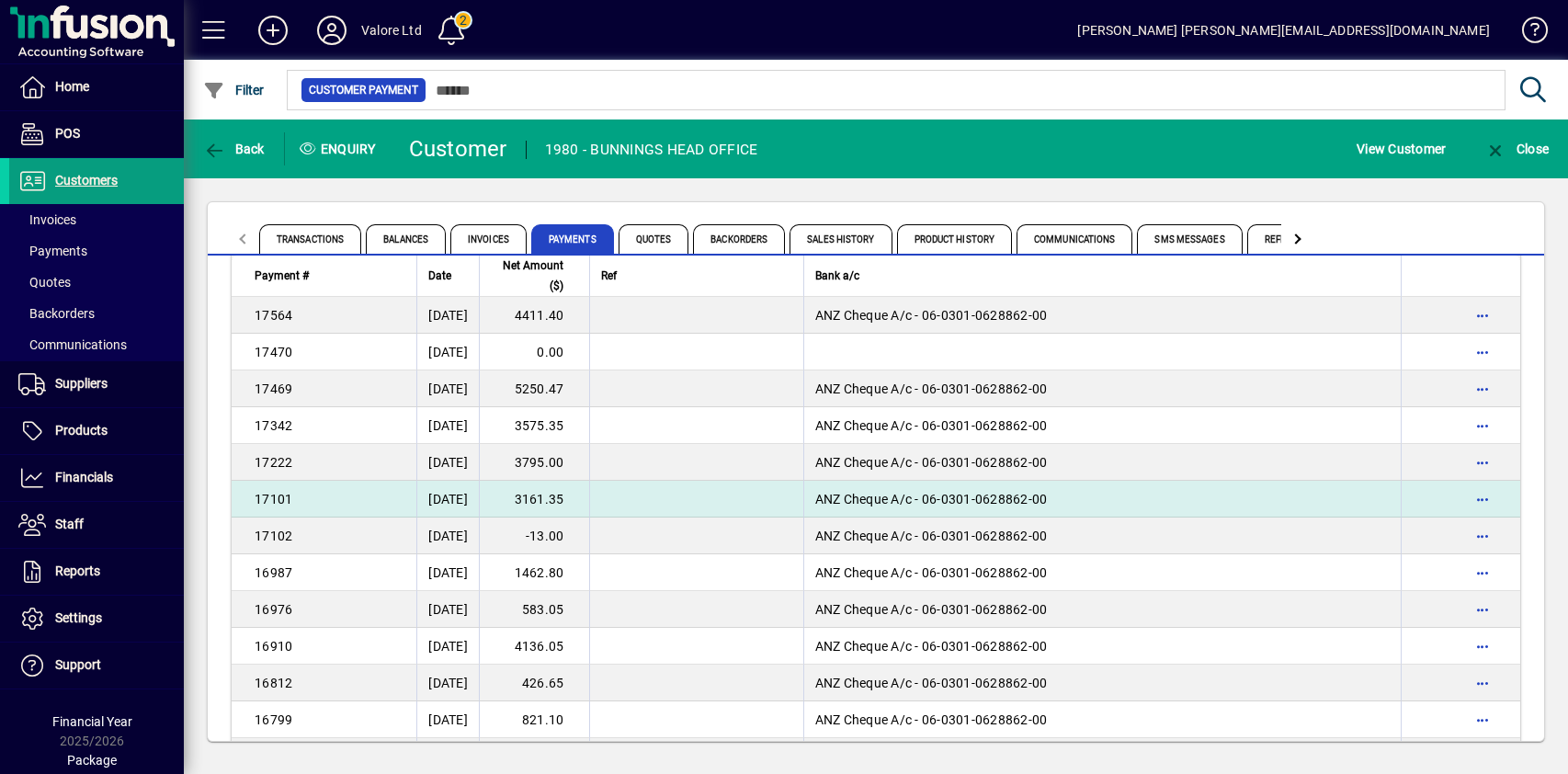
click at [589, 498] on td "3161.35" at bounding box center [534, 498] width 110 height 36
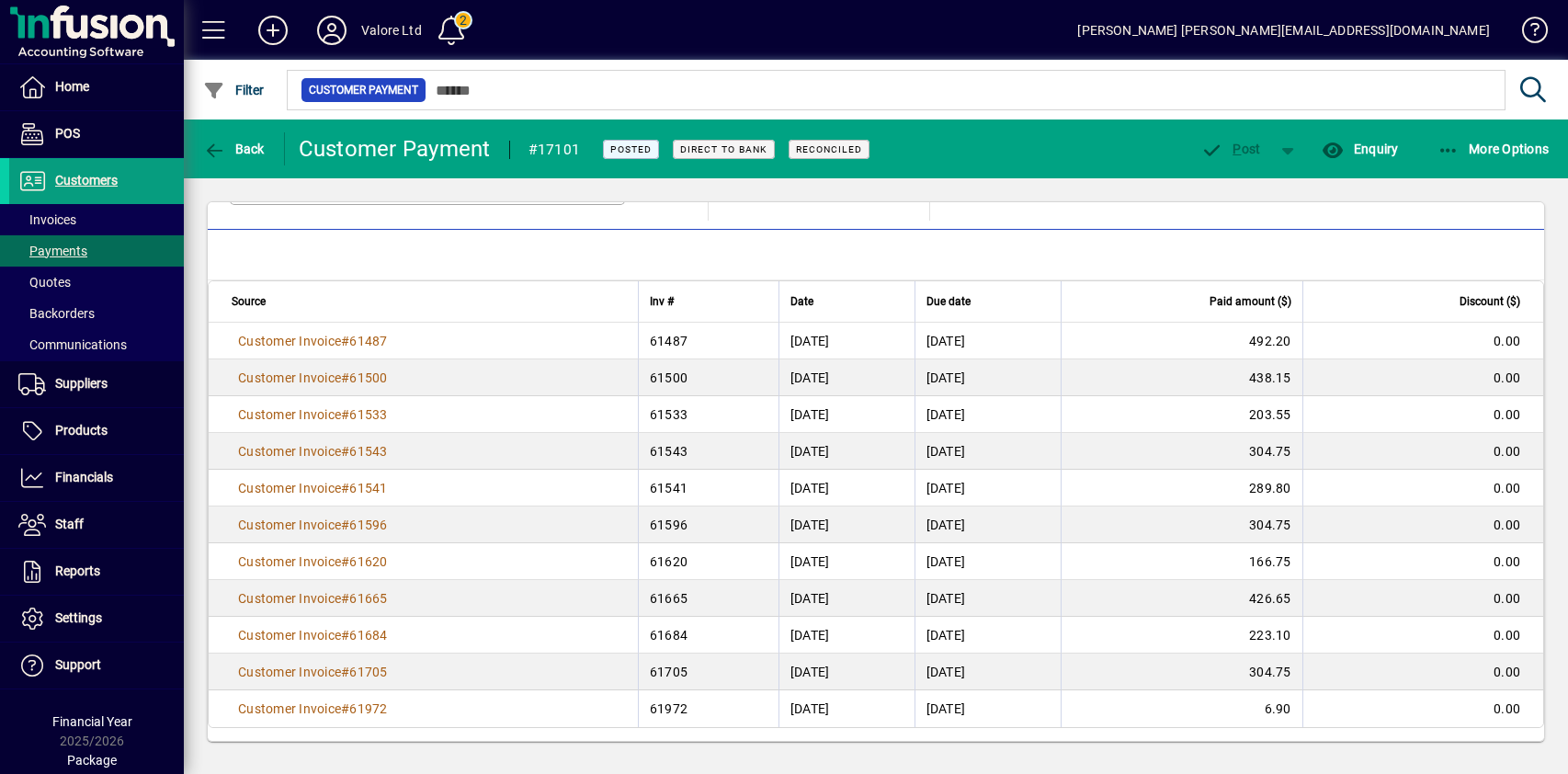
scroll to position [278, 0]
click at [243, 150] on span "Back" at bounding box center [234, 149] width 61 height 15
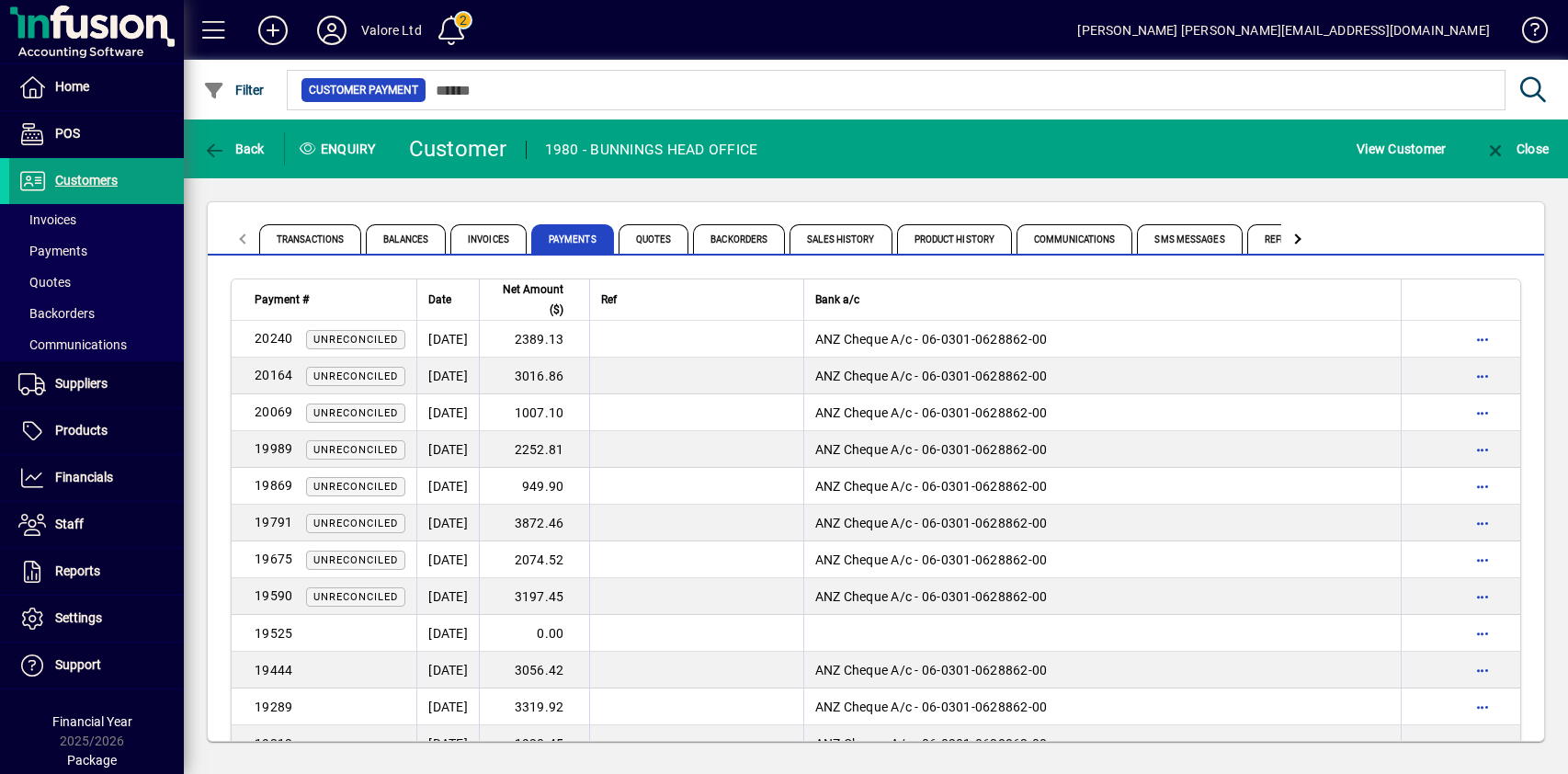
click at [574, 265] on app-page-flat "Payment # Date Net Amount ($) Ref Bank a/c 20240 Unreconciled 29/07/2025 2389.1…" at bounding box center [875, 497] width 1336 height 485
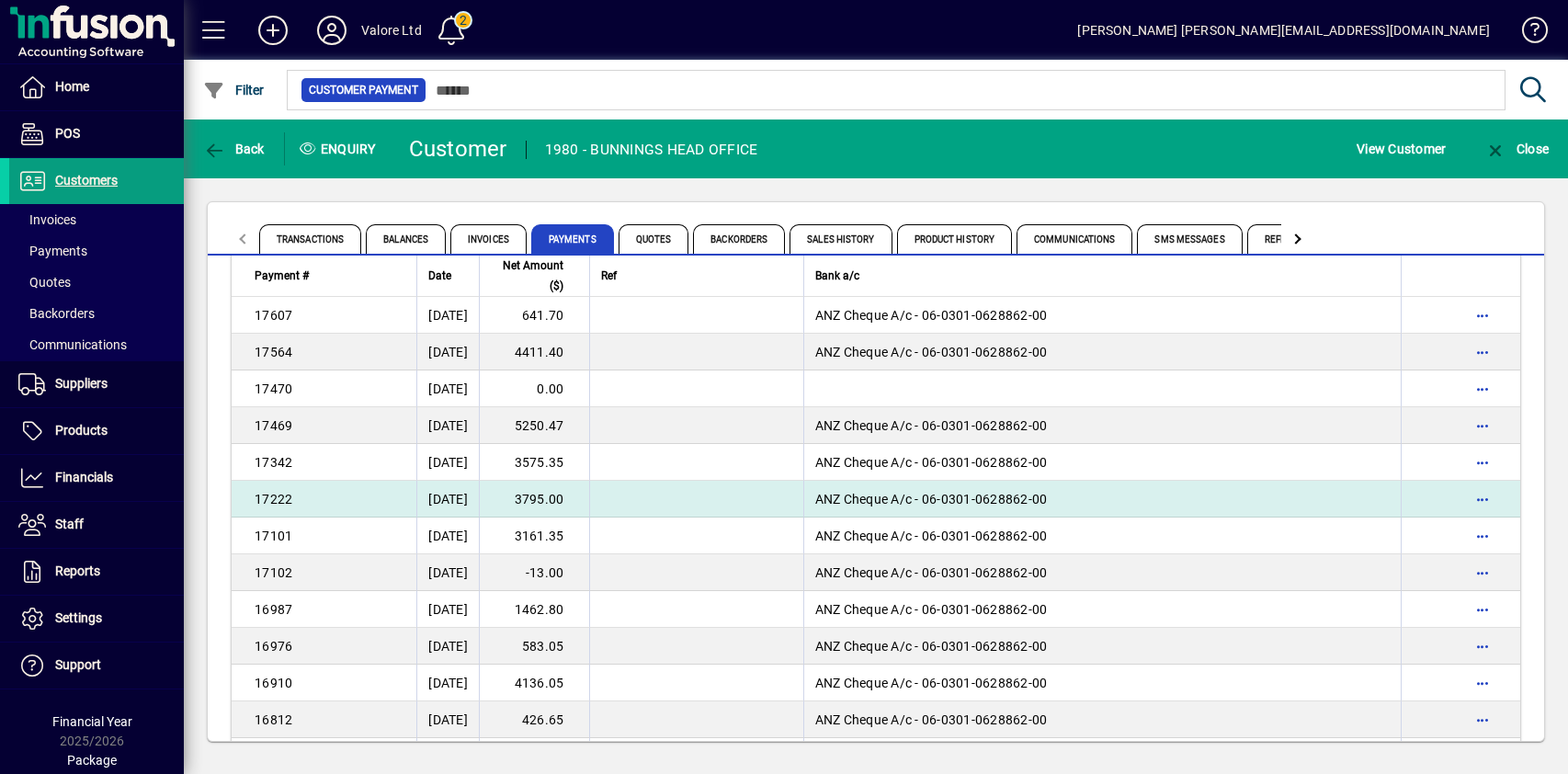
click at [577, 496] on td "3795.00" at bounding box center [534, 498] width 110 height 36
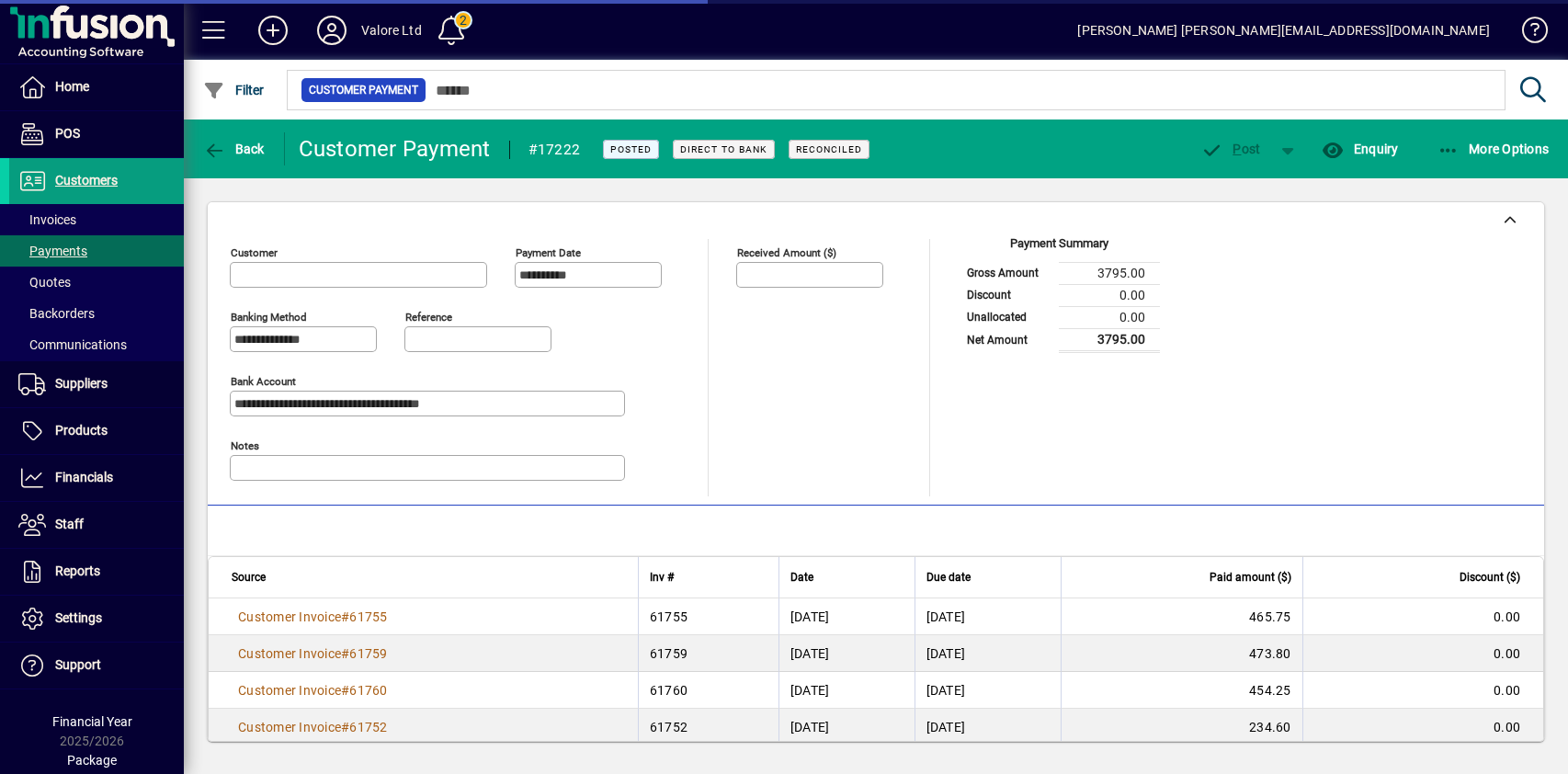
type input "**********"
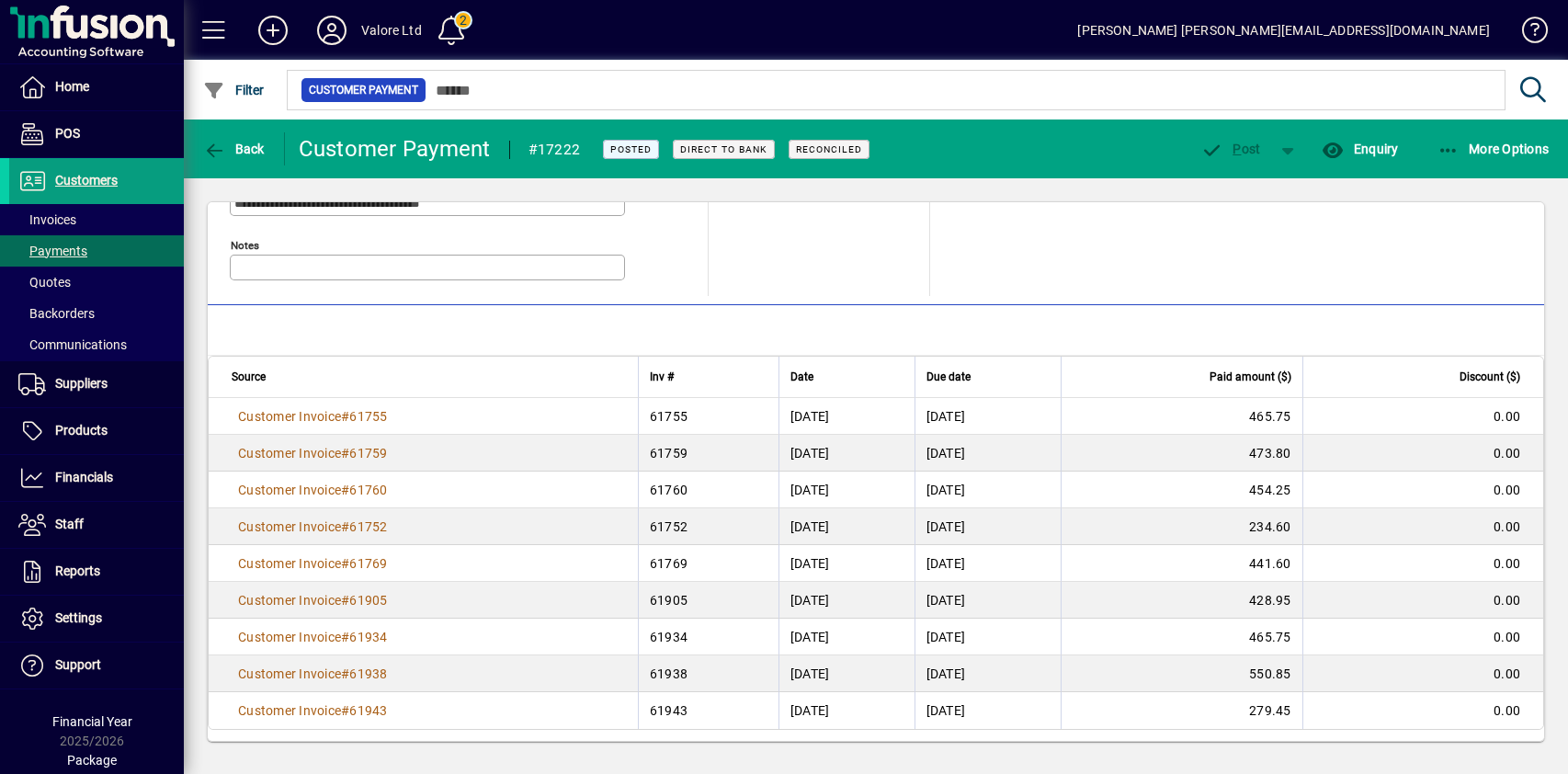
scroll to position [204, 0]
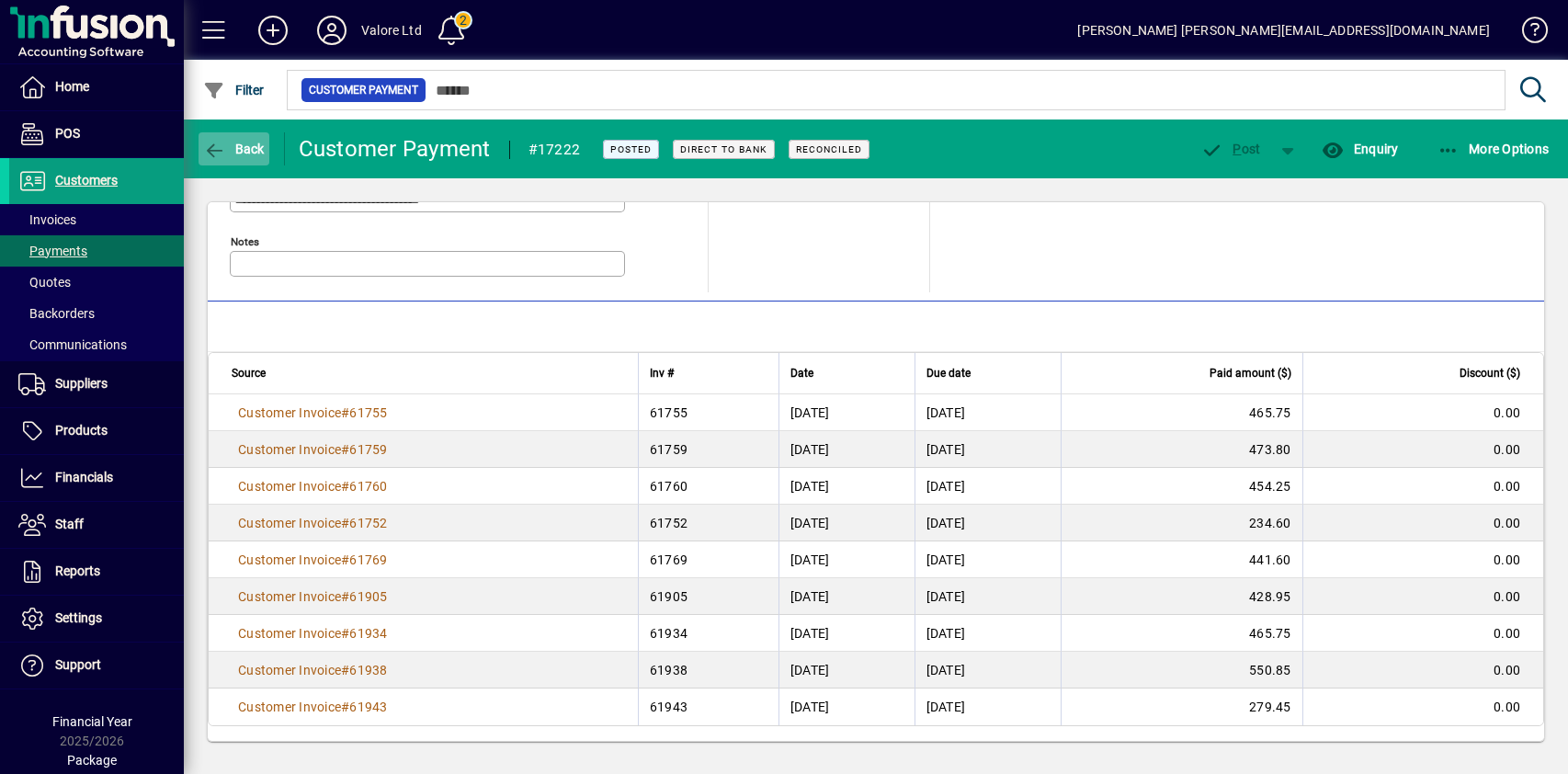
click at [236, 155] on span "Back" at bounding box center [234, 149] width 61 height 15
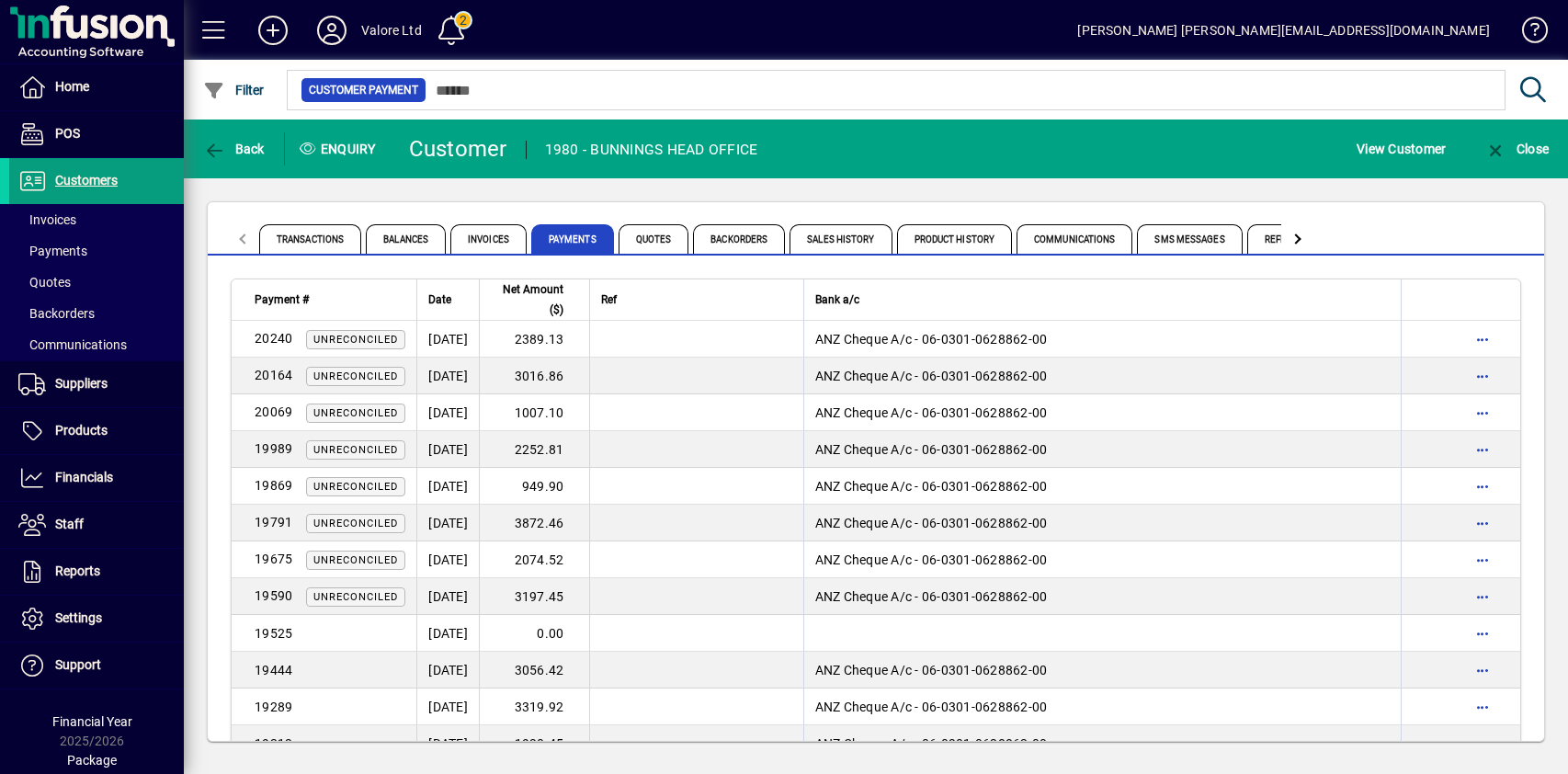
click at [502, 191] on div "Transactions Balances Invoices Payments Quotes Backorders Sales History Product…" at bounding box center [875, 471] width 1385 height 587
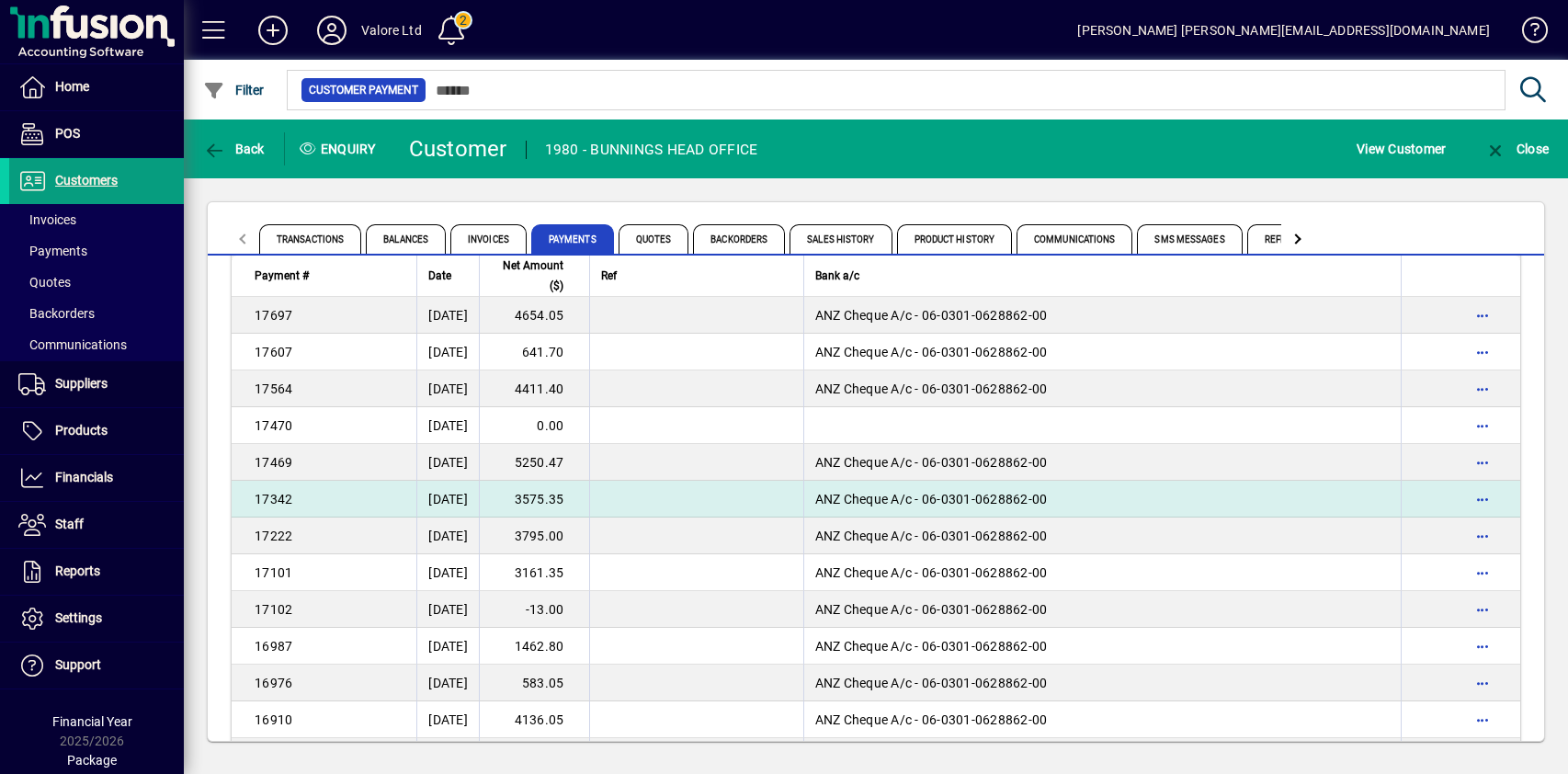
click at [589, 496] on td "3575.35" at bounding box center [534, 498] width 110 height 36
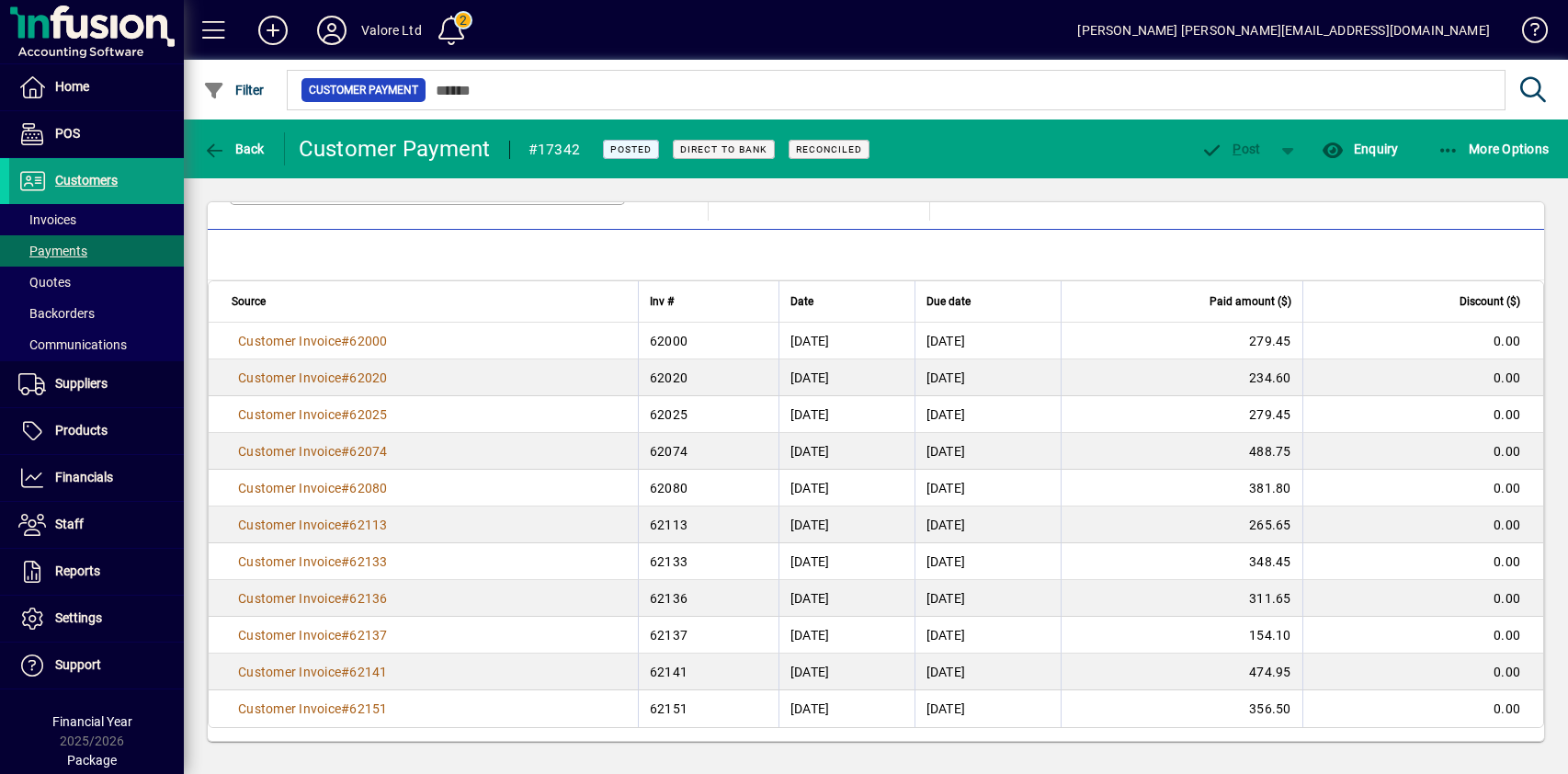
scroll to position [278, 0]
click at [227, 149] on span "Back" at bounding box center [234, 149] width 61 height 15
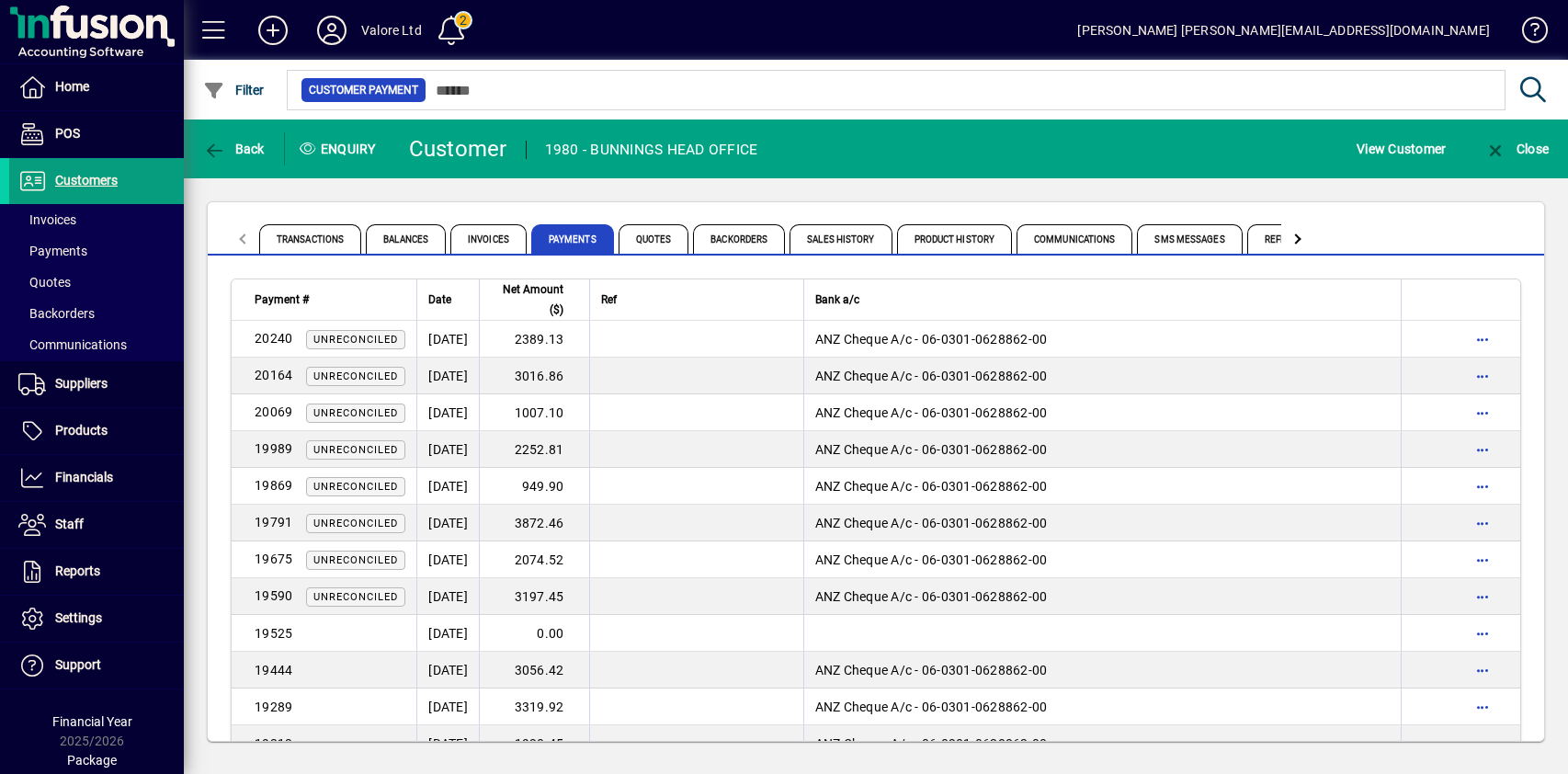
click at [416, 188] on div "Transactions Balances Invoices Payments Quotes Backorders Sales History Product…" at bounding box center [875, 471] width 1385 height 587
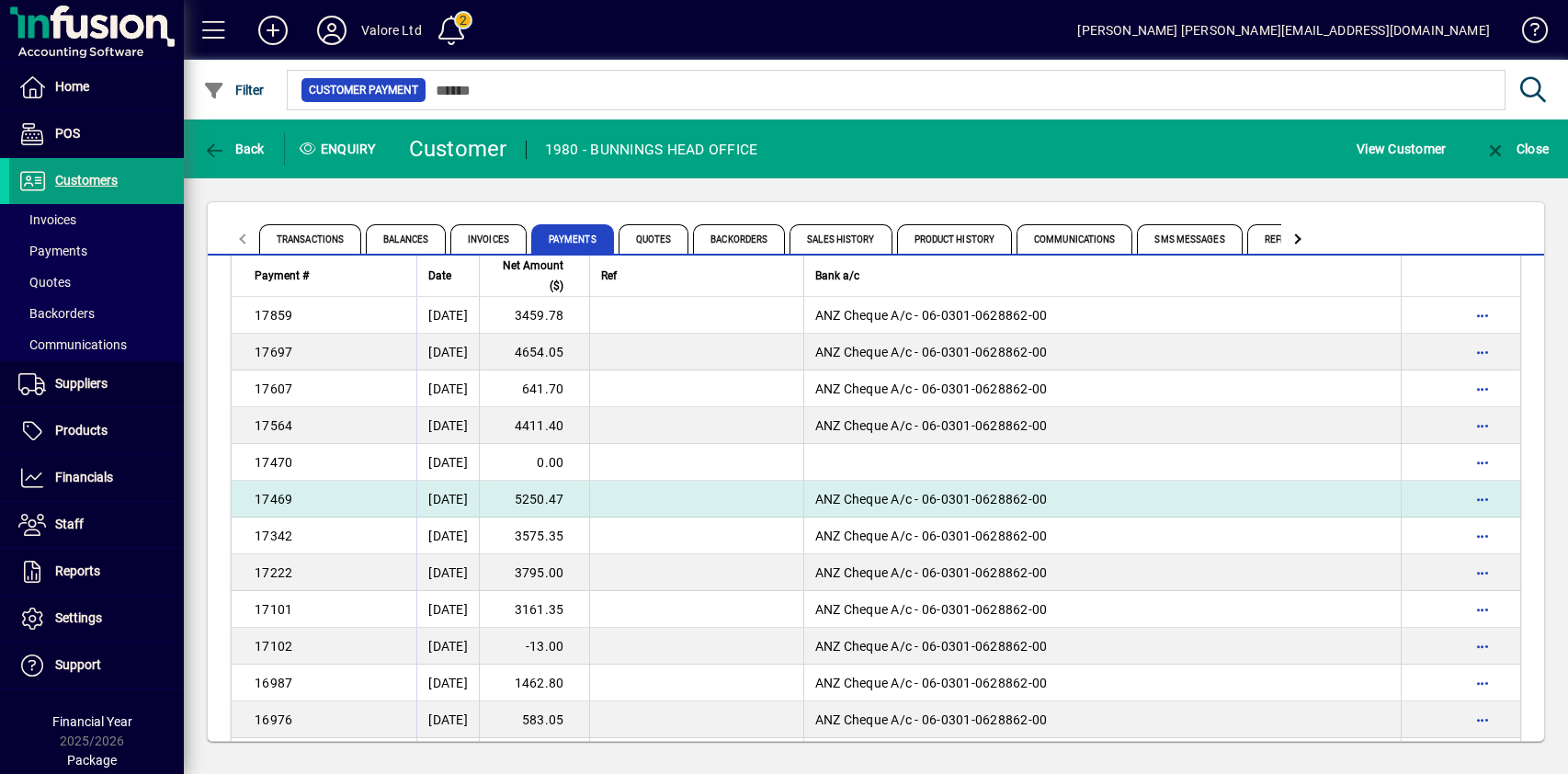
click at [589, 502] on td "5250.47" at bounding box center [534, 498] width 110 height 36
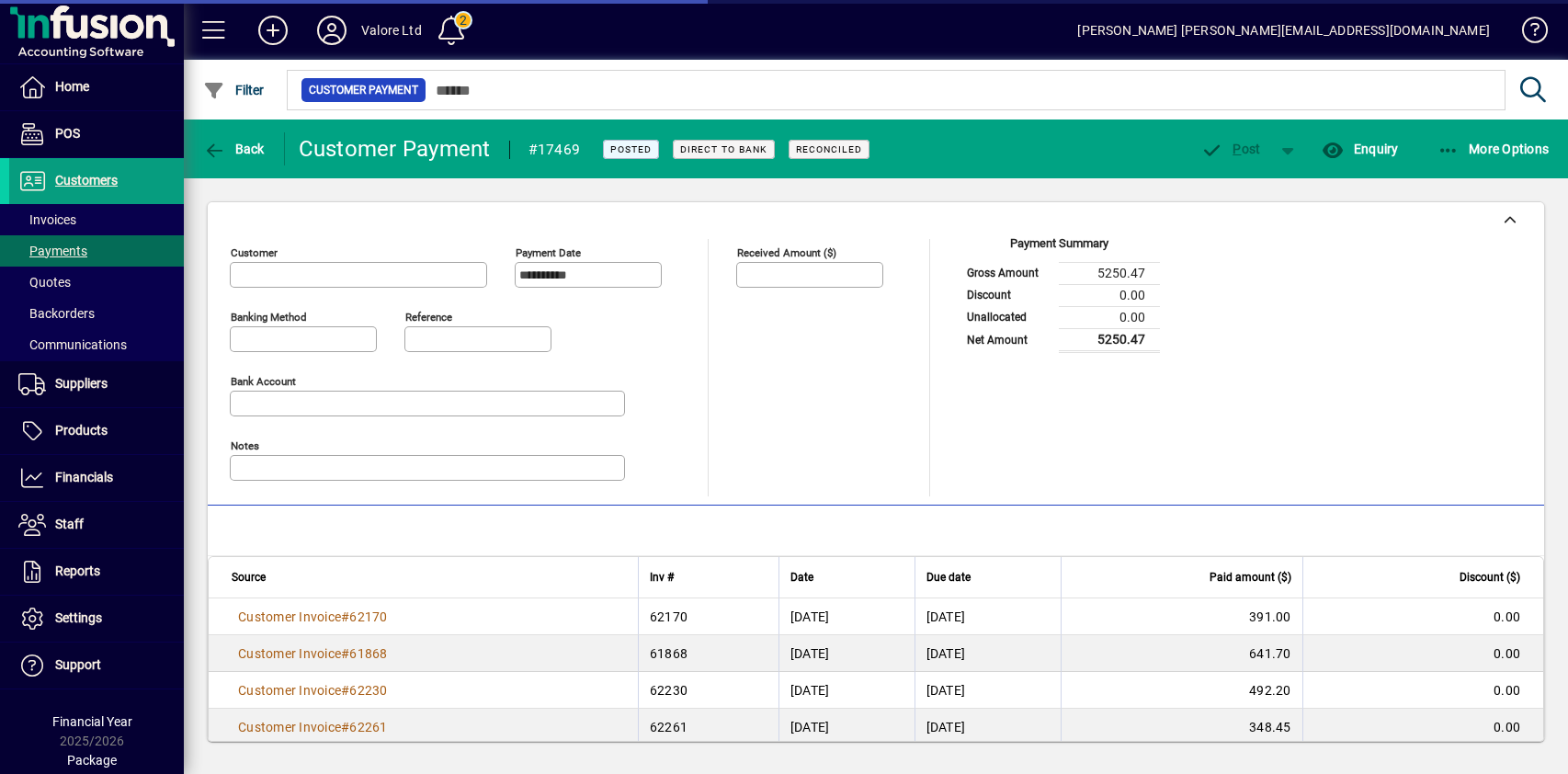
type input "**********"
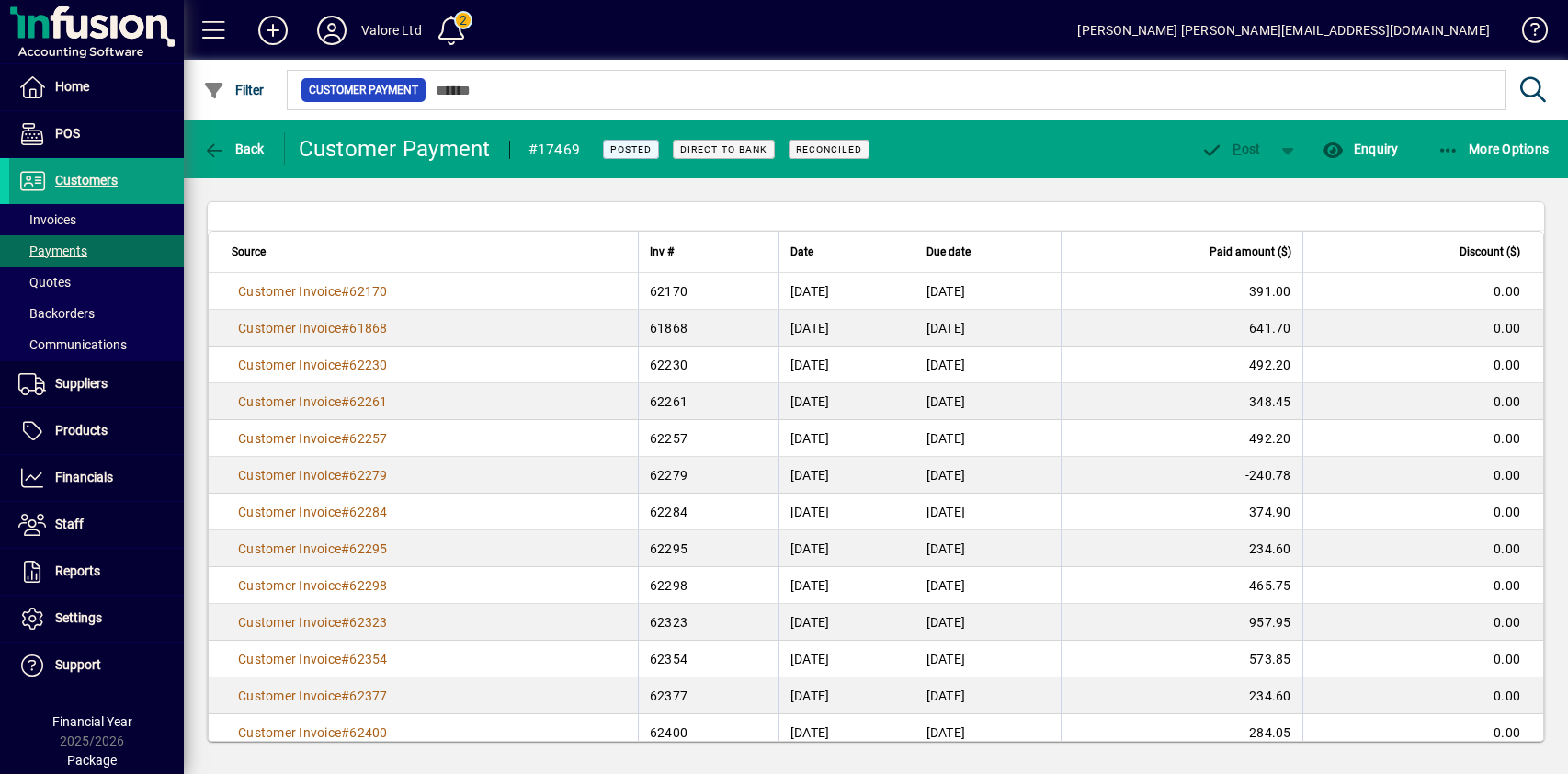
scroll to position [351, 0]
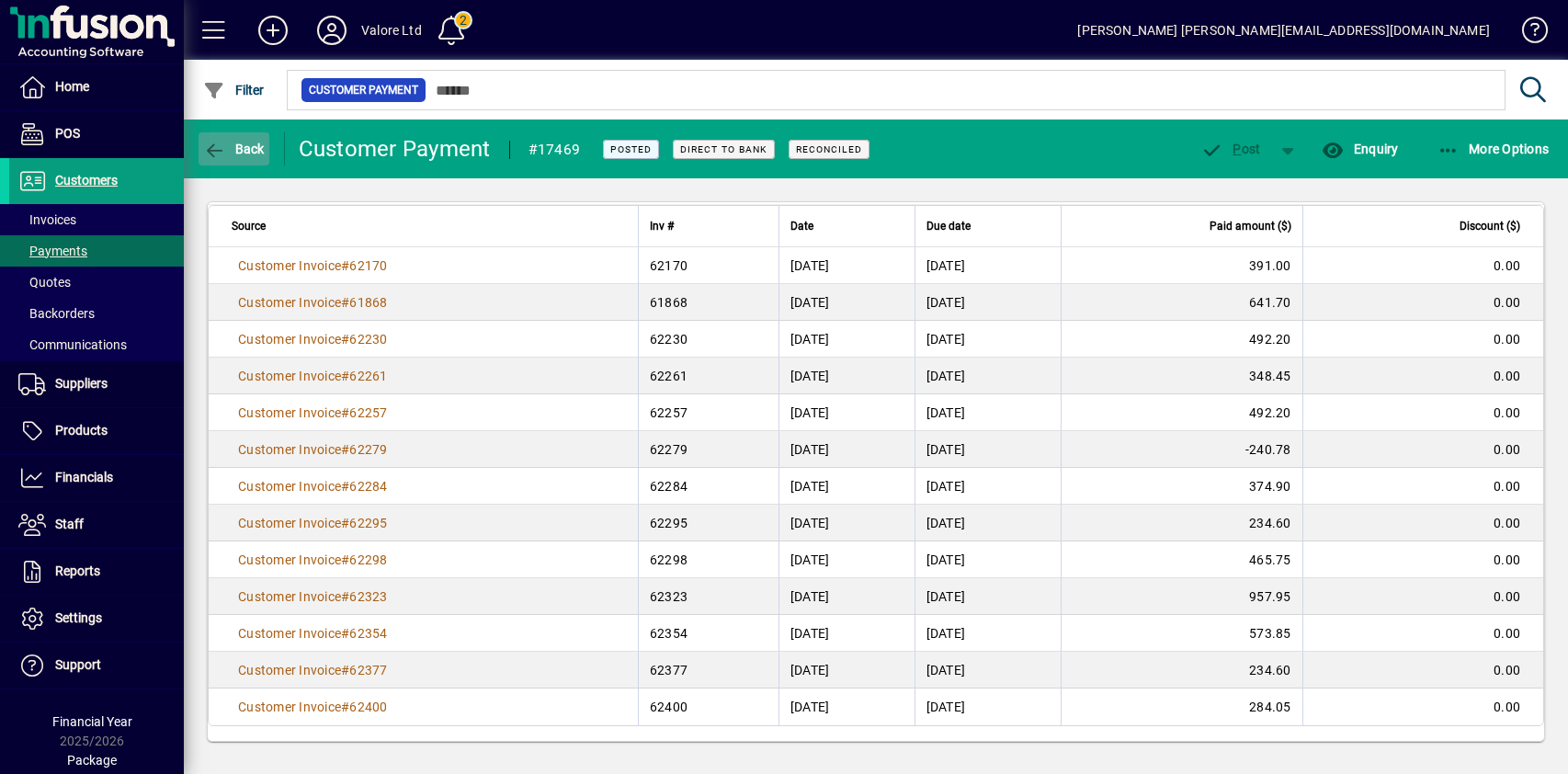
click at [233, 151] on span "Back" at bounding box center [234, 149] width 61 height 15
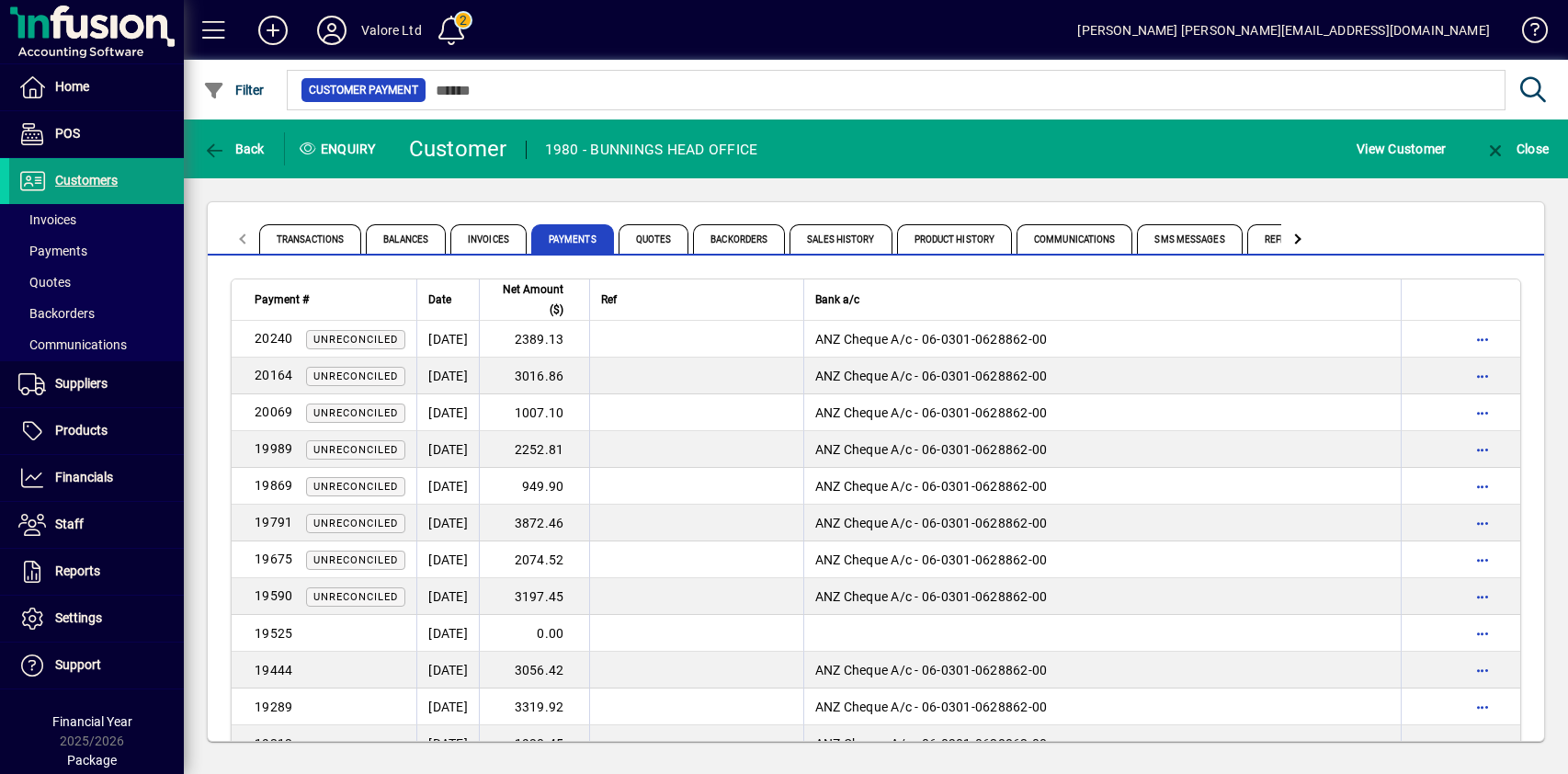
click at [385, 192] on div "Transactions Balances Invoices Payments Quotes Backorders Sales History Product…" at bounding box center [875, 471] width 1385 height 587
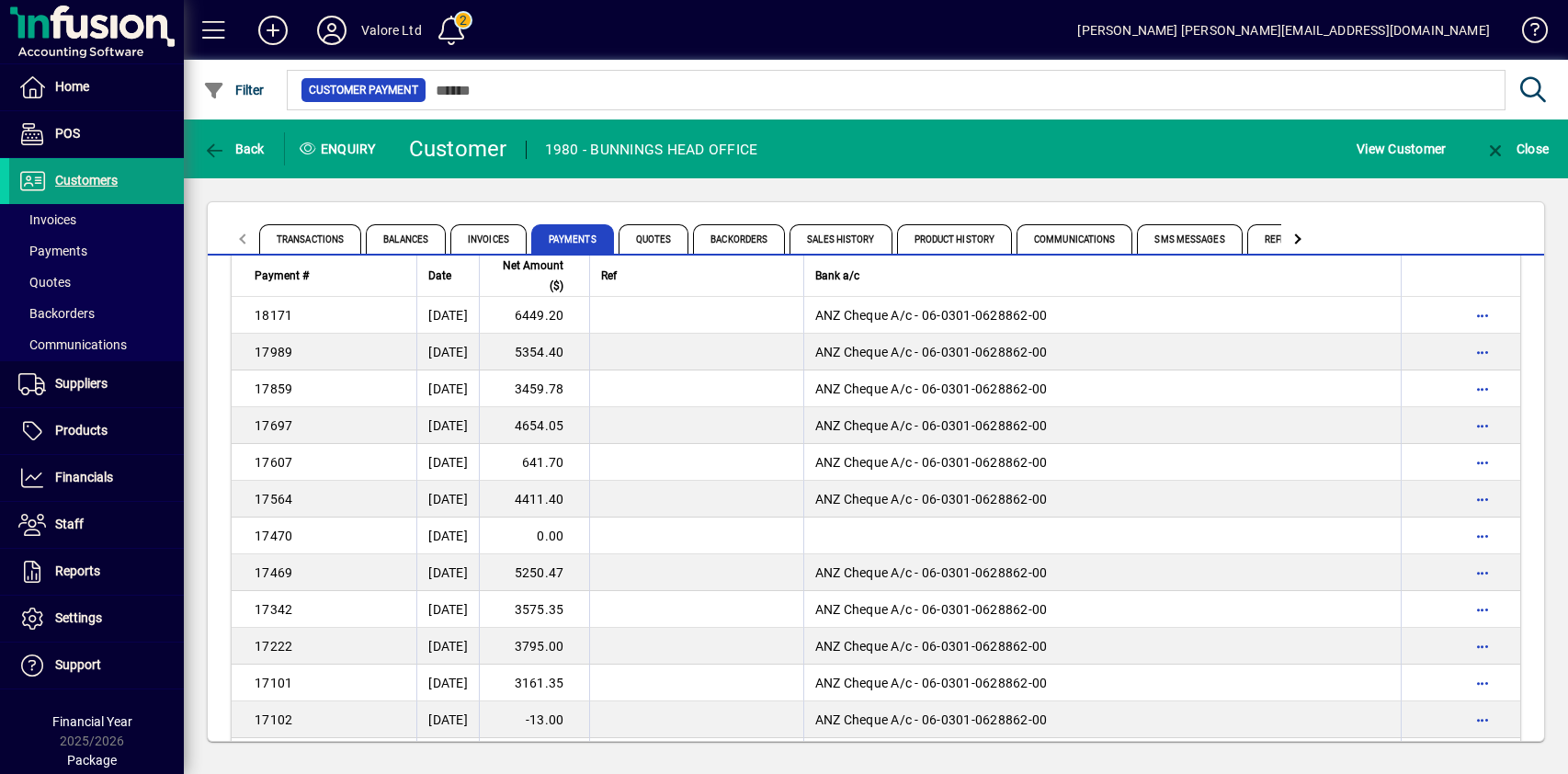
drag, startPoint x: 585, startPoint y: 497, endPoint x: 607, endPoint y: 500, distance: 22.2
click at [584, 497] on td "4411.40" at bounding box center [534, 498] width 110 height 36
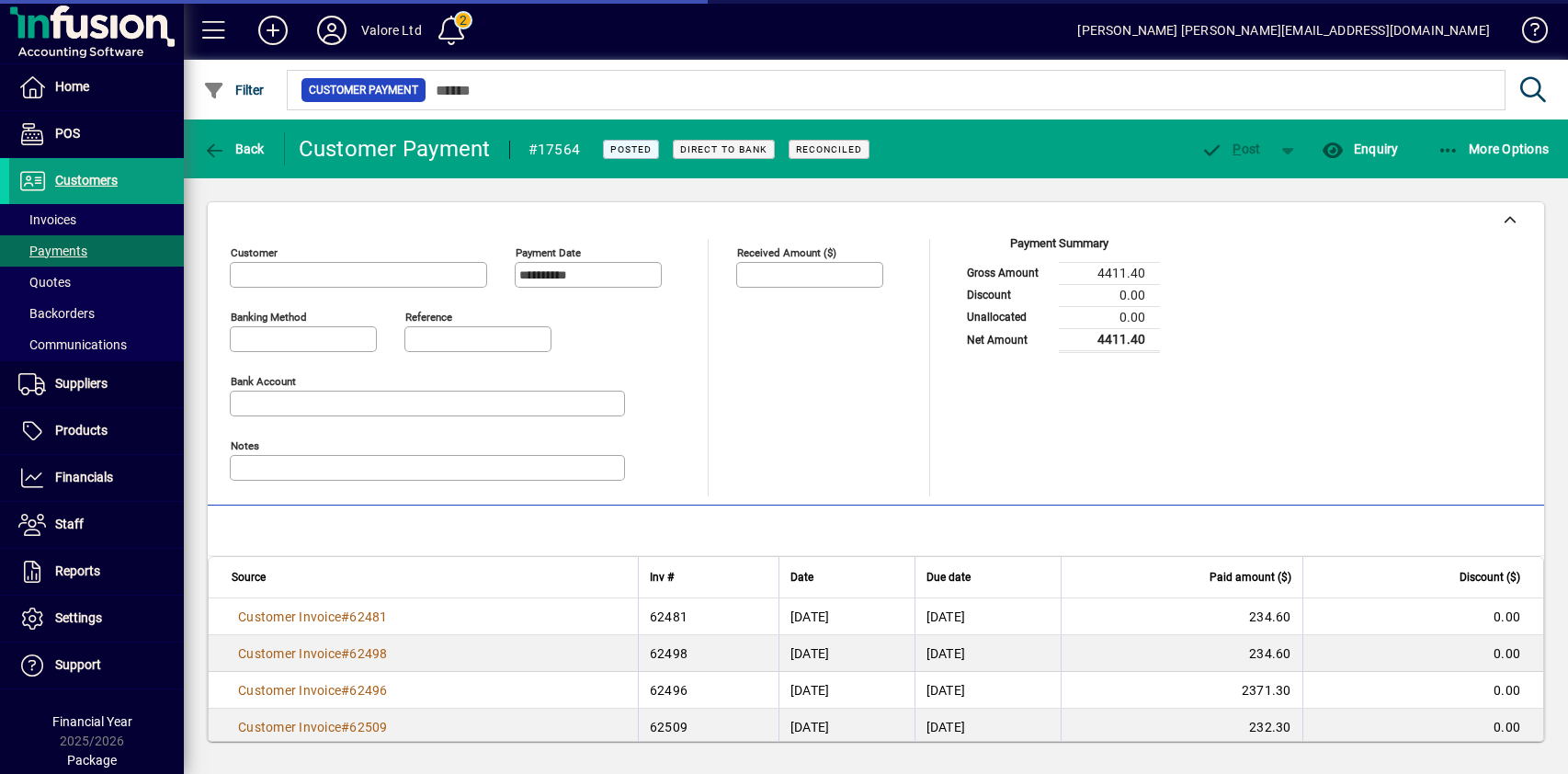
type input "**********"
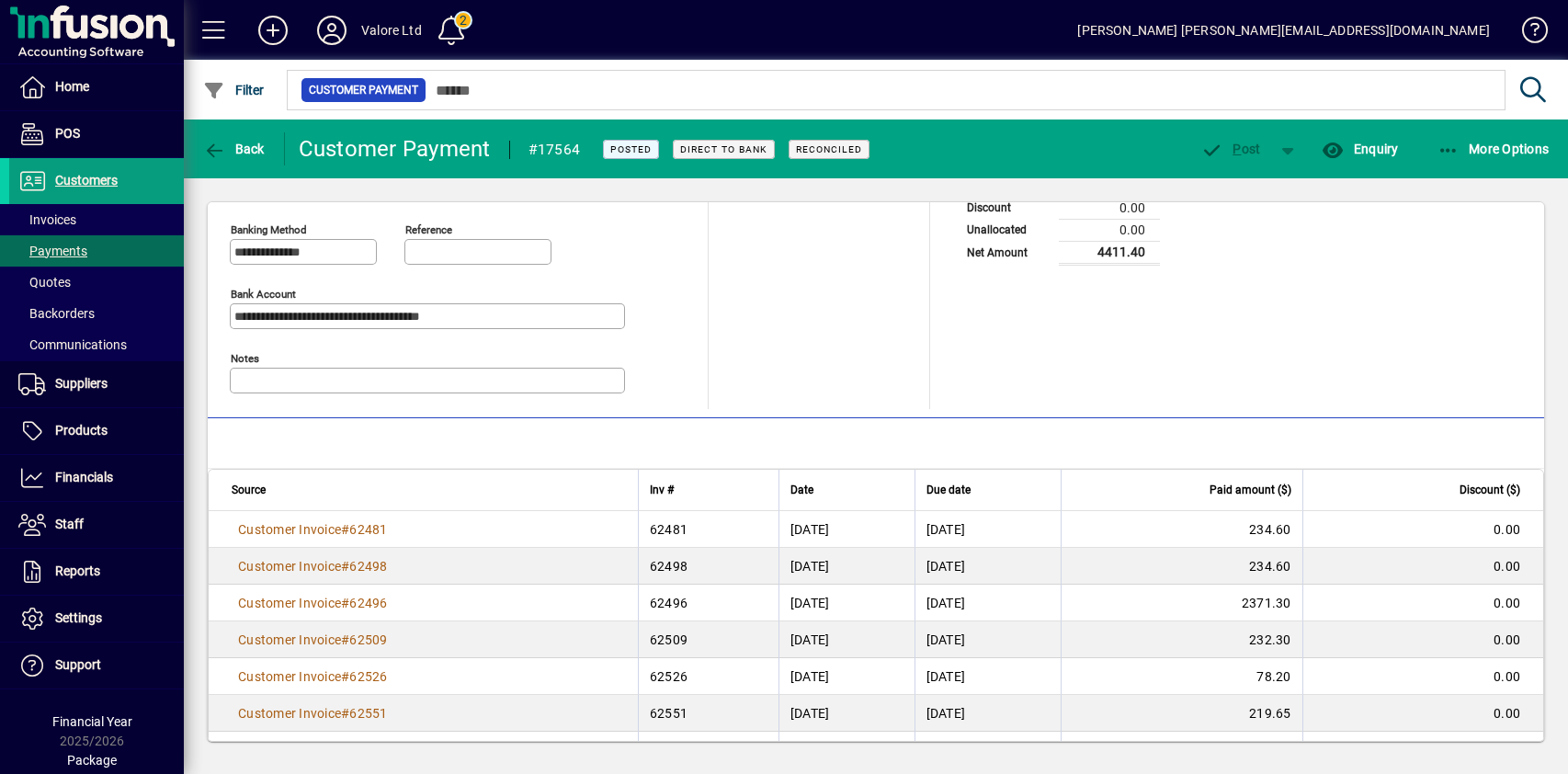
scroll to position [168, 0]
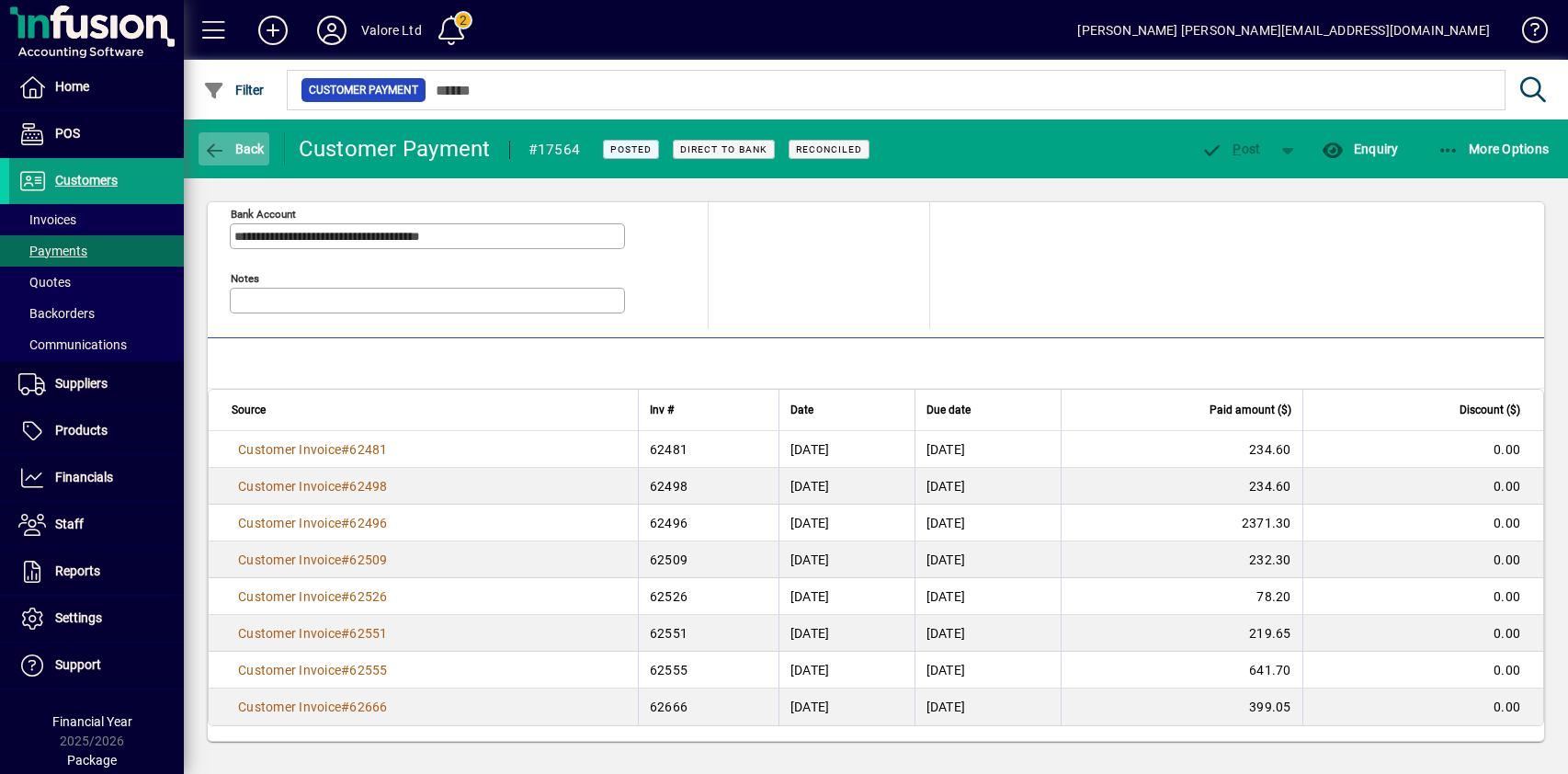
click at [222, 150] on icon "button" at bounding box center [214, 151] width 23 height 19
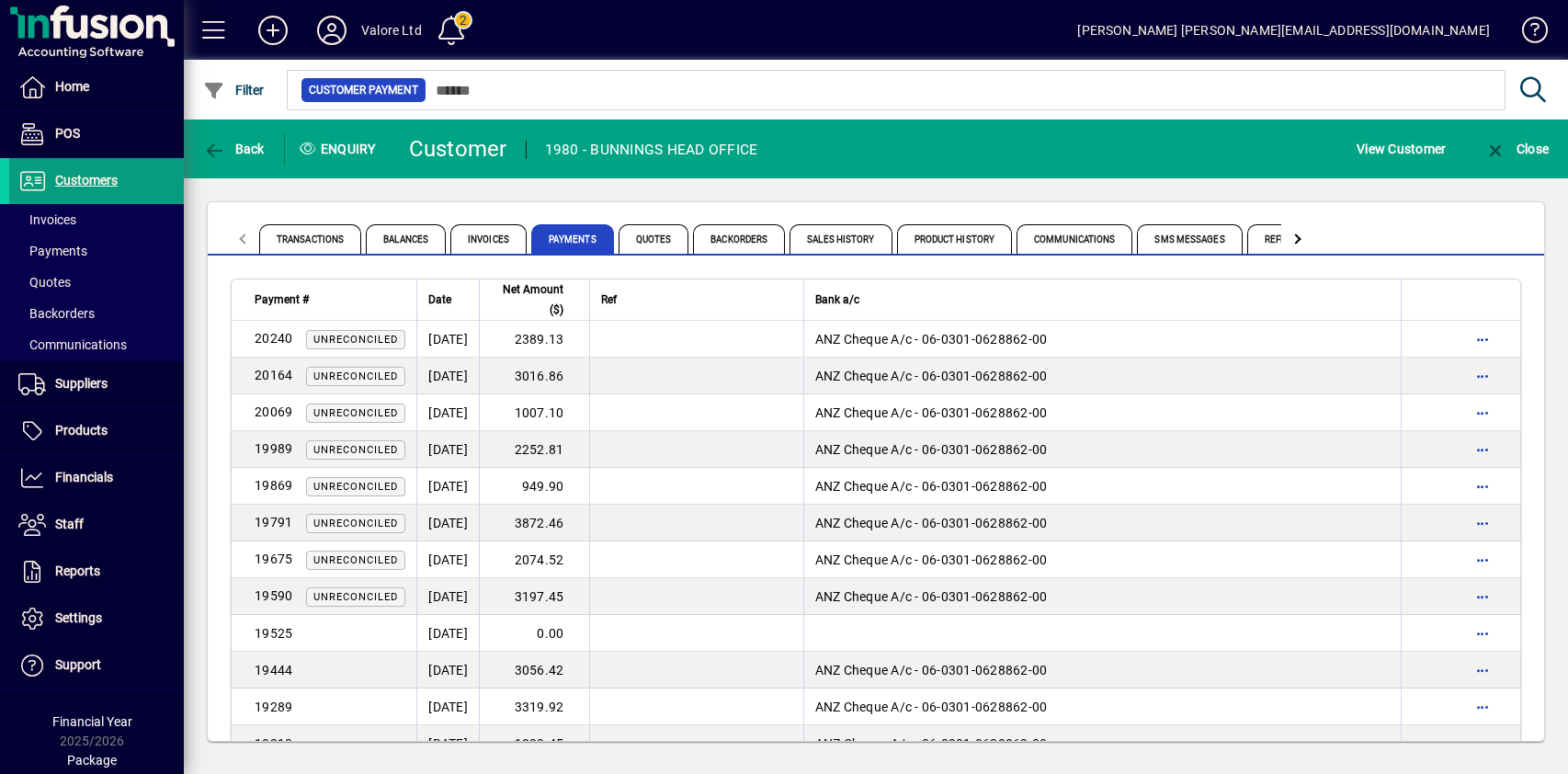
click at [467, 199] on div "Transactions Balances Invoices Payments Quotes Backorders Sales History Product…" at bounding box center [875, 471] width 1385 height 587
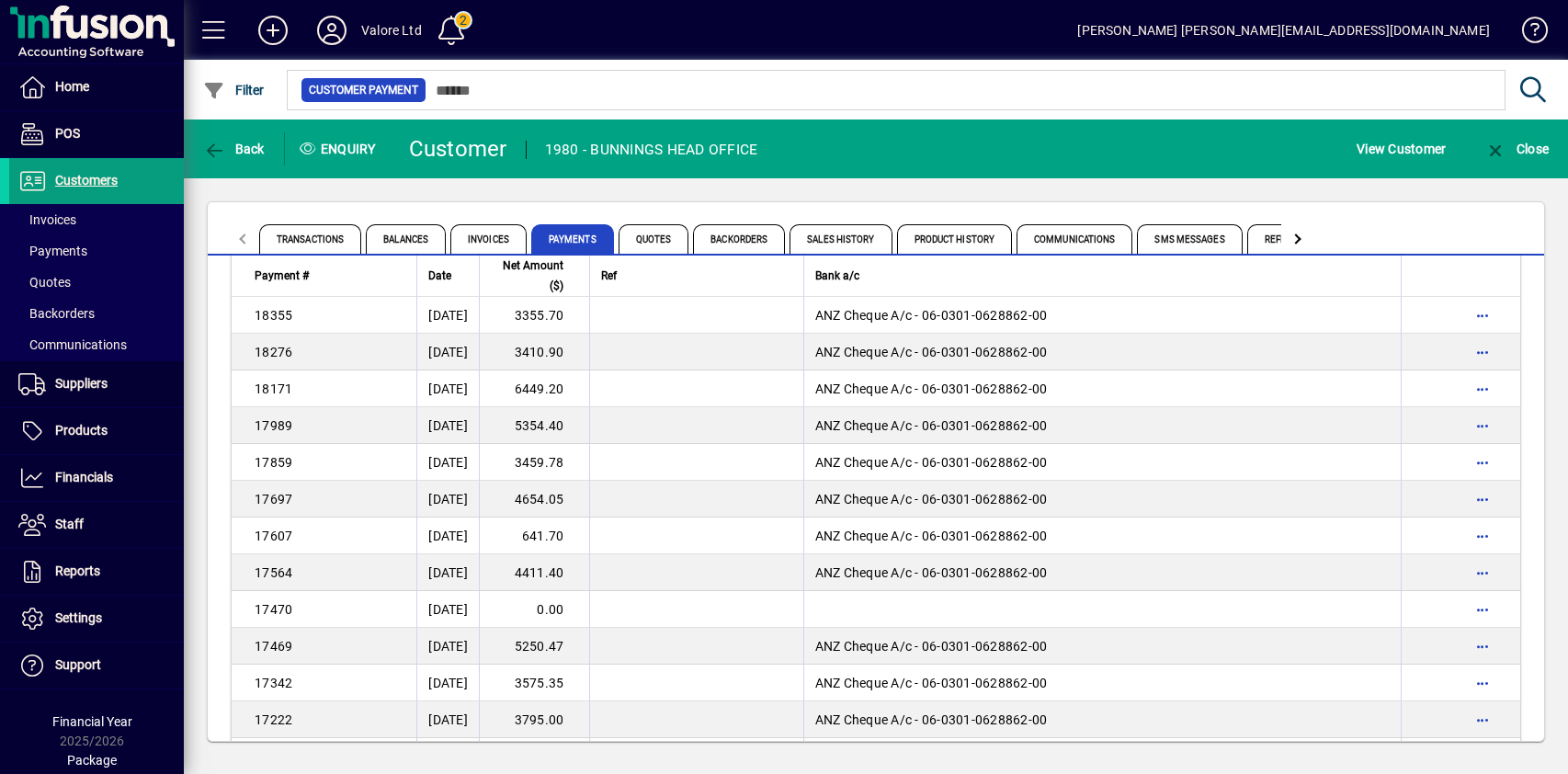
click at [565, 501] on td "4654.05" at bounding box center [534, 498] width 110 height 36
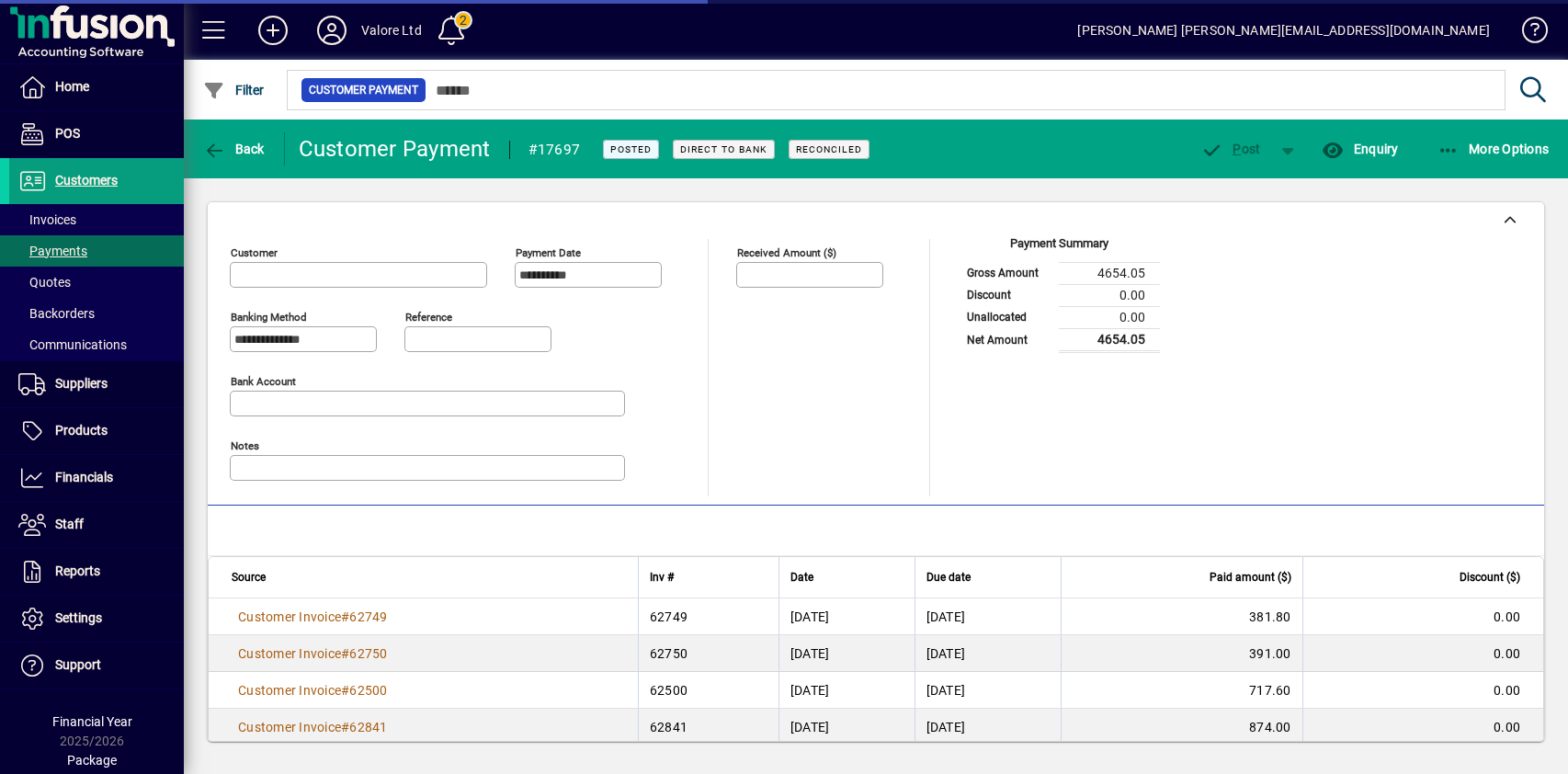
type input "**********"
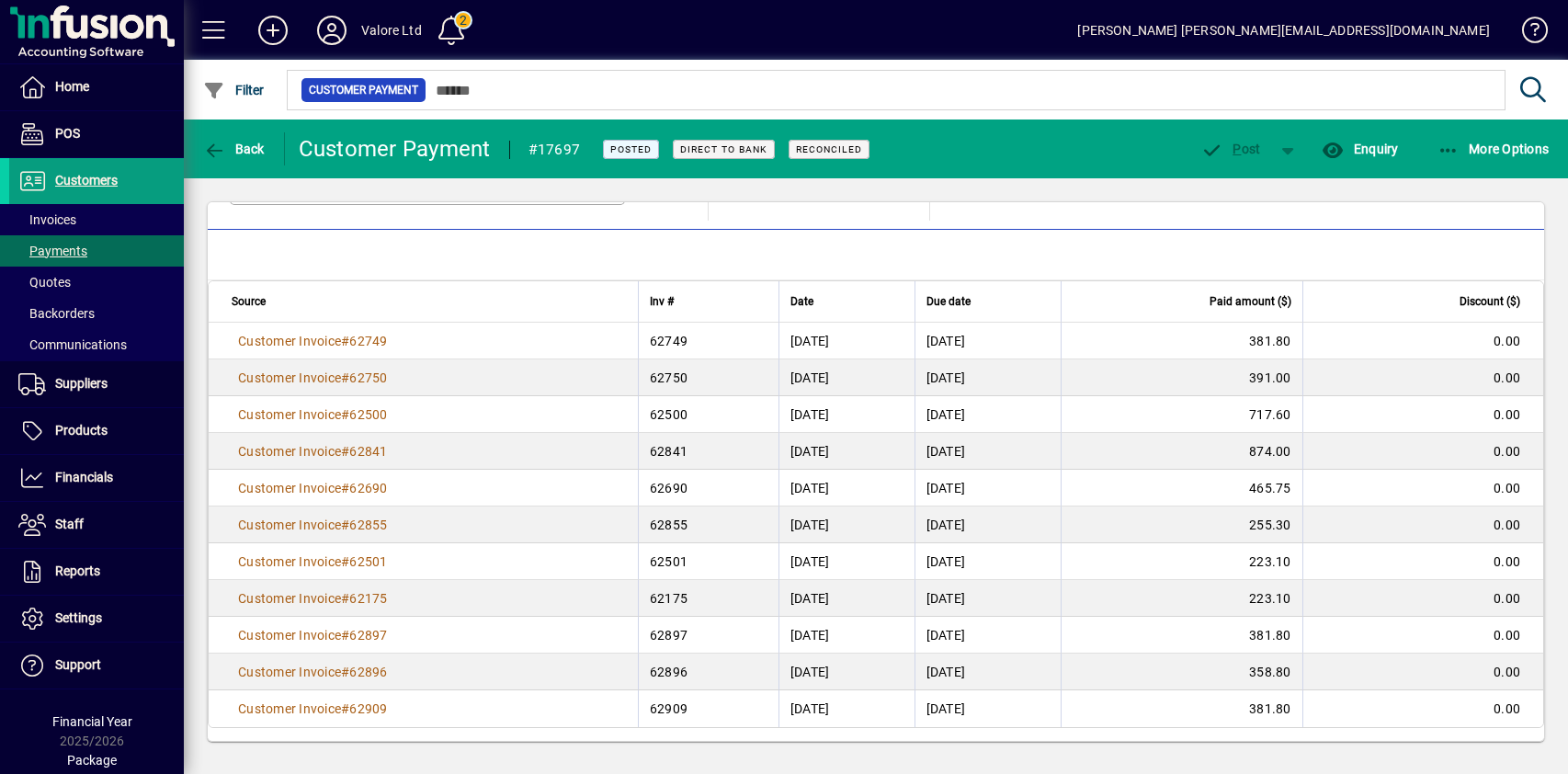
scroll to position [278, 0]
click at [257, 156] on button "Back" at bounding box center [234, 149] width 71 height 34
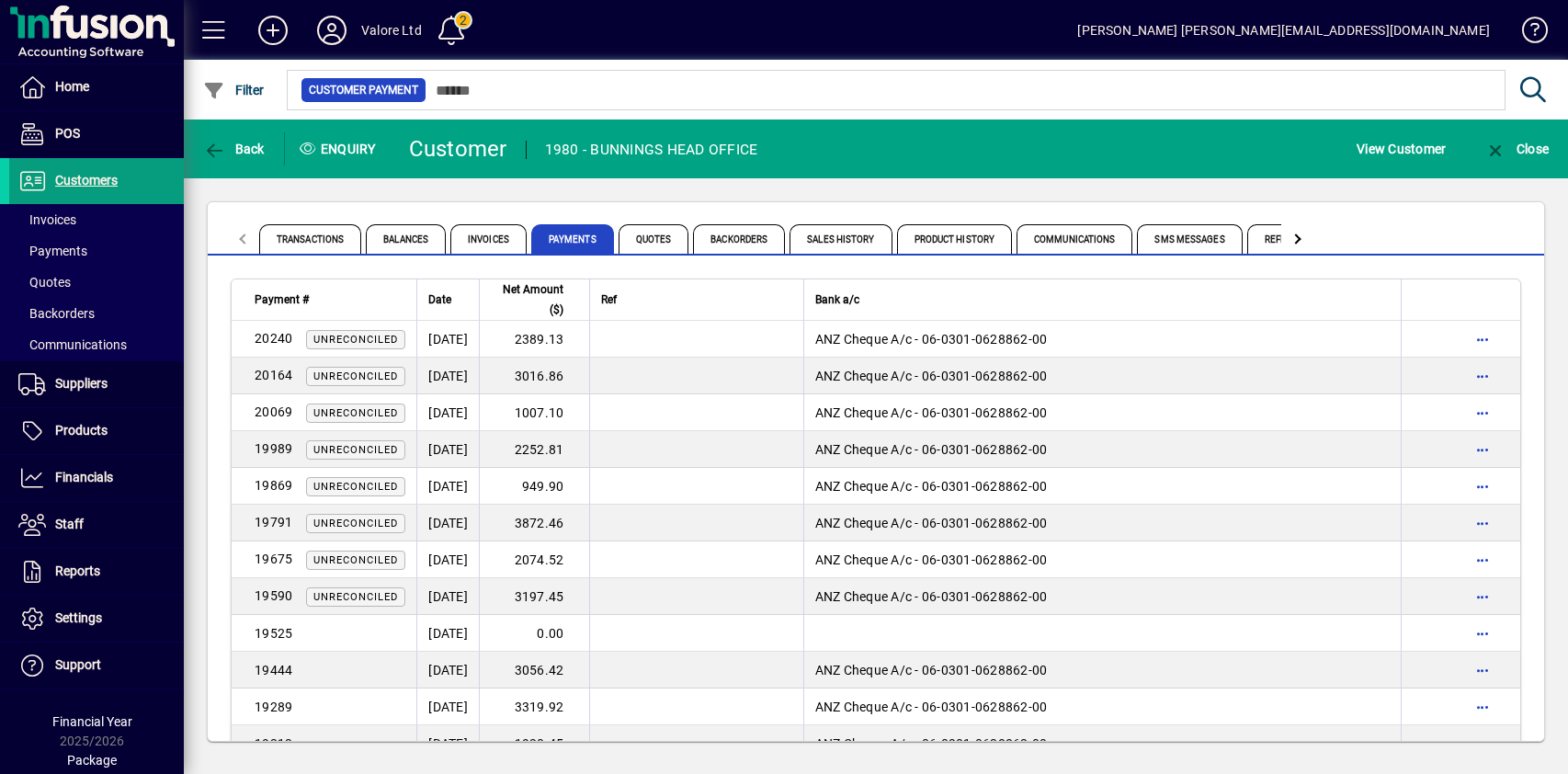
click at [462, 190] on div "Transactions Balances Invoices Payments Quotes Backorders Sales History Product…" at bounding box center [875, 471] width 1385 height 587
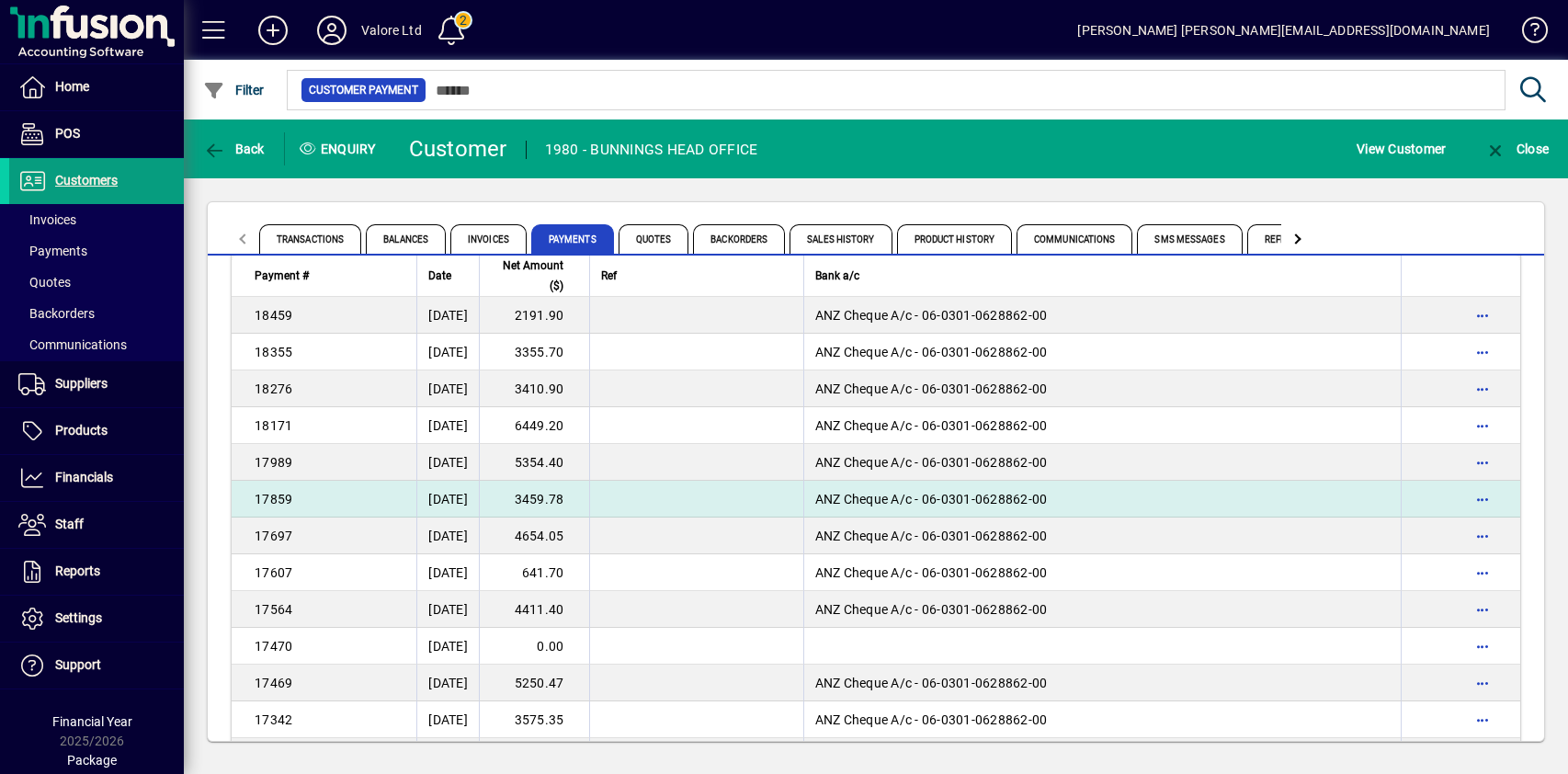
click at [588, 497] on td "3459.78" at bounding box center [534, 498] width 110 height 36
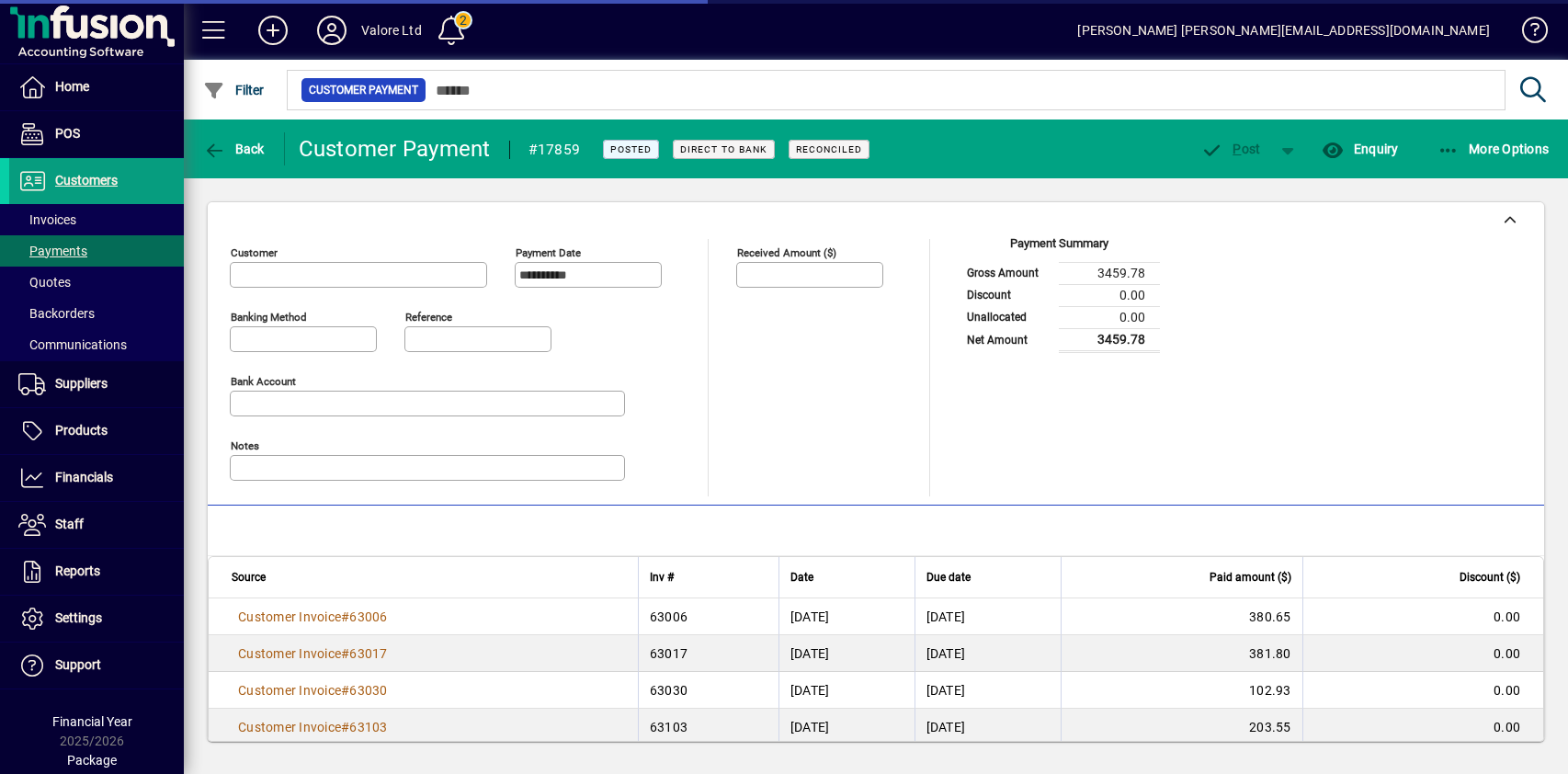
type input "**********"
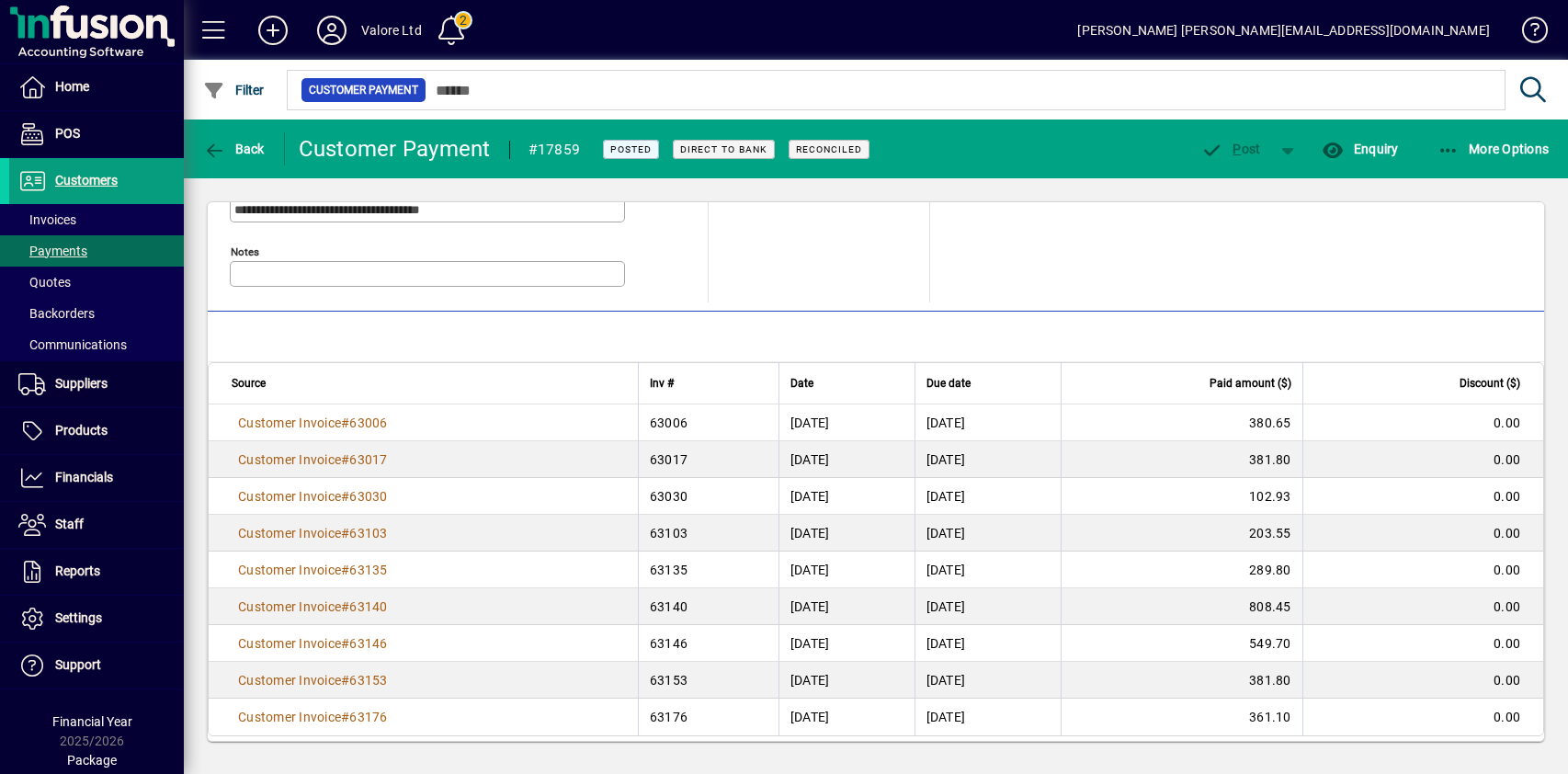
scroll to position [204, 0]
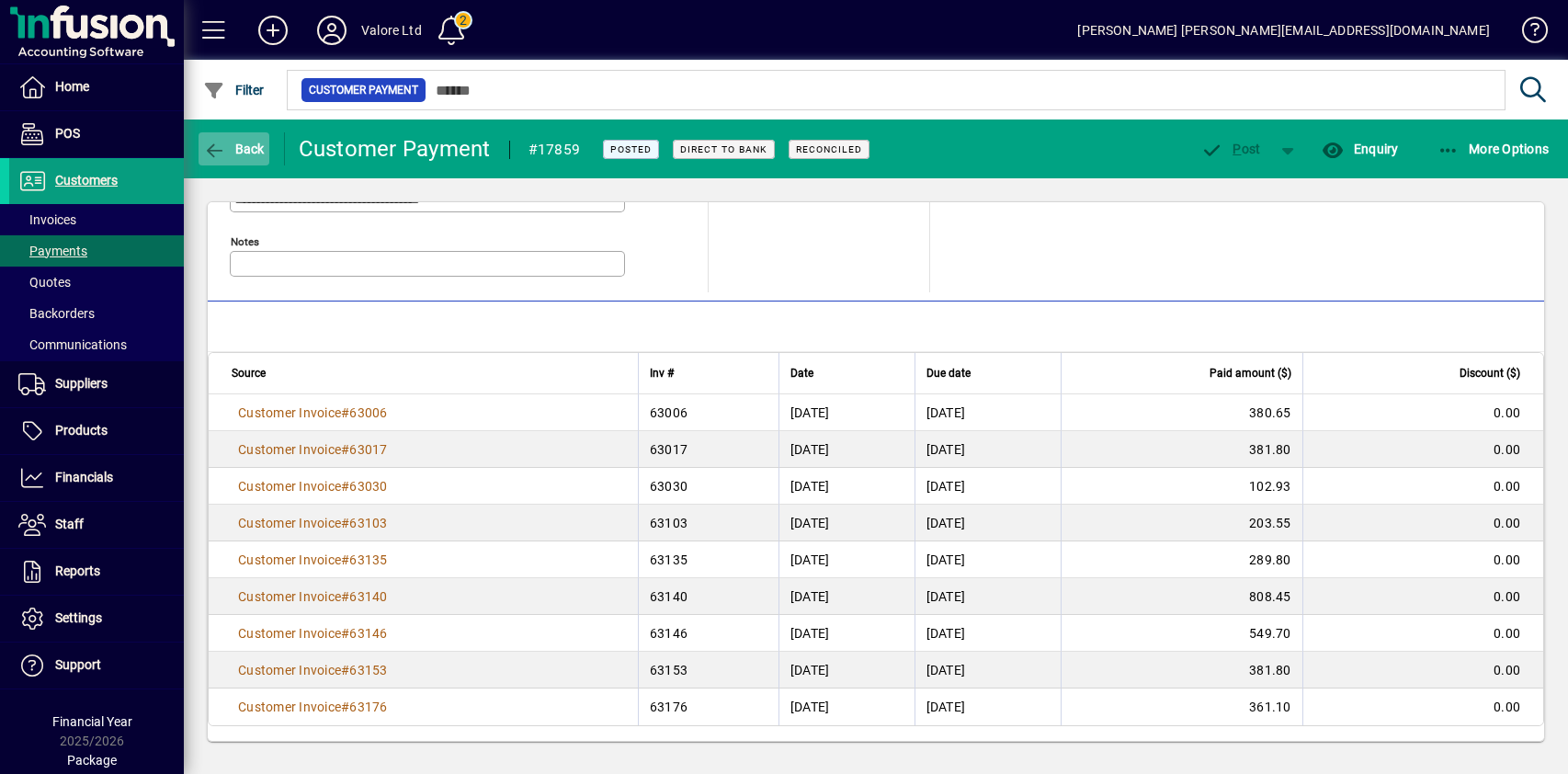
click at [216, 146] on icon "button" at bounding box center [214, 151] width 23 height 19
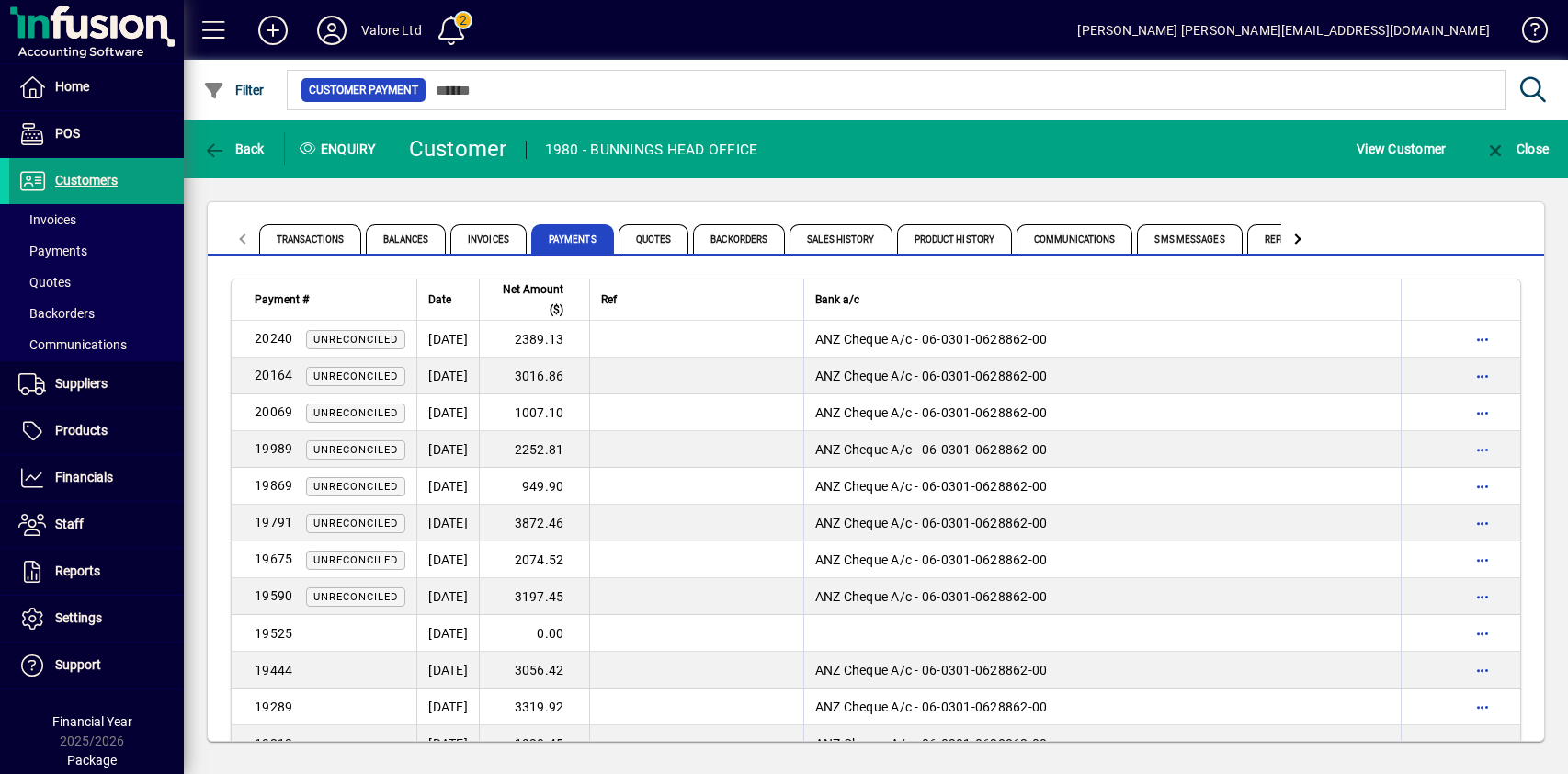
click at [486, 208] on div "Transactions Balances Invoices Payments Quotes Backorders Sales History Product…" at bounding box center [875, 228] width 1336 height 53
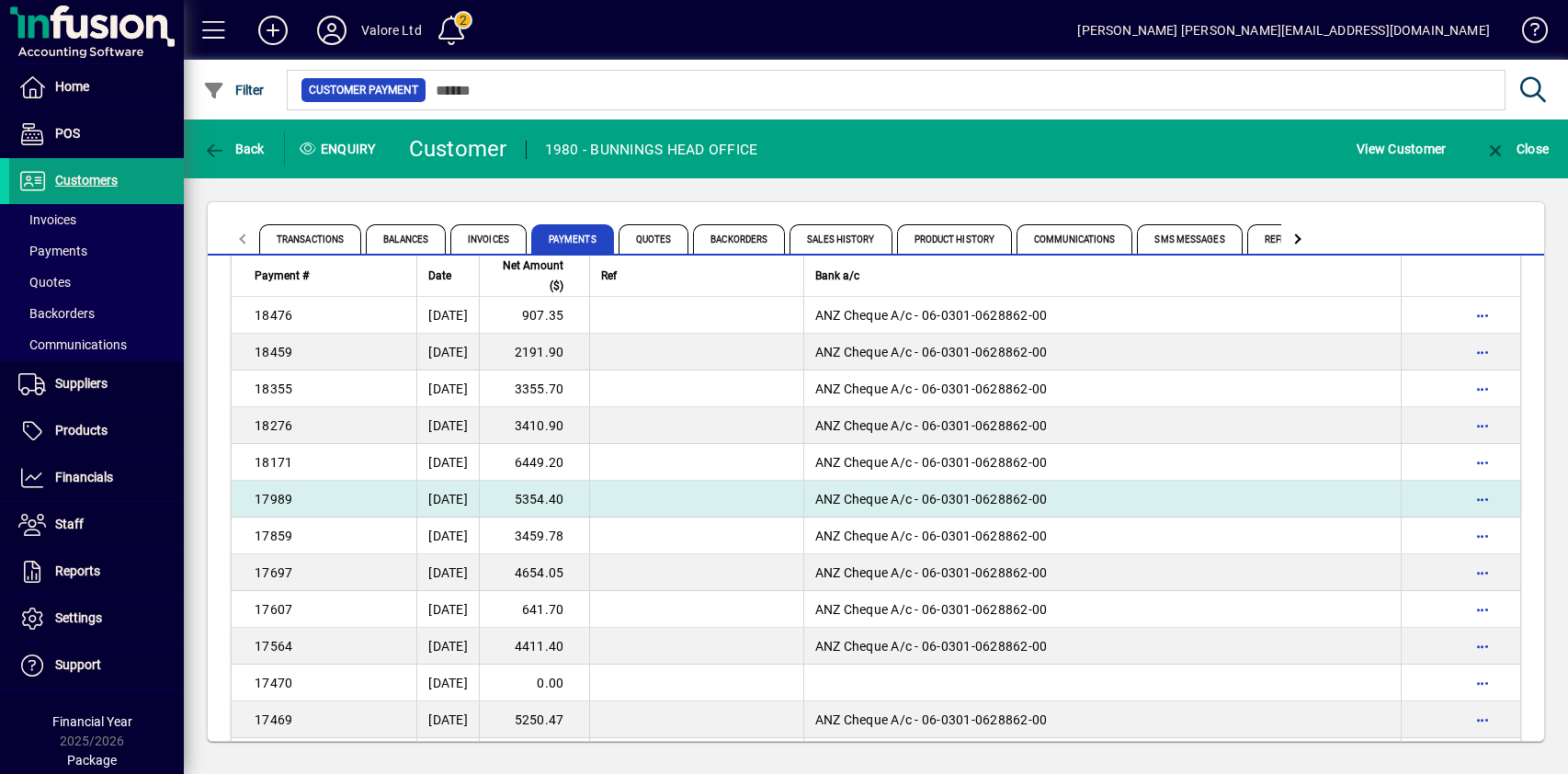
click at [572, 494] on td "5354.40" at bounding box center [534, 498] width 110 height 36
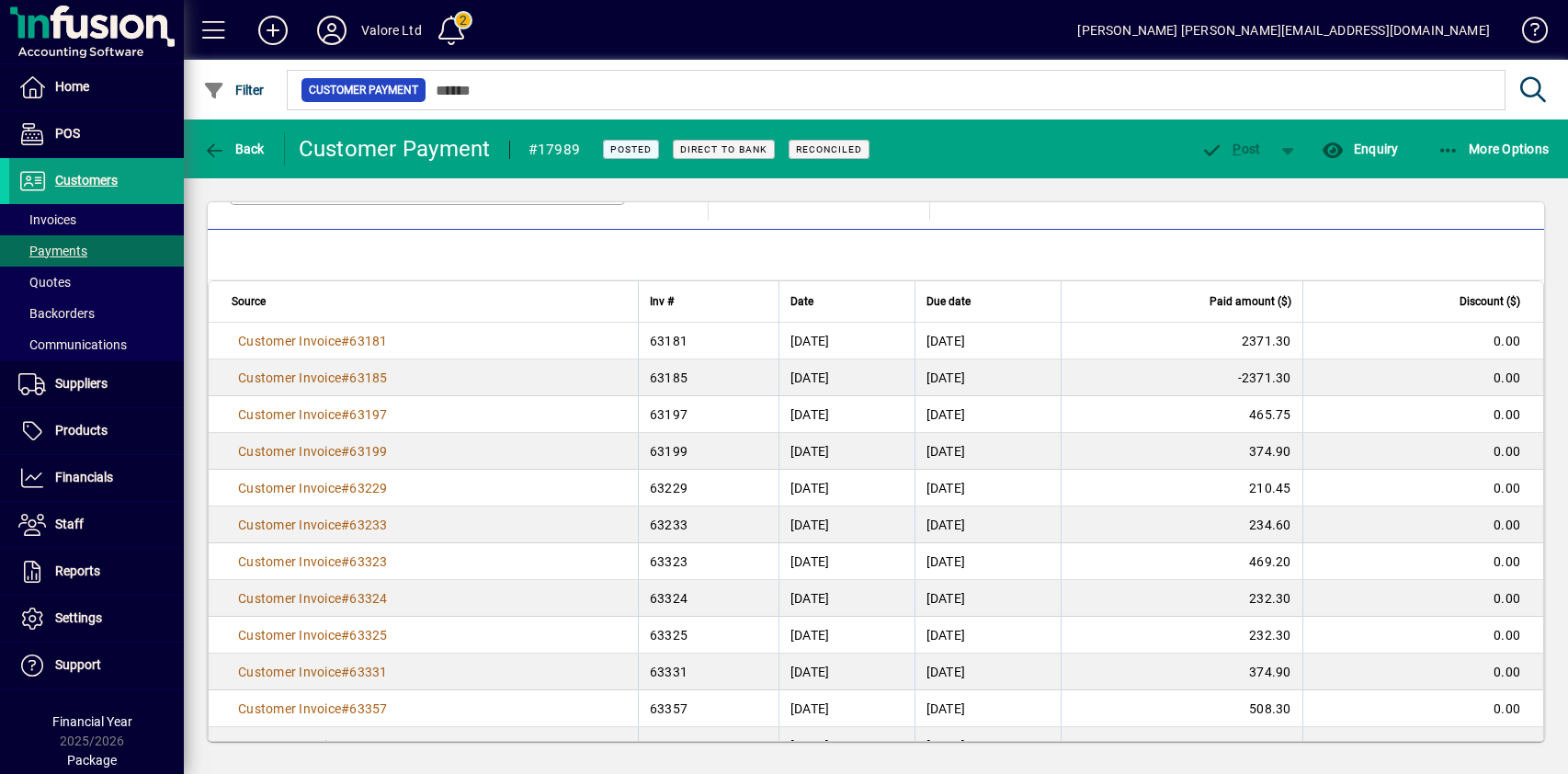
scroll to position [351, 0]
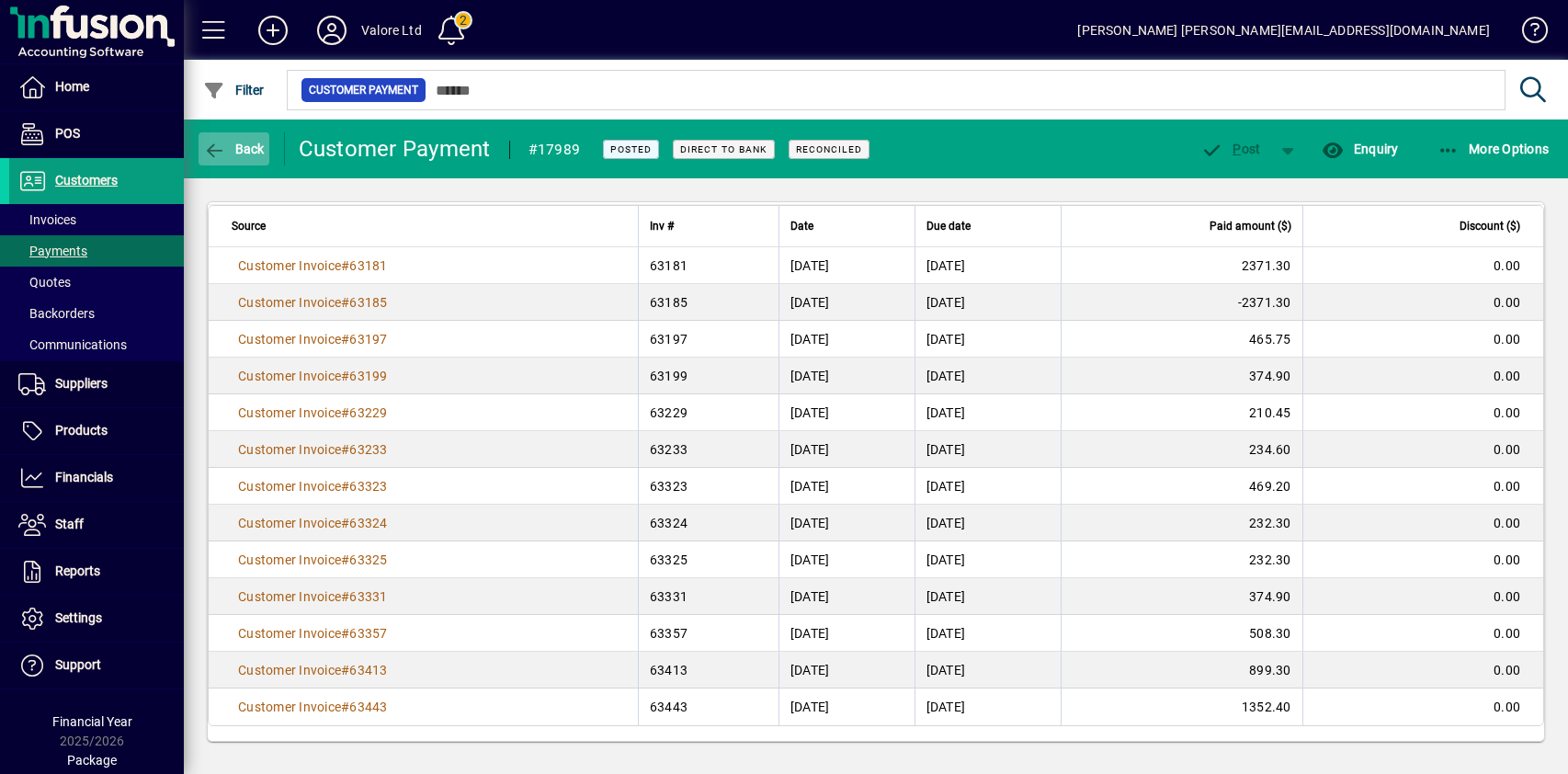
click at [225, 143] on icon "button" at bounding box center [214, 151] width 23 height 19
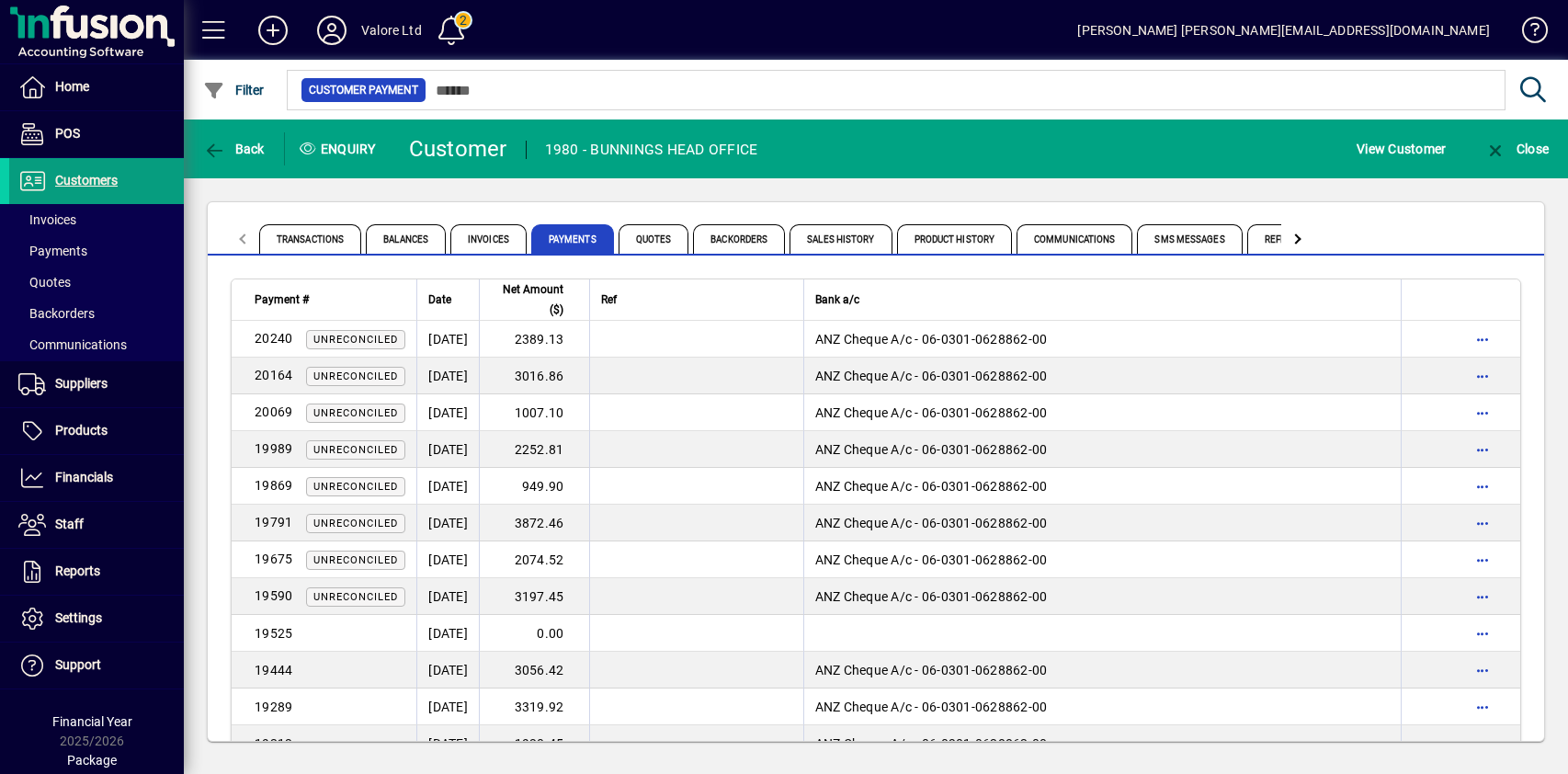
click at [454, 191] on div "Transactions Balances Invoices Payments Quotes Backorders Sales History Product…" at bounding box center [875, 471] width 1385 height 587
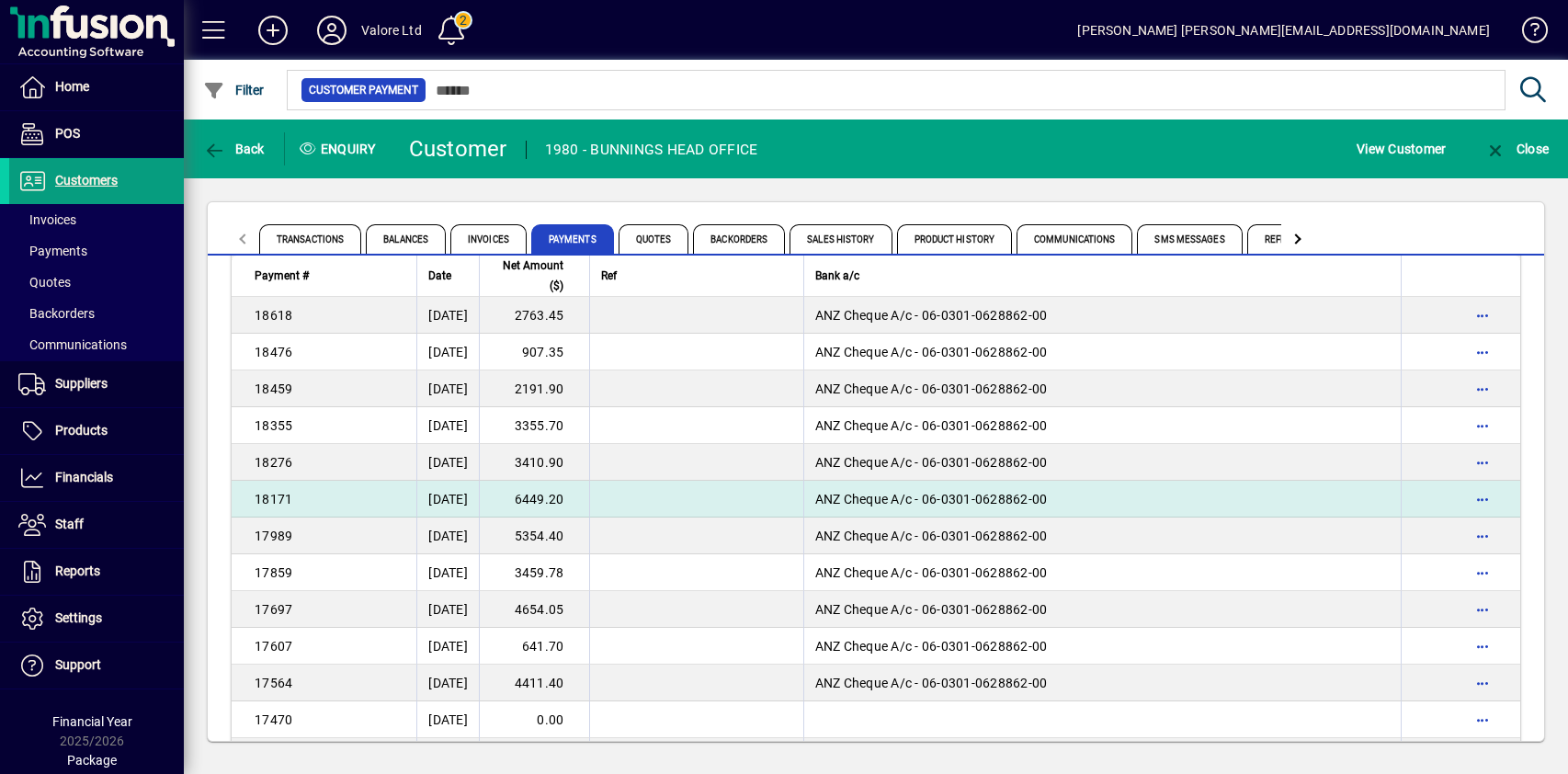
click at [572, 502] on td "6449.20" at bounding box center [534, 498] width 110 height 36
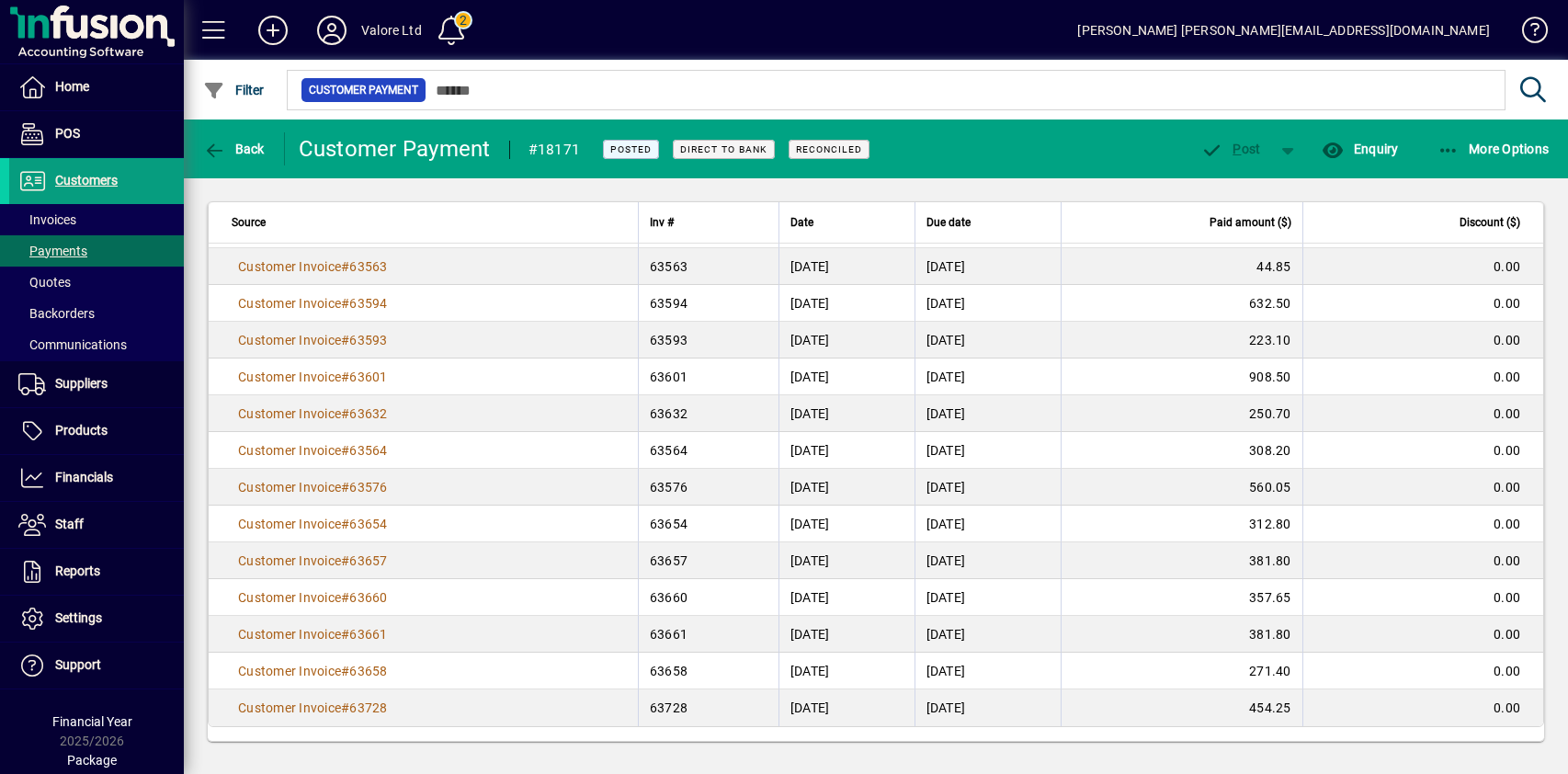
scroll to position [535, 0]
click at [262, 146] on span "Back" at bounding box center [234, 149] width 61 height 15
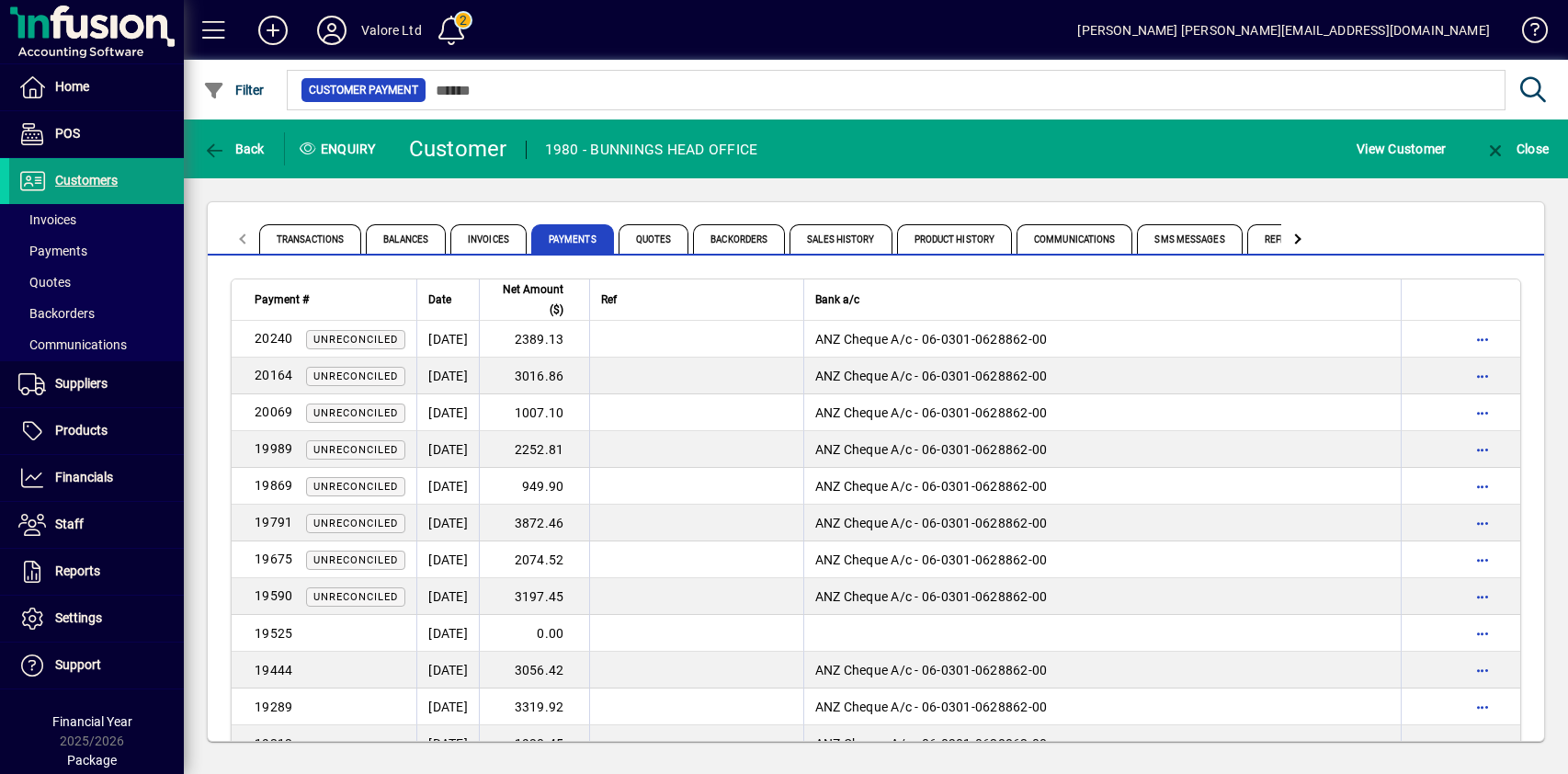
click at [438, 193] on div "Transactions Balances Invoices Payments Quotes Backorders Sales History Product…" at bounding box center [875, 471] width 1385 height 587
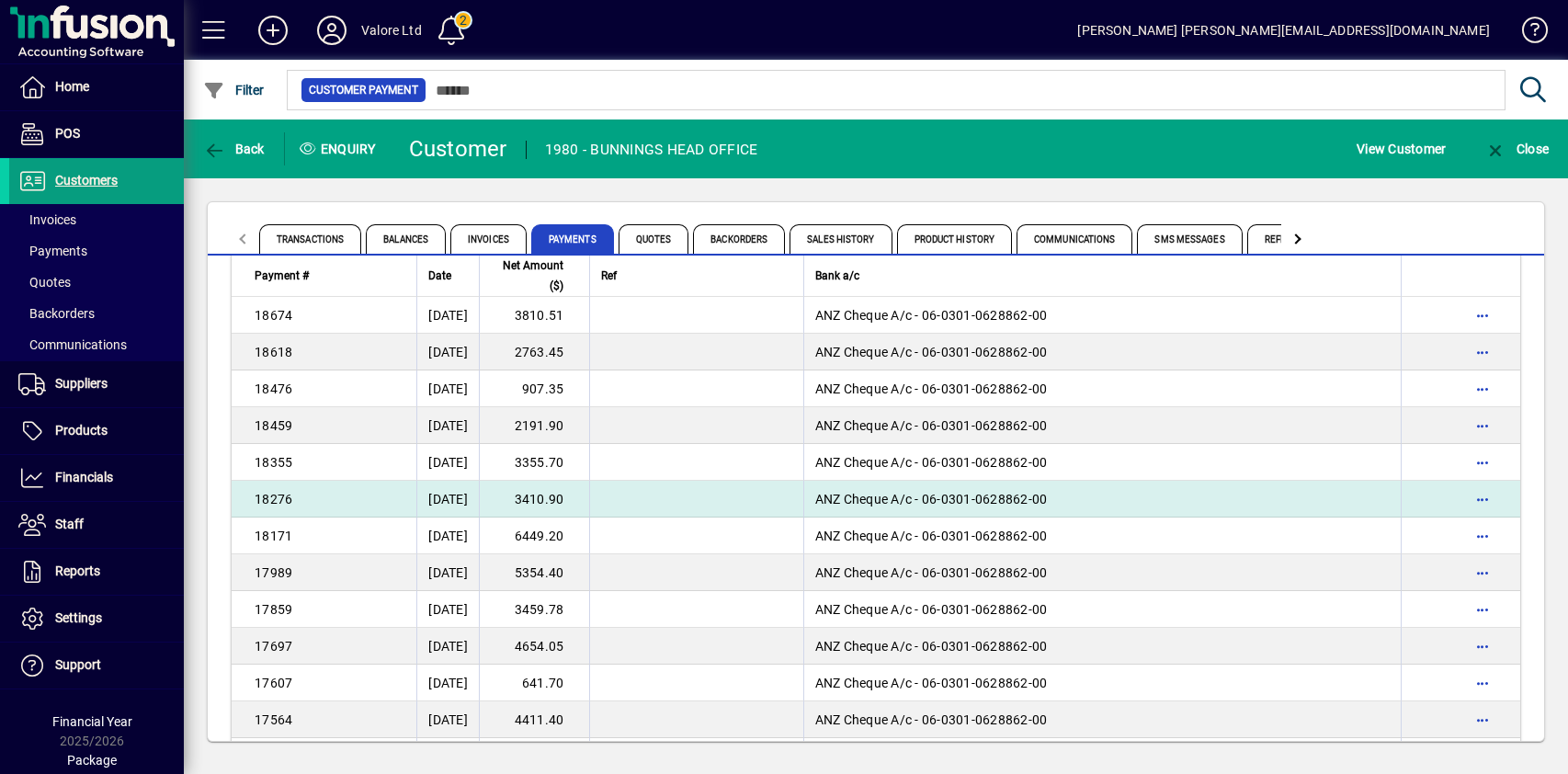
click at [583, 494] on td "3410.90" at bounding box center [534, 498] width 110 height 36
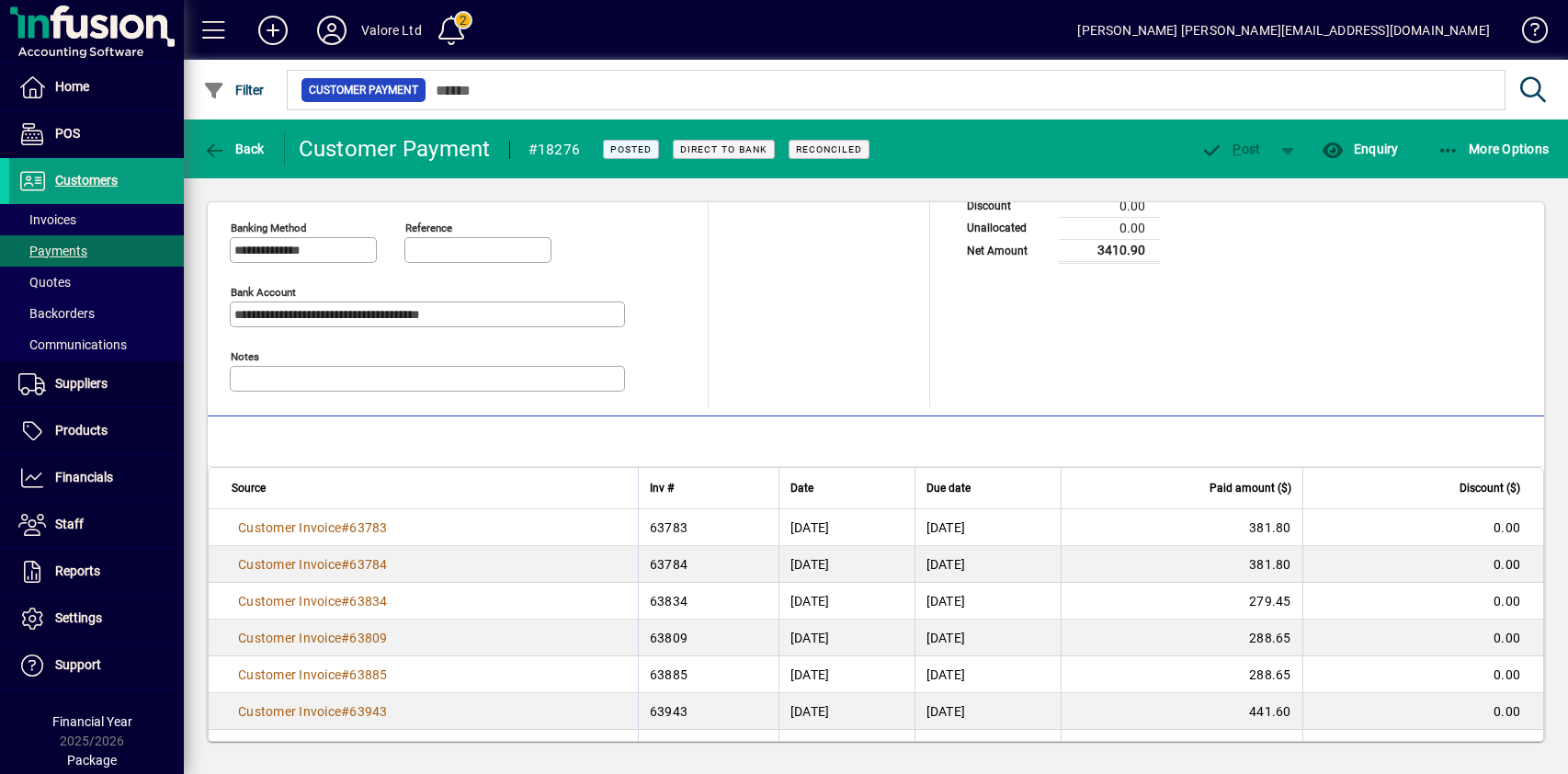
scroll to position [168, 0]
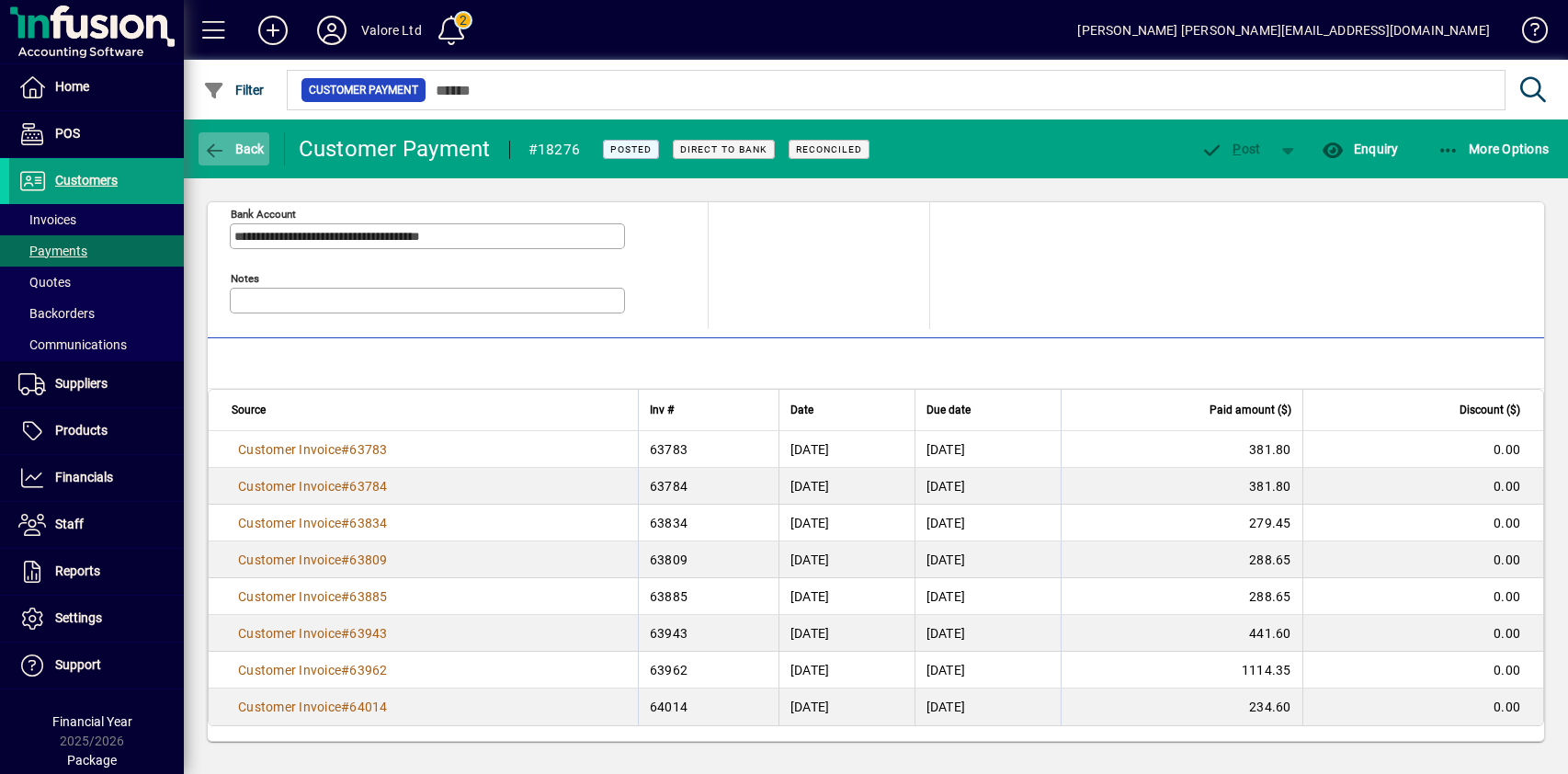
click at [249, 145] on span "Back" at bounding box center [234, 149] width 61 height 15
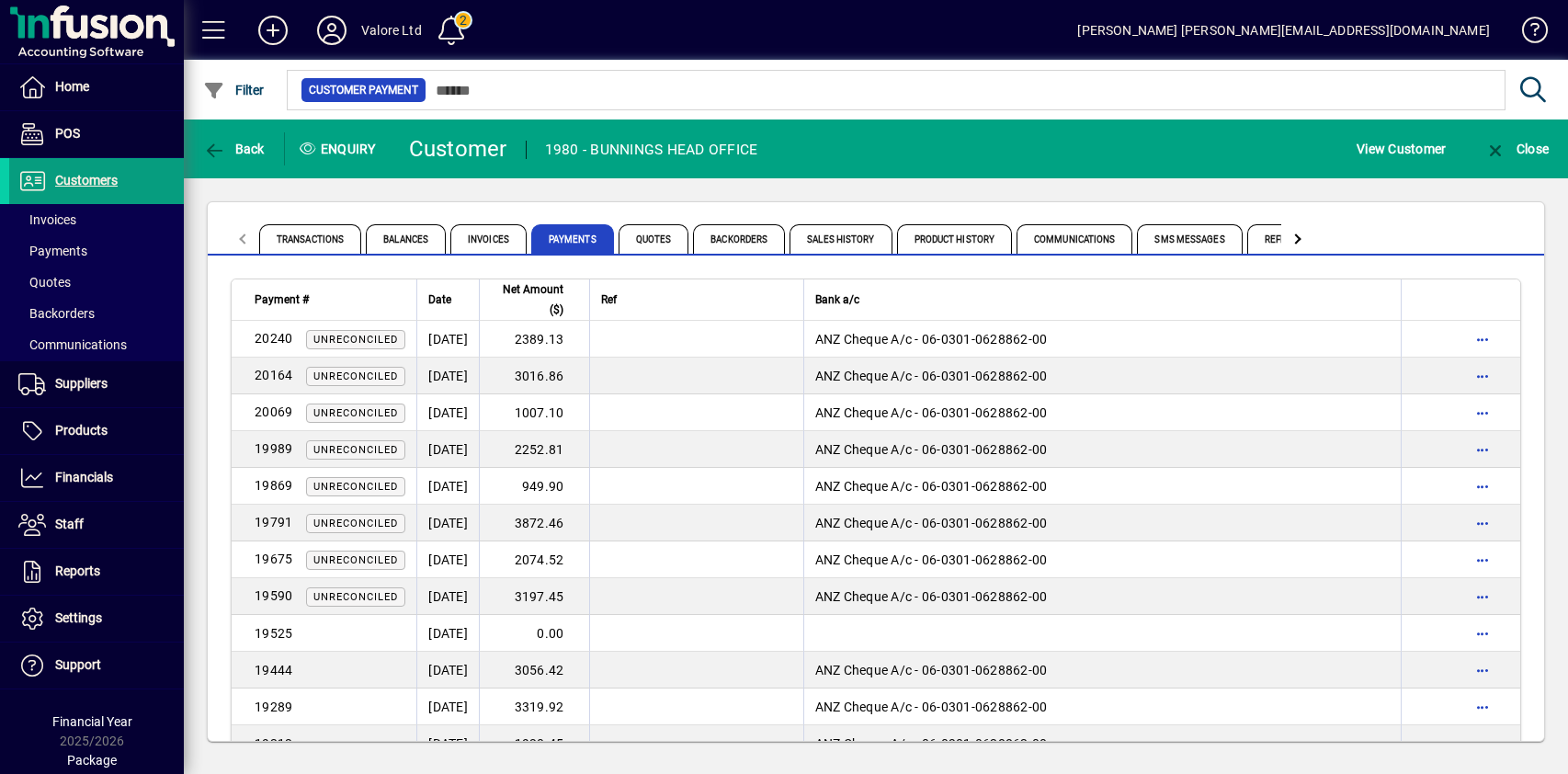
click at [479, 190] on div "Transactions Balances Invoices Payments Quotes Backorders Sales History Product…" at bounding box center [875, 471] width 1385 height 587
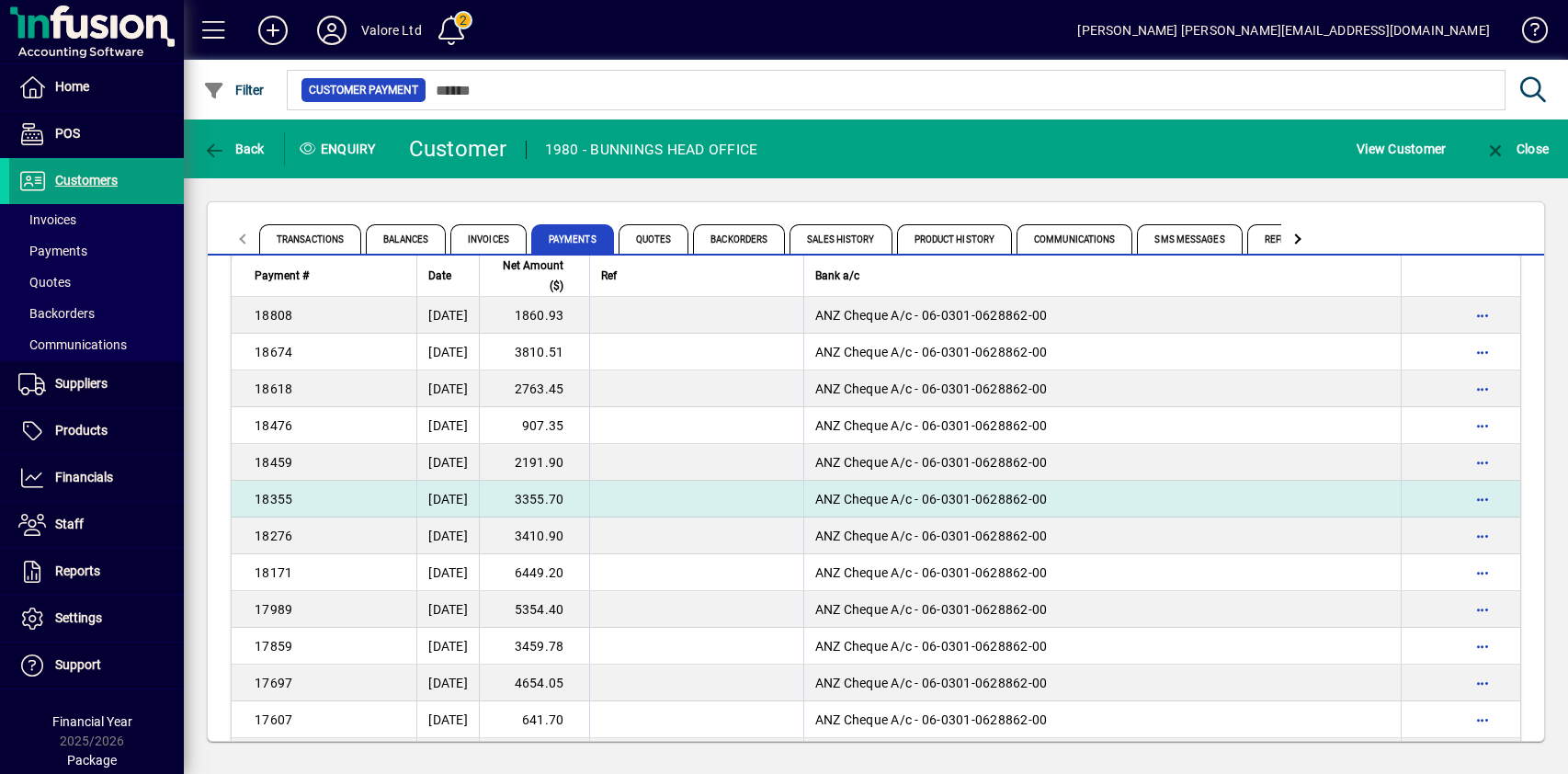
click at [580, 497] on td "3355.70" at bounding box center [534, 498] width 110 height 36
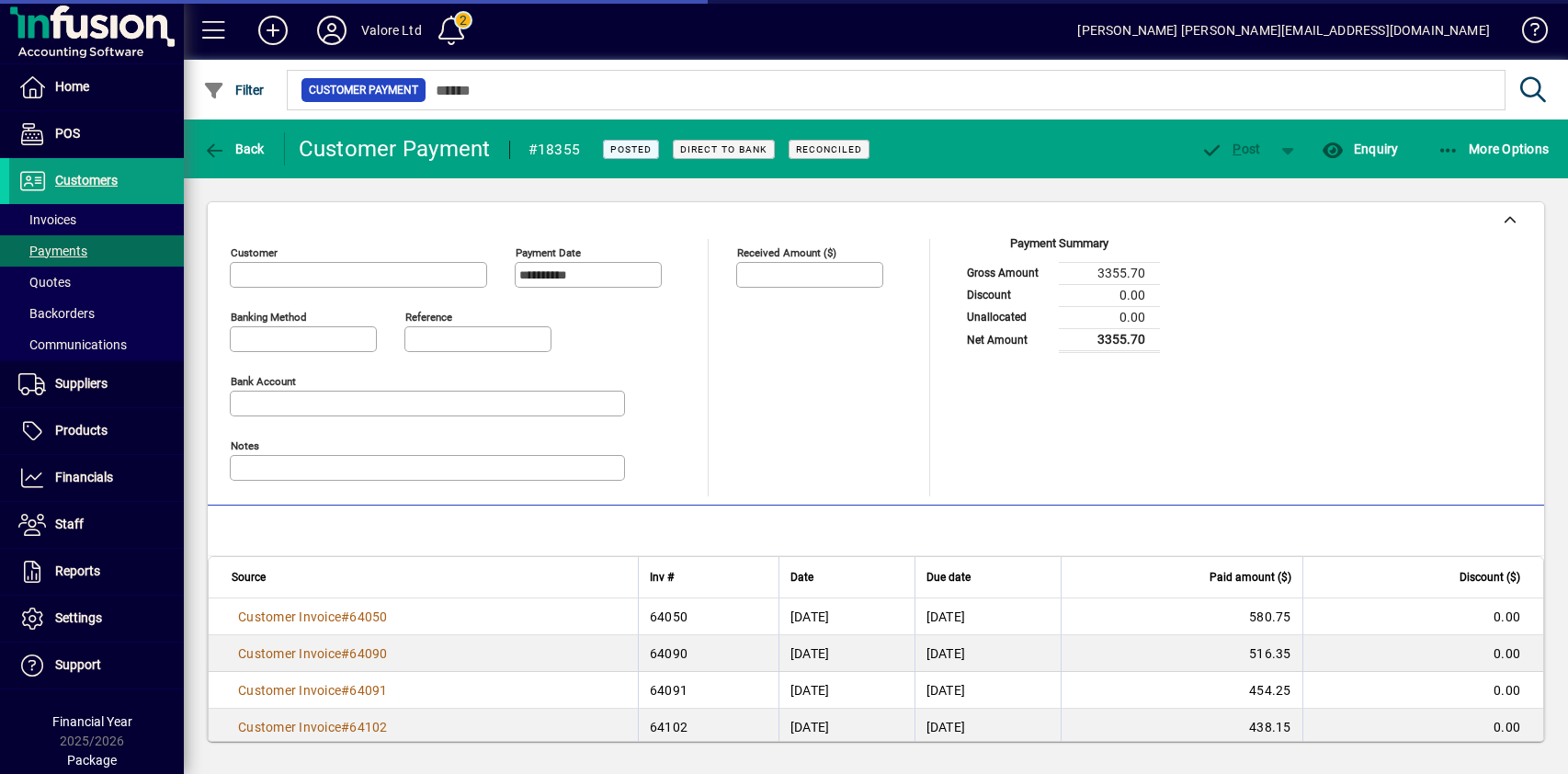
type input "**********"
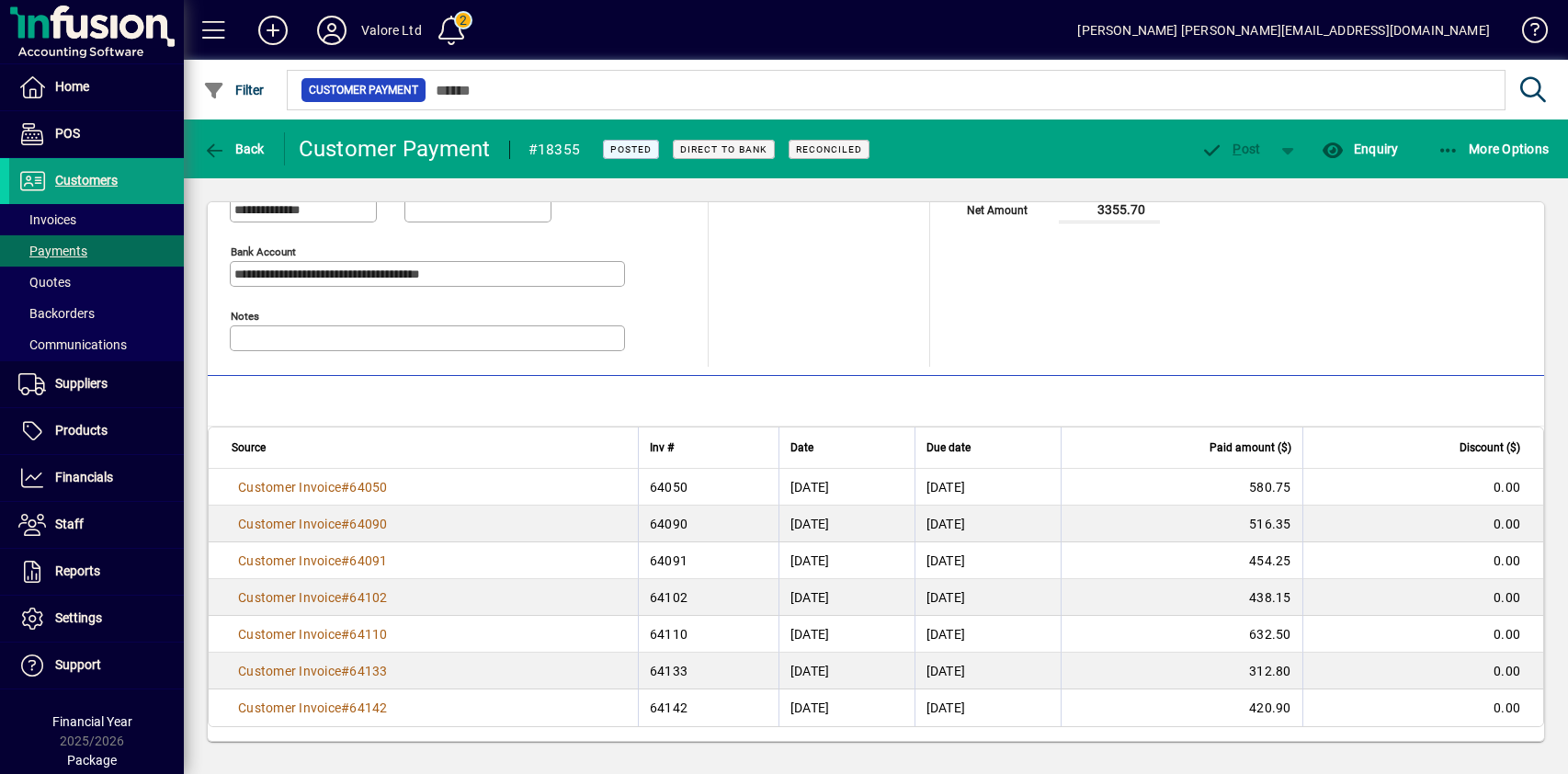
scroll to position [130, 0]
click at [245, 147] on span "Back" at bounding box center [234, 149] width 61 height 15
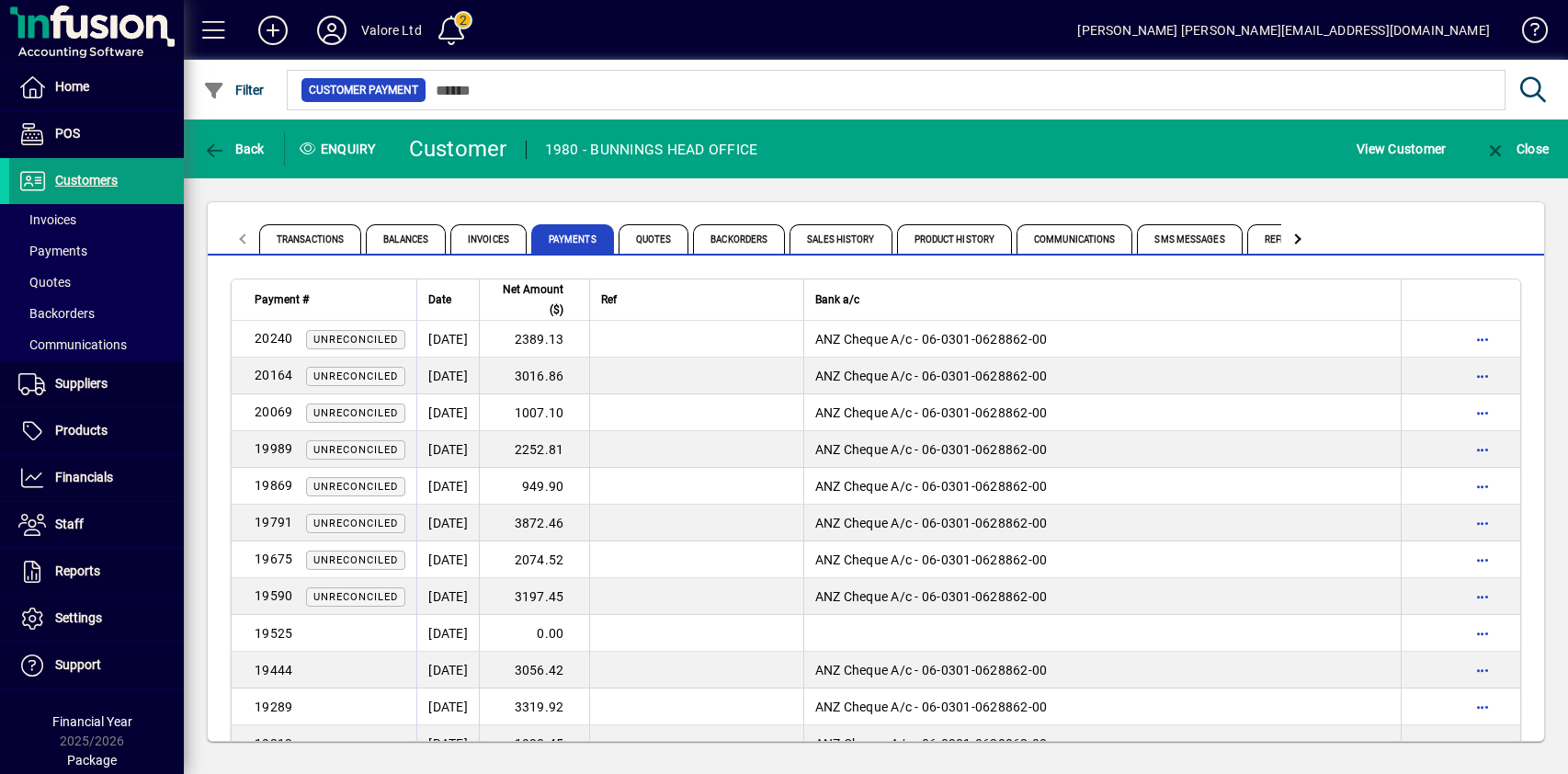
click at [670, 193] on div "Transactions Balances Invoices Payments Quotes Backorders Sales History Product…" at bounding box center [875, 471] width 1385 height 587
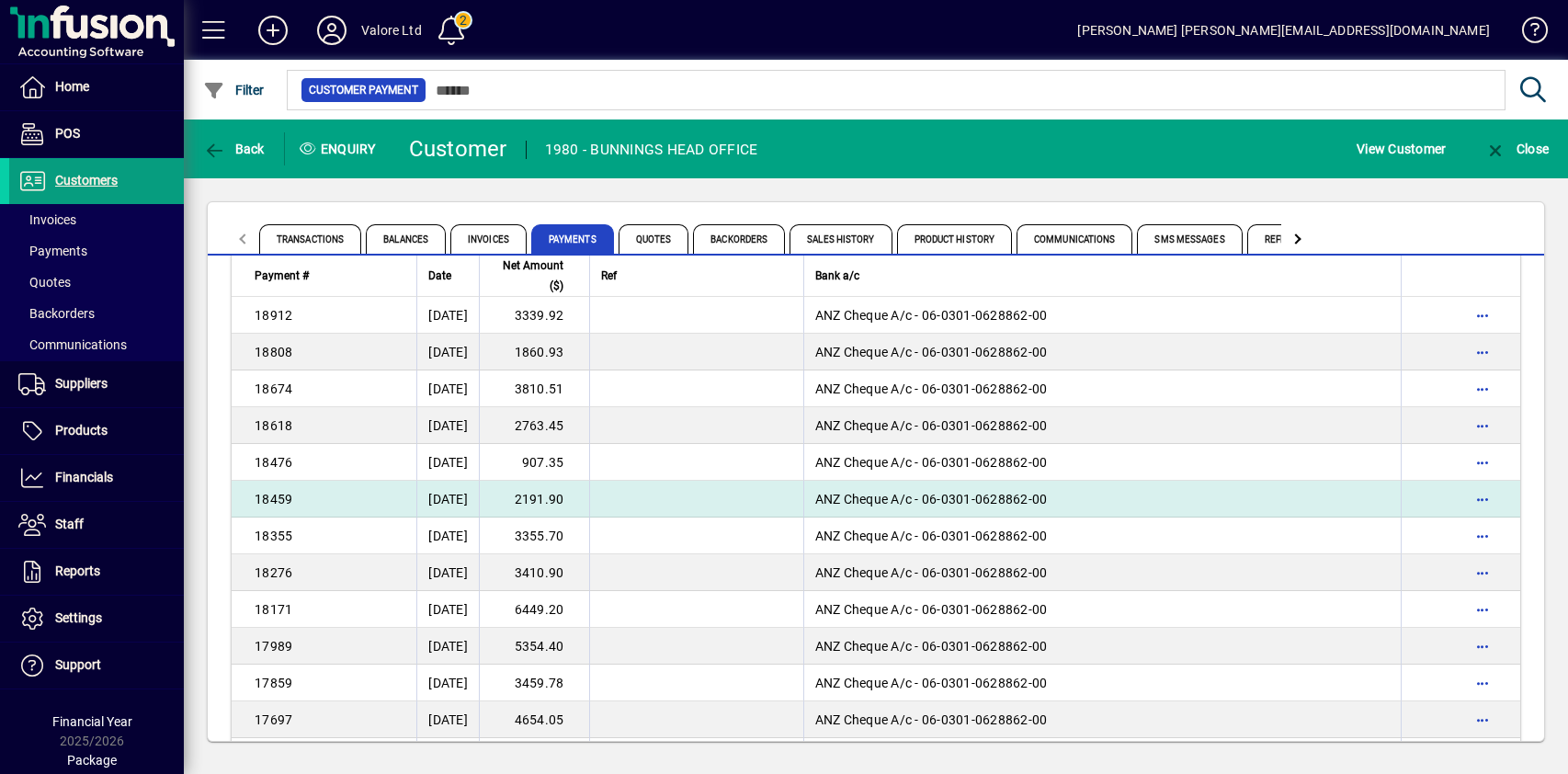
click at [575, 499] on td "2191.90" at bounding box center [534, 498] width 110 height 36
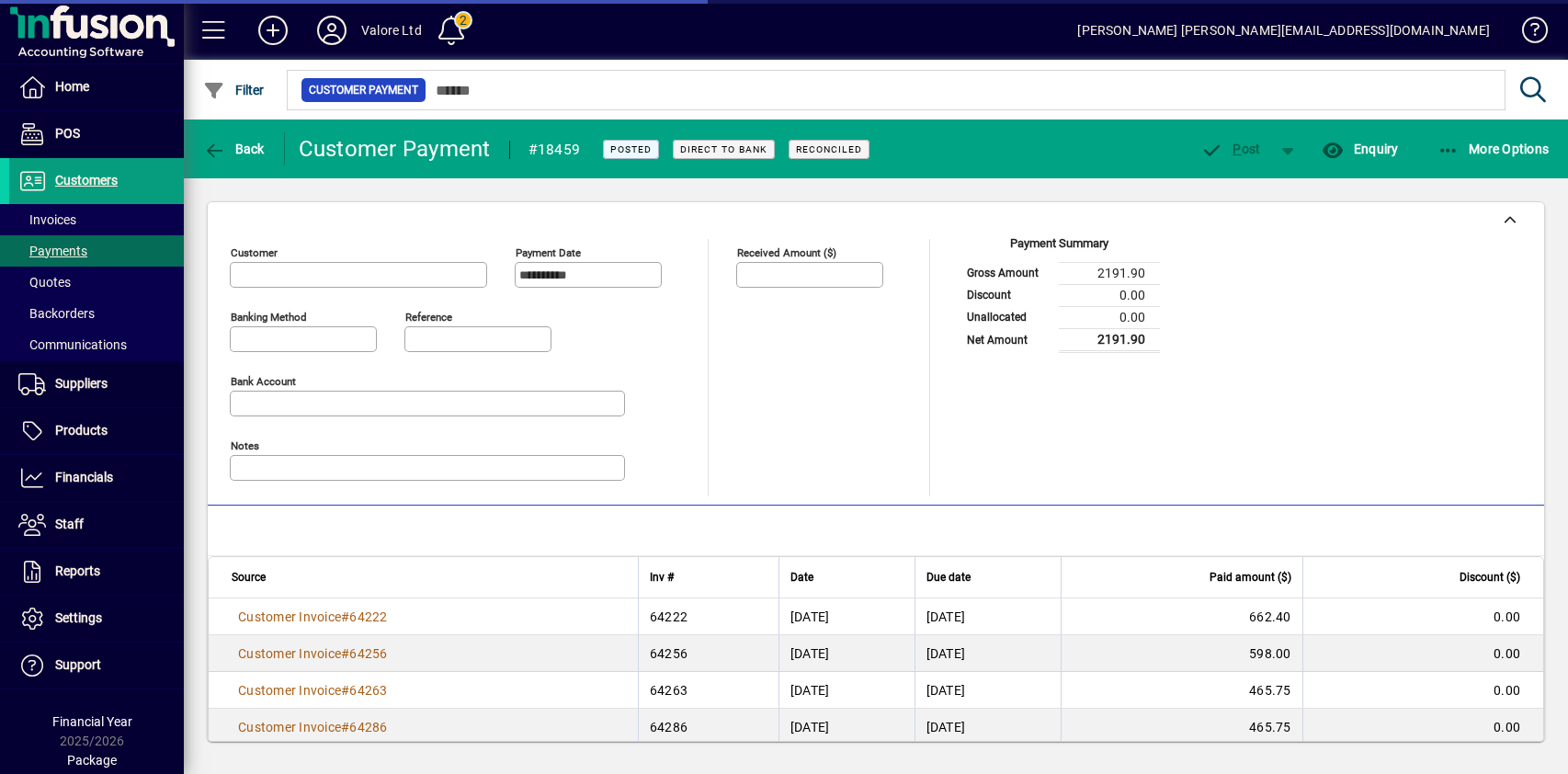
type input "**********"
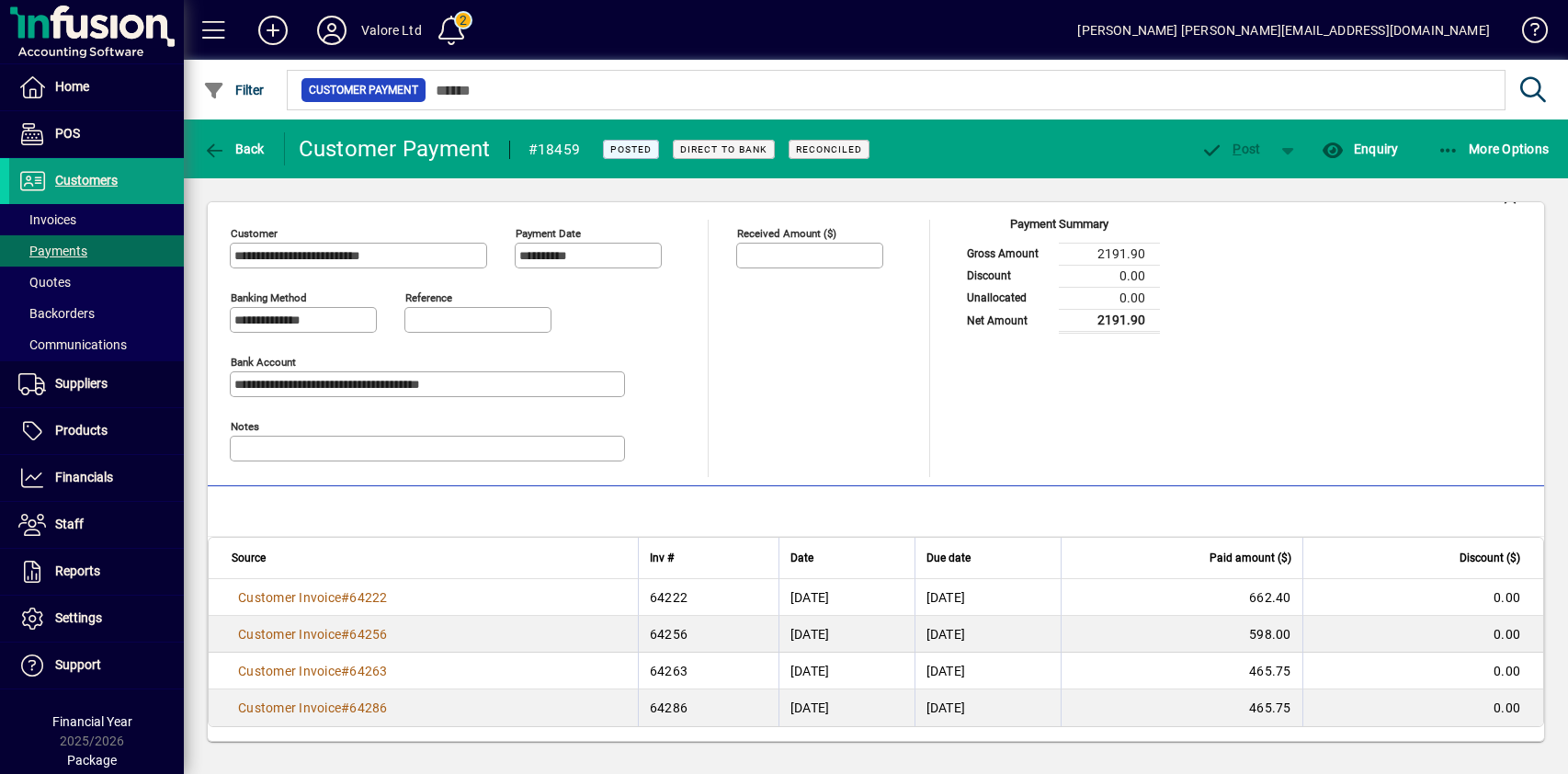
scroll to position [20, 0]
click at [239, 149] on span "Back" at bounding box center [234, 149] width 61 height 15
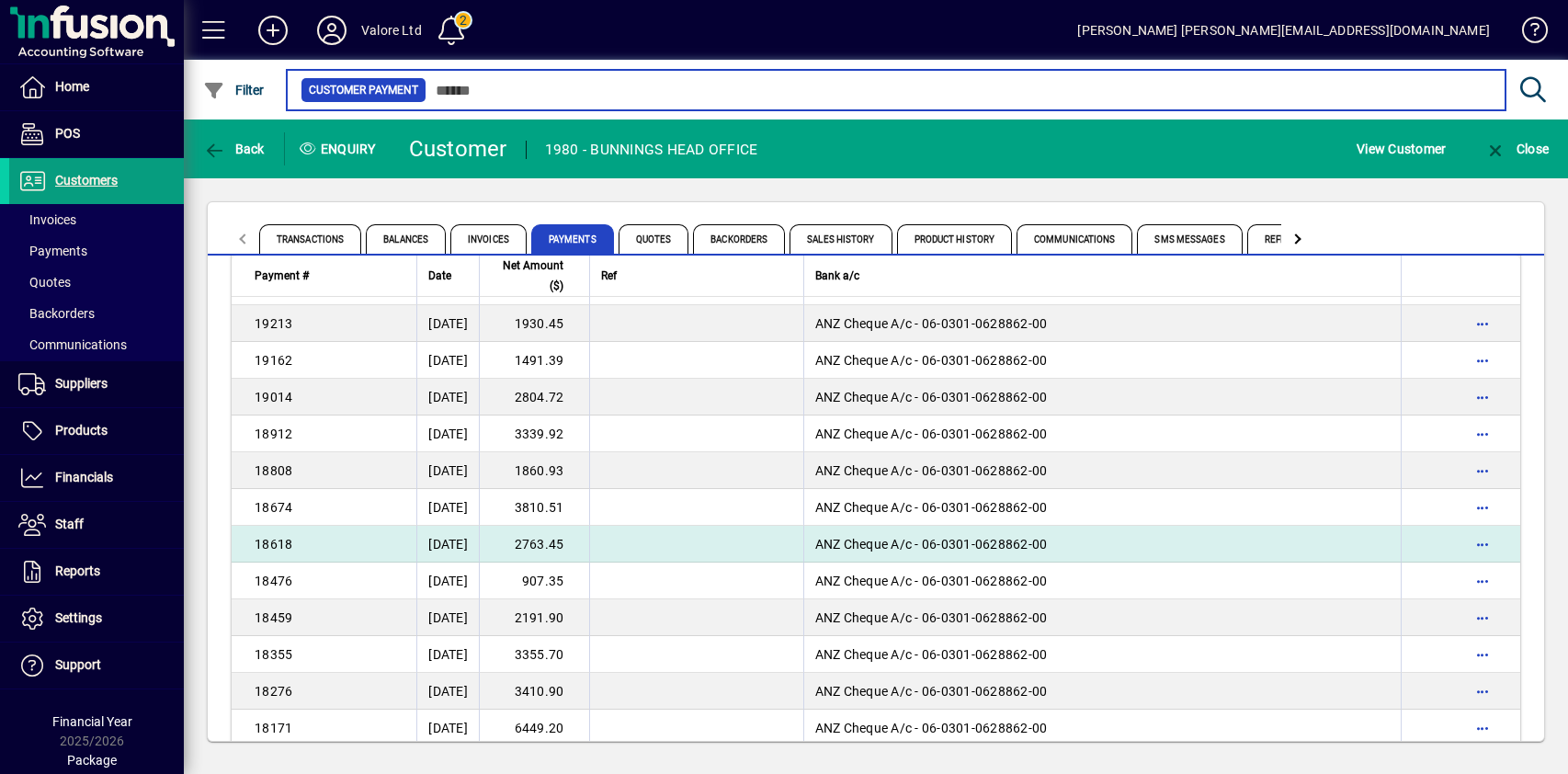
scroll to position [460, 0]
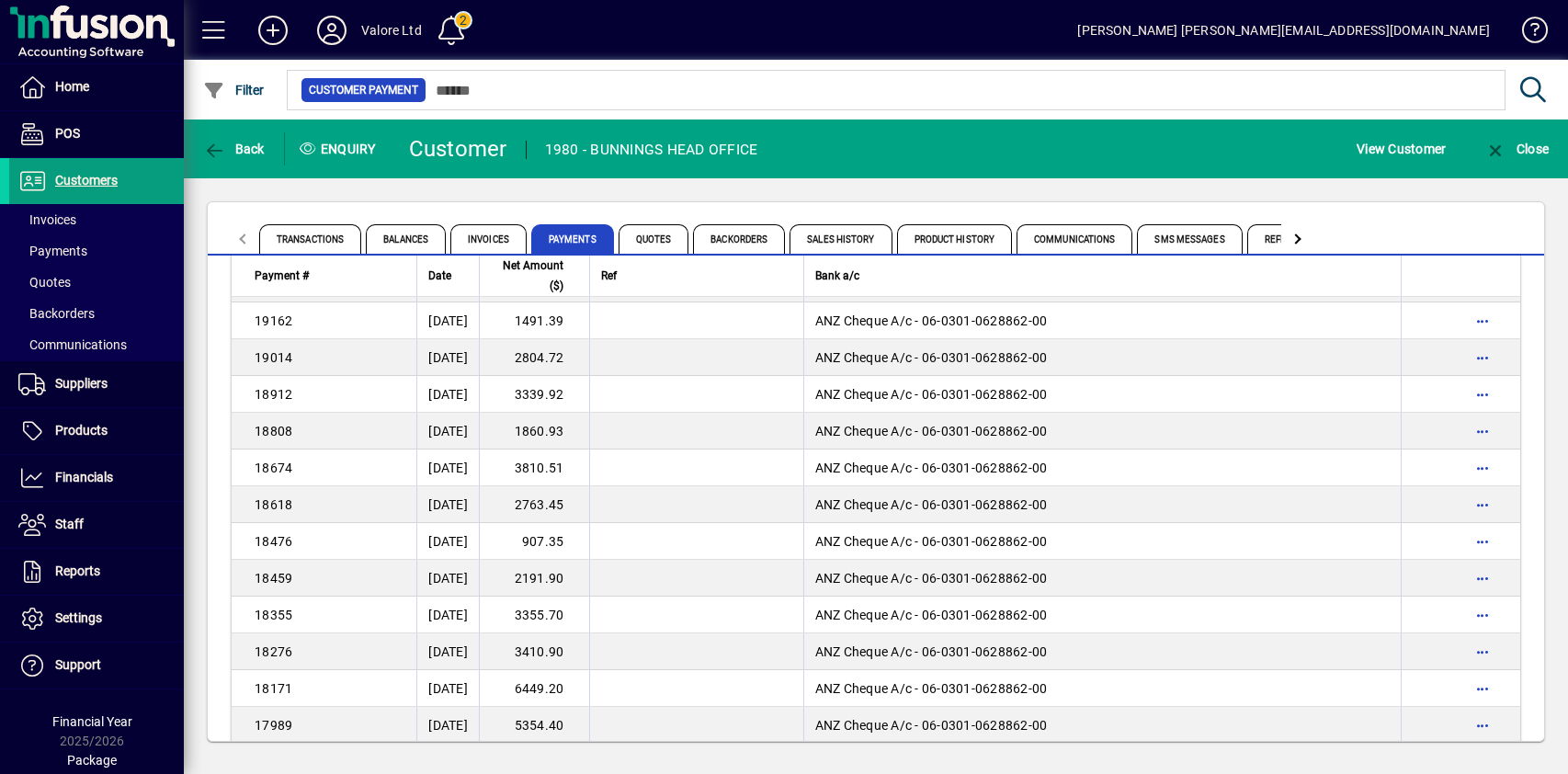
click at [580, 541] on td "907.35" at bounding box center [534, 541] width 110 height 36
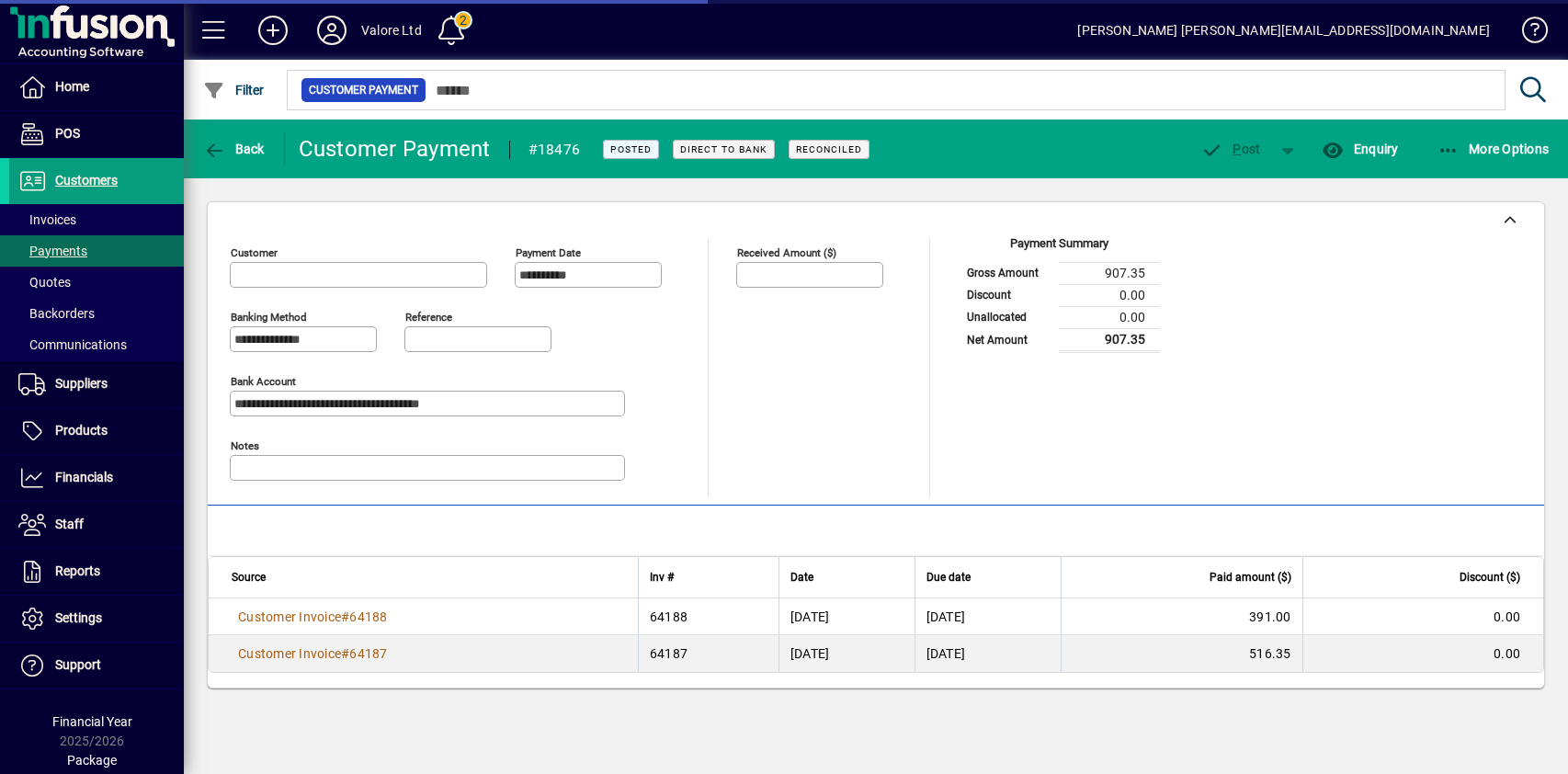
type input "**********"
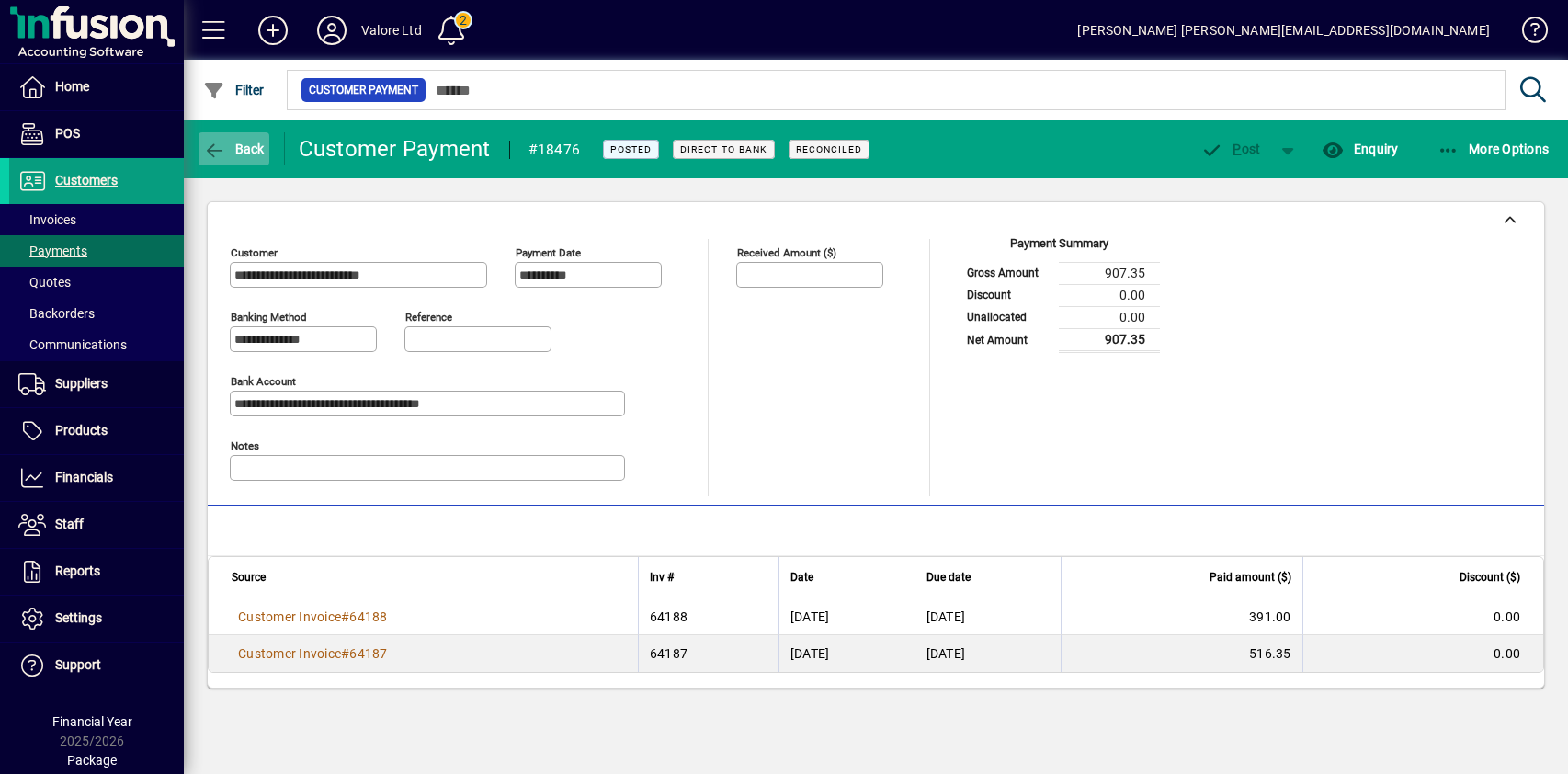
click at [228, 160] on span "button" at bounding box center [234, 148] width 71 height 44
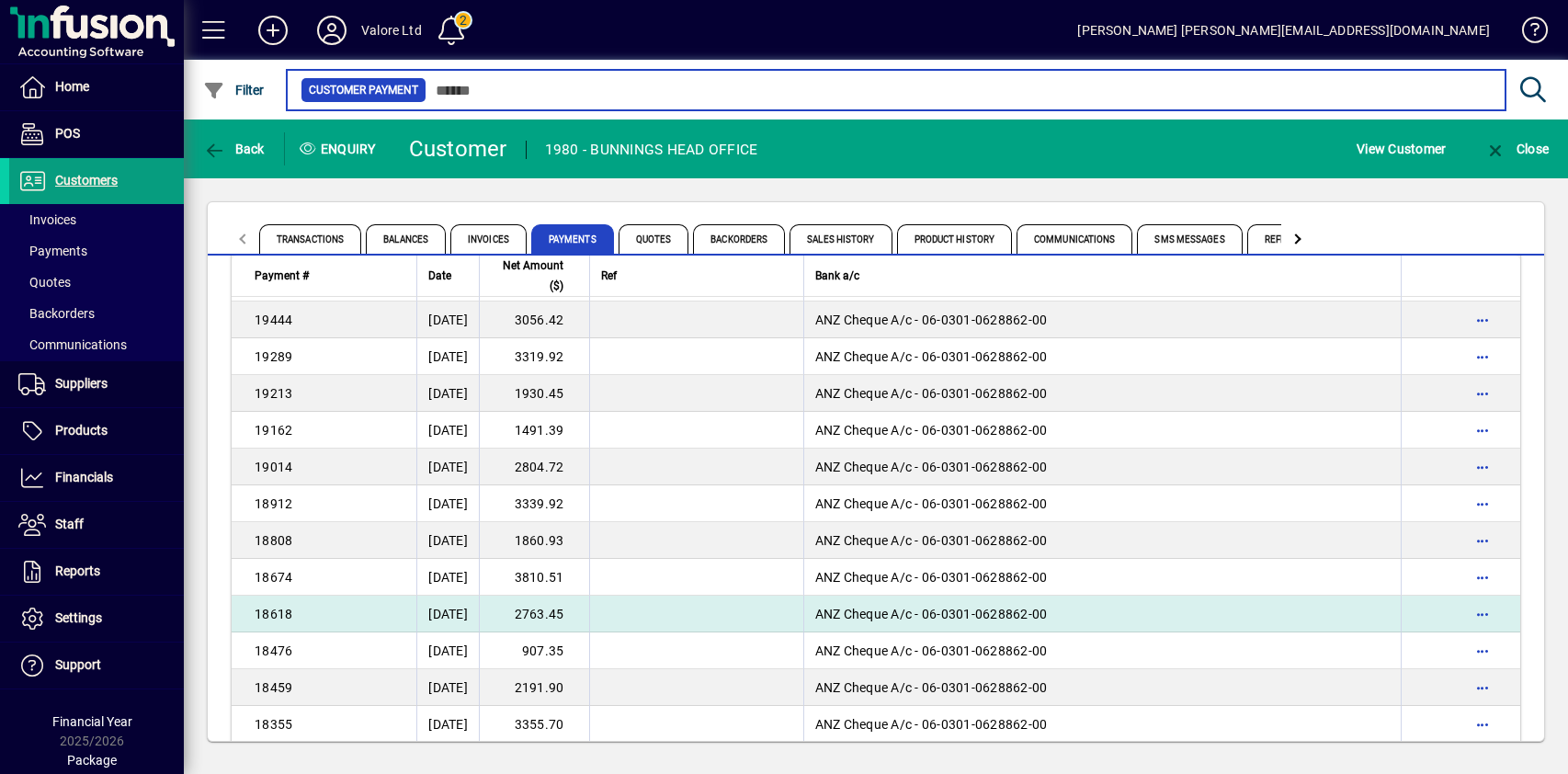
scroll to position [368, 0]
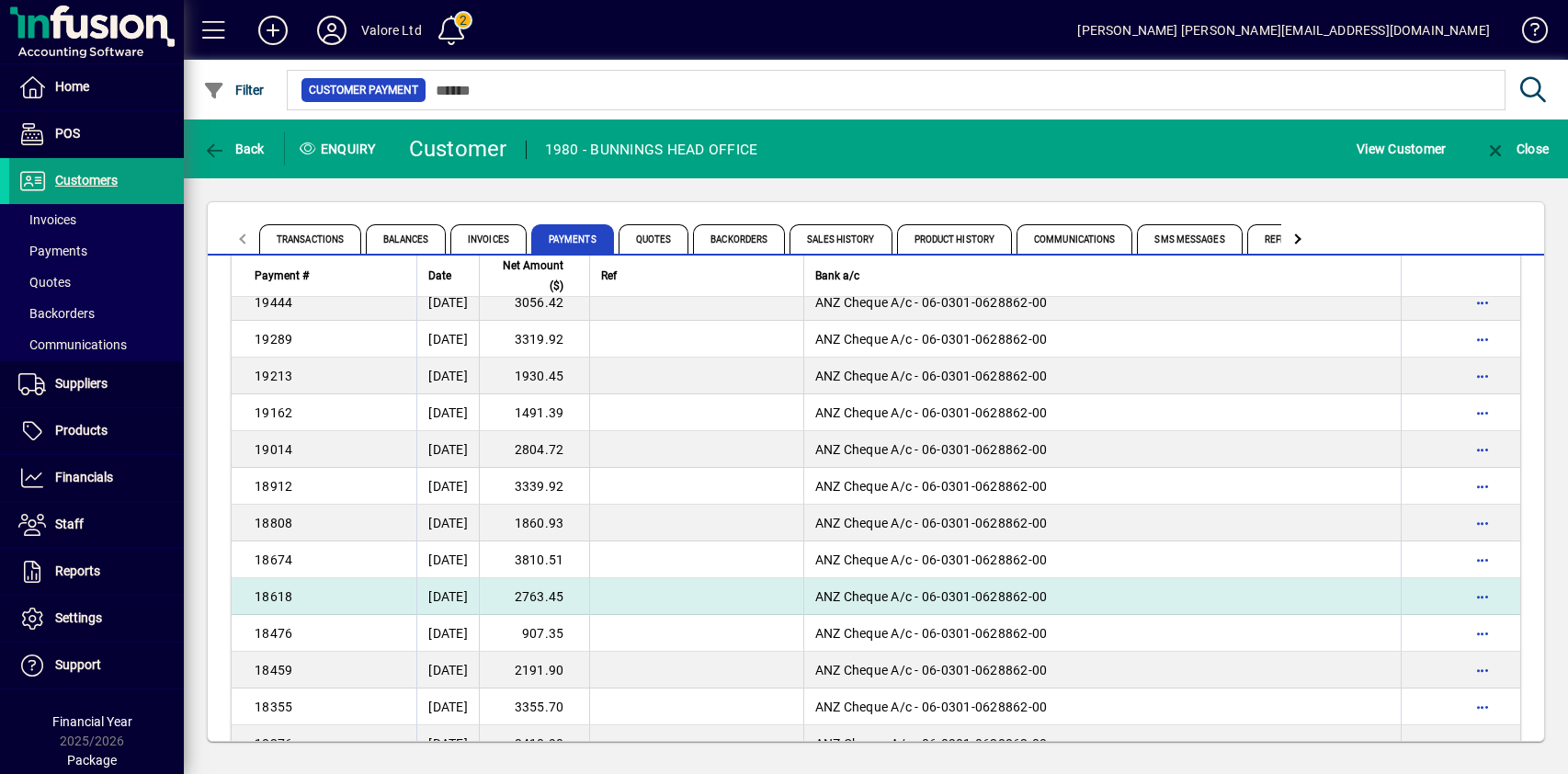
click at [559, 604] on td "2763.45" at bounding box center [534, 596] width 110 height 36
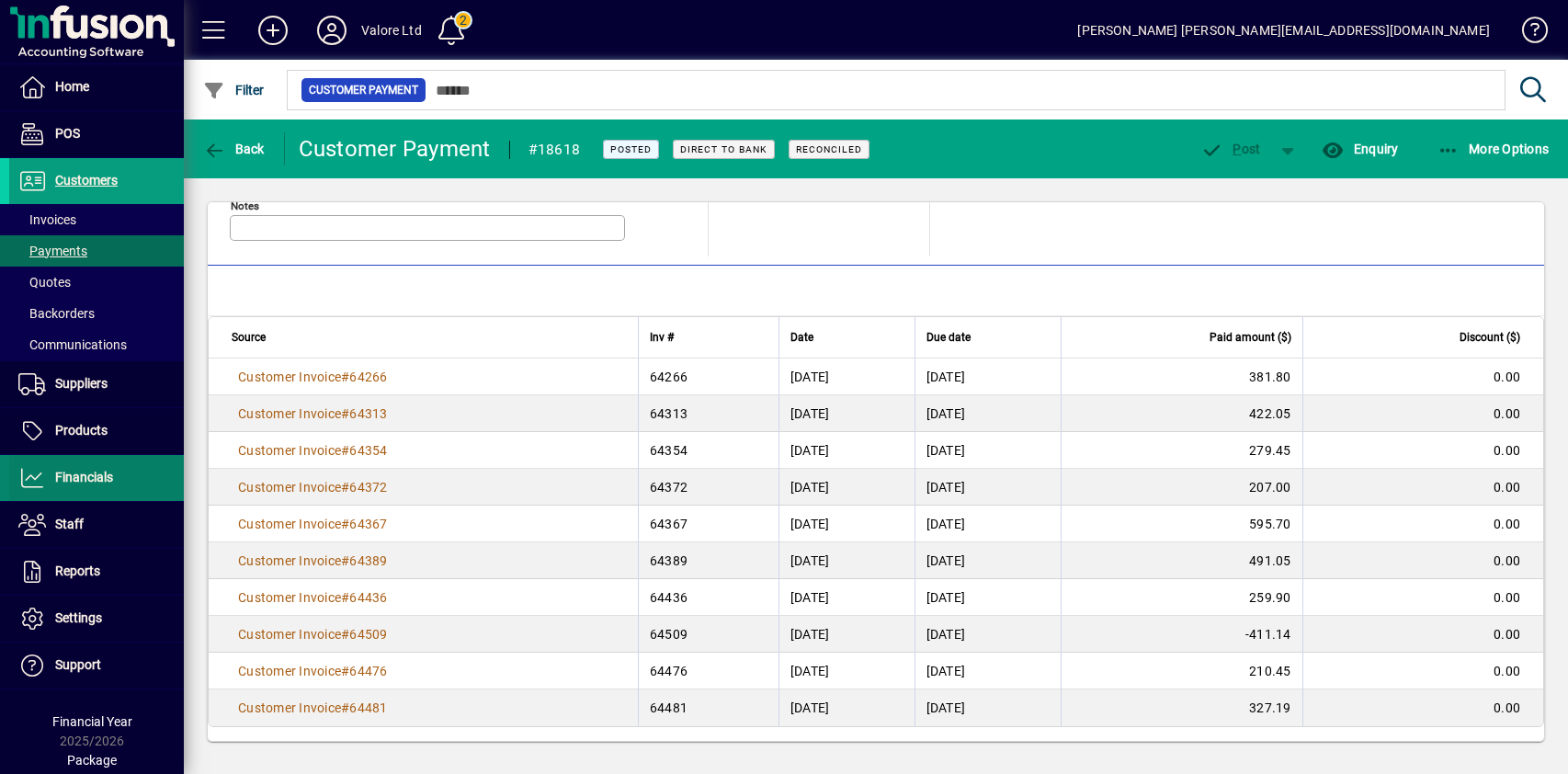
scroll to position [241, 0]
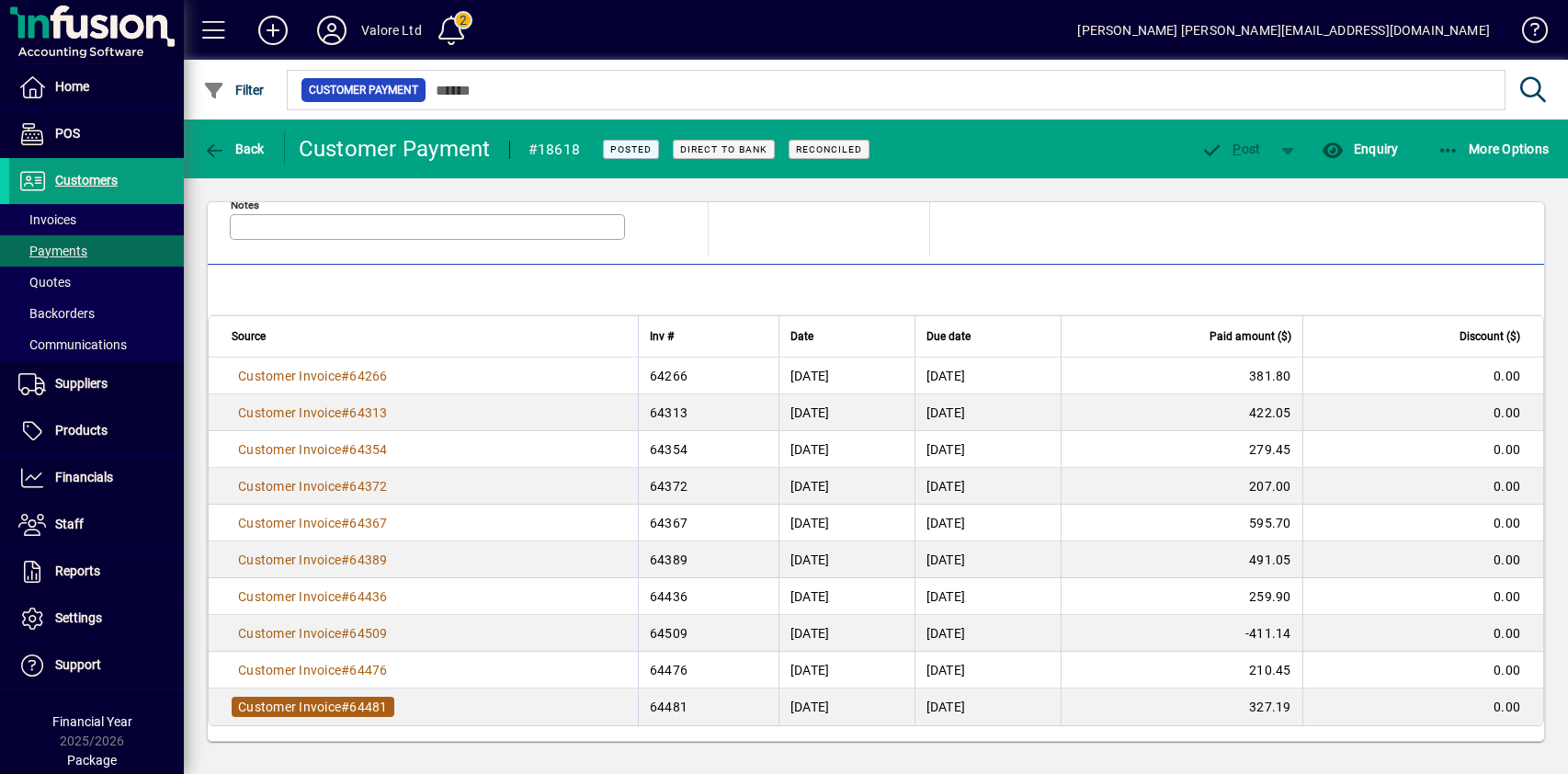
click at [340, 704] on span "Customer Invoice" at bounding box center [290, 707] width 103 height 15
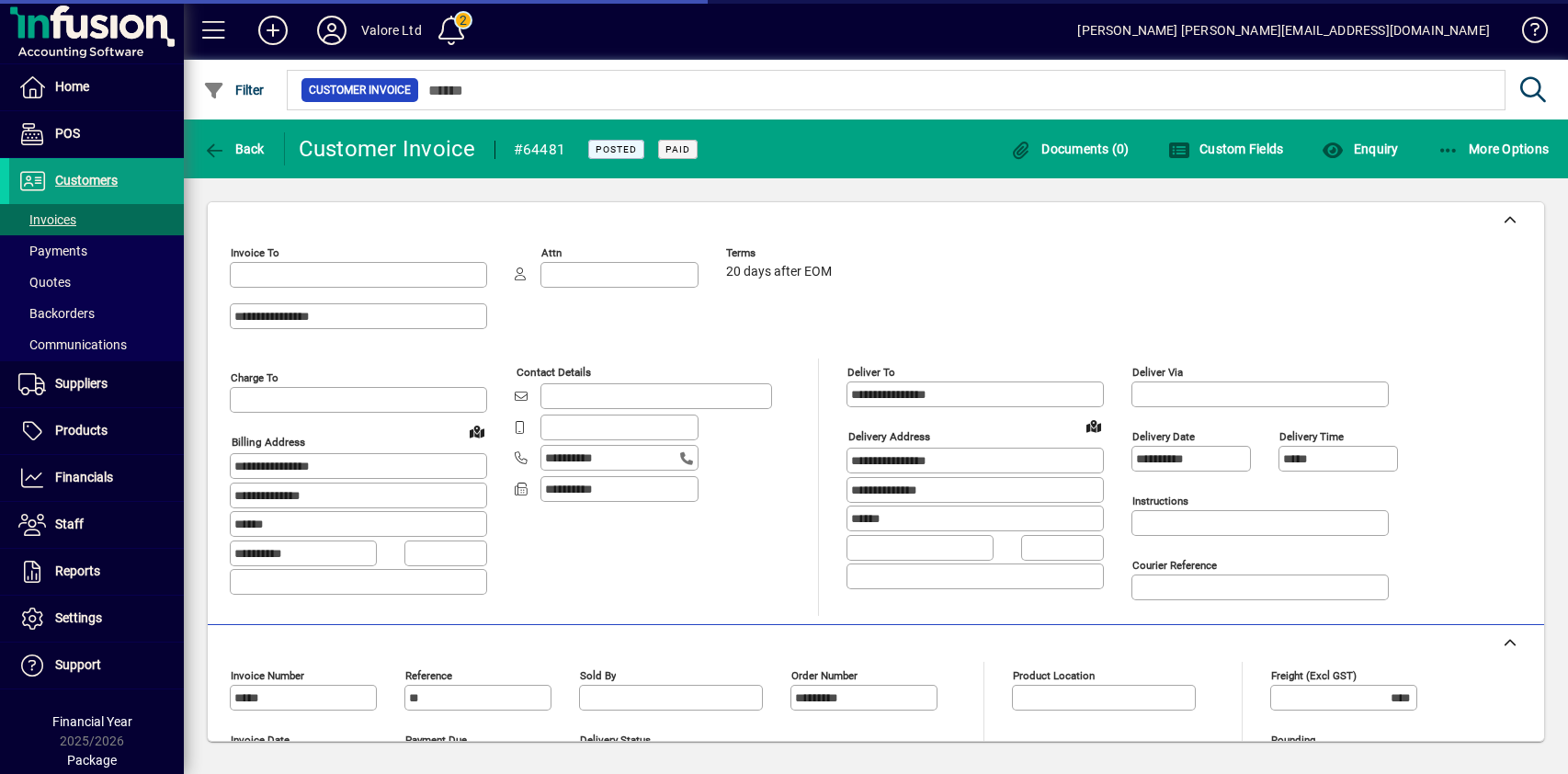
type input "**********"
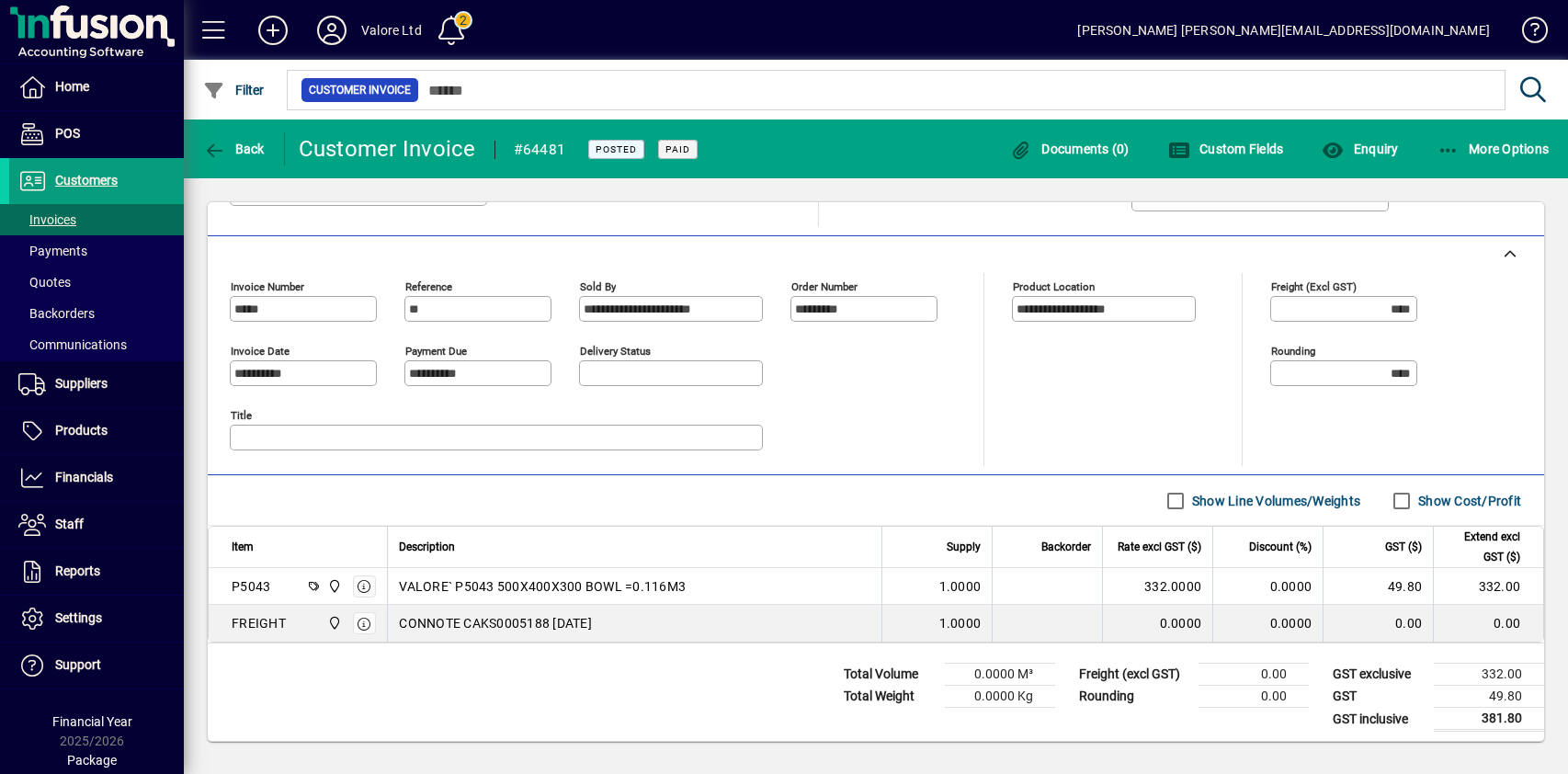
scroll to position [394, 0]
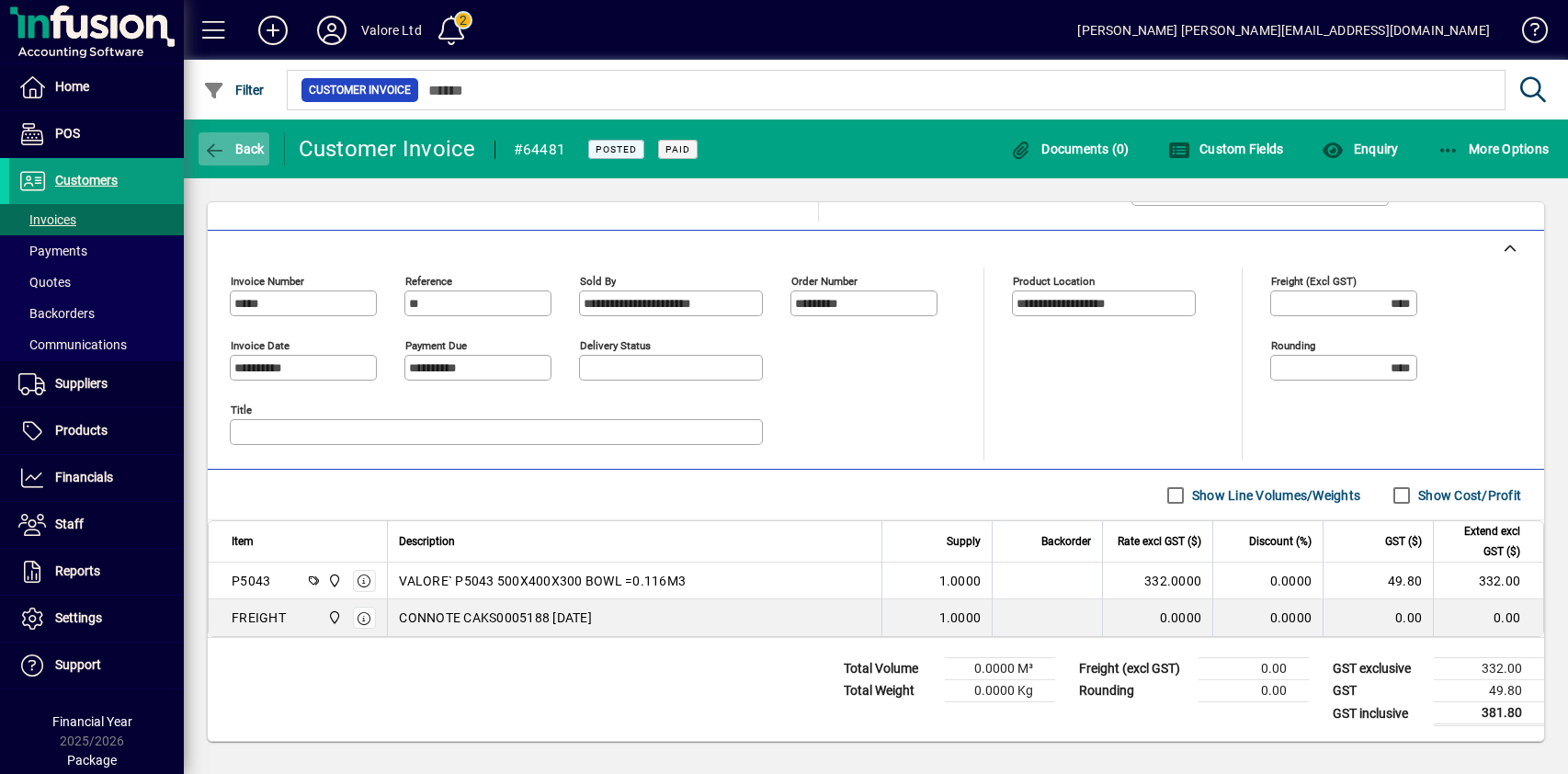
click at [240, 142] on span "Back" at bounding box center [234, 149] width 61 height 15
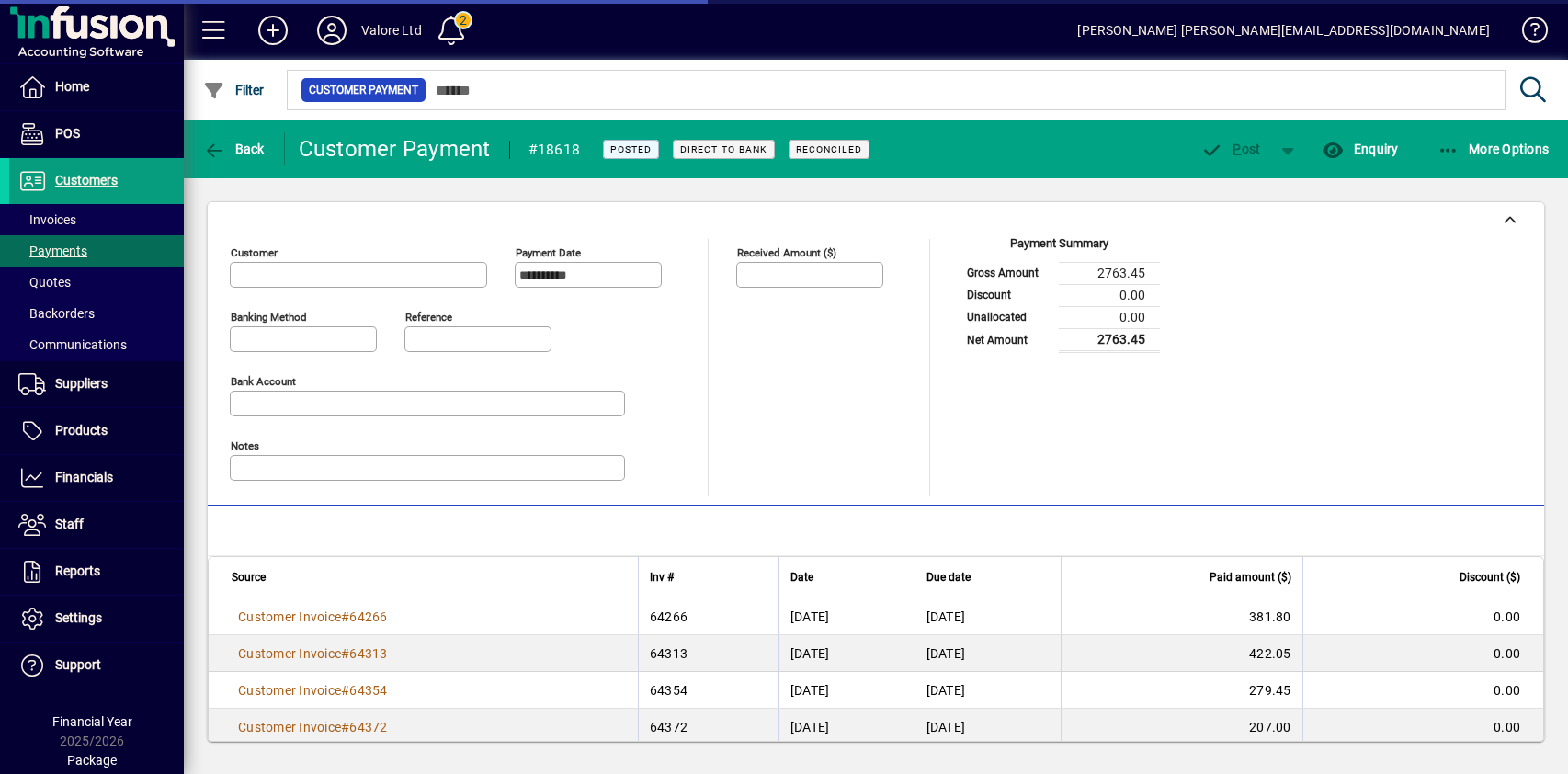
type input "**********"
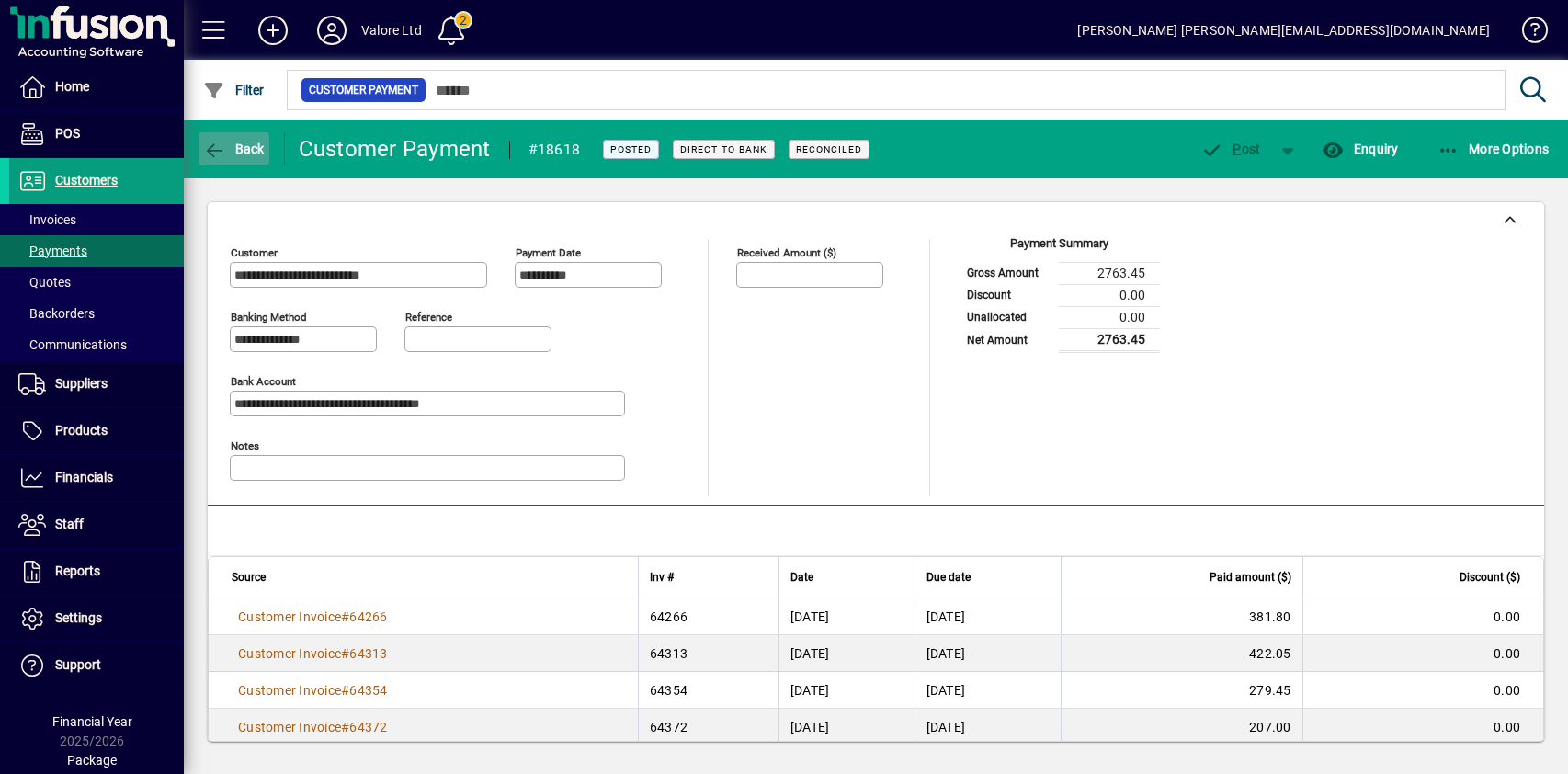
click at [237, 154] on span "Back" at bounding box center [234, 149] width 61 height 15
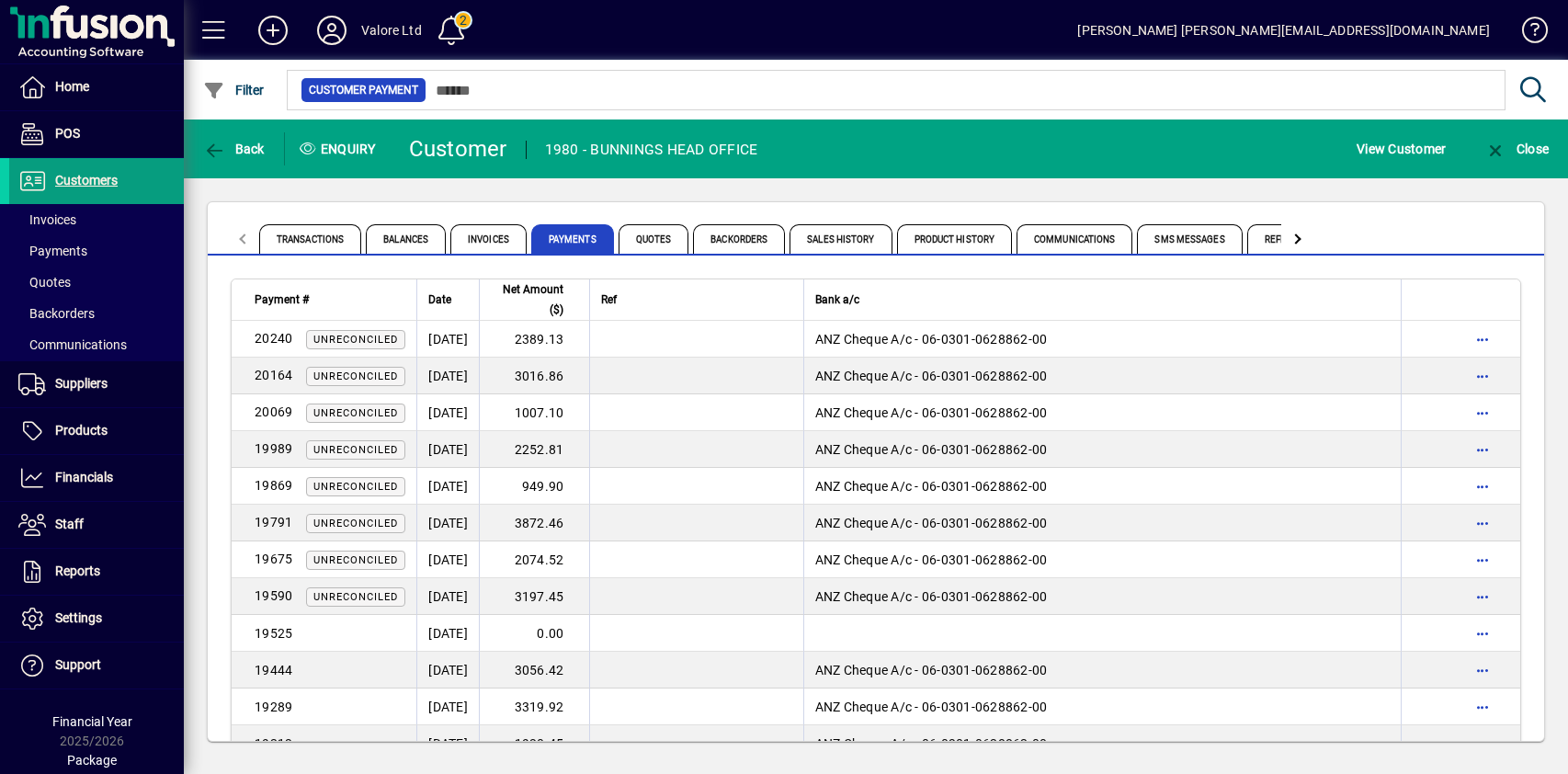
click at [469, 194] on div "Transactions Balances Invoices Payments Quotes Backorders Sales History Product…" at bounding box center [875, 471] width 1385 height 587
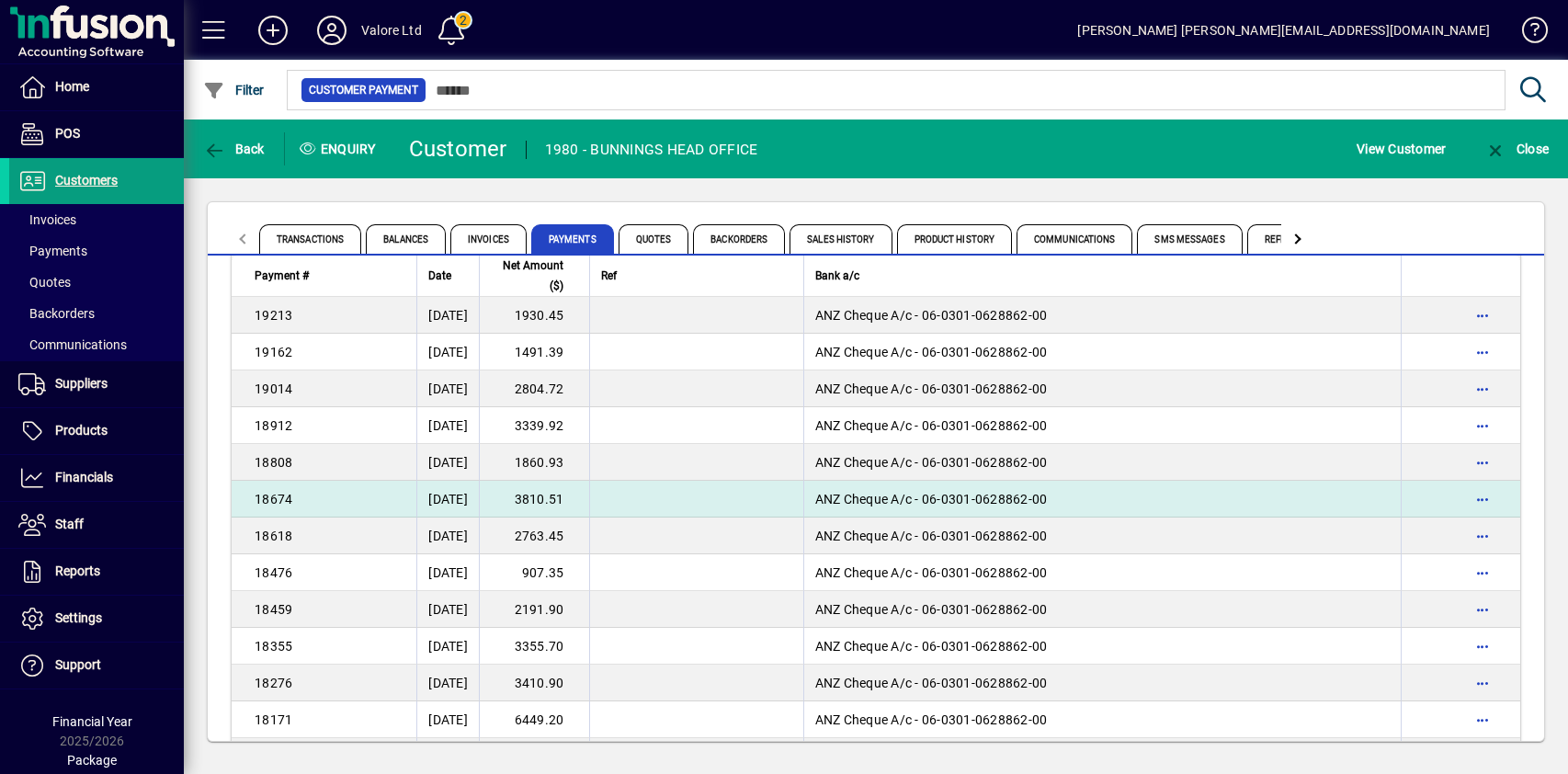
click at [586, 501] on td "3810.51" at bounding box center [534, 498] width 110 height 36
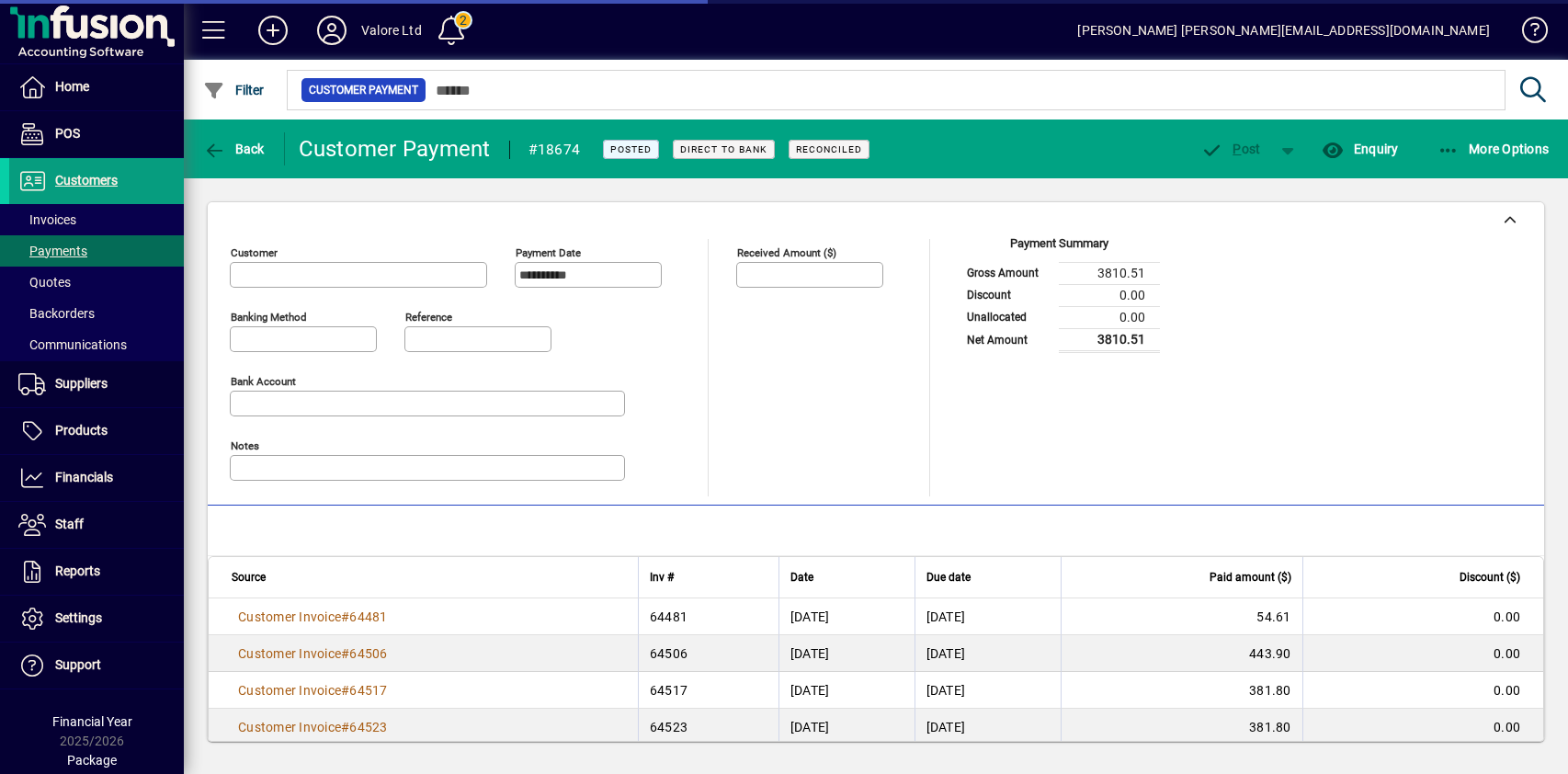
type input "**********"
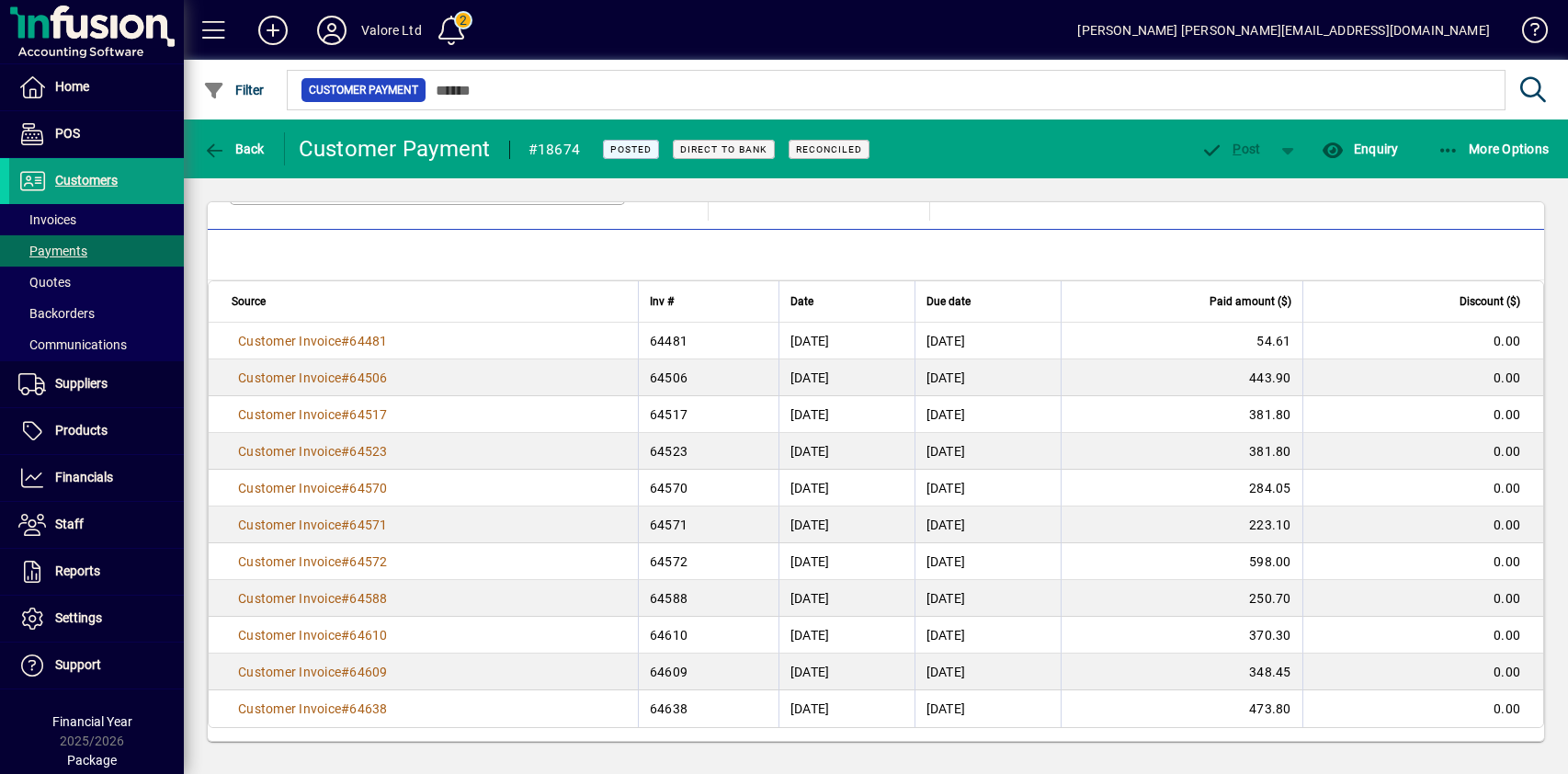
scroll to position [278, 0]
click at [241, 146] on span "Back" at bounding box center [234, 149] width 61 height 15
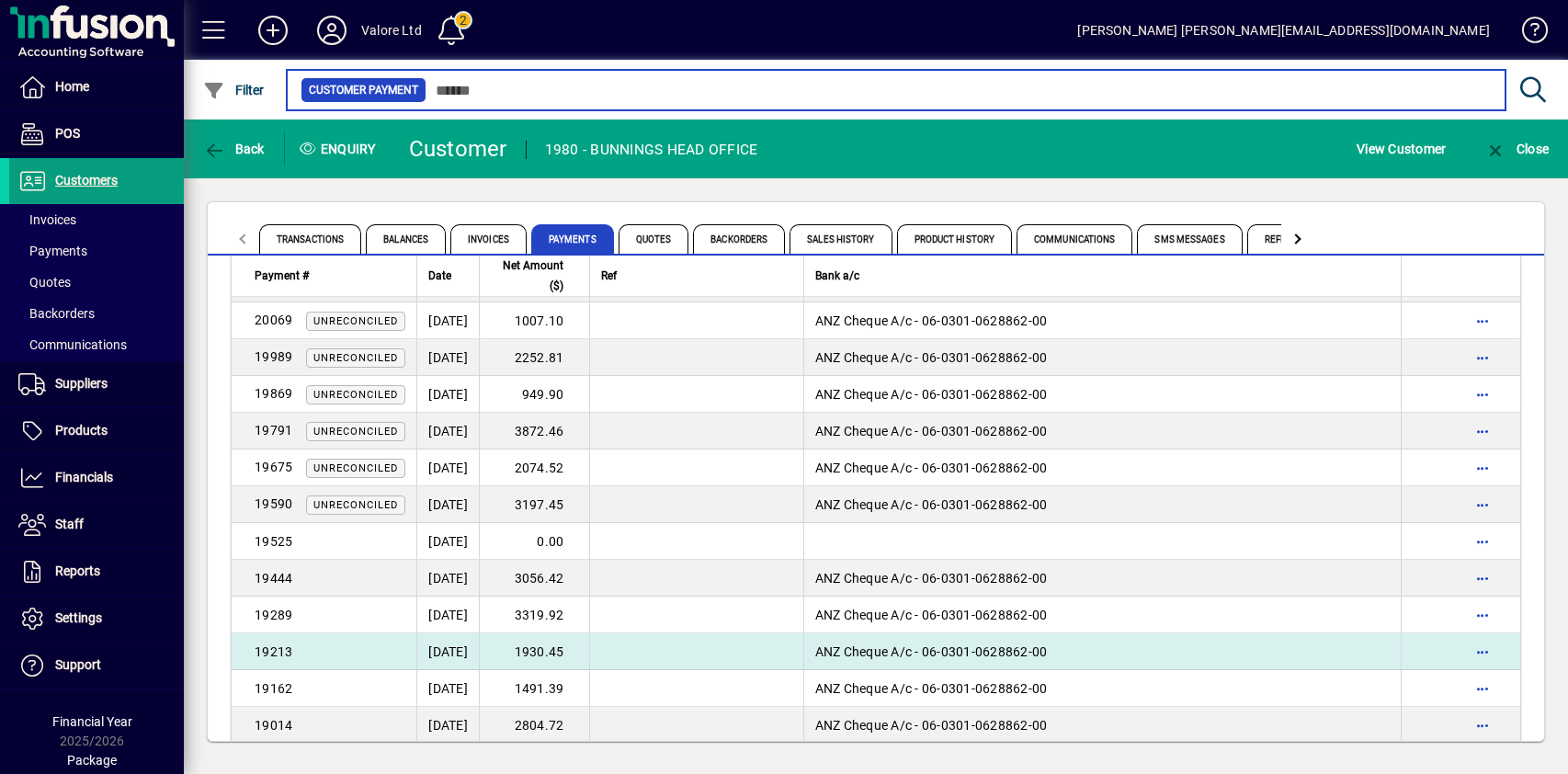
scroll to position [183, 0]
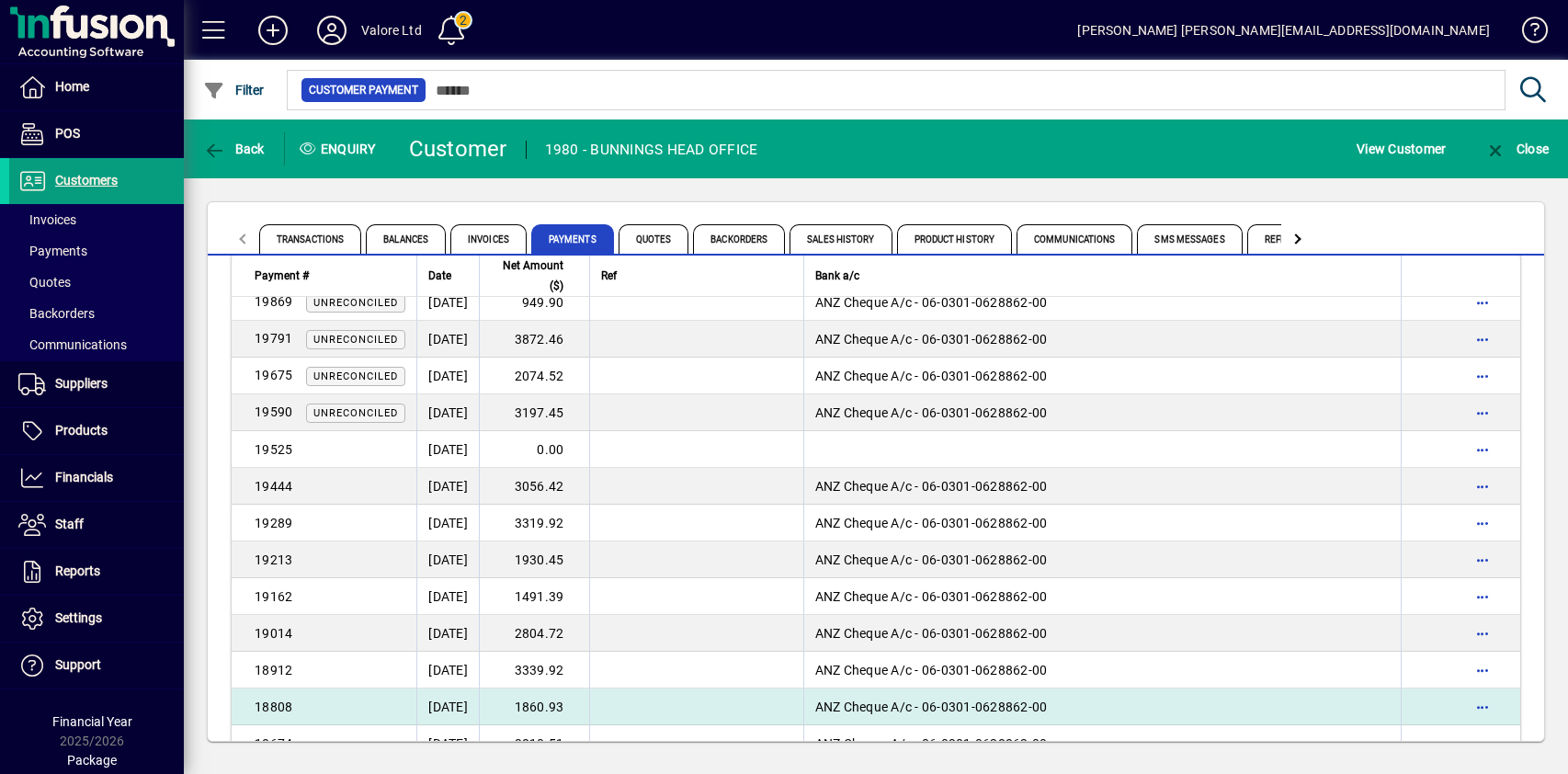
click at [589, 703] on td "1860.93" at bounding box center [534, 706] width 110 height 36
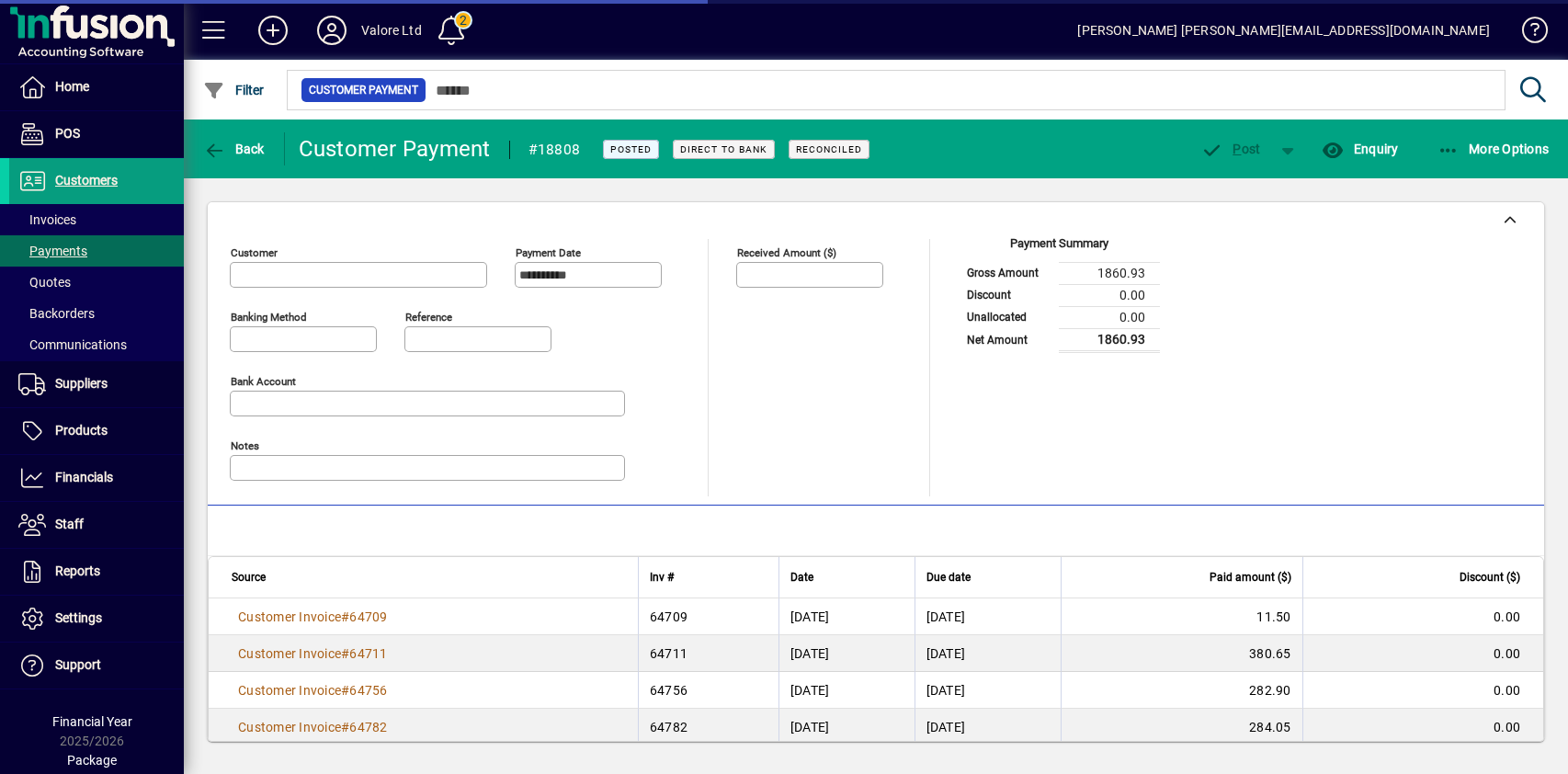
type input "**********"
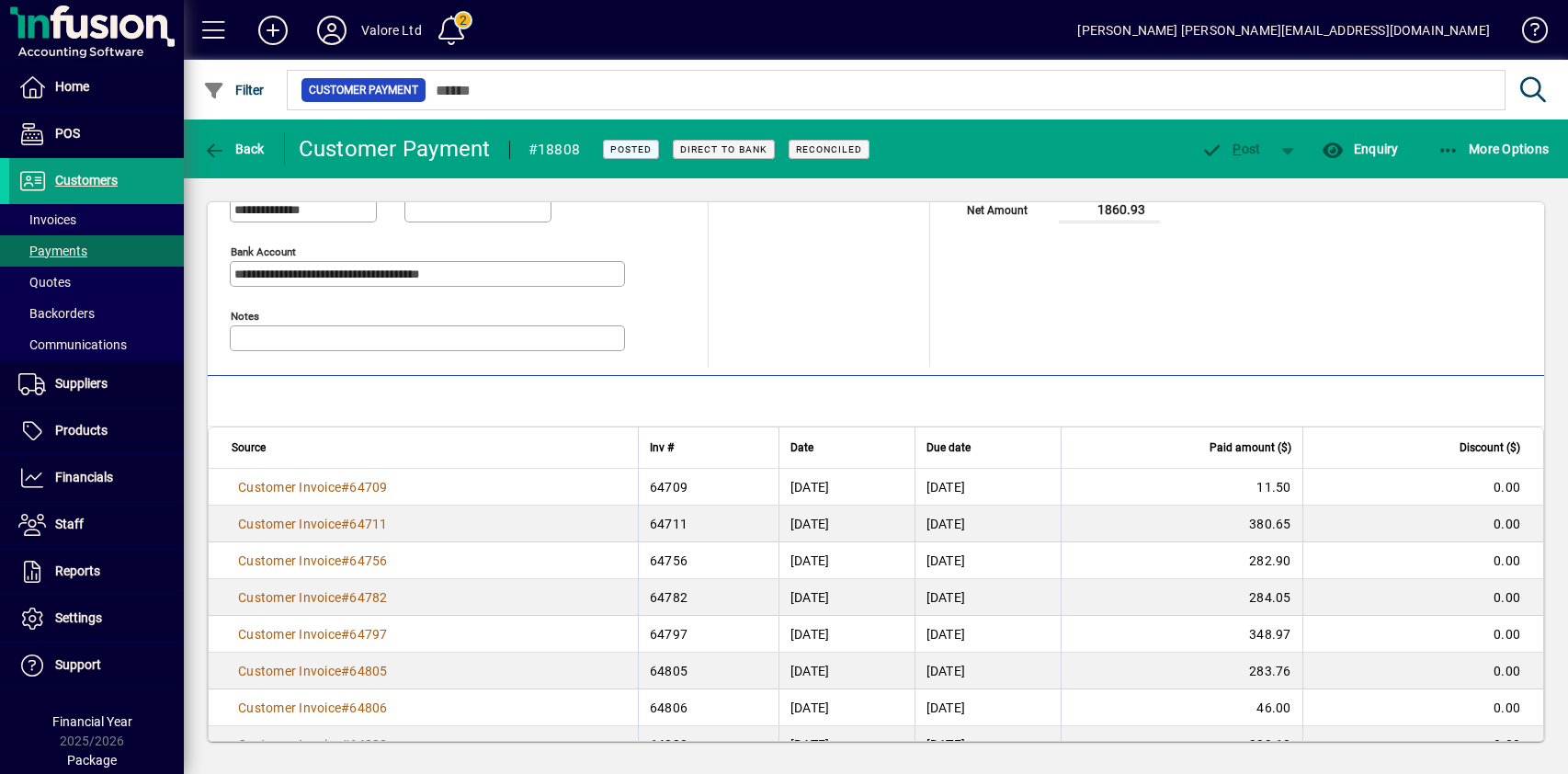
scroll to position [168, 0]
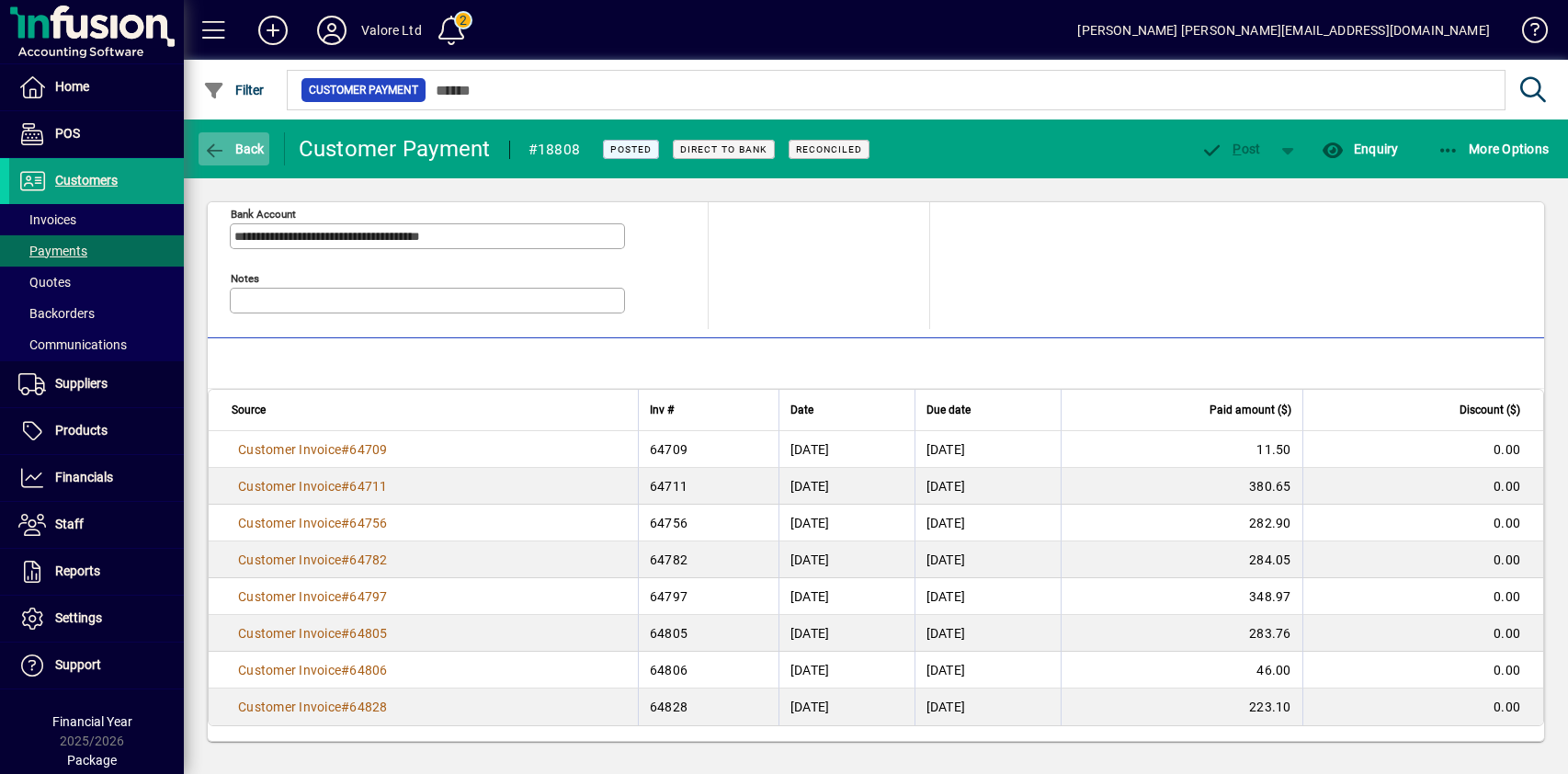
click at [242, 146] on span "Back" at bounding box center [234, 149] width 61 height 15
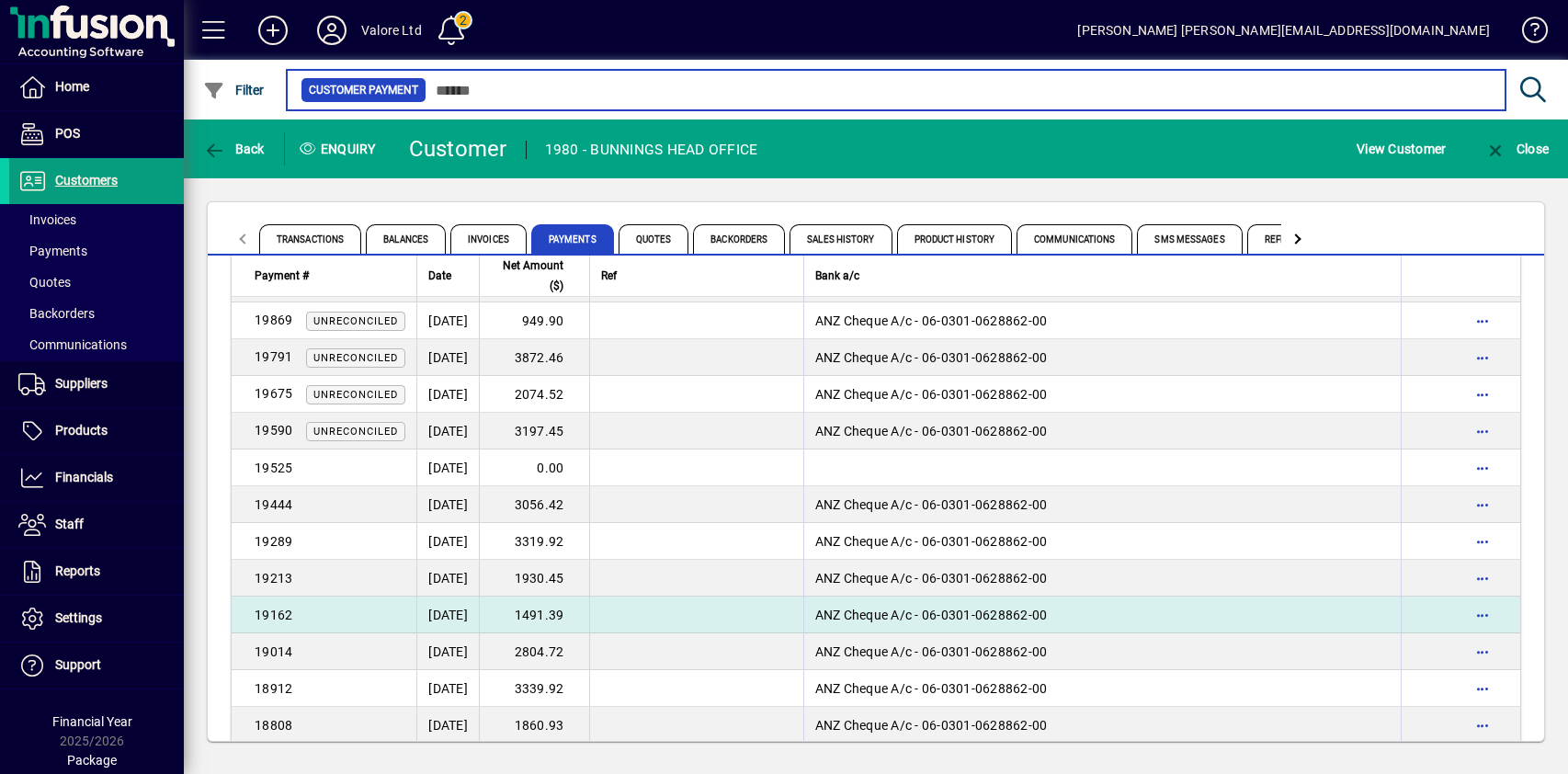
scroll to position [183, 0]
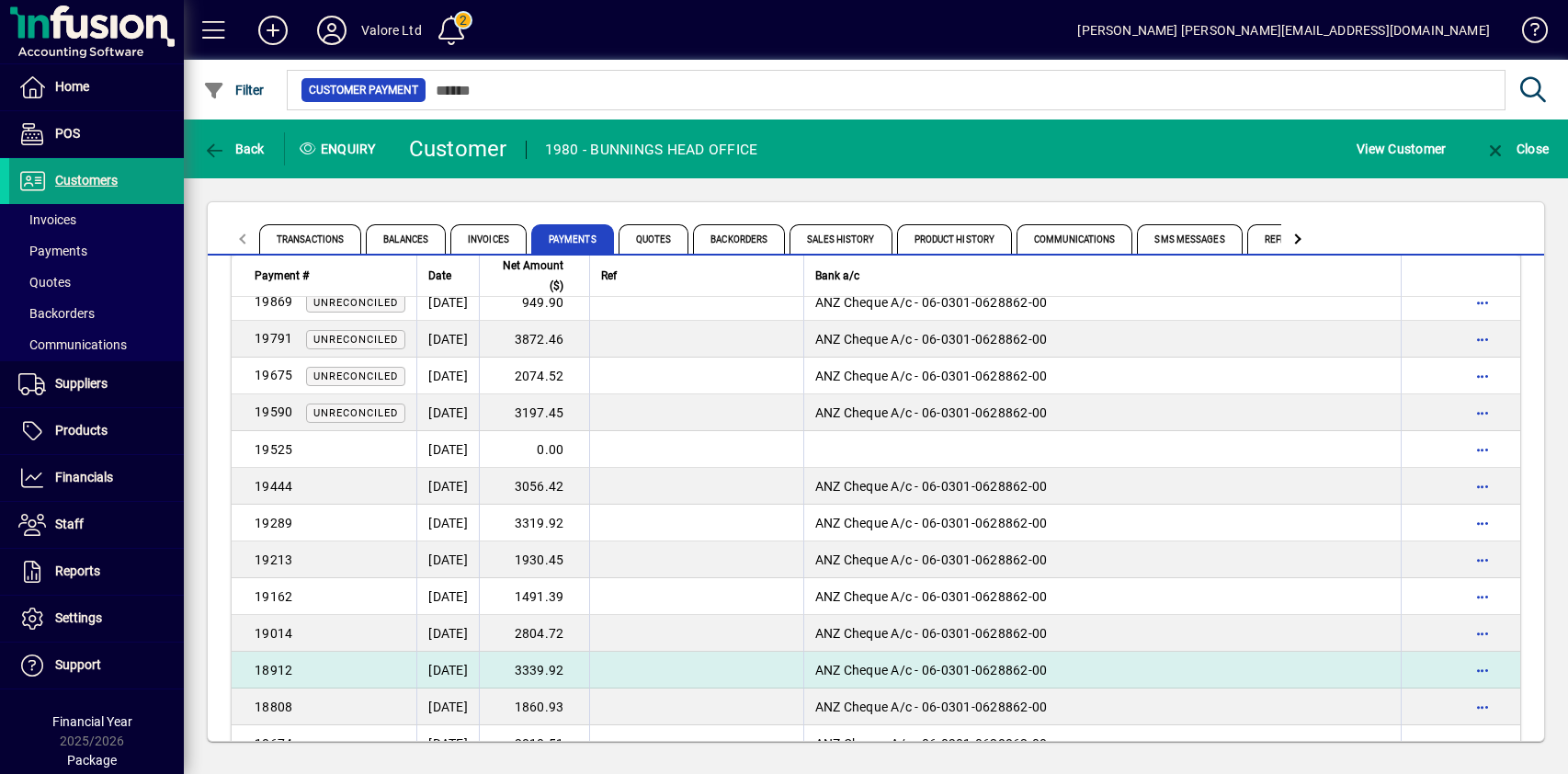
click at [585, 667] on td "3339.92" at bounding box center [534, 670] width 110 height 36
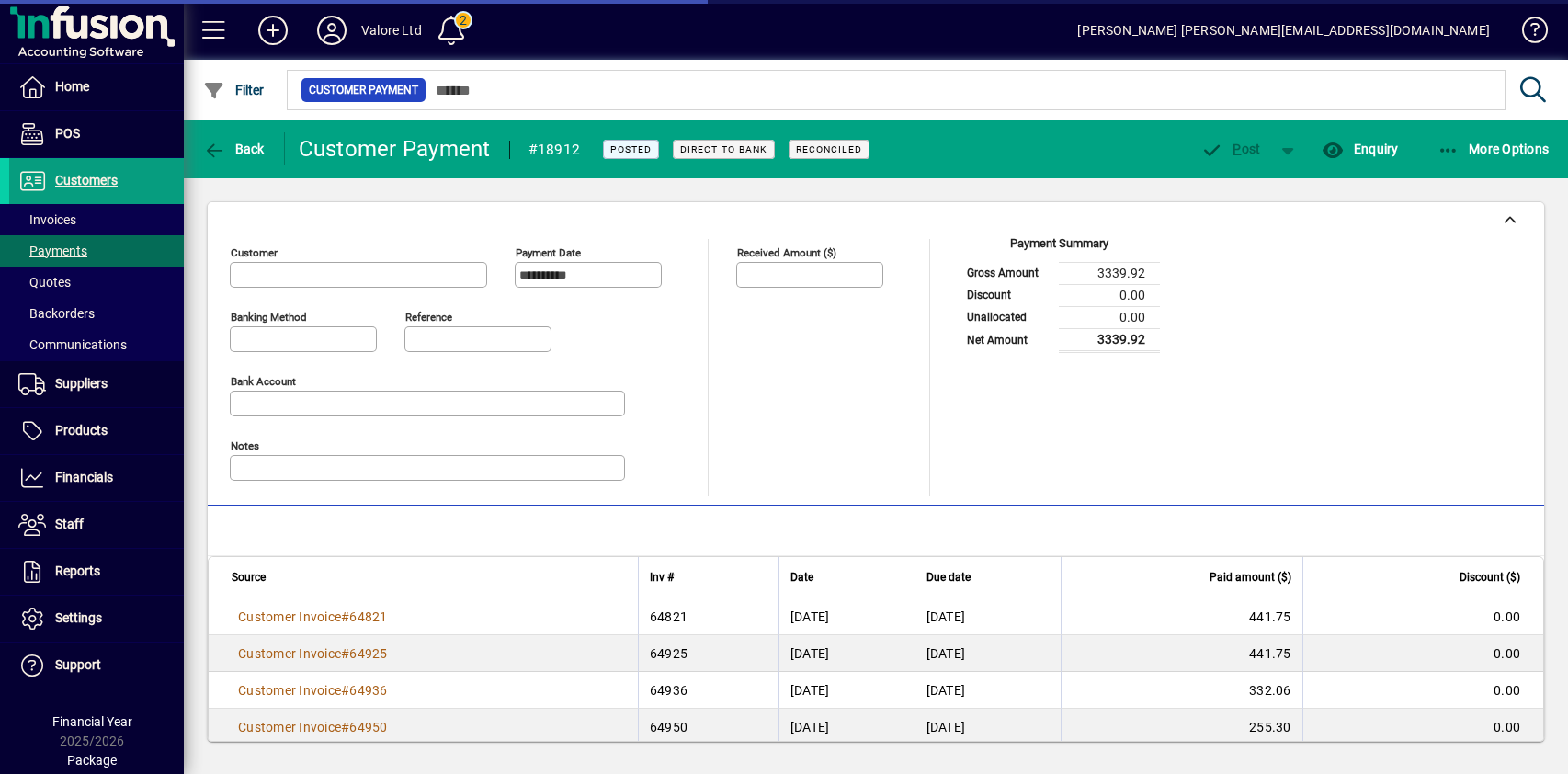
type input "**********"
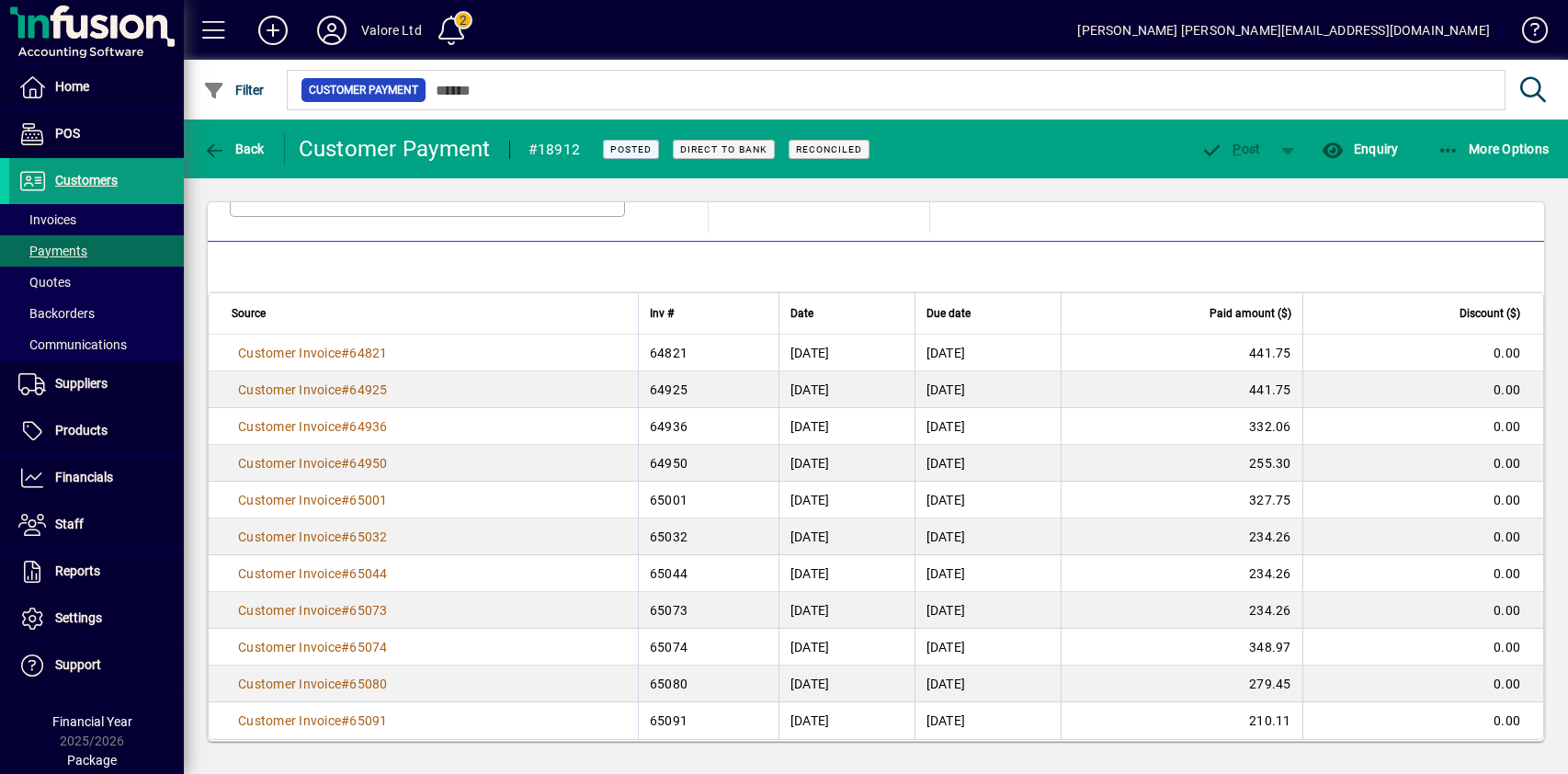
scroll to position [278, 0]
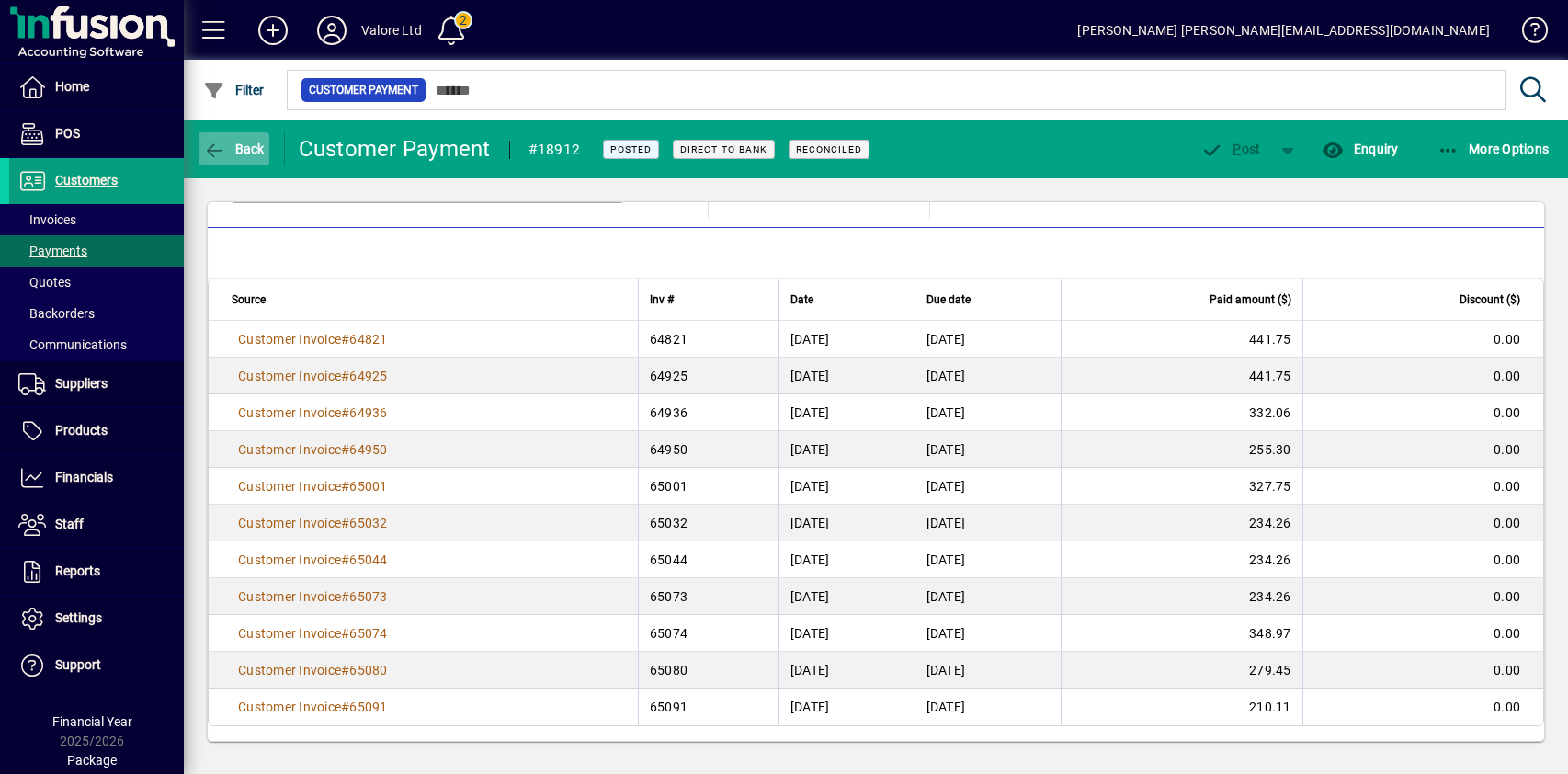
click at [232, 142] on span "Back" at bounding box center [234, 149] width 61 height 15
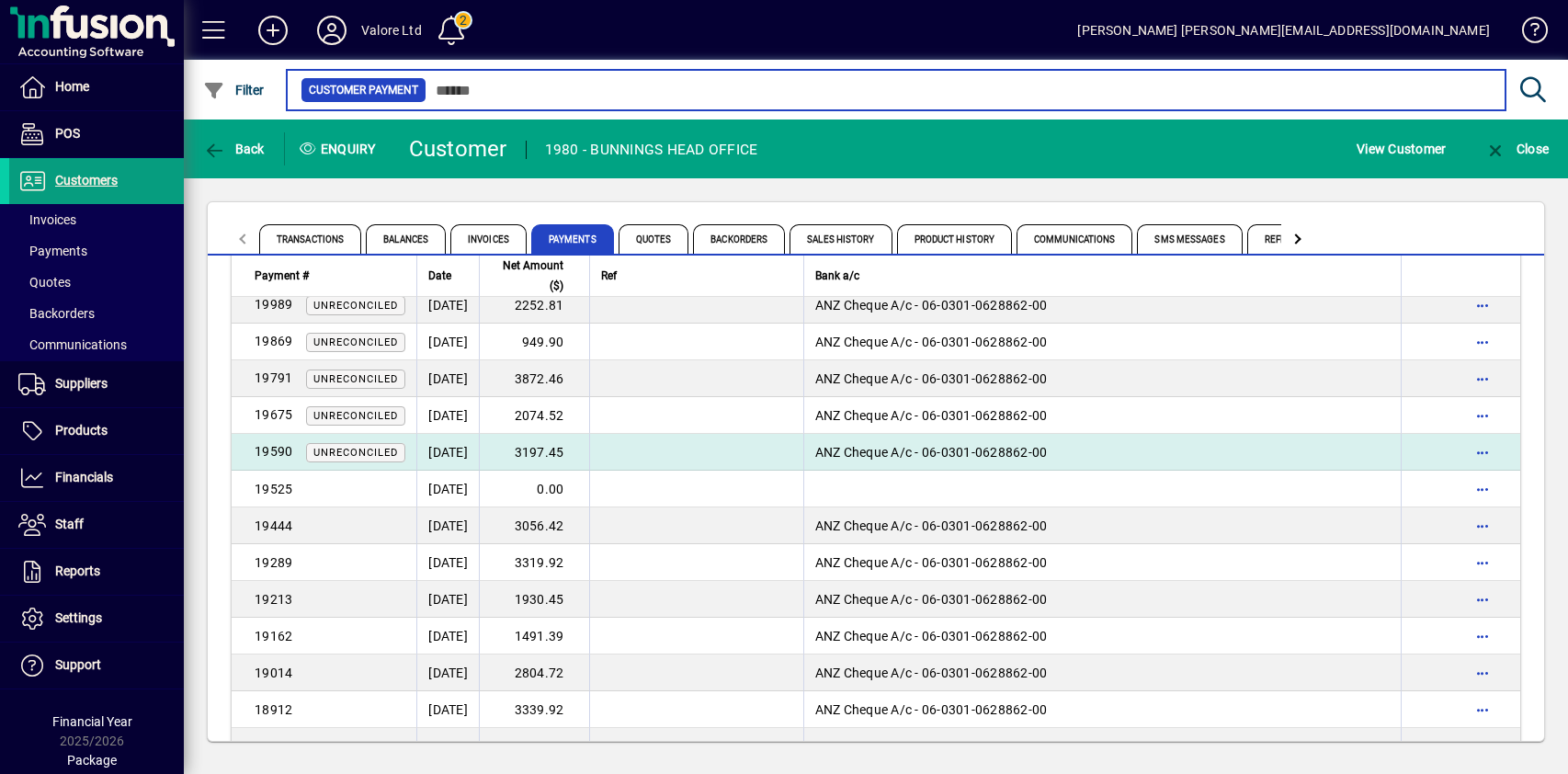
scroll to position [183, 0]
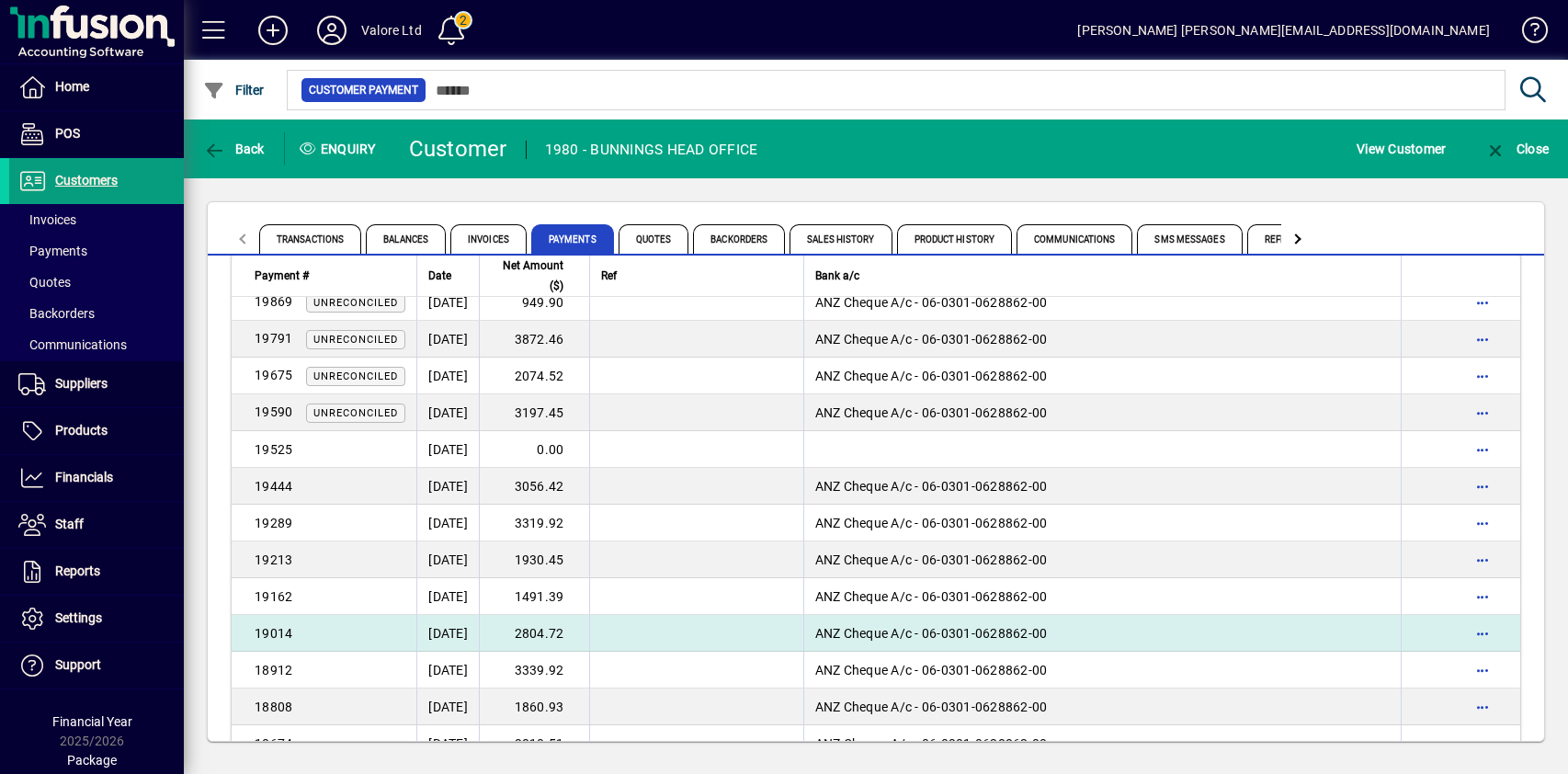
click at [574, 631] on td "2804.72" at bounding box center [534, 632] width 110 height 36
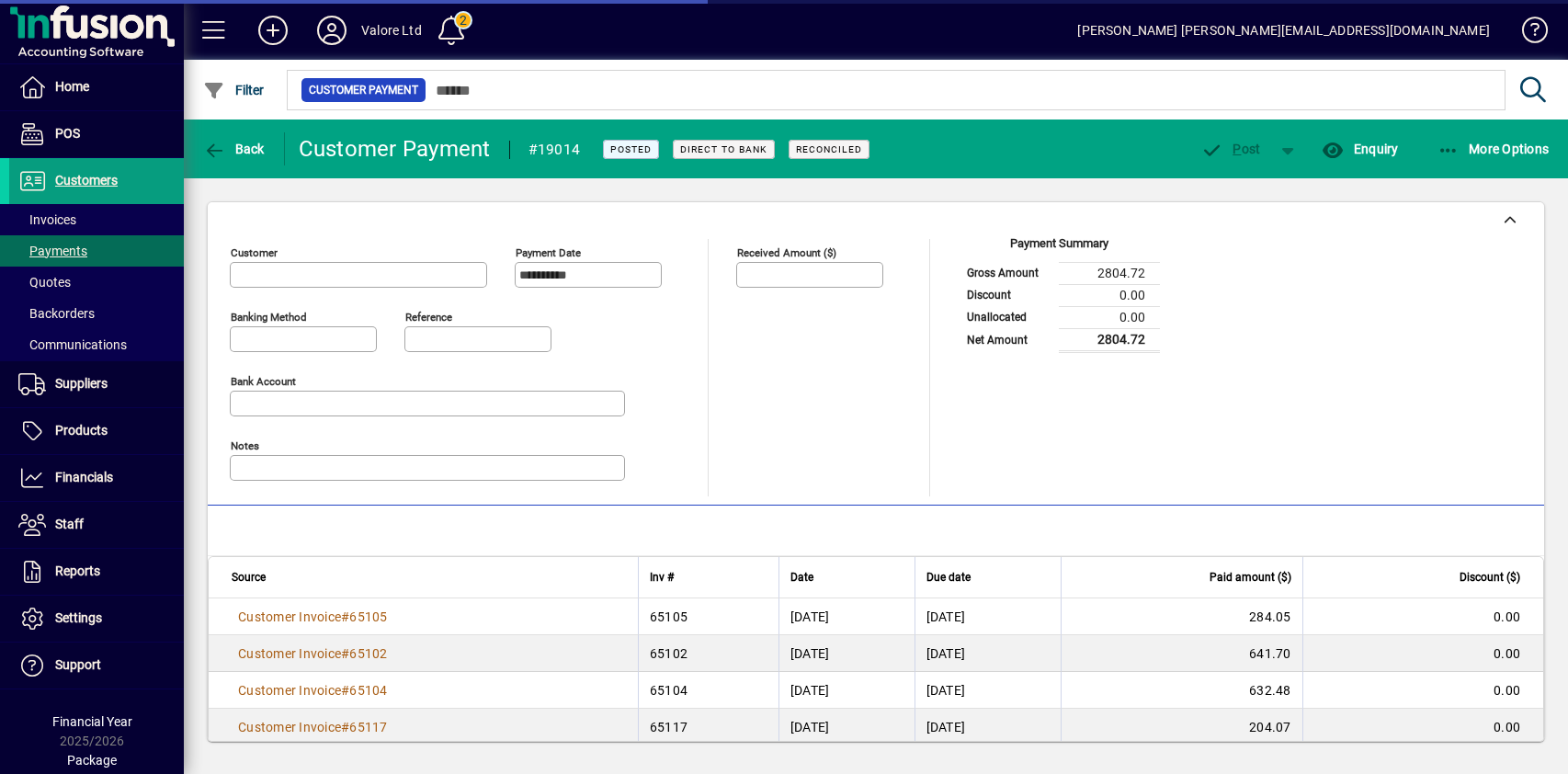
type input "**********"
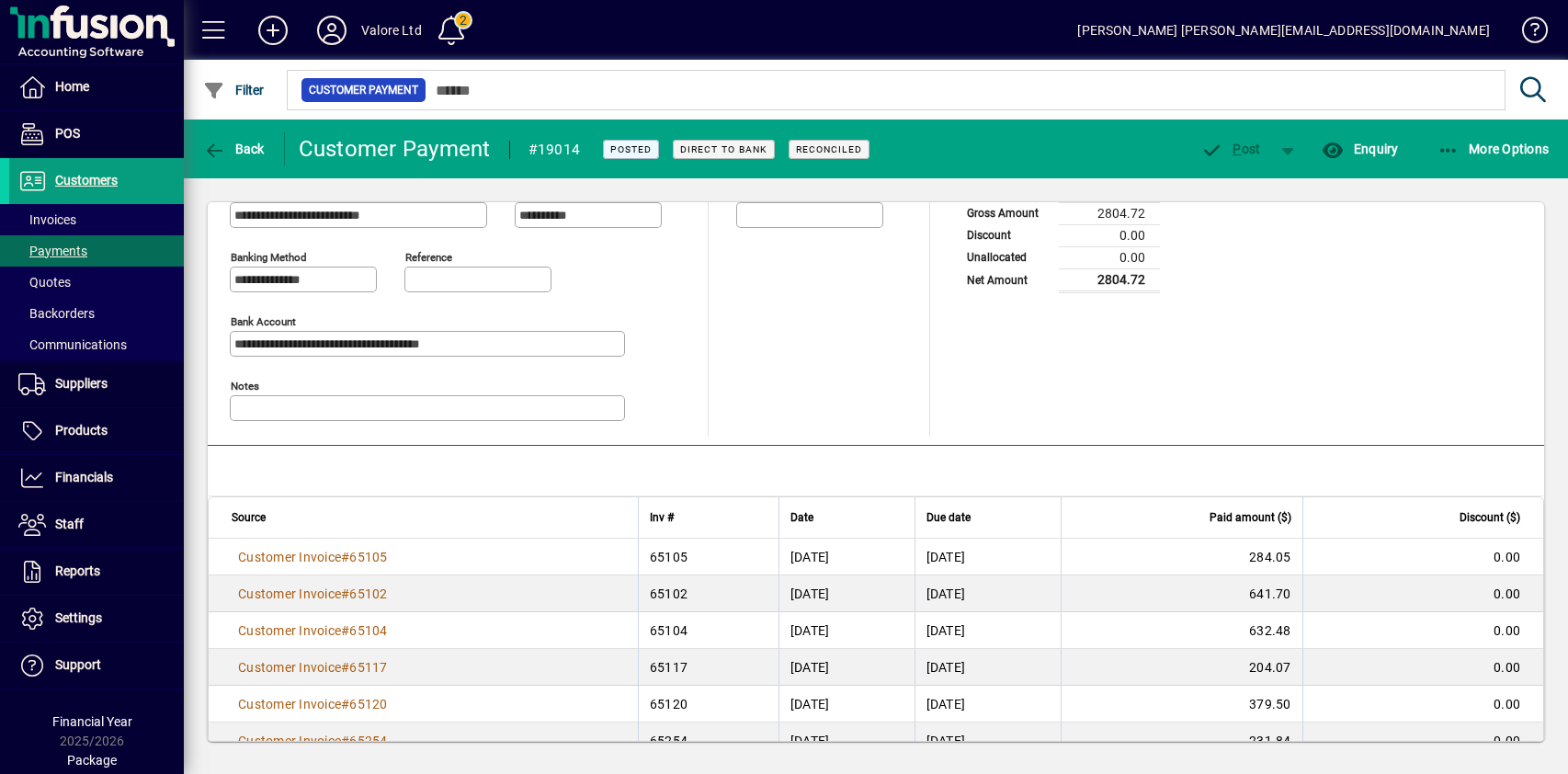
scroll to position [130, 0]
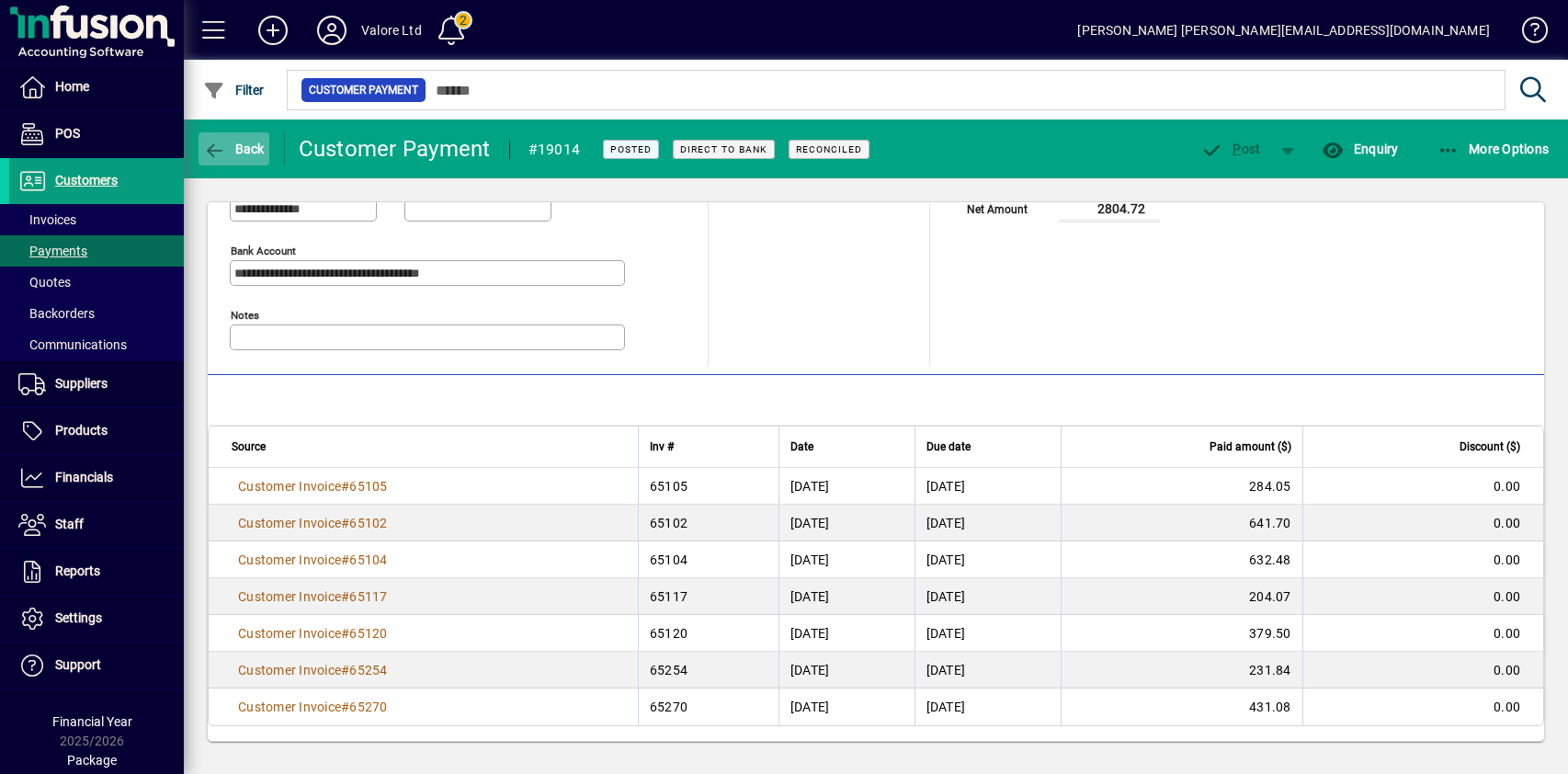
click at [243, 140] on span "button" at bounding box center [234, 148] width 71 height 44
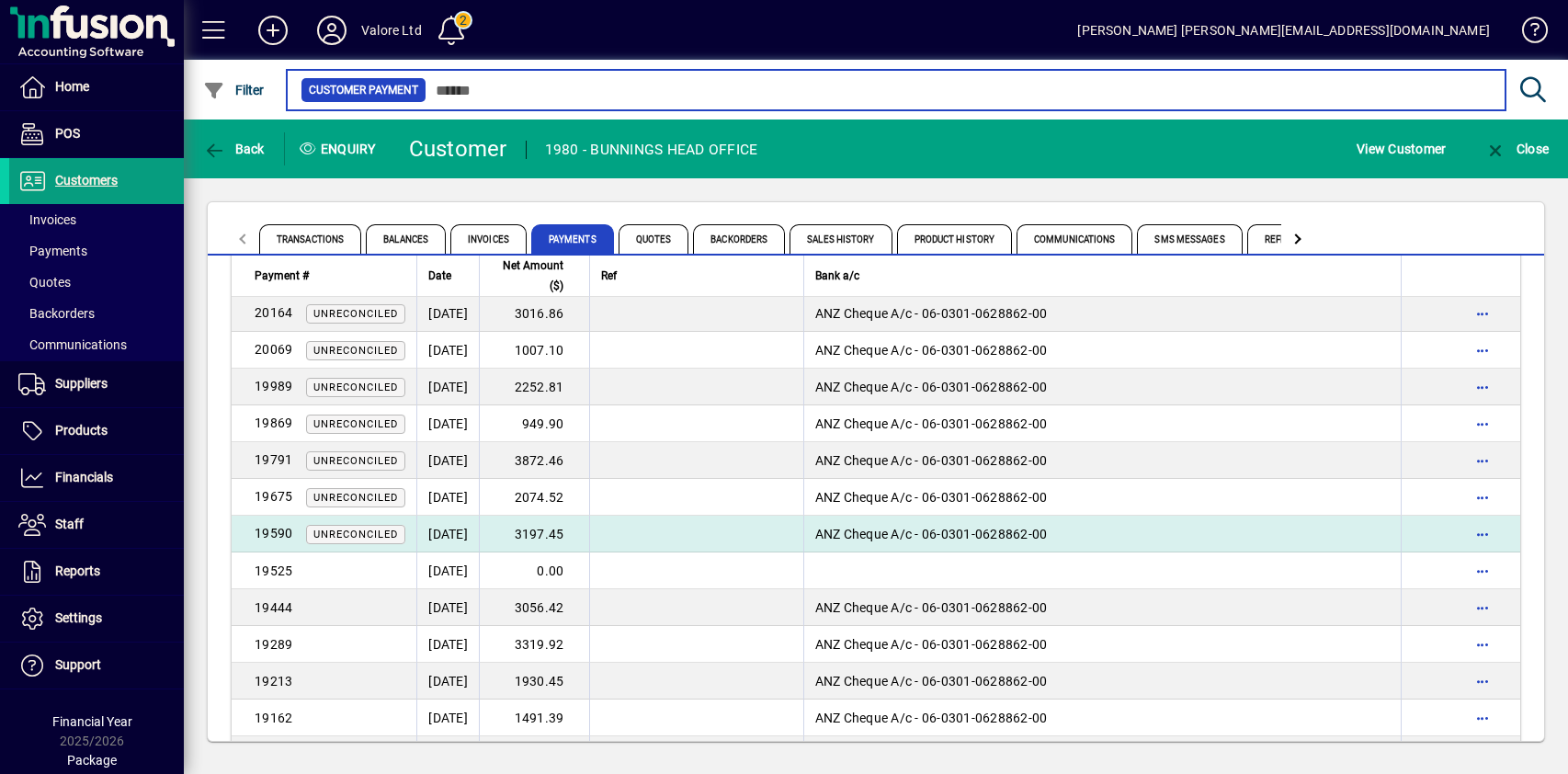
scroll to position [92, 0]
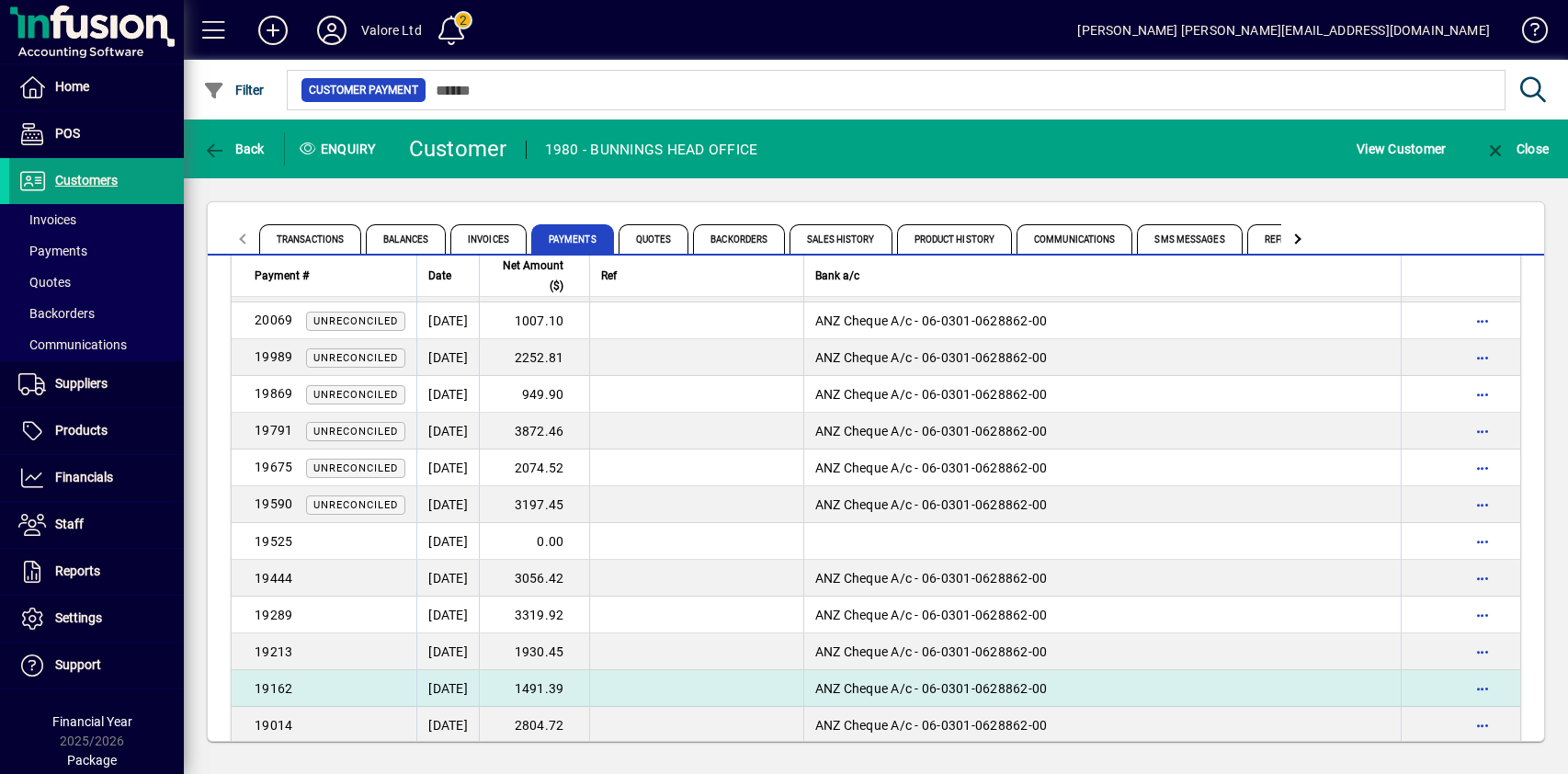
click at [586, 691] on td "1491.39" at bounding box center [534, 688] width 110 height 36
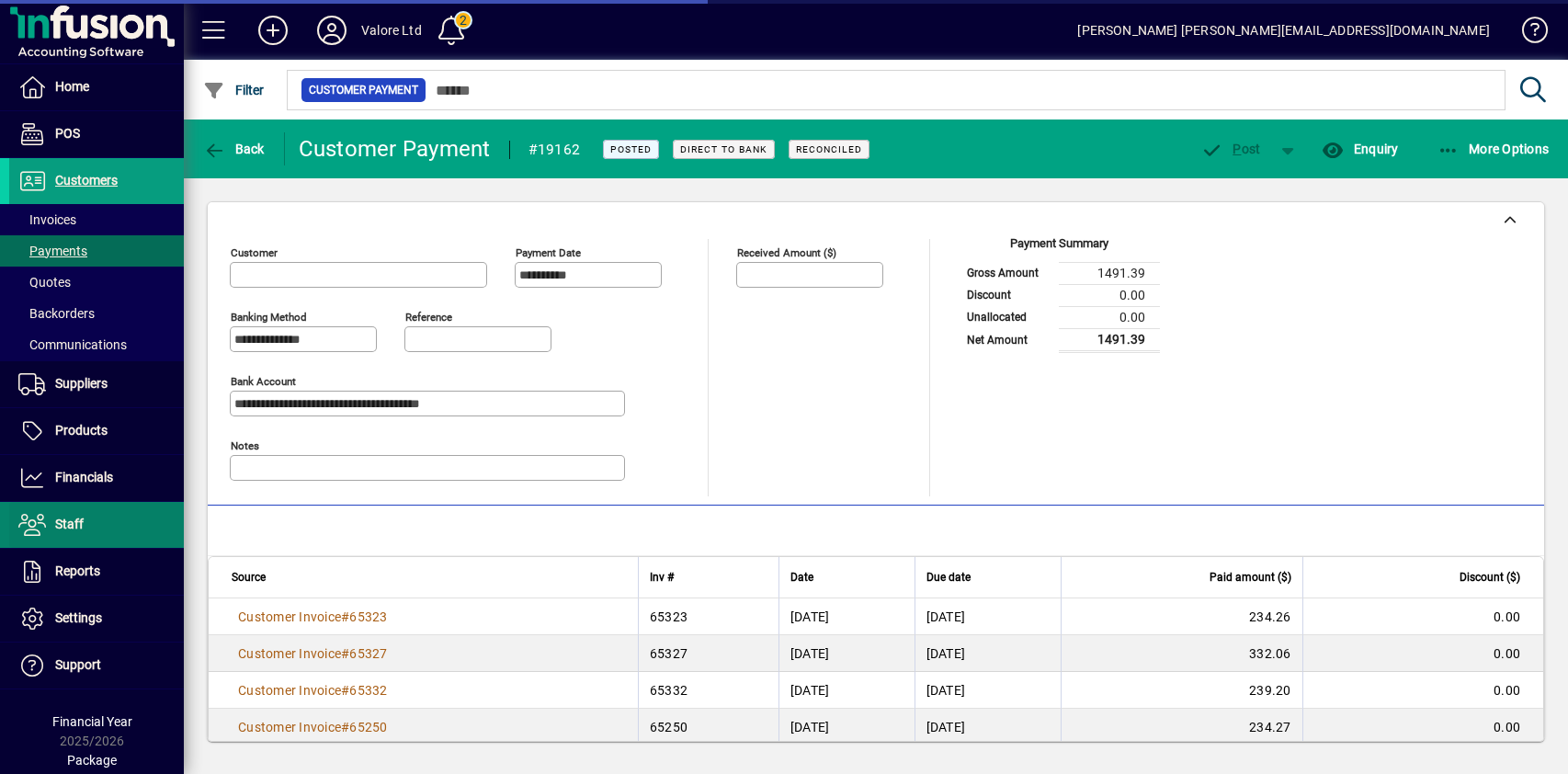
type input "**********"
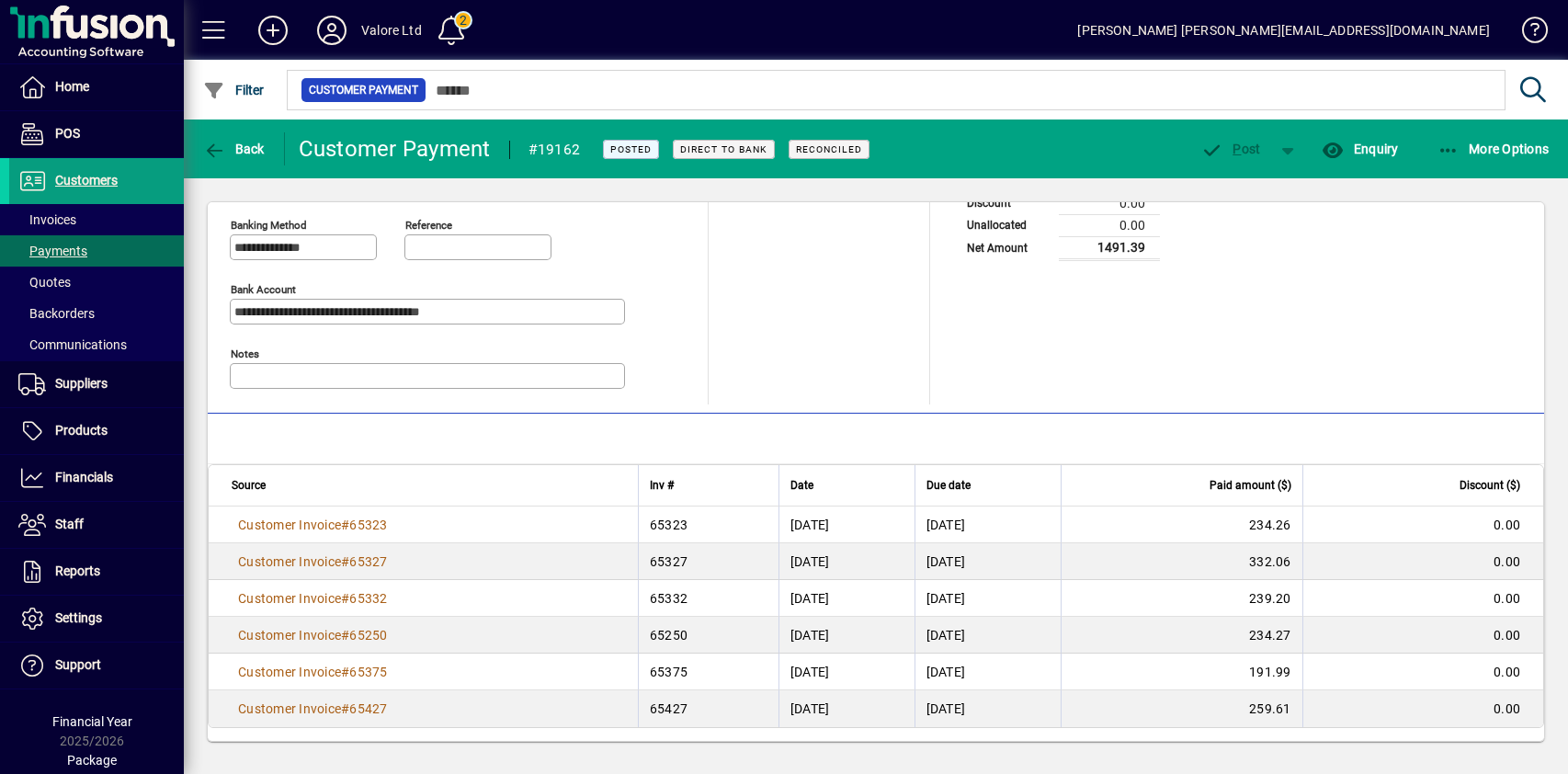
scroll to position [94, 0]
click at [236, 152] on span "Back" at bounding box center [234, 149] width 61 height 15
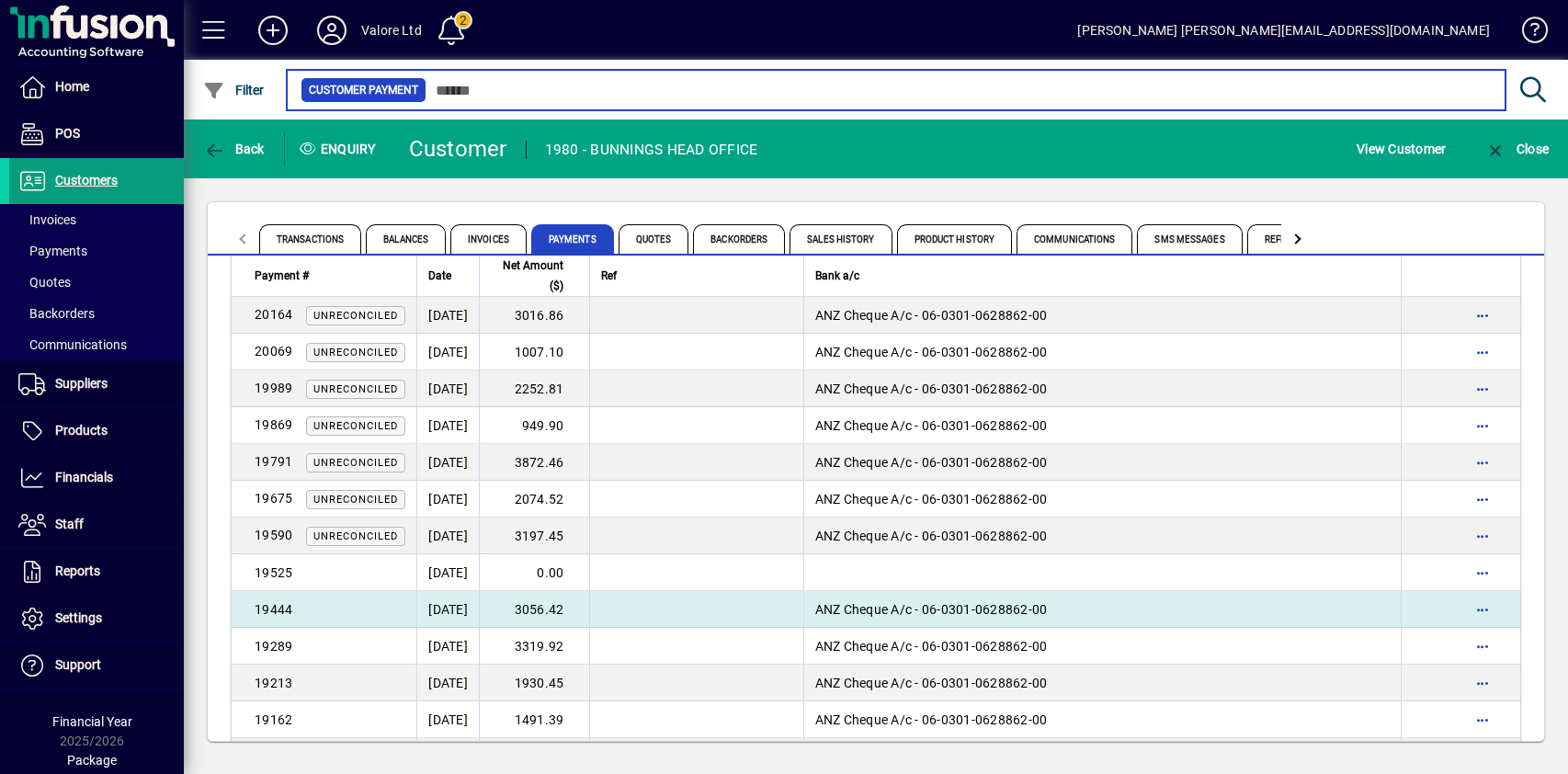
scroll to position [92, 0]
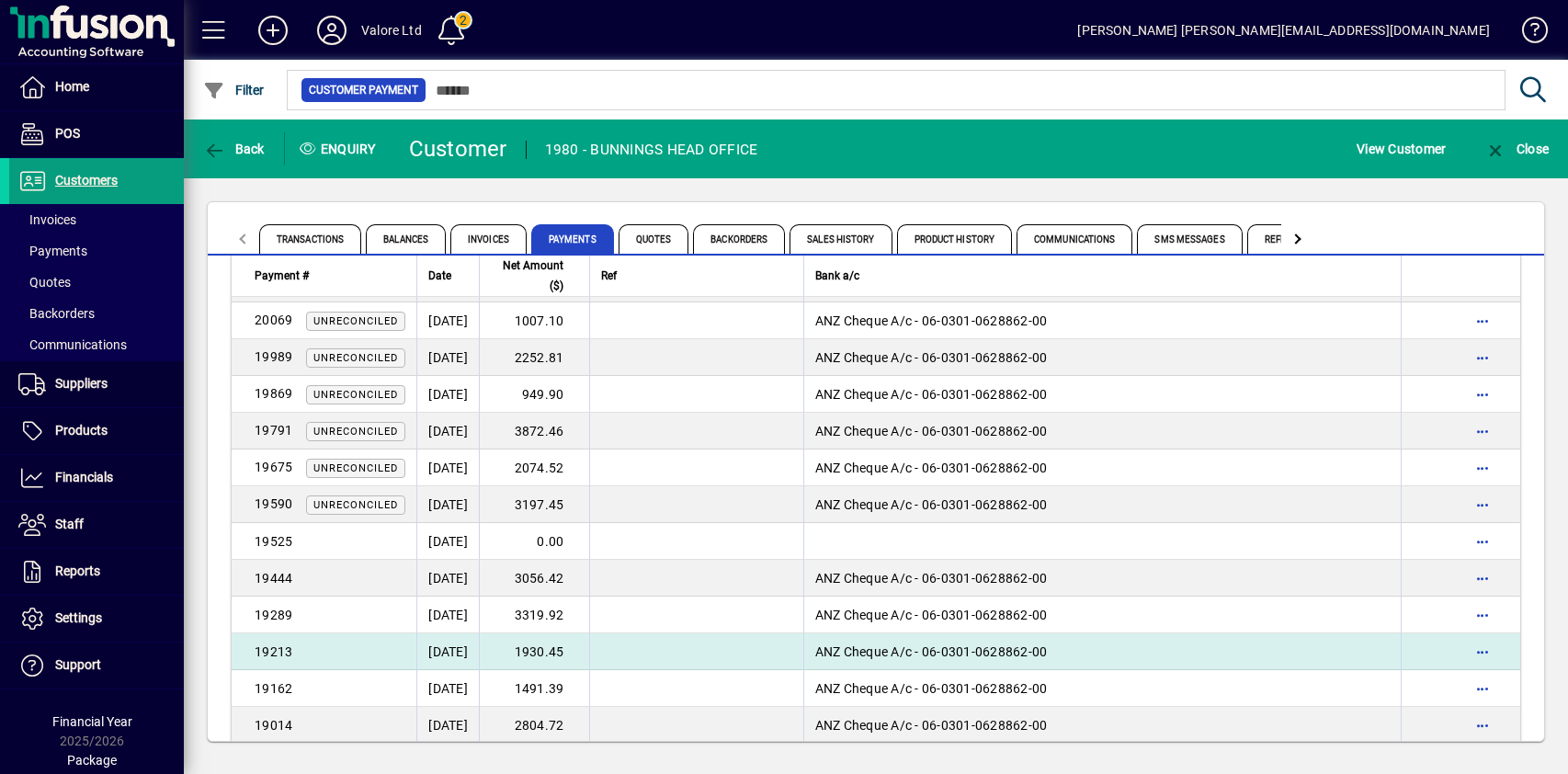
click at [588, 659] on td "1930.45" at bounding box center [534, 651] width 110 height 36
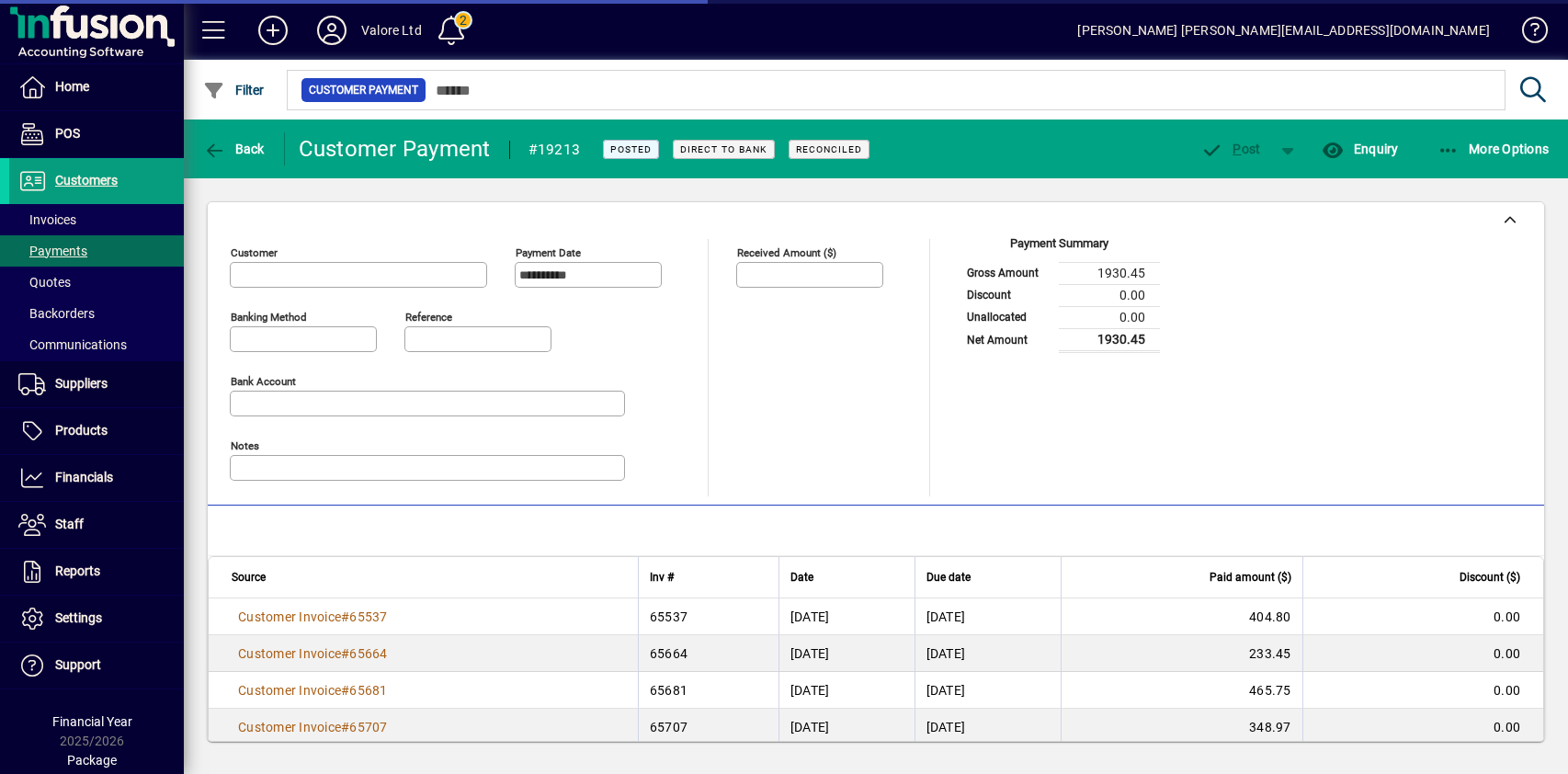
type input "**********"
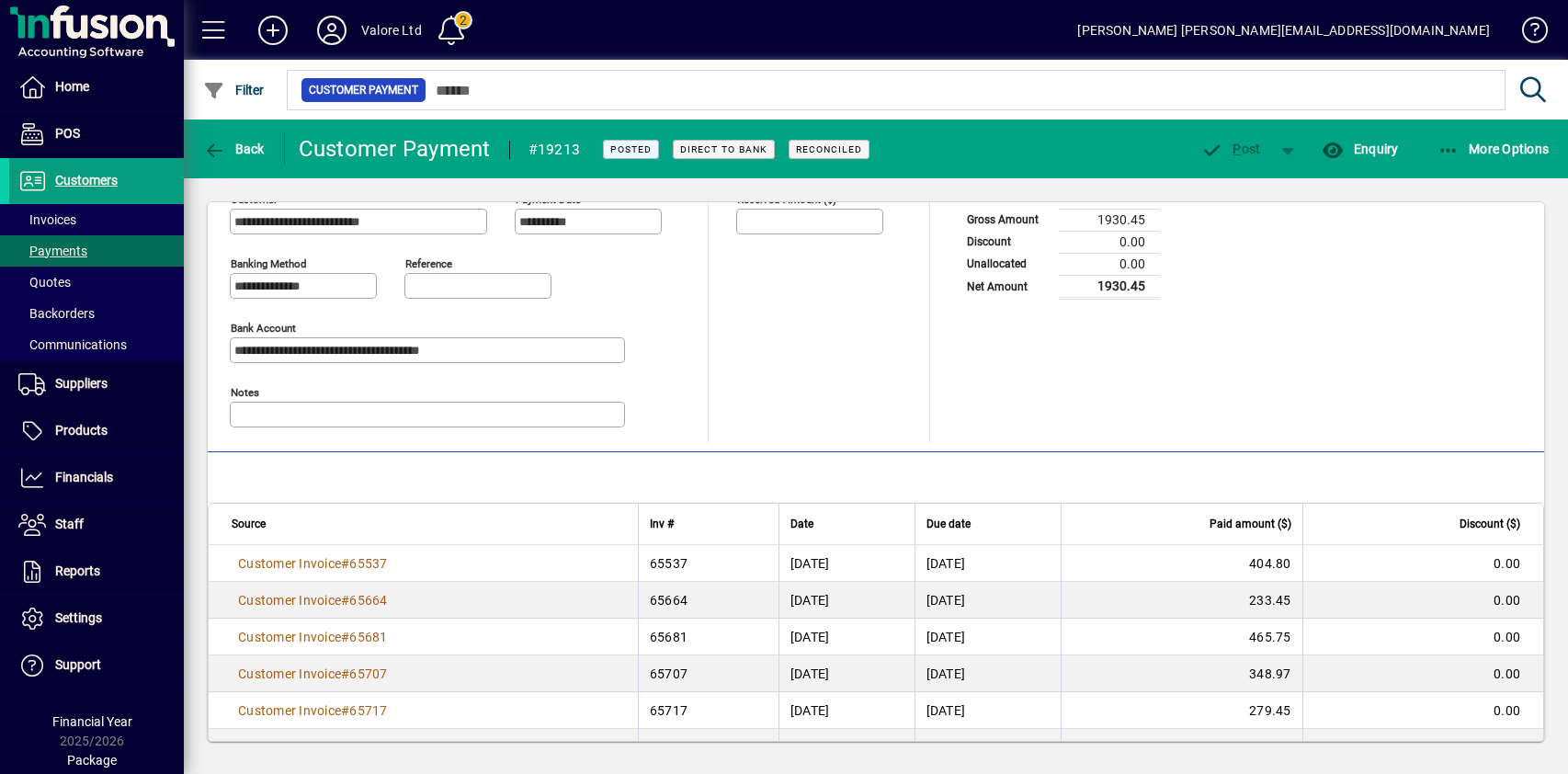
scroll to position [94, 0]
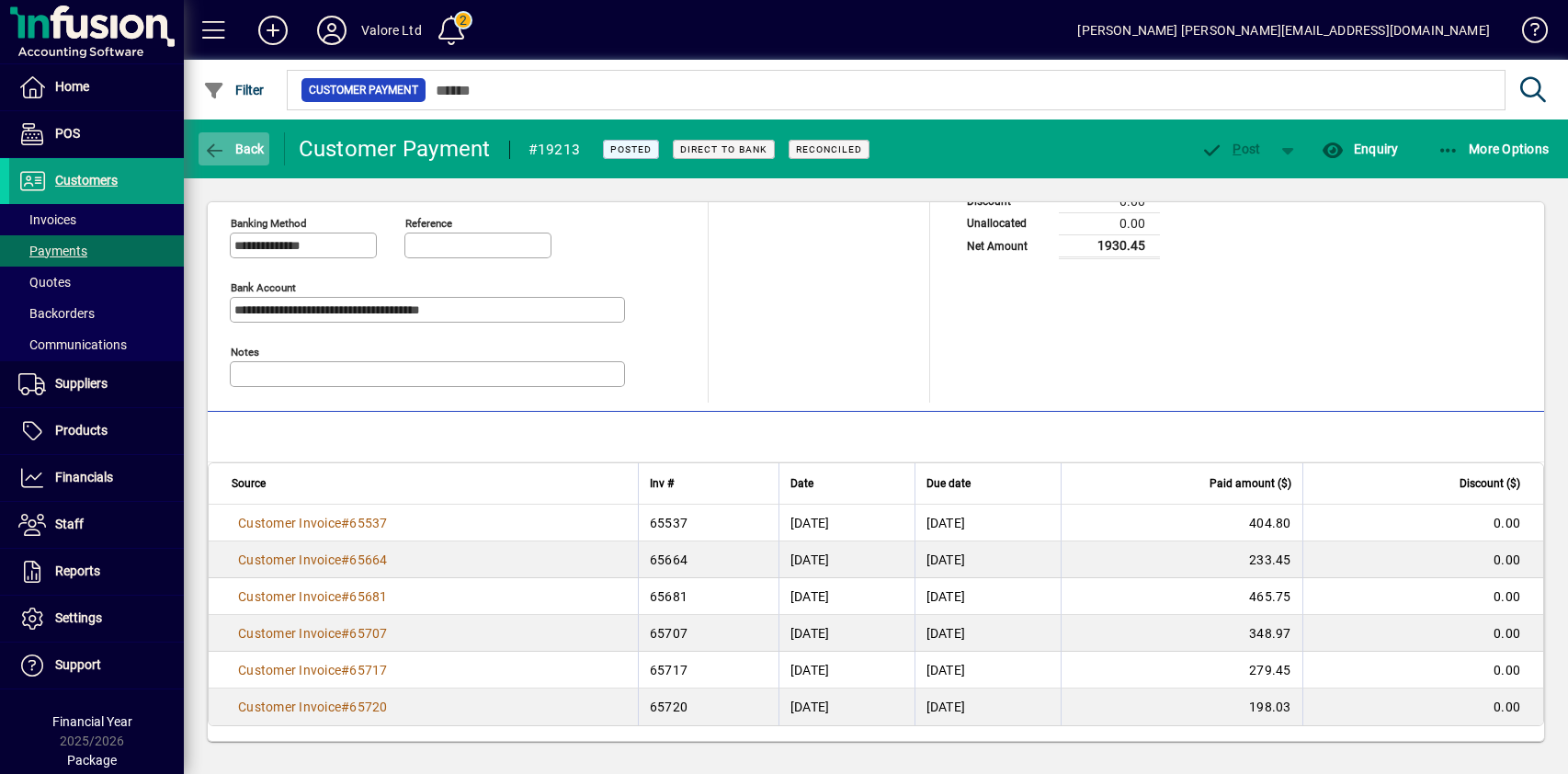
click at [244, 145] on span "Back" at bounding box center [234, 149] width 61 height 15
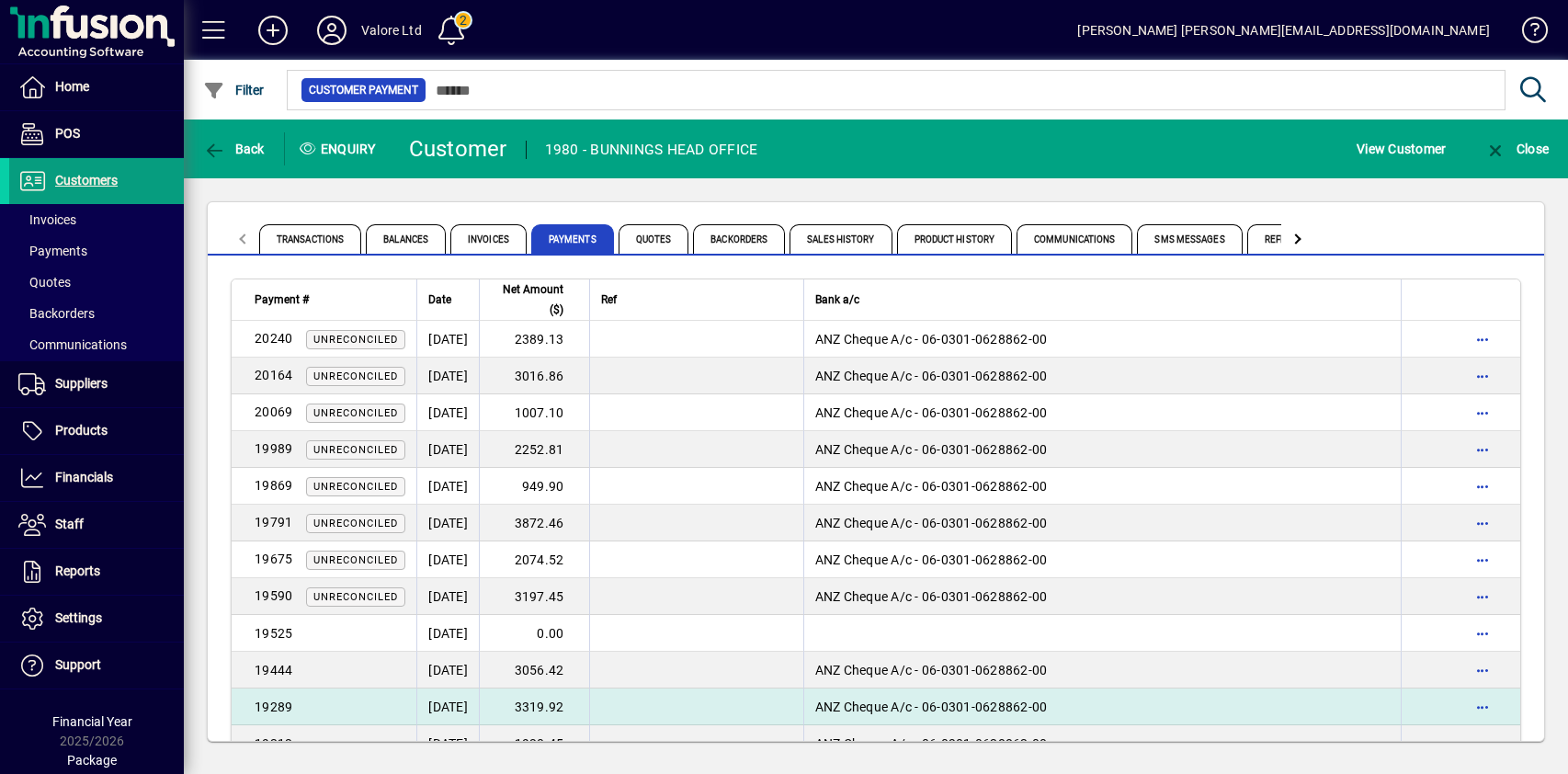
click at [583, 702] on td "3319.92" at bounding box center [534, 706] width 110 height 36
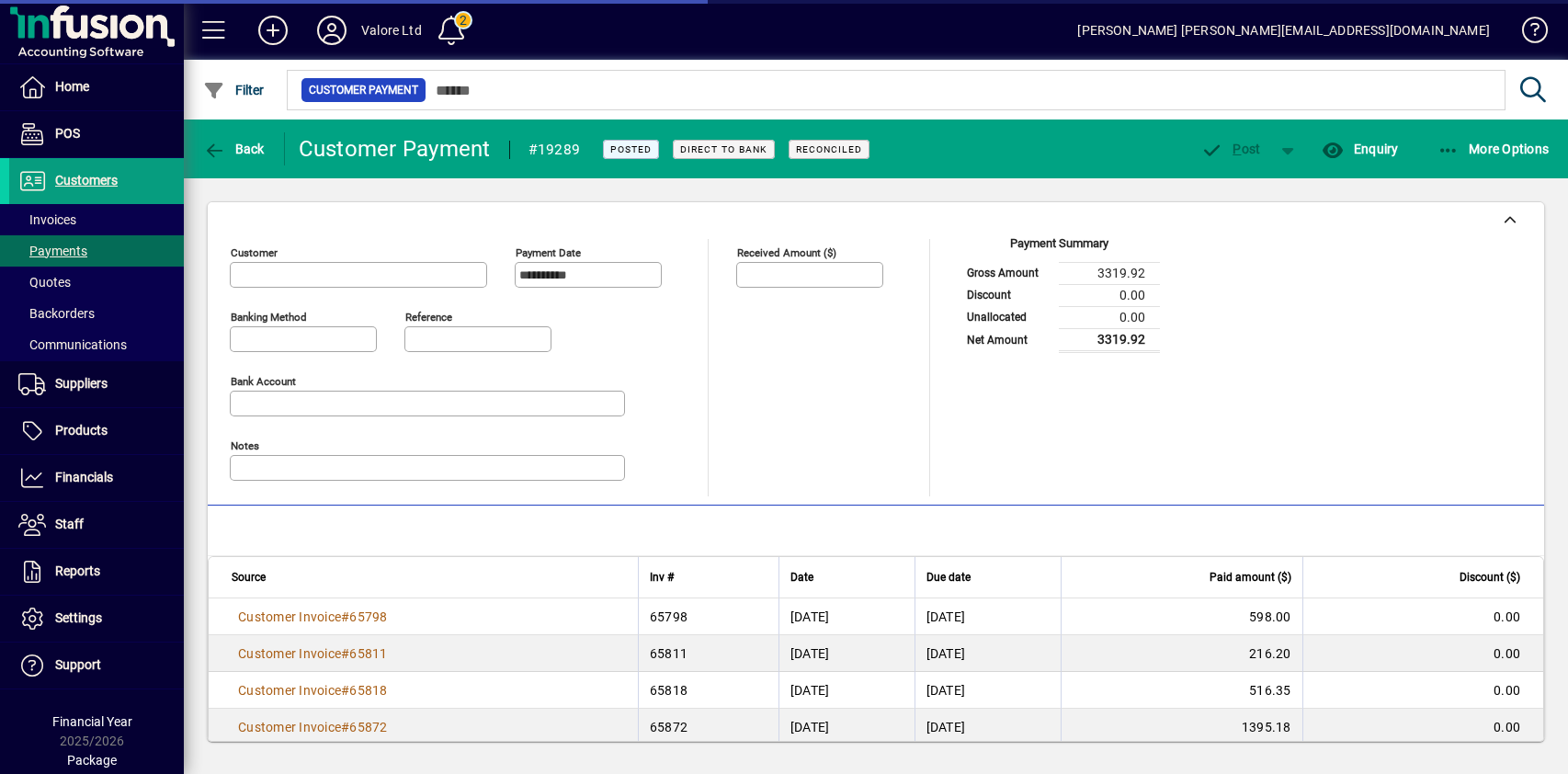
type input "**********"
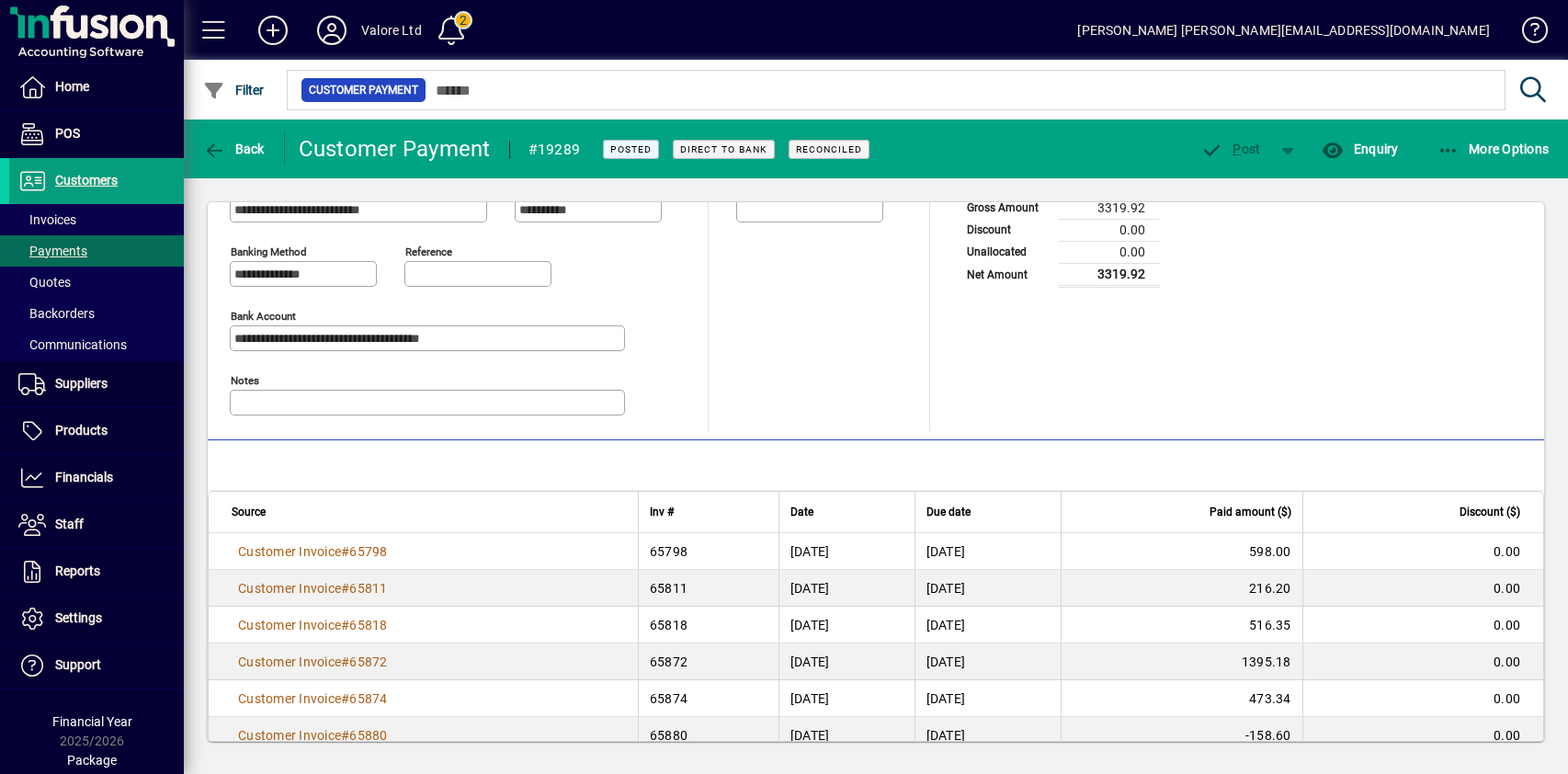
scroll to position [130, 0]
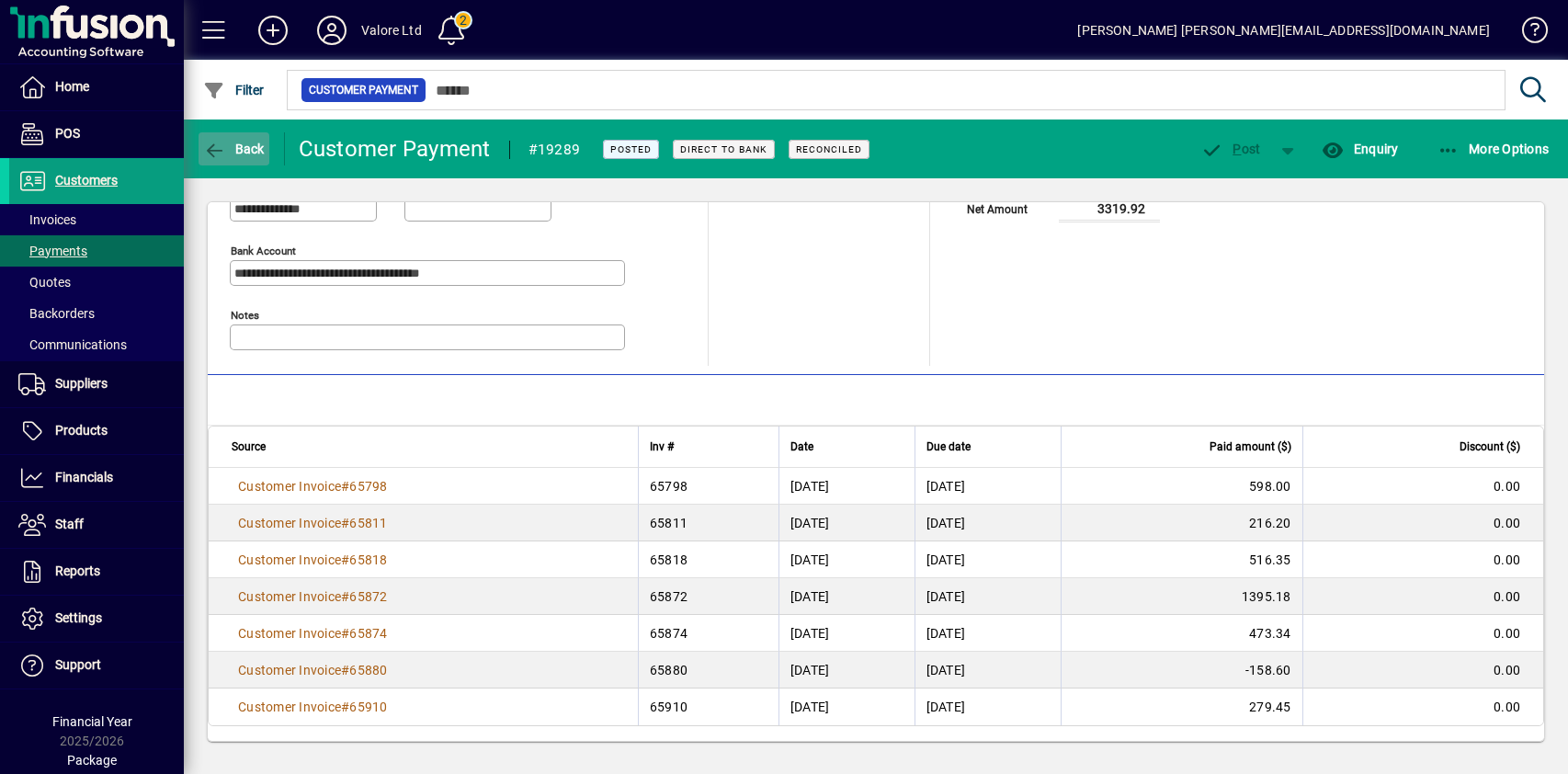
click at [230, 148] on span "Back" at bounding box center [234, 149] width 61 height 15
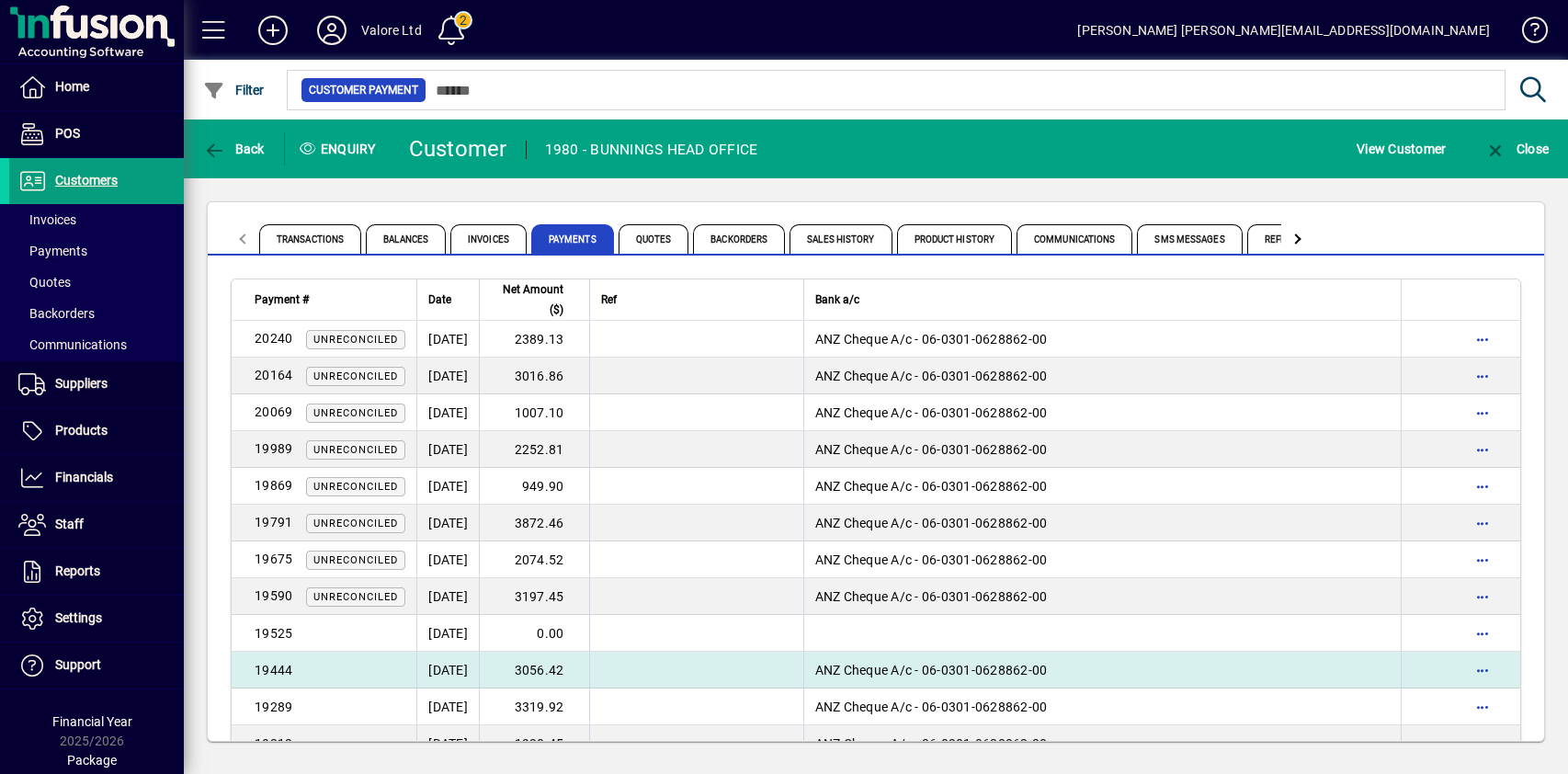
click at [588, 668] on td "3056.42" at bounding box center [534, 670] width 110 height 36
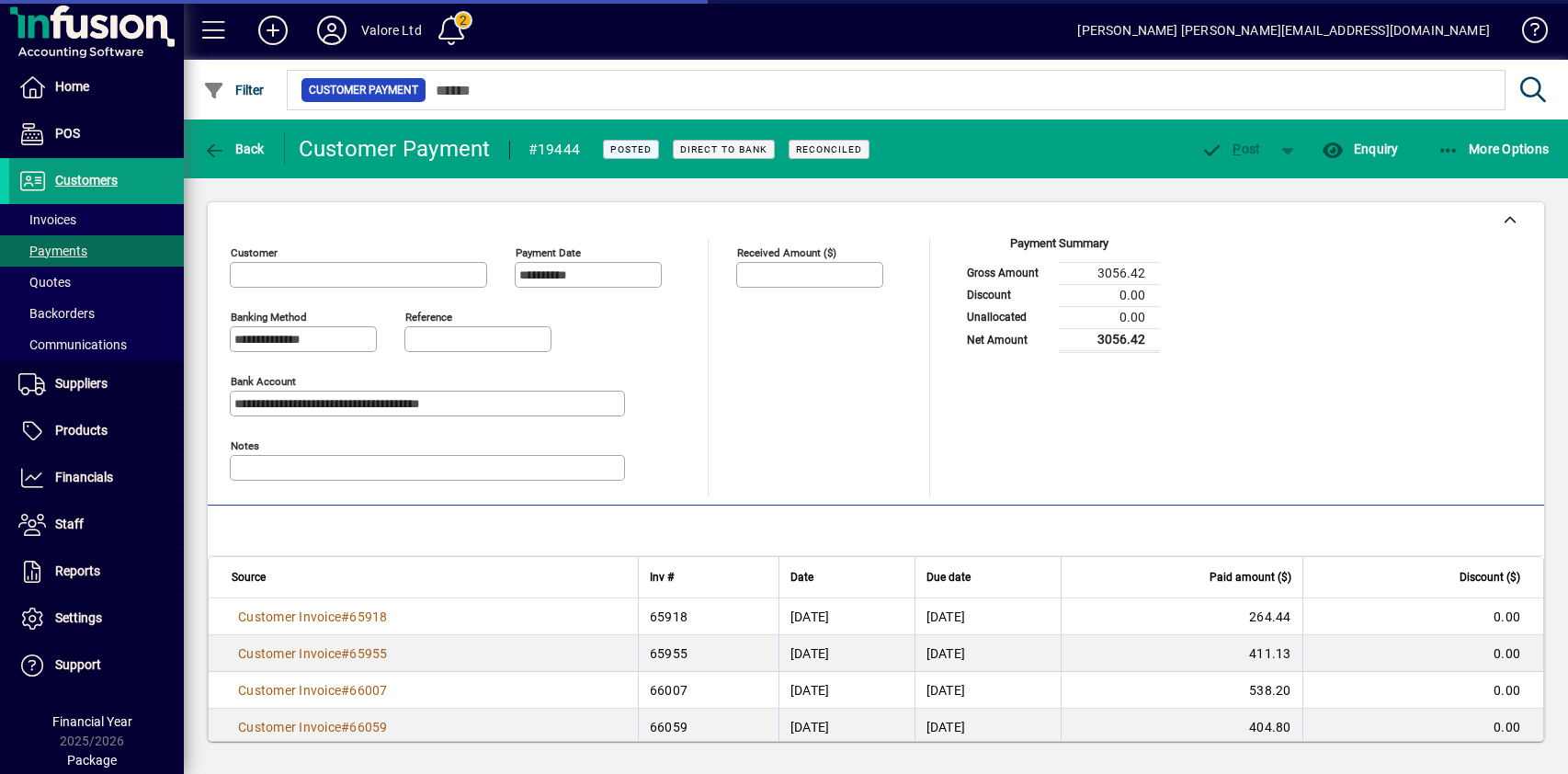
type input "**********"
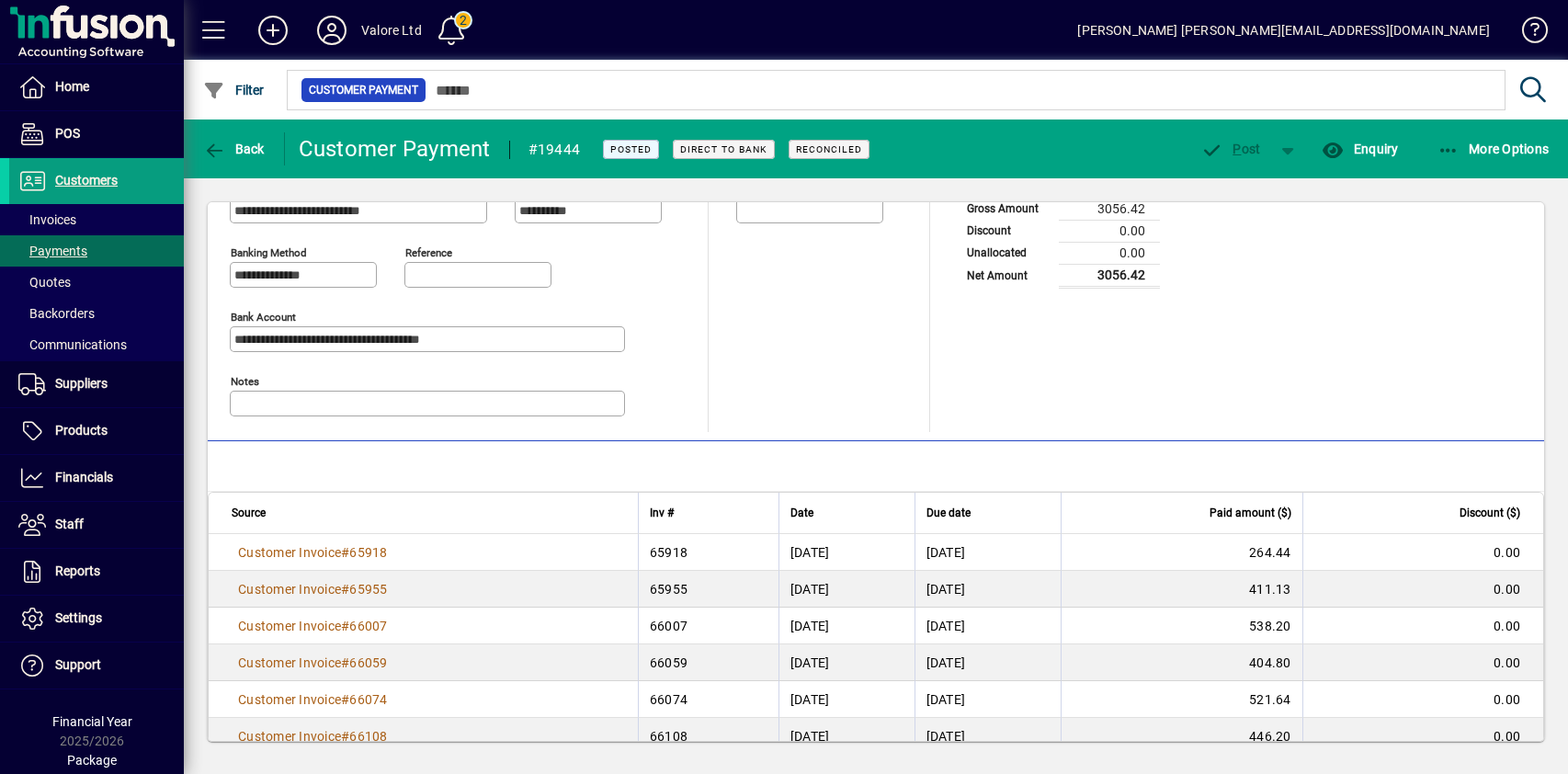
scroll to position [130, 0]
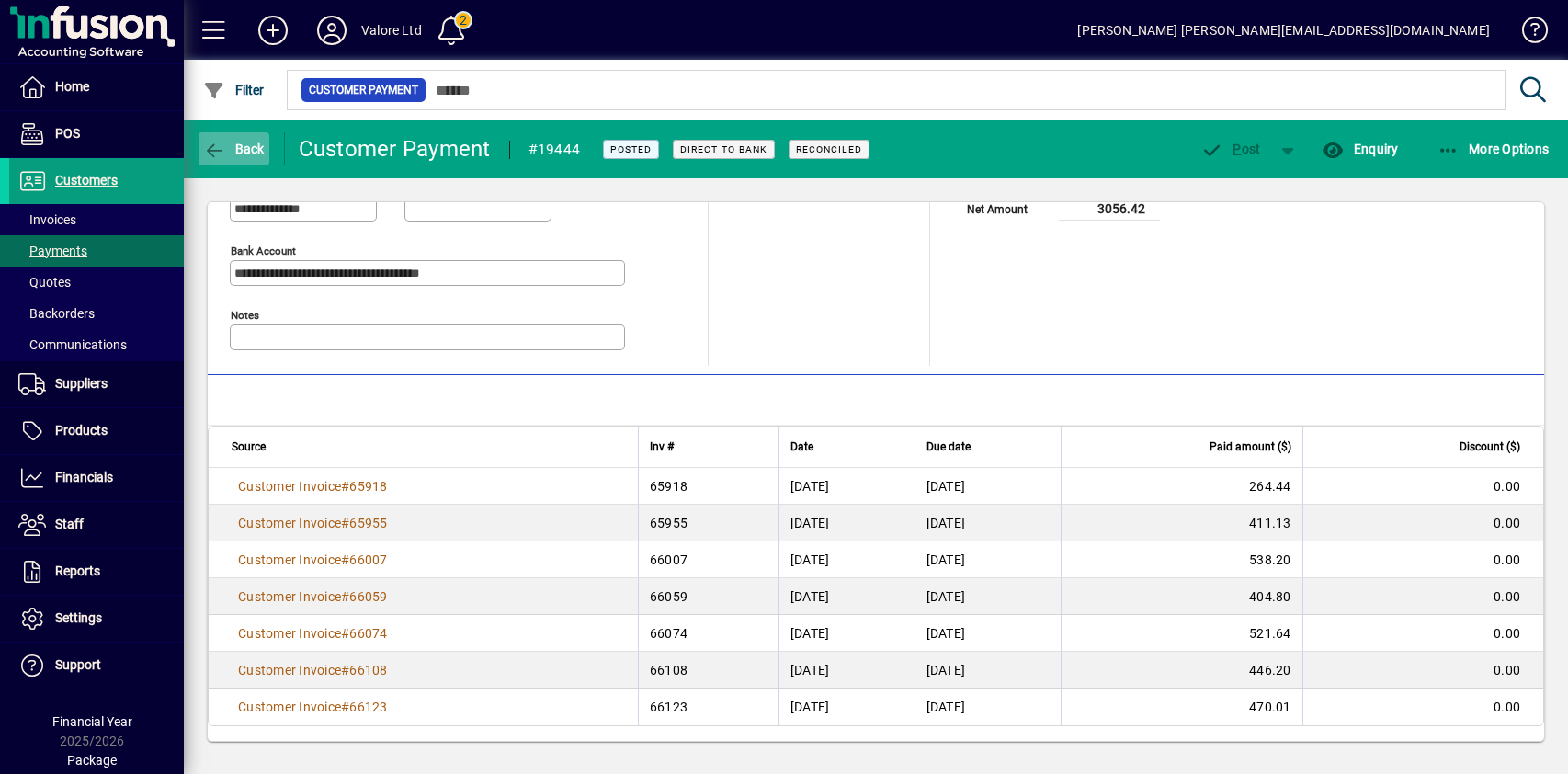
click at [234, 146] on span "Back" at bounding box center [234, 149] width 61 height 15
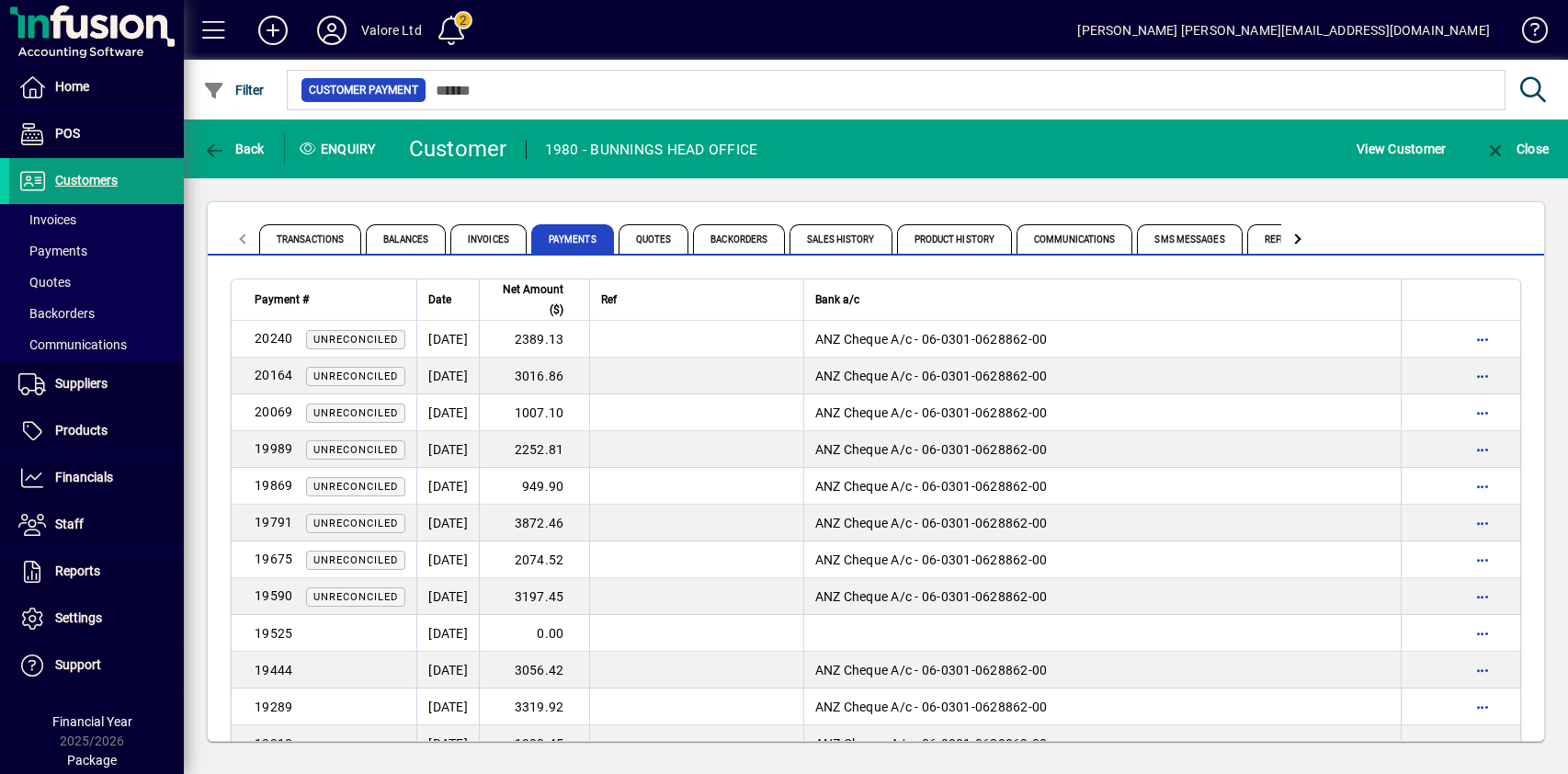
click at [576, 596] on td "3197.45" at bounding box center [534, 596] width 110 height 36
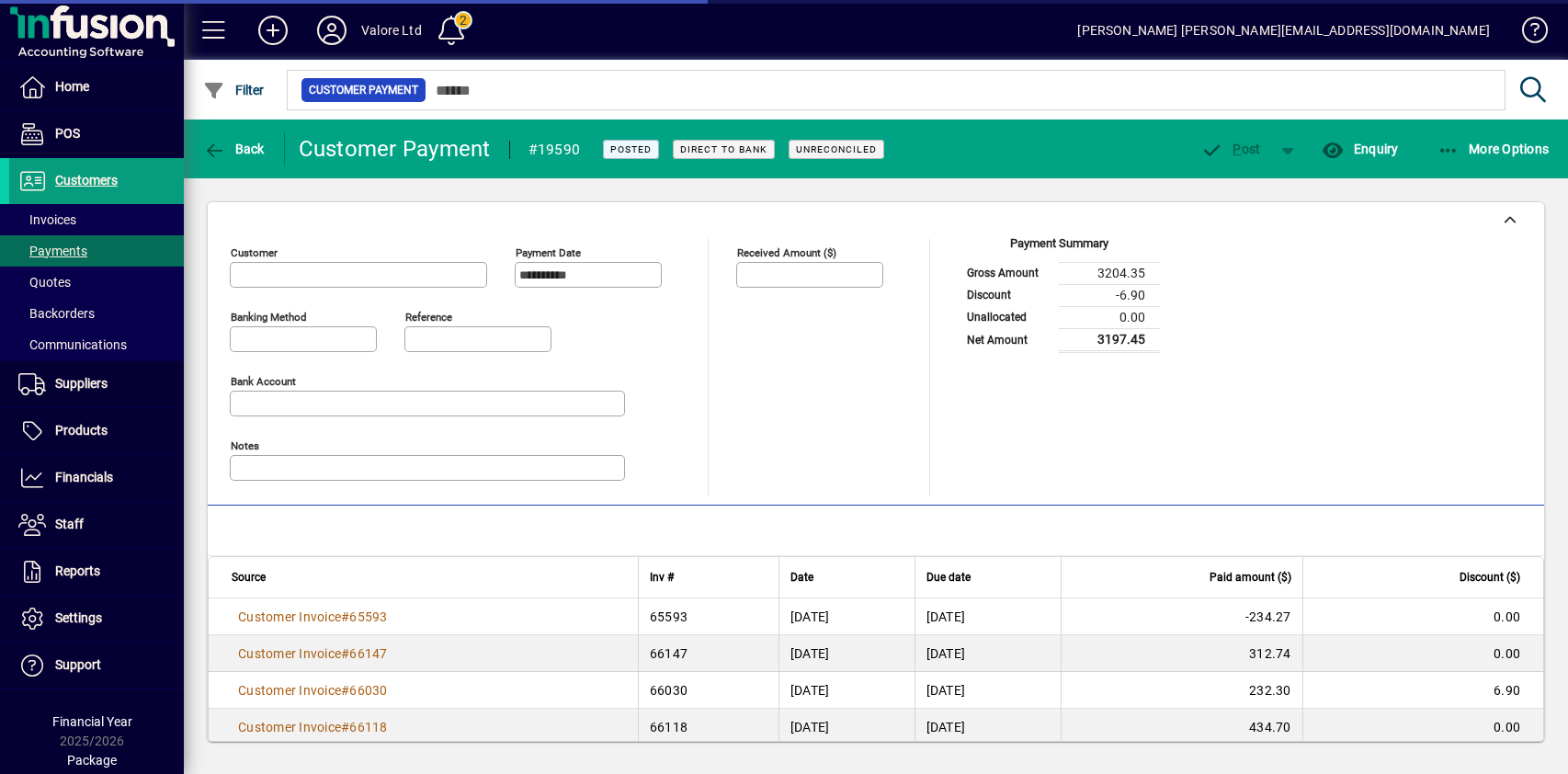
type input "**********"
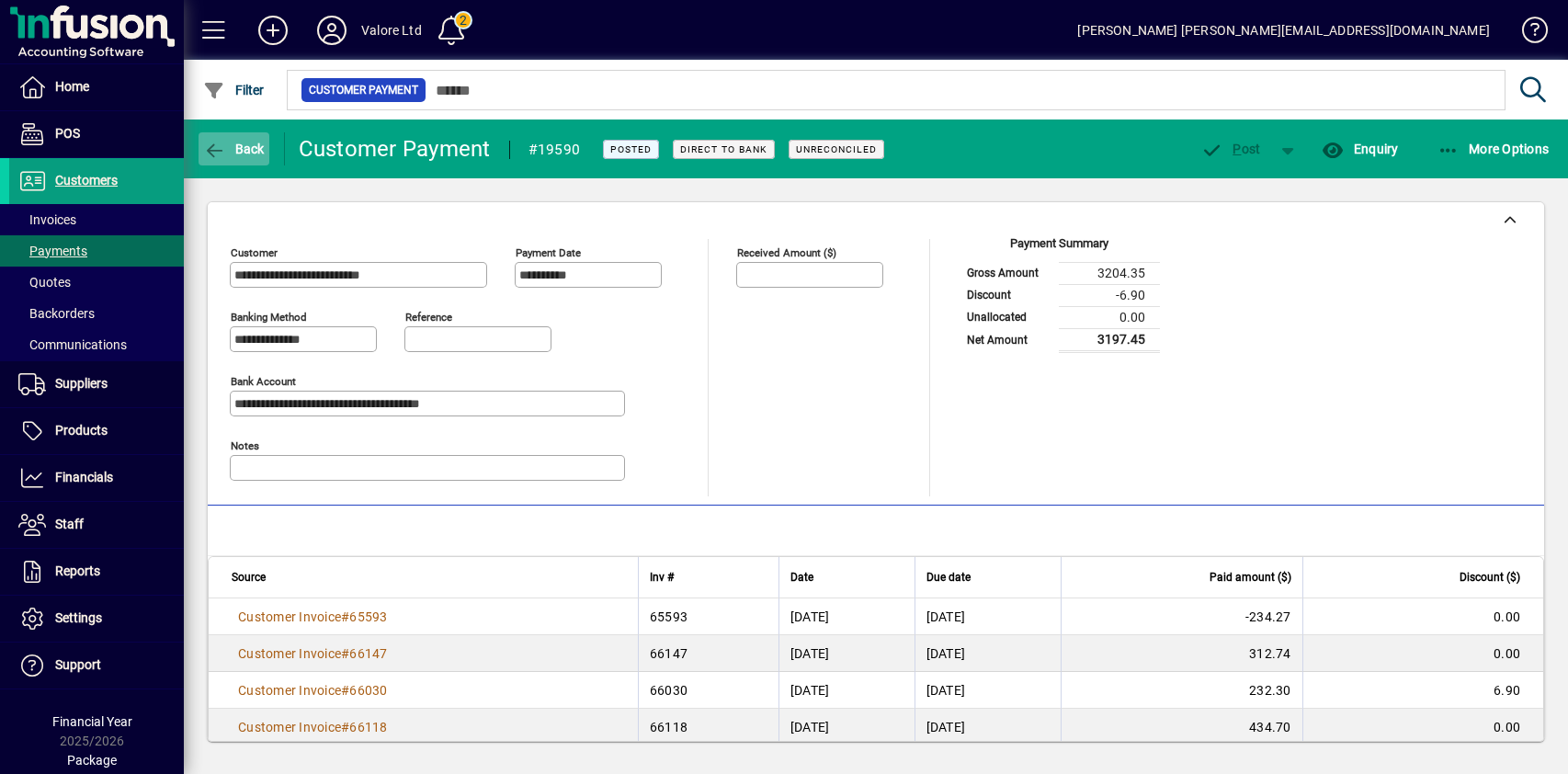
click at [241, 150] on span "Back" at bounding box center [234, 149] width 61 height 15
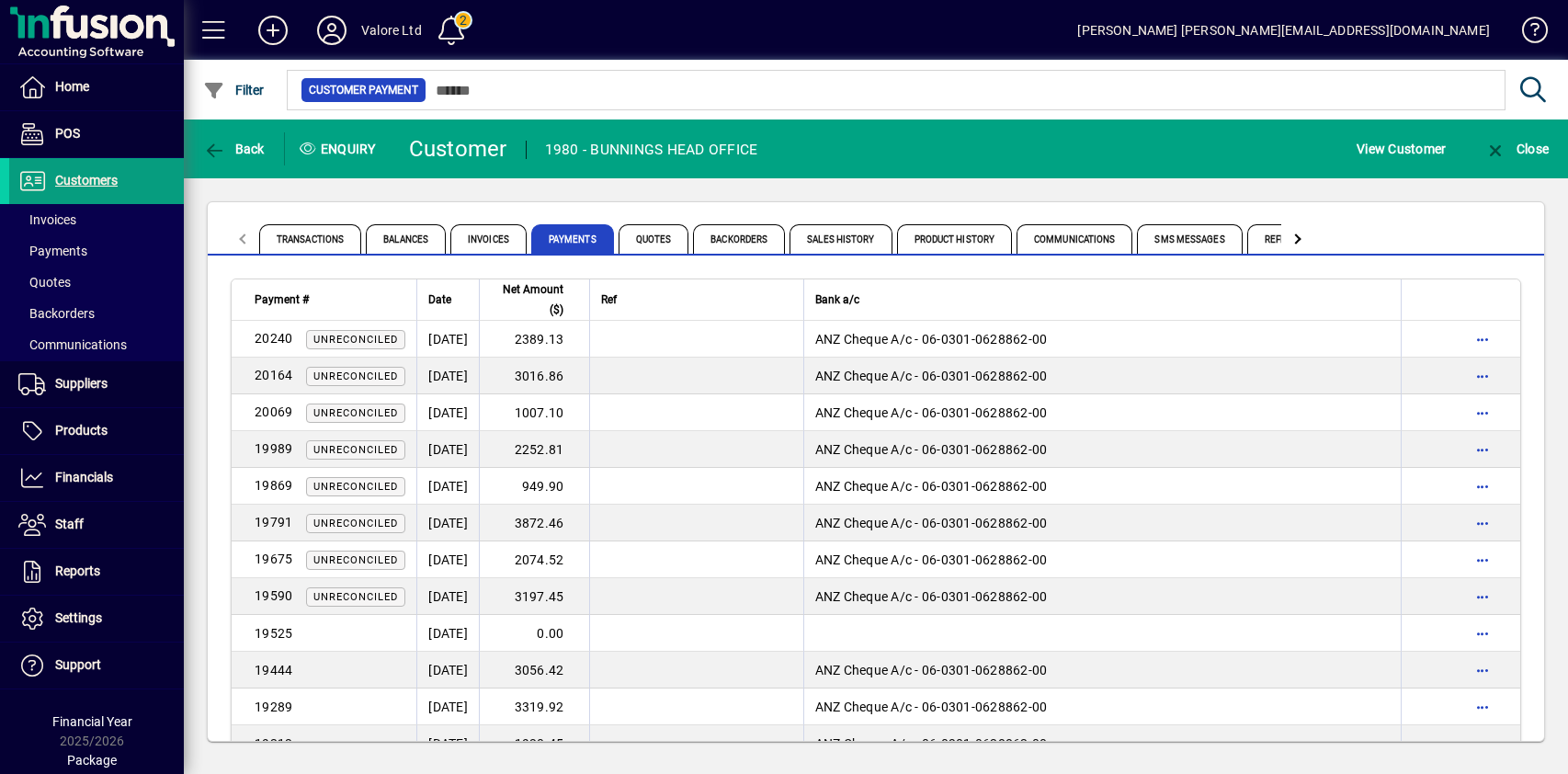
click at [479, 596] on td "27/12/2024" at bounding box center [447, 596] width 62 height 36
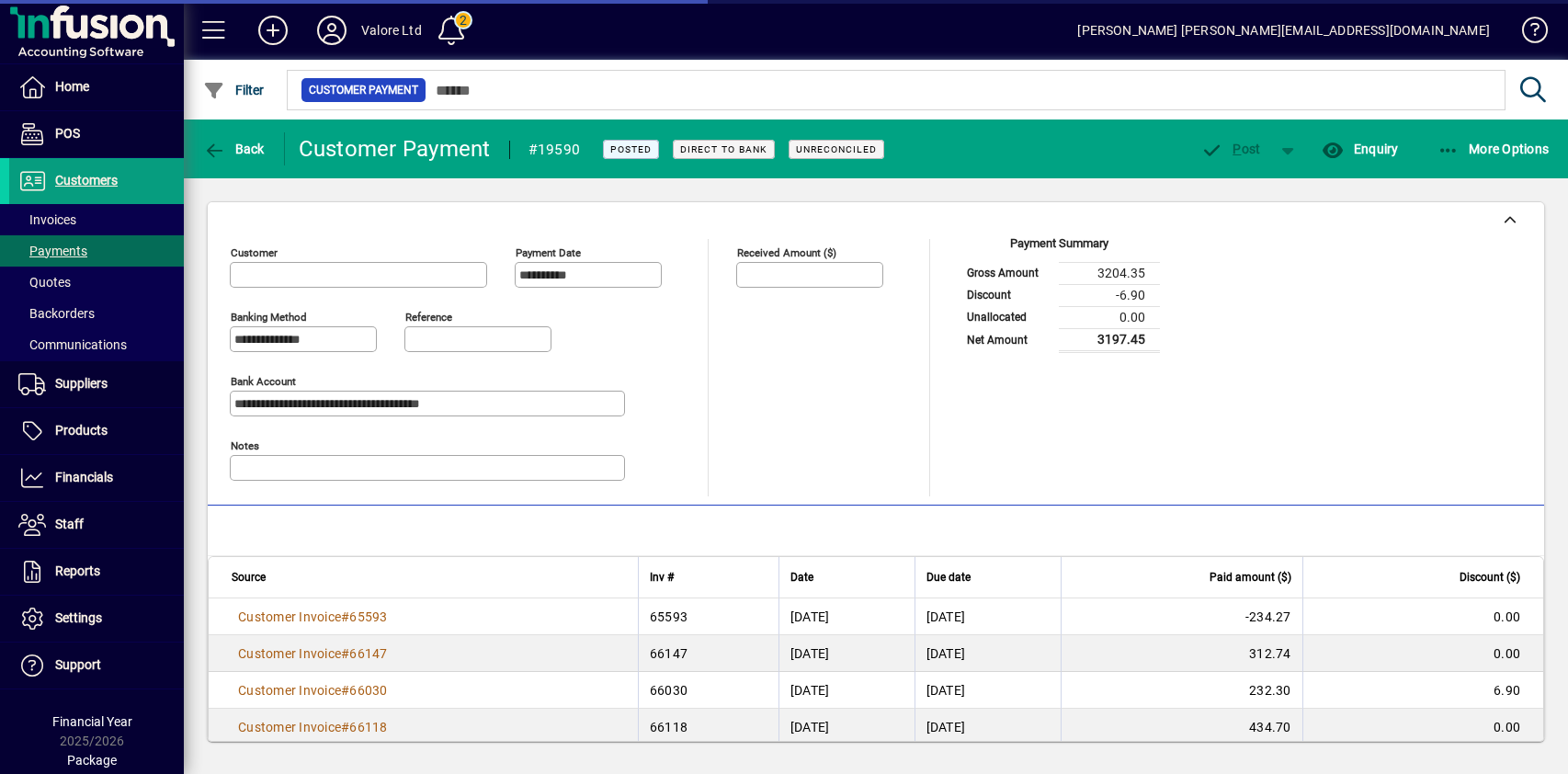
type input "**********"
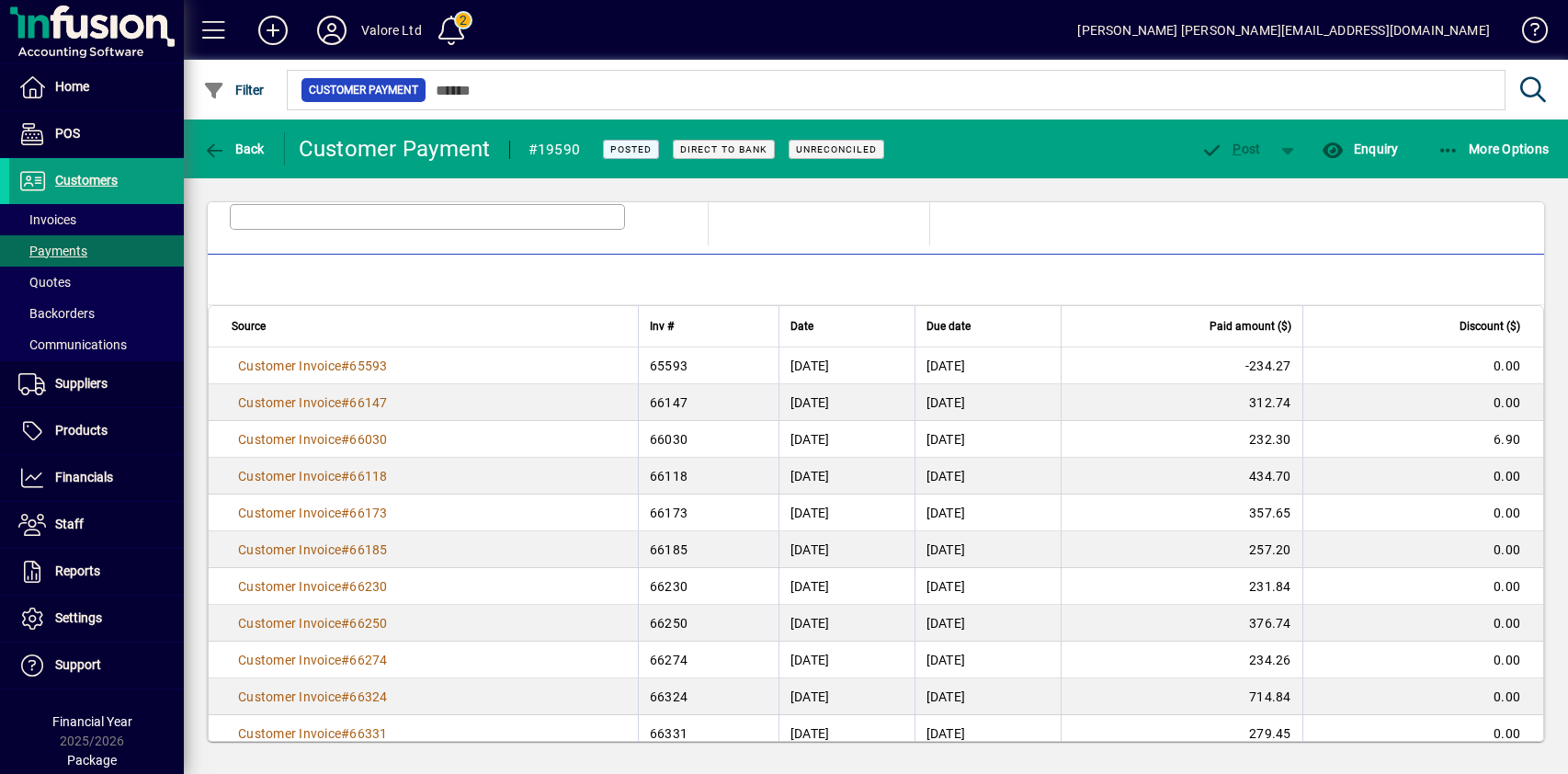
scroll to position [278, 0]
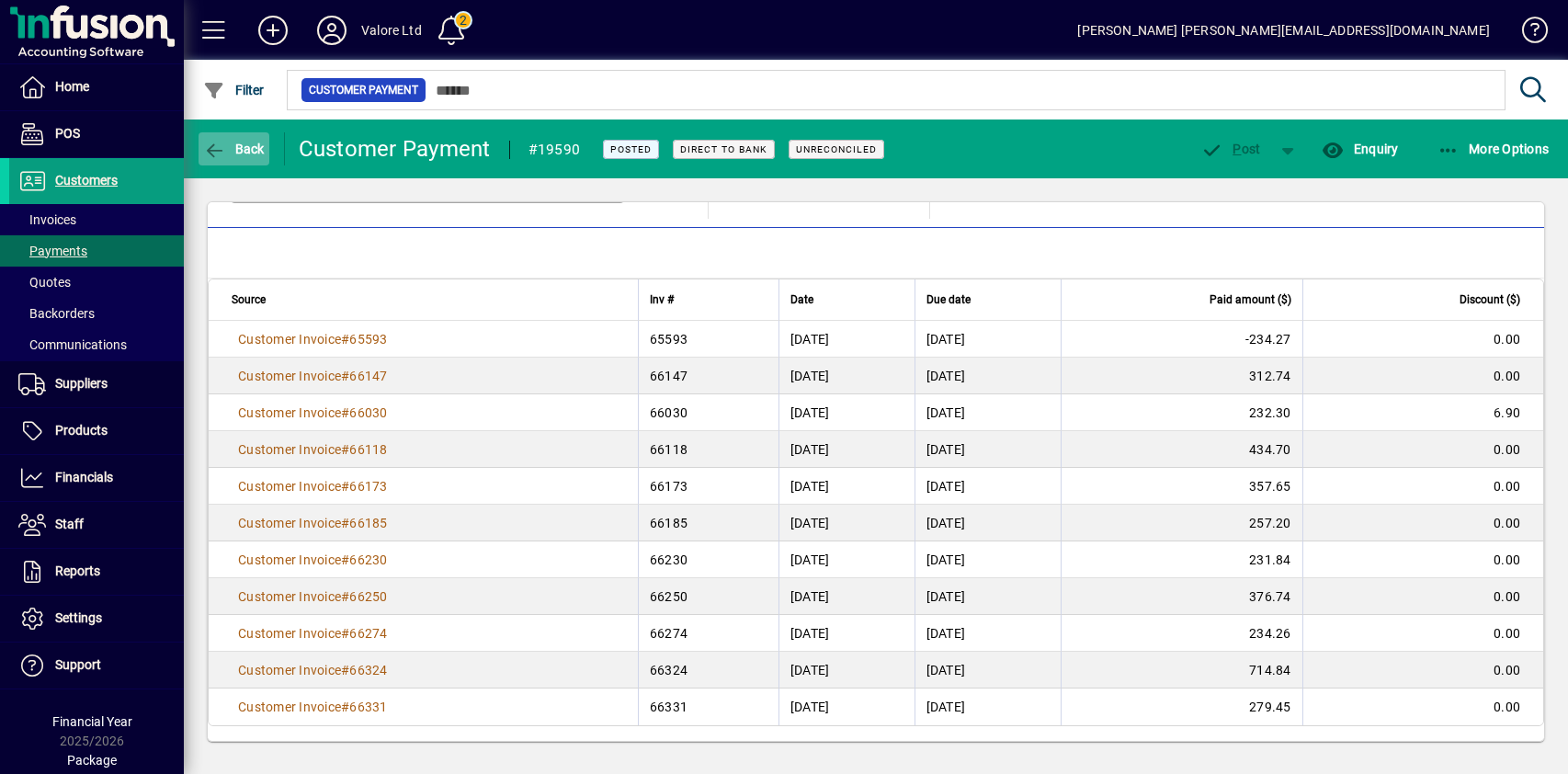
click at [250, 145] on span "Back" at bounding box center [234, 149] width 61 height 15
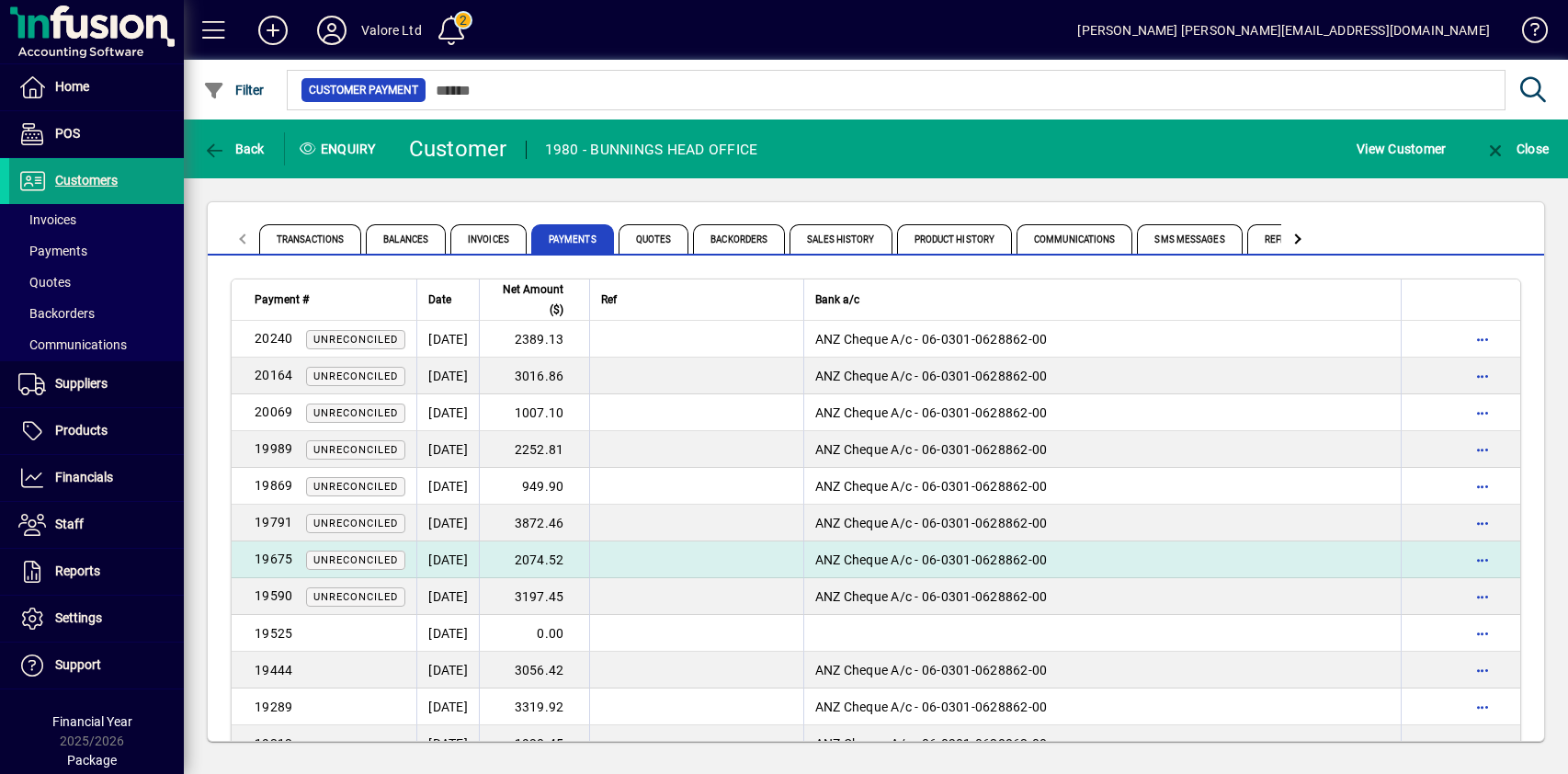
click at [575, 554] on td "2074.52" at bounding box center [534, 559] width 110 height 36
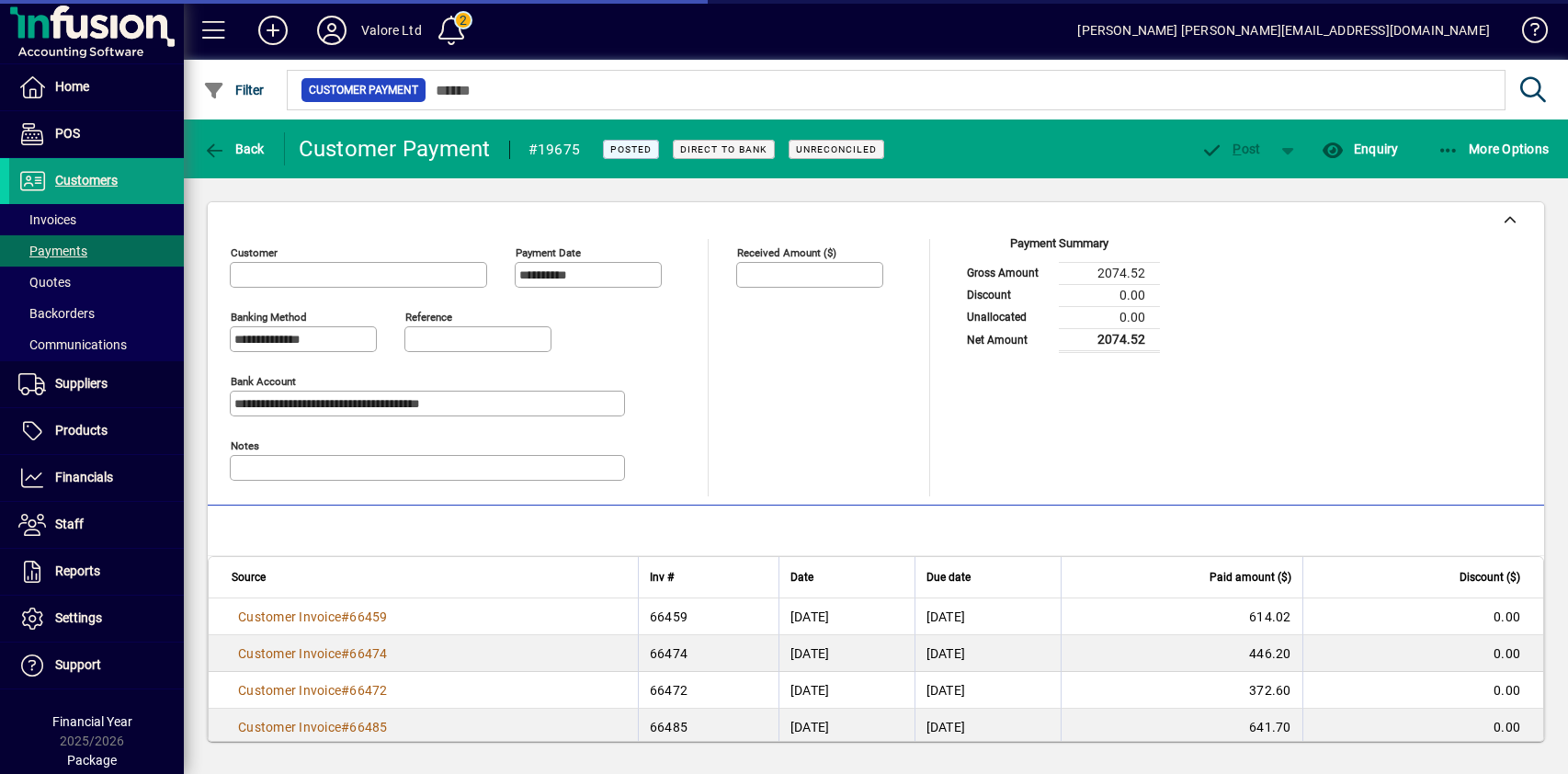
type input "**********"
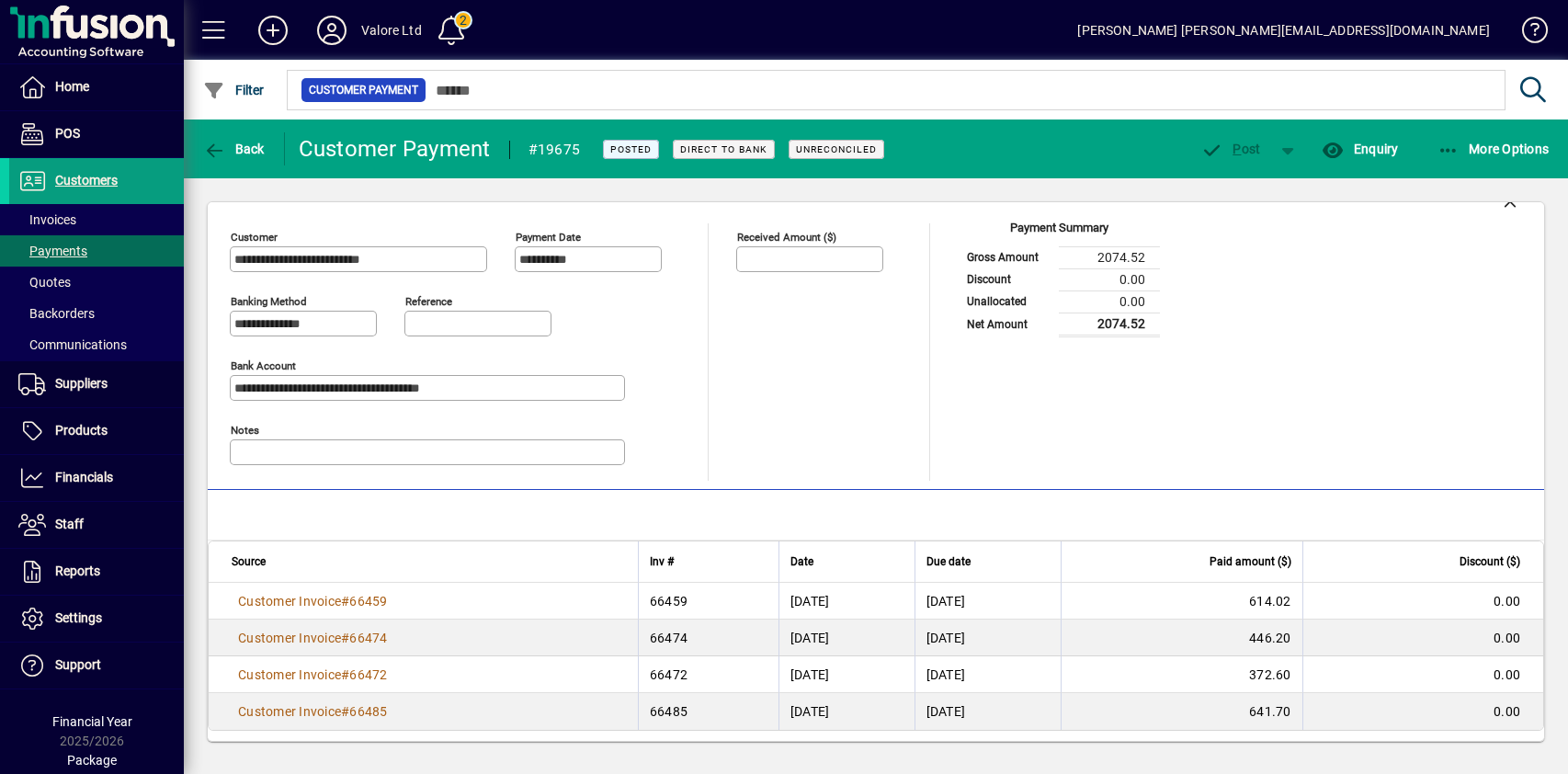
scroll to position [20, 0]
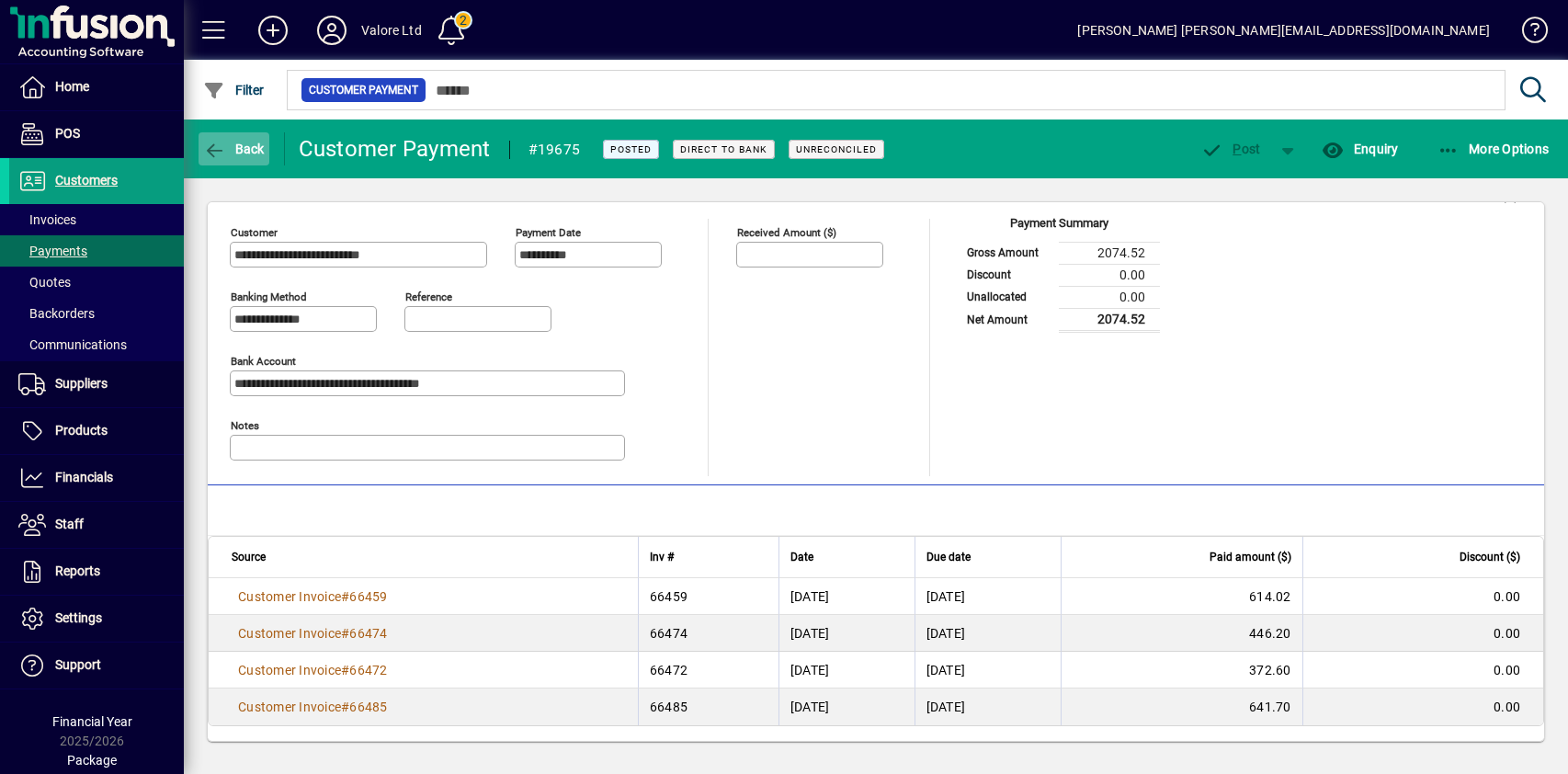
click at [250, 154] on span "Back" at bounding box center [234, 149] width 61 height 15
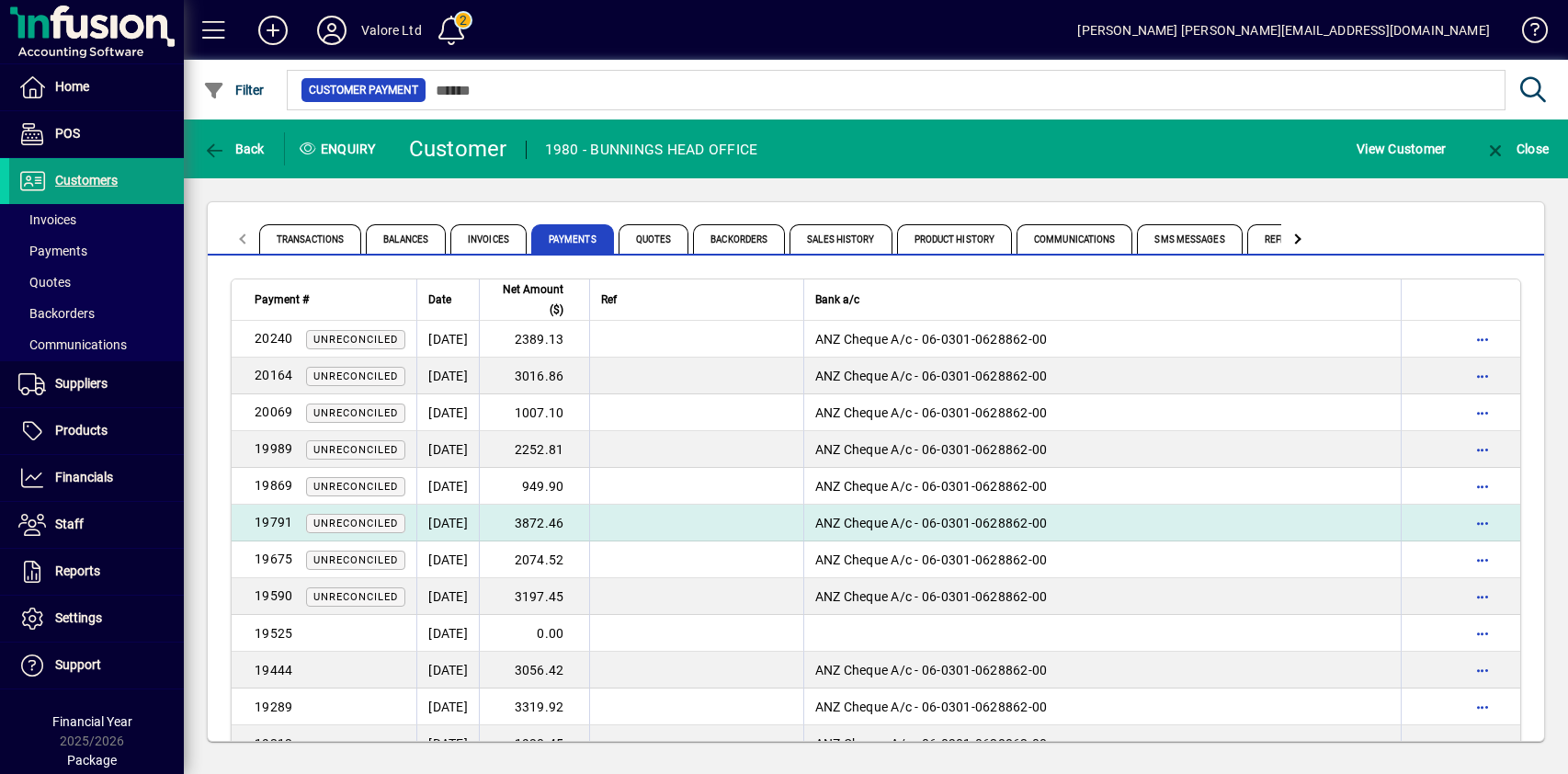
click at [579, 525] on td "3872.46" at bounding box center [534, 523] width 110 height 36
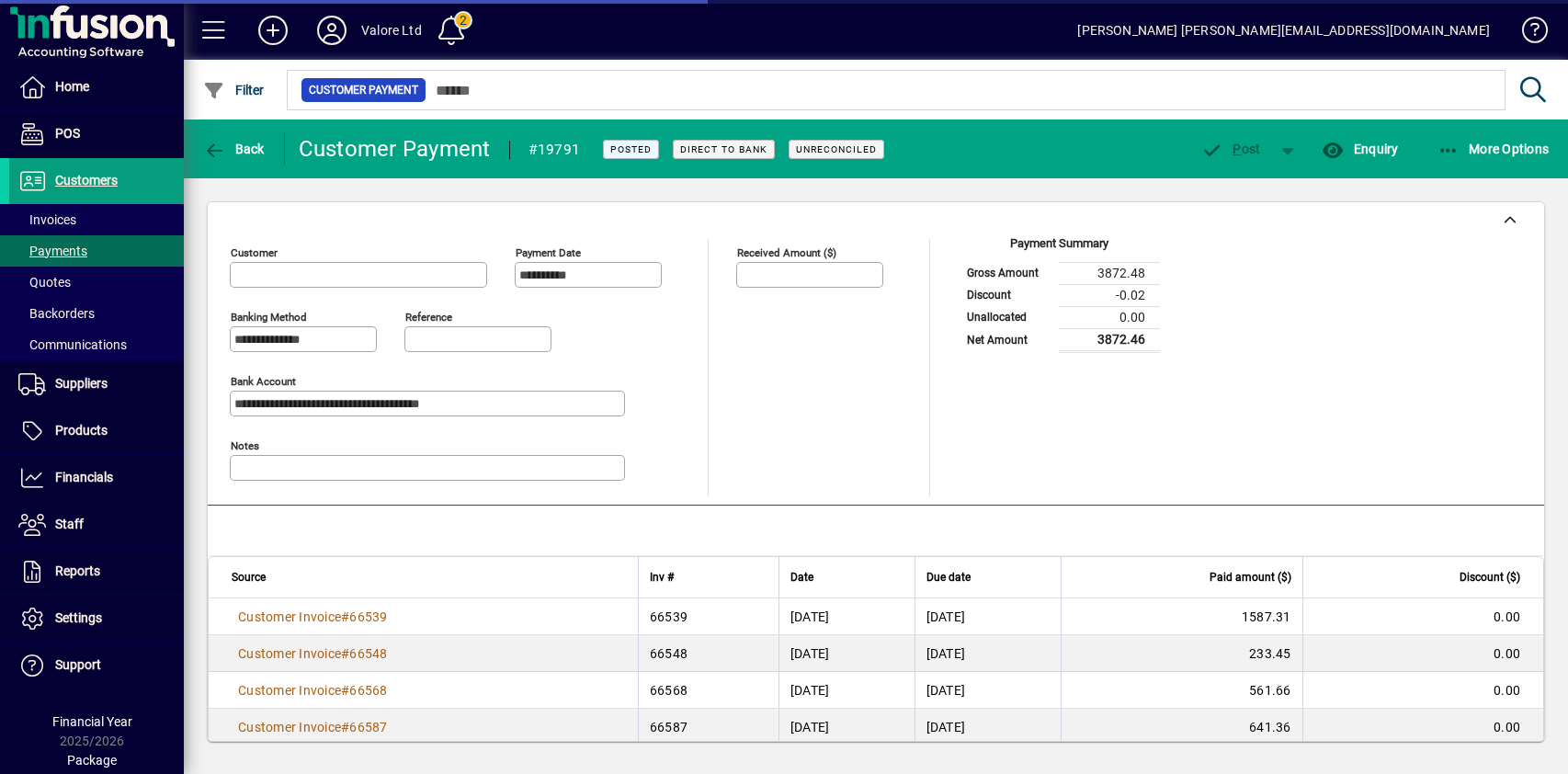
type input "**********"
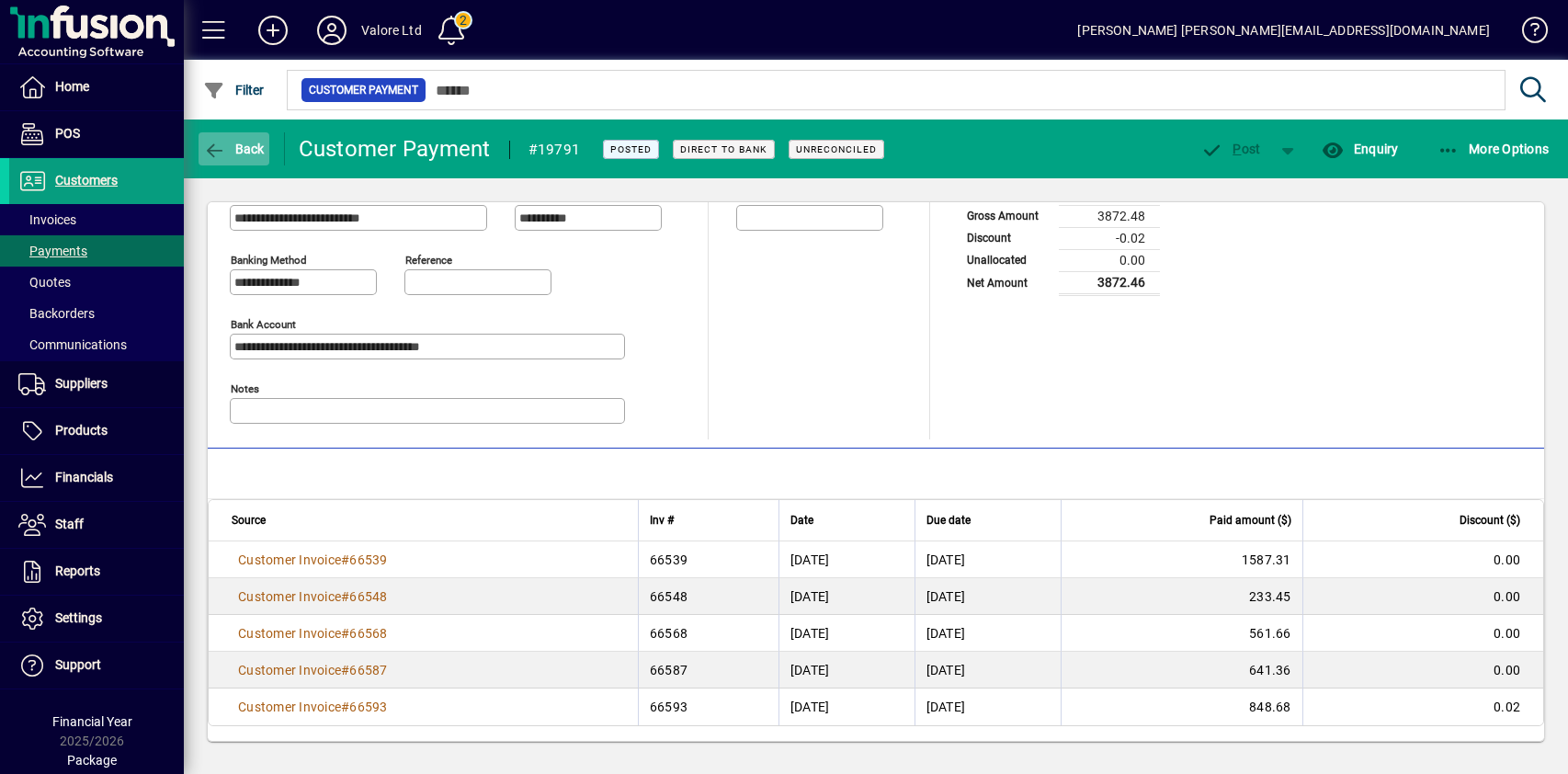
click at [237, 152] on span "Back" at bounding box center [234, 149] width 61 height 15
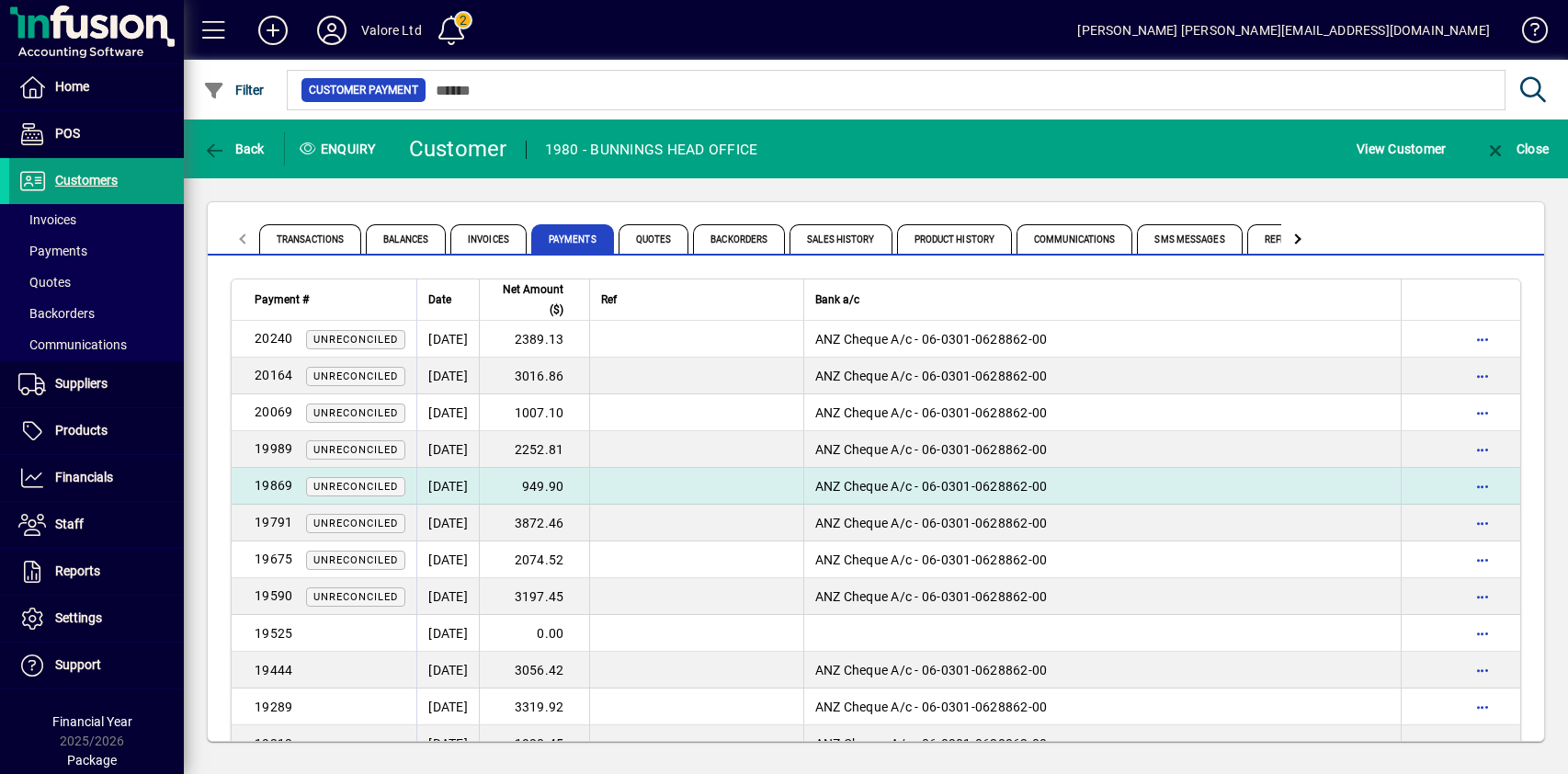
click at [589, 484] on td "949.90" at bounding box center [534, 485] width 110 height 36
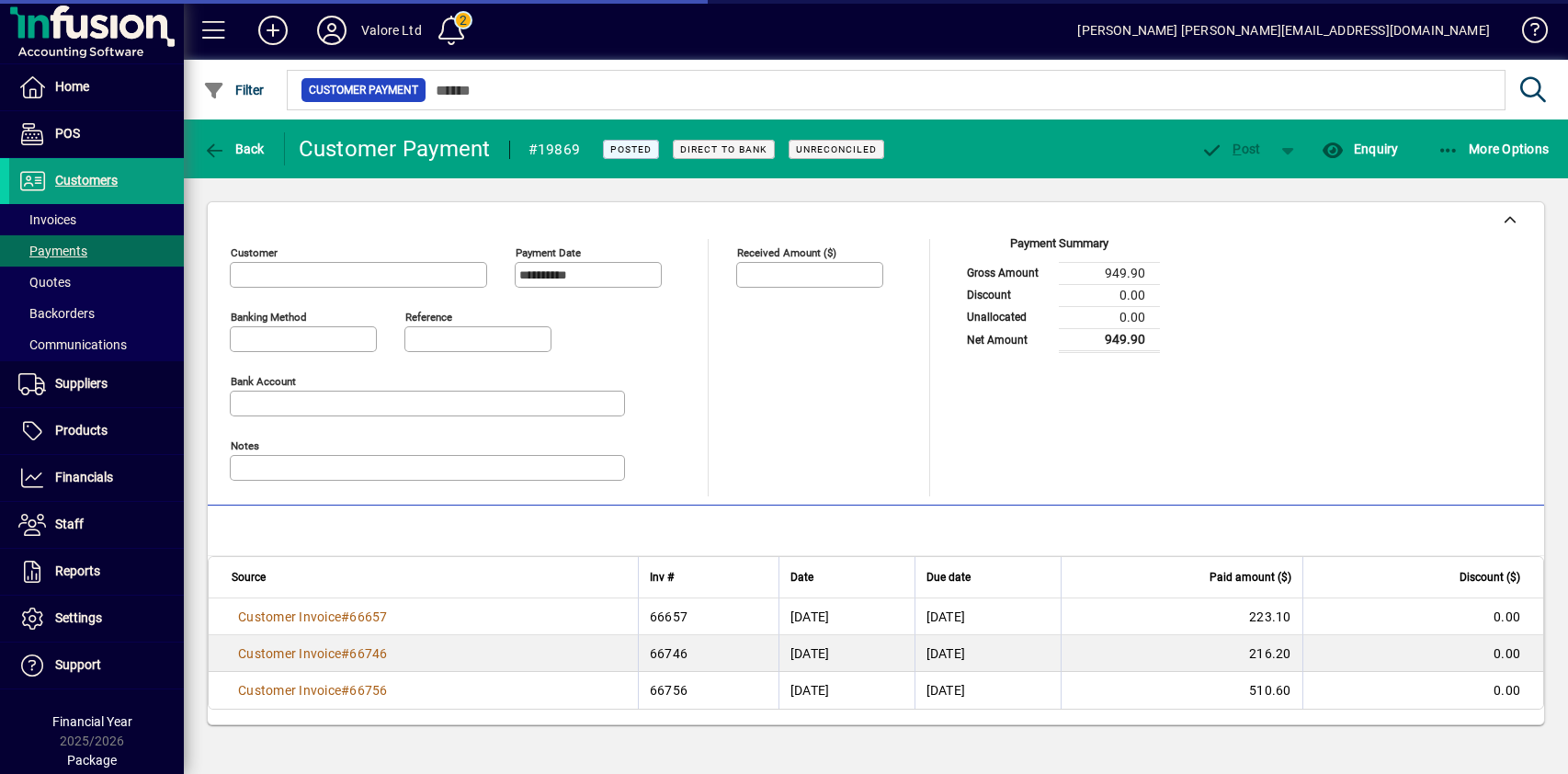
type input "**********"
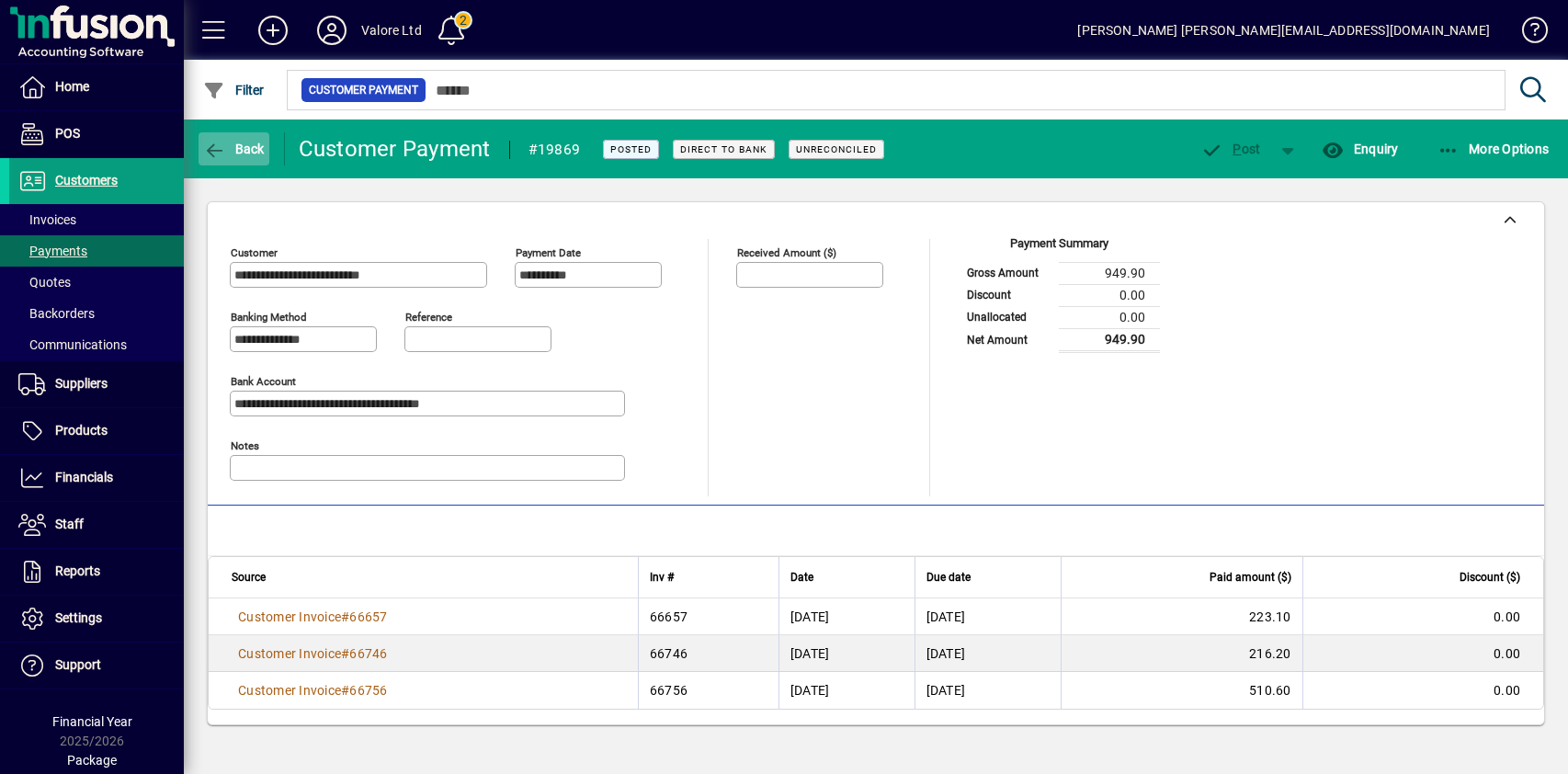
click at [218, 149] on icon "button" at bounding box center [214, 151] width 23 height 19
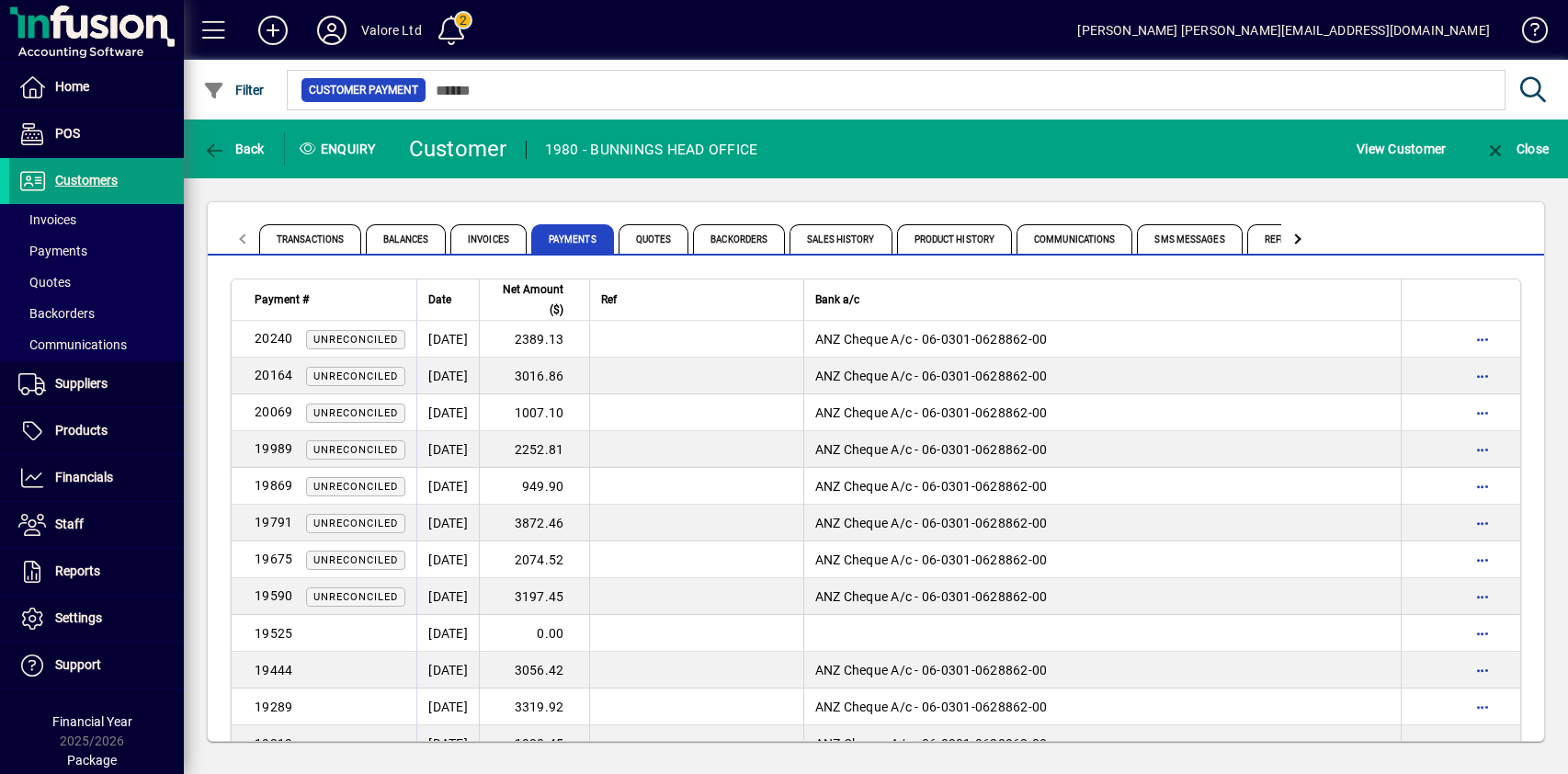
click at [579, 449] on td "2252.81" at bounding box center [534, 449] width 110 height 36
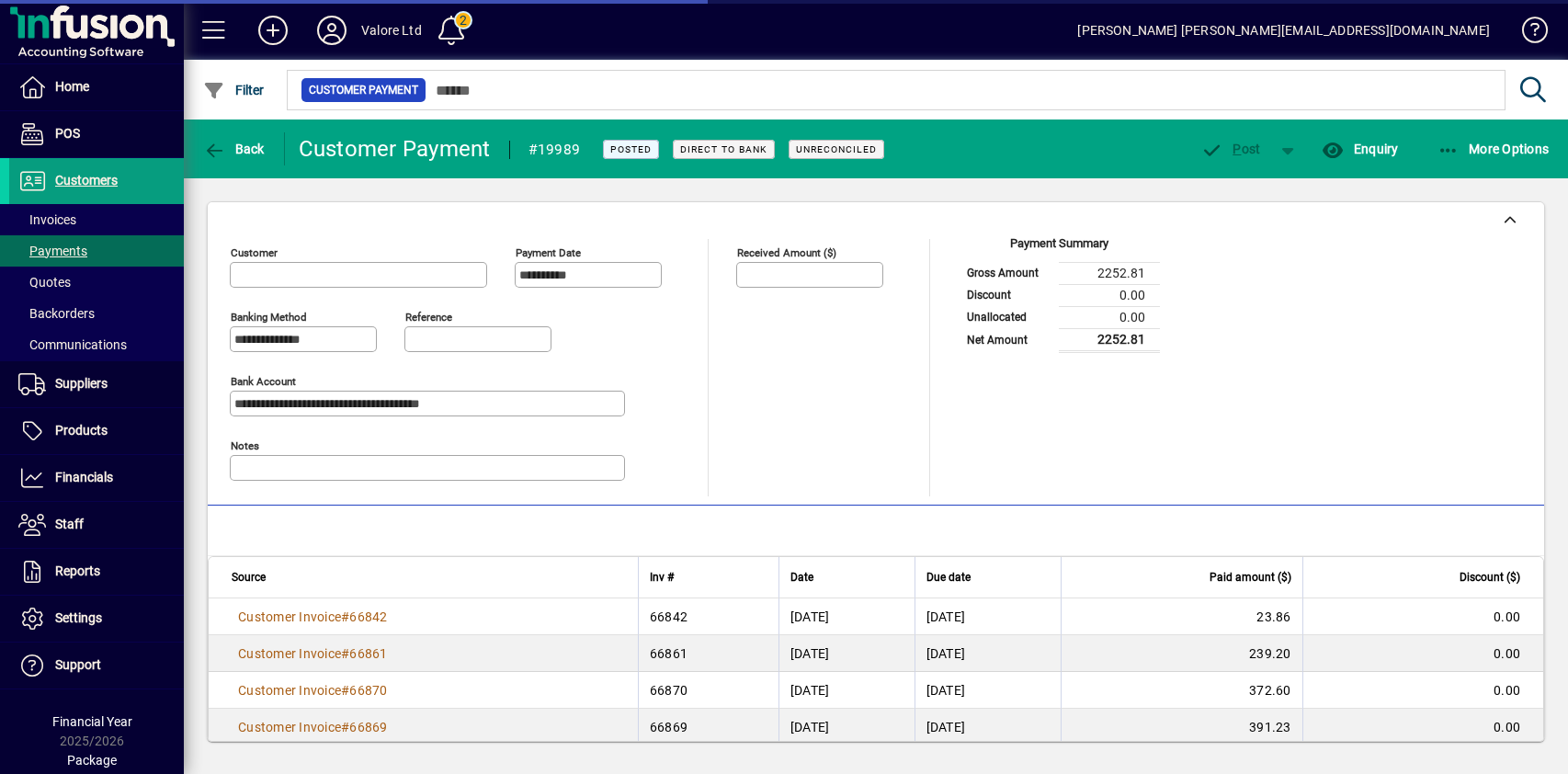
type input "**********"
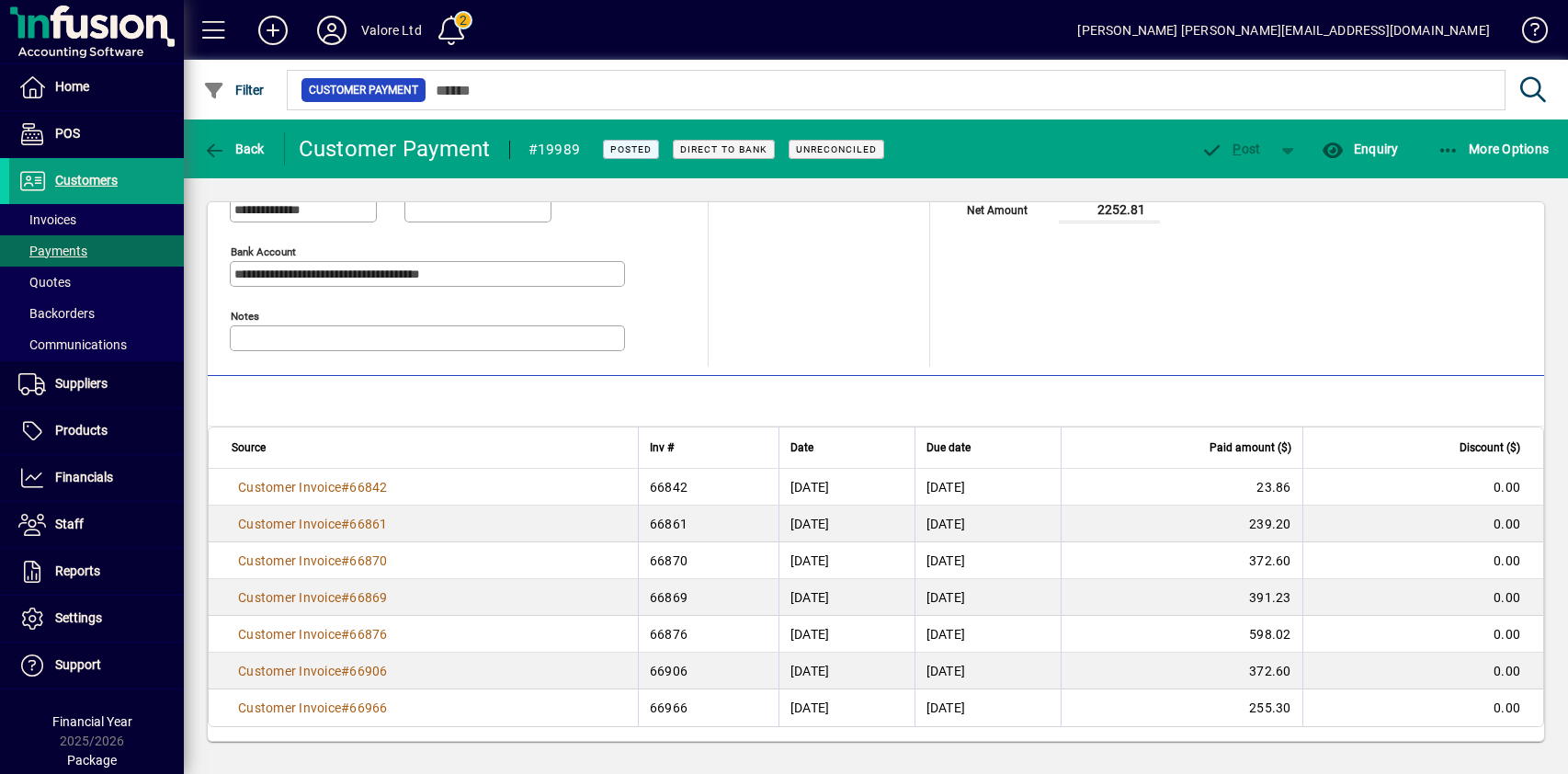
scroll to position [130, 0]
click at [244, 153] on span "Back" at bounding box center [234, 149] width 61 height 15
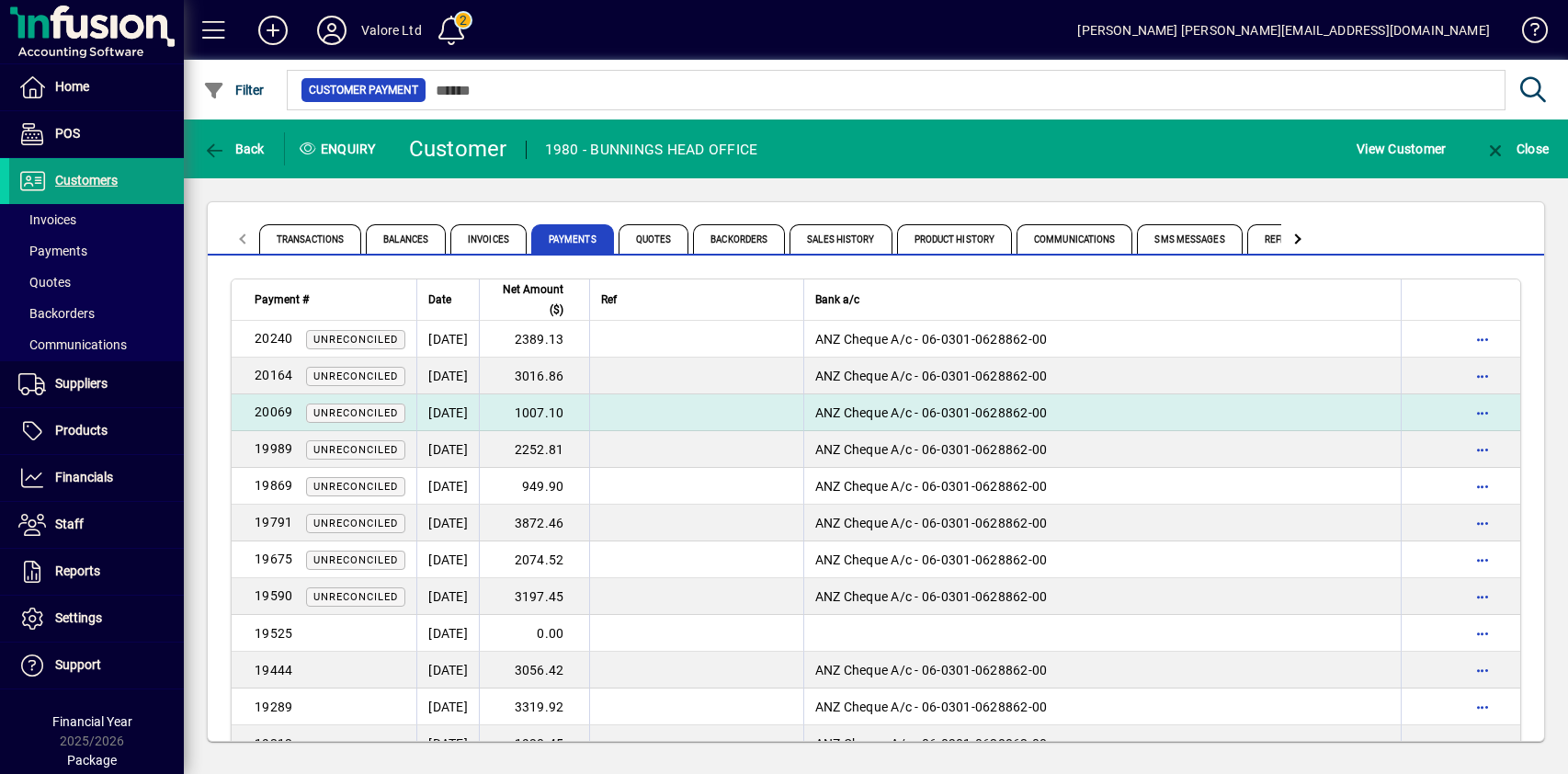
click at [589, 410] on td "1007.10" at bounding box center [534, 412] width 110 height 36
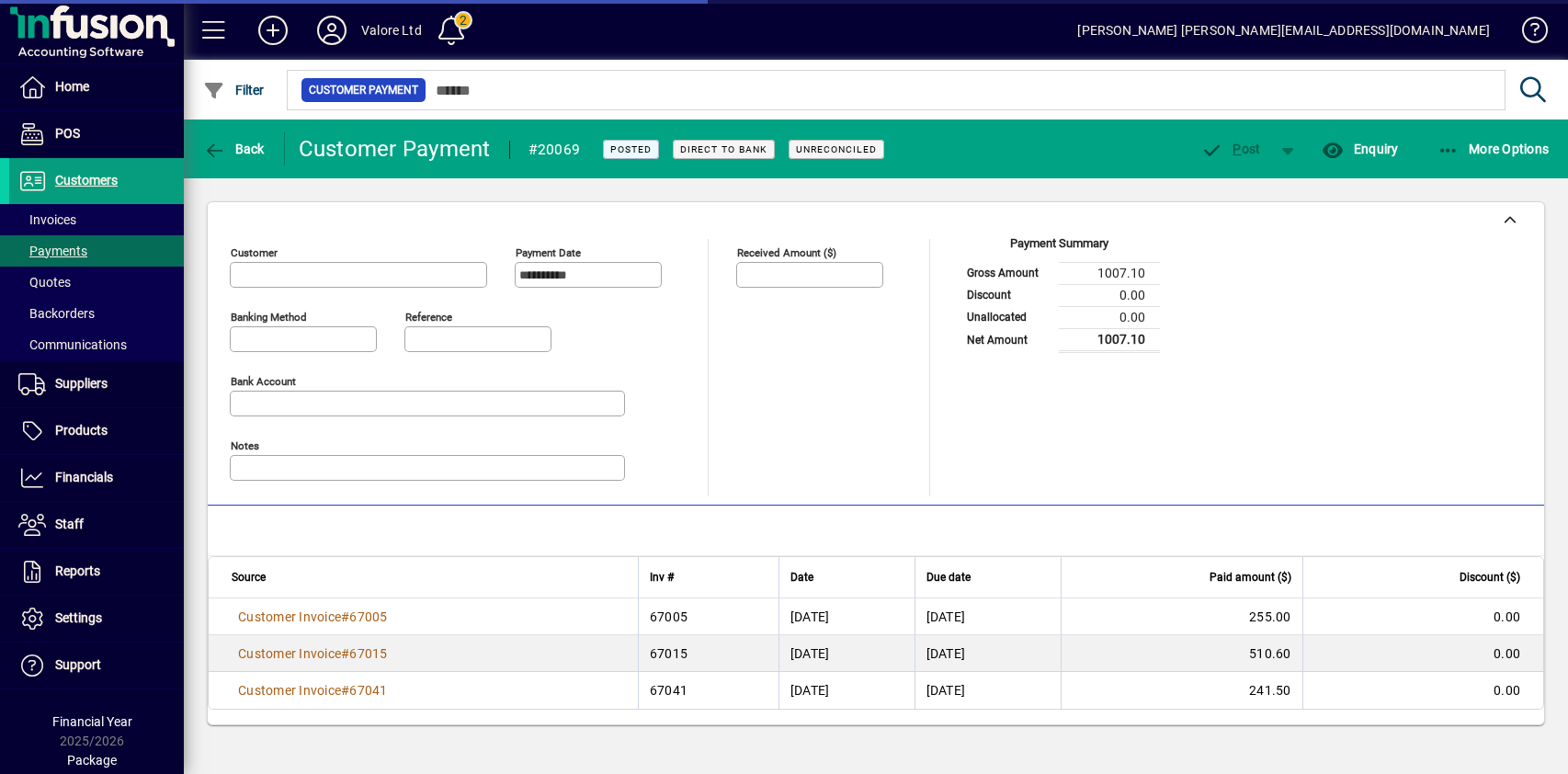
type input "**********"
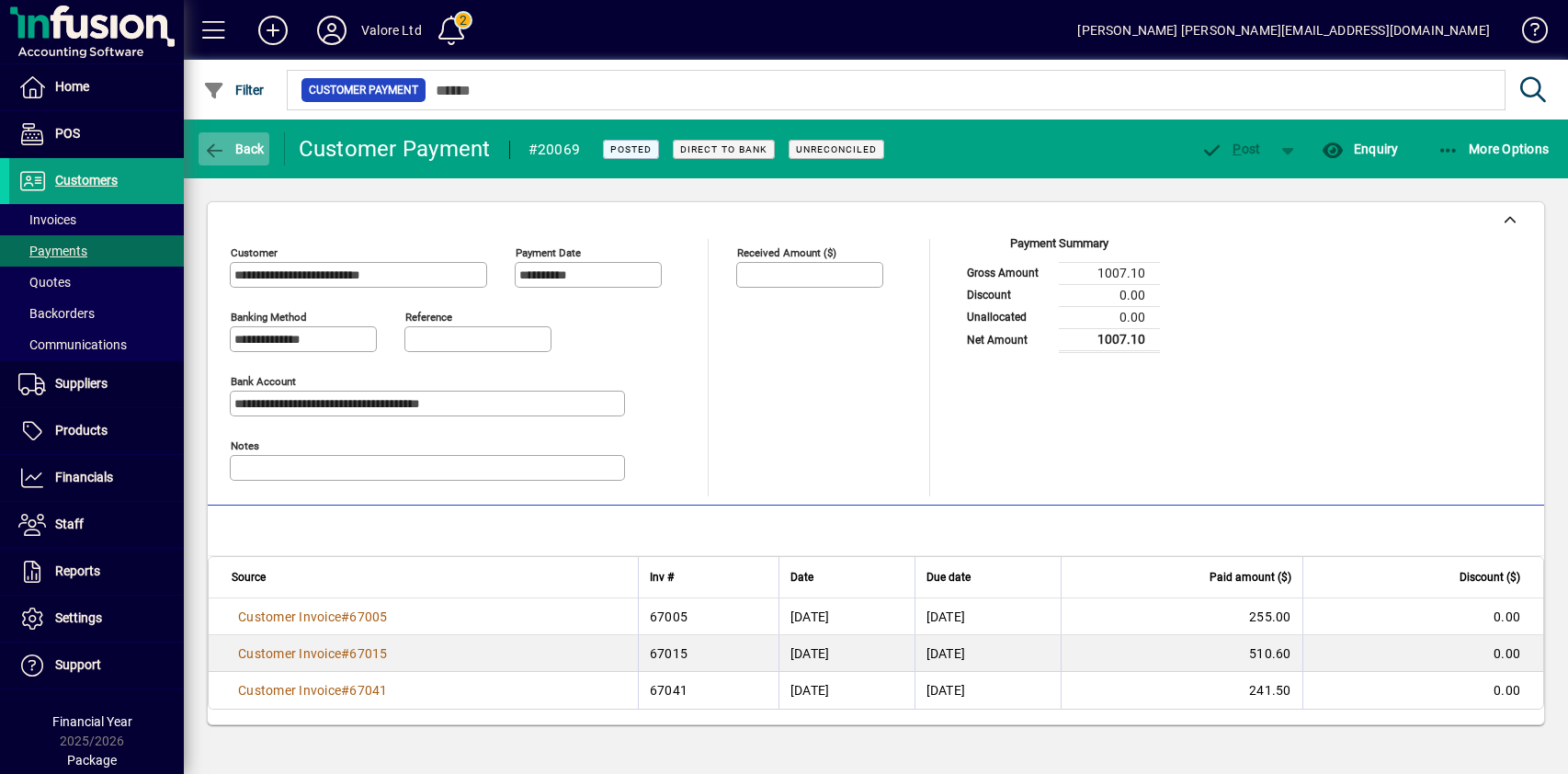
click at [249, 149] on span "Back" at bounding box center [234, 149] width 61 height 15
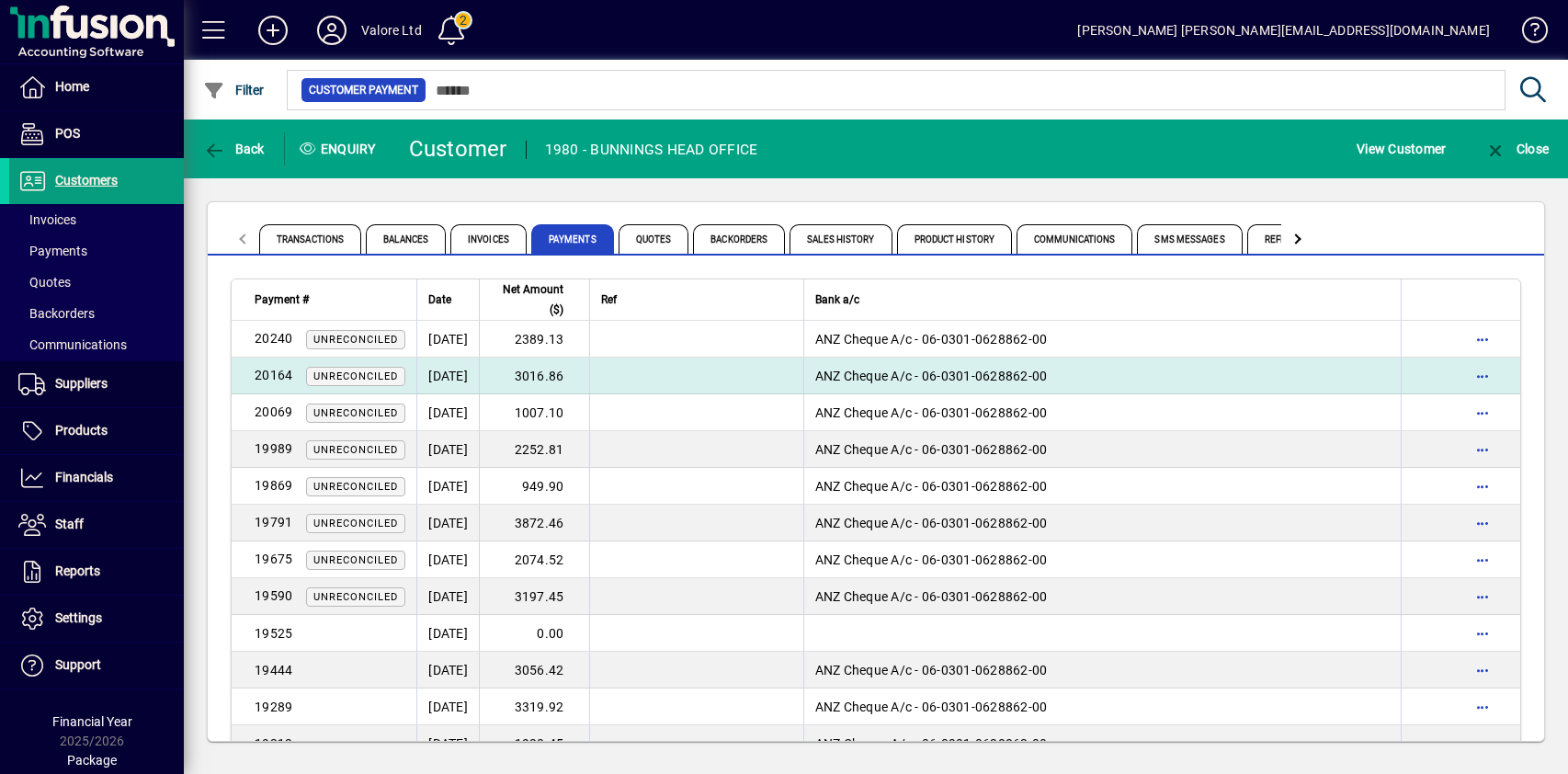
click at [578, 377] on td "3016.86" at bounding box center [534, 375] width 110 height 36
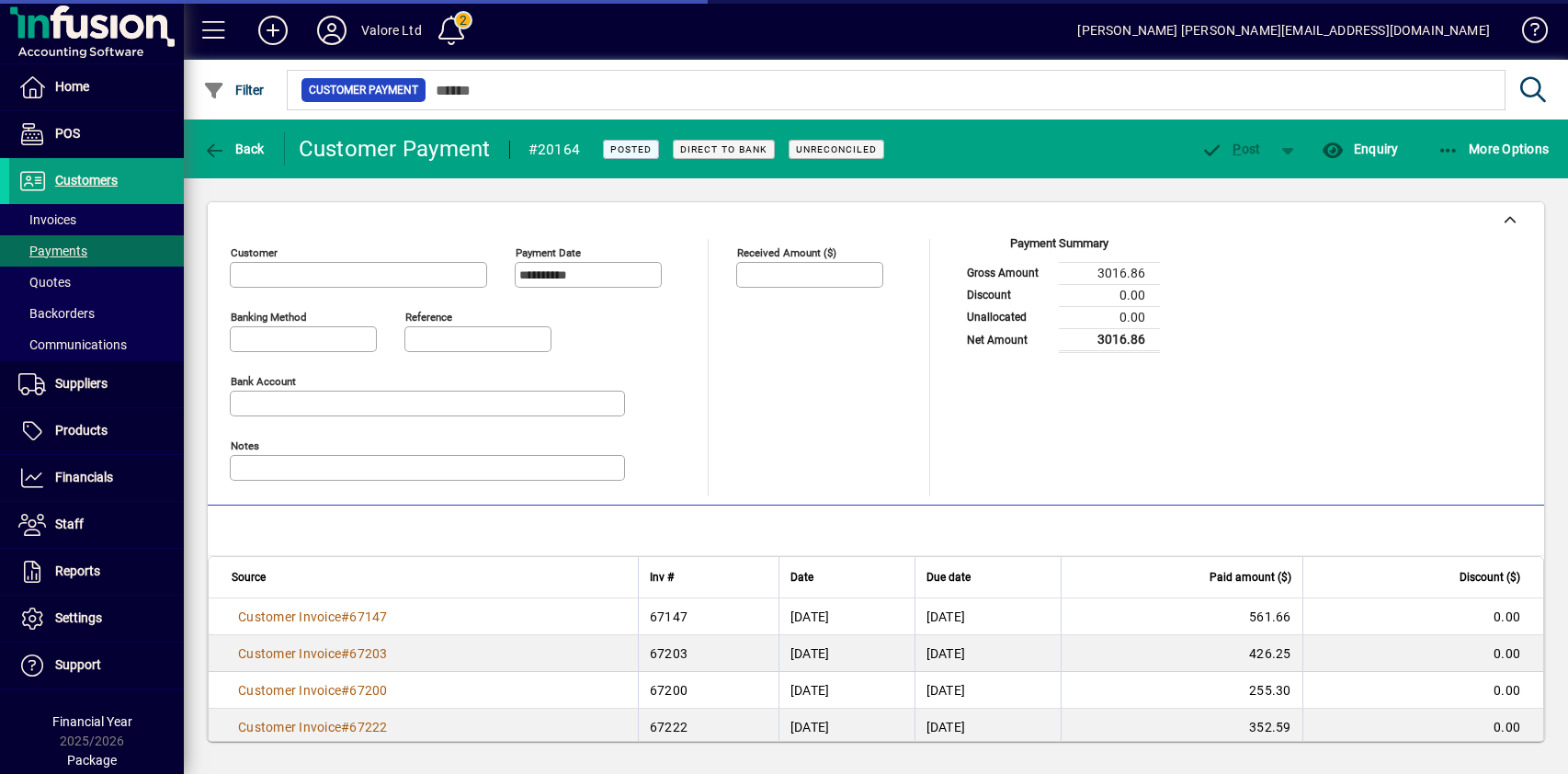
type input "**********"
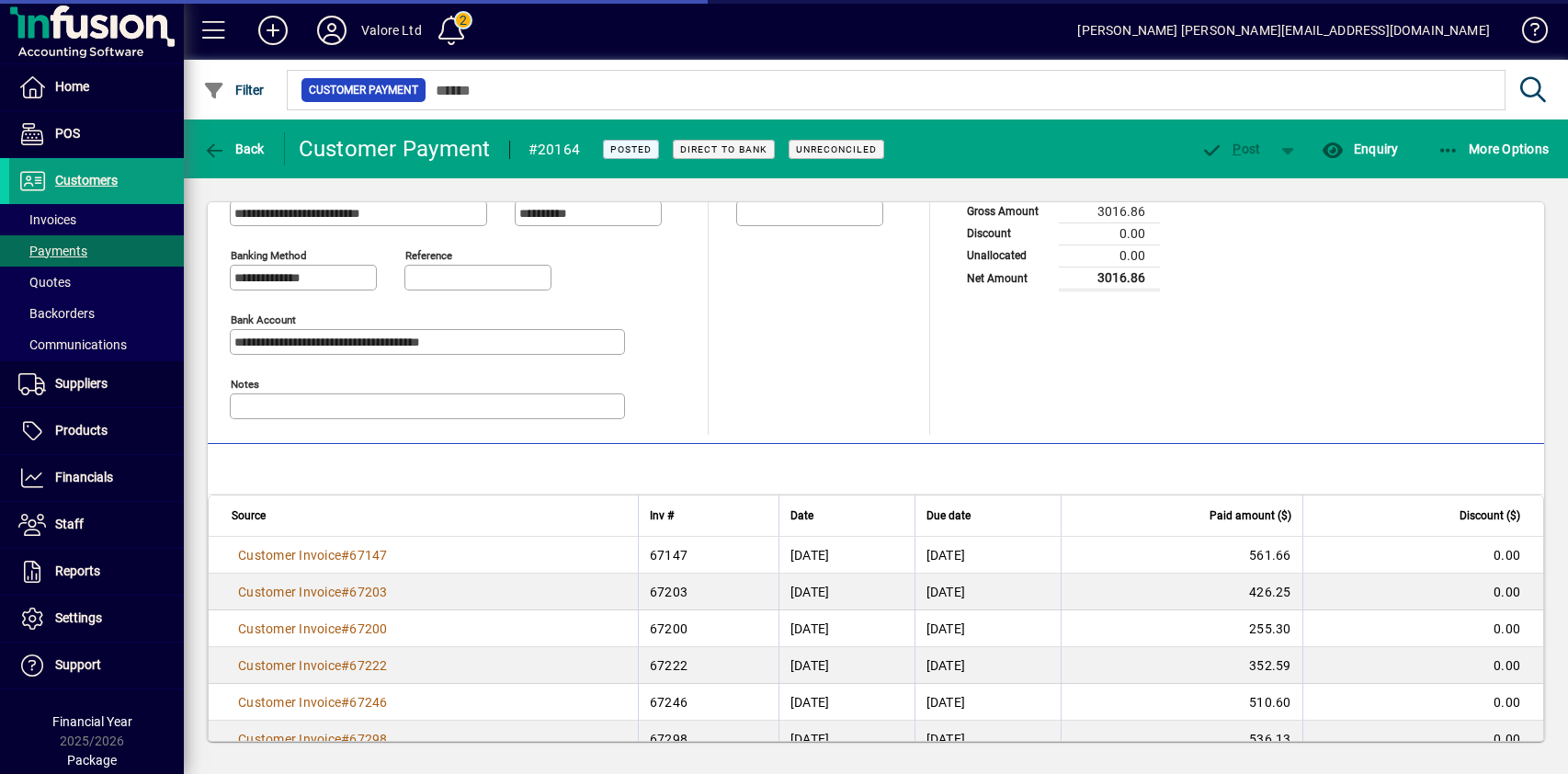
scroll to position [130, 0]
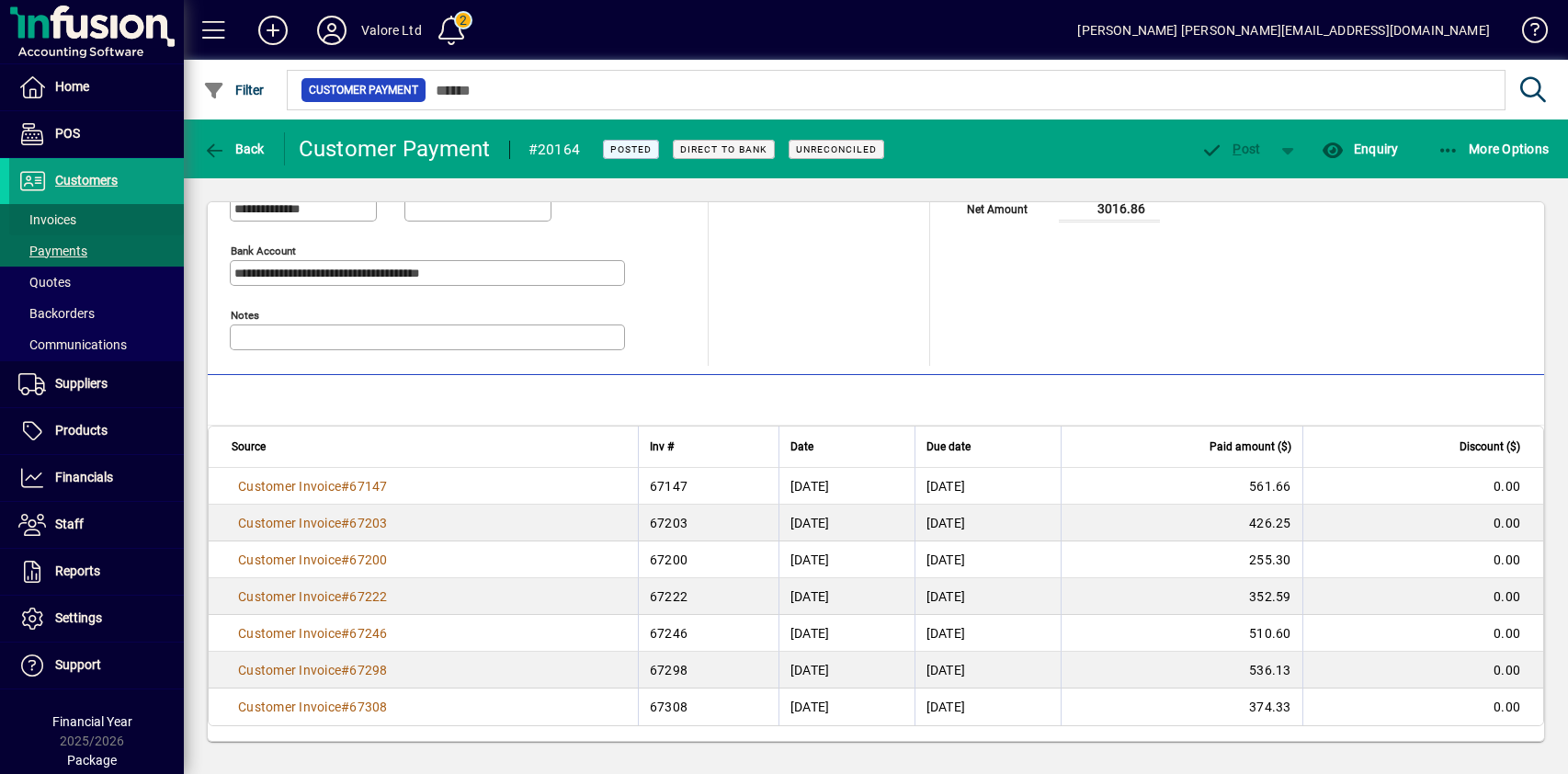
click at [227, 158] on span "button" at bounding box center [234, 148] width 71 height 44
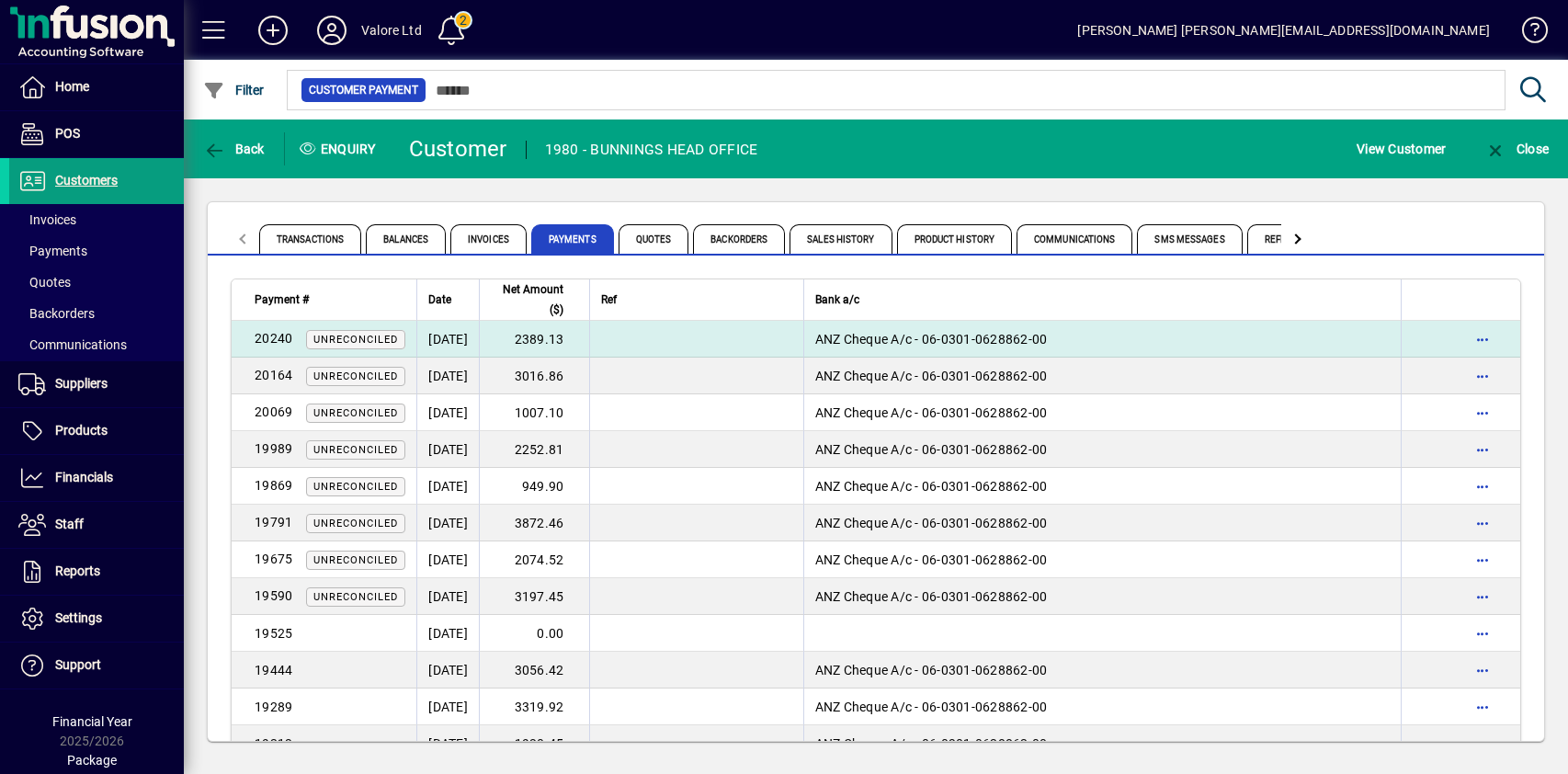
click at [562, 339] on td "2389.13" at bounding box center [534, 338] width 110 height 36
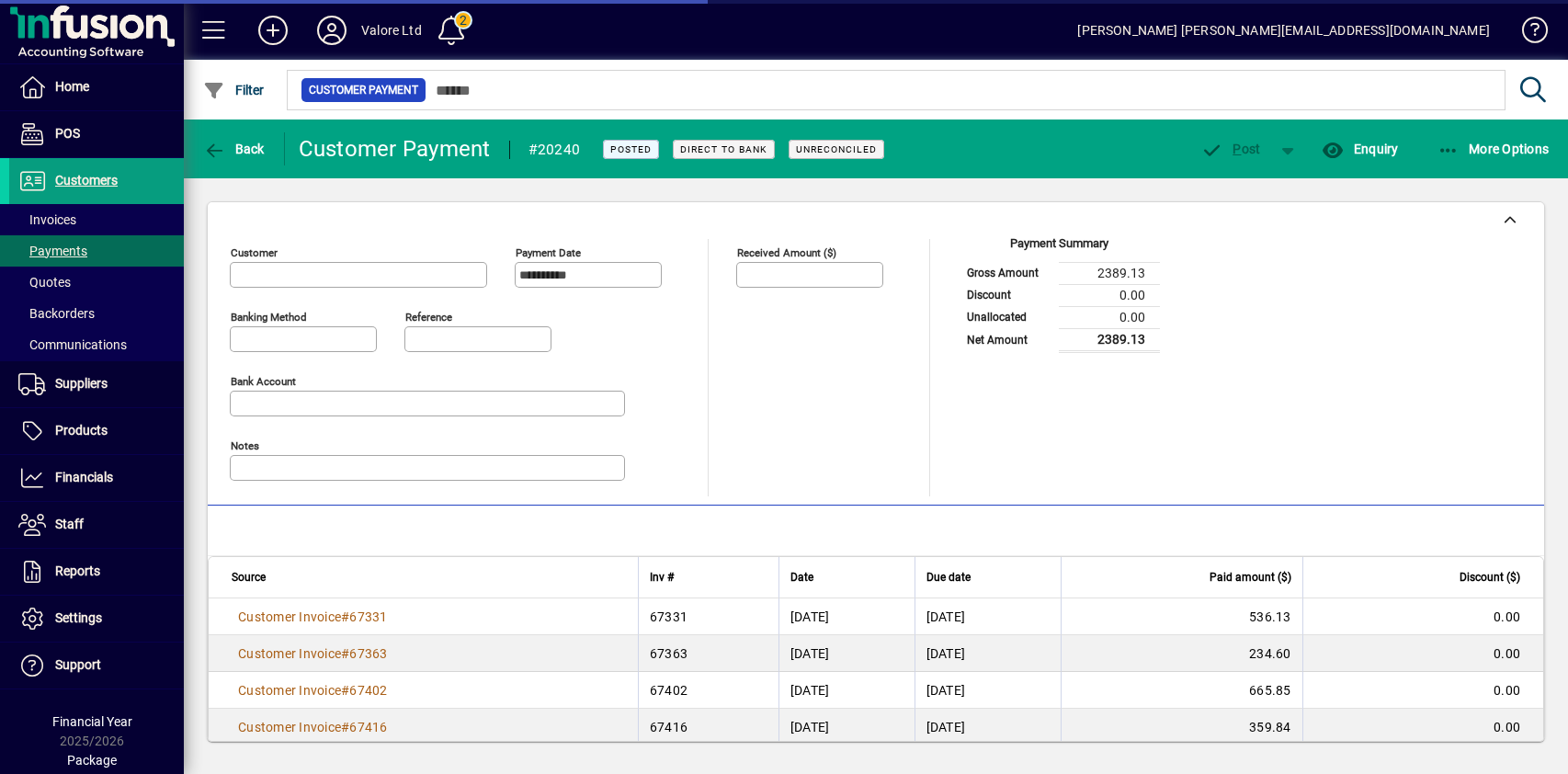
type input "**********"
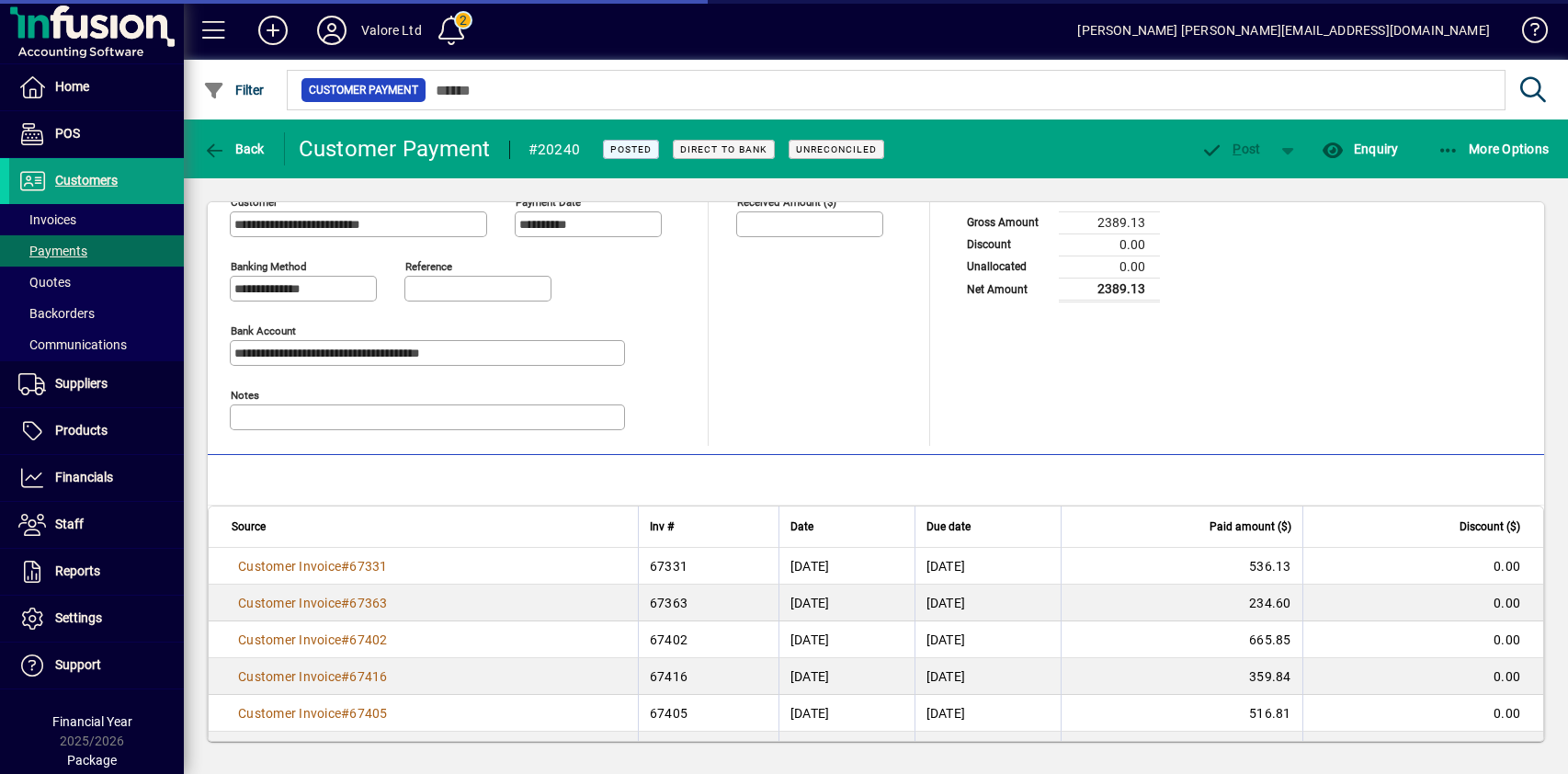
scroll to position [94, 0]
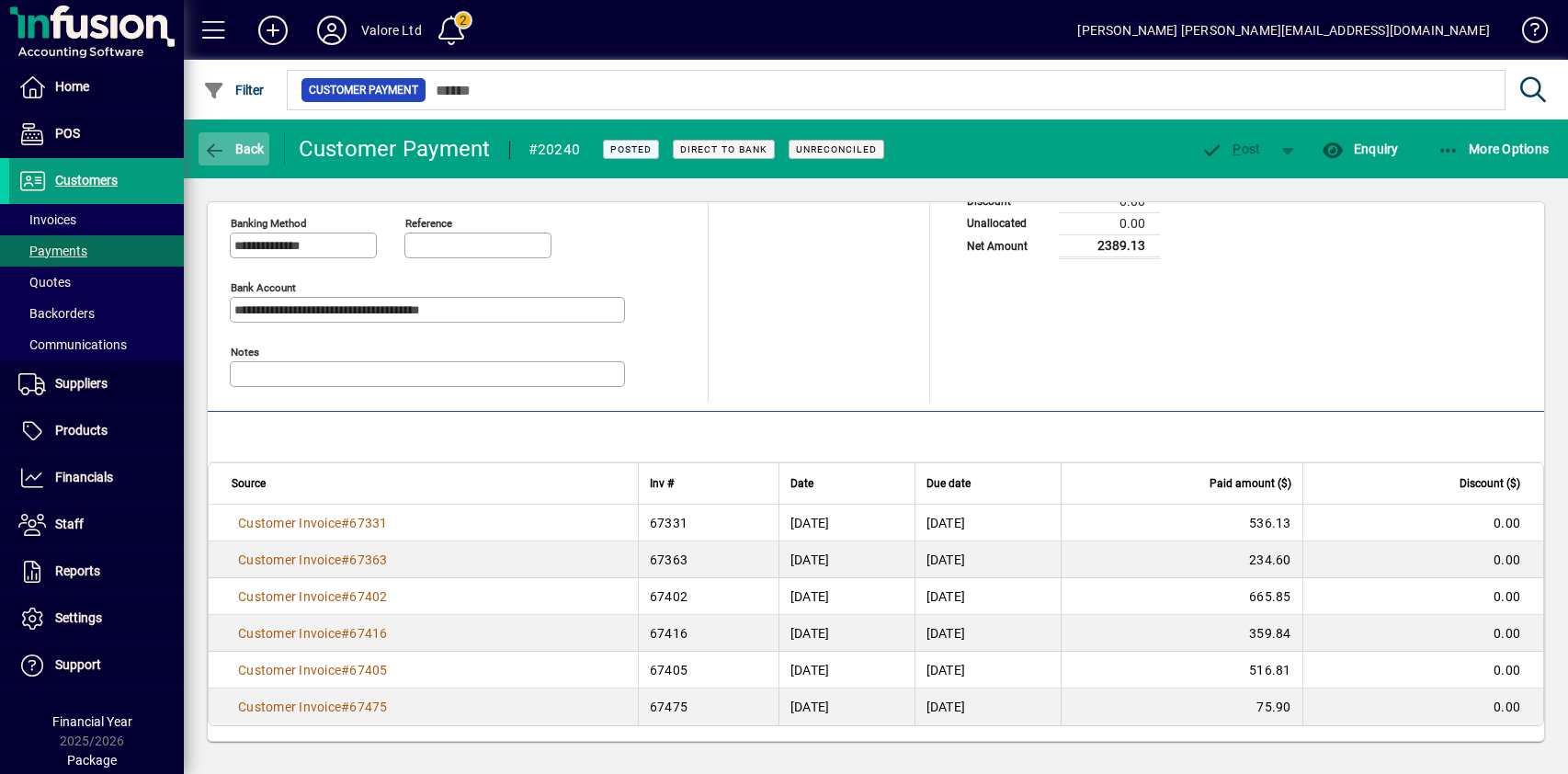
click at [254, 143] on span "Back" at bounding box center [234, 149] width 61 height 15
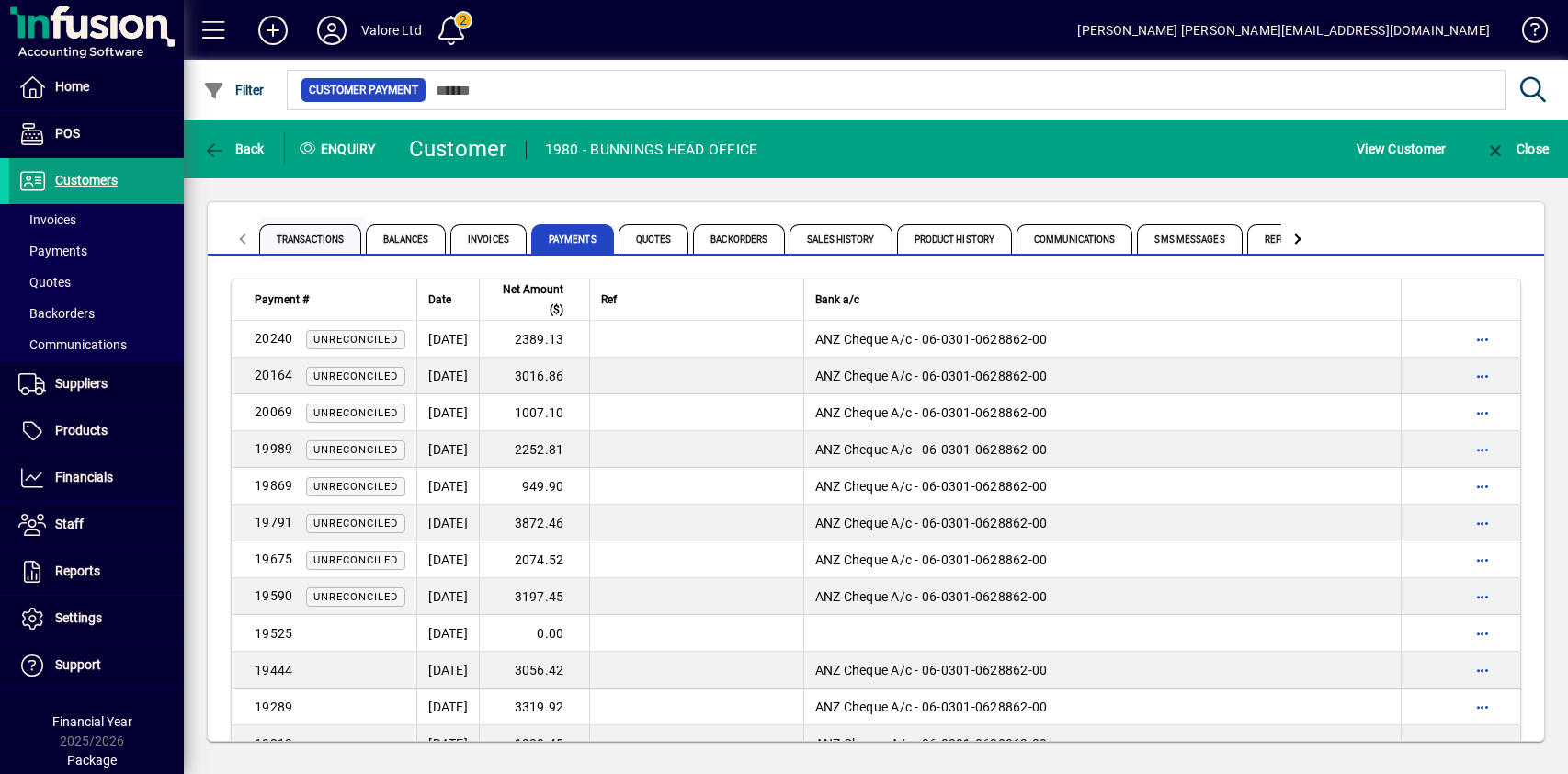
click at [300, 237] on span "Transactions" at bounding box center [310, 239] width 102 height 30
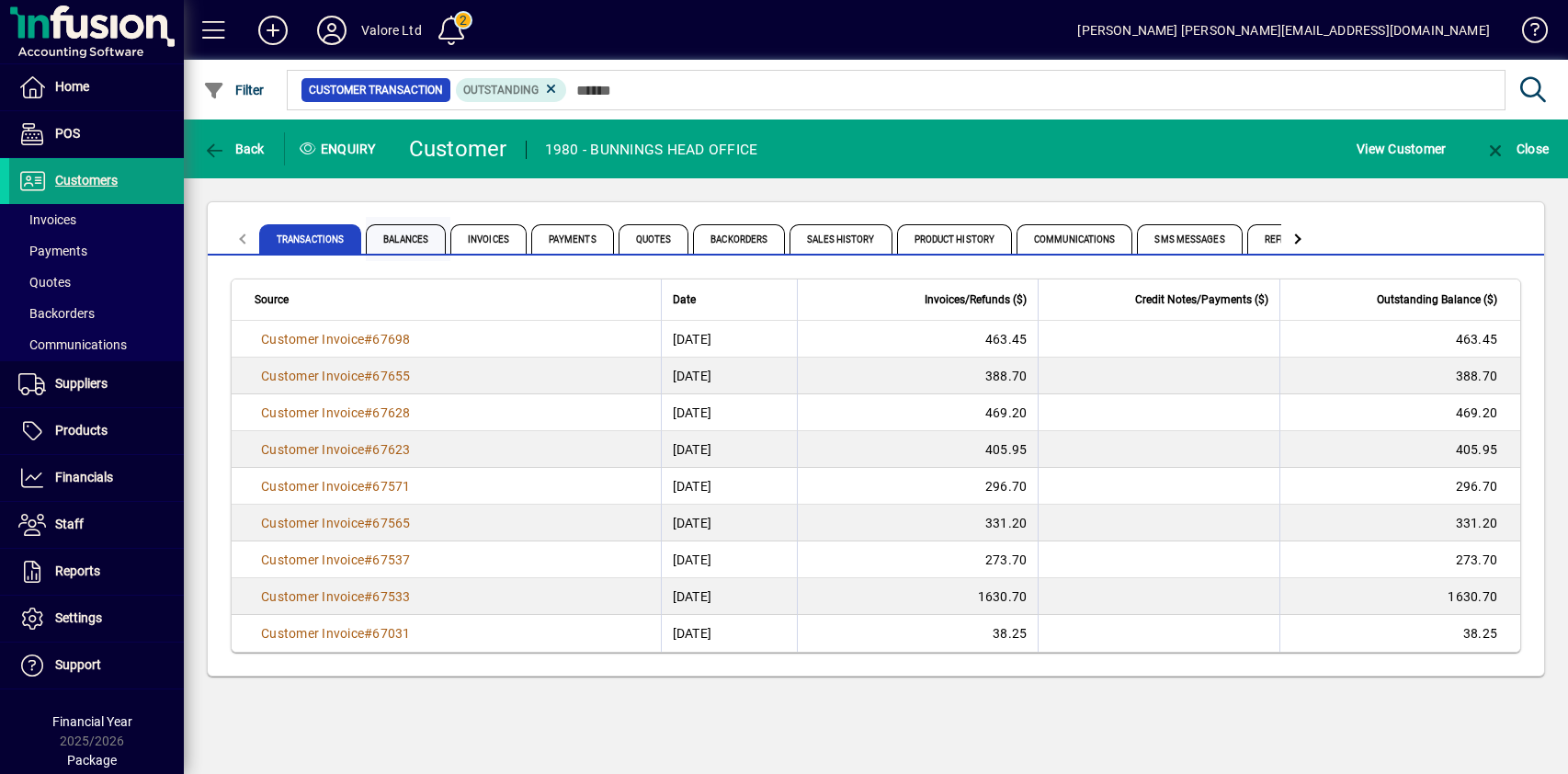
click at [420, 231] on span "Balances" at bounding box center [406, 239] width 80 height 30
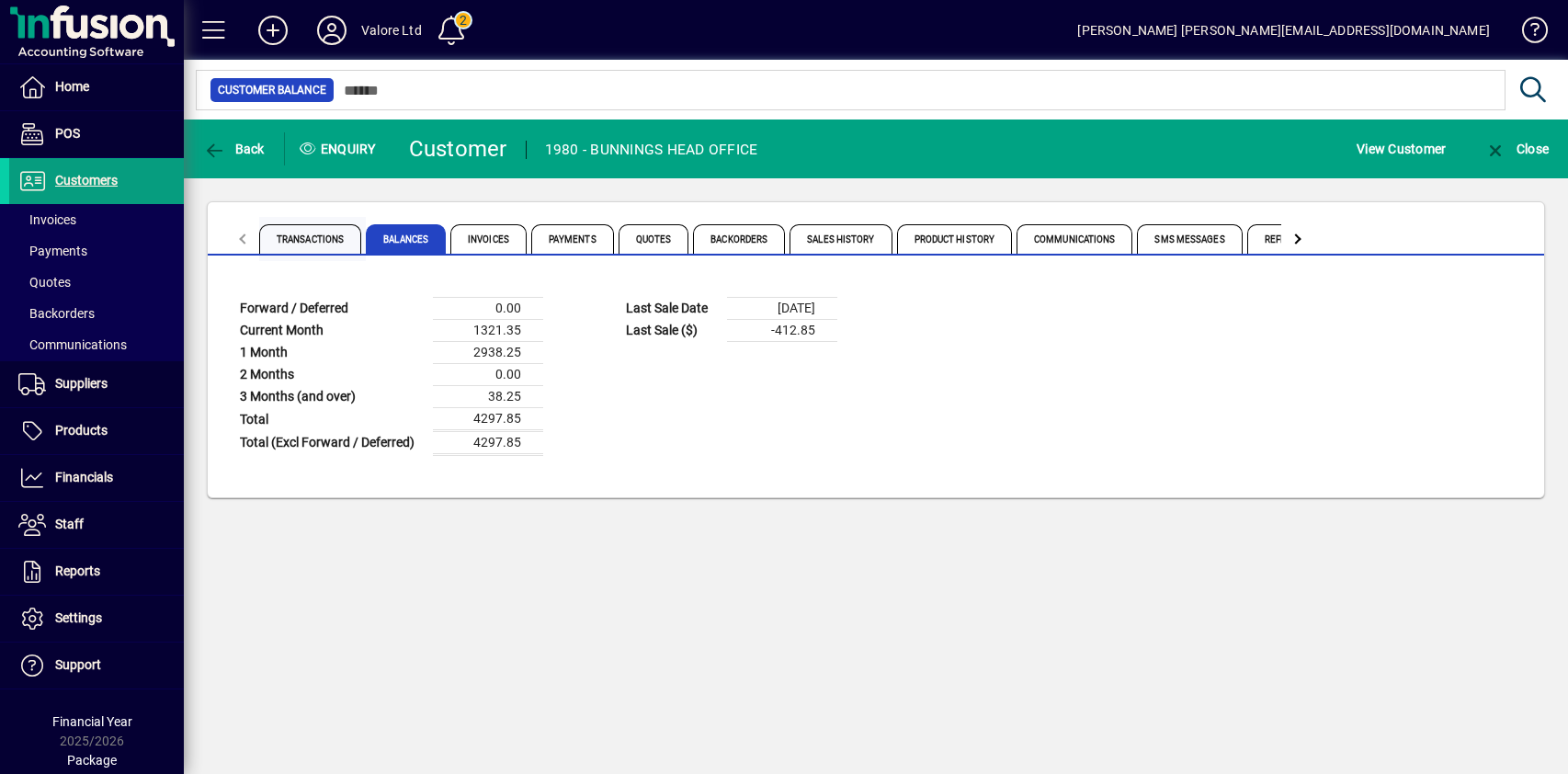
click at [295, 238] on span "Transactions" at bounding box center [310, 239] width 102 height 30
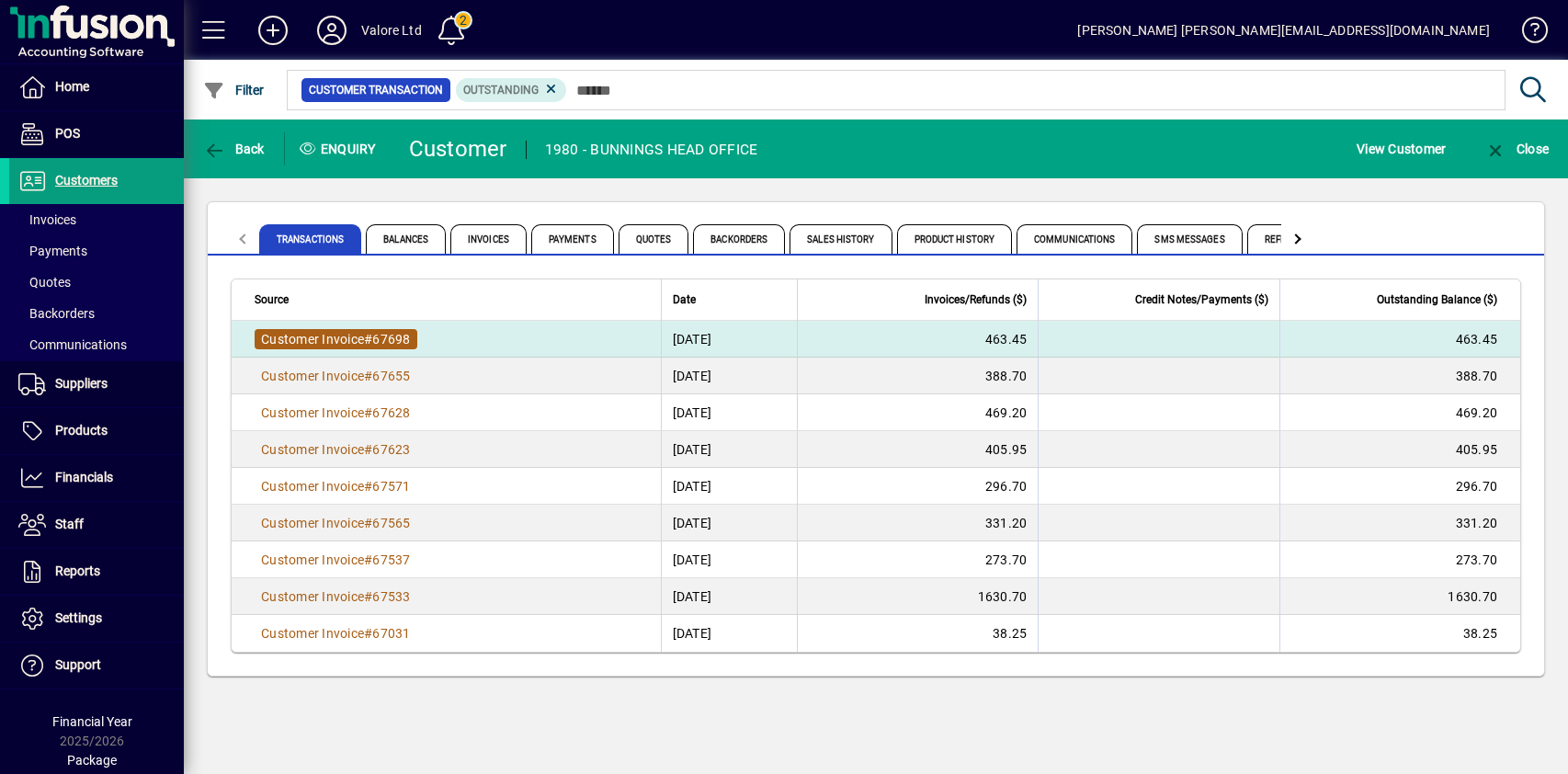
click at [385, 336] on span "67698" at bounding box center [391, 339] width 37 height 15
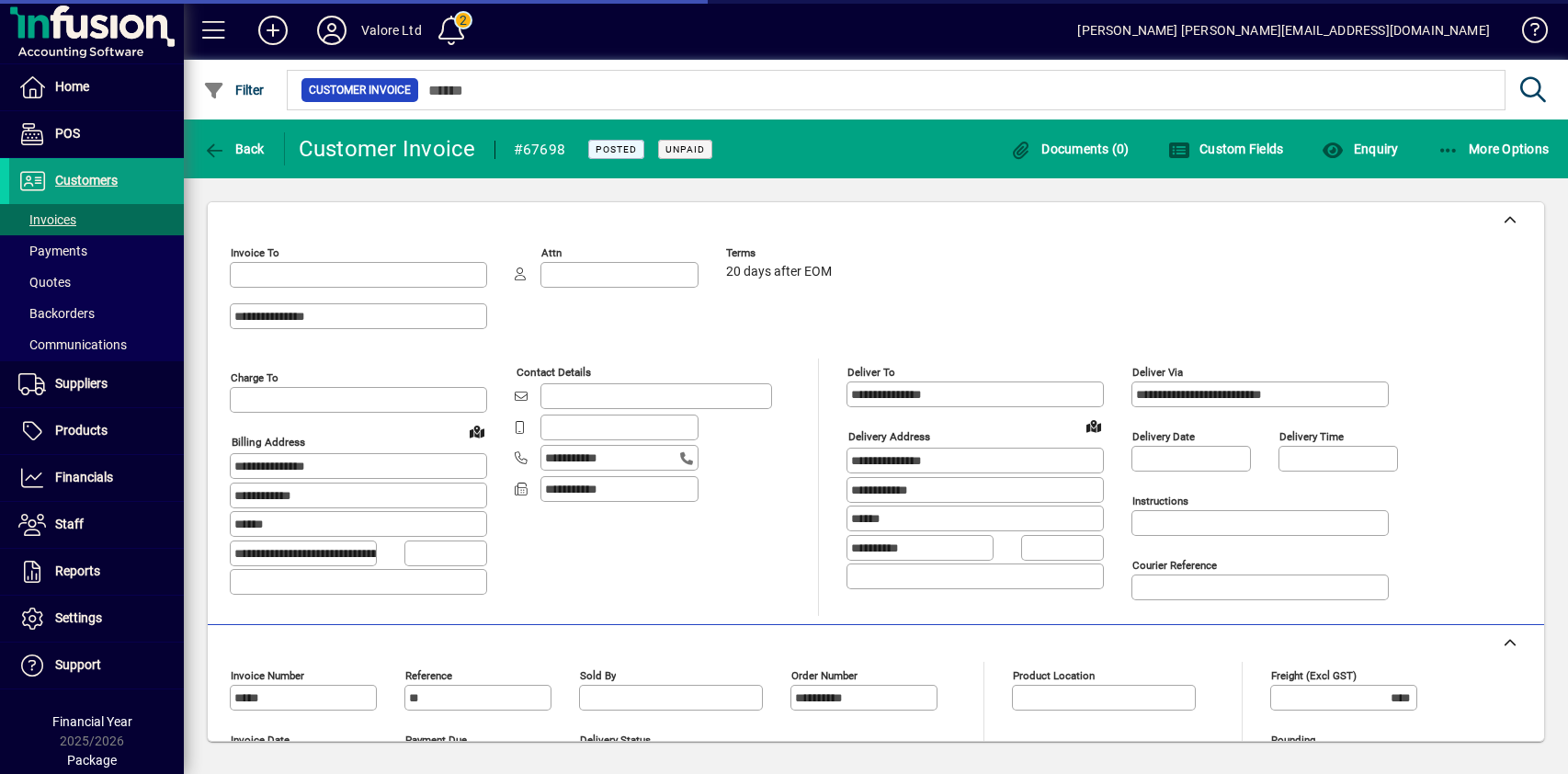
type input "**********"
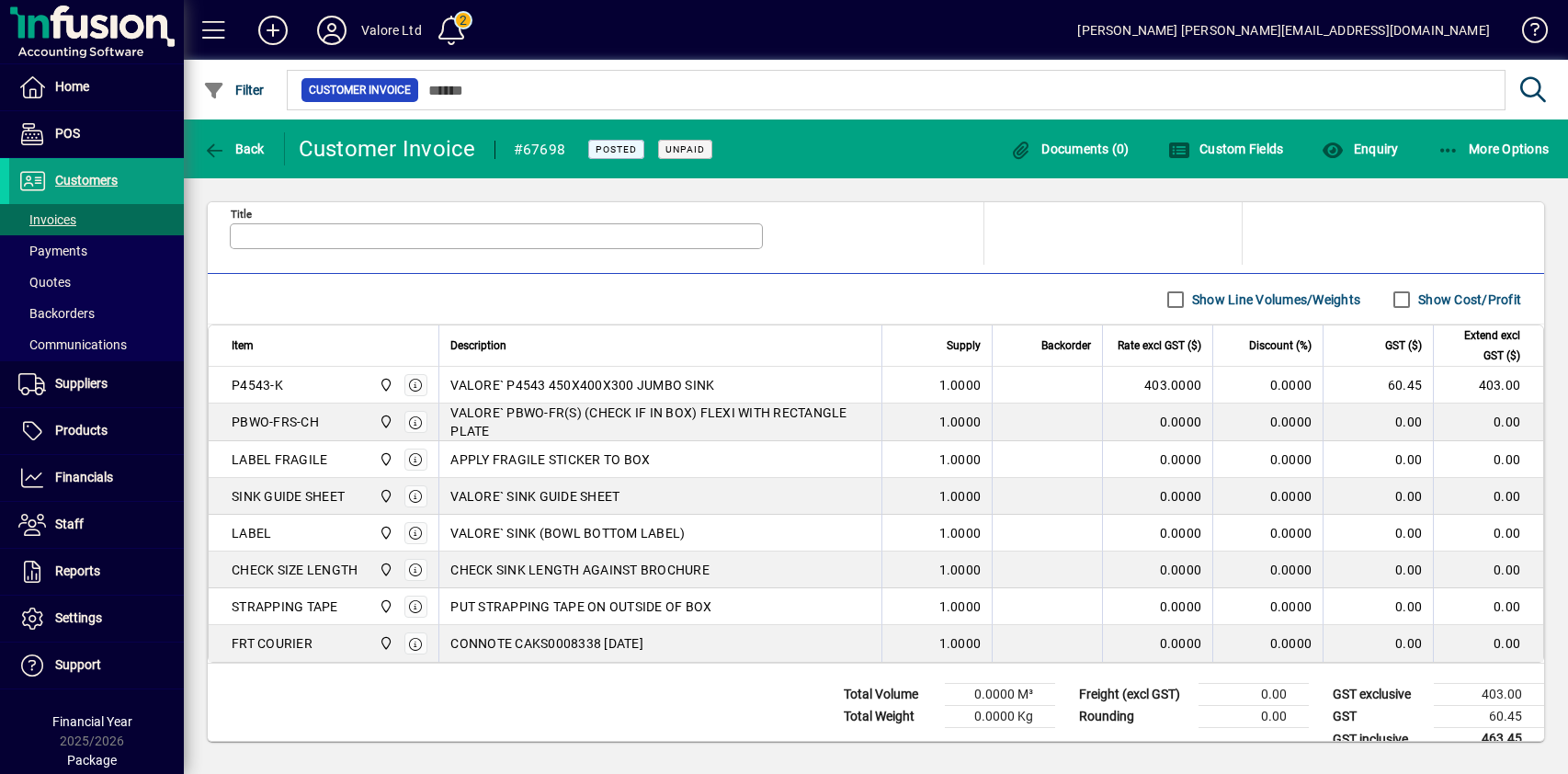
scroll to position [616, 0]
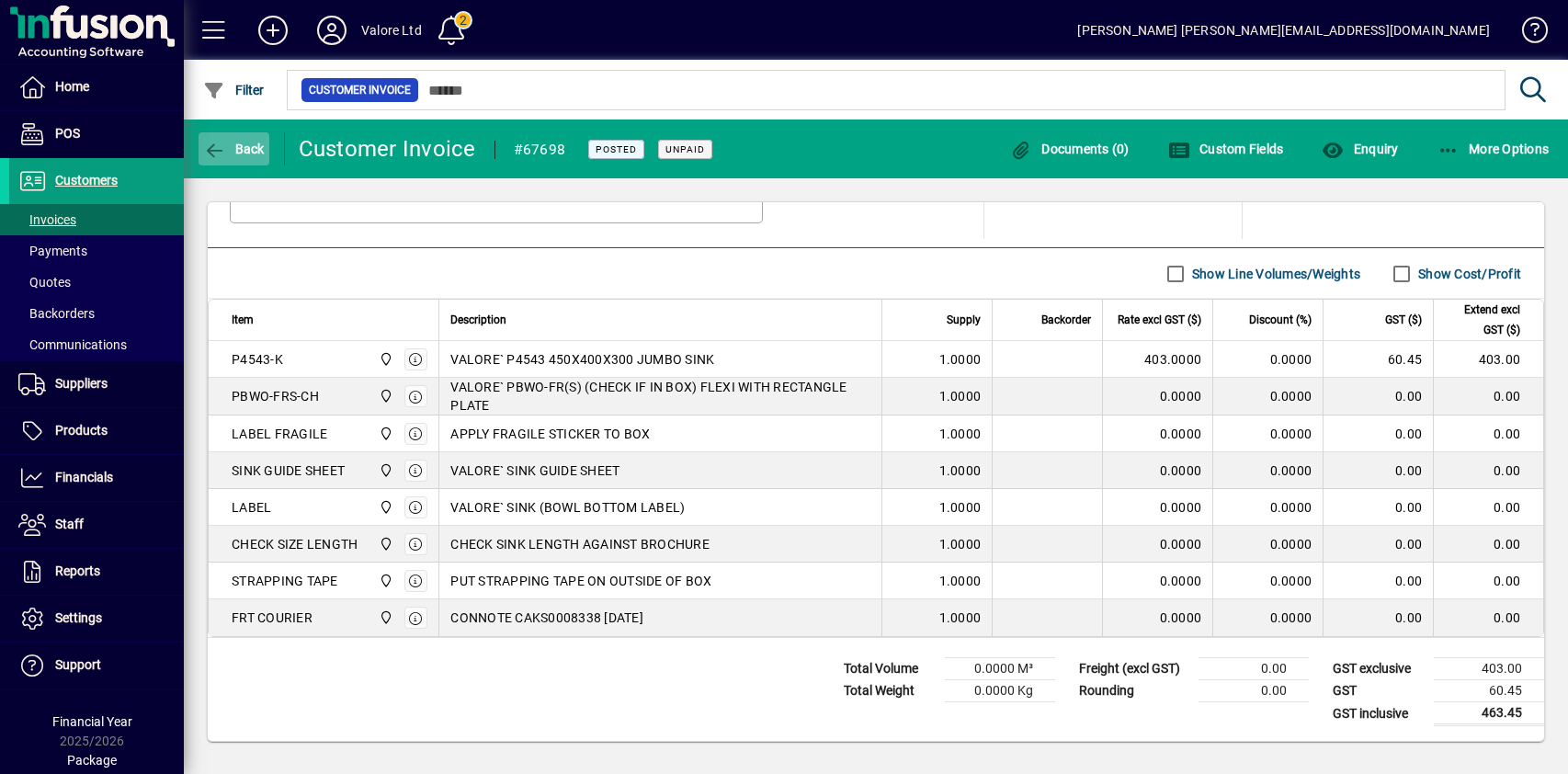
click at [223, 146] on icon "button" at bounding box center [214, 151] width 23 height 19
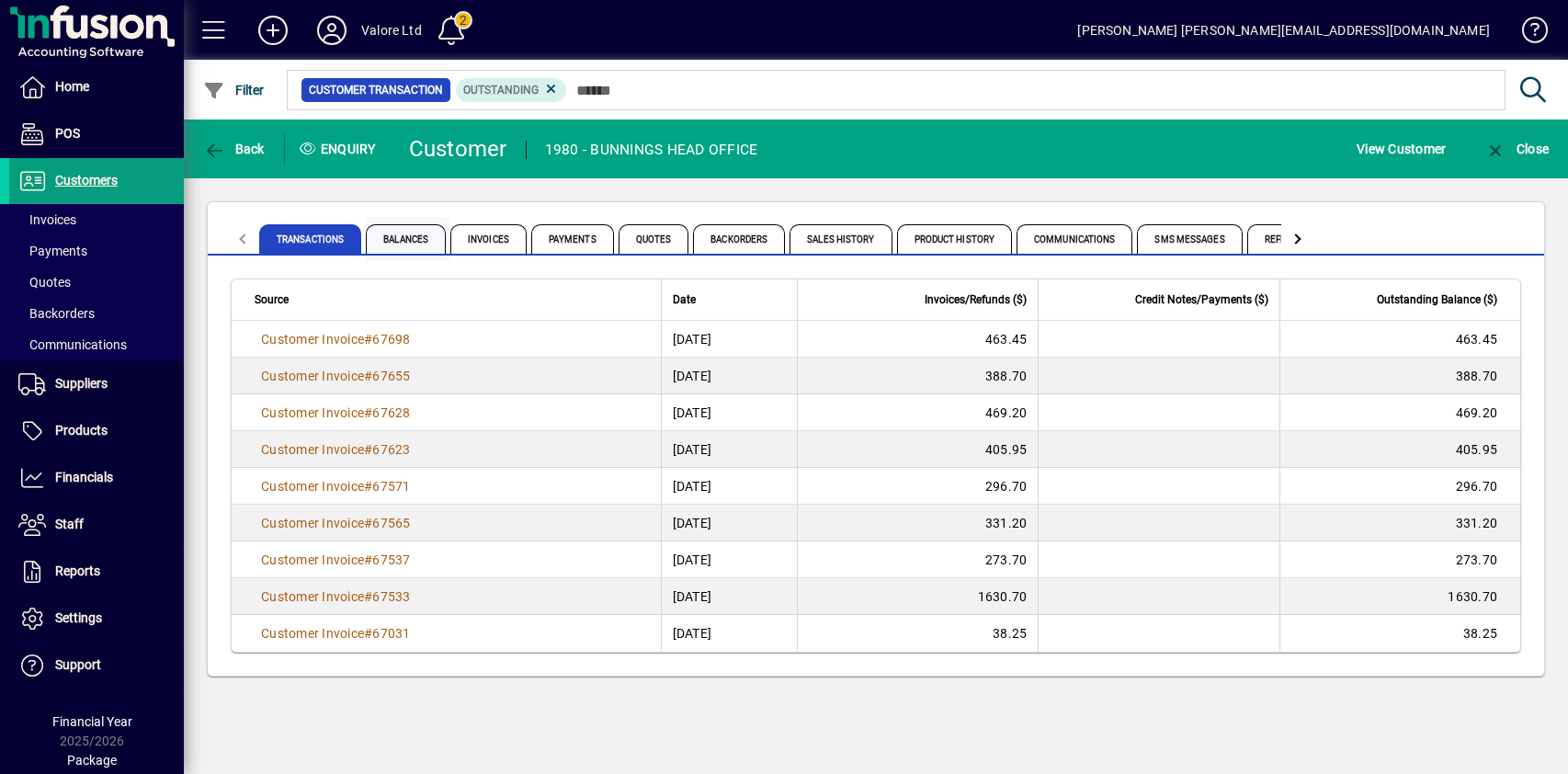
click at [418, 238] on span "Balances" at bounding box center [406, 239] width 80 height 30
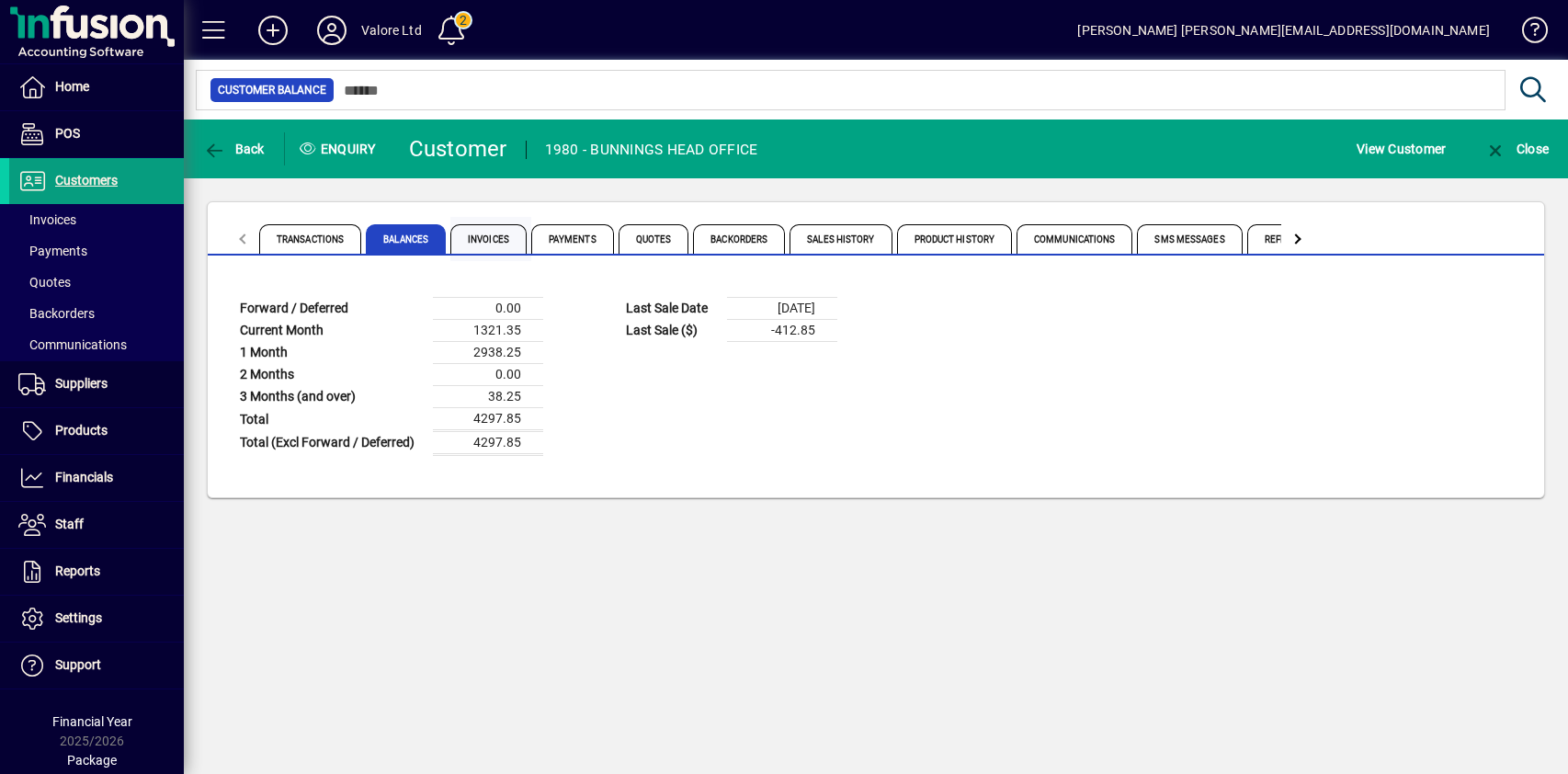
click at [487, 238] on span "Invoices" at bounding box center [489, 239] width 76 height 30
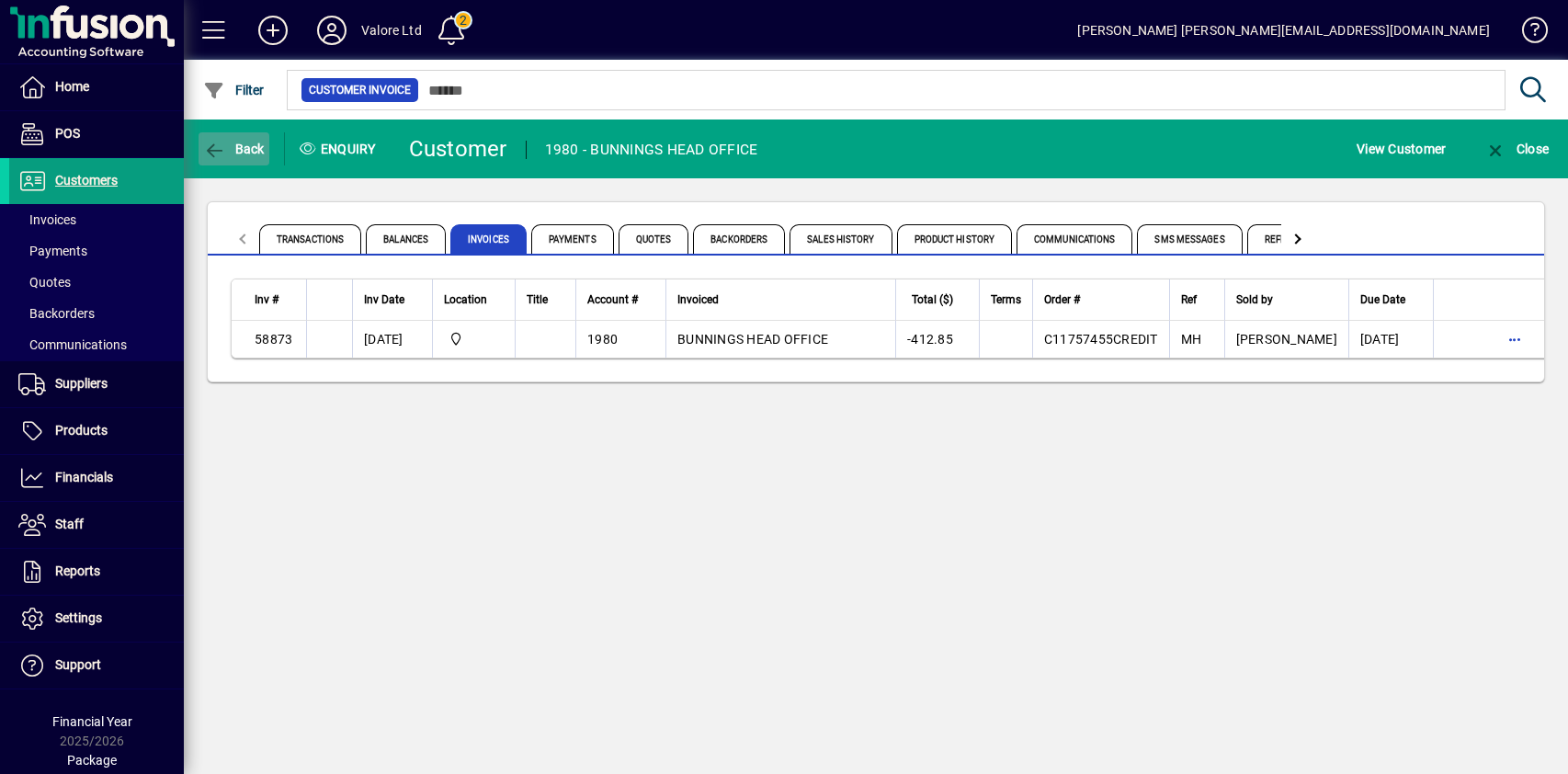
click at [249, 148] on span "Back" at bounding box center [234, 149] width 61 height 15
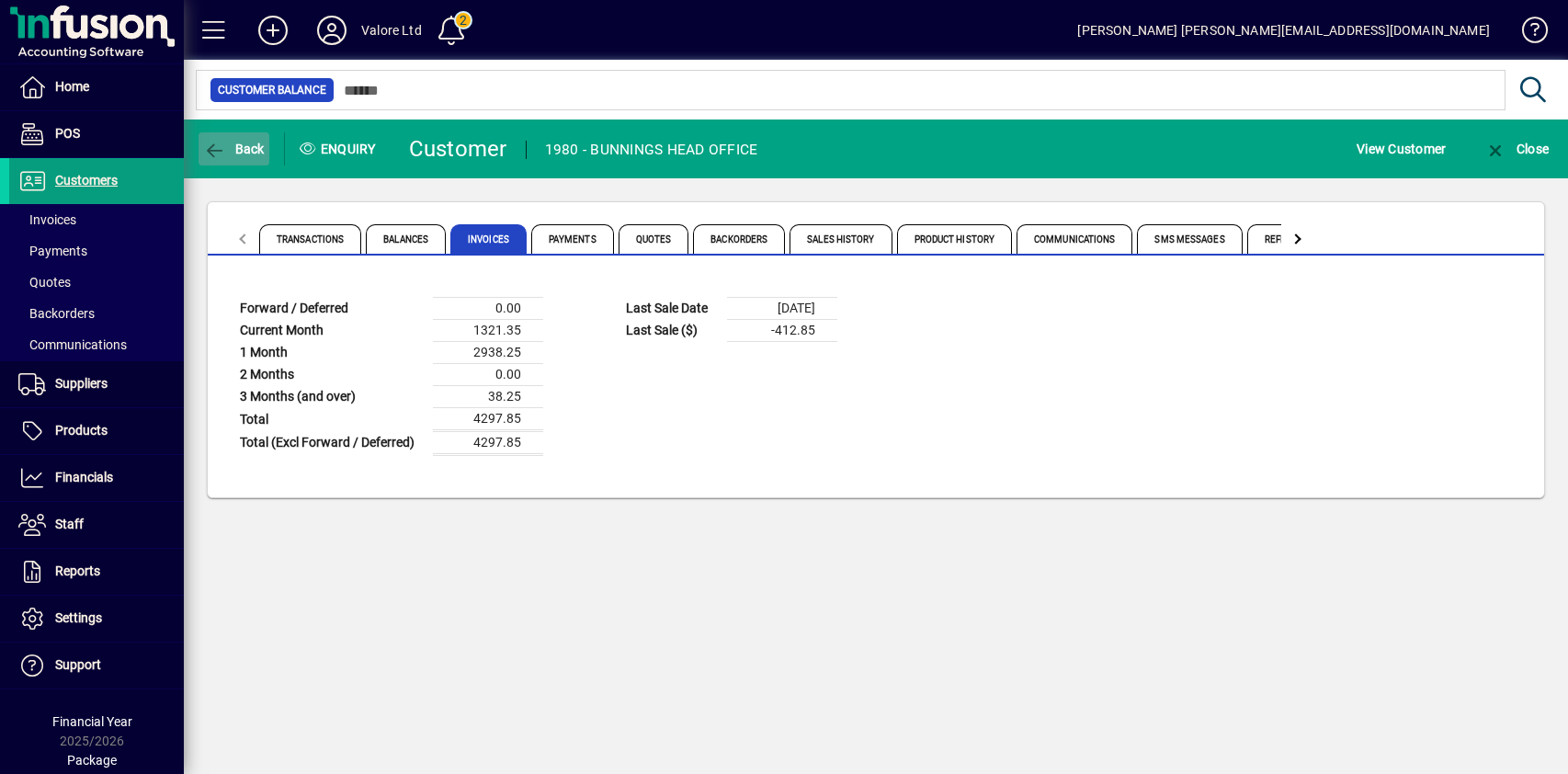
click at [249, 148] on span "Back" at bounding box center [234, 149] width 61 height 15
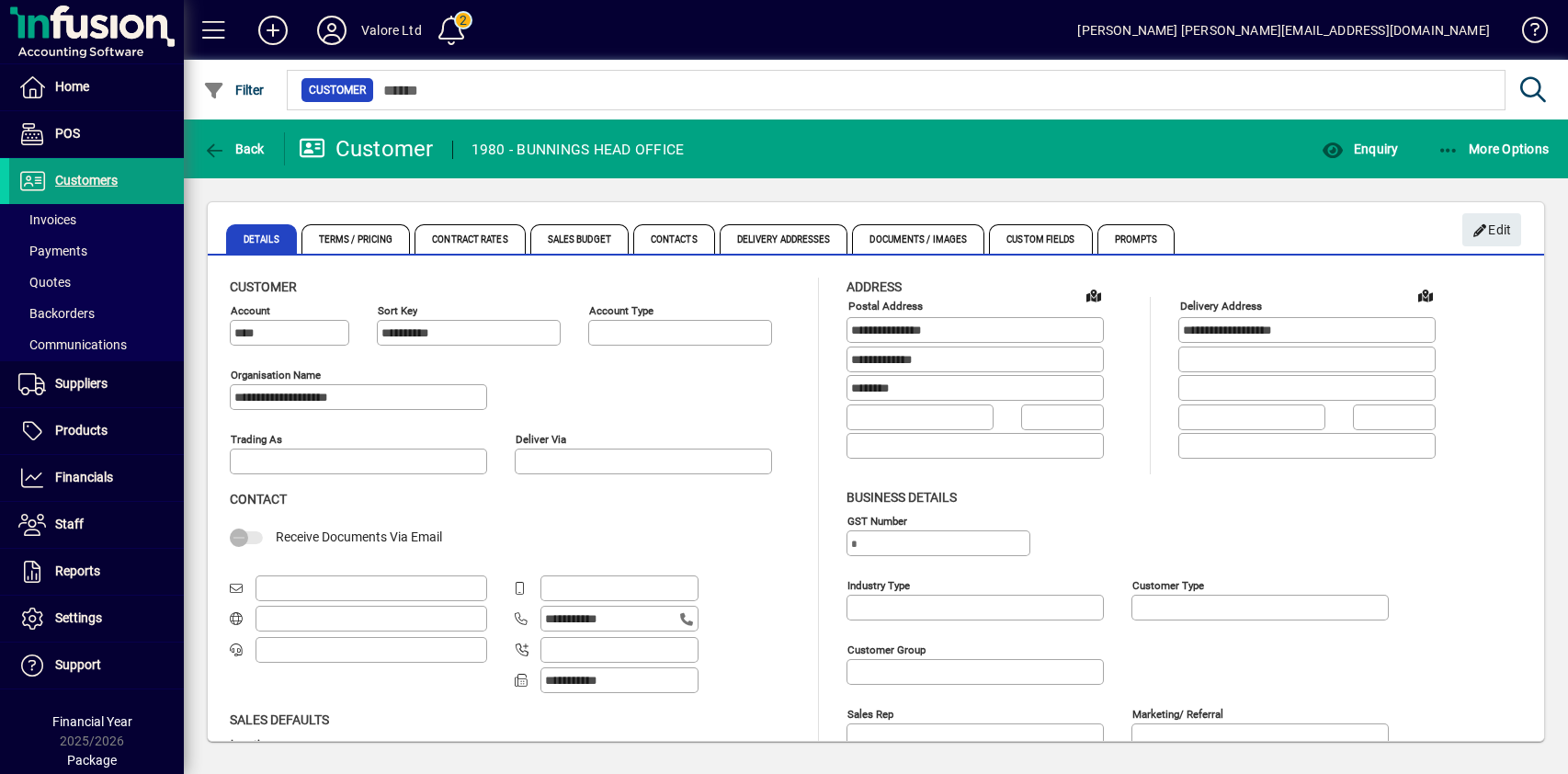
type input "**********"
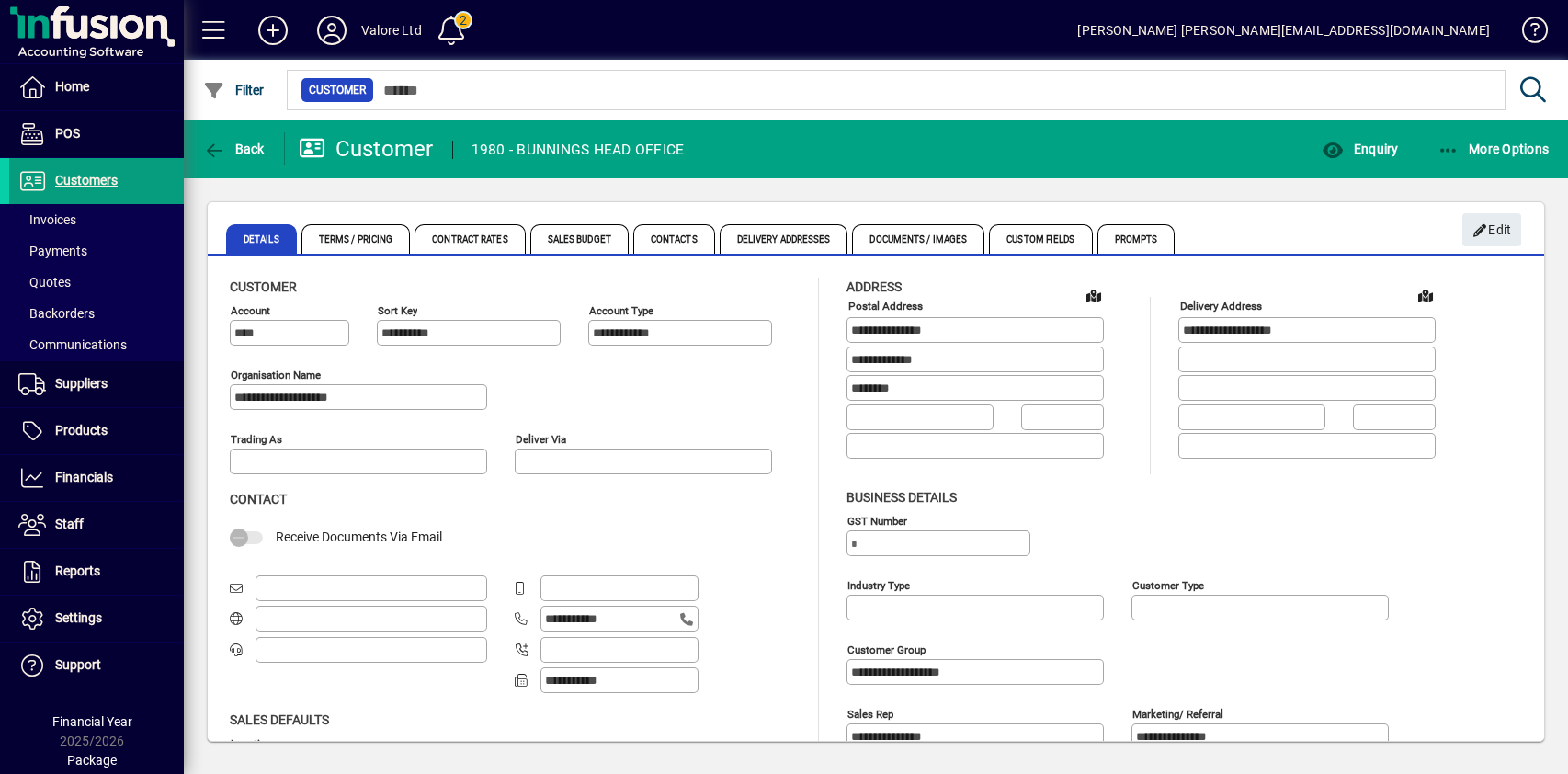
type input "**********"
click at [1504, 147] on span "More Options" at bounding box center [1494, 149] width 112 height 15
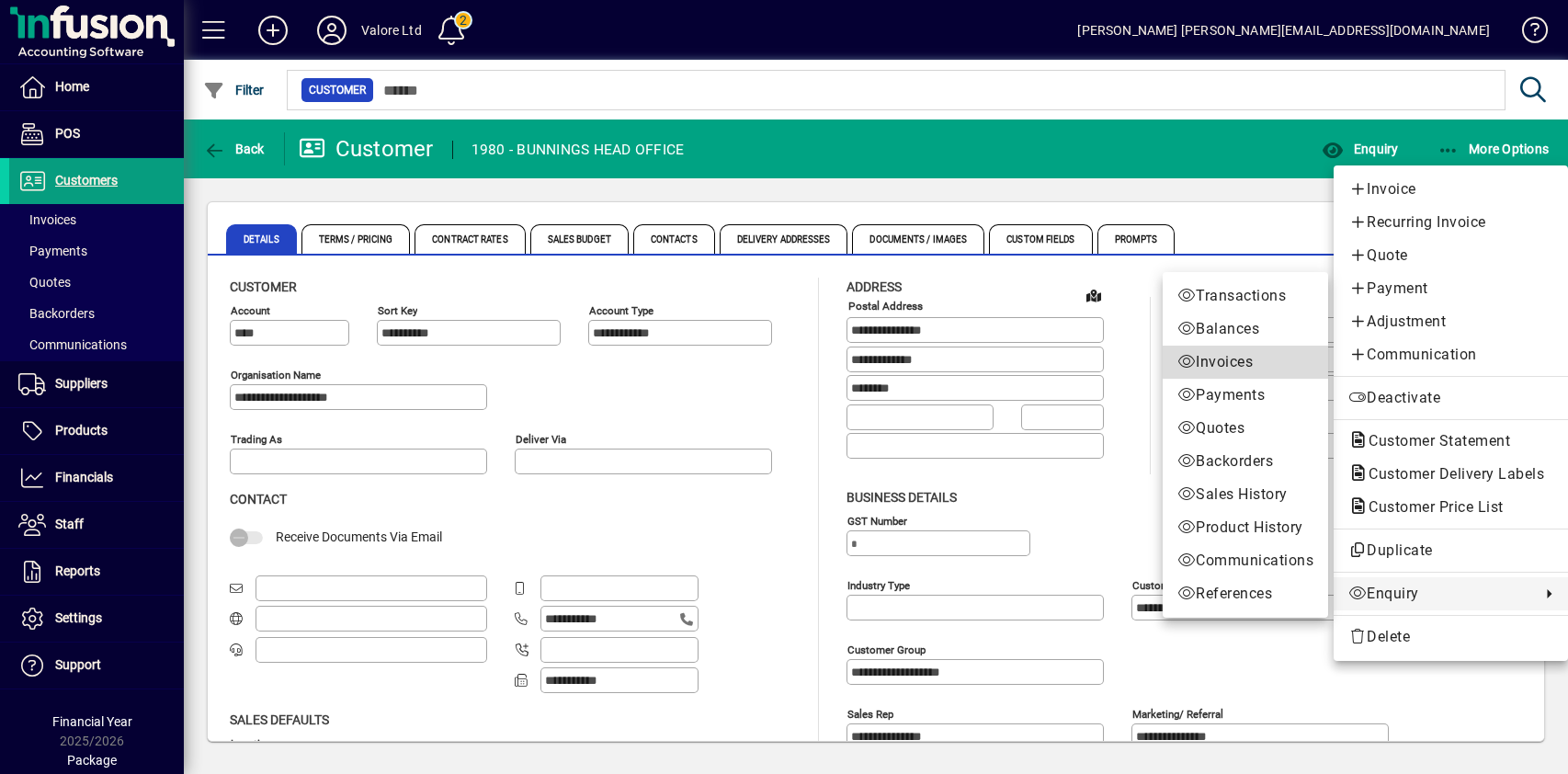
click at [1210, 360] on span "Invoices" at bounding box center [1245, 362] width 136 height 22
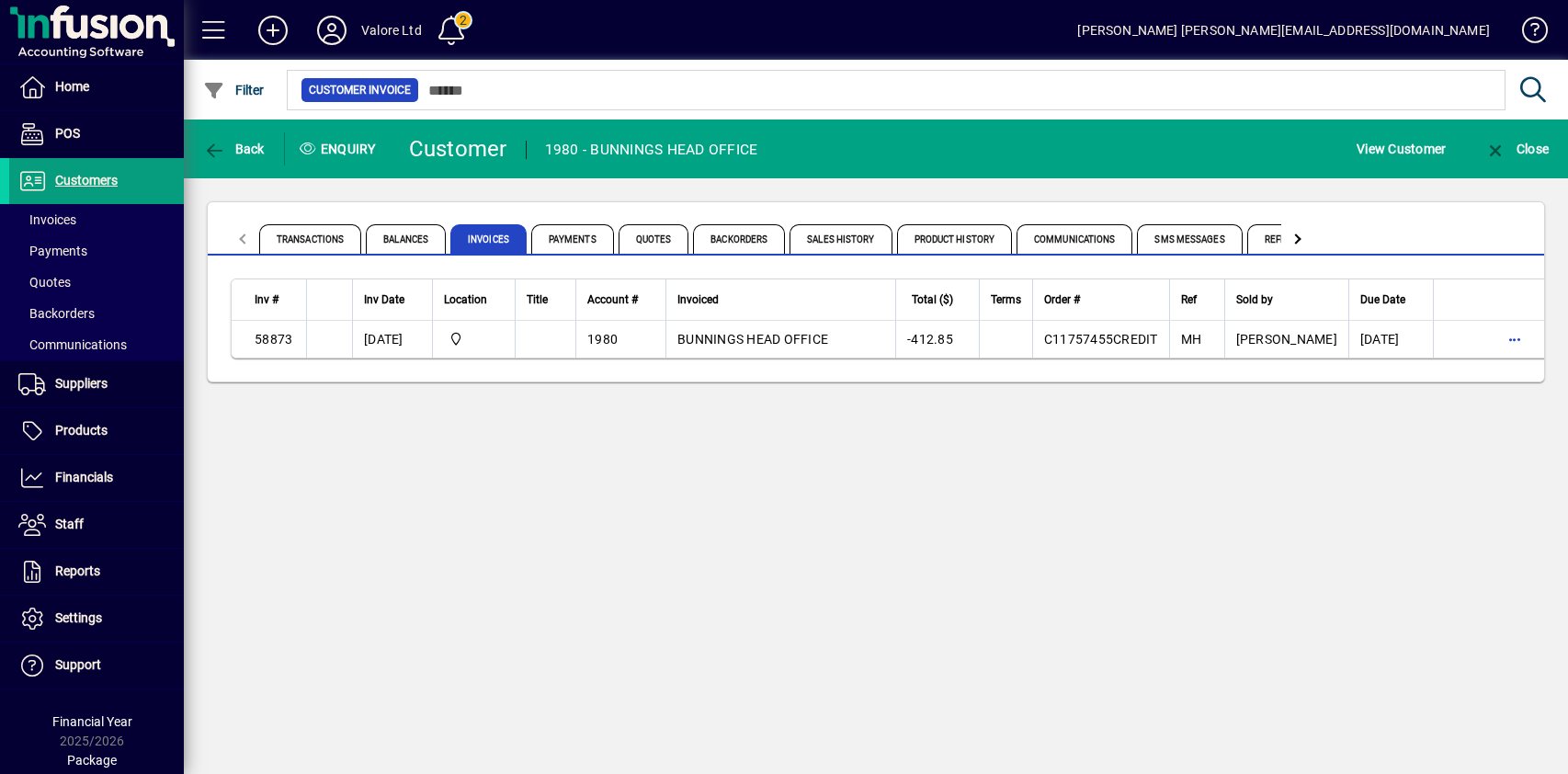
click at [1362, 470] on div "Back Enquiry Customer 1980 - BUNNINGS HEAD OFFICE View Customer Close Transacti…" at bounding box center [875, 446] width 1385 height 655
click at [408, 237] on span "Balances" at bounding box center [406, 239] width 80 height 30
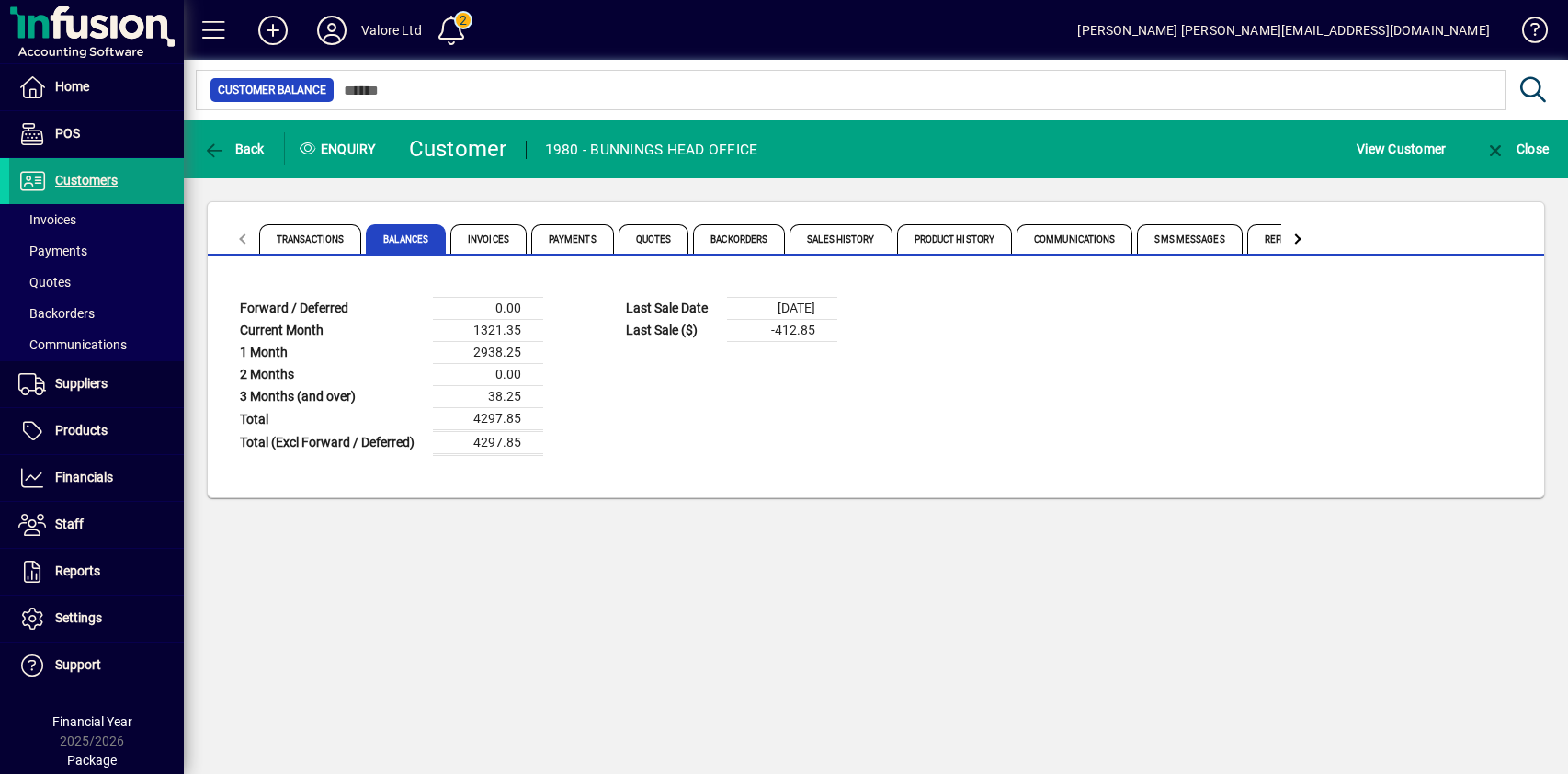
click at [1274, 643] on div "Back Enquiry Customer 1980 - BUNNINGS HEAD OFFICE View Customer Close Transacti…" at bounding box center [875, 446] width 1385 height 655
click at [327, 236] on span "Transactions" at bounding box center [310, 239] width 102 height 30
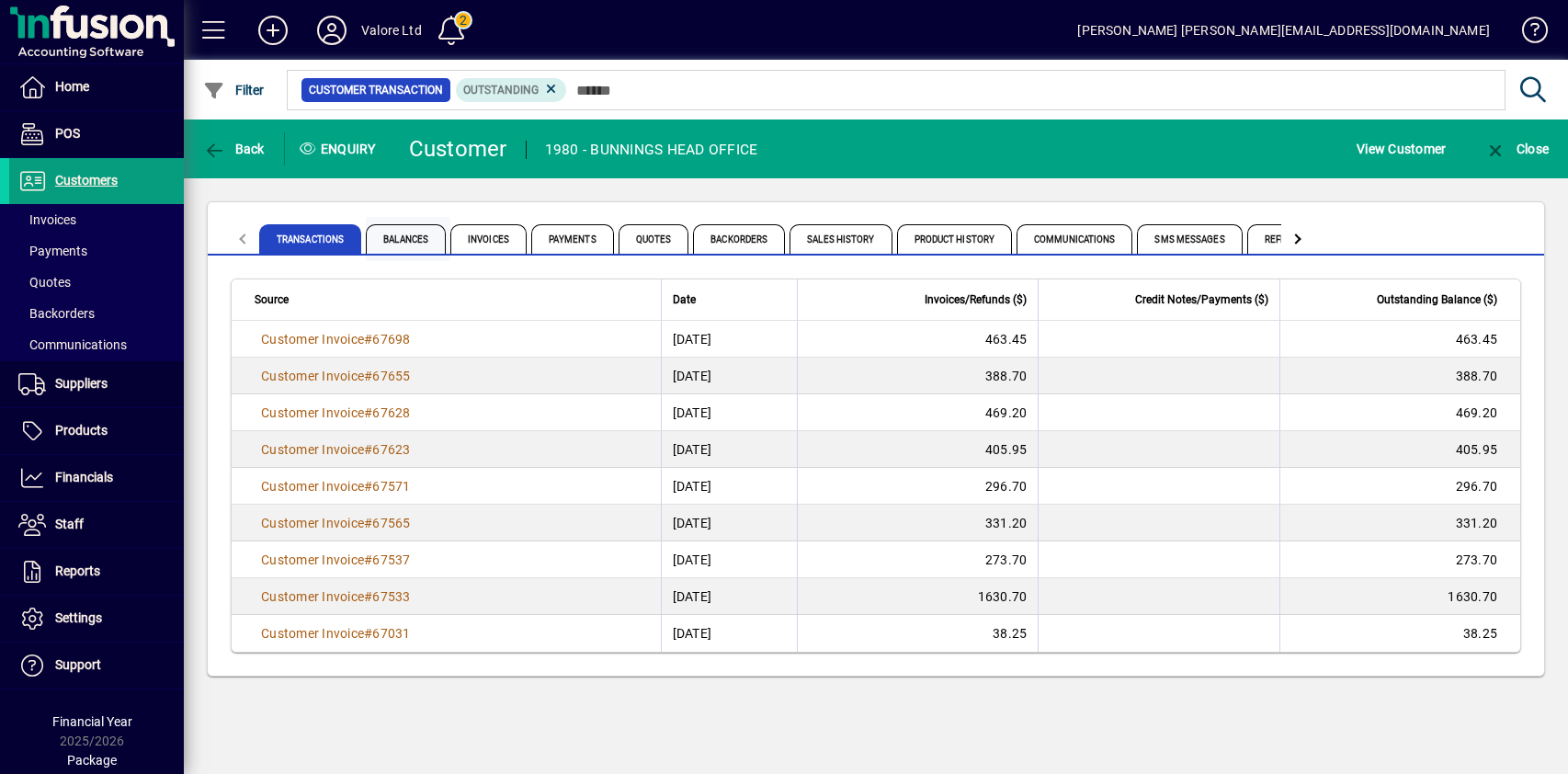
click at [389, 241] on span "Balances" at bounding box center [406, 239] width 80 height 30
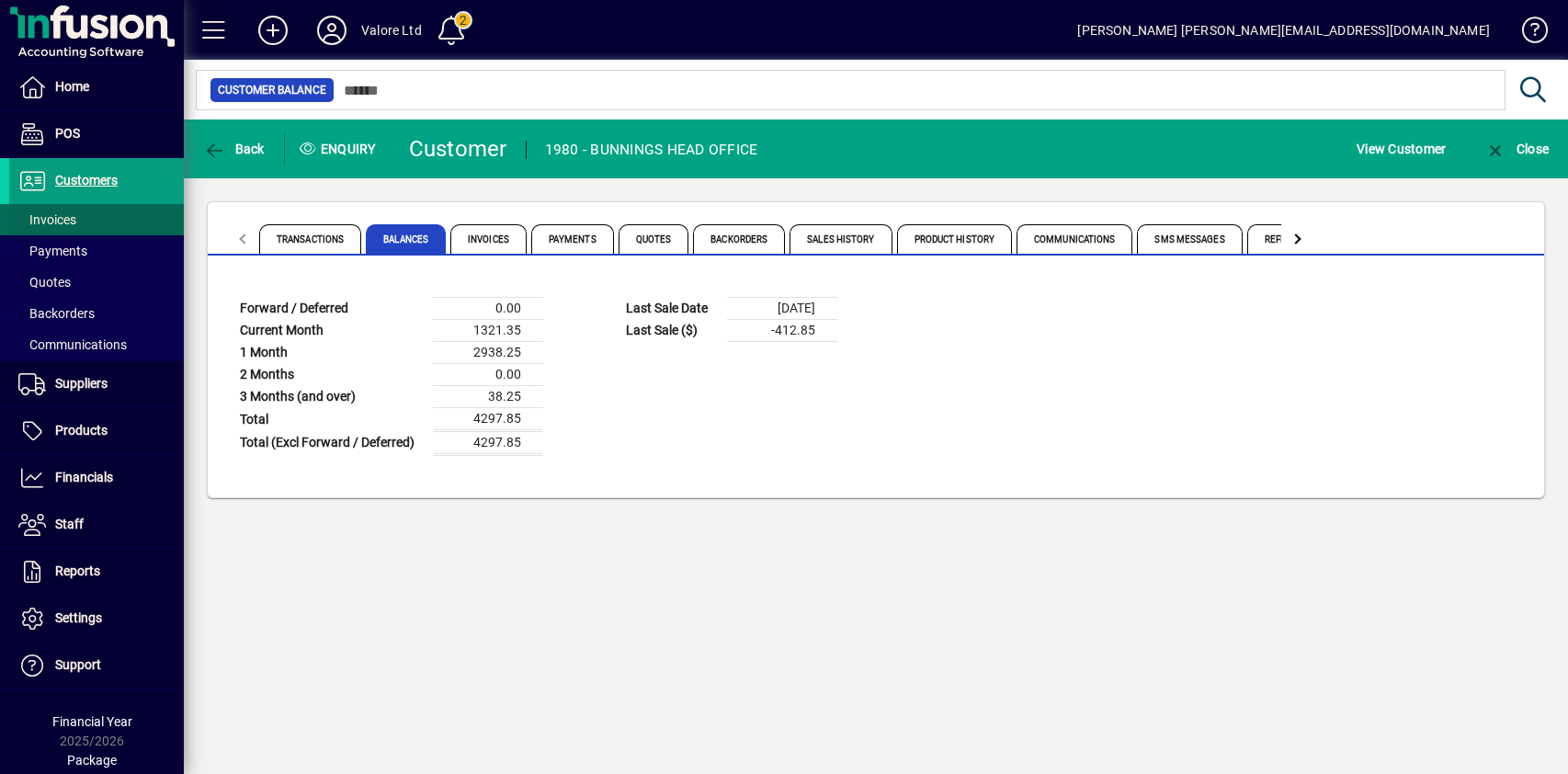
click at [70, 215] on span "Invoices" at bounding box center [47, 220] width 58 height 15
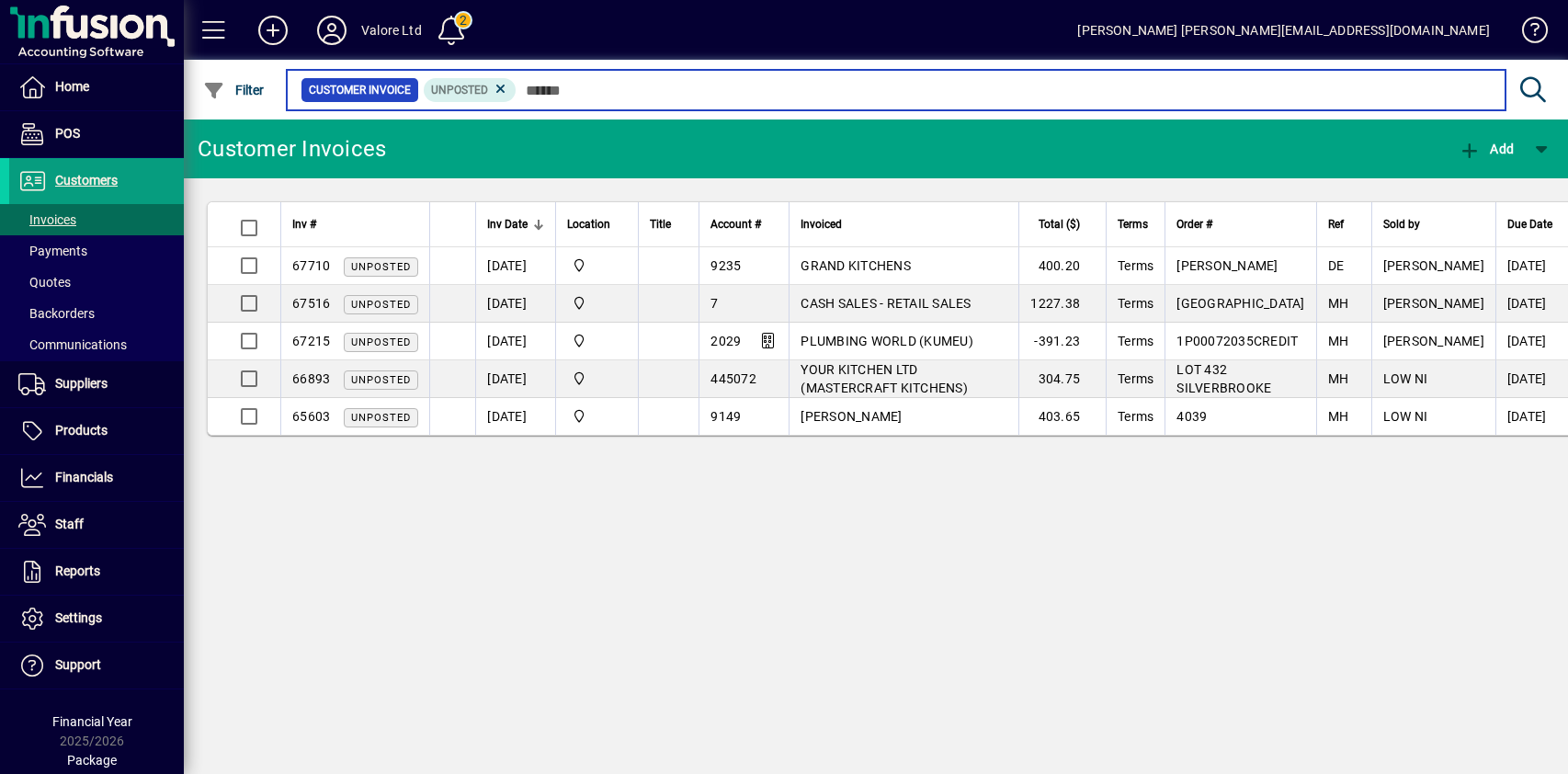
click at [582, 88] on input "text" at bounding box center [1004, 90] width 974 height 26
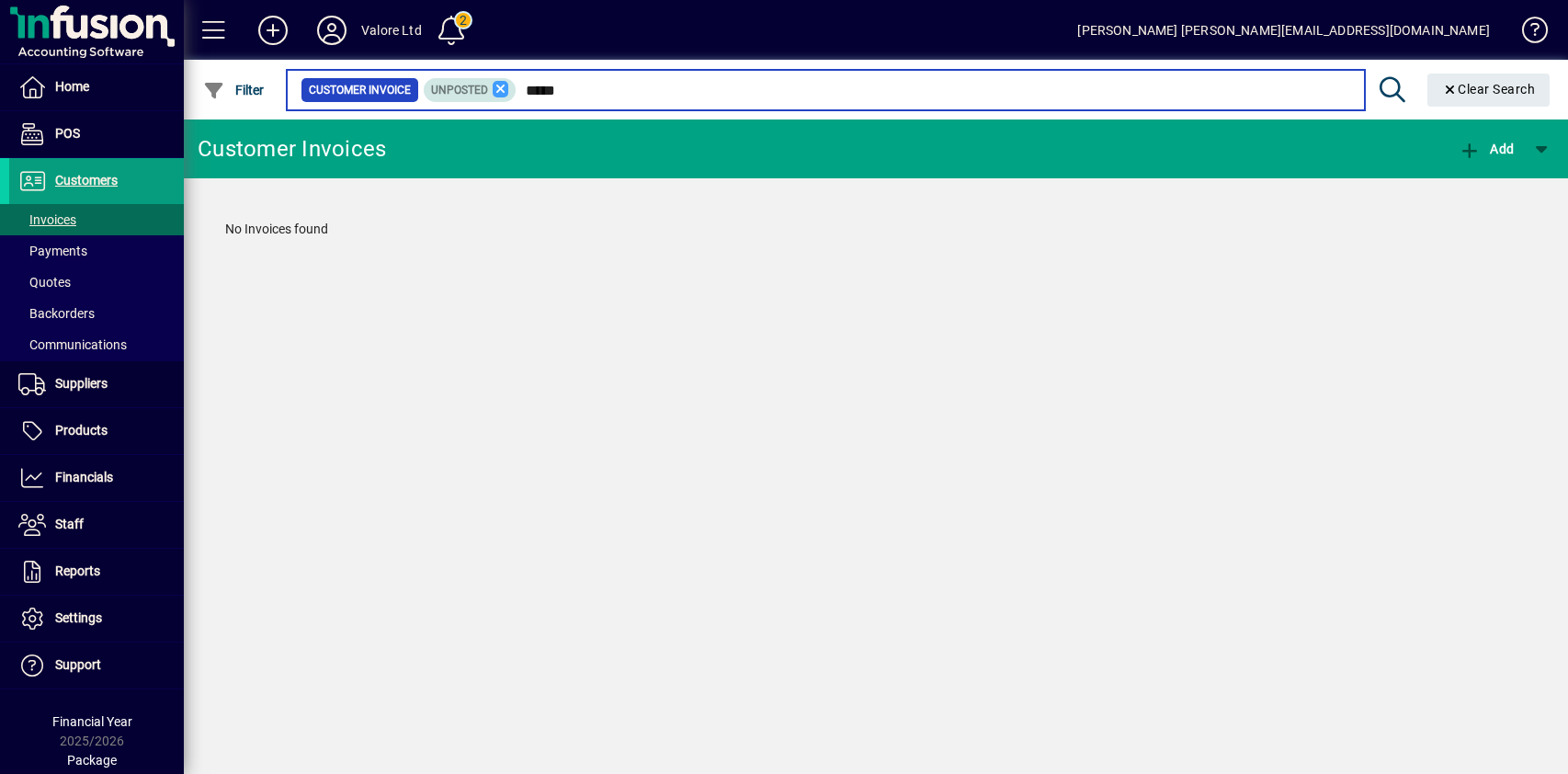
type input "*****"
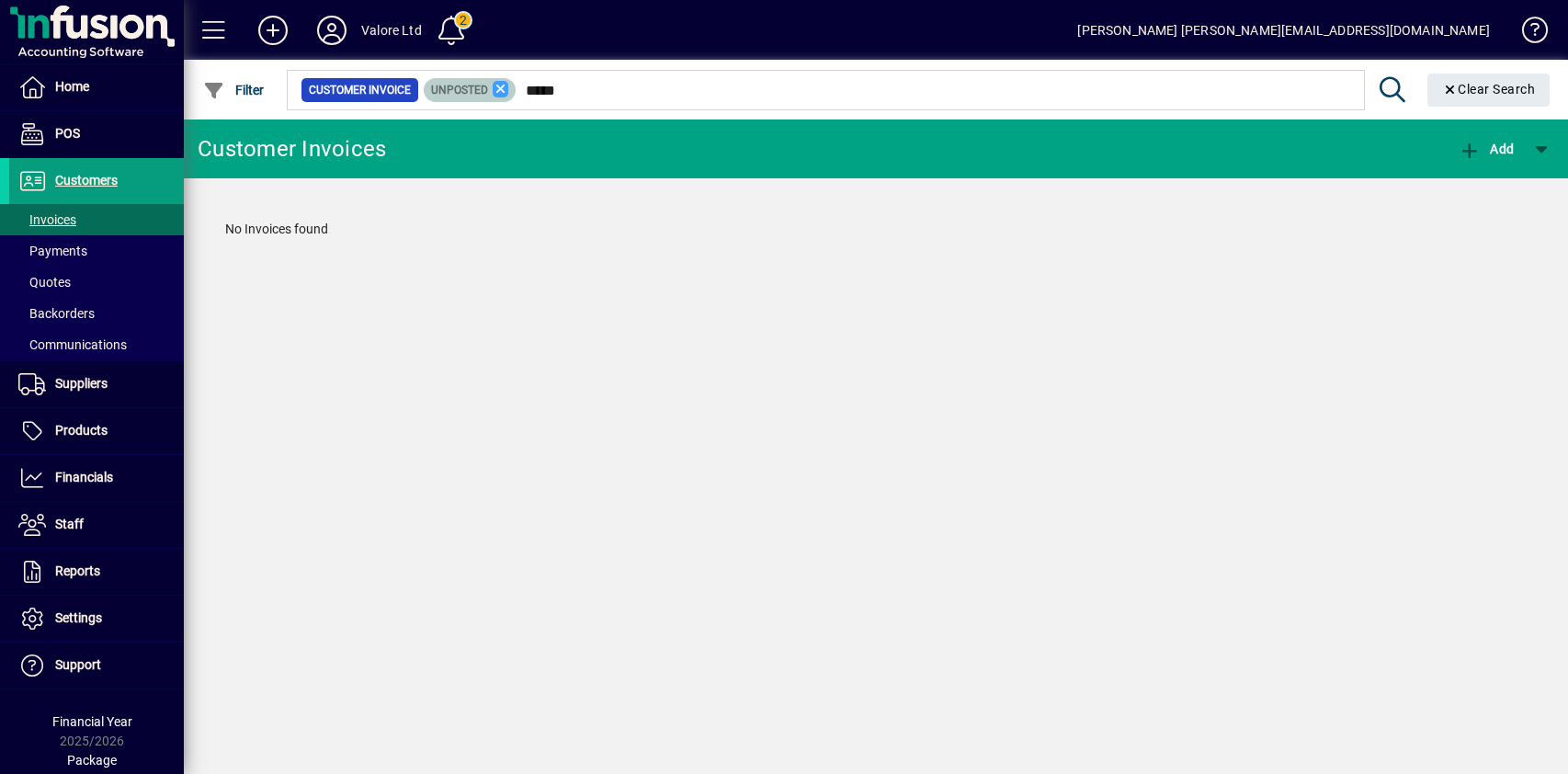
click at [504, 88] on icon at bounding box center [501, 89] width 17 height 17
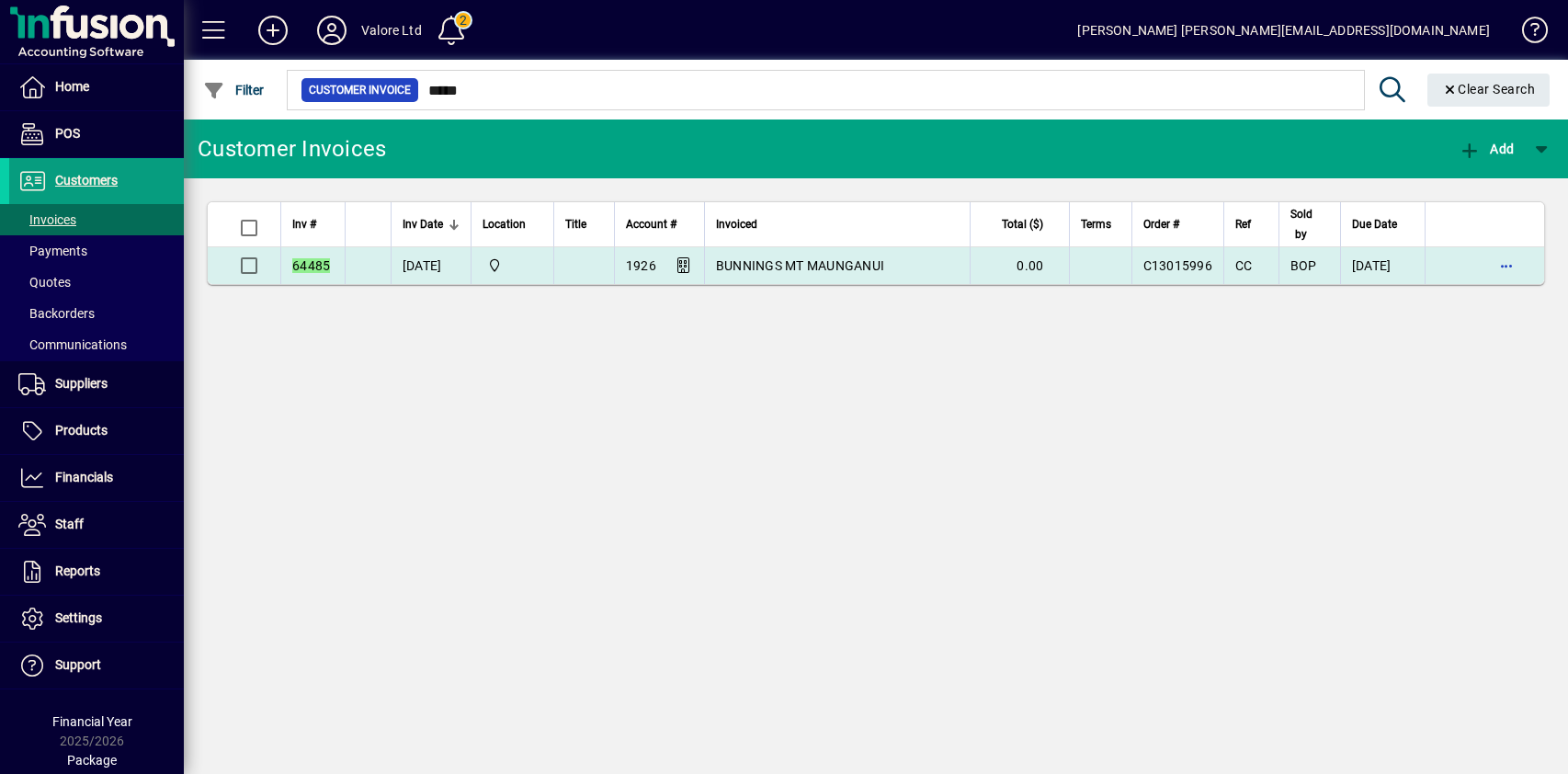
click at [819, 265] on span "BUNNINGS MT MAUNGANUI" at bounding box center [800, 265] width 169 height 15
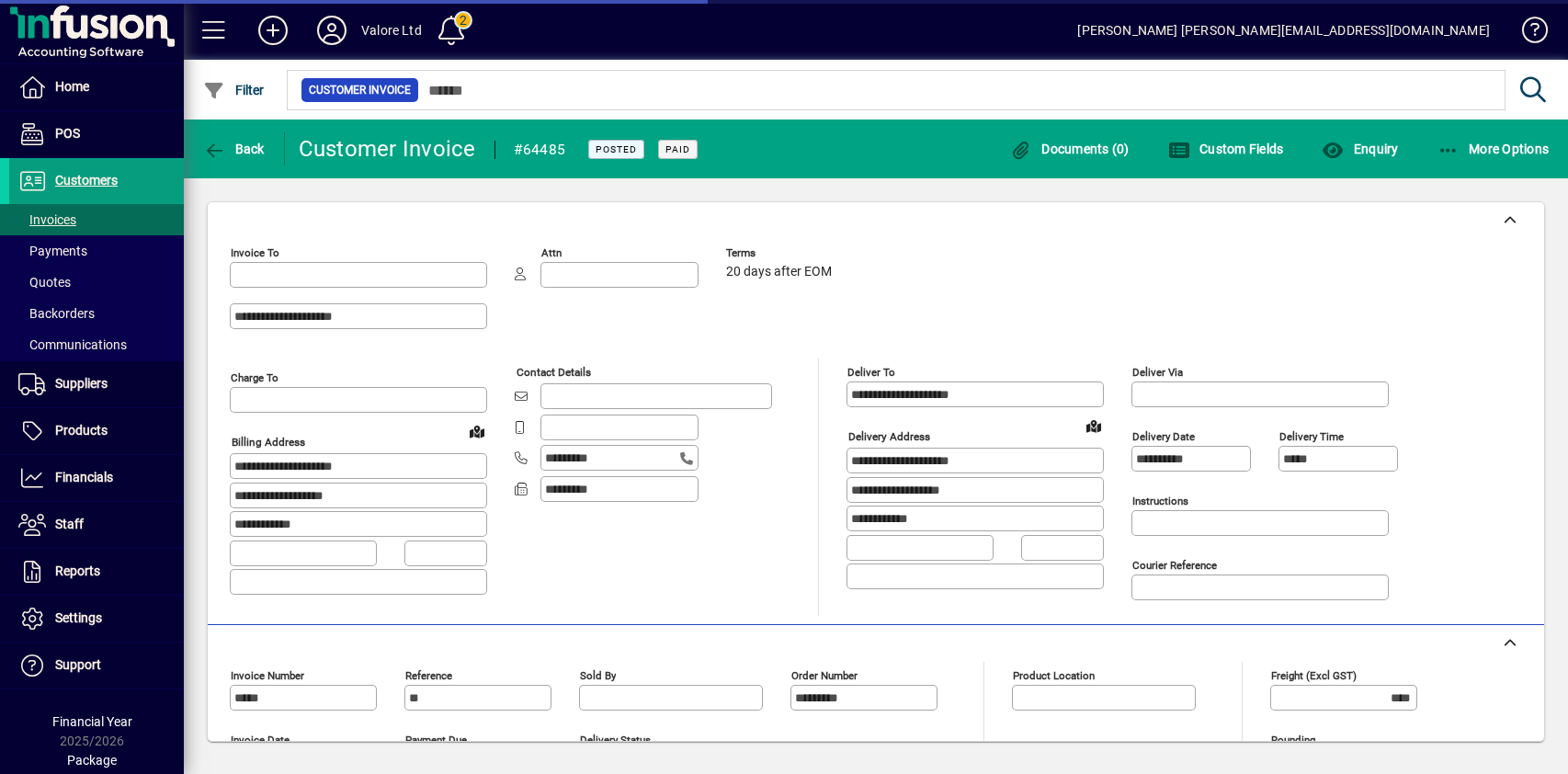
type input "**********"
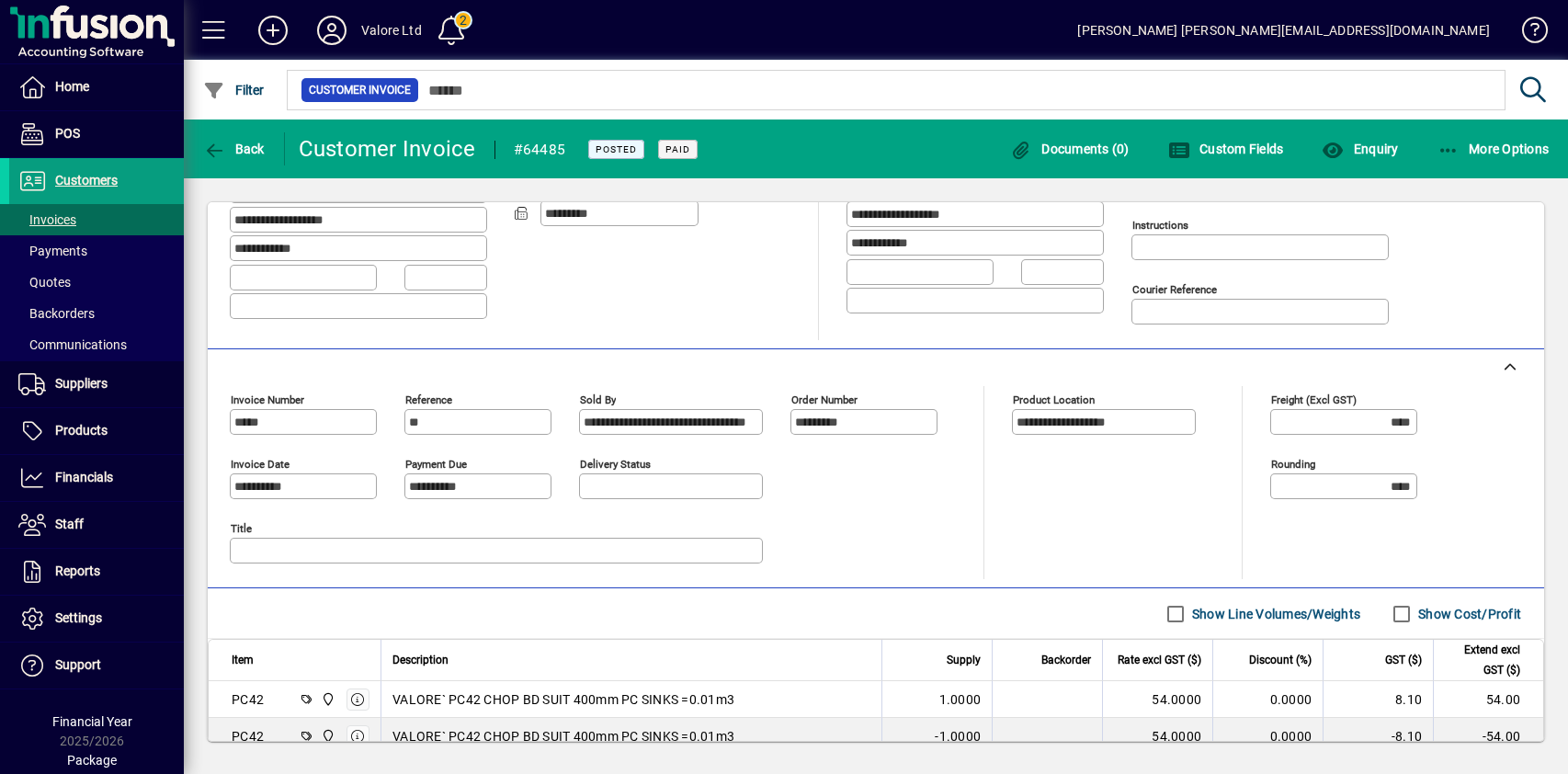
scroll to position [535, 0]
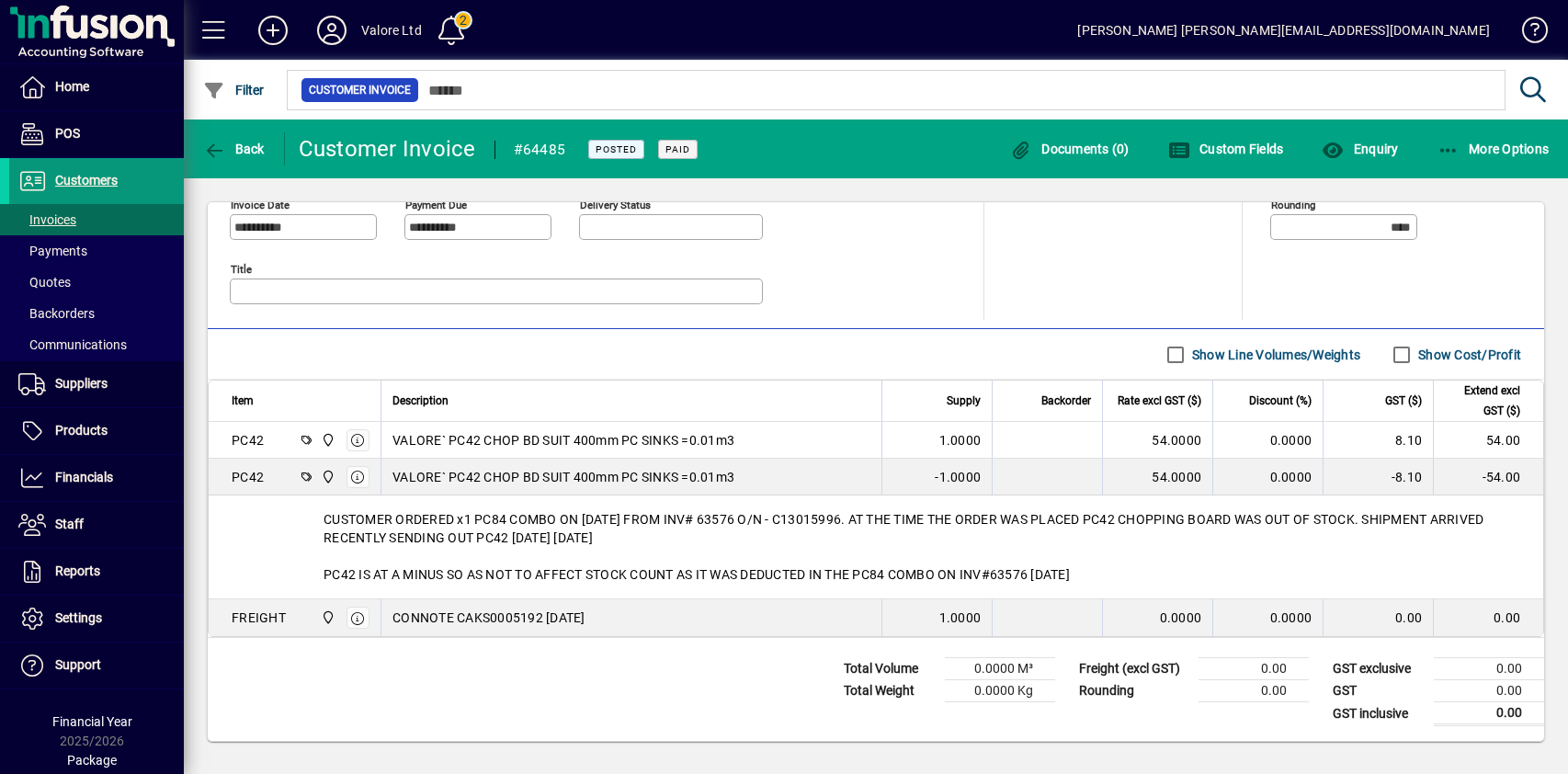
click at [98, 179] on span "Customers" at bounding box center [86, 181] width 62 height 15
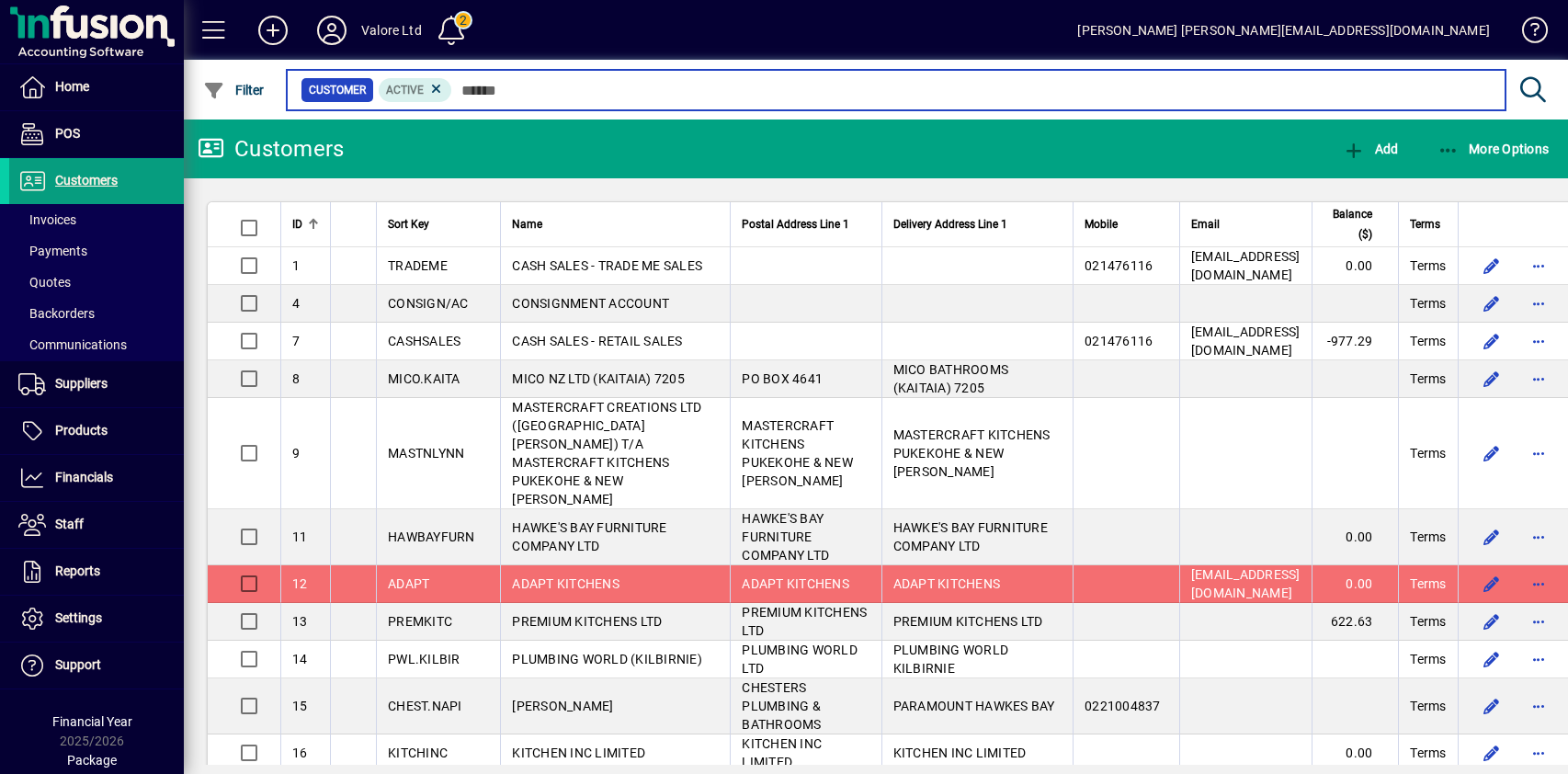
click at [478, 85] on input "text" at bounding box center [971, 90] width 1038 height 26
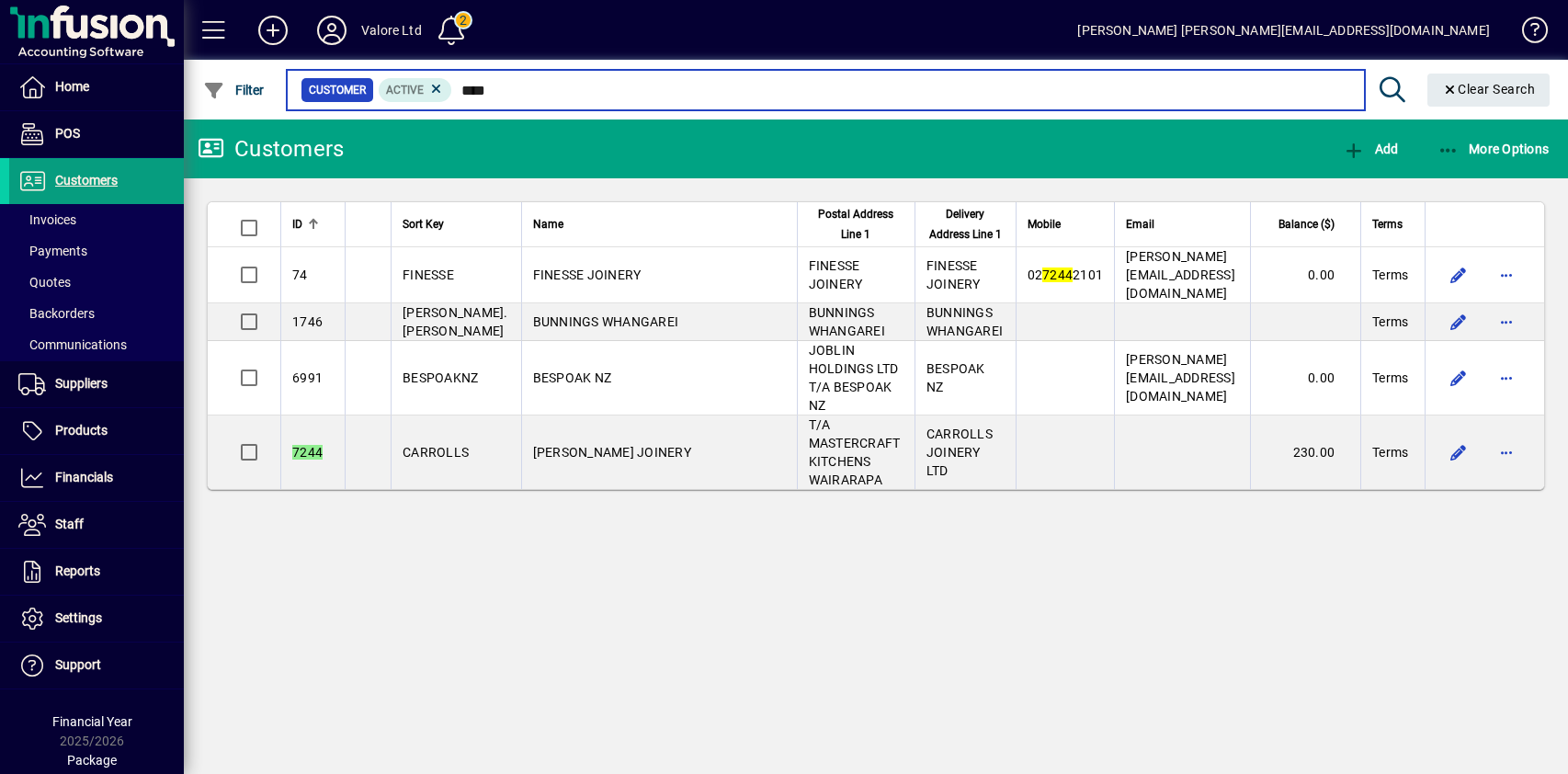
type input "****"
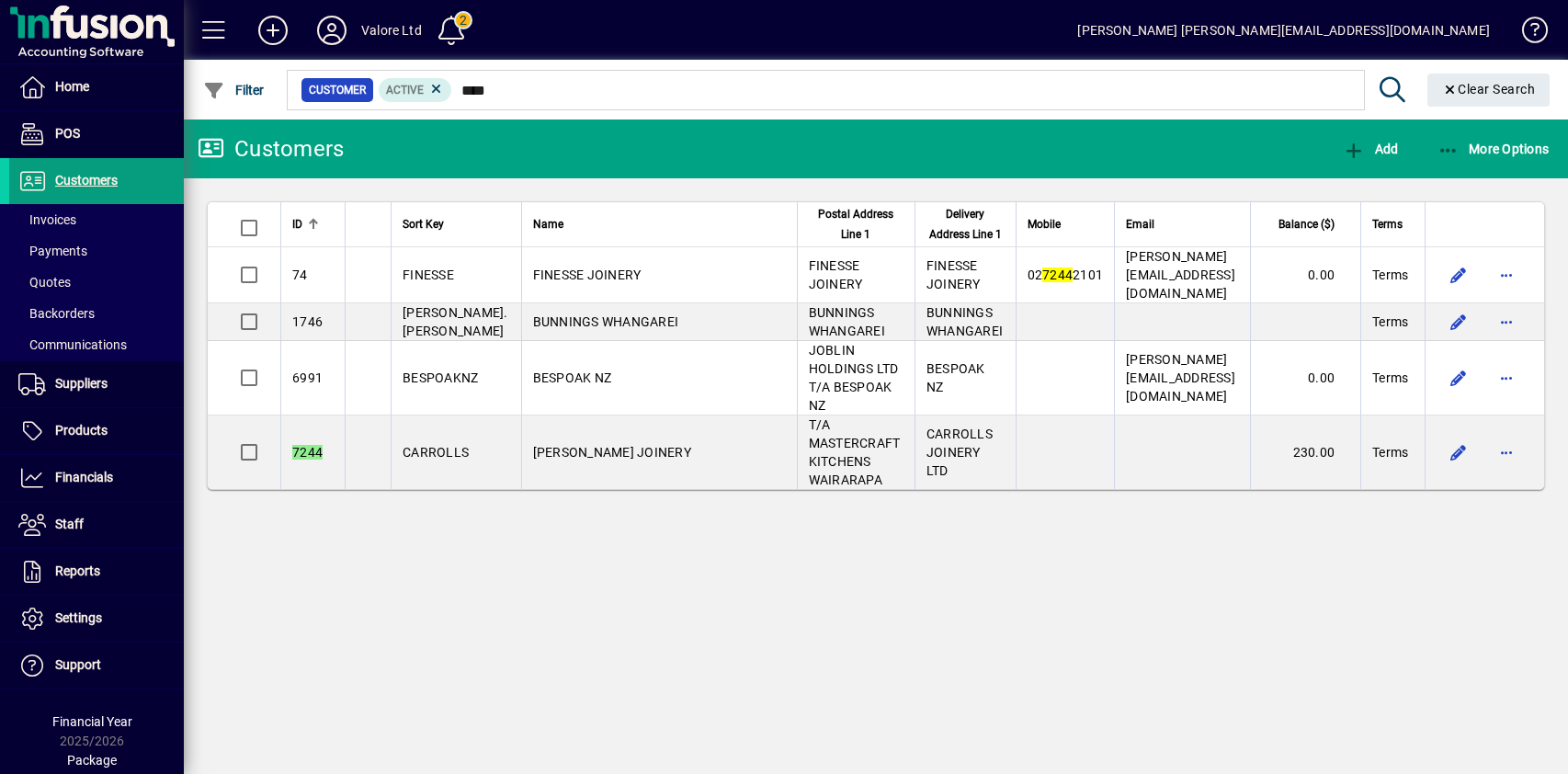
click at [591, 445] on span "[PERSON_NAME] JOINERY" at bounding box center [613, 453] width 158 height 15
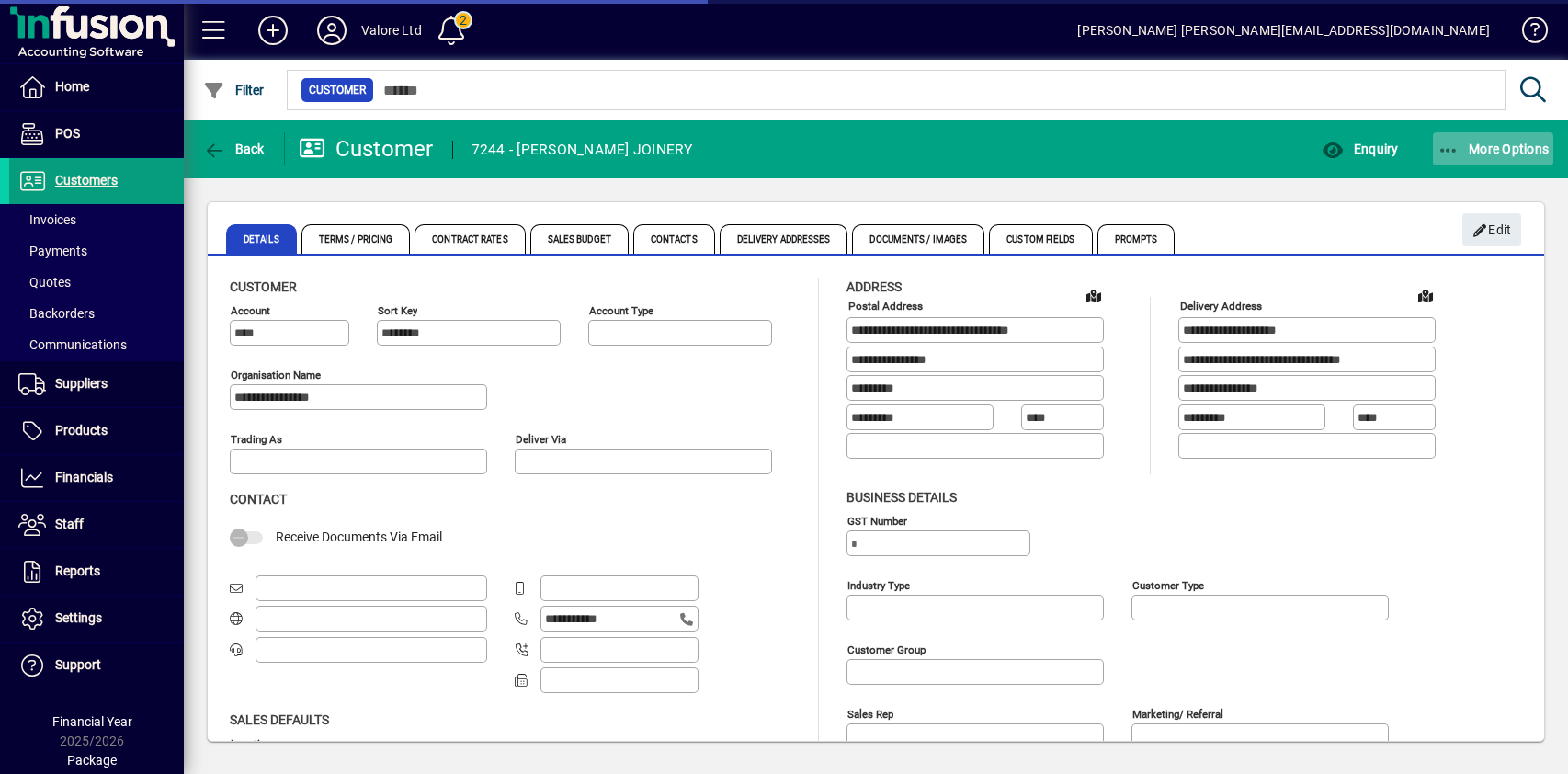
type input "**********"
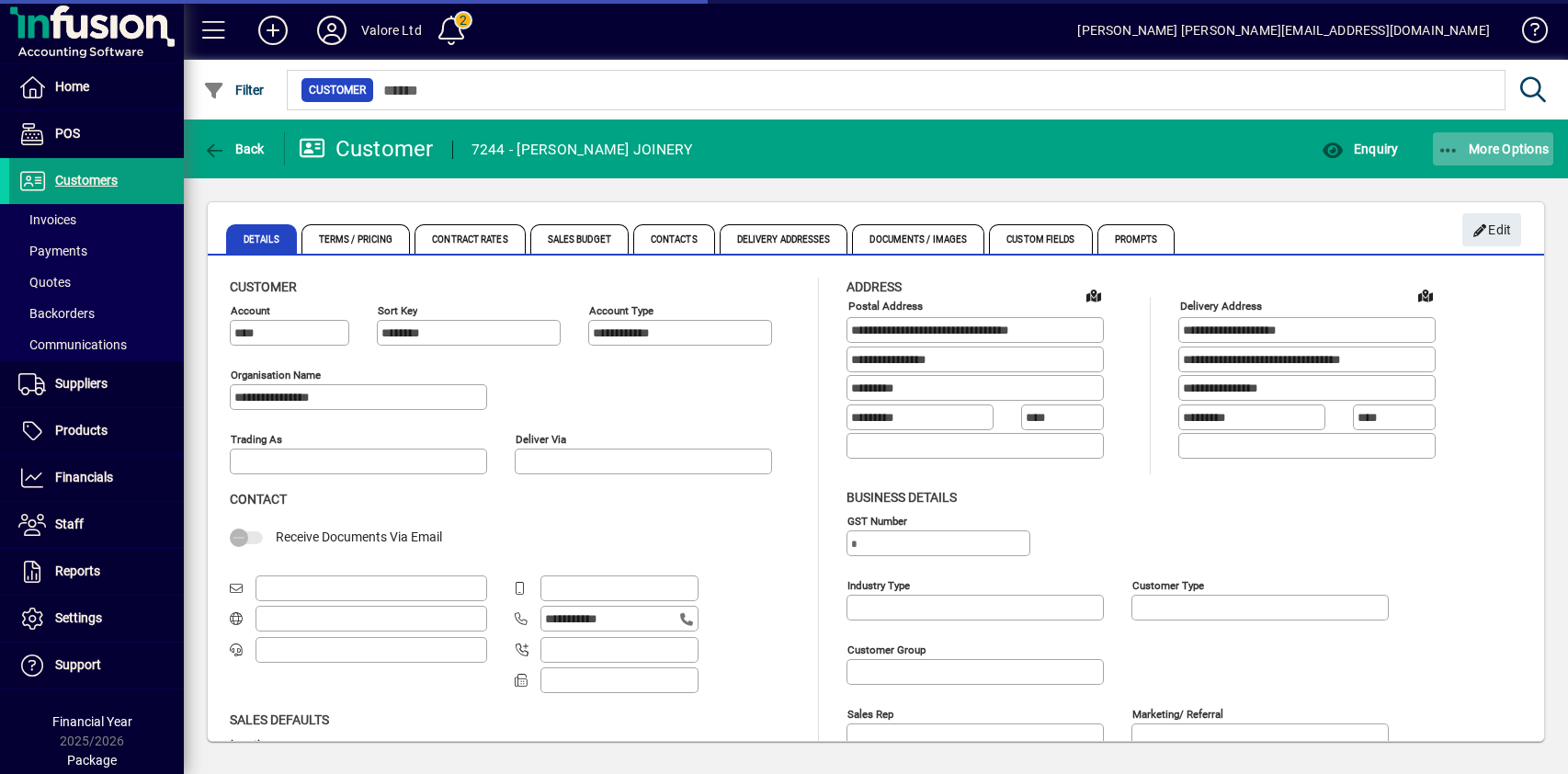
type input "**********"
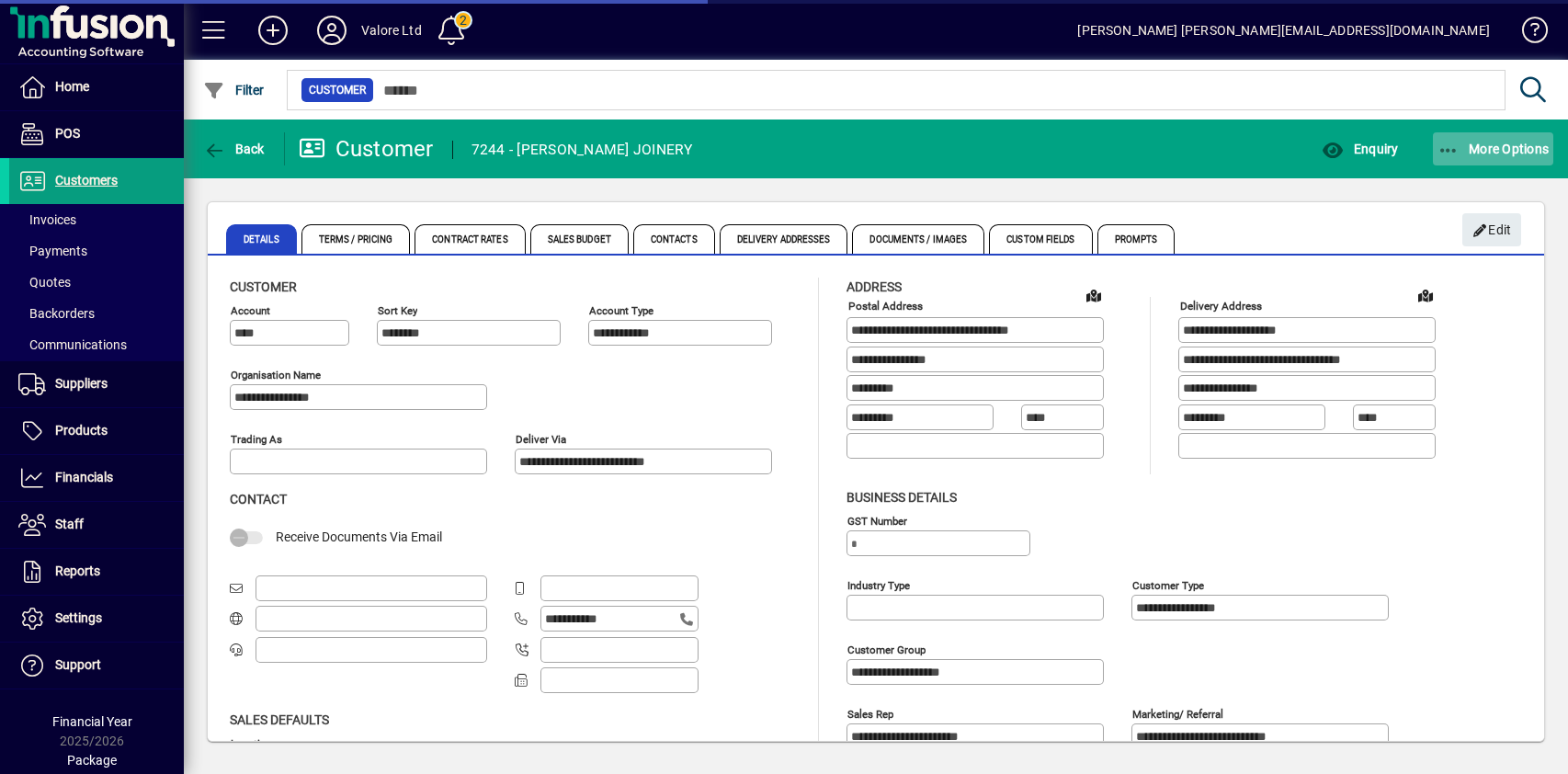
click at [1513, 145] on span "More Options" at bounding box center [1494, 149] width 112 height 15
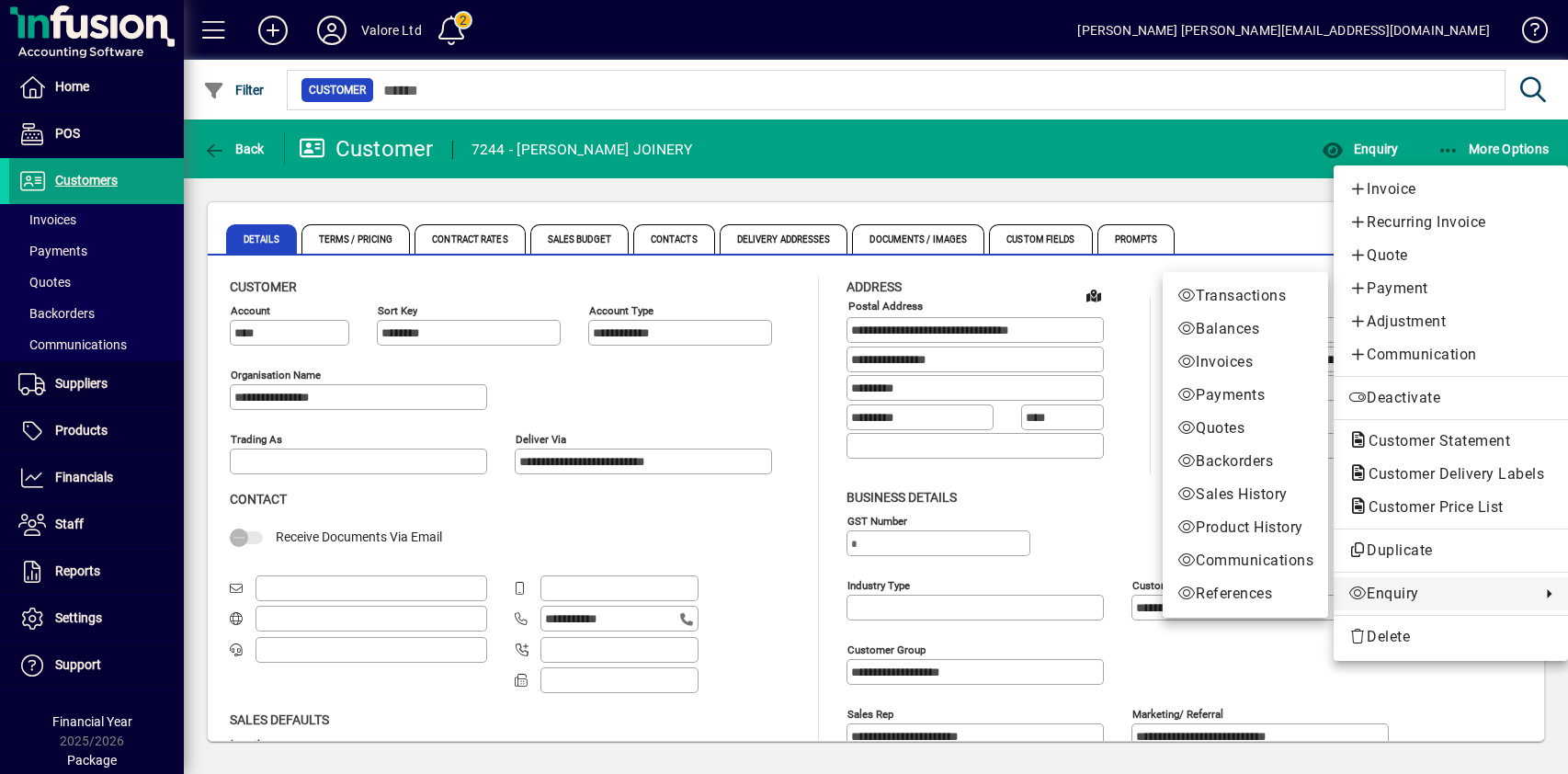
click at [1224, 397] on span "Payments" at bounding box center [1245, 396] width 136 height 22
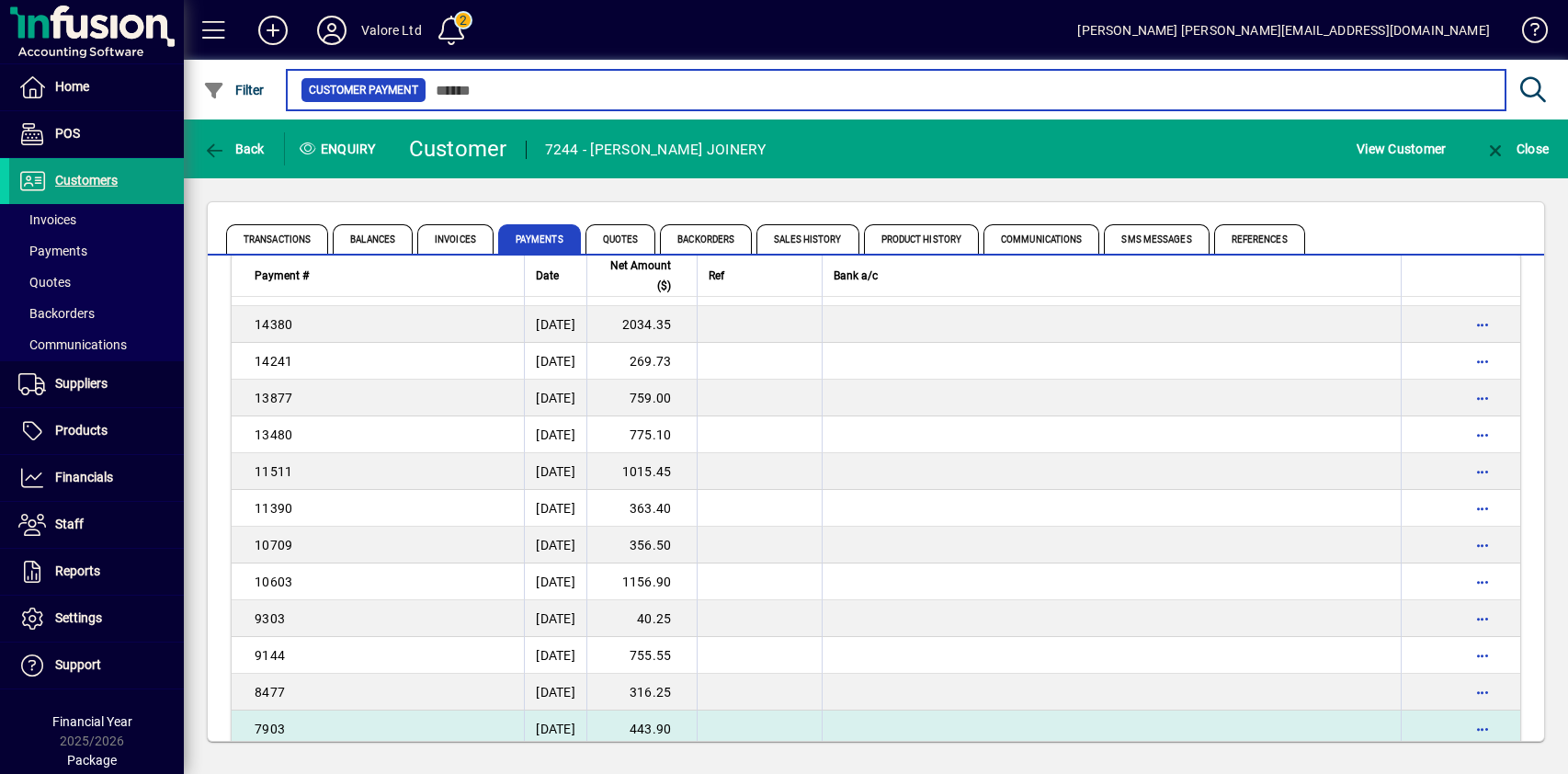
scroll to position [671, 0]
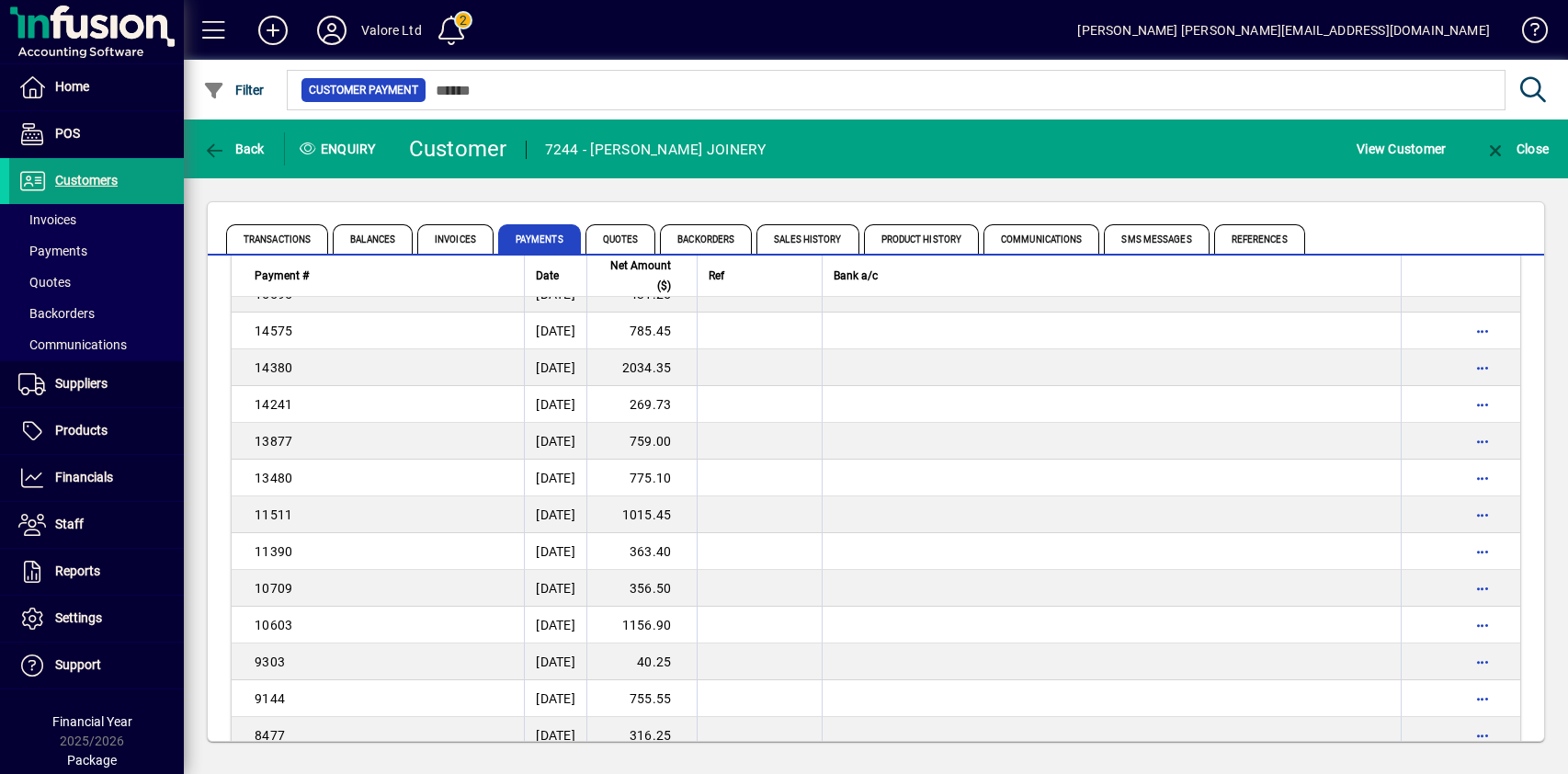
click at [687, 399] on td "269.73" at bounding box center [642, 404] width 110 height 36
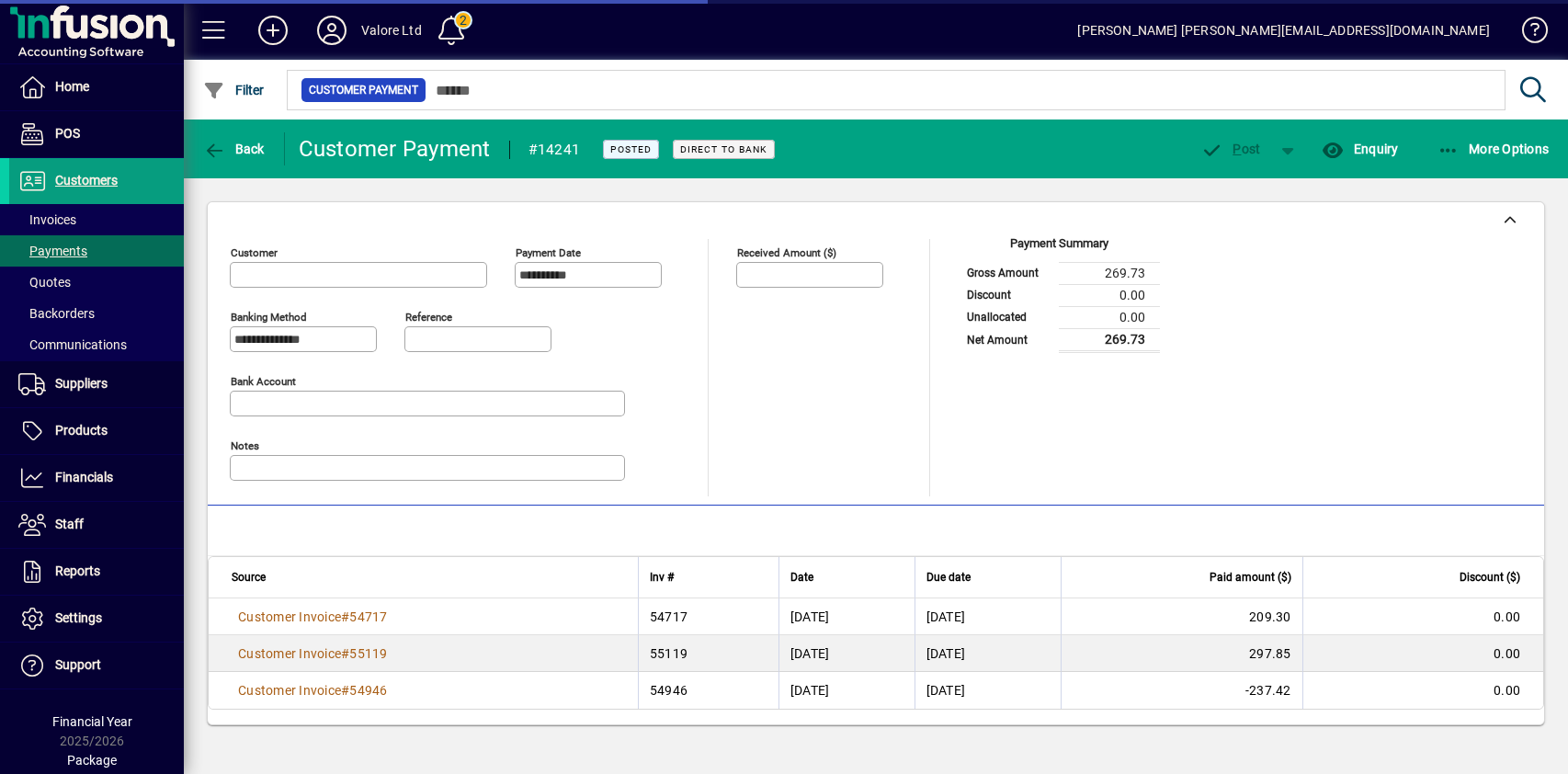
type input "**********"
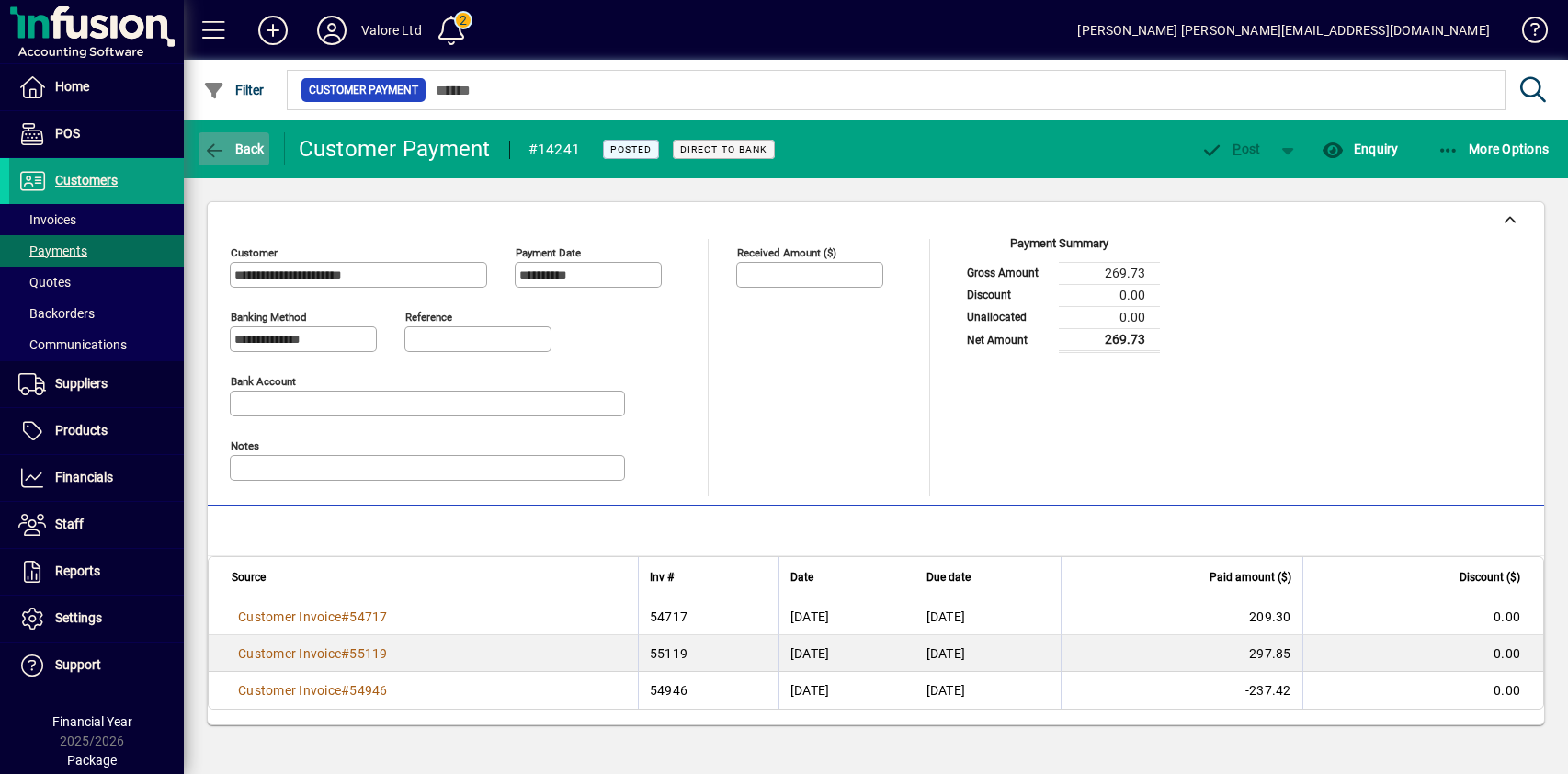
click at [225, 153] on icon "button" at bounding box center [214, 151] width 23 height 19
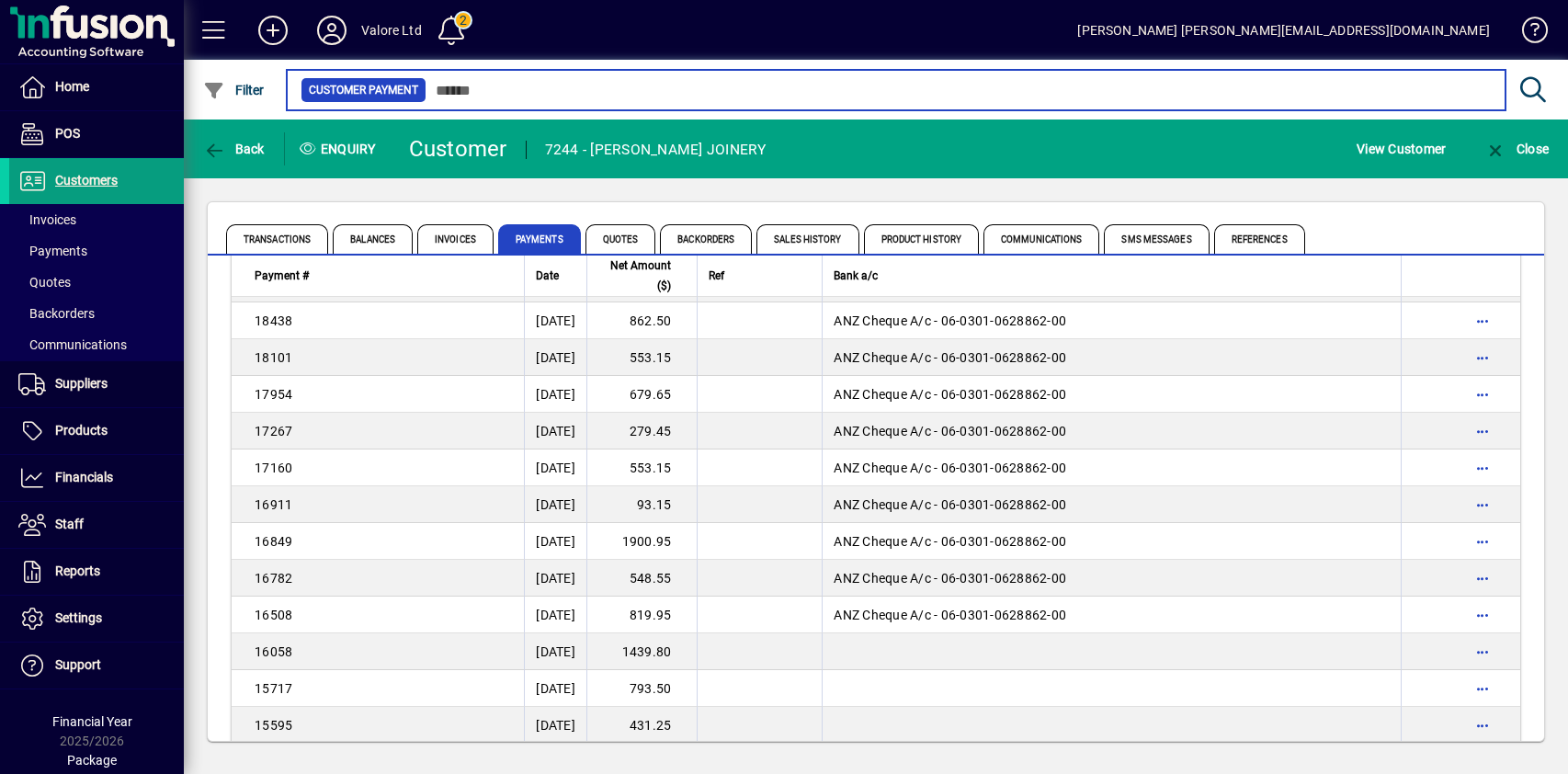
scroll to position [210, 0]
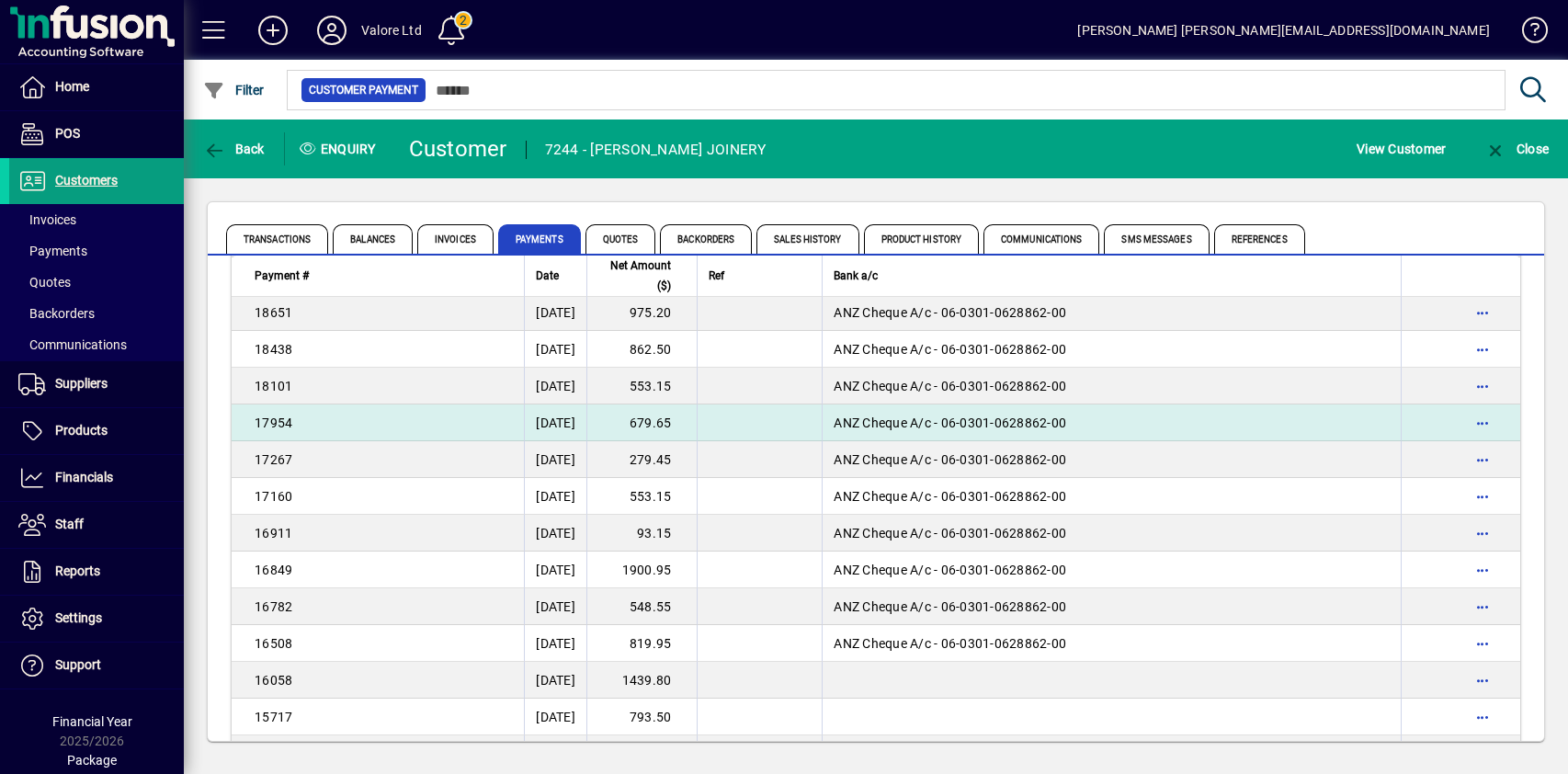
click at [696, 425] on td "679.65" at bounding box center [642, 422] width 110 height 36
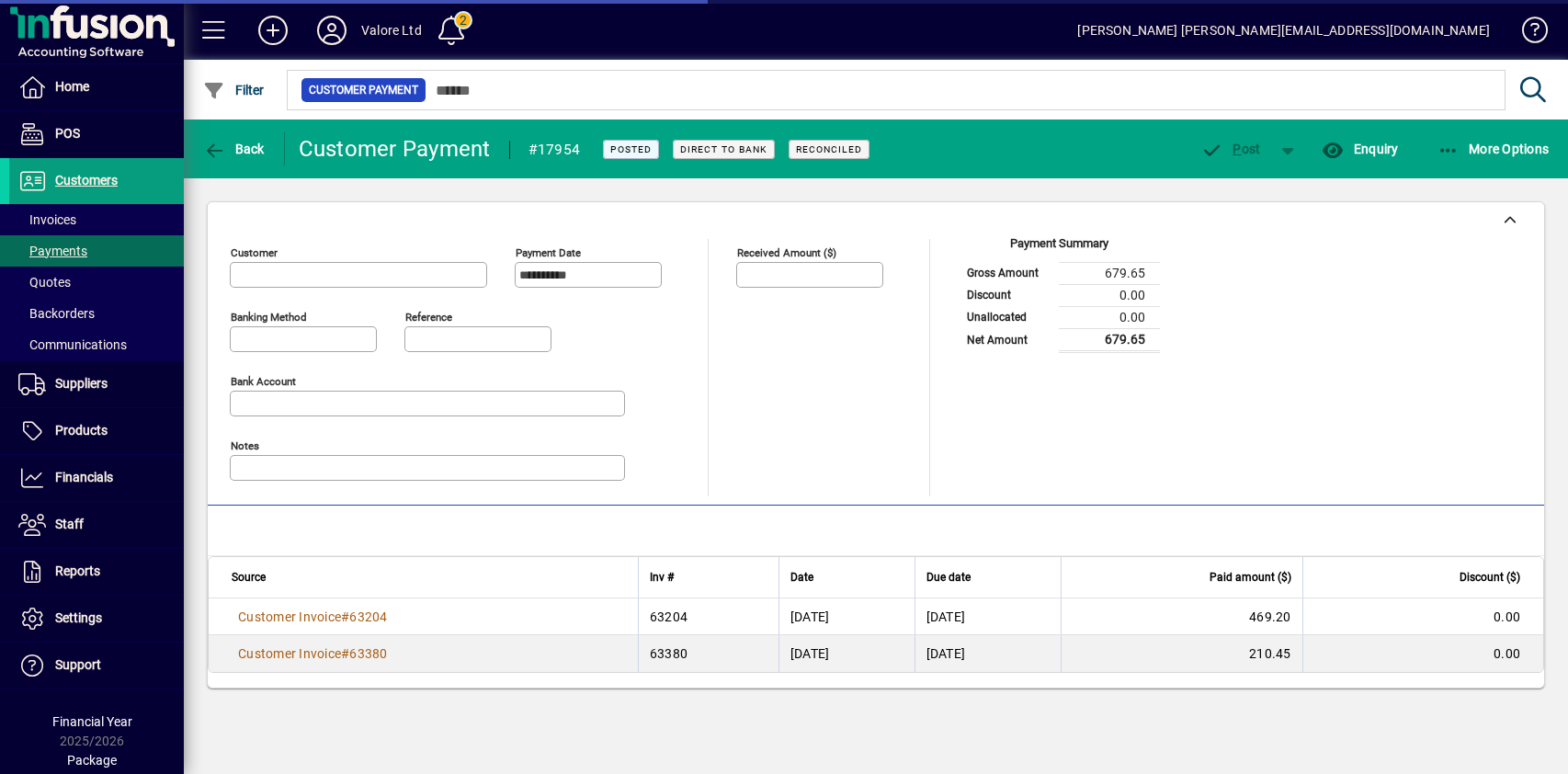
type input "**********"
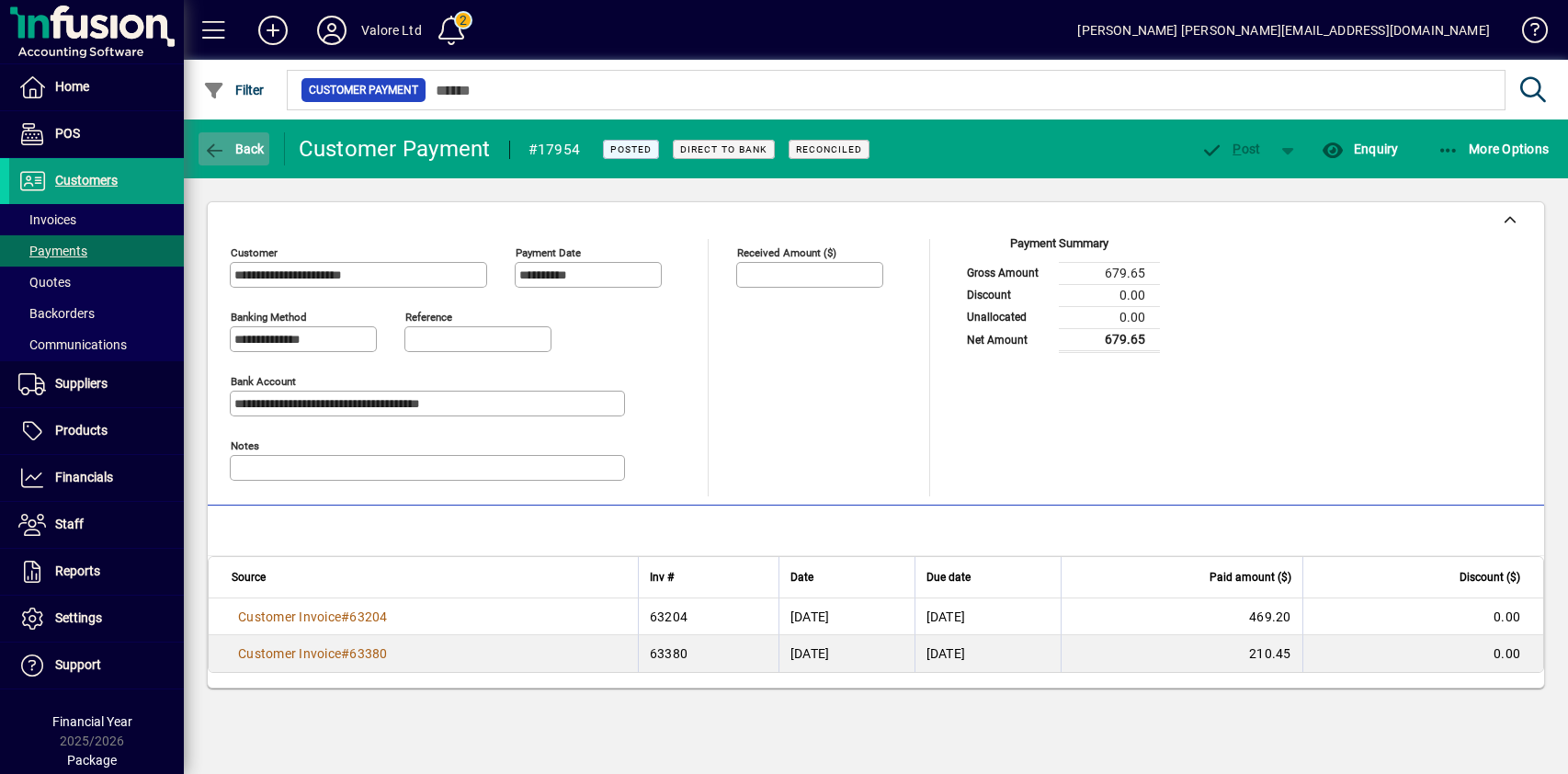
click at [243, 143] on span "Back" at bounding box center [234, 149] width 61 height 15
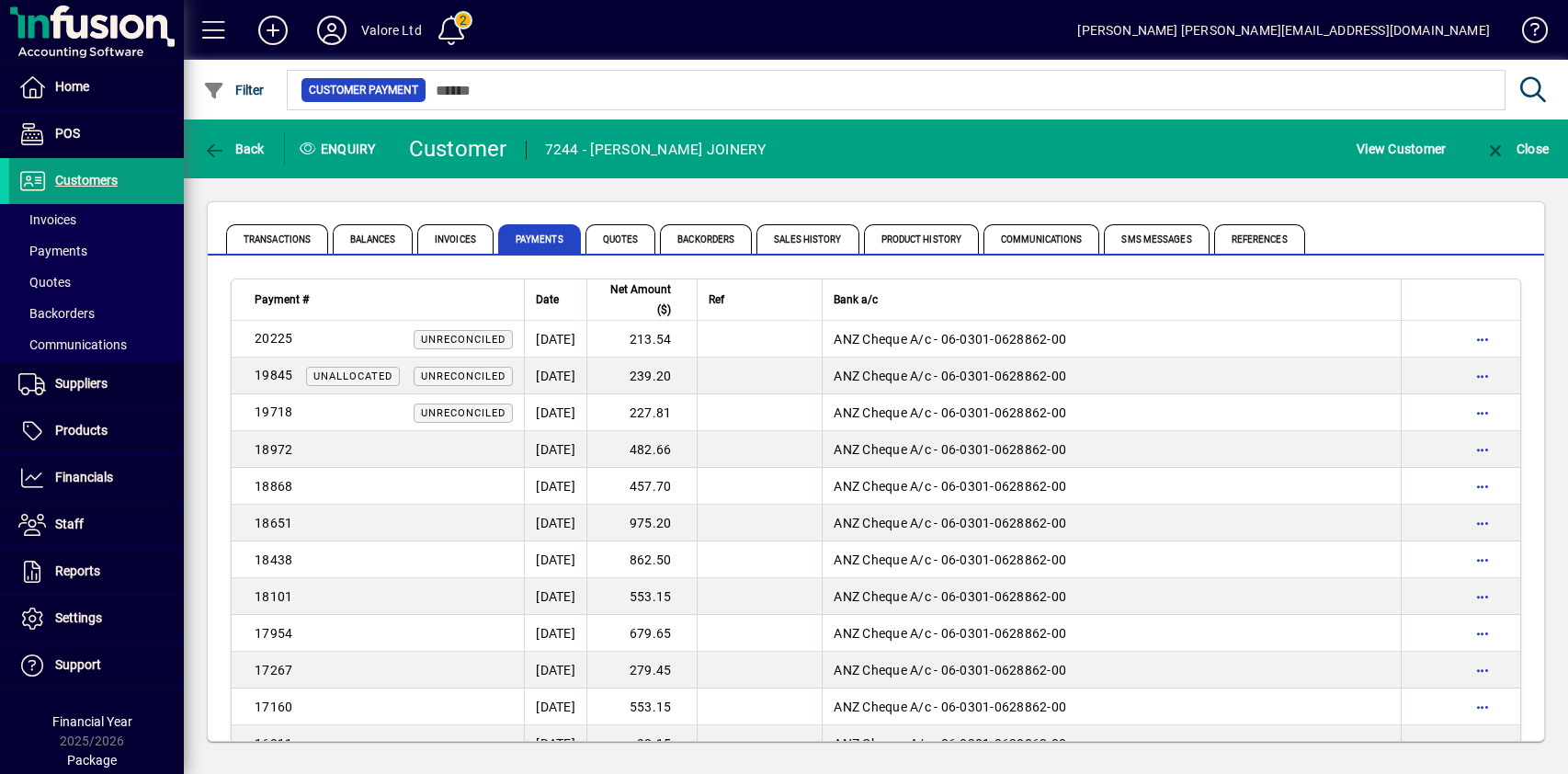
click at [683, 370] on td "239.20" at bounding box center [642, 375] width 110 height 36
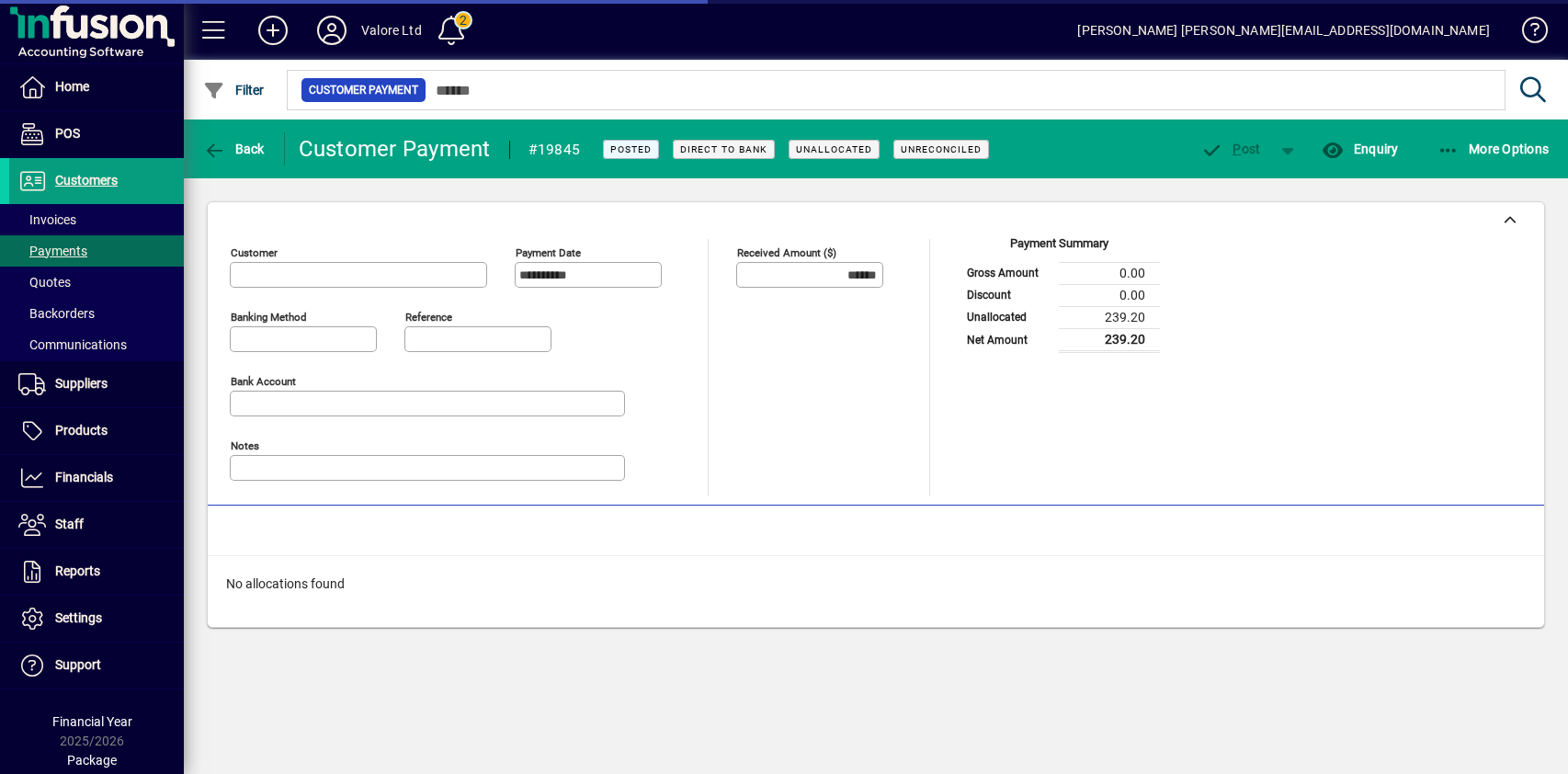
type input "**********"
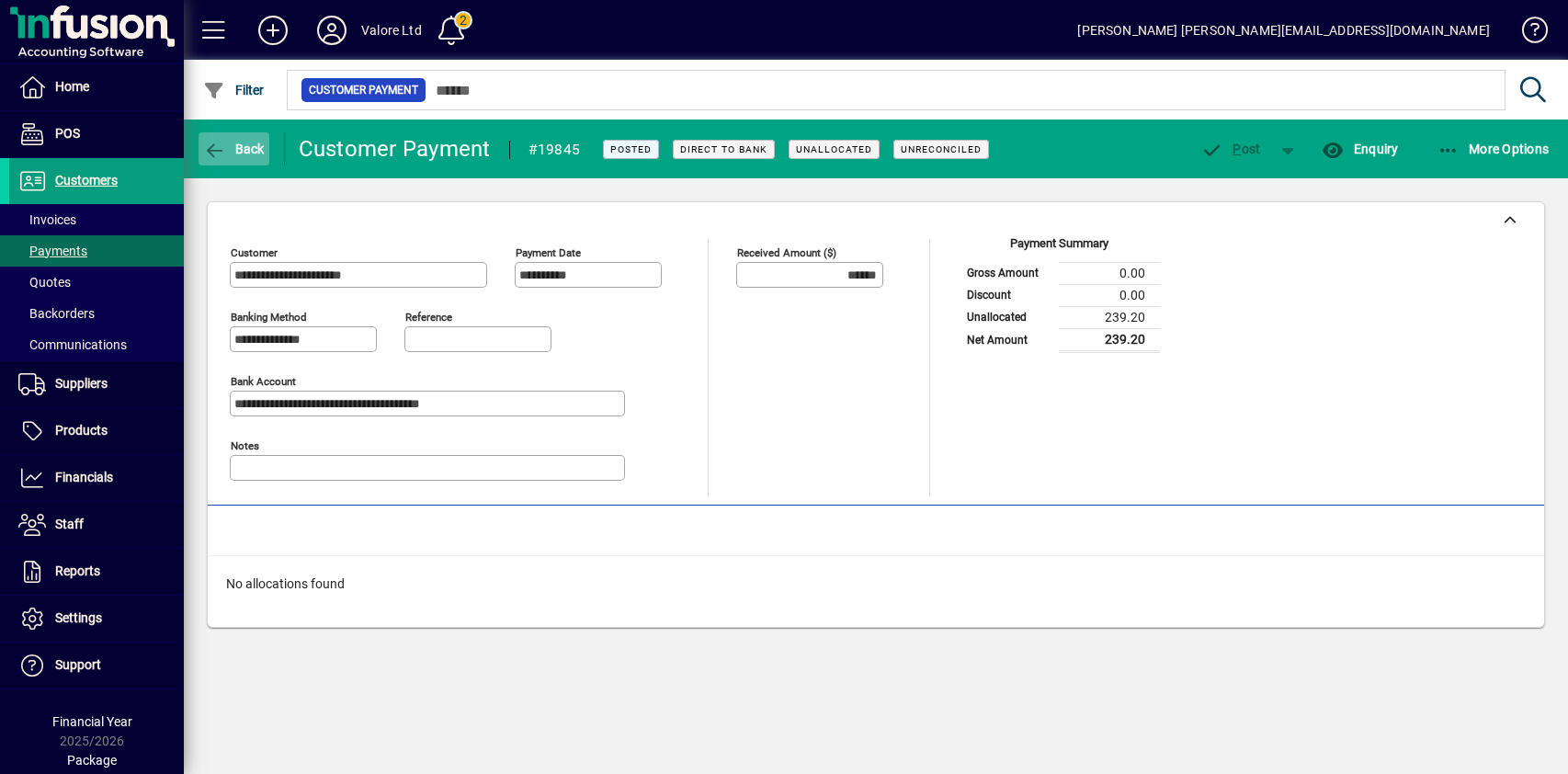
click at [237, 144] on span "Back" at bounding box center [234, 149] width 61 height 15
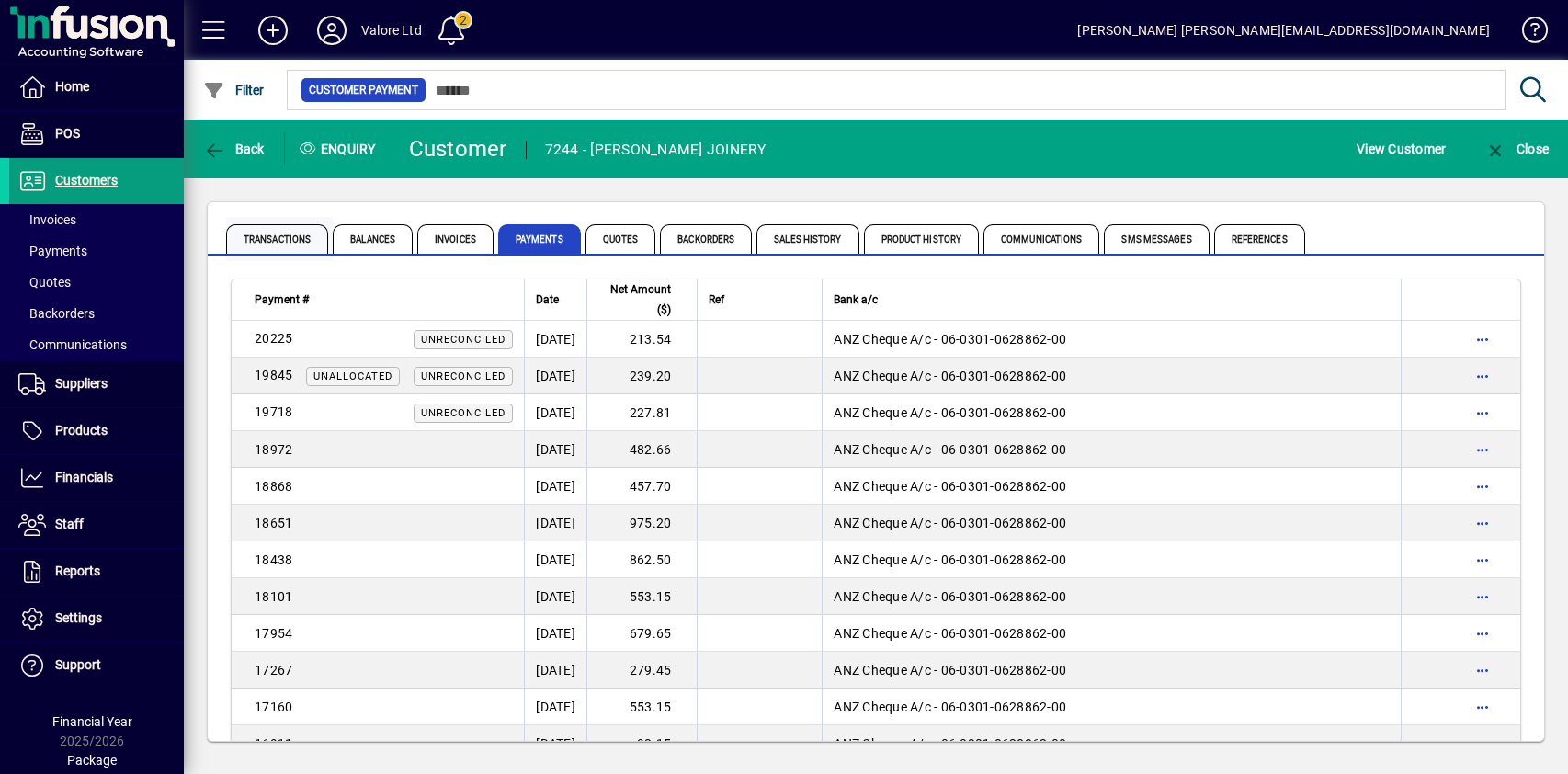
click at [283, 234] on span "Transactions" at bounding box center [277, 239] width 102 height 30
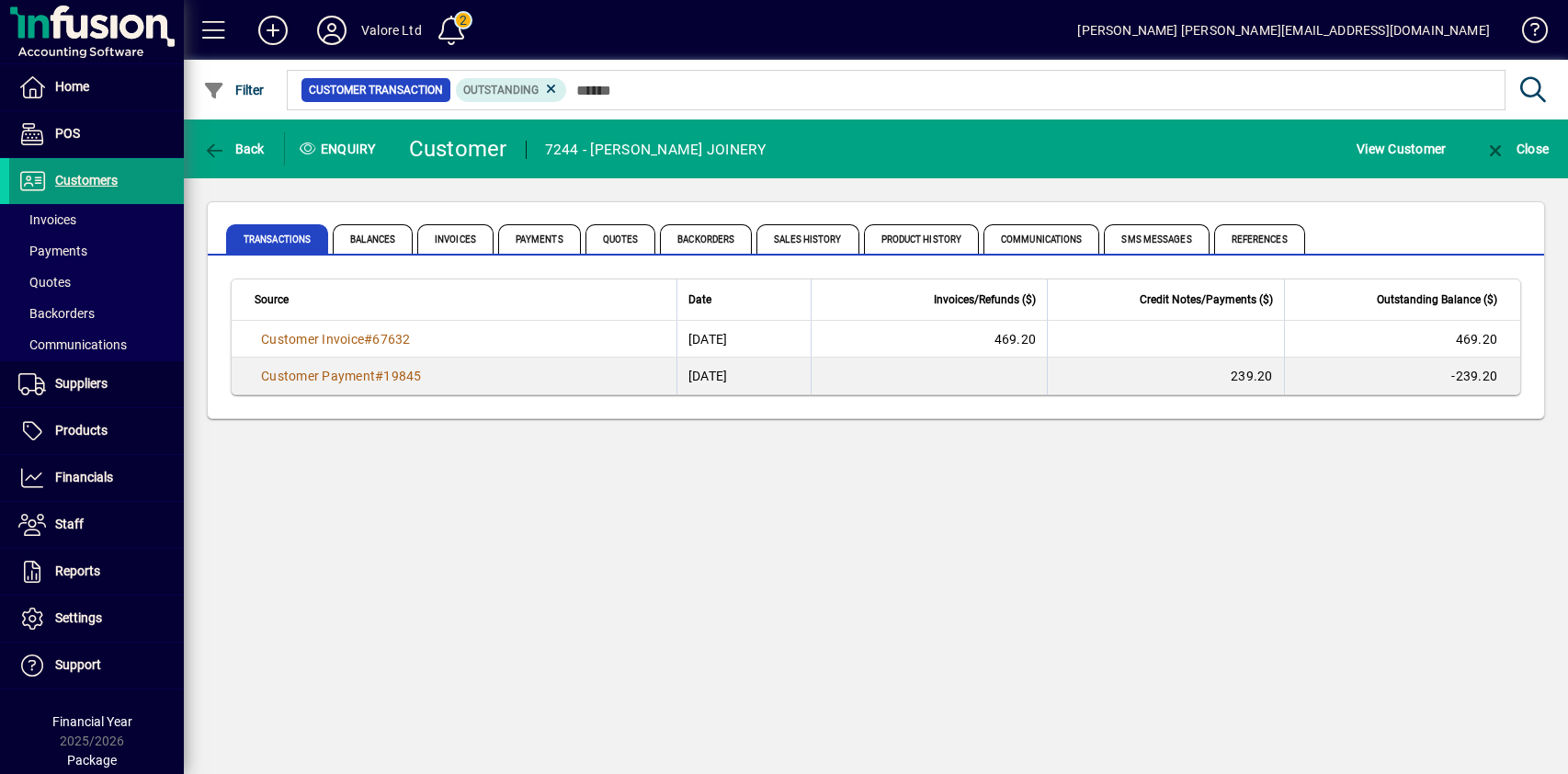
click at [102, 176] on span "Customers" at bounding box center [86, 181] width 62 height 15
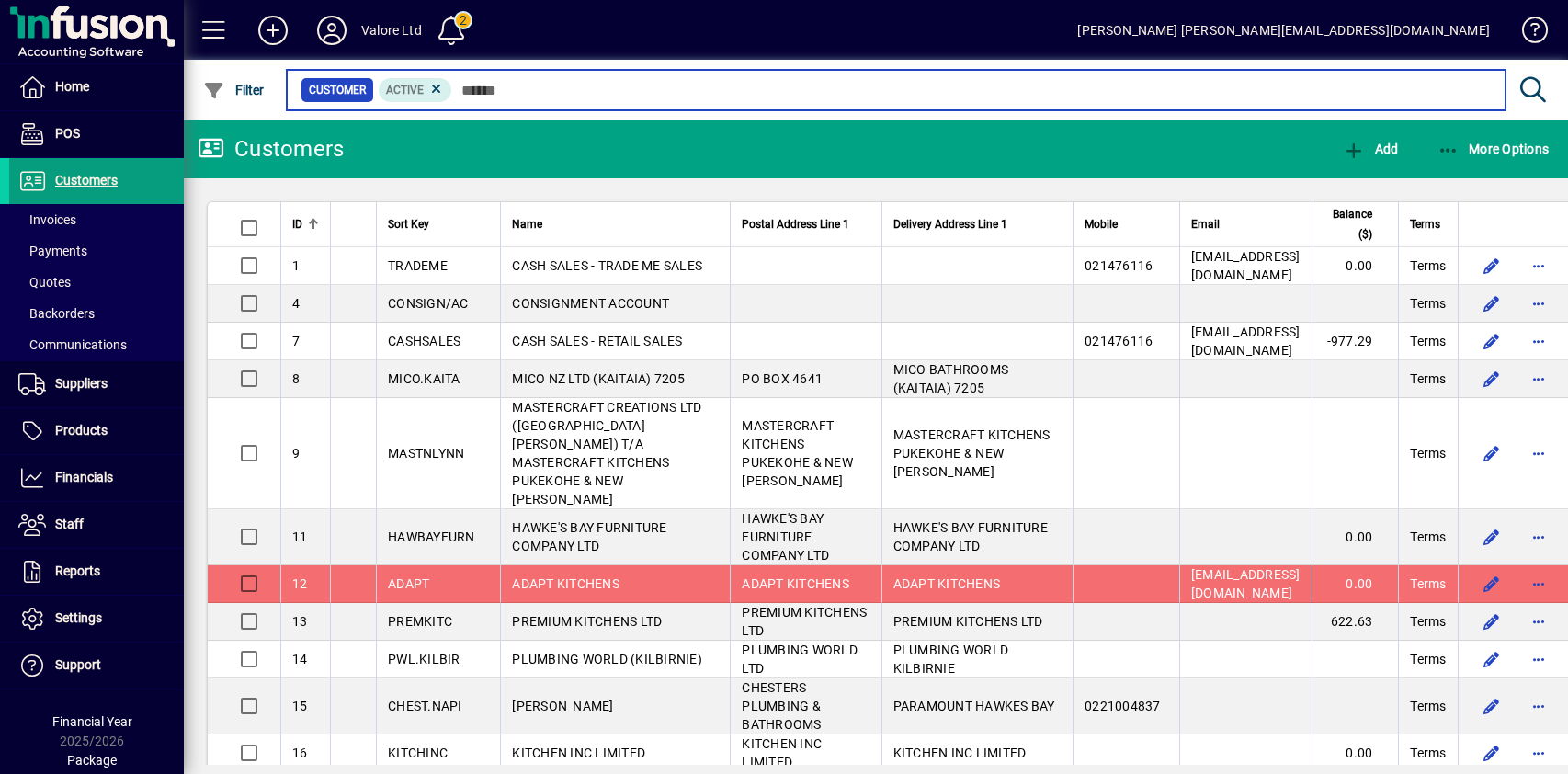
click at [626, 86] on input "text" at bounding box center [971, 90] width 1038 height 26
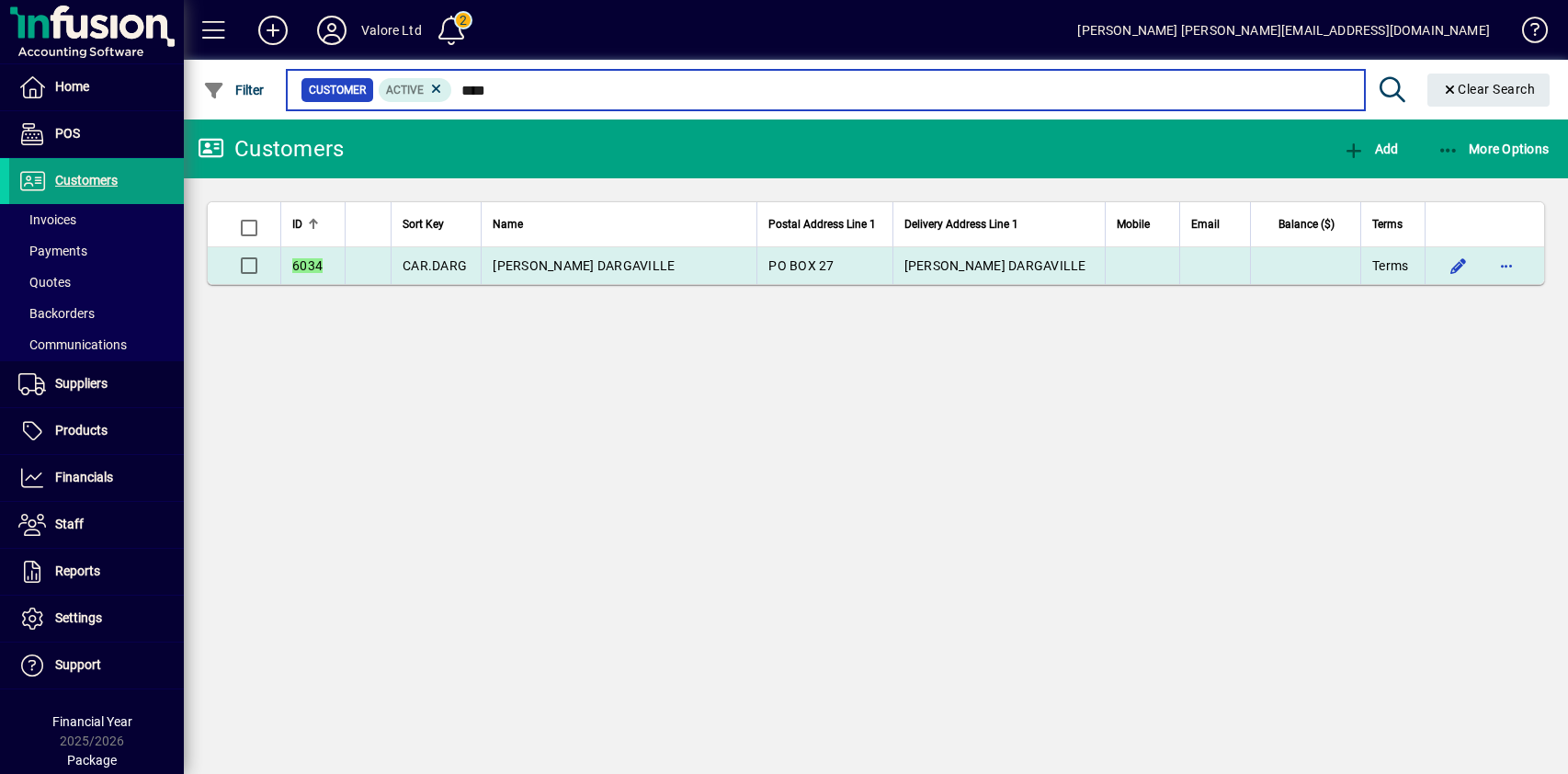
type input "****"
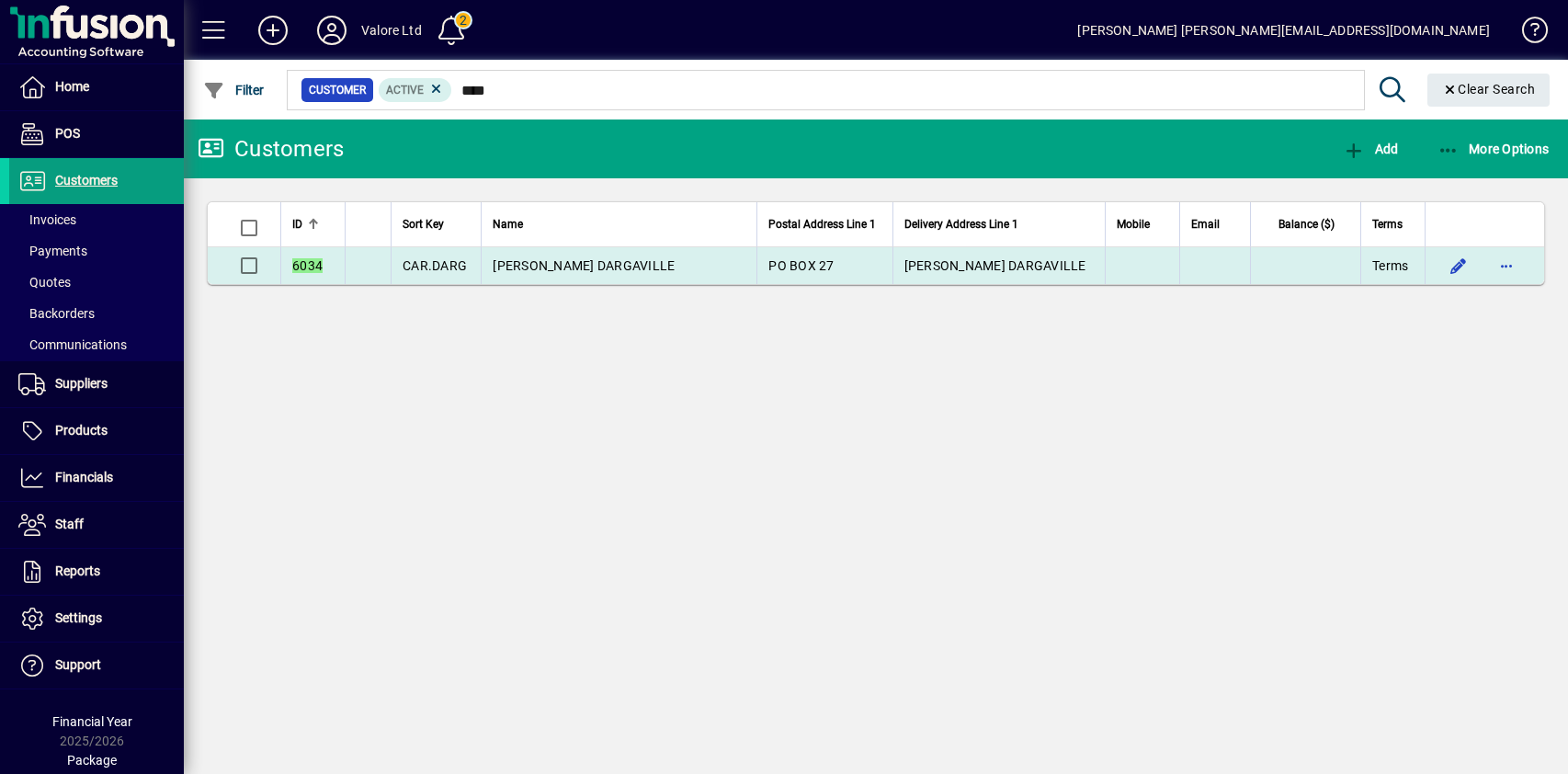
click at [598, 270] on span "[PERSON_NAME] DARGAVILLE" at bounding box center [583, 265] width 182 height 15
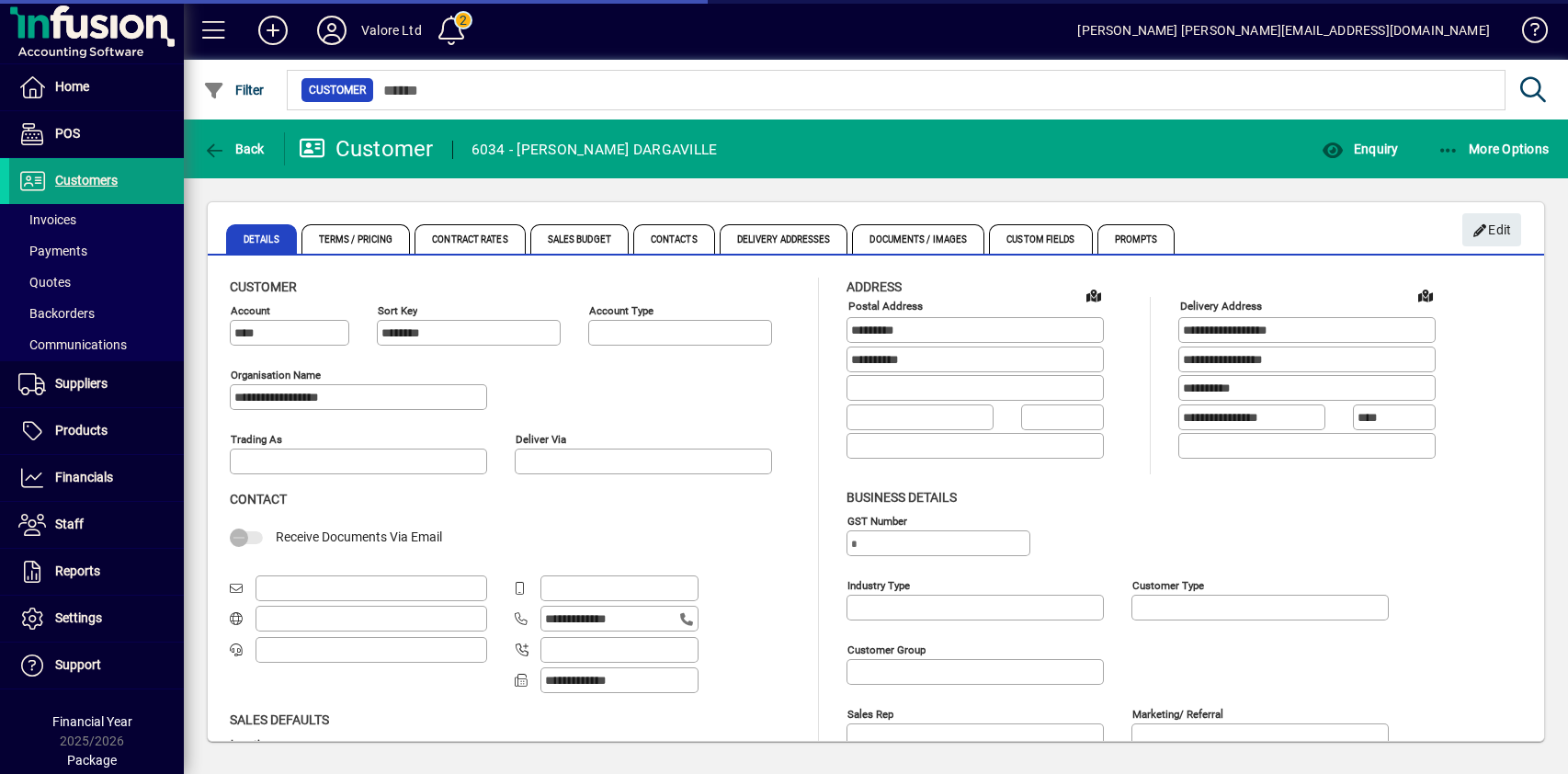
type input "**********"
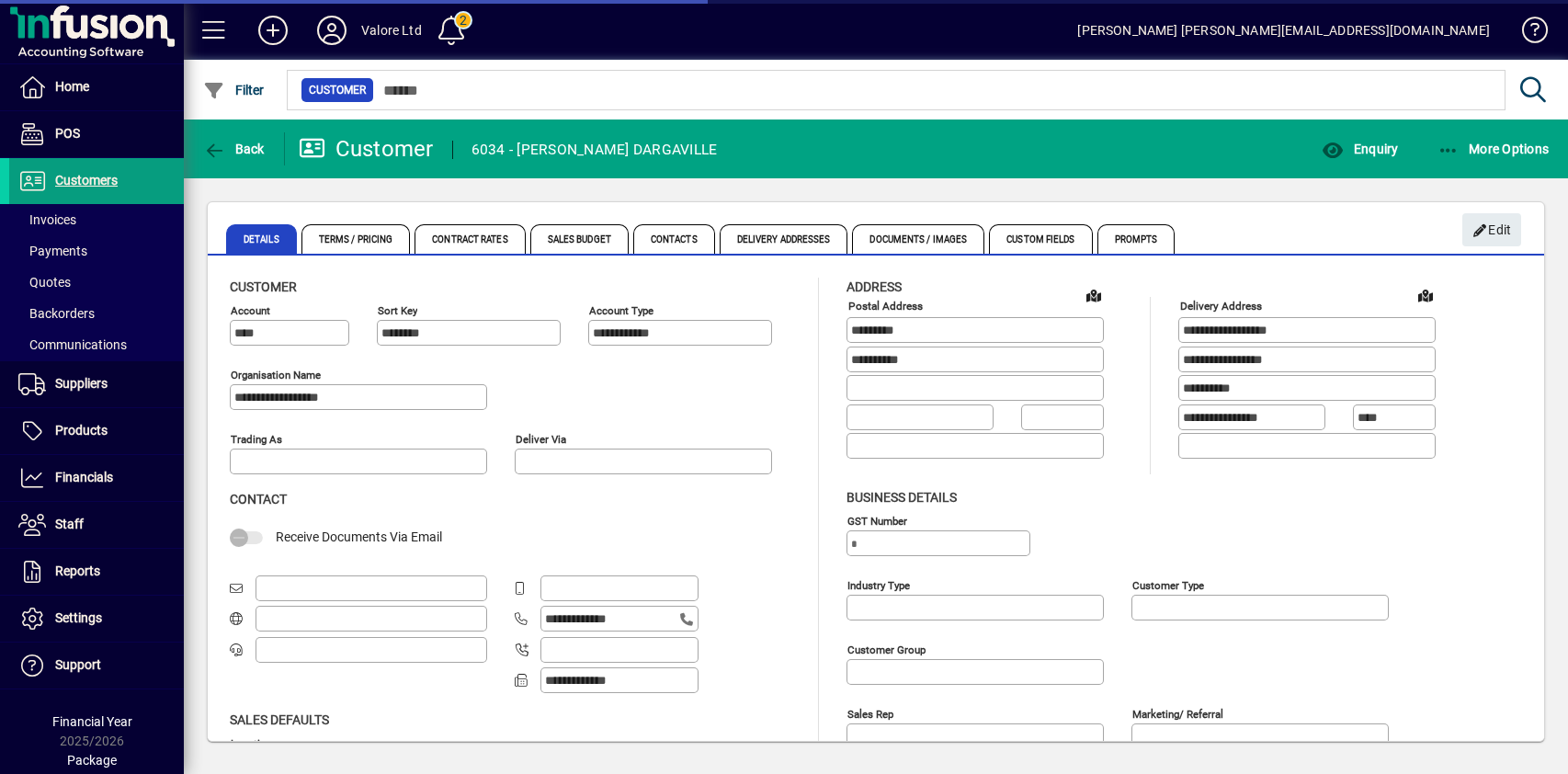
type input "**********"
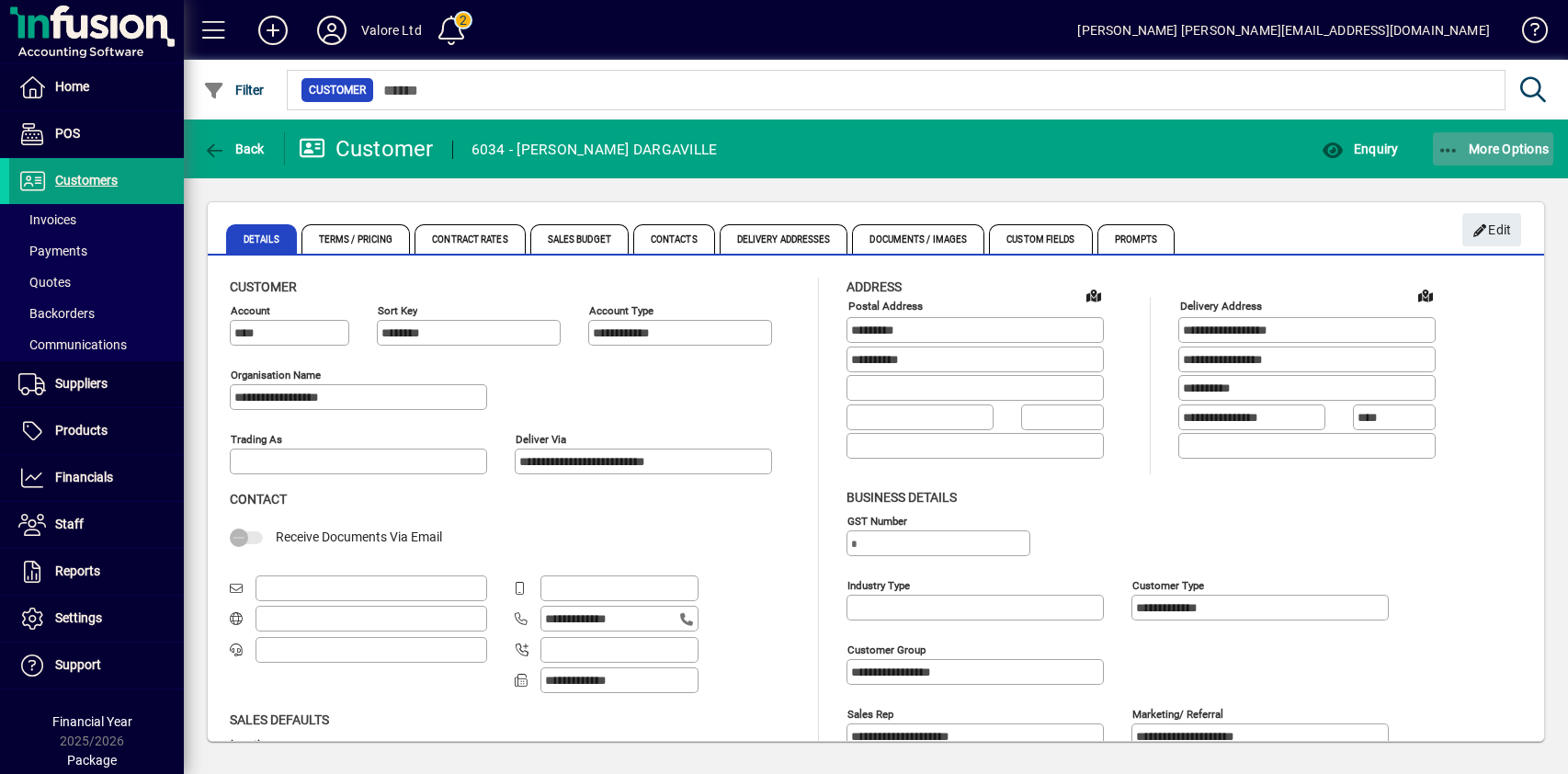
click at [1521, 146] on span "More Options" at bounding box center [1494, 149] width 112 height 15
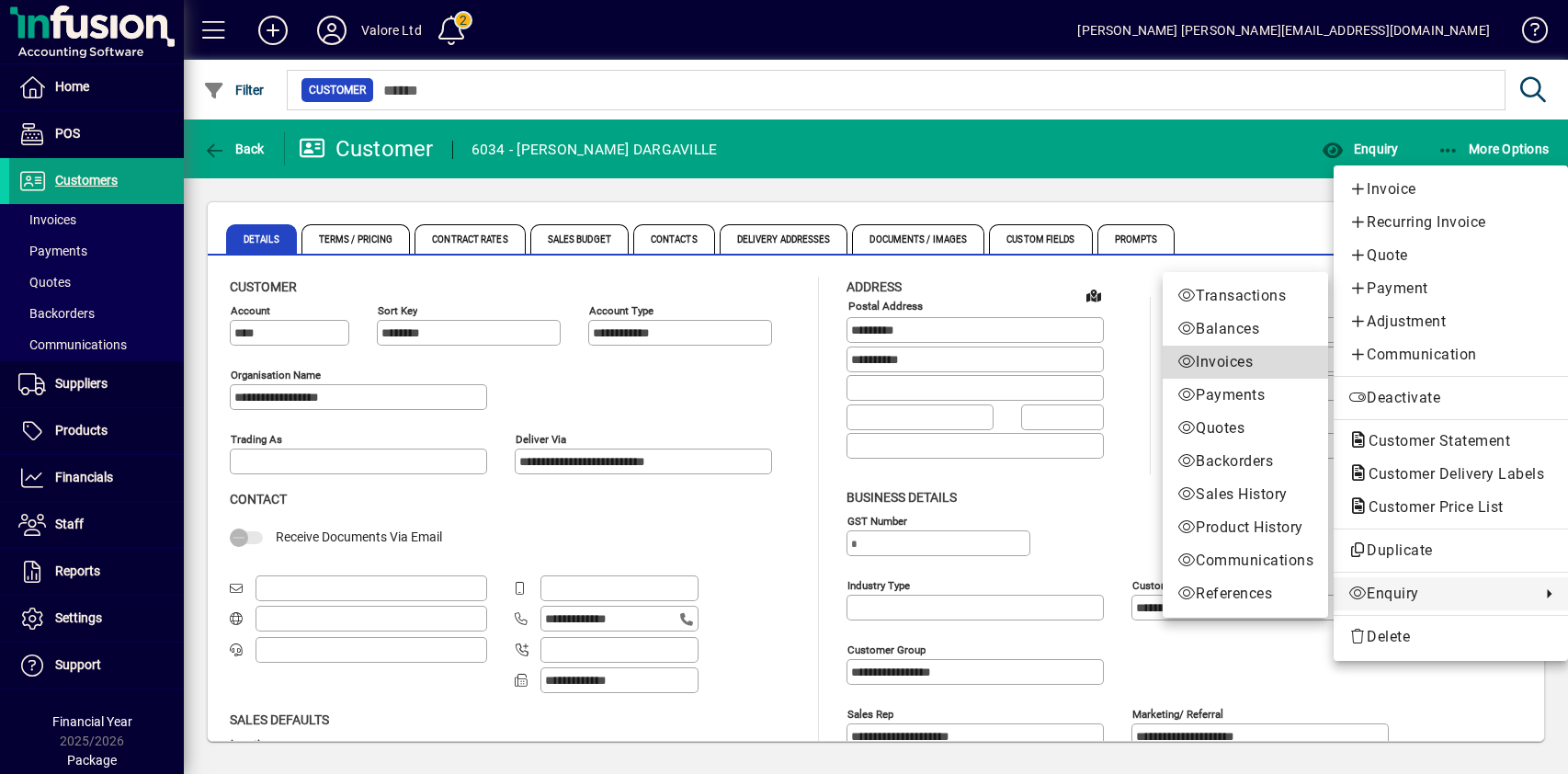
click at [1232, 361] on span "Invoices" at bounding box center [1245, 362] width 136 height 22
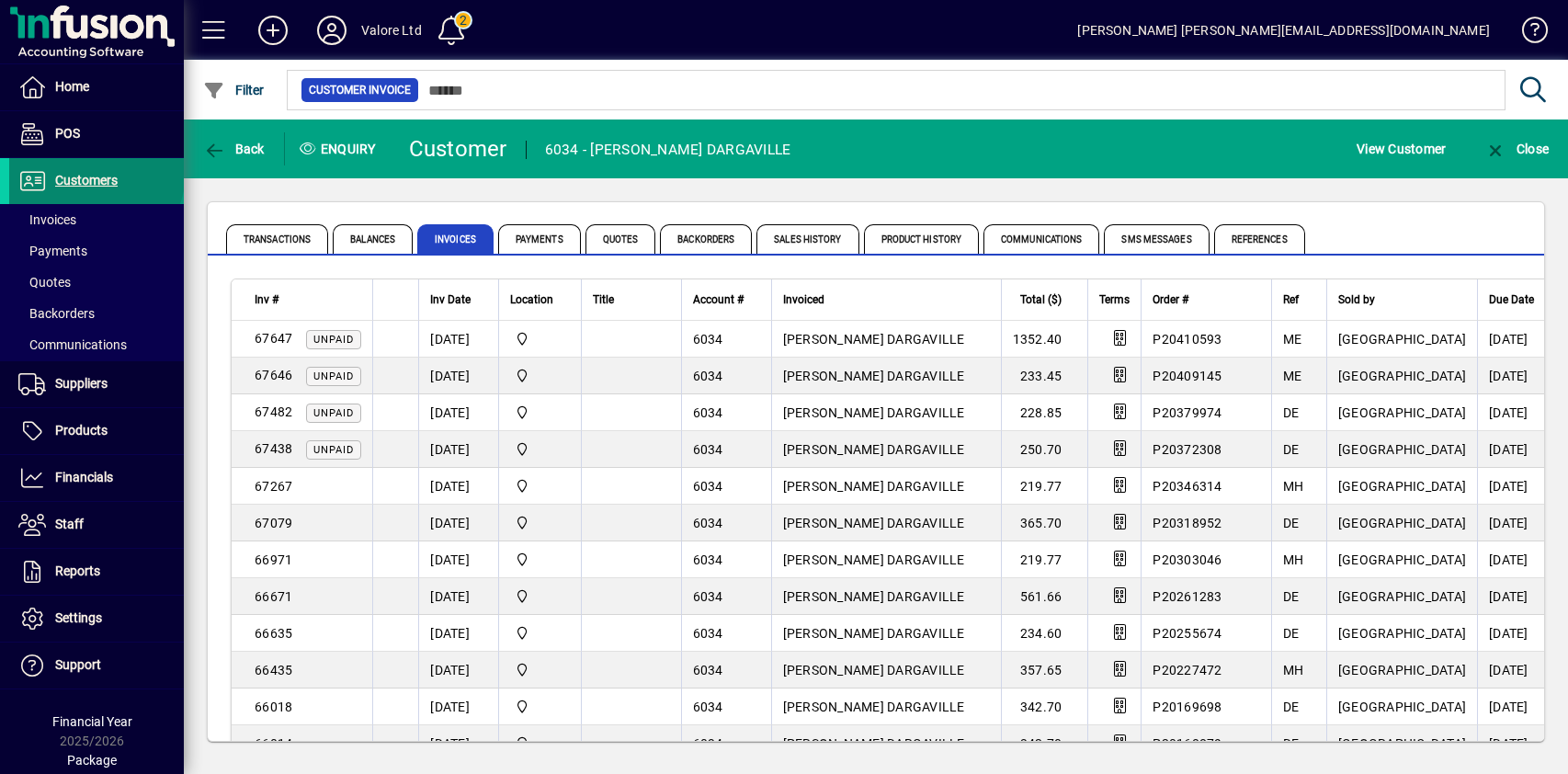
click at [94, 173] on span "Customers" at bounding box center [86, 181] width 62 height 15
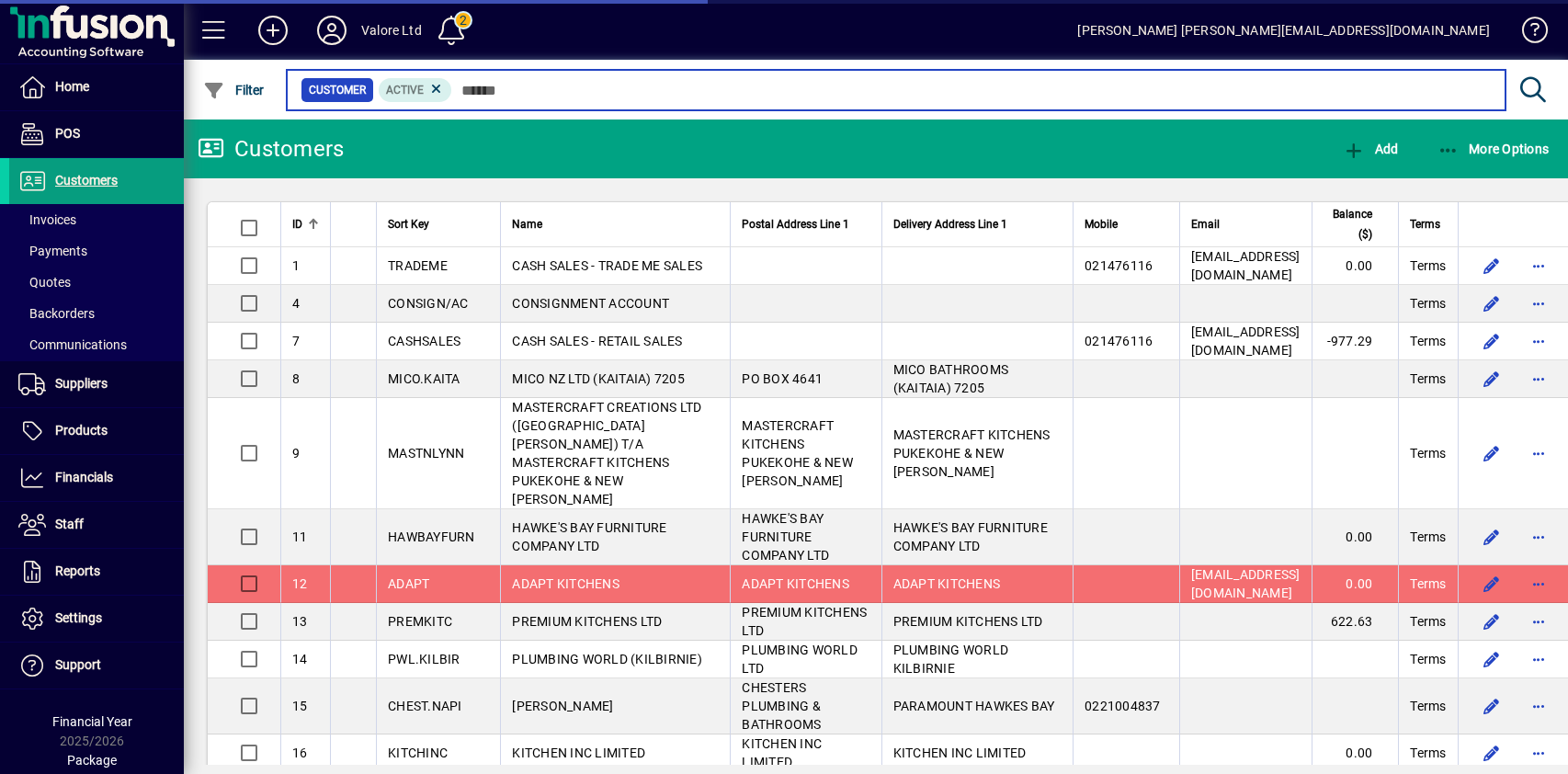
drag, startPoint x: 482, startPoint y: 87, endPoint x: 475, endPoint y: 94, distance: 9.9
click at [482, 84] on input "text" at bounding box center [971, 90] width 1038 height 26
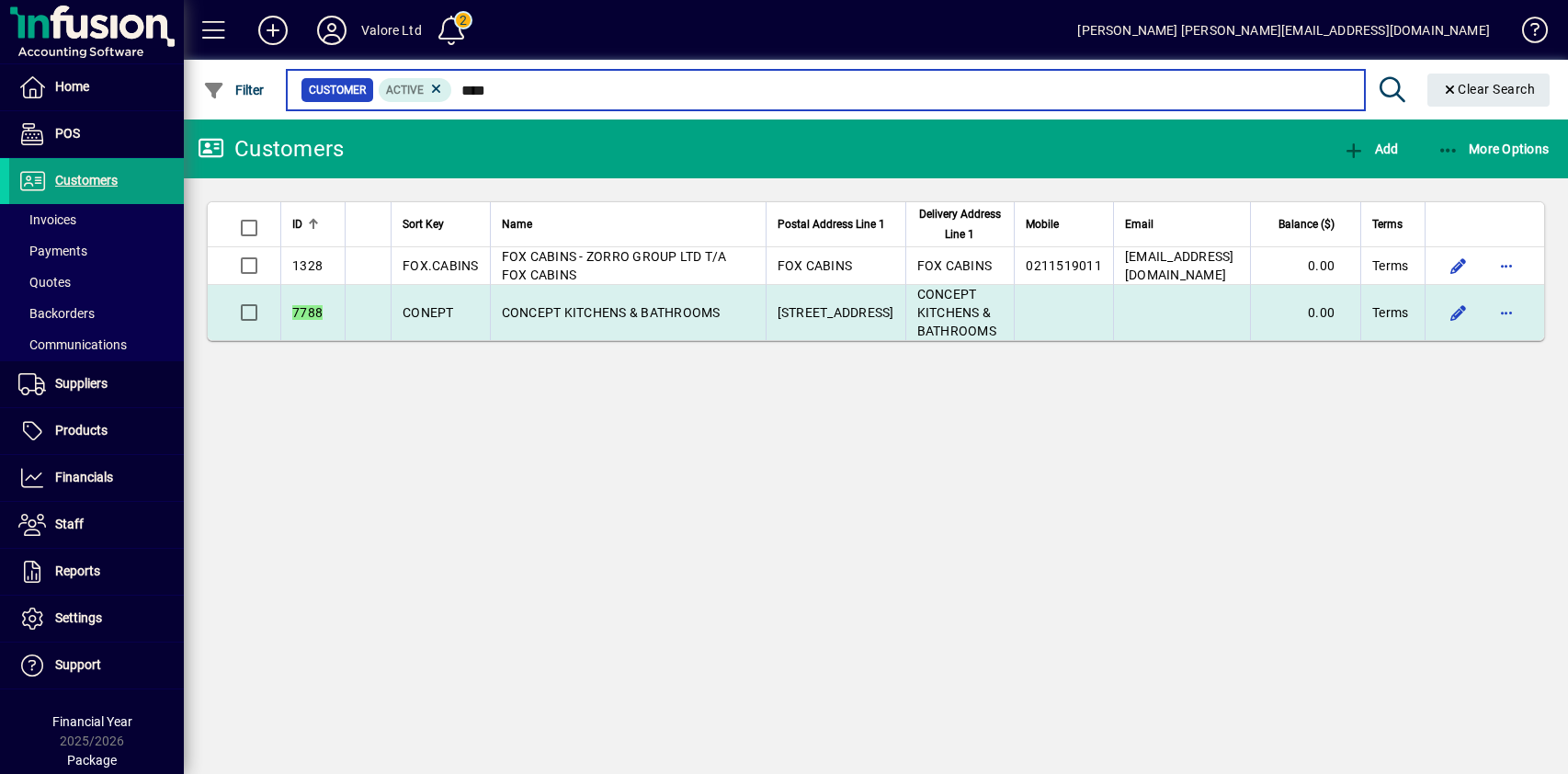
type input "****"
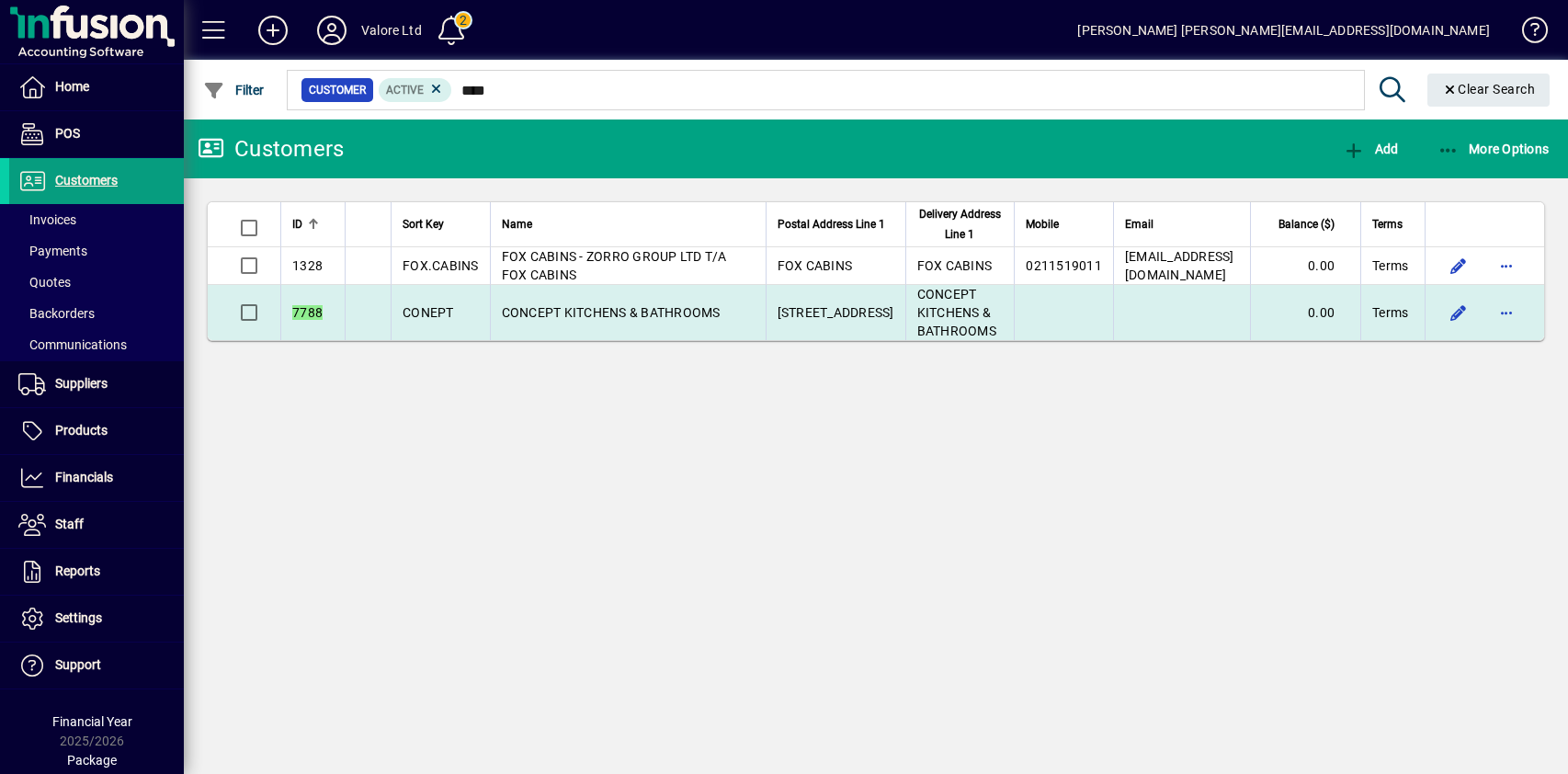
click at [615, 306] on span "CONCEPT KITCHENS & BATHROOMS" at bounding box center [611, 313] width 219 height 15
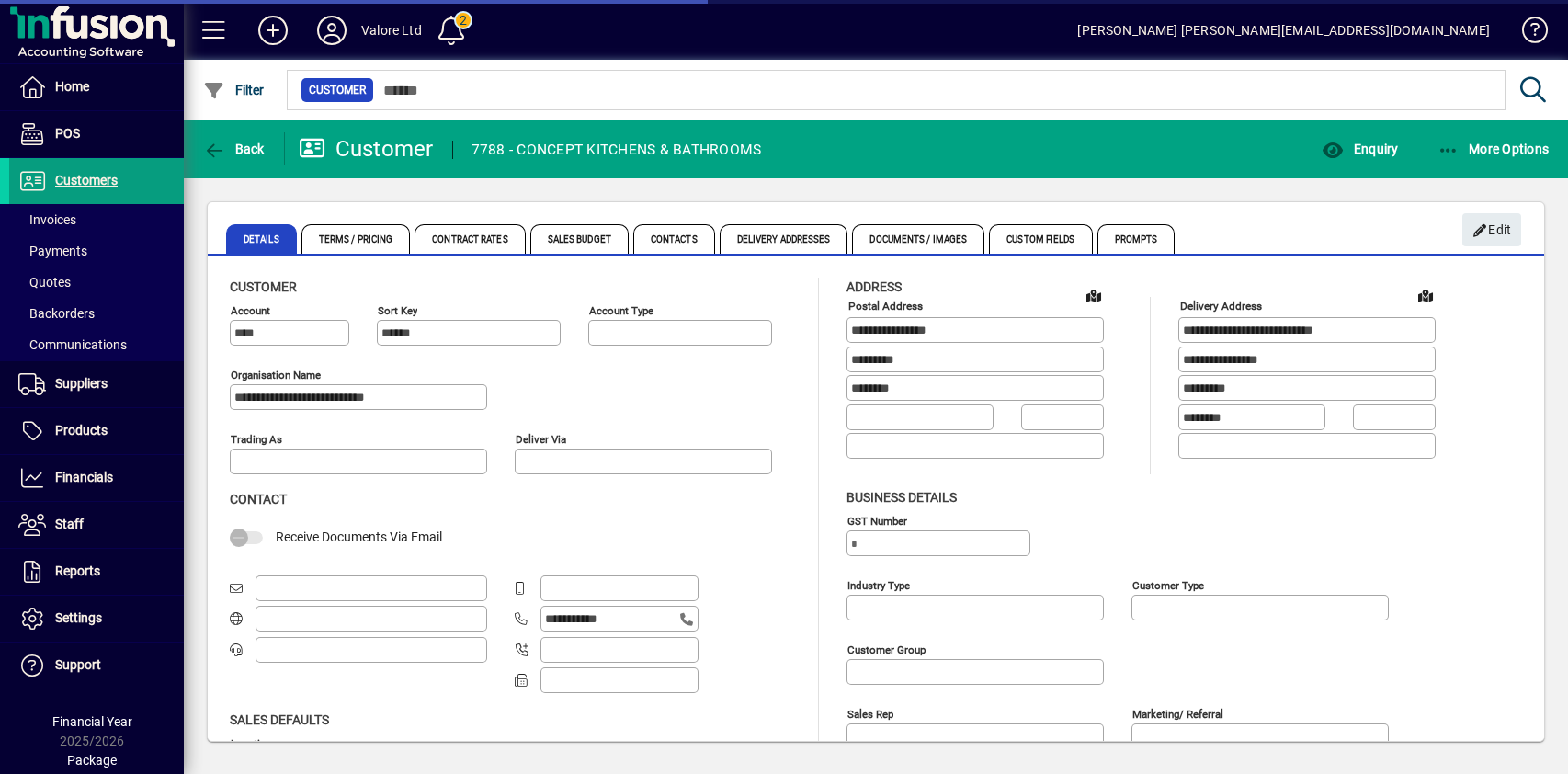
type input "**********"
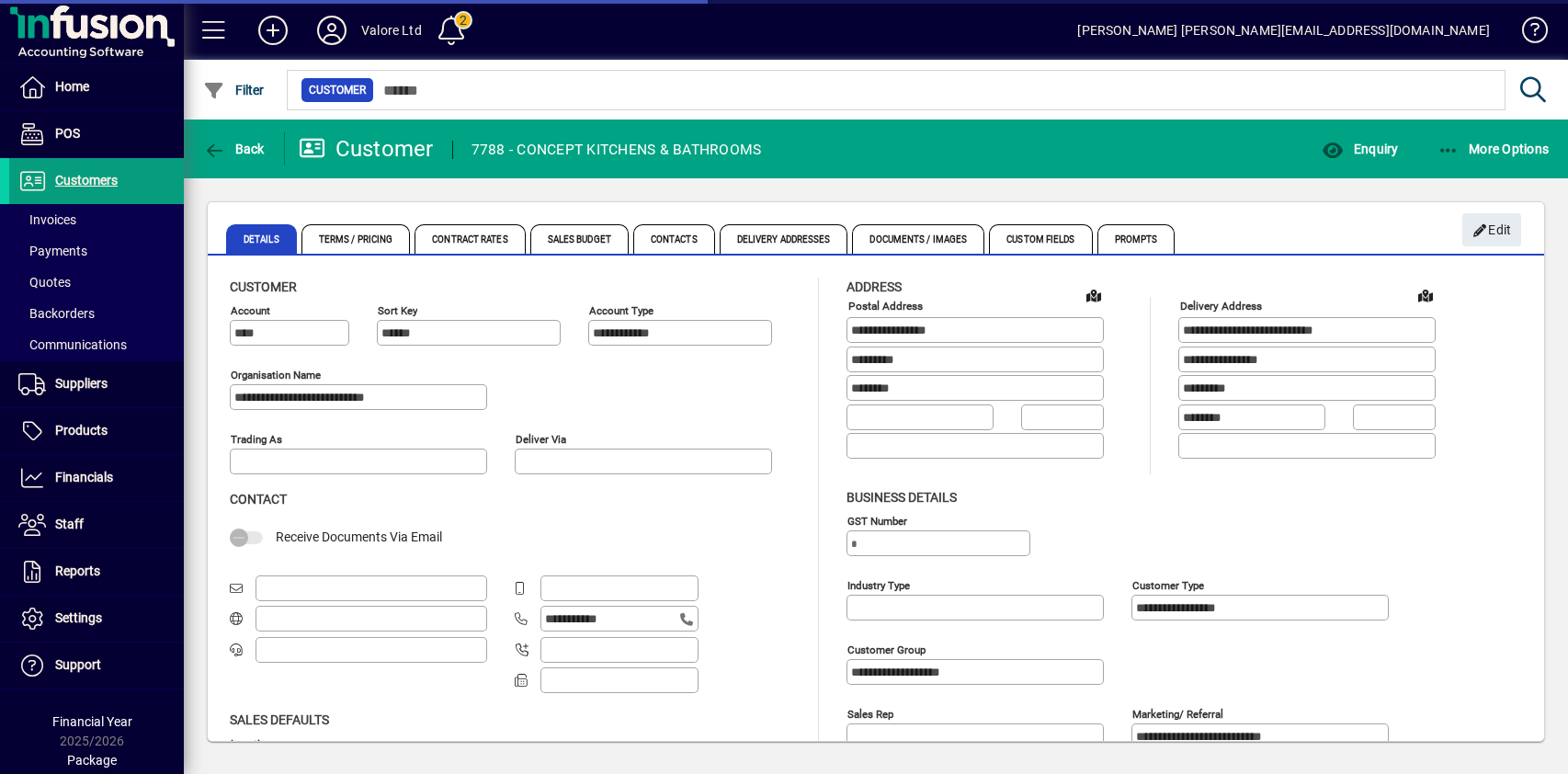
type input "**********"
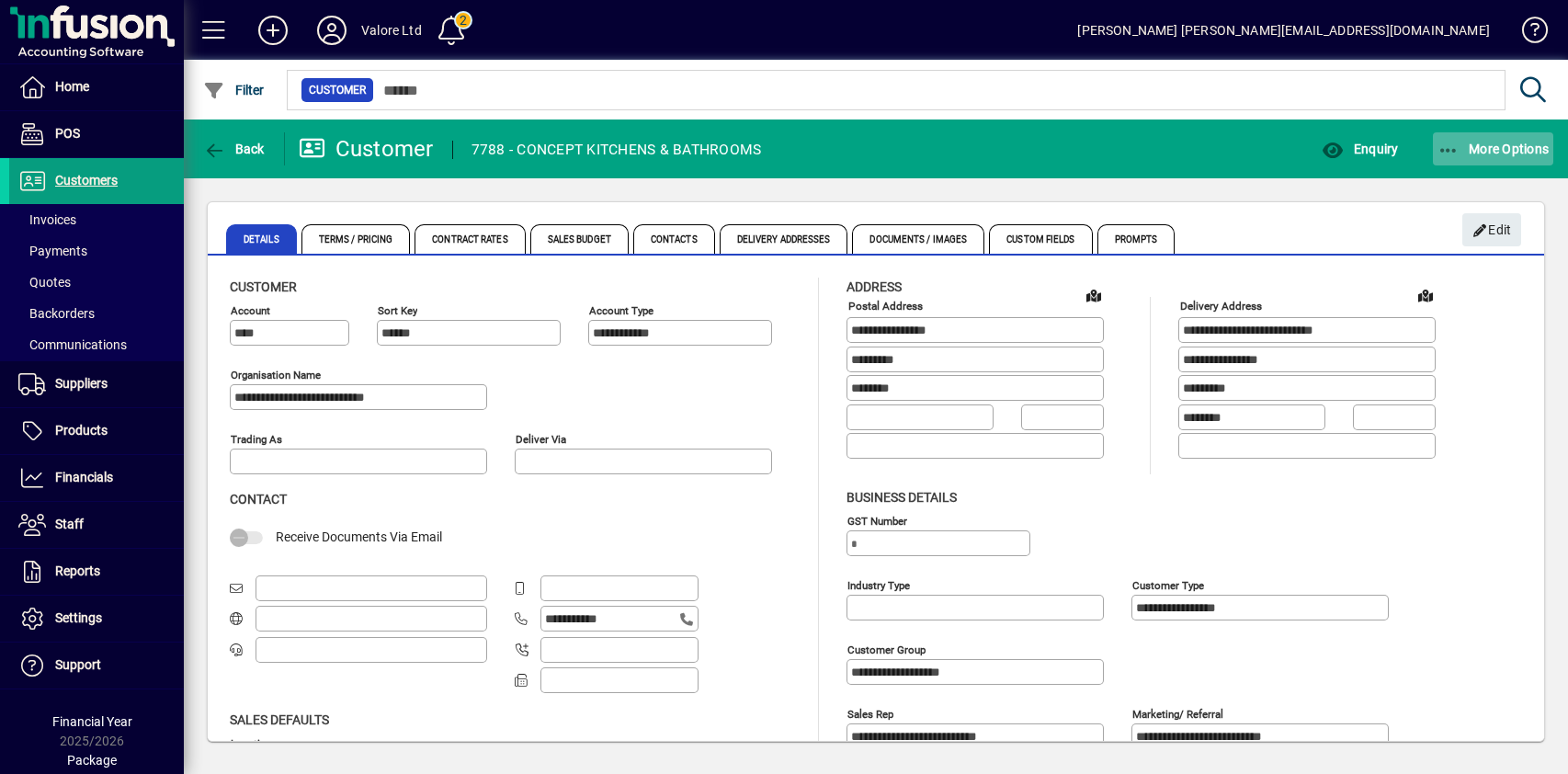
click at [1485, 145] on span "More Options" at bounding box center [1494, 149] width 112 height 15
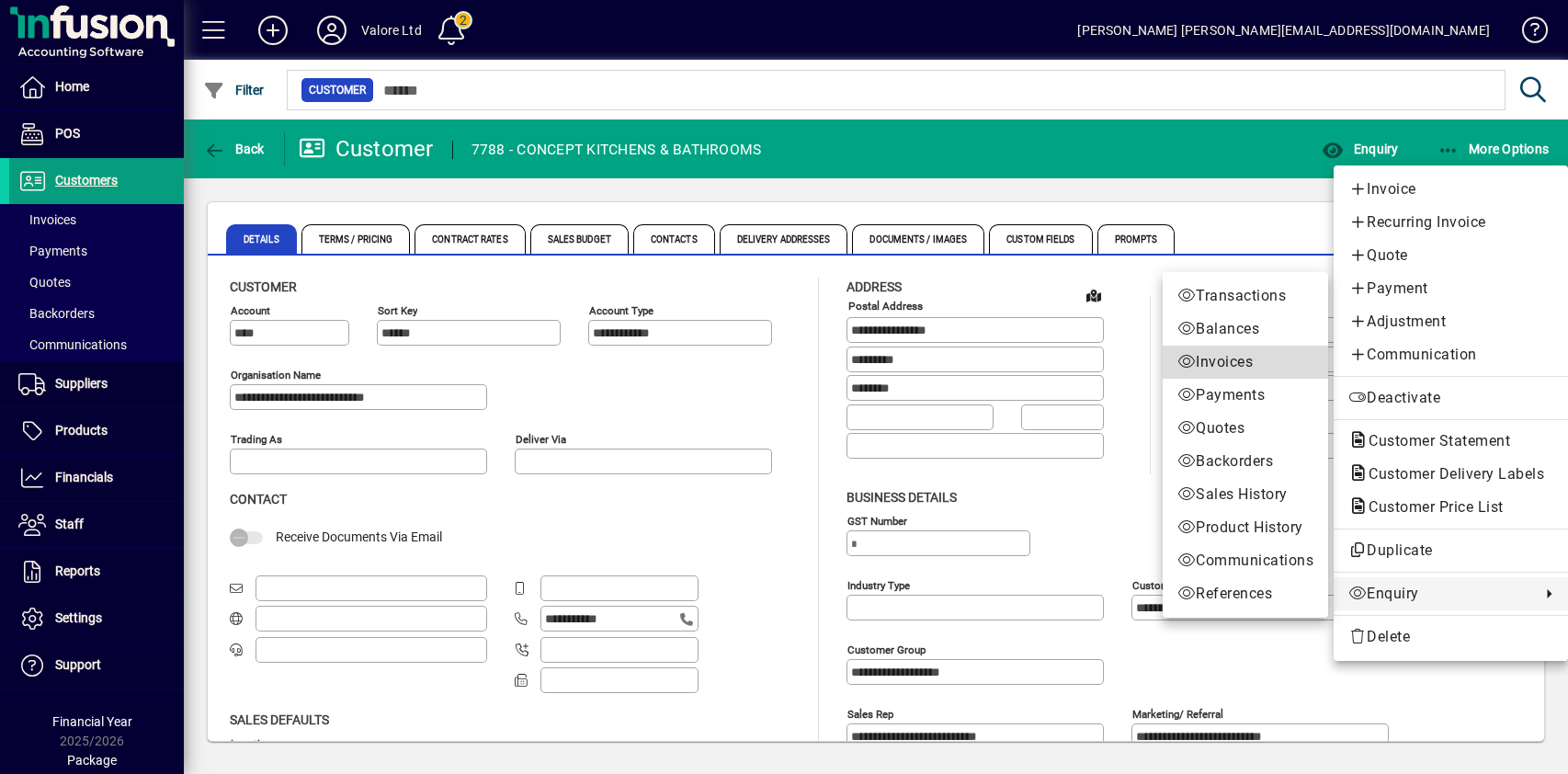
click at [1204, 360] on span "Invoices" at bounding box center [1245, 362] width 136 height 22
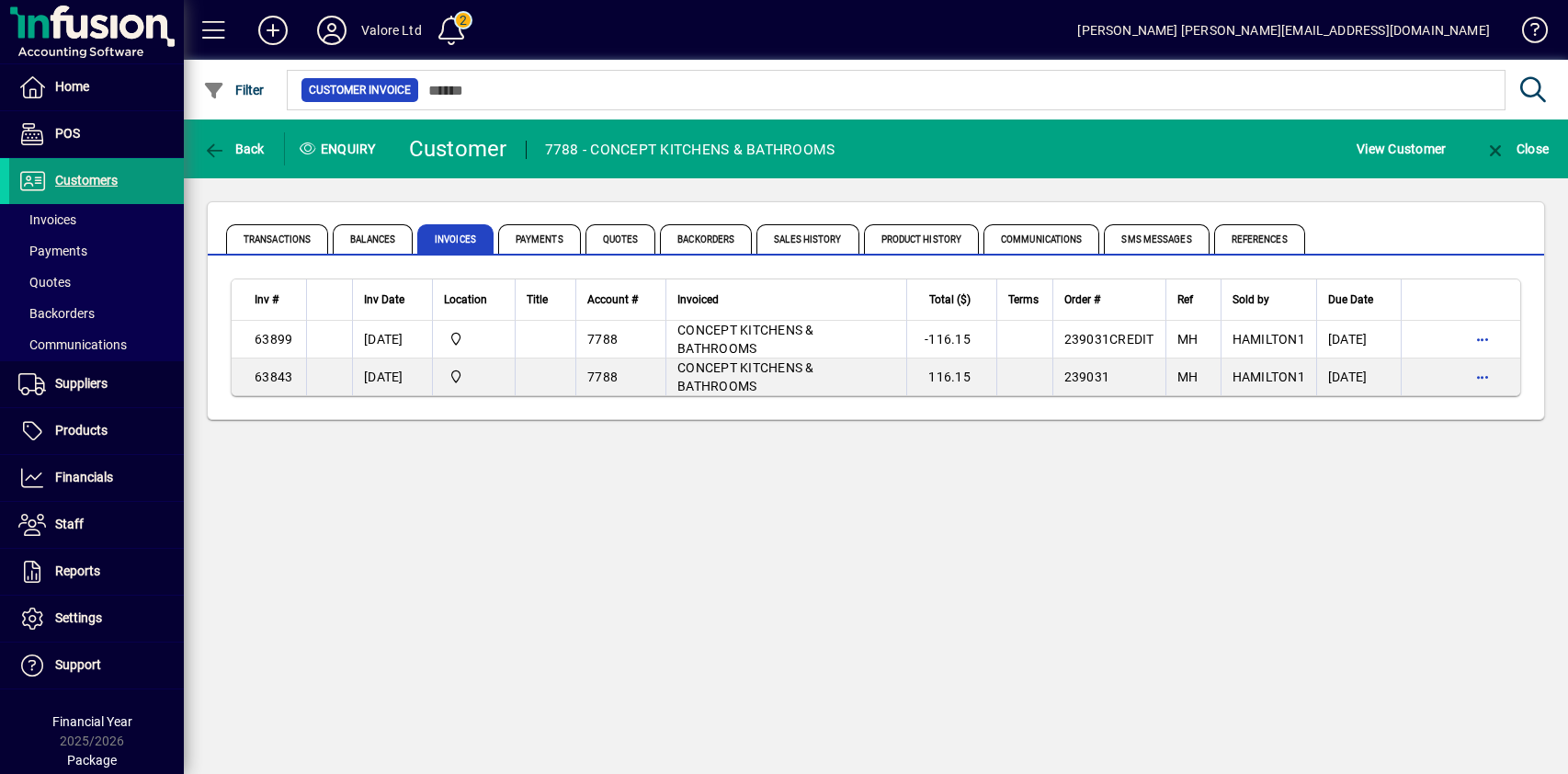
click at [95, 180] on span "Customers" at bounding box center [86, 181] width 62 height 15
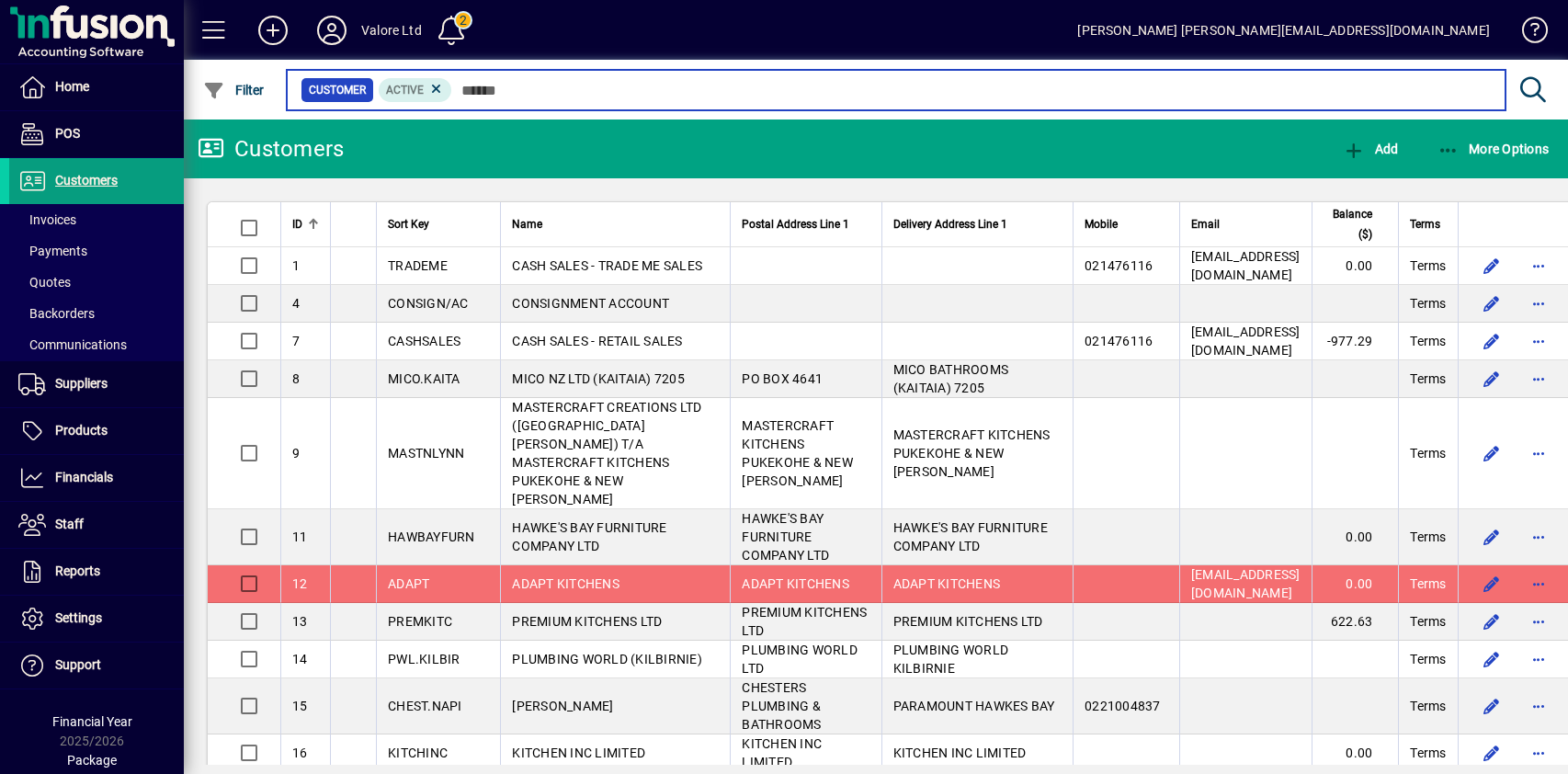
click at [490, 90] on input "text" at bounding box center [971, 90] width 1038 height 26
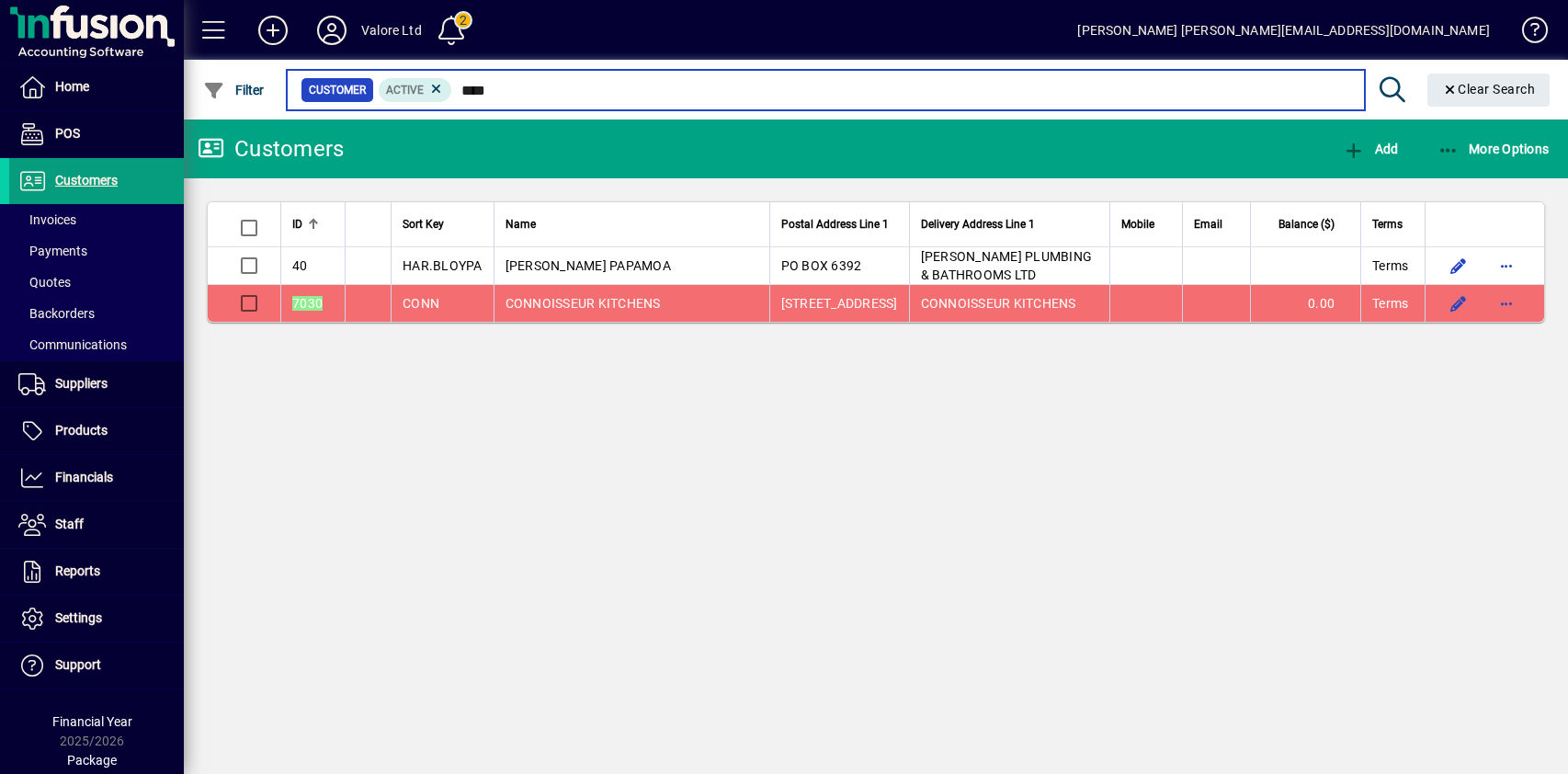
type input "****"
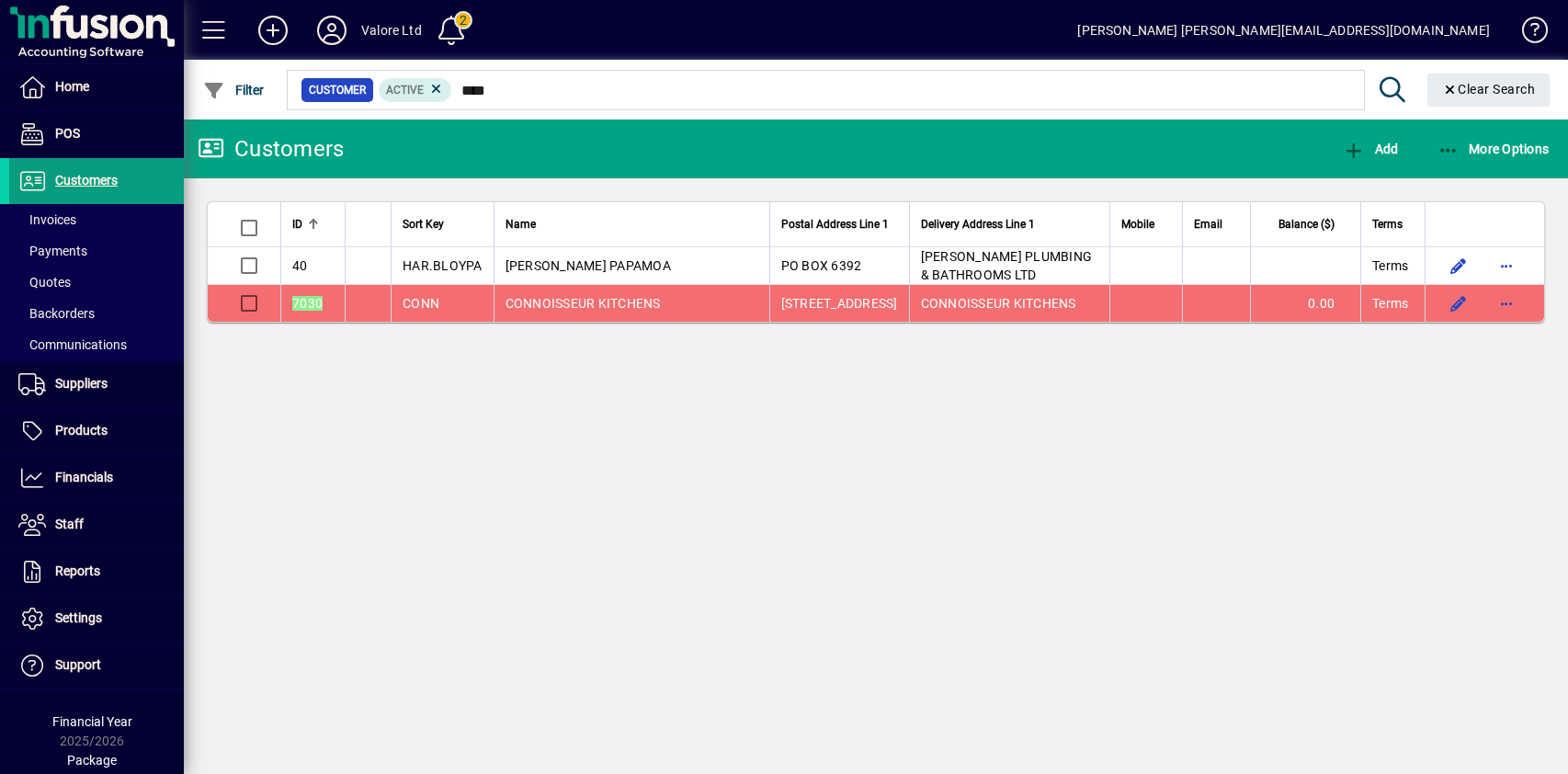
click at [568, 304] on span "CONNOISSEUR KITCHENS" at bounding box center [583, 304] width 155 height 15
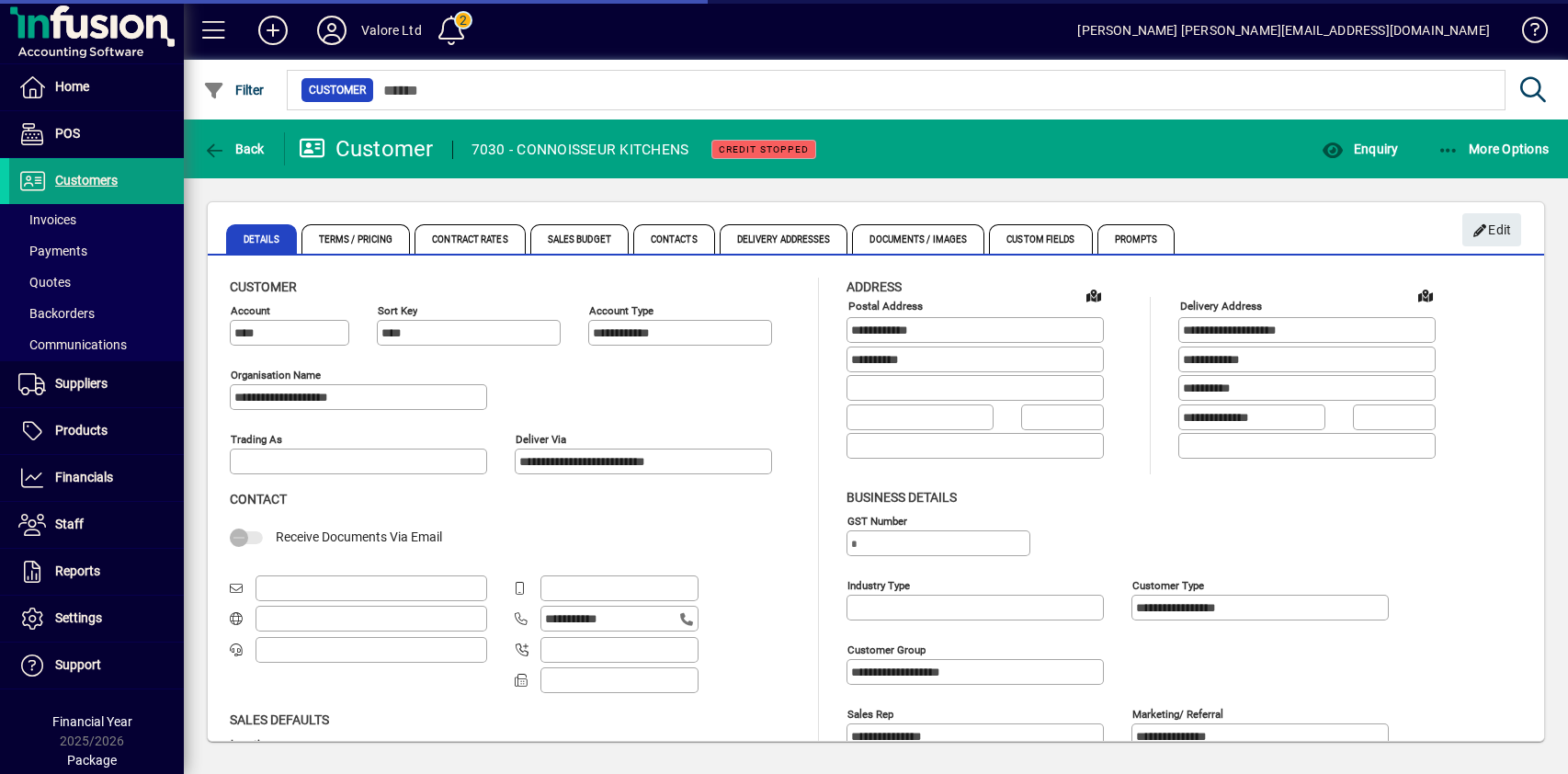
type input "**********"
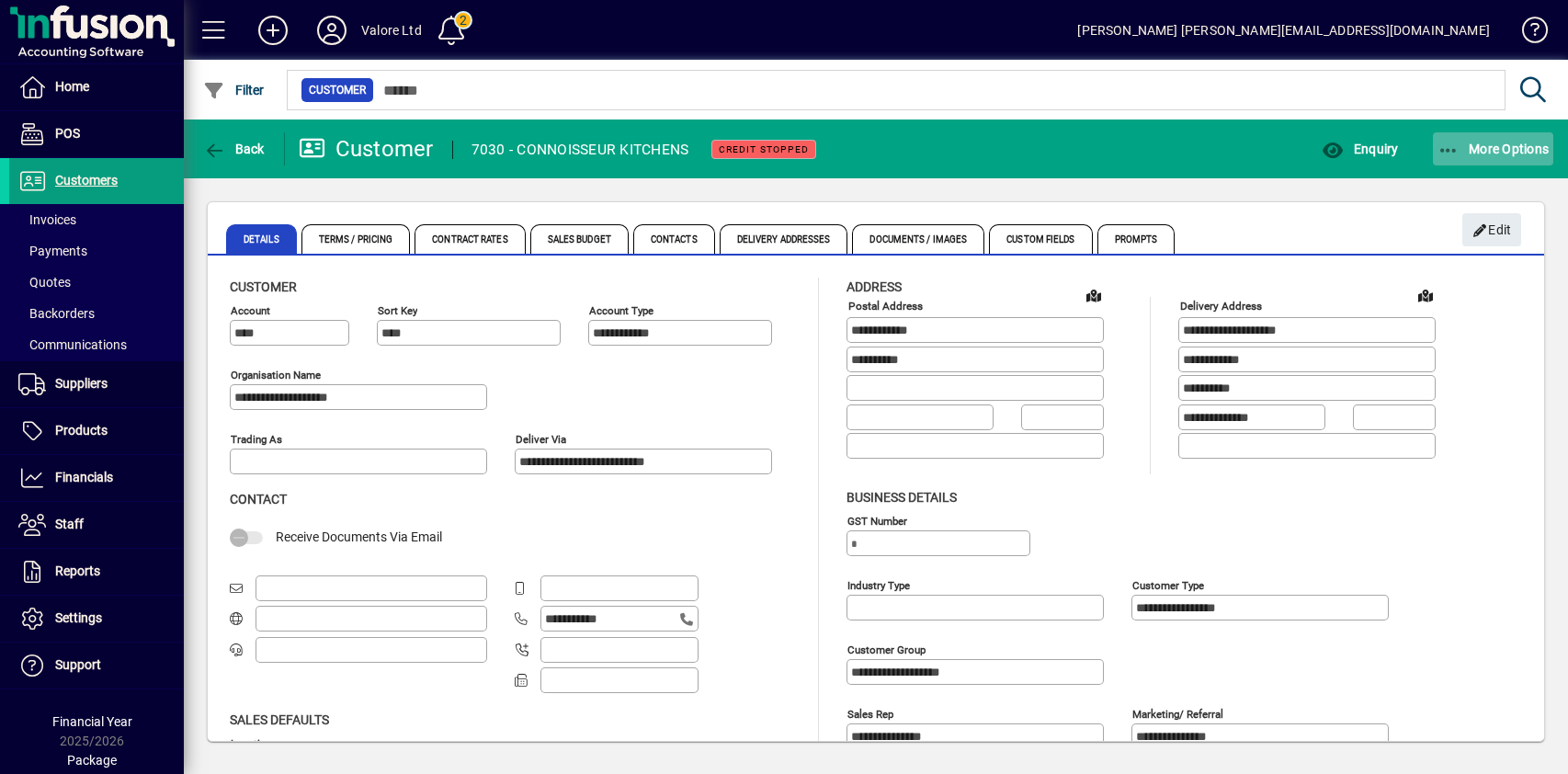
click at [1486, 152] on span "More Options" at bounding box center [1494, 149] width 112 height 15
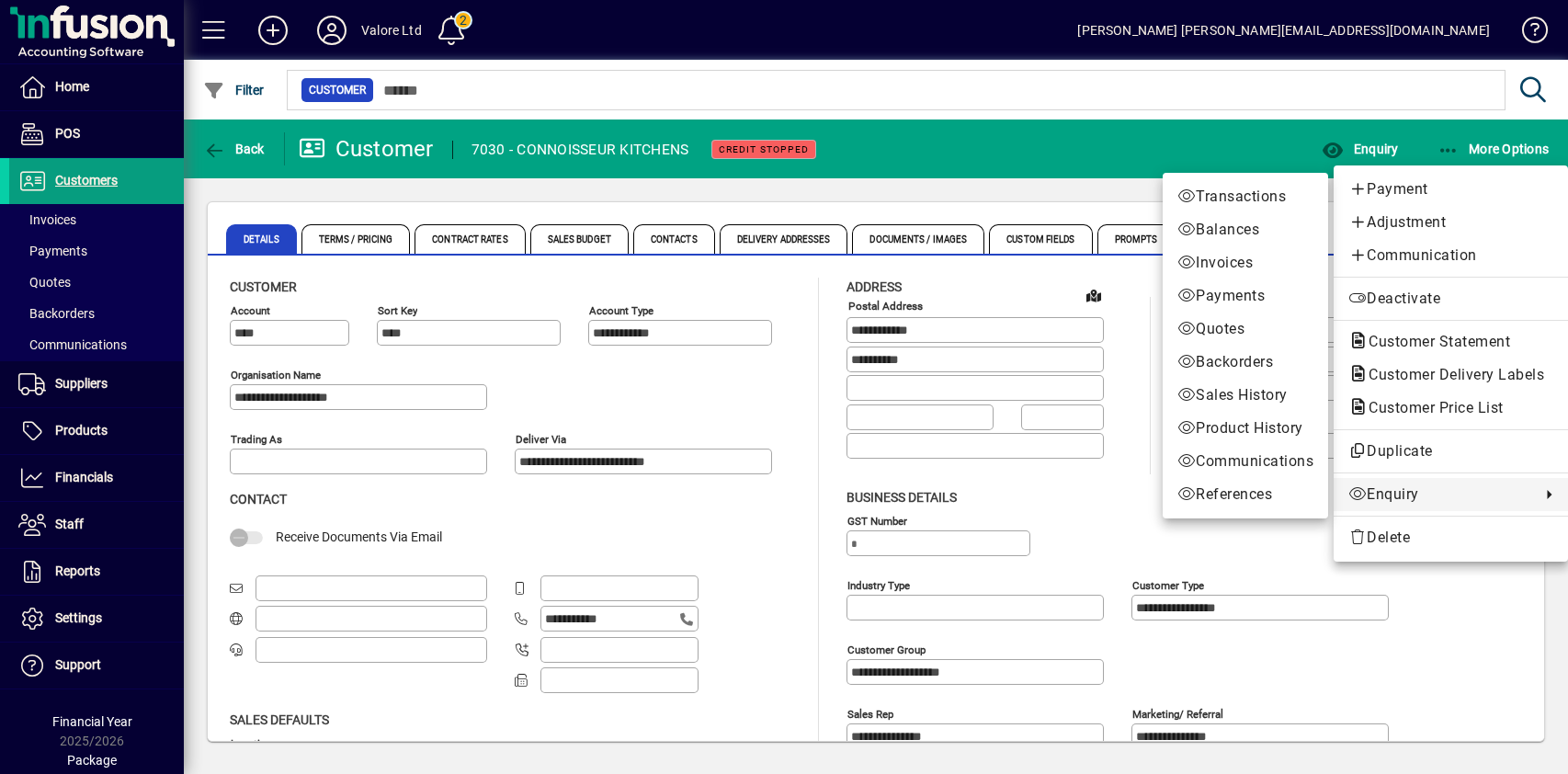
click at [1401, 496] on span "Enquiry" at bounding box center [1440, 495] width 182 height 22
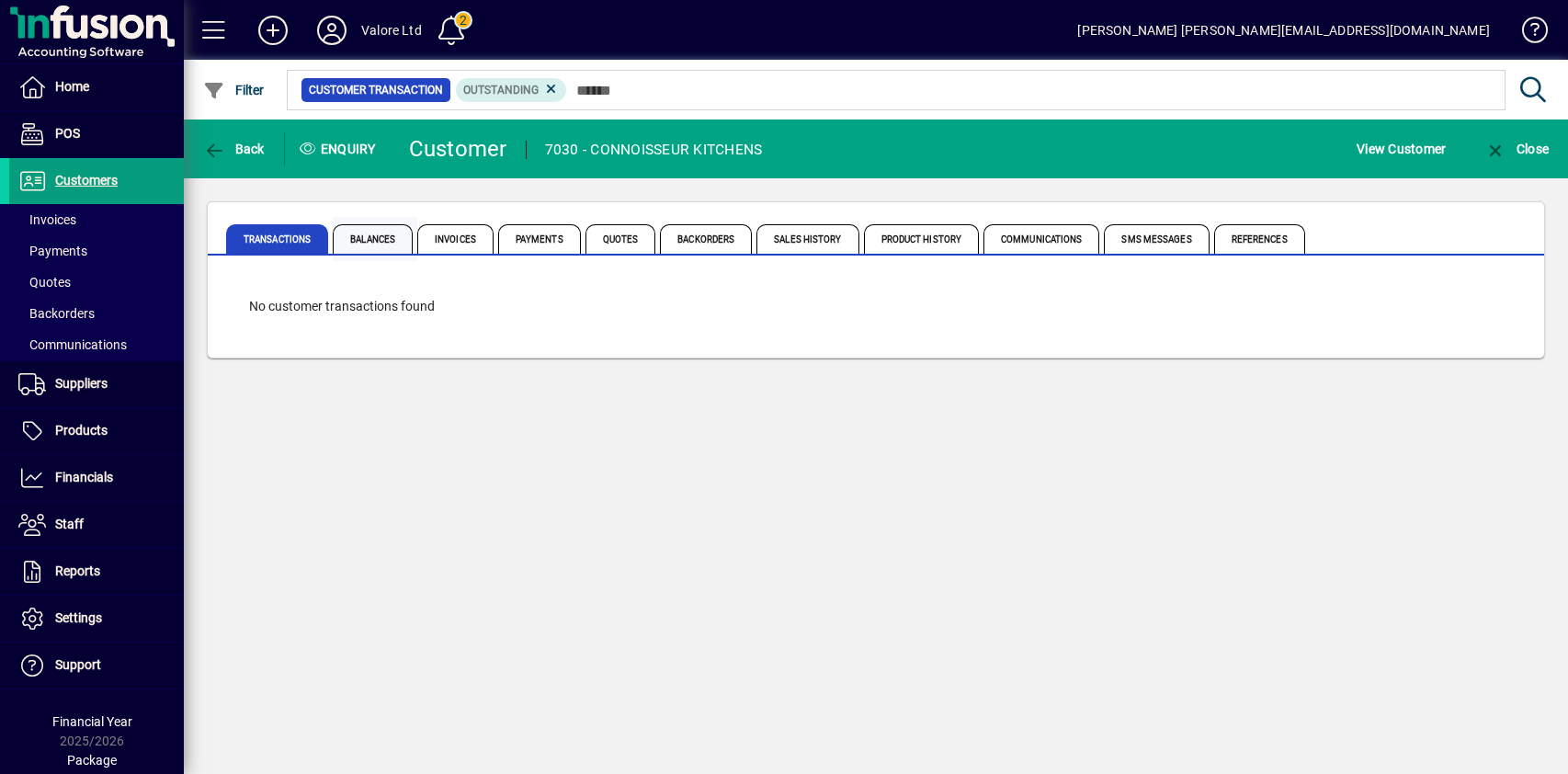
click at [380, 236] on span "Balances" at bounding box center [372, 239] width 80 height 30
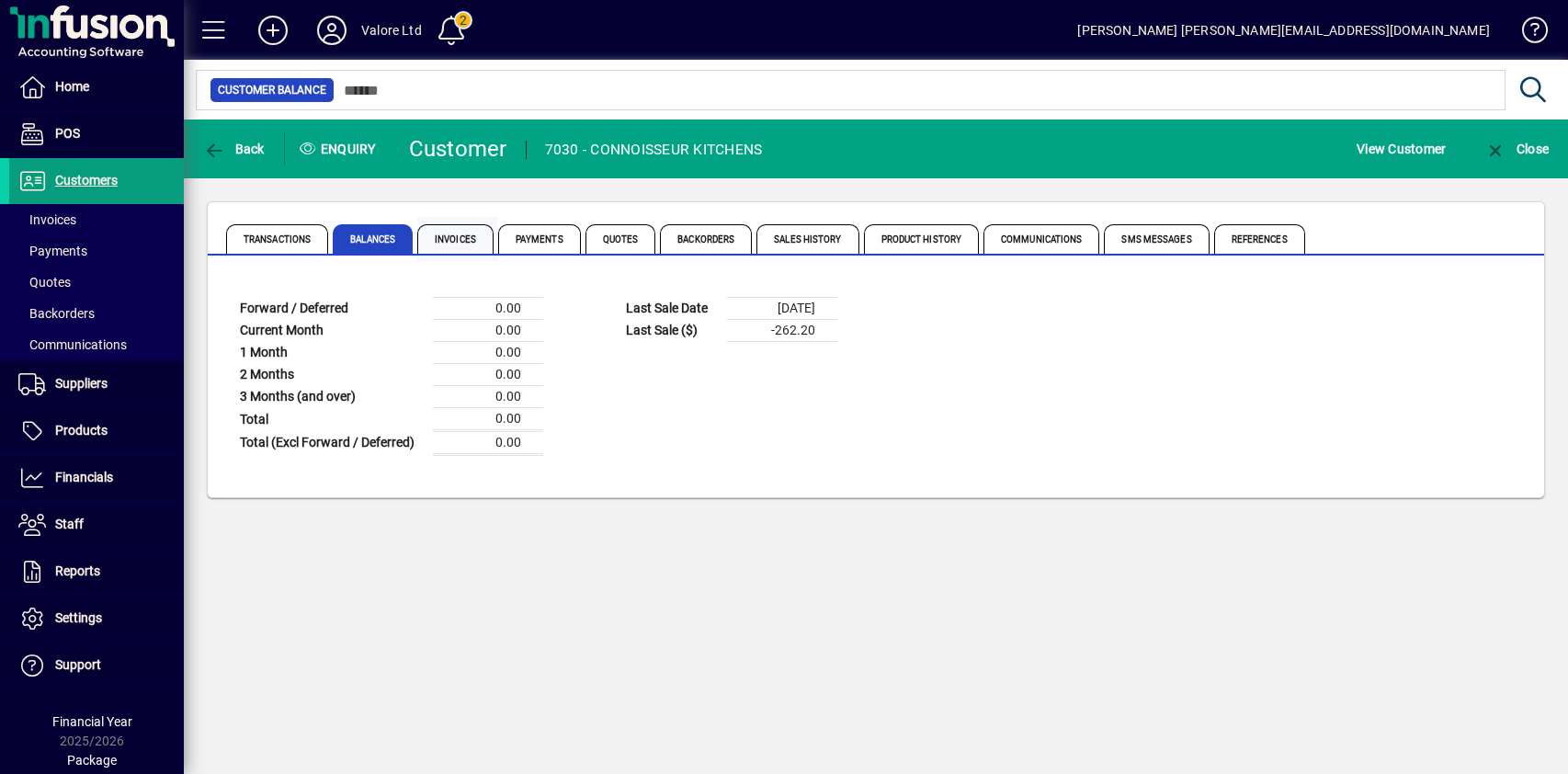
click at [473, 241] on span "Invoices" at bounding box center [455, 239] width 76 height 30
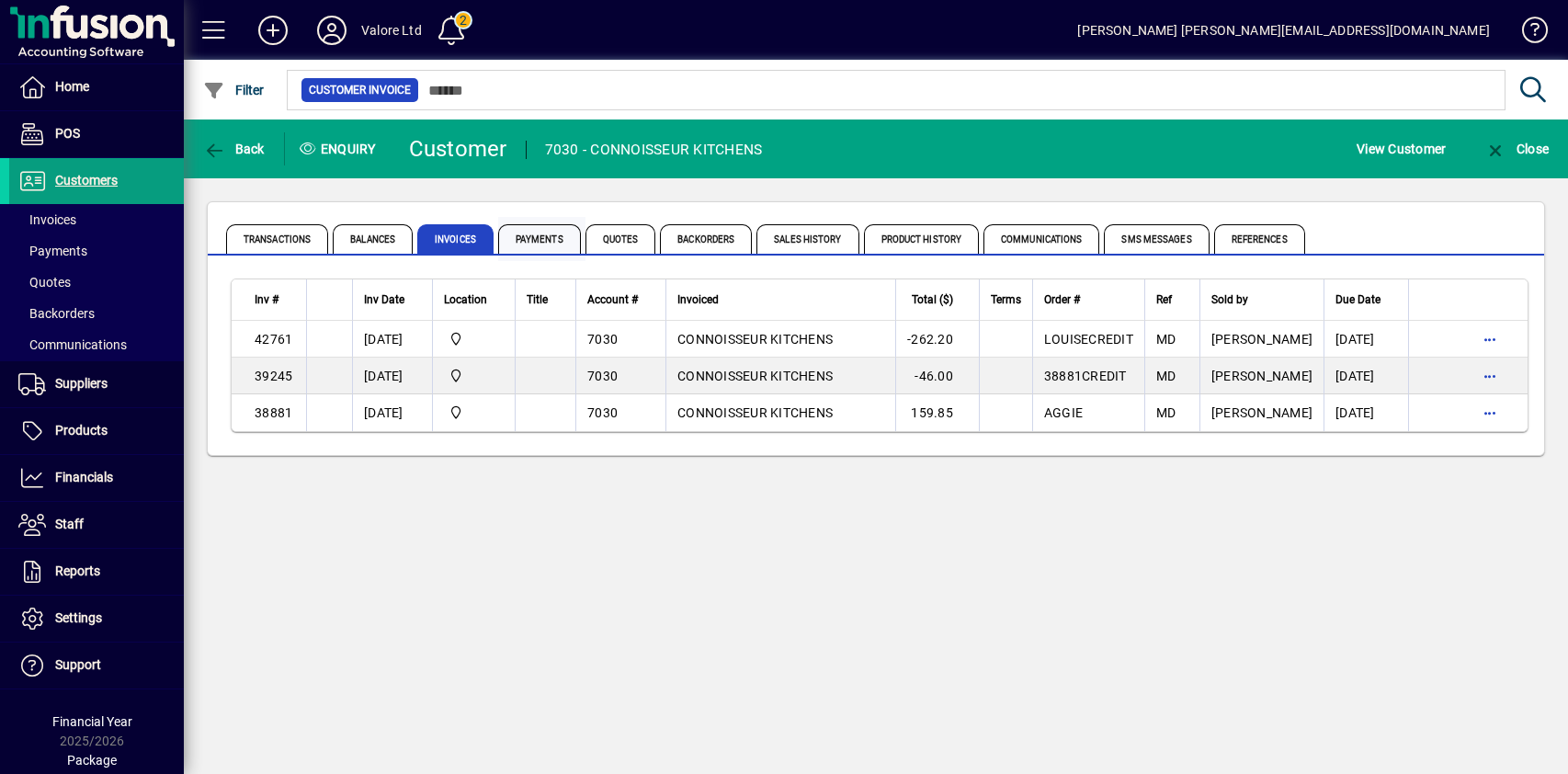
click at [561, 236] on span "Payments" at bounding box center [539, 239] width 83 height 30
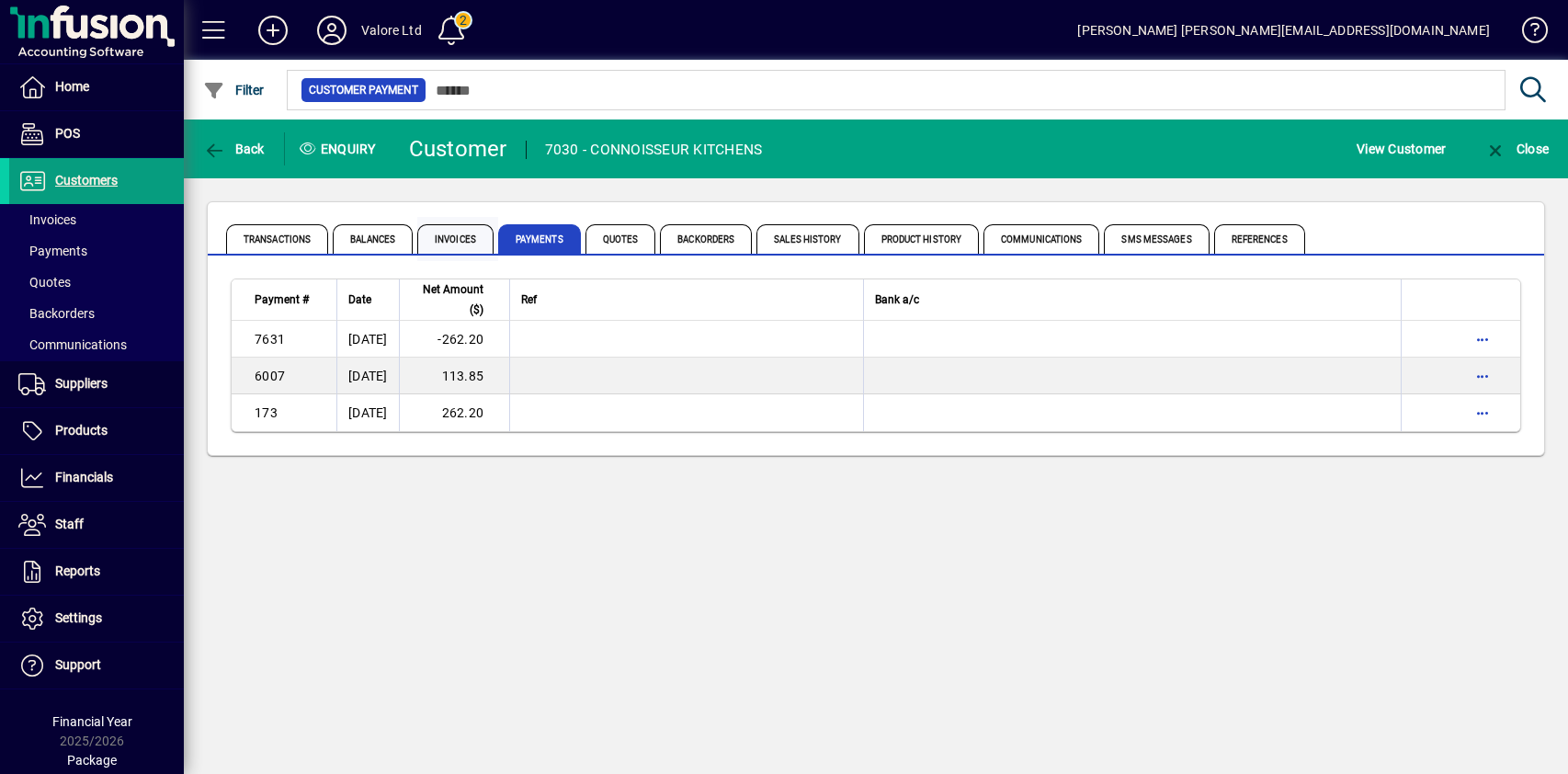
click at [462, 242] on span "Invoices" at bounding box center [455, 239] width 76 height 30
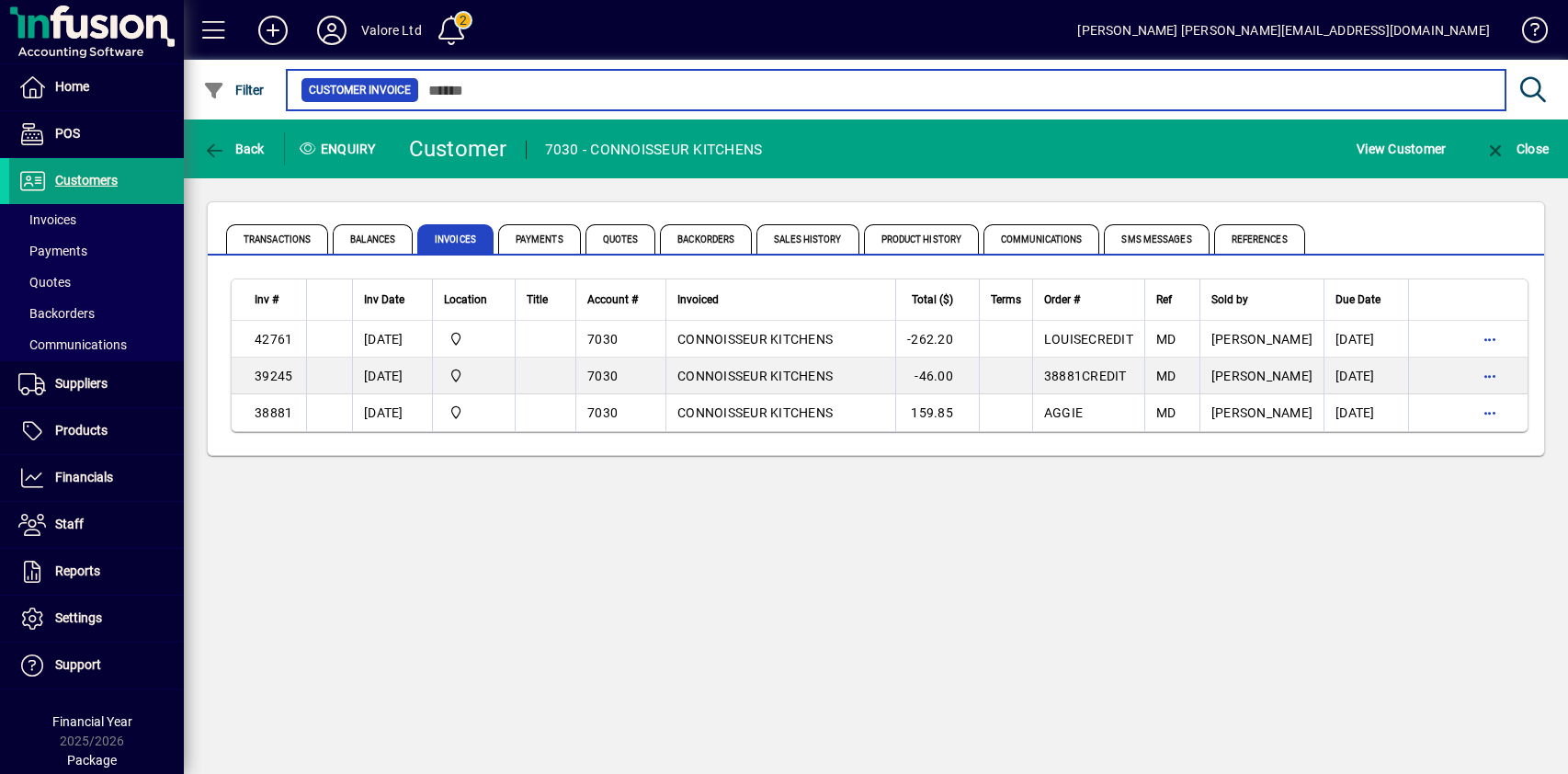
click at [466, 88] on input "text" at bounding box center [954, 90] width 1072 height 26
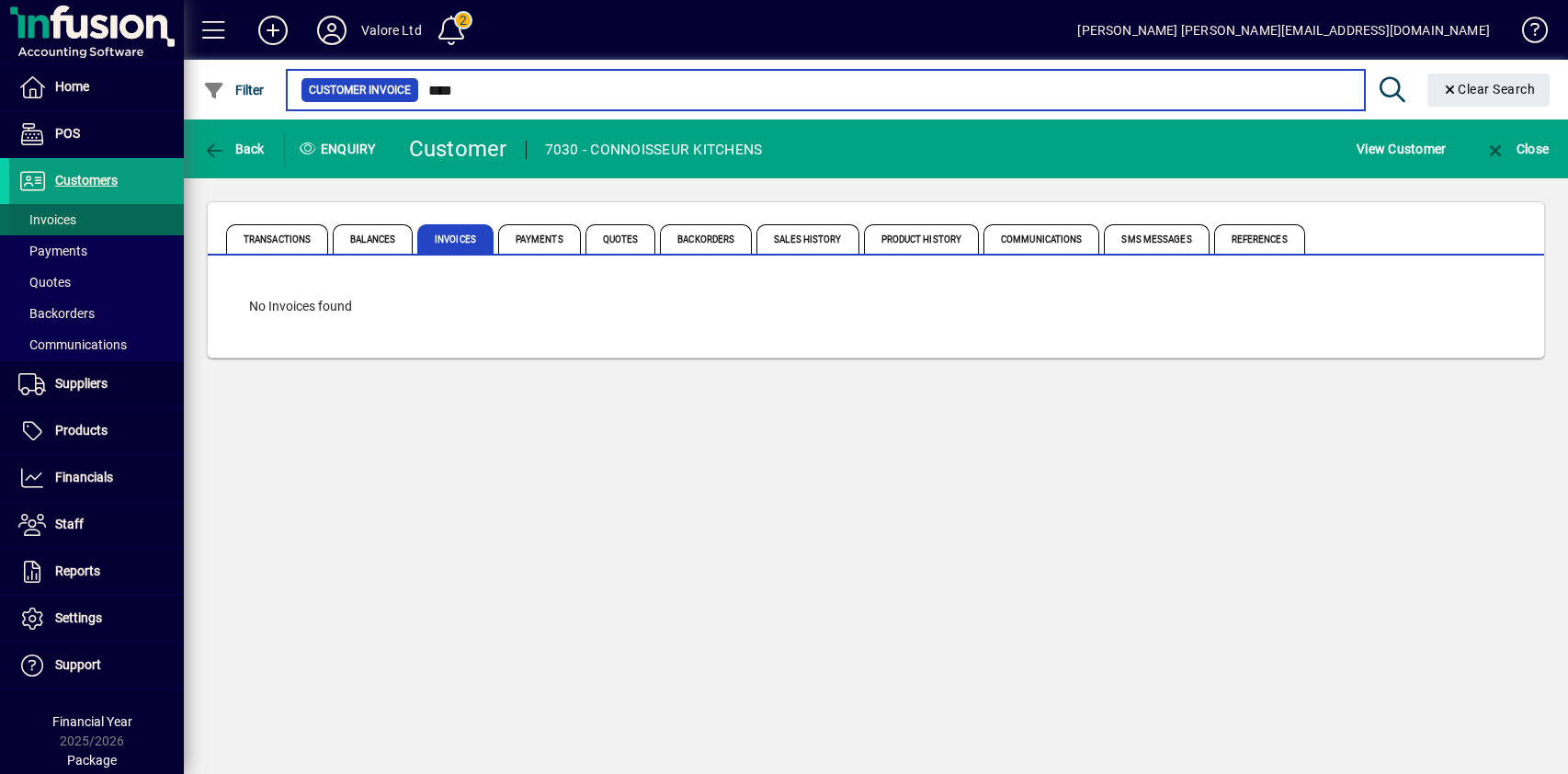
type input "****"
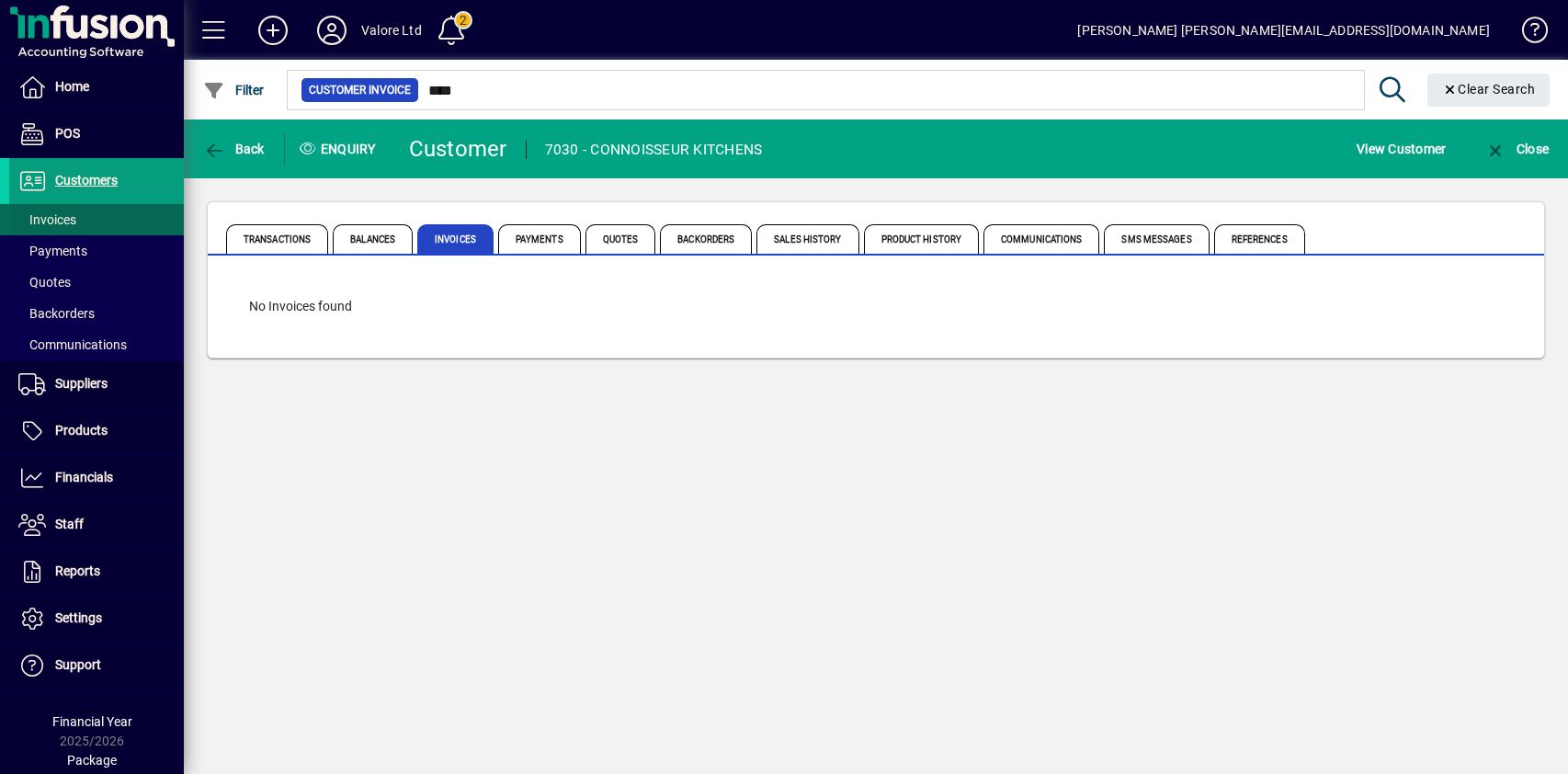
click at [85, 219] on span at bounding box center [97, 219] width 175 height 44
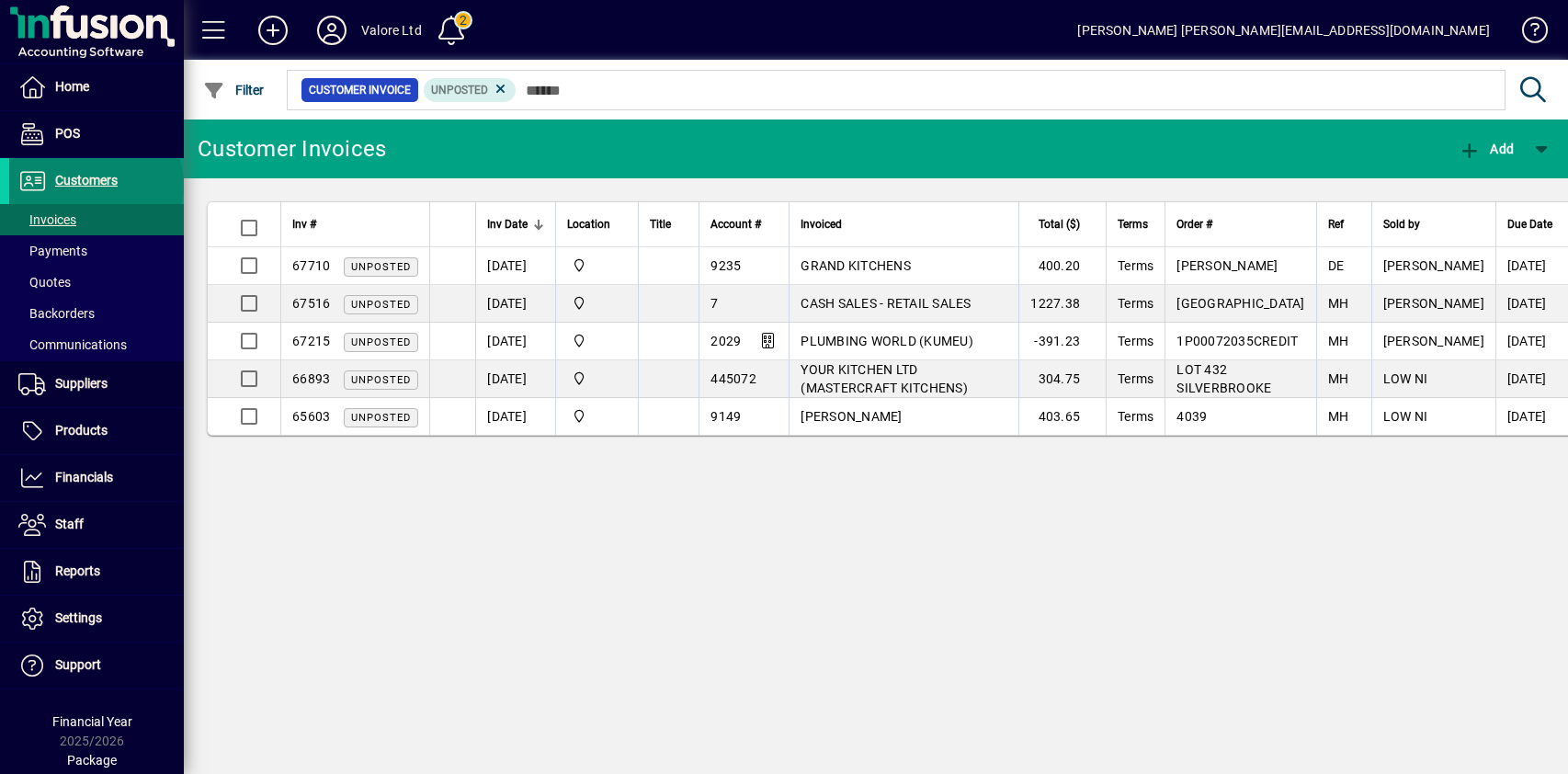
click at [94, 183] on span "Customers" at bounding box center [86, 181] width 62 height 15
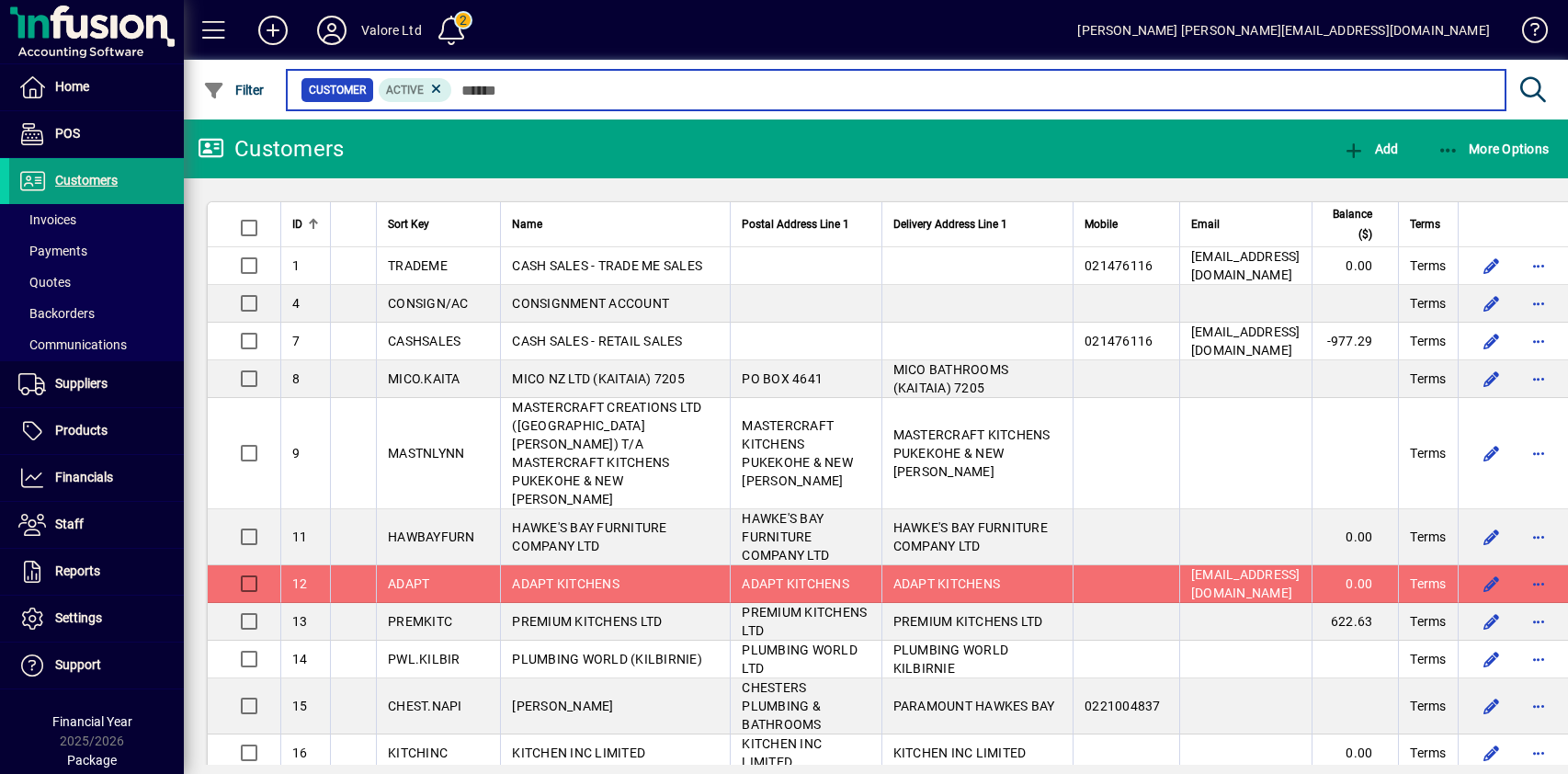
click at [482, 90] on input "text" at bounding box center [971, 90] width 1038 height 26
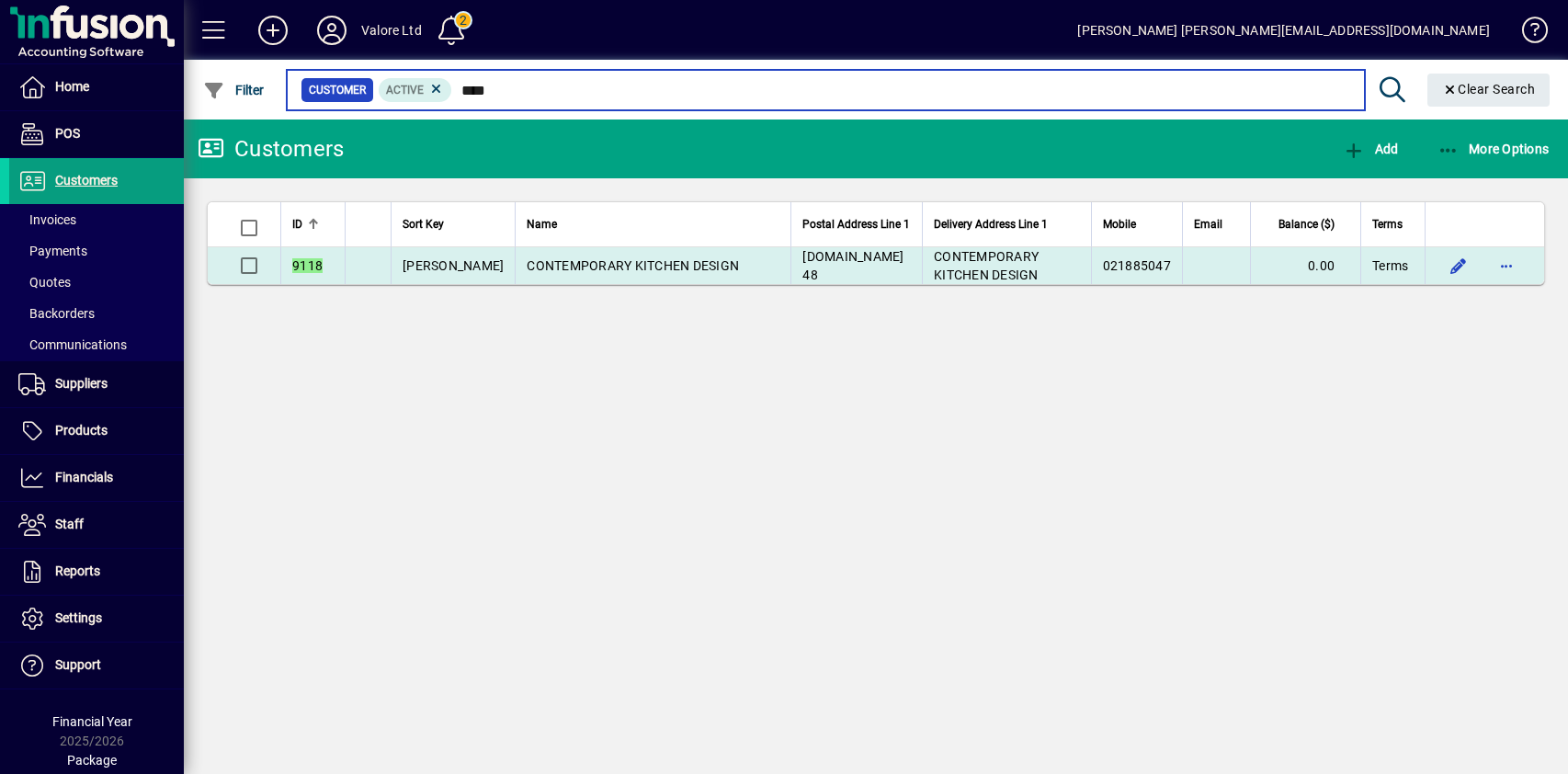
type input "****"
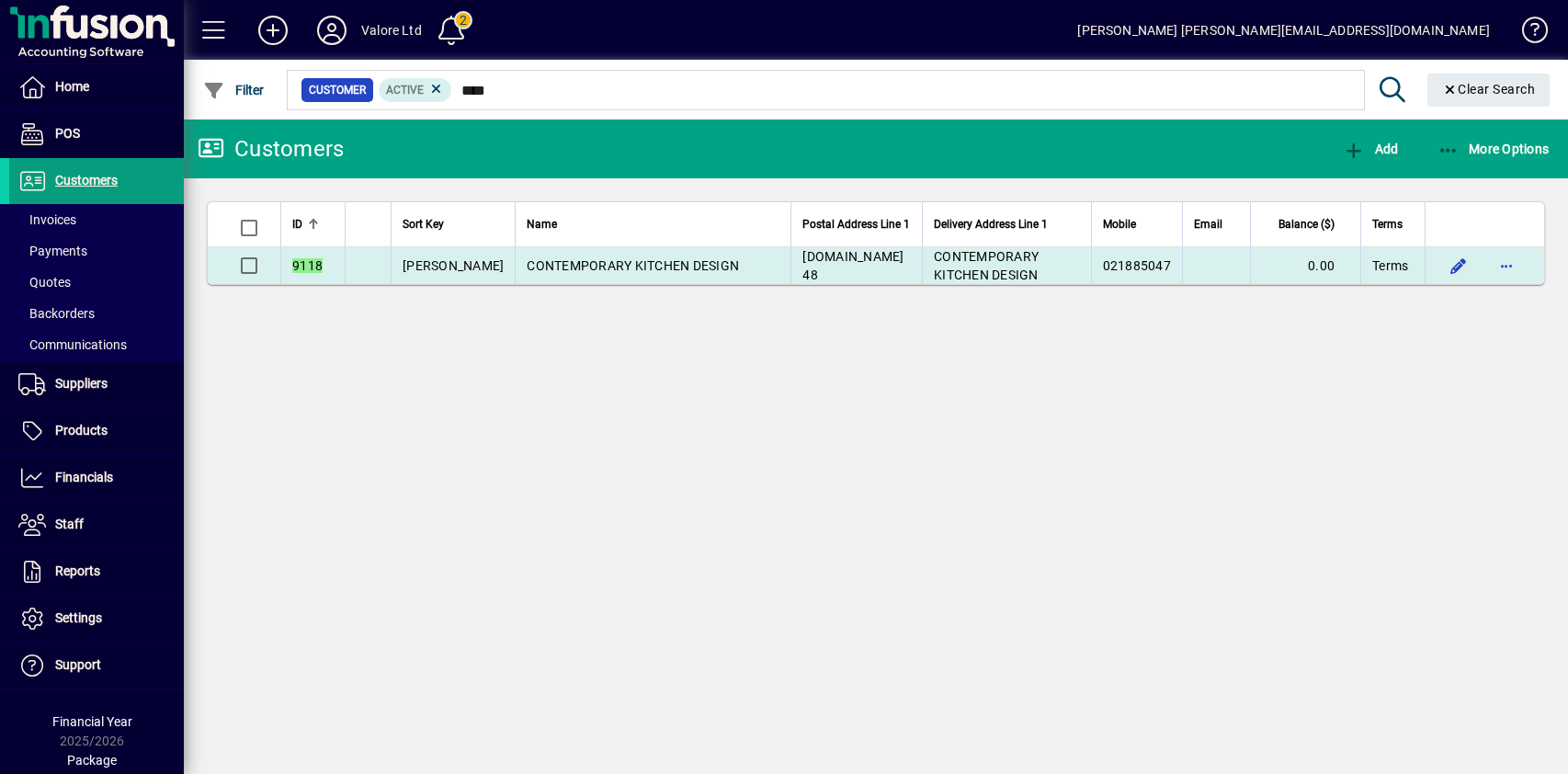
click at [643, 256] on td "CONTEMPORARY KITCHEN DESIGN" at bounding box center [653, 265] width 276 height 36
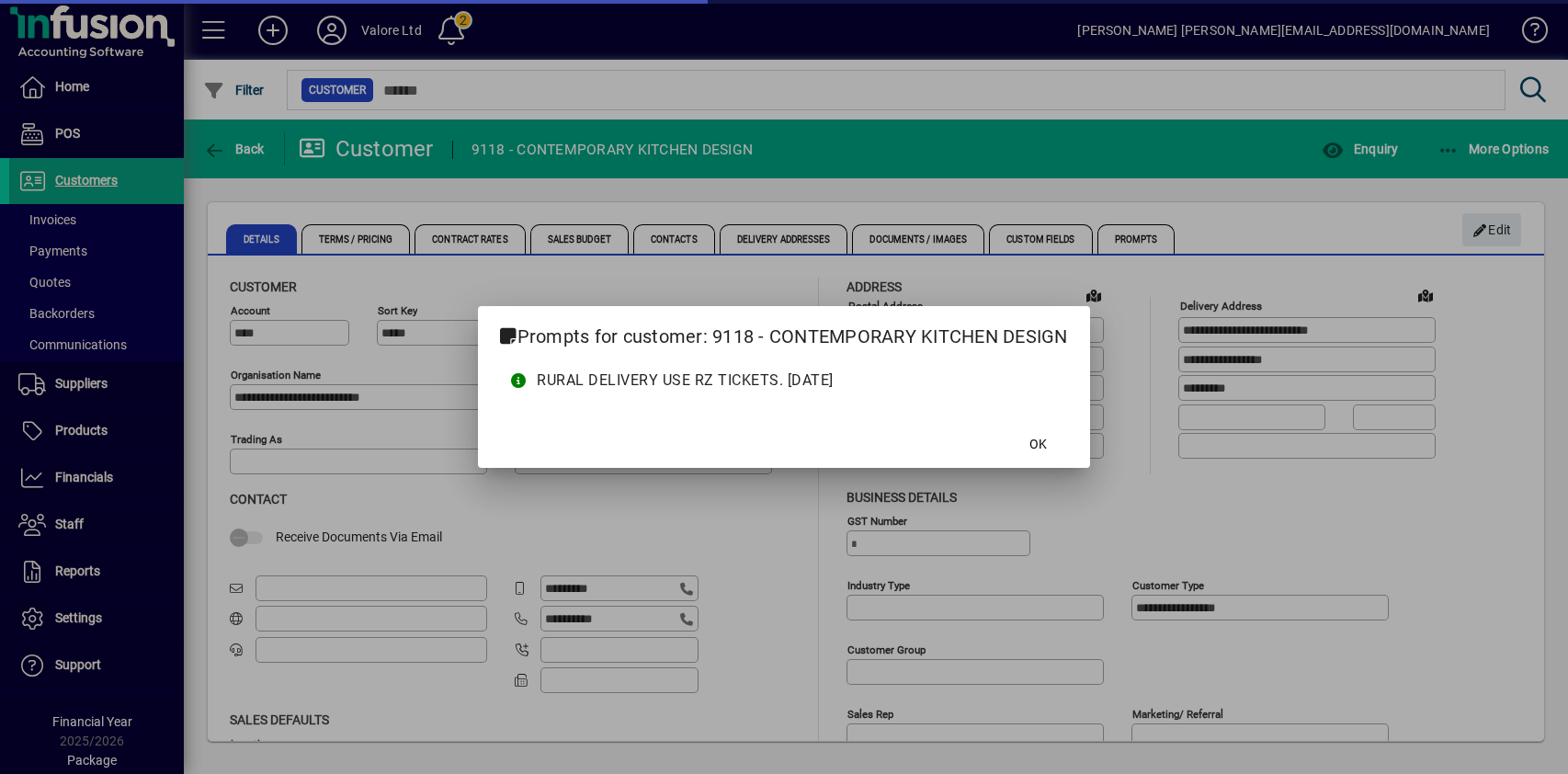
type input "**********"
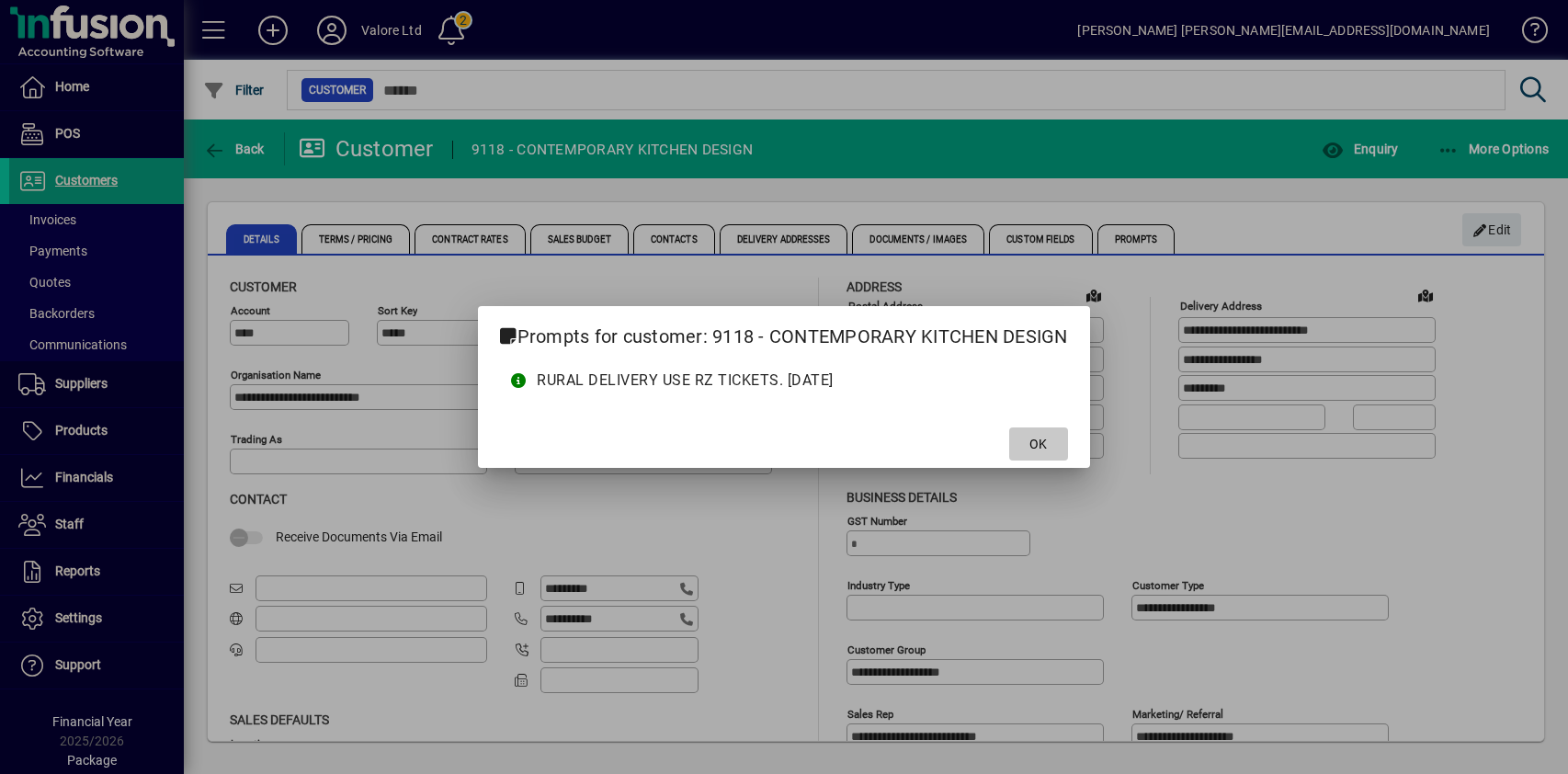
click at [1047, 438] on span "OK" at bounding box center [1038, 444] width 18 height 20
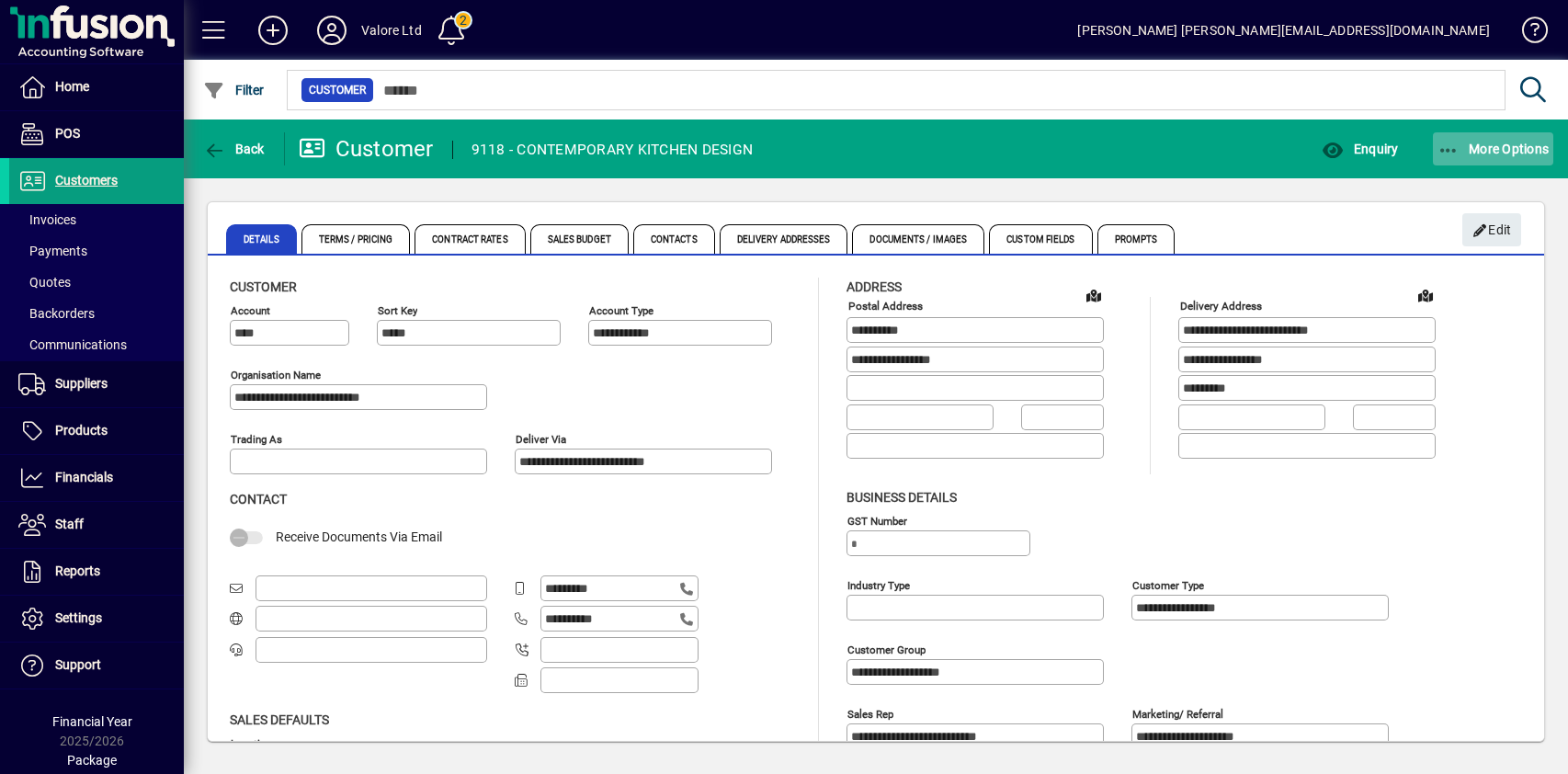
click at [1523, 143] on span "More Options" at bounding box center [1494, 149] width 112 height 15
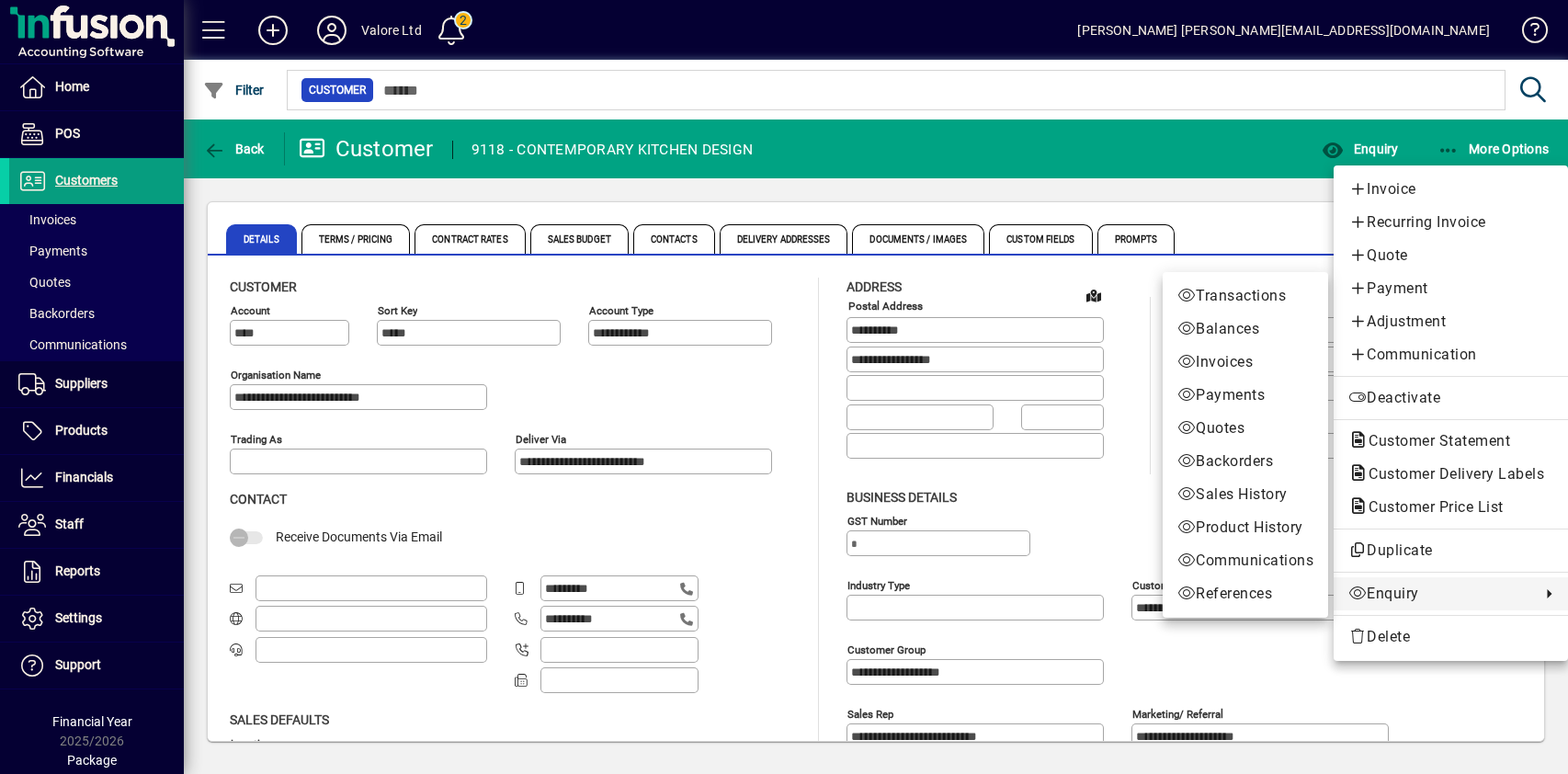
click at [1386, 592] on span "Enquiry" at bounding box center [1440, 594] width 182 height 22
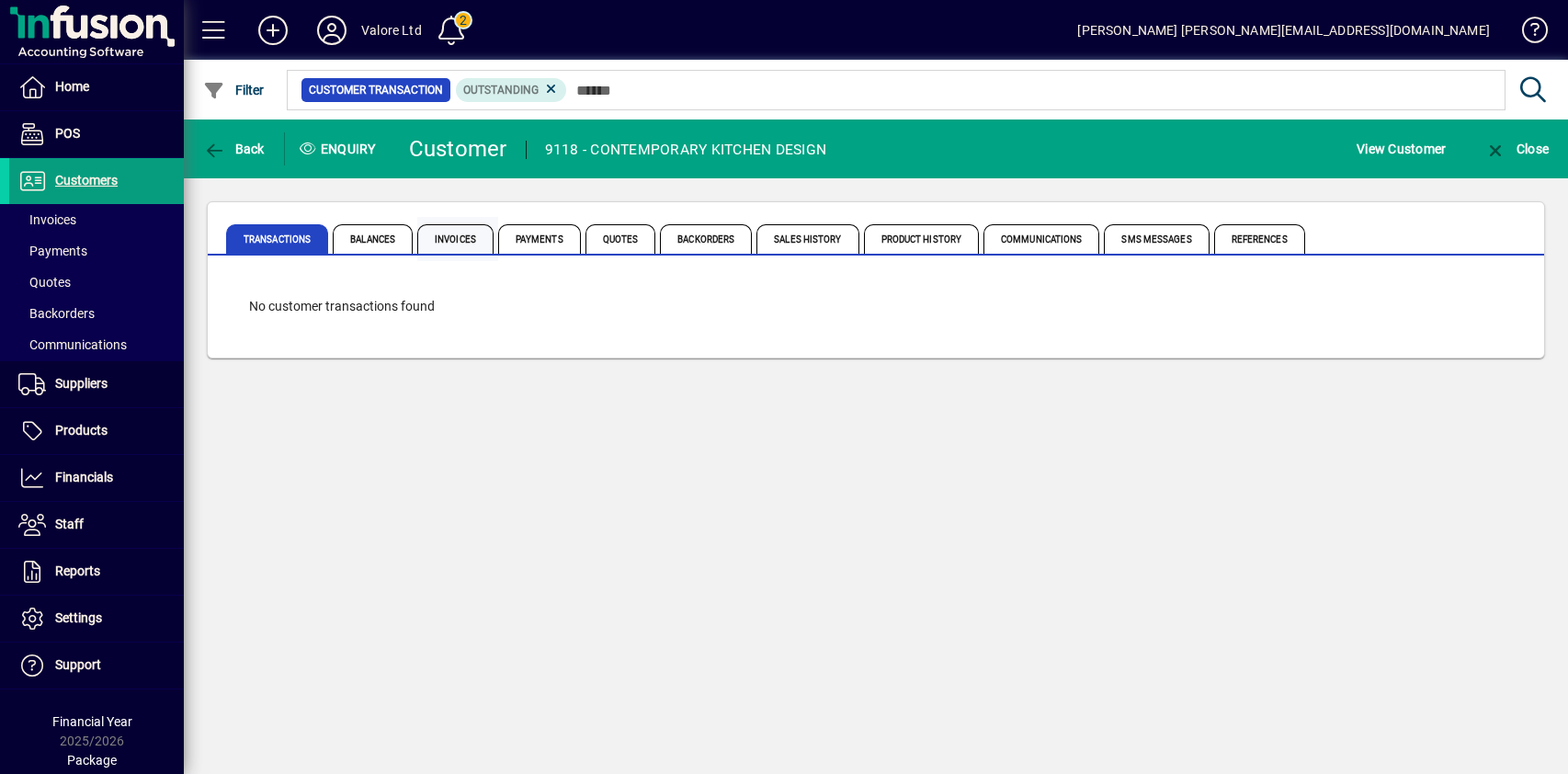
click at [441, 238] on span "Invoices" at bounding box center [455, 239] width 76 height 30
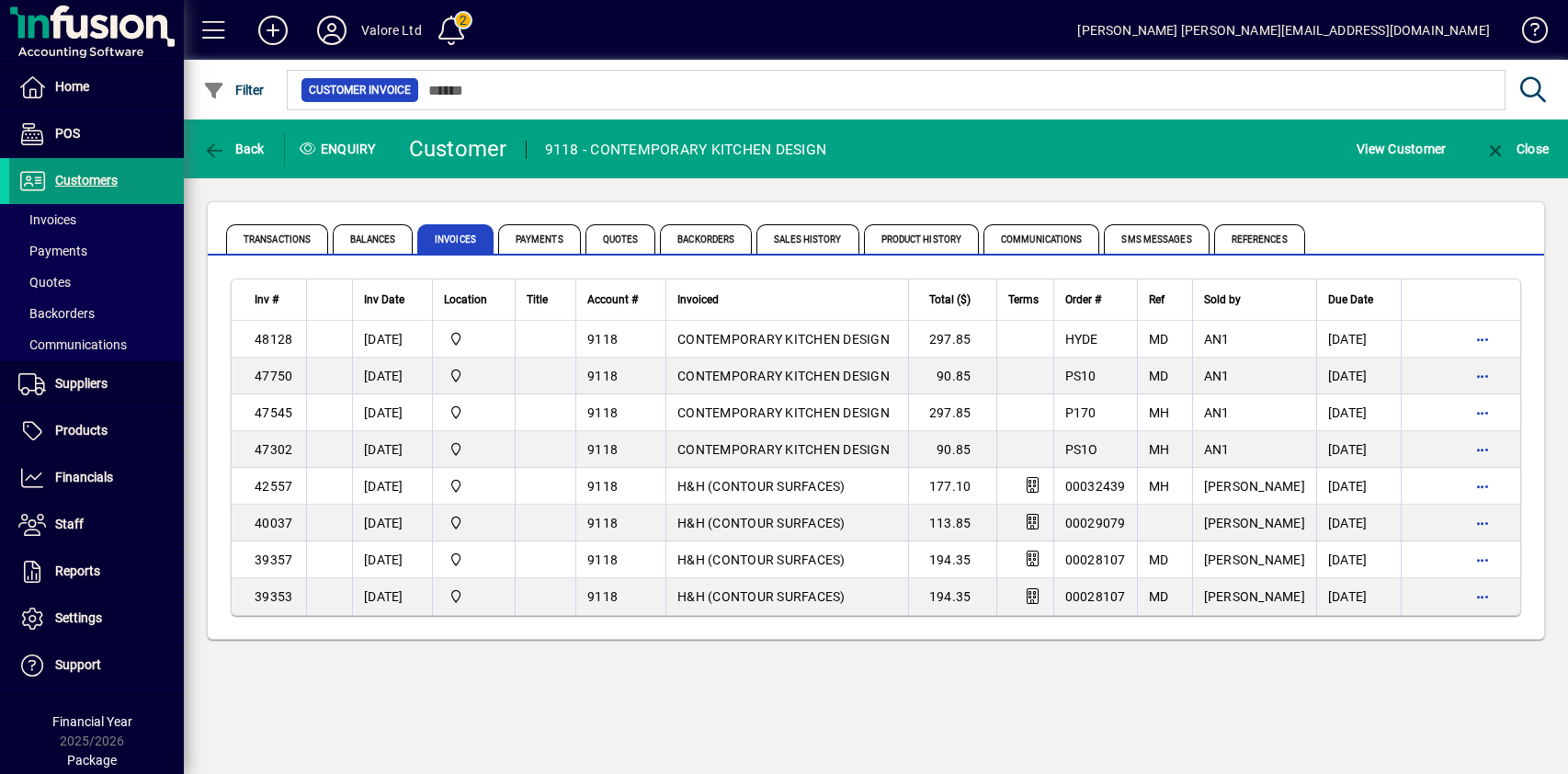
click at [107, 176] on span "Customers" at bounding box center [86, 181] width 62 height 15
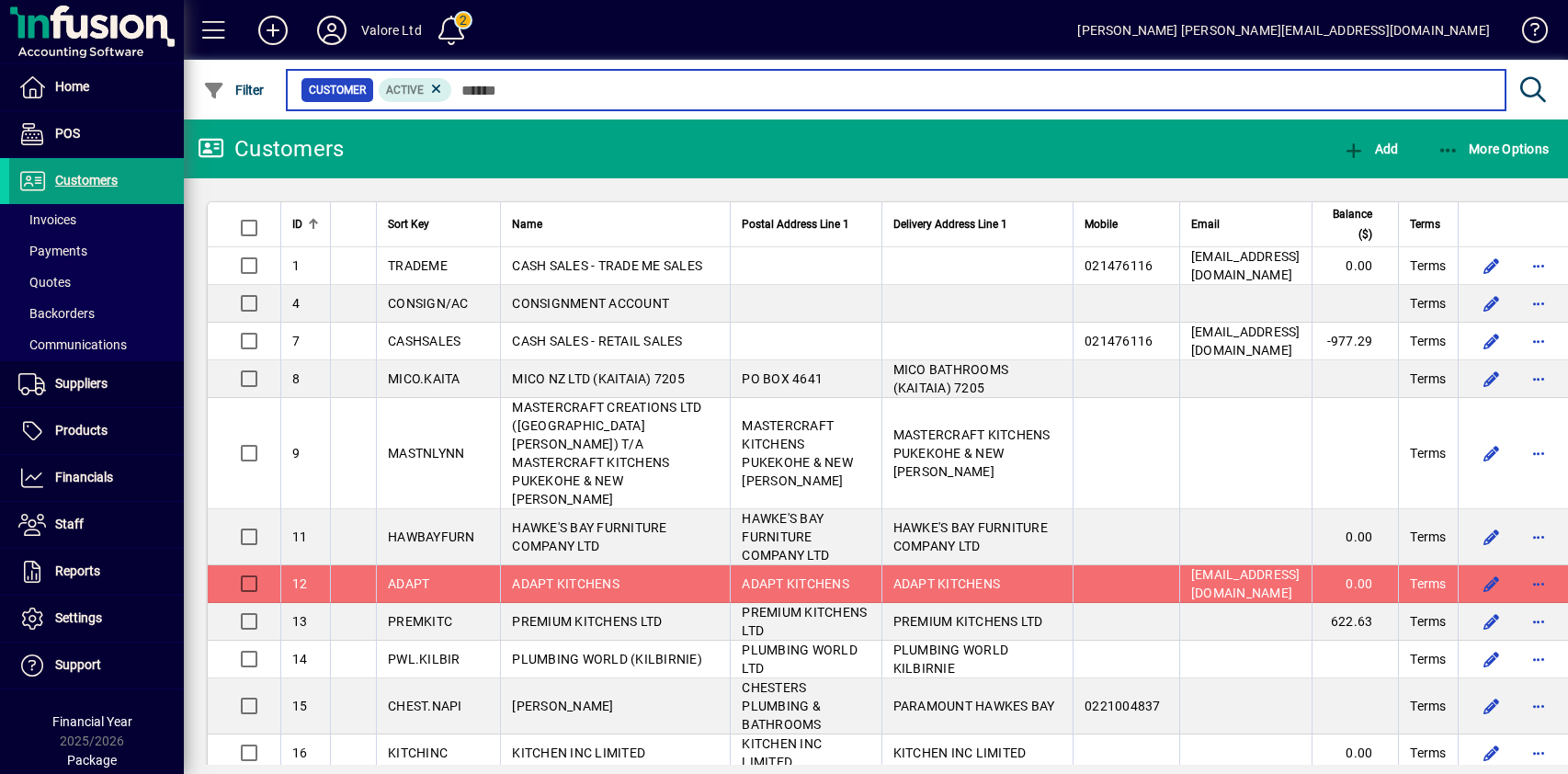
drag, startPoint x: 477, startPoint y: 99, endPoint x: 485, endPoint y: 92, distance: 10.6
click at [477, 99] on input "text" at bounding box center [971, 90] width 1038 height 26
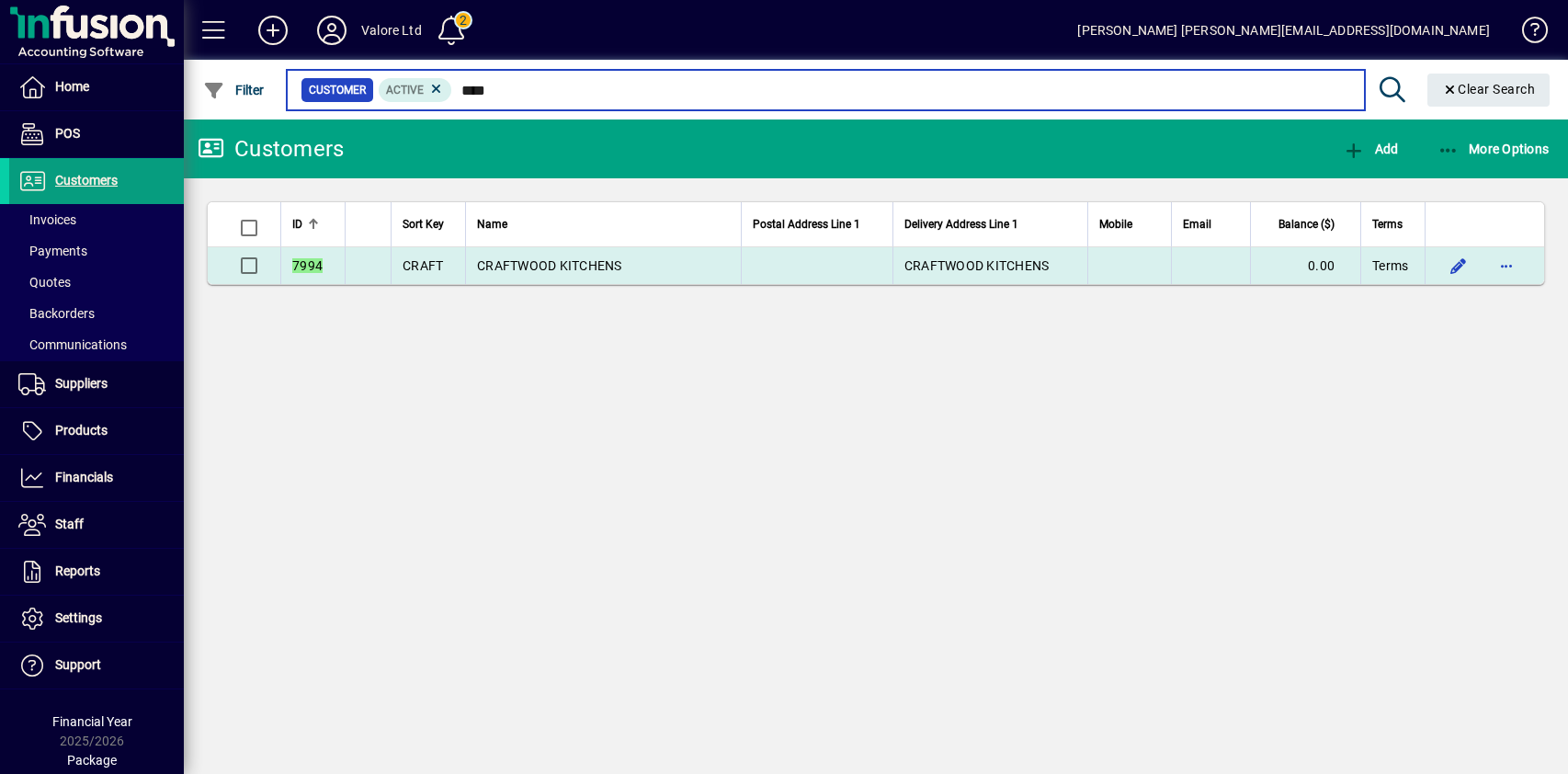
type input "****"
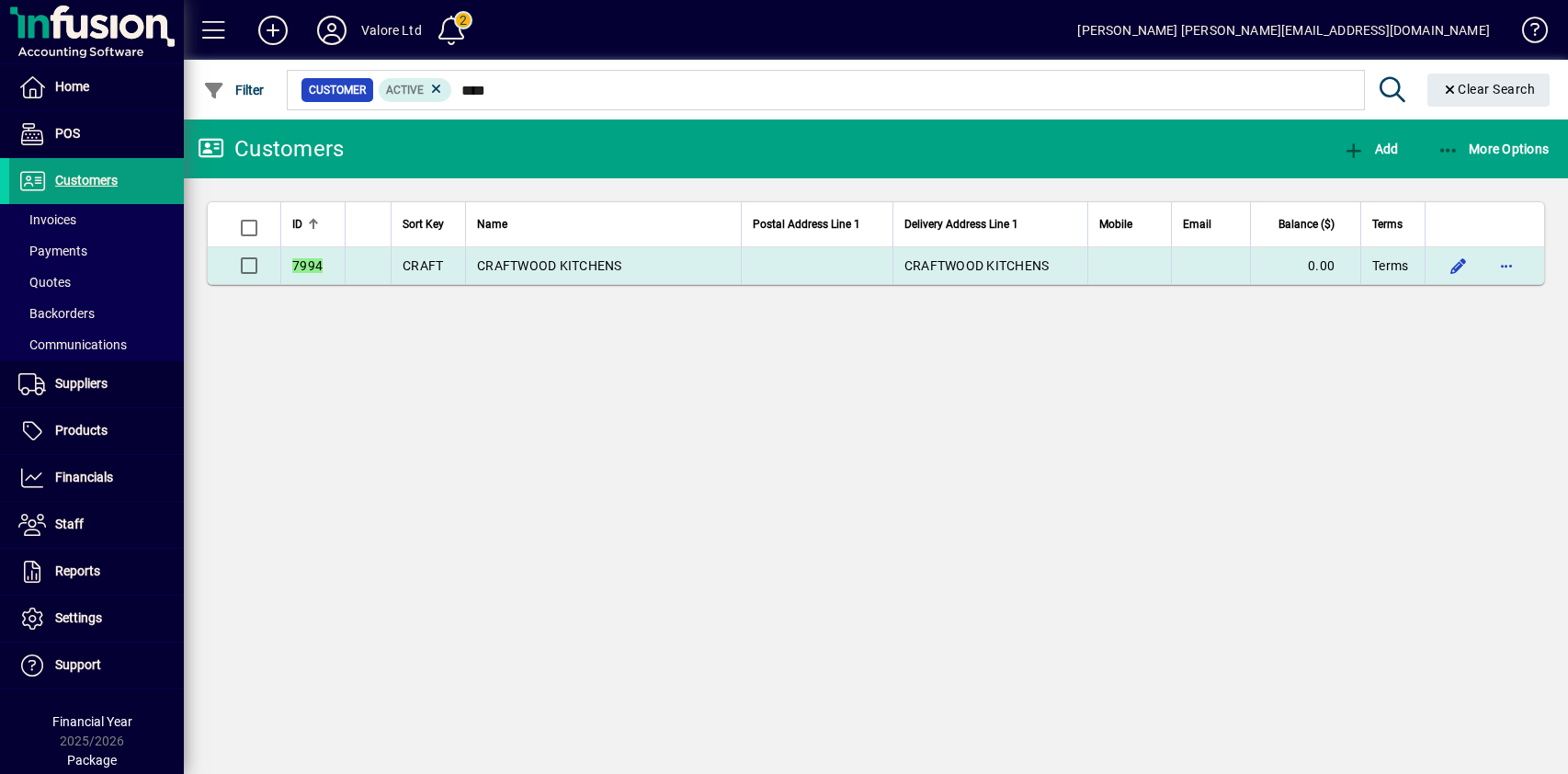
click at [555, 261] on span "CRAFTWOOD KITCHENS" at bounding box center [549, 265] width 145 height 15
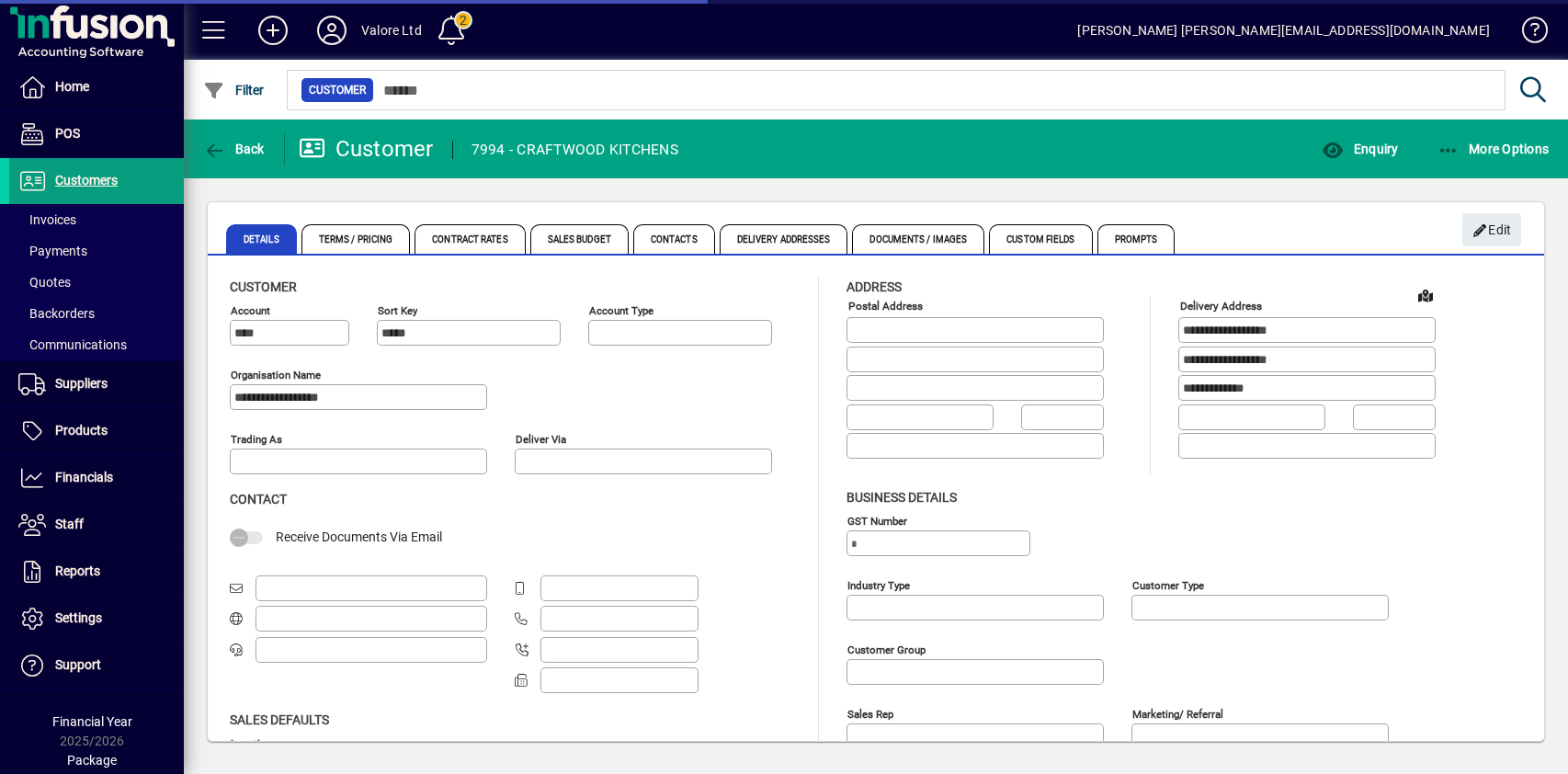
type input "**********"
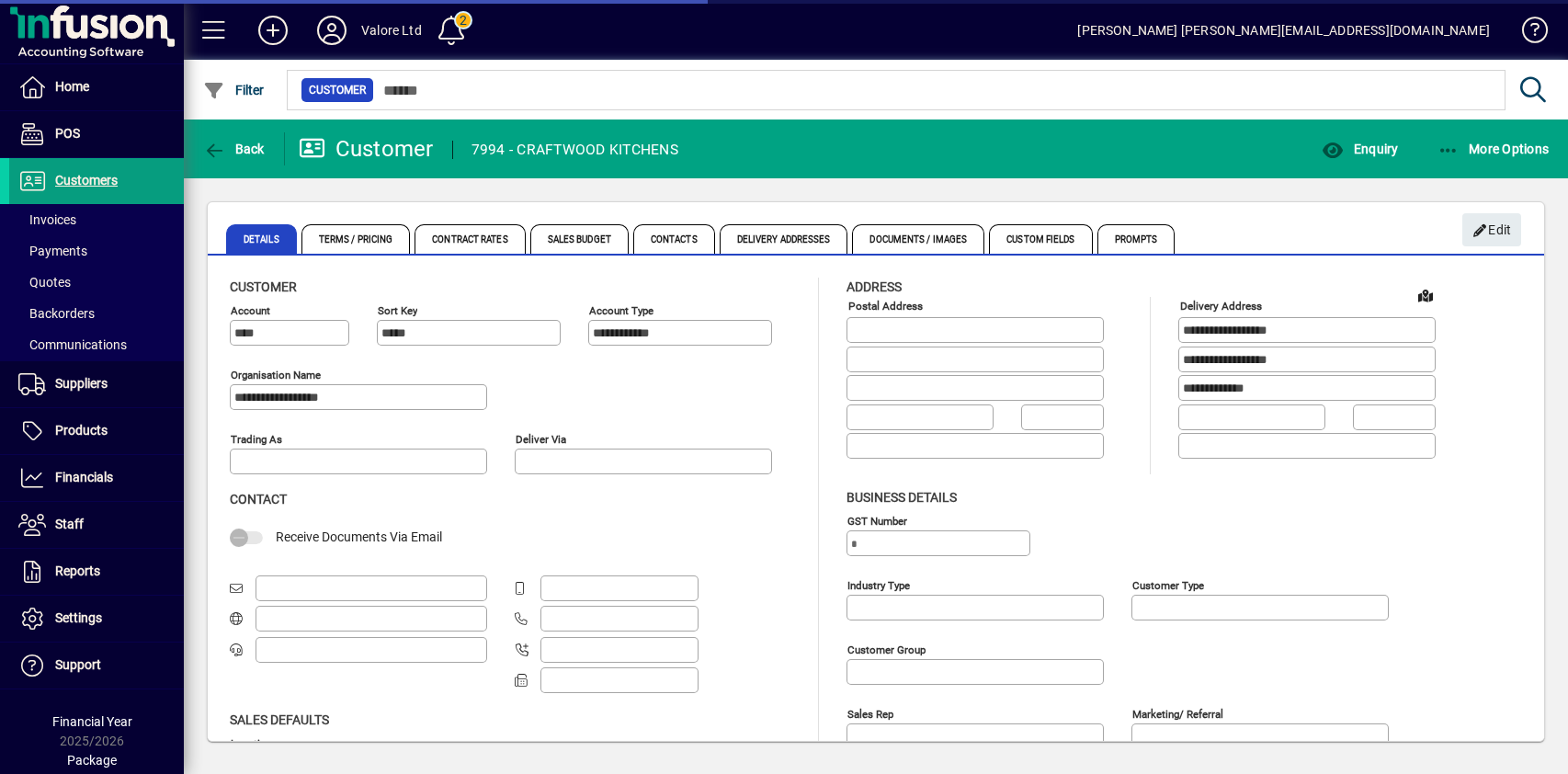
type input "**********"
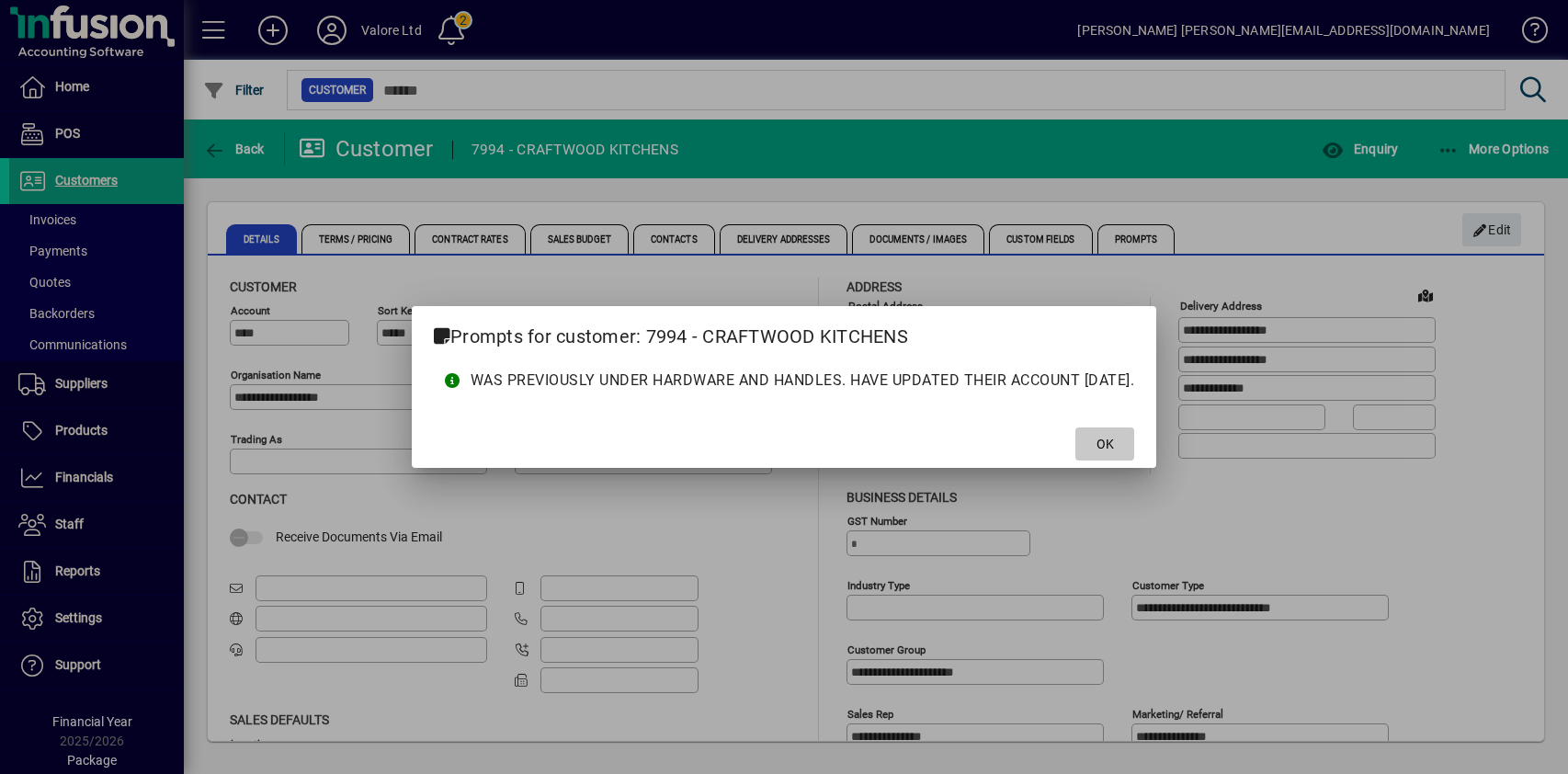
click at [1106, 443] on span "OK" at bounding box center [1105, 444] width 18 height 20
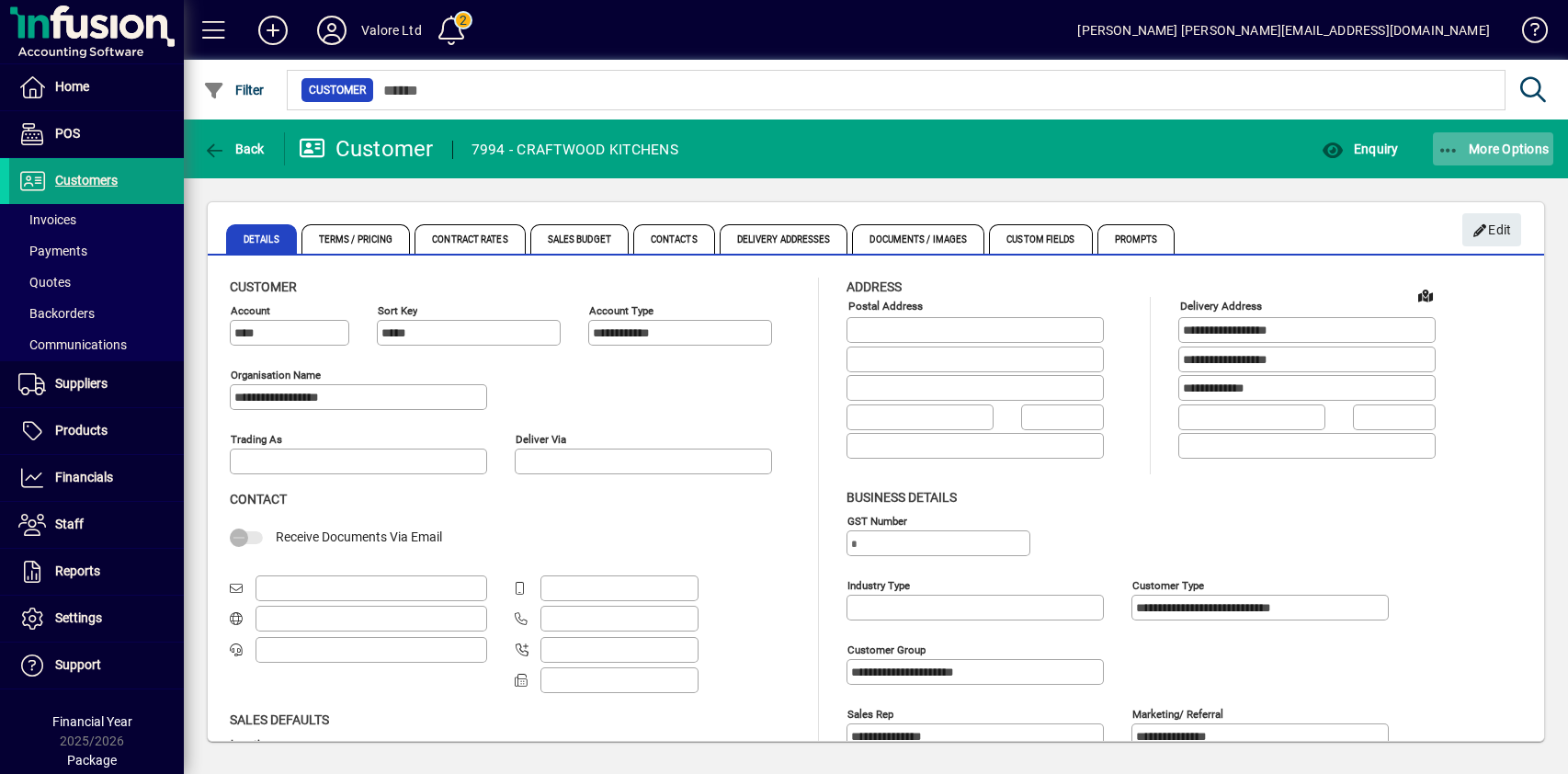
click at [1491, 146] on span "More Options" at bounding box center [1494, 149] width 112 height 15
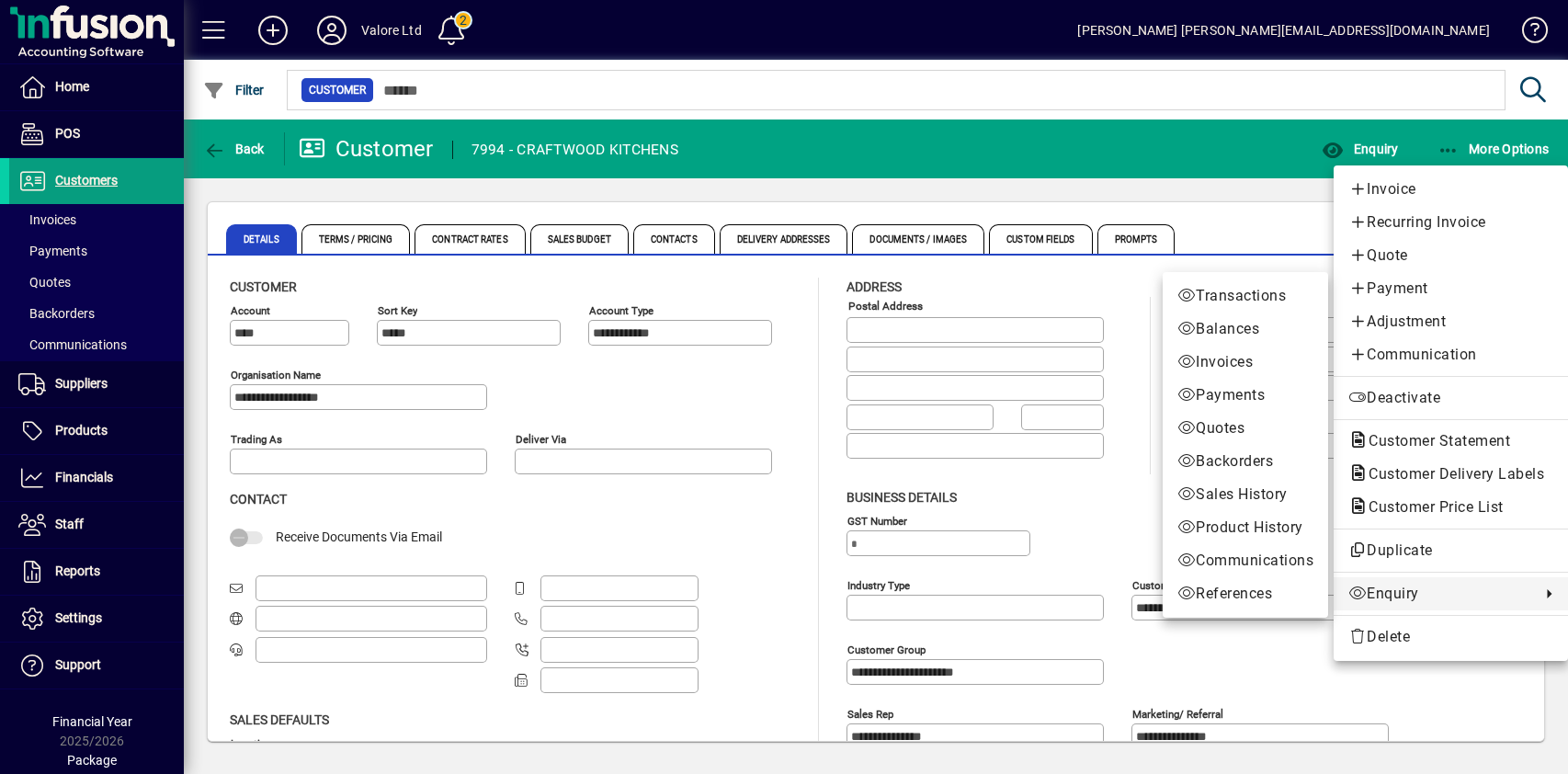
click at [1416, 605] on link "Enquiry" at bounding box center [1451, 594] width 235 height 34
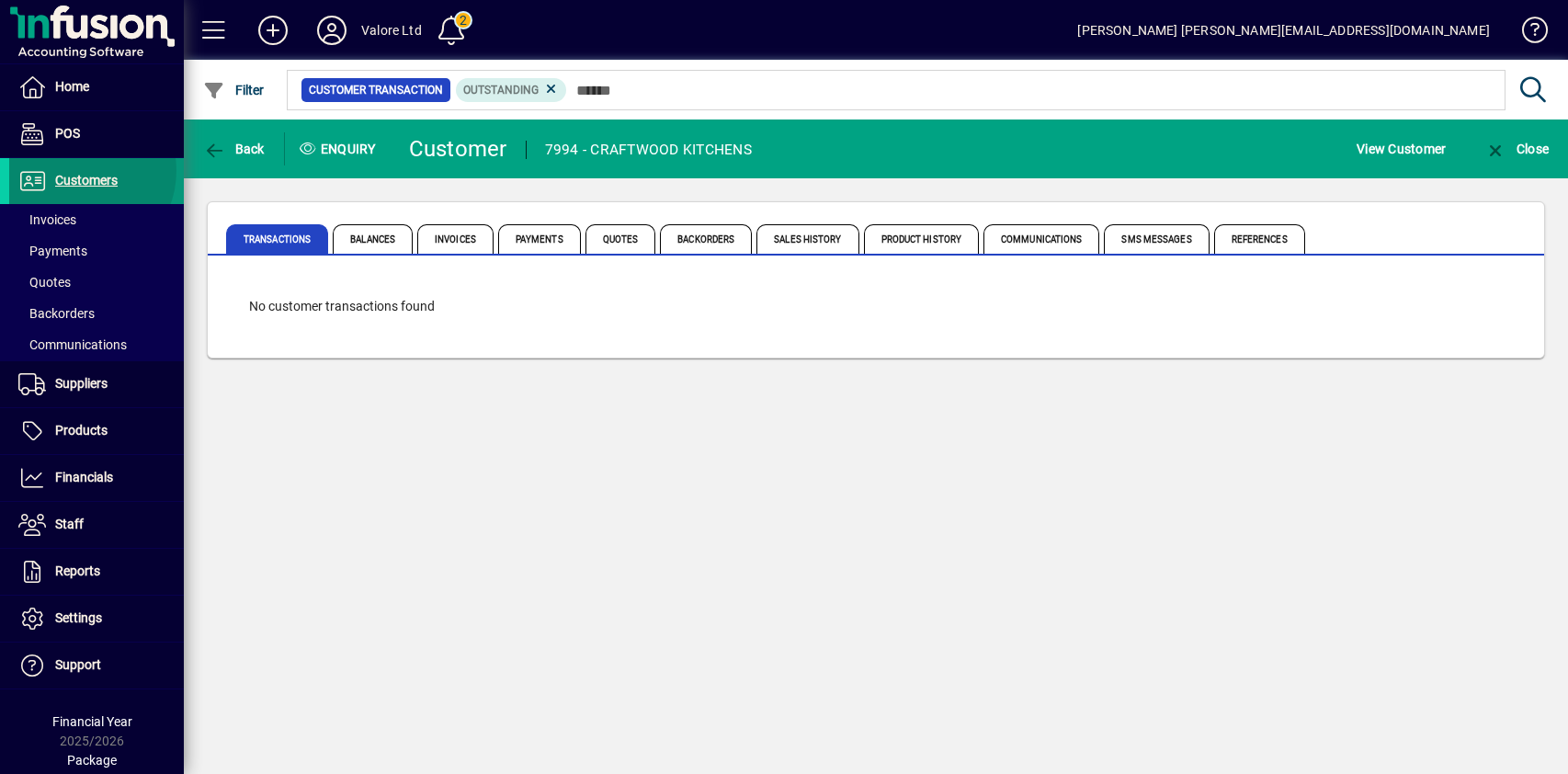
click at [74, 171] on span "Customers" at bounding box center [63, 182] width 108 height 22
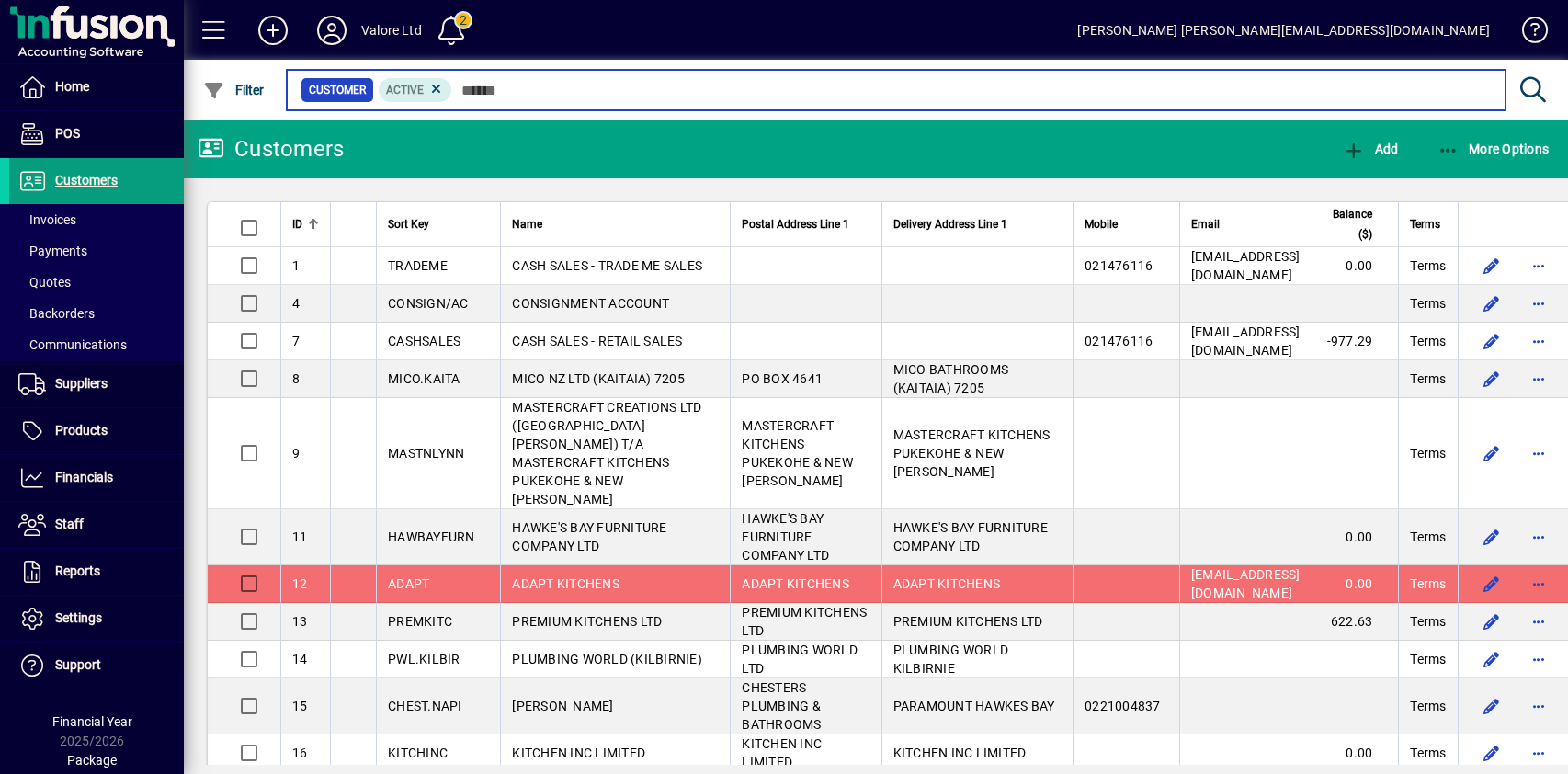
click at [501, 82] on input "text" at bounding box center [971, 90] width 1038 height 26
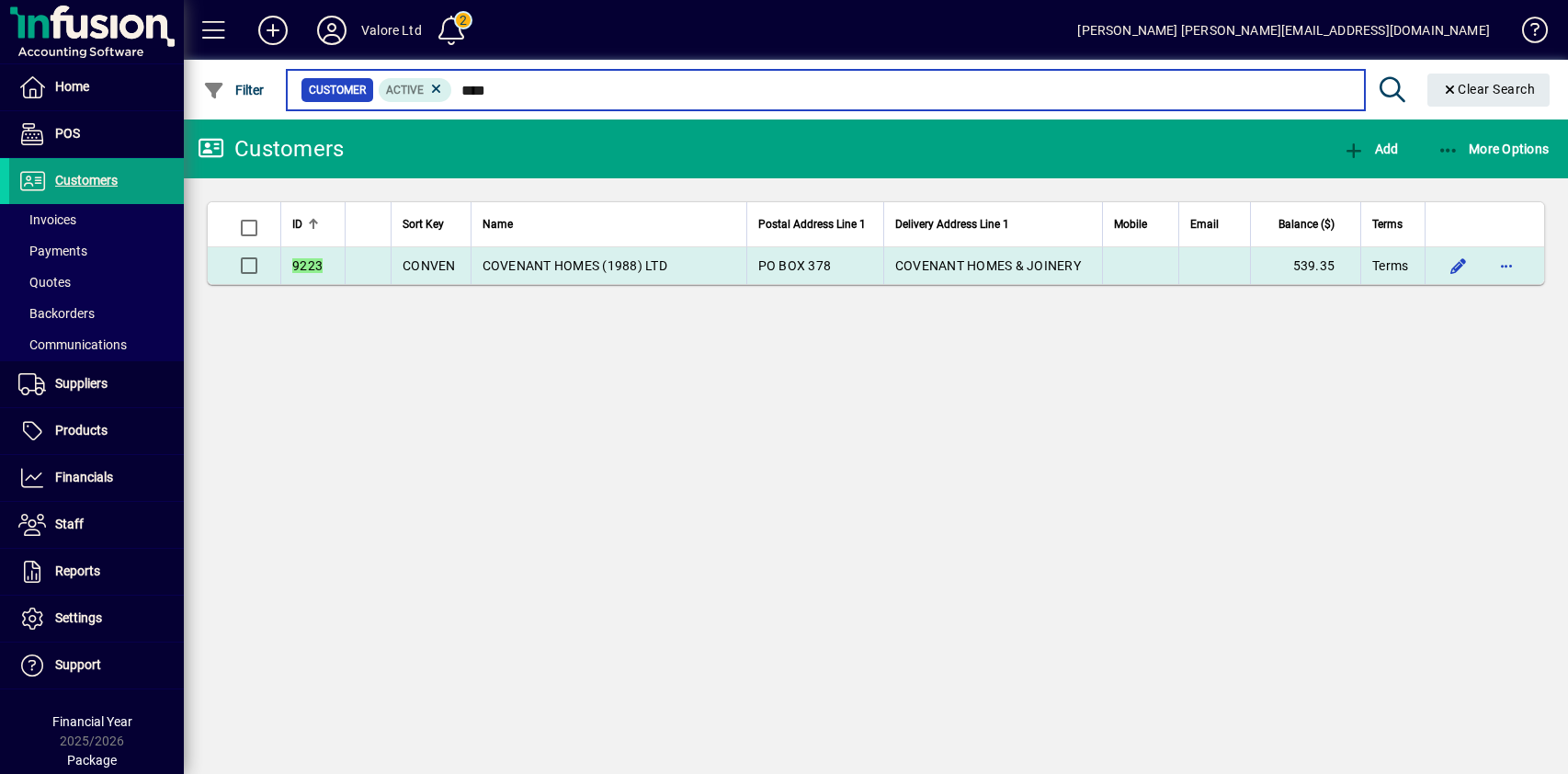
type input "****"
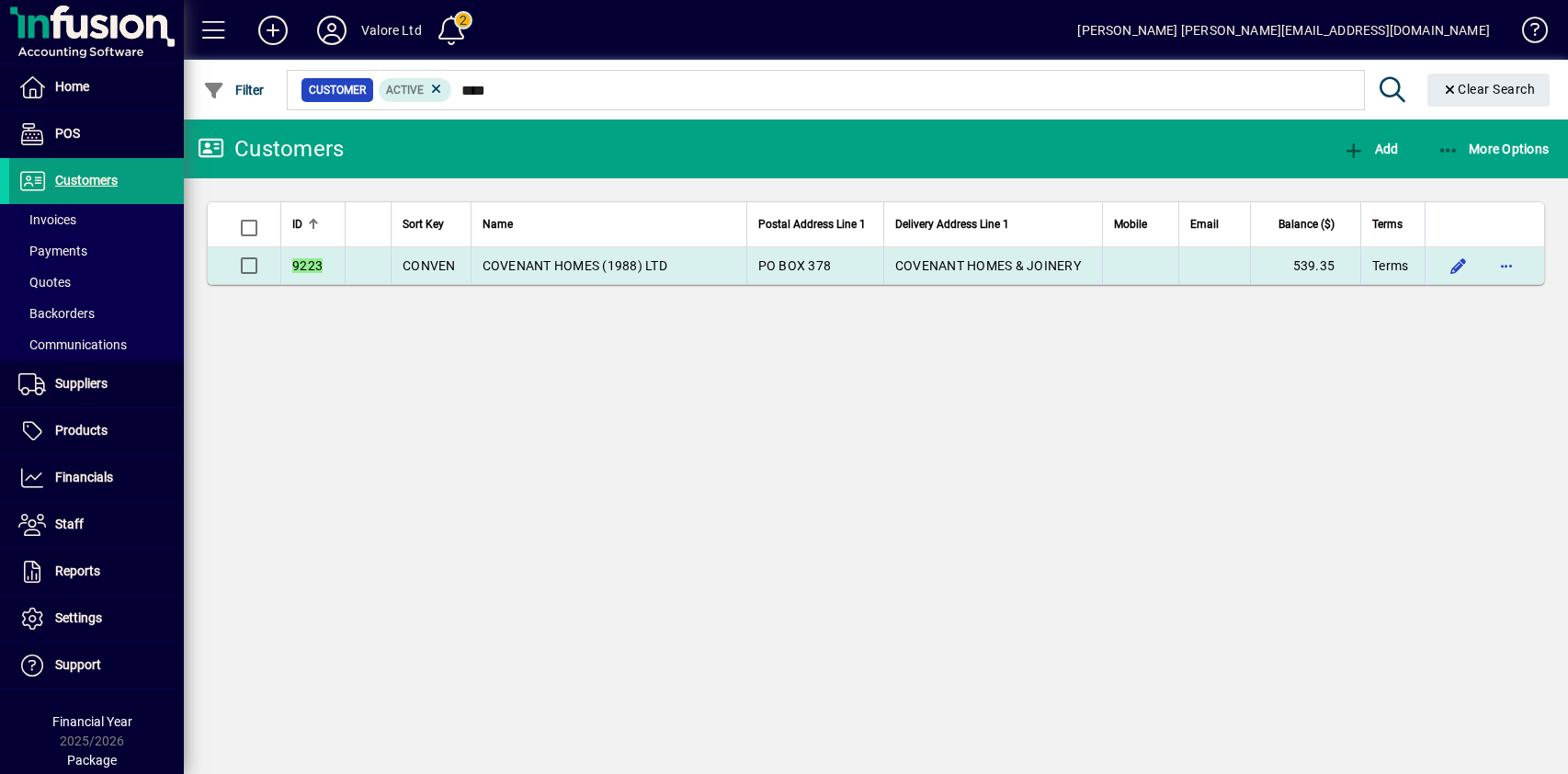
click at [651, 264] on span "COVENANT HOMES (1988) LTD" at bounding box center [574, 265] width 184 height 15
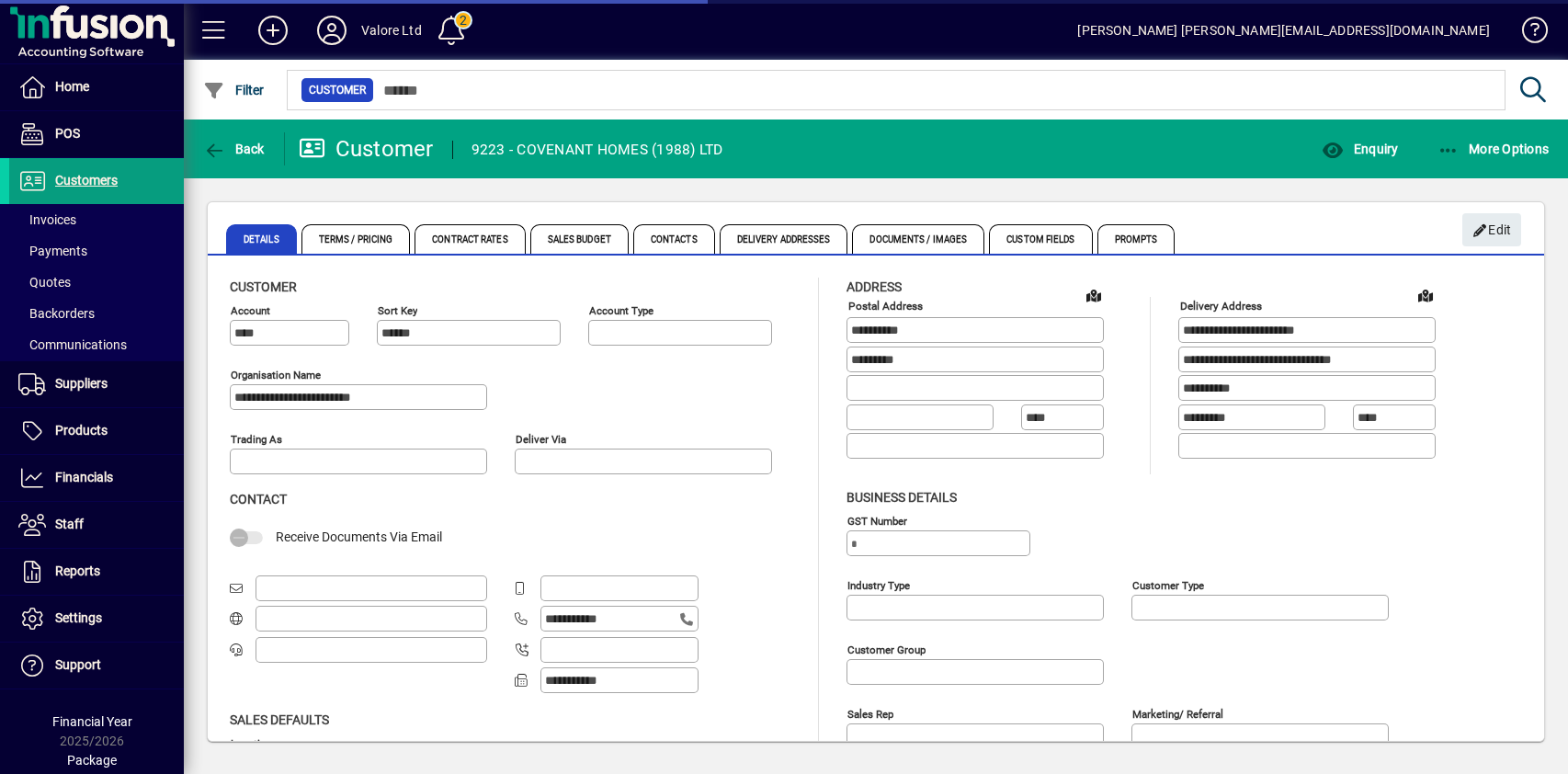
type input "**********"
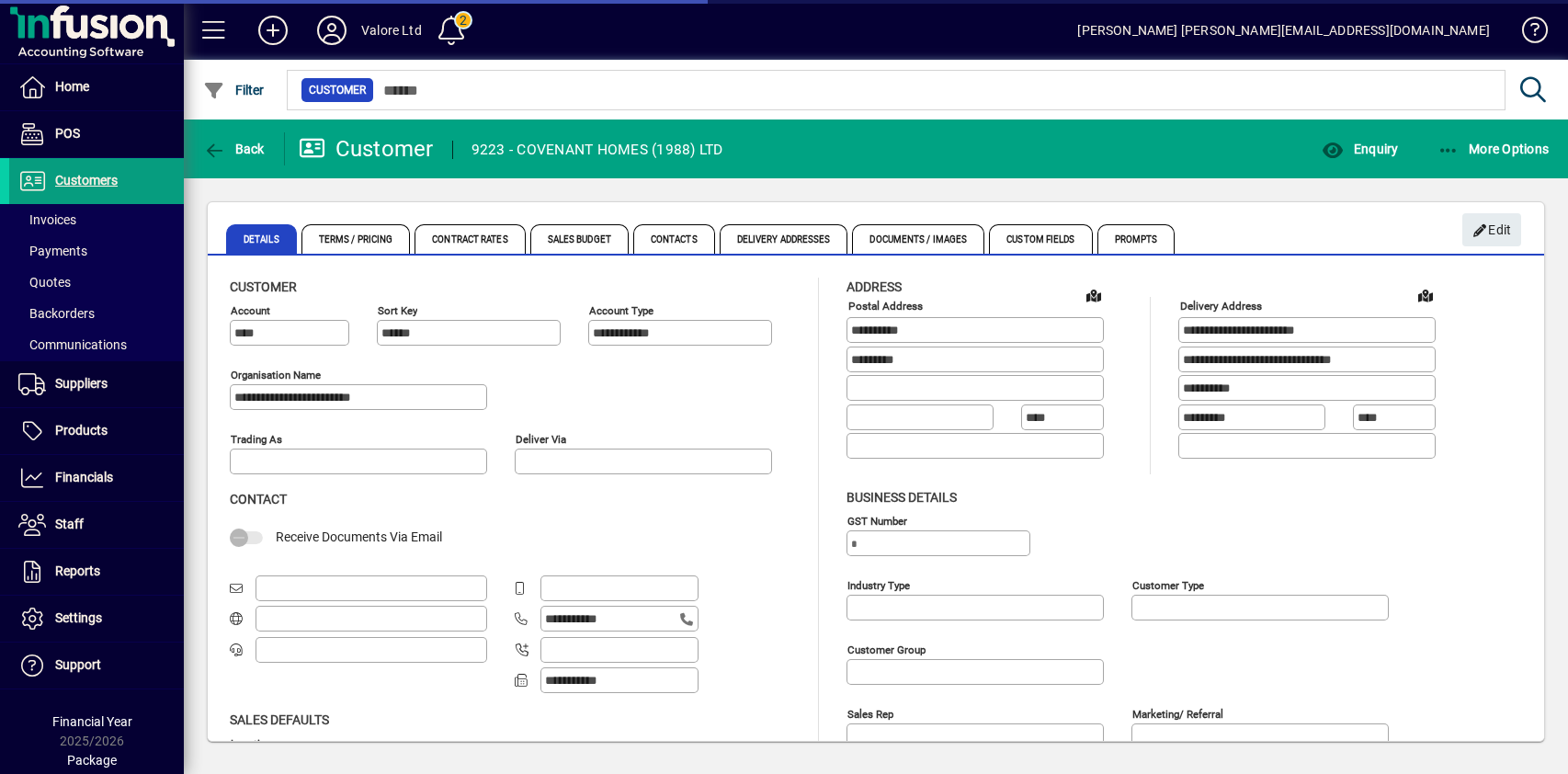
type input "**********"
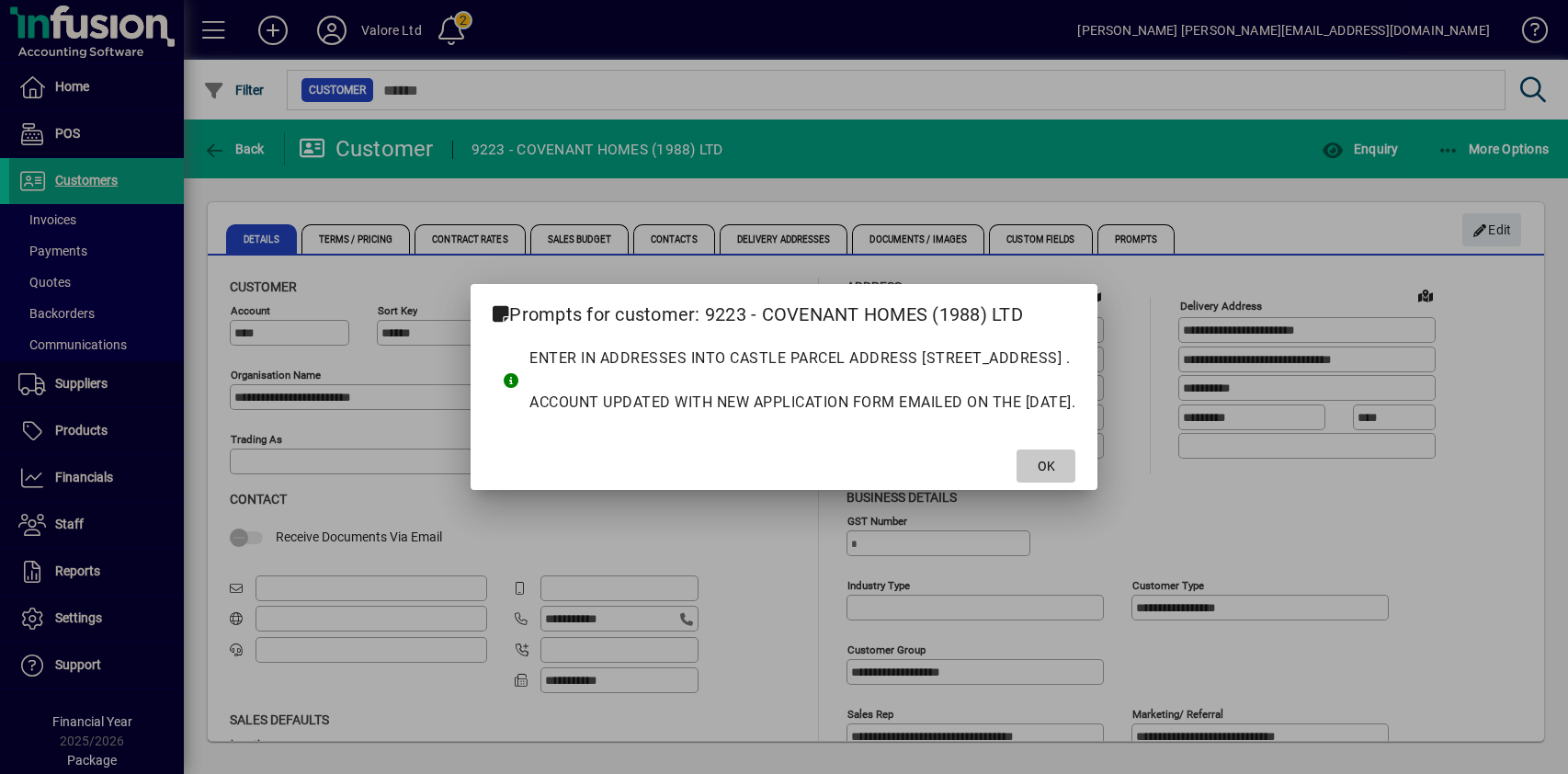
drag, startPoint x: 1108, startPoint y: 488, endPoint x: 1142, endPoint y: 464, distance: 41.6
click at [1075, 487] on span at bounding box center [1046, 466] width 59 height 44
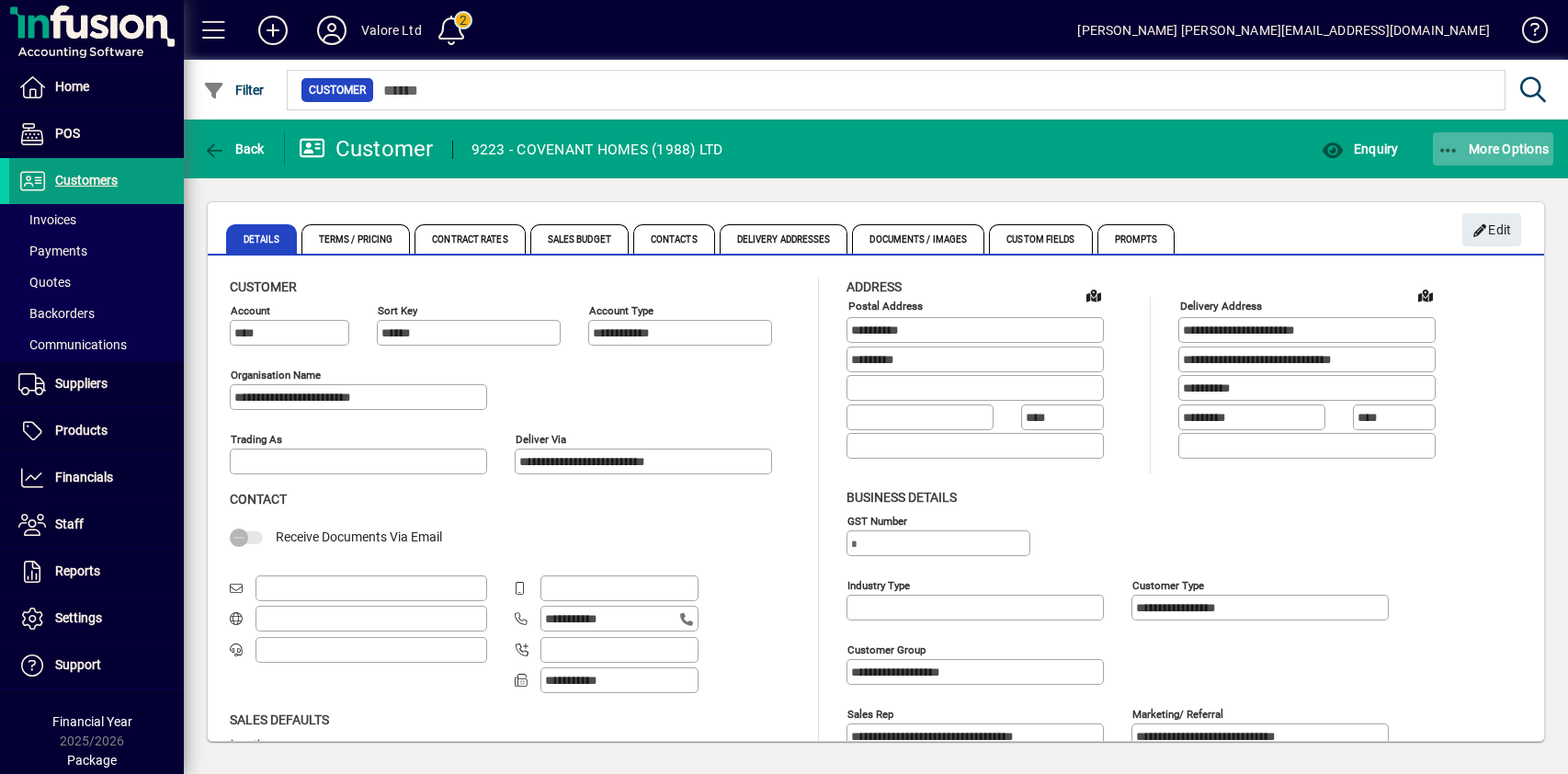
click at [1470, 143] on span "More Options" at bounding box center [1494, 149] width 112 height 15
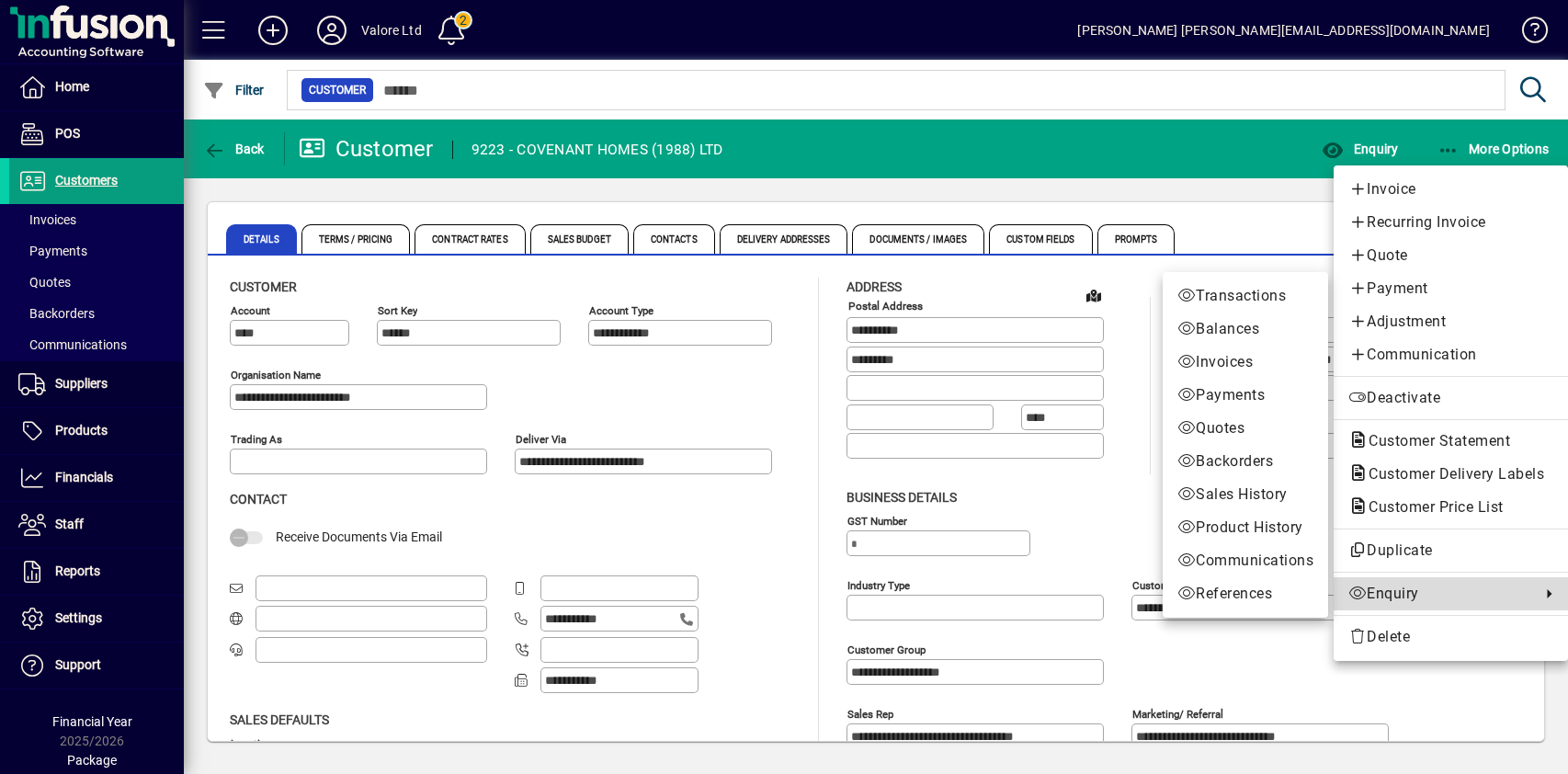
click at [1375, 591] on span "Enquiry" at bounding box center [1440, 594] width 182 height 22
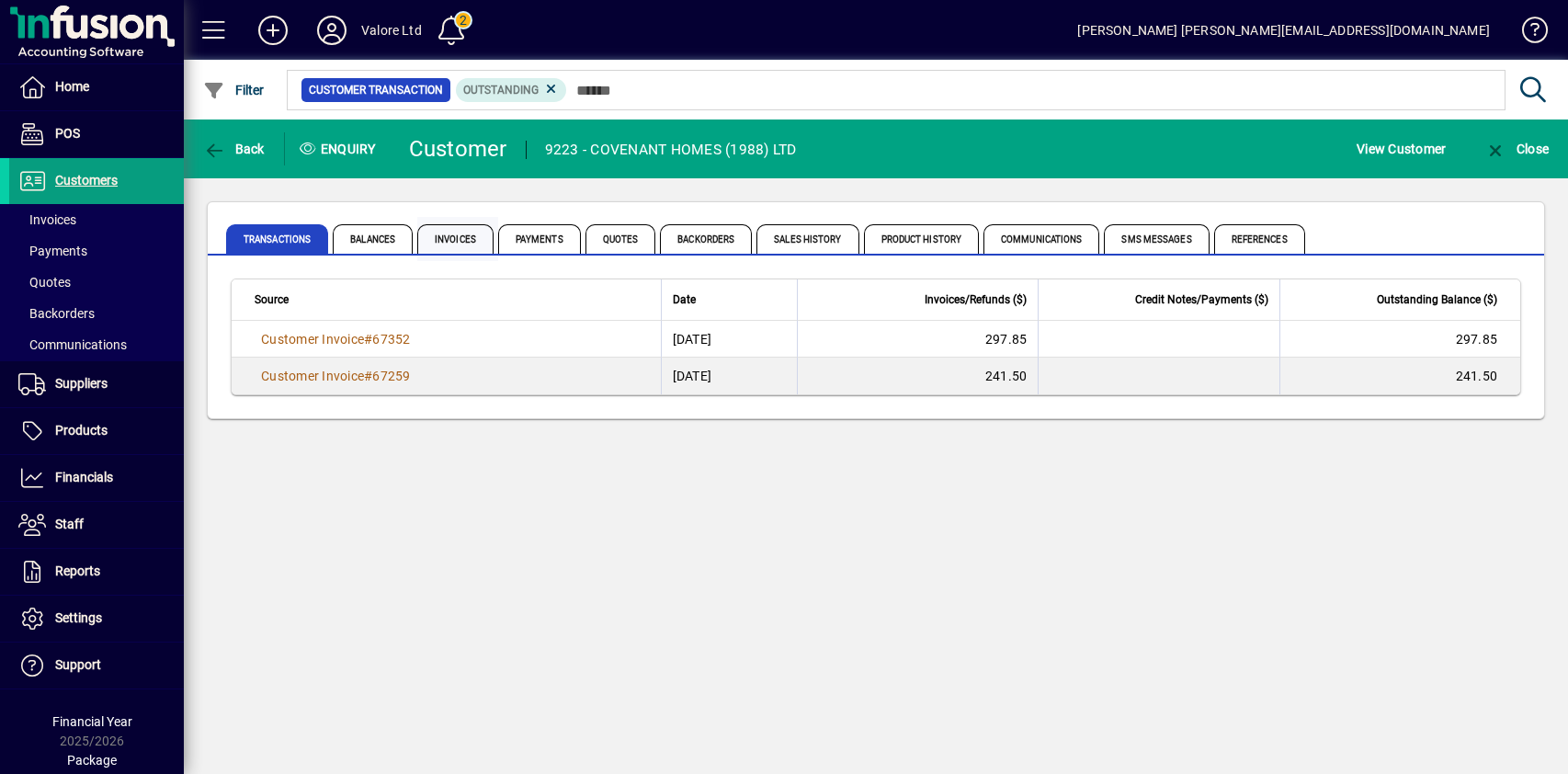
click at [462, 239] on span "Invoices" at bounding box center [455, 239] width 76 height 30
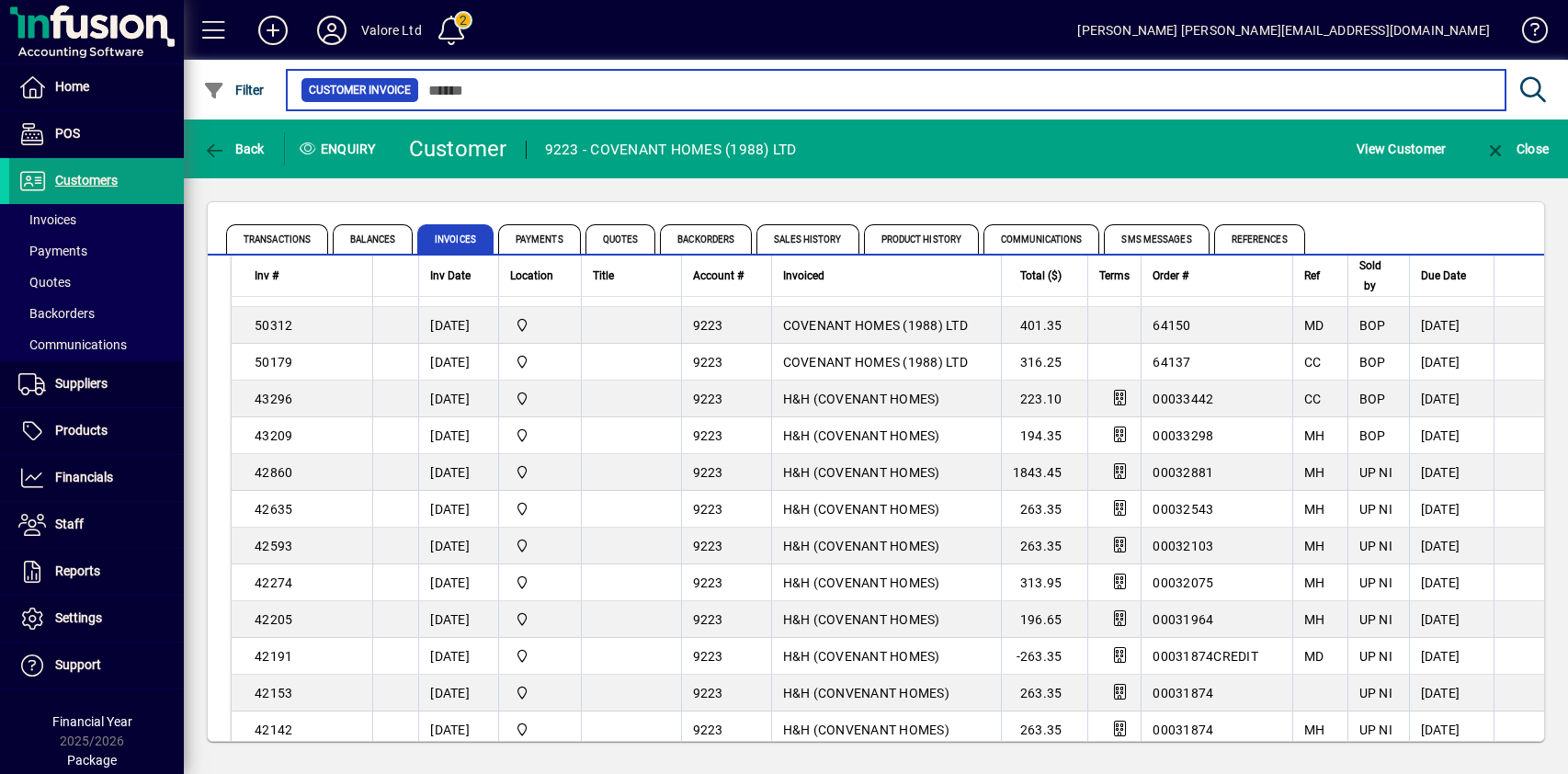
scroll to position [2477, 0]
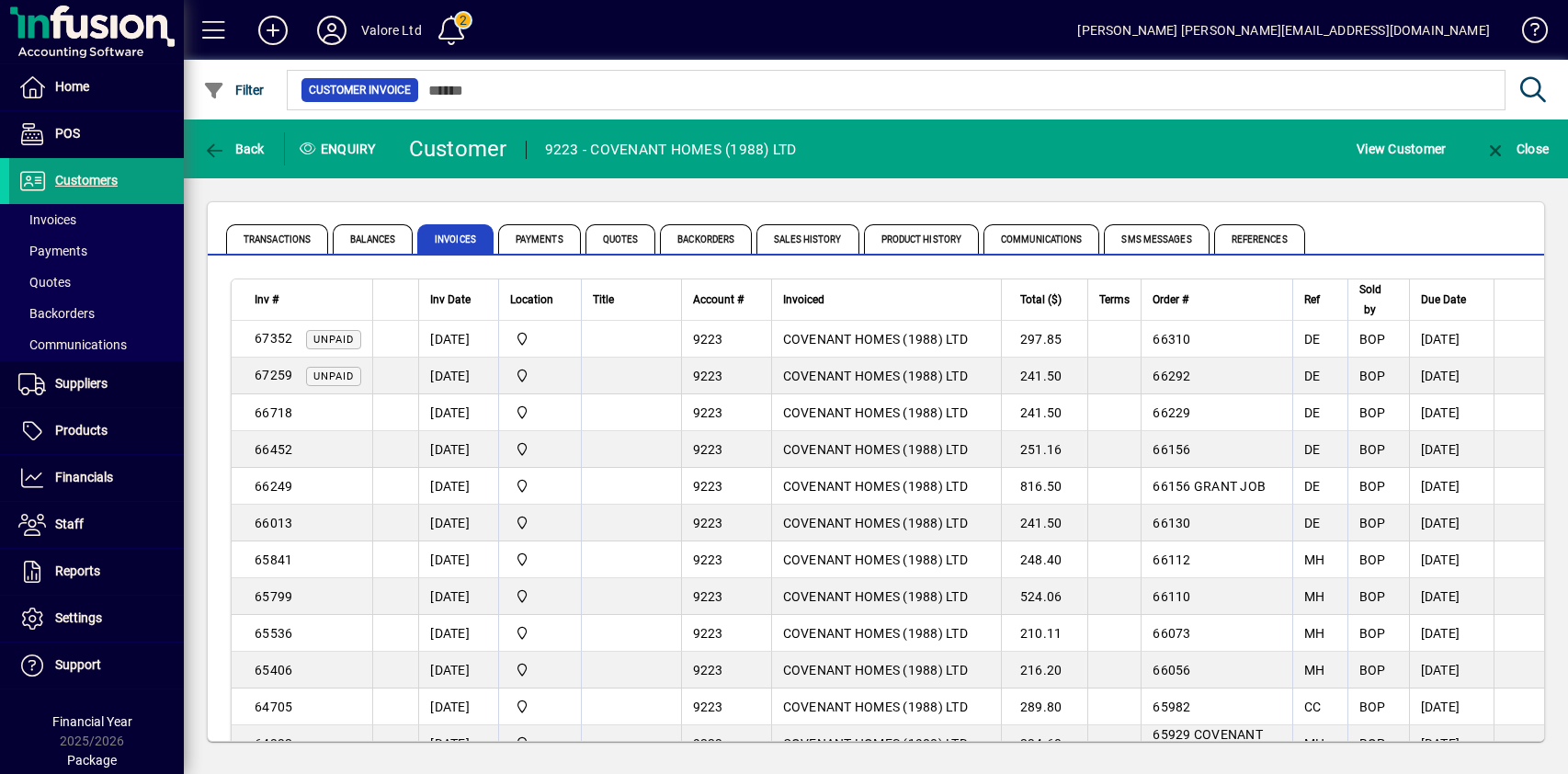
scroll to position [2109, 0]
